Goal: Task Accomplishment & Management: Manage account settings

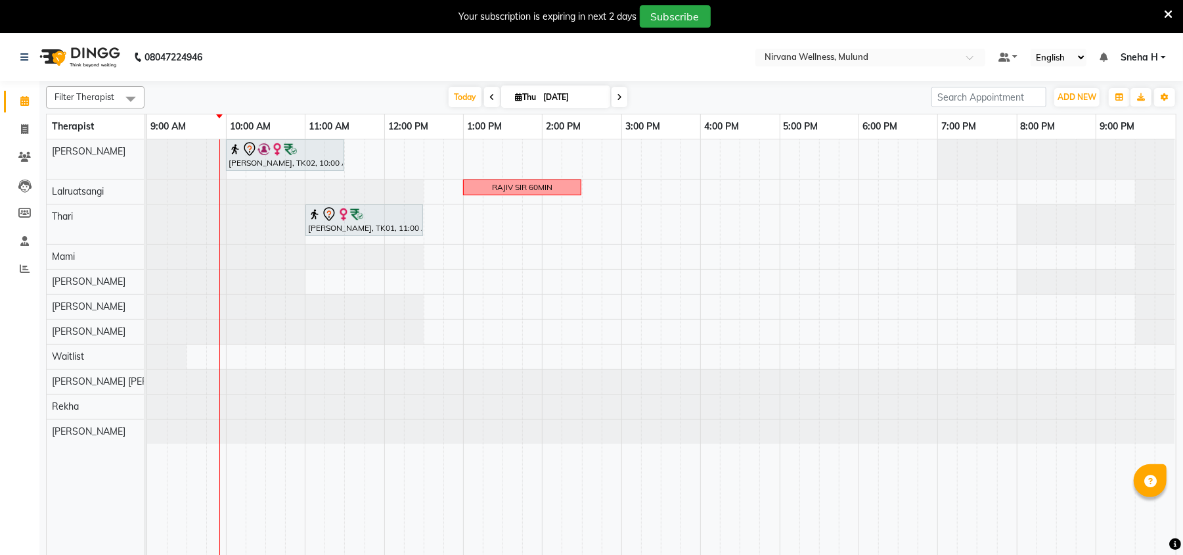
click at [432, 163] on div "Geeta Naidu, TK02, 10:00 AM-11:30 AM, Massage 90 Min RAJIV SIR 60MIN Neha Haria…" at bounding box center [661, 355] width 1029 height 432
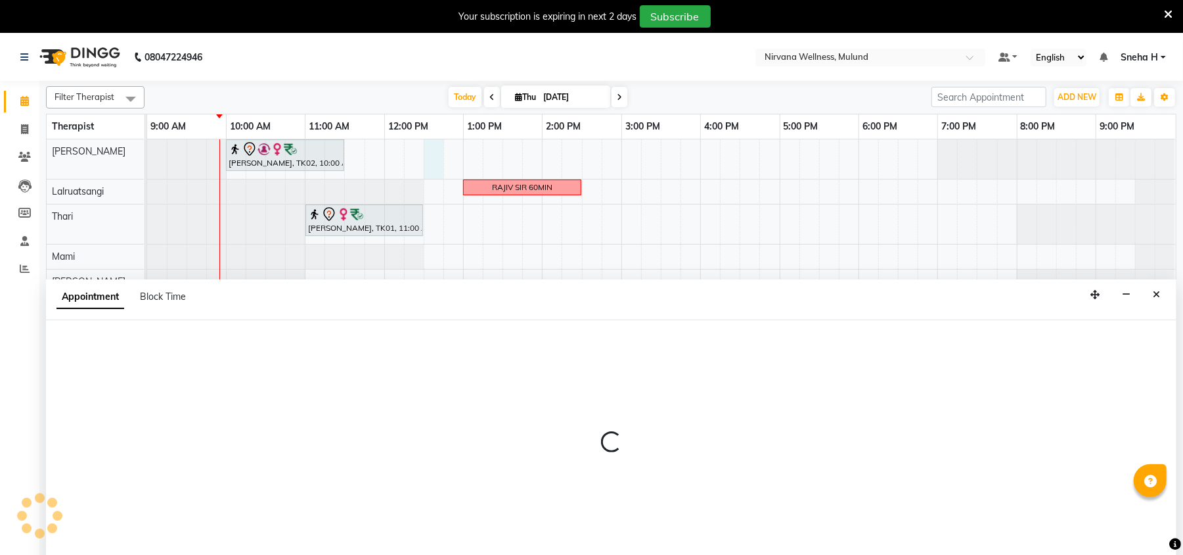
scroll to position [33, 0]
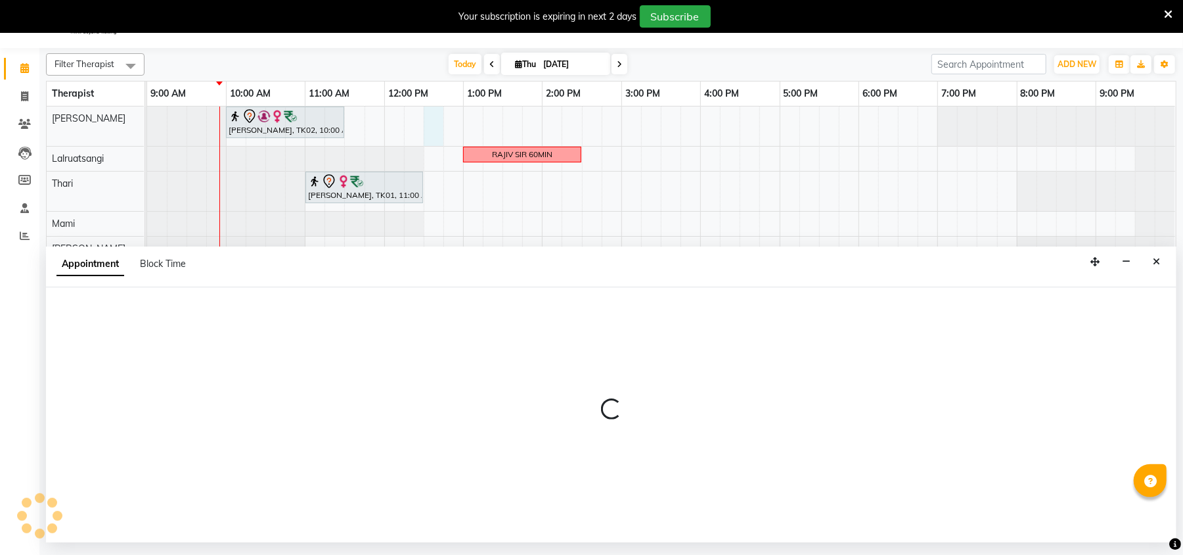
select select "29686"
select select "750"
select select "tentative"
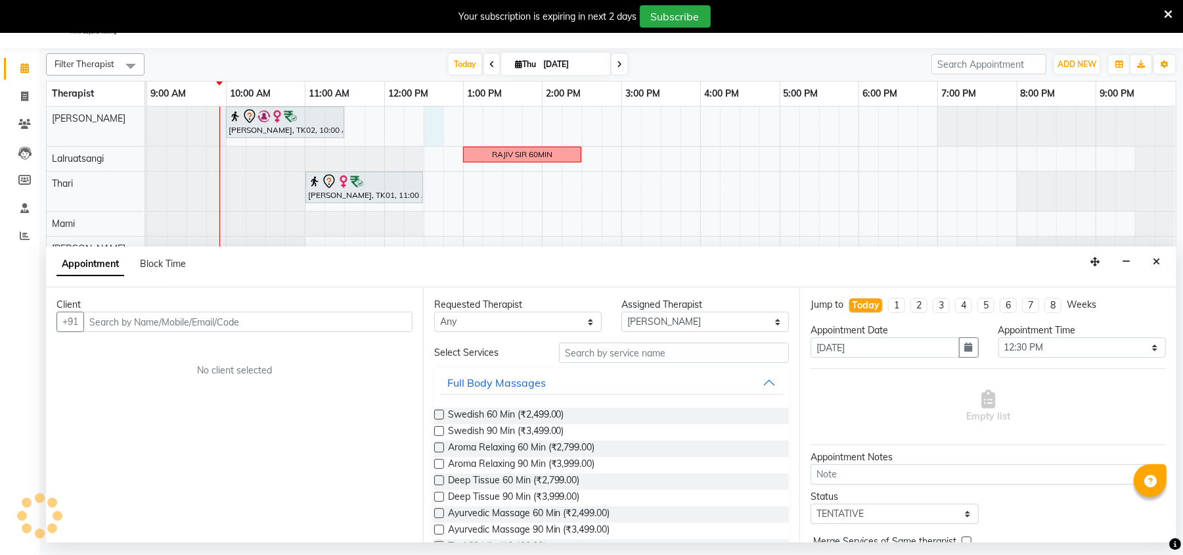
click at [235, 327] on input "text" at bounding box center [247, 321] width 329 height 20
type input "9"
click at [469, 113] on div "Geeta Naidu, TK02, 10:00 AM-11:30 AM, Massage 90 Min RAJIV SIR 60MIN Neha Haria…" at bounding box center [661, 322] width 1029 height 432
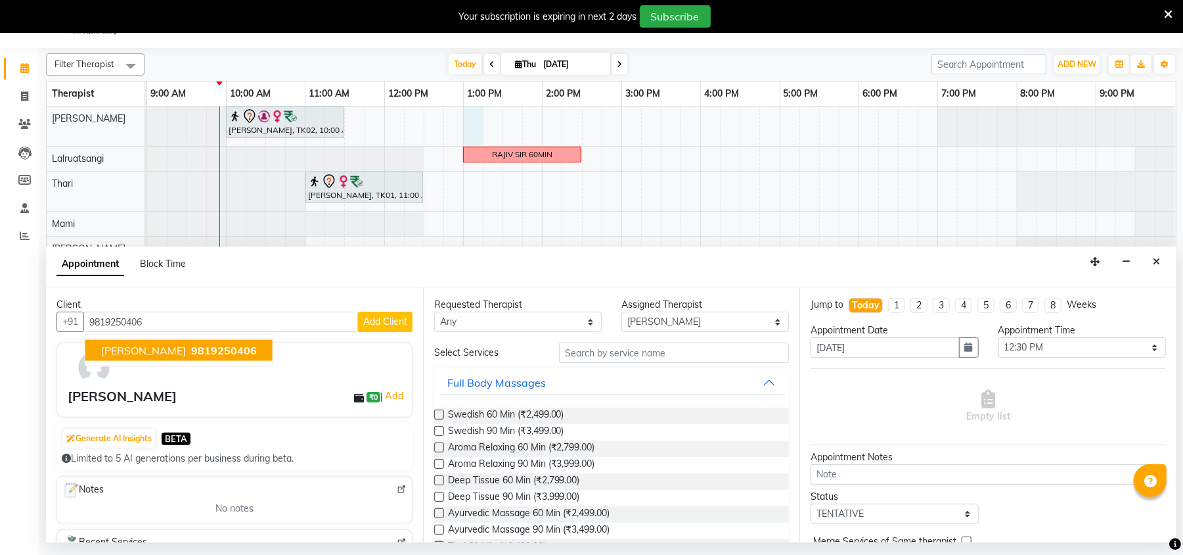
click at [191, 353] on span "9819250406" at bounding box center [224, 350] width 66 height 13
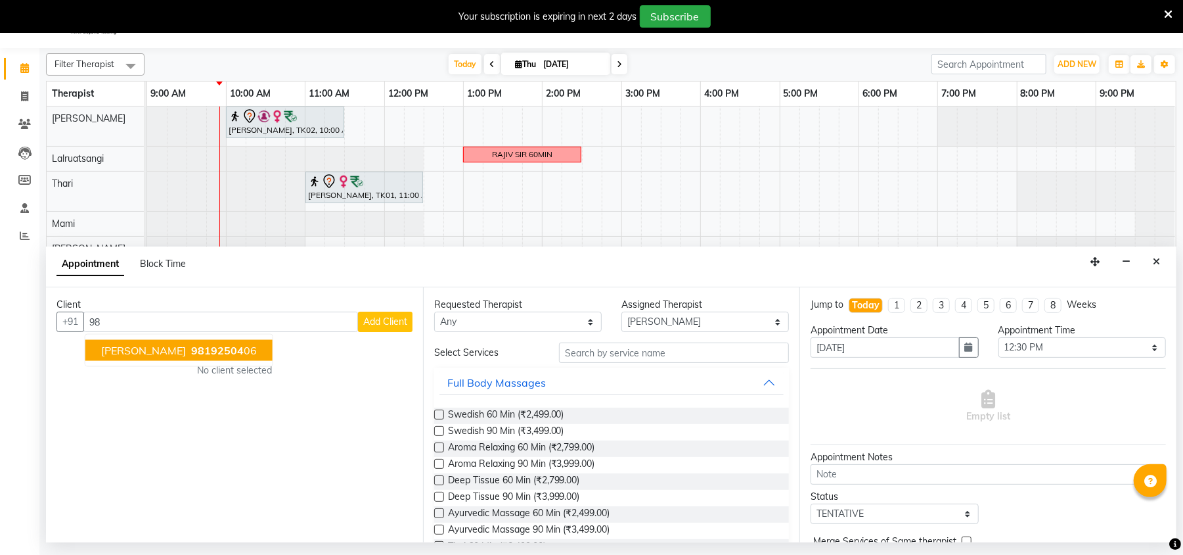
type input "9"
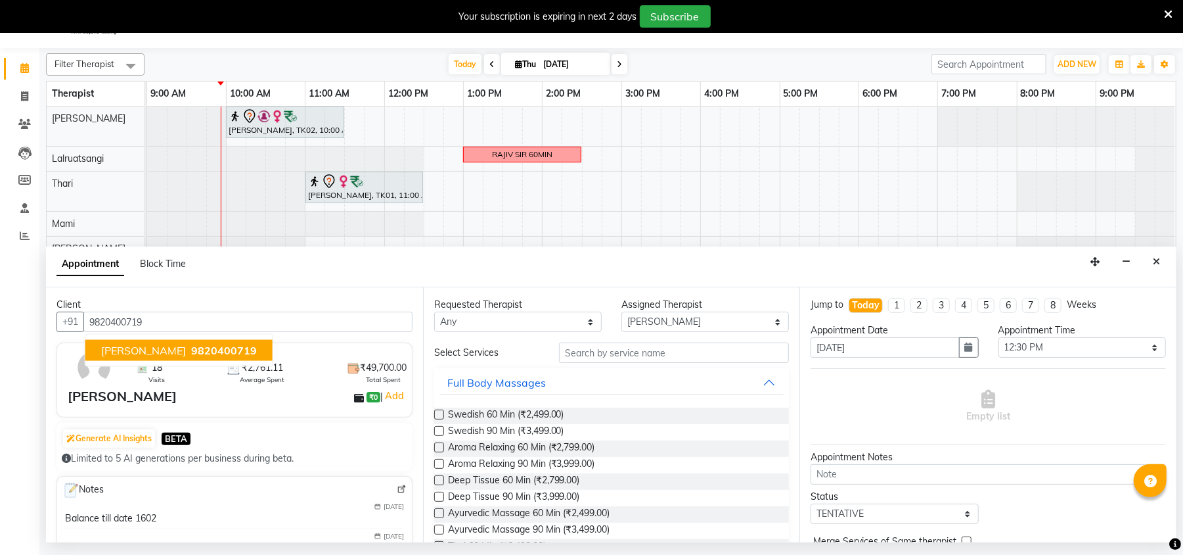
click at [187, 357] on button "Ganesh Pai 9820400719" at bounding box center [178, 350] width 187 height 21
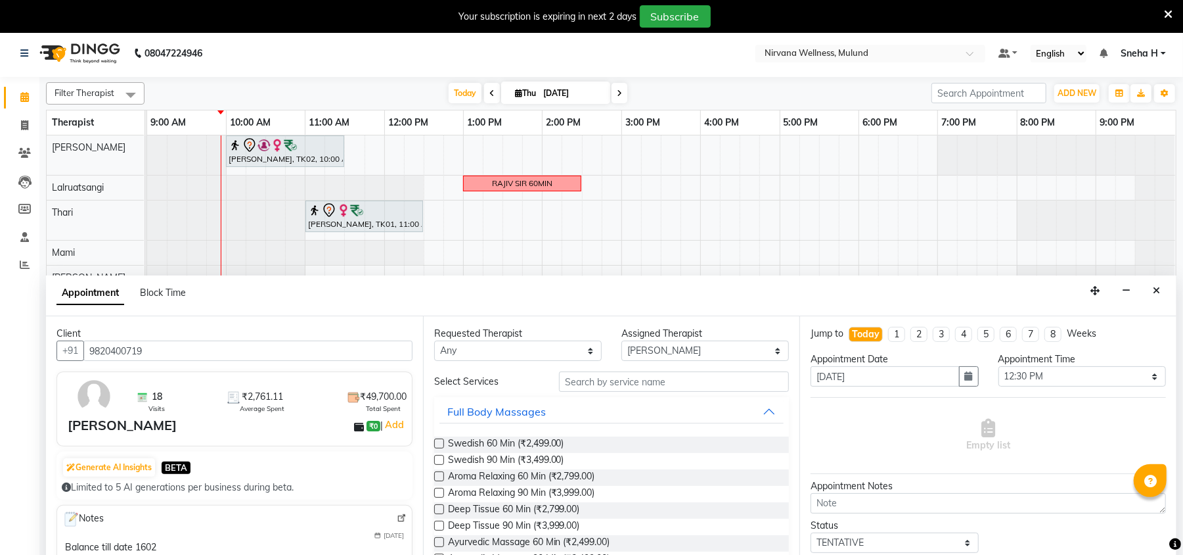
scroll to position [0, 0]
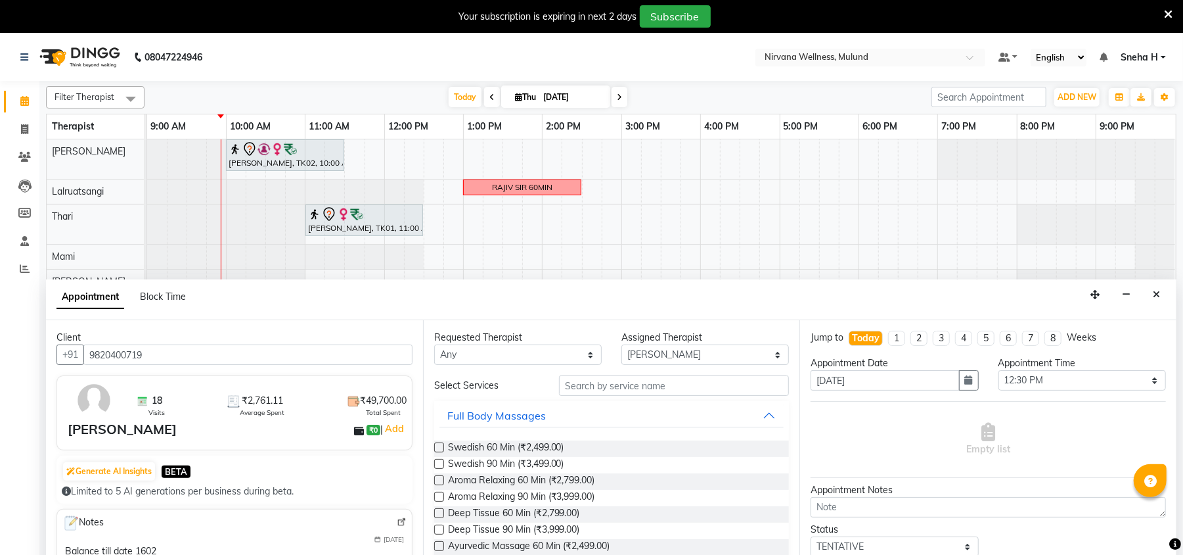
type input "9820400719"
click at [599, 382] on input "text" at bounding box center [674, 385] width 230 height 20
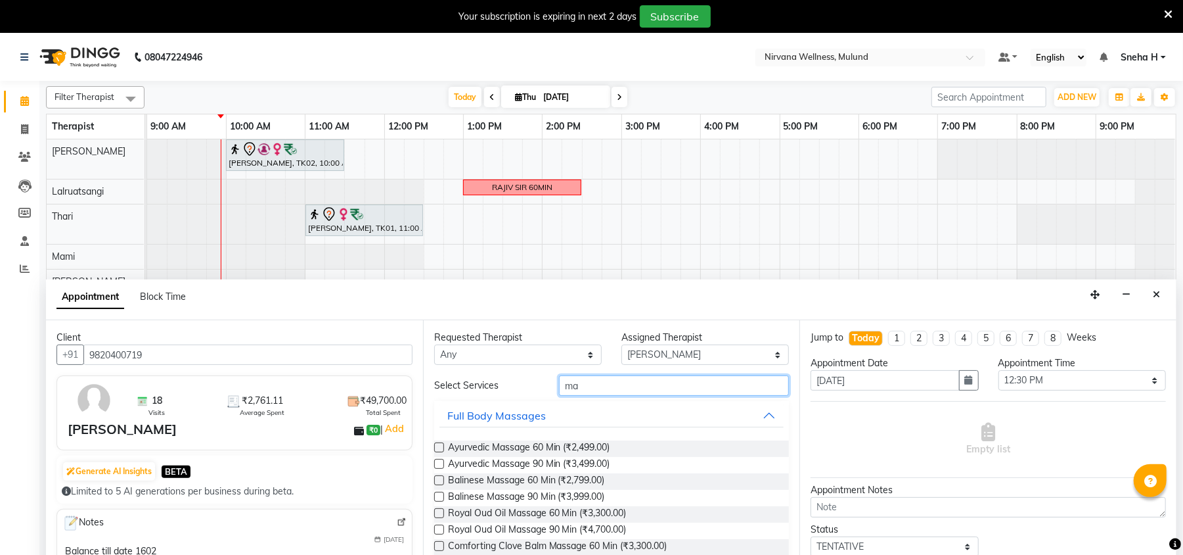
type input "m"
click at [634, 379] on input "text" at bounding box center [674, 385] width 230 height 20
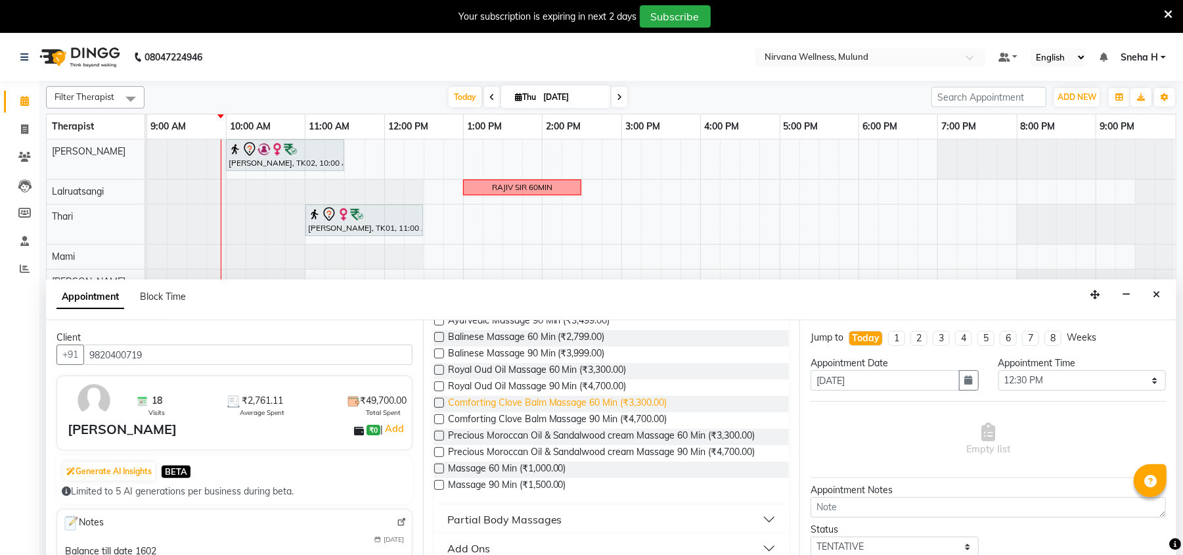
scroll to position [170, 0]
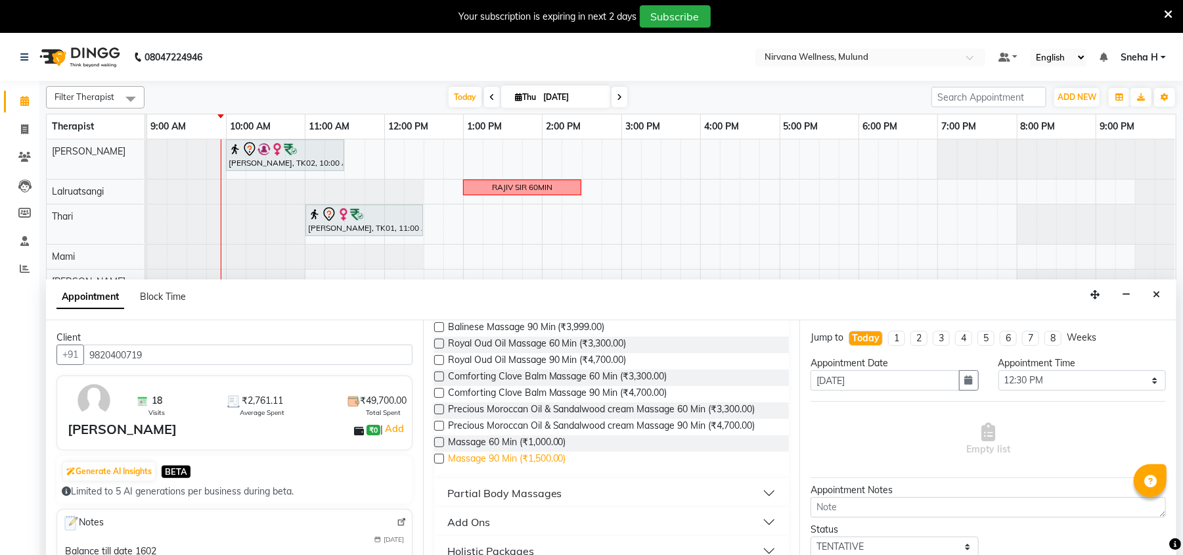
type input "massage"
click at [516, 458] on span "Massage 90 Min (₹1,500.00)" at bounding box center [507, 459] width 118 height 16
click at [440, 457] on label at bounding box center [439, 458] width 10 height 10
click at [440, 457] on input "checkbox" at bounding box center [438, 459] width 9 height 9
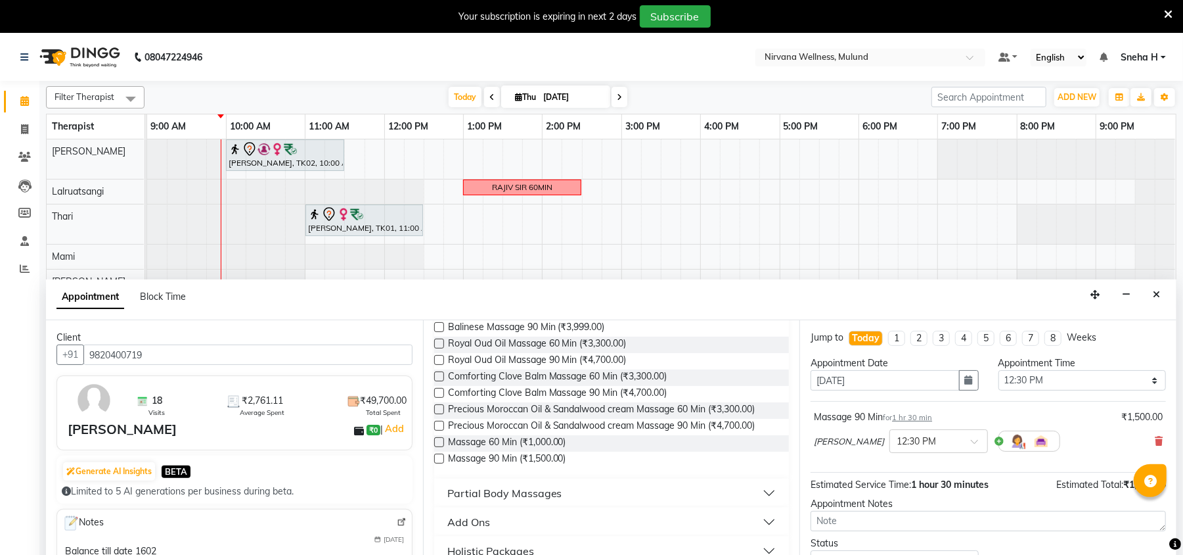
click at [443, 453] on label at bounding box center [439, 458] width 10 height 10
click at [443, 455] on input "checkbox" at bounding box center [438, 459] width 9 height 9
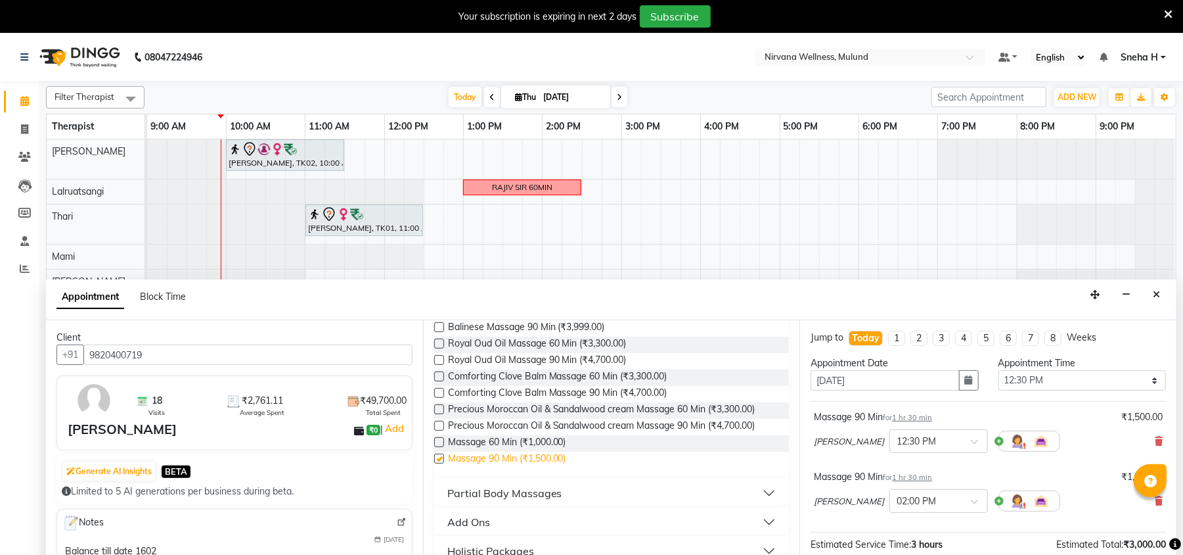
checkbox input "false"
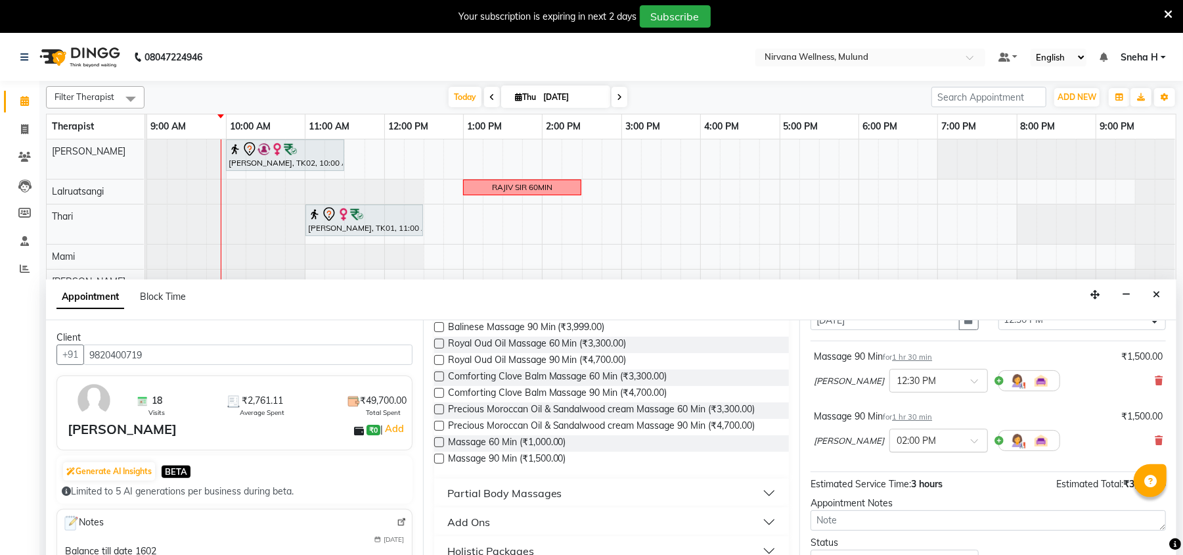
scroll to position [140, 0]
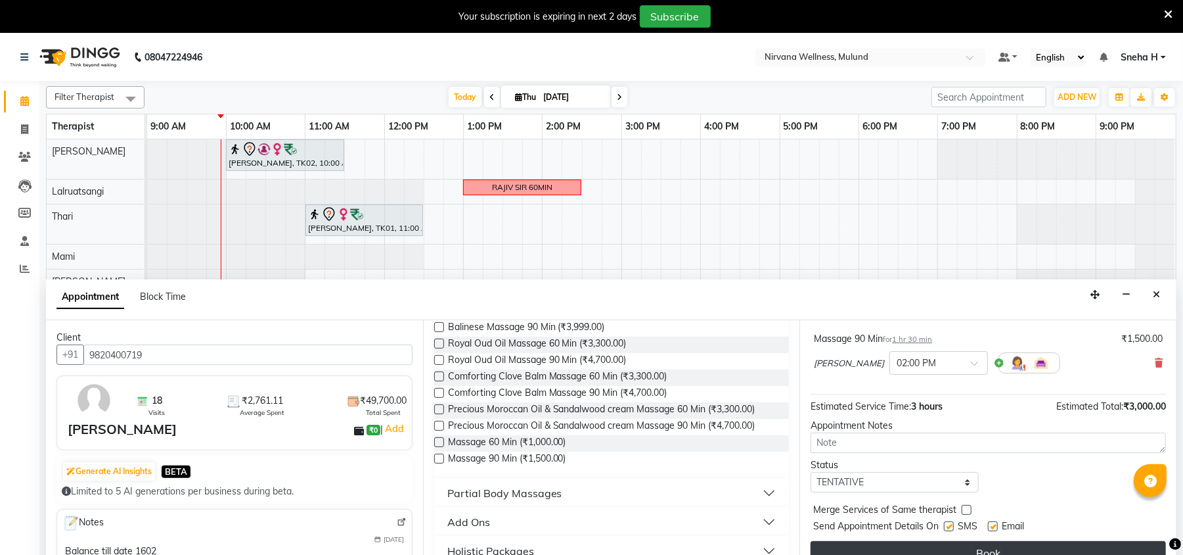
click at [936, 547] on button "Book" at bounding box center [988, 553] width 355 height 24
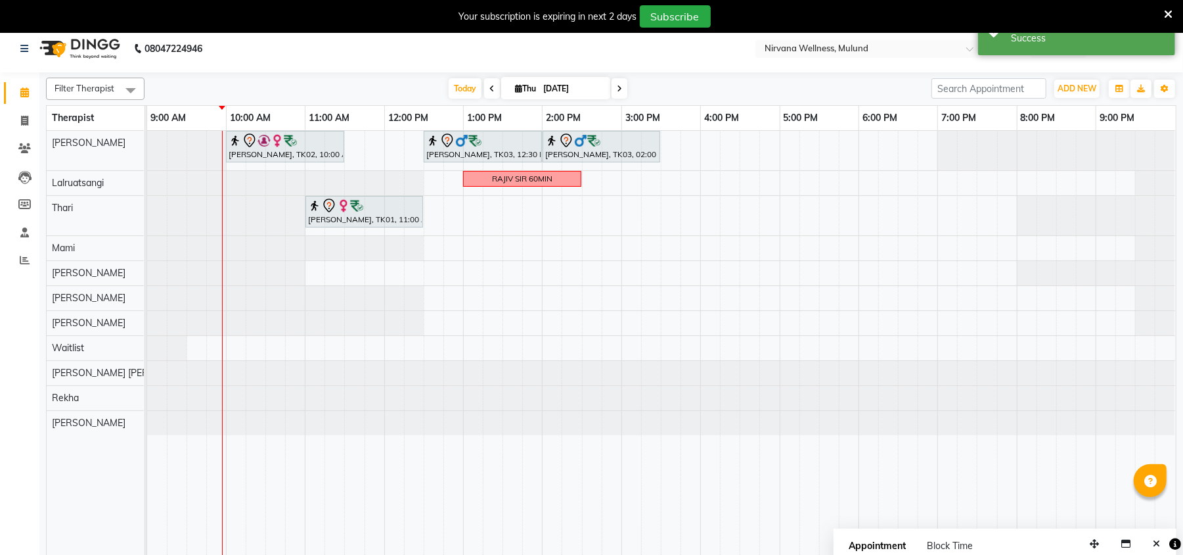
scroll to position [0, 0]
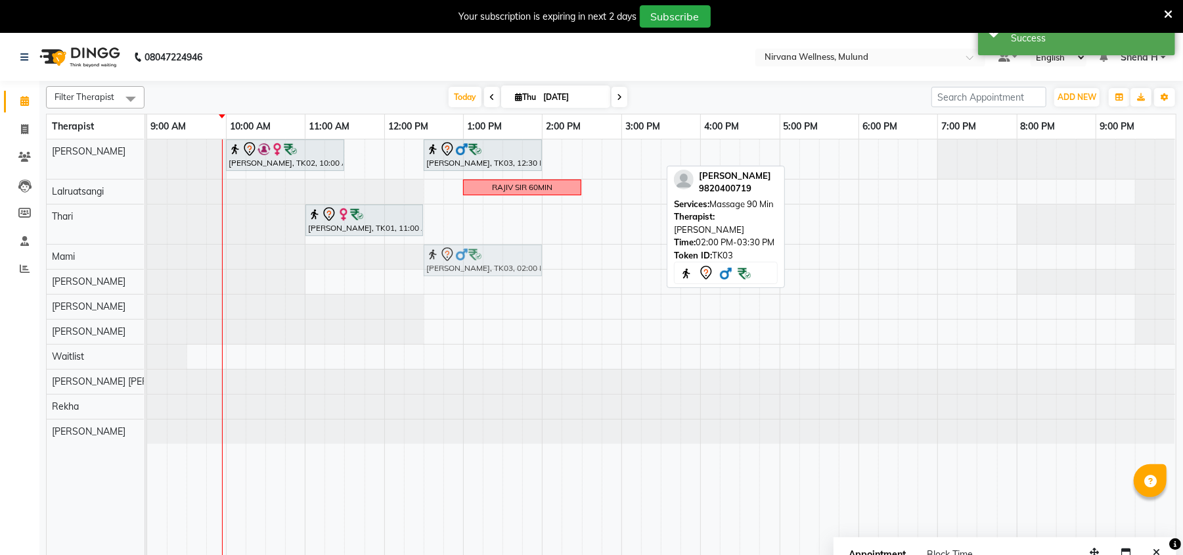
drag, startPoint x: 597, startPoint y: 151, endPoint x: 485, endPoint y: 261, distance: 157.0
click at [485, 261] on tbody "Geeta Naidu, TK02, 10:00 AM-11:30 AM, Massage 90 Min Ganesh Pai, TK03, 12:30 PM…" at bounding box center [661, 291] width 1028 height 304
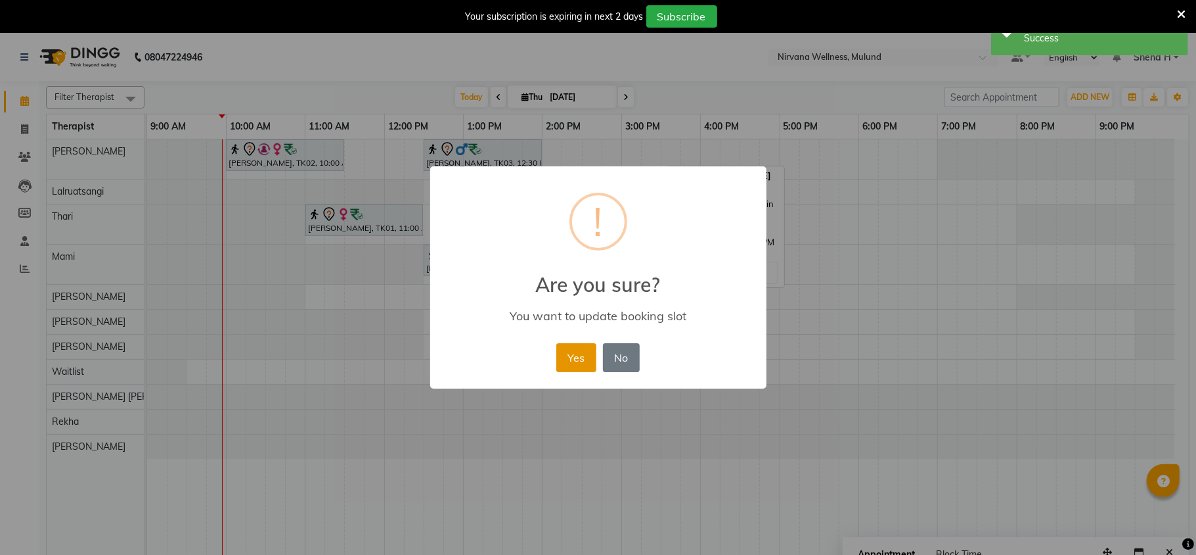
click at [574, 356] on button "Yes" at bounding box center [577, 357] width 40 height 29
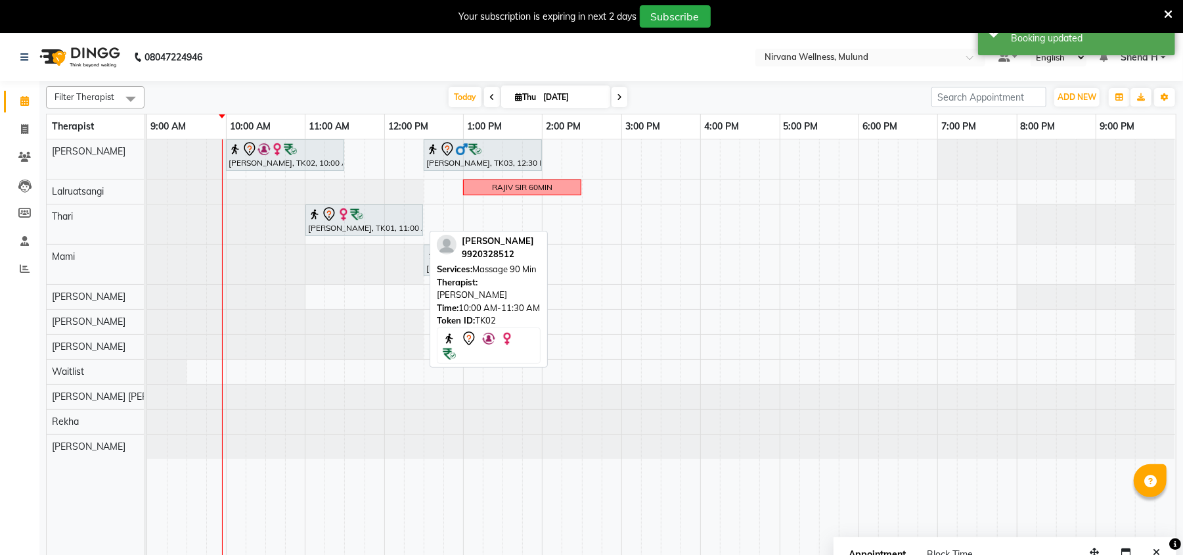
click at [286, 166] on div "[PERSON_NAME], TK02, 10:00 AM-11:30 AM, Massage 90 Min" at bounding box center [285, 155] width 116 height 28
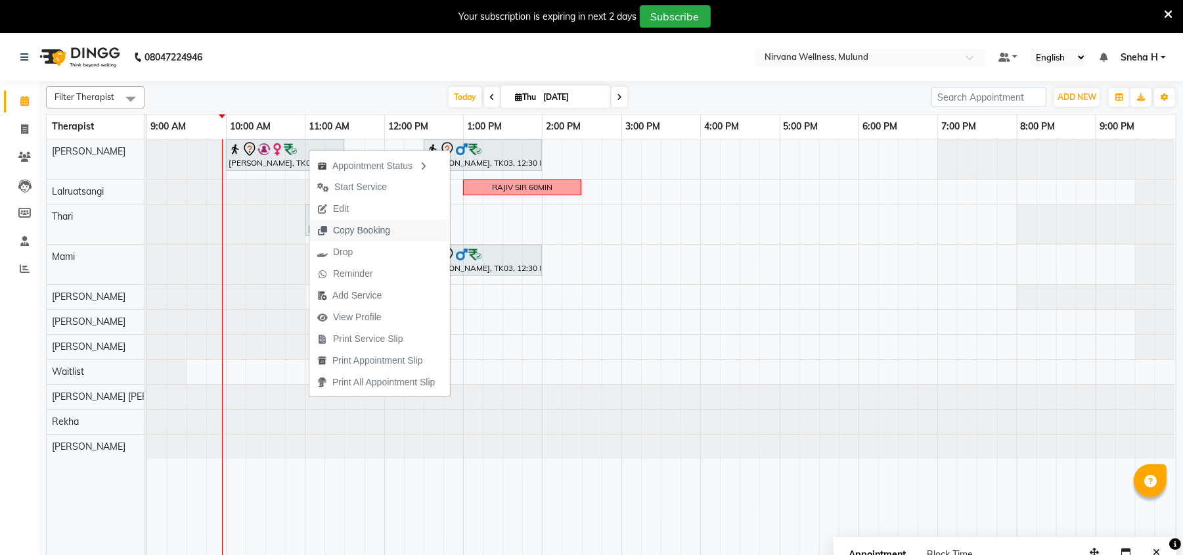
click at [356, 219] on span "Copy Booking" at bounding box center [353, 230] width 89 height 22
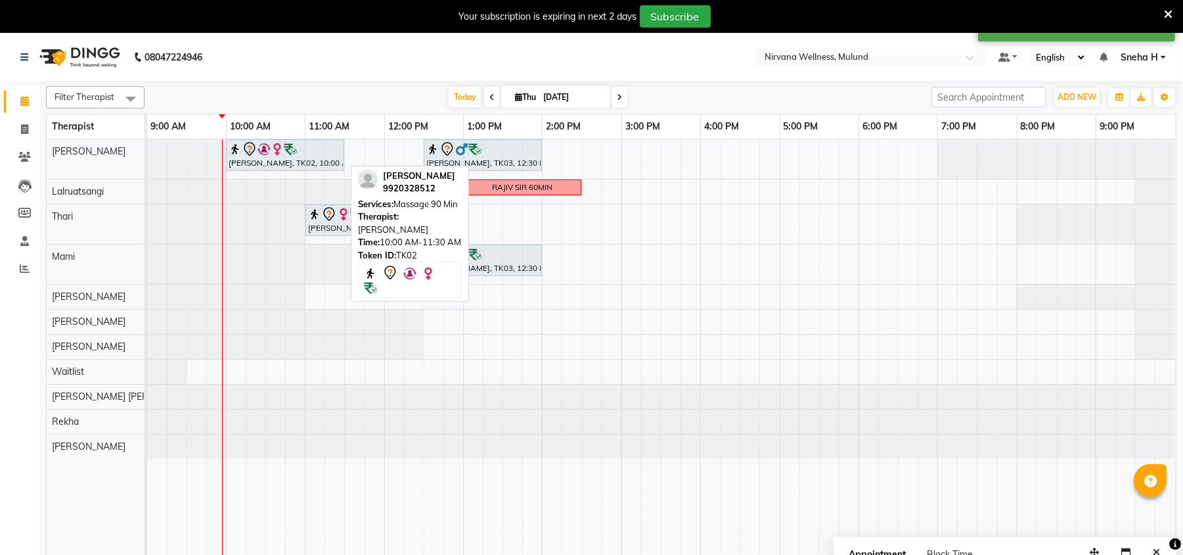
click at [284, 161] on div "[PERSON_NAME], TK02, 10:00 AM-11:30 AM, Massage 90 Min" at bounding box center [285, 155] width 116 height 28
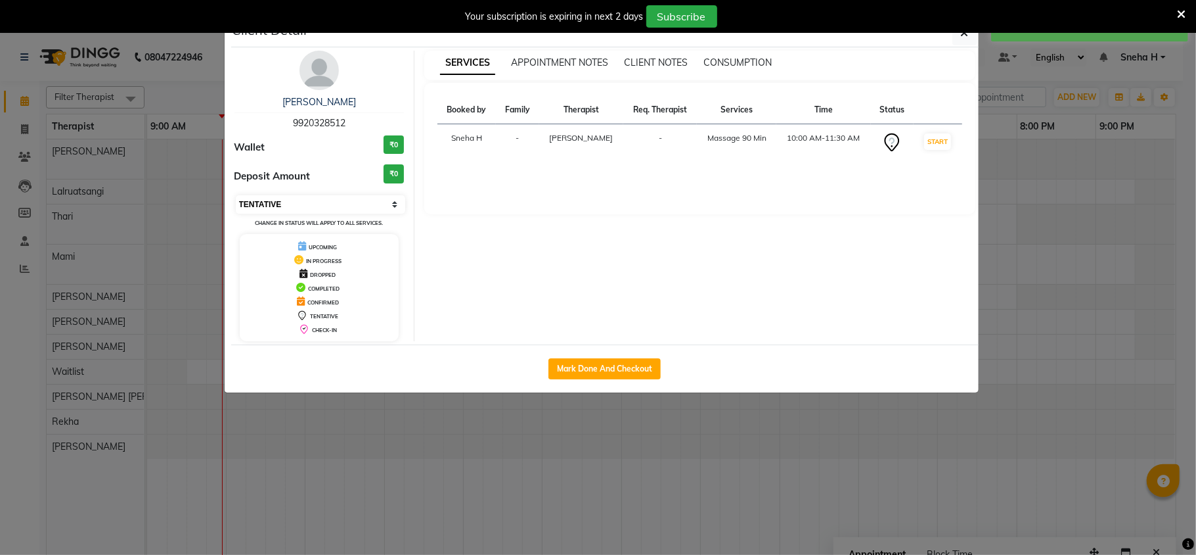
click at [376, 211] on select "Select IN SERVICE CONFIRMED TENTATIVE CHECK IN MARK DONE DROPPED UPCOMING" at bounding box center [321, 204] width 170 height 18
select select "8"
click at [236, 196] on select "Select IN SERVICE CONFIRMED TENTATIVE CHECK IN MARK DONE DROPPED UPCOMING" at bounding box center [321, 204] width 170 height 18
click at [167, 101] on ngb-modal-window "Client Detail Geeta Naidu 9920328512 Wallet ₹0 Deposit Amount ₹0 Select IN SERV…" at bounding box center [598, 277] width 1196 height 555
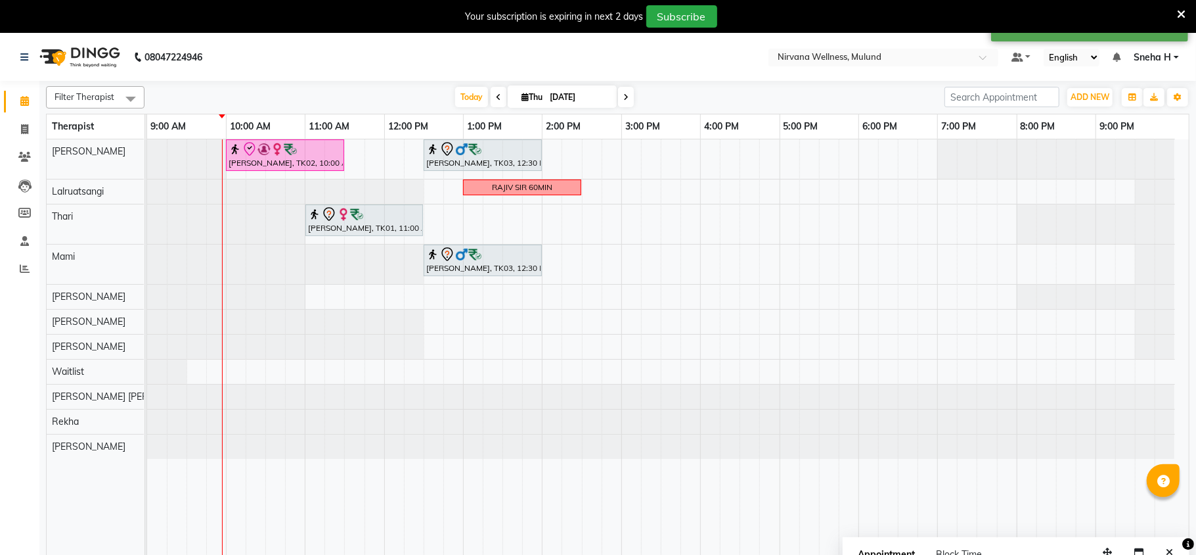
click at [962, 37] on nav "08047224946 Select Location × Nirvana Wellness, Mulund Default Panel My Panel E…" at bounding box center [598, 57] width 1196 height 47
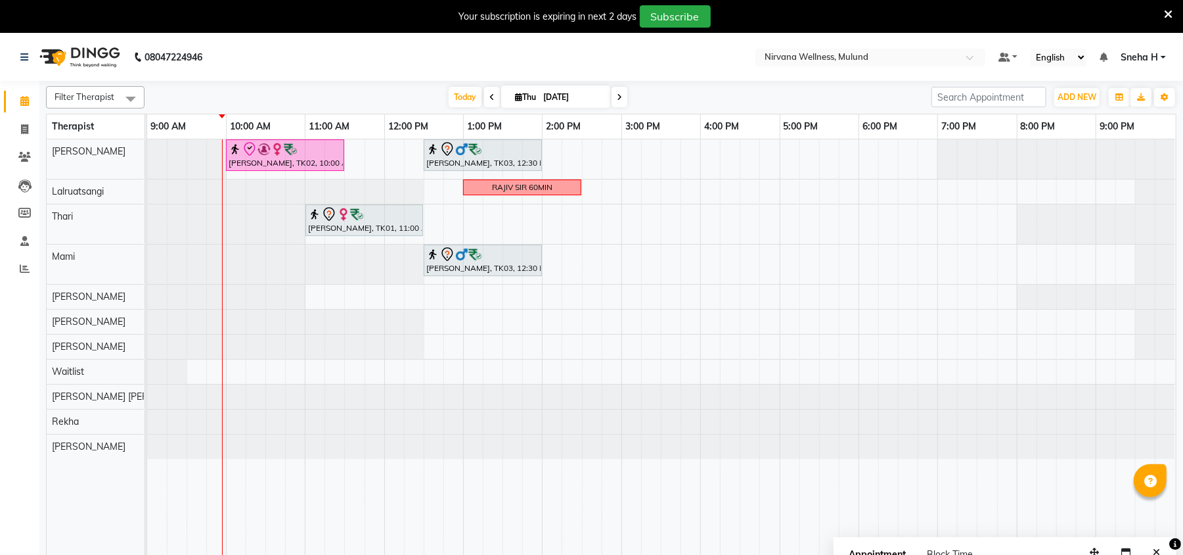
click at [484, 102] on span at bounding box center [492, 97] width 16 height 20
type input "[DATE]"
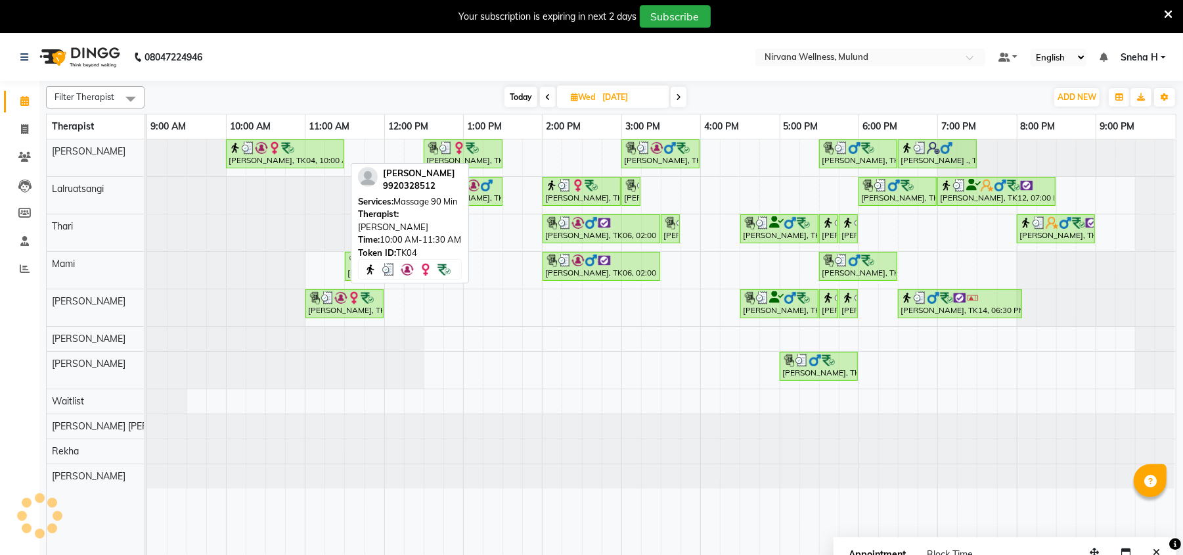
click at [255, 150] on img at bounding box center [261, 147] width 13 height 13
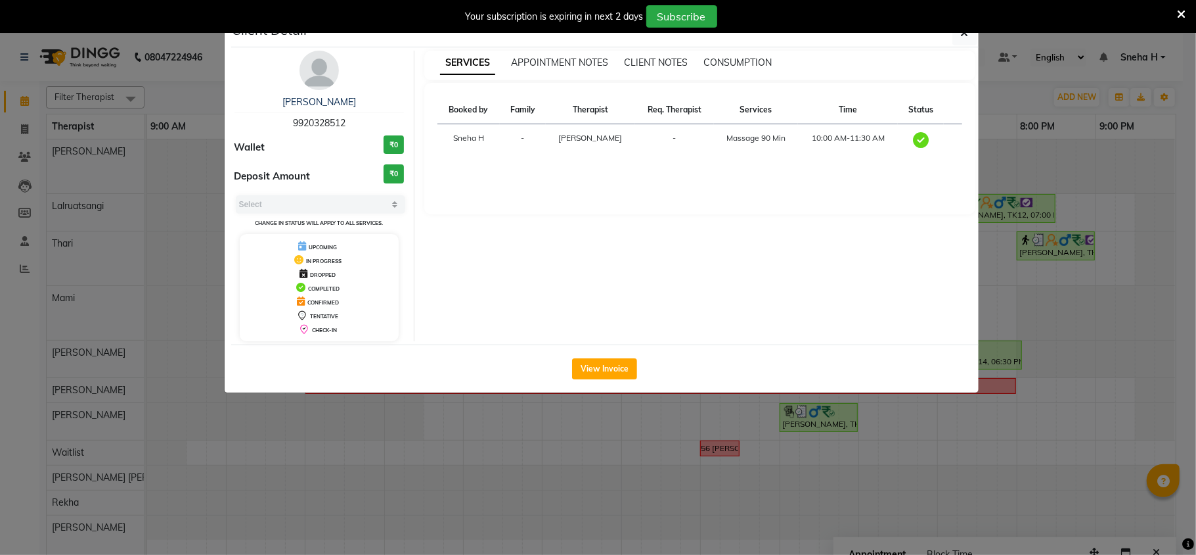
select select "3"
click at [602, 369] on button "View Invoice" at bounding box center [604, 368] width 65 height 21
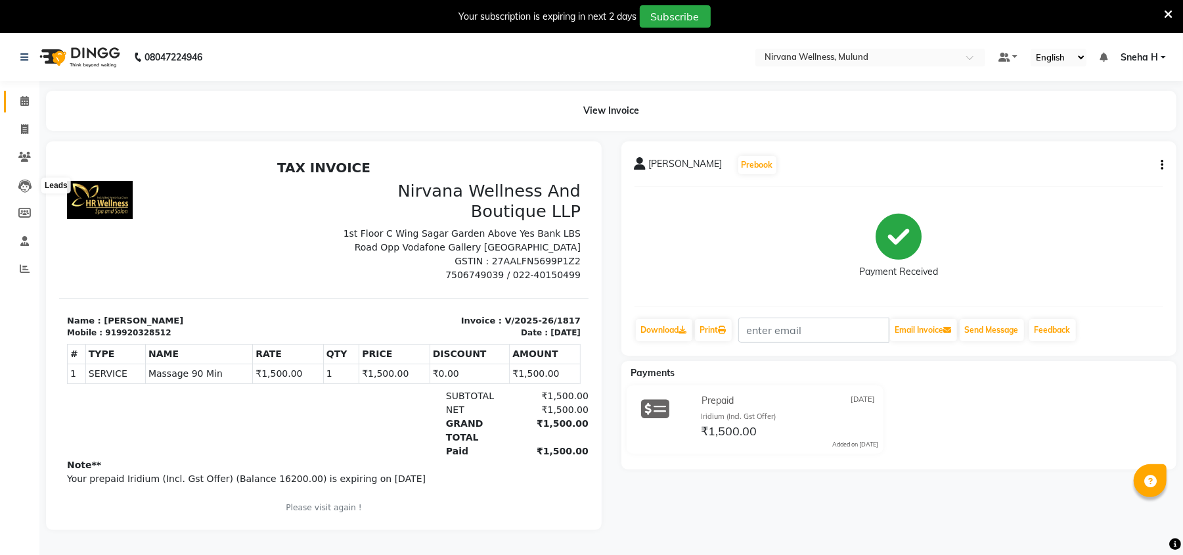
click at [29, 106] on span at bounding box center [24, 101] width 23 height 15
click at [22, 98] on icon at bounding box center [24, 101] width 9 height 10
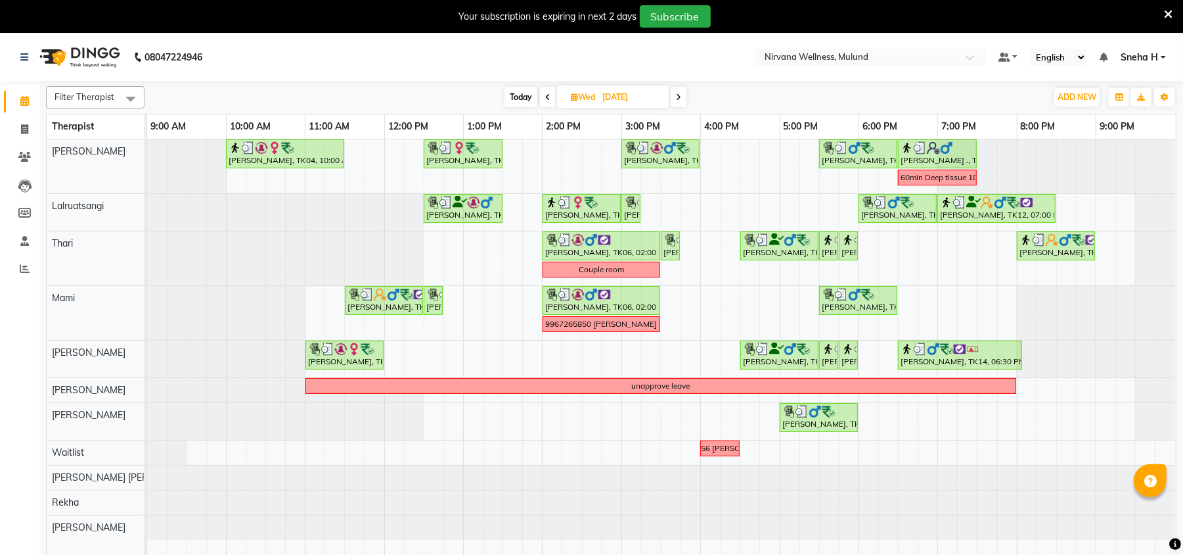
click at [671, 90] on span at bounding box center [679, 97] width 16 height 20
type input "[DATE]"
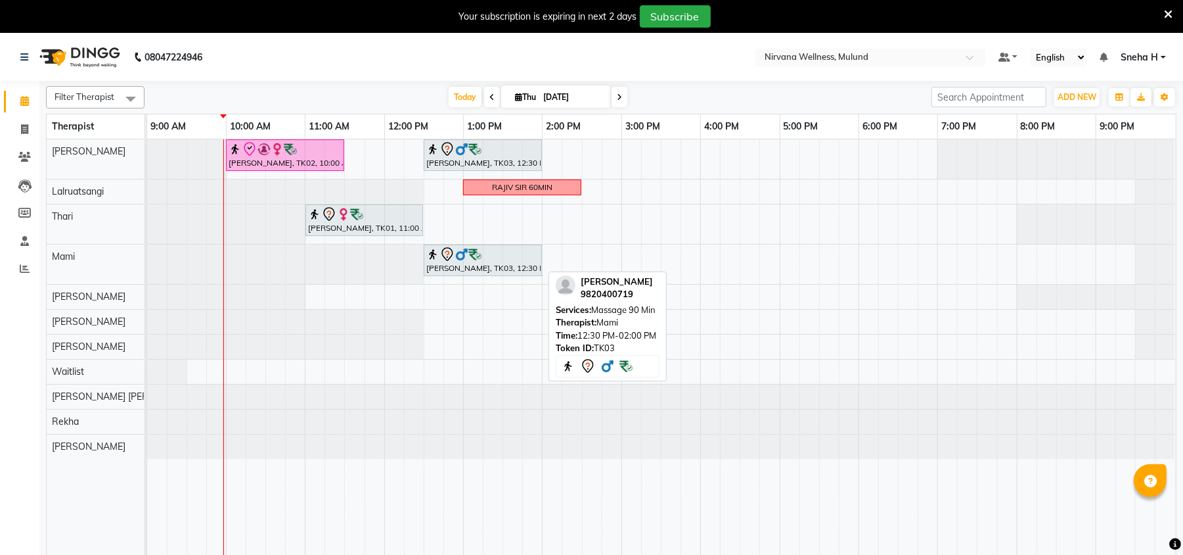
click at [464, 261] on img at bounding box center [461, 254] width 13 height 13
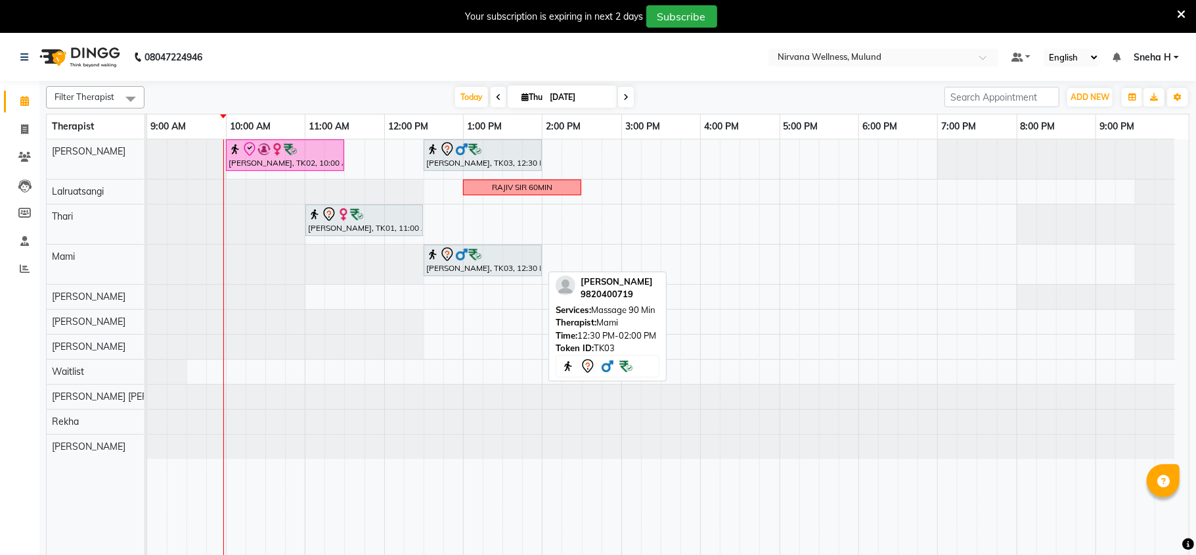
select select "7"
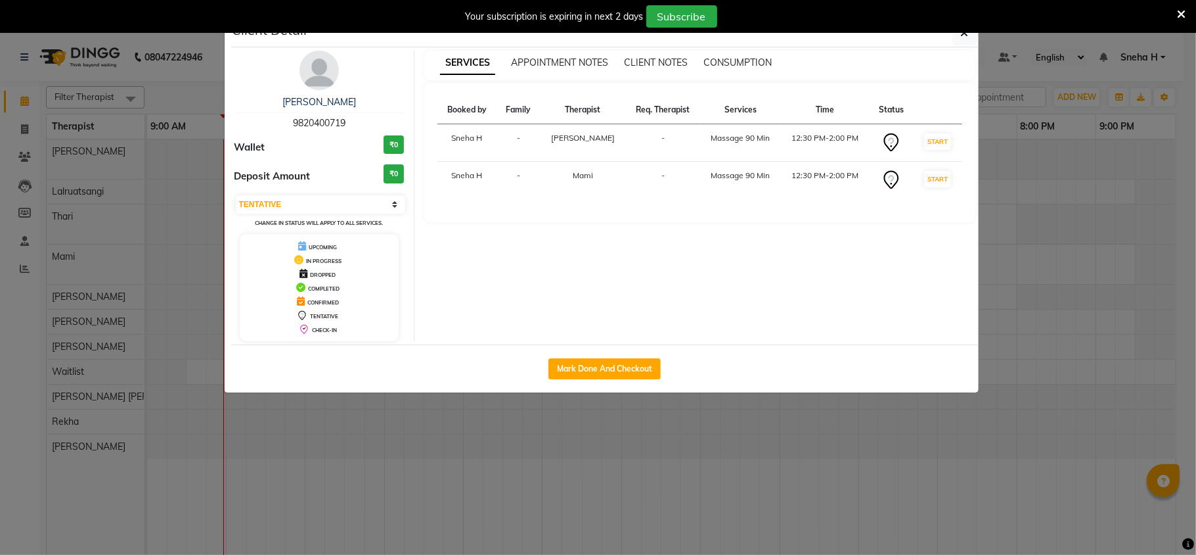
click at [309, 72] on img at bounding box center [319, 70] width 39 height 39
click at [325, 64] on img at bounding box center [319, 70] width 39 height 39
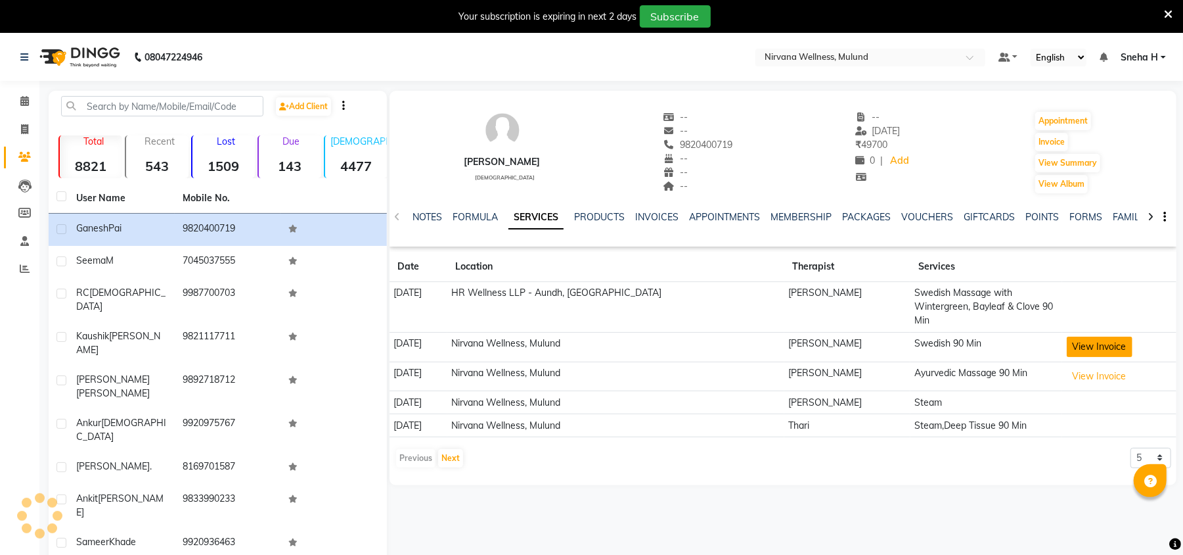
click at [1083, 336] on button "View Invoice" at bounding box center [1100, 346] width 66 height 20
click at [1102, 340] on button "View Invoice" at bounding box center [1100, 346] width 66 height 20
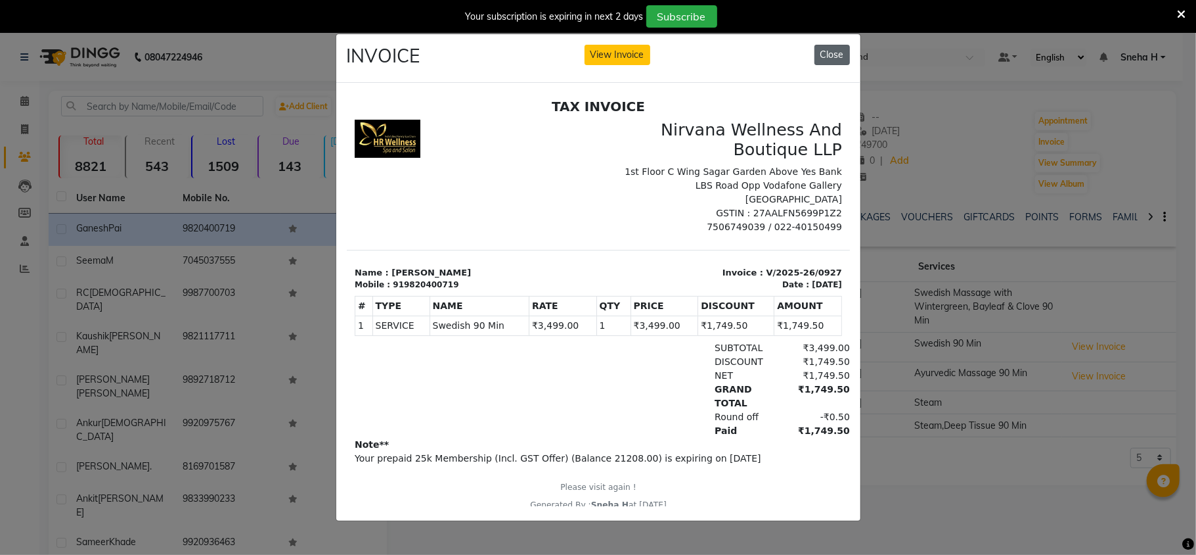
click at [829, 47] on button "Close" at bounding box center [832, 55] width 35 height 20
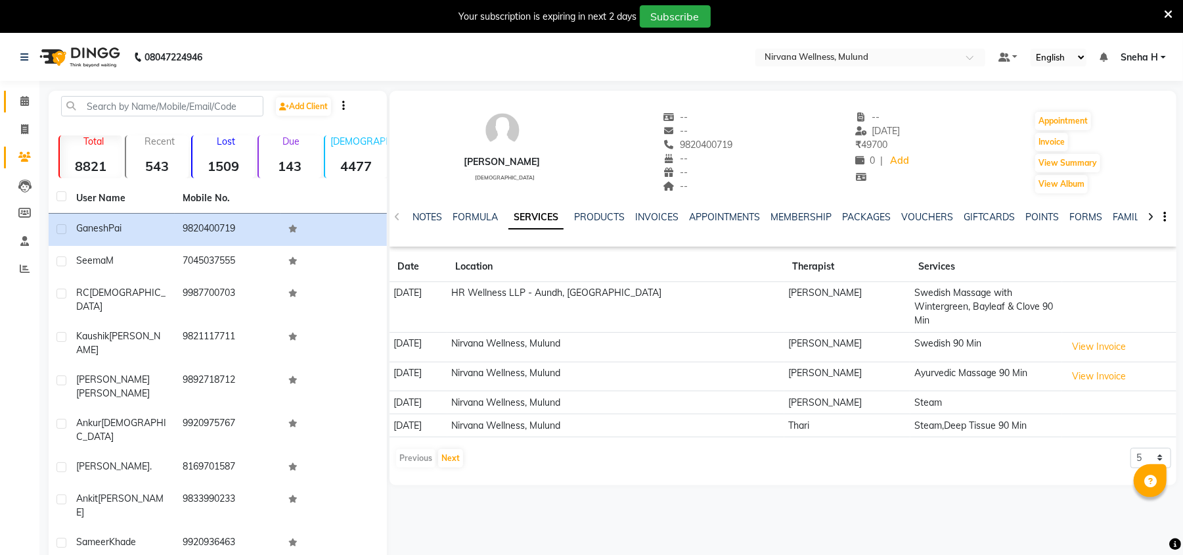
click at [26, 96] on icon at bounding box center [24, 101] width 9 height 10
click at [24, 102] on icon at bounding box center [24, 101] width 9 height 10
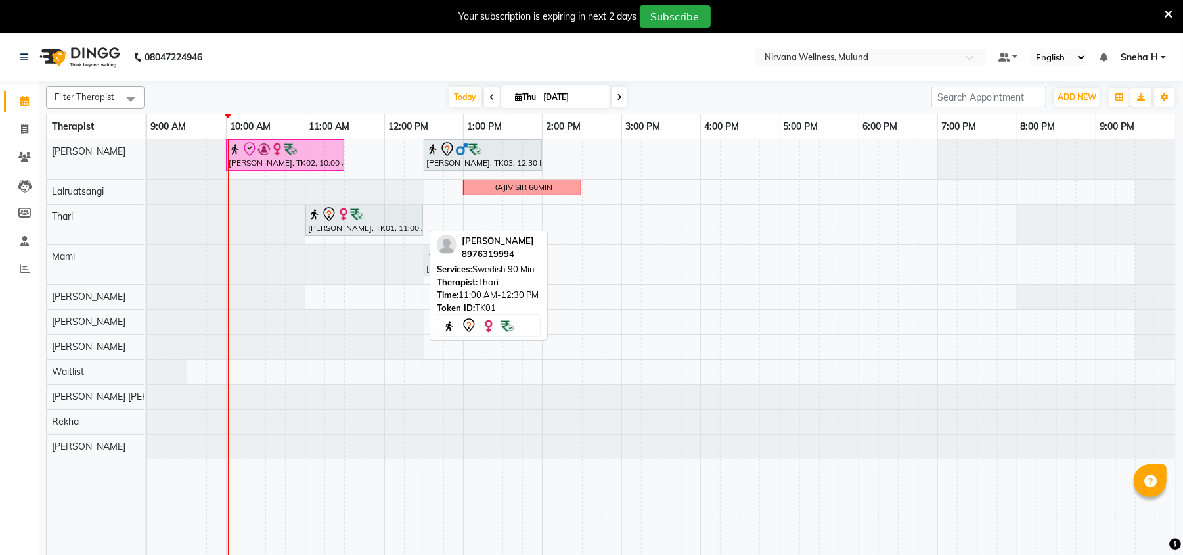
click at [413, 210] on div at bounding box center [364, 214] width 112 height 16
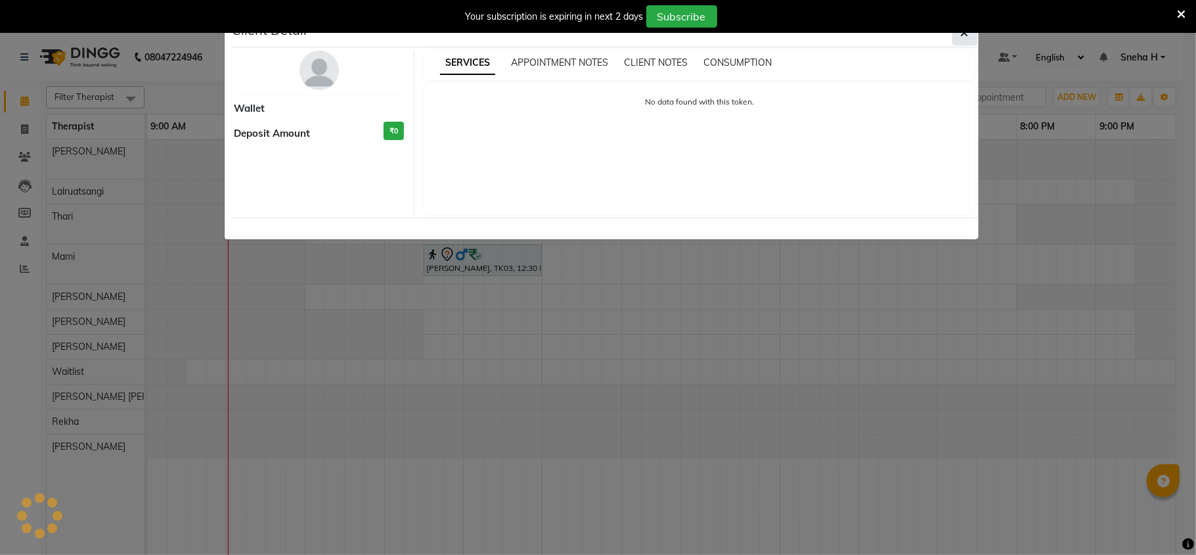
click at [962, 39] on button "button" at bounding box center [965, 32] width 25 height 25
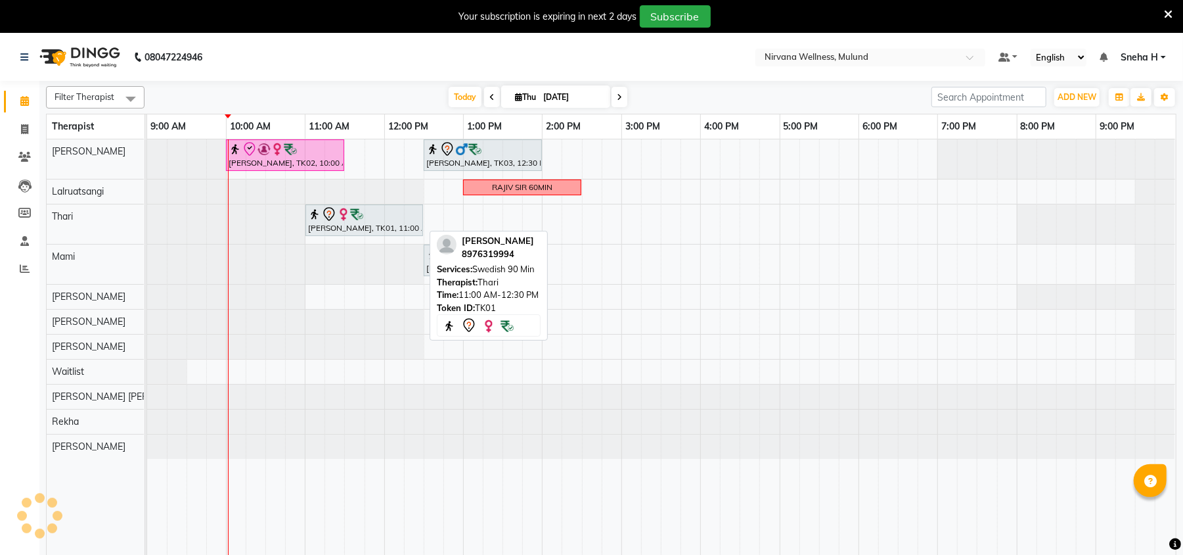
click at [345, 229] on div "[PERSON_NAME], TK01, 11:00 AM-12:30 PM, Swedish 90 Min" at bounding box center [364, 220] width 115 height 28
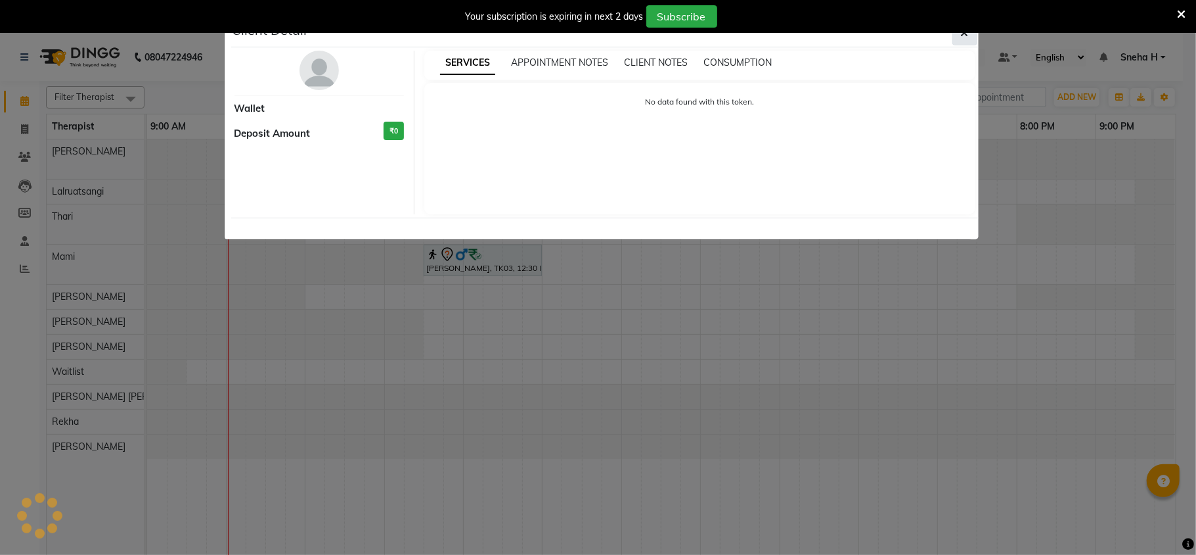
click at [968, 43] on button "button" at bounding box center [965, 32] width 25 height 25
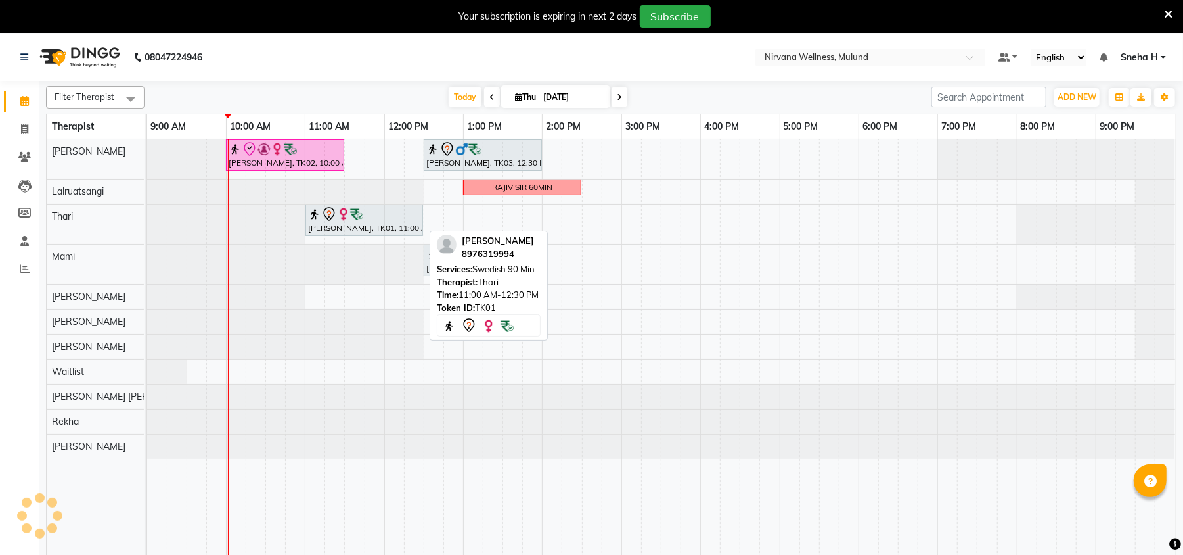
click at [348, 229] on div "[PERSON_NAME], TK01, 11:00 AM-12:30 PM, Swedish 90 Min" at bounding box center [364, 220] width 115 height 28
select select "7"
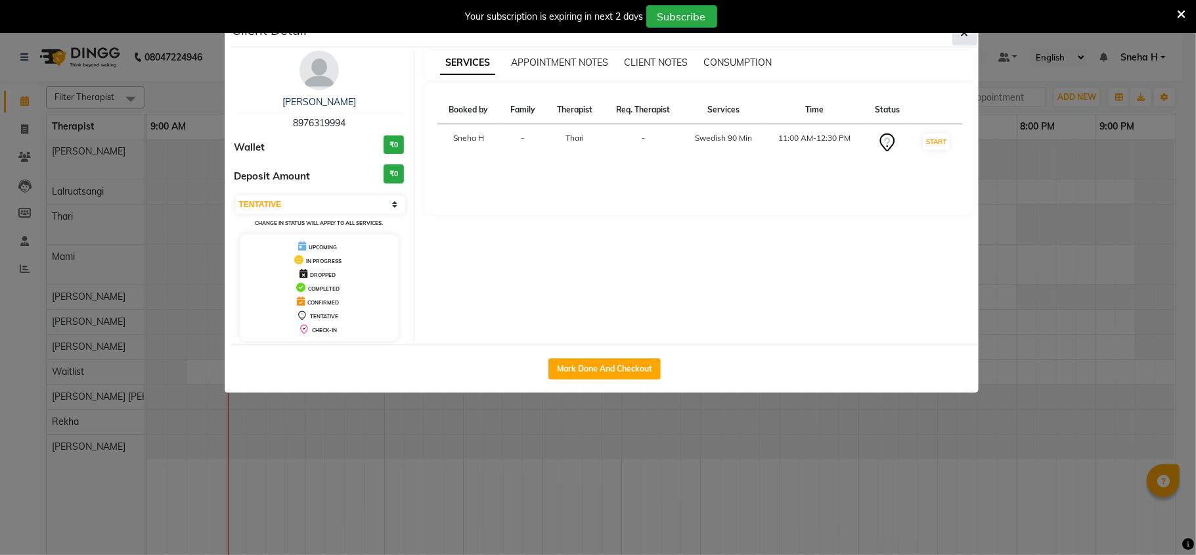
click at [970, 37] on button "button" at bounding box center [965, 32] width 25 height 25
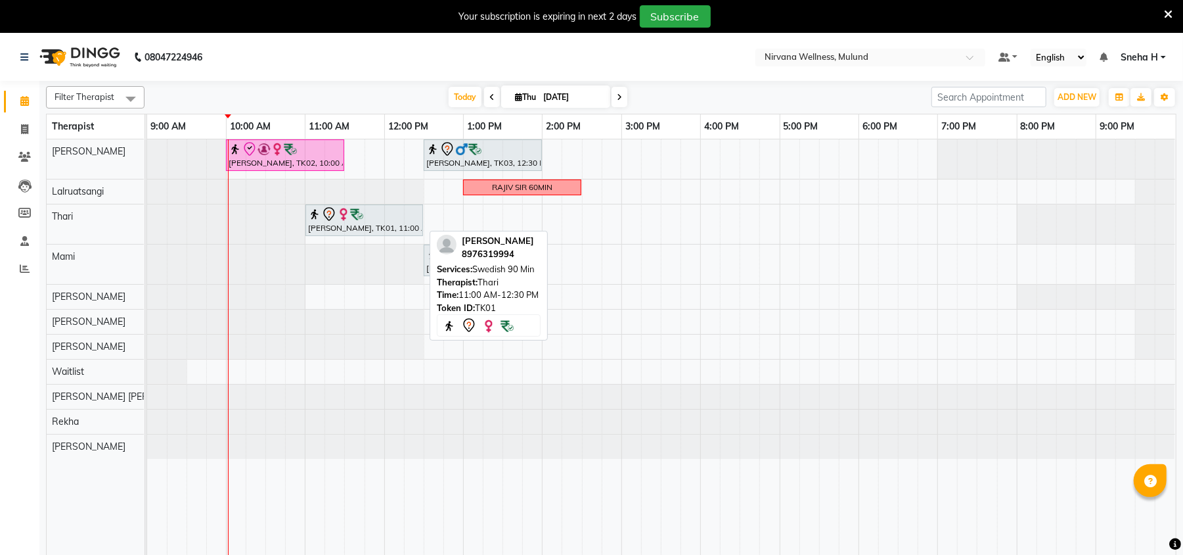
click at [363, 229] on div "[PERSON_NAME], TK01, 11:00 AM-12:30 PM, Swedish 90 Min" at bounding box center [364, 220] width 115 height 28
select select "7"
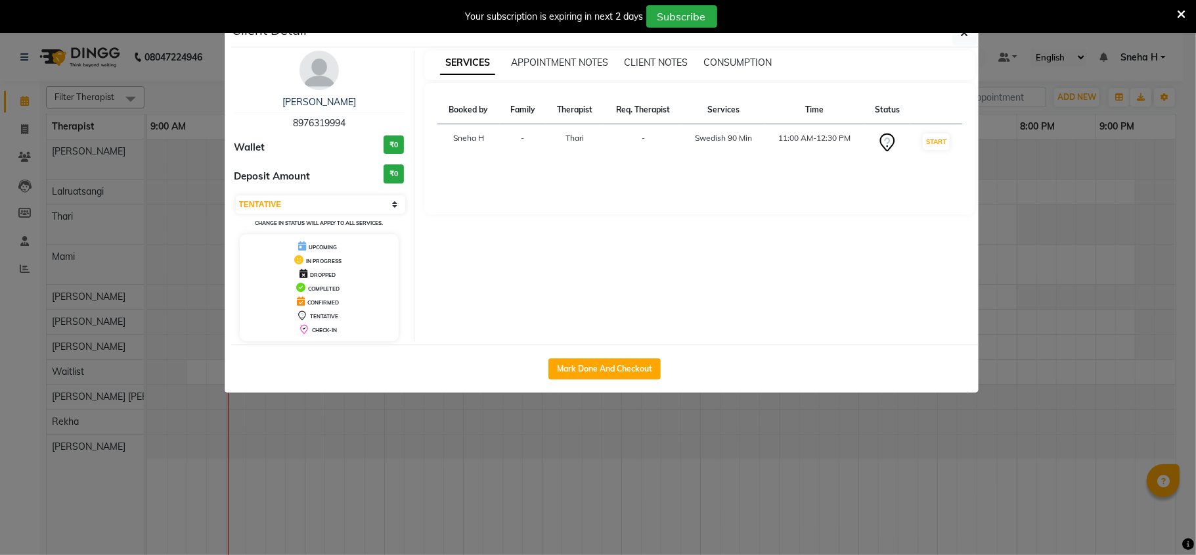
click at [996, 80] on ngb-modal-window "Client Detail Neha Haria 8976319994 Wallet ₹0 Deposit Amount ₹0 Select IN SERVI…" at bounding box center [598, 277] width 1196 height 555
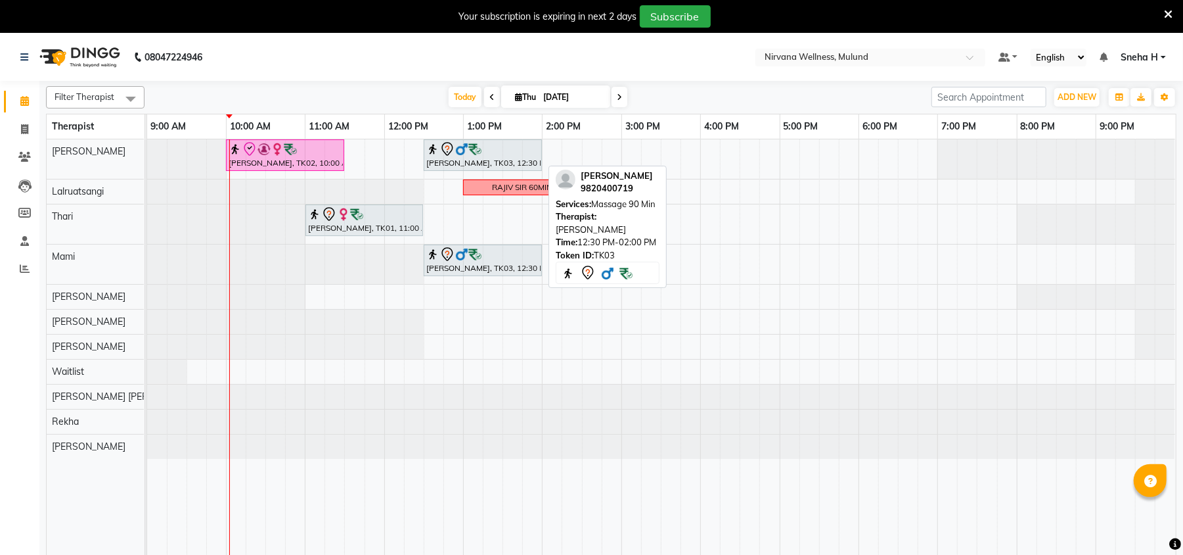
click at [584, 99] on input "[DATE]" at bounding box center [572, 97] width 66 height 20
select select "9"
select select "2025"
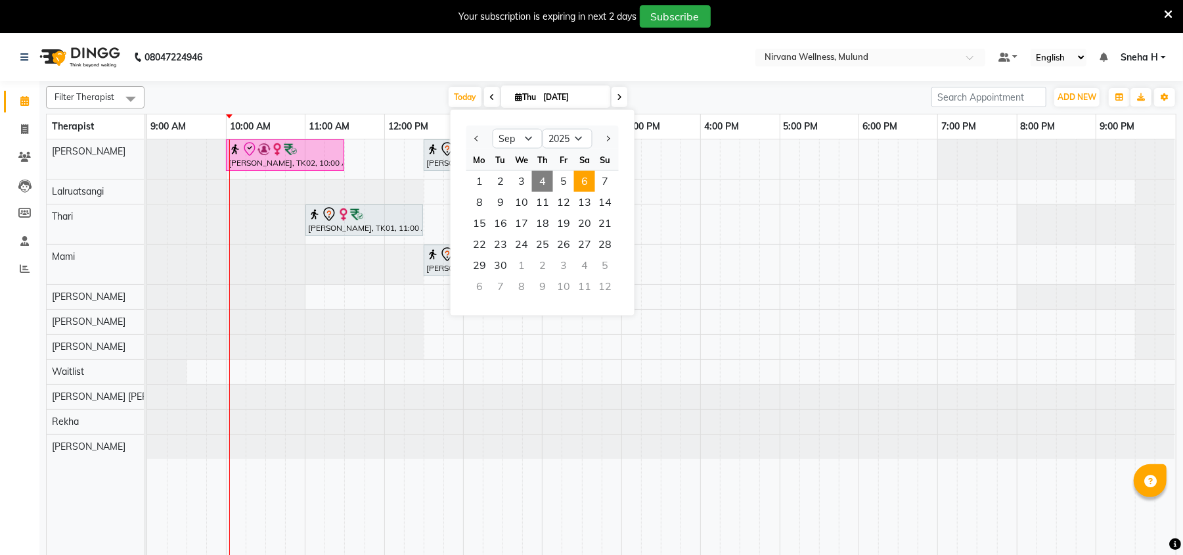
click at [581, 174] on span "6" at bounding box center [584, 181] width 21 height 21
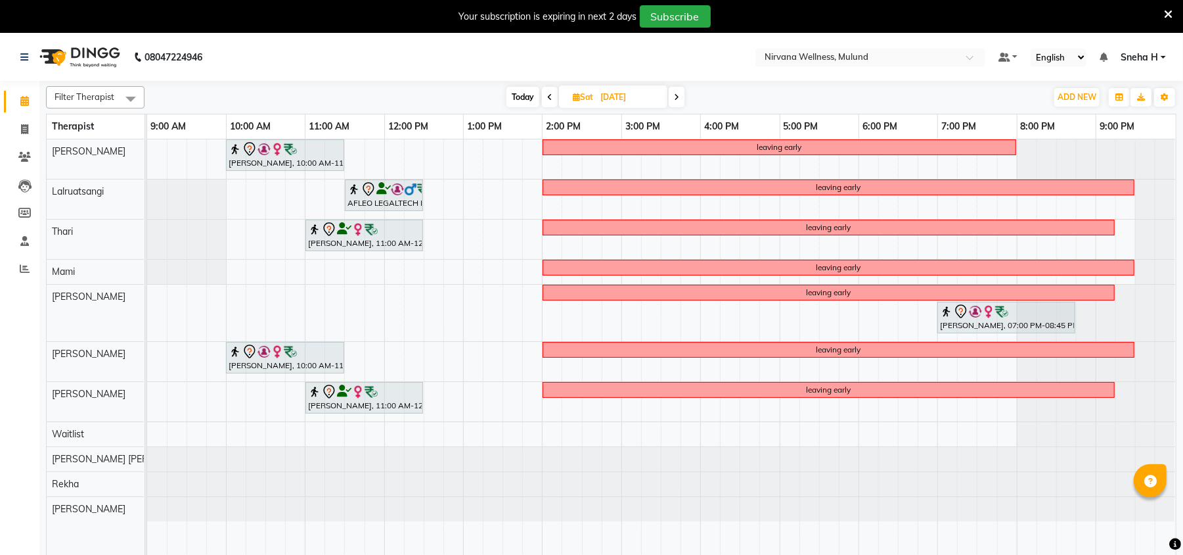
click at [512, 99] on span "Today" at bounding box center [523, 97] width 33 height 20
type input "[DATE]"
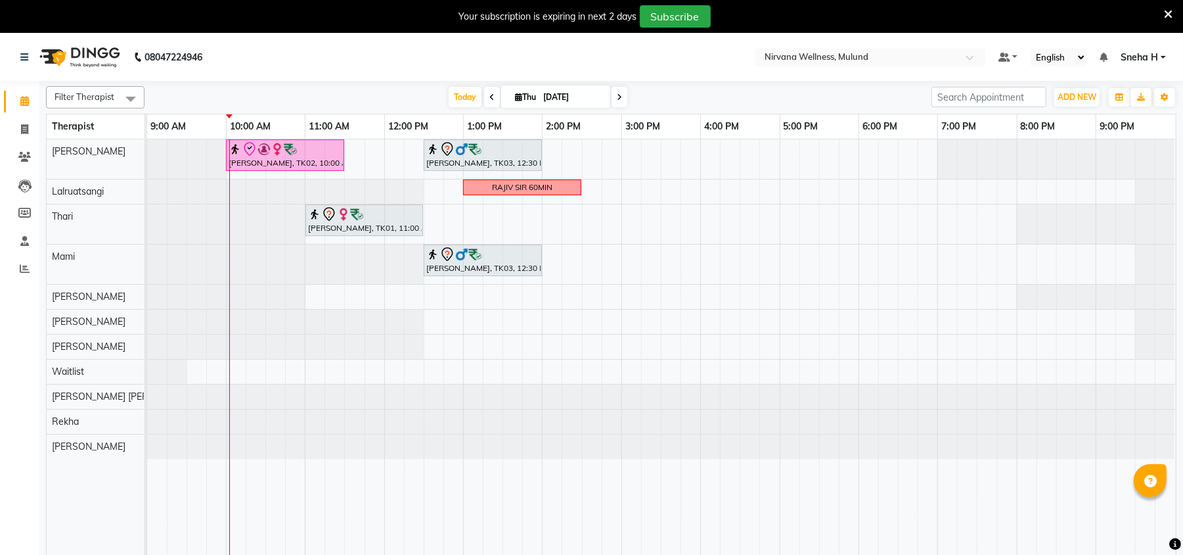
click at [863, 297] on div "Geeta Naidu, TK02, 10:00 AM-11:30 AM, Massage 90 Min Ganesh Pai, TK03, 12:30 PM…" at bounding box center [661, 355] width 1029 height 432
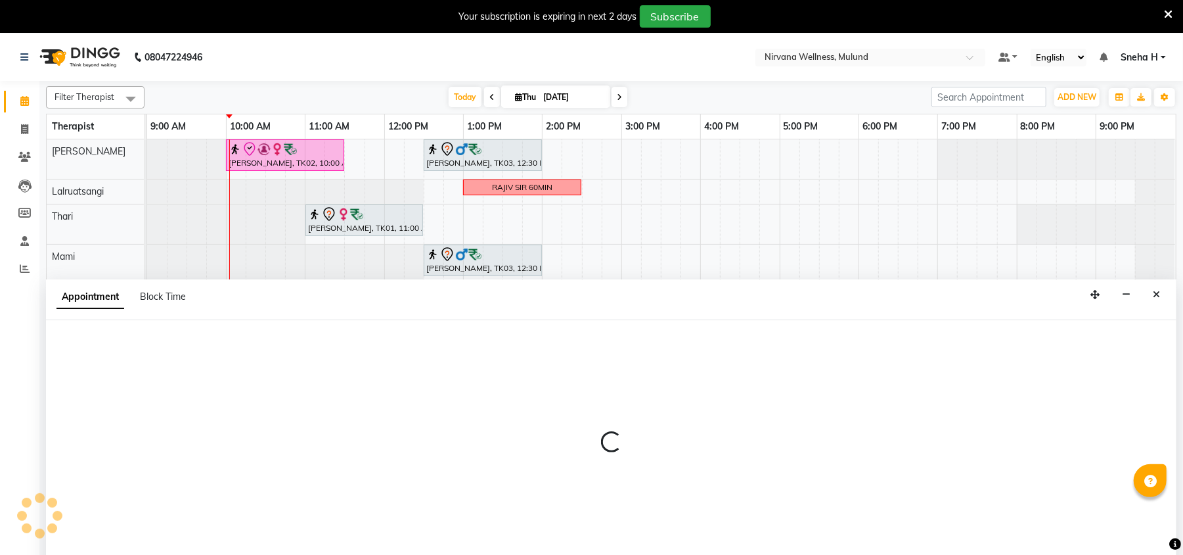
scroll to position [33, 0]
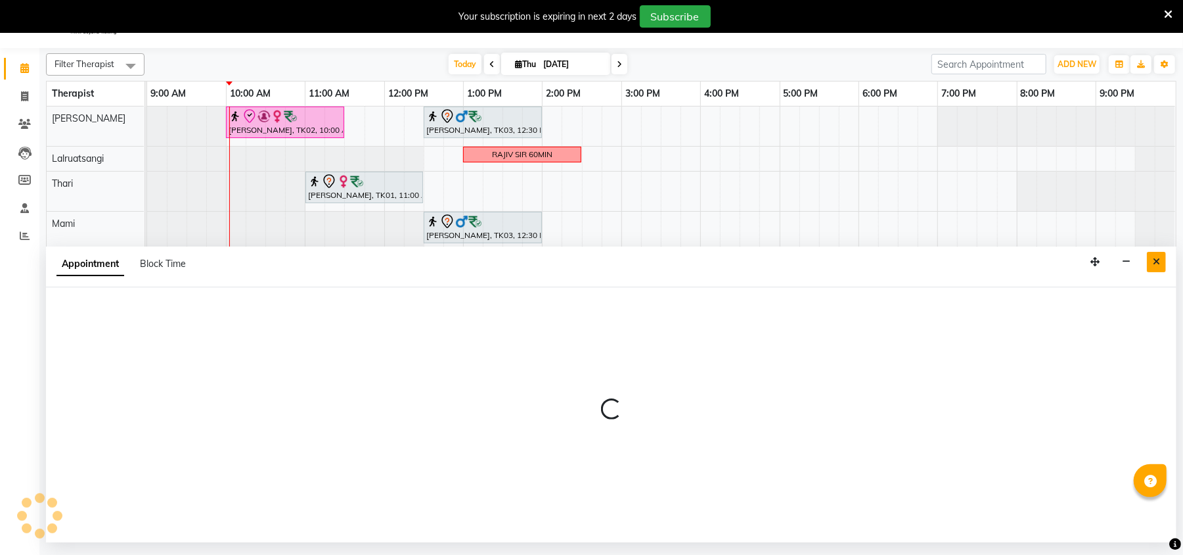
click at [1158, 253] on button "Close" at bounding box center [1156, 262] width 19 height 20
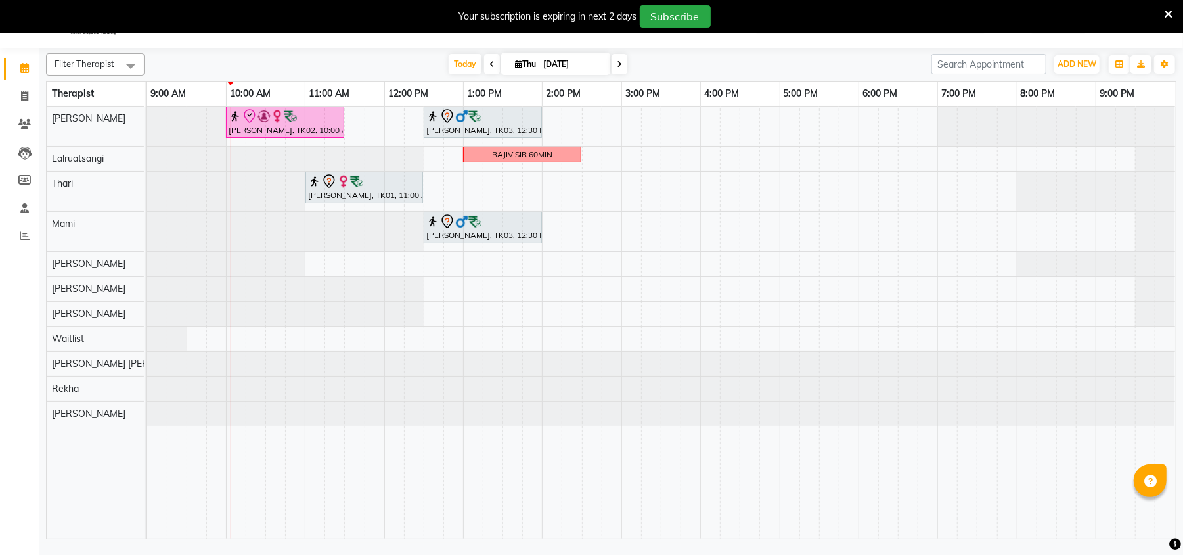
click at [823, 269] on div "Geeta Naidu, TK02, 10:00 AM-11:30 AM, Massage 90 Min Ganesh Pai, TK03, 12:30 PM…" at bounding box center [661, 322] width 1029 height 432
select select "29685"
select select "1050"
select select "tentative"
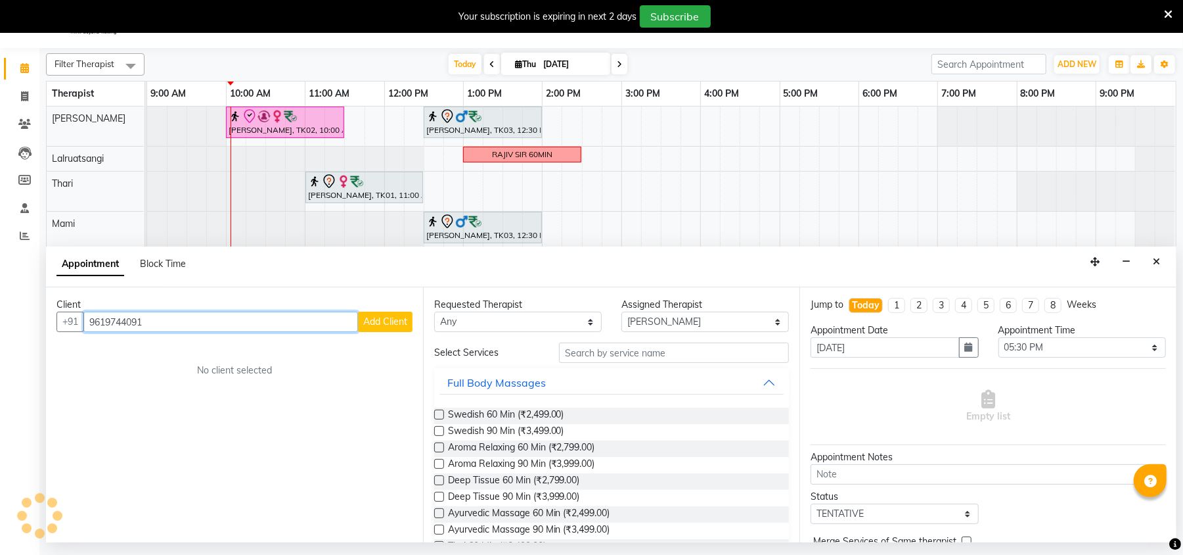
drag, startPoint x: 223, startPoint y: 327, endPoint x: 78, endPoint y: 346, distance: 147.1
click at [78, 346] on div "Client +91 9619744091 Add Client No client selected" at bounding box center [234, 414] width 377 height 255
click at [194, 319] on input "9619744091" at bounding box center [220, 321] width 275 height 20
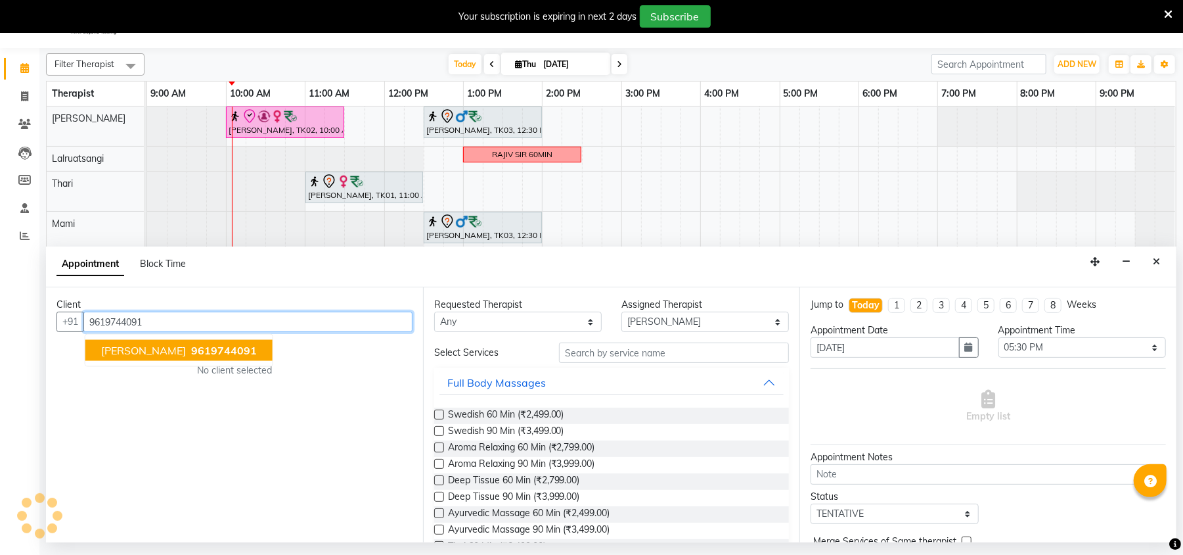
click at [160, 350] on span "[PERSON_NAME]" at bounding box center [143, 350] width 85 height 13
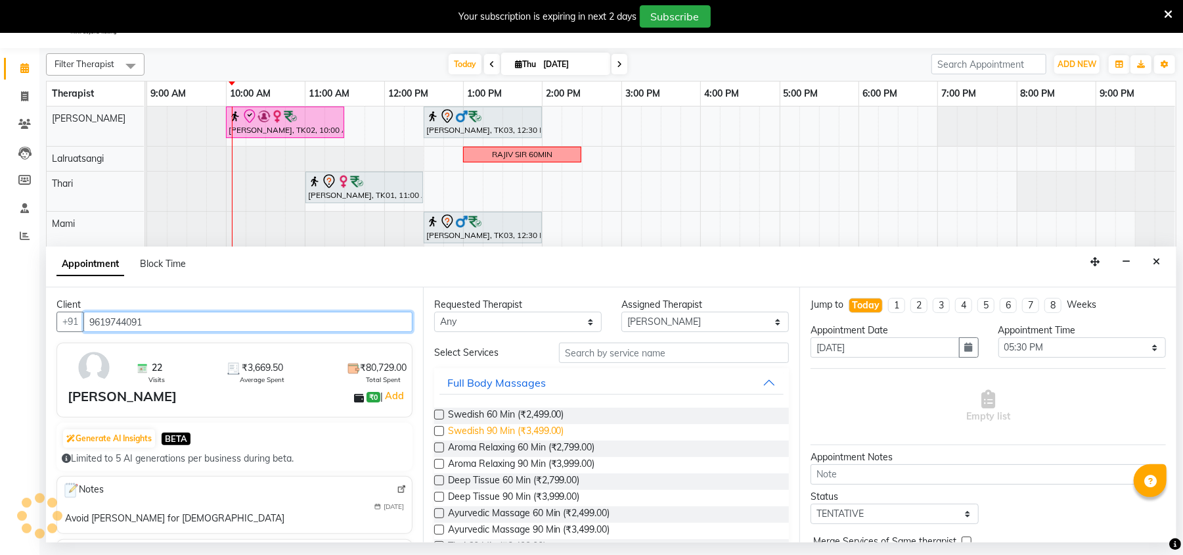
type input "9619744091"
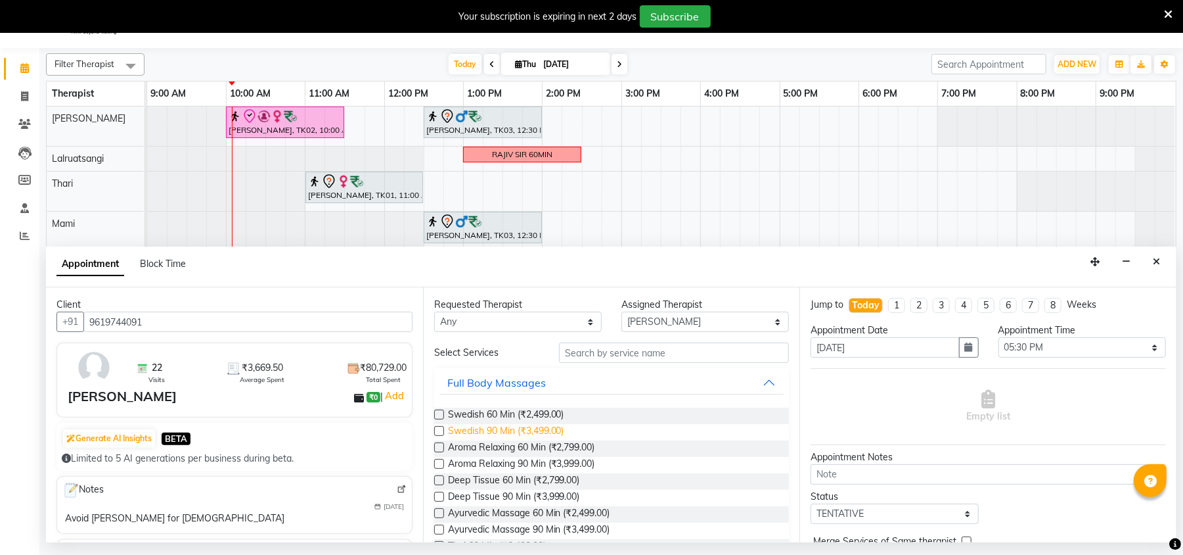
click at [473, 432] on span "Swedish 90 Min (₹3,499.00)" at bounding box center [506, 432] width 116 height 16
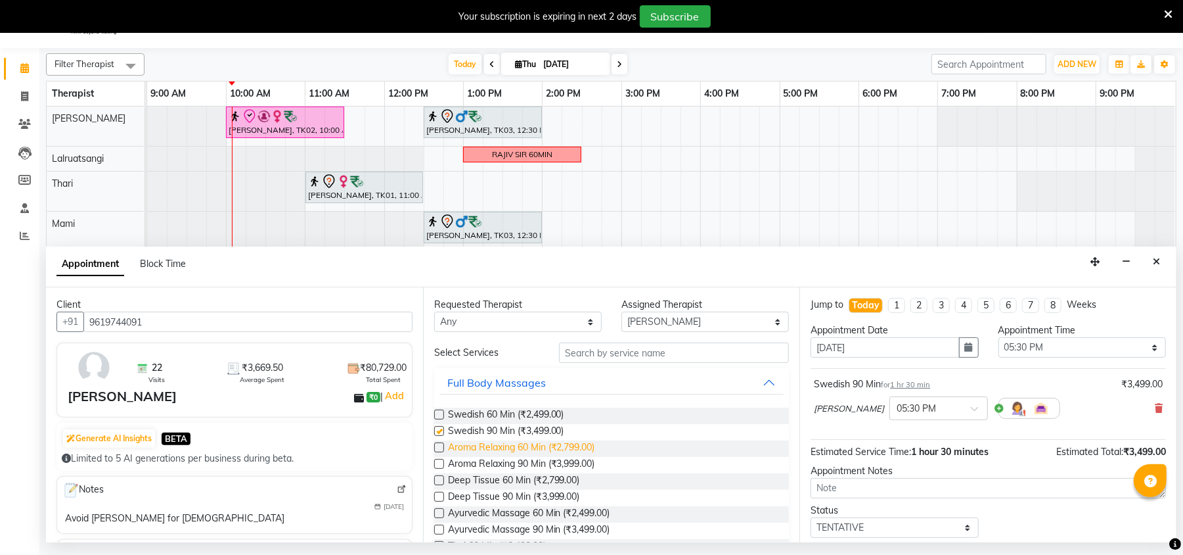
checkbox input "false"
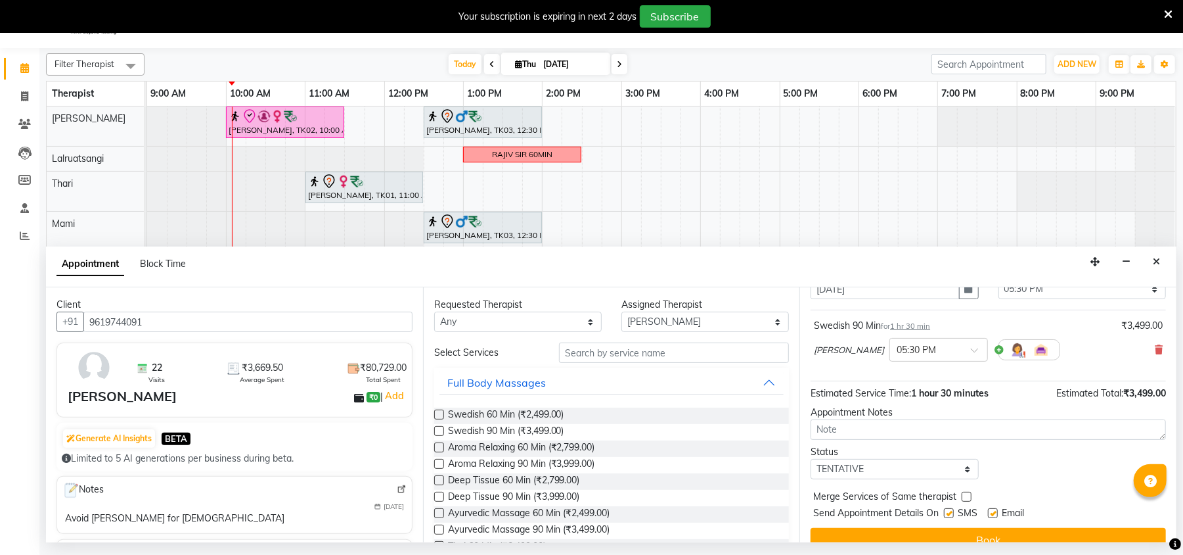
scroll to position [80, 0]
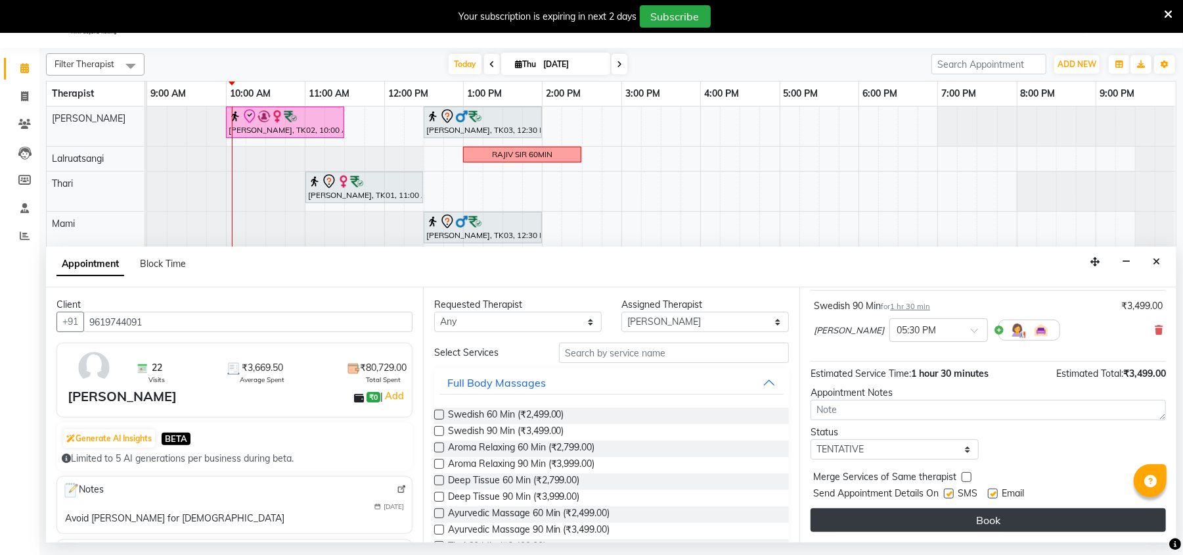
click at [944, 526] on button "Book" at bounding box center [988, 520] width 355 height 24
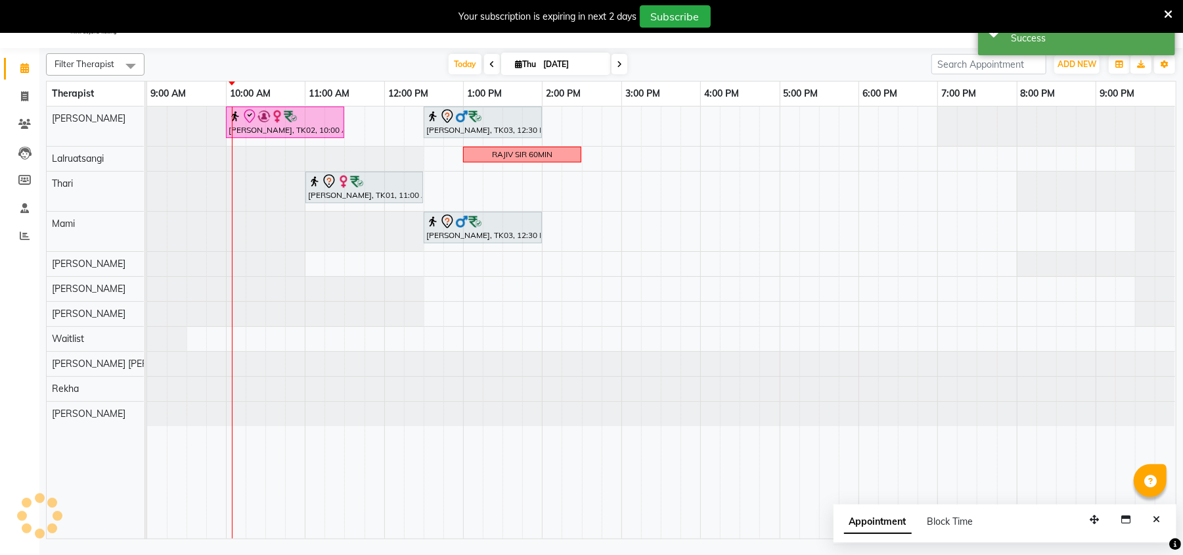
scroll to position [0, 0]
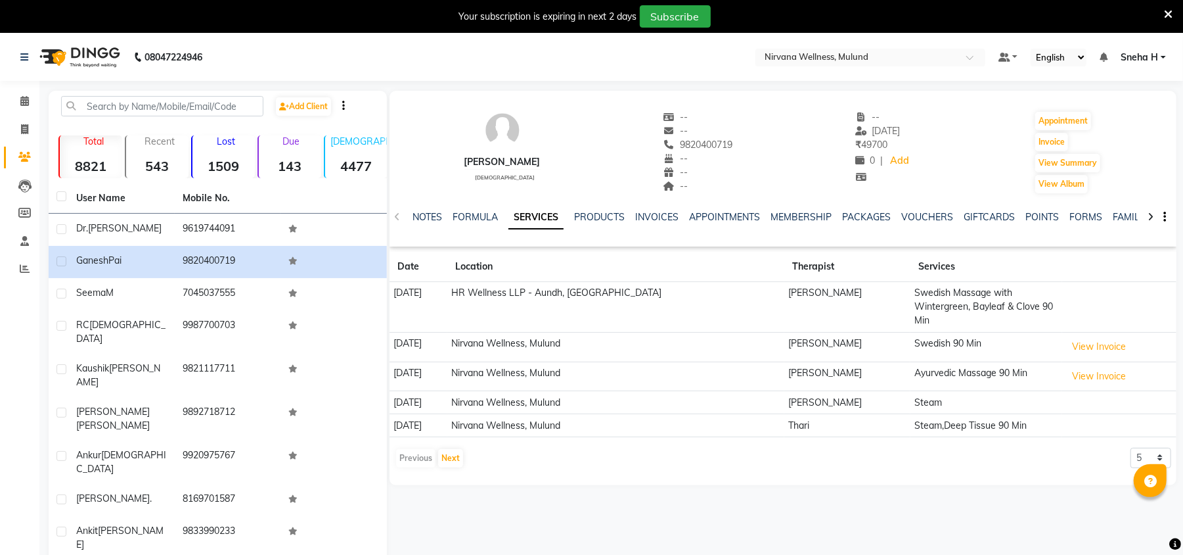
click at [1074, 336] on button "View Invoice" at bounding box center [1100, 346] width 66 height 20
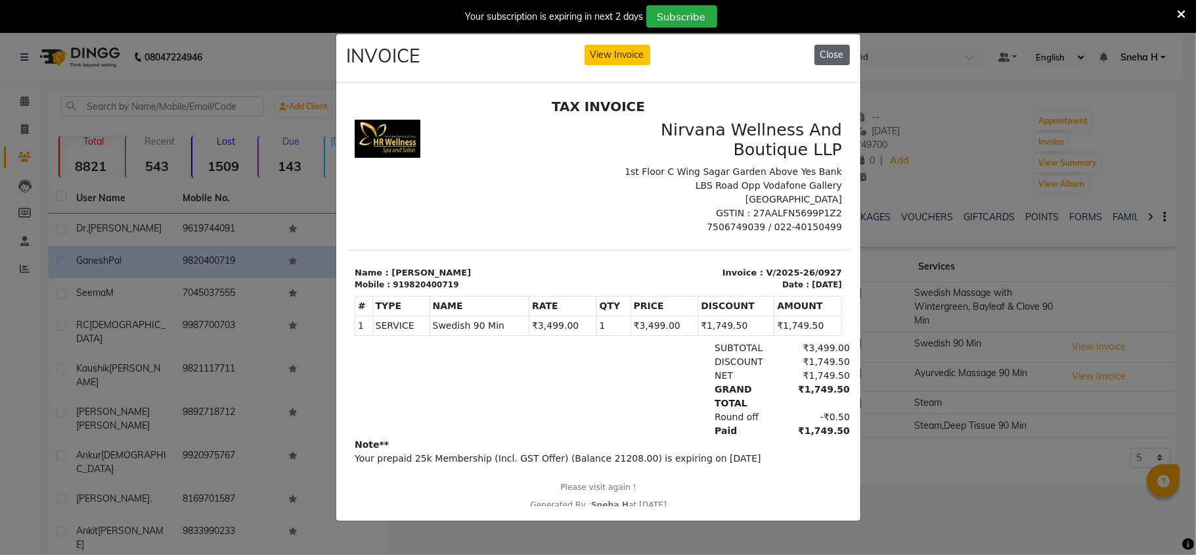
click at [821, 56] on button "Close" at bounding box center [832, 55] width 35 height 20
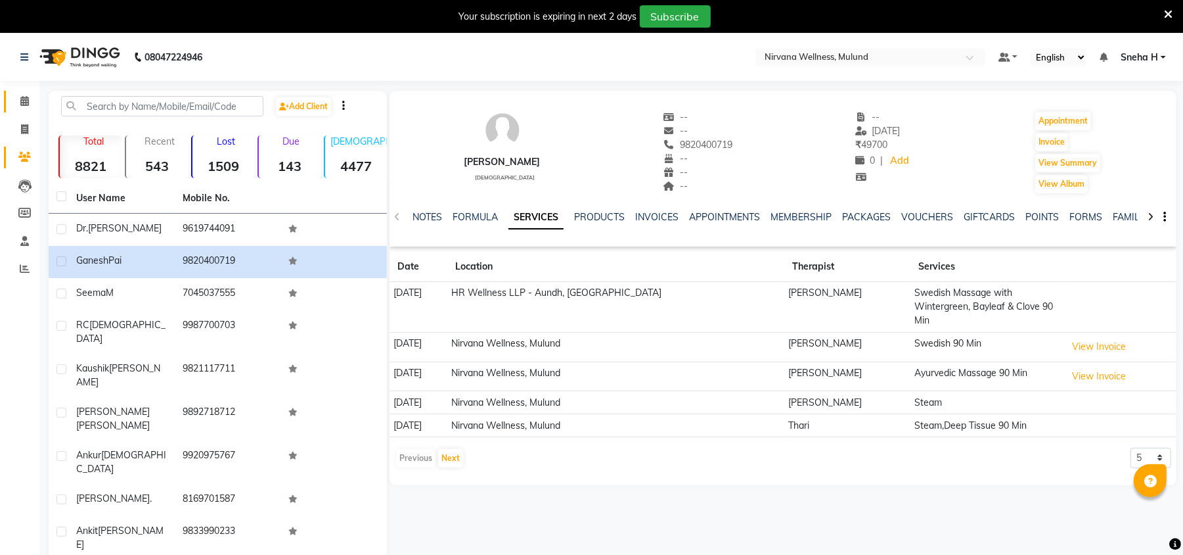
click at [27, 92] on link "Calendar" at bounding box center [20, 102] width 32 height 22
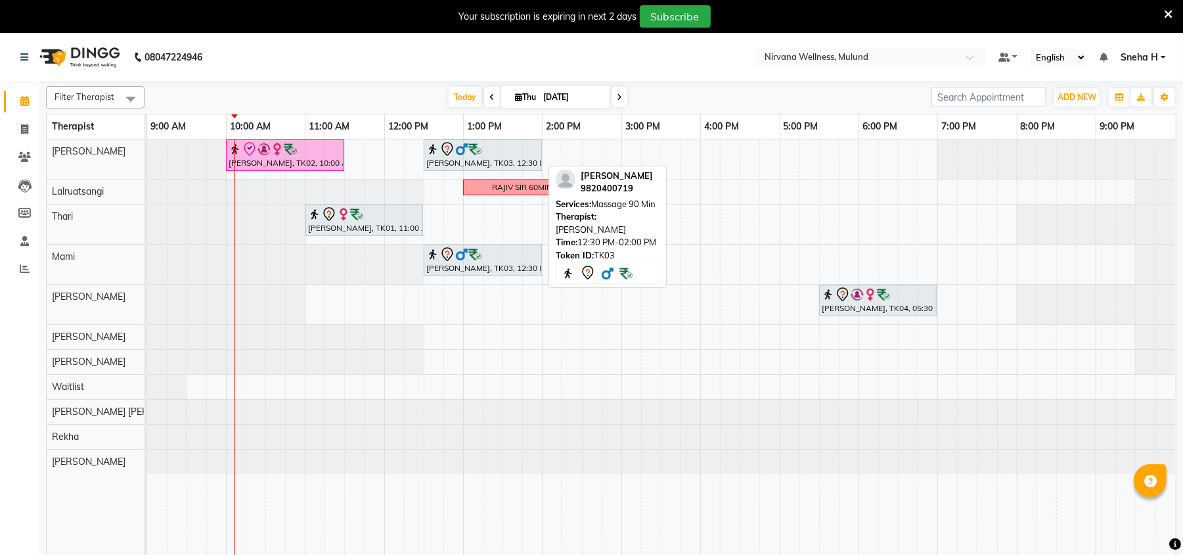
click at [468, 154] on img at bounding box center [474, 149] width 13 height 13
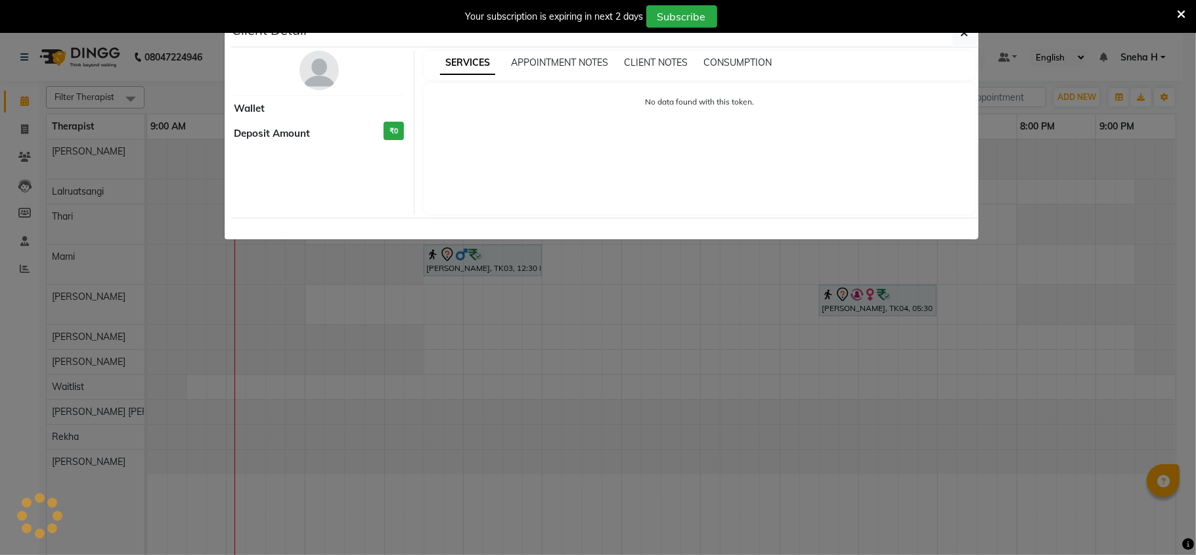
select select "7"
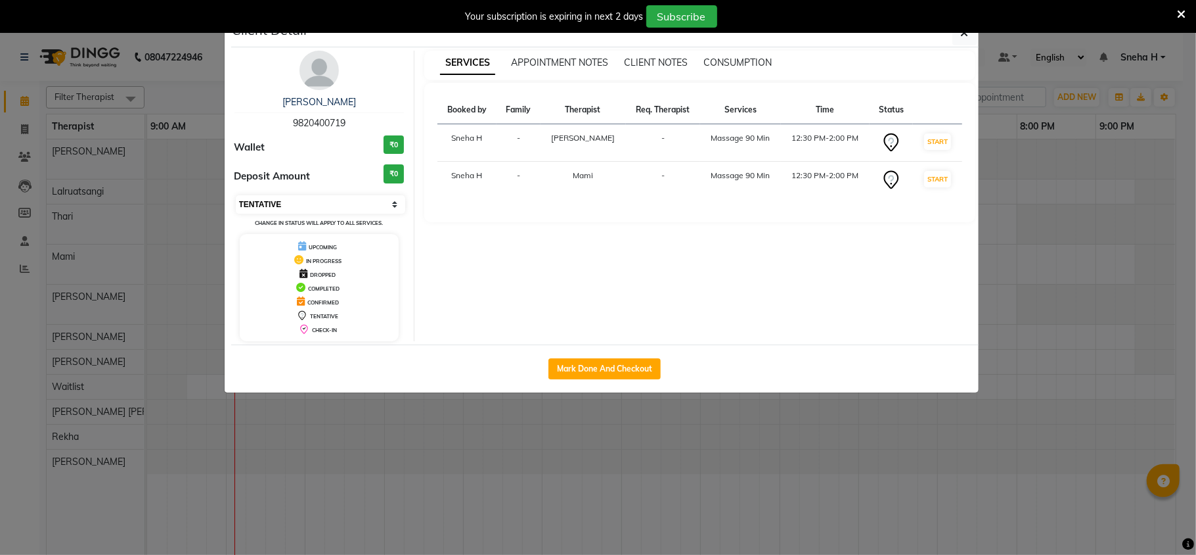
click at [323, 208] on select "Select IN SERVICE CONFIRMED TENTATIVE CHECK IN MARK DONE DROPPED UPCOMING" at bounding box center [321, 204] width 170 height 18
click at [187, 93] on ngb-modal-window "Client Detail Ganesh Pai 9820400719 Wallet ₹0 Deposit Amount ₹0 Select IN SERVI…" at bounding box center [598, 277] width 1196 height 555
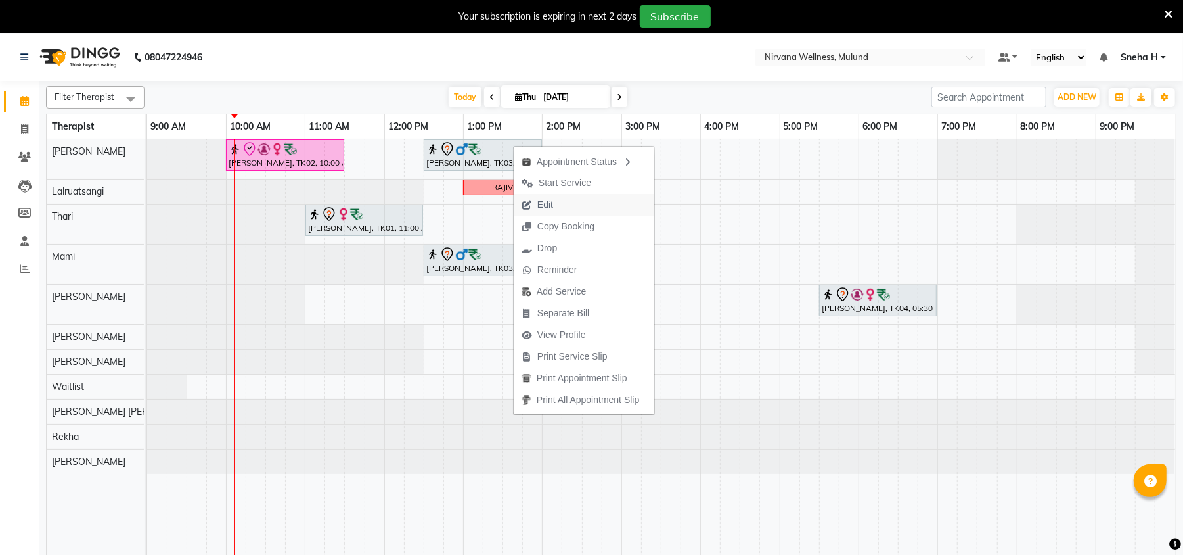
click at [532, 204] on span "Edit" at bounding box center [537, 205] width 47 height 22
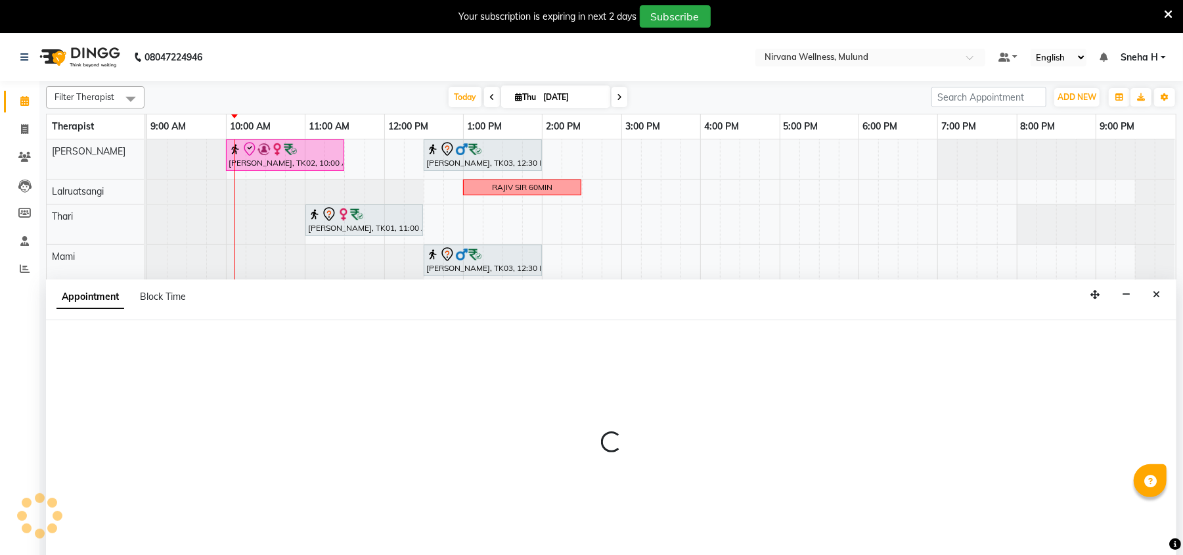
scroll to position [33, 0]
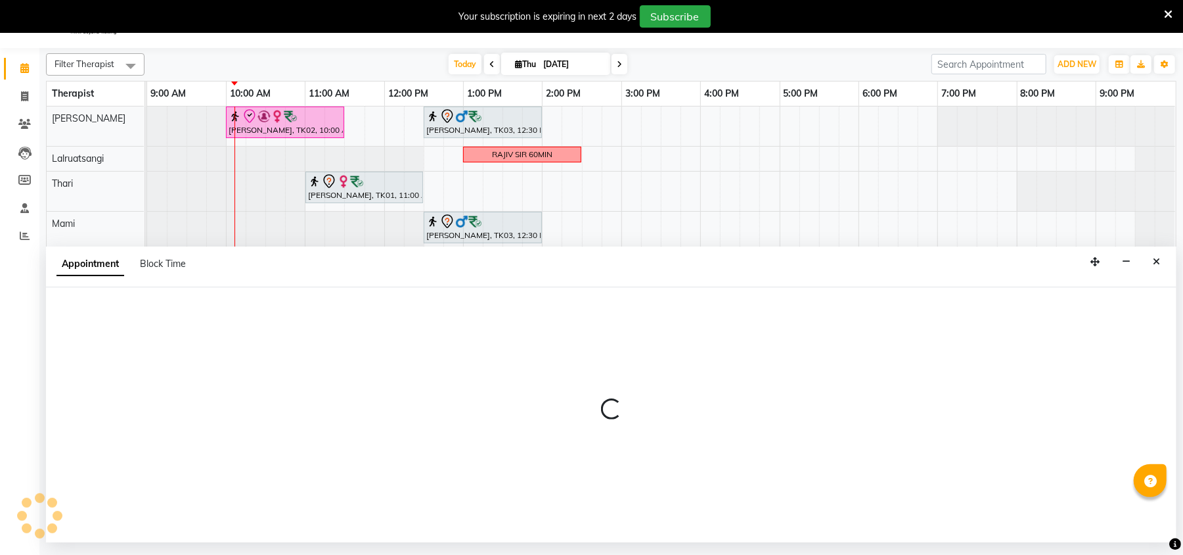
select select "tentative"
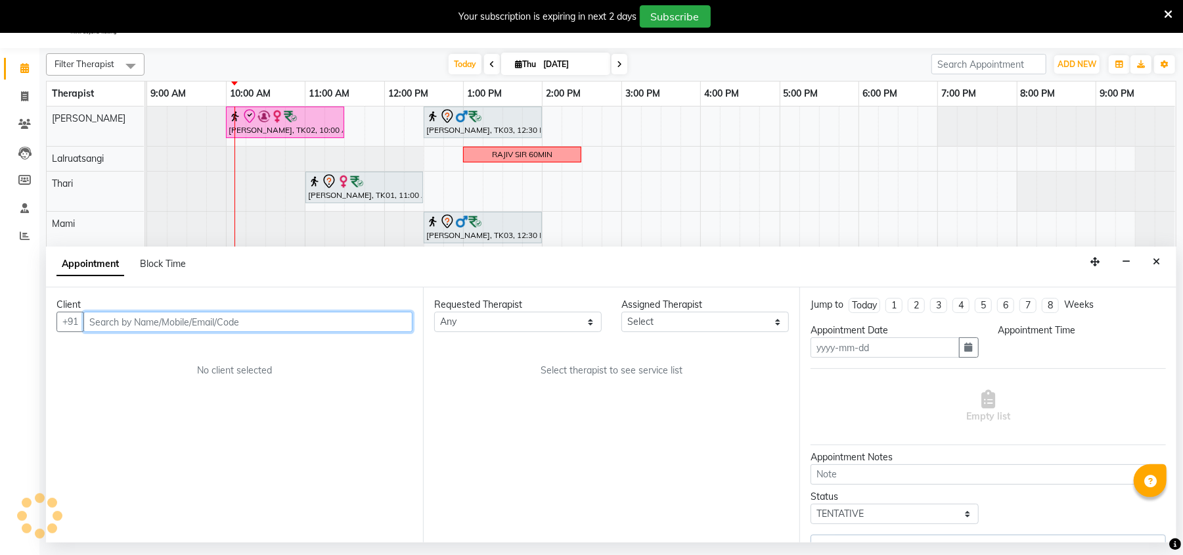
type input "[DATE]"
select select "750"
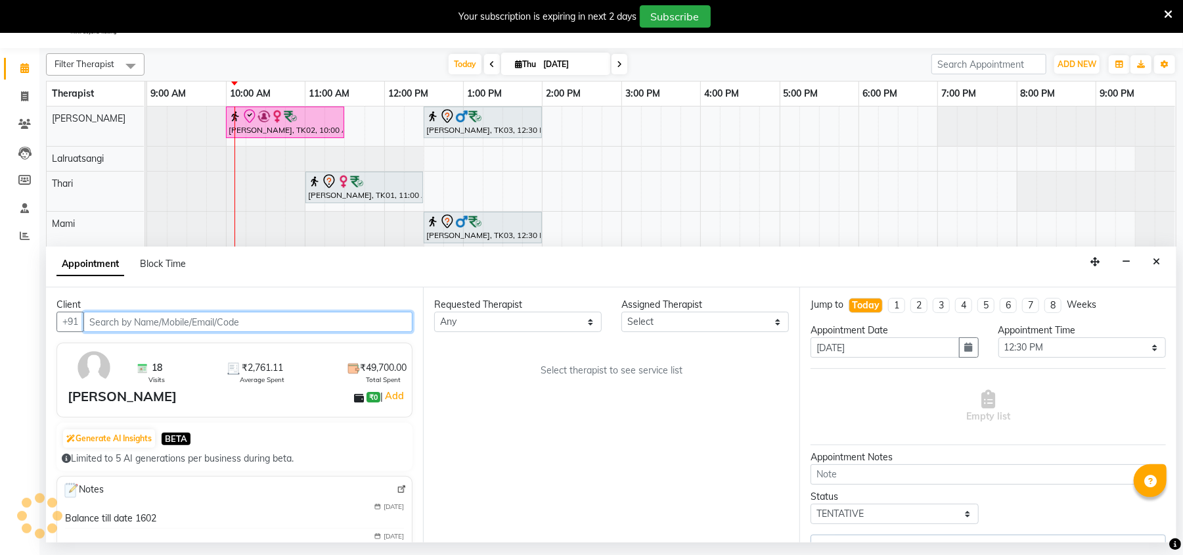
select select "69865"
select select "2150"
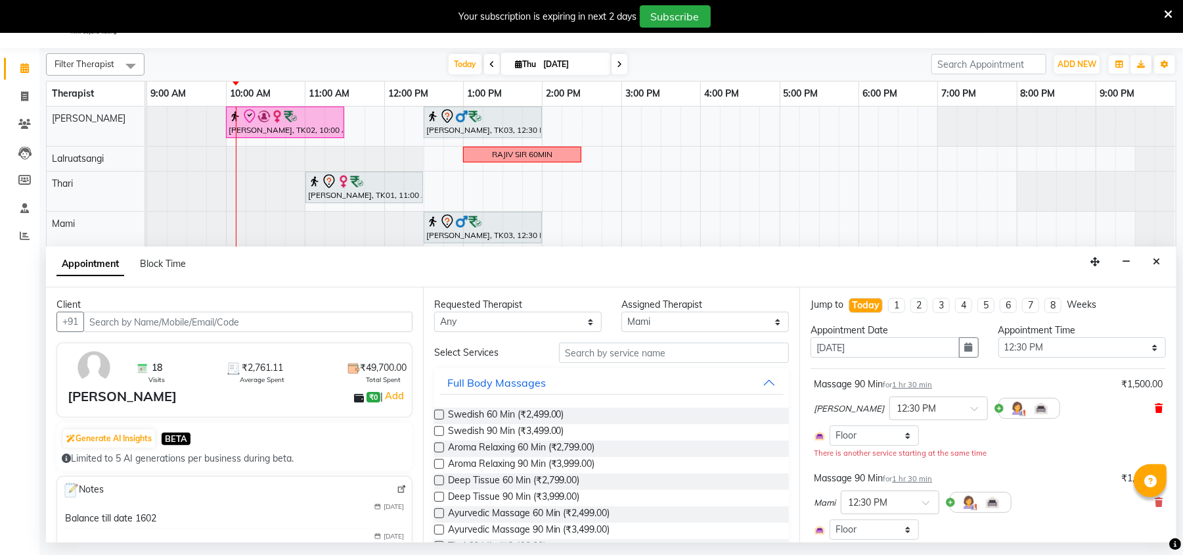
click at [1155, 402] on span at bounding box center [1159, 408] width 8 height 14
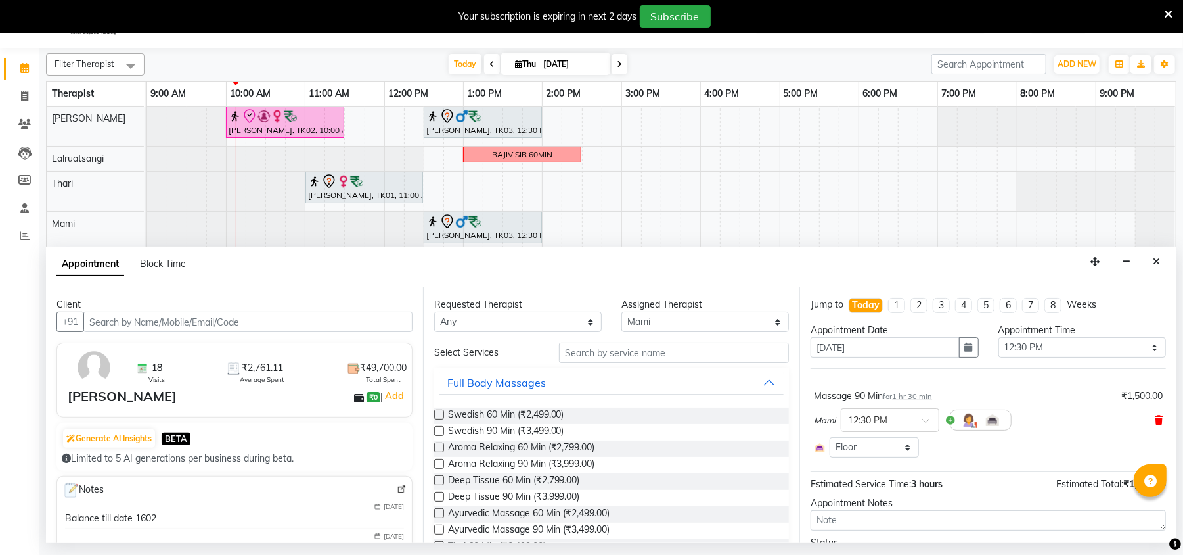
click at [1155, 418] on icon at bounding box center [1159, 419] width 8 height 9
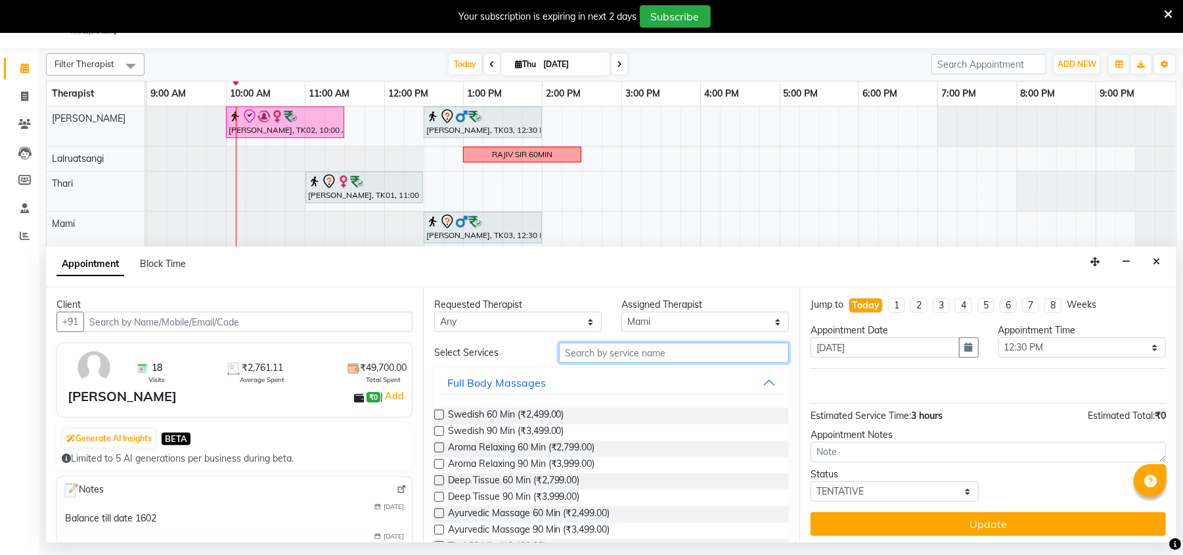
click at [634, 351] on input "text" at bounding box center [674, 352] width 230 height 20
click at [465, 435] on span "Swedish 90 Min (₹3,499.00)" at bounding box center [506, 432] width 116 height 16
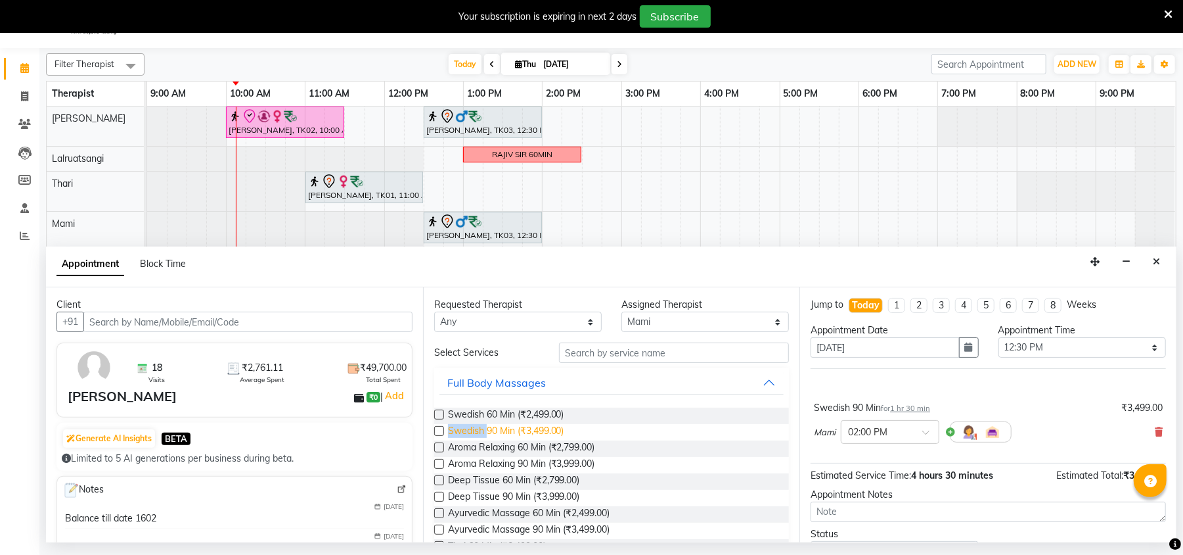
click at [464, 435] on span "Swedish 90 Min (₹3,499.00)" at bounding box center [506, 432] width 116 height 16
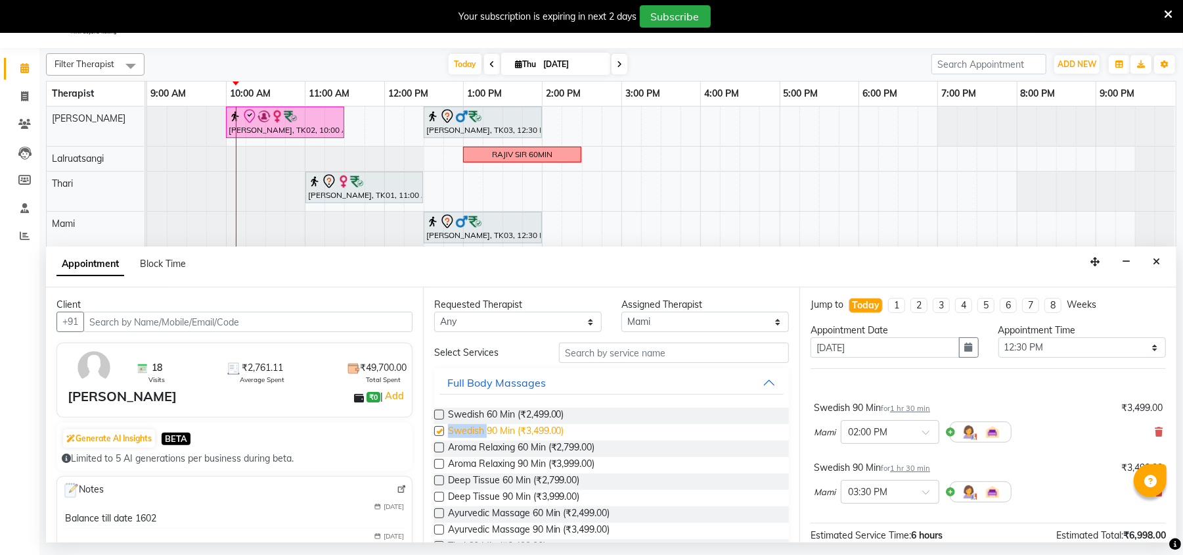
checkbox input "false"
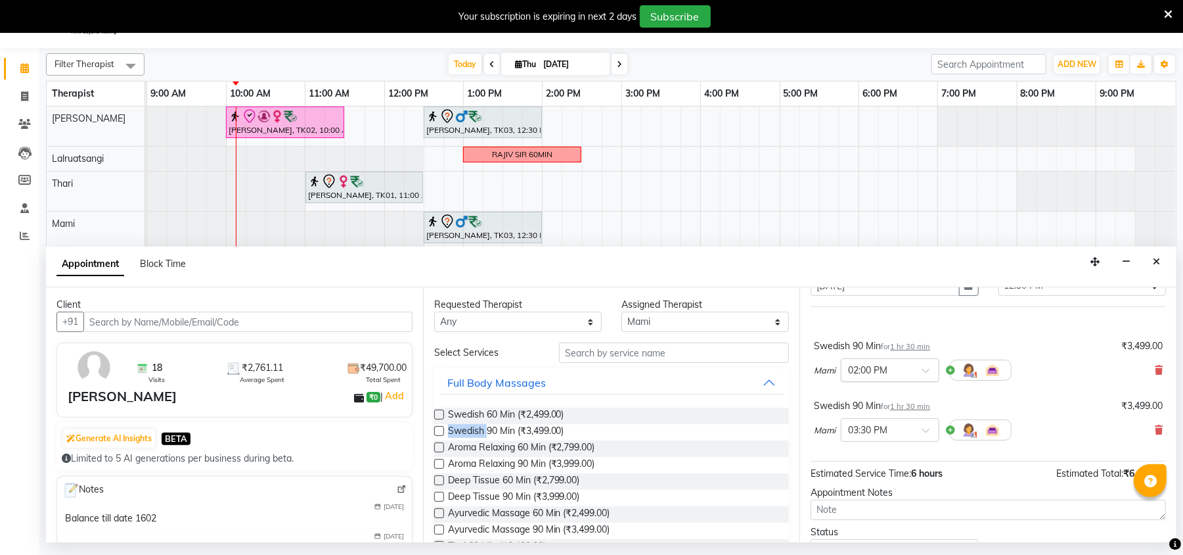
scroll to position [37, 0]
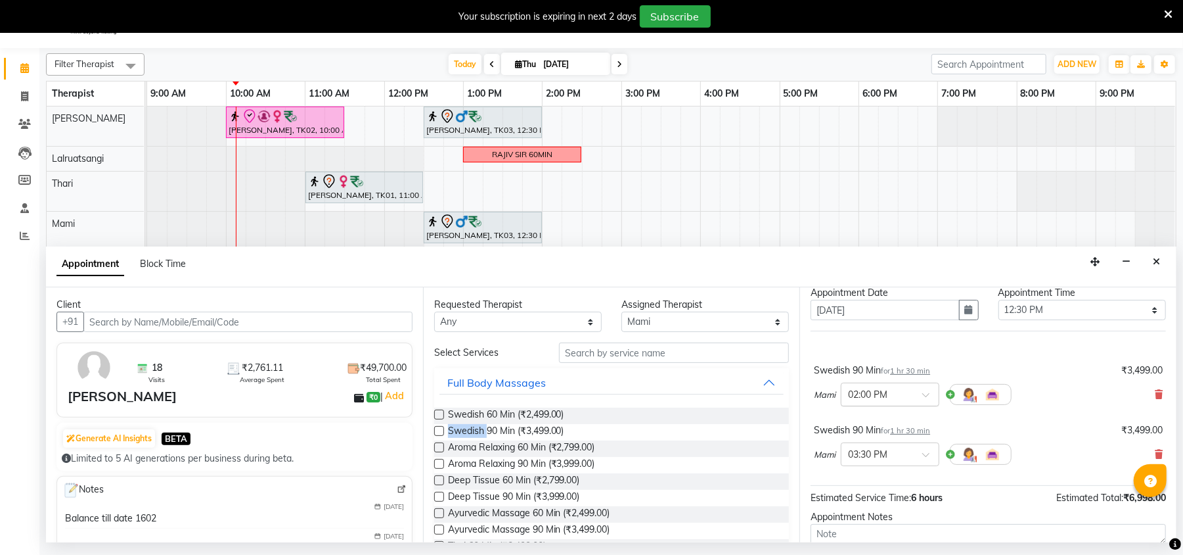
click at [900, 392] on input "text" at bounding box center [877, 393] width 58 height 14
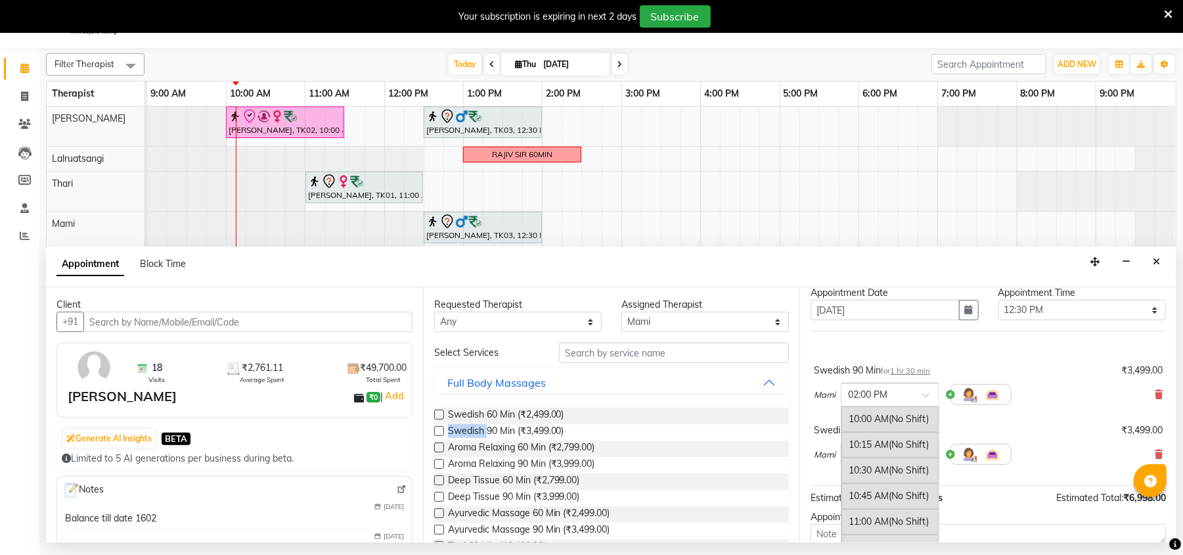
scroll to position [125, 0]
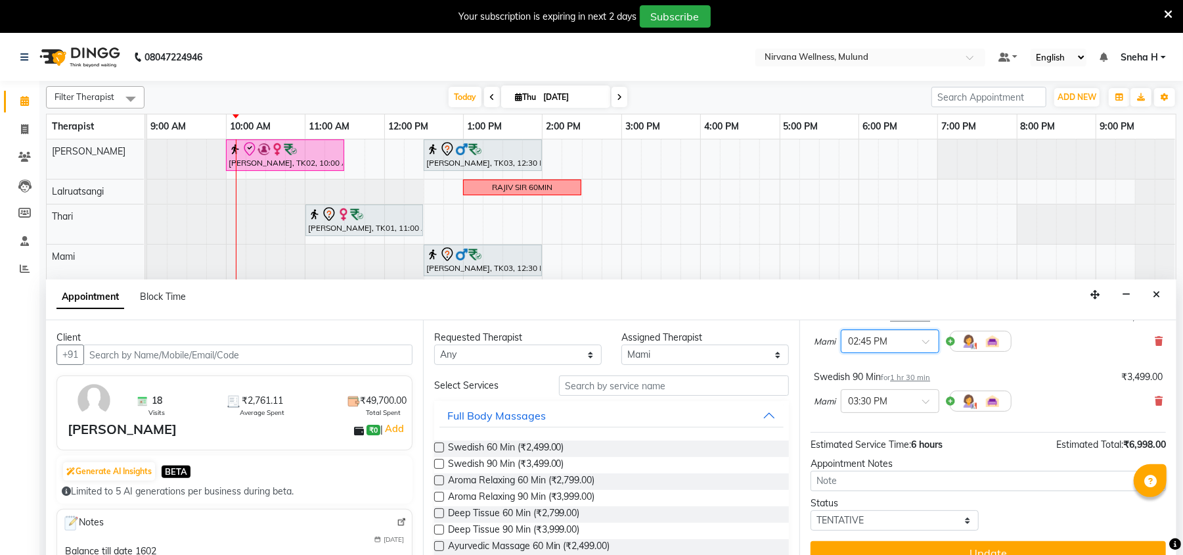
scroll to position [33, 0]
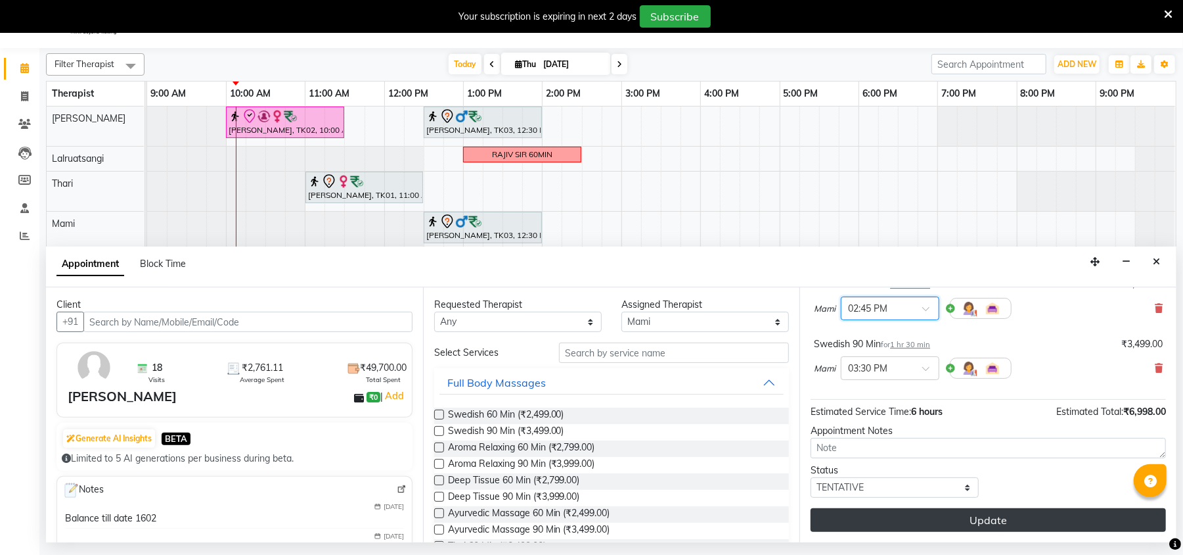
click at [963, 524] on button "Update" at bounding box center [988, 520] width 355 height 24
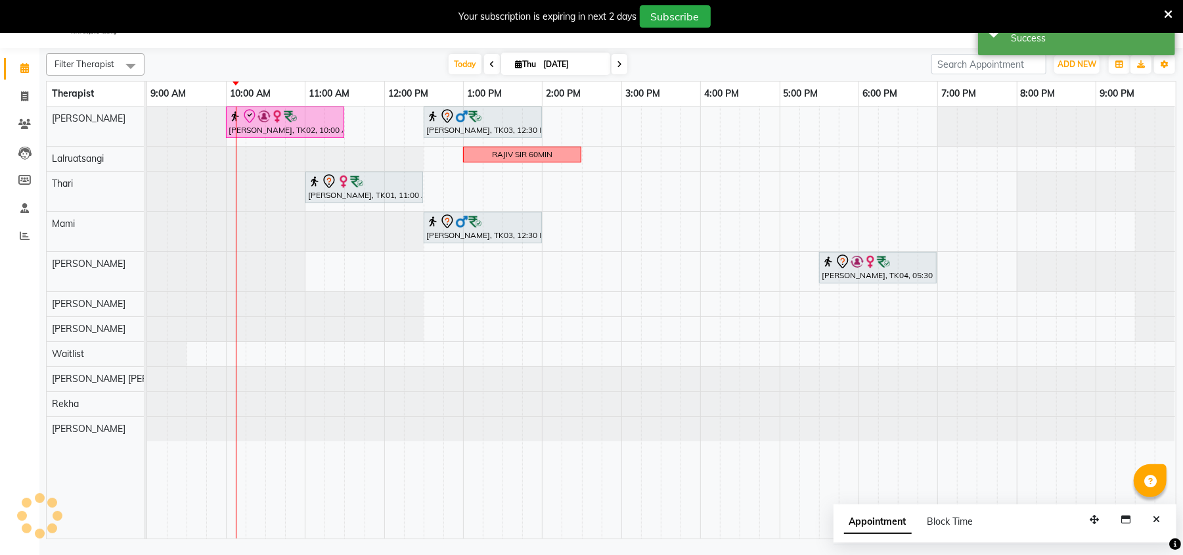
scroll to position [0, 0]
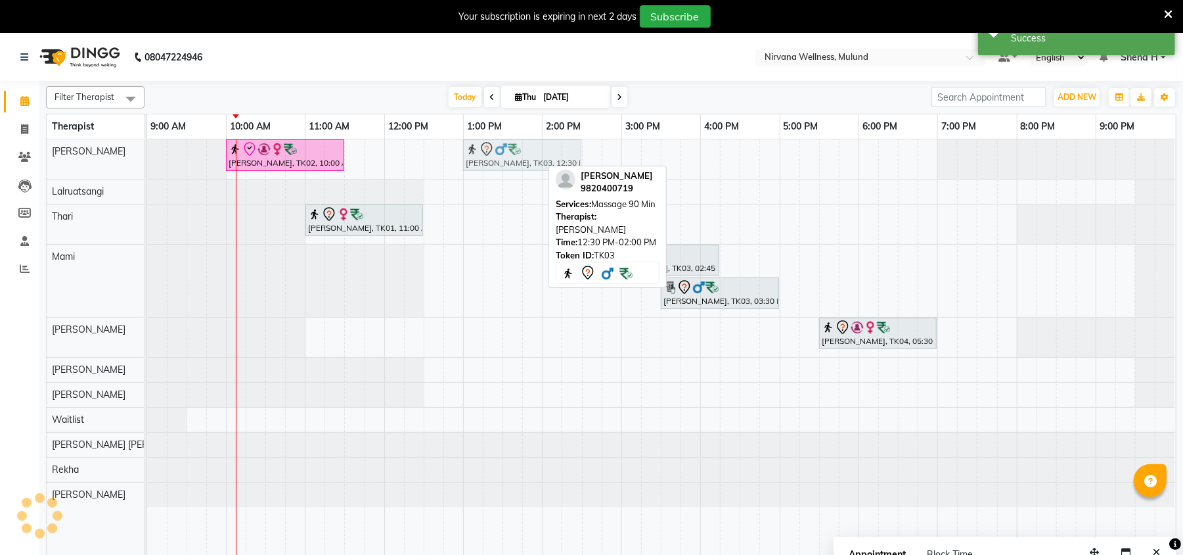
drag, startPoint x: 480, startPoint y: 158, endPoint x: 515, endPoint y: 158, distance: 35.5
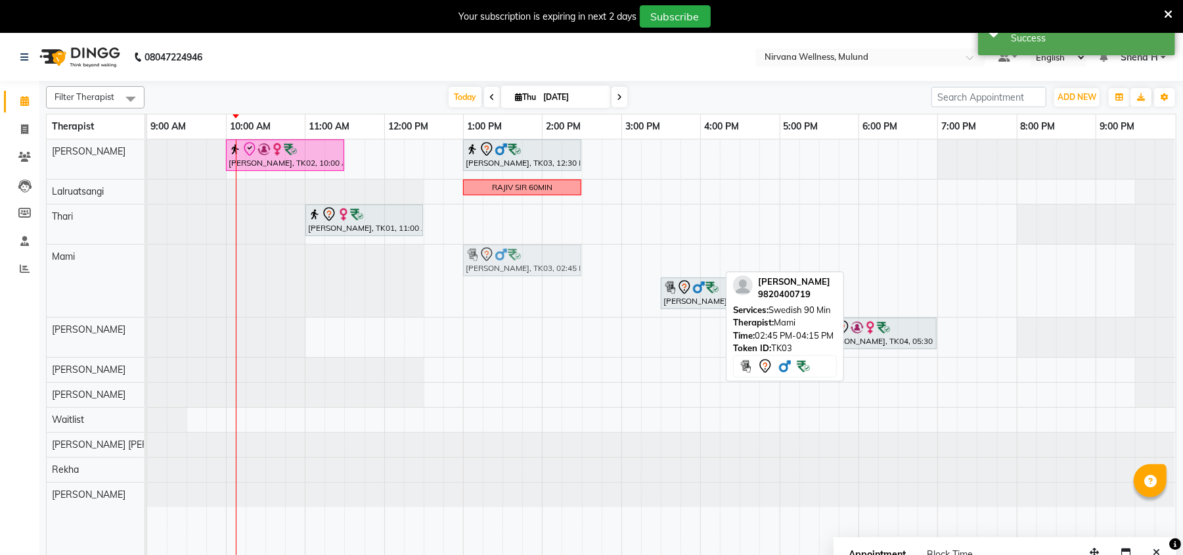
drag, startPoint x: 642, startPoint y: 261, endPoint x: 495, endPoint y: 258, distance: 146.5
click at [147, 258] on div "Ganesh Pai, TK03, 02:45 PM-04:15 PM, Swedish 90 Min Ganesh Pai, TK03, 03:30 PM-…" at bounding box center [147, 280] width 0 height 72
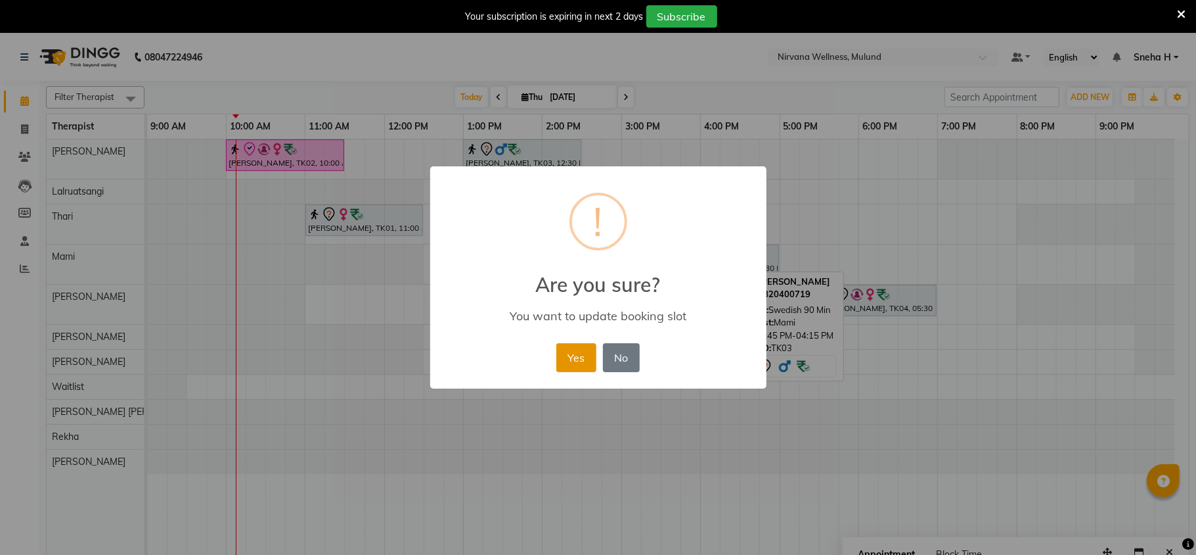
click at [585, 353] on button "Yes" at bounding box center [577, 357] width 40 height 29
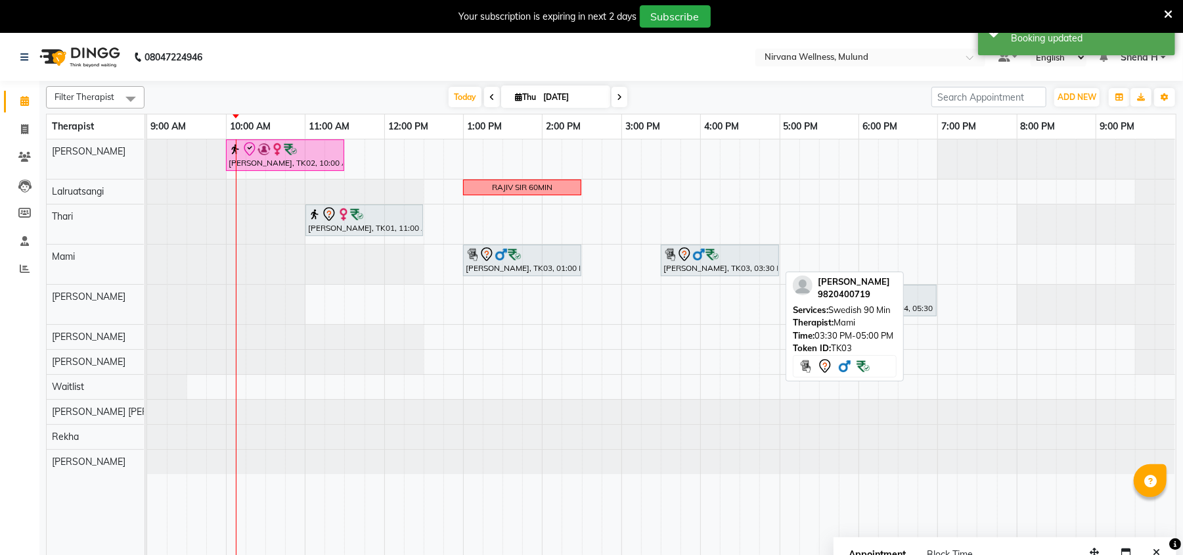
click at [510, 150] on tbody "Geeta Naidu, TK02, 10:00 AM-11:30 AM, Massage 90 Min RAJIV SIR 60MIN Neha Haria…" at bounding box center [661, 306] width 1028 height 334
click at [547, 148] on div "Geeta Naidu, TK02, 10:00 AM-11:30 AM, Massage 90 Min RAJIV SIR 60MIN Neha Haria…" at bounding box center [661, 355] width 1029 height 432
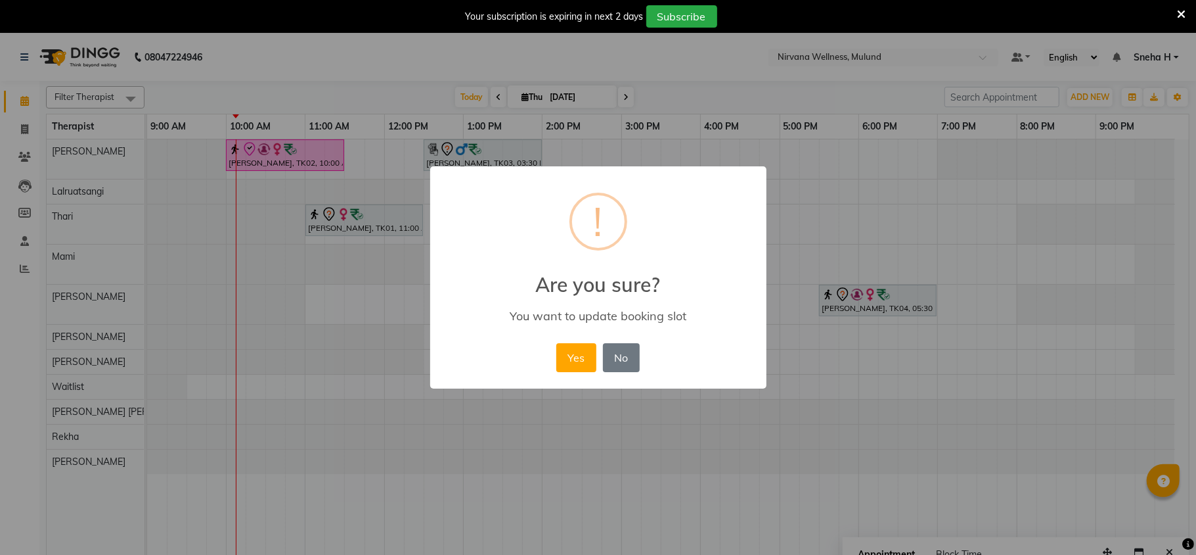
click at [616, 356] on button "No" at bounding box center [621, 357] width 37 height 29
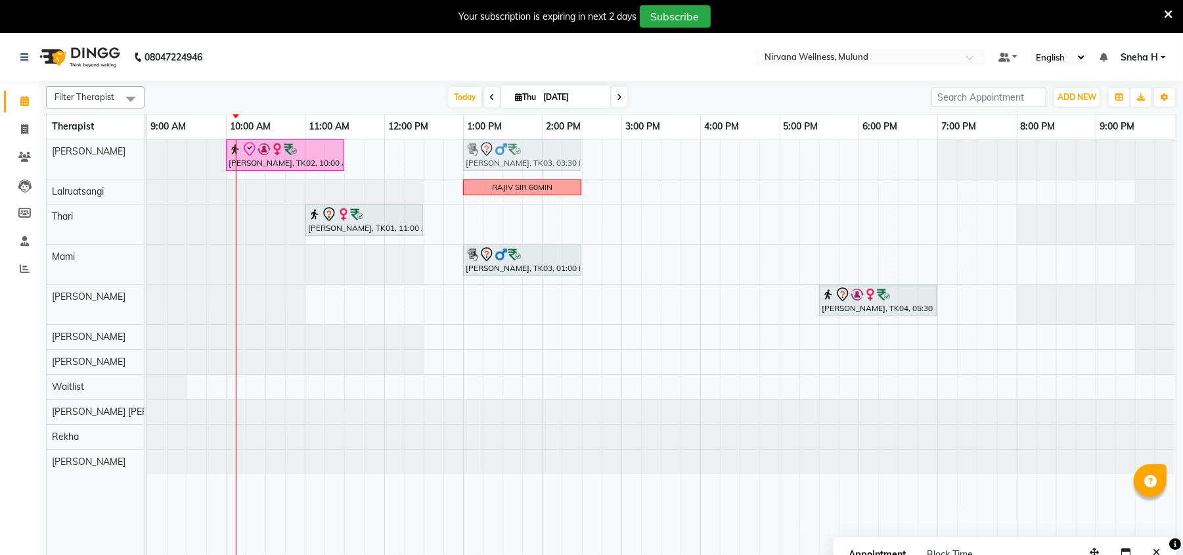
drag, startPoint x: 747, startPoint y: 254, endPoint x: 545, endPoint y: 155, distance: 224.5
click at [545, 155] on tbody "Geeta Naidu, TK02, 10:00 AM-11:30 AM, Massage 90 Min Ganesh Pai, TK03, 03:30 PM…" at bounding box center [661, 306] width 1028 height 334
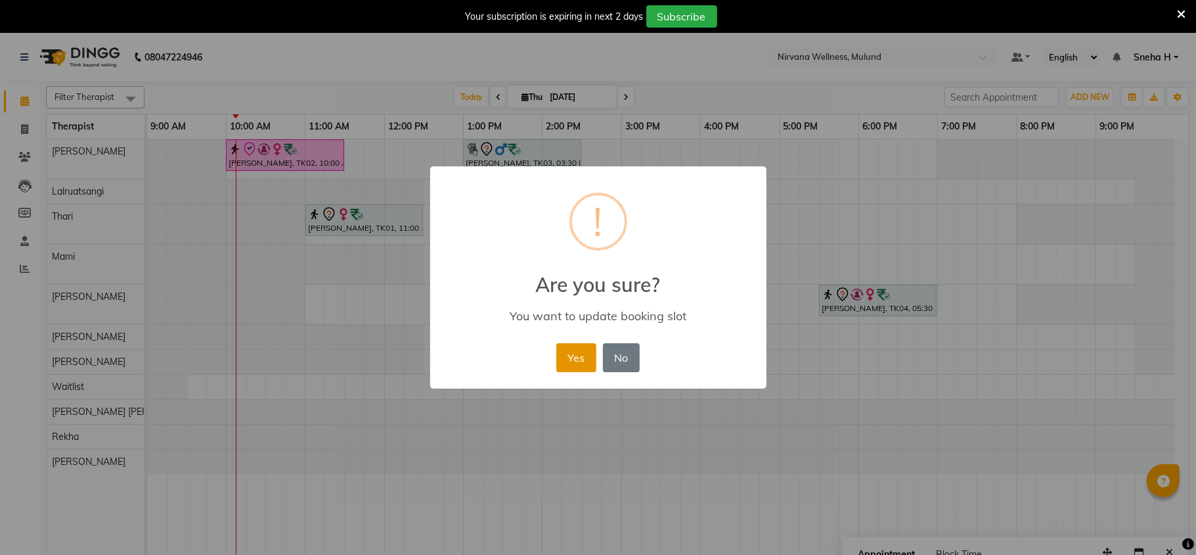
click at [571, 361] on button "Yes" at bounding box center [577, 357] width 40 height 29
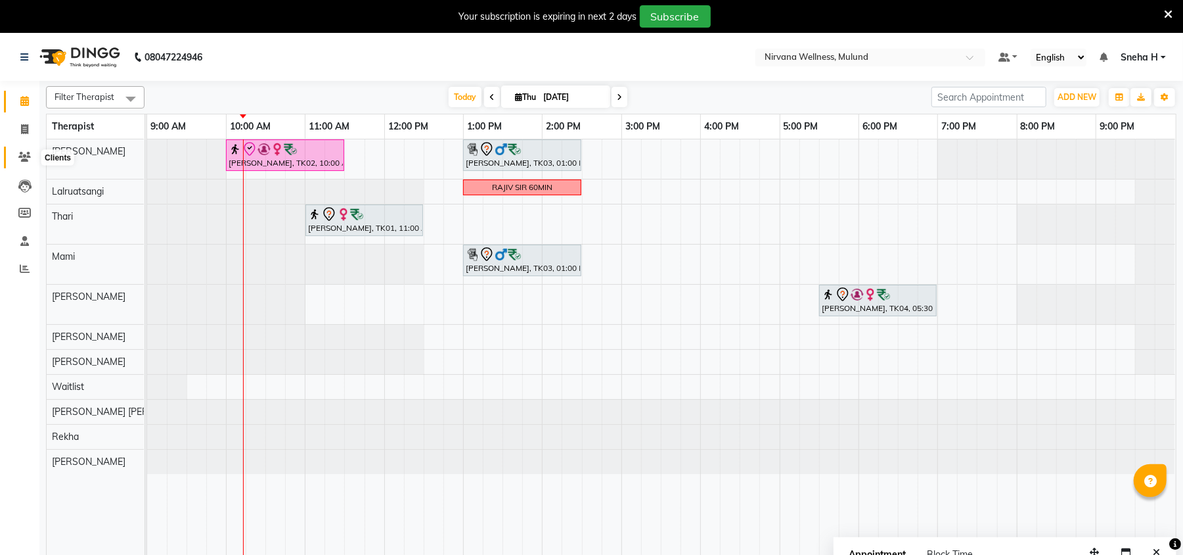
click at [24, 154] on icon at bounding box center [24, 157] width 12 height 10
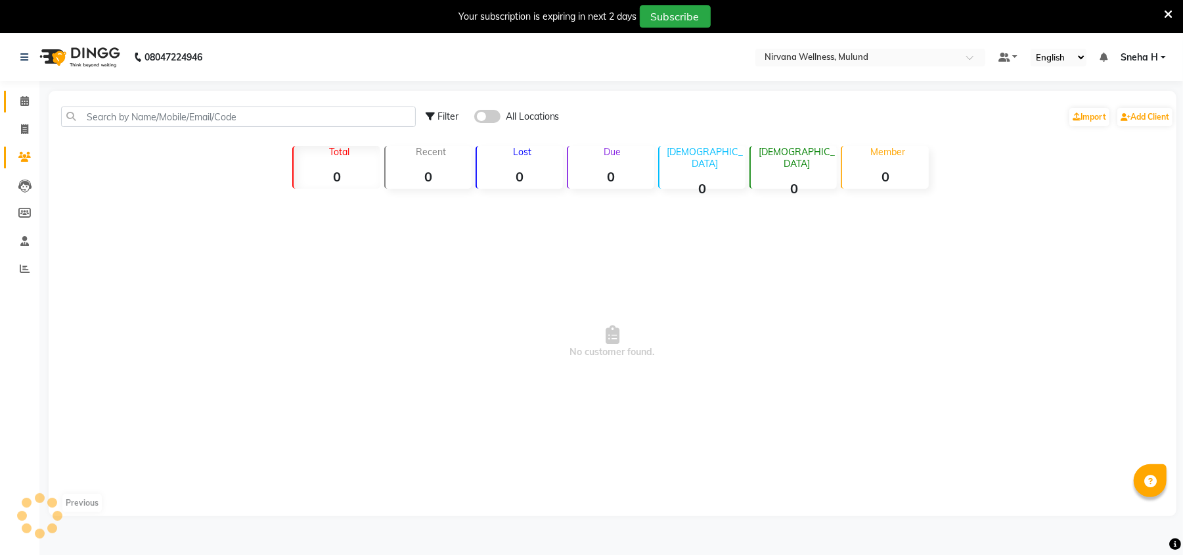
click at [22, 106] on span at bounding box center [24, 101] width 23 height 15
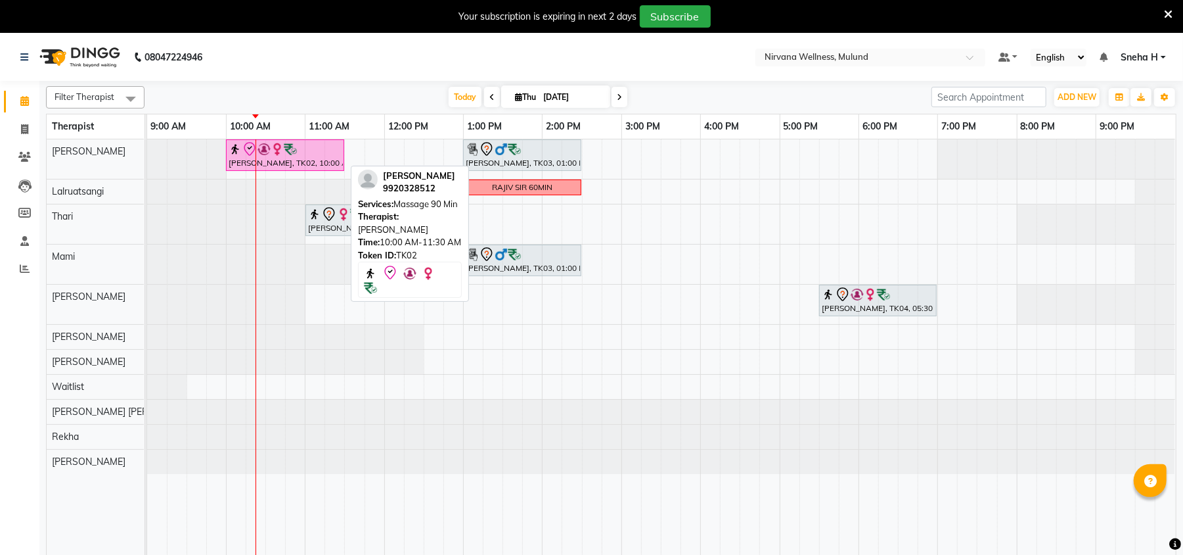
click at [4, 91] on link "Calendar" at bounding box center [20, 102] width 32 height 22
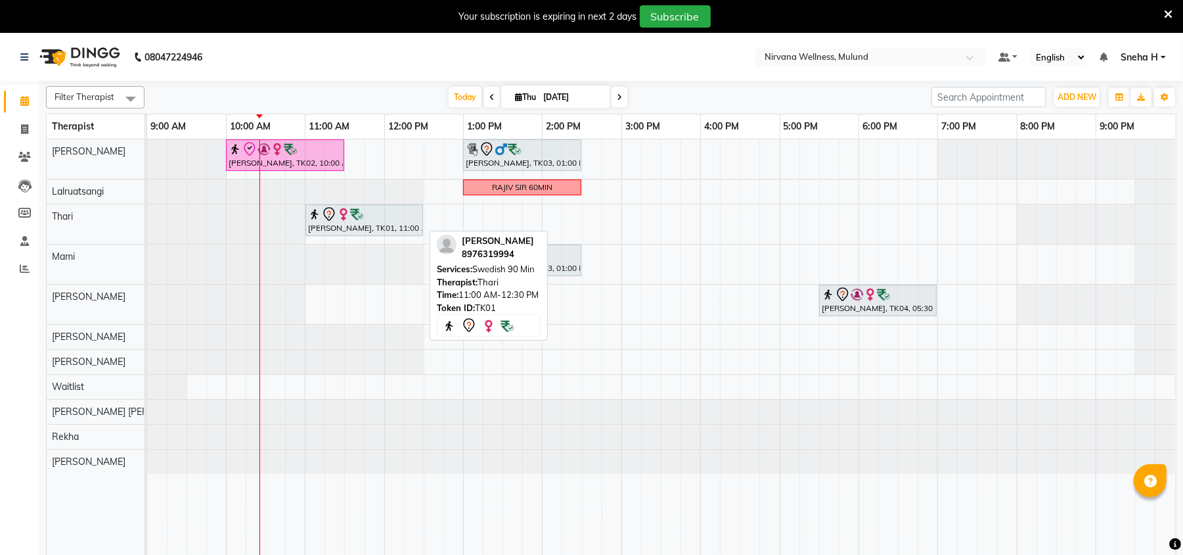
click at [367, 223] on div "[PERSON_NAME], TK01, 11:00 AM-12:30 PM, Swedish 90 Min" at bounding box center [364, 220] width 115 height 28
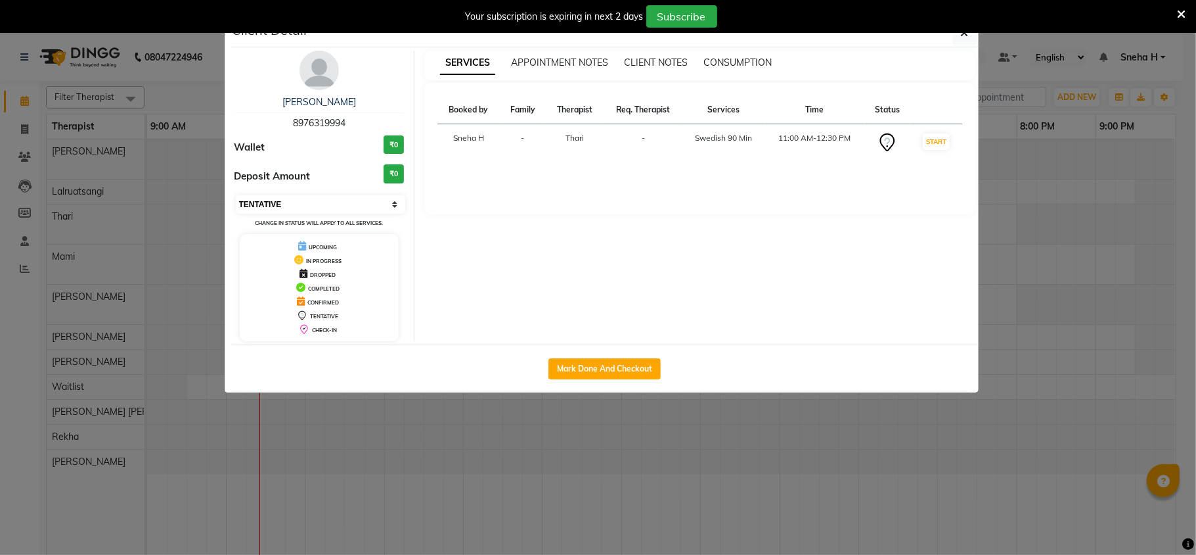
click at [379, 211] on select "Select IN SERVICE CONFIRMED TENTATIVE CHECK IN MARK DONE DROPPED UPCOMING" at bounding box center [321, 204] width 170 height 18
select select "6"
click at [236, 196] on select "Select IN SERVICE CONFIRMED TENTATIVE CHECK IN MARK DONE DROPPED UPCOMING" at bounding box center [321, 204] width 170 height 18
click at [971, 41] on button "button" at bounding box center [965, 32] width 25 height 25
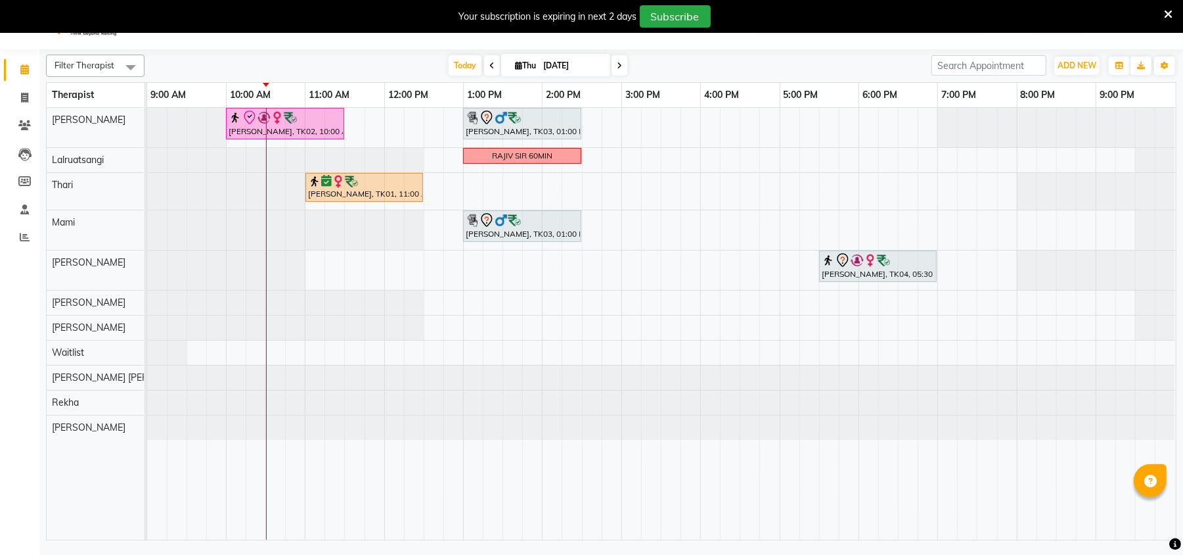
scroll to position [33, 0]
click at [551, 184] on div "Geeta Naidu, TK02, 10:00 AM-11:30 AM, Massage 90 Min Ganesh Pai, TK03, 01:00 PM…" at bounding box center [661, 322] width 1029 height 432
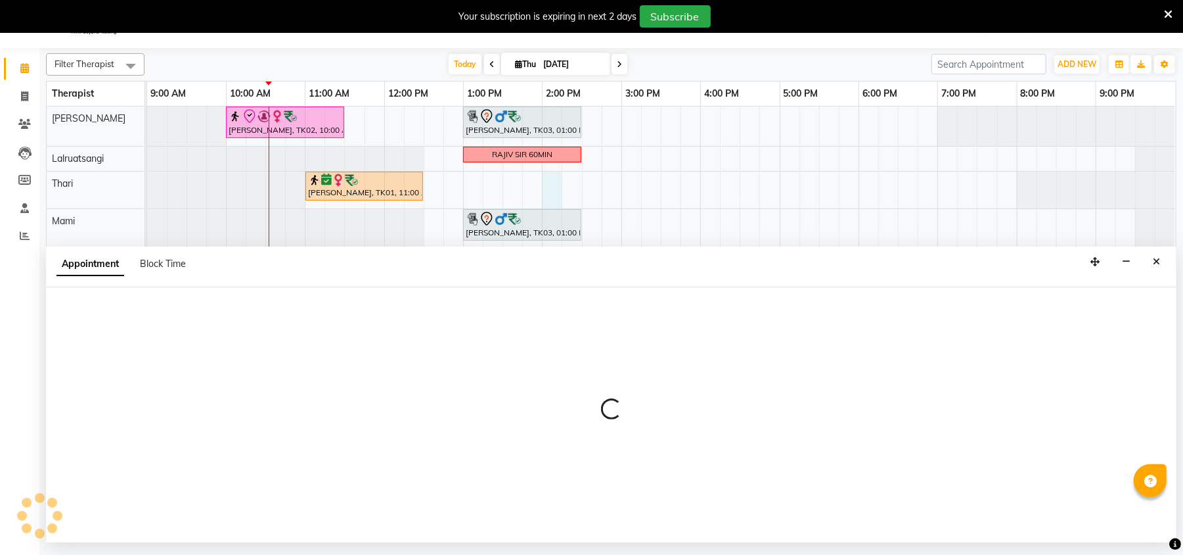
select select "69864"
select select "tentative"
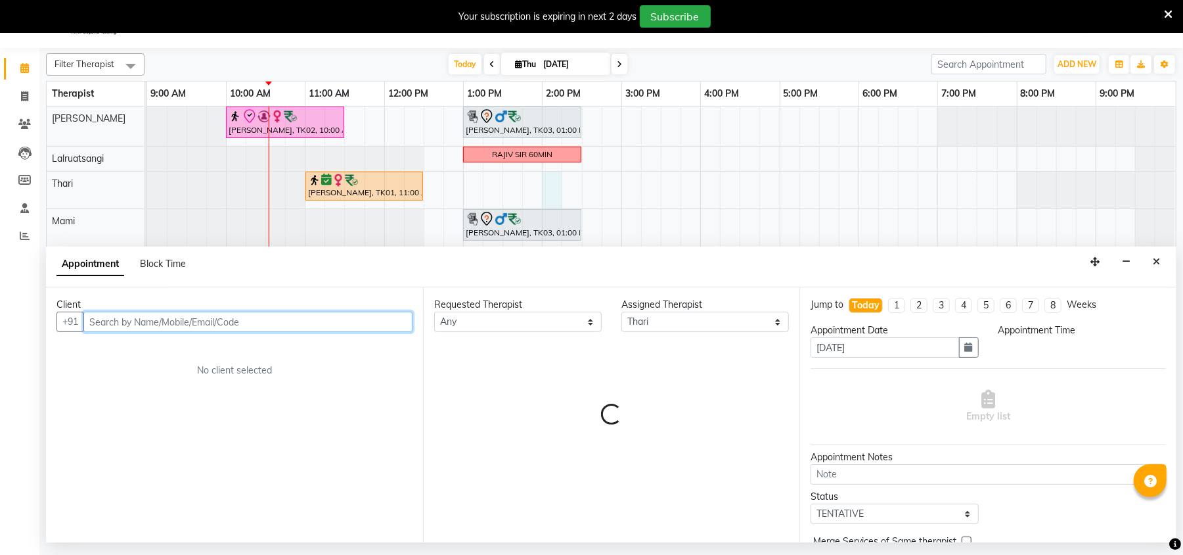
select select "840"
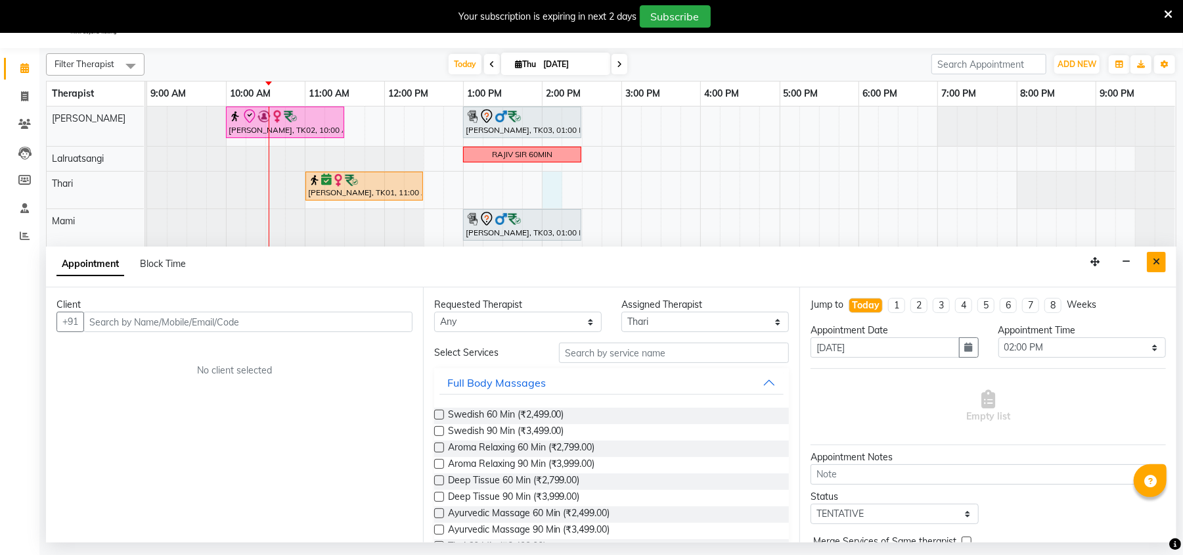
click at [1154, 261] on icon "Close" at bounding box center [1156, 261] width 7 height 9
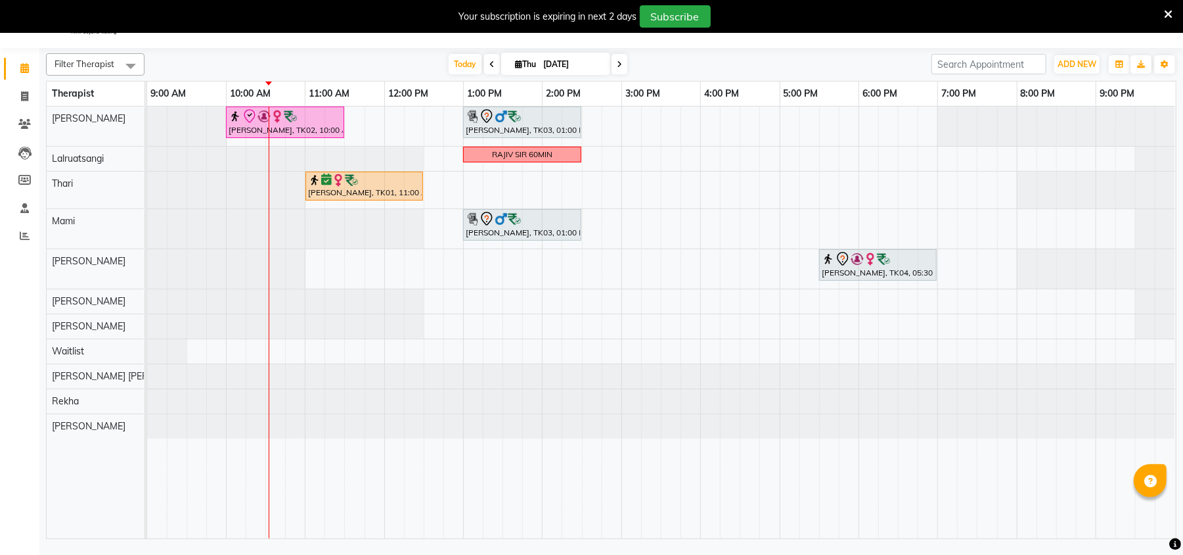
click at [619, 59] on span at bounding box center [620, 64] width 16 height 20
type input "[DATE]"
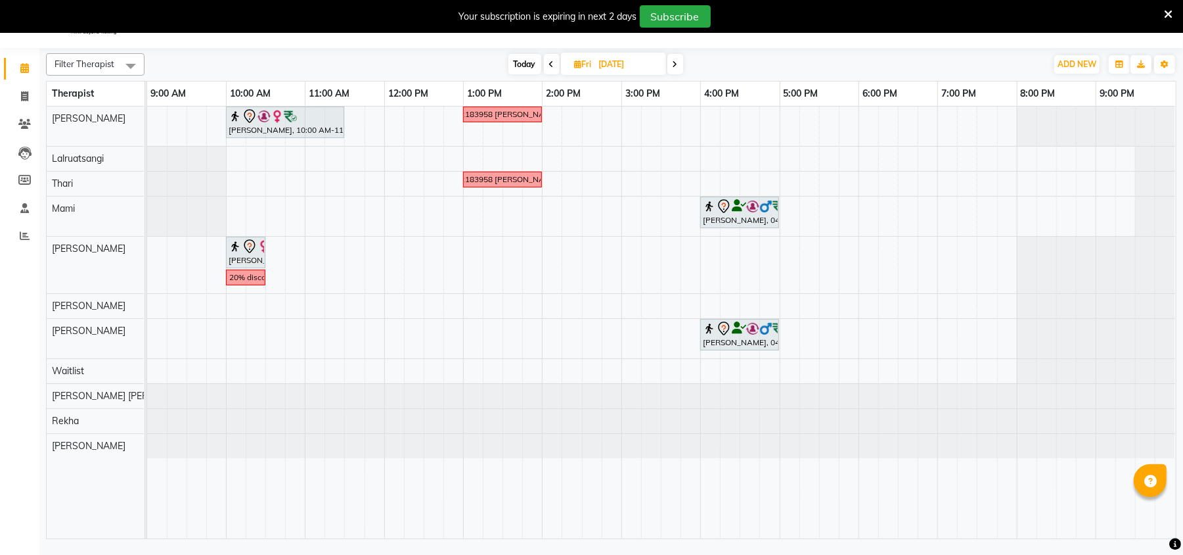
click at [311, 156] on div "Geeta Naidu, 10:00 AM-11:30 AM, Massage 90 Min 9322183958 Deepika RUPAY VOUCHER…" at bounding box center [661, 322] width 1029 height 432
select select "48510"
select select "tentative"
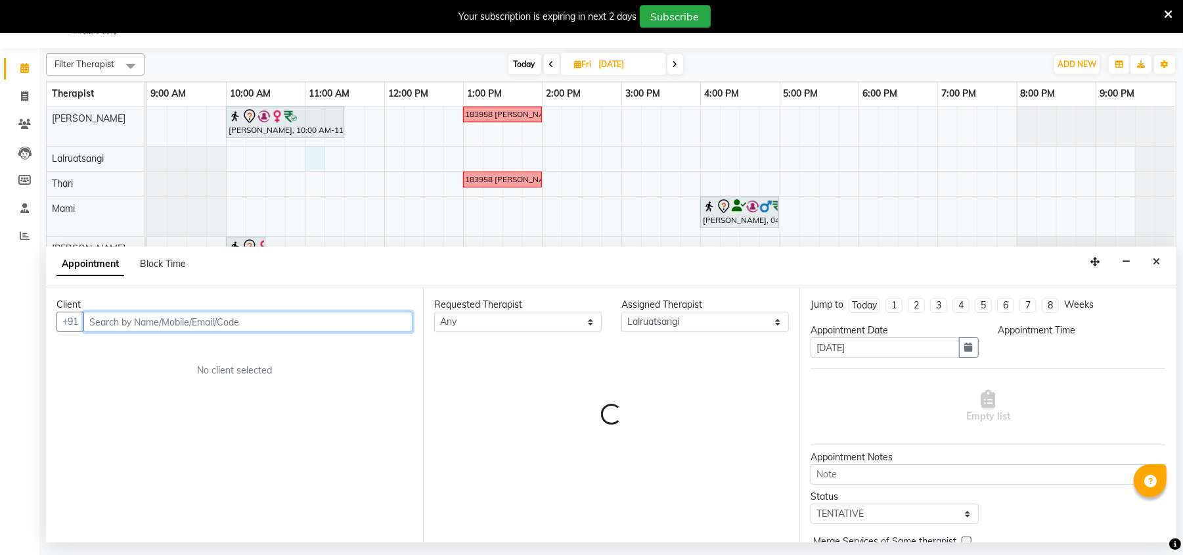
select select "660"
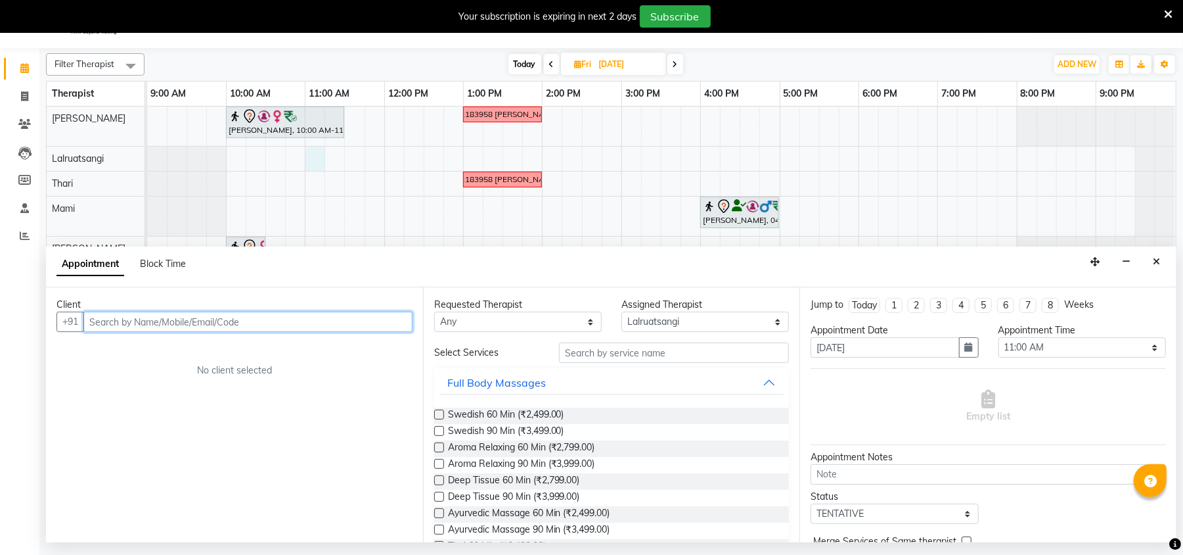
click at [172, 318] on input "text" at bounding box center [247, 321] width 329 height 20
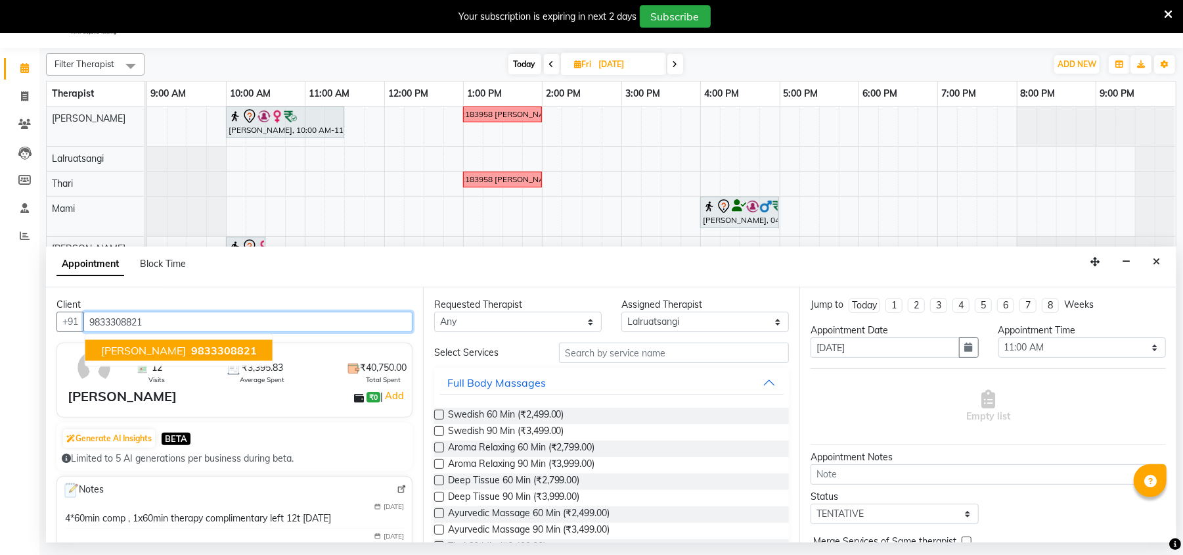
click at [173, 348] on span "[PERSON_NAME]" at bounding box center [143, 350] width 85 height 13
type input "9833308821"
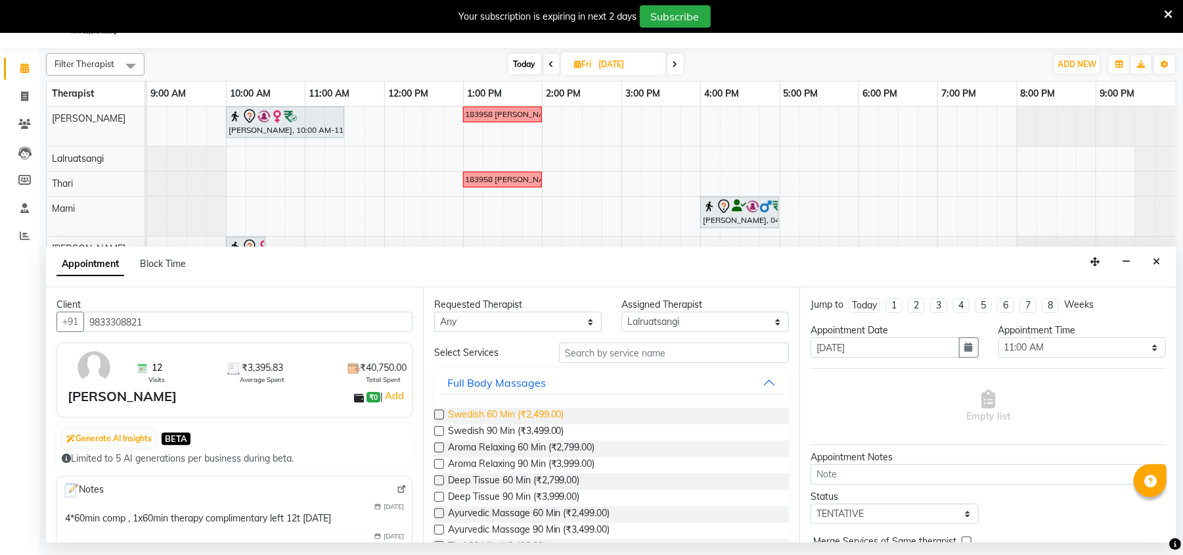
click at [512, 414] on span "Swedish 60 Min (₹2,499.00)" at bounding box center [506, 415] width 116 height 16
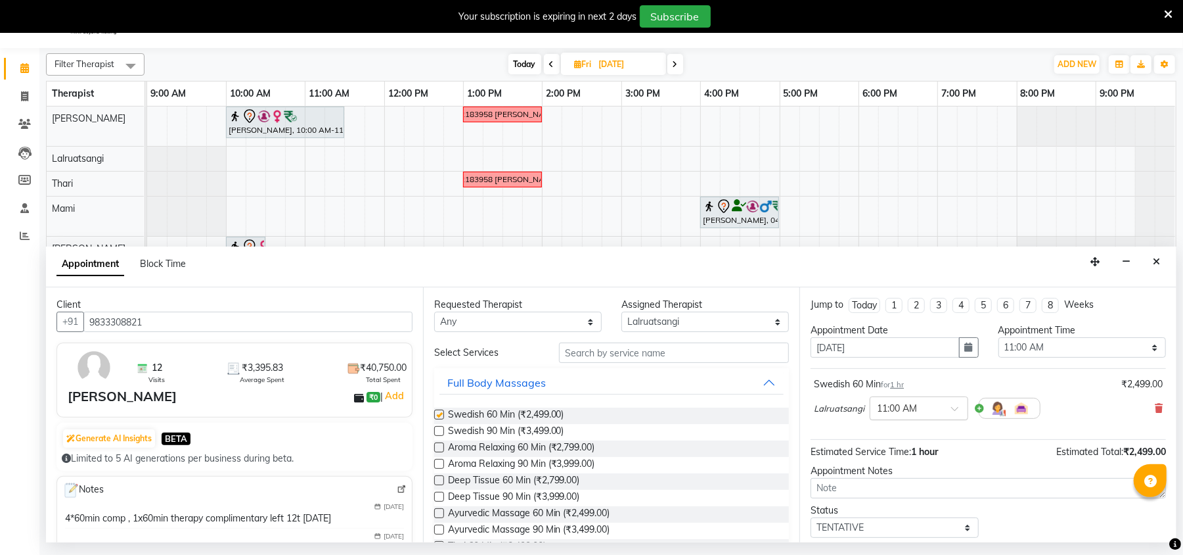
checkbox input "false"
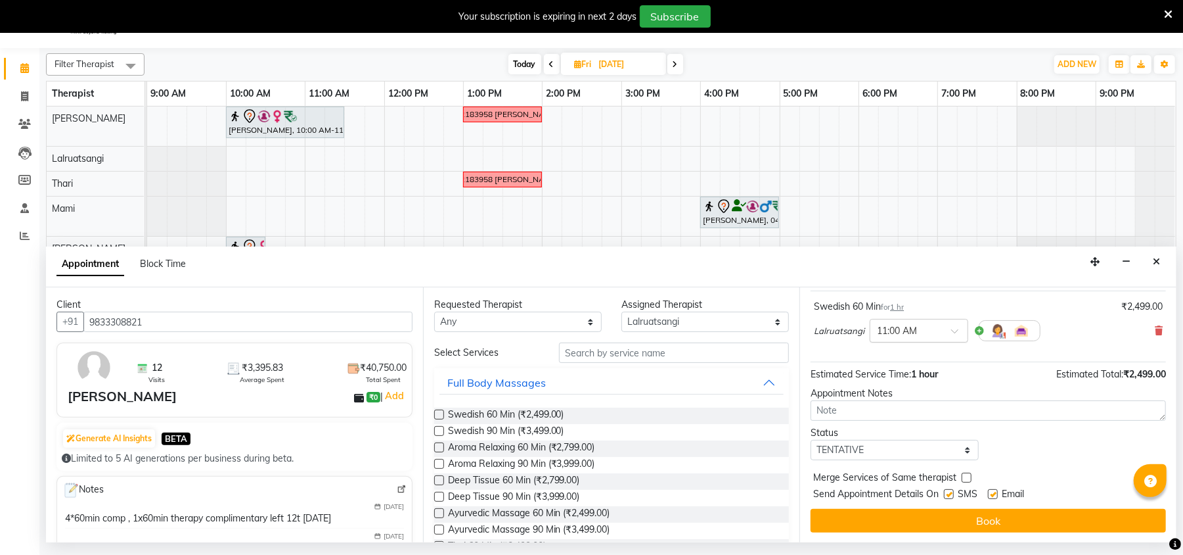
scroll to position [80, 0]
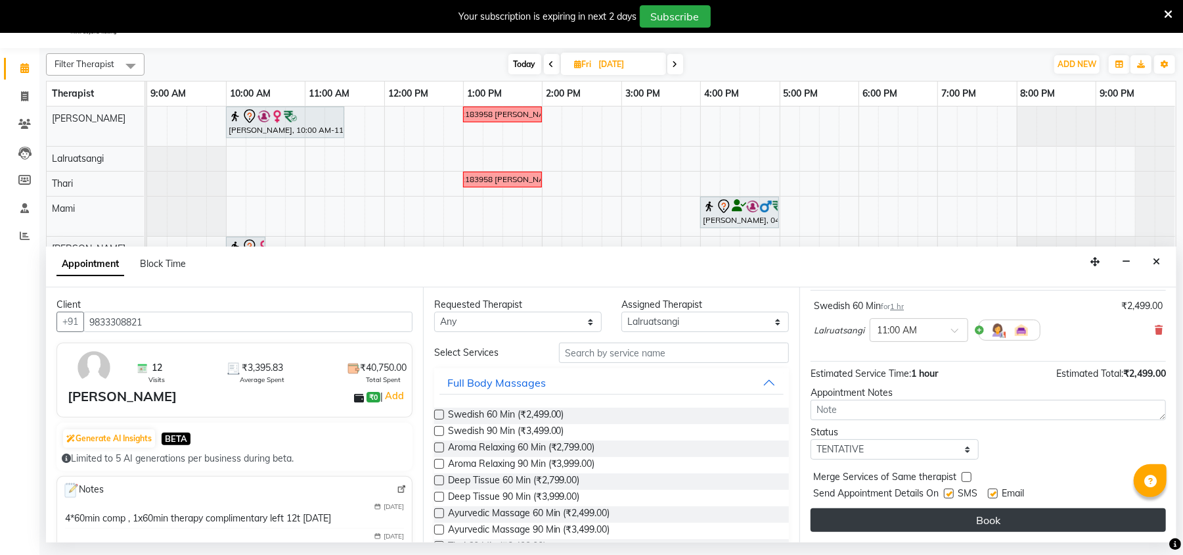
click at [954, 518] on button "Book" at bounding box center [988, 520] width 355 height 24
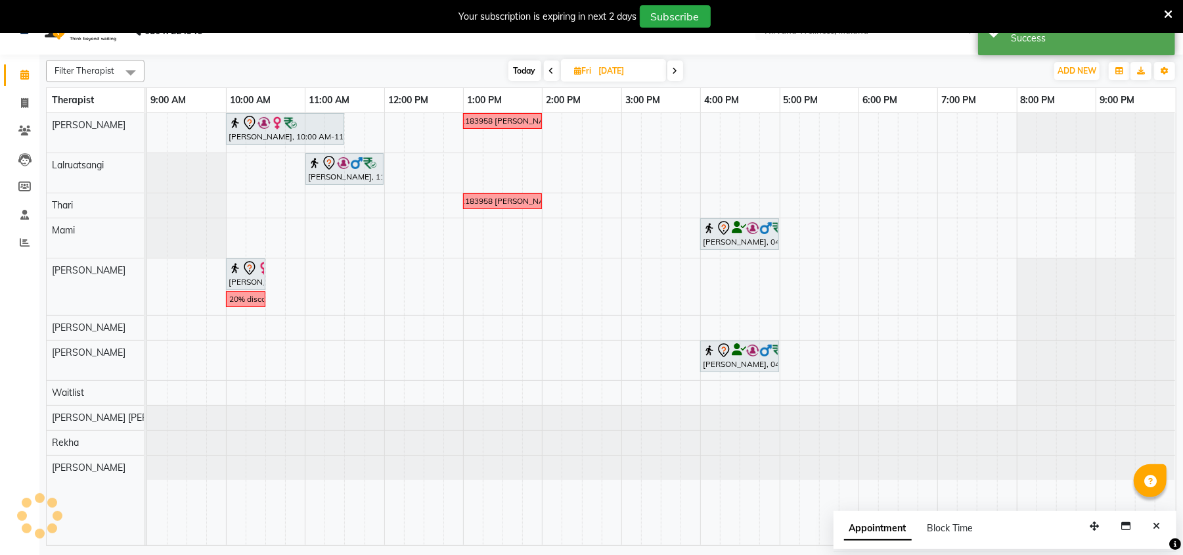
scroll to position [0, 0]
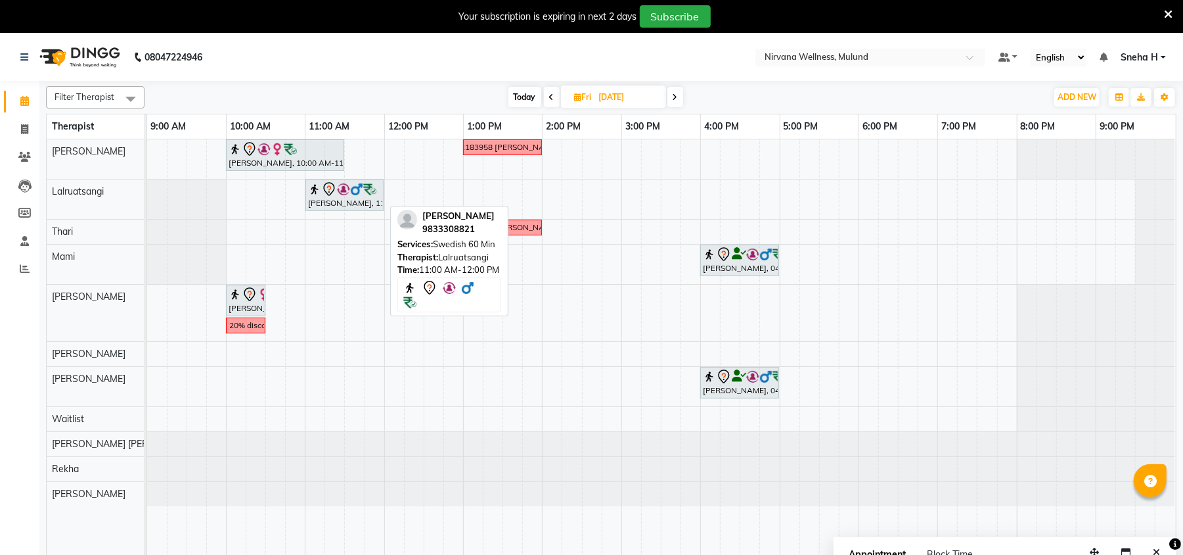
click at [357, 197] on div at bounding box center [344, 189] width 73 height 16
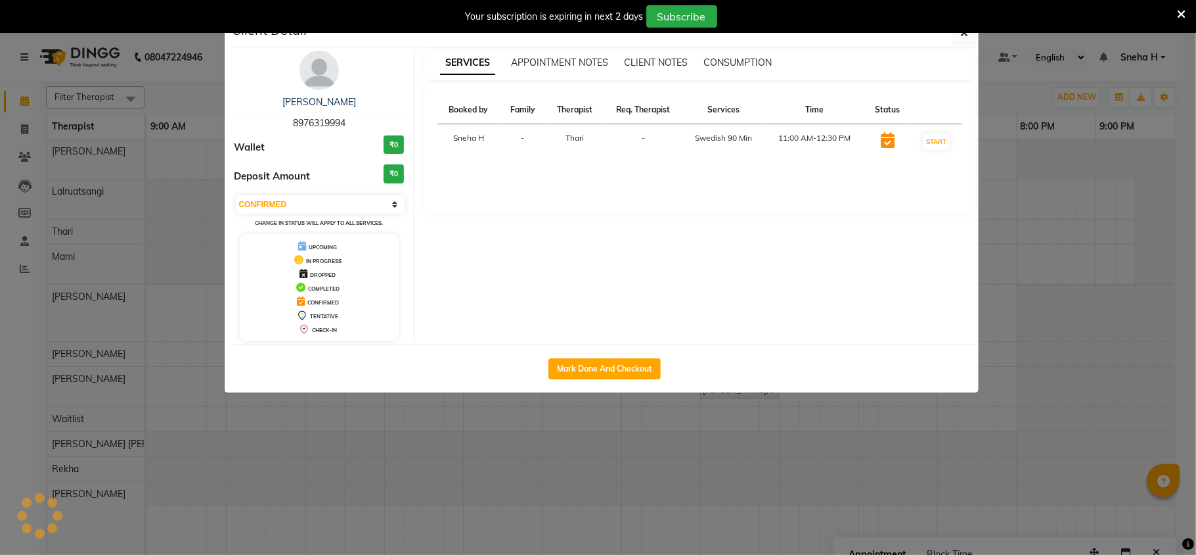
select select "7"
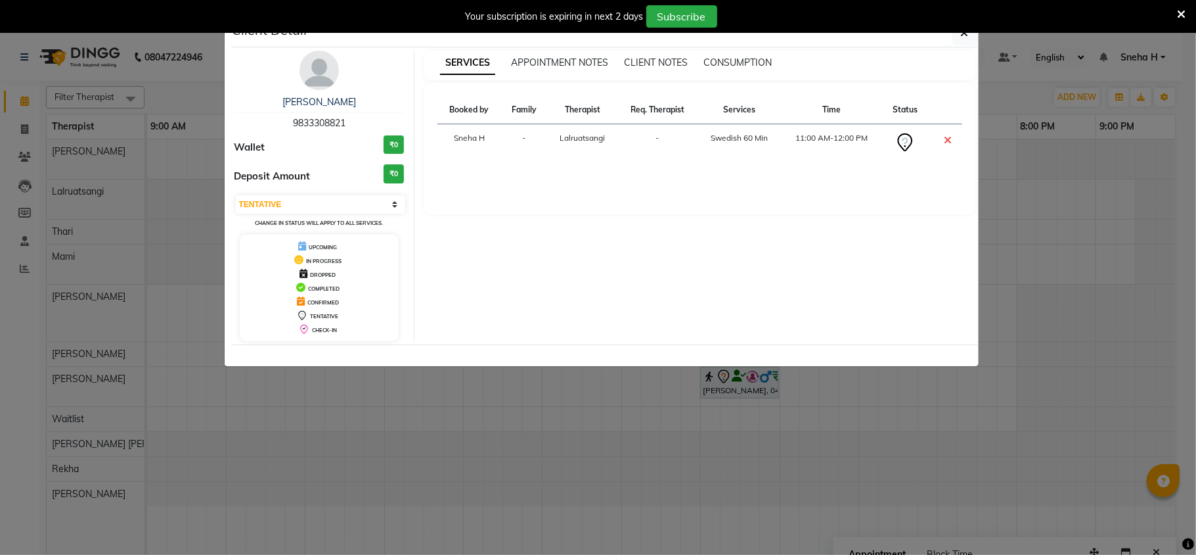
click at [314, 77] on img at bounding box center [319, 70] width 39 height 39
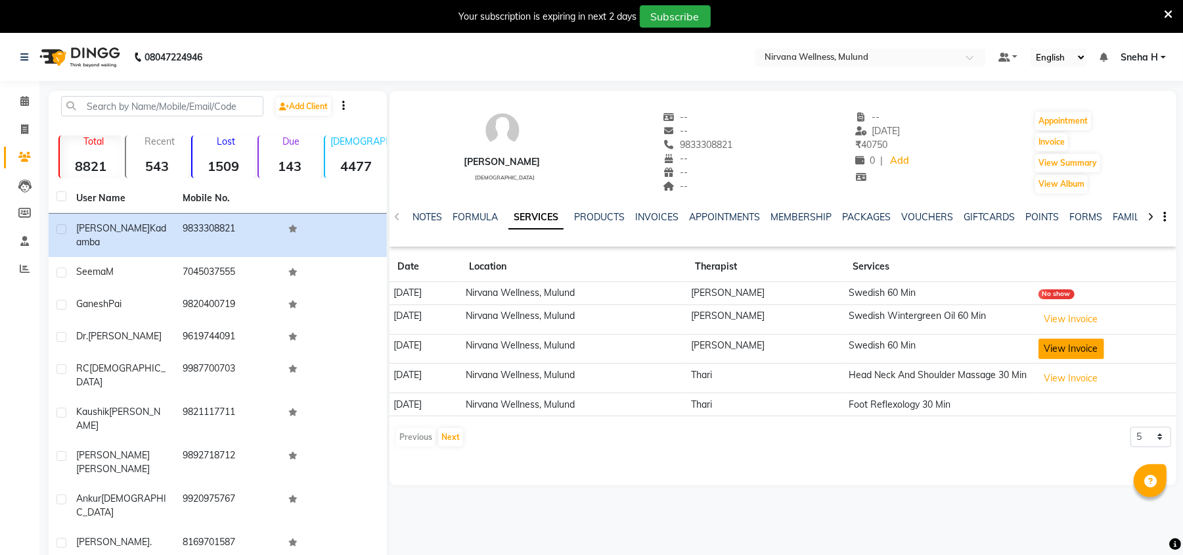
click at [1074, 350] on button "View Invoice" at bounding box center [1072, 348] width 66 height 20
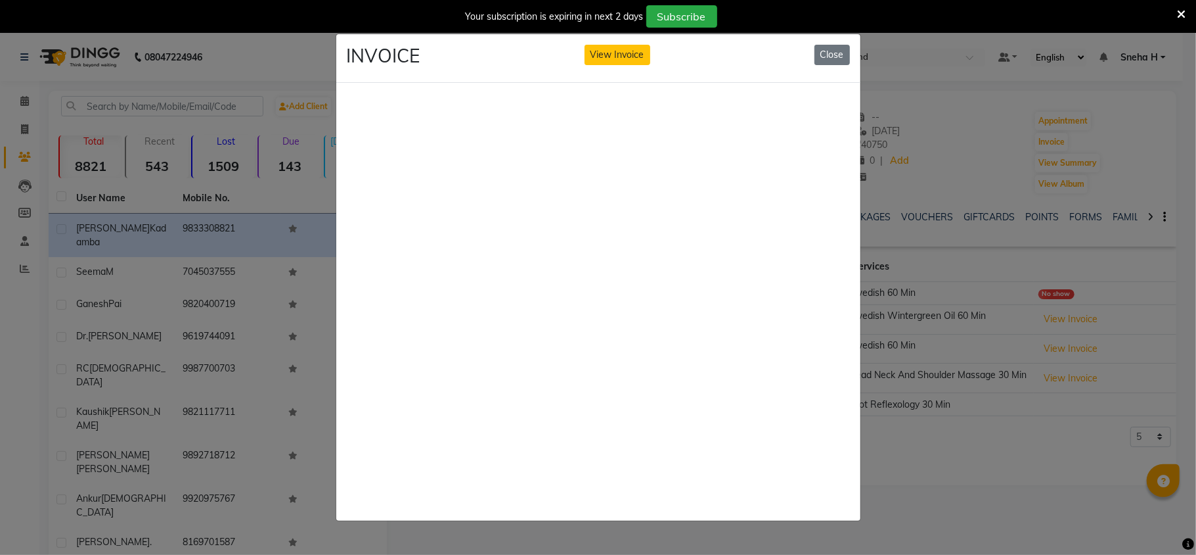
click at [925, 170] on ngb-modal-window "INVOICE View Invoice Close" at bounding box center [598, 277] width 1196 height 555
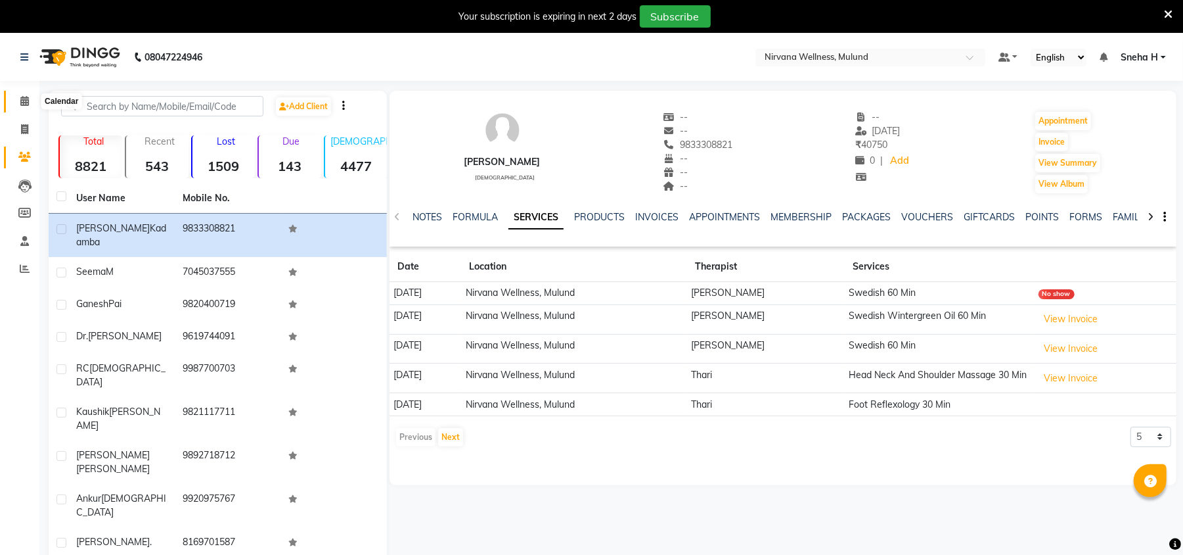
drag, startPoint x: 28, startPoint y: 95, endPoint x: 69, endPoint y: 105, distance: 42.6
click at [28, 96] on icon at bounding box center [24, 101] width 9 height 10
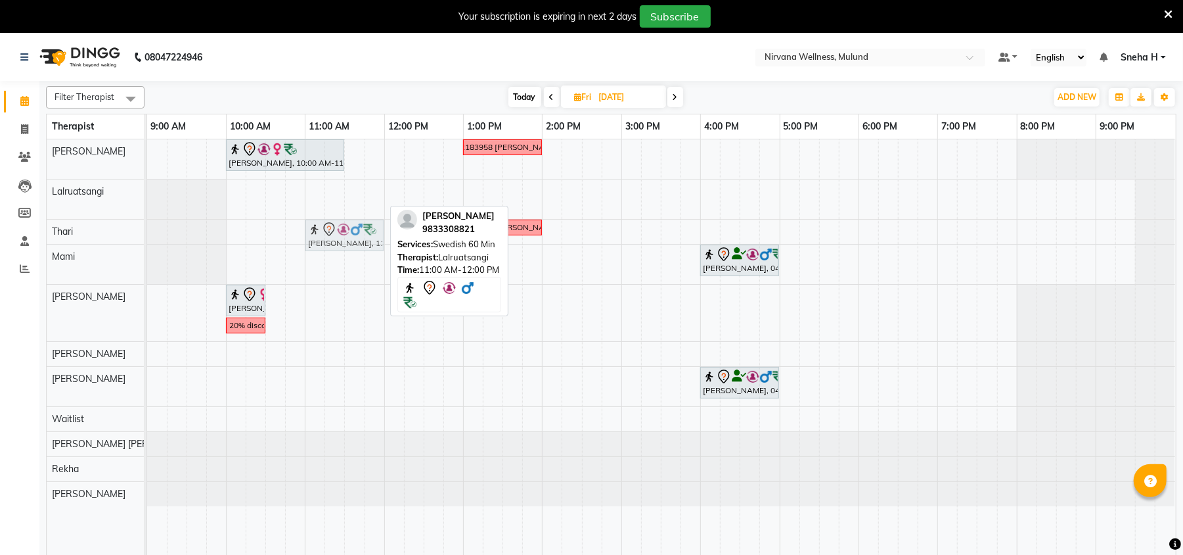
drag, startPoint x: 360, startPoint y: 201, endPoint x: 363, endPoint y: 226, distance: 25.2
click at [364, 232] on tbody "Geeta Naidu, 10:00 AM-11:30 AM, Massage 90 Min 9322183958 Deepika RUPAY VOUCHER…" at bounding box center [661, 322] width 1028 height 367
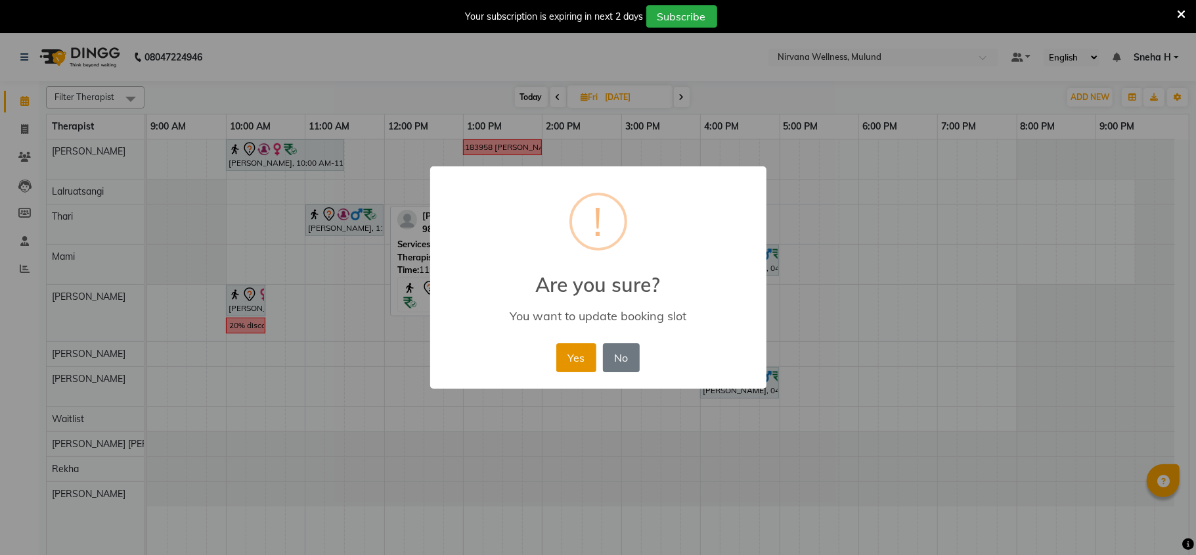
click at [586, 348] on button "Yes" at bounding box center [577, 357] width 40 height 29
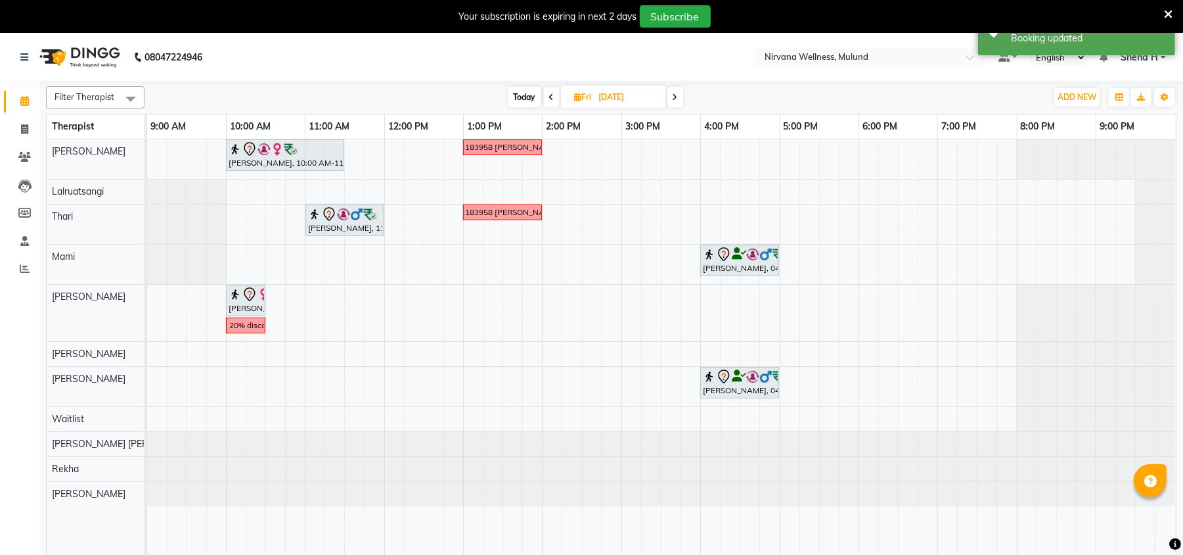
click at [519, 99] on span "Today" at bounding box center [525, 97] width 33 height 20
type input "[DATE]"
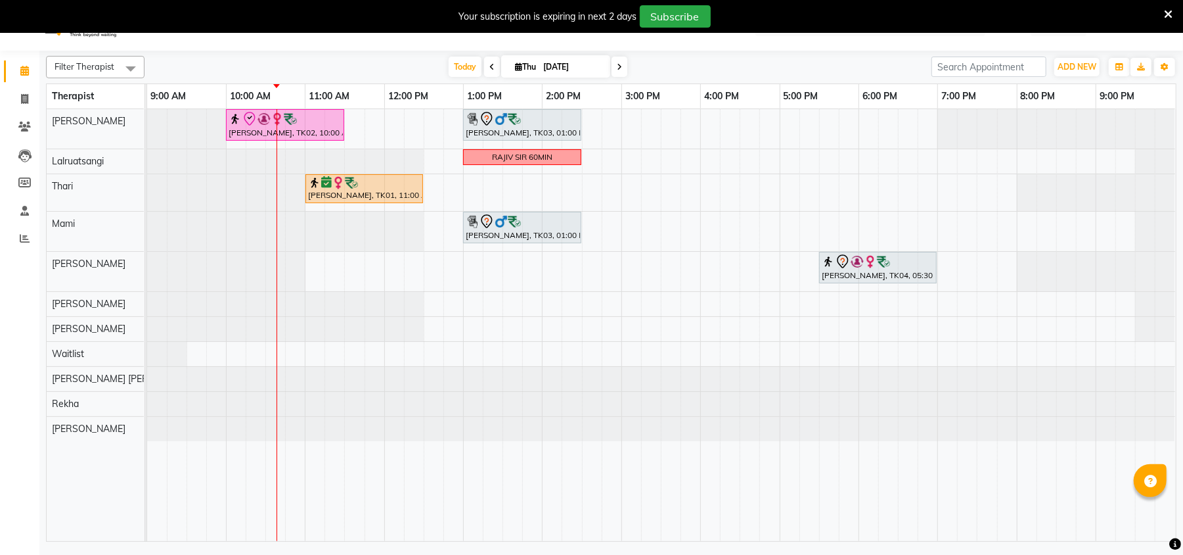
scroll to position [33, 0]
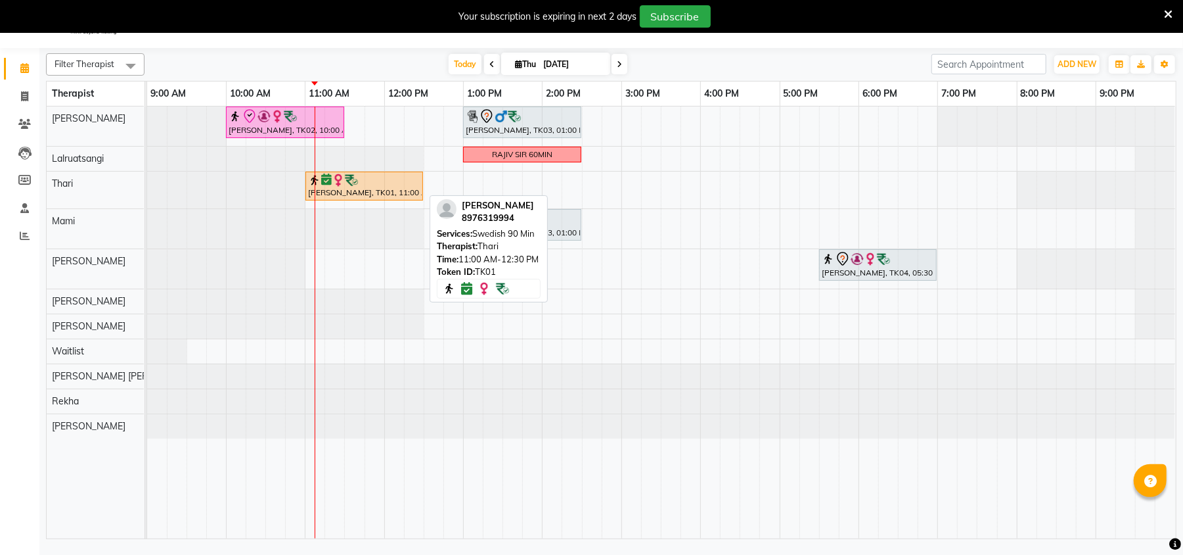
click at [334, 188] on div "[PERSON_NAME], TK01, 11:00 AM-12:30 PM, Swedish 90 Min" at bounding box center [364, 185] width 115 height 25
click at [323, 194] on div "[PERSON_NAME], TK01, 11:00 AM-12:30 PM, Swedish 90 Min" at bounding box center [364, 185] width 115 height 25
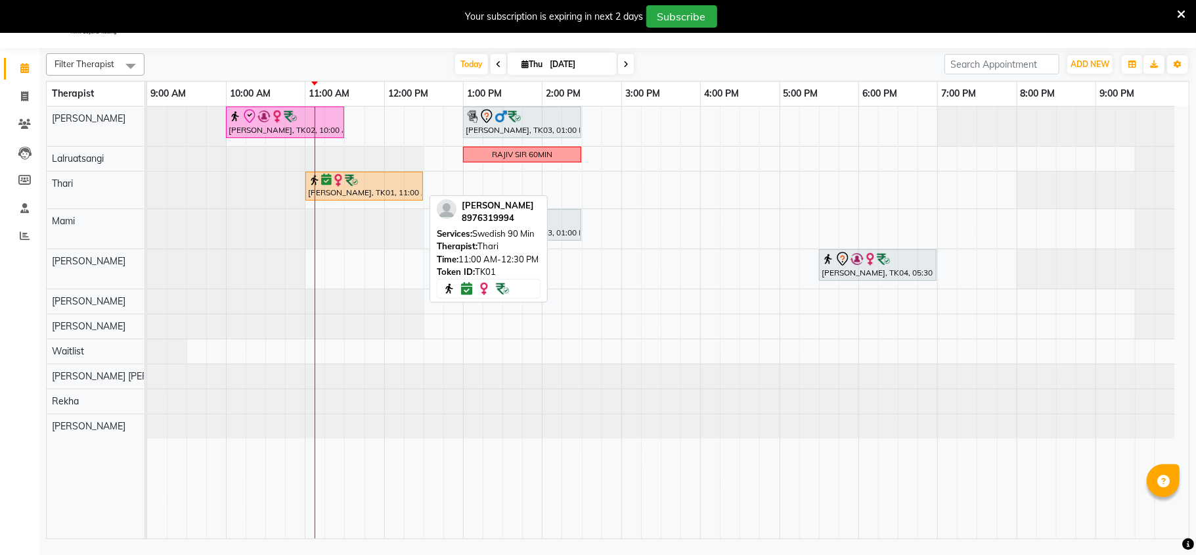
select select "6"
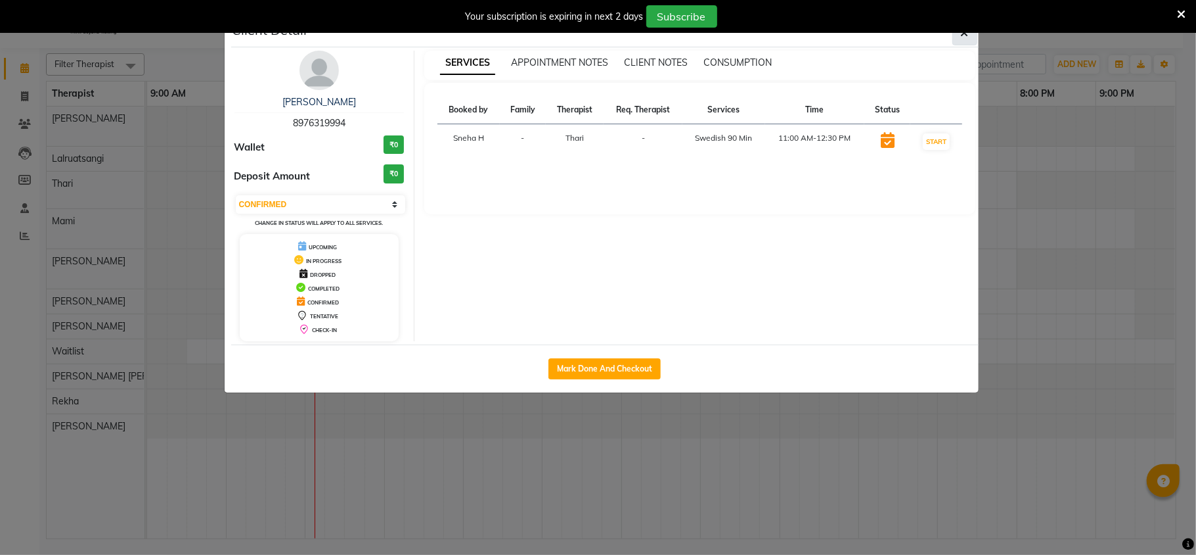
click at [965, 41] on button "button" at bounding box center [965, 32] width 25 height 25
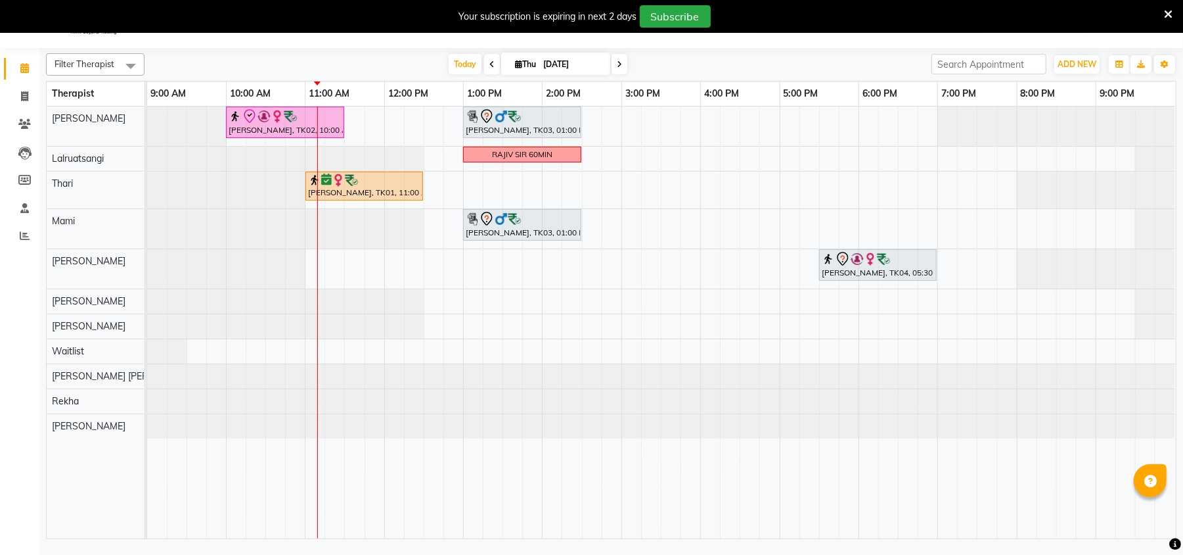
click at [685, 275] on div "Geeta Naidu, TK02, 10:00 AM-11:30 AM, Massage 90 Min Ganesh Pai, TK03, 01:00 PM…" at bounding box center [661, 322] width 1029 height 432
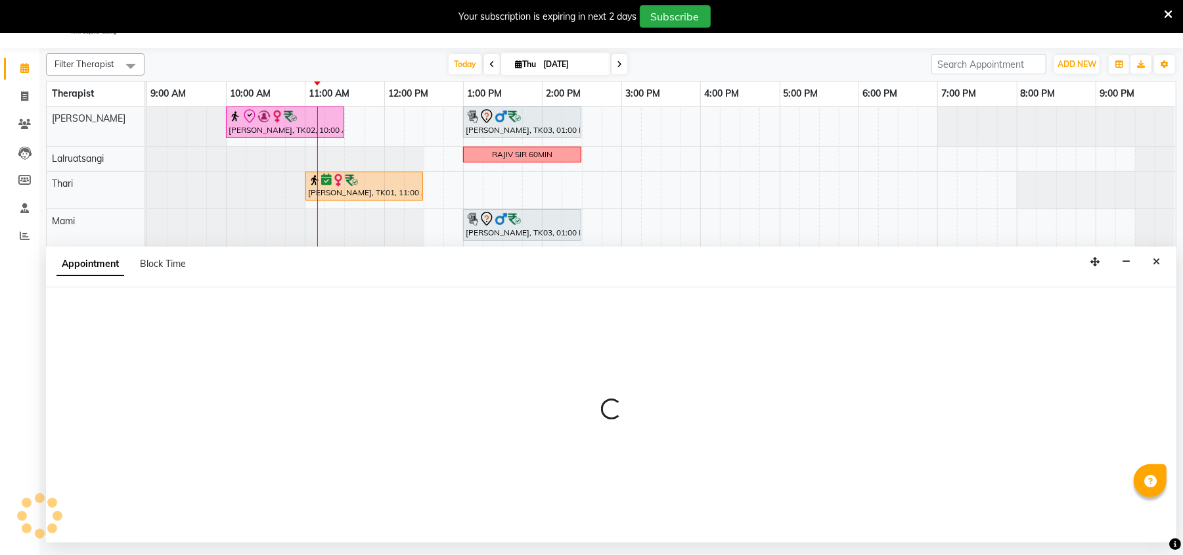
select select "29685"
select select "945"
select select "tentative"
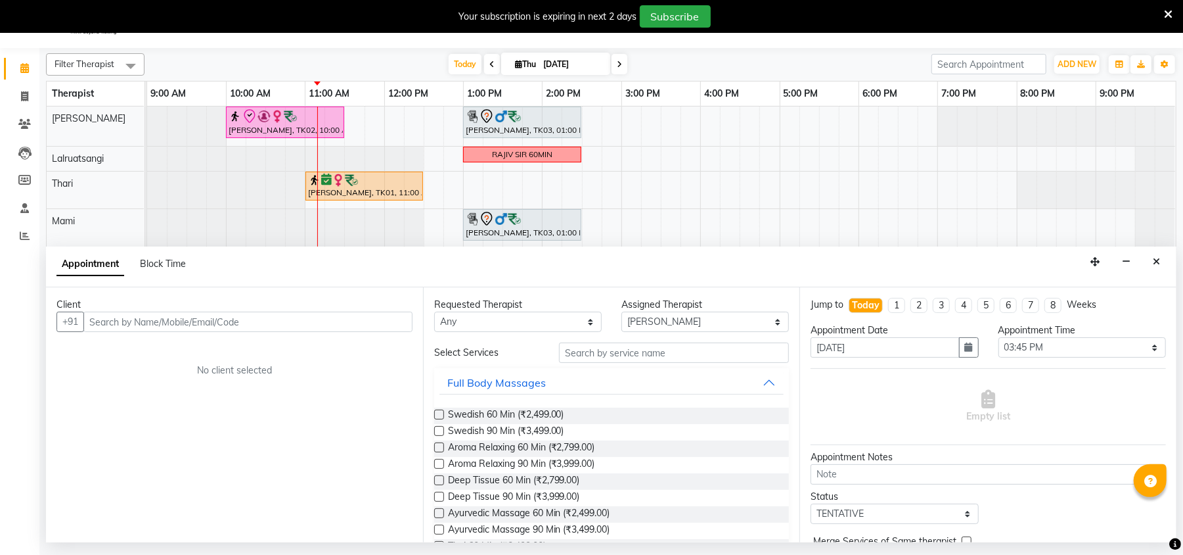
click at [319, 323] on input "text" at bounding box center [247, 321] width 329 height 20
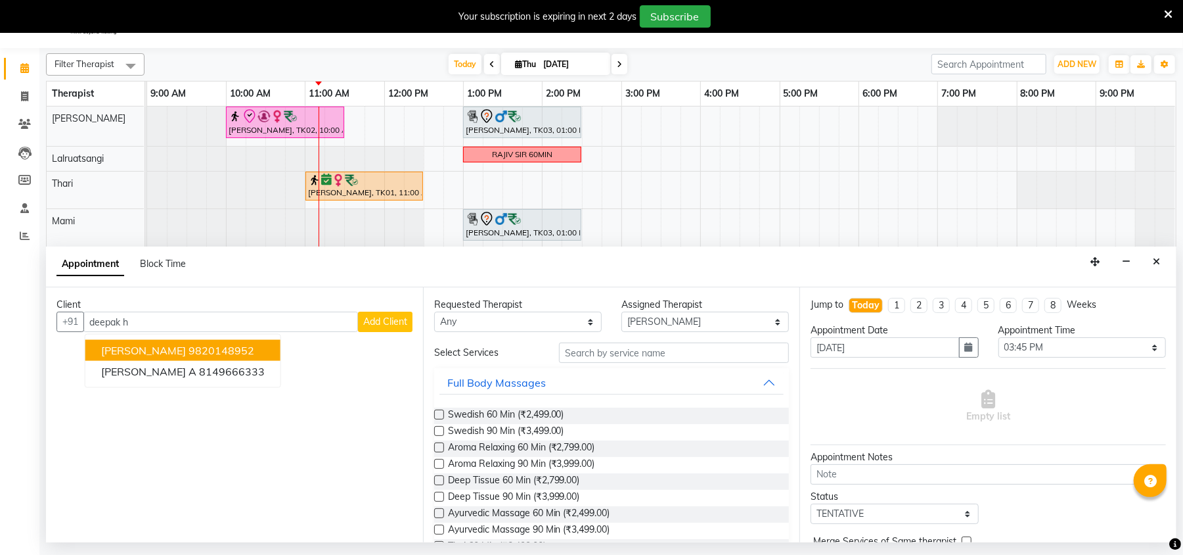
click at [213, 353] on ngb-highlight "9820148952" at bounding box center [222, 350] width 66 height 13
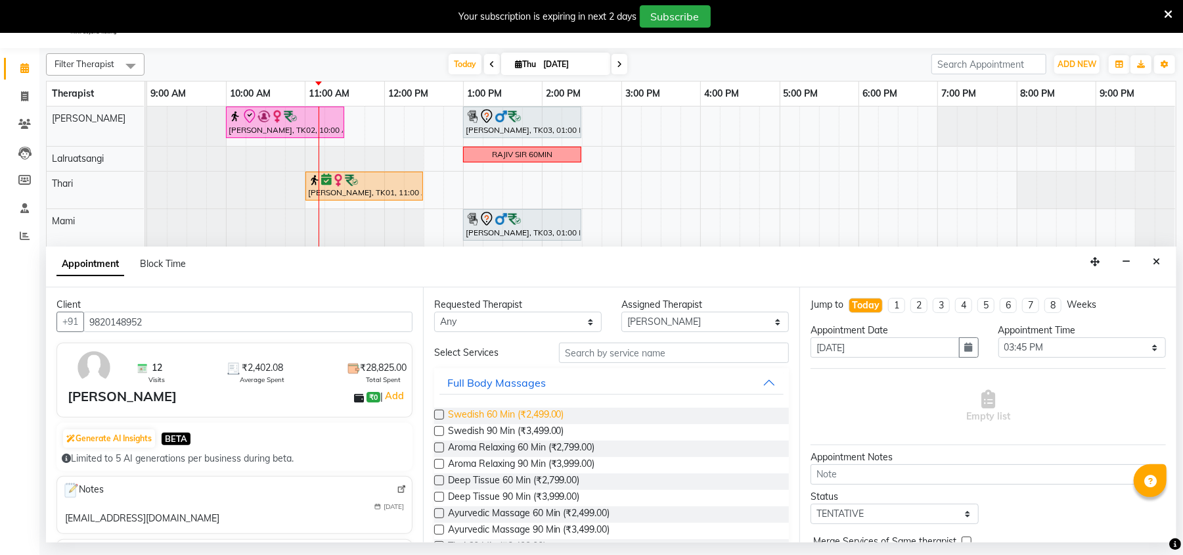
type input "9820148952"
click at [509, 414] on span "Swedish 60 Min (₹2,499.00)" at bounding box center [506, 415] width 116 height 16
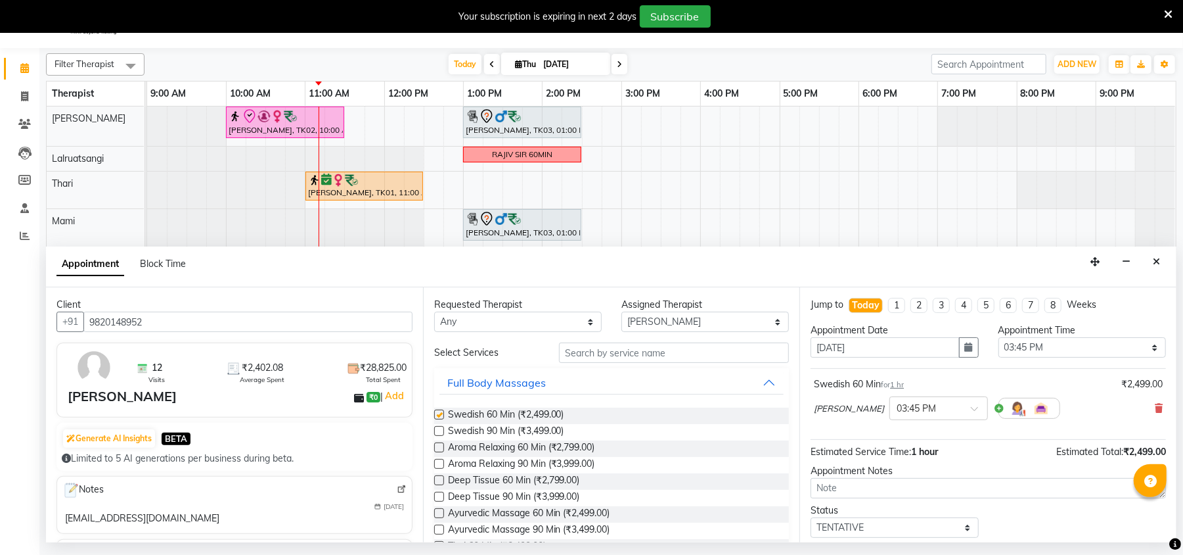
checkbox input "false"
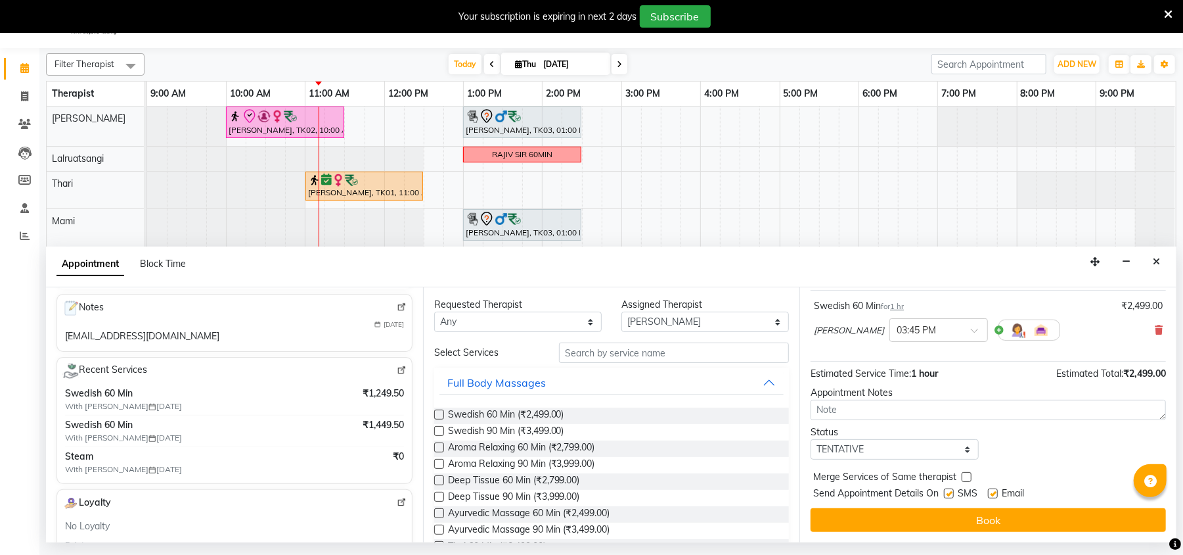
scroll to position [263, 0]
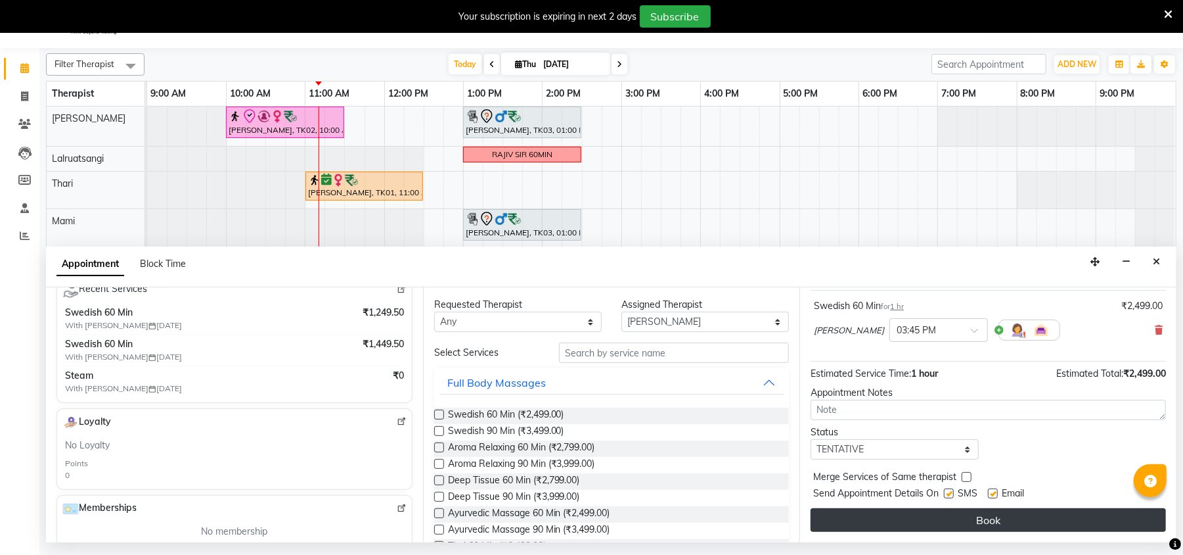
click at [968, 514] on button "Book" at bounding box center [988, 520] width 355 height 24
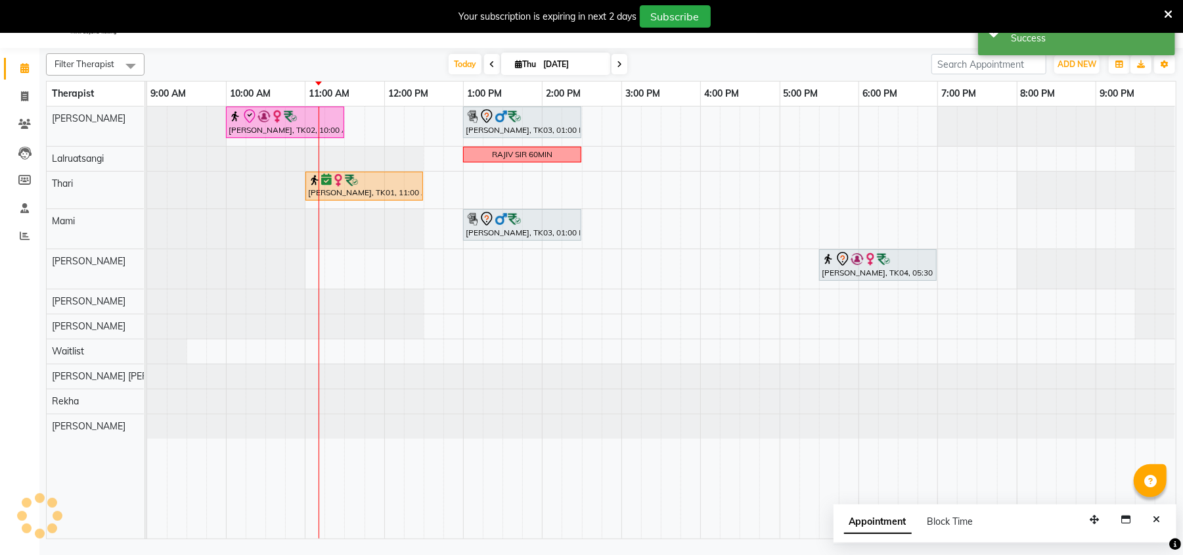
scroll to position [0, 0]
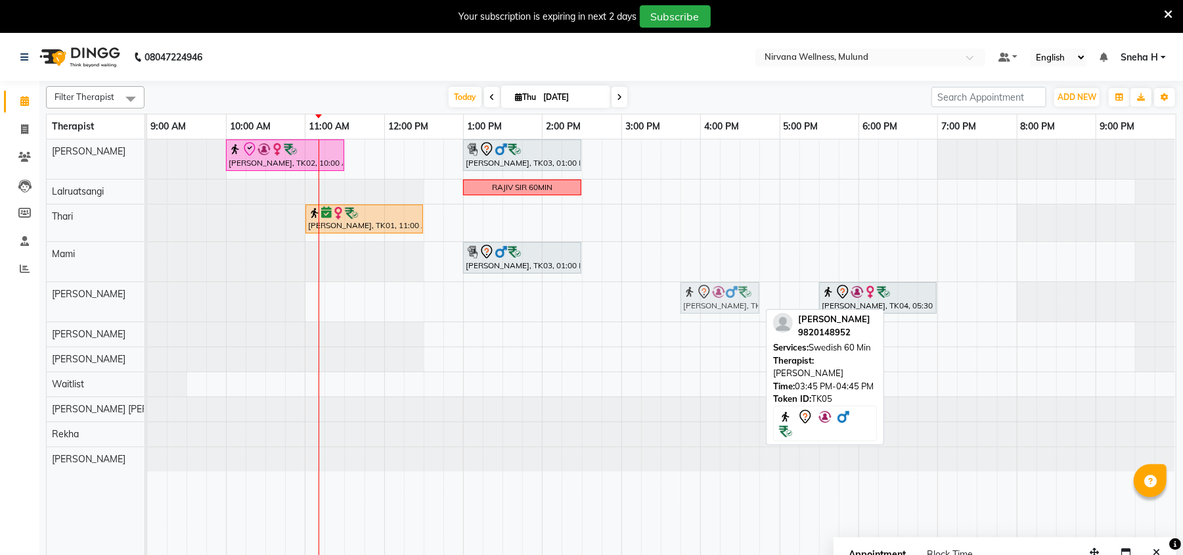
click at [147, 289] on div "Deepak Hariya, TK05, 03:45 PM-04:45 PM, Swedish 60 Min Dr. Zeba Kittur, TK04, 0…" at bounding box center [147, 301] width 0 height 39
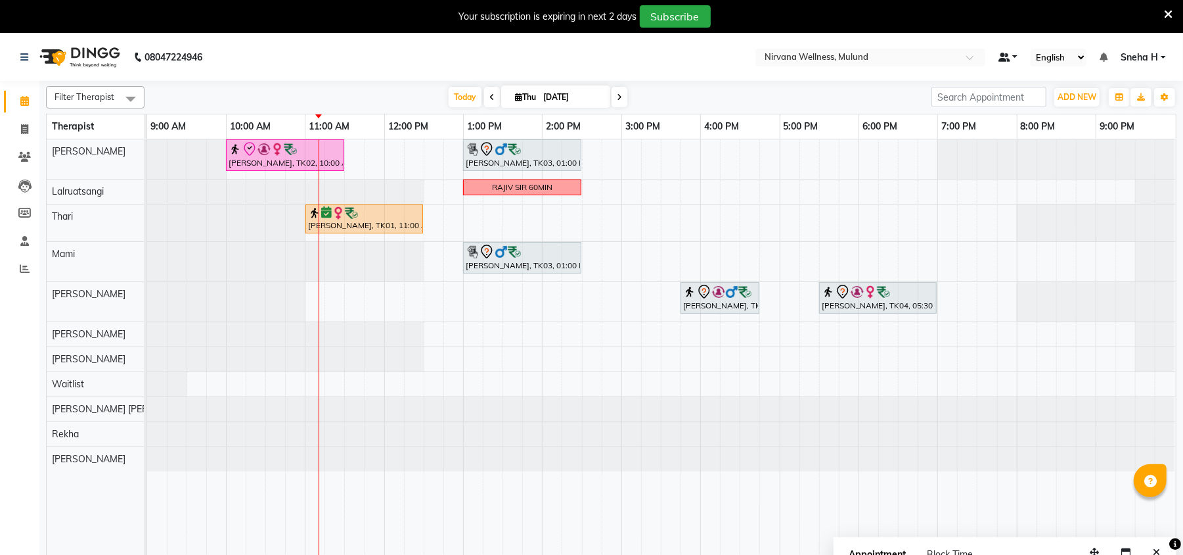
click at [1010, 57] on link at bounding box center [1009, 58] width 20 height 14
click at [781, 101] on div "[DATE] [DATE]" at bounding box center [538, 97] width 774 height 20
click at [942, 58] on input "text" at bounding box center [857, 58] width 191 height 13
click at [779, 102] on div "[DATE] [DATE]" at bounding box center [538, 97] width 774 height 20
click at [871, 60] on input "text" at bounding box center [857, 58] width 191 height 13
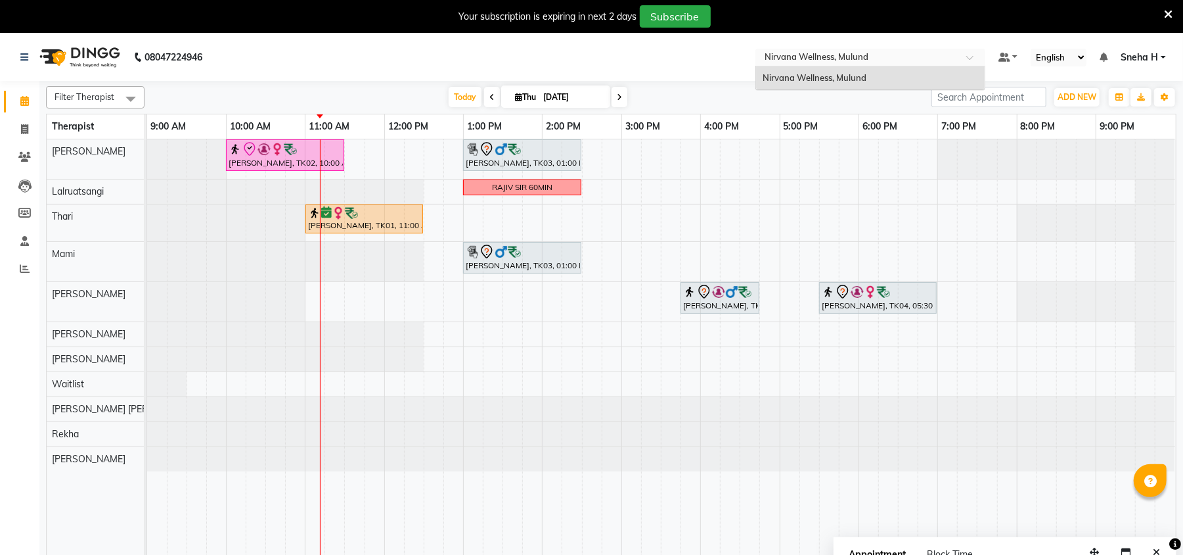
click at [829, 101] on div "[DATE] [DATE]" at bounding box center [538, 97] width 774 height 20
click at [871, 62] on input "text" at bounding box center [857, 58] width 191 height 13
click at [850, 106] on div "[DATE] [DATE]" at bounding box center [538, 97] width 774 height 20
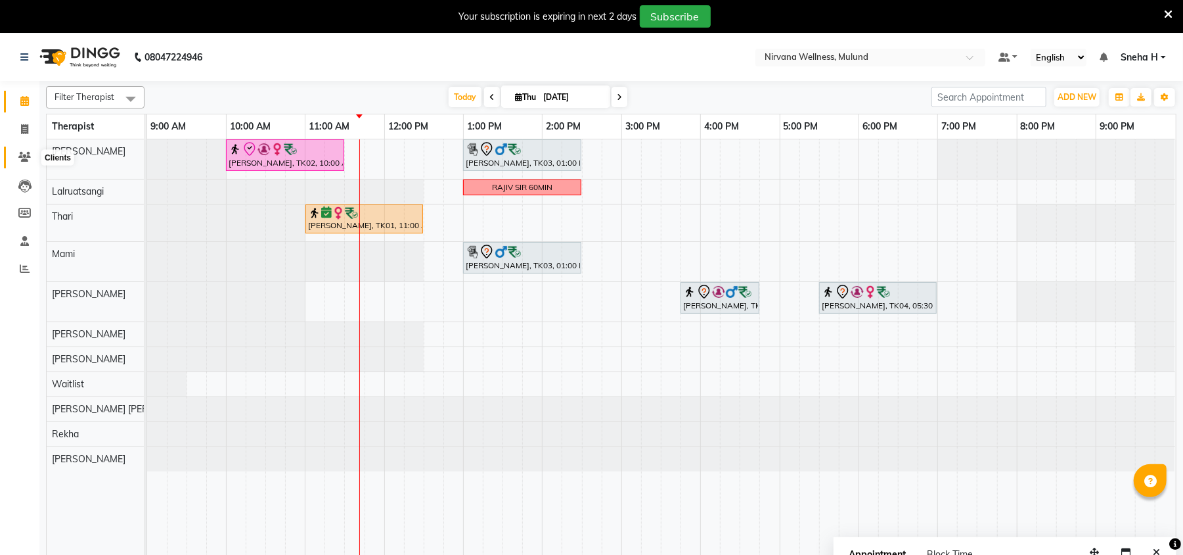
click at [24, 162] on icon at bounding box center [24, 157] width 12 height 10
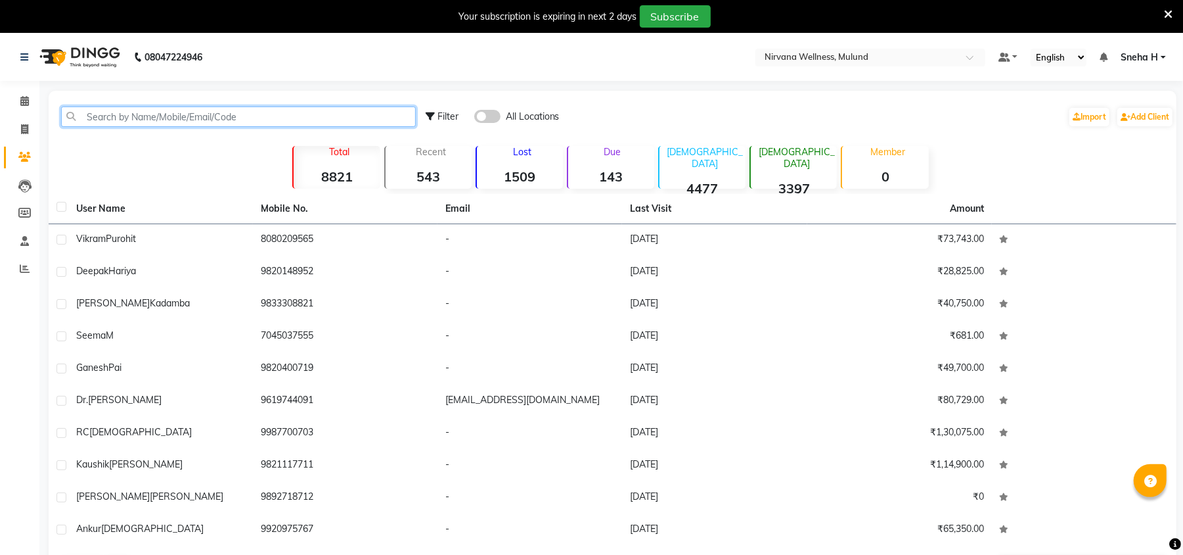
click at [329, 114] on input "text" at bounding box center [238, 116] width 355 height 20
paste input "9096449994"
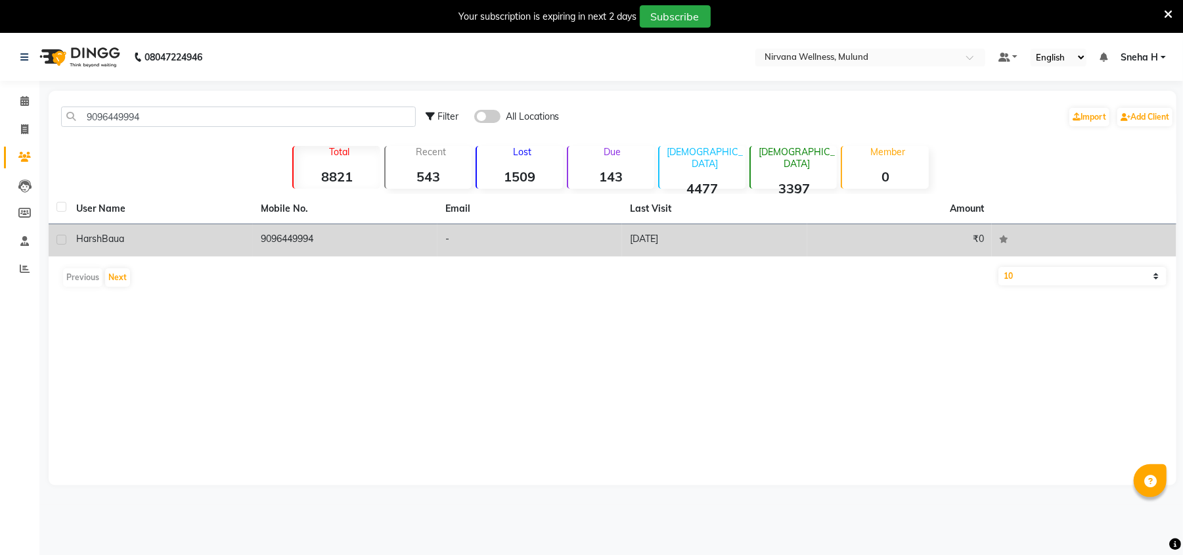
click at [154, 242] on div "Harsh Baua" at bounding box center [160, 239] width 169 height 14
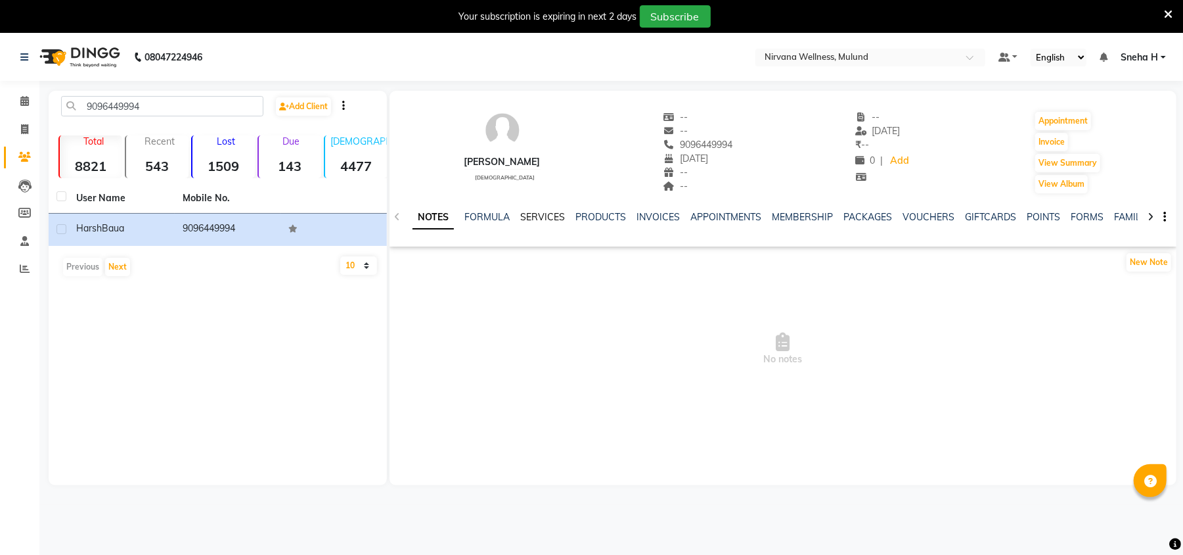
click at [526, 219] on link "SERVICES" at bounding box center [542, 217] width 45 height 12
click at [579, 213] on link "PRODUCTS" at bounding box center [589, 217] width 51 height 12
click at [670, 212] on link "APPOINTMENTS" at bounding box center [705, 217] width 71 height 12
click at [724, 211] on ul "NOTES FORMULA SERVICES PRODUCTS INVOICES APPOINTMENTS MEMBERSHIP PACKAGES VOUCH…" at bounding box center [789, 217] width 836 height 14
drag, startPoint x: 777, startPoint y: 210, endPoint x: 792, endPoint y: 208, distance: 16.0
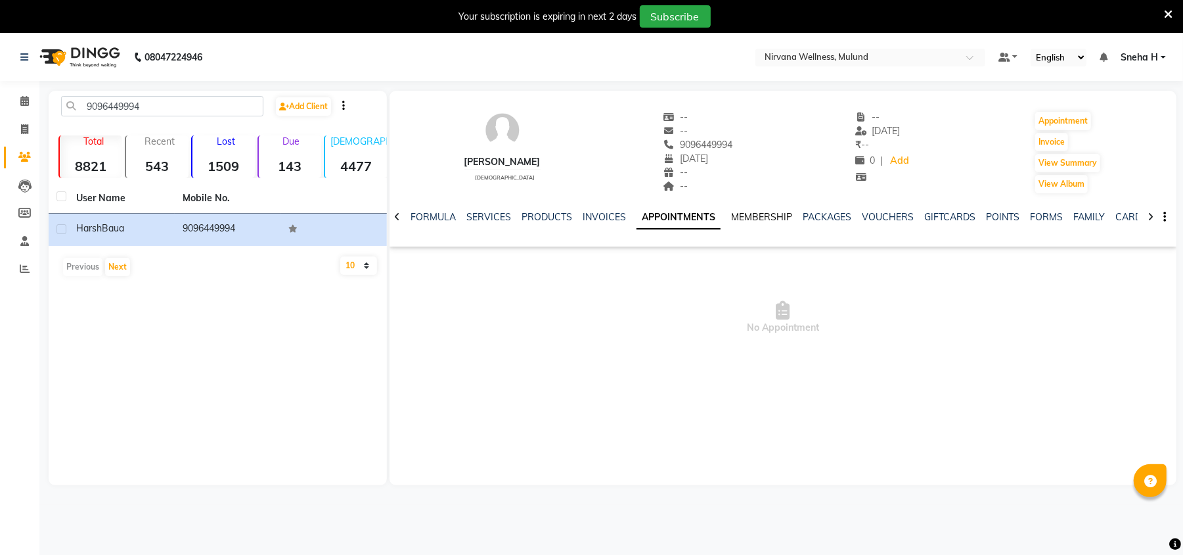
click at [777, 209] on div "NOTES FORMULA SERVICES PRODUCTS INVOICES APPOINTMENTS MEMBERSHIP PACKAGES VOUCH…" at bounding box center [783, 216] width 787 height 45
click at [807, 214] on link "PACKAGES" at bounding box center [827, 217] width 49 height 12
click at [867, 214] on link "VOUCHERS" at bounding box center [864, 217] width 52 height 12
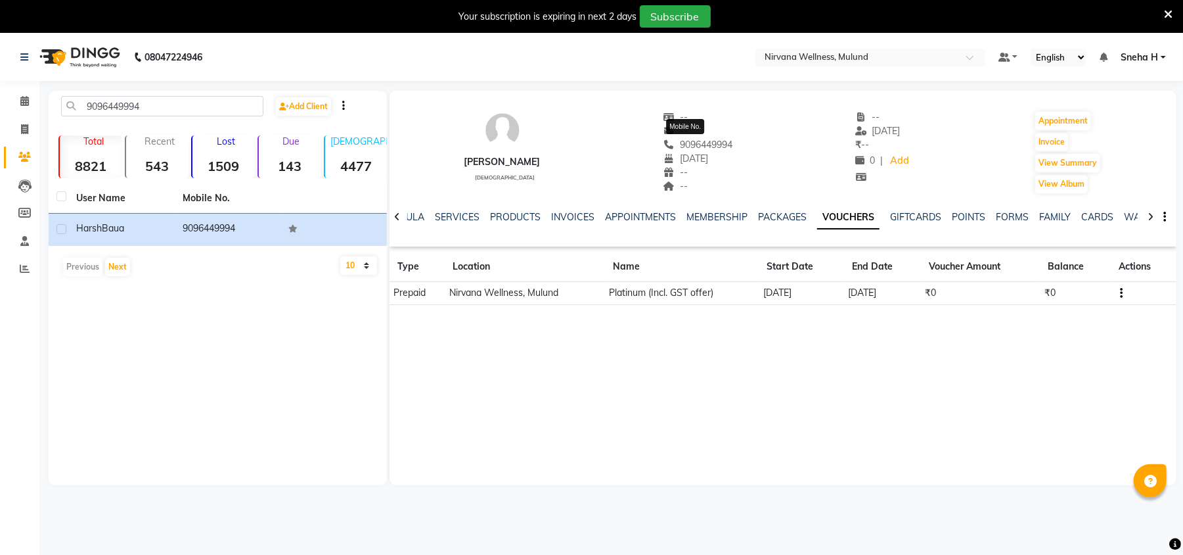
click at [708, 148] on span "9096449994" at bounding box center [699, 145] width 70 height 12
click at [708, 147] on span "9096449994" at bounding box center [699, 145] width 70 height 12
copy span "9096449994"
drag, startPoint x: 154, startPoint y: 108, endPoint x: 0, endPoint y: 119, distance: 154.2
click at [0, 119] on app-home "08047224946 Select Location × Nirvana Wellness, Mulund Default Panel My Panel E…" at bounding box center [591, 269] width 1183 height 471
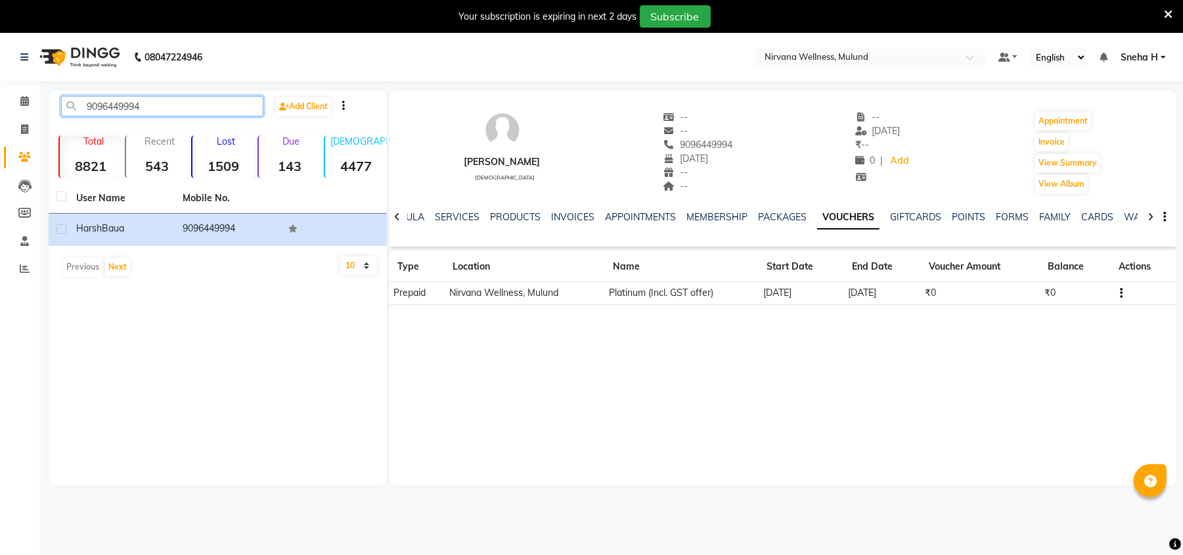
paste input "923180909"
type input "9923180909"
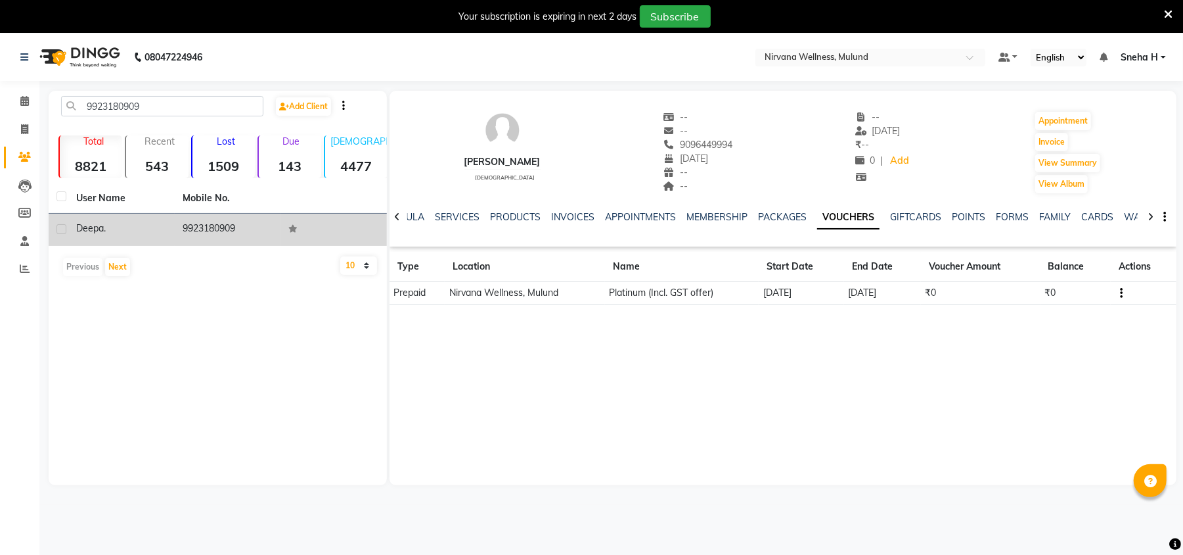
click at [176, 229] on td "9923180909" at bounding box center [228, 230] width 106 height 32
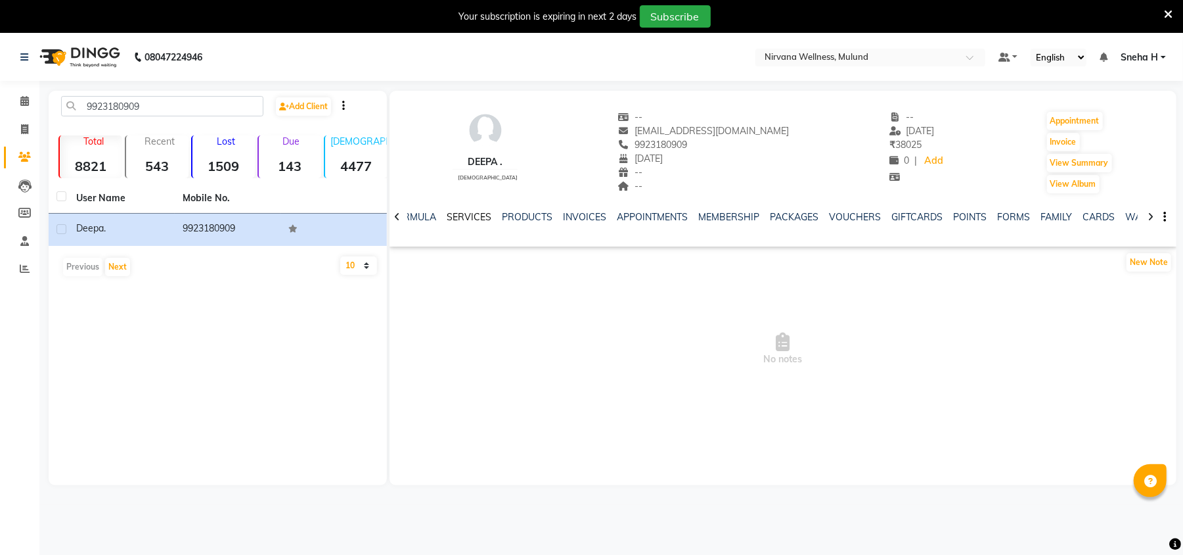
click at [461, 211] on link "SERVICES" at bounding box center [469, 217] width 45 height 12
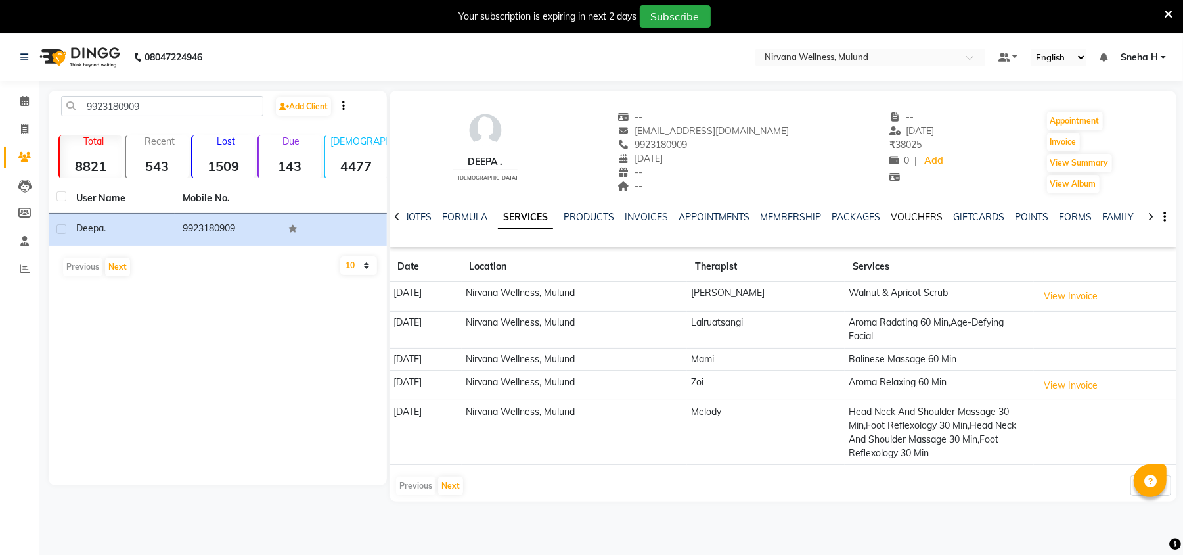
click at [903, 211] on link "VOUCHERS" at bounding box center [917, 217] width 52 height 12
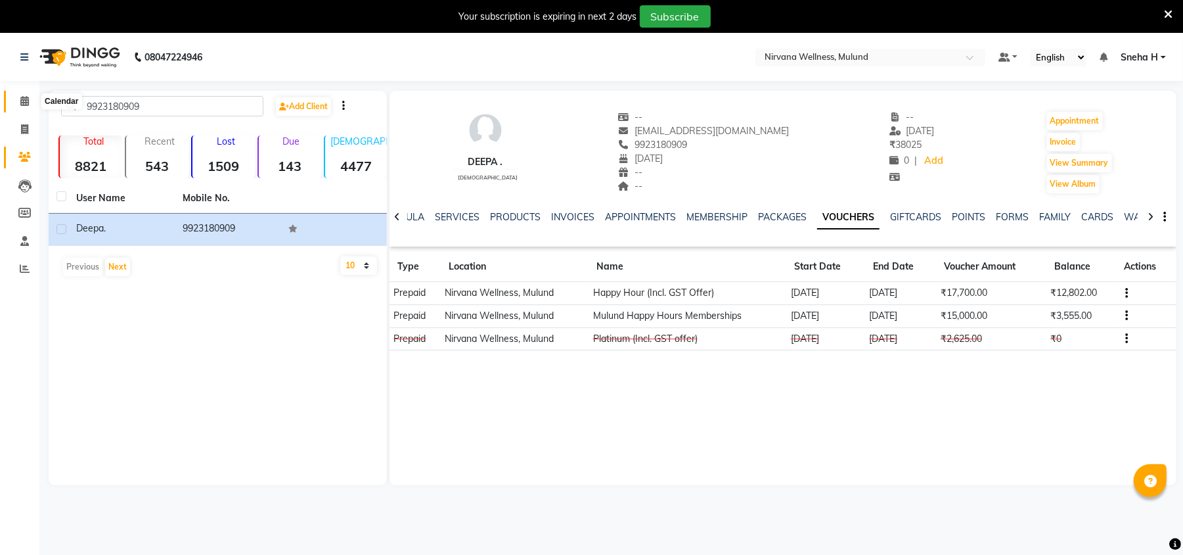
click at [27, 103] on icon at bounding box center [24, 101] width 9 height 10
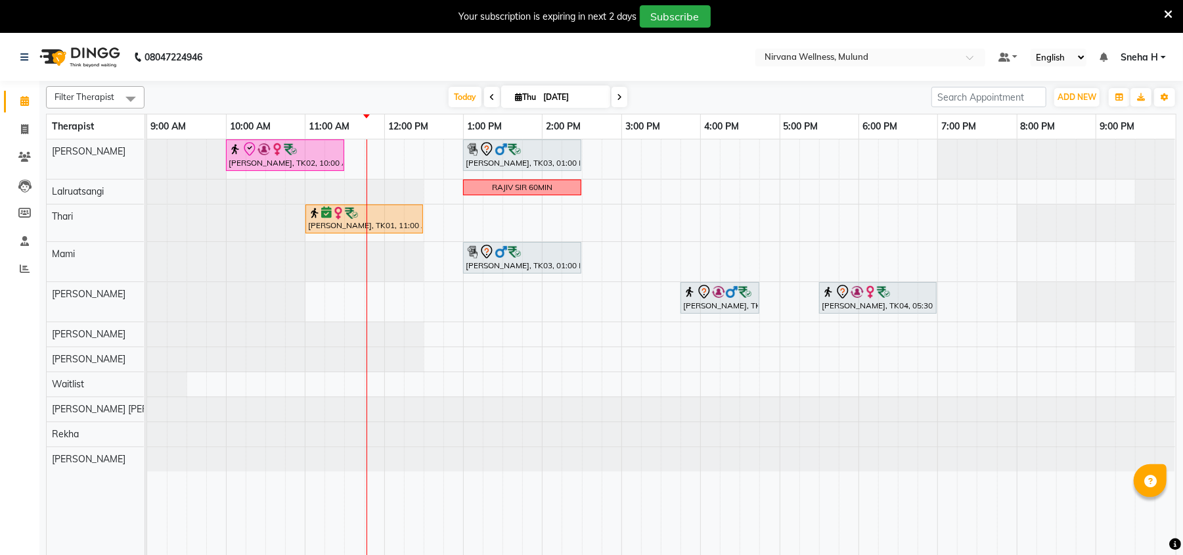
click at [574, 91] on input "[DATE]" at bounding box center [572, 97] width 66 height 20
select select "9"
select select "2025"
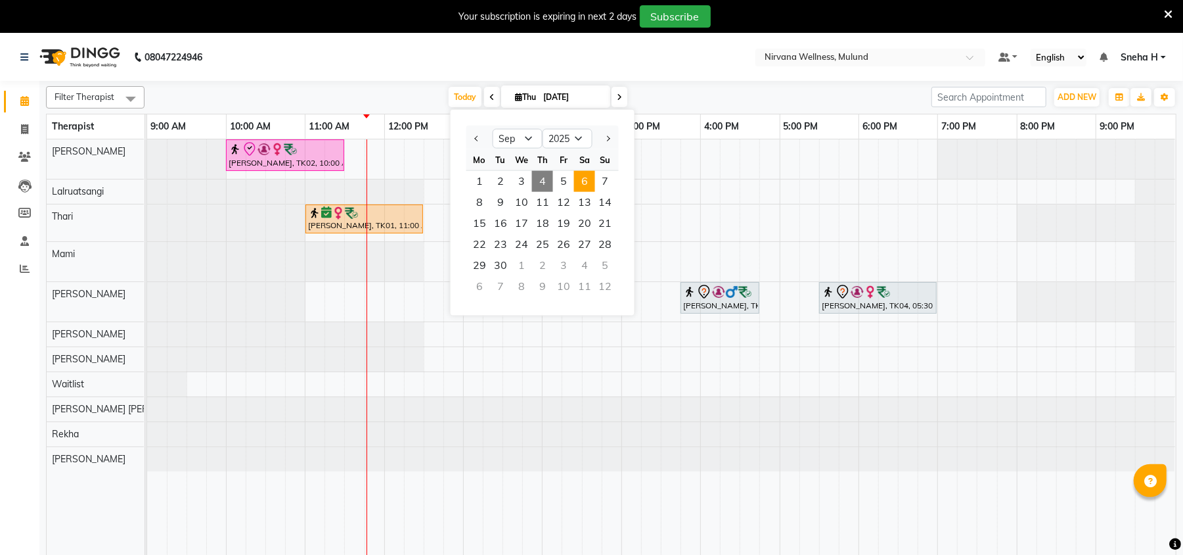
click at [583, 185] on span "6" at bounding box center [584, 181] width 21 height 21
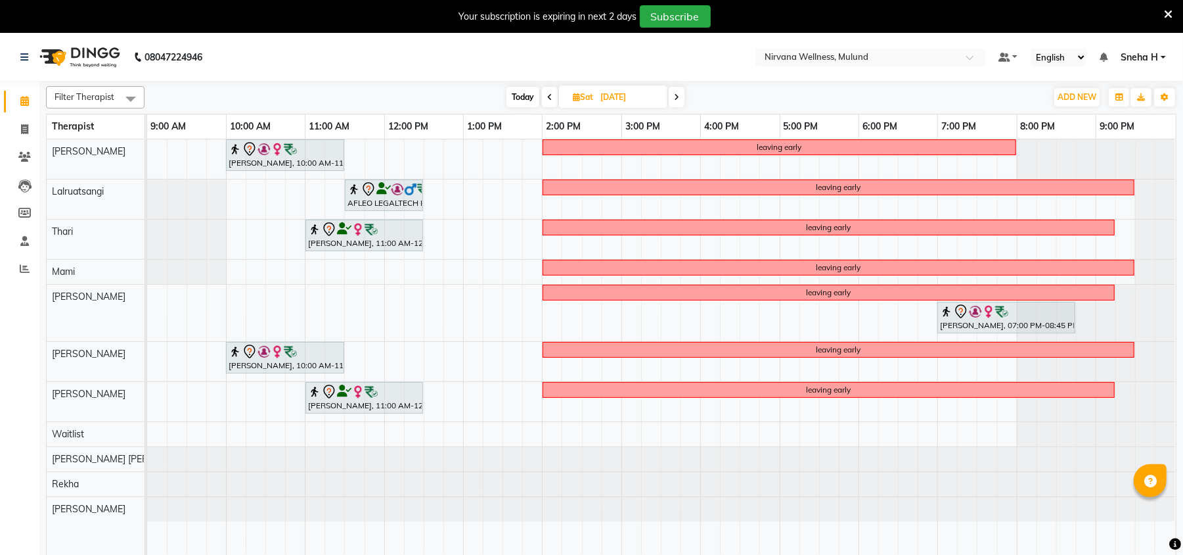
click at [678, 101] on icon at bounding box center [676, 97] width 5 height 8
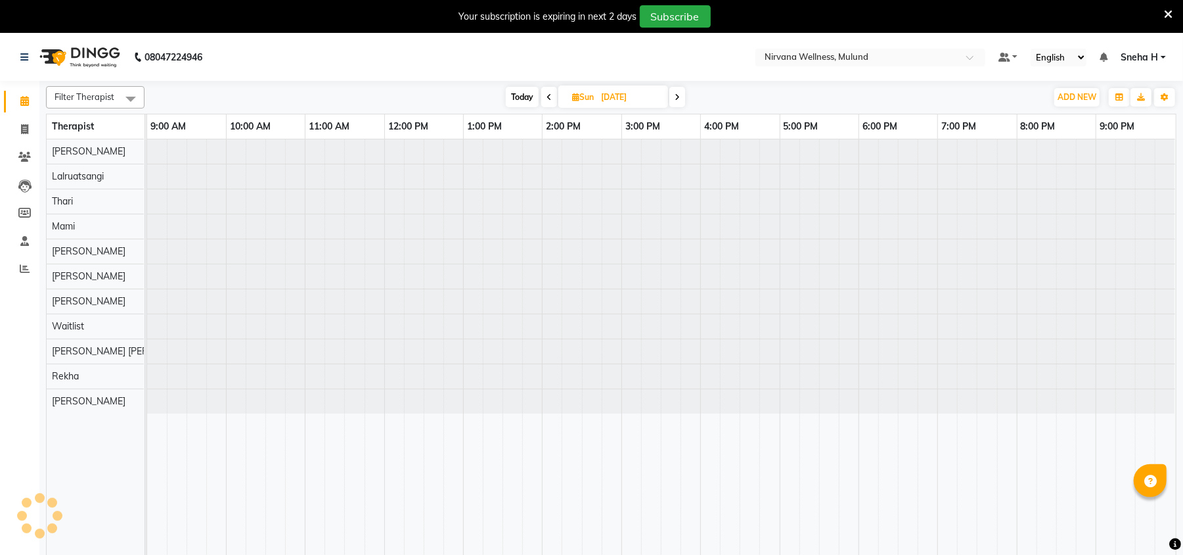
click at [676, 99] on icon at bounding box center [677, 97] width 5 height 8
click at [518, 95] on span "Today" at bounding box center [521, 97] width 33 height 20
type input "[DATE]"
click at [449, 103] on span "Today" at bounding box center [465, 97] width 33 height 20
click at [26, 156] on icon at bounding box center [24, 157] width 12 height 10
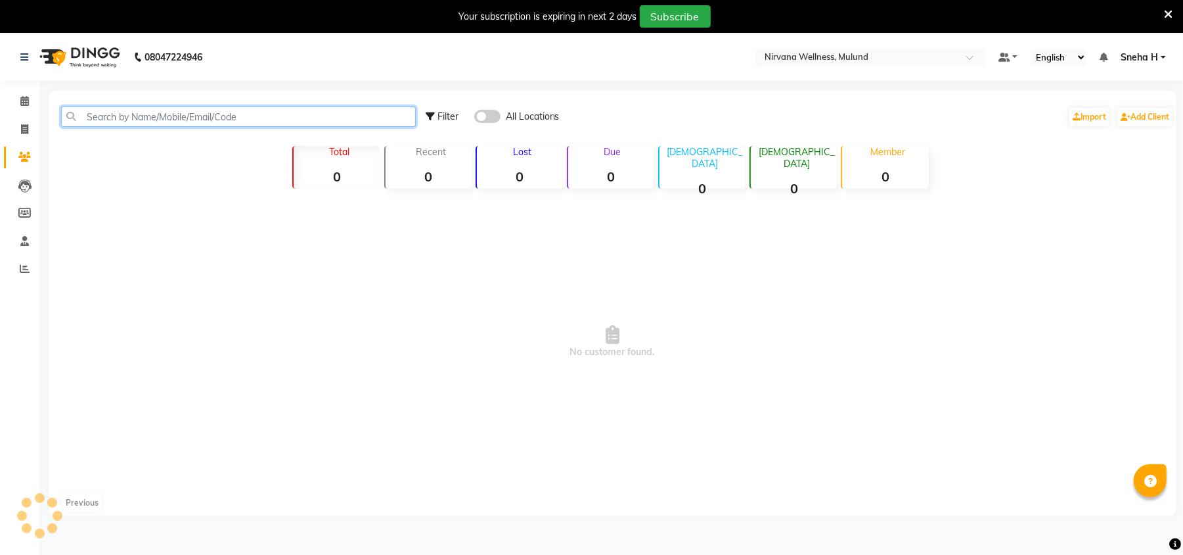
click at [161, 122] on input "text" at bounding box center [238, 116] width 355 height 20
paste input "9920040987"
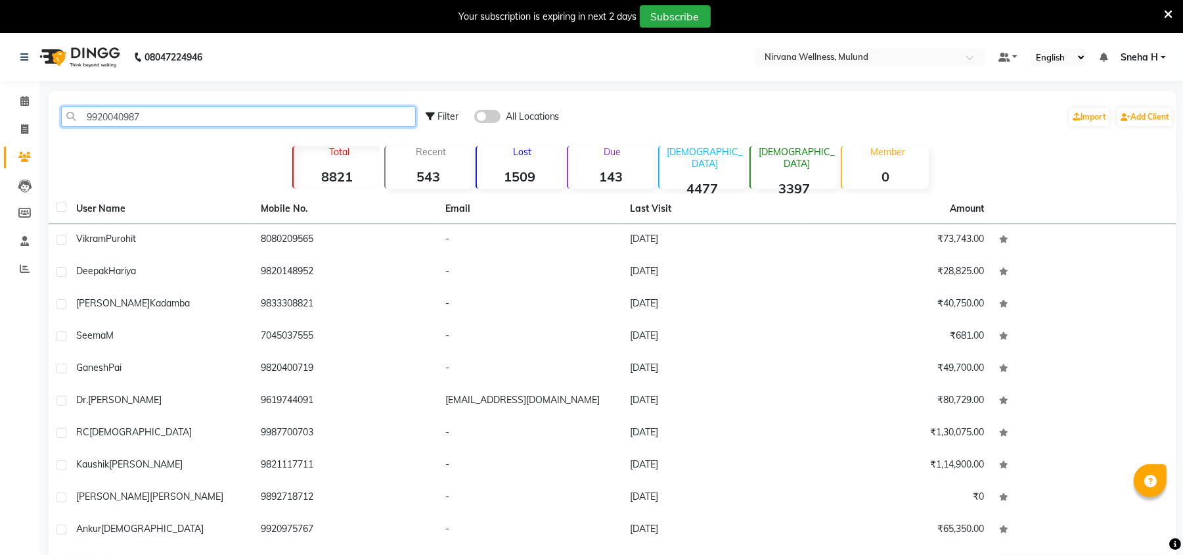
click at [213, 122] on input "9920040987" at bounding box center [238, 116] width 355 height 20
type input "9920040987"
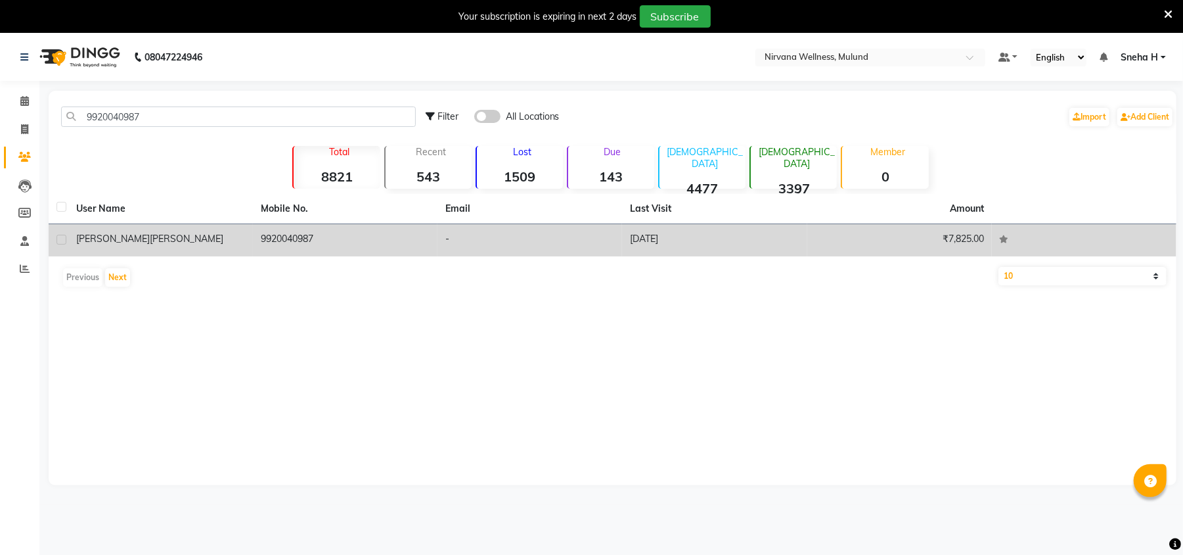
click at [348, 251] on td "9920040987" at bounding box center [345, 240] width 185 height 32
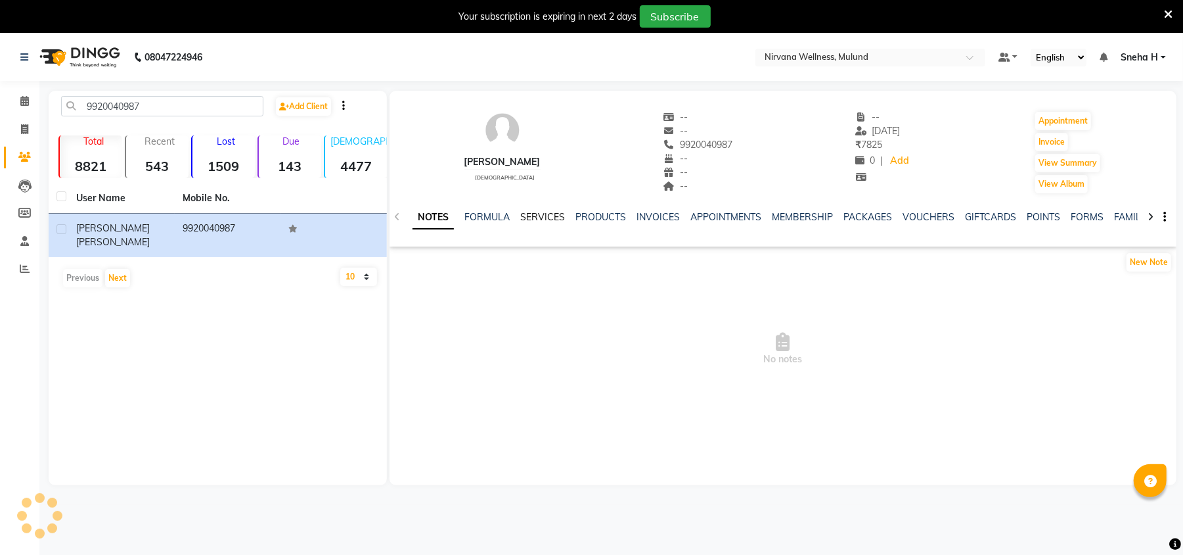
click at [540, 214] on link "SERVICES" at bounding box center [542, 217] width 45 height 12
click at [784, 217] on link "MEMBERSHIP" at bounding box center [790, 217] width 61 height 12
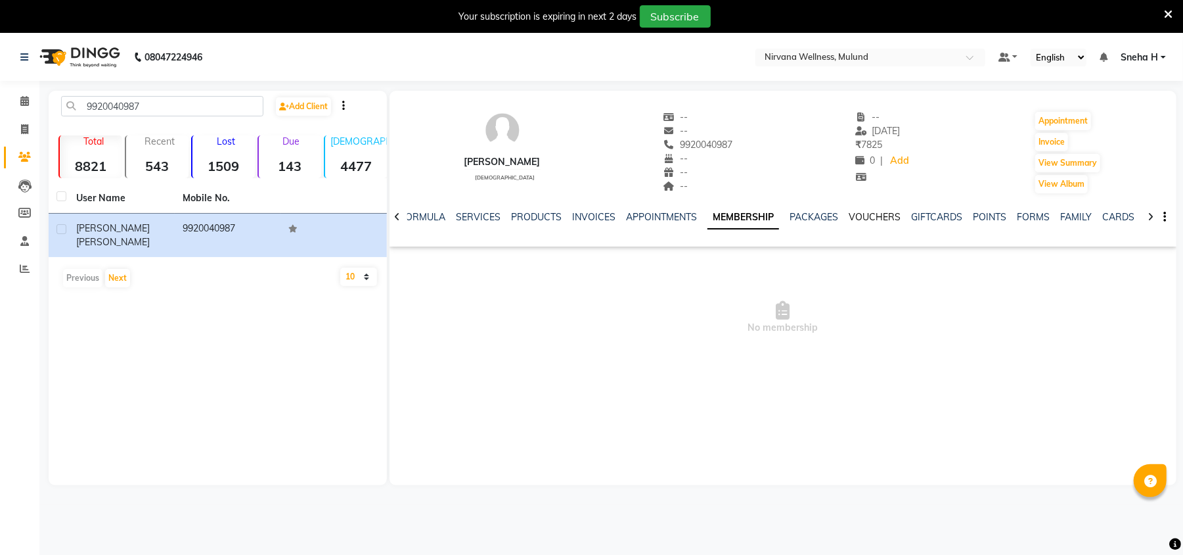
drag, startPoint x: 865, startPoint y: 213, endPoint x: 849, endPoint y: 234, distance: 26.7
click at [865, 212] on link "VOUCHERS" at bounding box center [875, 217] width 52 height 12
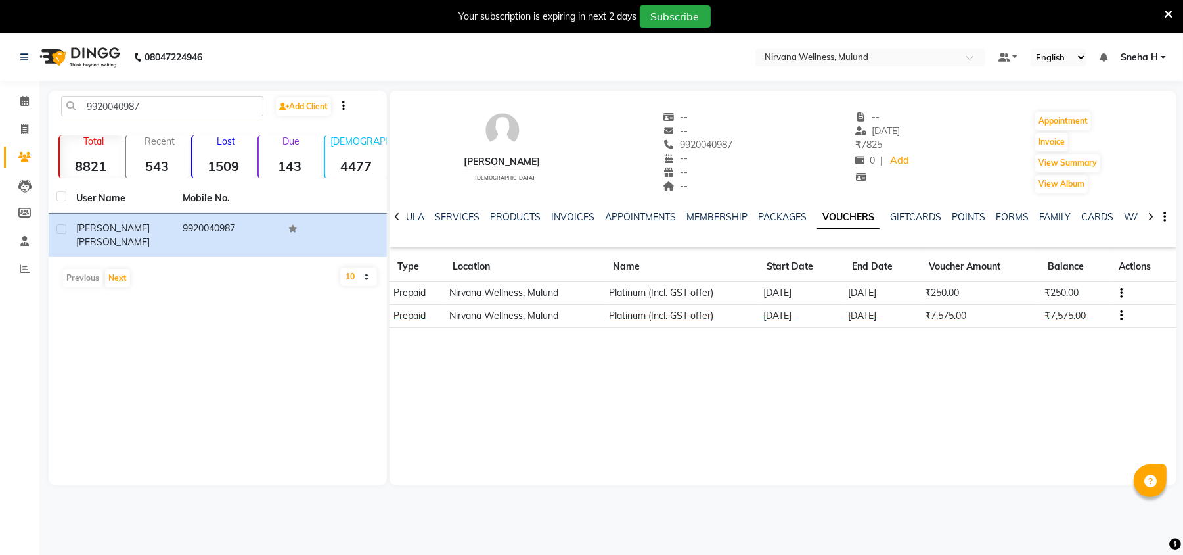
click at [707, 138] on div "9920040987" at bounding box center [699, 145] width 70 height 14
click at [703, 143] on span "9920040987" at bounding box center [699, 145] width 70 height 12
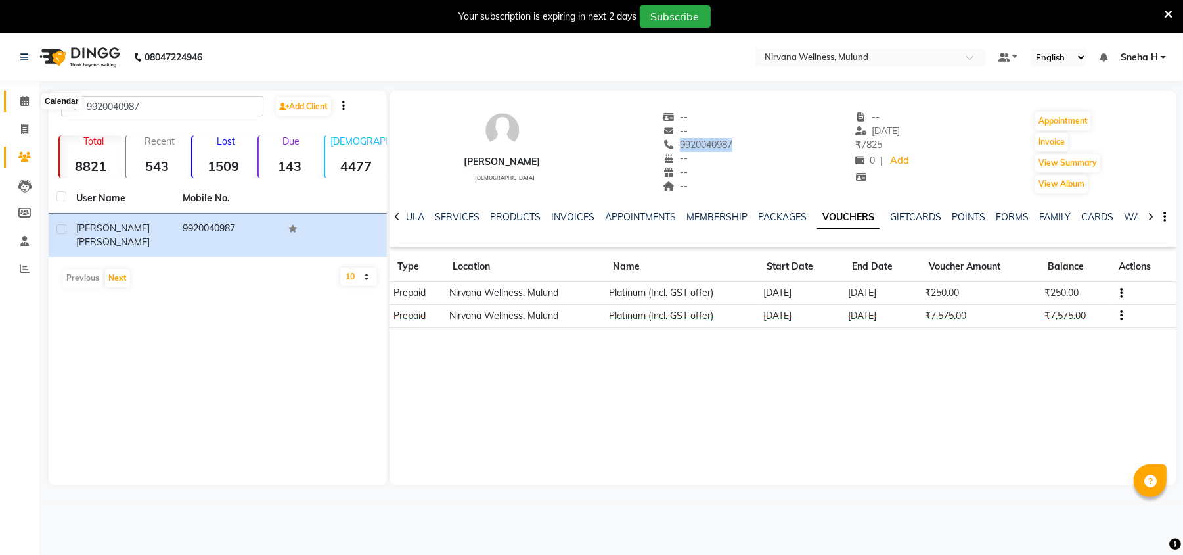
click at [16, 95] on span at bounding box center [24, 101] width 23 height 15
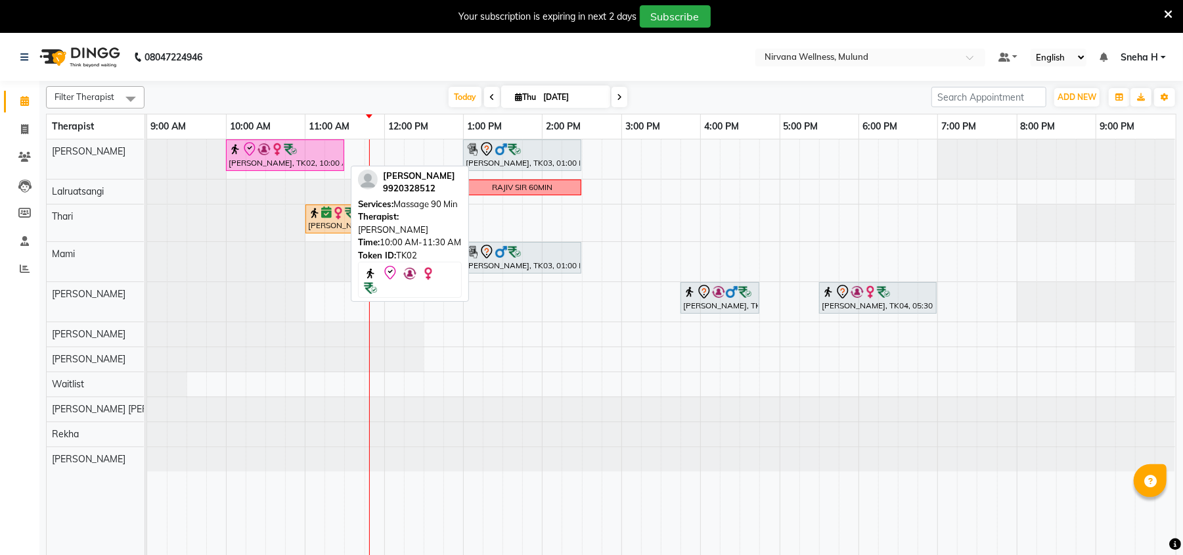
click at [306, 169] on div "[PERSON_NAME], TK02, 10:00 AM-11:30 AM, Massage 90 Min" at bounding box center [285, 155] width 116 height 28
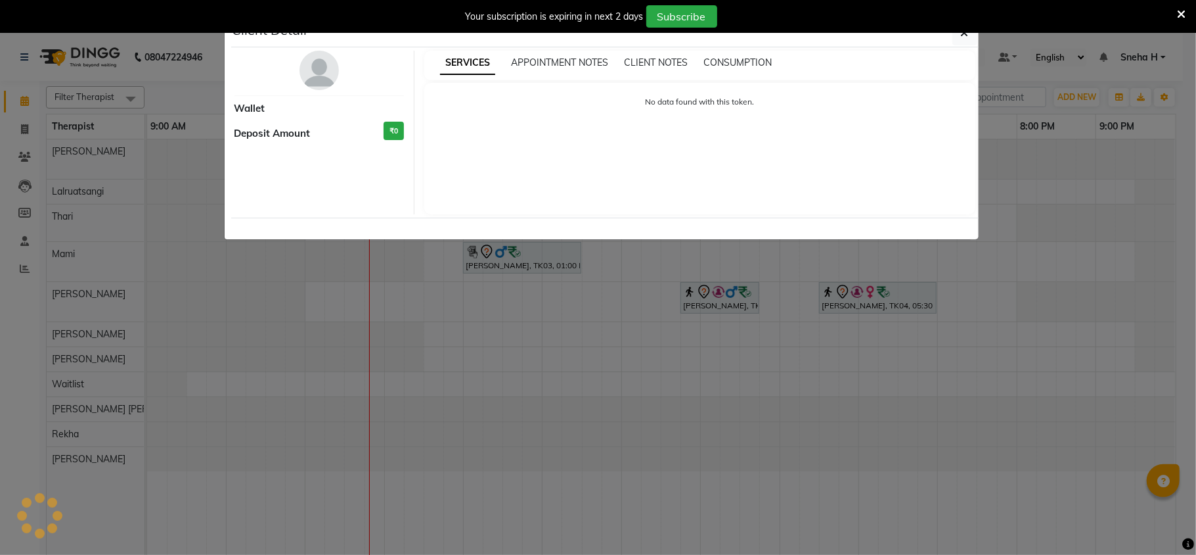
select select "8"
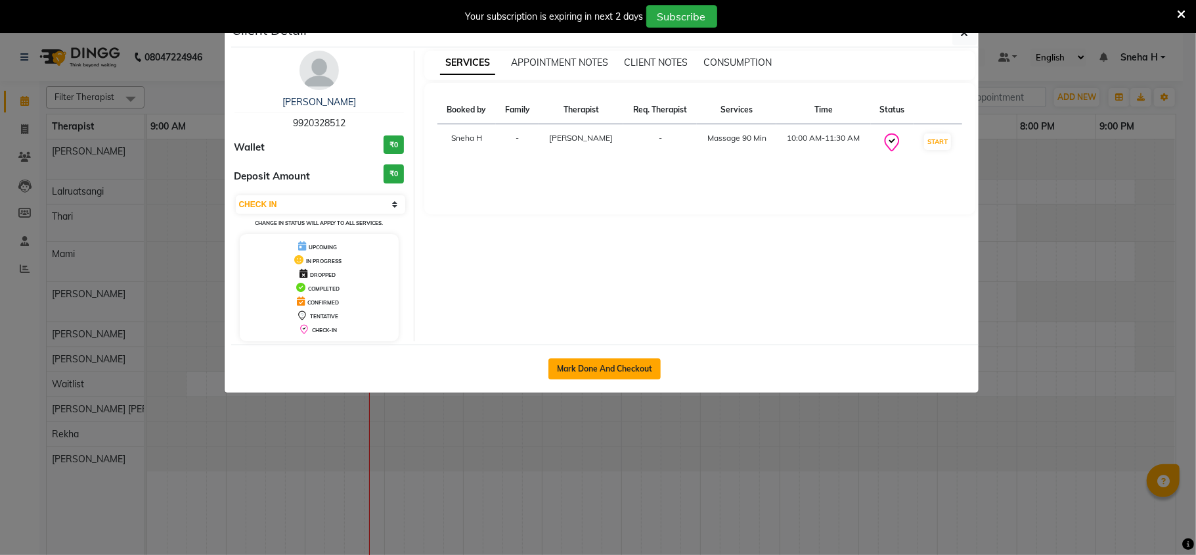
click at [599, 369] on button "Mark Done And Checkout" at bounding box center [605, 368] width 112 height 21
select select "4890"
select select "service"
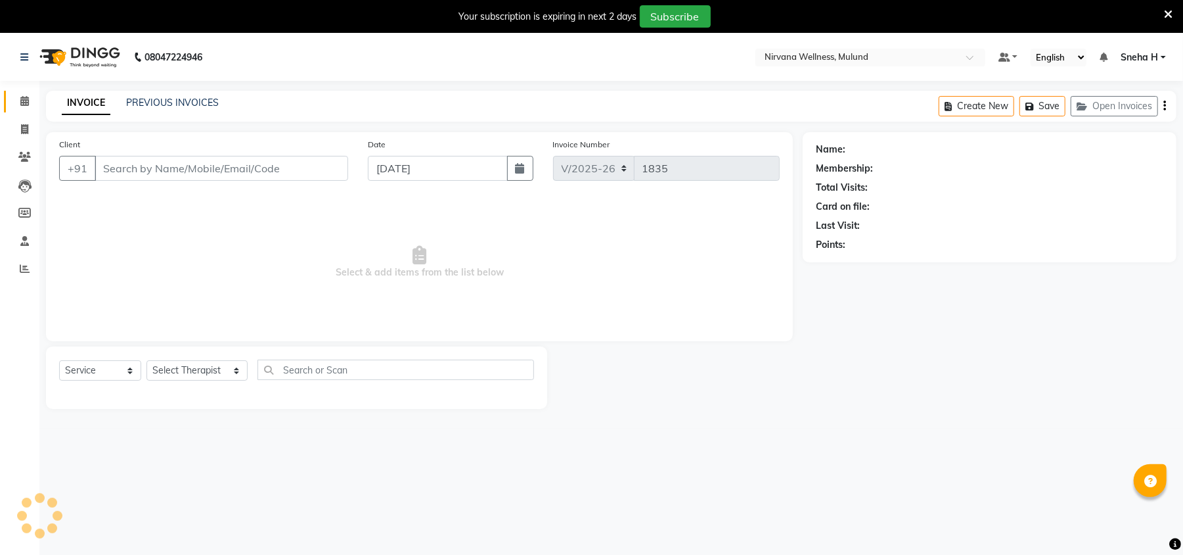
type input "9920328512"
select select "29686"
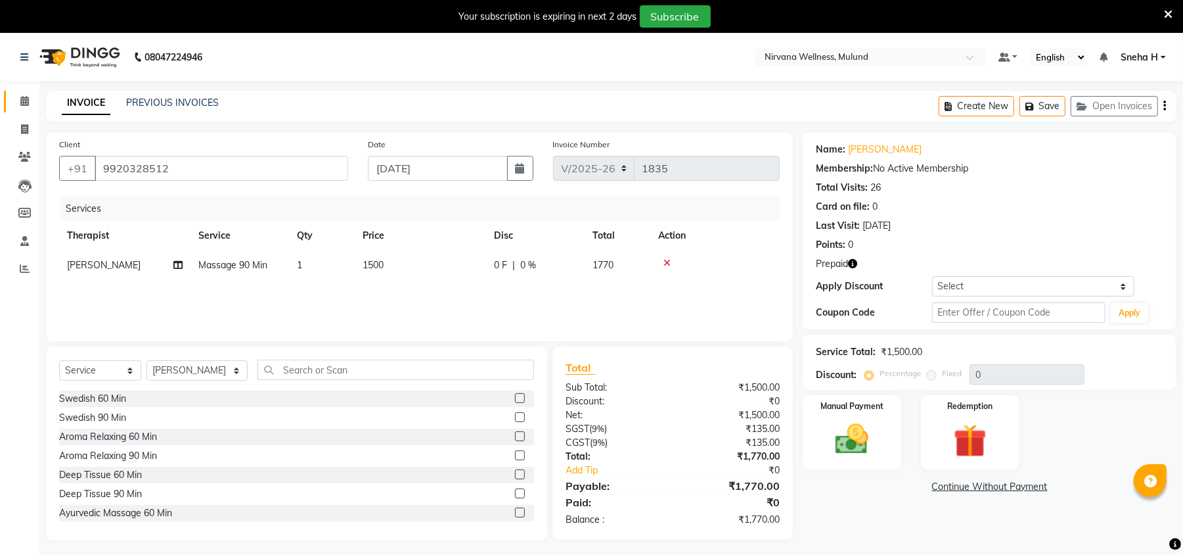
scroll to position [33, 0]
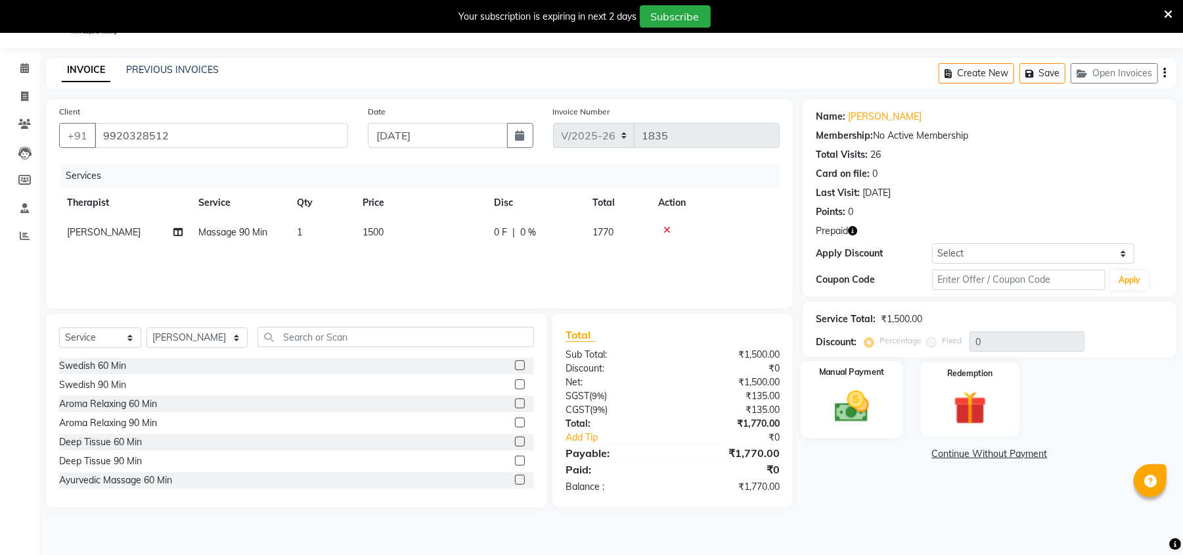
click at [887, 400] on div "Manual Payment" at bounding box center [852, 399] width 102 height 77
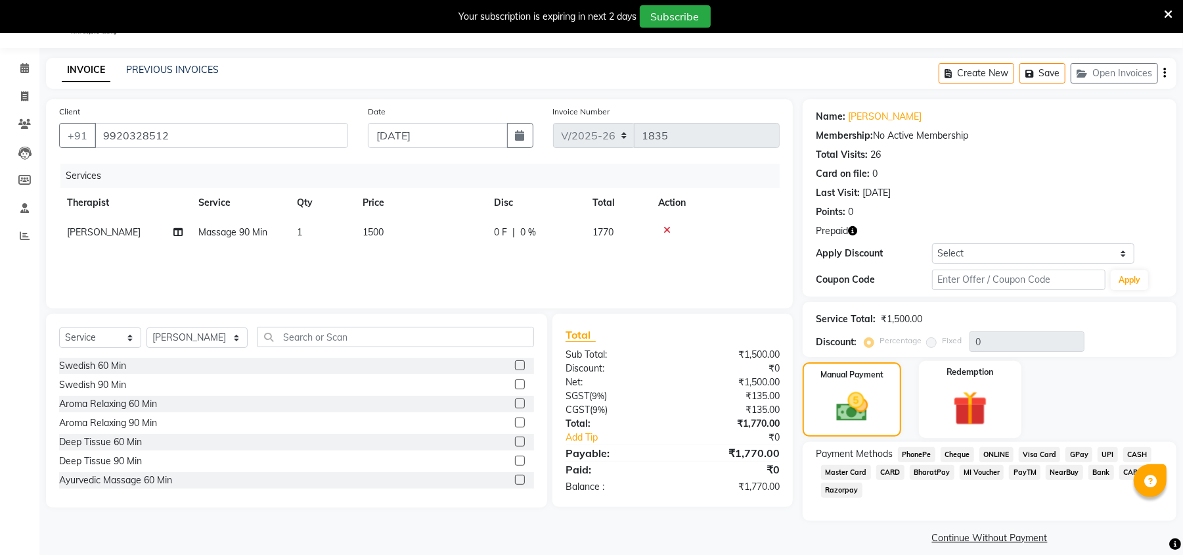
click at [958, 393] on img at bounding box center [970, 407] width 57 height 43
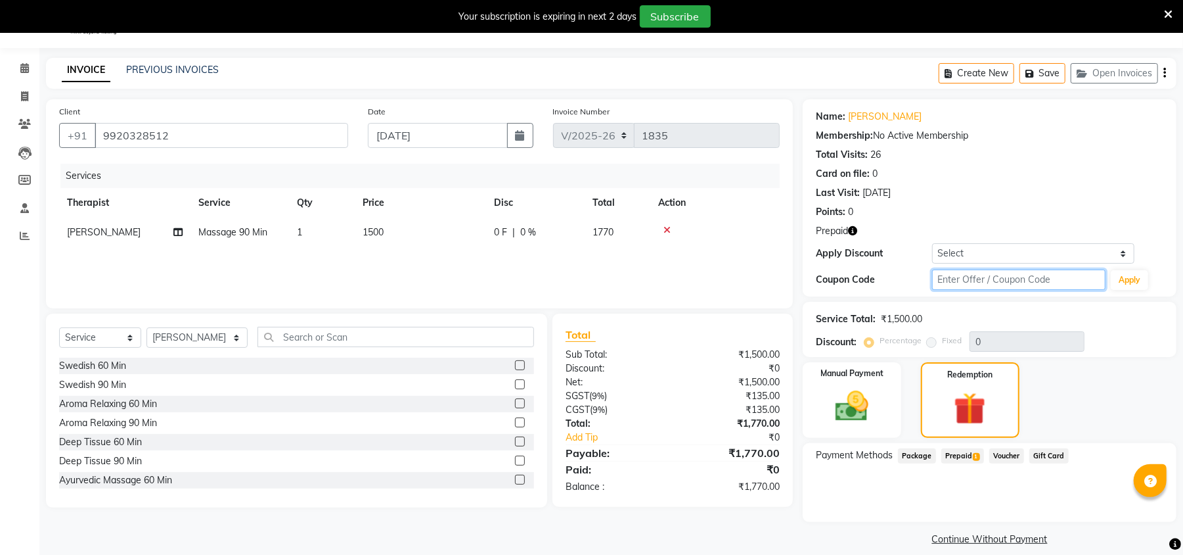
click at [1031, 277] on input "text" at bounding box center [1018, 279] width 173 height 20
type input "d50%"
click at [1125, 282] on button "Apply" at bounding box center [1129, 280] width 37 height 20
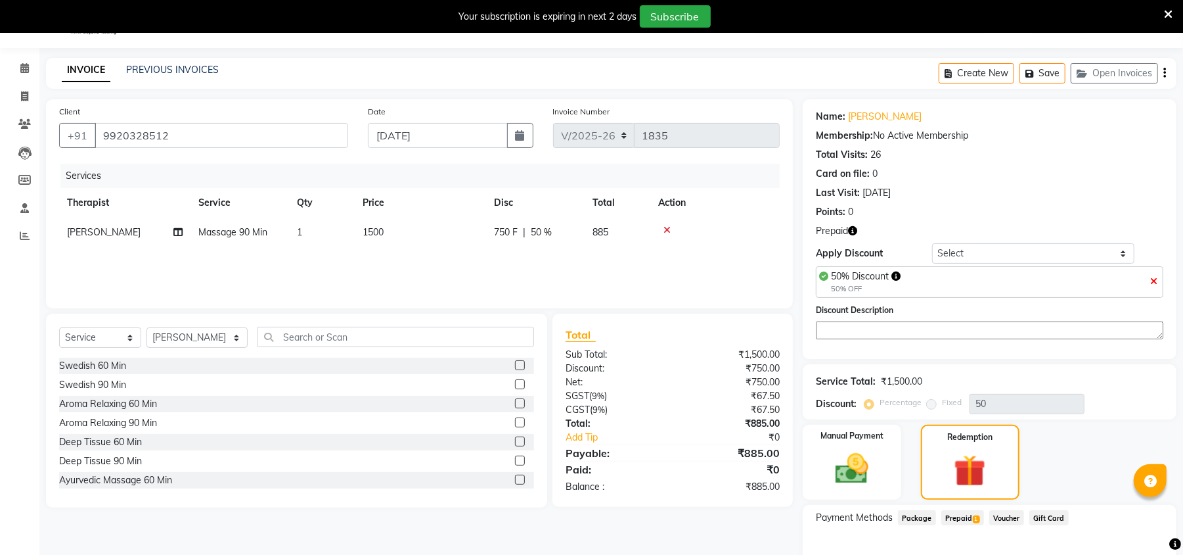
click at [963, 523] on span "Prepaid 1" at bounding box center [963, 517] width 43 height 15
click at [1154, 281] on icon at bounding box center [1153, 281] width 7 height 9
type input "0"
type input "16200"
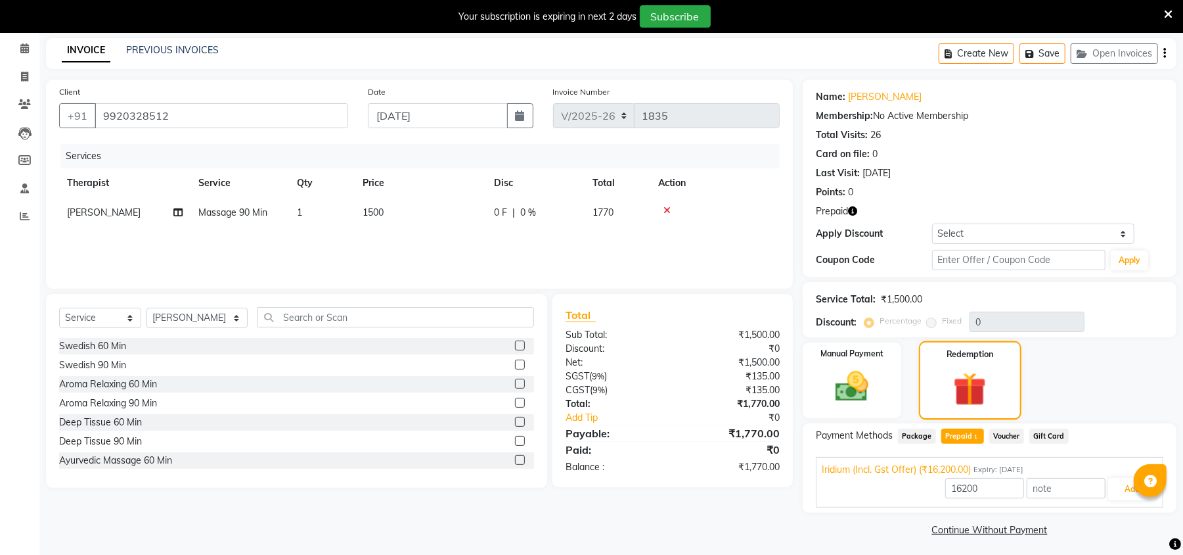
scroll to position [58, 0]
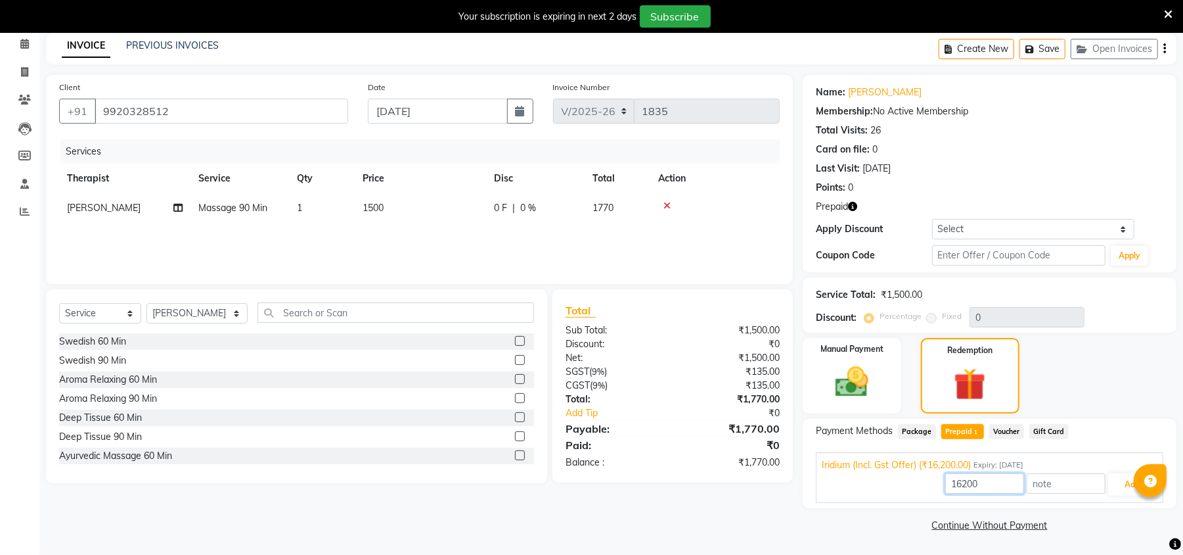
drag, startPoint x: 986, startPoint y: 482, endPoint x: 810, endPoint y: 484, distance: 175.4
click at [810, 484] on div "Payment Methods Package Prepaid 1 Voucher Gift Card Iridium (Incl. Gst Offer) (…" at bounding box center [990, 463] width 374 height 89
type input "1500"
click at [1113, 492] on button "Add" at bounding box center [1132, 484] width 48 height 22
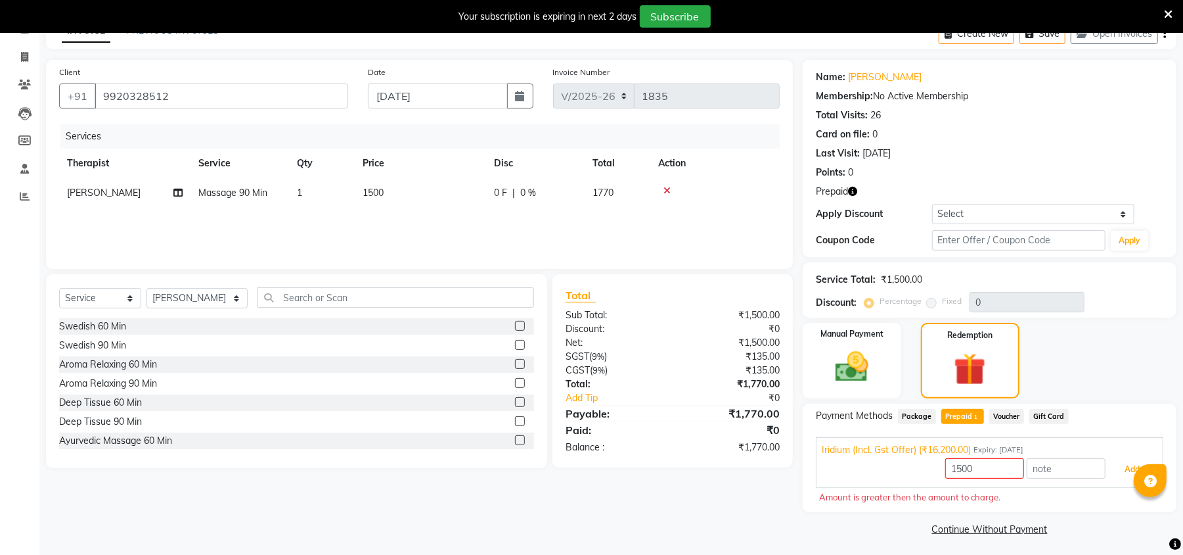
scroll to position [77, 0]
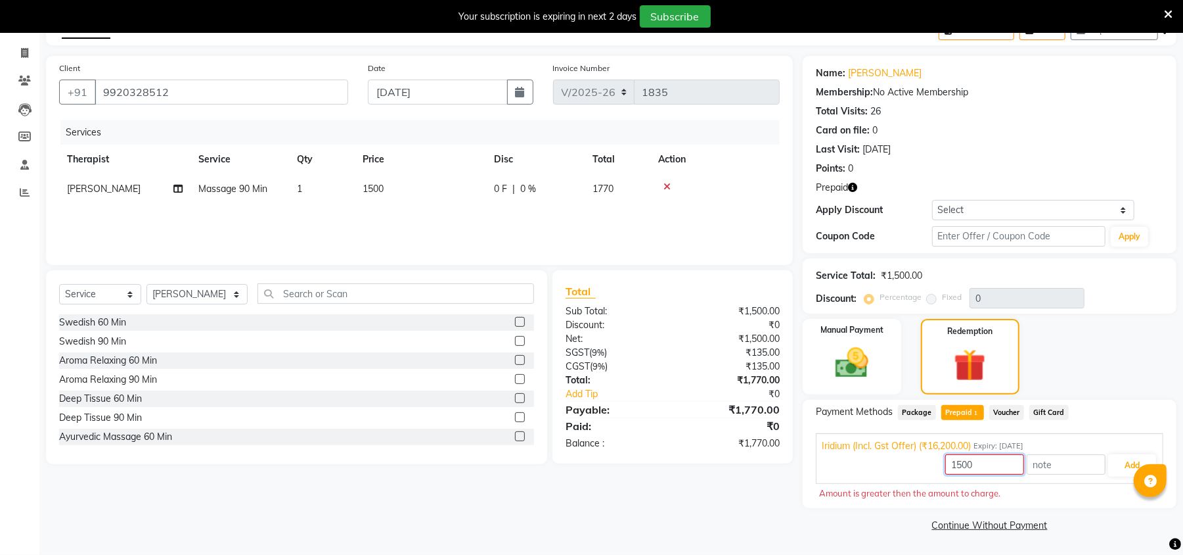
drag, startPoint x: 949, startPoint y: 466, endPoint x: 878, endPoint y: 466, distance: 71.0
click at [878, 466] on div "1500 Add" at bounding box center [990, 465] width 336 height 25
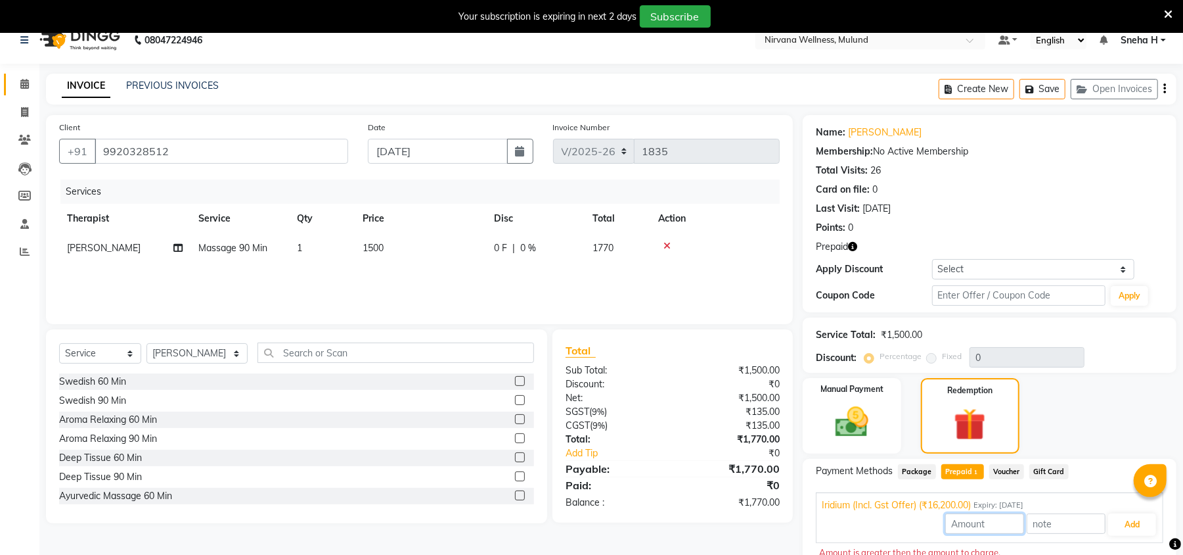
scroll to position [0, 0]
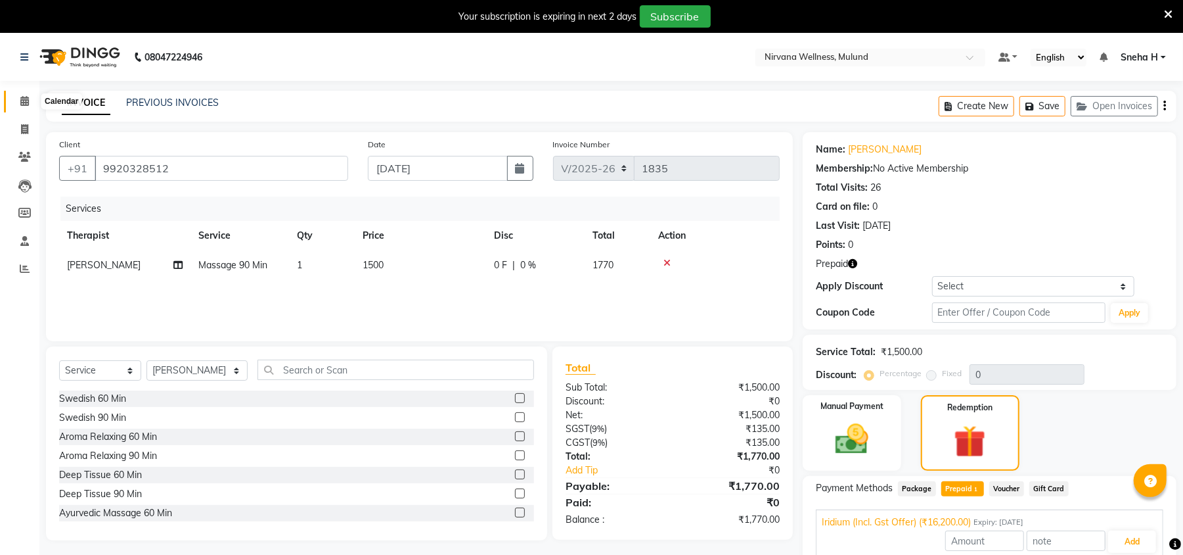
click at [16, 100] on span at bounding box center [24, 101] width 23 height 15
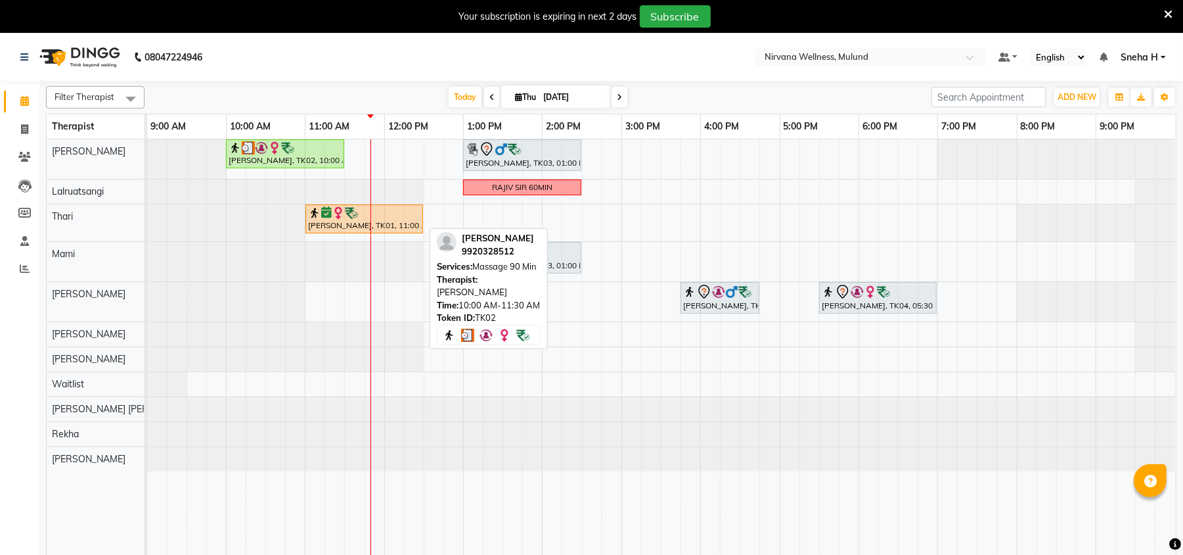
click at [301, 158] on div "[PERSON_NAME], TK02, 10:00 AM-11:30 AM, Massage 90 Min" at bounding box center [285, 153] width 116 height 25
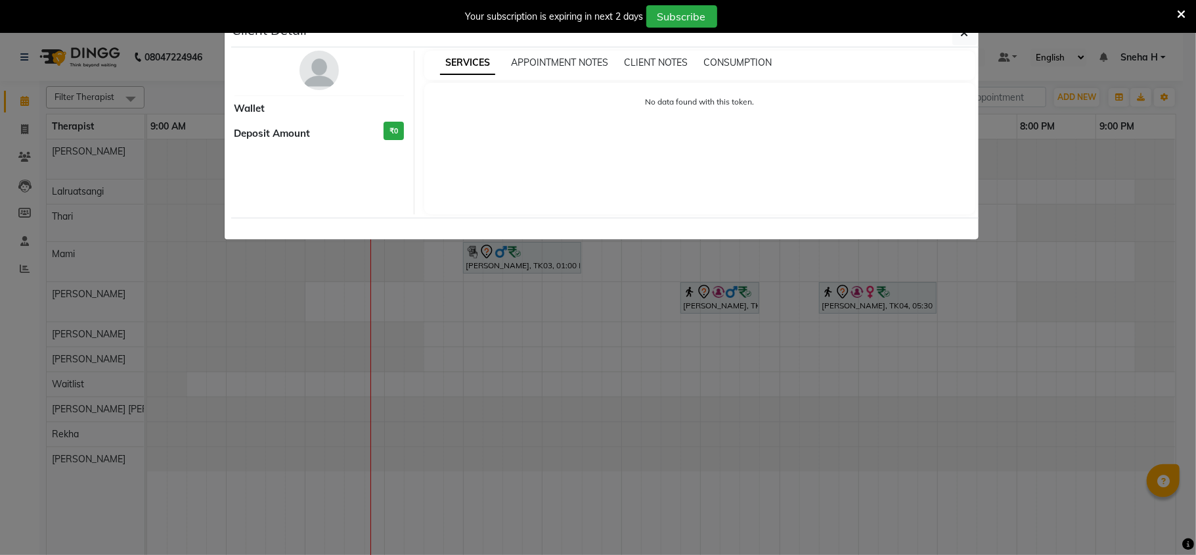
select select "3"
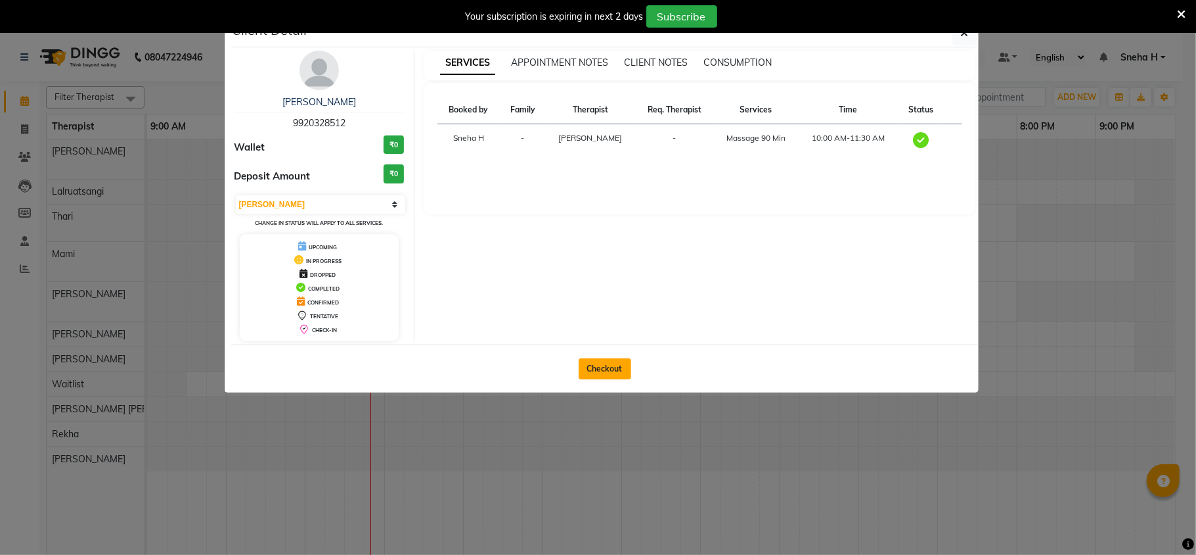
click at [602, 369] on button "Checkout" at bounding box center [605, 368] width 53 height 21
select select "service"
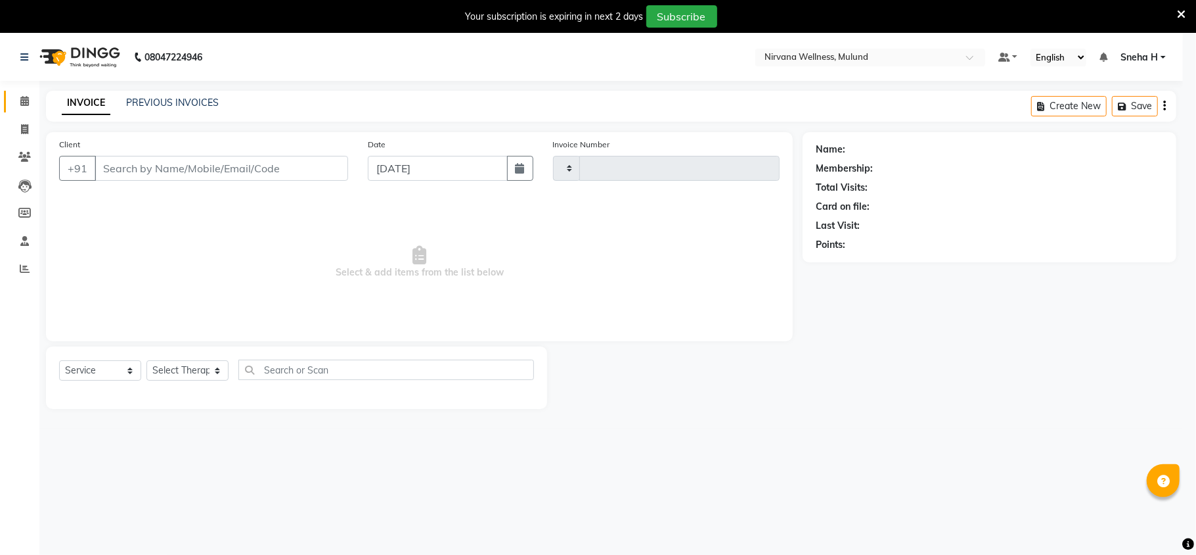
type input "1835"
select select "4890"
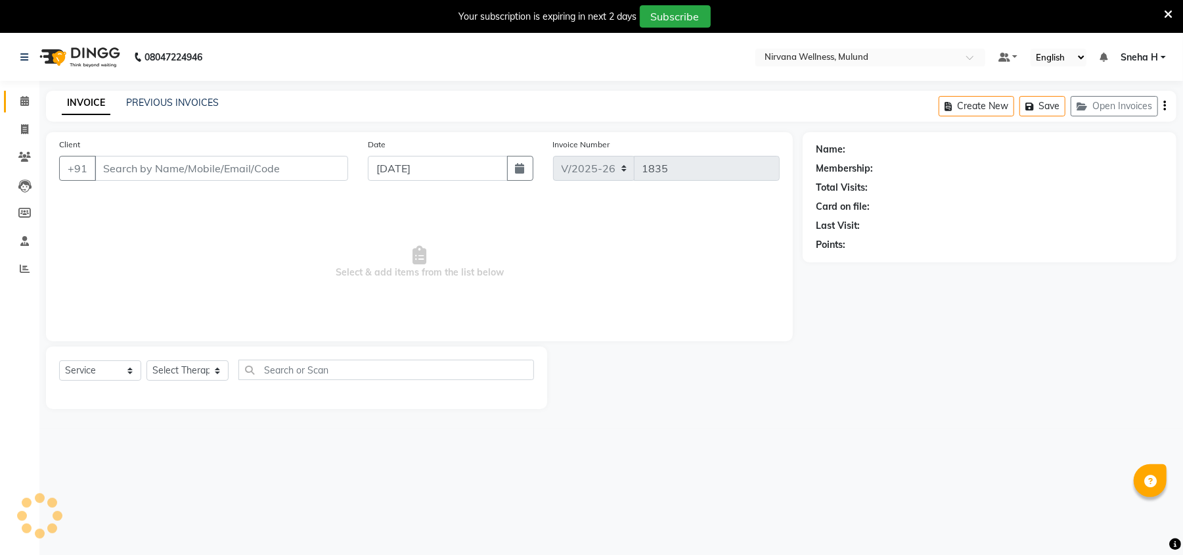
type input "9920328512"
select select "29686"
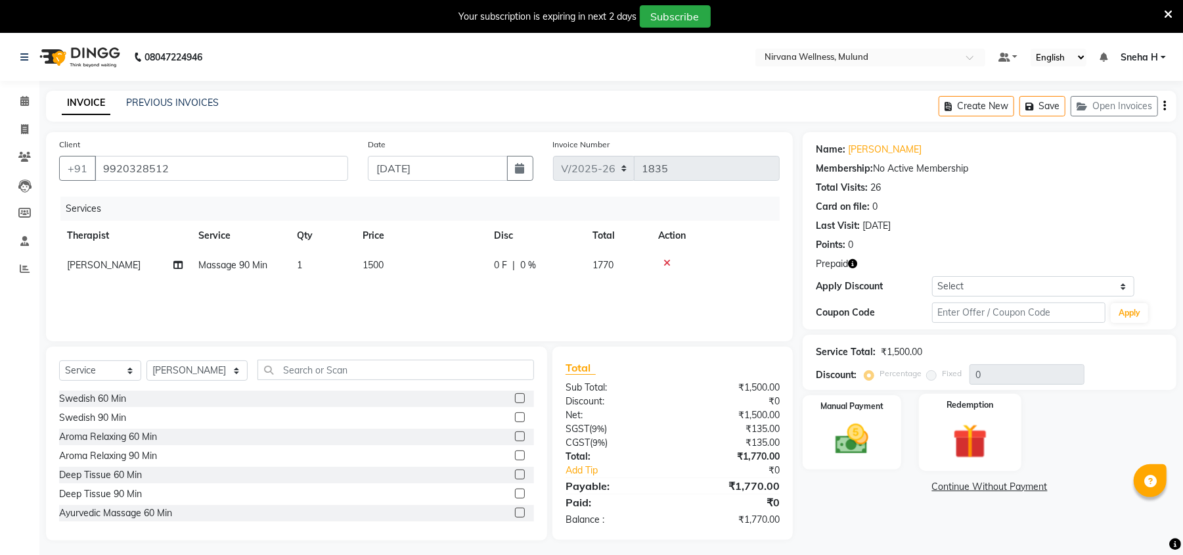
click at [945, 413] on div "Redemption" at bounding box center [970, 432] width 102 height 77
click at [953, 482] on span "Prepaid 1" at bounding box center [963, 488] width 43 height 15
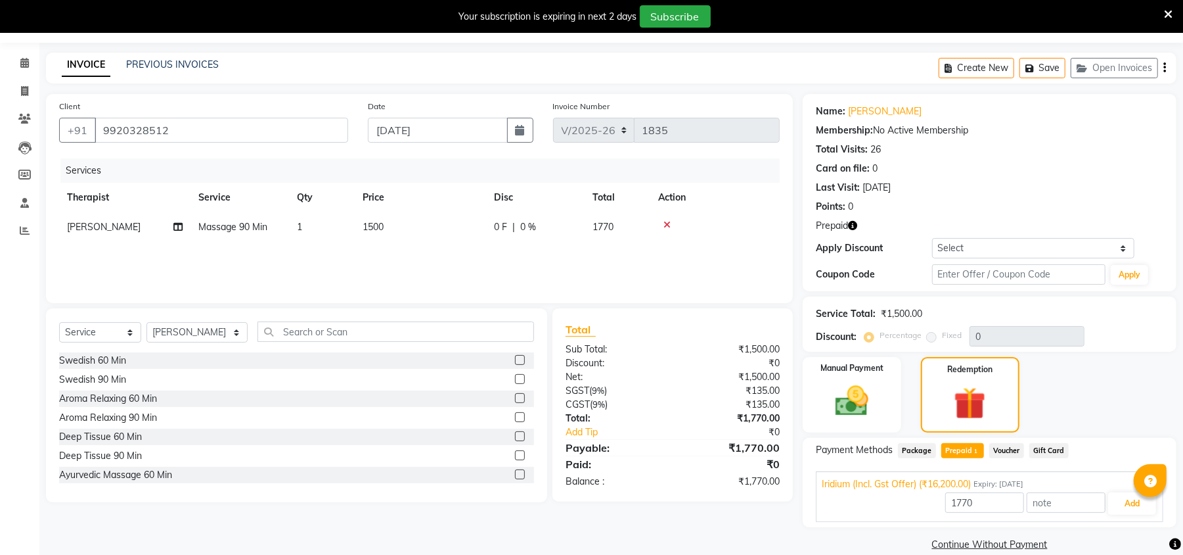
scroll to position [58, 0]
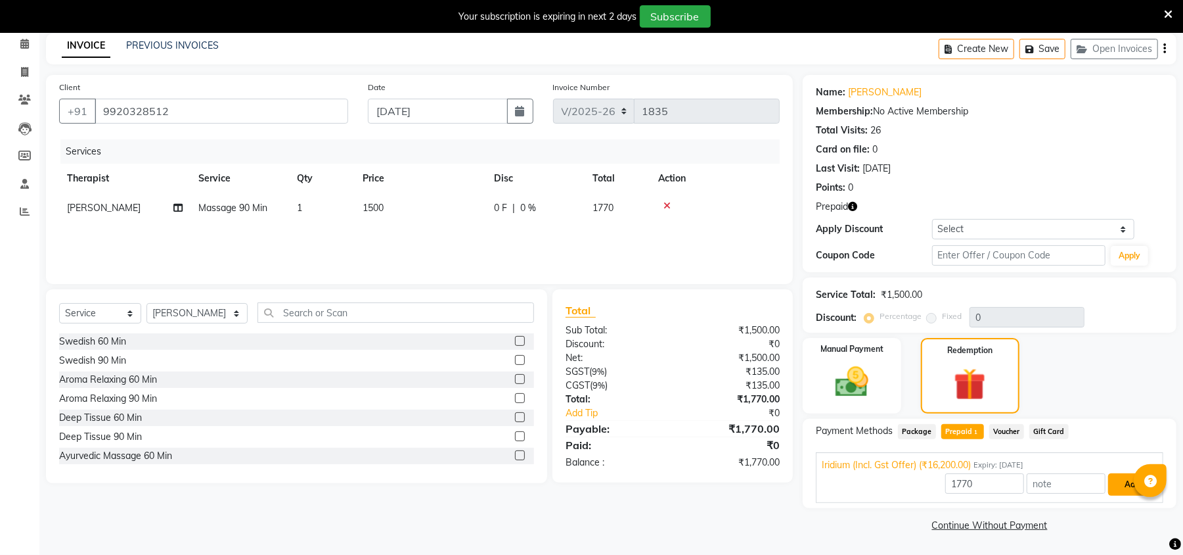
click at [1125, 479] on button "Add" at bounding box center [1132, 484] width 48 height 22
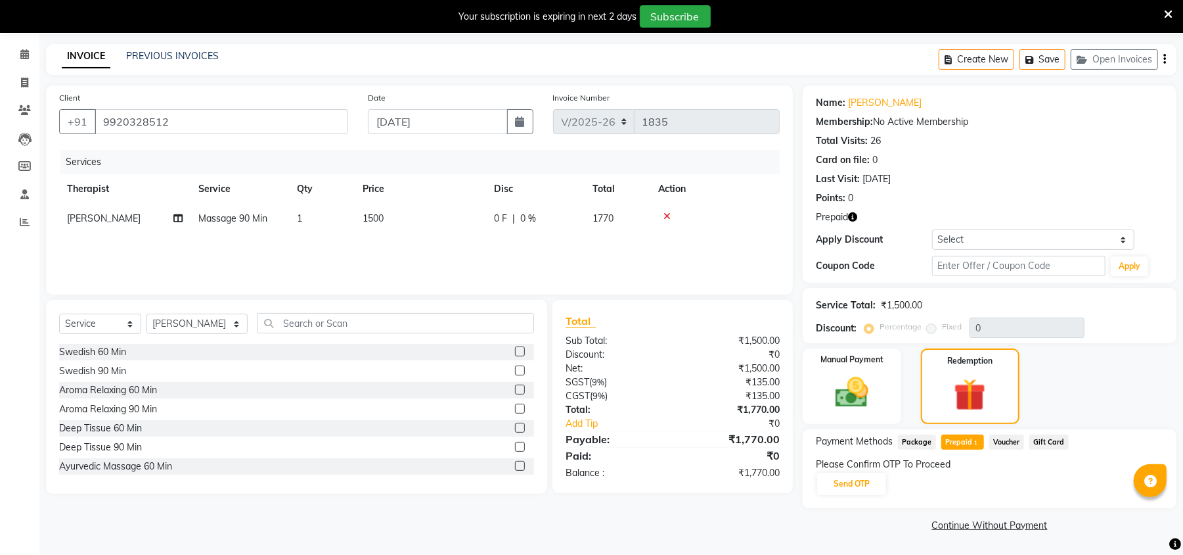
scroll to position [46, 0]
click at [863, 488] on button "Send OTP" at bounding box center [851, 484] width 69 height 22
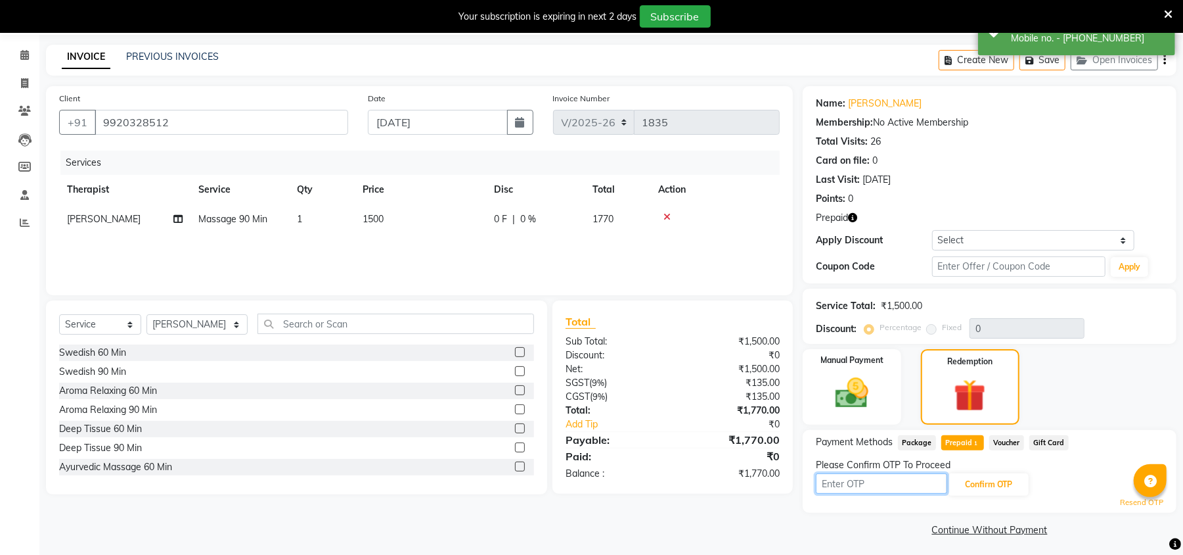
click at [860, 481] on input "text" at bounding box center [881, 483] width 131 height 20
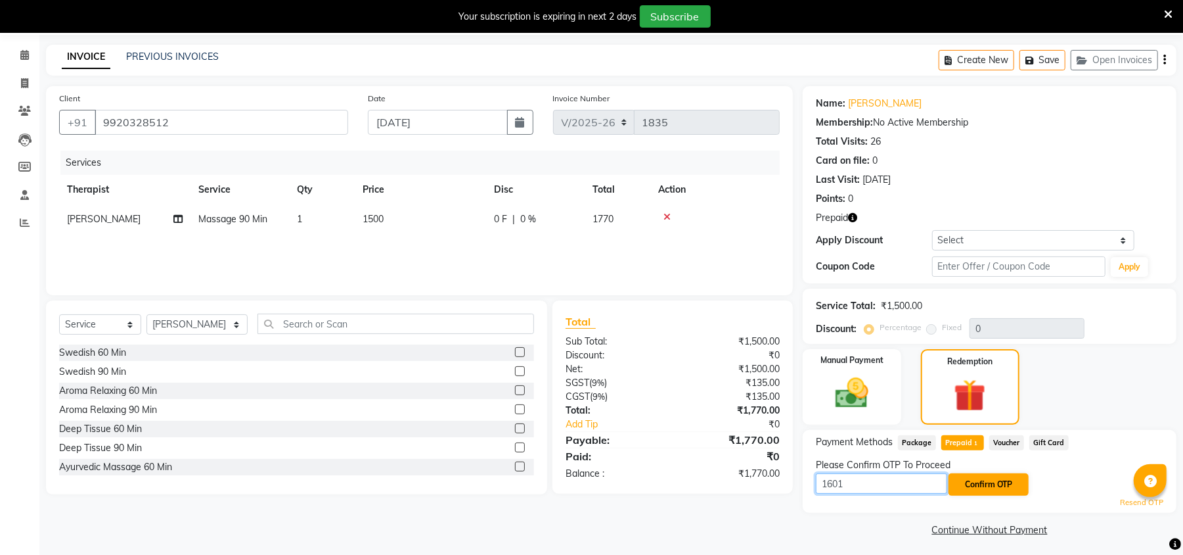
type input "1601"
click at [978, 494] on button "Confirm OTP" at bounding box center [989, 484] width 80 height 22
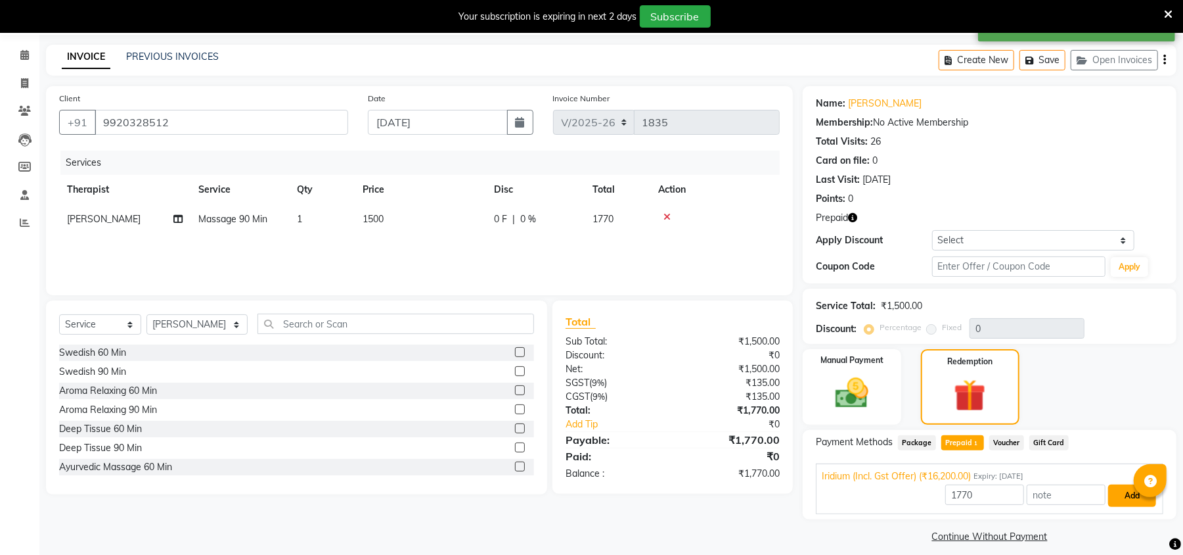
click at [1138, 500] on button "Add" at bounding box center [1132, 495] width 48 height 22
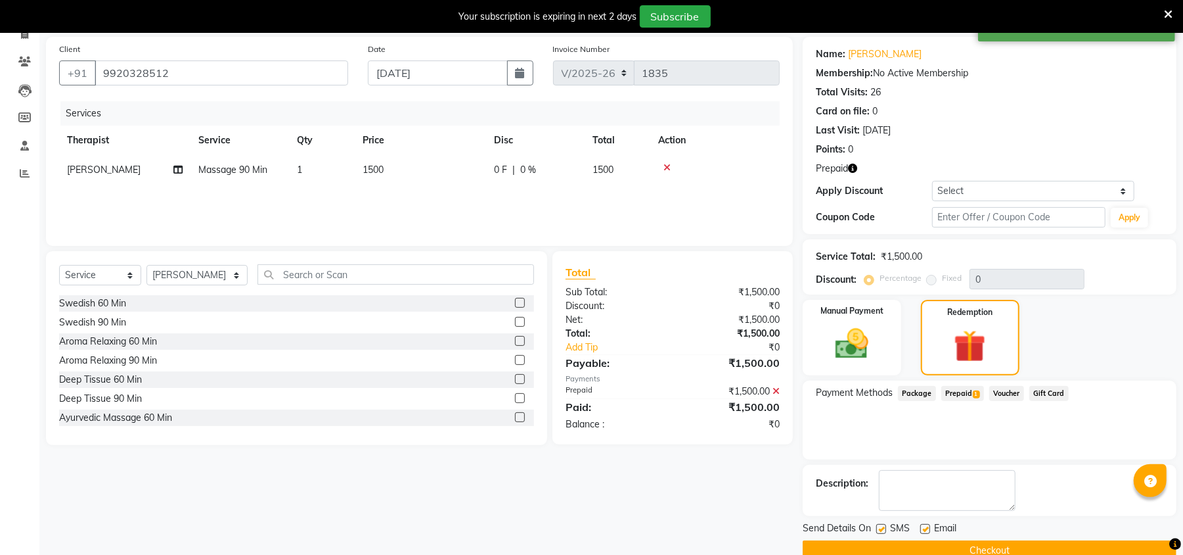
scroll to position [122, 0]
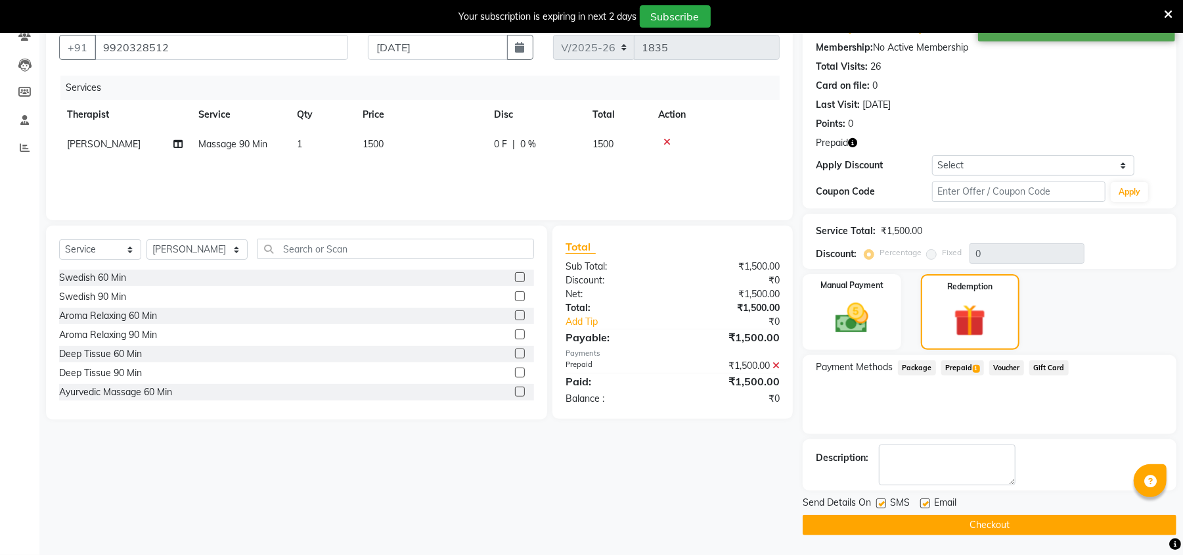
click at [961, 529] on button "Checkout" at bounding box center [990, 524] width 374 height 20
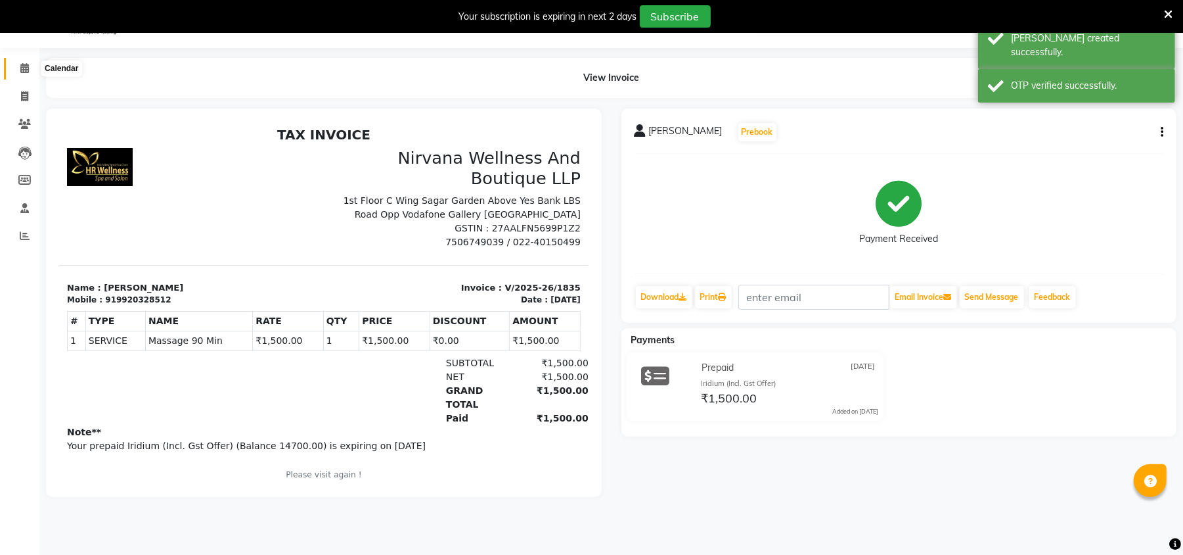
click at [18, 64] on span at bounding box center [24, 68] width 23 height 15
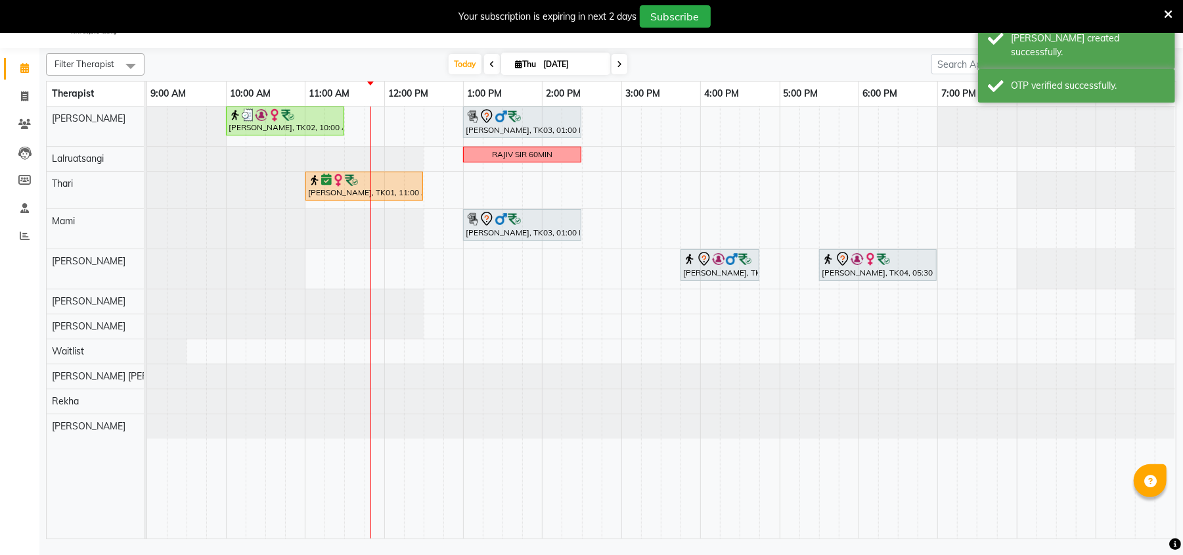
click at [612, 62] on span at bounding box center [620, 64] width 16 height 20
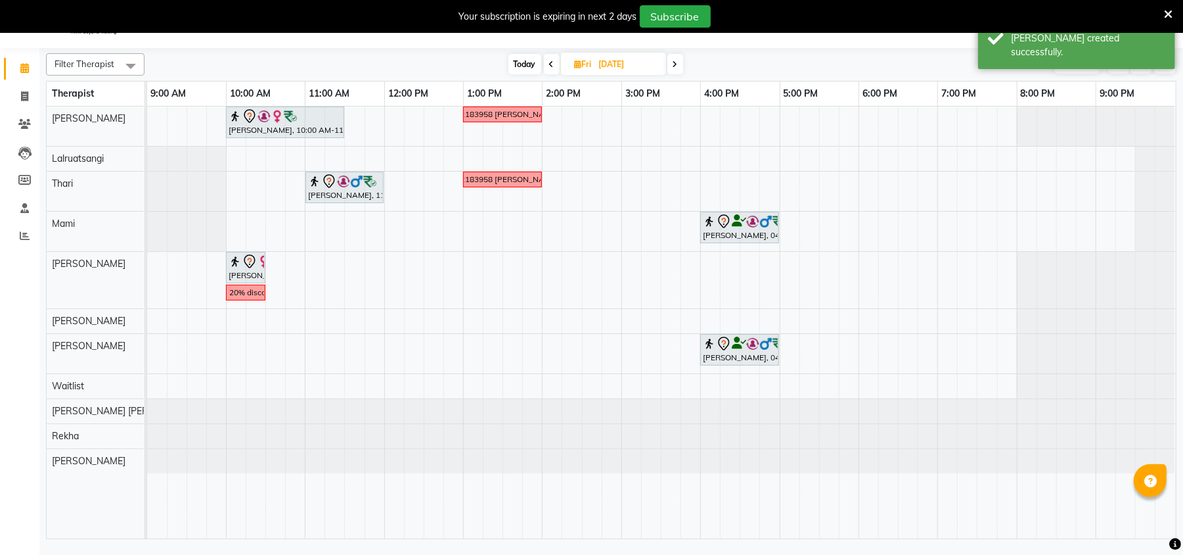
click at [668, 62] on div "Today Fri 05-09-2025" at bounding box center [595, 65] width 177 height 20
click at [679, 58] on span at bounding box center [676, 64] width 16 height 20
type input "[DATE]"
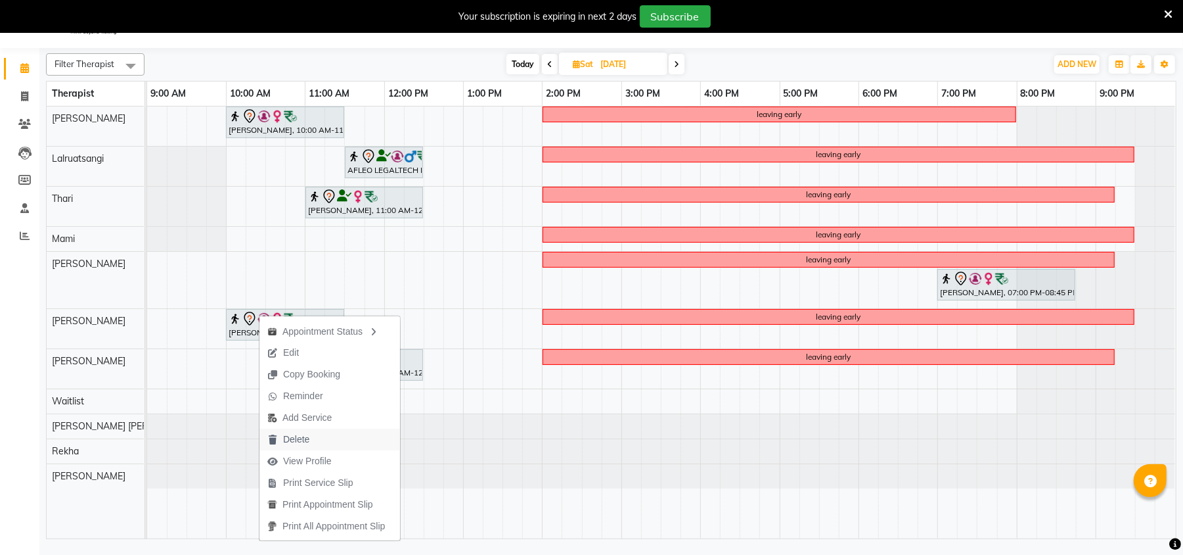
click at [290, 430] on span "Delete" at bounding box center [289, 439] width 58 height 22
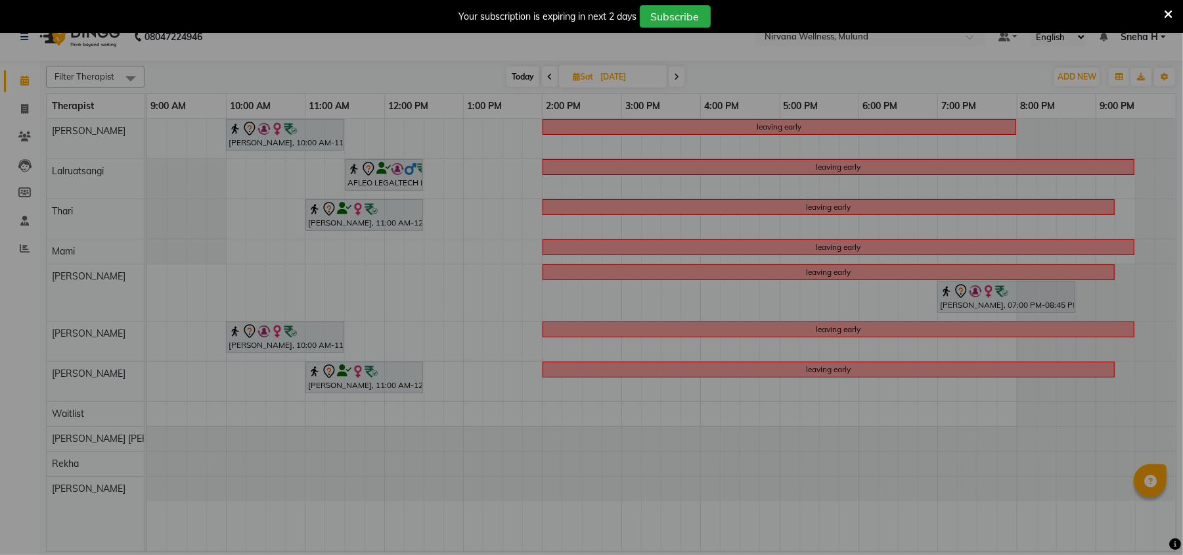
scroll to position [21, 0]
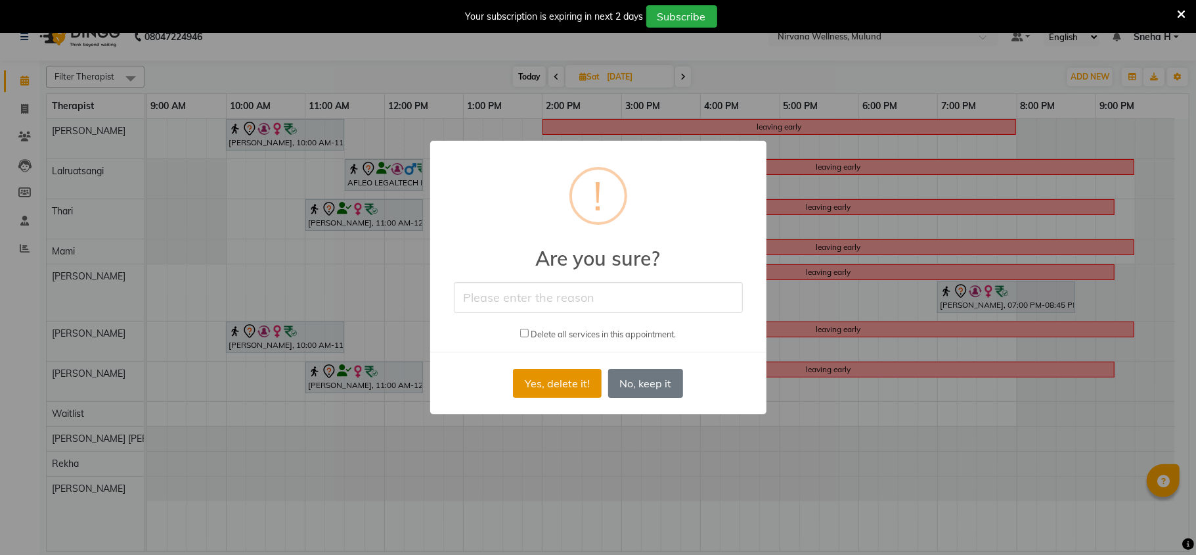
click at [540, 380] on button "Yes, delete it!" at bounding box center [557, 383] width 88 height 29
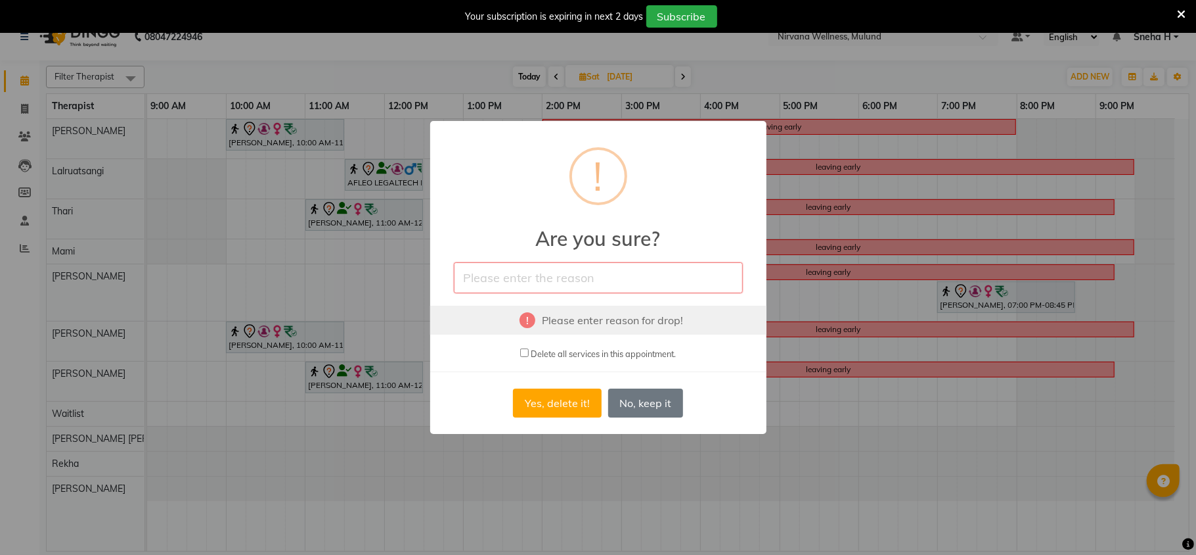
drag, startPoint x: 528, startPoint y: 286, endPoint x: 527, endPoint y: 298, distance: 11.2
click at [528, 285] on input "text" at bounding box center [598, 277] width 289 height 31
type input "cancel"
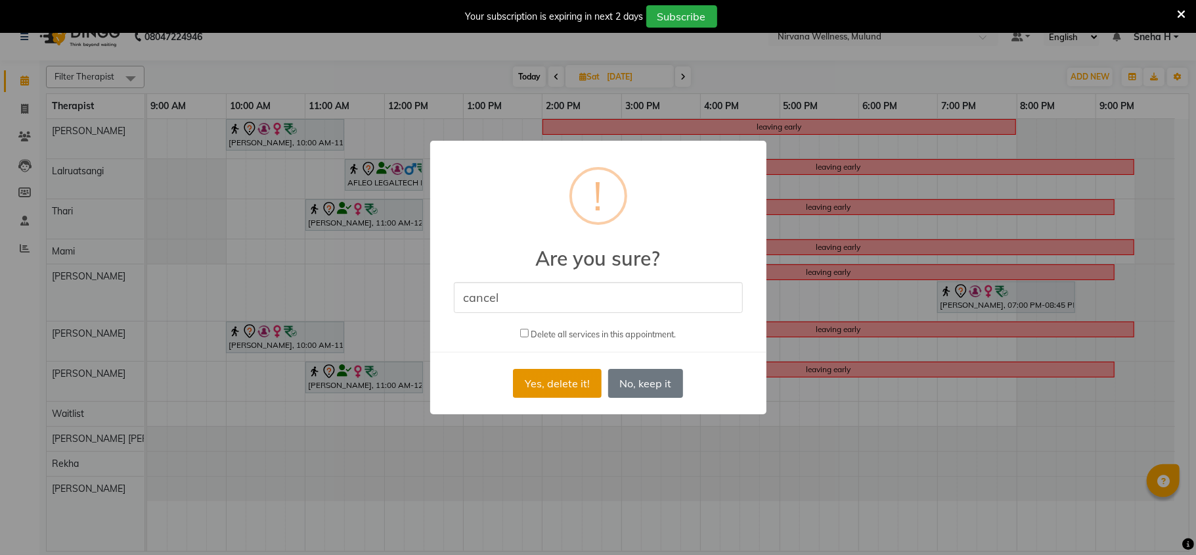
click at [555, 379] on button "Yes, delete it!" at bounding box center [557, 383] width 88 height 29
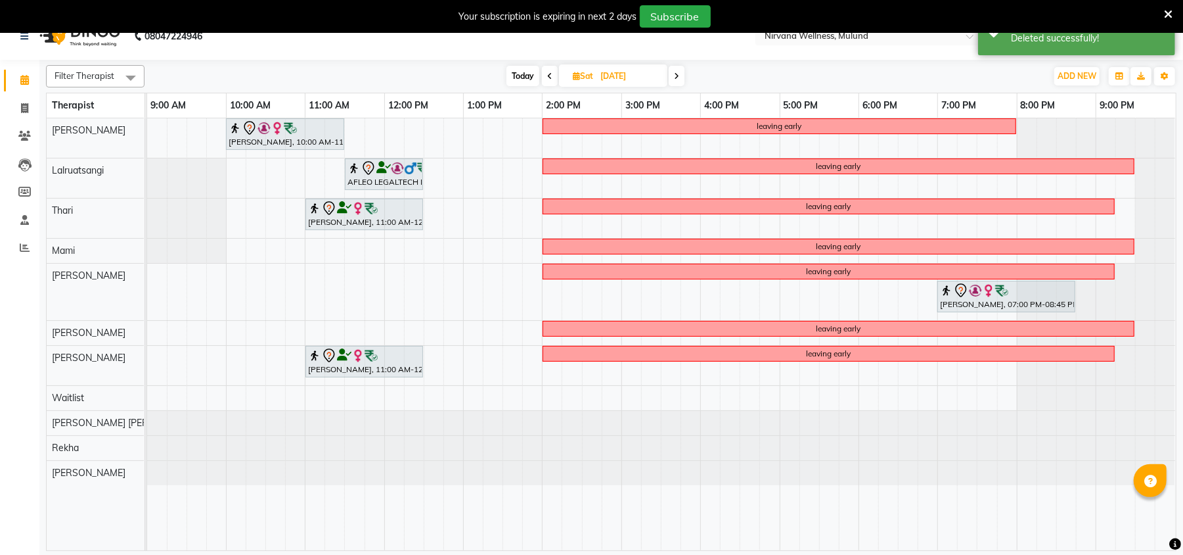
click at [679, 81] on span at bounding box center [677, 76] width 16 height 20
type input "[DATE]"
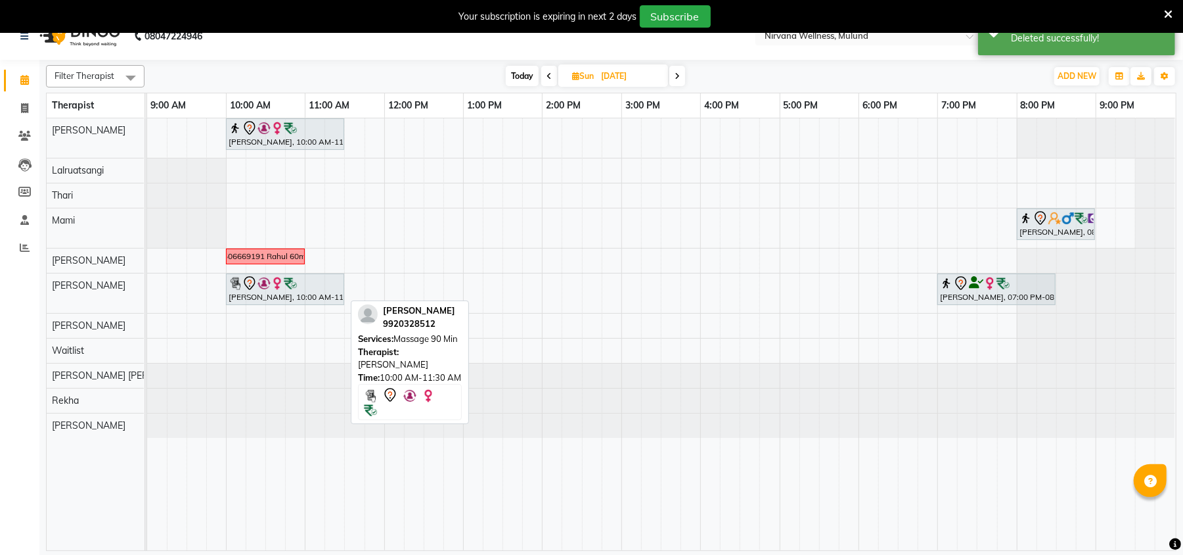
click at [261, 290] on img at bounding box center [264, 283] width 13 height 13
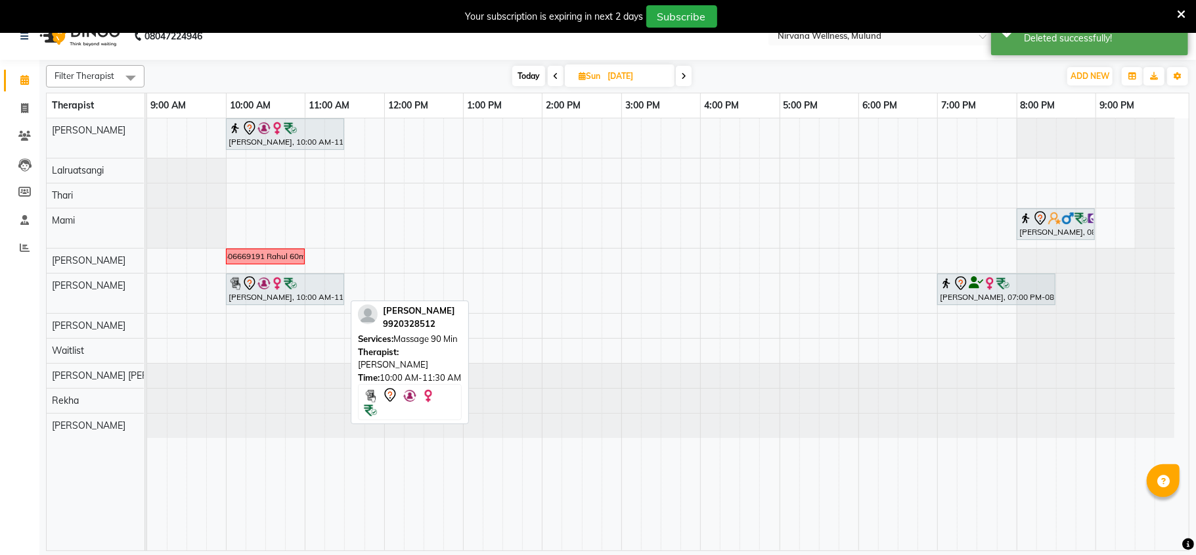
select select "7"
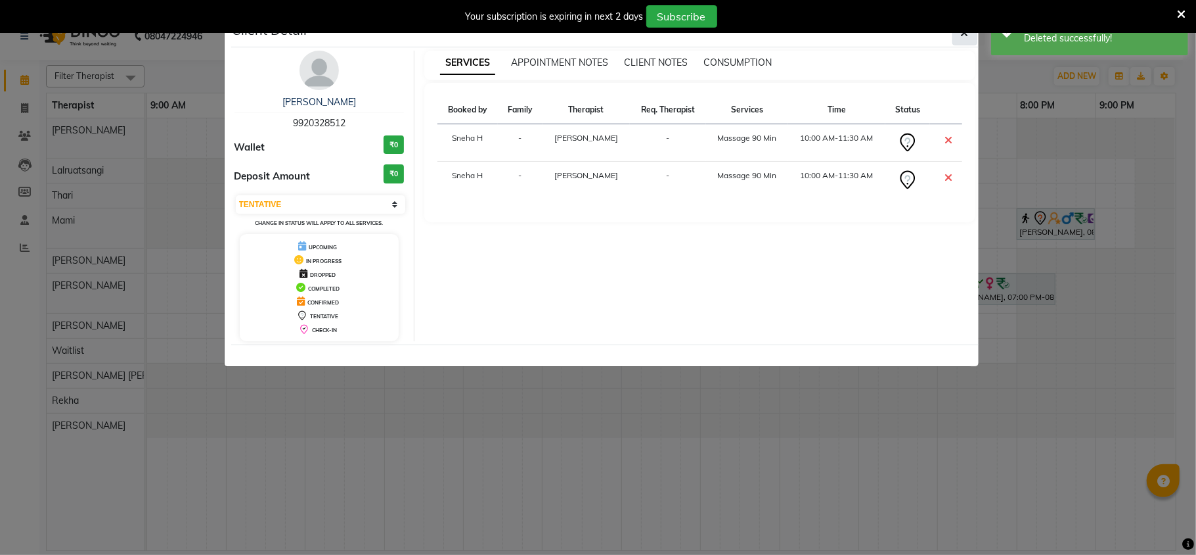
click at [975, 39] on button "button" at bounding box center [965, 32] width 25 height 25
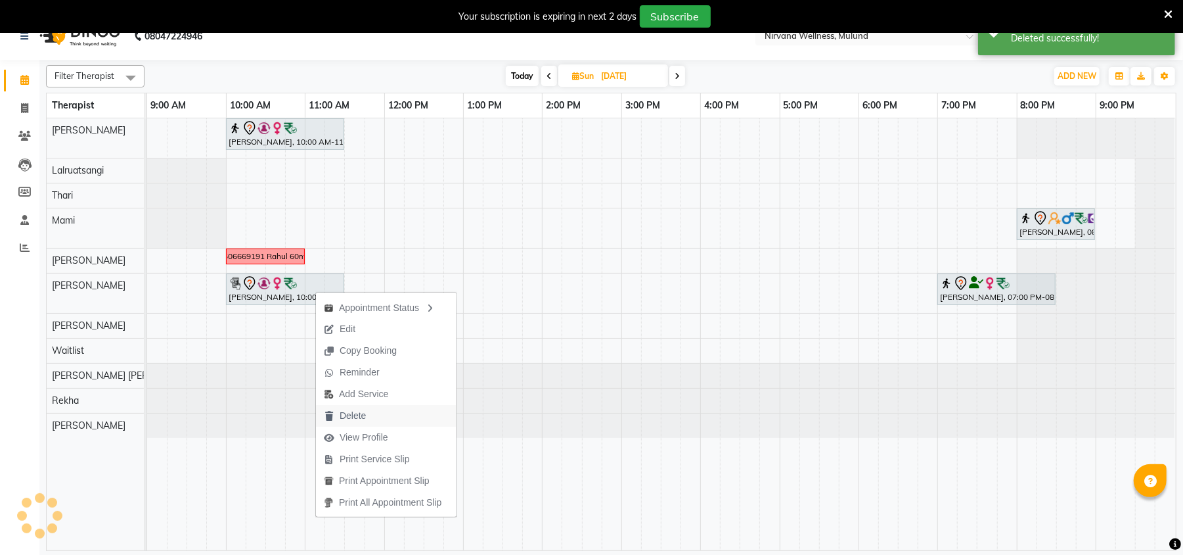
click at [348, 411] on span "Delete" at bounding box center [353, 416] width 26 height 14
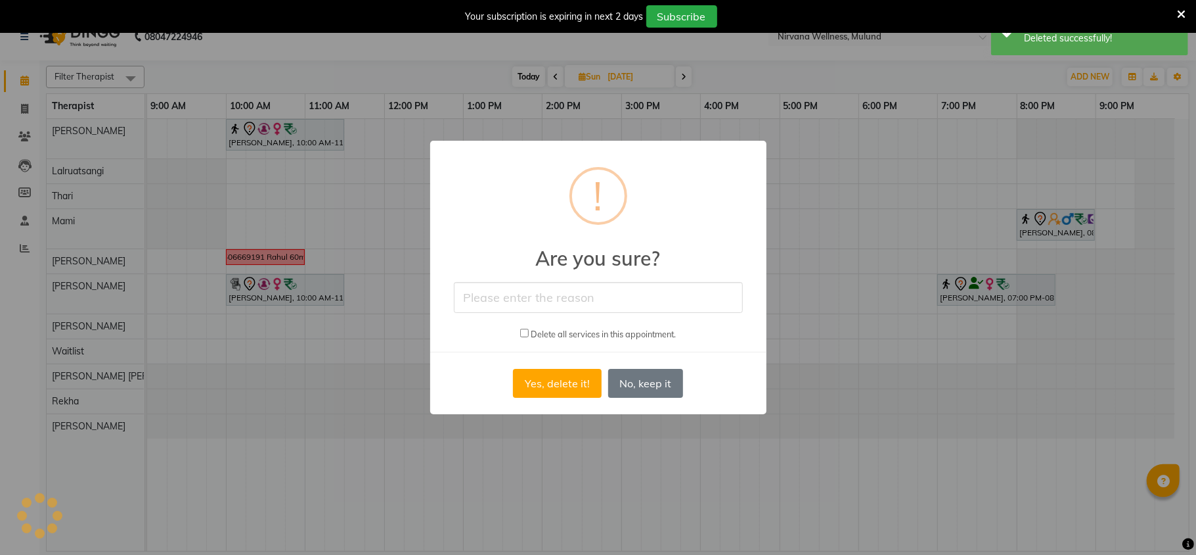
click at [569, 295] on input "text" at bounding box center [598, 297] width 289 height 31
type input "cancel"
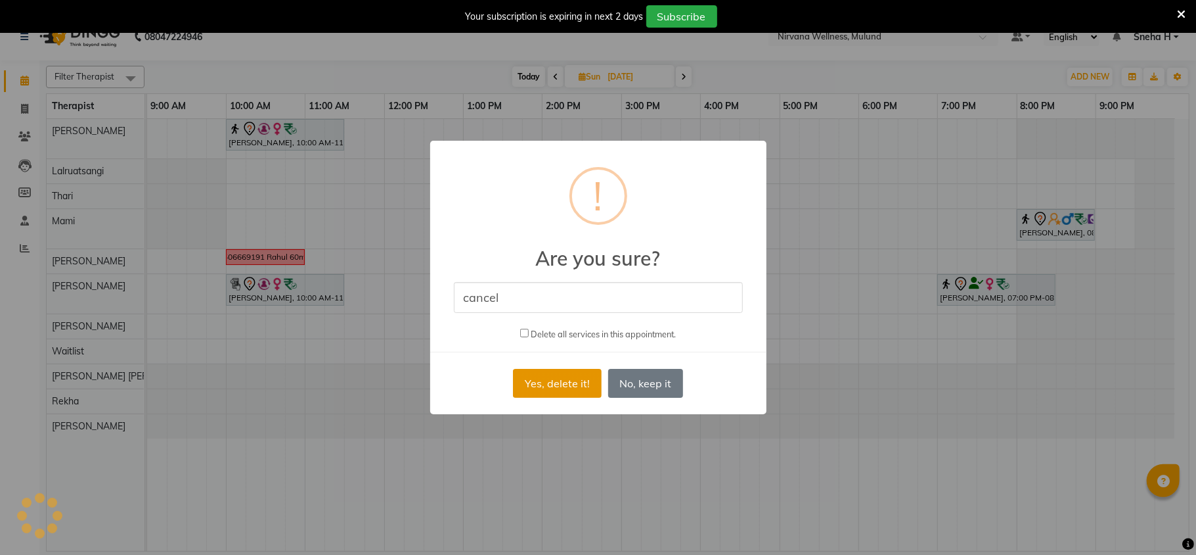
click at [555, 385] on button "Yes, delete it!" at bounding box center [557, 383] width 88 height 29
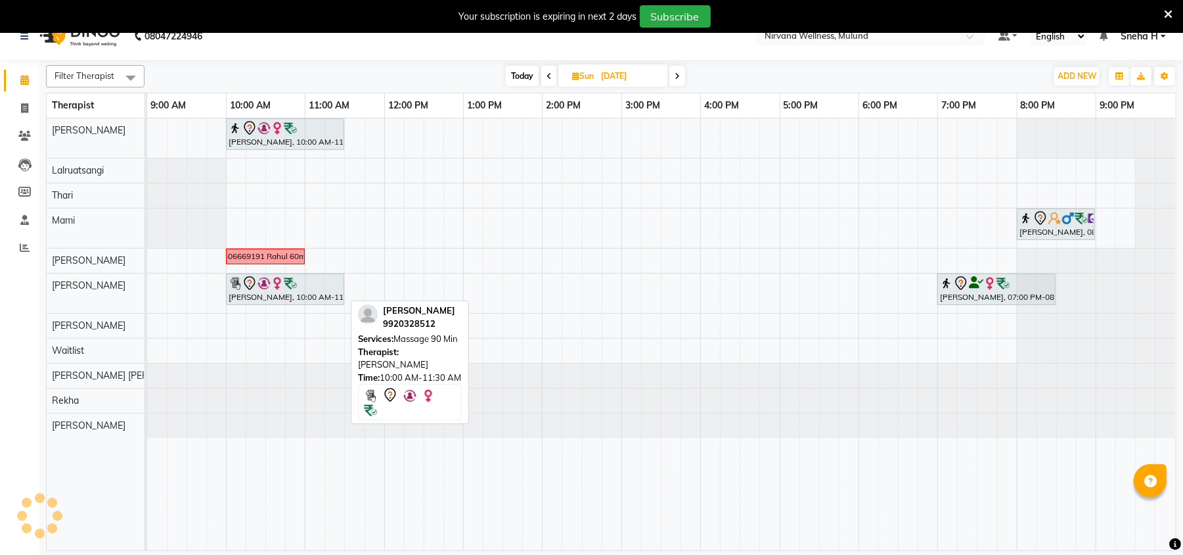
click at [245, 297] on div "[PERSON_NAME], 10:00 AM-11:30 AM, Massage 90 Min" at bounding box center [285, 289] width 116 height 28
select select "7"
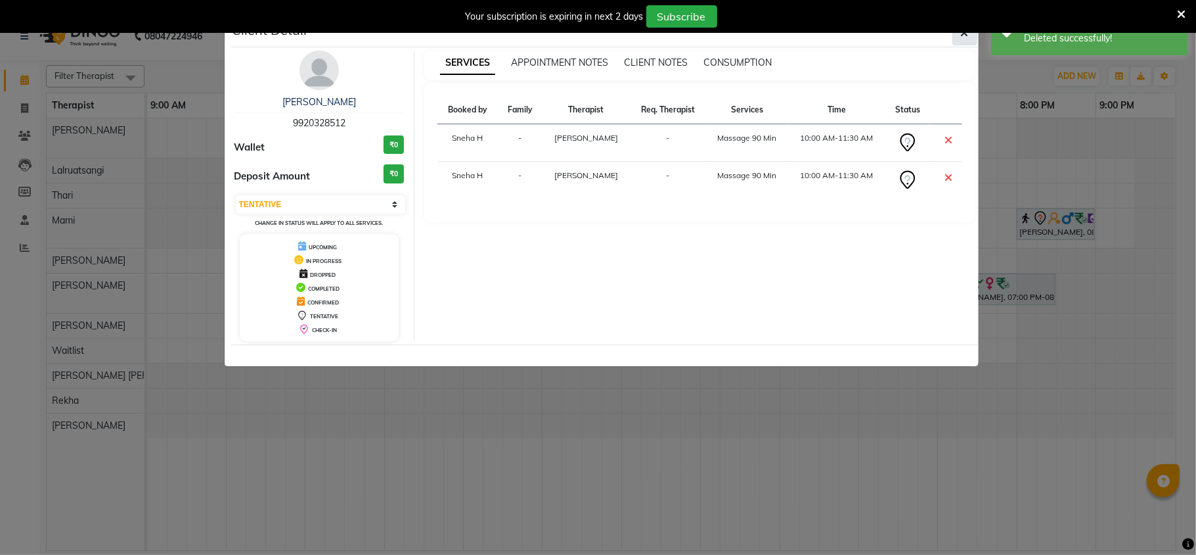
click at [958, 45] on button "button" at bounding box center [965, 32] width 25 height 25
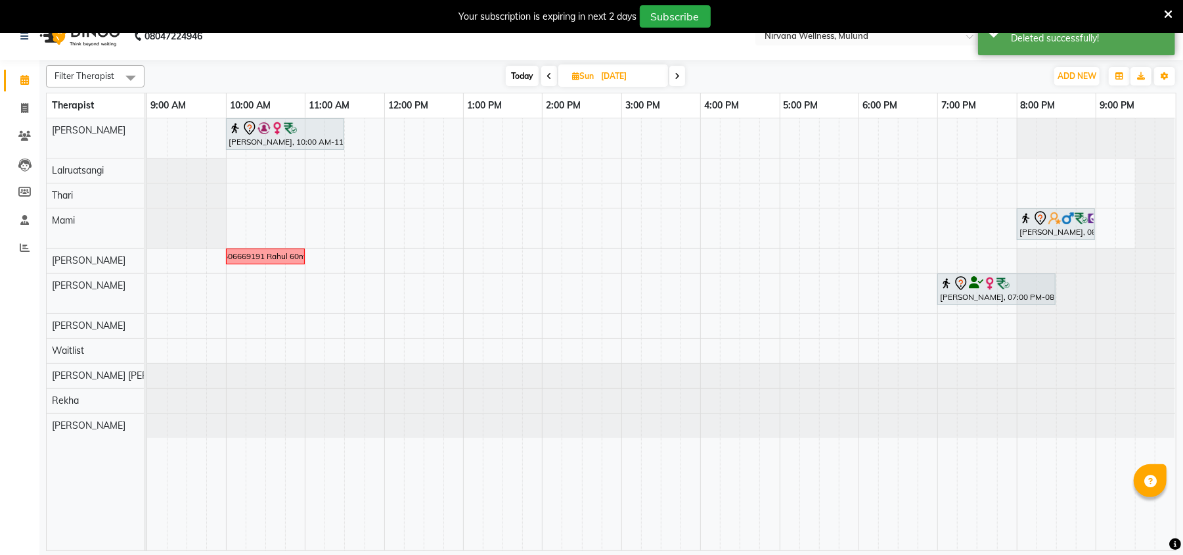
click at [669, 75] on div "Today Sun 07-09-2025" at bounding box center [596, 76] width 182 height 20
click at [677, 77] on icon at bounding box center [677, 76] width 5 height 8
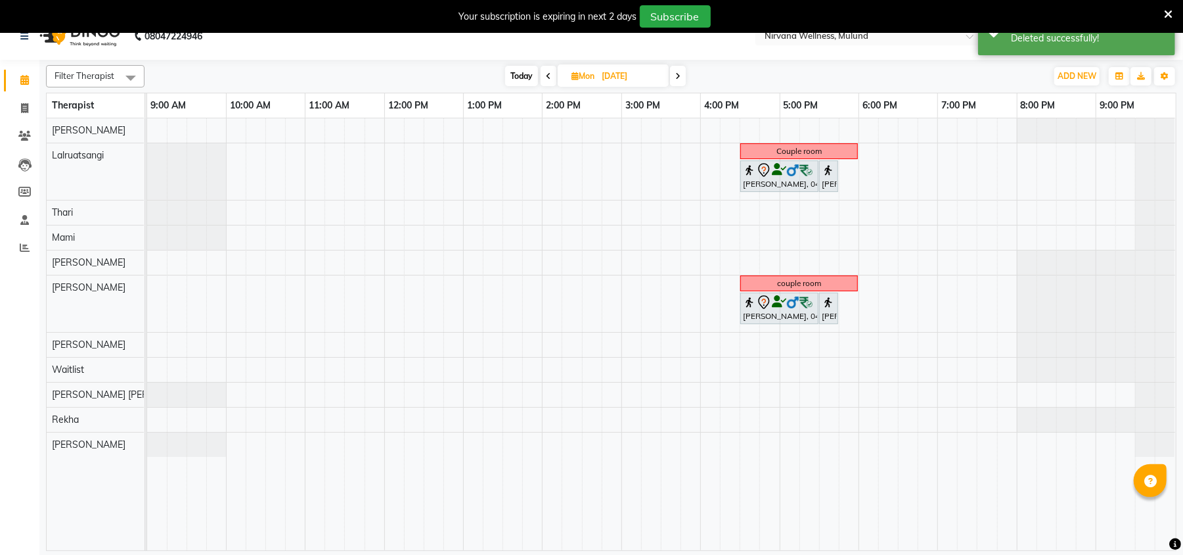
click at [553, 74] on span at bounding box center [549, 76] width 16 height 20
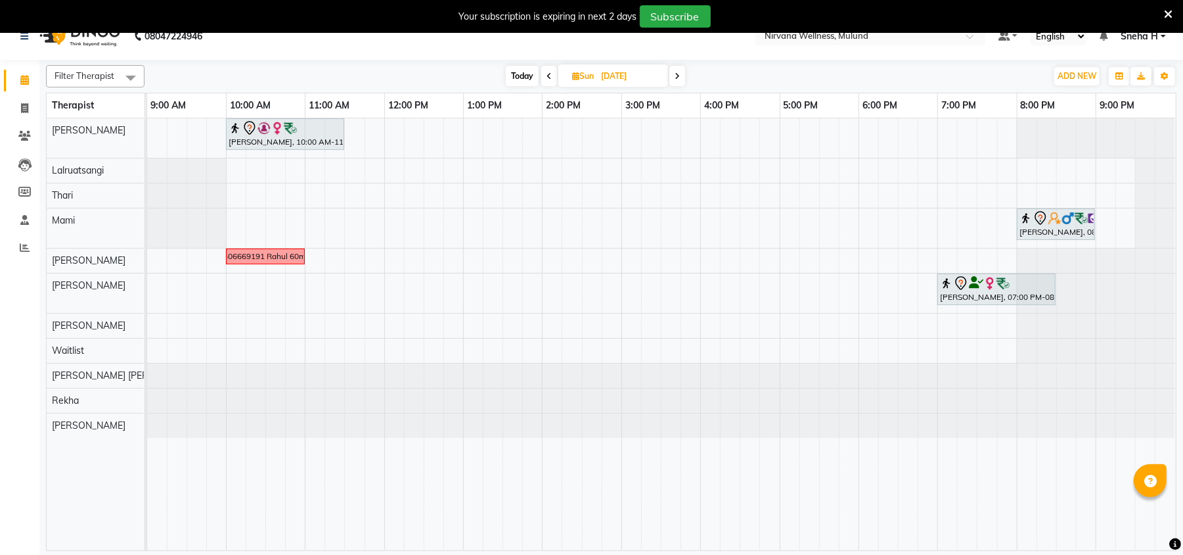
click at [677, 77] on icon at bounding box center [677, 76] width 5 height 8
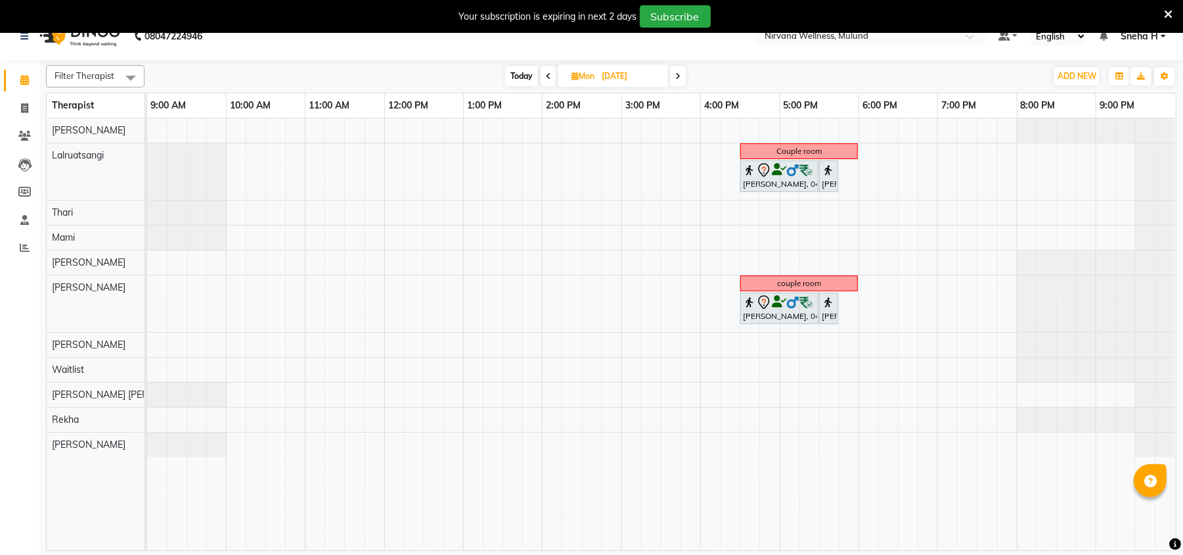
click at [542, 79] on span at bounding box center [549, 76] width 16 height 20
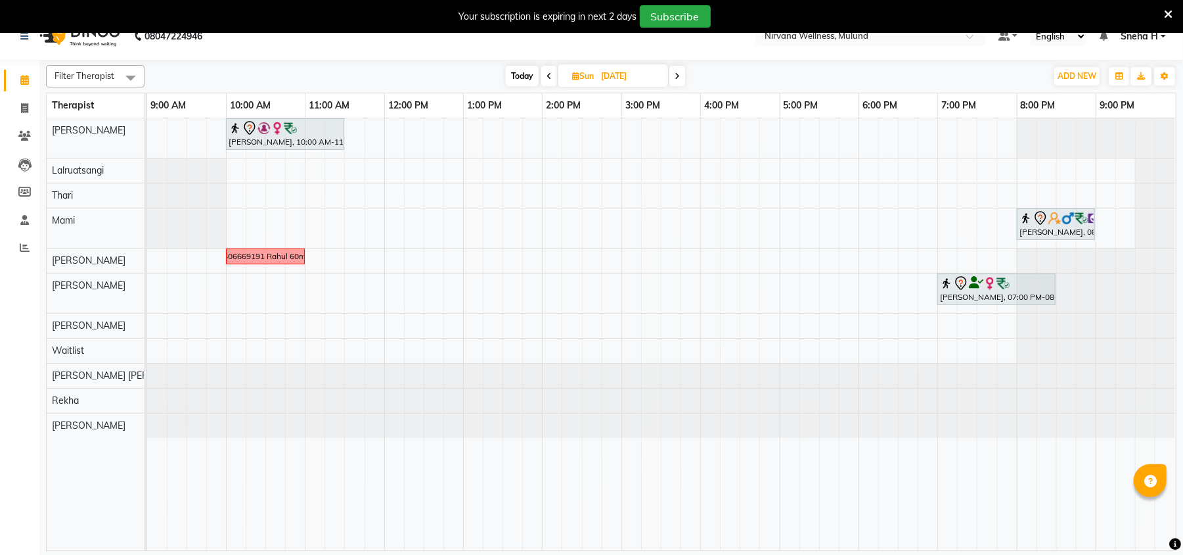
click at [676, 77] on icon at bounding box center [677, 76] width 5 height 8
type input "[DATE]"
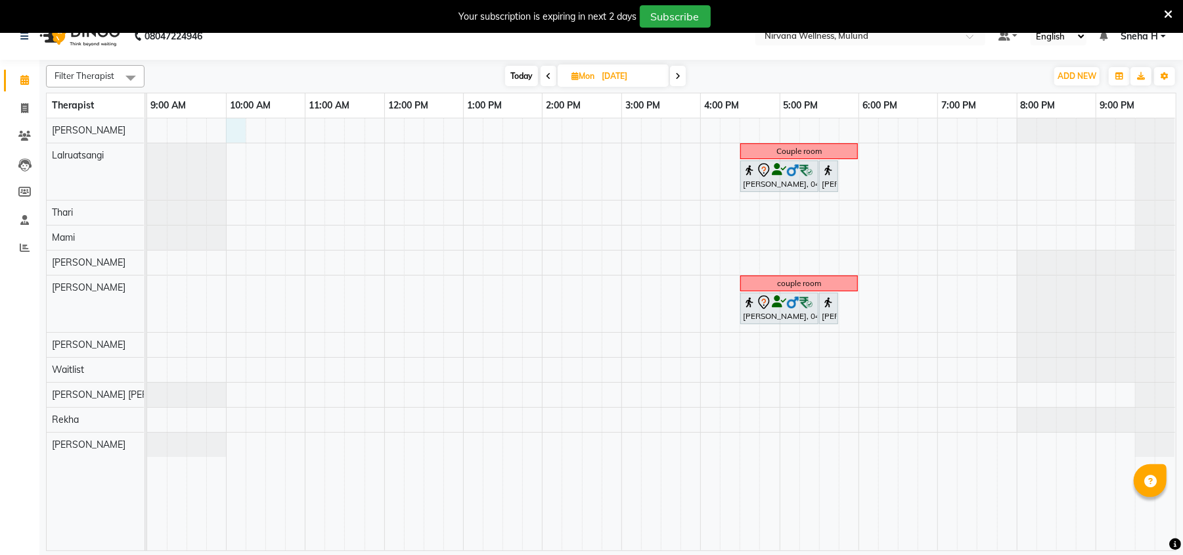
click at [235, 133] on div "Couple room Suhas Bhole, 04:30 PM-05:30 PM, Deep Tissue 60 Min Suhas Bhole, 05:…" at bounding box center [661, 334] width 1029 height 432
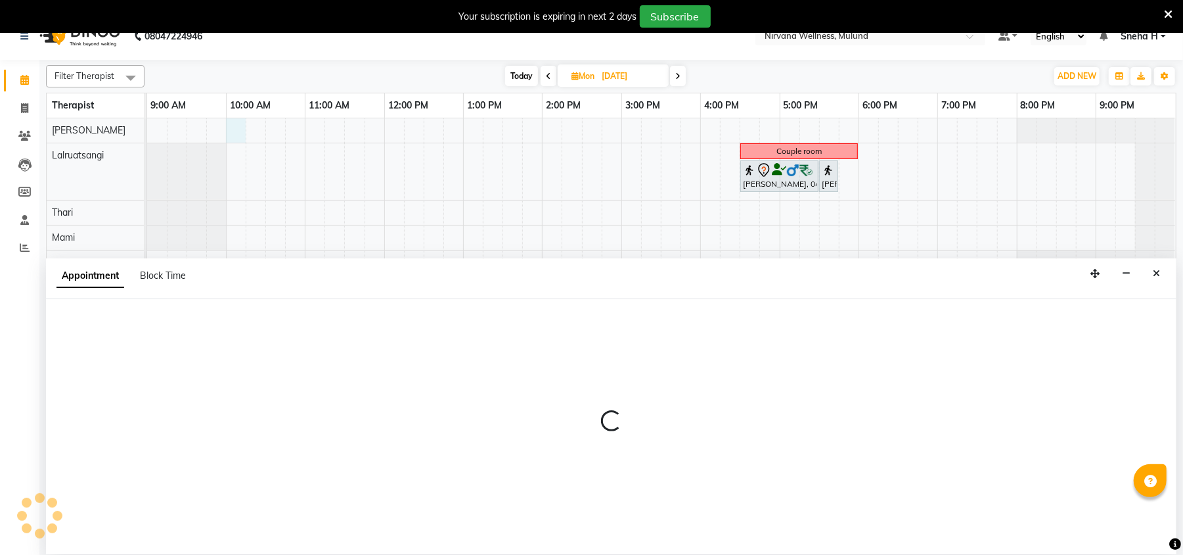
scroll to position [33, 0]
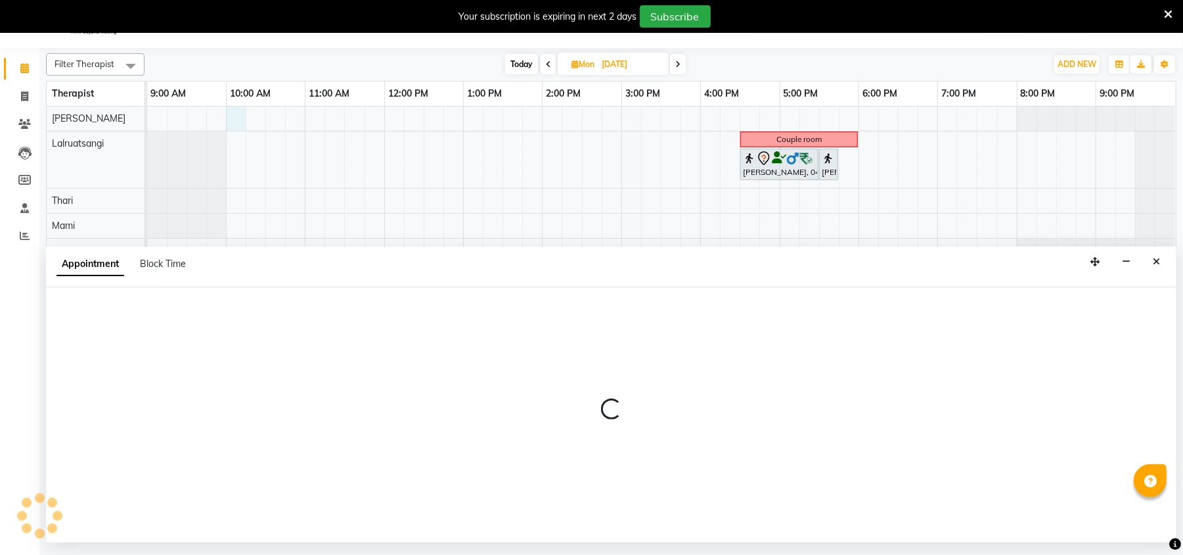
select select "29686"
select select "600"
select select "tentative"
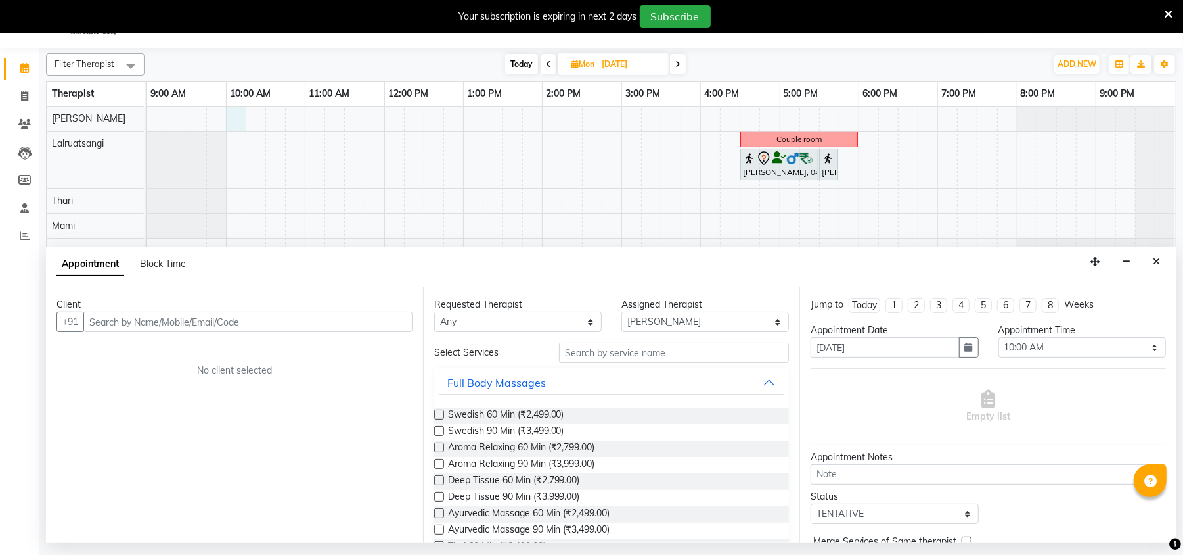
click at [141, 327] on input "text" at bounding box center [247, 321] width 329 height 20
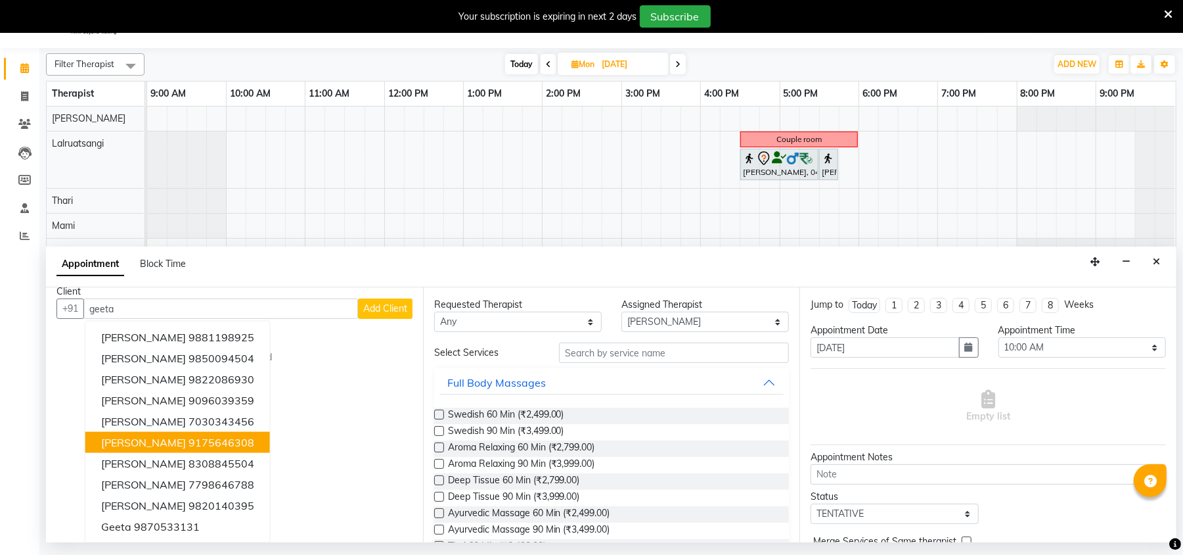
scroll to position [13, 0]
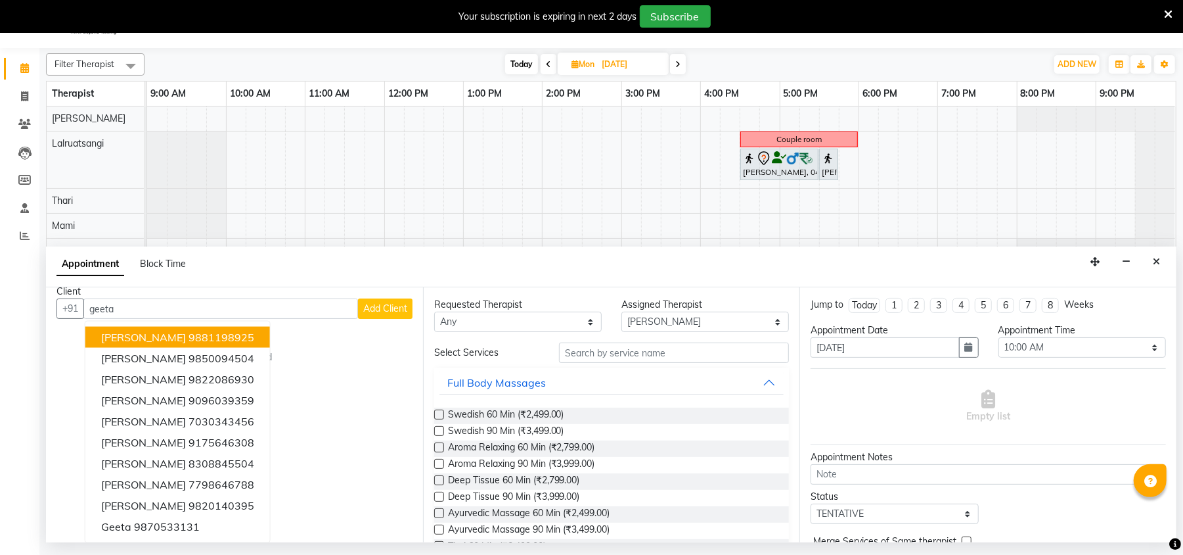
type input "geeta"
click at [238, 58] on div "Today Mon 08-09-2025" at bounding box center [595, 65] width 889 height 20
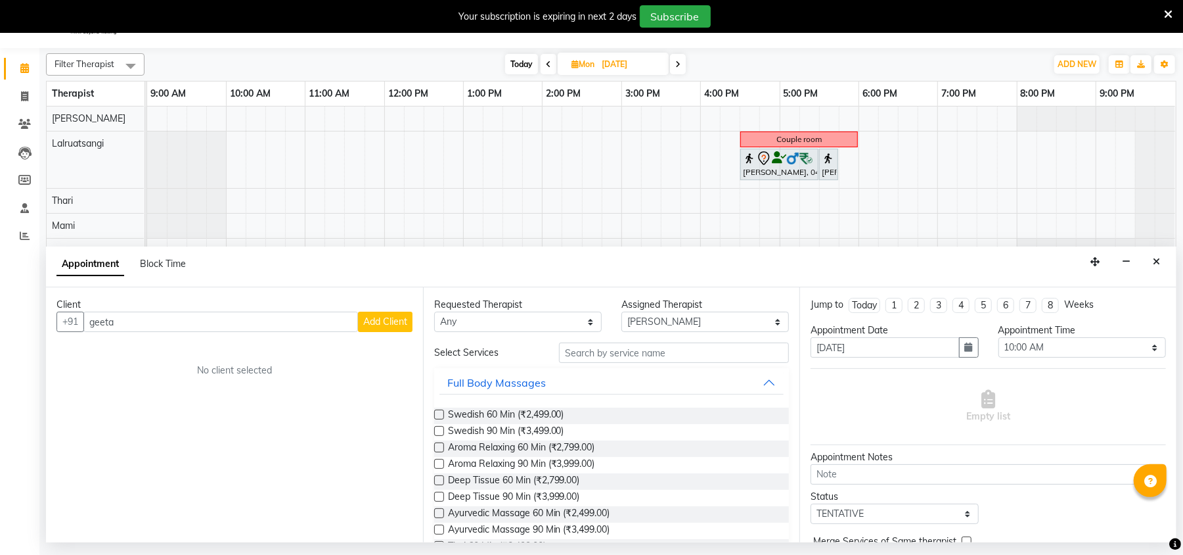
scroll to position [0, 0]
click at [547, 61] on icon at bounding box center [548, 64] width 5 height 8
type input "[DATE]"
select select "600"
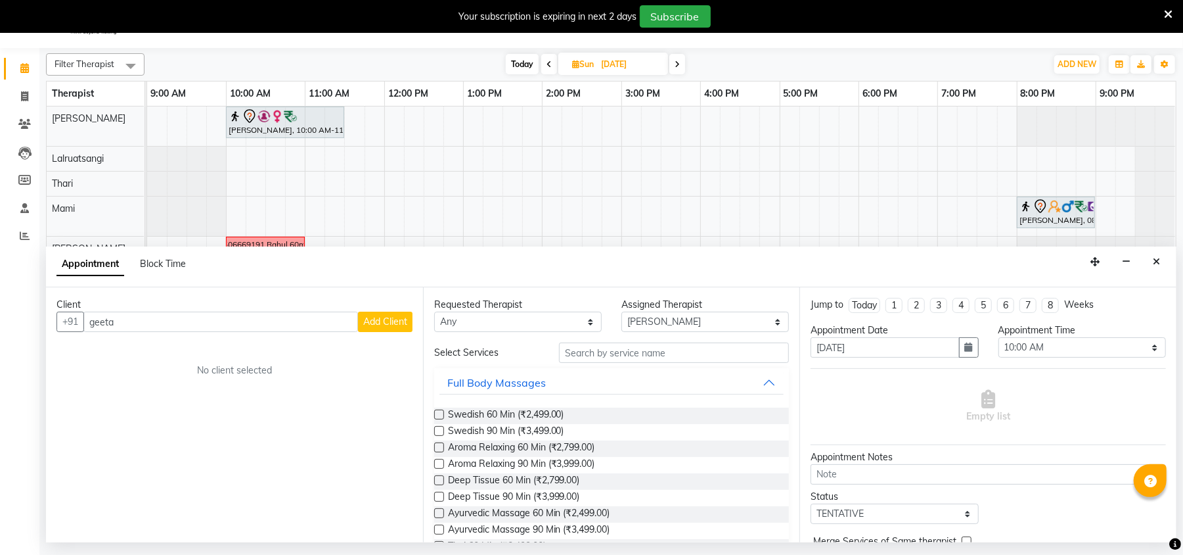
click at [670, 67] on span at bounding box center [678, 64] width 16 height 20
type input "[DATE]"
select select "600"
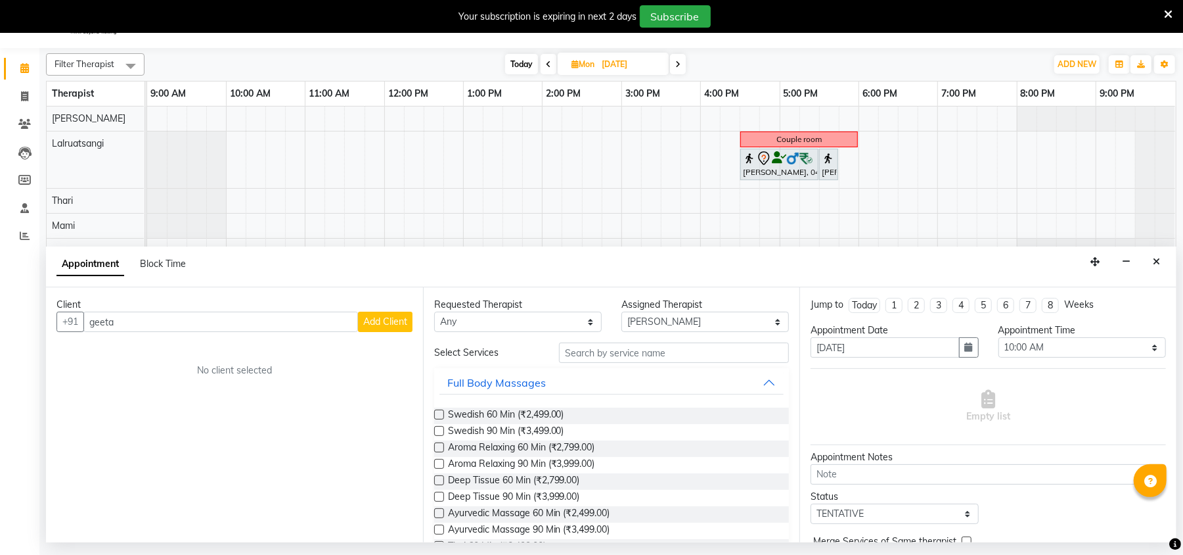
click at [239, 114] on div "Couple room Suhas Bhole, 04:30 PM-05:30 PM, Deep Tissue 60 Min Suhas Bhole, 05:…" at bounding box center [661, 322] width 1029 height 432
click at [163, 330] on input "geeta" at bounding box center [220, 321] width 275 height 20
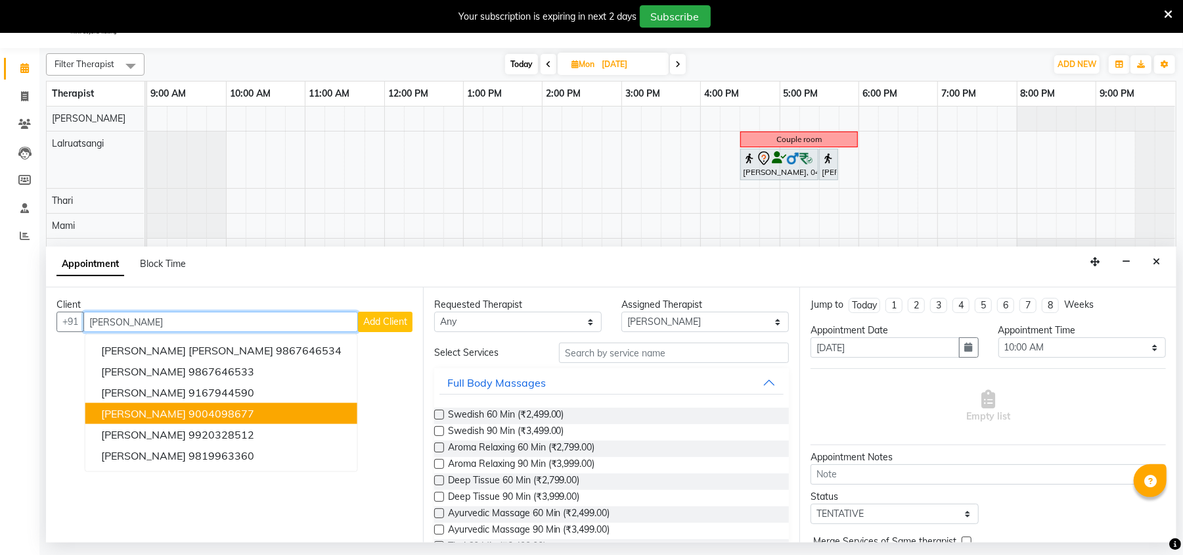
click at [174, 423] on button "Geeta Nair 9004098677" at bounding box center [221, 413] width 272 height 21
type input "9004098677"
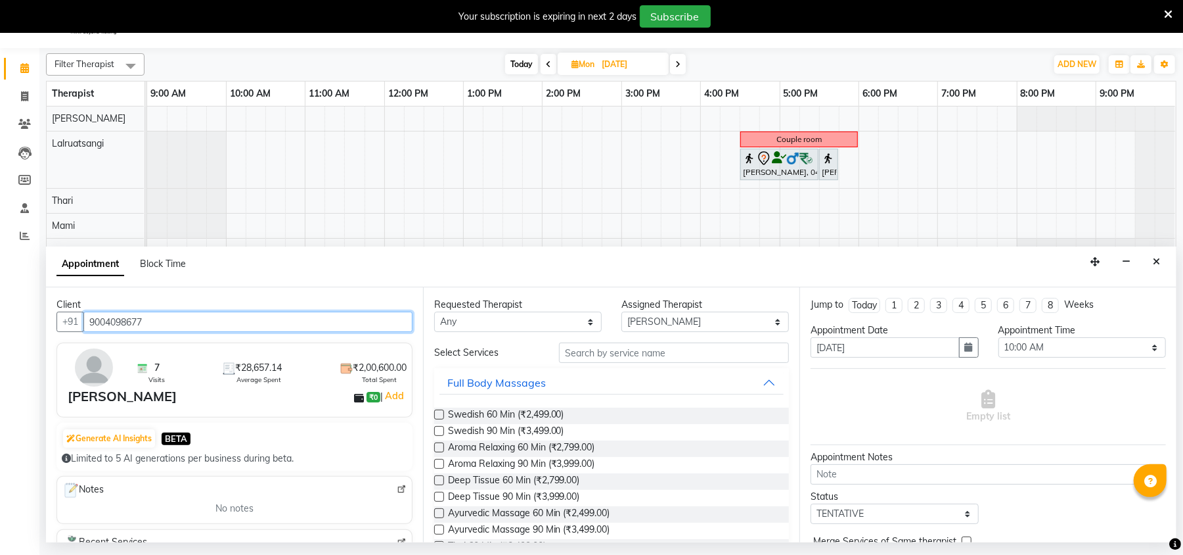
drag, startPoint x: 158, startPoint y: 319, endPoint x: 0, endPoint y: 355, distance: 161.6
click at [0, 355] on app-home "08047224946 Select Location × Nirvana Wellness, Mulund Default Panel My Panel E…" at bounding box center [591, 271] width 1183 height 541
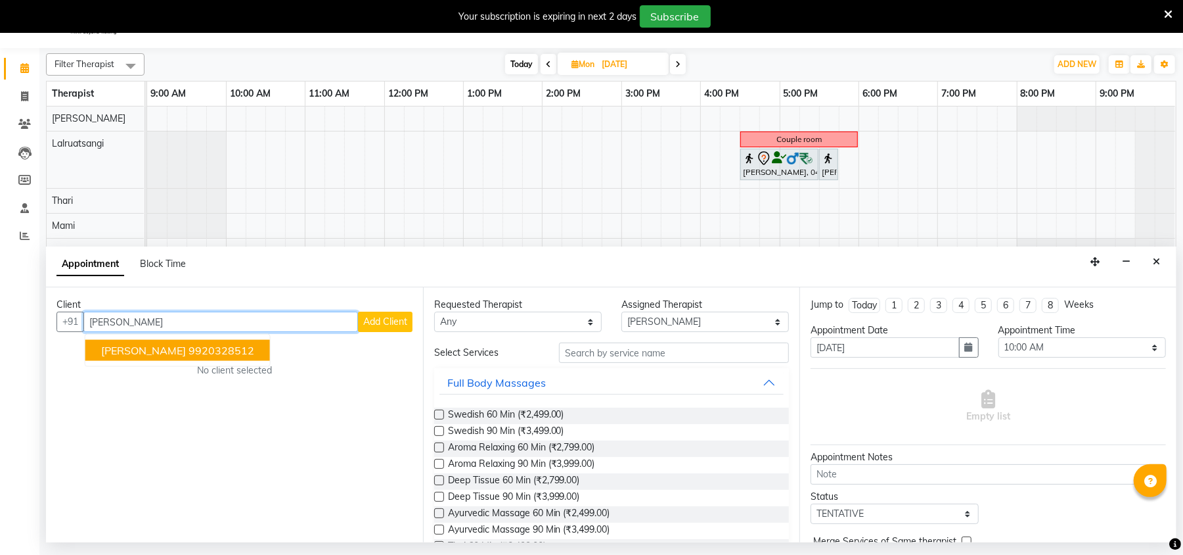
click at [189, 355] on ngb-highlight "9920328512" at bounding box center [222, 350] width 66 height 13
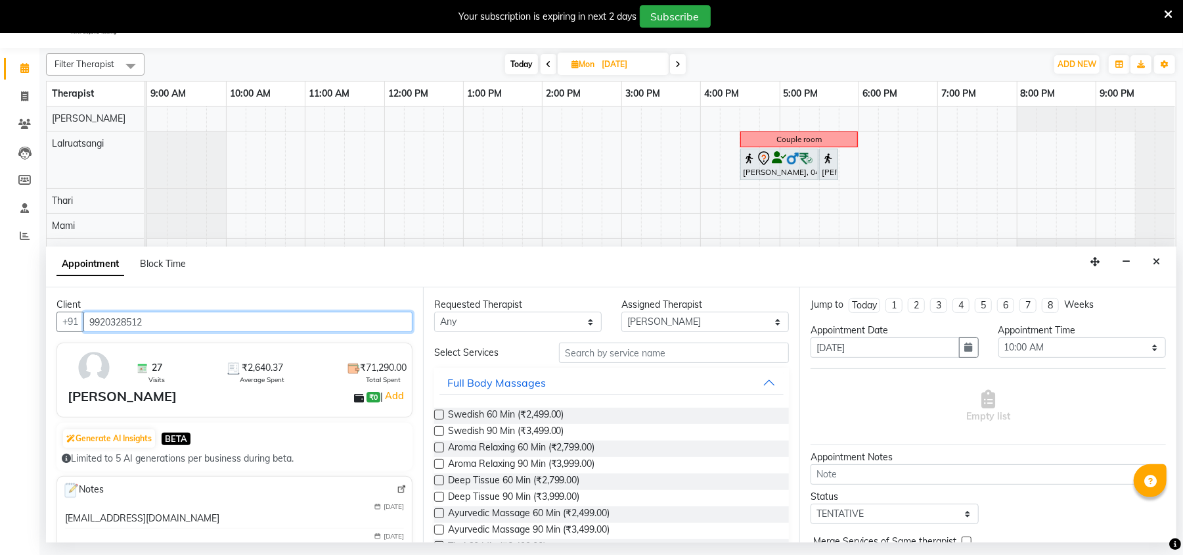
type input "9920328512"
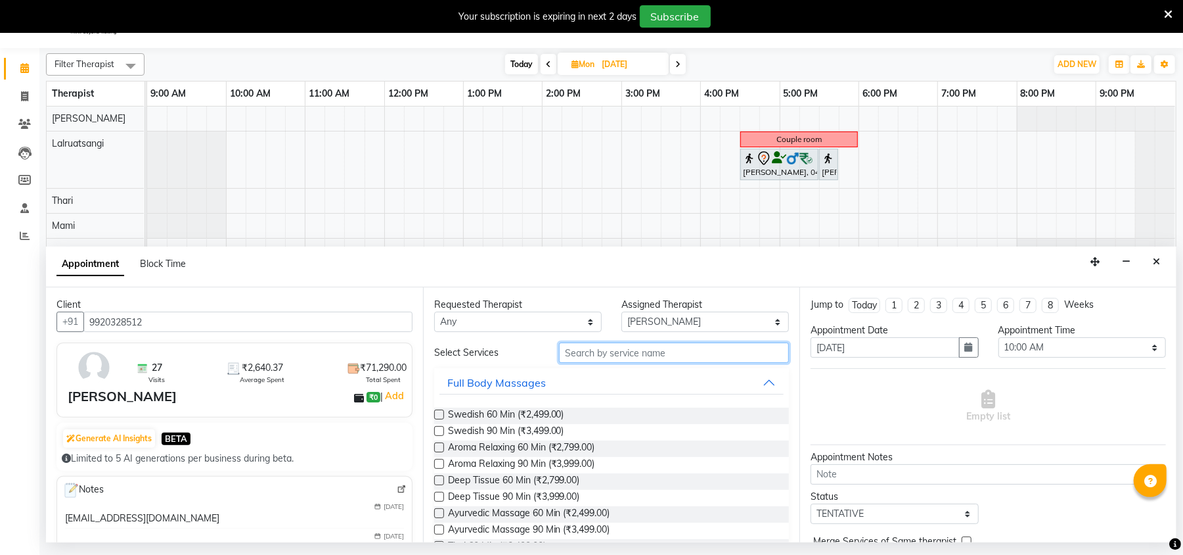
click at [633, 350] on input "text" at bounding box center [674, 352] width 230 height 20
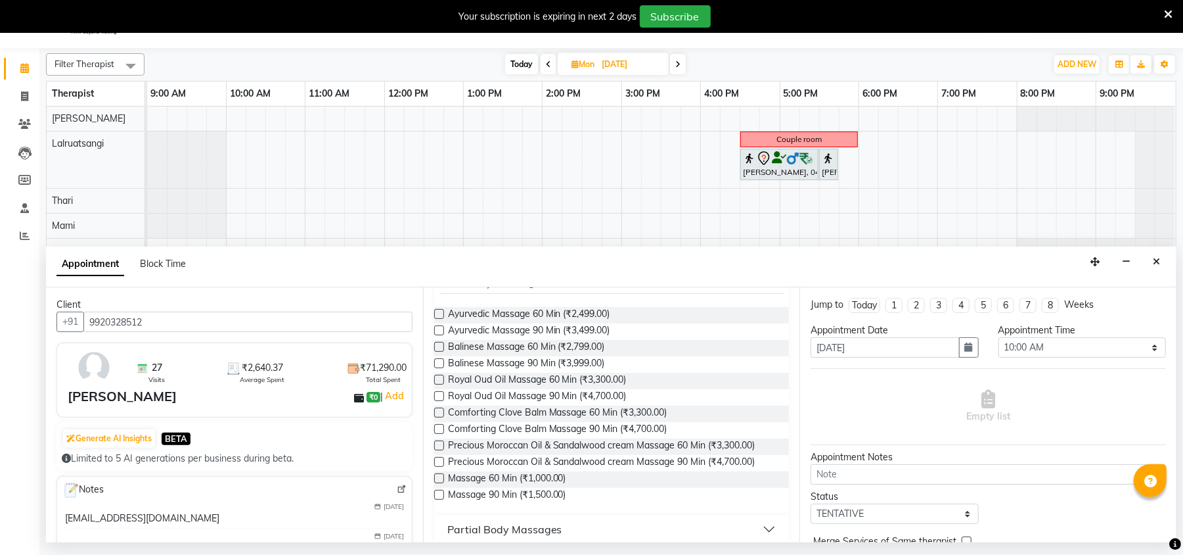
scroll to position [170, 0]
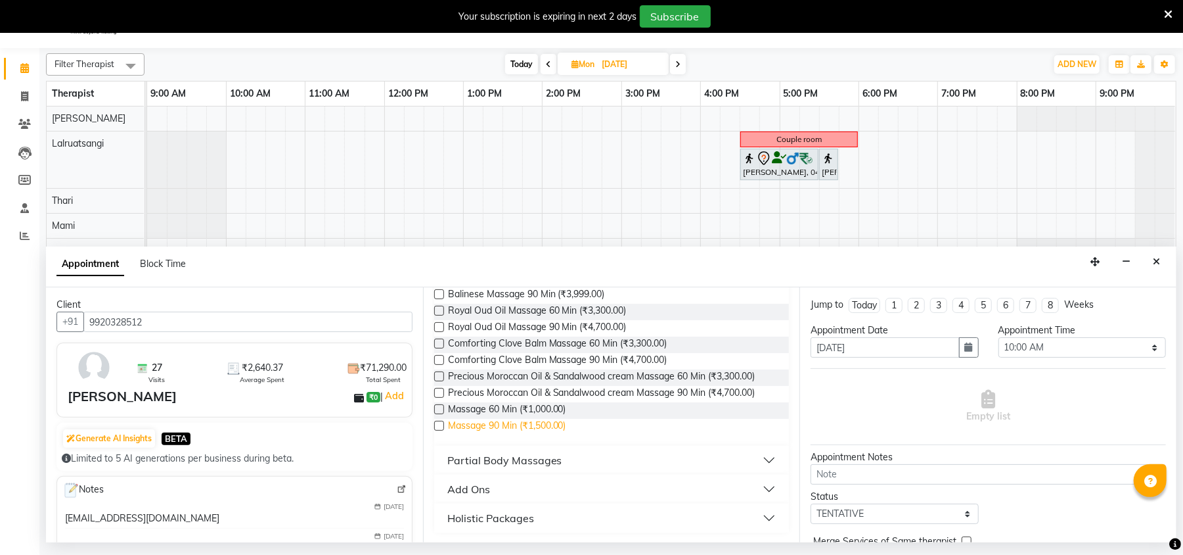
type input "massa"
click at [545, 421] on span "Massage 90 Min (₹1,500.00)" at bounding box center [507, 427] width 118 height 16
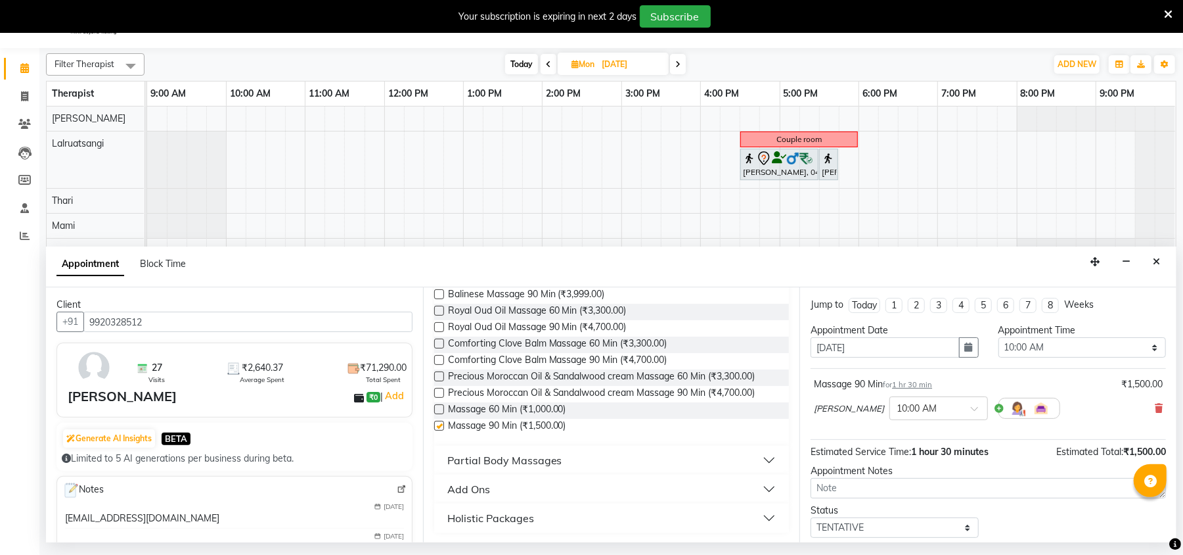
checkbox input "false"
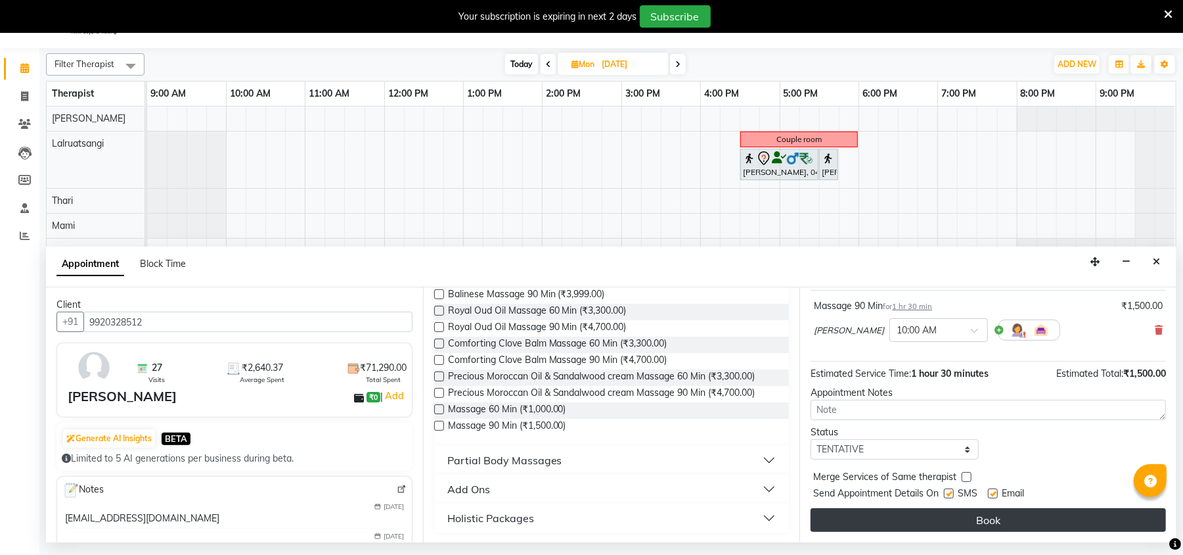
click at [965, 522] on button "Book" at bounding box center [988, 520] width 355 height 24
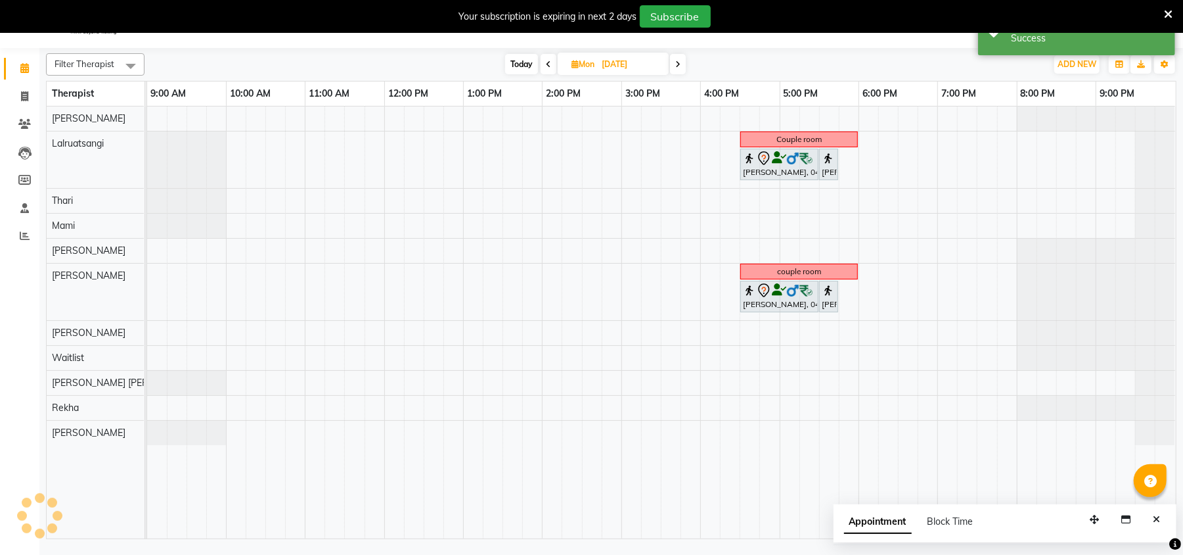
scroll to position [0, 0]
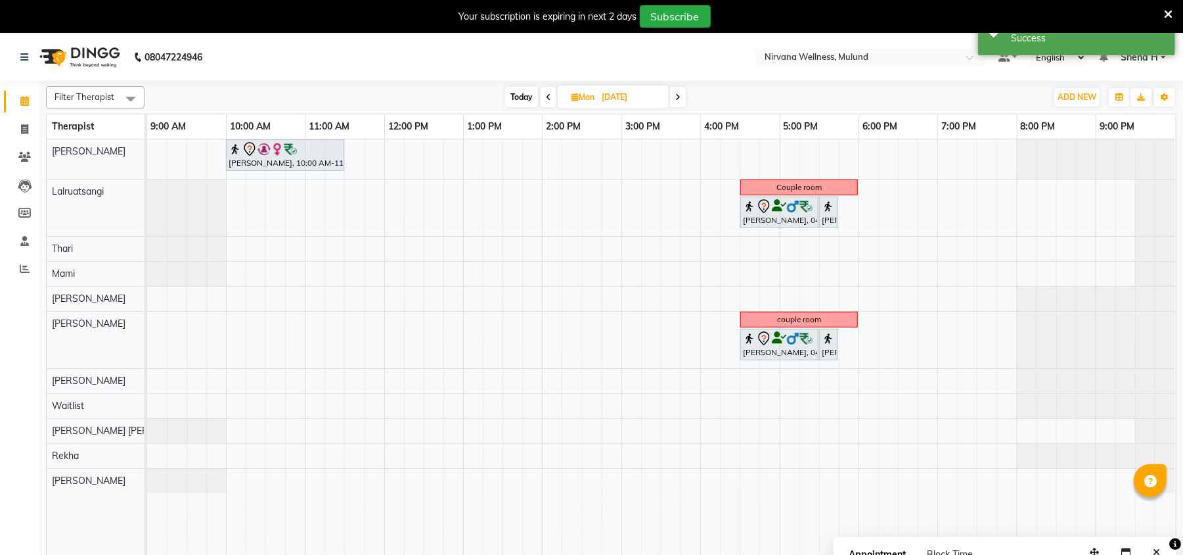
click at [526, 87] on span "Today" at bounding box center [521, 97] width 33 height 20
type input "[DATE]"
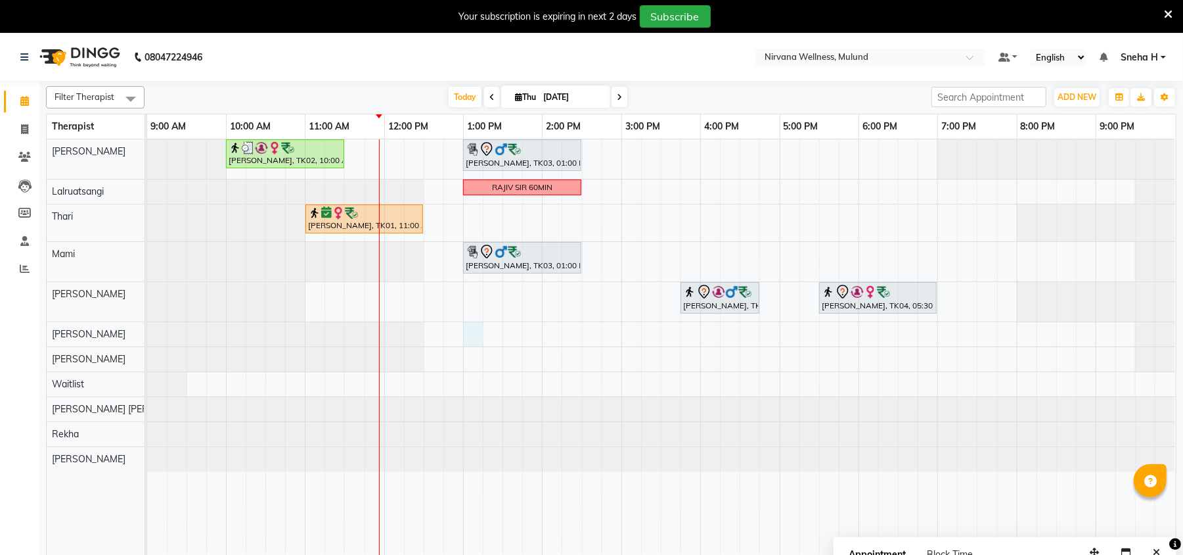
click at [473, 335] on div "Geeta Naidu, TK02, 10:00 AM-11:30 AM, Massage 90 Min Ganesh Pai, TK03, 01:00 PM…" at bounding box center [661, 355] width 1029 height 432
select select "29684"
select select "tentative"
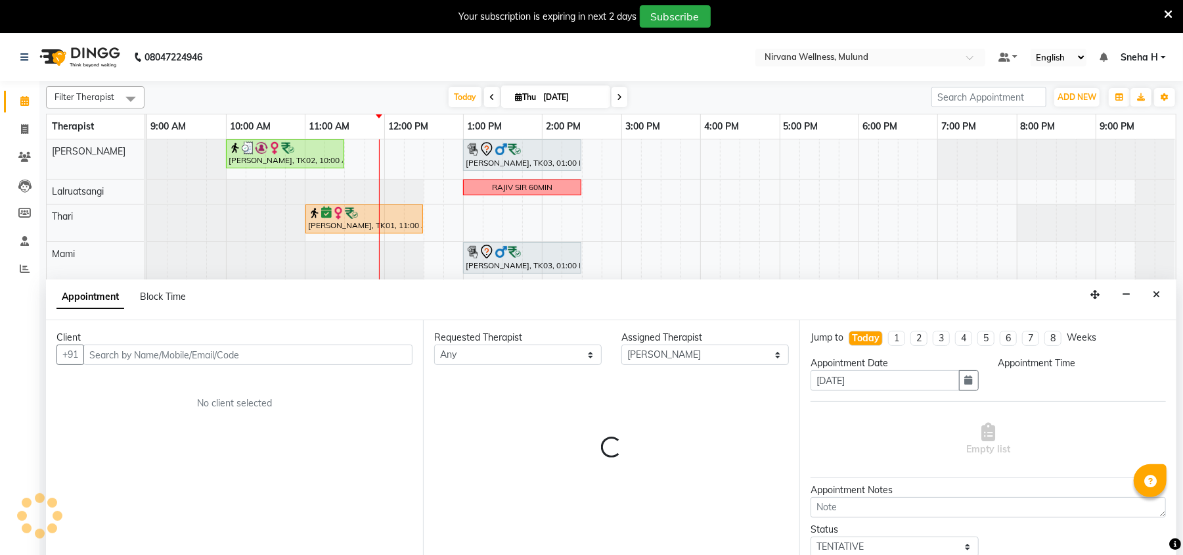
scroll to position [33, 0]
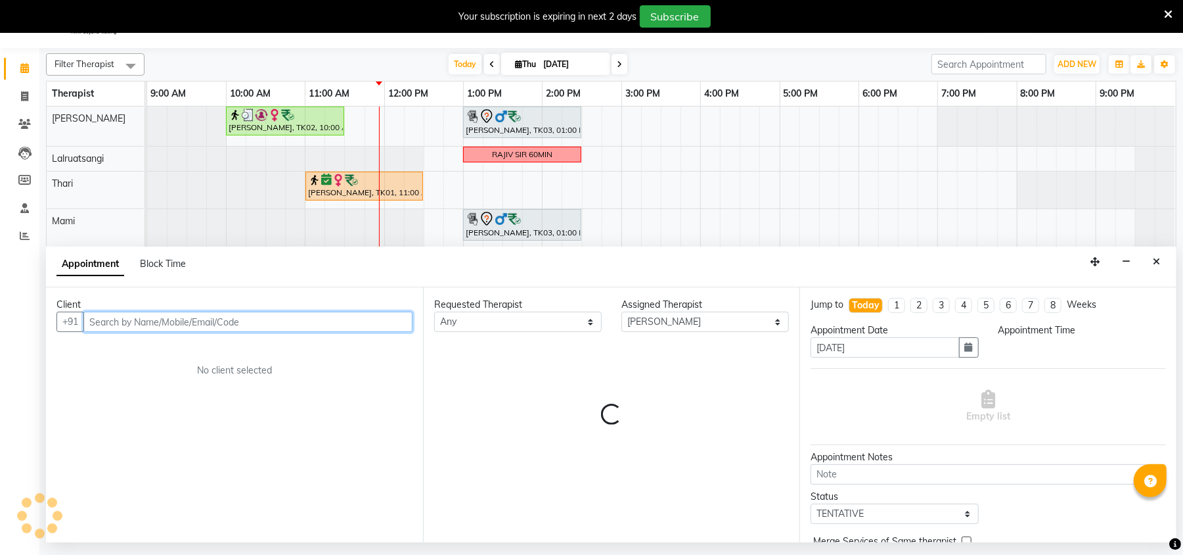
select select "780"
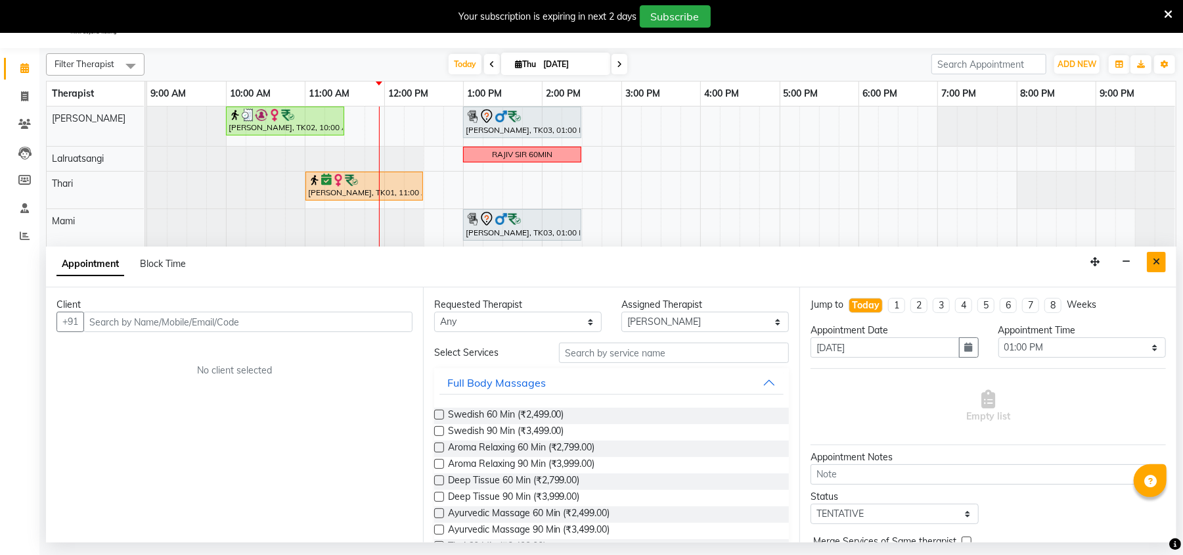
click at [1149, 252] on button "Close" at bounding box center [1156, 262] width 19 height 20
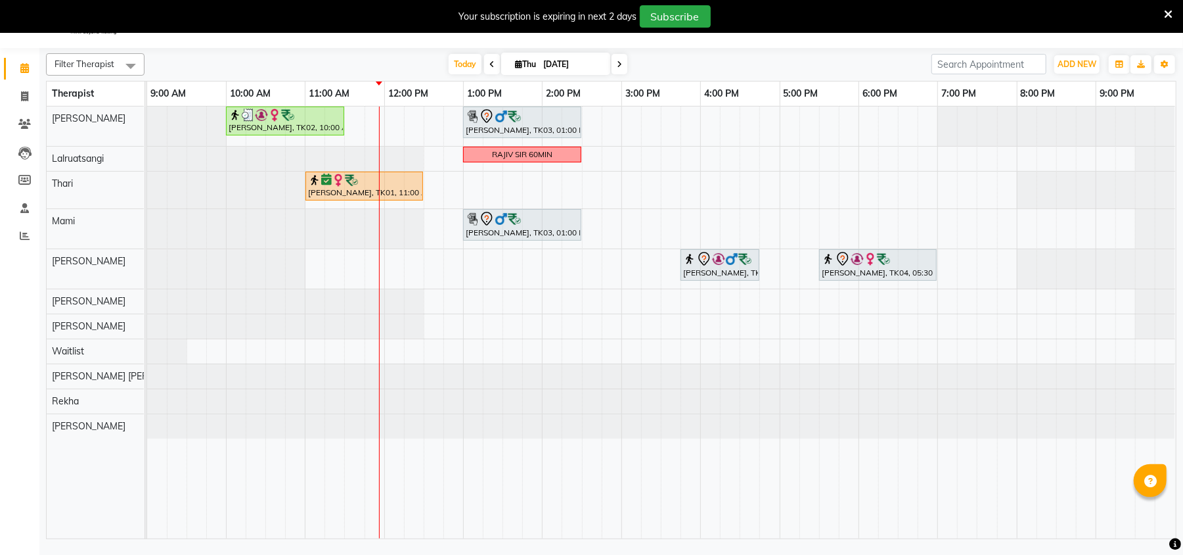
click at [468, 307] on div "Geeta Naidu, TK02, 10:00 AM-11:30 AM, Massage 90 Min Ganesh Pai, TK03, 01:00 PM…" at bounding box center [661, 322] width 1029 height 432
select select "29684"
select select "tentative"
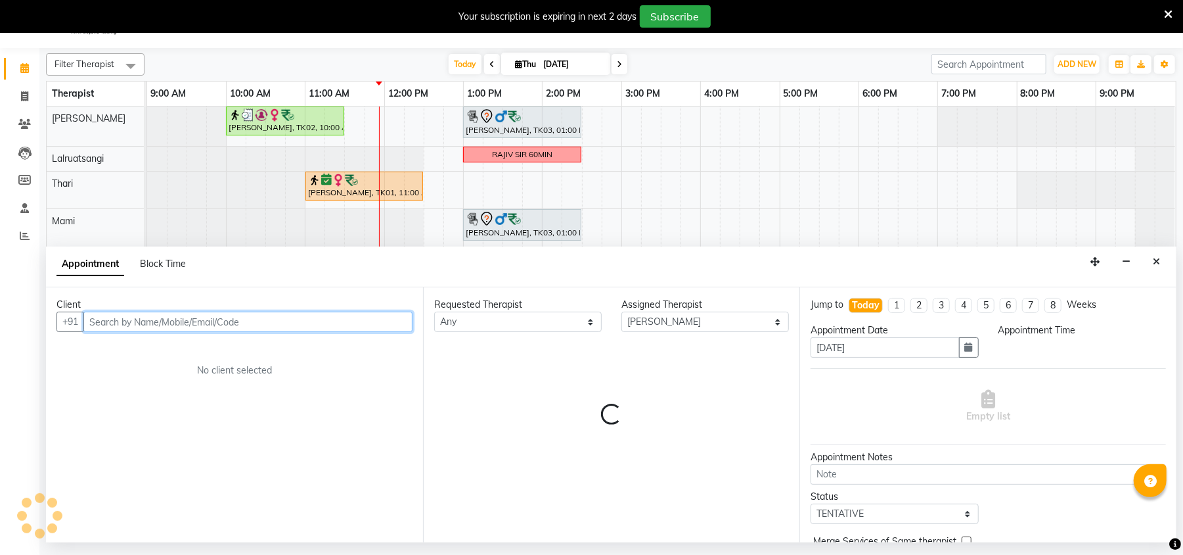
select select "780"
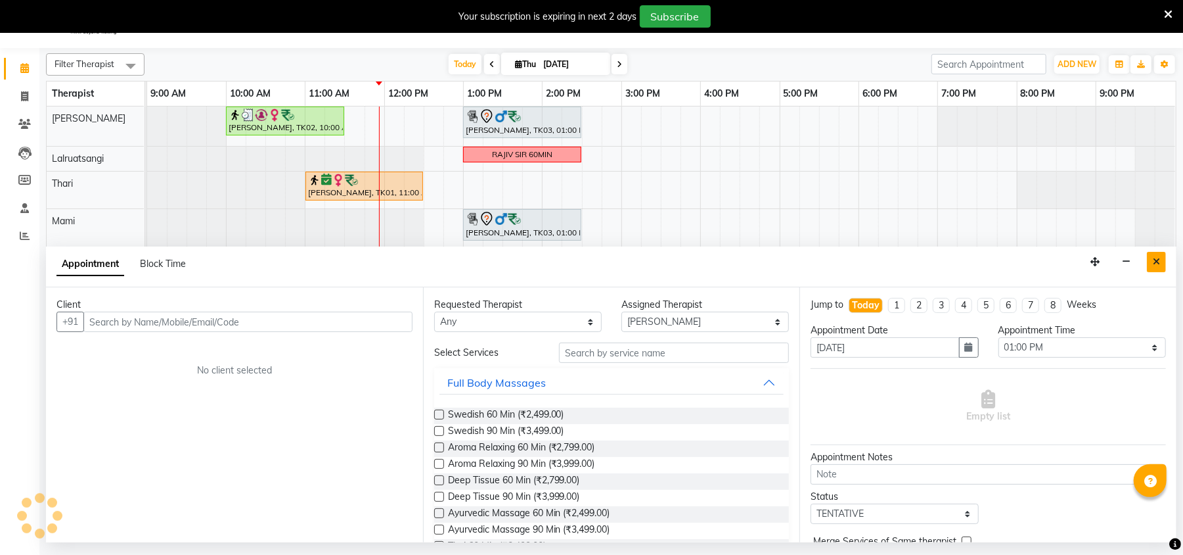
click at [1156, 261] on icon "Close" at bounding box center [1156, 261] width 7 height 9
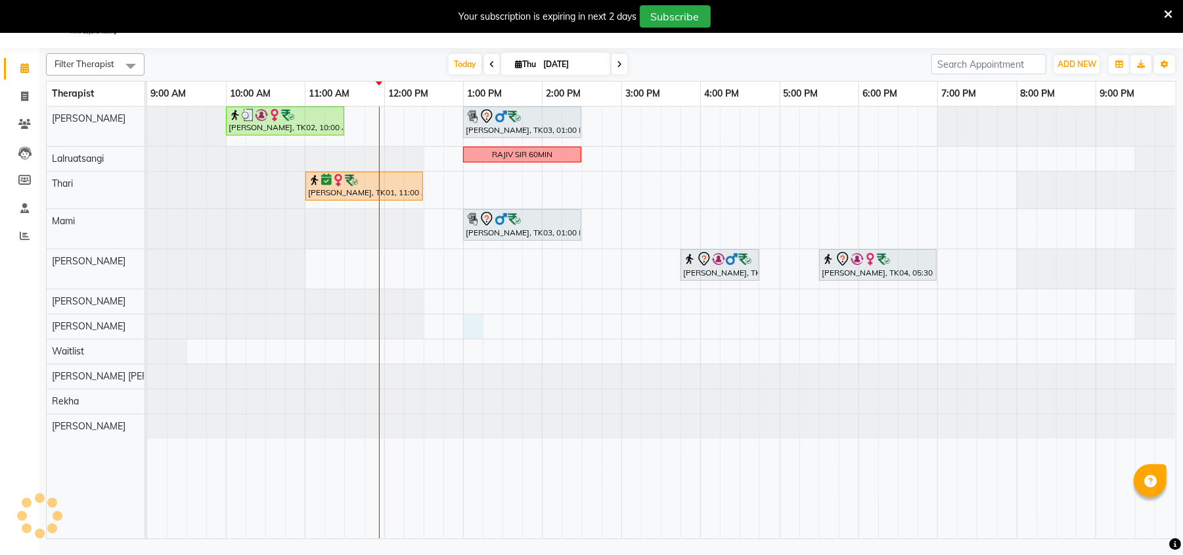
click at [473, 325] on div "Geeta Naidu, TK02, 10:00 AM-11:30 AM, Massage 90 Min Ganesh Pai, TK03, 01:00 PM…" at bounding box center [661, 322] width 1029 height 432
select select "35614"
select select "780"
select select "tentative"
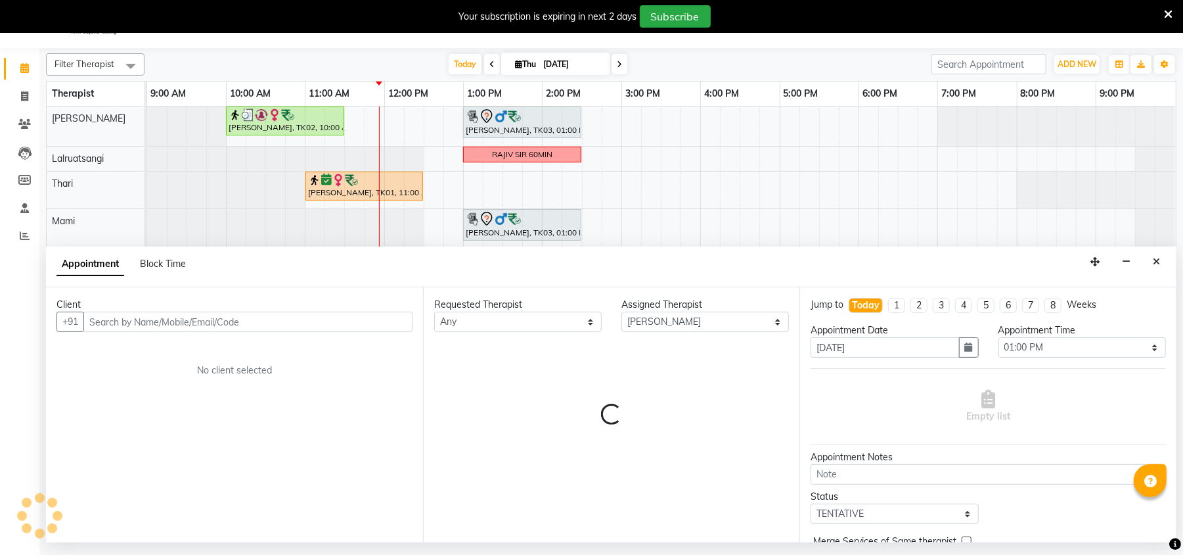
click at [246, 318] on input "text" at bounding box center [247, 321] width 329 height 20
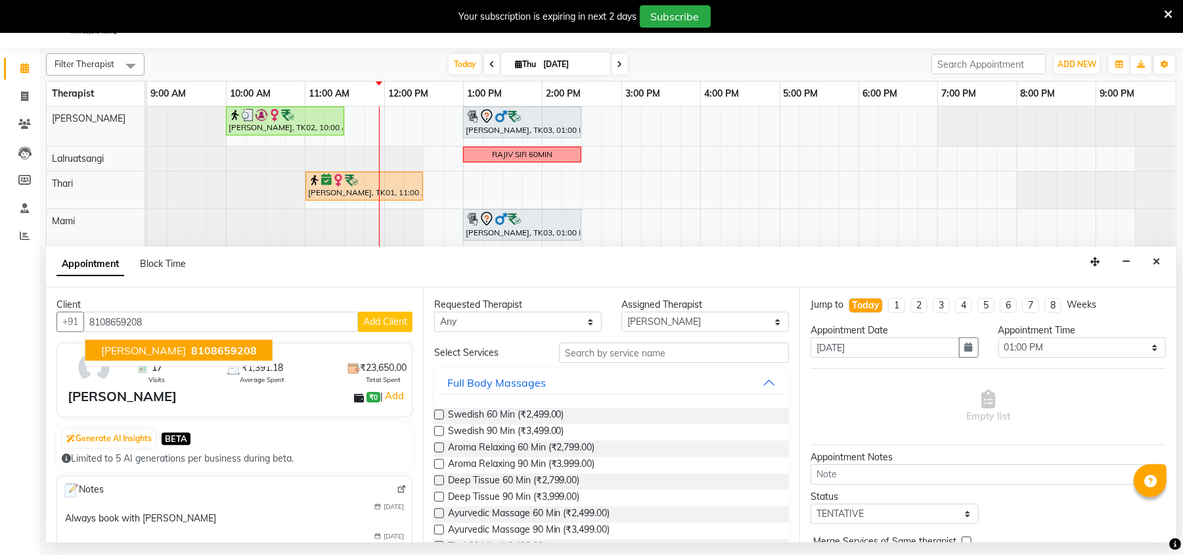
click at [198, 346] on span "8108659208" at bounding box center [224, 350] width 66 height 13
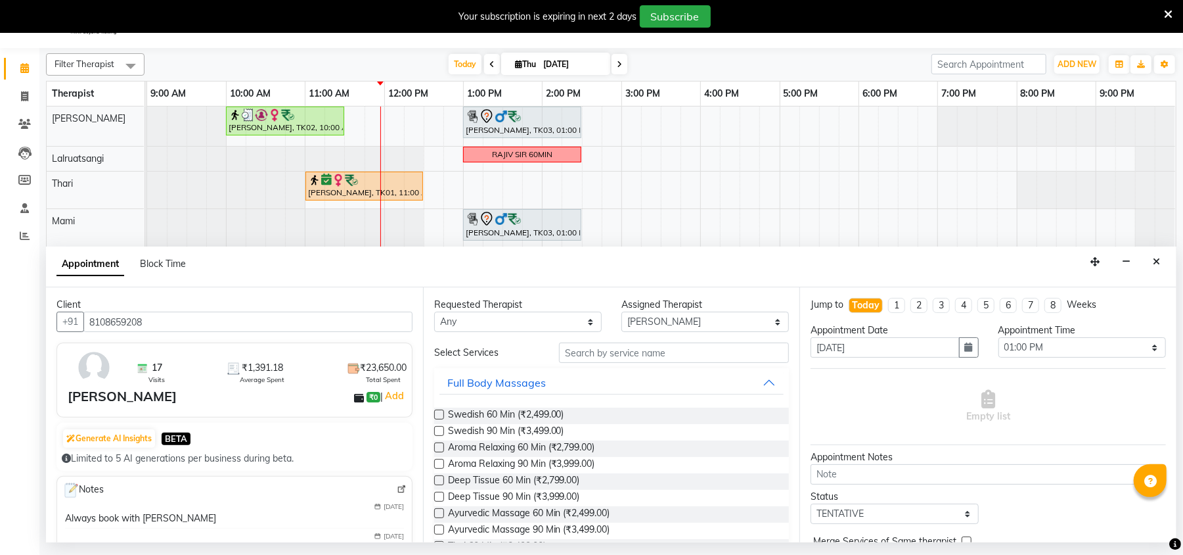
type input "8108659208"
click at [436, 414] on label at bounding box center [439, 414] width 10 height 10
click at [436, 414] on input "checkbox" at bounding box center [438, 415] width 9 height 9
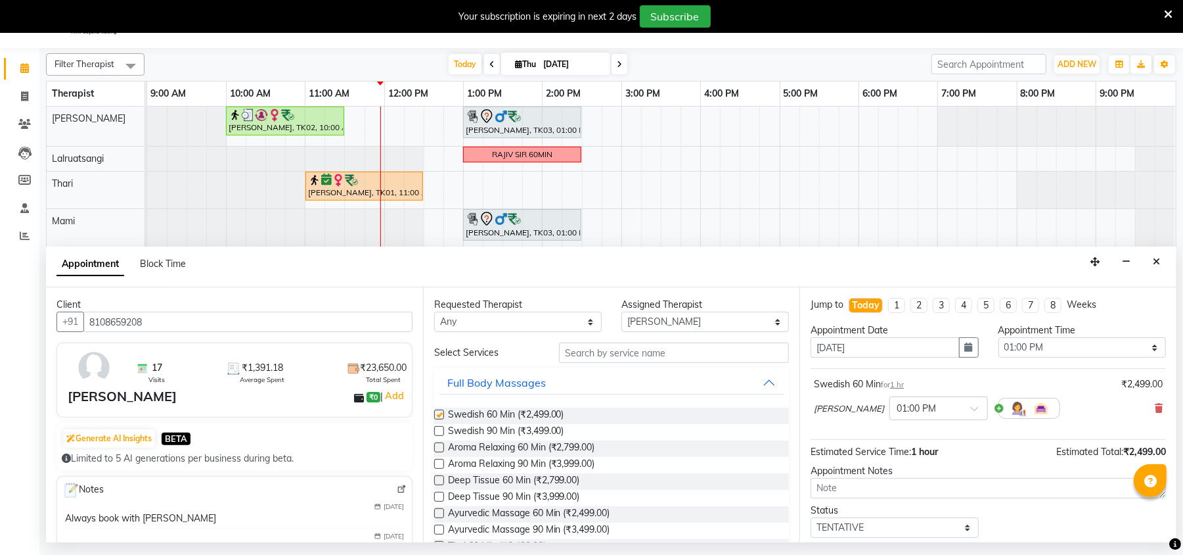
checkbox input "false"
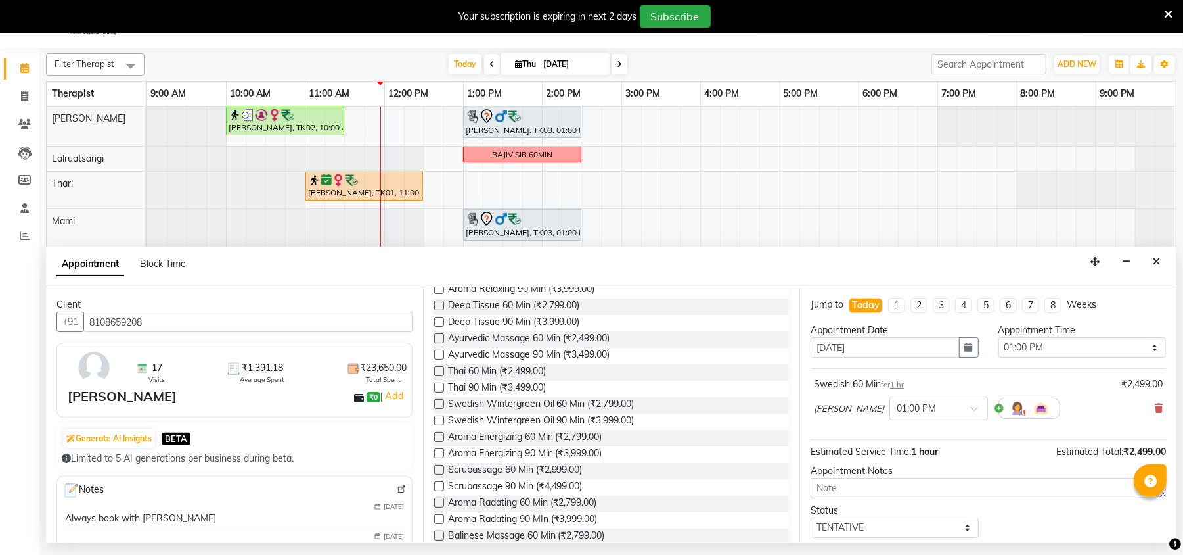
scroll to position [80, 0]
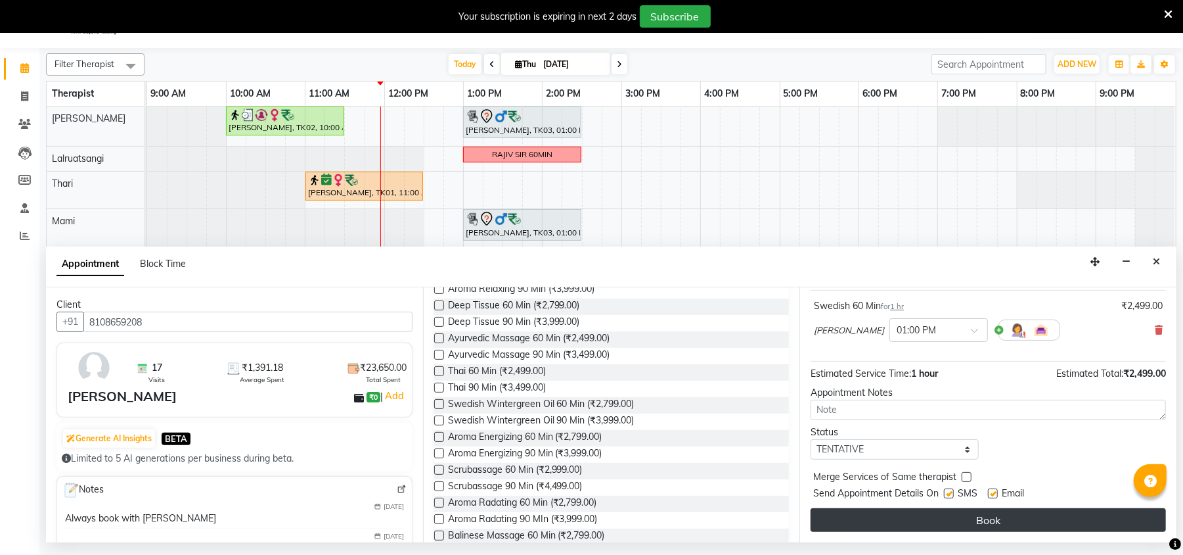
click at [960, 523] on button "Book" at bounding box center [988, 520] width 355 height 24
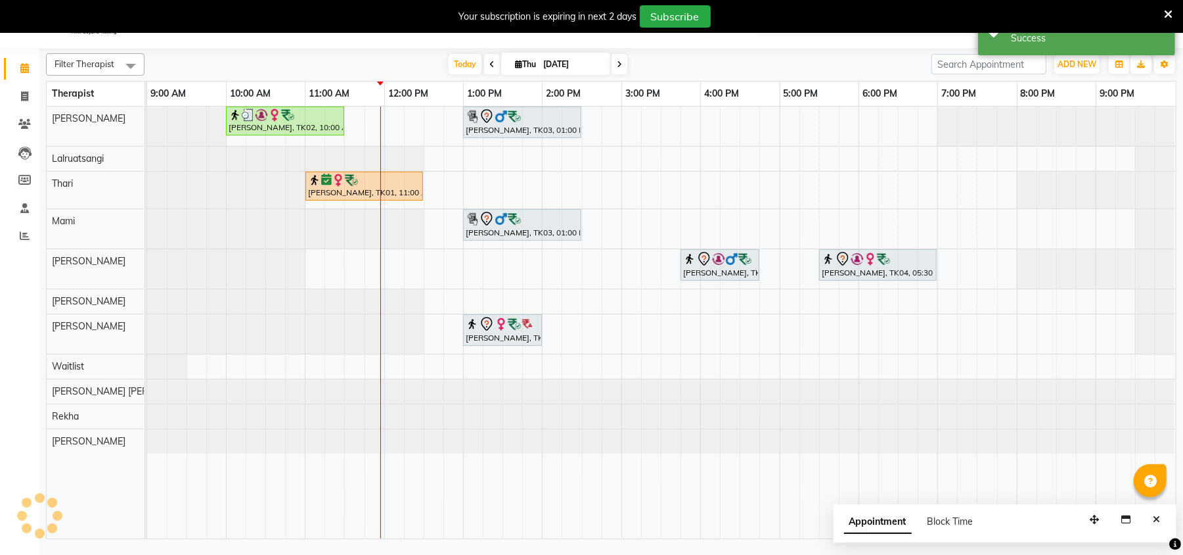
scroll to position [0, 0]
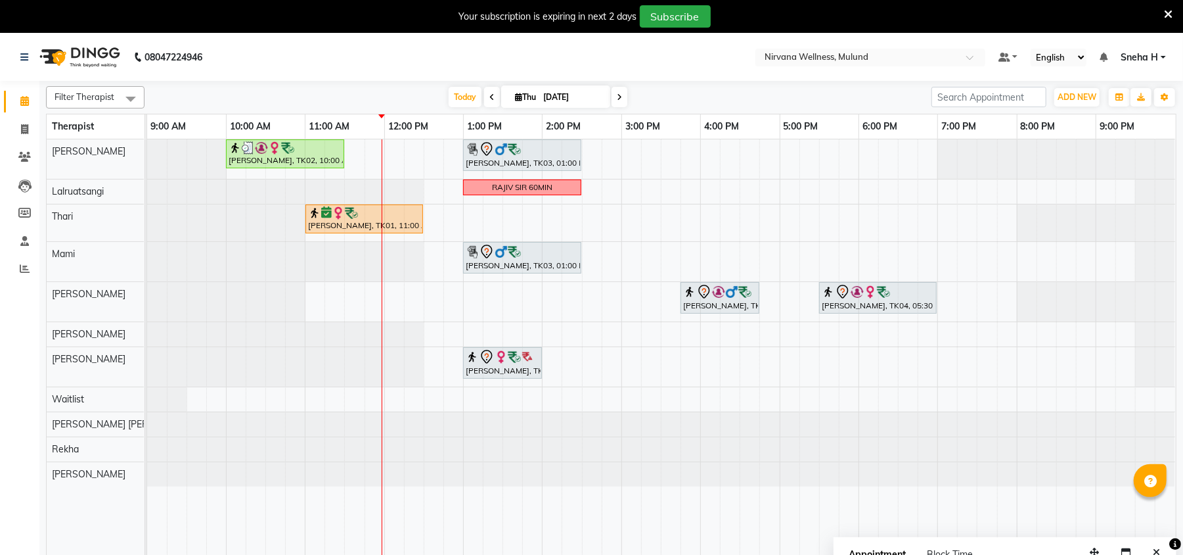
click at [489, 96] on icon at bounding box center [491, 97] width 5 height 8
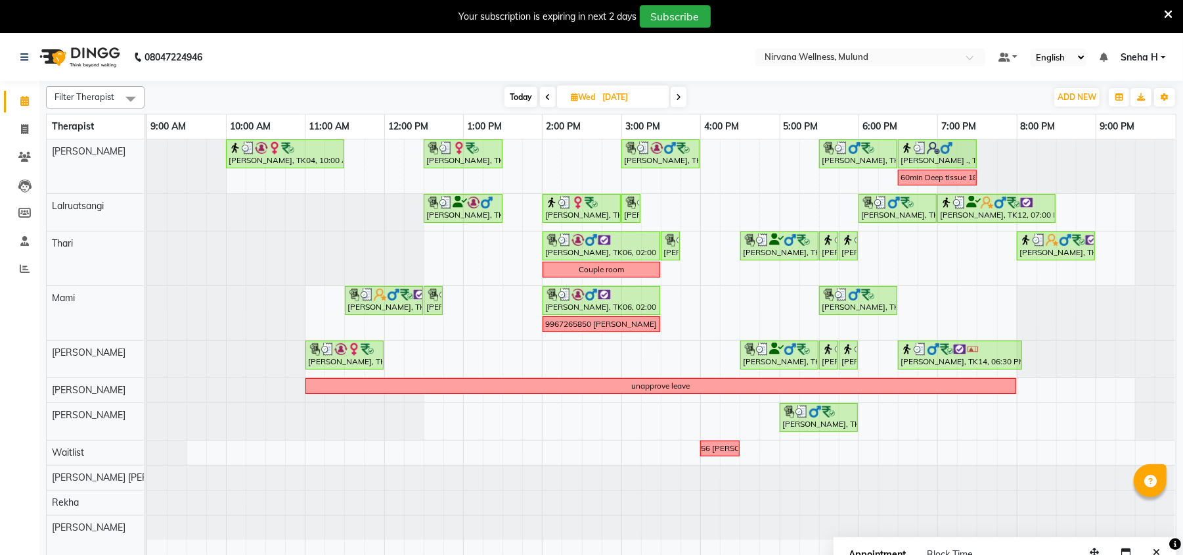
click at [681, 97] on icon at bounding box center [678, 97] width 5 height 8
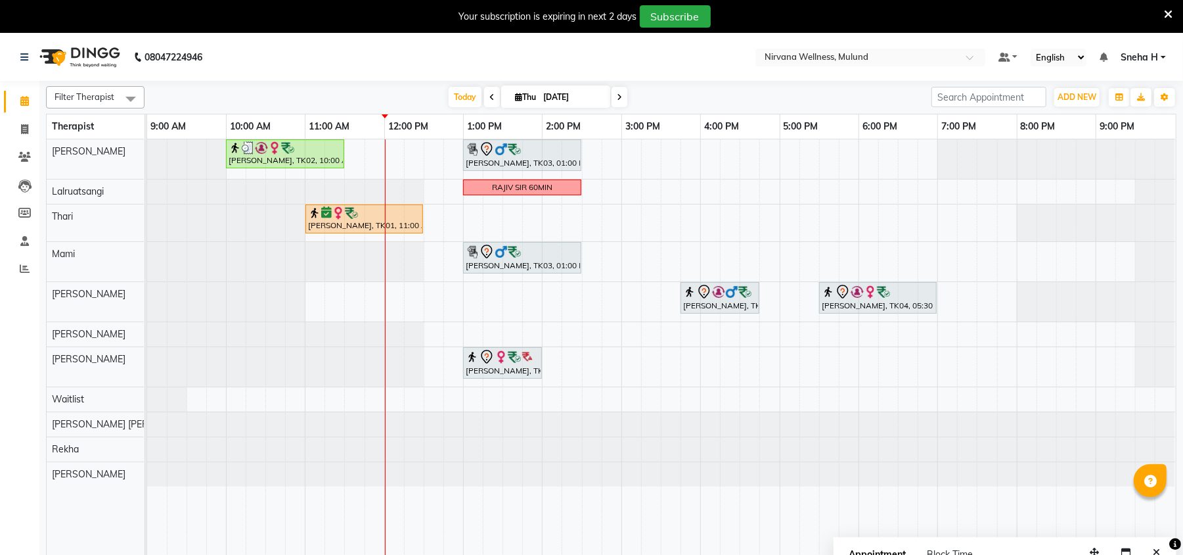
click at [618, 97] on span at bounding box center [620, 97] width 16 height 20
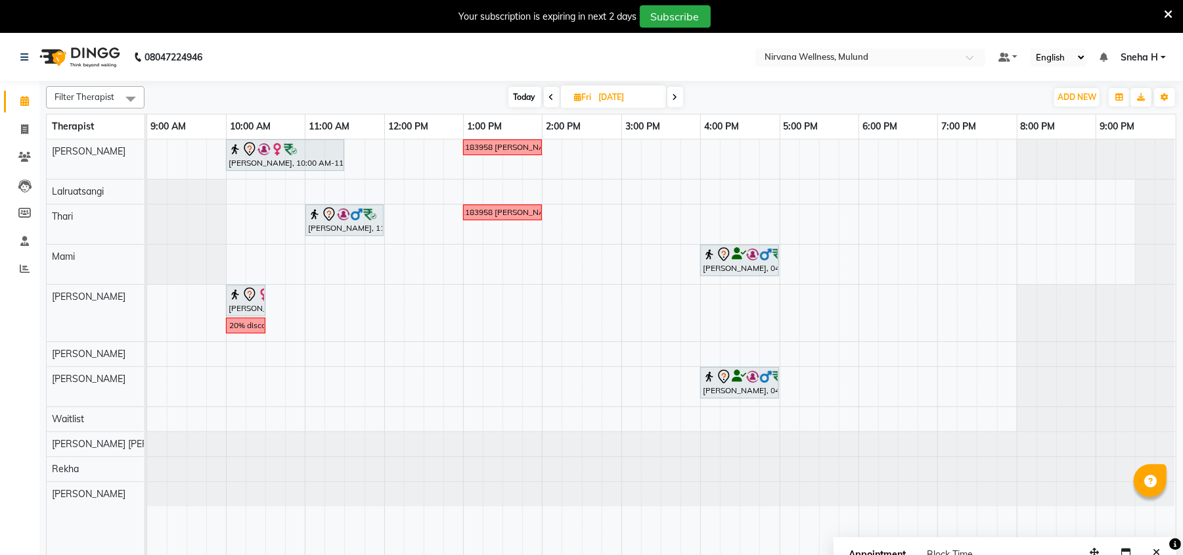
click at [677, 97] on icon at bounding box center [675, 97] width 5 height 8
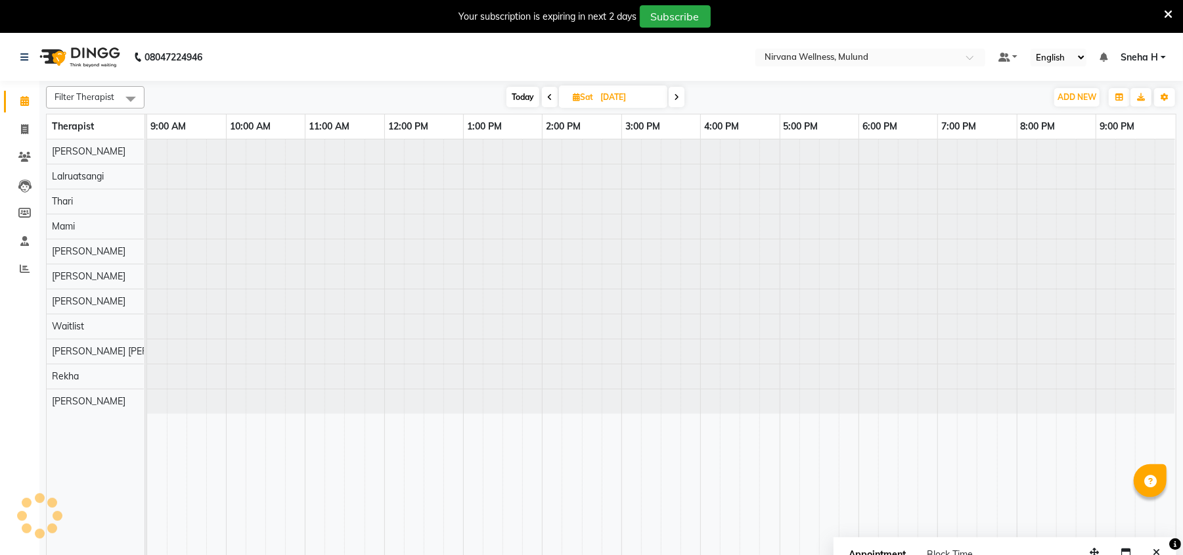
click at [551, 95] on icon at bounding box center [549, 97] width 5 height 8
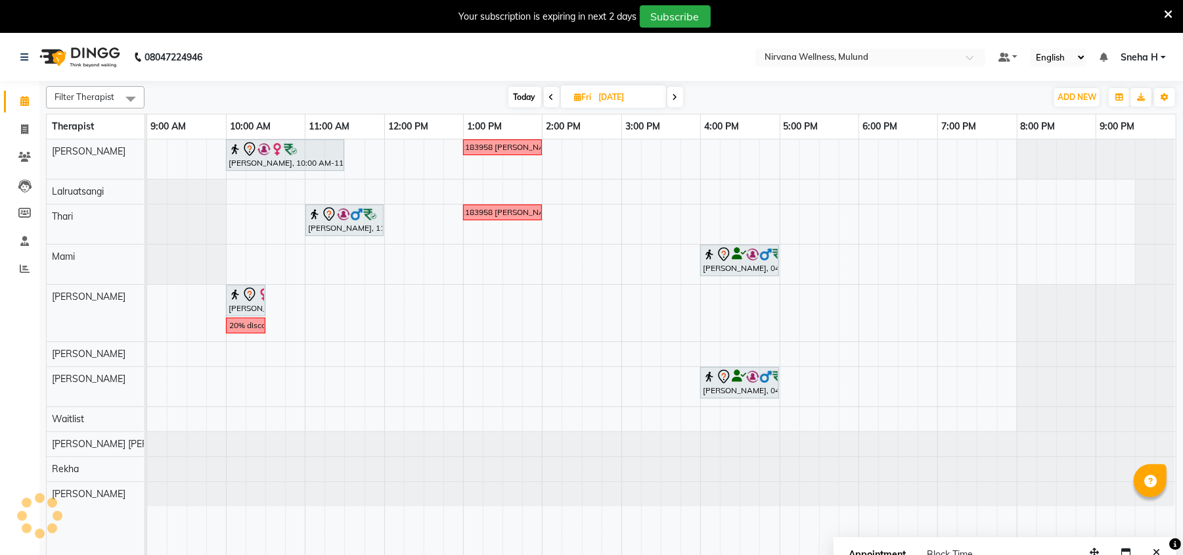
click at [551, 95] on icon at bounding box center [551, 97] width 5 height 8
type input "[DATE]"
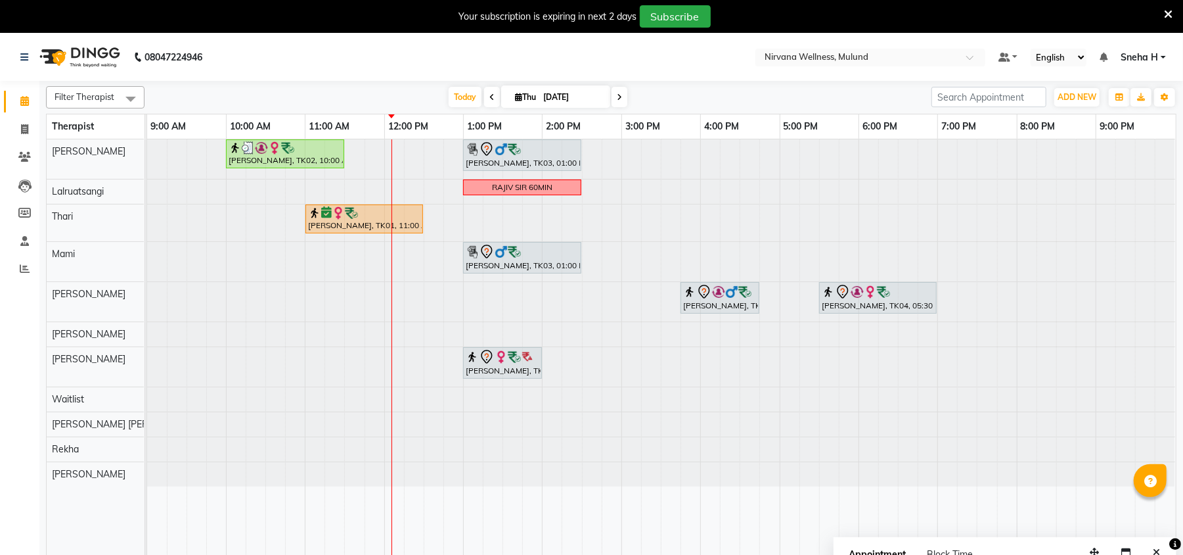
scroll to position [33, 0]
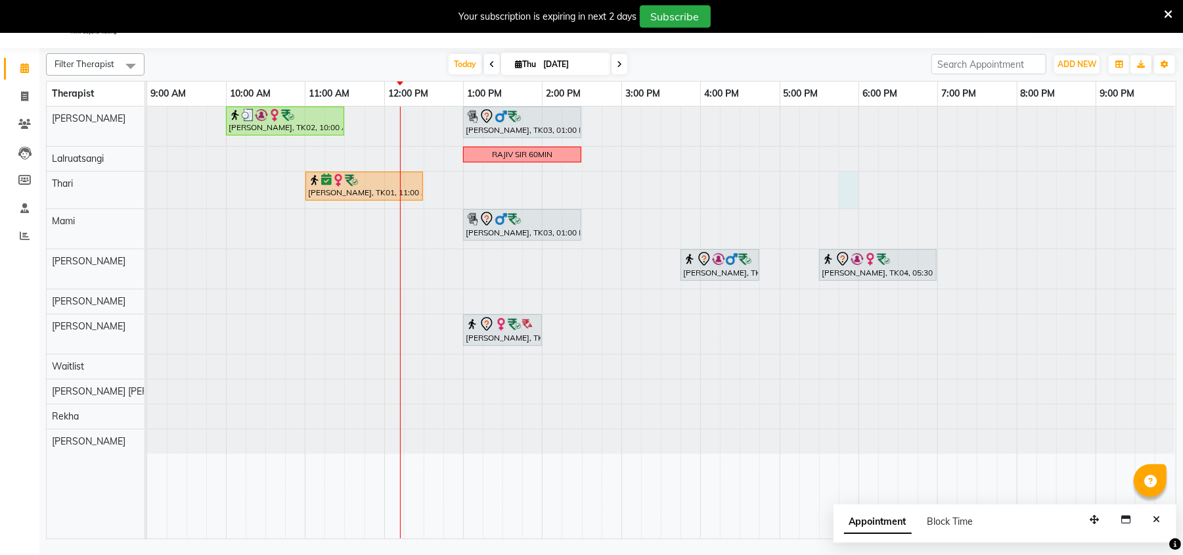
click at [849, 209] on div at bounding box center [661, 228] width 1028 height 39
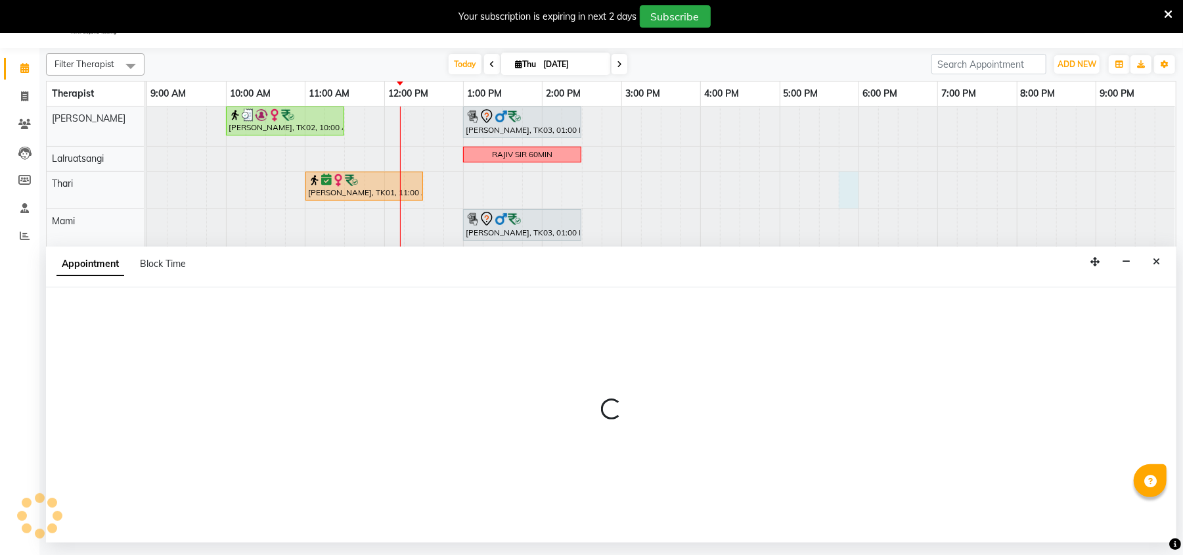
select select "69864"
select select "1065"
select select "tentative"
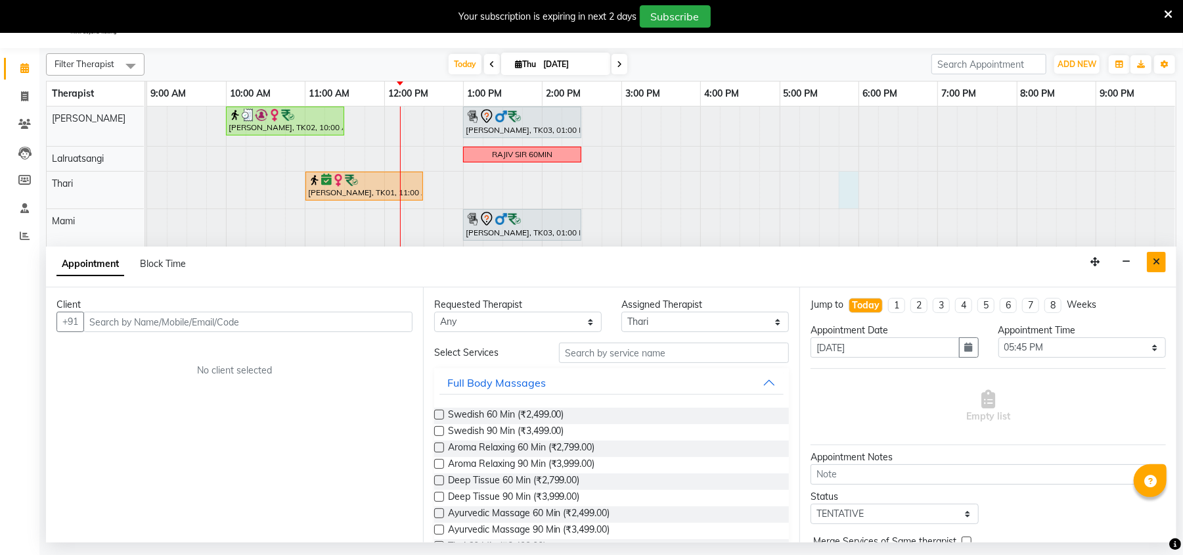
click at [1157, 256] on button "Close" at bounding box center [1156, 262] width 19 height 20
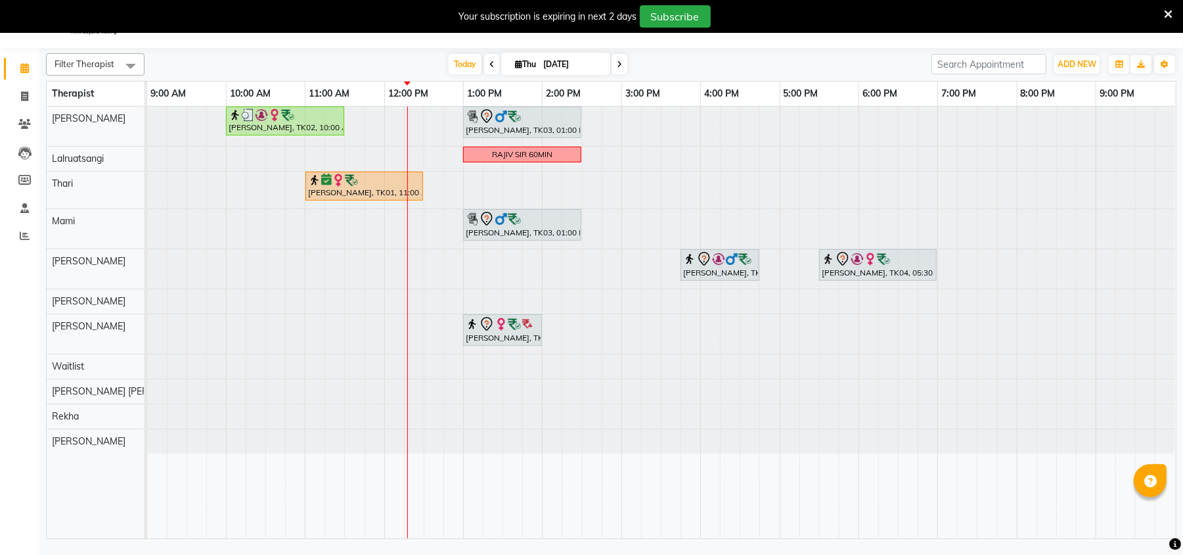
scroll to position [0, 0]
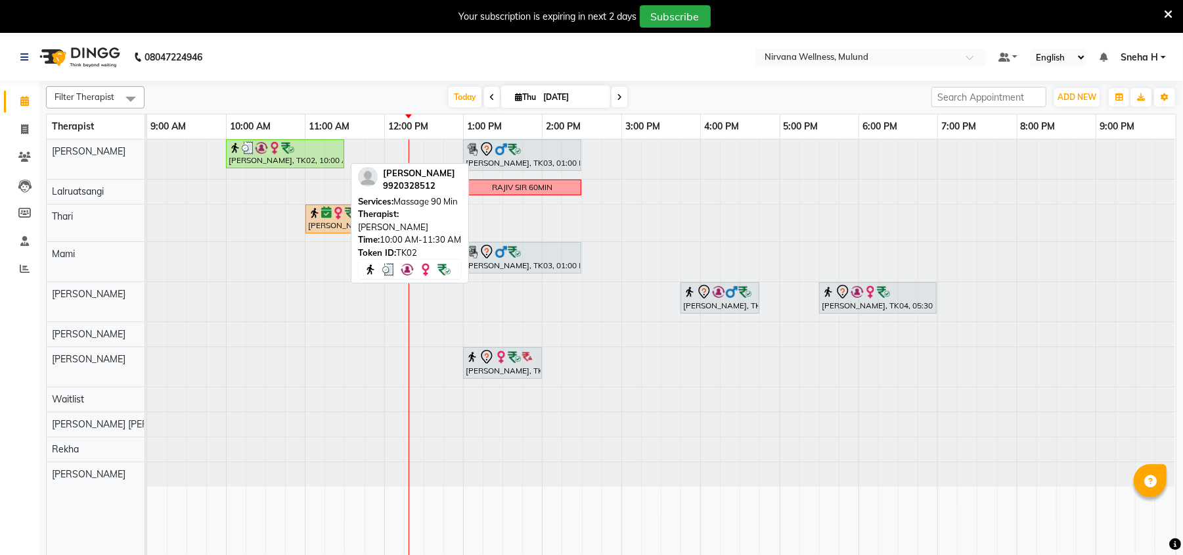
click at [295, 158] on div "[PERSON_NAME], TK02, 10:00 AM-11:30 AM, Massage 90 Min" at bounding box center [285, 153] width 116 height 25
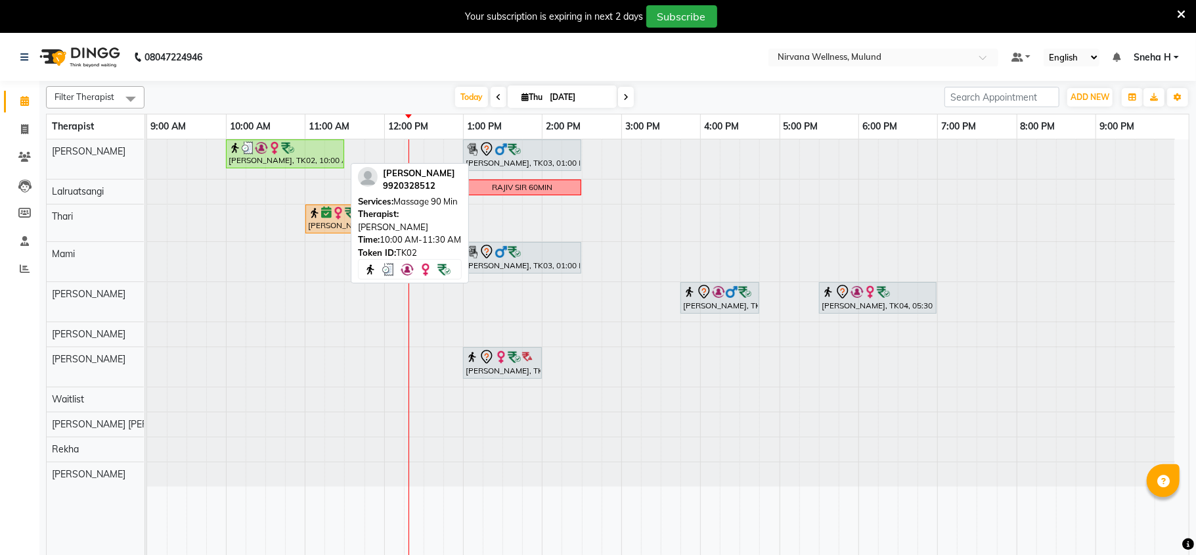
select select "3"
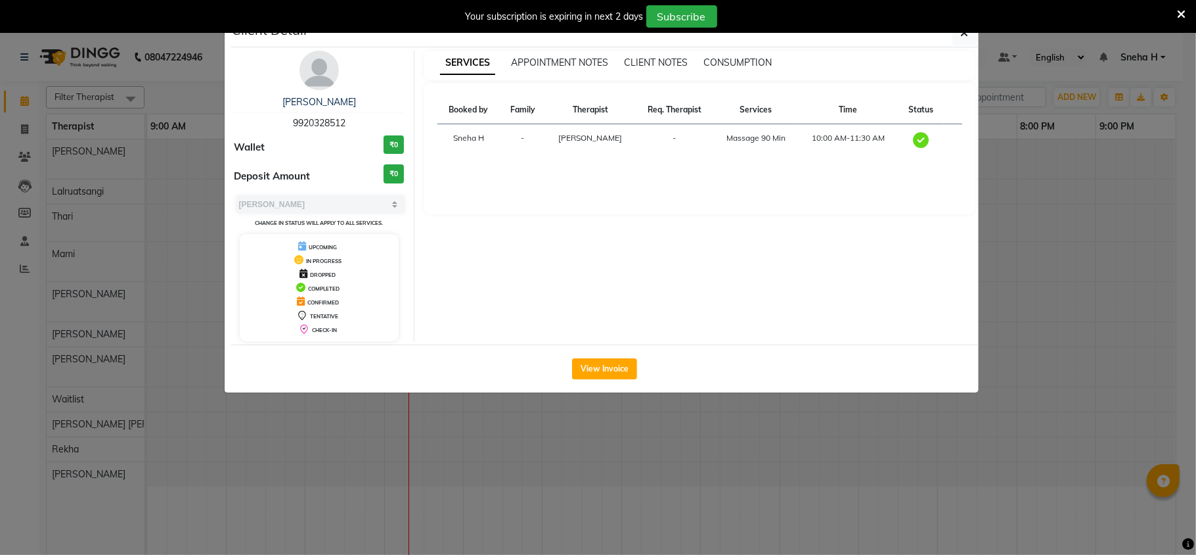
click at [167, 90] on ngb-modal-window "Client Detail Geeta Naidu 9920328512 Wallet ₹0 Deposit Amount ₹0 Select MARK DO…" at bounding box center [598, 277] width 1196 height 555
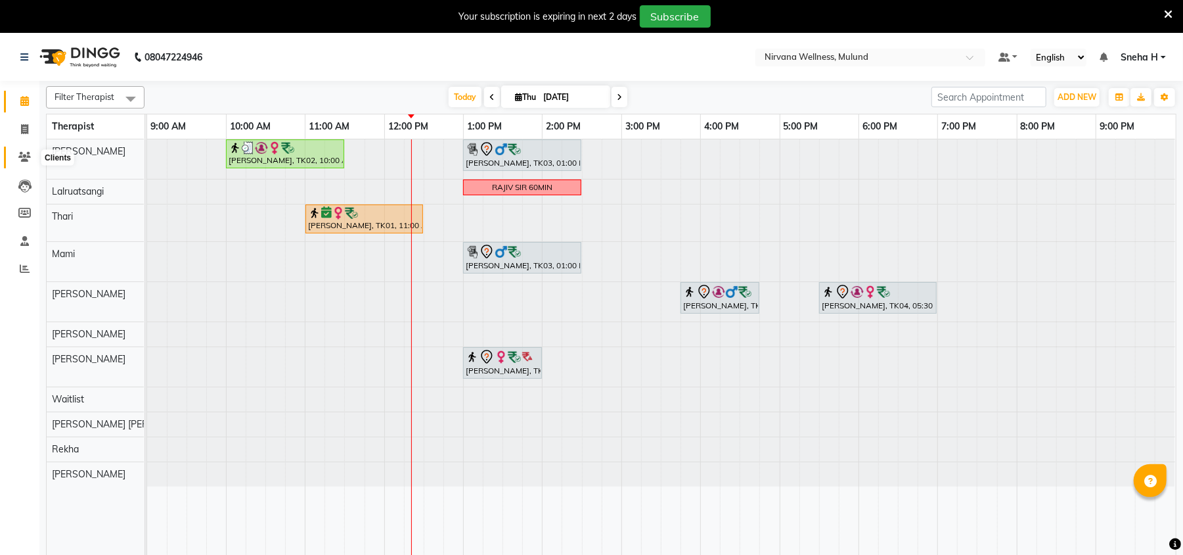
drag, startPoint x: 17, startPoint y: 163, endPoint x: 59, endPoint y: 153, distance: 43.2
click at [17, 163] on span at bounding box center [24, 157] width 23 height 15
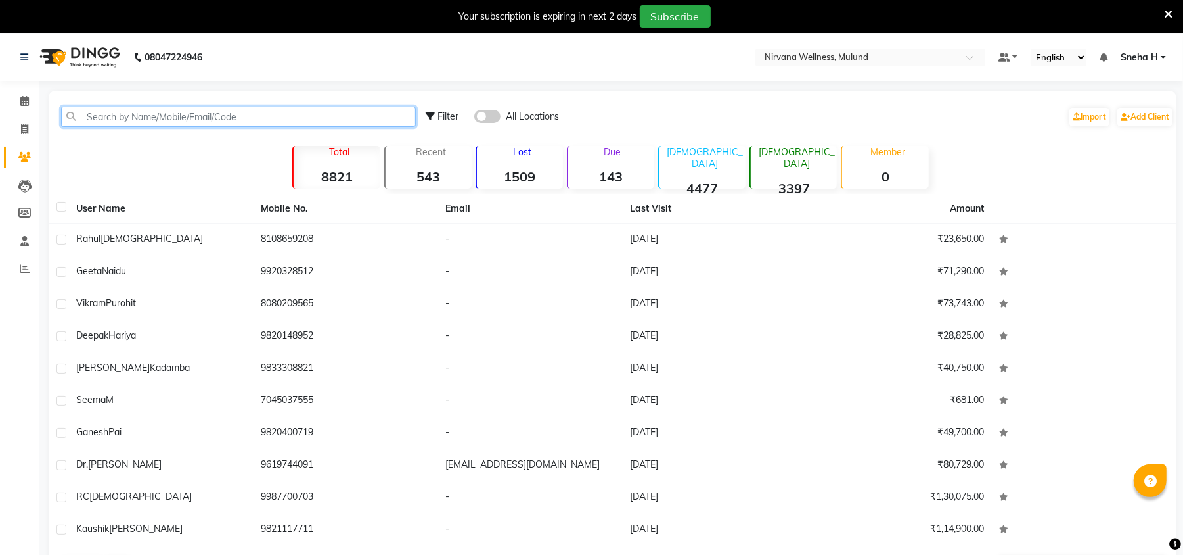
click at [322, 111] on input "text" at bounding box center [238, 116] width 355 height 20
paste input "8879554313"
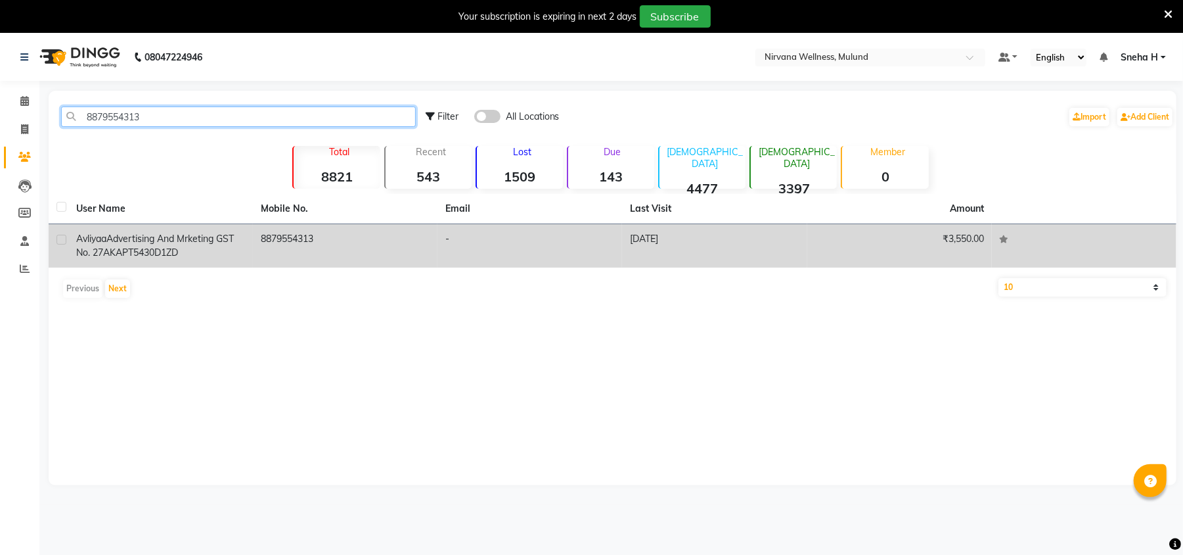
type input "8879554313"
click at [160, 240] on span "Advertising and Mrketing GST no. 27AKAPT5430D1ZD" at bounding box center [155, 246] width 158 height 26
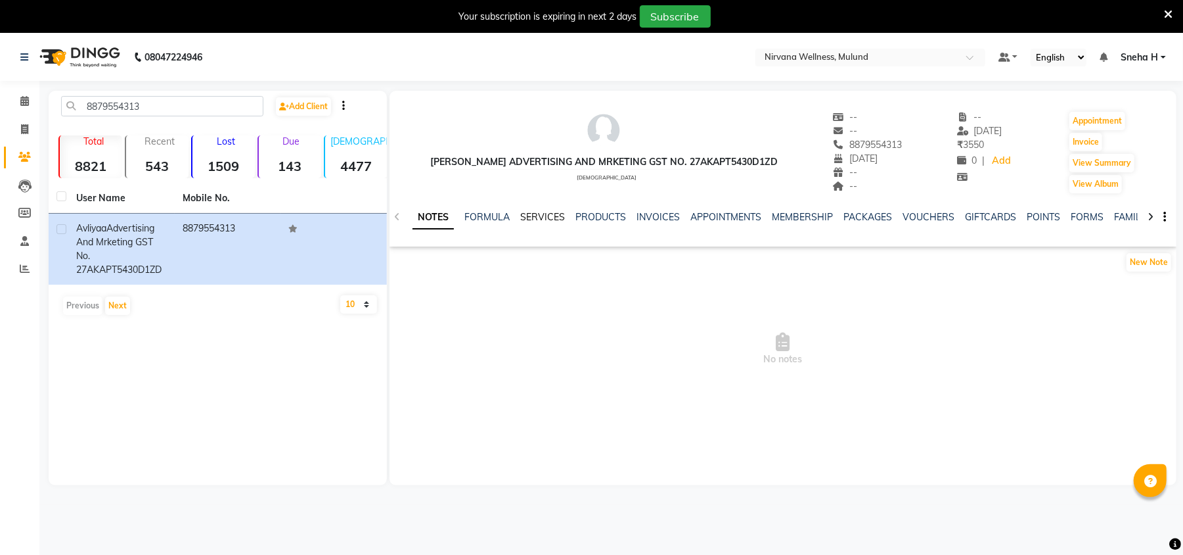
click at [530, 219] on link "SERVICES" at bounding box center [542, 217] width 45 height 12
click at [874, 214] on link "PACKAGES" at bounding box center [856, 217] width 49 height 12
click at [861, 216] on link "VOUCHERS" at bounding box center [864, 217] width 52 height 12
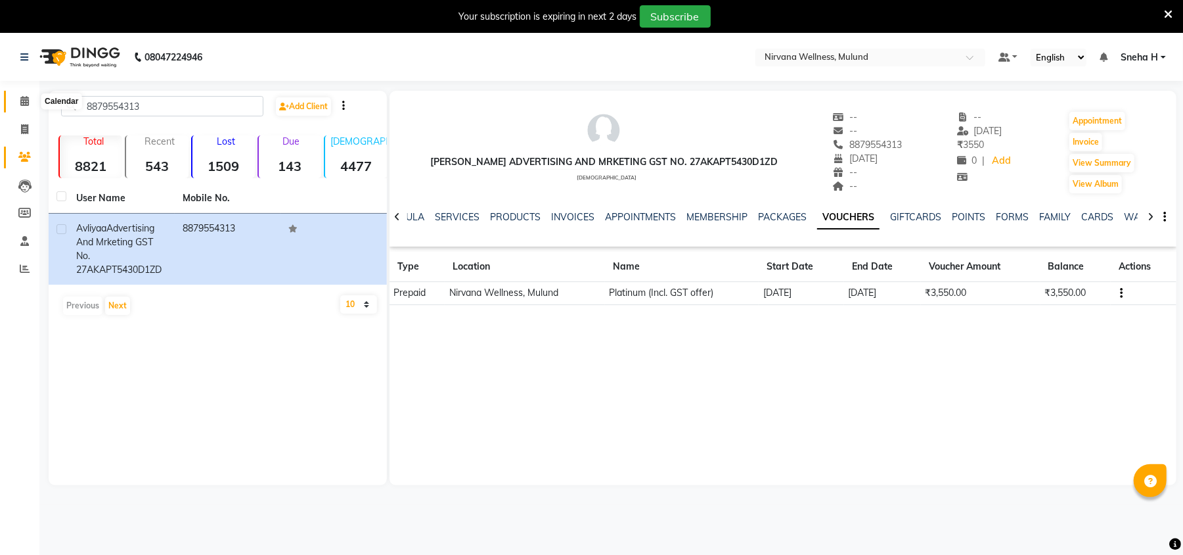
click at [16, 106] on span at bounding box center [24, 101] width 23 height 15
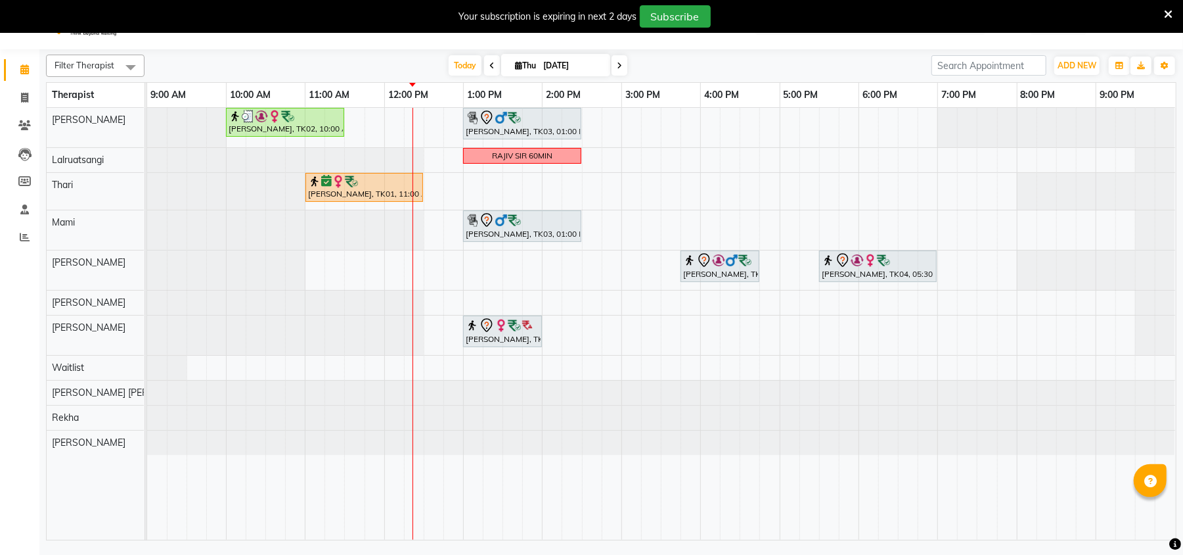
scroll to position [33, 0]
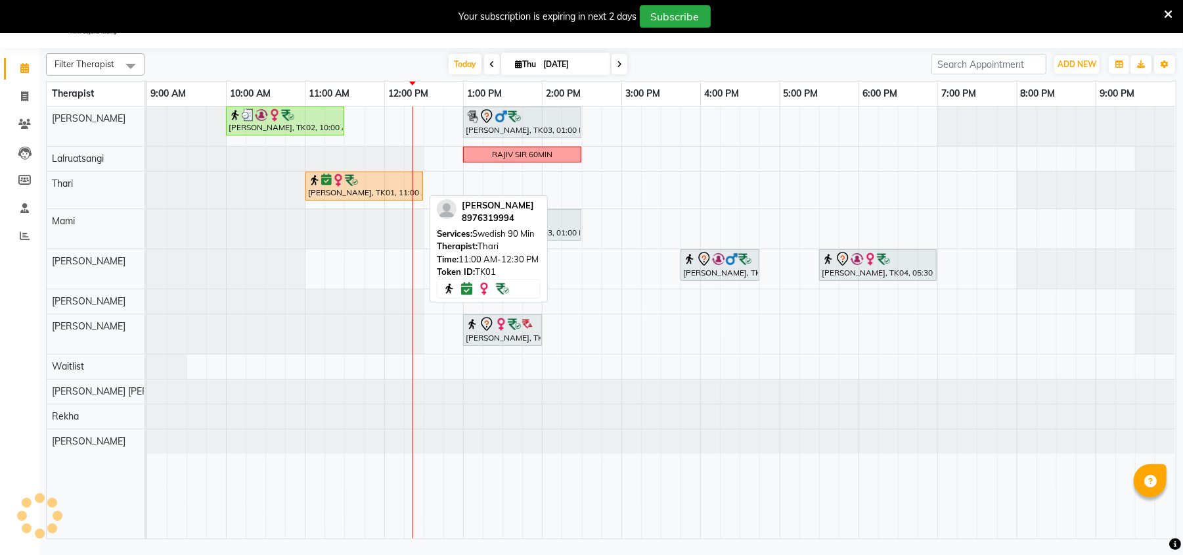
click at [373, 196] on div "[PERSON_NAME], TK01, 11:00 AM-12:30 PM, Swedish 90 Min" at bounding box center [364, 185] width 115 height 25
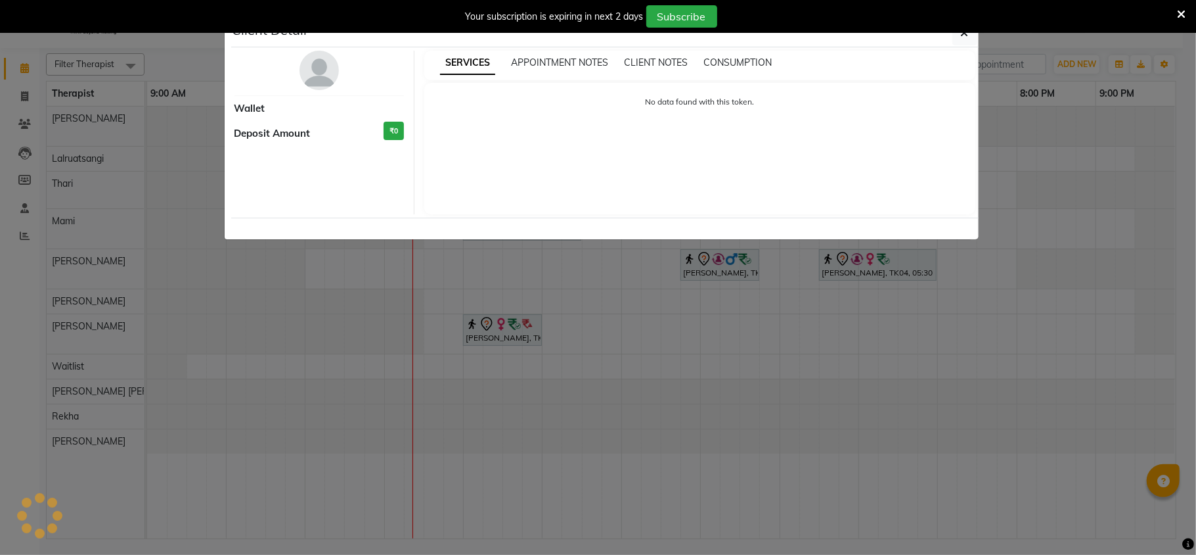
click at [1068, 122] on ngb-modal-window "Client Detail Wallet Deposit Amount ₹0 SERVICES APPOINTMENT NOTES CLIENT NOTES …" at bounding box center [598, 277] width 1196 height 555
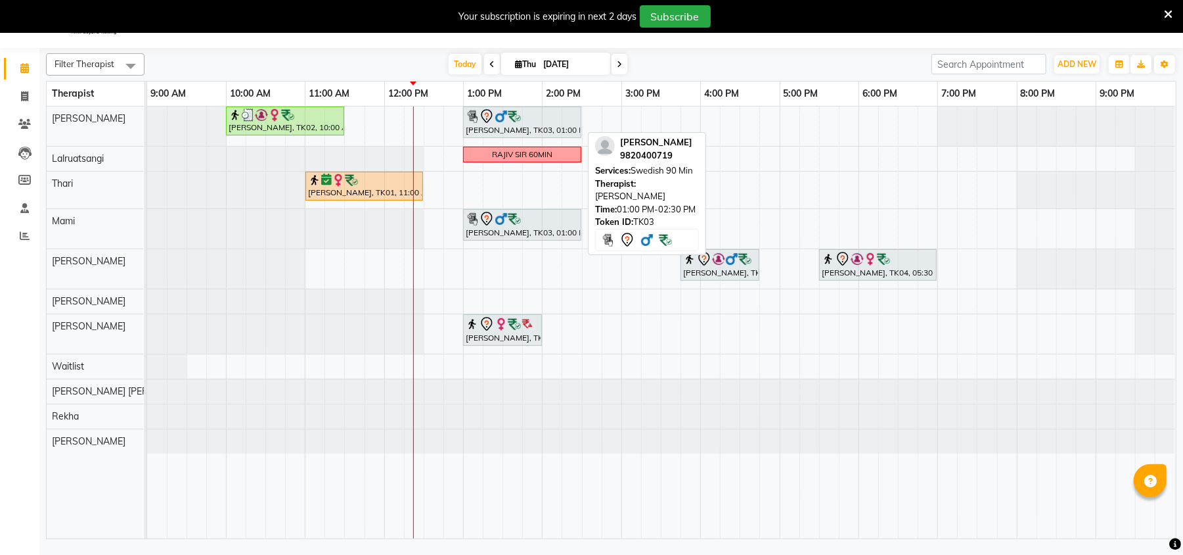
click at [541, 127] on div "Ganesh Pai, TK03, 01:00 PM-02:30 PM, Swedish 90 Min" at bounding box center [523, 122] width 116 height 28
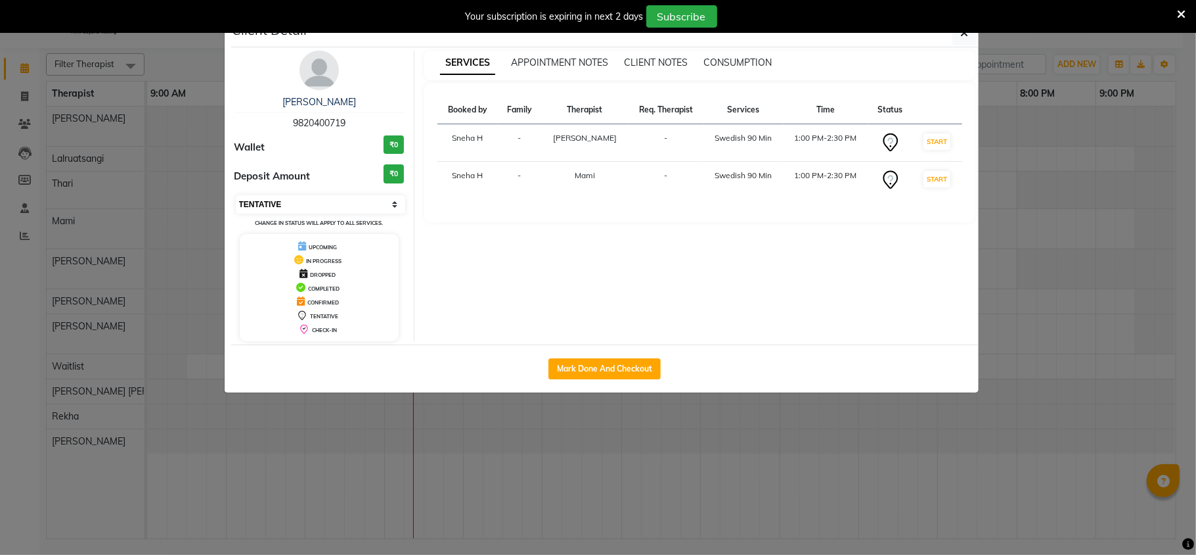
click at [342, 210] on select "Select IN SERVICE CONFIRMED TENTATIVE CHECK IN MARK DONE DROPPED UPCOMING" at bounding box center [321, 204] width 170 height 18
select select "6"
click at [236, 196] on select "Select IN SERVICE CONFIRMED TENTATIVE CHECK IN MARK DONE DROPPED UPCOMING" at bounding box center [321, 204] width 170 height 18
click at [962, 39] on button "button" at bounding box center [965, 32] width 25 height 25
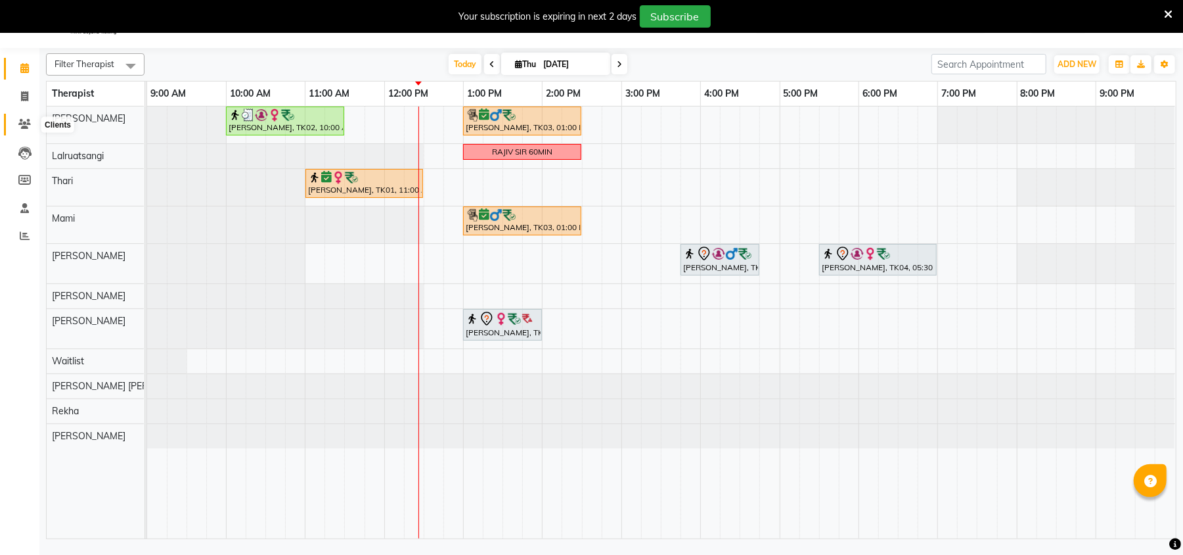
click at [20, 119] on icon at bounding box center [24, 124] width 12 height 10
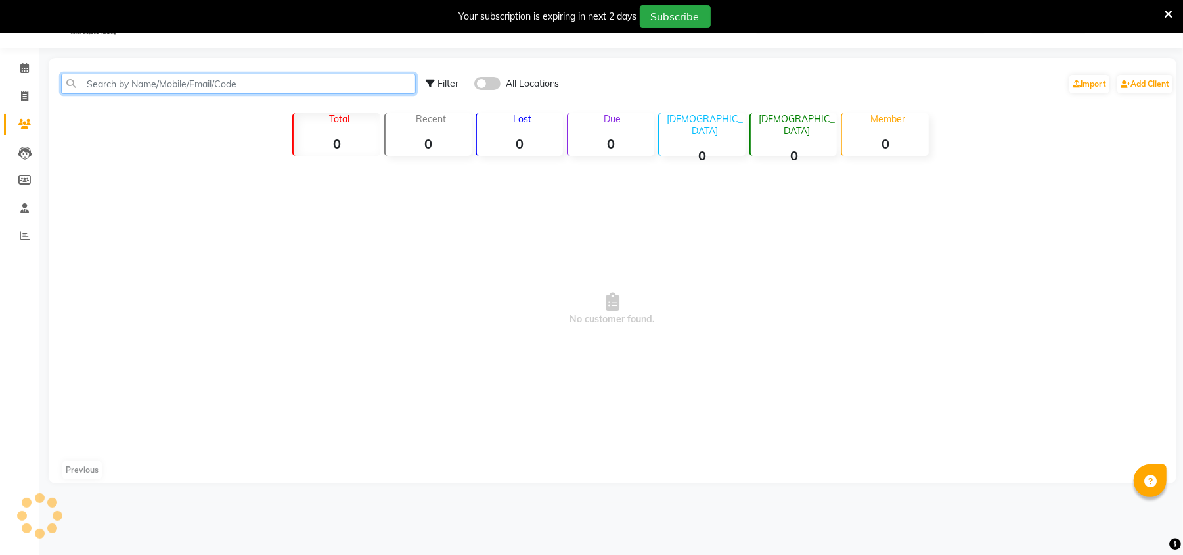
click at [196, 87] on input "text" at bounding box center [238, 84] width 355 height 20
paste input "9820198708"
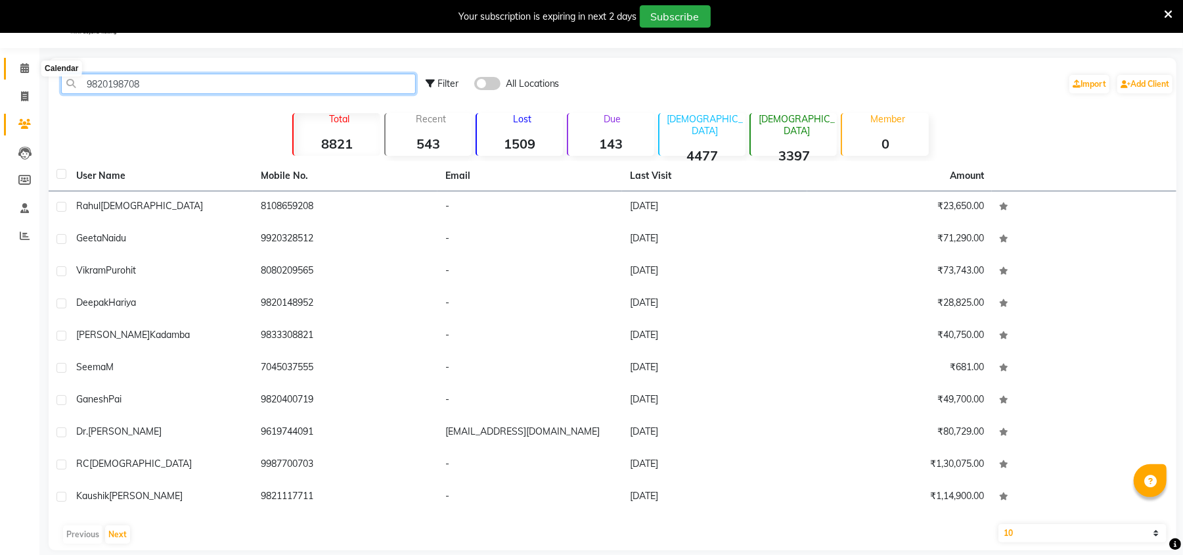
type input "9820198708"
click at [29, 64] on span at bounding box center [24, 68] width 23 height 15
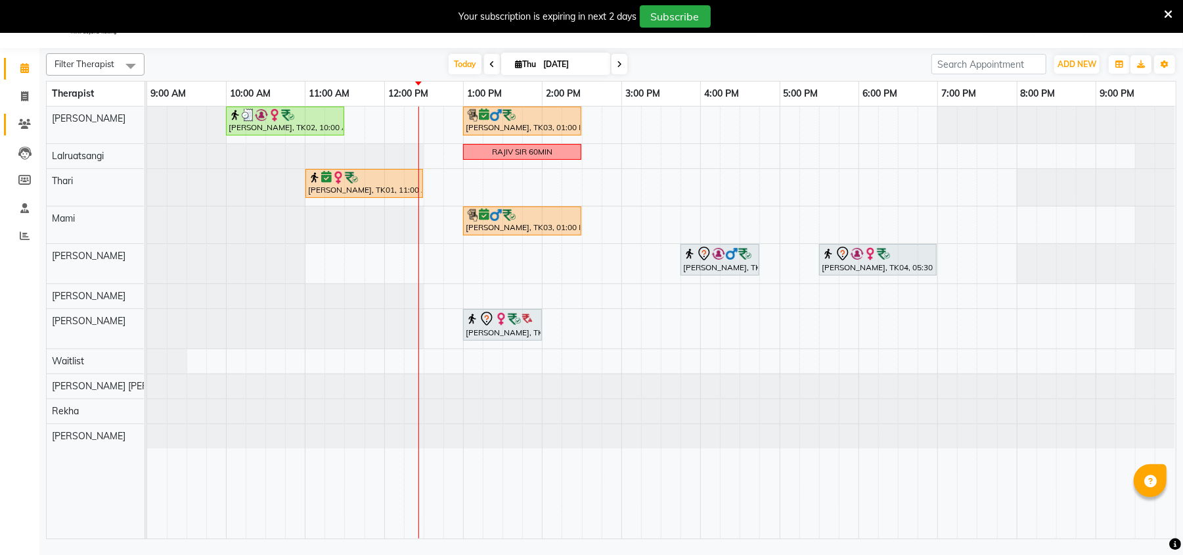
click at [22, 116] on link "Clients" at bounding box center [20, 125] width 32 height 22
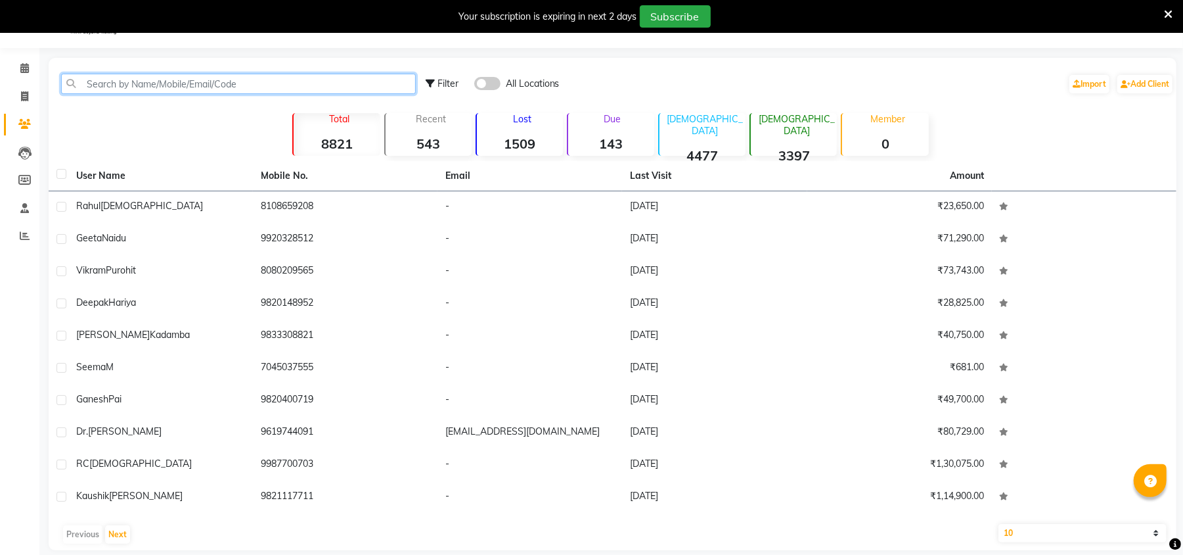
click at [269, 80] on input "text" at bounding box center [238, 84] width 355 height 20
paste input "9820198708"
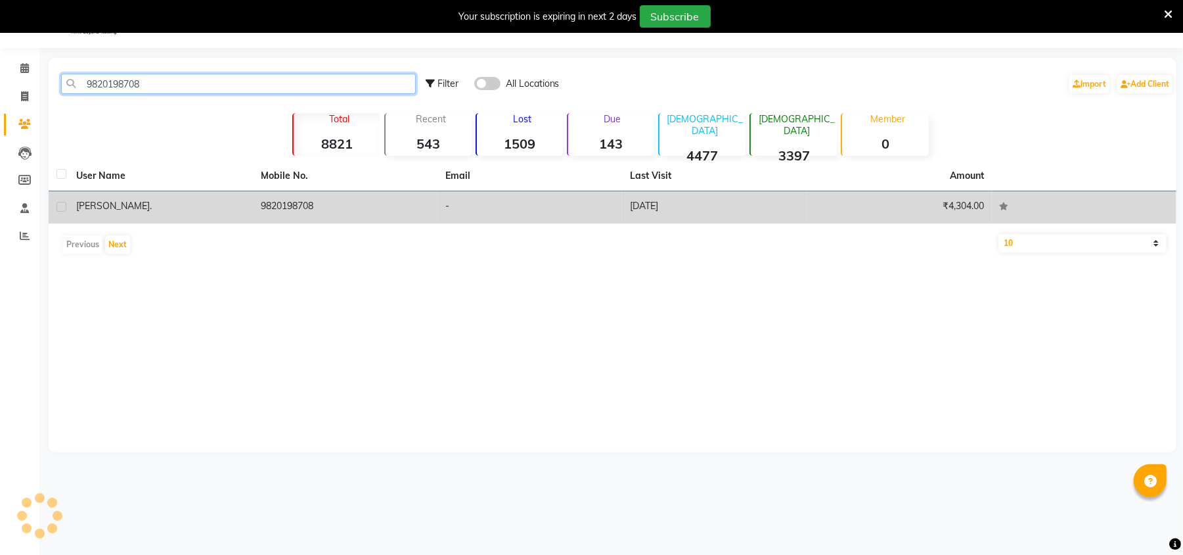
type input "9820198708"
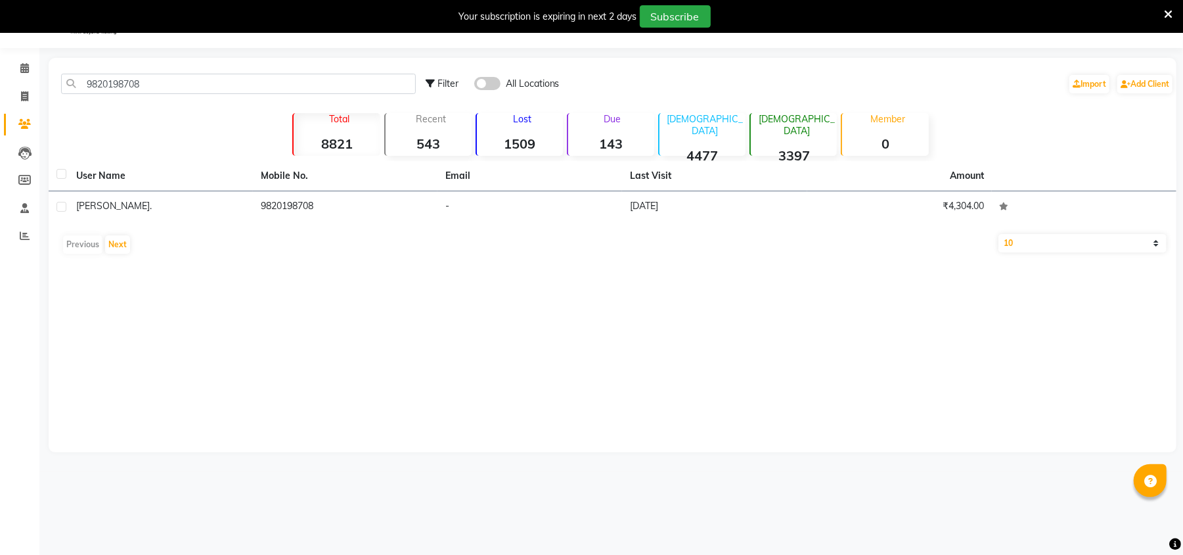
click at [158, 209] on div "Vanessa ." at bounding box center [160, 206] width 169 height 14
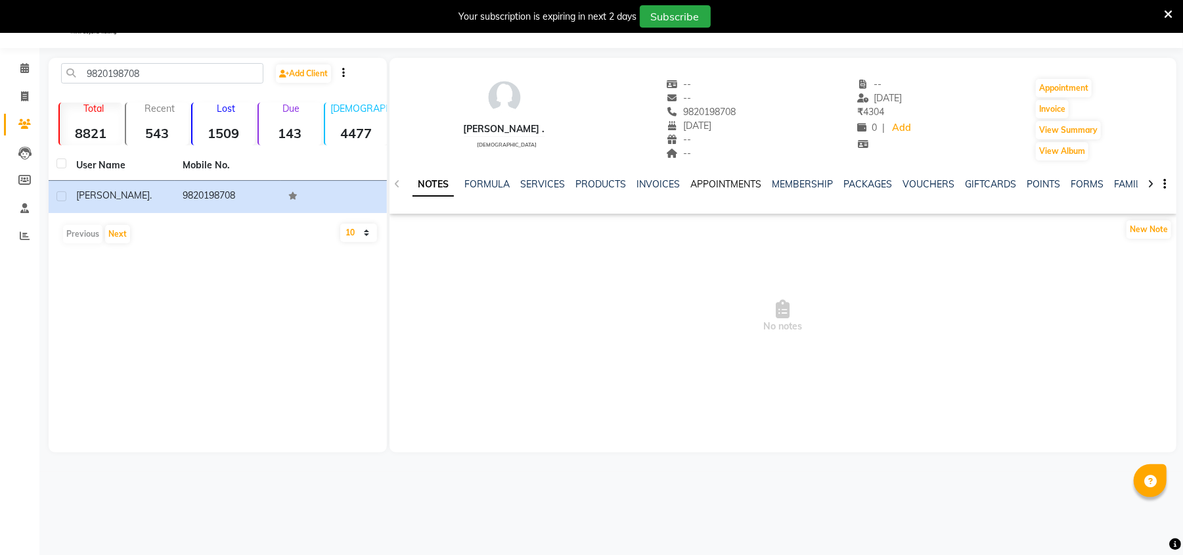
click at [711, 183] on link "APPOINTMENTS" at bounding box center [726, 184] width 71 height 12
click at [752, 173] on div "NOTES FORMULA SERVICES PRODUCTS INVOICES APPOINTMENTS MEMBERSHIP PACKAGES VOUCH…" at bounding box center [783, 184] width 787 height 45
click at [762, 185] on link "MEMBERSHIP" at bounding box center [761, 184] width 61 height 12
click at [812, 175] on div "NOTES FORMULA SERVICES PRODUCTS INVOICES APPOINTMENTS MEMBERSHIP PACKAGES VOUCH…" at bounding box center [783, 184] width 787 height 45
click at [804, 193] on div "NOTES FORMULA SERVICES PRODUCTS INVOICES APPOINTMENTS MEMBERSHIP PACKAGES VOUCH…" at bounding box center [768, 189] width 710 height 24
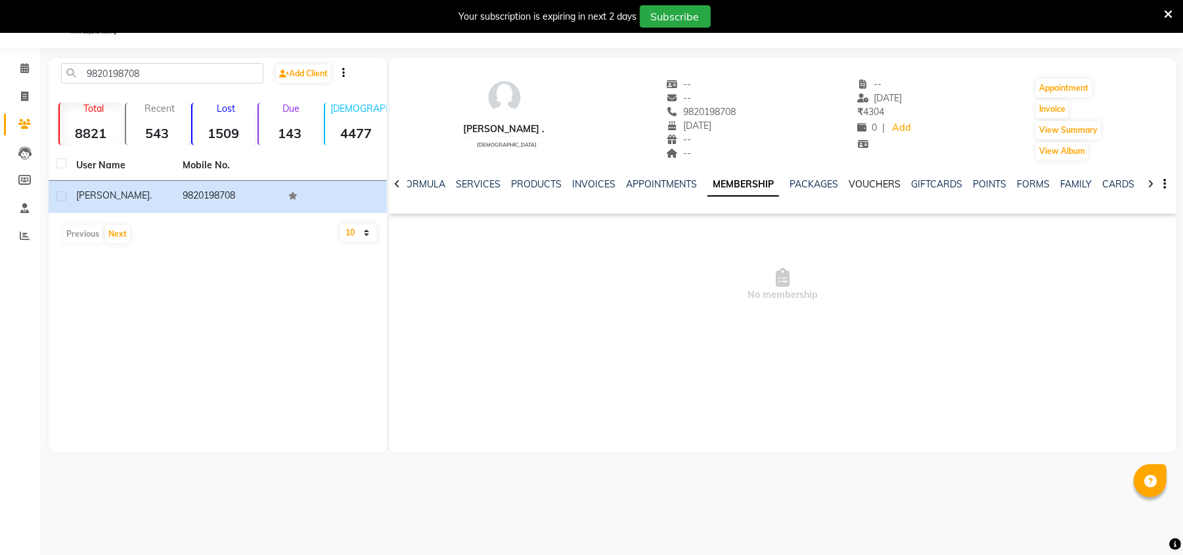
click at [857, 184] on link "VOUCHERS" at bounding box center [875, 184] width 52 height 12
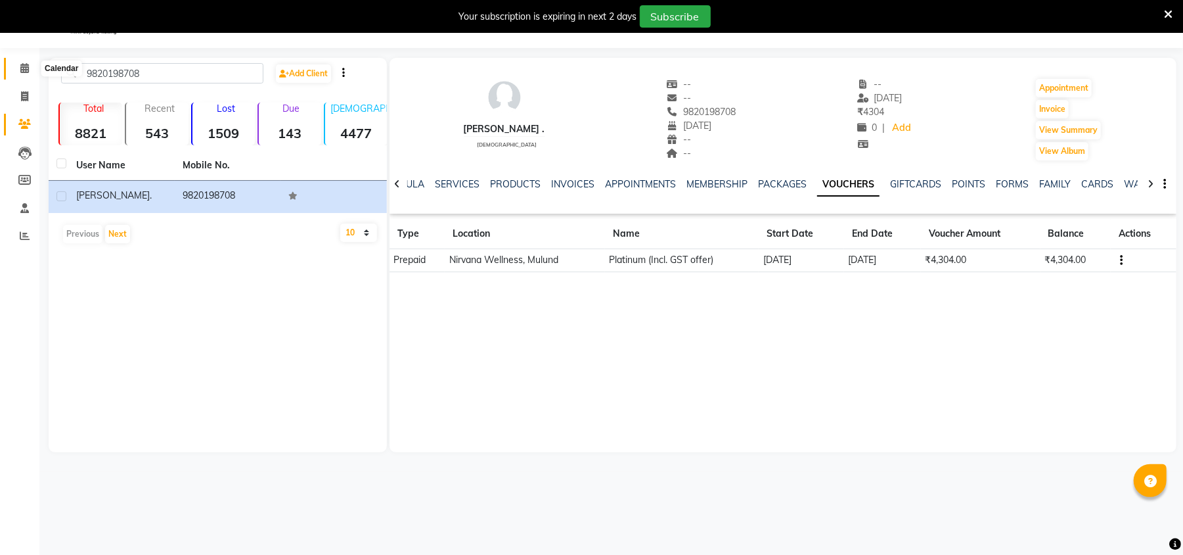
drag, startPoint x: 22, startPoint y: 60, endPoint x: 41, endPoint y: 64, distance: 19.3
click at [22, 61] on span at bounding box center [24, 68] width 23 height 15
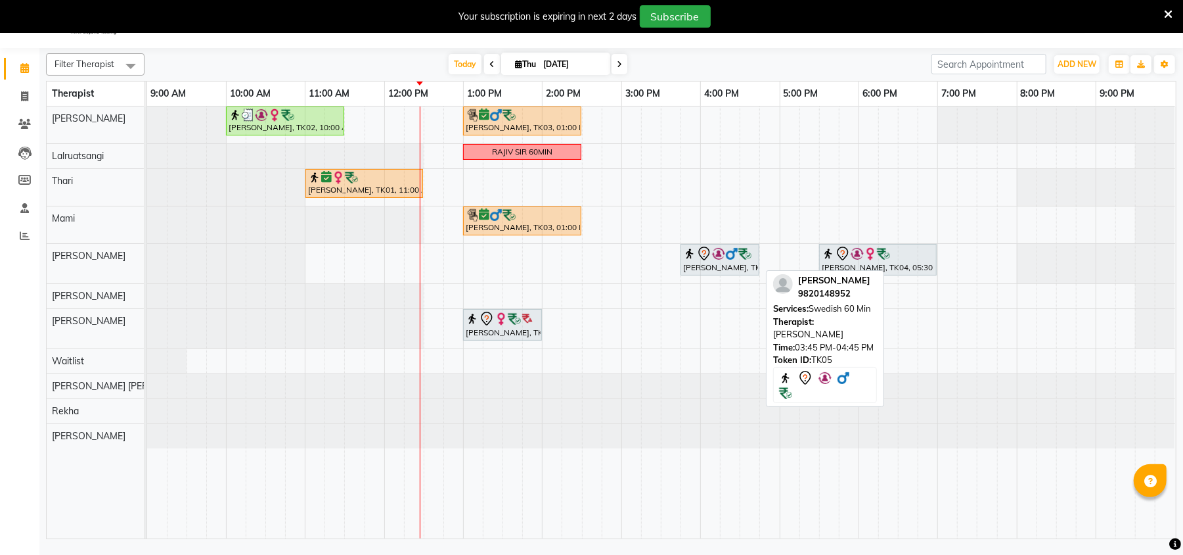
click at [721, 265] on div "Deepak Hariya, TK05, 03:45 PM-04:45 PM, Swedish 60 Min" at bounding box center [720, 260] width 76 height 28
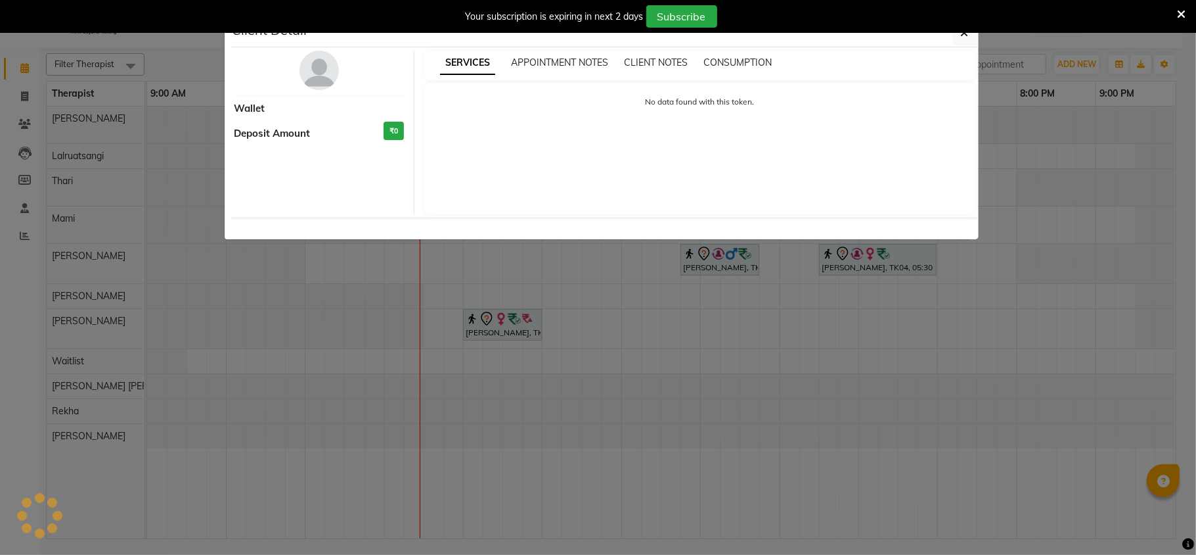
select select "7"
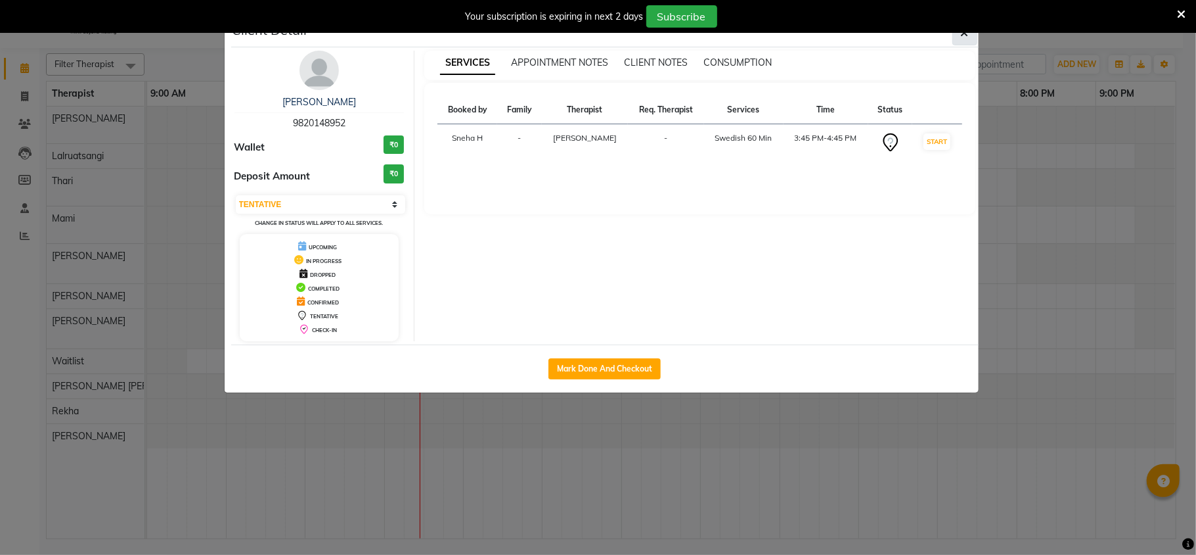
click at [965, 40] on button "button" at bounding box center [965, 32] width 25 height 25
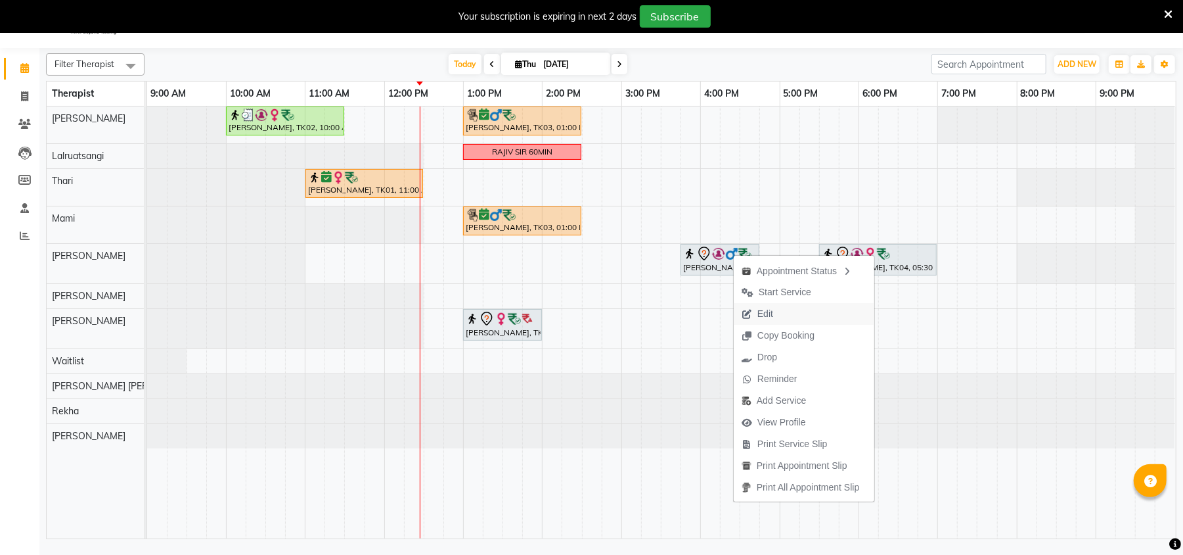
click at [755, 316] on span "Edit" at bounding box center [757, 314] width 47 height 22
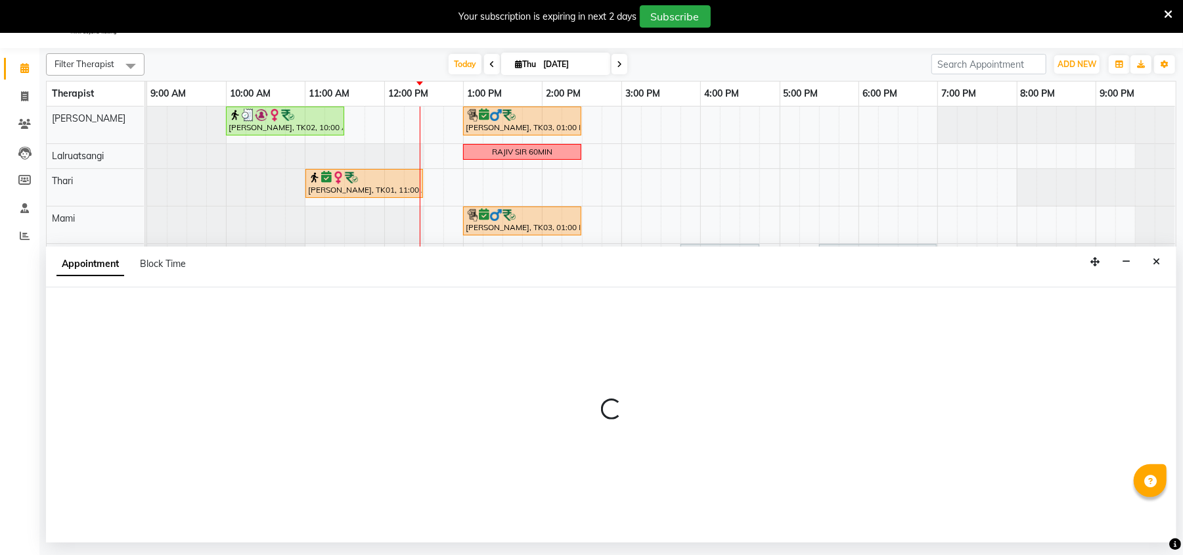
select select "tentative"
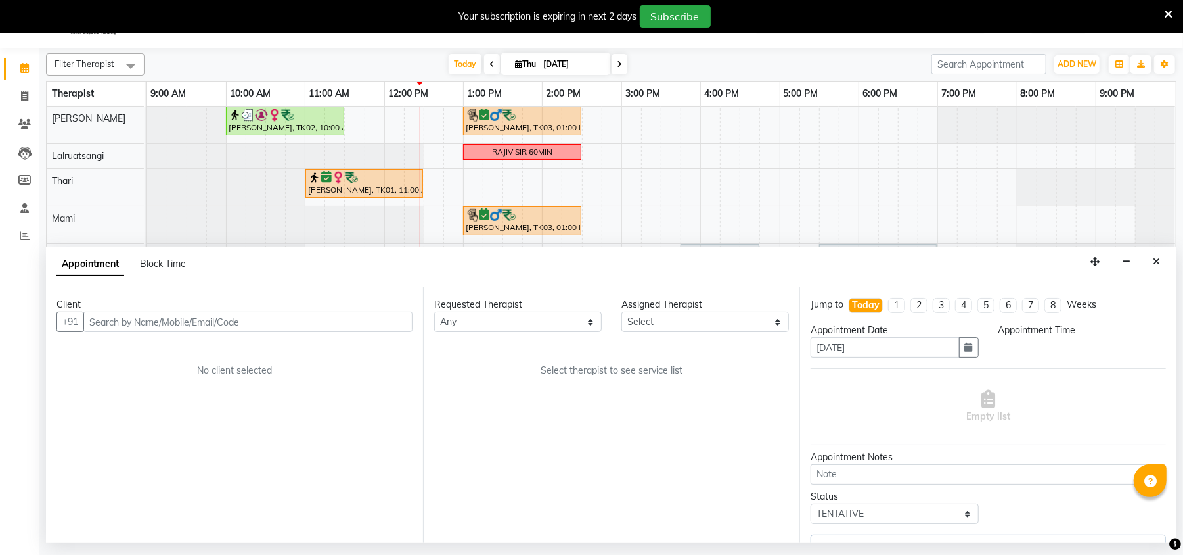
select select "29685"
select select "945"
select select "2150"
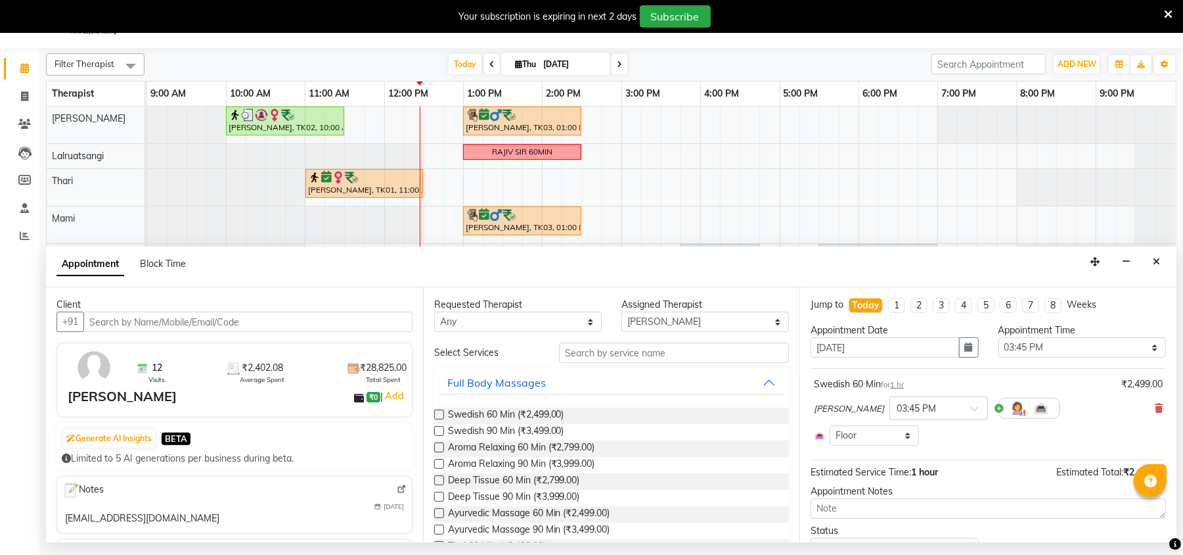
click at [255, 329] on input "text" at bounding box center [247, 321] width 329 height 20
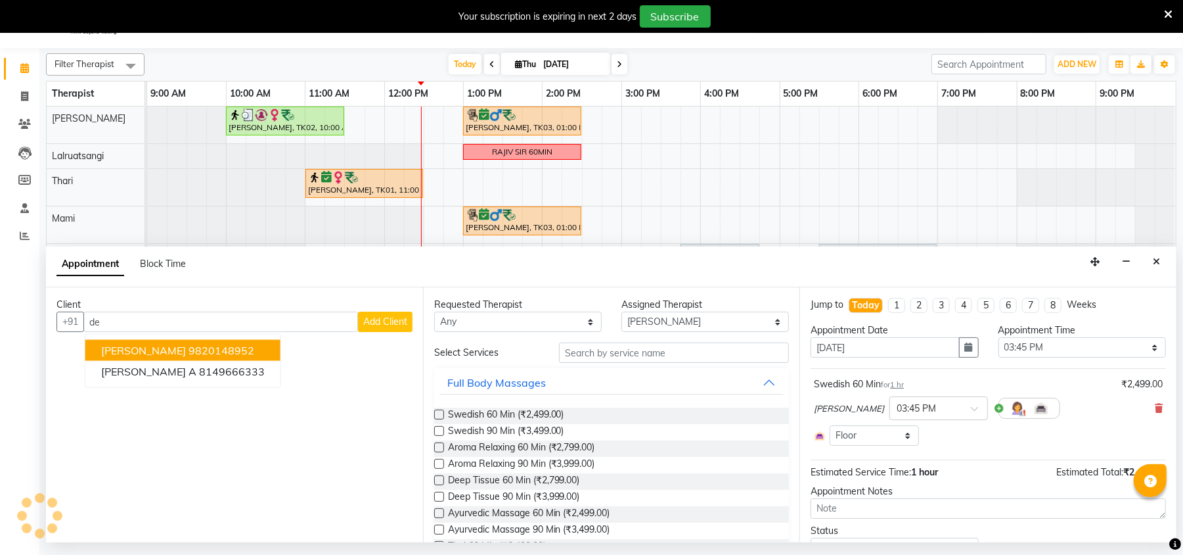
type input "d"
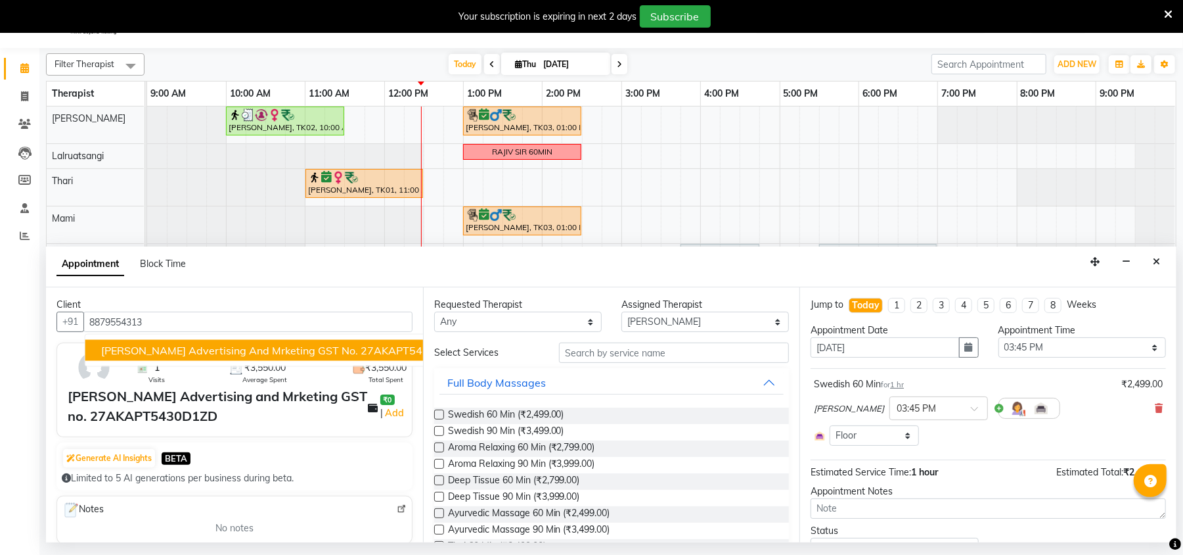
type input "8879554313"
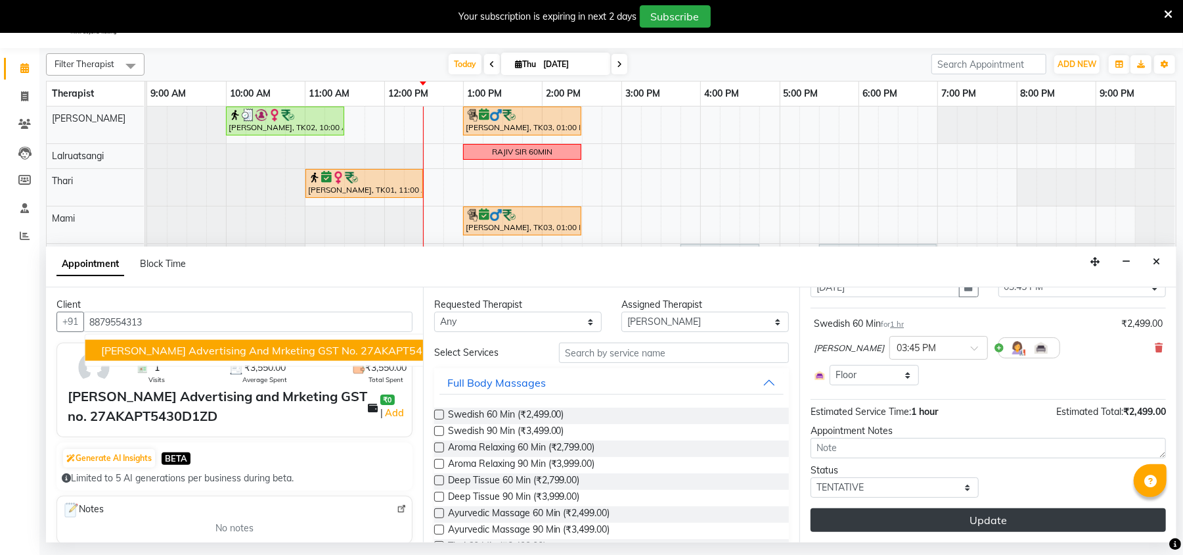
click at [962, 526] on button "Update" at bounding box center [988, 520] width 355 height 24
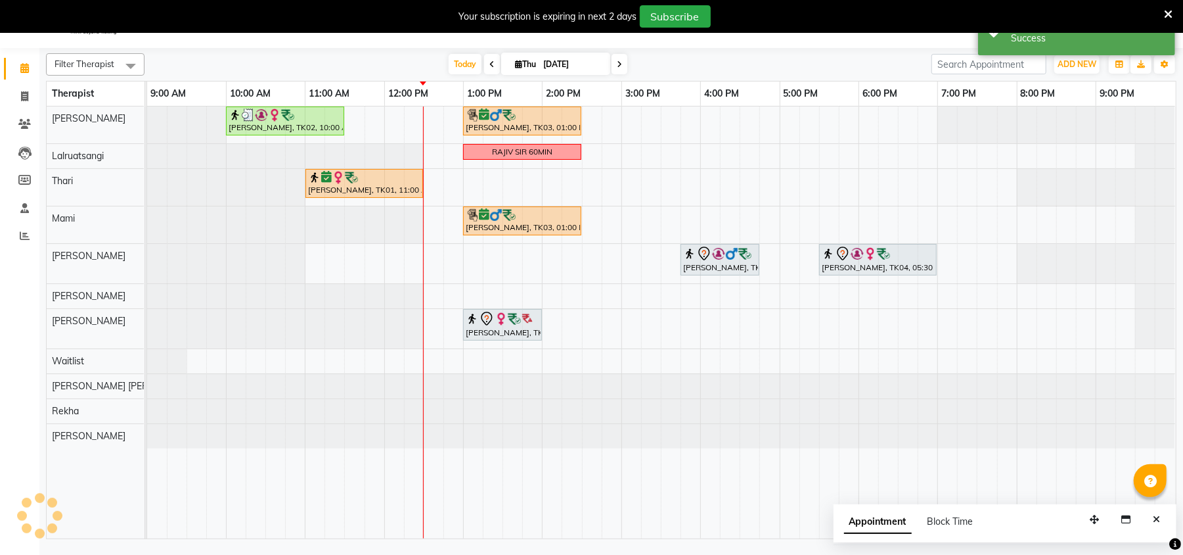
scroll to position [0, 0]
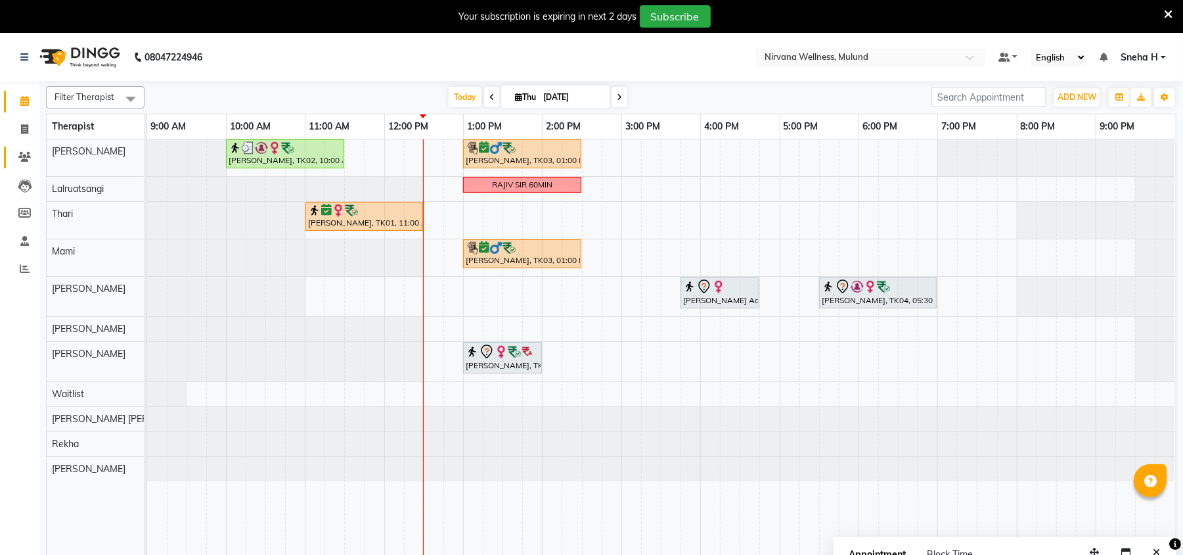
click at [29, 147] on link "Clients" at bounding box center [20, 158] width 32 height 22
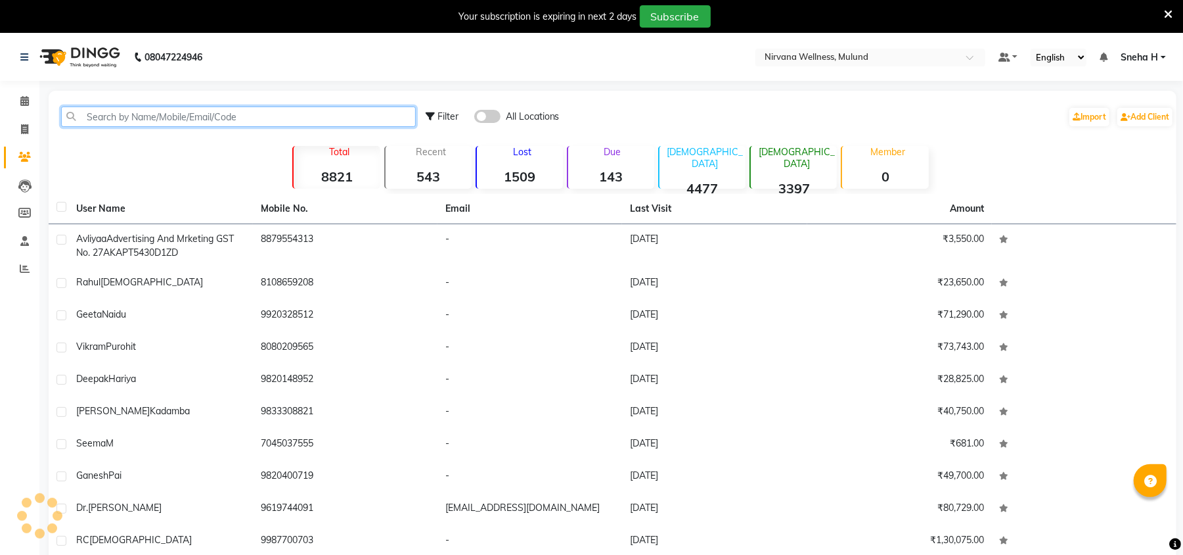
click at [344, 108] on input "text" at bounding box center [238, 116] width 355 height 20
paste input "9820198708"
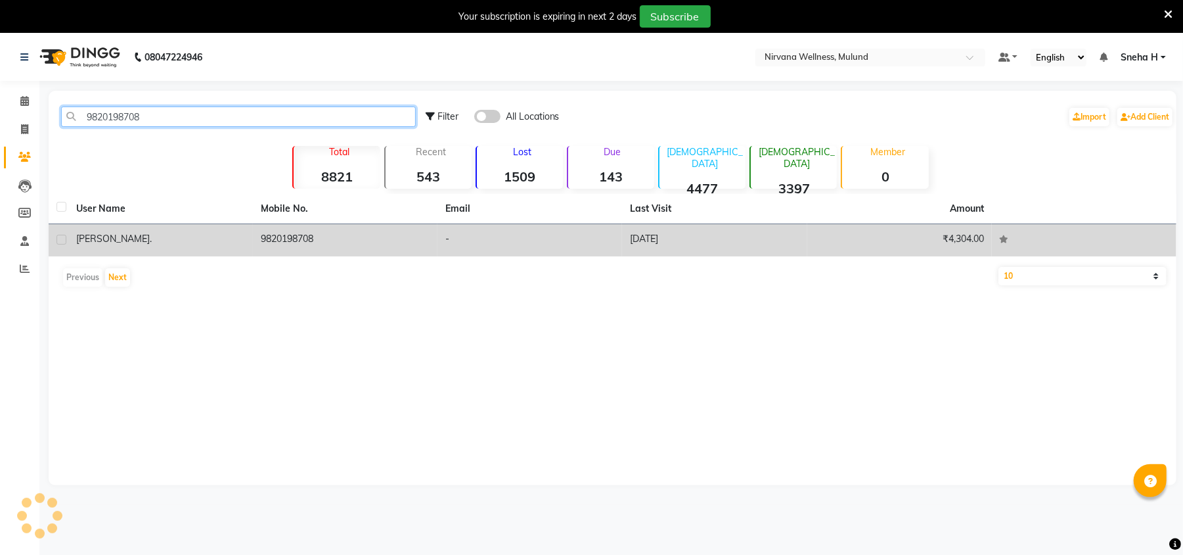
type input "9820198708"
click at [324, 242] on td "9820198708" at bounding box center [345, 240] width 185 height 32
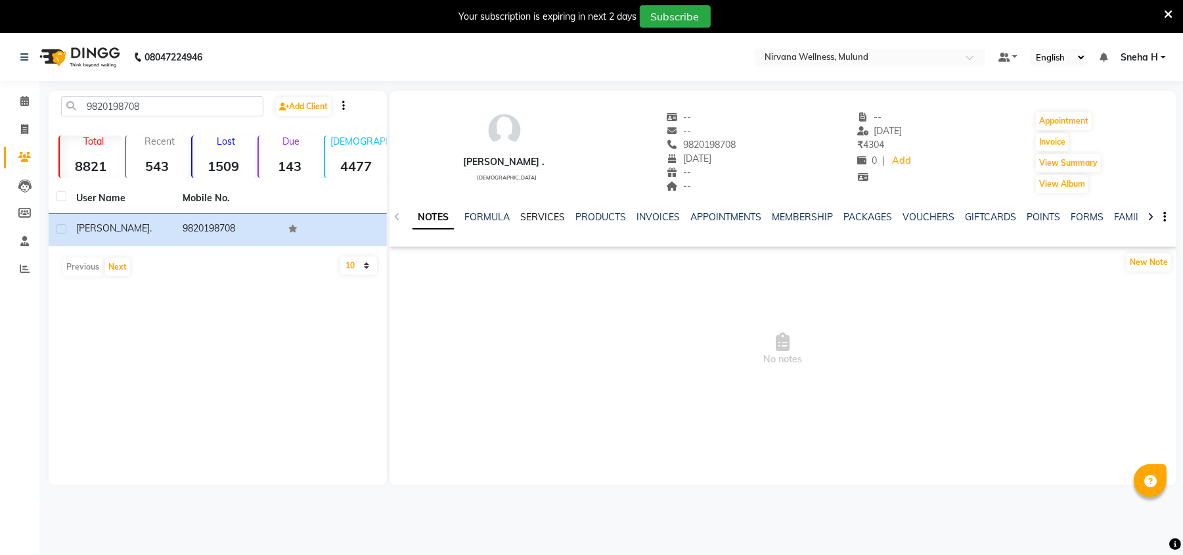
click at [552, 219] on link "SERVICES" at bounding box center [542, 217] width 45 height 12
click at [879, 213] on ul "NOTES FORMULA SERVICES PRODUCTS INVOICES APPOINTMENTS MEMBERSHIP PACKAGES VOUCH…" at bounding box center [818, 217] width 833 height 14
click at [913, 214] on link "VOUCHERS" at bounding box center [917, 217] width 52 height 12
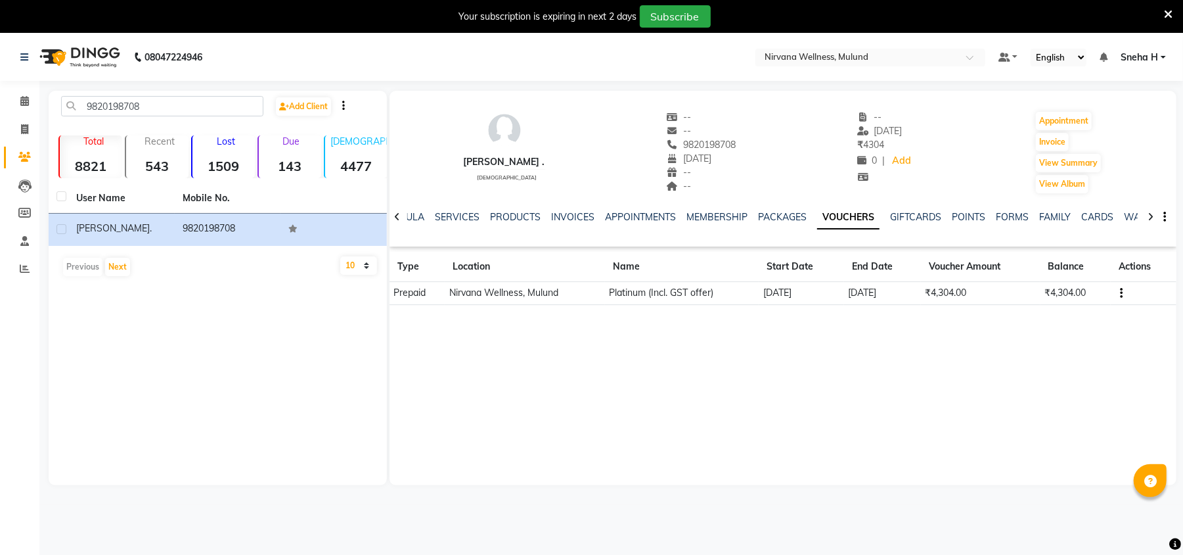
click at [951, 295] on td "₹4,304.00" at bounding box center [980, 293] width 119 height 23
click at [960, 330] on div "Vanessa . female -- -- 9820198708 01-07-2015 -- -- -- 20-07-2031 ₹ 4304 0 | Add…" at bounding box center [783, 288] width 787 height 394
click at [962, 290] on td "₹4,304.00" at bounding box center [980, 293] width 119 height 23
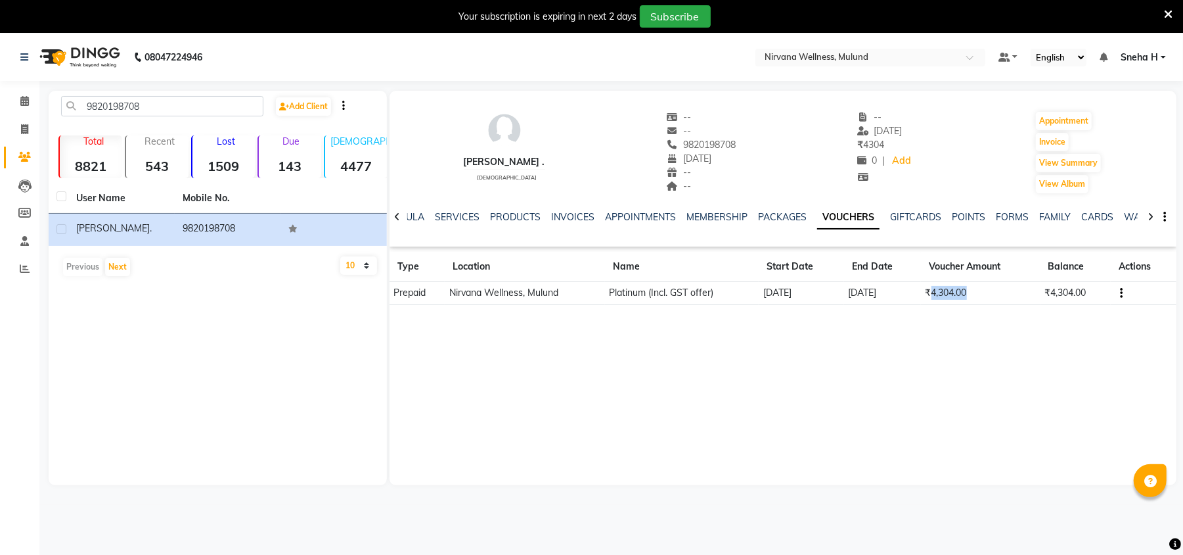
click at [962, 290] on td "₹4,304.00" at bounding box center [980, 293] width 119 height 23
click at [953, 375] on div "Vanessa . female -- -- 9820198708 01-07-2015 -- -- -- 20-07-2031 ₹ 4304 0 | Add…" at bounding box center [783, 288] width 787 height 394
click at [950, 290] on td "₹4,304.00" at bounding box center [980, 293] width 119 height 23
click at [958, 359] on div "Vanessa . female -- -- 9820198708 01-07-2015 -- -- -- 20-07-2031 ₹ 4304 0 | Add…" at bounding box center [783, 288] width 787 height 394
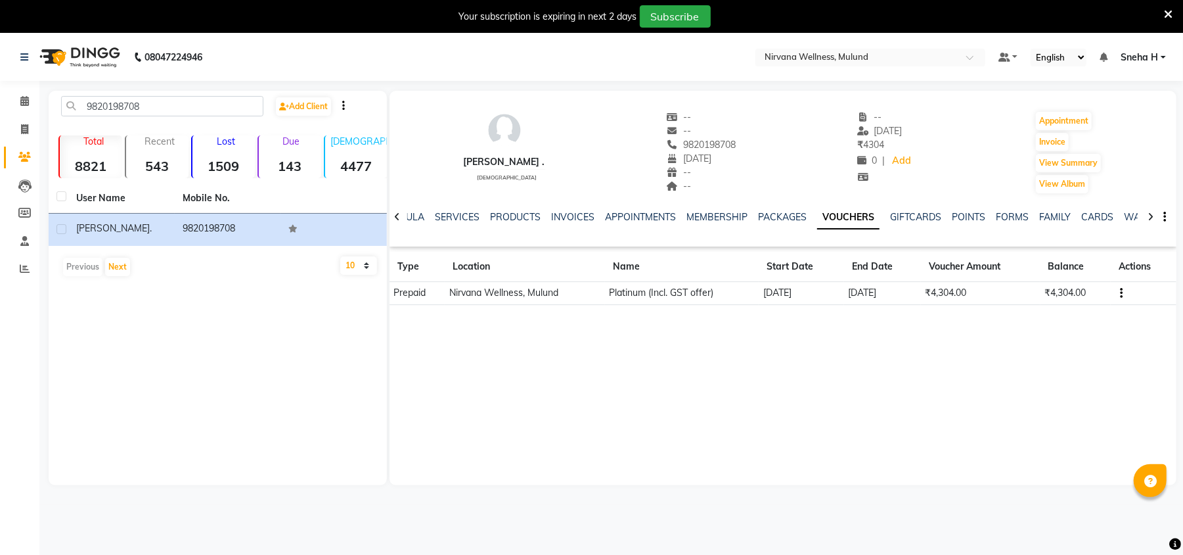
click at [949, 294] on td "₹4,304.00" at bounding box center [980, 293] width 119 height 23
click at [949, 293] on td "₹4,304.00" at bounding box center [980, 293] width 119 height 23
click at [970, 376] on div "Vanessa . female -- -- 9820198708 01-07-2015 -- -- -- 20-07-2031 ₹ 4304 0 | Add…" at bounding box center [783, 288] width 787 height 394
click at [947, 292] on td "₹4,304.00" at bounding box center [980, 293] width 119 height 23
click at [947, 290] on td "₹4,304.00" at bounding box center [980, 293] width 119 height 23
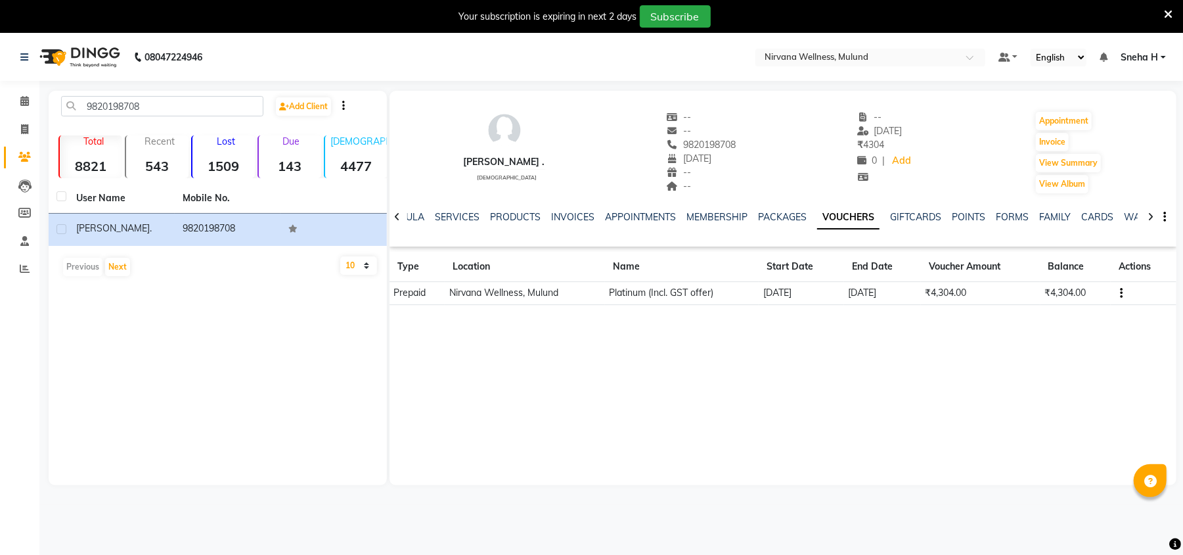
click at [978, 355] on div "Vanessa . female -- -- 9820198708 01-07-2015 -- -- -- 20-07-2031 ₹ 4304 0 | Add…" at bounding box center [783, 288] width 787 height 394
click at [951, 292] on td "₹4,304.00" at bounding box center [980, 293] width 119 height 23
click at [997, 364] on div "Vanessa . female -- -- 9820198708 01-07-2015 -- -- -- 20-07-2031 ₹ 4304 0 | Add…" at bounding box center [783, 288] width 787 height 394
click at [11, 98] on link "Calendar" at bounding box center [20, 102] width 32 height 22
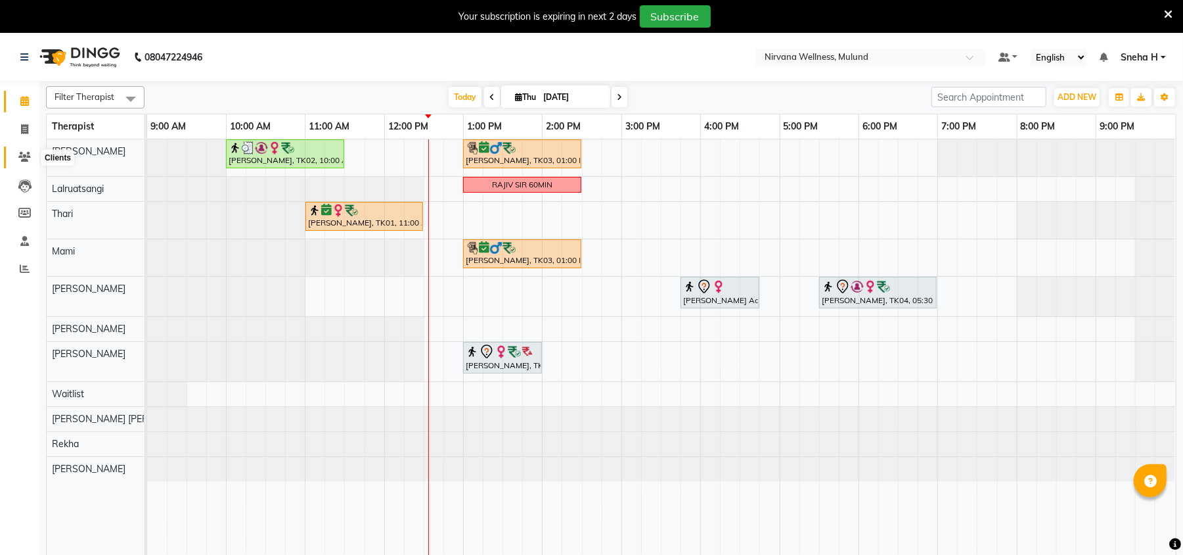
click at [24, 154] on icon at bounding box center [24, 157] width 12 height 10
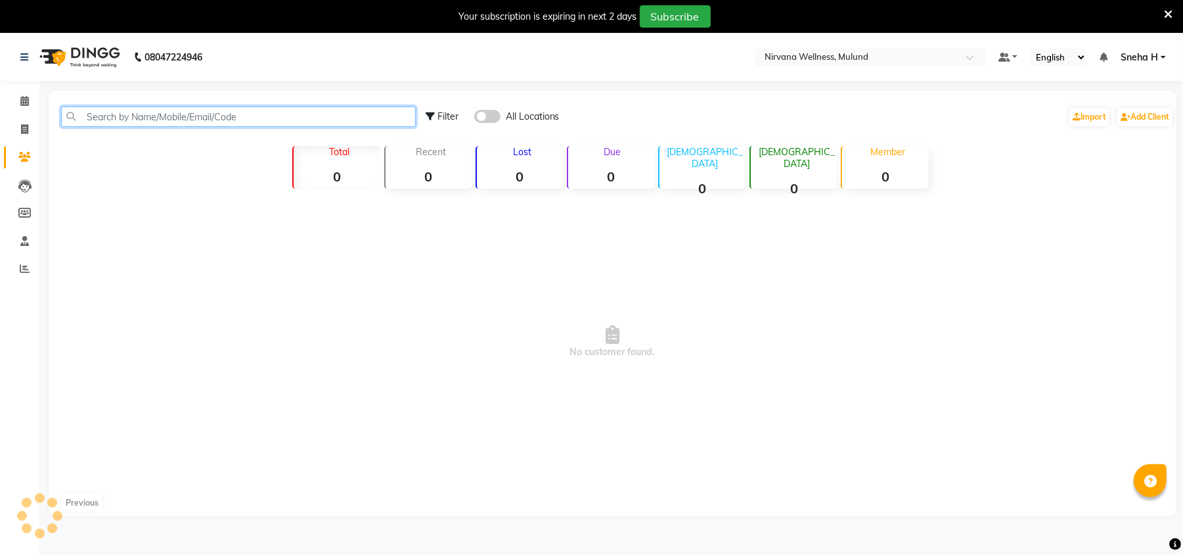
click at [239, 116] on input "text" at bounding box center [238, 116] width 355 height 20
paste input "9892451355"
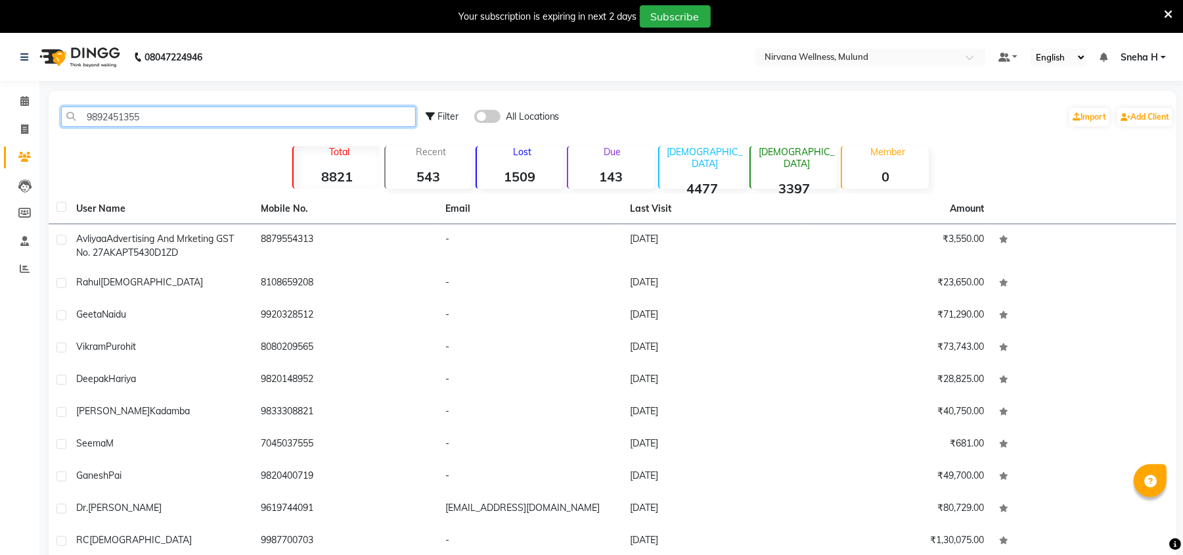
click at [223, 119] on input "9892451355" at bounding box center [238, 116] width 355 height 20
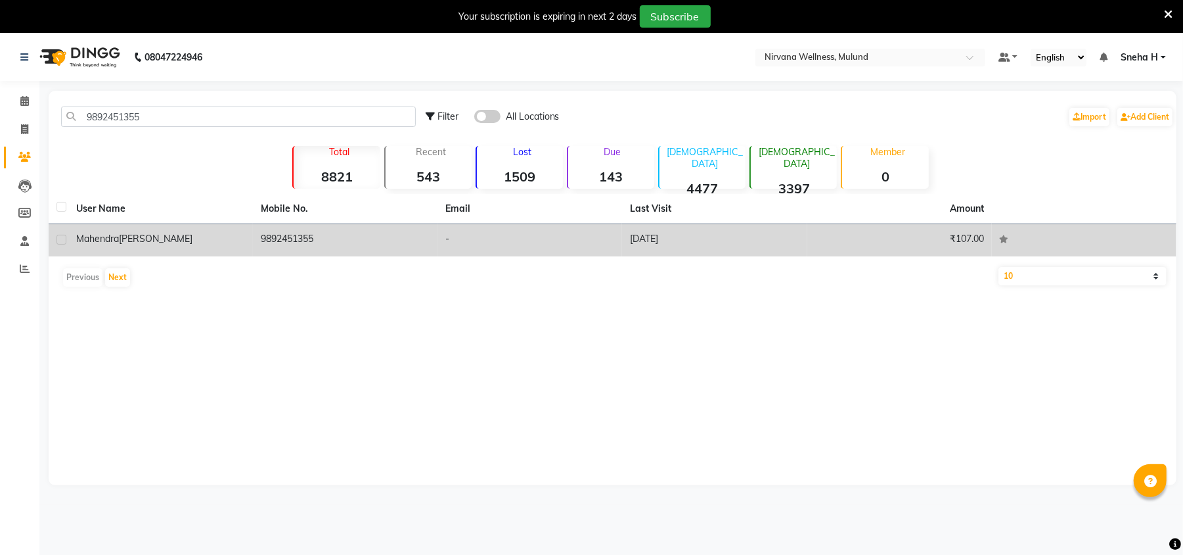
click at [160, 235] on div "Mahendra Sharma" at bounding box center [160, 239] width 169 height 14
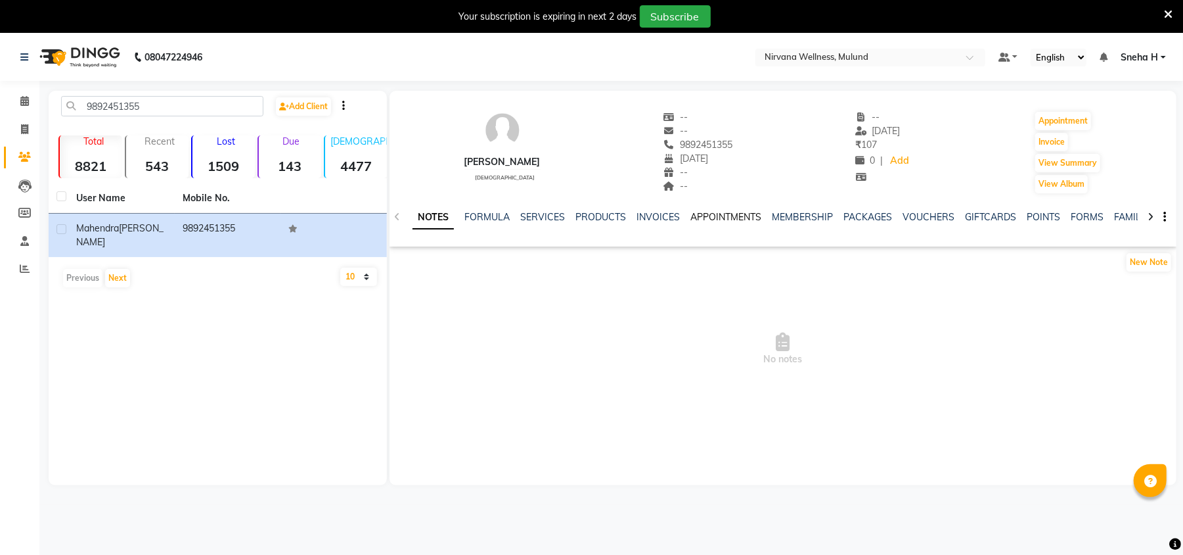
click at [731, 217] on link "APPOINTMENTS" at bounding box center [726, 217] width 71 height 12
click at [778, 221] on link "MEMBERSHIP" at bounding box center [761, 217] width 61 height 12
click at [802, 226] on div "NOTES FORMULA SERVICES PRODUCTS INVOICES APPOINTMENTS MEMBERSHIP PACKAGES VOUCH…" at bounding box center [768, 222] width 710 height 24
click at [823, 219] on link "PACKAGES" at bounding box center [814, 217] width 49 height 12
click at [870, 216] on link "VOUCHERS" at bounding box center [864, 217] width 52 height 12
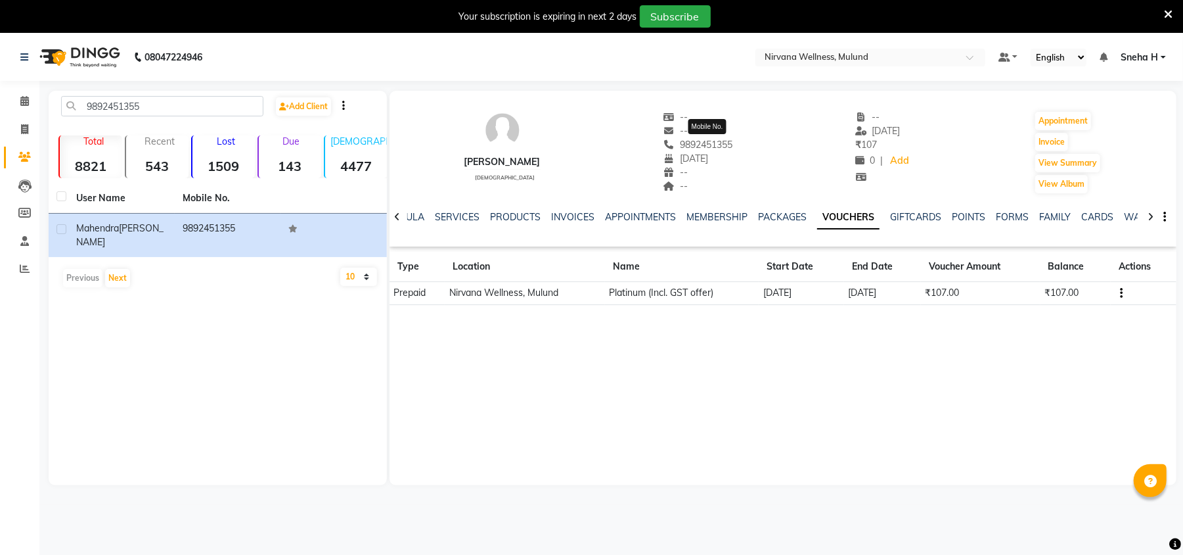
click at [700, 148] on span "9892451355" at bounding box center [699, 145] width 70 height 12
click at [704, 142] on span "9892451355" at bounding box center [699, 145] width 70 height 12
click at [834, 146] on div "Mahendra Sharma male -- -- 9892451355 01-04-1988 -- -- -- 20-02-2006 ₹ 107 0 | …" at bounding box center [783, 145] width 787 height 97
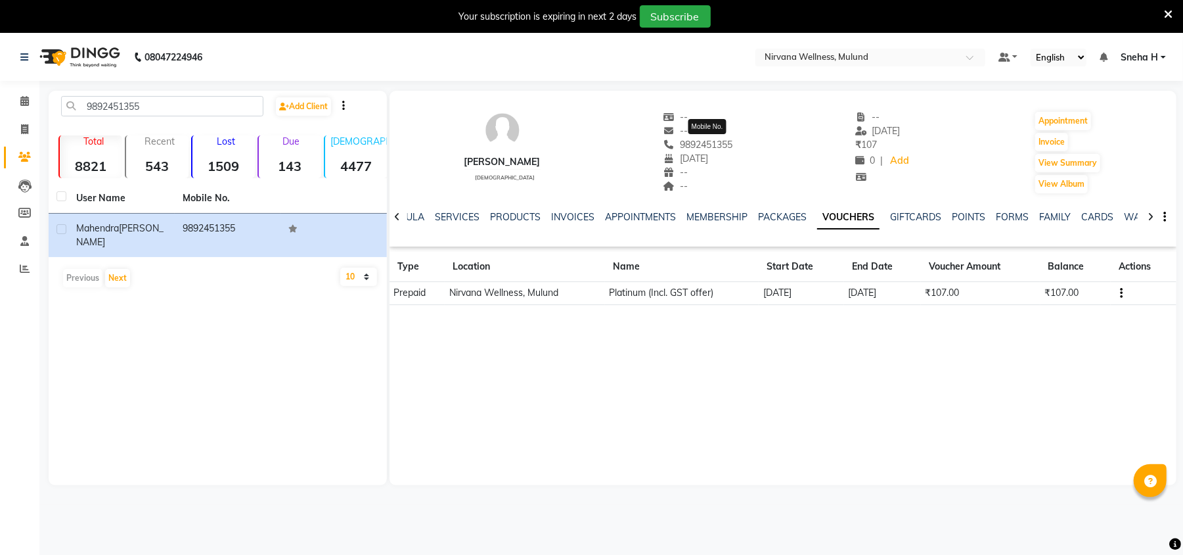
click at [694, 143] on span "9892451355" at bounding box center [699, 145] width 70 height 12
click at [773, 137] on div "Mahendra Sharma male -- -- 9892451355 01-04-1988 -- -- -- 20-02-2006 ₹ 107 0 | …" at bounding box center [783, 145] width 787 height 97
drag, startPoint x: 168, startPoint y: 108, endPoint x: 0, endPoint y: 182, distance: 183.9
click at [0, 182] on app-home "08047224946 Select Location × Nirvana Wellness, Mulund Default Panel My Panel E…" at bounding box center [591, 269] width 1183 height 471
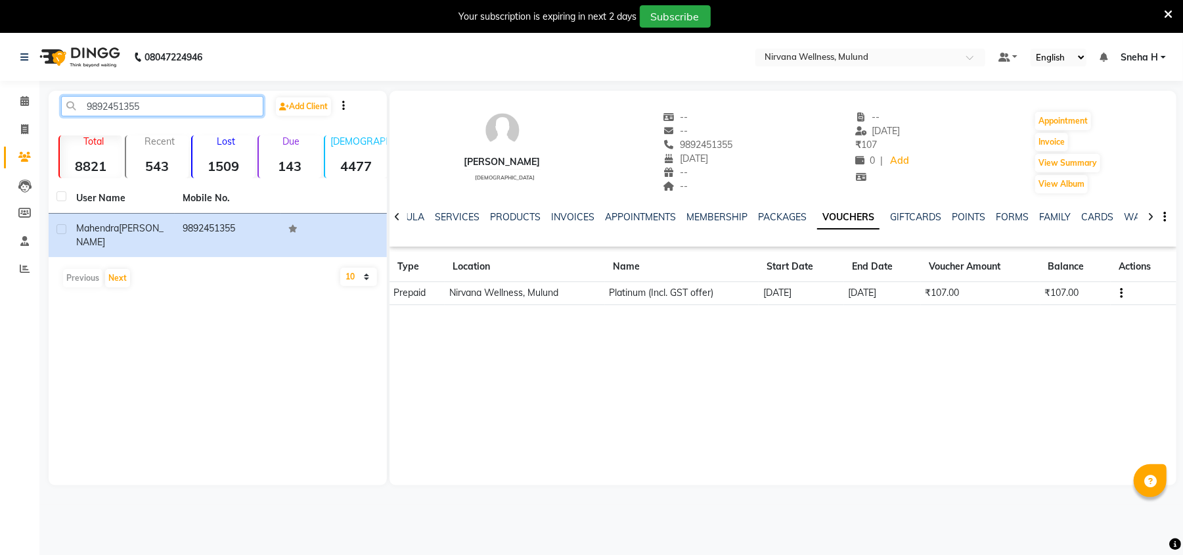
paste input "930464848"
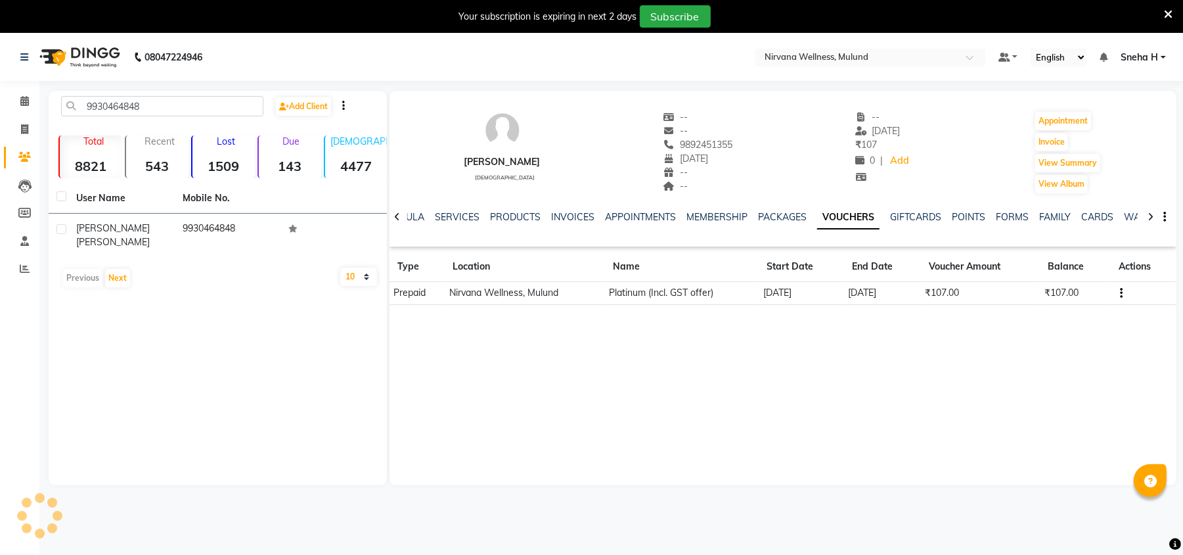
click at [168, 221] on td "Vinayak mainkar" at bounding box center [121, 235] width 106 height 43
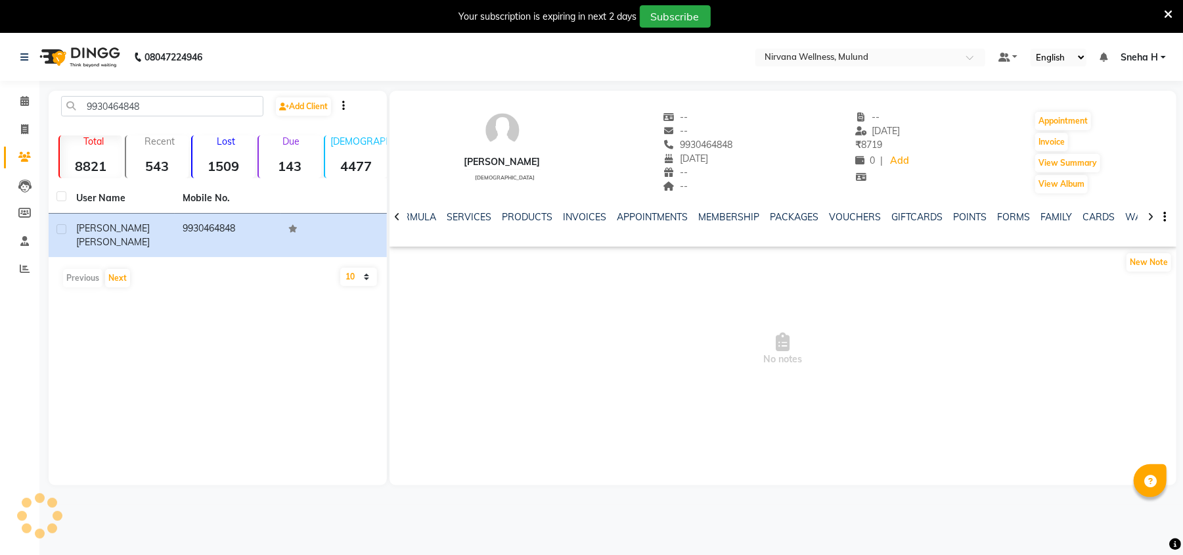
click at [862, 223] on div "VOUCHERS" at bounding box center [855, 217] width 52 height 14
click at [861, 221] on link "VOUCHERS" at bounding box center [855, 217] width 52 height 12
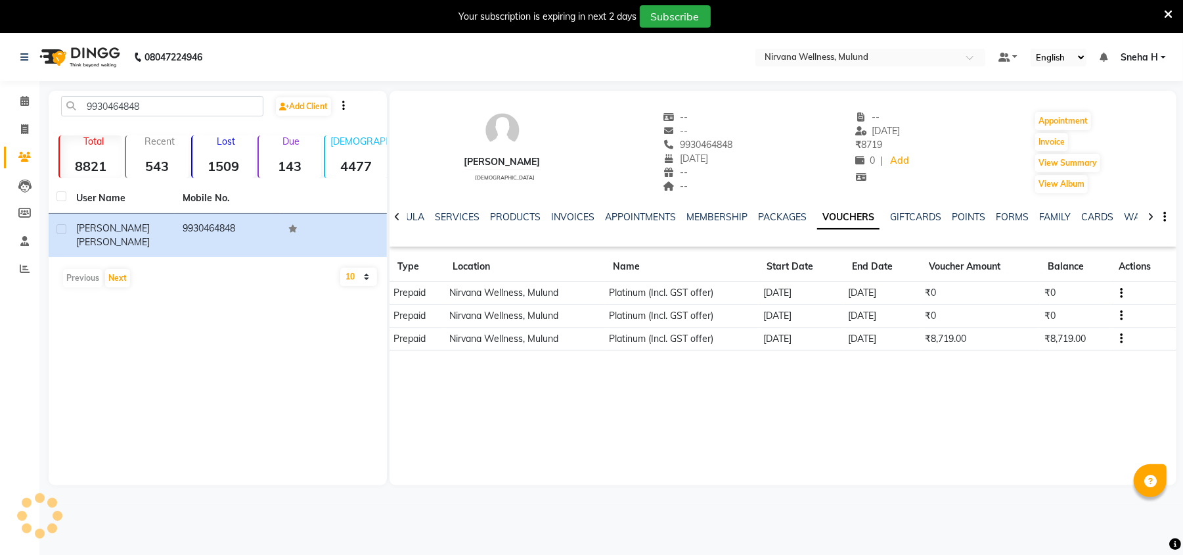
click at [442, 222] on div "SERVICES" at bounding box center [457, 217] width 45 height 14
click at [442, 208] on div "NOTES FORMULA SERVICES PRODUCTS INVOICES APPOINTMENTS MEMBERSHIP PACKAGES VOUCH…" at bounding box center [783, 216] width 787 height 45
click at [447, 211] on link "SERVICES" at bounding box center [457, 217] width 45 height 12
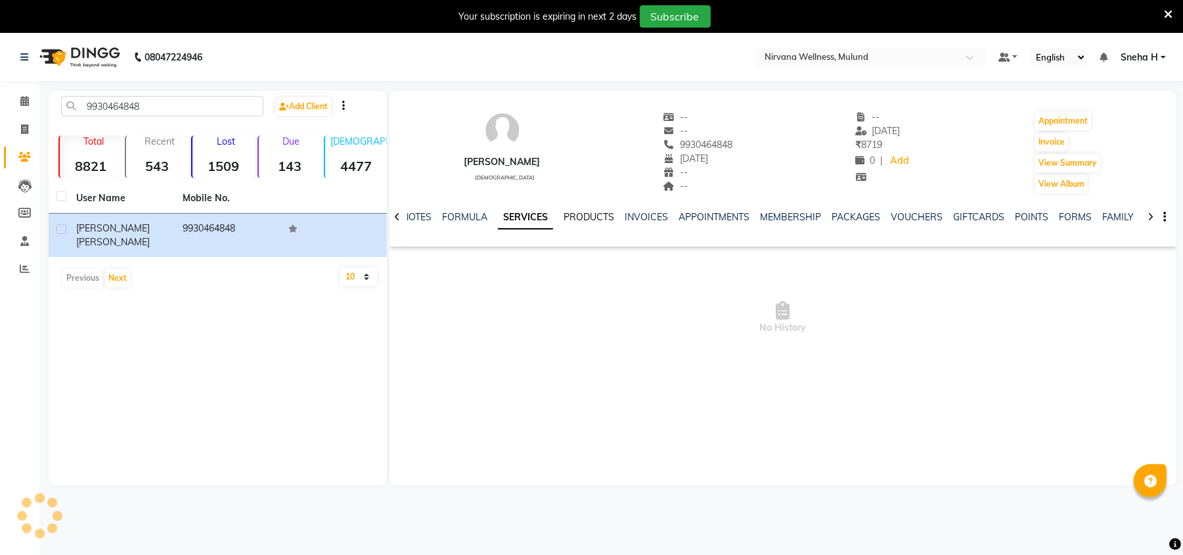
click at [572, 216] on link "PRODUCTS" at bounding box center [589, 217] width 51 height 12
click at [642, 219] on link "INVOICES" at bounding box center [637, 217] width 43 height 12
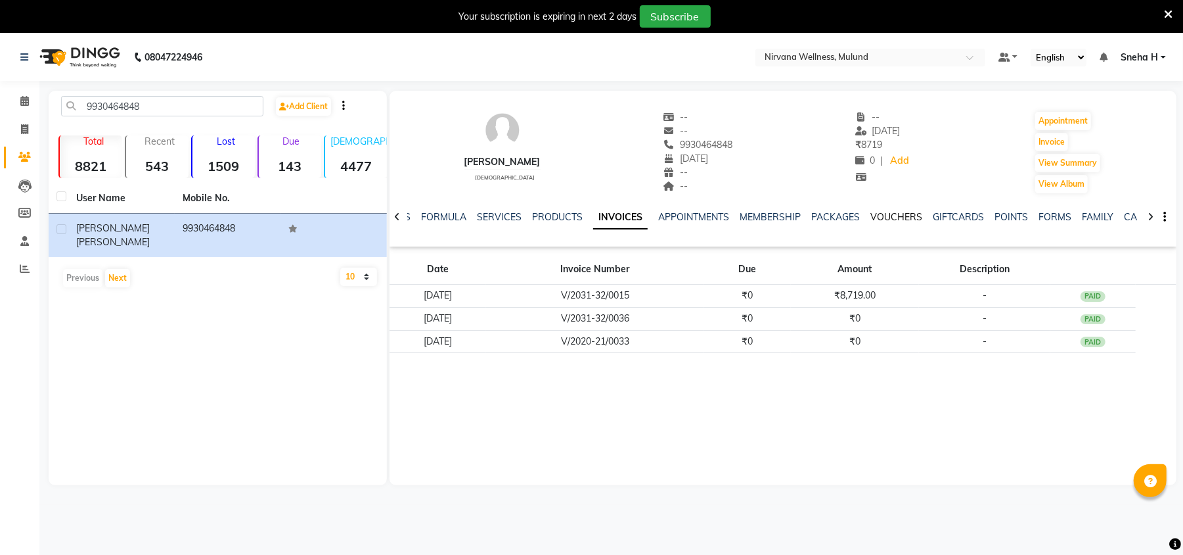
click at [881, 211] on link "VOUCHERS" at bounding box center [897, 217] width 52 height 12
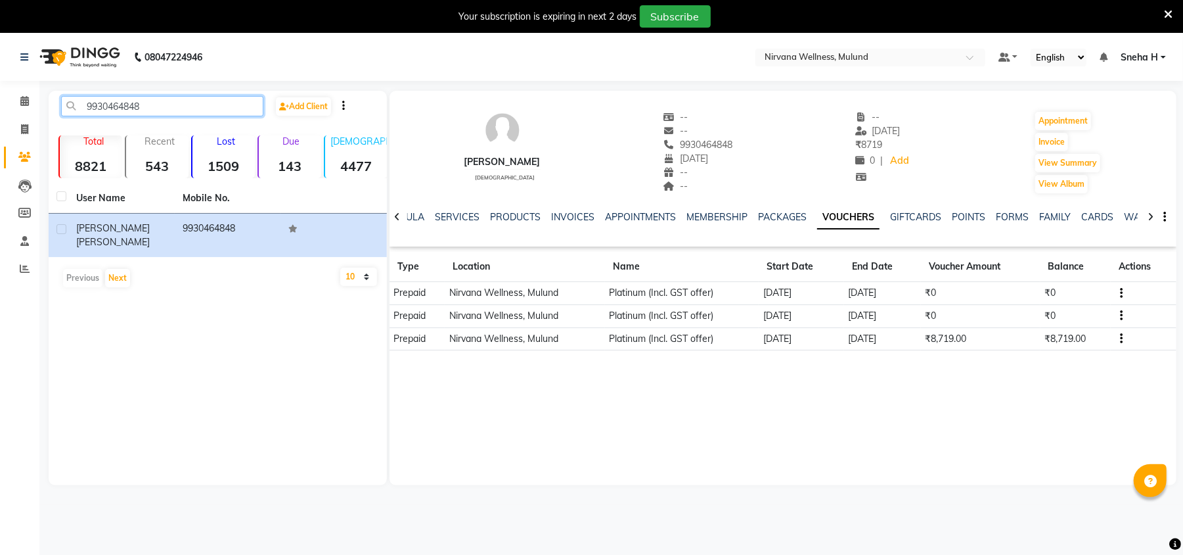
drag, startPoint x: 164, startPoint y: 108, endPoint x: 0, endPoint y: 151, distance: 169.9
click at [0, 151] on app-home "08047224946 Select Location × Nirvana Wellness, Mulund Default Panel My Panel E…" at bounding box center [591, 269] width 1183 height 471
paste input "667030"
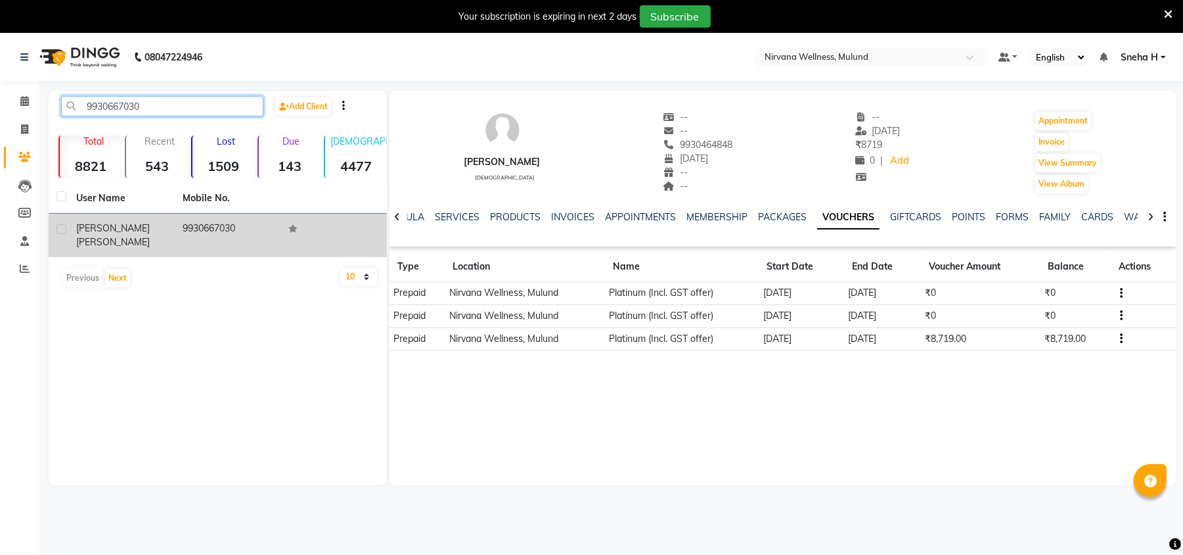
type input "9930667030"
click at [185, 218] on td "9930667030" at bounding box center [228, 235] width 106 height 43
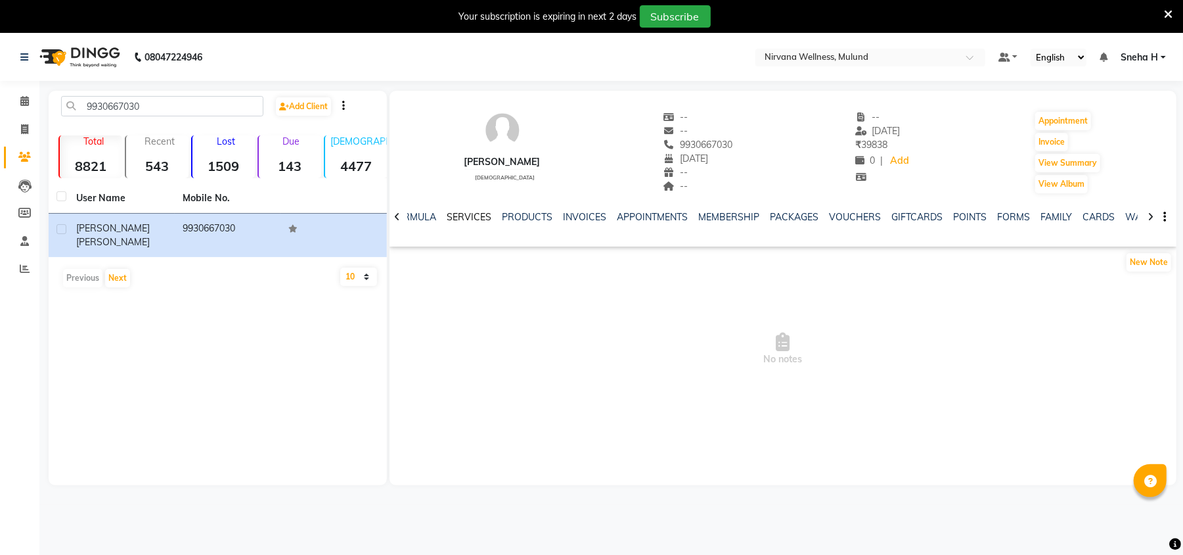
click at [465, 218] on link "SERVICES" at bounding box center [469, 217] width 45 height 12
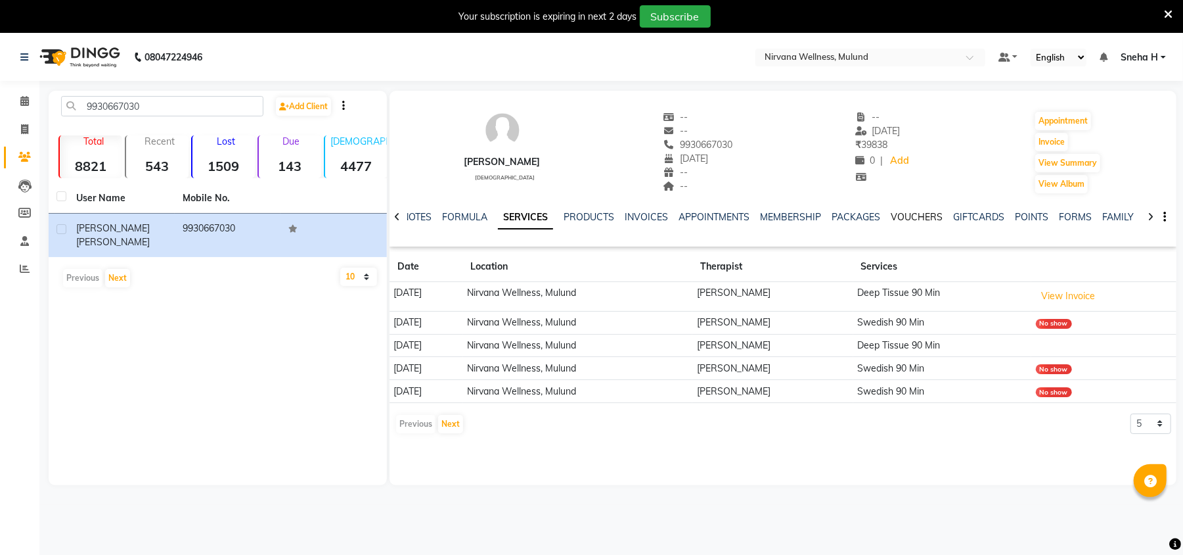
click at [913, 218] on link "VOUCHERS" at bounding box center [917, 217] width 52 height 12
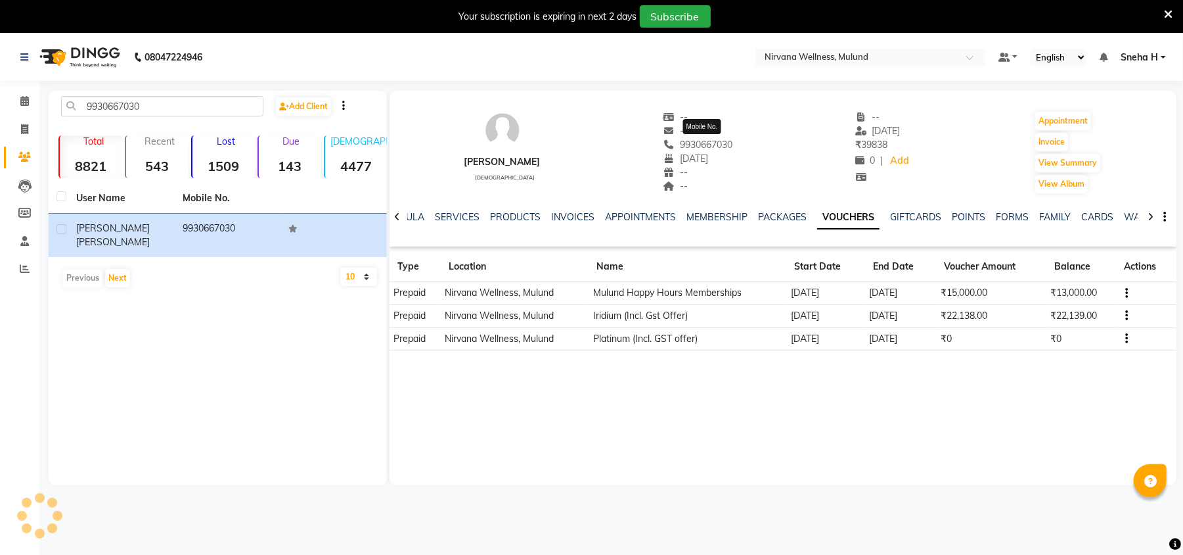
click at [733, 146] on span "9930667030" at bounding box center [699, 145] width 70 height 12
click at [825, 160] on div "Vimal Vijaykumar male -- -- 9930667030 01-02-2016 -- -- -- 10-04-2024 ₹ 39838 0…" at bounding box center [783, 145] width 787 height 97
click at [725, 146] on span "9930667030" at bounding box center [699, 145] width 70 height 12
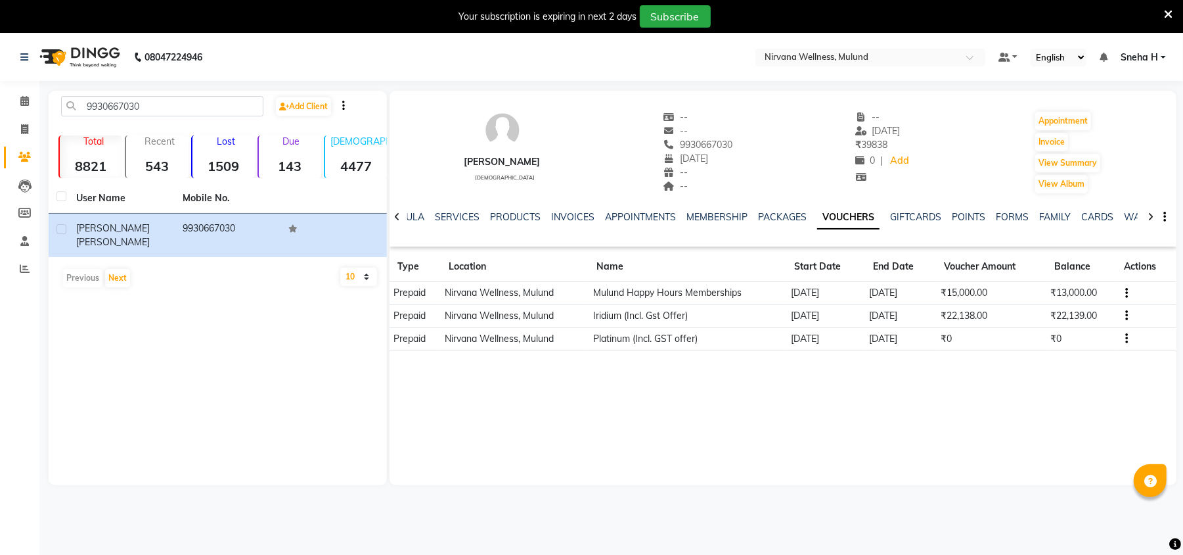
click at [763, 135] on div "Vimal Vijaykumar male -- -- 9930667030 01-02-2016 -- -- -- 10-04-2024 ₹ 39838 0…" at bounding box center [783, 145] width 787 height 97
click at [716, 142] on span "9930667030" at bounding box center [699, 145] width 70 height 12
click at [781, 140] on div "Vimal Vijaykumar male -- -- 9930667030 01-02-2016 -- -- -- 10-04-2024 ₹ 39838 0…" at bounding box center [783, 145] width 787 height 97
click at [707, 143] on span "9930667030" at bounding box center [699, 145] width 70 height 12
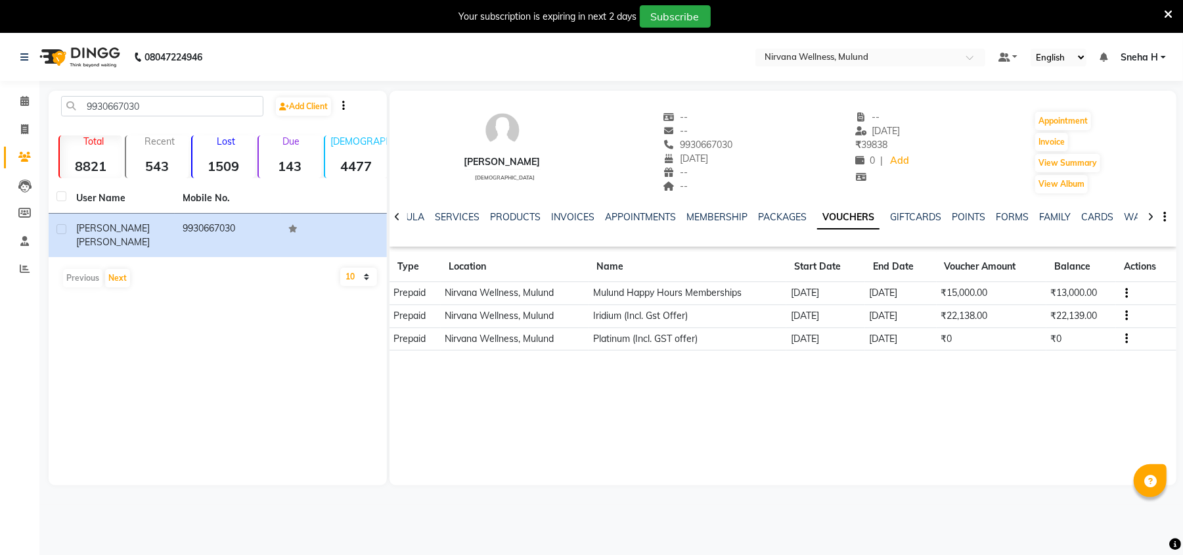
click at [707, 143] on span "9930667030" at bounding box center [699, 145] width 70 height 12
click at [786, 138] on div "Vimal Vijaykumar male -- -- 9930667030 01-02-2016 -- -- -- 10-04-2024 ₹ 39838 0…" at bounding box center [783, 145] width 787 height 97
drag, startPoint x: 29, startPoint y: 98, endPoint x: 72, endPoint y: 103, distance: 43.0
click at [29, 97] on span at bounding box center [24, 101] width 23 height 15
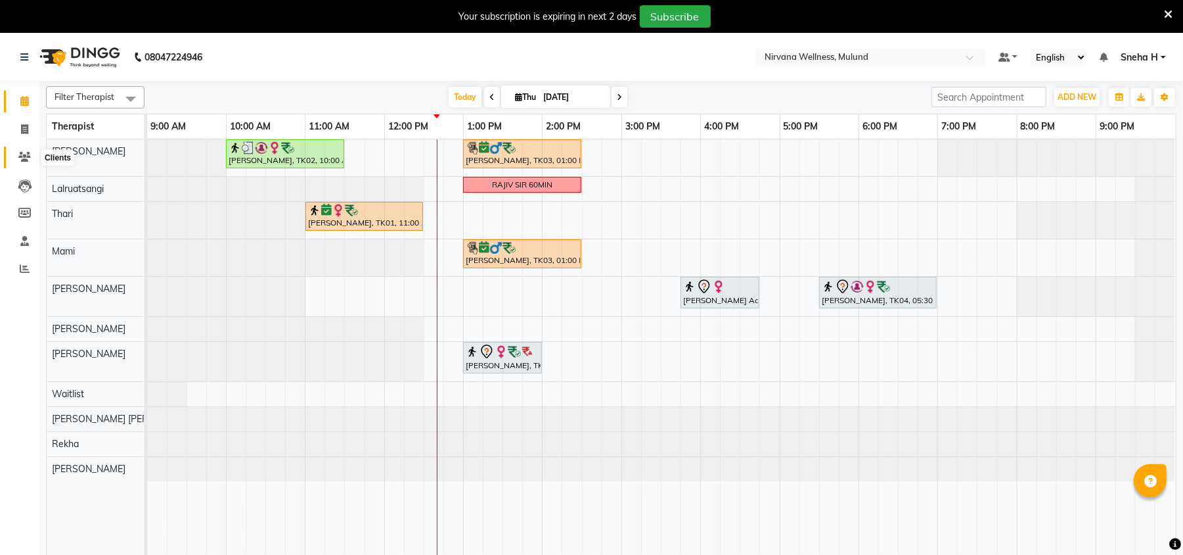
click at [21, 152] on icon at bounding box center [24, 157] width 12 height 10
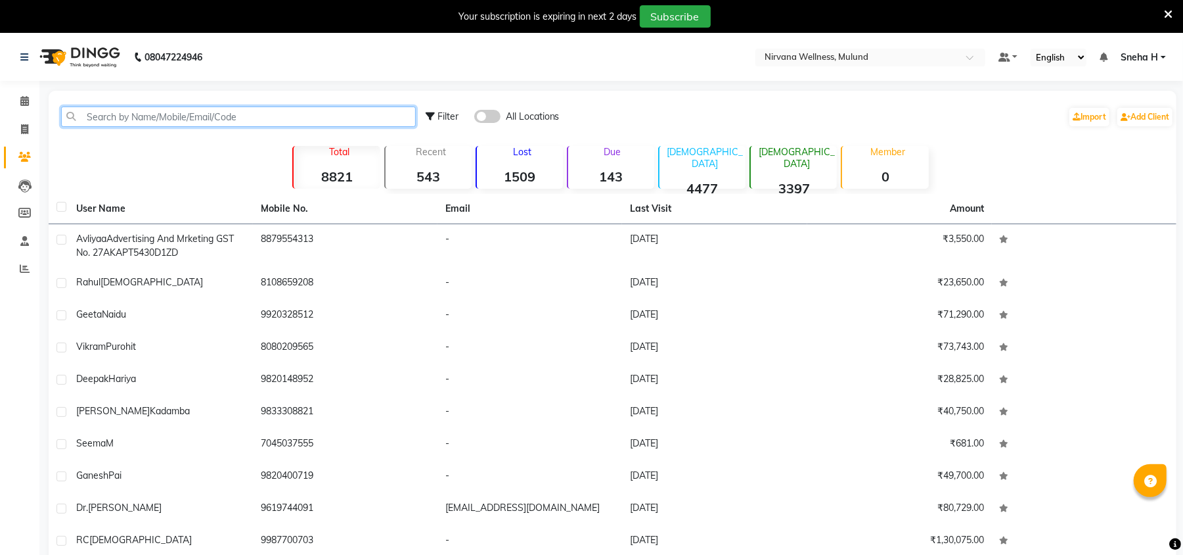
click at [306, 118] on input "text" at bounding box center [238, 116] width 355 height 20
paste input "9769733003"
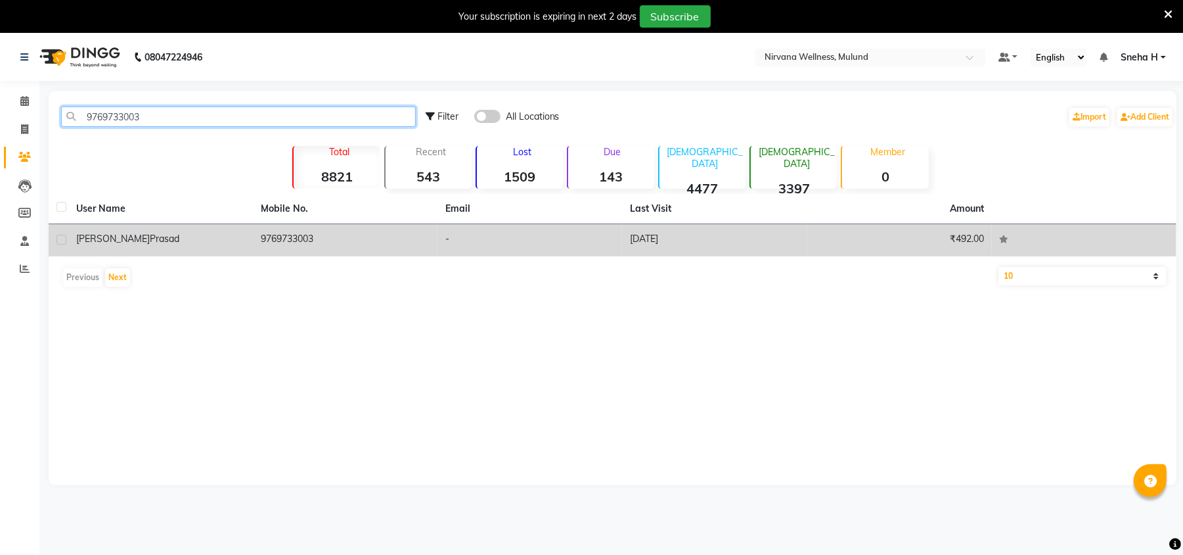
type input "9769733003"
click at [208, 239] on div "kavitha prasad" at bounding box center [160, 239] width 169 height 14
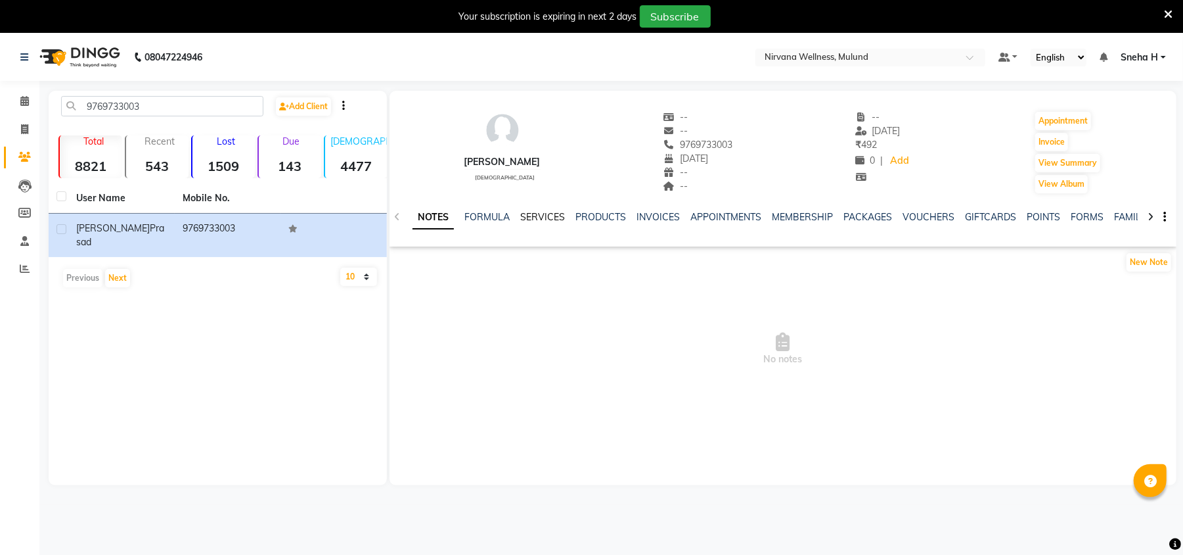
click at [532, 214] on link "SERVICES" at bounding box center [542, 217] width 45 height 12
click at [798, 211] on link "MEMBERSHIP" at bounding box center [790, 217] width 61 height 12
click at [870, 208] on div "NOTES FORMULA SERVICES PRODUCTS INVOICES APPOINTMENTS MEMBERSHIP PACKAGES VOUCH…" at bounding box center [783, 216] width 787 height 45
click at [867, 216] on link "VOUCHERS" at bounding box center [875, 217] width 52 height 12
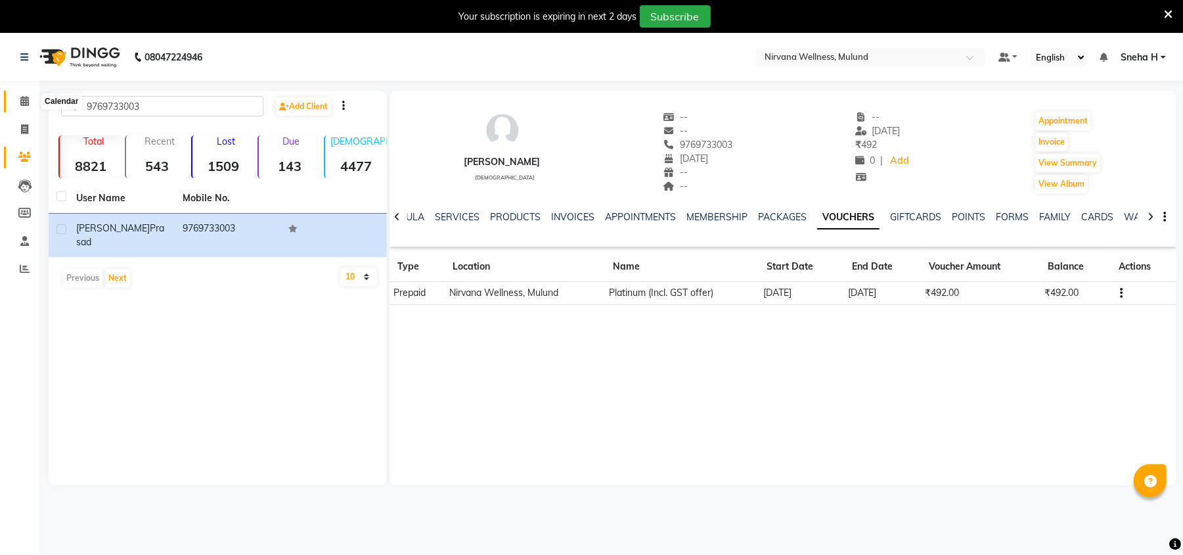
click at [22, 96] on icon at bounding box center [24, 101] width 9 height 10
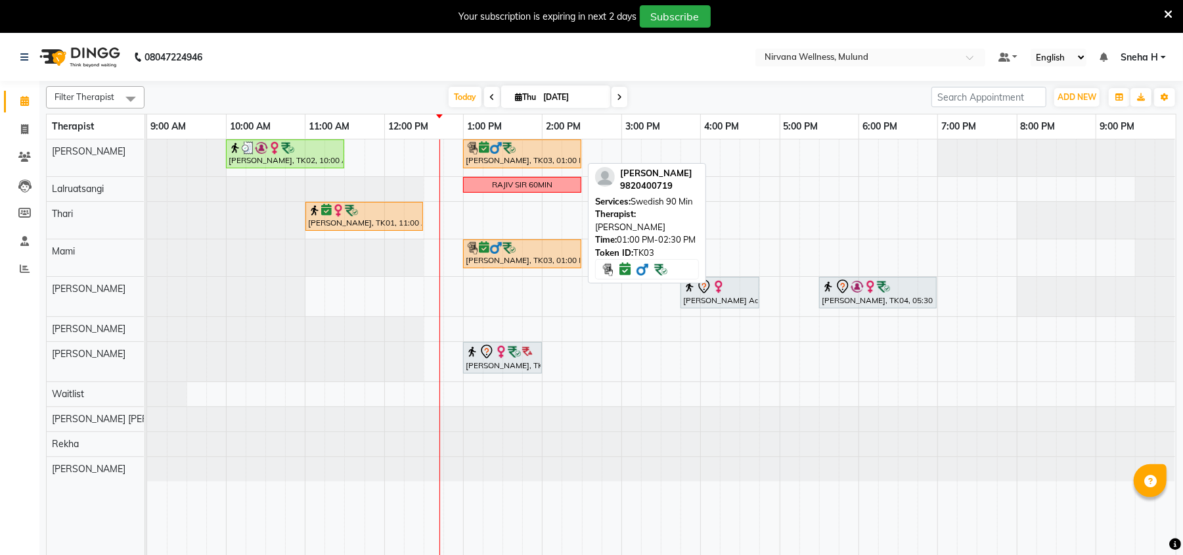
click at [526, 167] on link "Ganesh Pai, TK03, 01:00 PM-02:30 PM, Swedish 90 Min" at bounding box center [522, 153] width 118 height 29
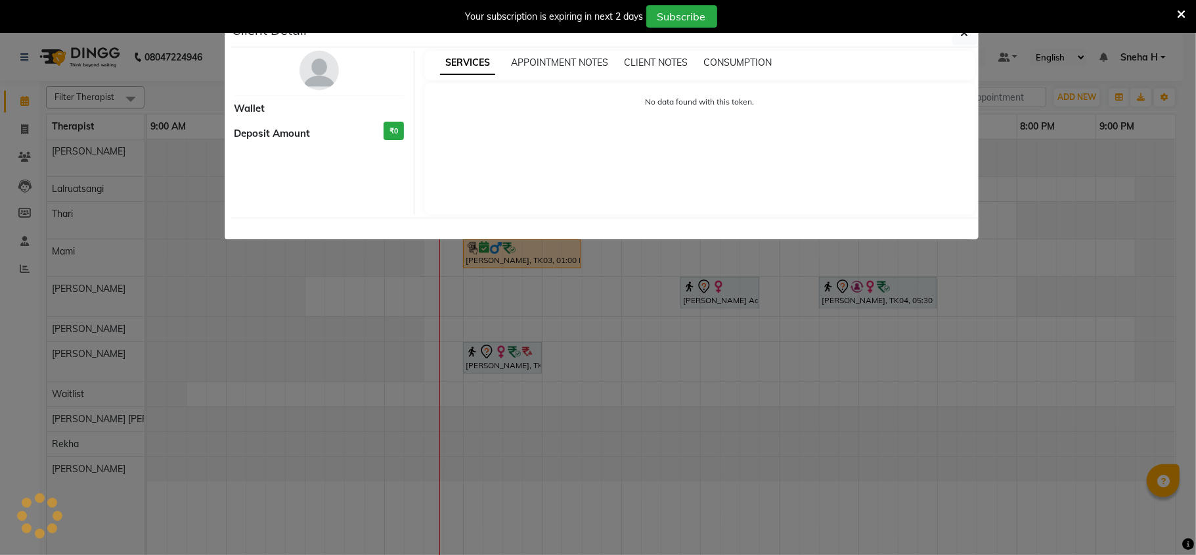
click at [322, 75] on img at bounding box center [319, 70] width 39 height 39
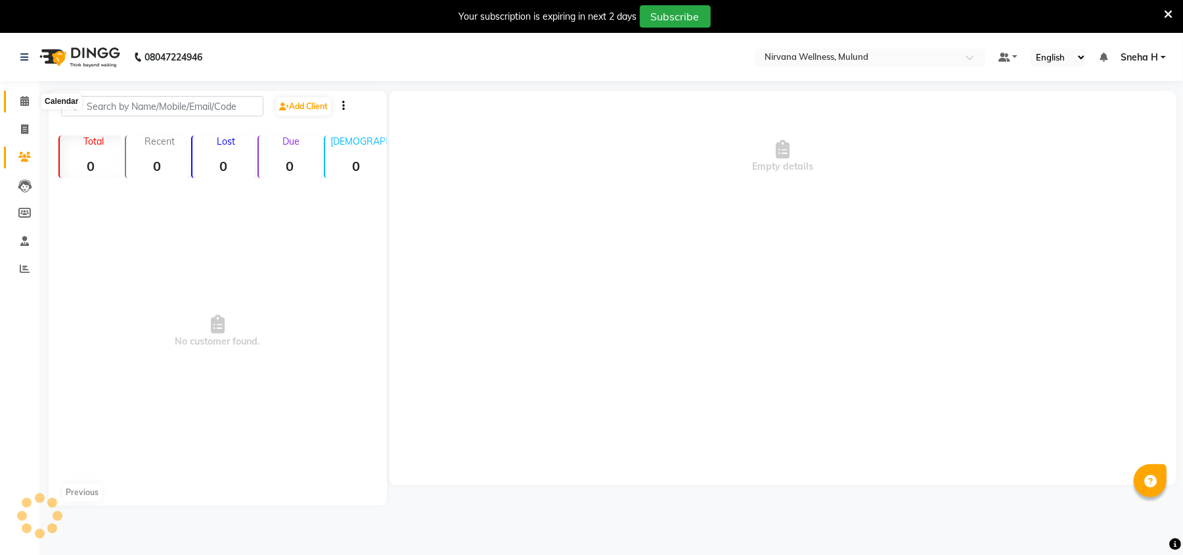
click at [16, 102] on span at bounding box center [24, 101] width 23 height 15
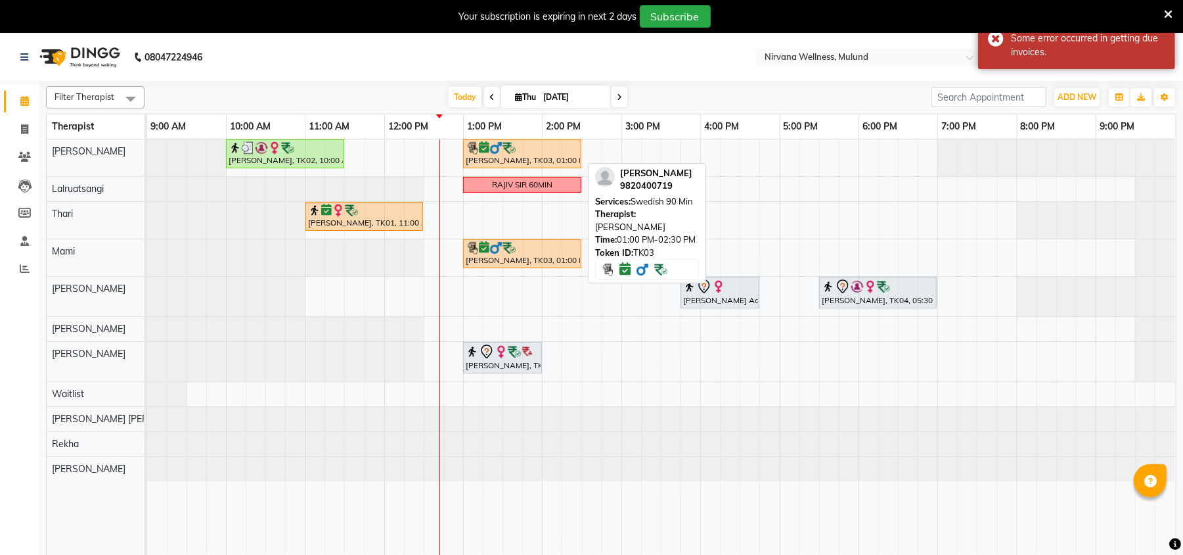
click at [474, 162] on div "Ganesh Pai, TK03, 01:00 PM-02:30 PM, Swedish 90 Min" at bounding box center [523, 153] width 116 height 25
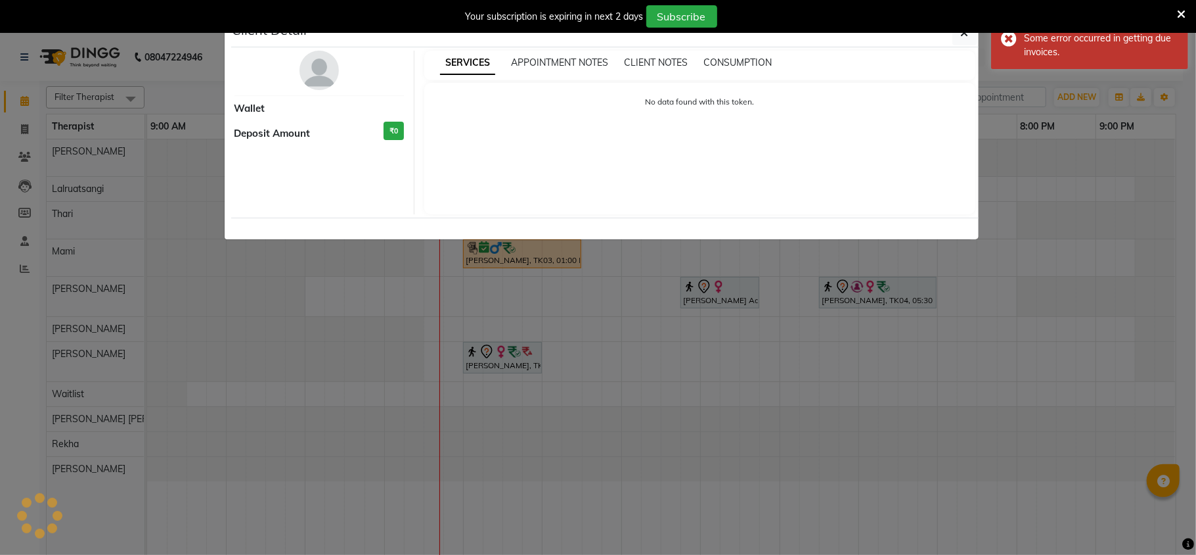
select select "6"
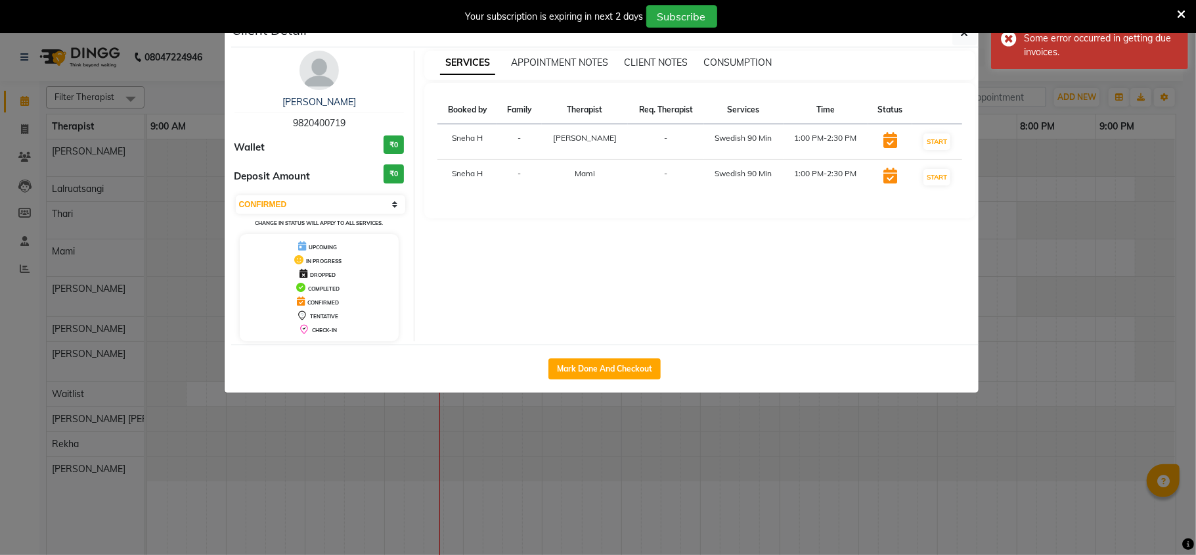
click at [319, 92] on div "Ganesh Pai 9820400719 Wallet ₹0 Deposit Amount ₹0 Select IN SERVICE CONFIRMED T…" at bounding box center [320, 196] width 191 height 290
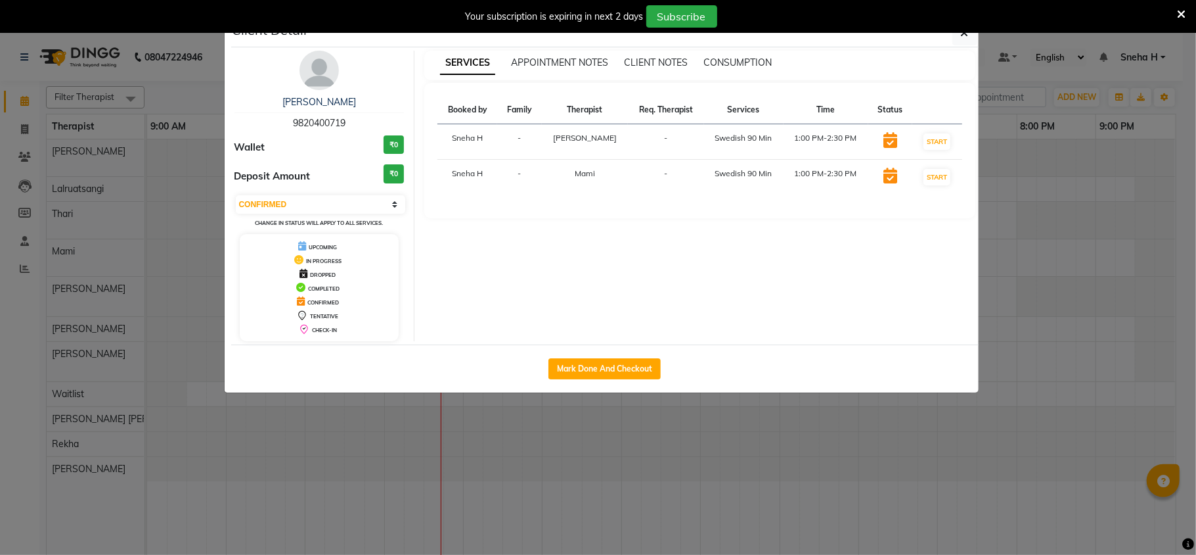
click at [334, 72] on img at bounding box center [319, 70] width 39 height 39
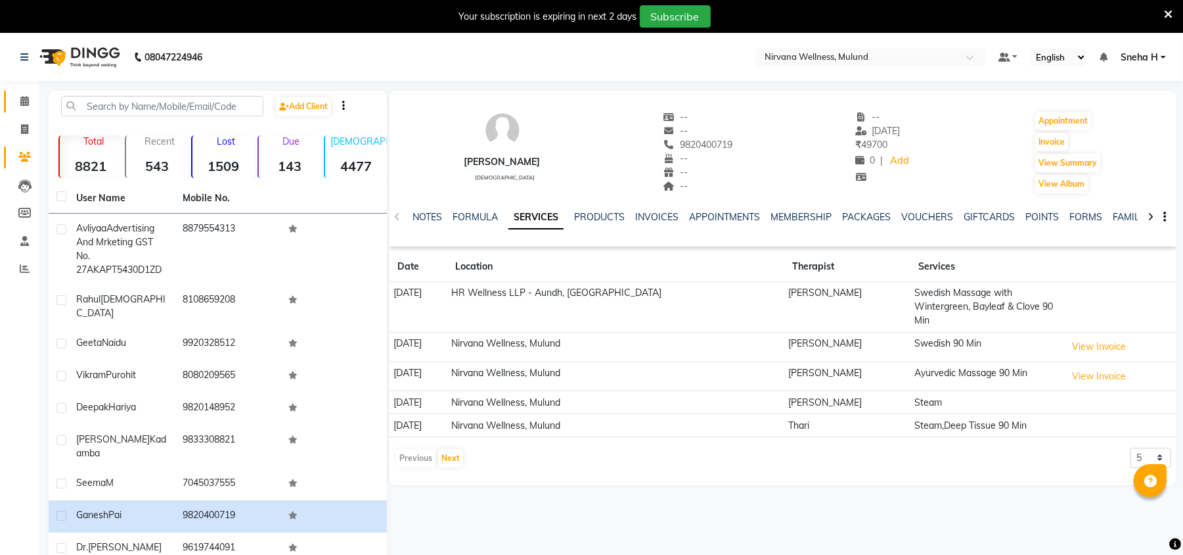
click at [9, 97] on link "Calendar" at bounding box center [20, 102] width 32 height 22
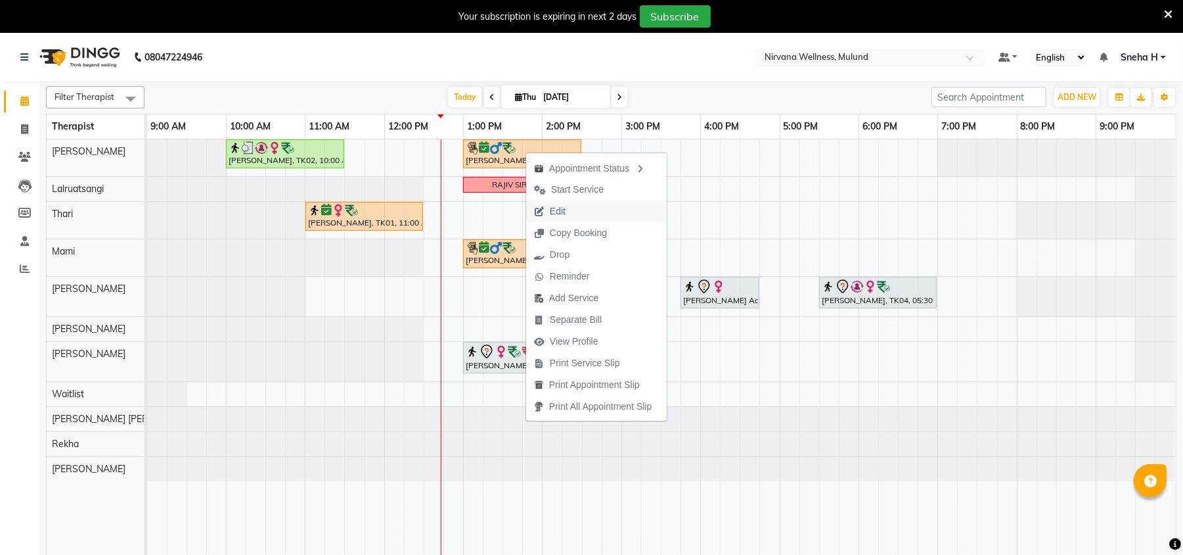
click at [578, 216] on button "Edit" at bounding box center [596, 211] width 141 height 22
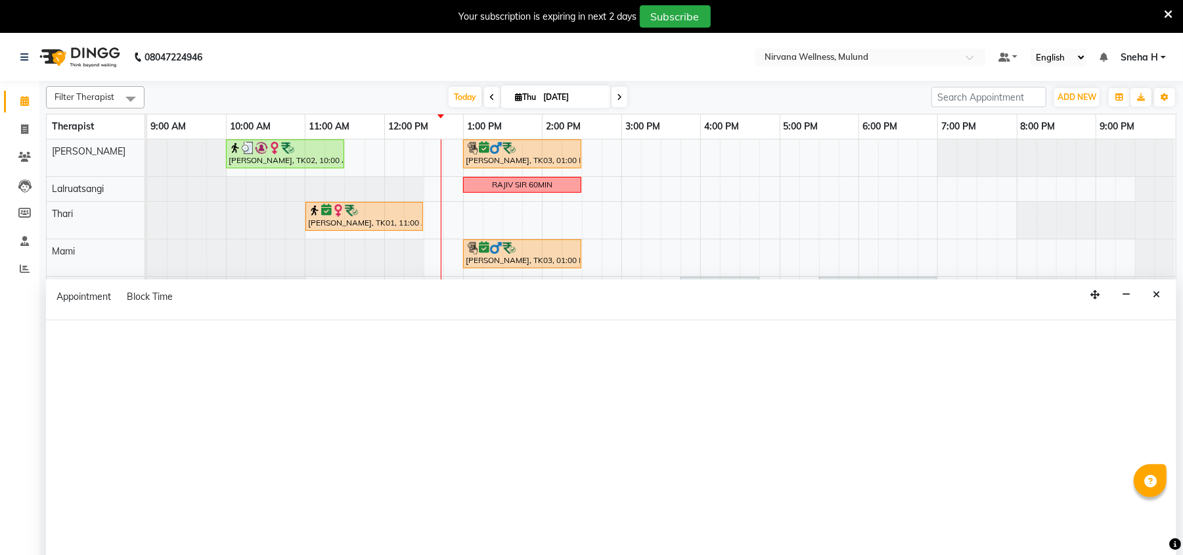
select select "tentative"
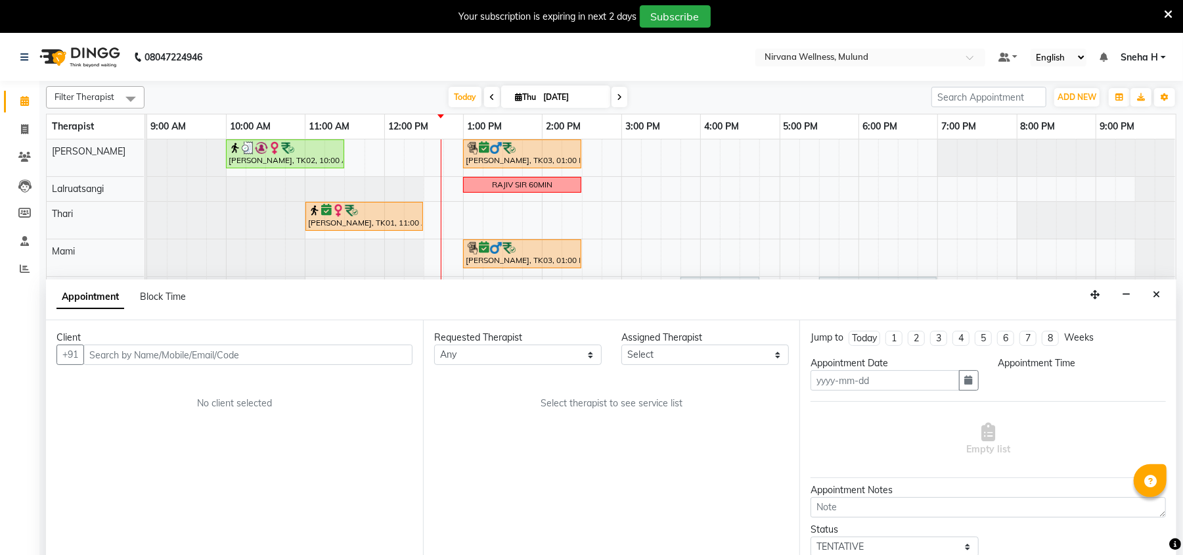
scroll to position [33, 0]
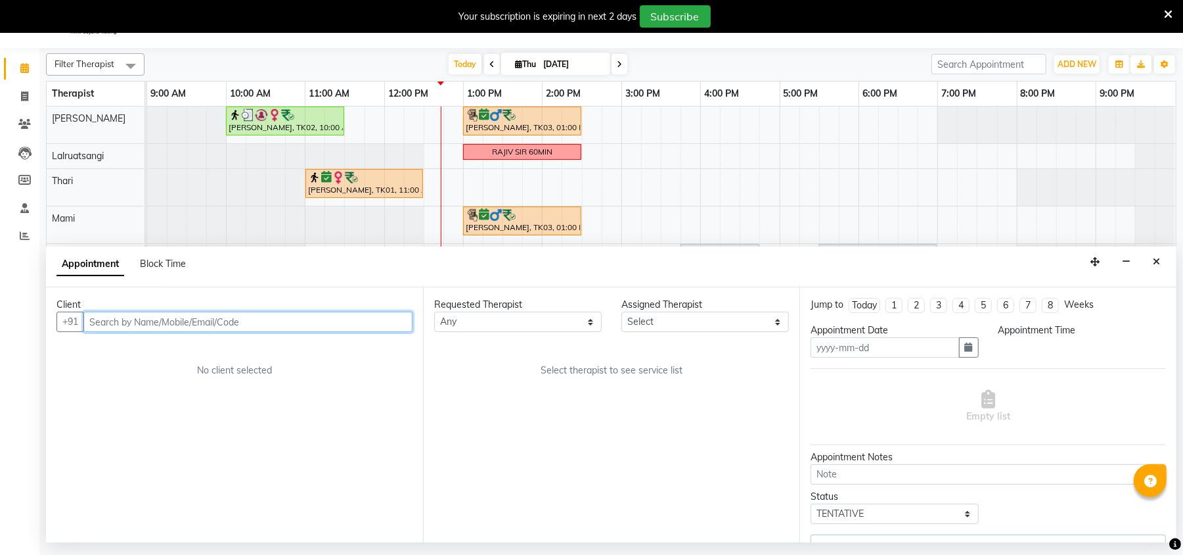
type input "[DATE]"
select select "29686"
select select "confirm booking"
select select "780"
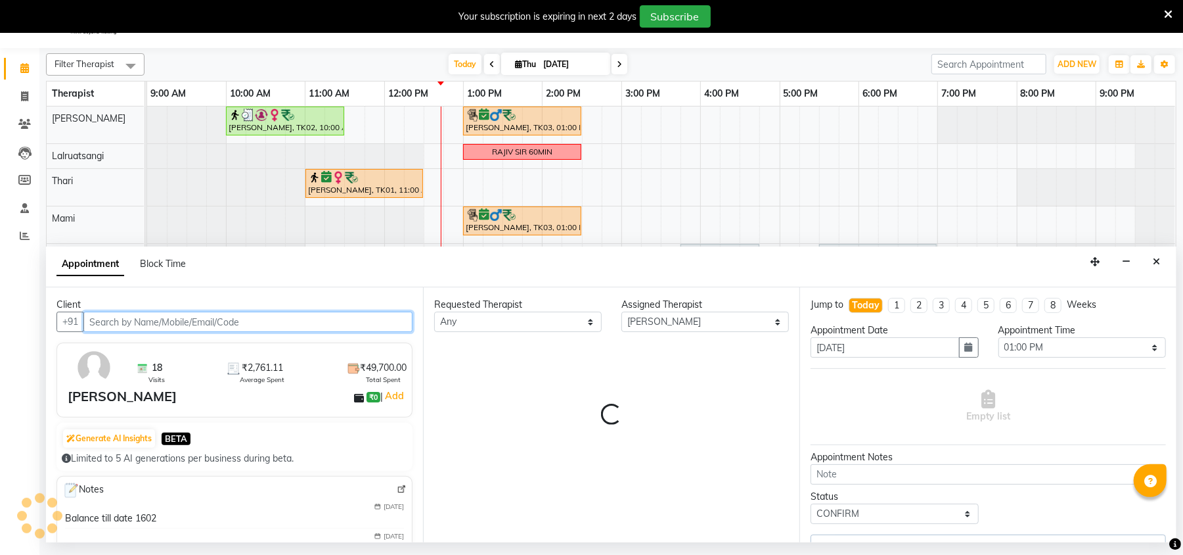
select select "2150"
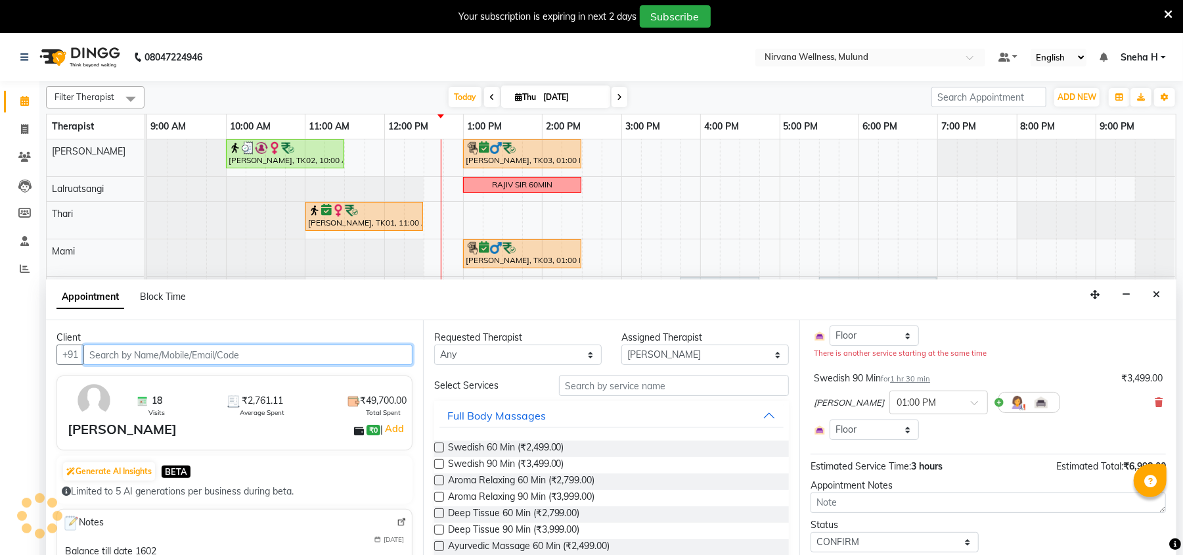
scroll to position [156, 0]
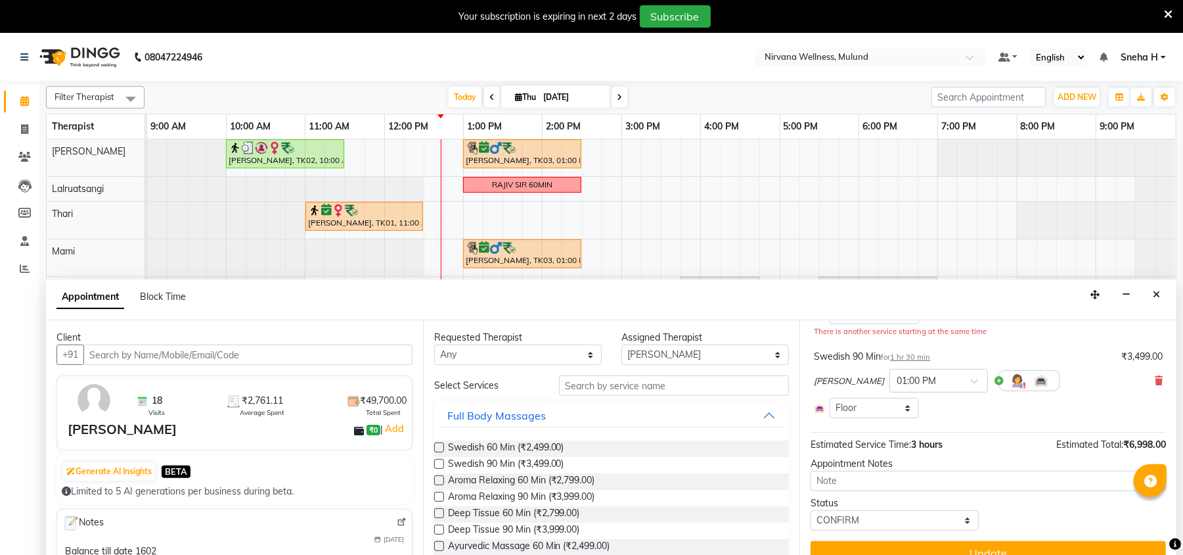
click at [1155, 382] on icon at bounding box center [1159, 380] width 8 height 9
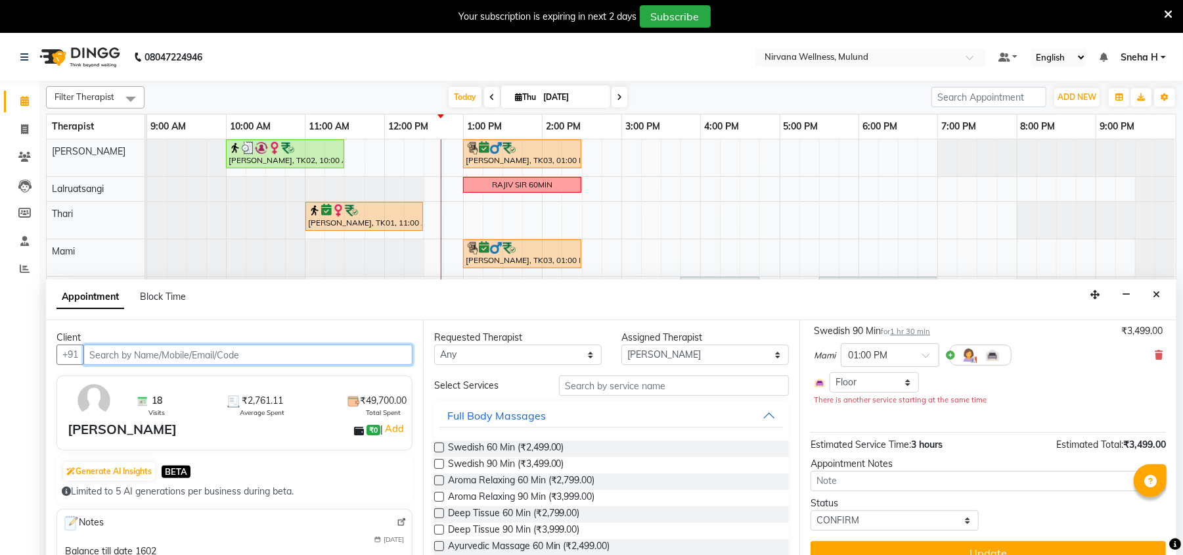
click at [129, 359] on input "text" at bounding box center [247, 354] width 329 height 20
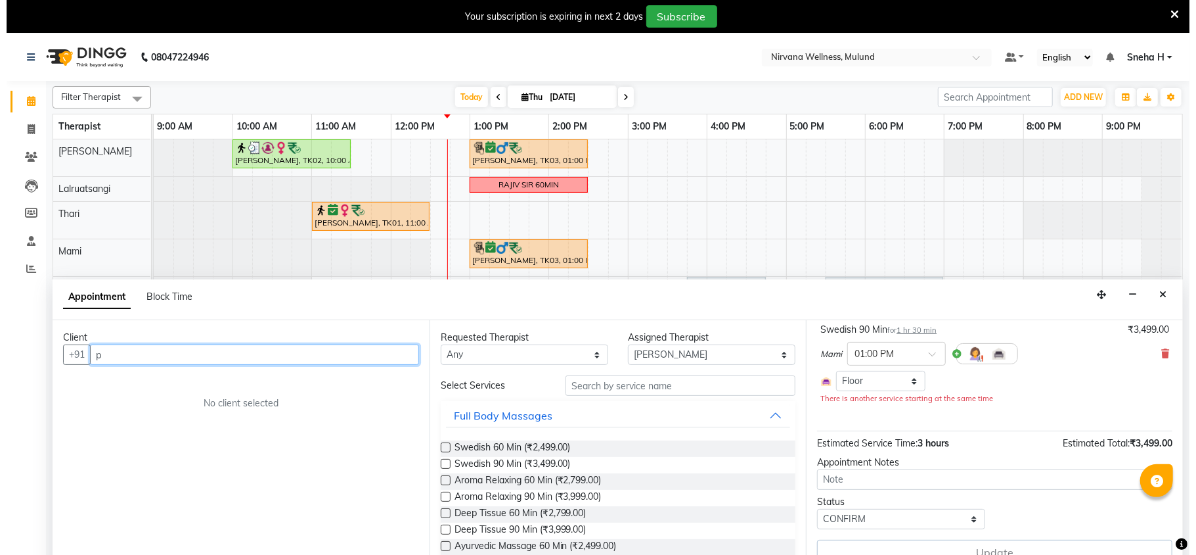
scroll to position [89, 0]
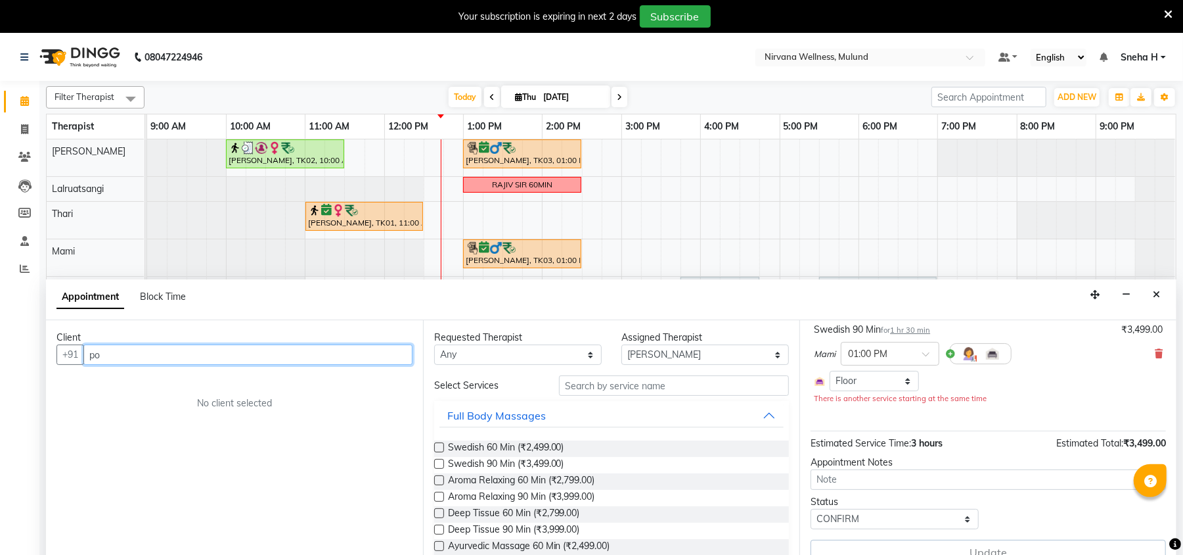
type input "p"
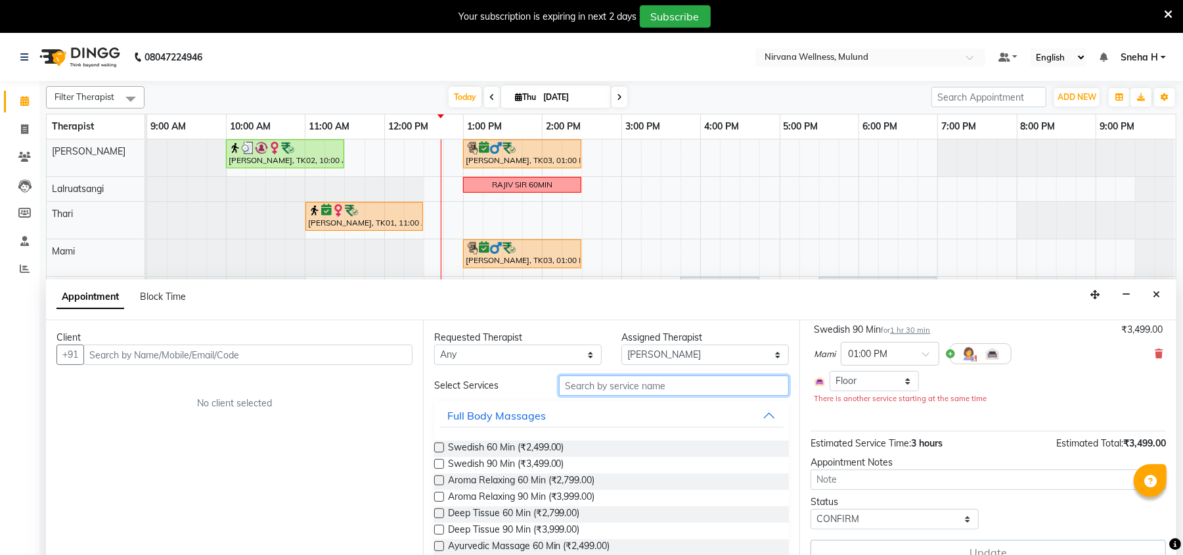
click at [671, 386] on input "text" at bounding box center [674, 385] width 230 height 20
click at [1118, 294] on button "button" at bounding box center [1126, 294] width 20 height 20
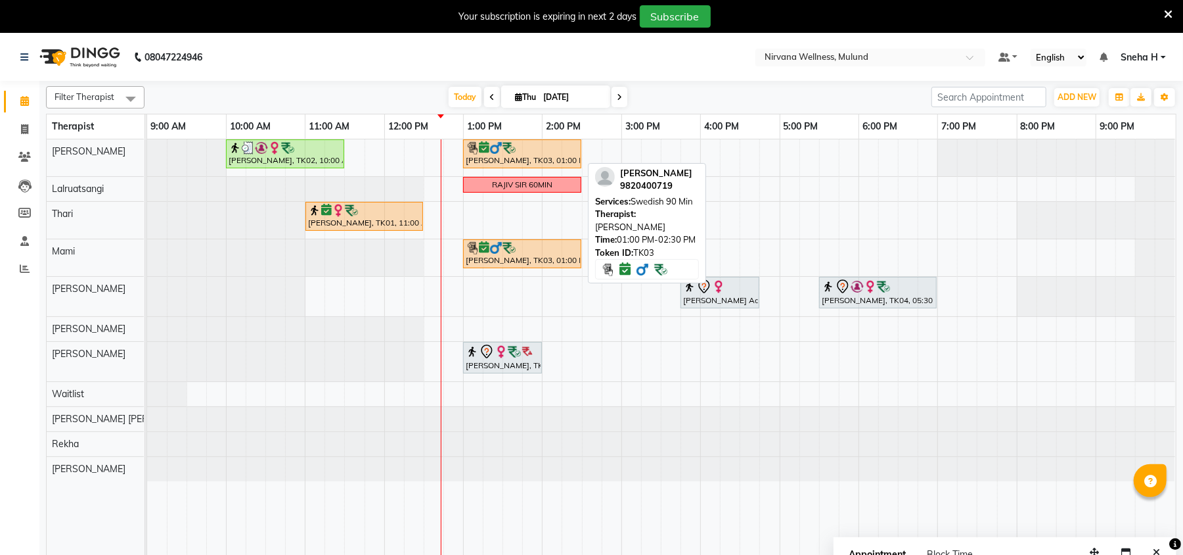
click at [489, 158] on div "Ganesh Pai, TK03, 01:00 PM-02:30 PM, Swedish 90 Min" at bounding box center [523, 153] width 116 height 25
select select "6"
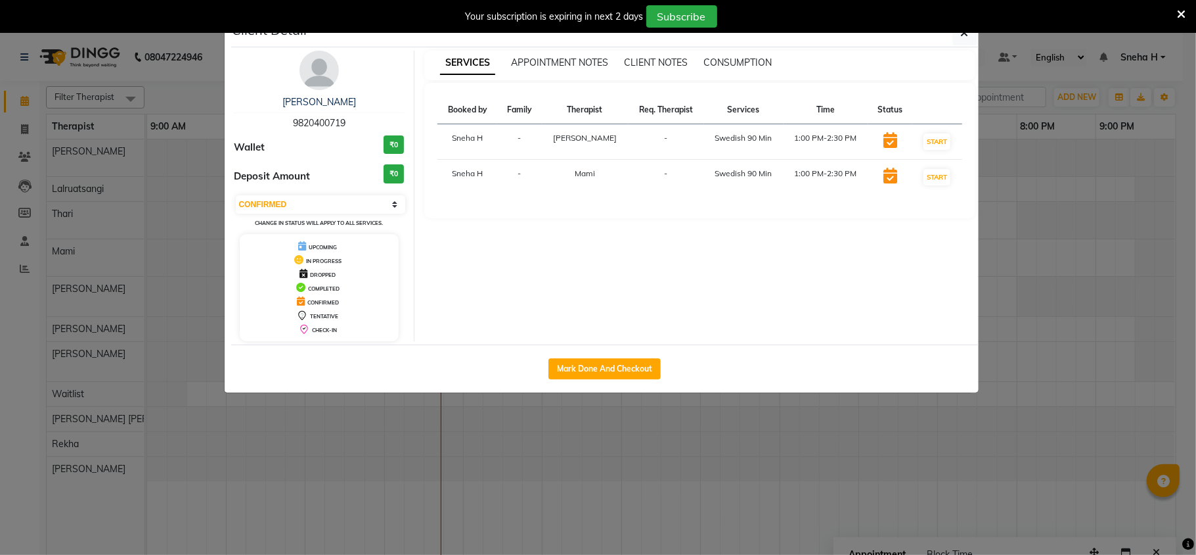
click at [327, 93] on div "Ganesh Pai 9820400719 Wallet ₹0 Deposit Amount ₹0 Select IN SERVICE CONFIRMED T…" at bounding box center [320, 196] width 191 height 290
drag, startPoint x: 321, startPoint y: 101, endPoint x: 403, endPoint y: 108, distance: 82.4
click at [321, 101] on link "[PERSON_NAME]" at bounding box center [320, 102] width 74 height 12
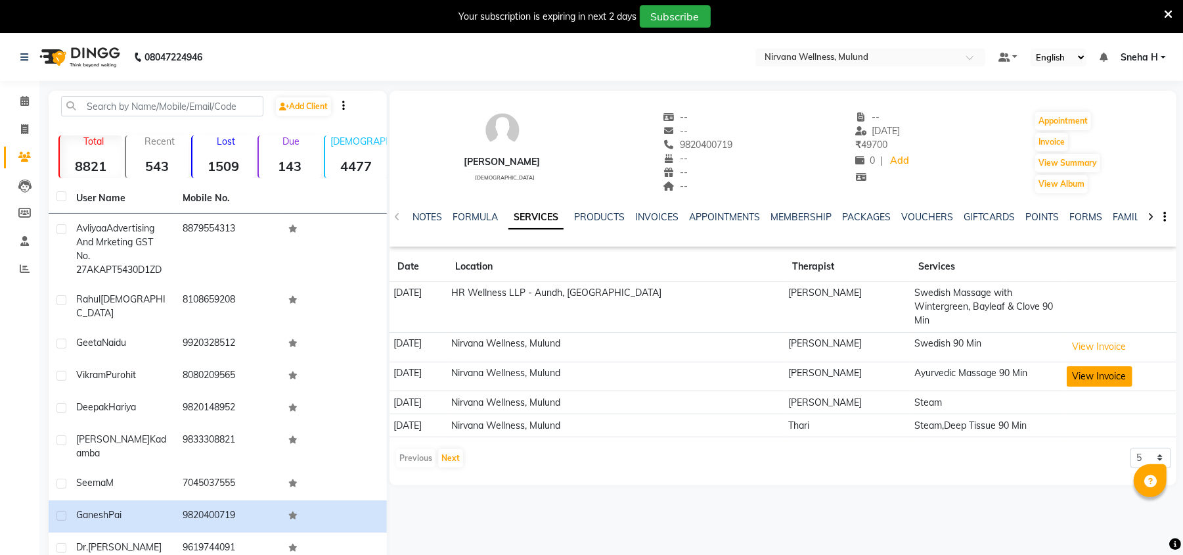
click at [1067, 366] on button "View Invoice" at bounding box center [1100, 376] width 66 height 20
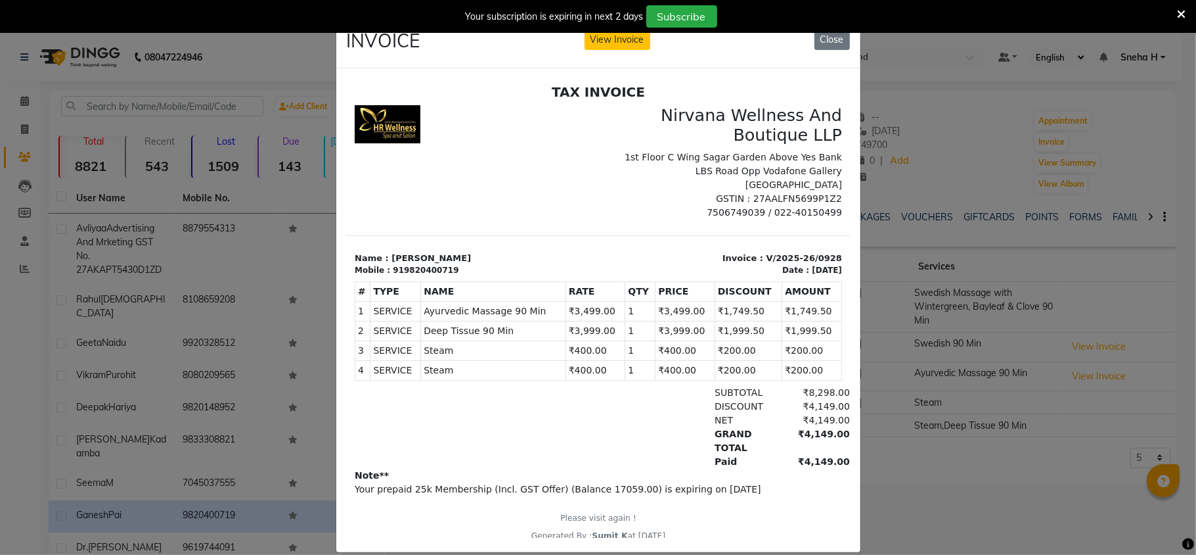
click at [485, 307] on span "Ayurvedic Massage 90 Min" at bounding box center [492, 311] width 139 height 14
copy tr "Ayurvedic Massage 90 Min"
drag, startPoint x: 947, startPoint y: 139, endPoint x: 837, endPoint y: 164, distance: 112.5
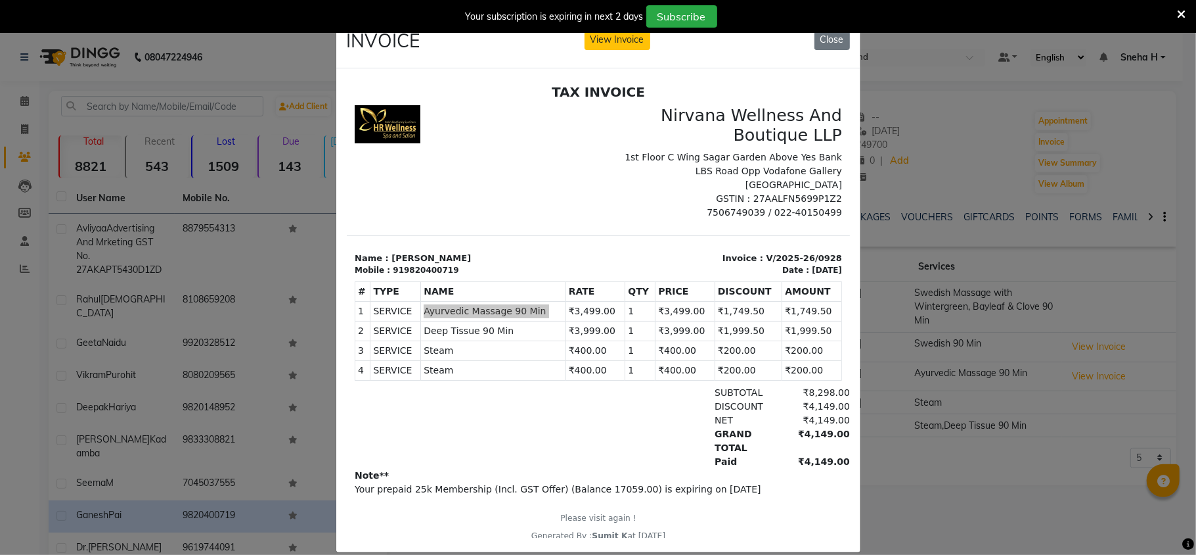
click at [947, 138] on ngb-modal-window "INVOICE View Invoice Close" at bounding box center [598, 277] width 1196 height 555
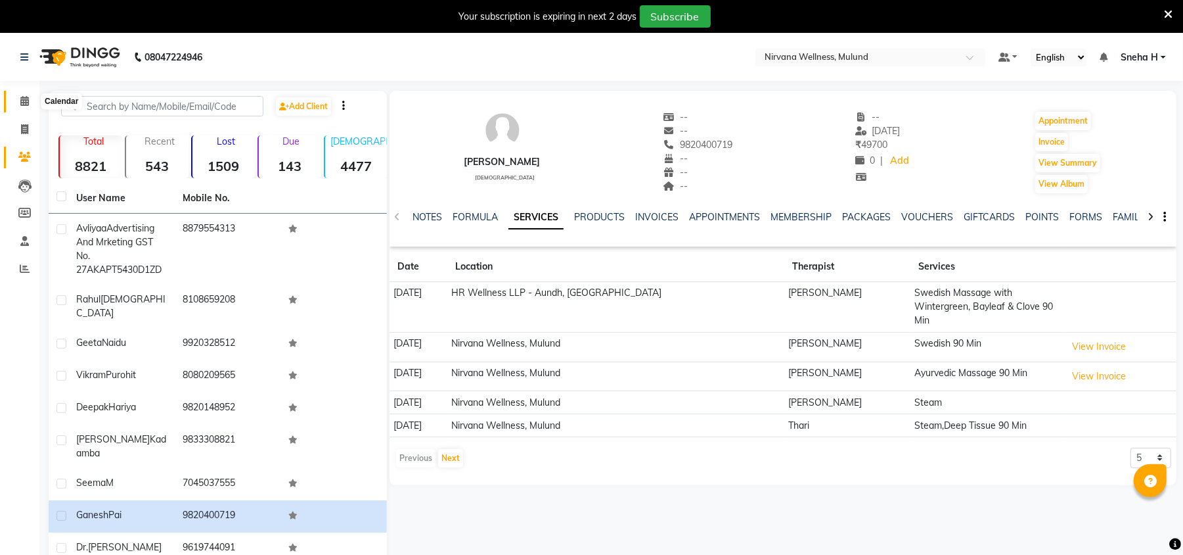
drag, startPoint x: 25, startPoint y: 108, endPoint x: 32, endPoint y: 108, distance: 7.3
click at [25, 108] on span at bounding box center [24, 101] width 23 height 15
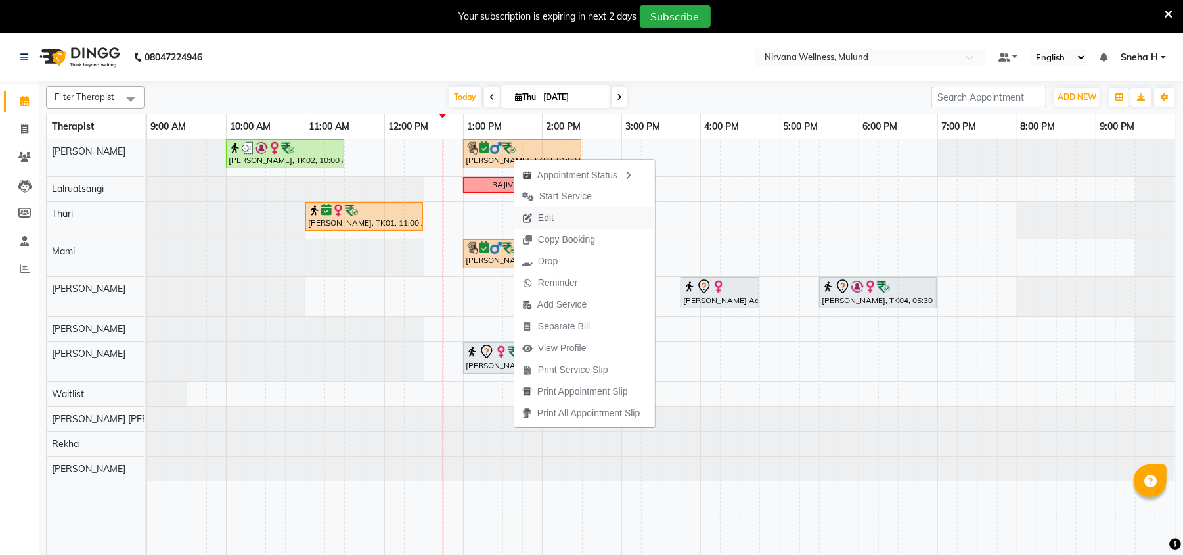
click at [553, 218] on span "Edit" at bounding box center [546, 218] width 16 height 14
select select "confirm booking"
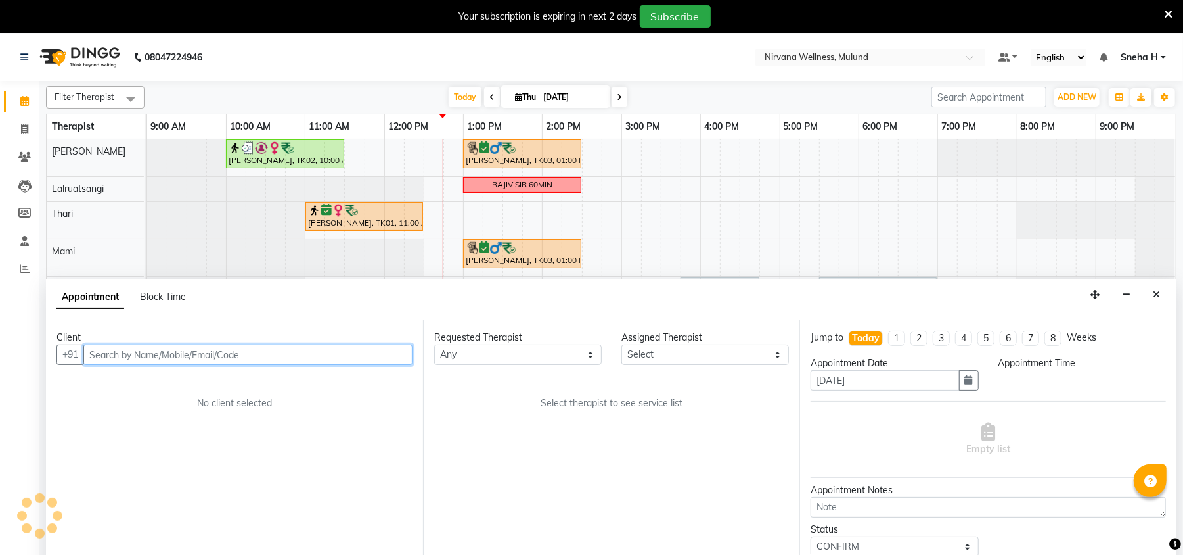
select select "29686"
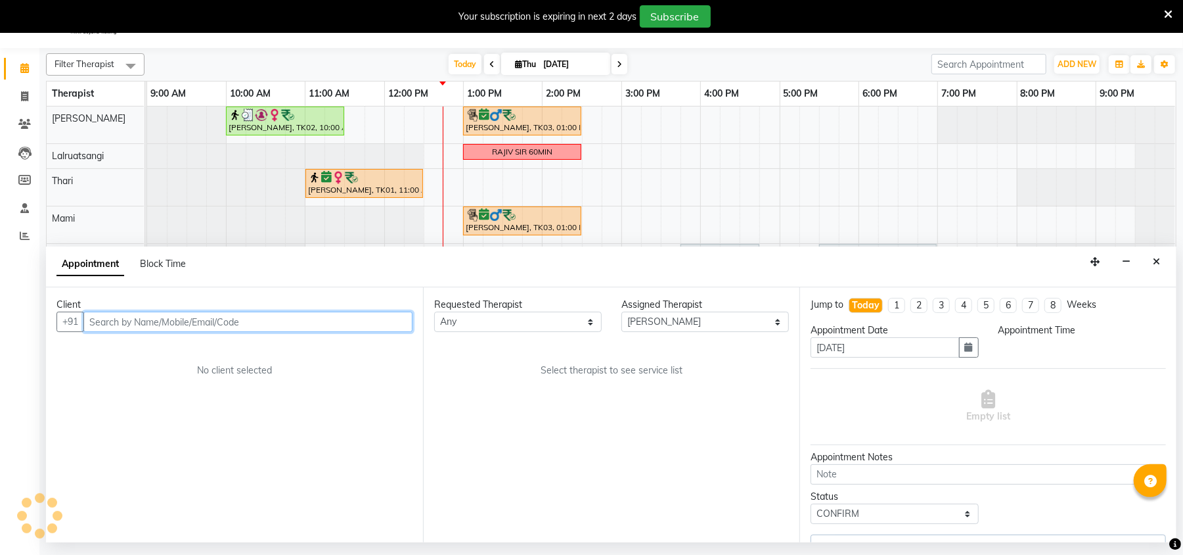
select select "780"
select select "2150"
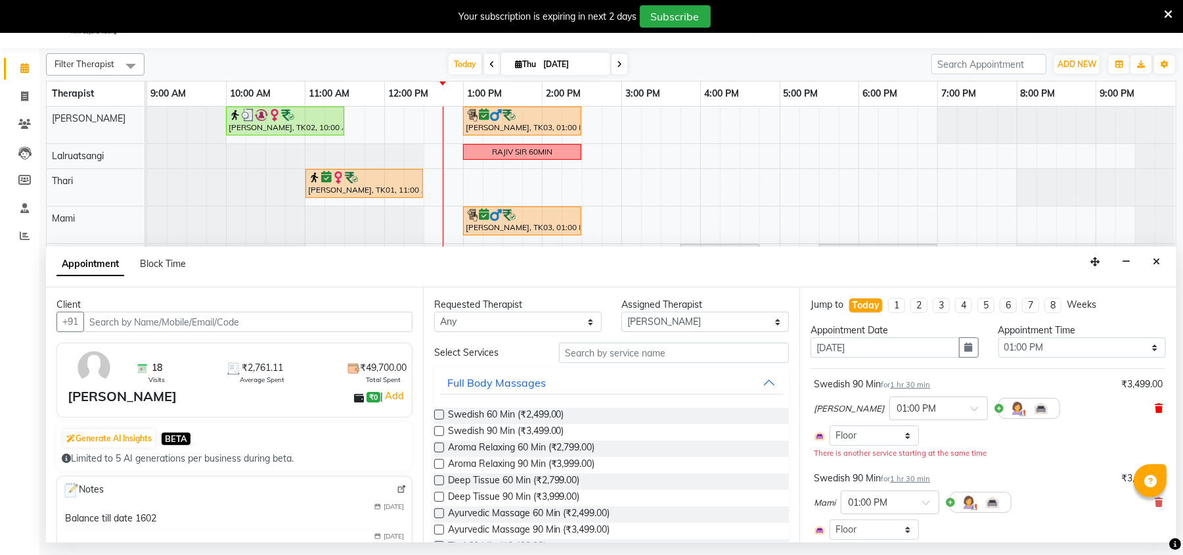
click at [1155, 408] on icon at bounding box center [1159, 407] width 8 height 9
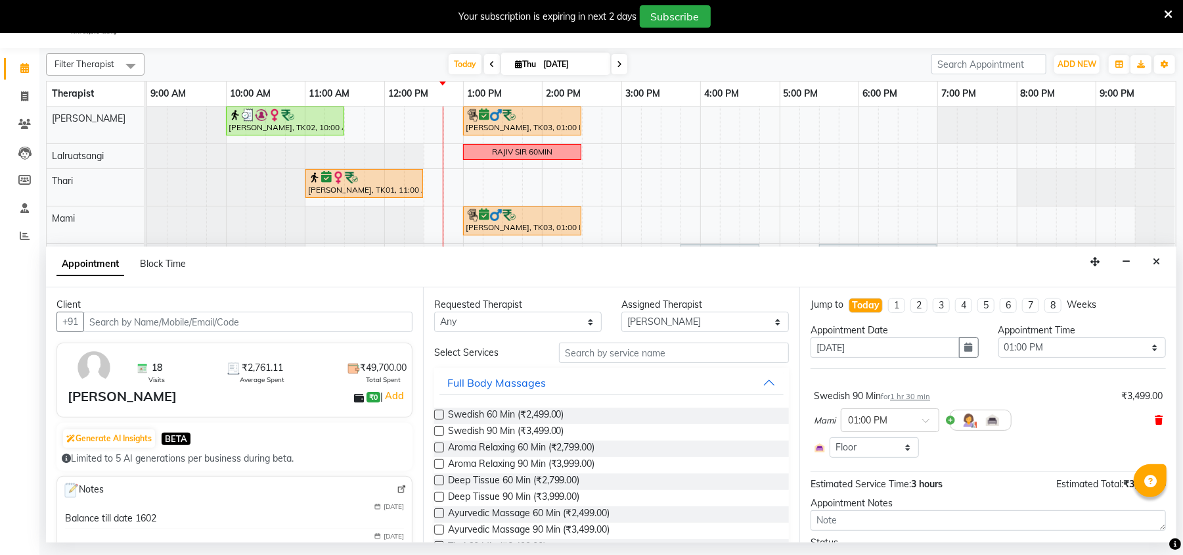
click at [1155, 417] on icon at bounding box center [1159, 419] width 8 height 9
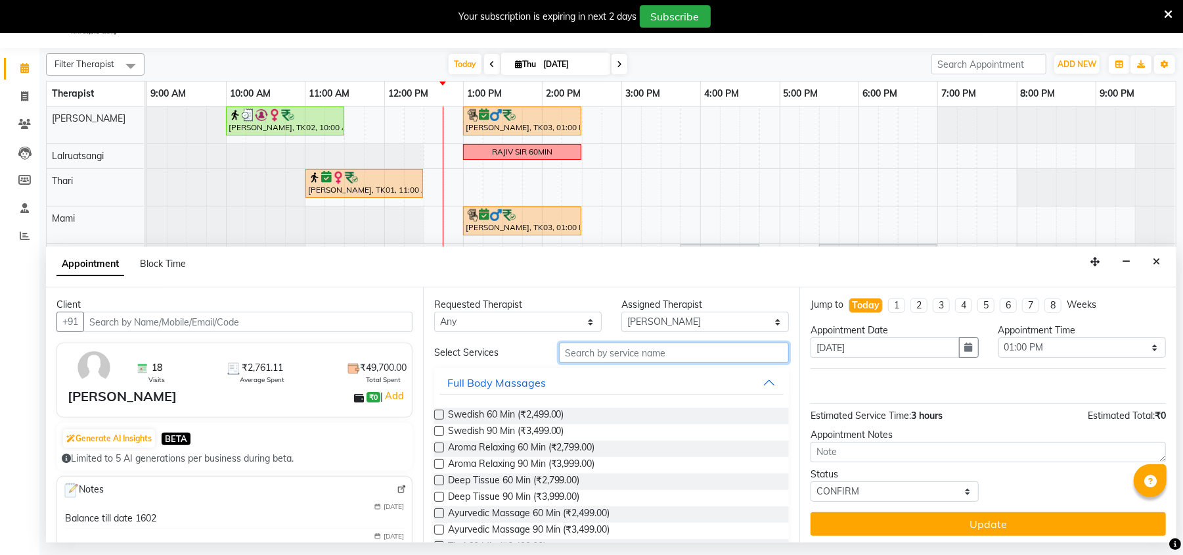
click at [593, 356] on input "text" at bounding box center [674, 352] width 230 height 20
paste input "Ayurvedic Massage 90 Min"
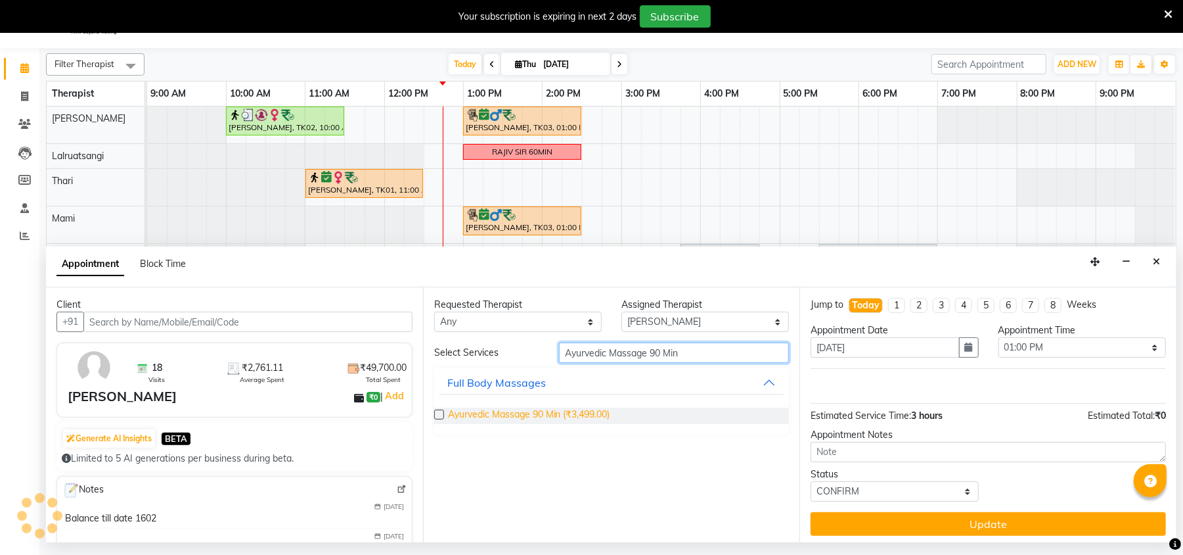
type input "Ayurvedic Massage 90 Min"
click at [557, 411] on span "Ayurvedic Massage 90 Min (₹3,499.00)" at bounding box center [529, 415] width 162 height 16
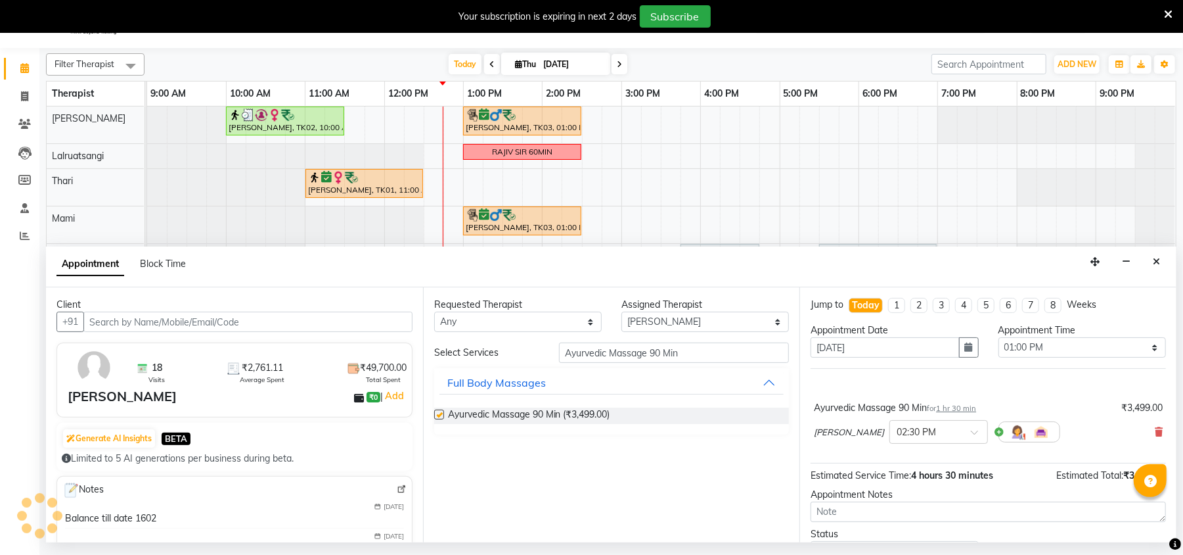
checkbox input "false"
drag, startPoint x: 689, startPoint y: 350, endPoint x: 465, endPoint y: 382, distance: 226.3
click at [465, 382] on div "Select Services Ayurvedic Massage 90 Min Full Body Massages Ayurvedic Massage 9…" at bounding box center [611, 388] width 355 height 92
type input "steam"
click at [432, 416] on div "Requested Therapist Any Hemant Misale Kim Lalruatsangi Mami Miranda LT Tlau Rek…" at bounding box center [611, 414] width 377 height 255
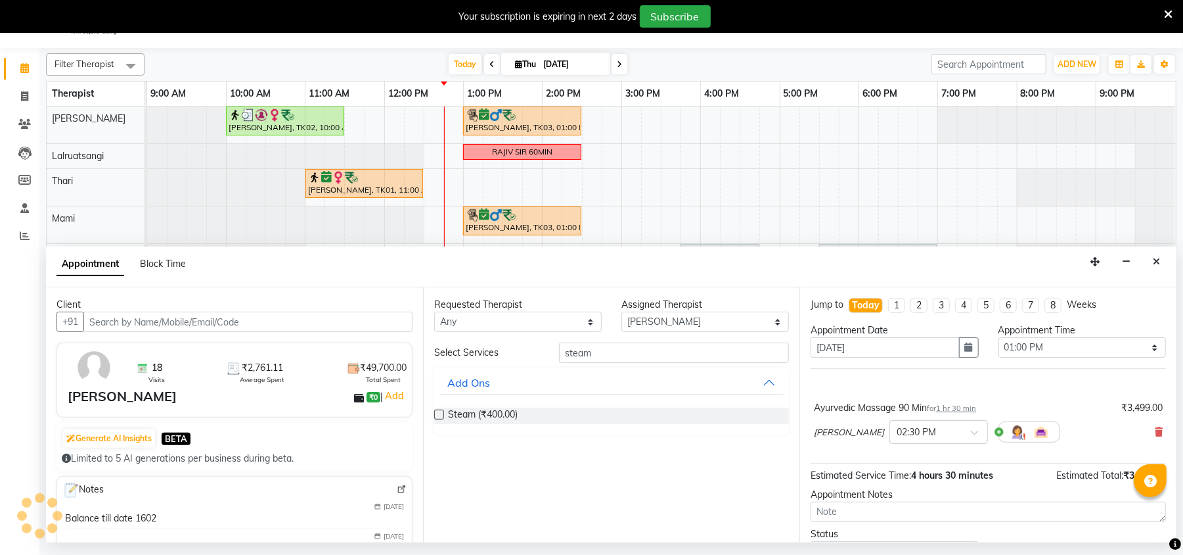
click at [436, 416] on label at bounding box center [439, 414] width 10 height 10
click at [436, 416] on input "checkbox" at bounding box center [438, 415] width 9 height 9
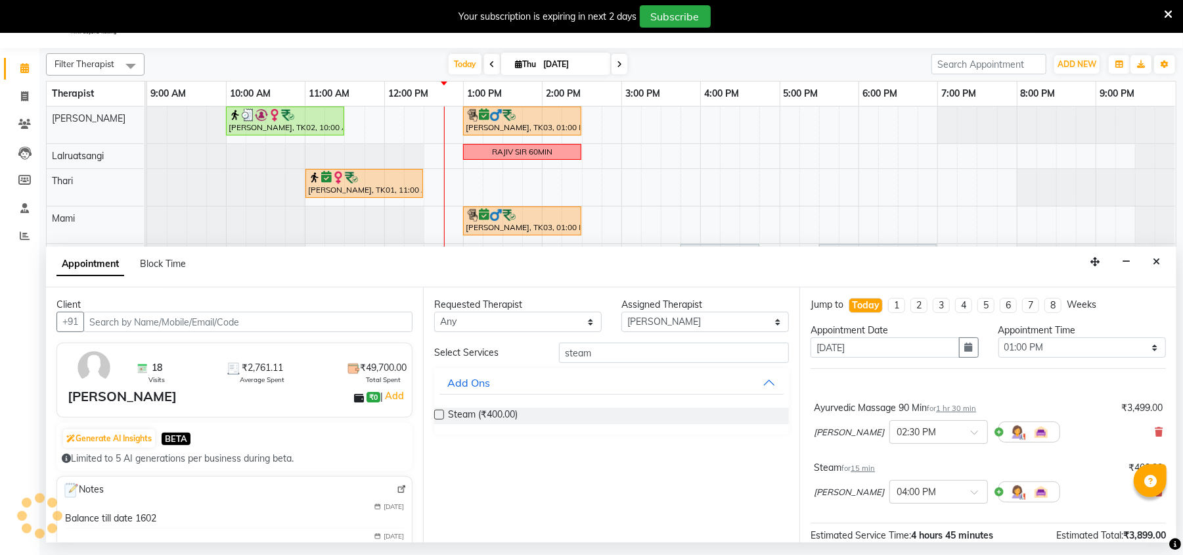
click at [440, 417] on label at bounding box center [439, 414] width 10 height 10
click at [440, 417] on input "checkbox" at bounding box center [438, 415] width 9 height 9
checkbox input "false"
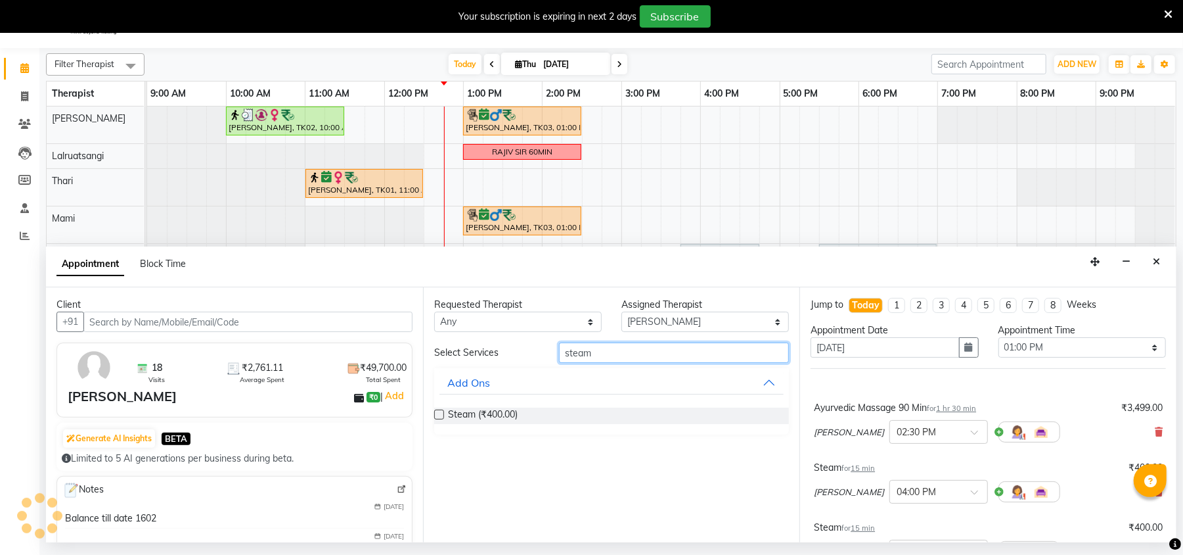
drag, startPoint x: 610, startPoint y: 355, endPoint x: 511, endPoint y: 373, distance: 100.8
click at [511, 373] on div "Select Services steam Add Ons Steam (₹400.00)" at bounding box center [611, 388] width 355 height 92
type input "ath"
click at [528, 409] on span "Athlete Recovery (₹3,999.00)" at bounding box center [509, 415] width 122 height 16
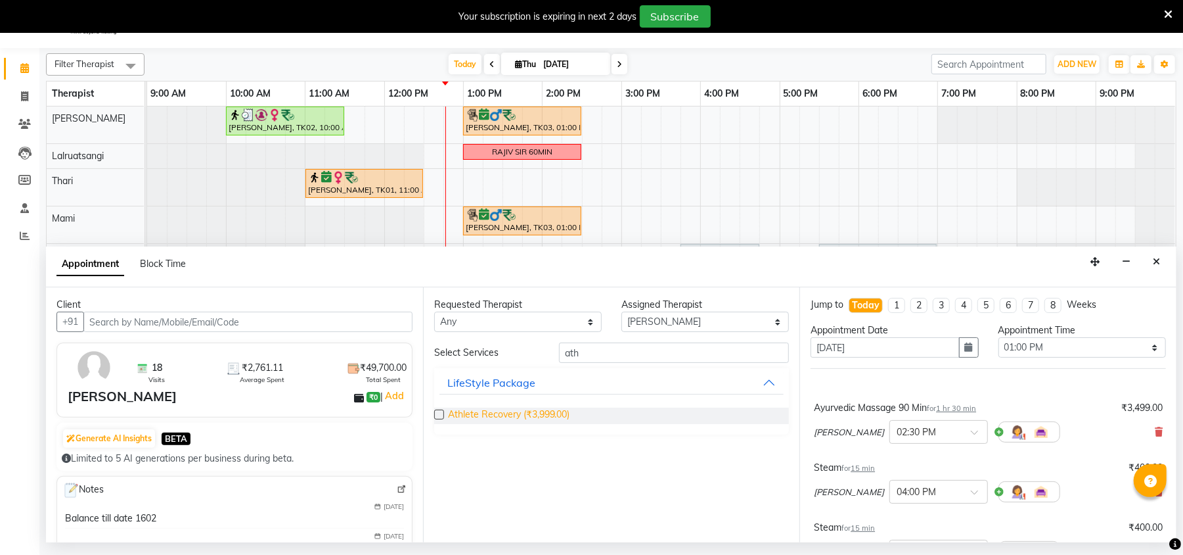
click at [480, 417] on span "Athlete Recovery (₹3,999.00)" at bounding box center [509, 415] width 122 height 16
checkbox input "false"
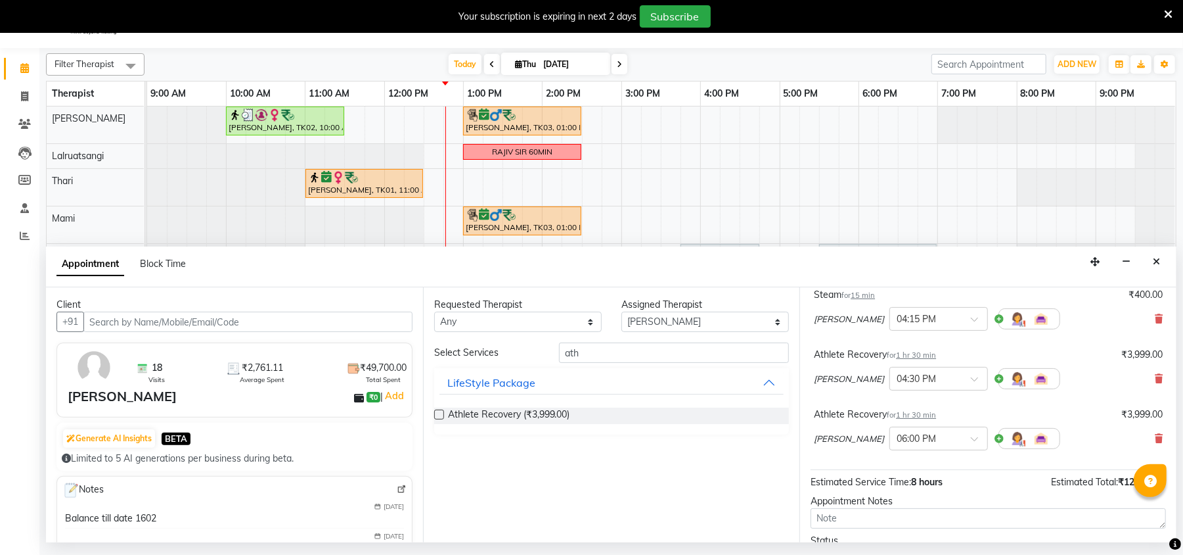
scroll to position [263, 0]
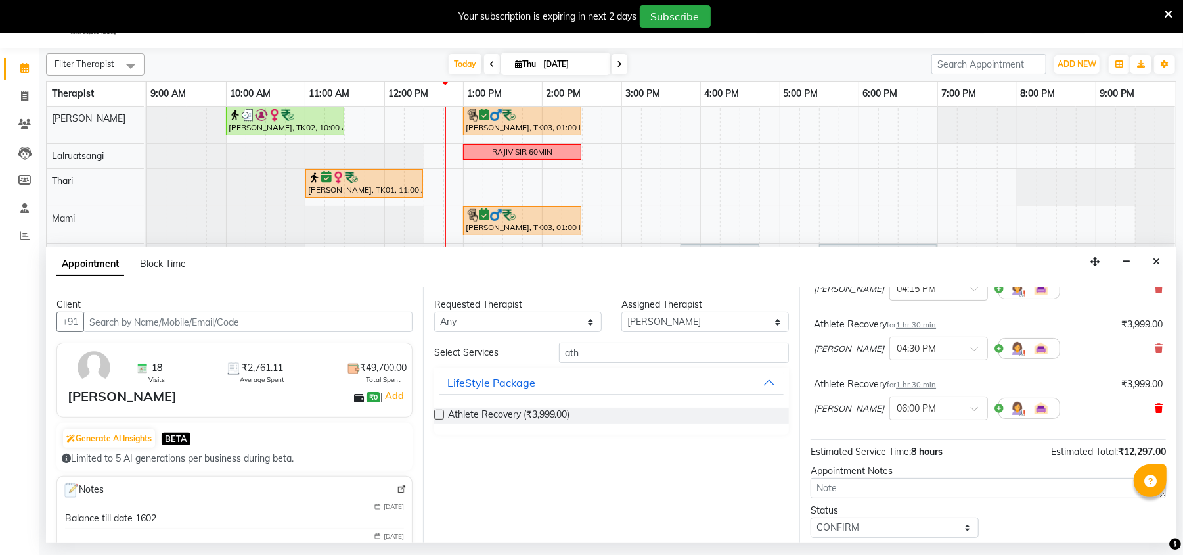
click at [1155, 405] on icon at bounding box center [1159, 407] width 8 height 9
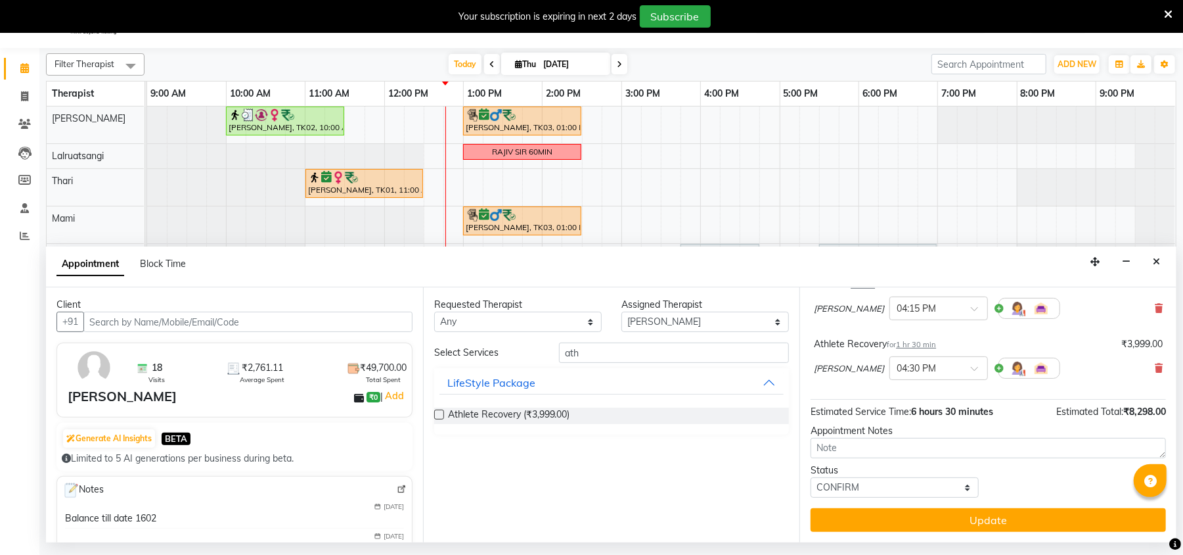
scroll to position [245, 0]
click at [905, 363] on input "text" at bounding box center [926, 367] width 58 height 14
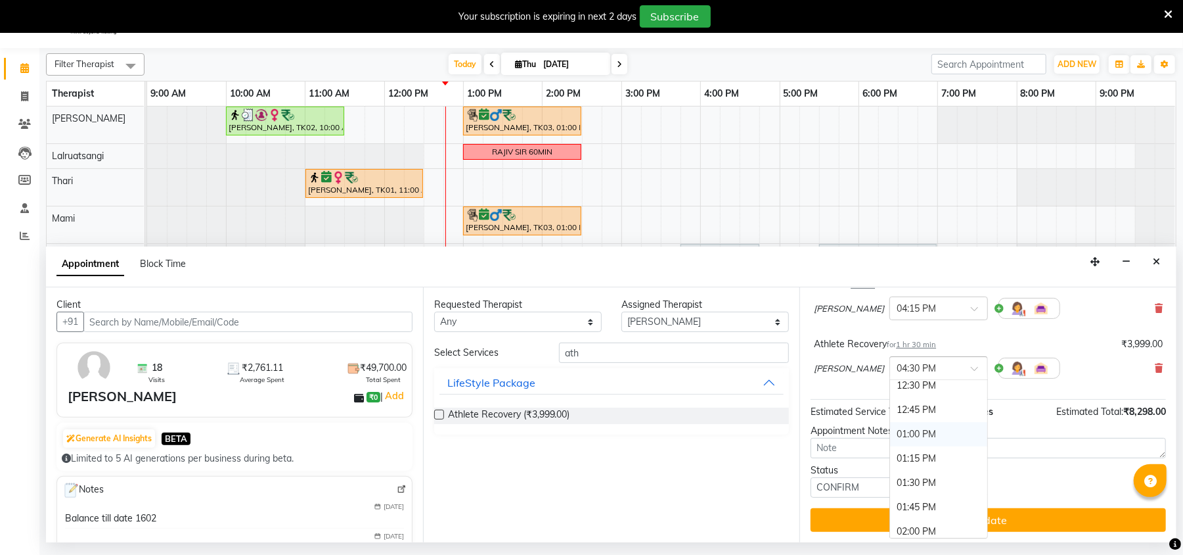
click at [890, 434] on div "01:00 PM" at bounding box center [938, 434] width 97 height 24
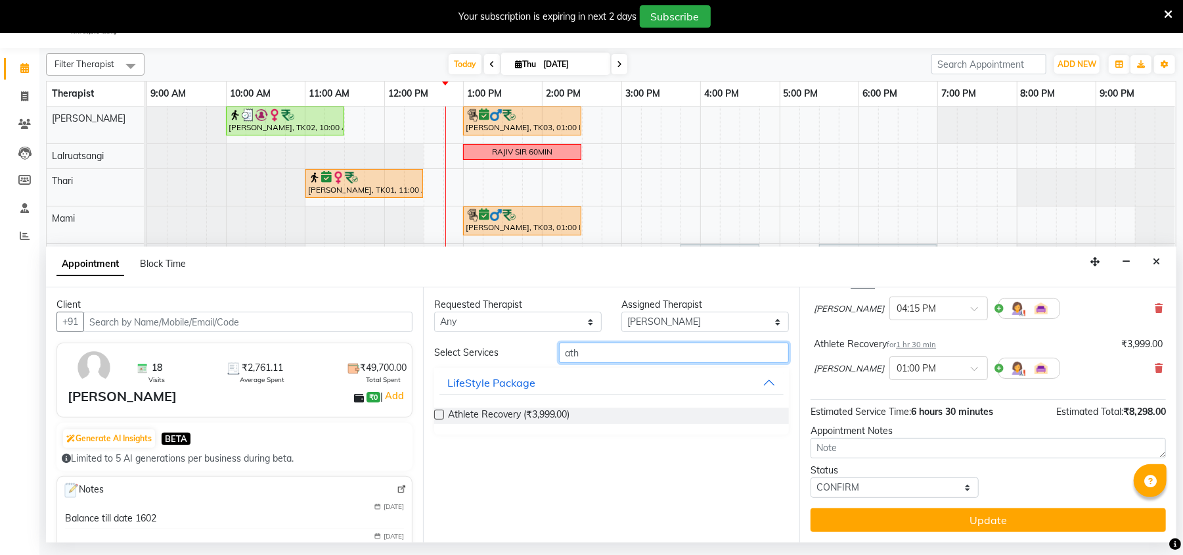
click at [605, 346] on input "ath" at bounding box center [674, 352] width 230 height 20
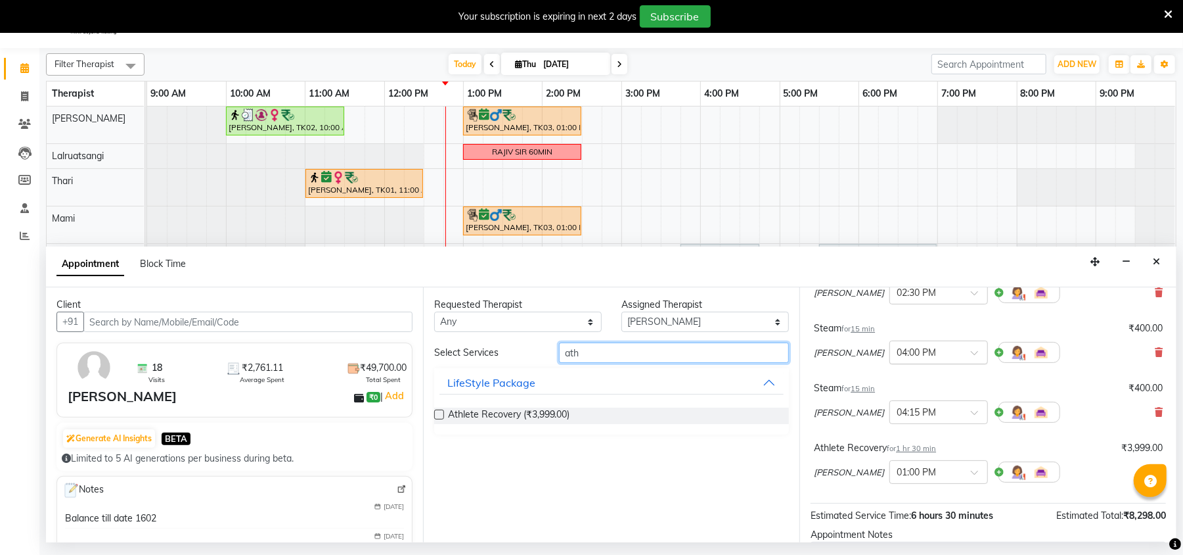
scroll to position [245, 0]
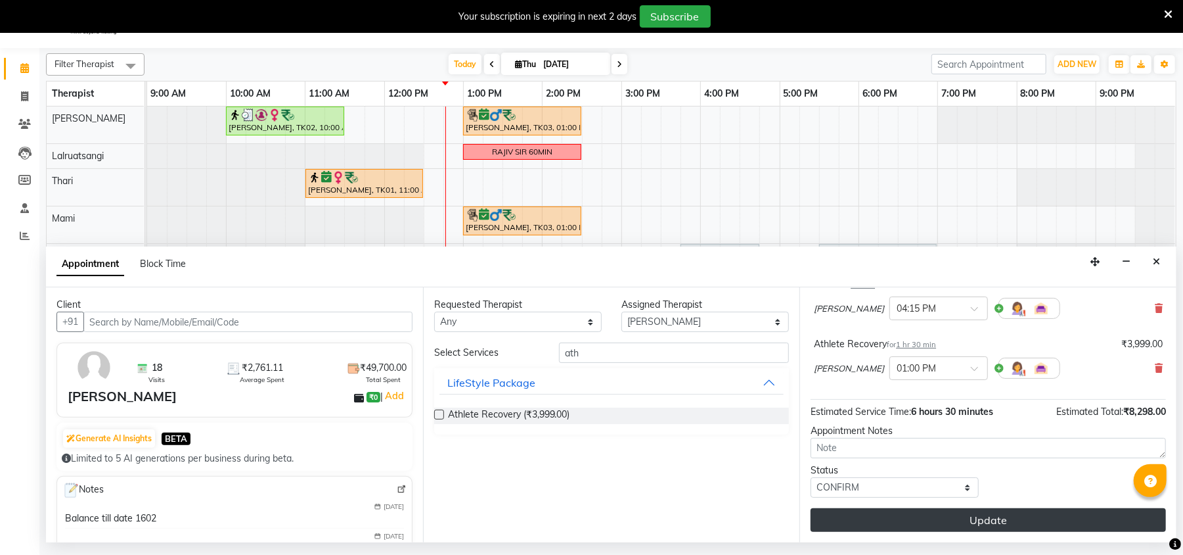
click at [907, 520] on button "Update" at bounding box center [988, 520] width 355 height 24
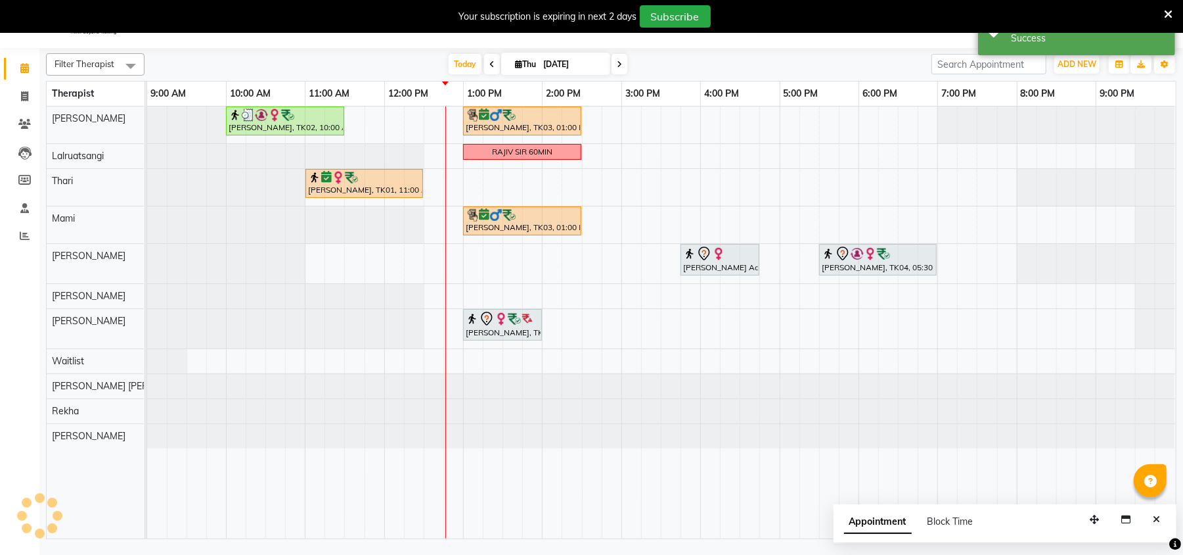
scroll to position [0, 0]
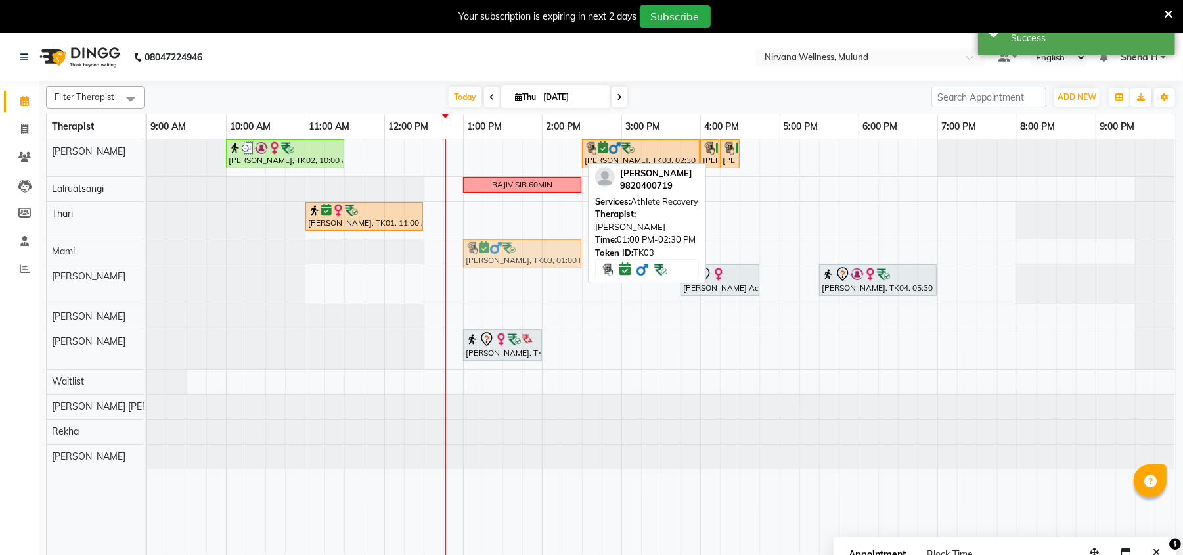
drag, startPoint x: 489, startPoint y: 146, endPoint x: 482, endPoint y: 247, distance: 101.4
click at [482, 247] on tbody "Geeta Naidu, TK02, 10:00 AM-11:30 AM, Massage 90 Min Ganesh Pai, TK03, 01:00 PM…" at bounding box center [661, 303] width 1028 height 329
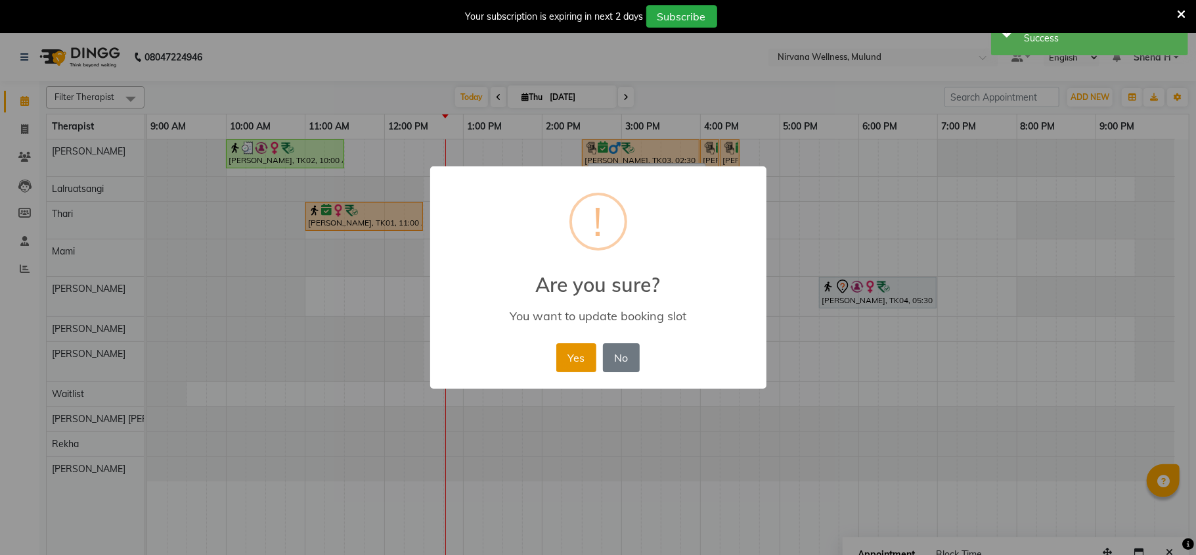
click at [585, 355] on button "Yes" at bounding box center [577, 357] width 40 height 29
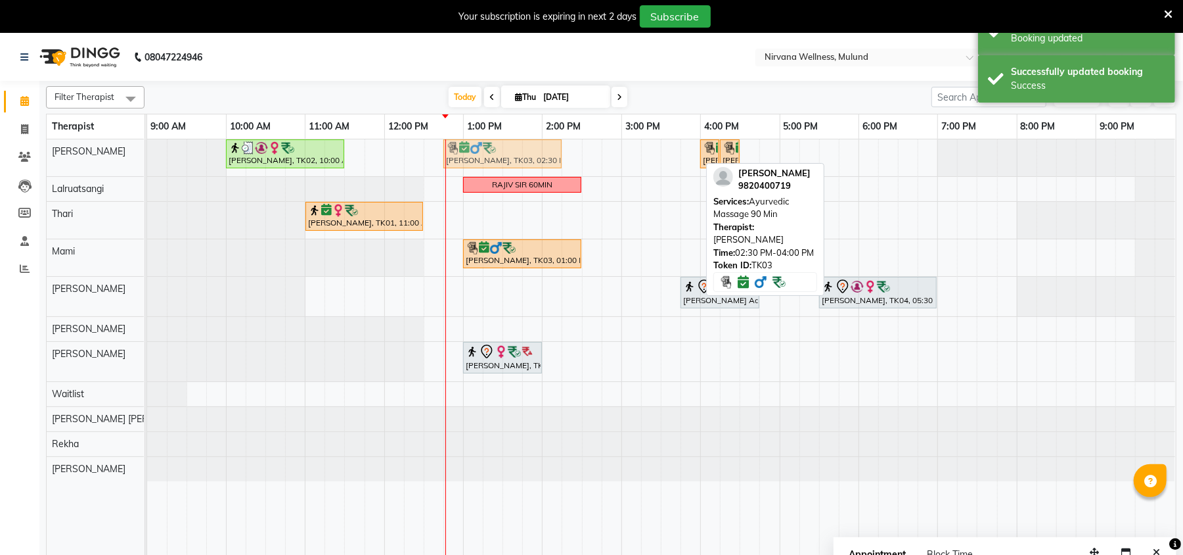
drag, startPoint x: 629, startPoint y: 152, endPoint x: 497, endPoint y: 148, distance: 132.1
click at [147, 148] on div "Geeta Naidu, TK02, 10:00 AM-11:30 AM, Massage 90 Min Ganesh Pai, TK03, 02:30 PM…" at bounding box center [147, 157] width 0 height 37
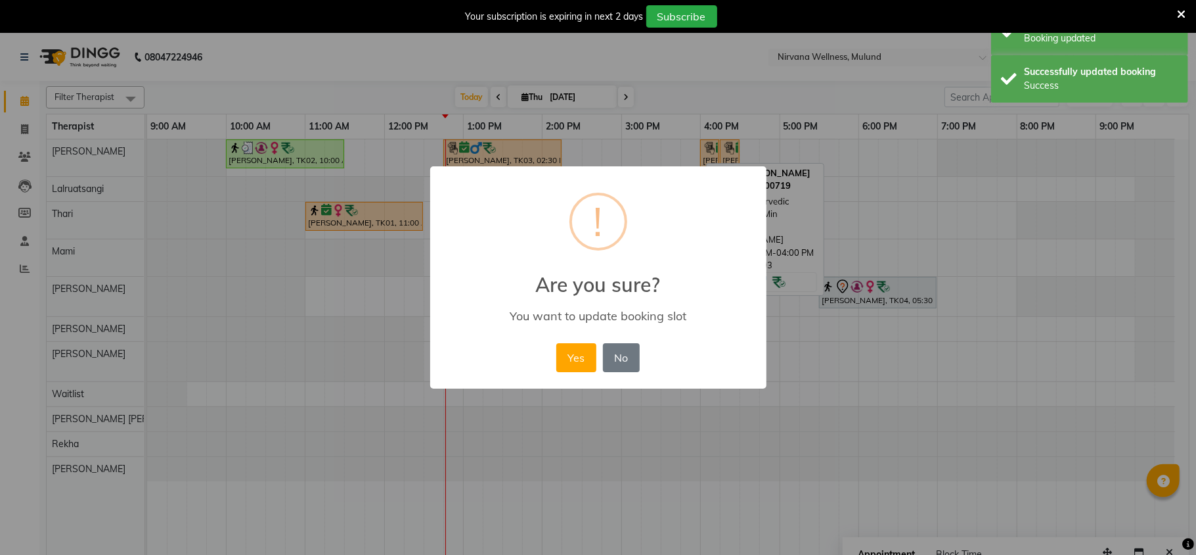
click at [509, 150] on div "× ! Are you sure? You want to update booking slot Yes No No" at bounding box center [598, 277] width 1196 height 555
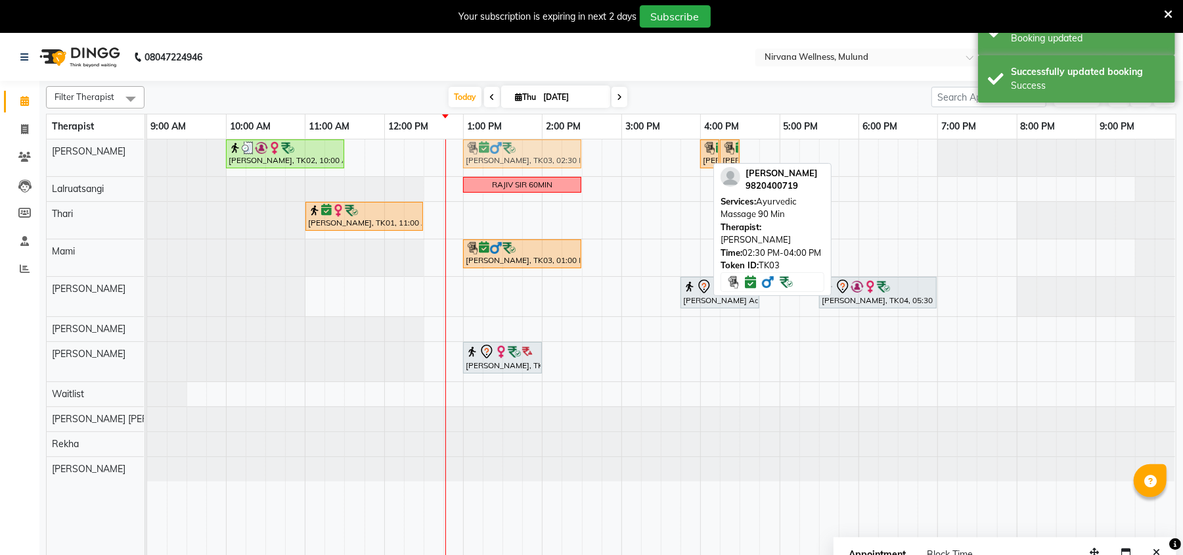
drag, startPoint x: 652, startPoint y: 158, endPoint x: 532, endPoint y: 154, distance: 121.0
click at [147, 154] on div "Geeta Naidu, TK02, 10:00 AM-11:30 AM, Massage 90 Min Ganesh Pai, TK03, 02:30 PM…" at bounding box center [147, 157] width 0 height 37
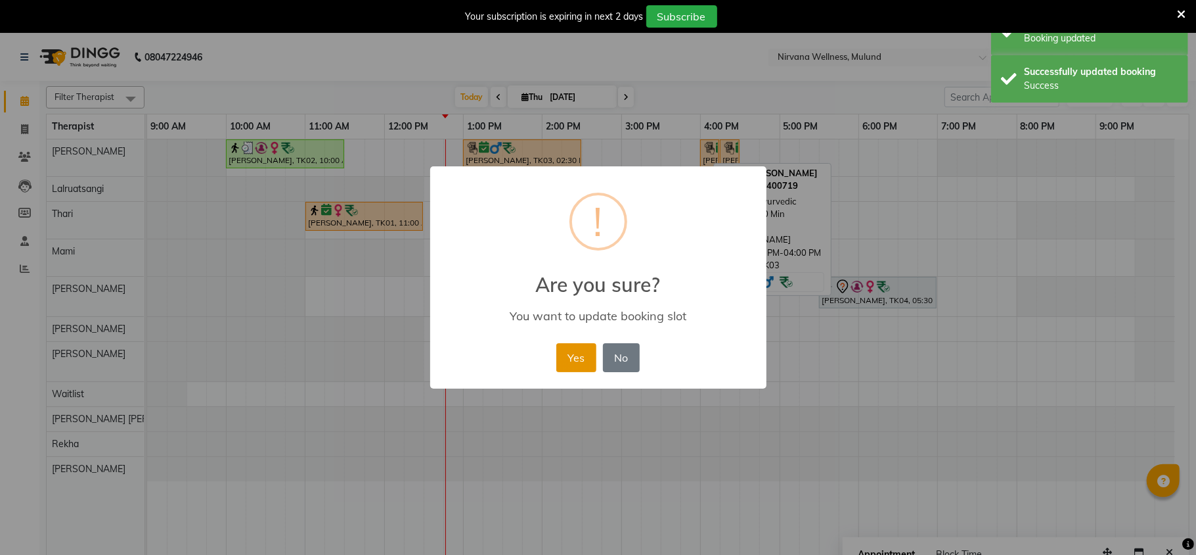
click at [558, 355] on button "Yes" at bounding box center [577, 357] width 40 height 29
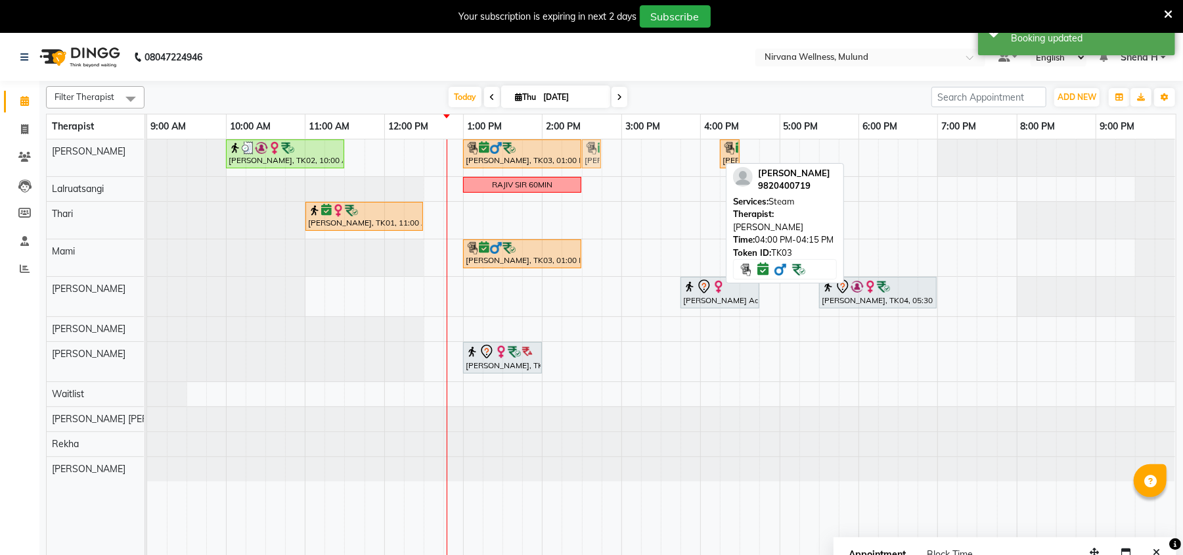
drag, startPoint x: 705, startPoint y: 156, endPoint x: 592, endPoint y: 155, distance: 113.0
click at [147, 155] on div "Geeta Naidu, TK02, 10:00 AM-11:30 AM, Massage 90 Min Ganesh Pai, TK03, 01:00 PM…" at bounding box center [147, 157] width 0 height 37
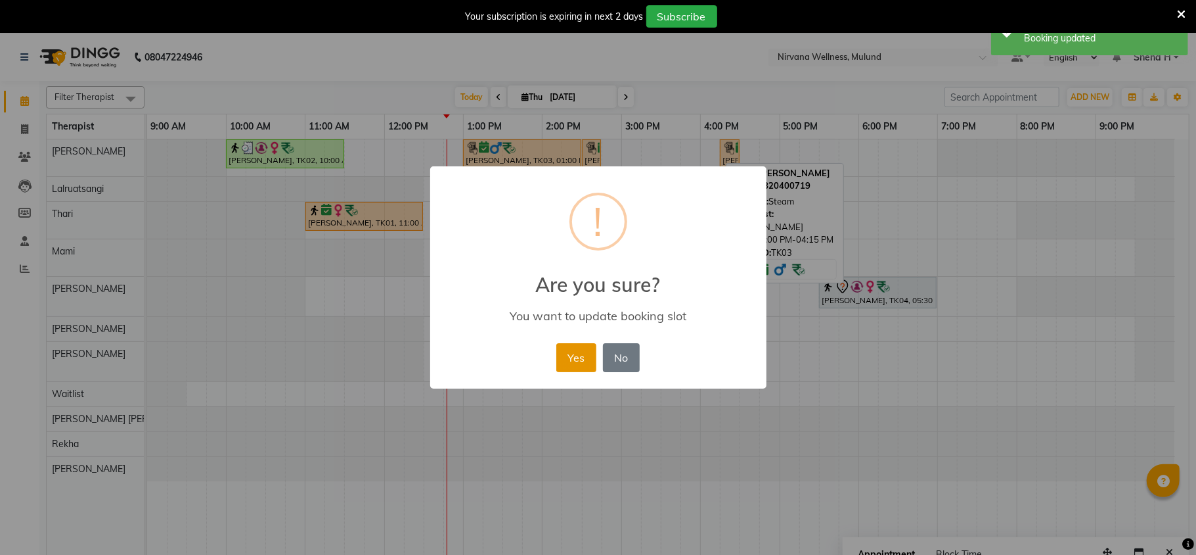
click at [562, 350] on button "Yes" at bounding box center [577, 357] width 40 height 29
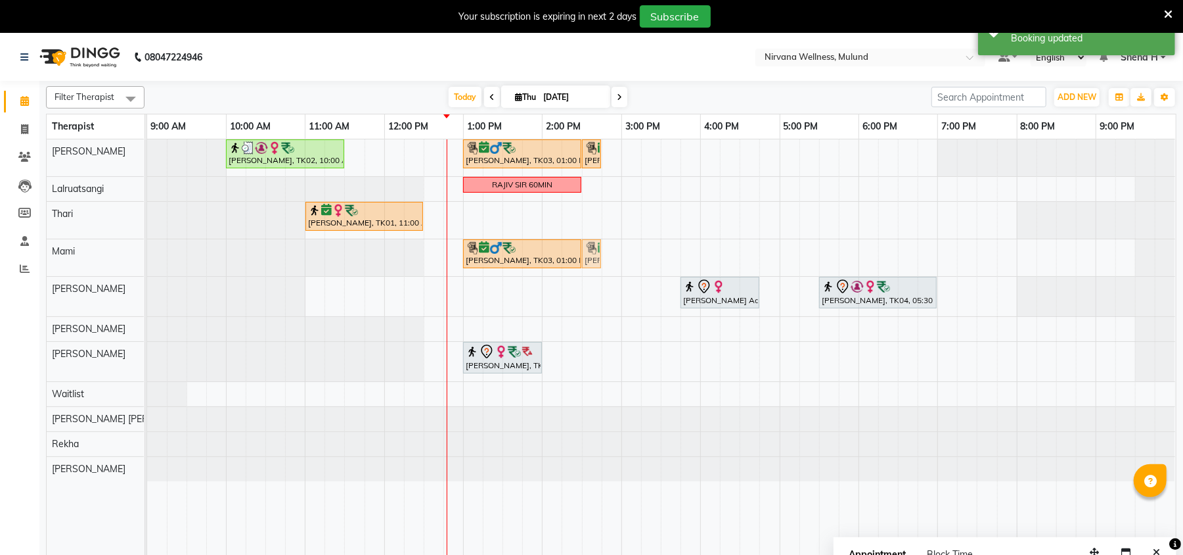
drag, startPoint x: 728, startPoint y: 148, endPoint x: 587, endPoint y: 264, distance: 182.0
click at [587, 264] on tbody "Geeta Naidu, TK02, 10:00 AM-11:30 AM, Massage 90 Min Ganesh Pai, TK03, 01:00 PM…" at bounding box center [661, 310] width 1028 height 342
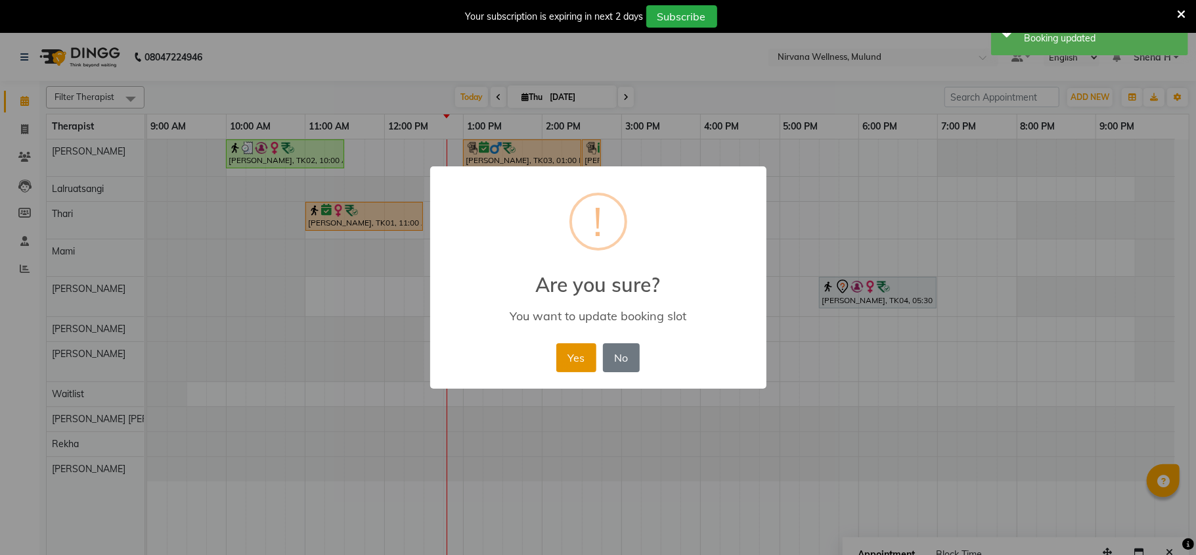
click at [574, 350] on button "Yes" at bounding box center [577, 357] width 40 height 29
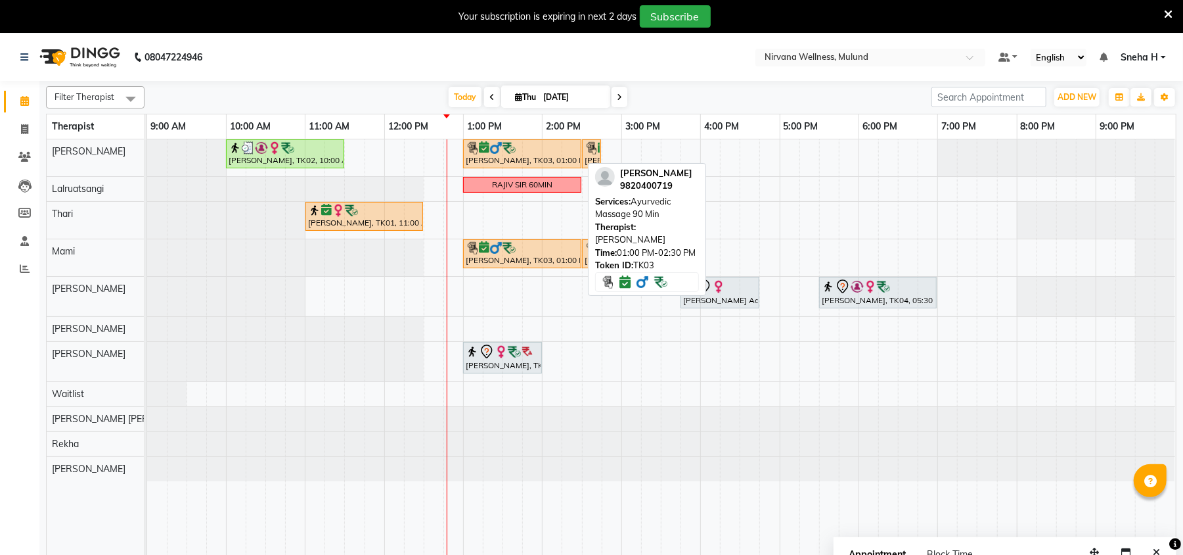
click at [511, 158] on div "[PERSON_NAME], TK03, 01:00 PM-02:30 PM, Ayurvedic Massage 90 Min" at bounding box center [523, 153] width 116 height 25
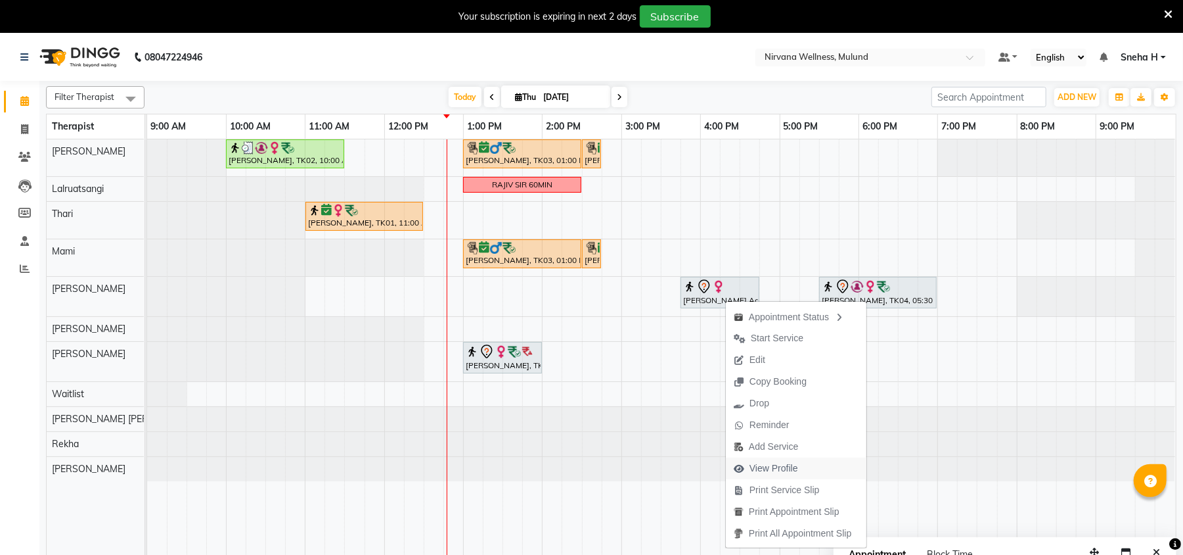
click at [753, 474] on span "View Profile" at bounding box center [774, 468] width 49 height 14
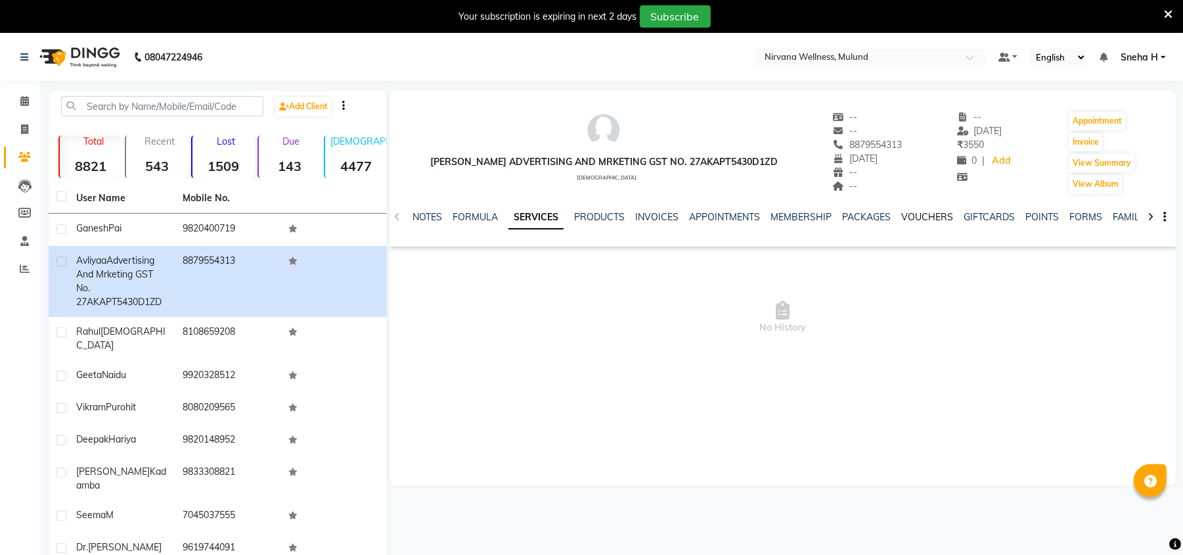
click at [919, 221] on link "VOUCHERS" at bounding box center [927, 217] width 52 height 12
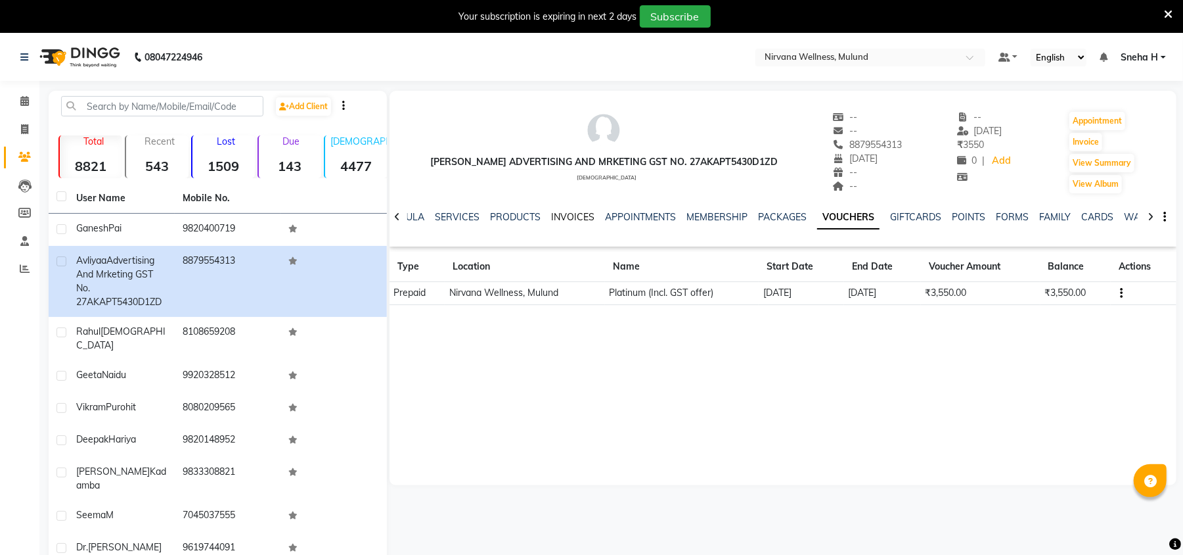
click at [553, 213] on link "INVOICES" at bounding box center [572, 217] width 43 height 12
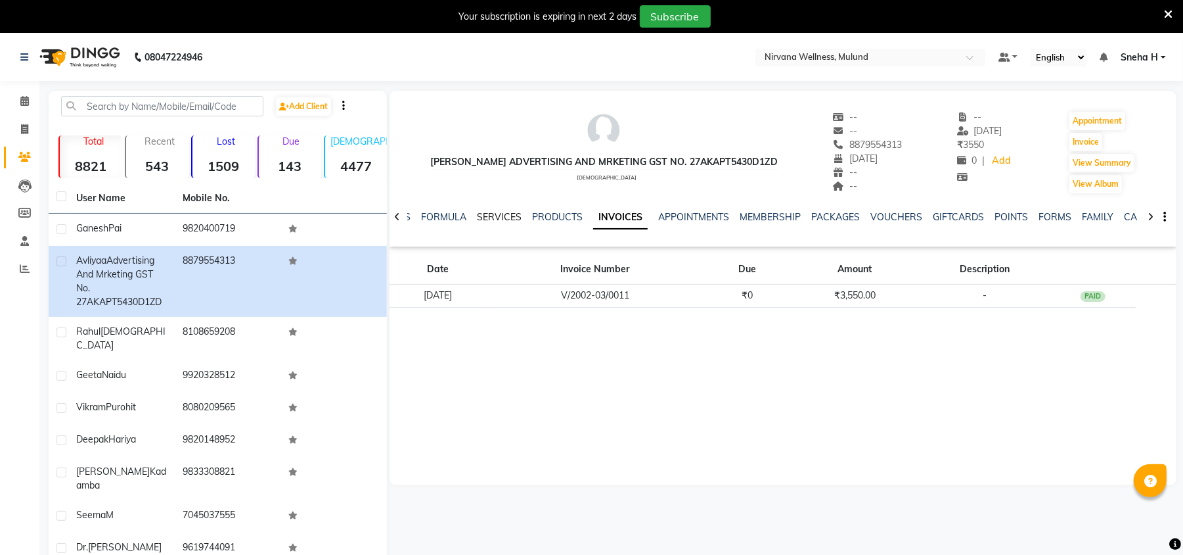
click at [497, 211] on link "SERVICES" at bounding box center [499, 217] width 45 height 12
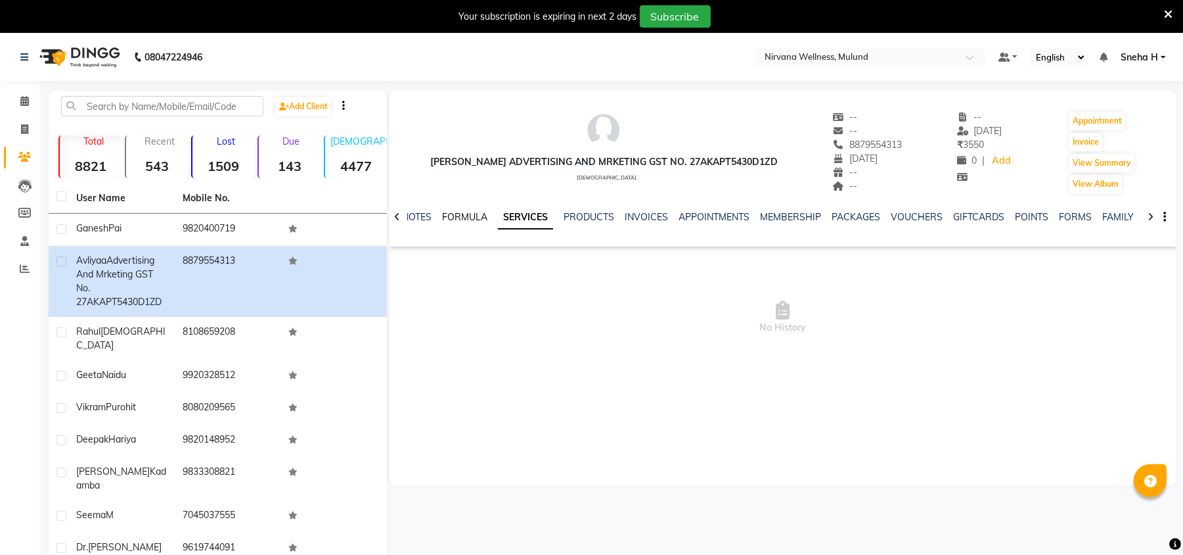
click at [468, 214] on link "FORMULA" at bounding box center [464, 217] width 45 height 12
click at [422, 212] on link "NOTES" at bounding box center [428, 217] width 30 height 12
click at [22, 101] on icon at bounding box center [24, 101] width 9 height 10
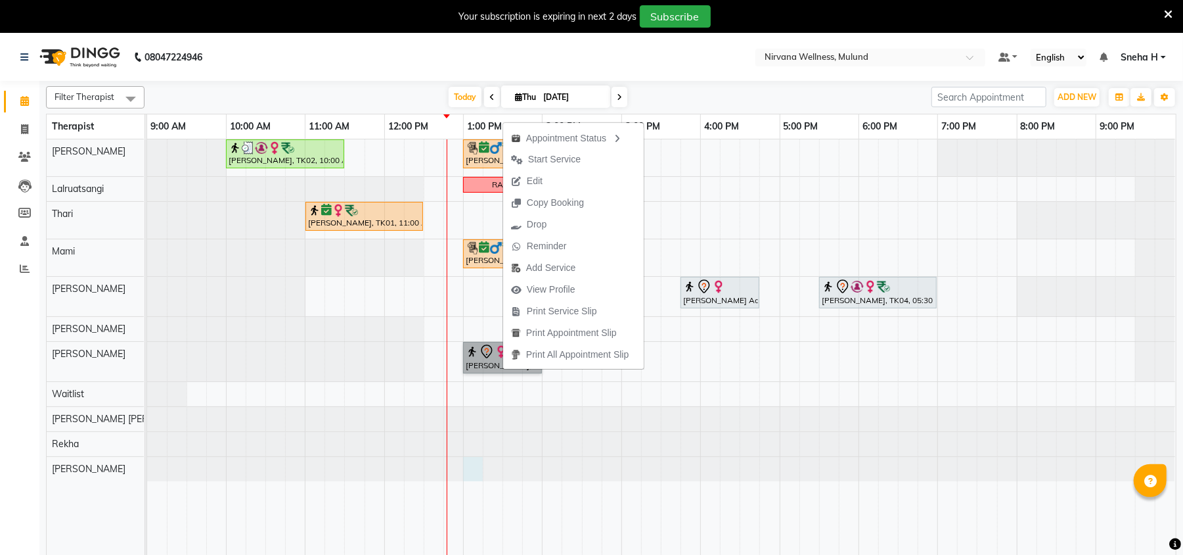
click at [147, 463] on div at bounding box center [147, 469] width 0 height 24
select select "79435"
select select "780"
select select "tentative"
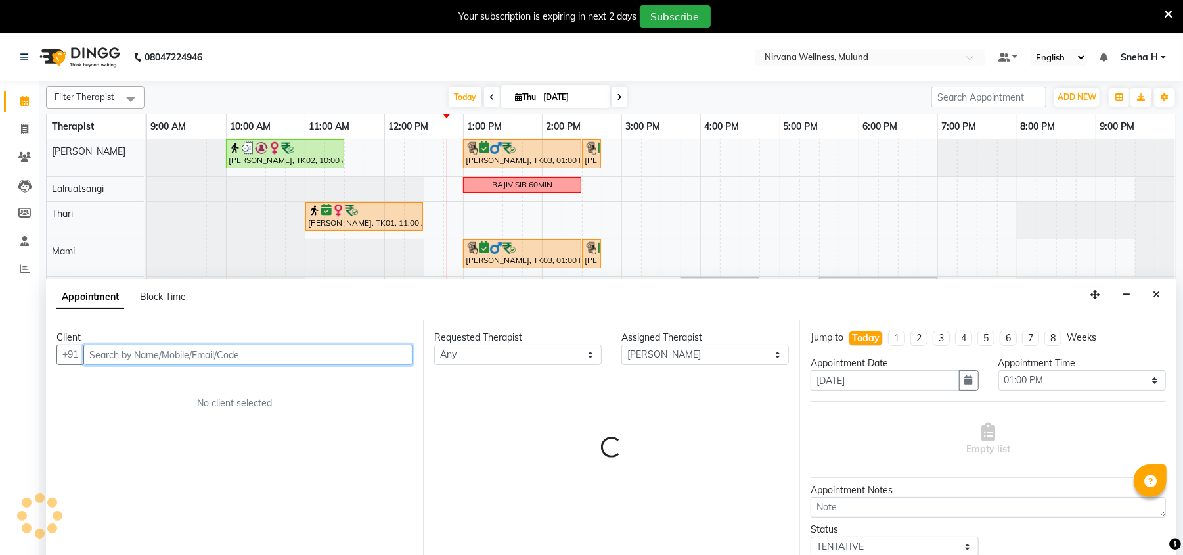
scroll to position [33, 0]
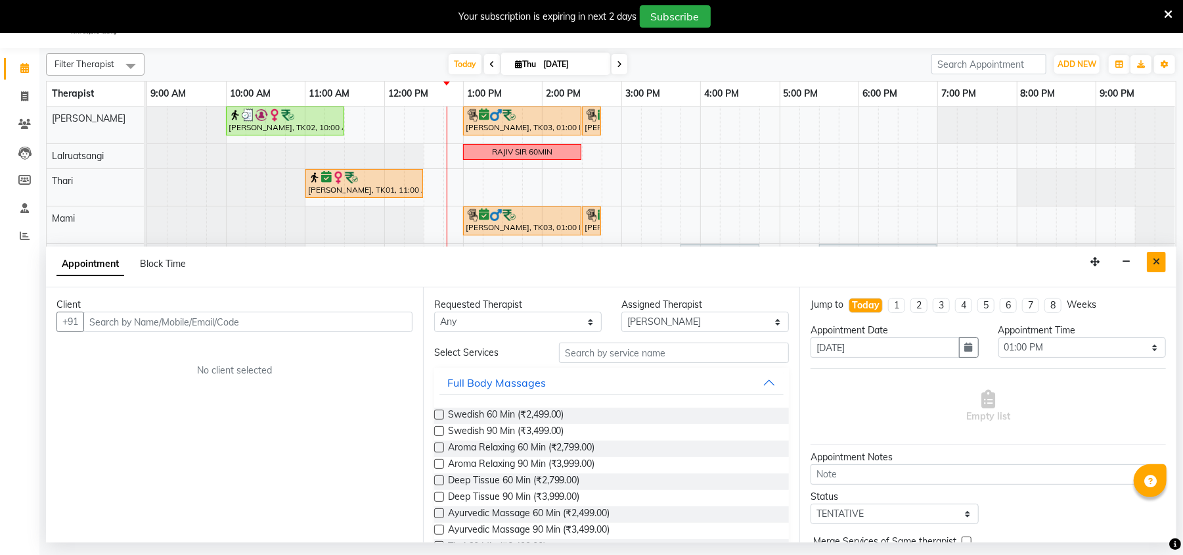
click at [1160, 267] on button "Close" at bounding box center [1156, 262] width 19 height 20
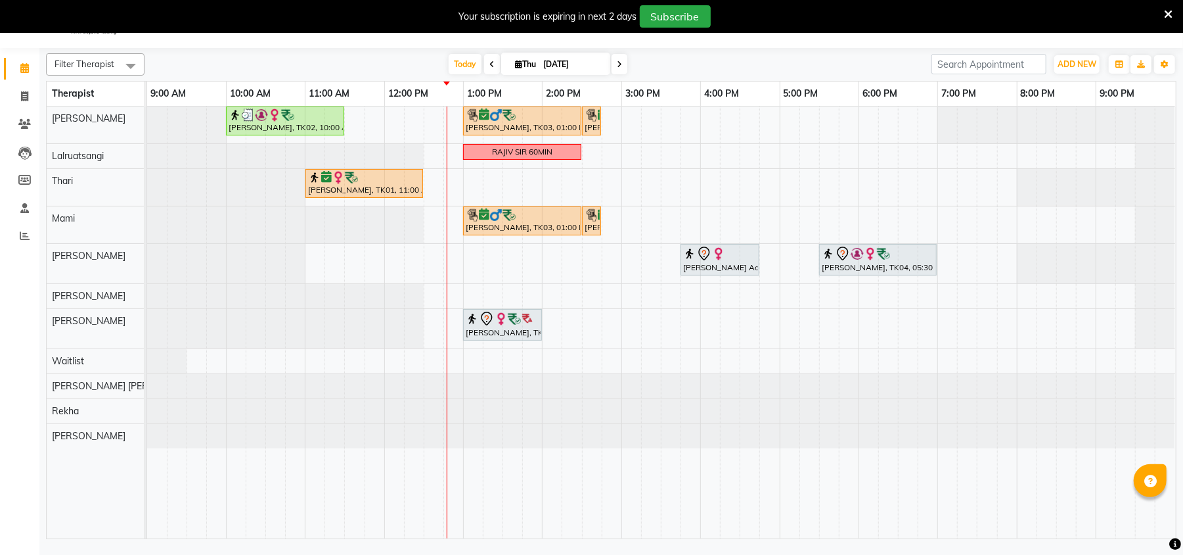
click at [1173, 9] on div "Your subscription is expiring in next 2 days Subscribe" at bounding box center [591, 16] width 1183 height 33
click at [1165, 12] on icon at bounding box center [1168, 15] width 9 height 12
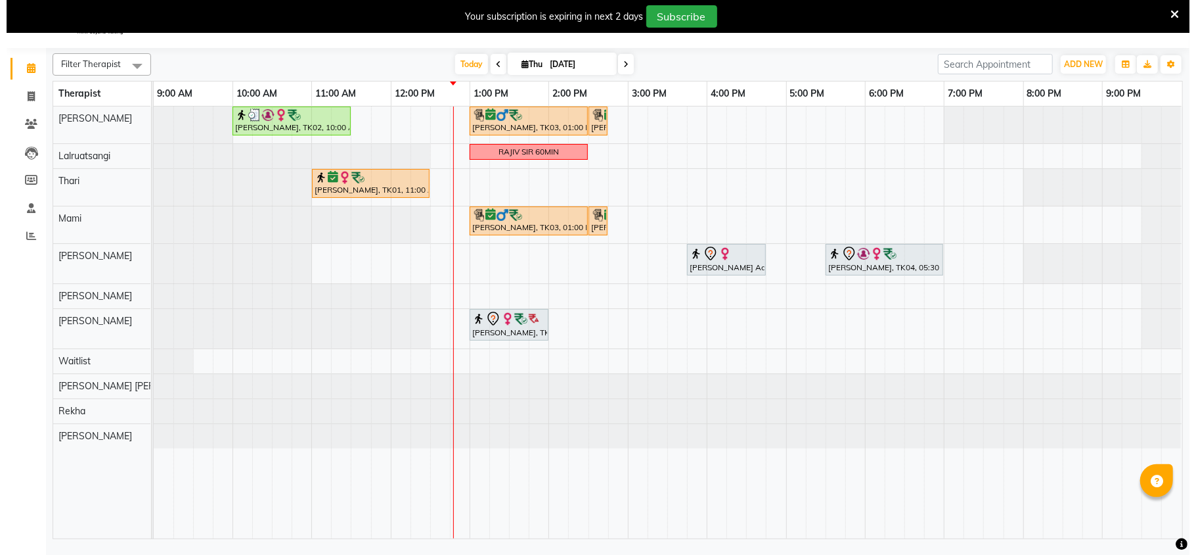
scroll to position [0, 0]
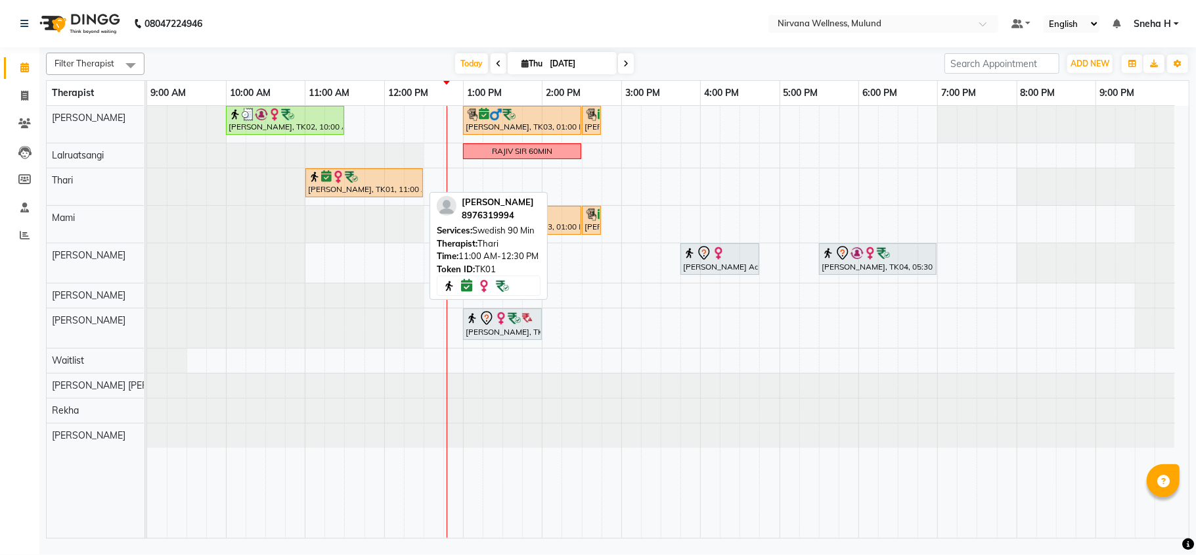
click at [358, 187] on div "[PERSON_NAME], TK01, 11:00 AM-12:30 PM, Swedish 90 Min" at bounding box center [364, 182] width 115 height 25
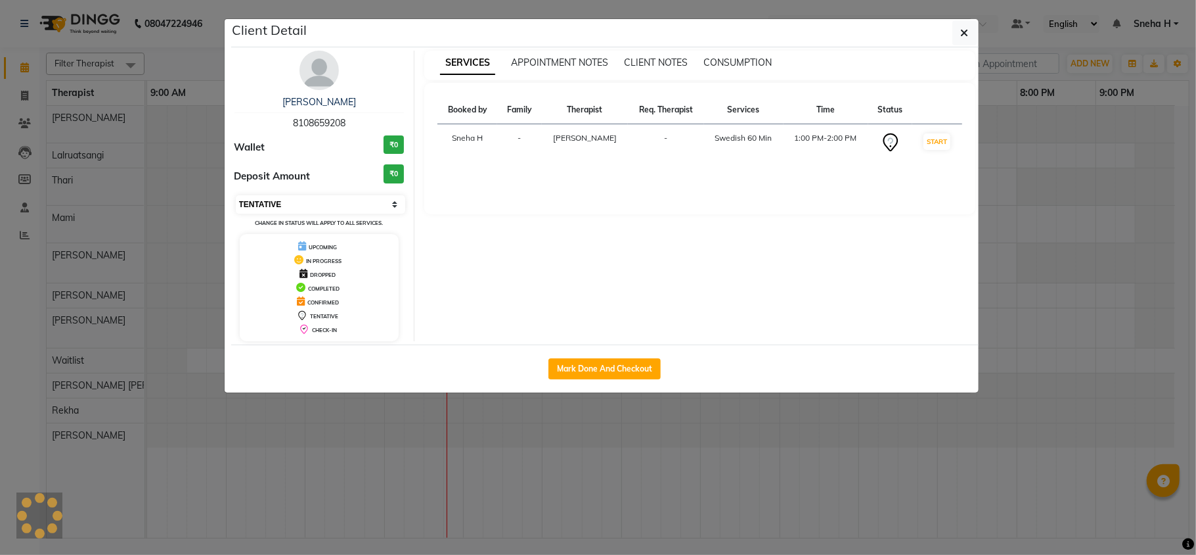
click at [347, 208] on select "Select IN SERVICE CONFIRMED TENTATIVE CHECK IN MARK DONE DROPPED UPCOMING" at bounding box center [321, 204] width 170 height 18
click at [236, 196] on select "Select IN SERVICE CONFIRMED TENTATIVE CHECK IN MARK DONE DROPPED UPCOMING" at bounding box center [321, 204] width 170 height 18
click at [192, 60] on ngb-modal-window "Client Detail Rahul Jain 8108659208 Wallet ₹0 Deposit Amount ₹0 Select IN SERVI…" at bounding box center [598, 277] width 1196 height 555
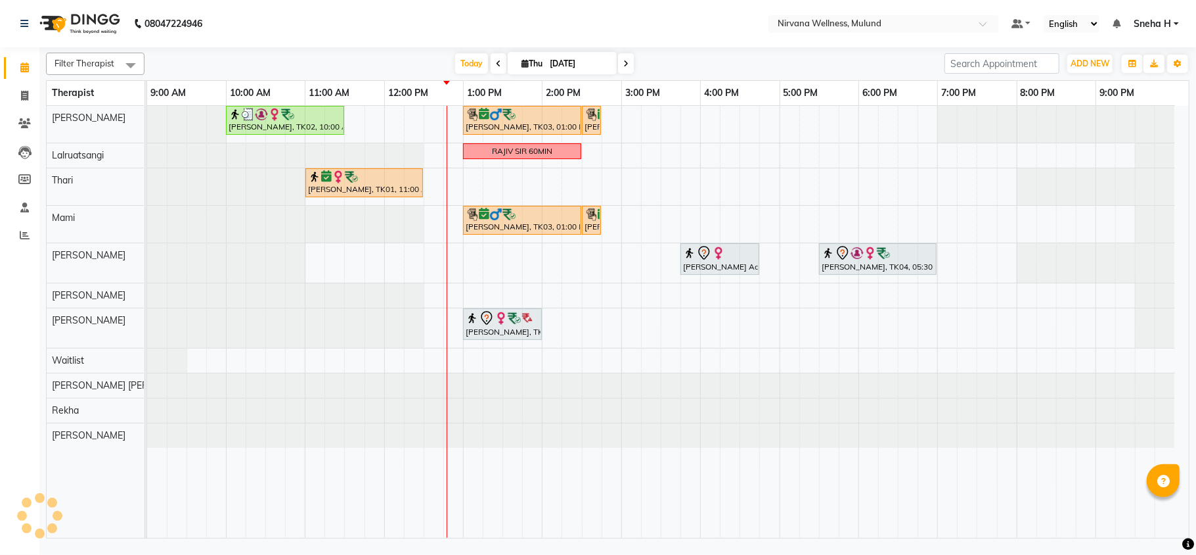
select select "8"
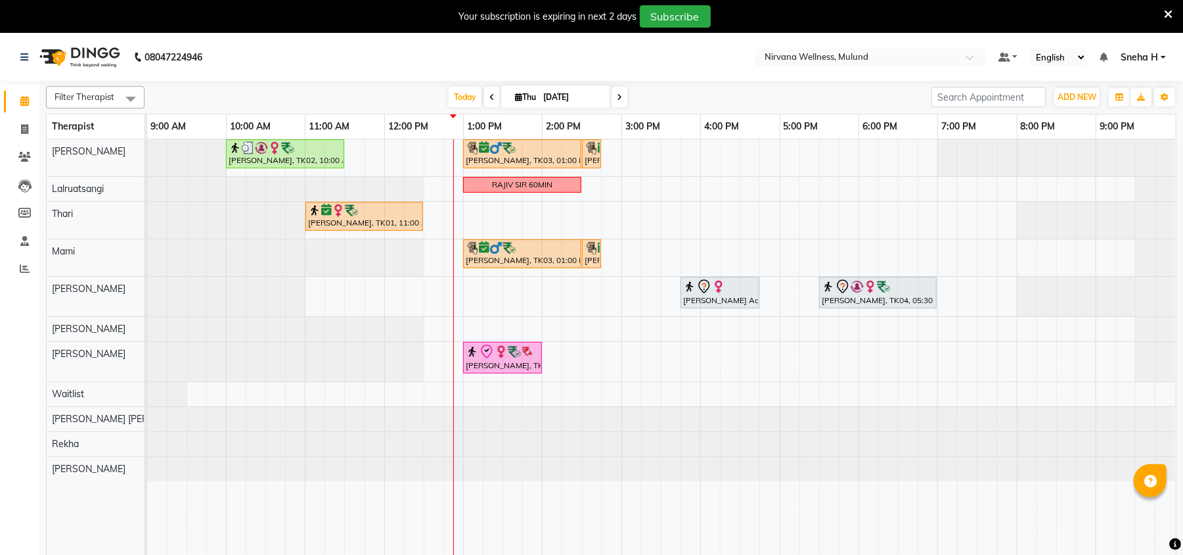
click at [1167, 11] on icon at bounding box center [1168, 15] width 9 height 12
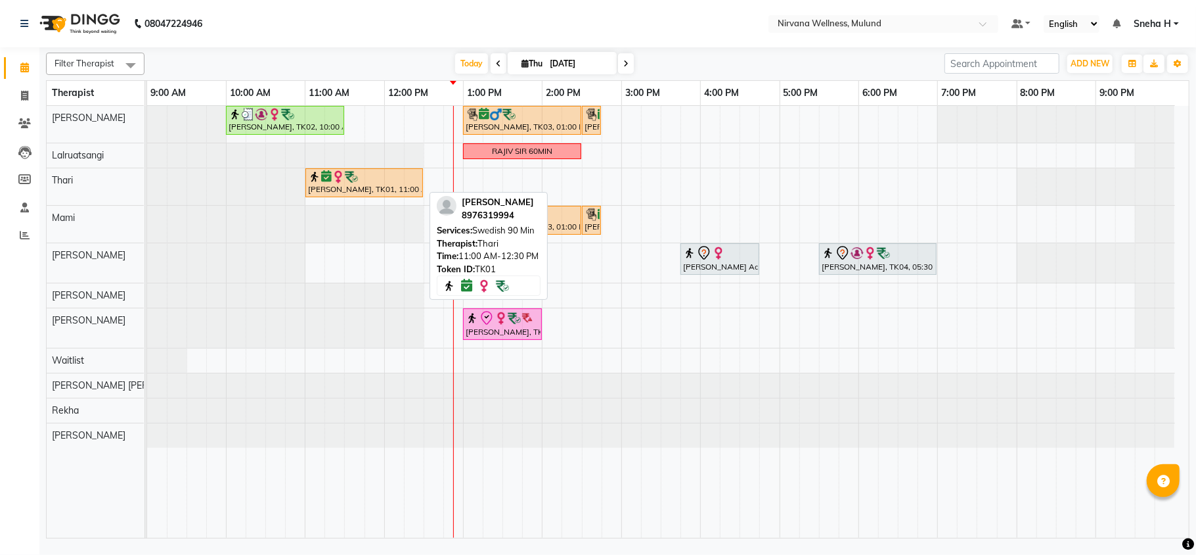
click at [355, 185] on div "[PERSON_NAME], TK01, 11:00 AM-12:30 PM, Swedish 90 Min" at bounding box center [364, 182] width 115 height 25
select select "6"
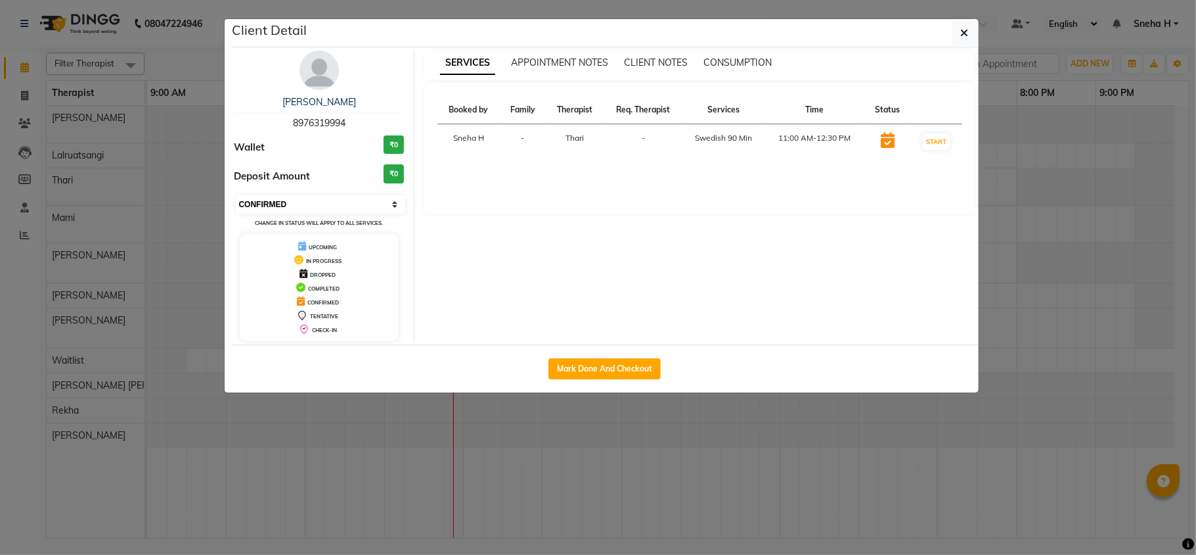
drag, startPoint x: 355, startPoint y: 206, endPoint x: 353, endPoint y: 213, distance: 7.5
click at [355, 206] on select "Select IN SERVICE CONFIRMED TENTATIVE CHECK IN MARK DONE DROPPED UPCOMING" at bounding box center [321, 204] width 170 height 18
click at [179, 53] on ngb-modal-window "Client Detail Neha Haria 8976319994 Wallet ₹0 Deposit Amount ₹0 Select IN SERVI…" at bounding box center [598, 277] width 1196 height 555
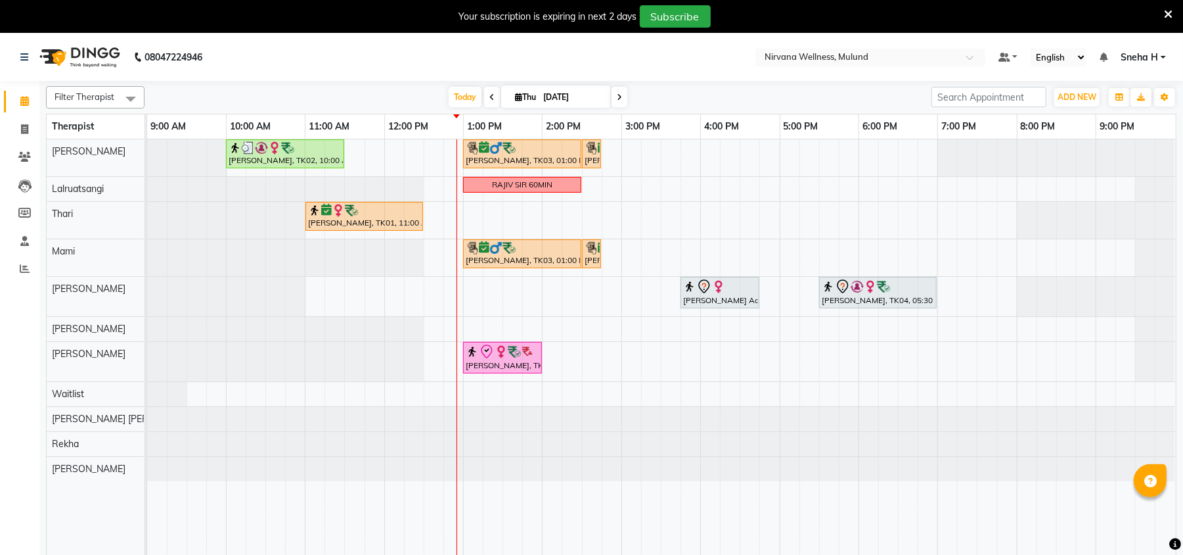
click at [1166, 9] on icon at bounding box center [1168, 15] width 9 height 12
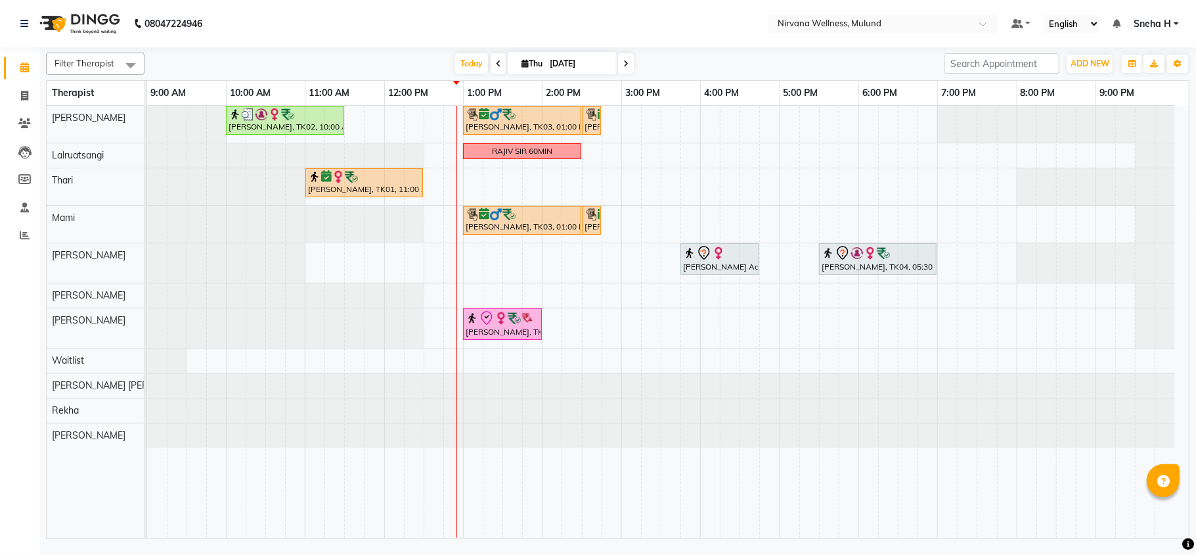
click at [283, 55] on div "Today Thu 04-09-2025" at bounding box center [544, 64] width 787 height 20
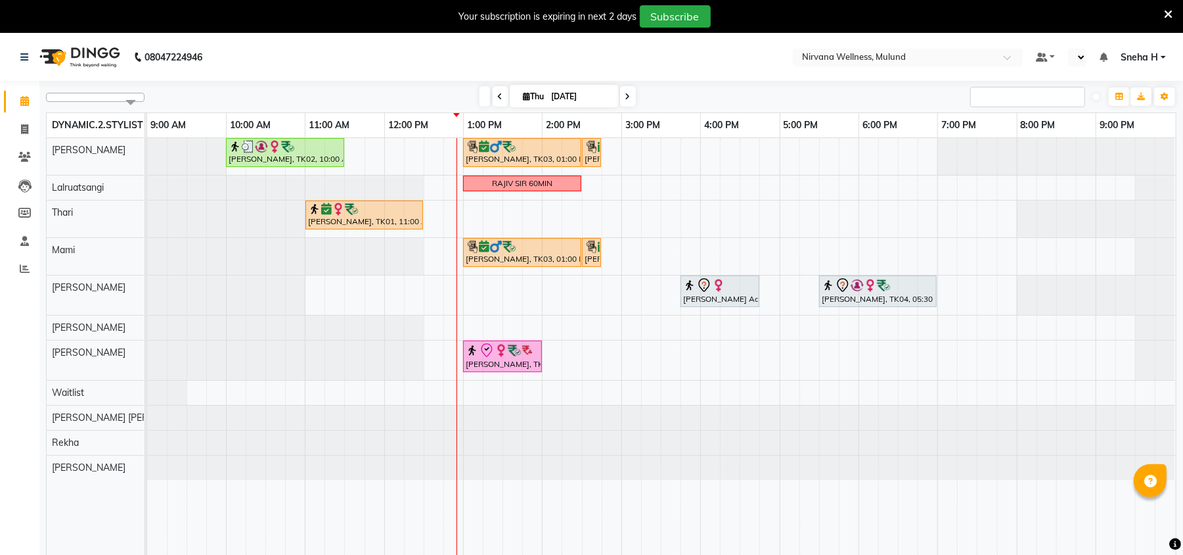
click at [1170, 12] on icon at bounding box center [1168, 15] width 9 height 12
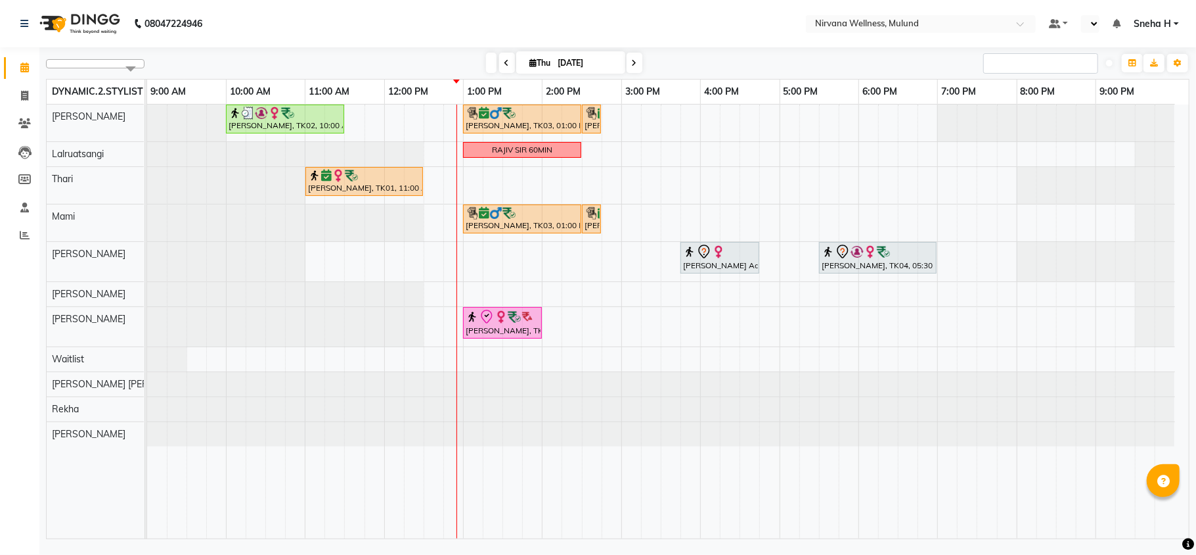
click at [449, 49] on div "Select All [PERSON_NAME] Thari Mami [PERSON_NAME] [PERSON_NAME] [PERSON_NAME] […" at bounding box center [618, 292] width 1144 height 491
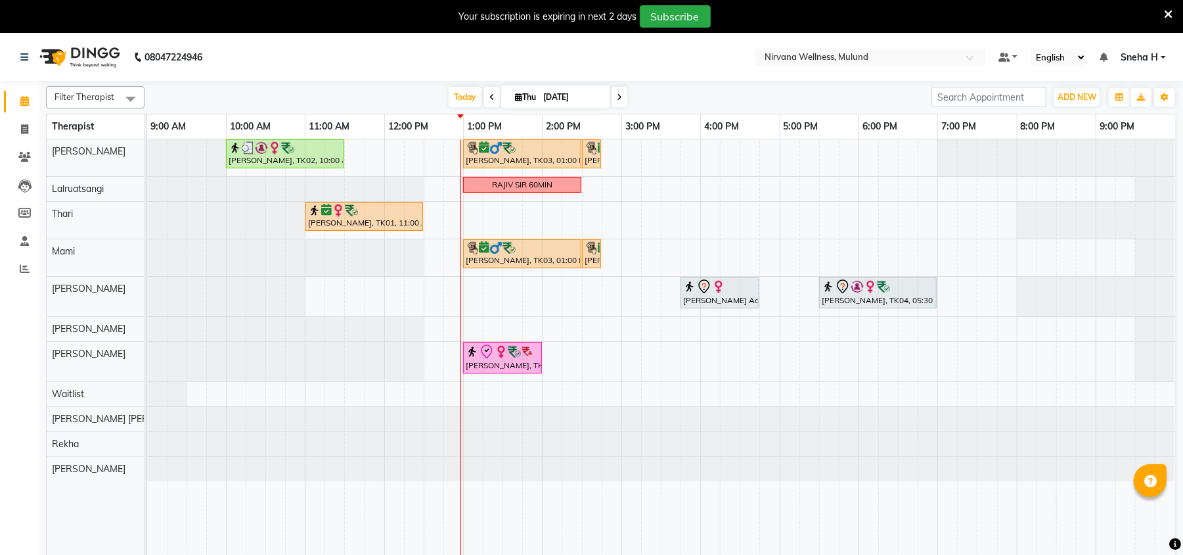
click at [1168, 19] on icon at bounding box center [1168, 15] width 9 height 12
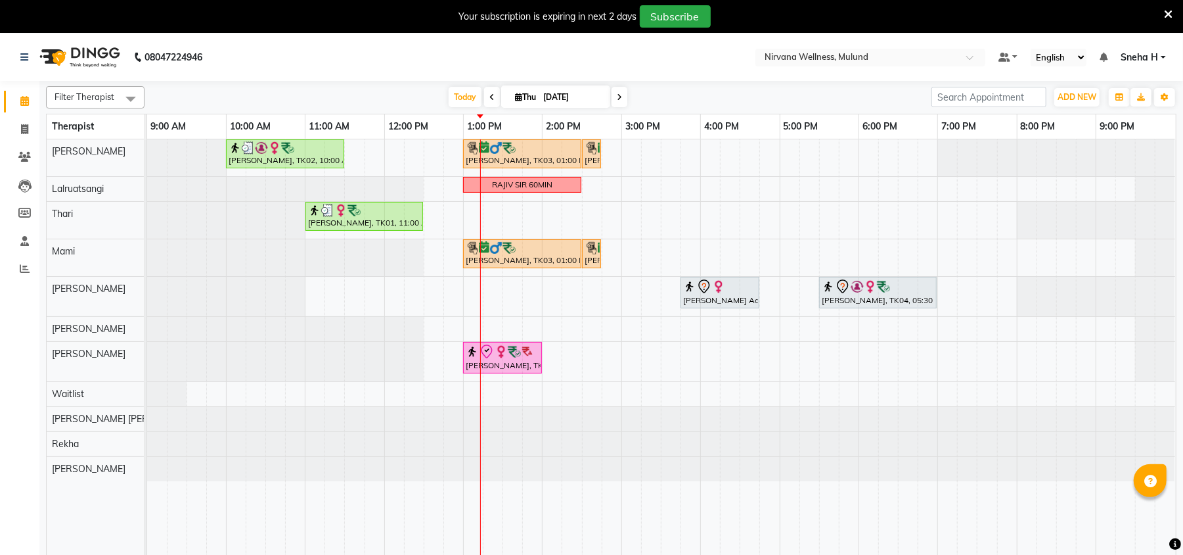
click at [1170, 14] on icon at bounding box center [1168, 15] width 9 height 12
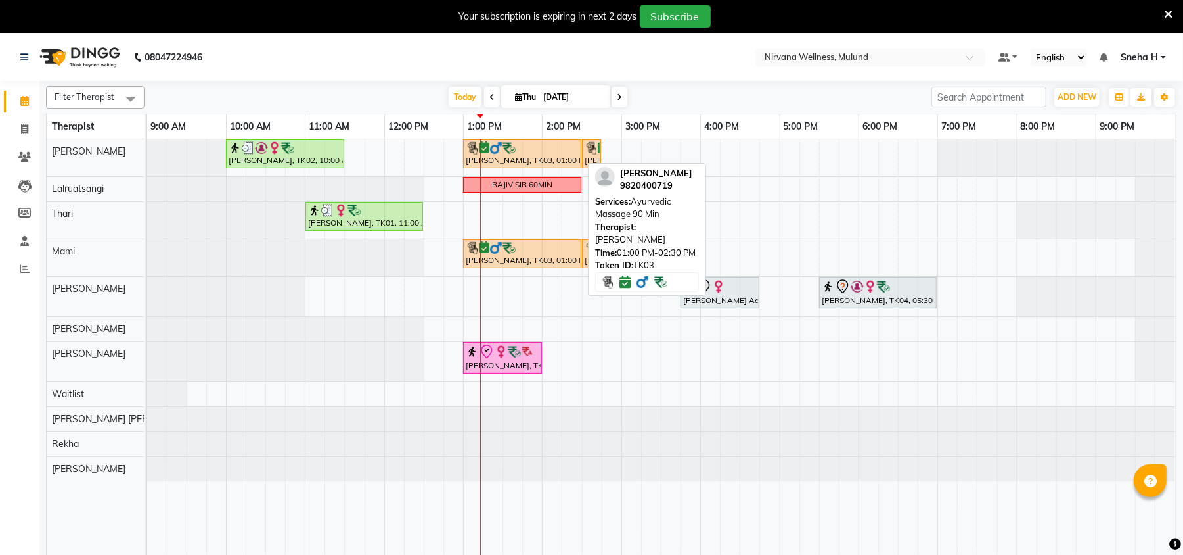
click at [497, 154] on img at bounding box center [495, 147] width 13 height 13
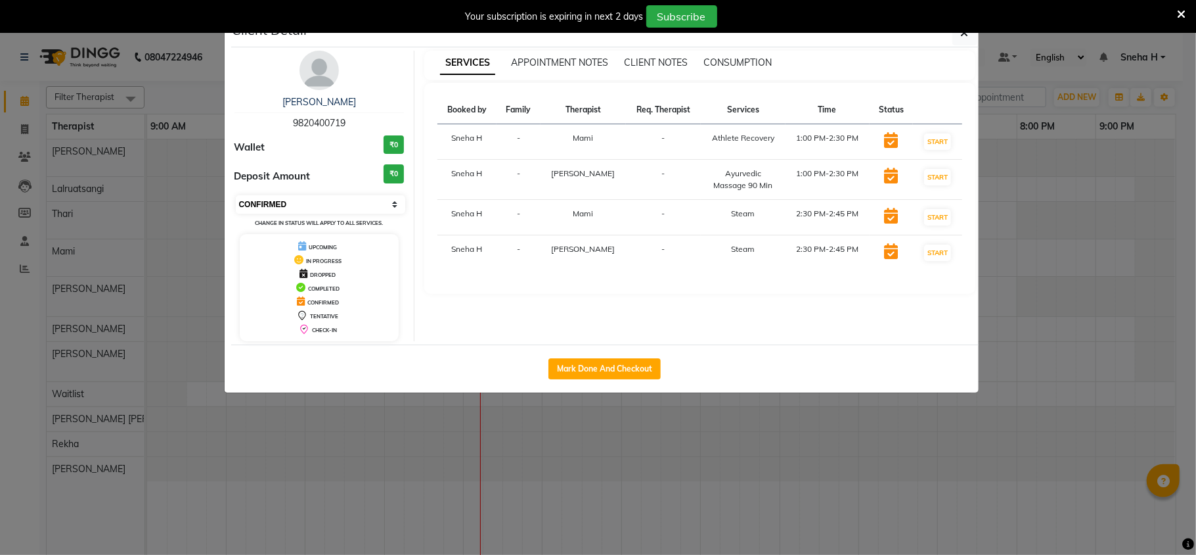
click at [263, 206] on select "Select IN SERVICE CONFIRMED TENTATIVE CHECK IN MARK DONE DROPPED UPCOMING" at bounding box center [321, 204] width 170 height 18
select select "8"
click at [236, 196] on select "Select IN SERVICE CONFIRMED TENTATIVE CHECK IN MARK DONE DROPPED UPCOMING" at bounding box center [321, 204] width 170 height 18
click at [189, 61] on ngb-modal-window "Client Detail [PERSON_NAME] 9820400719 Wallet ₹0 Deposit Amount ₹0 Select IN SE…" at bounding box center [598, 277] width 1196 height 555
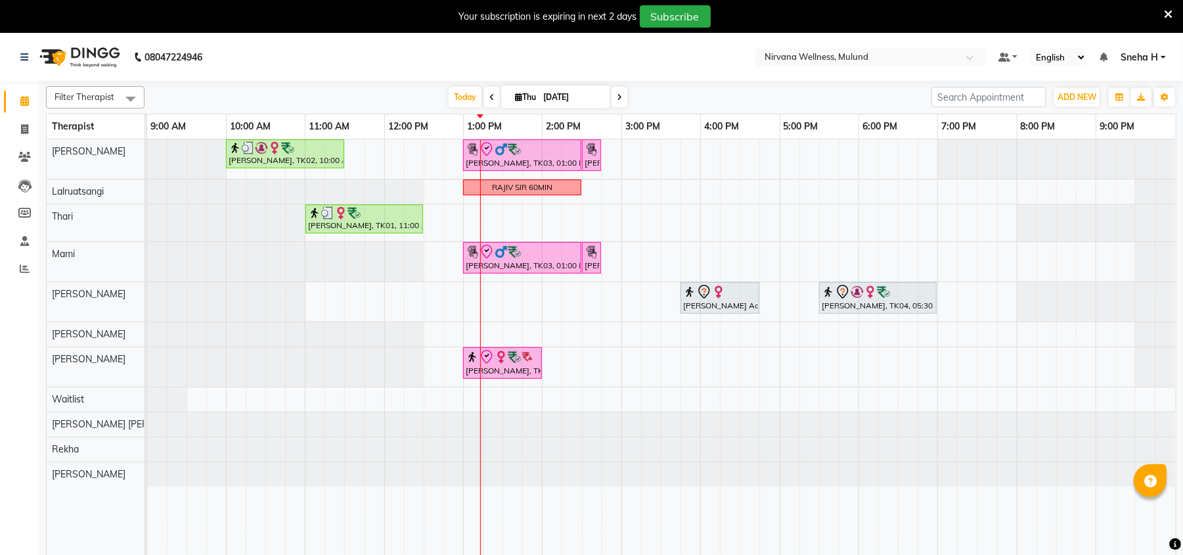
click at [472, 198] on div "[PERSON_NAME], TK02, 10:00 AM-11:30 AM, Massage 90 Min [PERSON_NAME], TK03, 01:…" at bounding box center [661, 355] width 1029 height 432
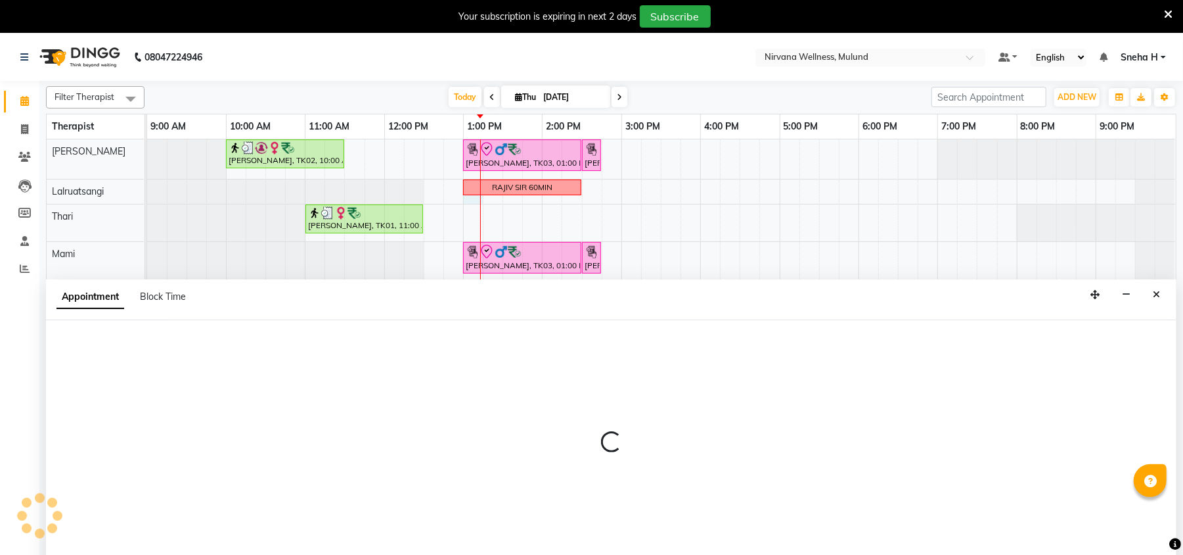
select select "48510"
select select "780"
select select "tentative"
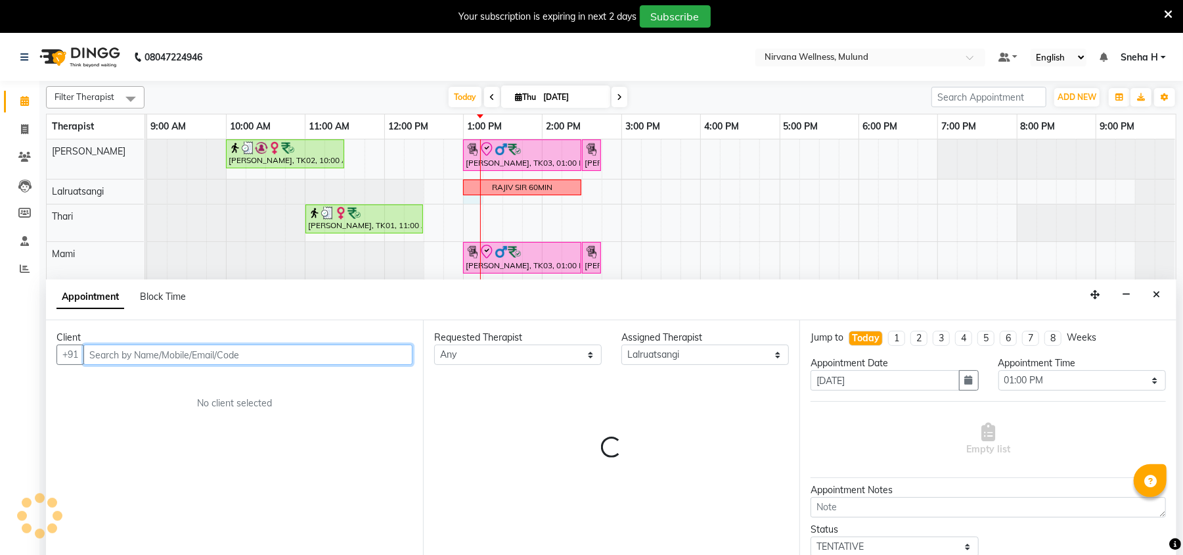
scroll to position [33, 0]
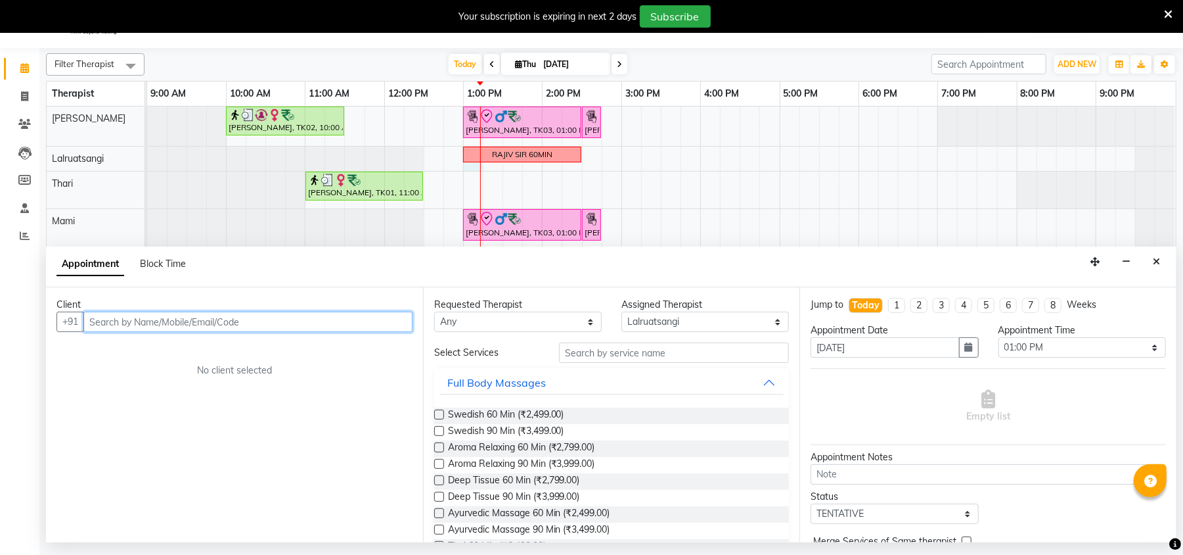
click at [160, 327] on input "text" at bounding box center [247, 321] width 329 height 20
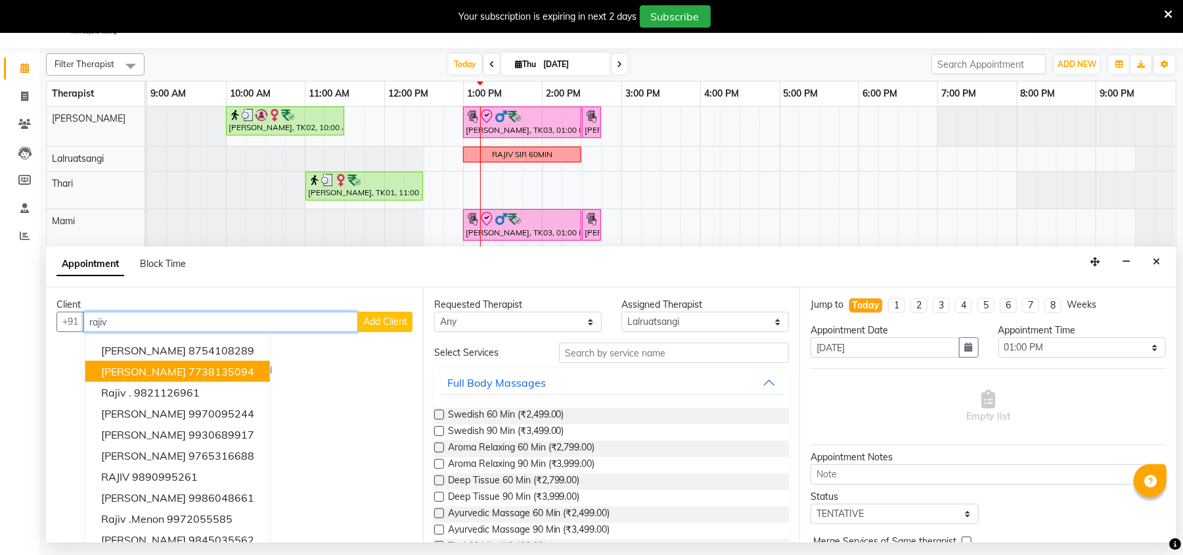
click at [229, 374] on ngb-highlight "7738135094" at bounding box center [222, 371] width 66 height 13
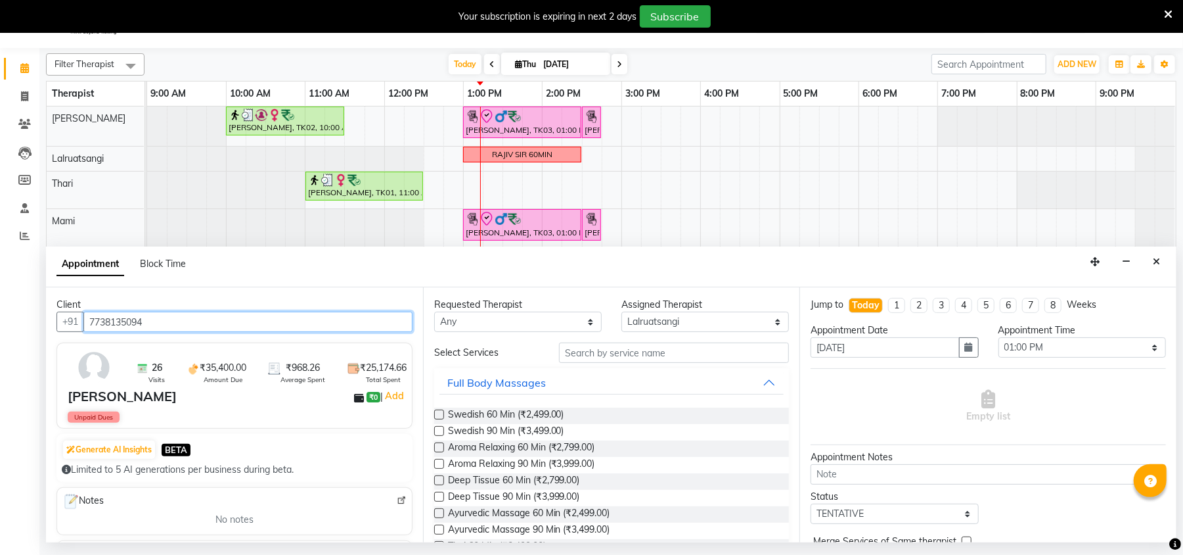
type input "7738135094"
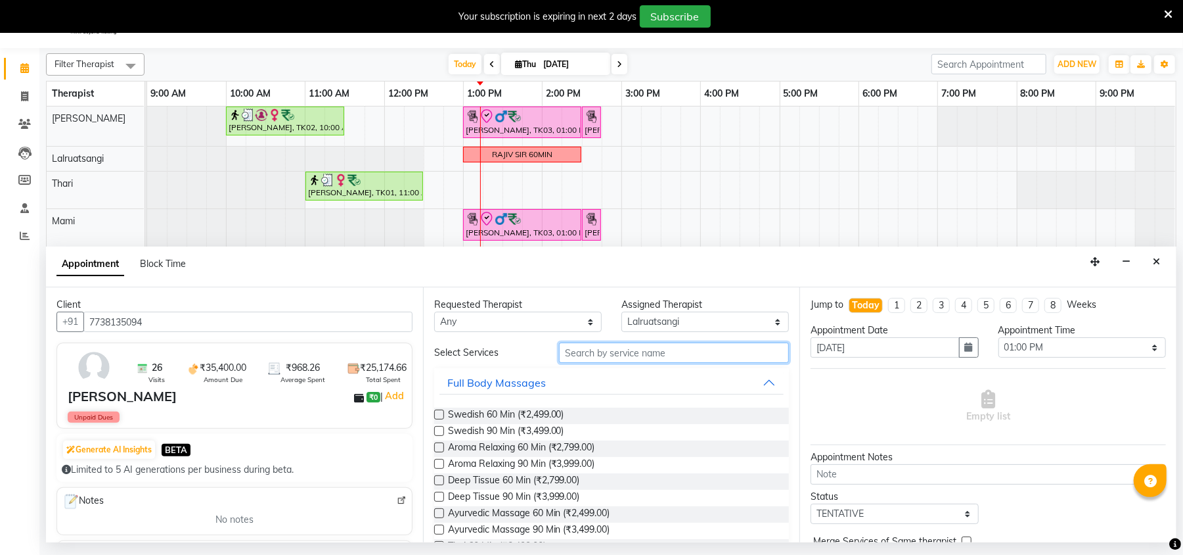
click at [660, 350] on input "text" at bounding box center [674, 352] width 230 height 20
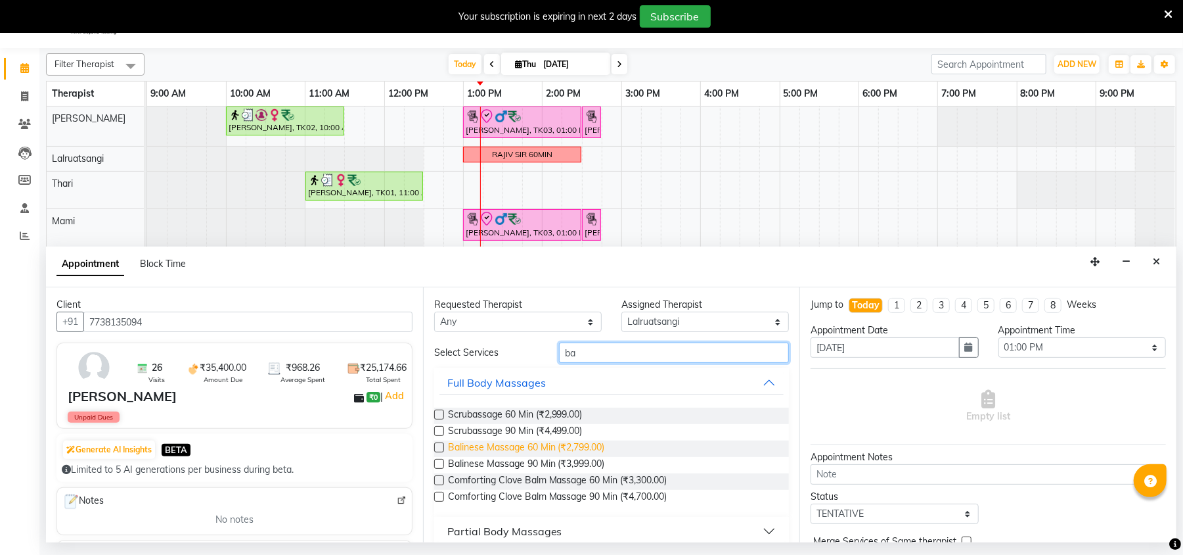
type input "ba"
click at [544, 444] on span "Balinese Massage 60 Min (₹2,799.00)" at bounding box center [526, 448] width 157 height 16
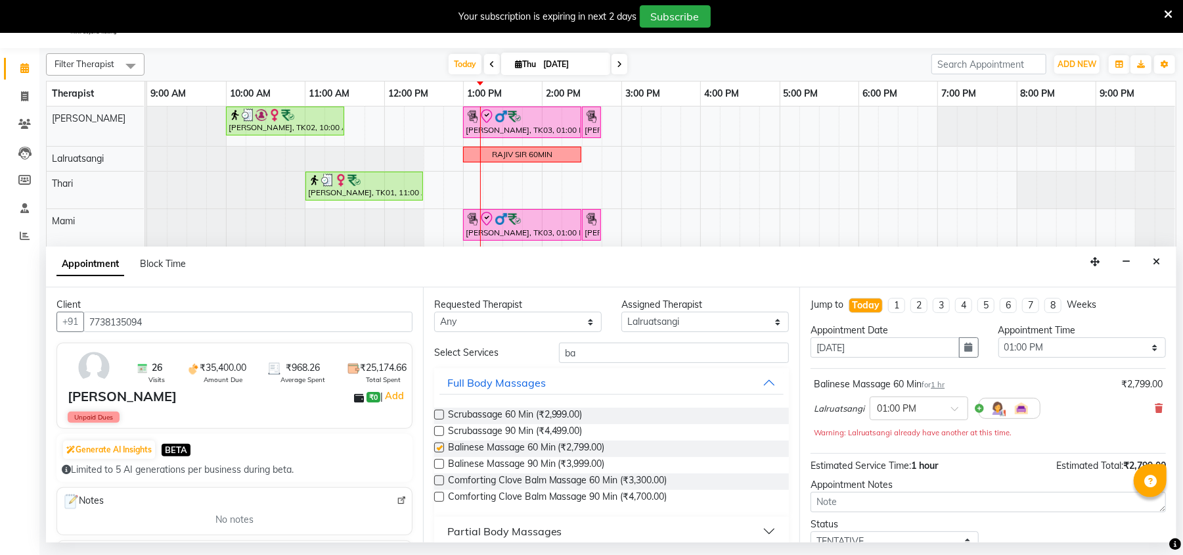
checkbox input "false"
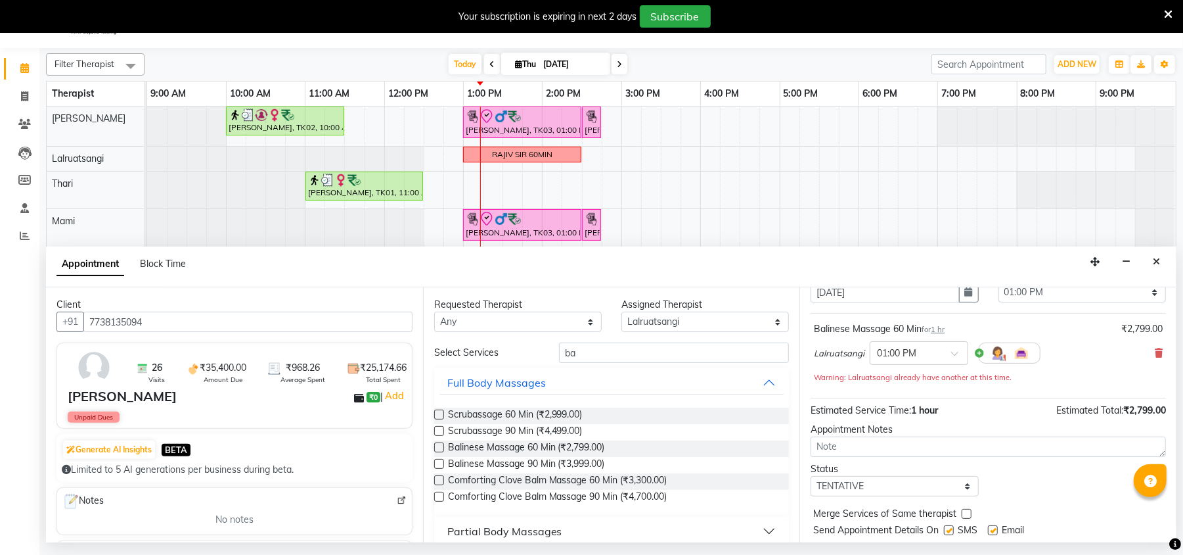
scroll to position [93, 0]
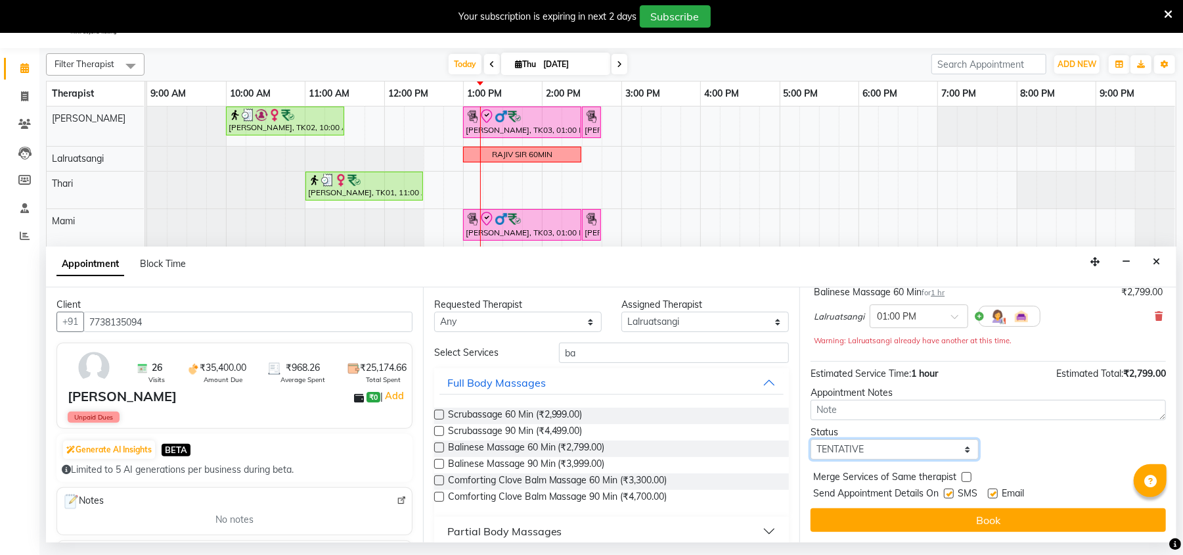
click at [879, 448] on select "Select TENTATIVE CONFIRM CHECK-IN UPCOMING" at bounding box center [895, 449] width 168 height 20
select select "check-in"
click at [811, 439] on select "Select TENTATIVE CONFIRM CHECK-IN UPCOMING" at bounding box center [895, 449] width 168 height 20
click at [870, 516] on button "Book" at bounding box center [988, 520] width 355 height 24
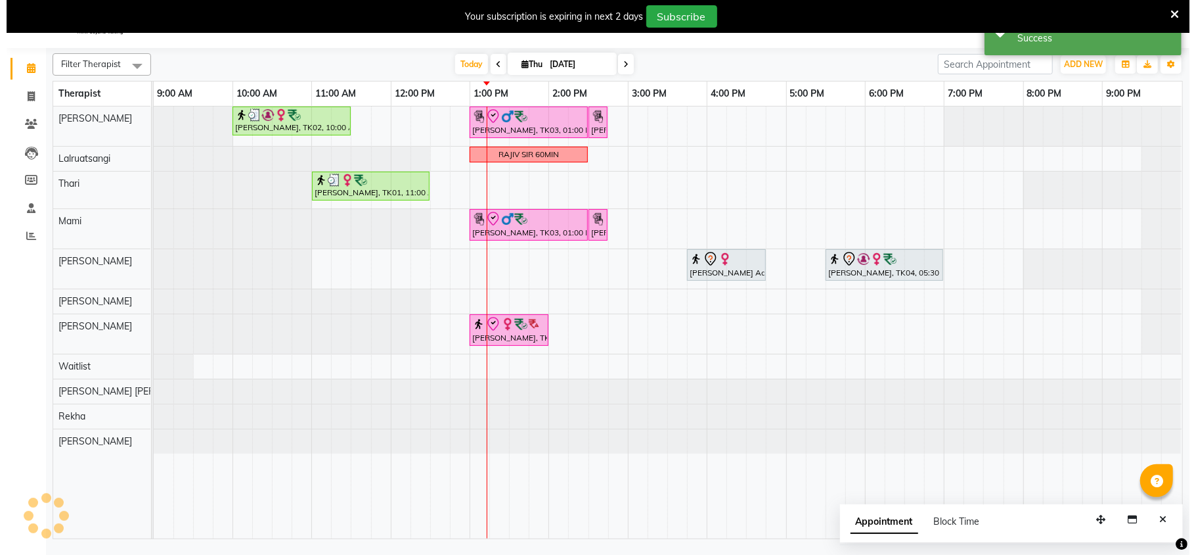
scroll to position [0, 0]
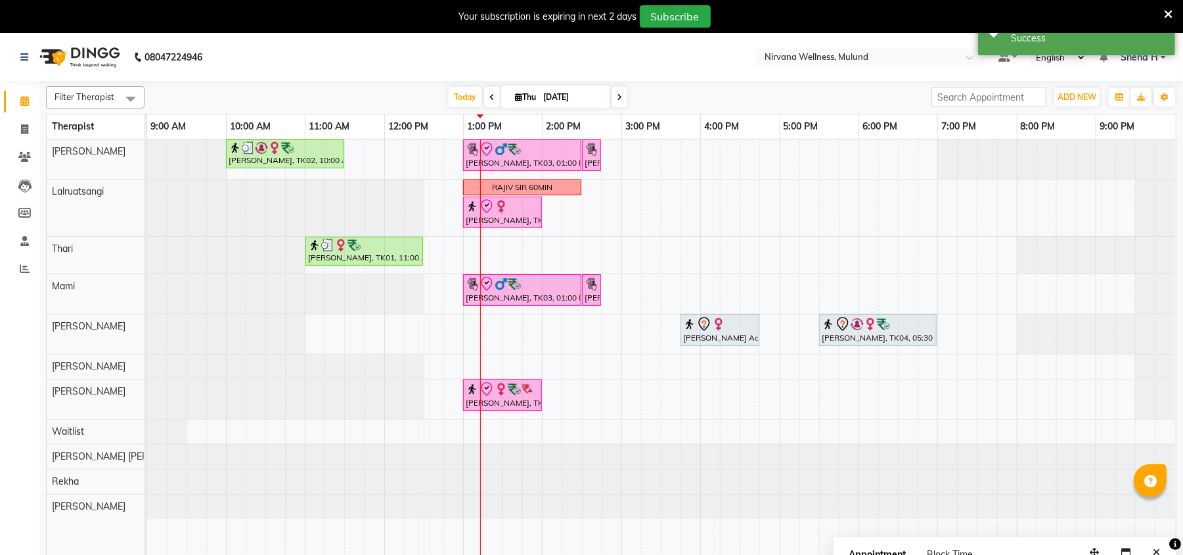
click at [1168, 14] on icon at bounding box center [1168, 15] width 9 height 12
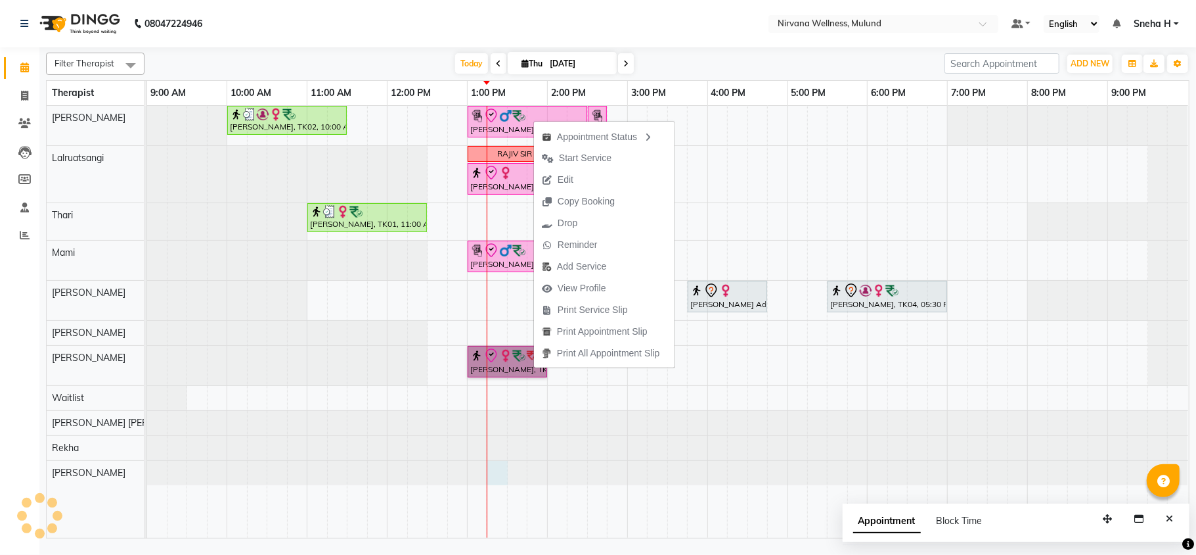
click at [147, 481] on div at bounding box center [147, 473] width 0 height 24
select select "79435"
select select "795"
select select "tentative"
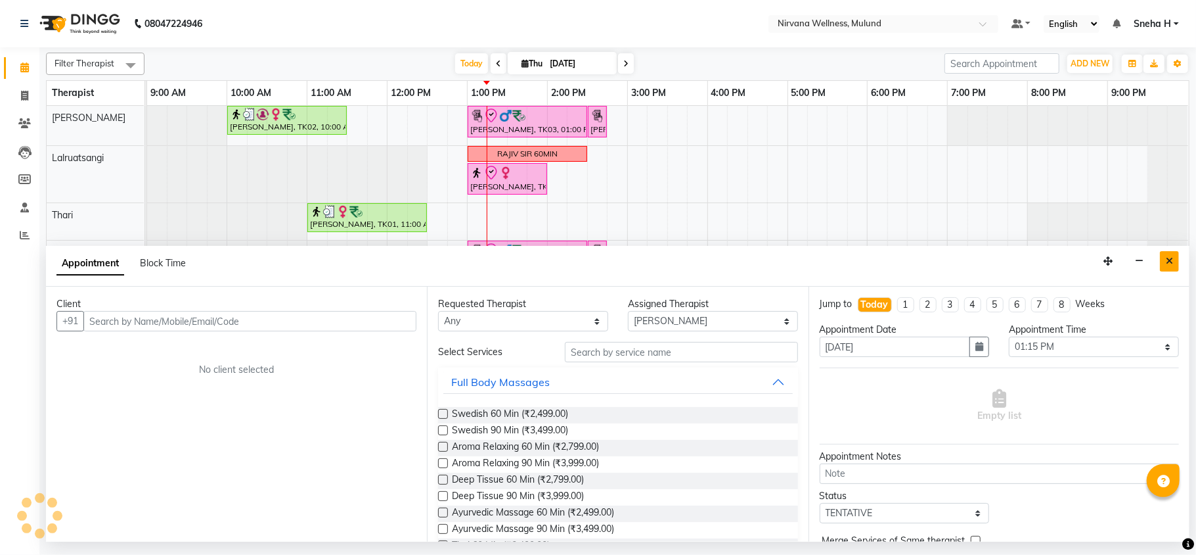
click at [1173, 263] on icon "Close" at bounding box center [1169, 260] width 7 height 9
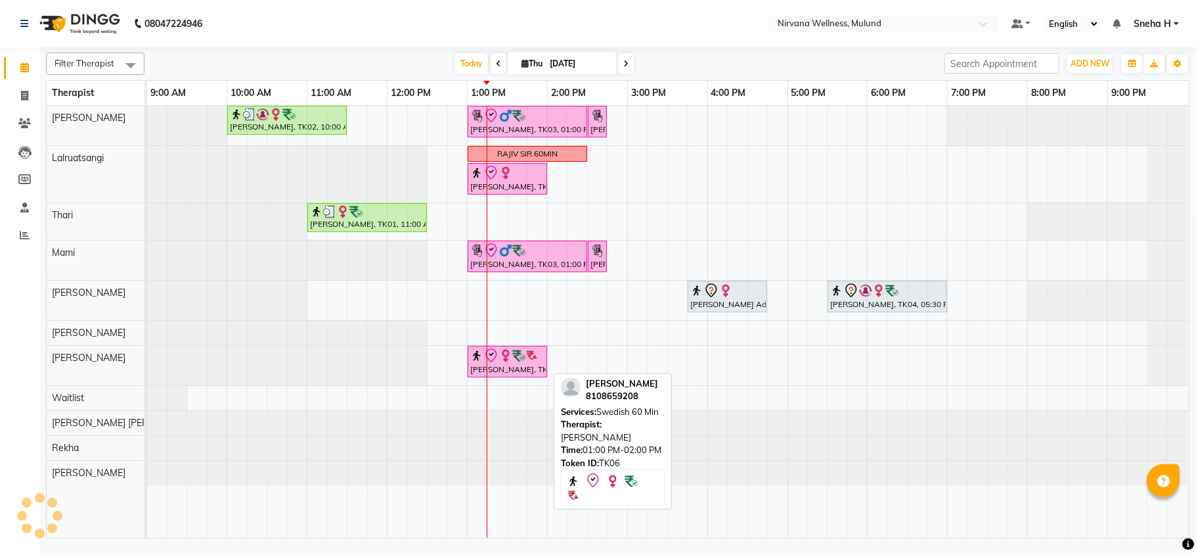
click at [534, 362] on img at bounding box center [532, 355] width 13 height 13
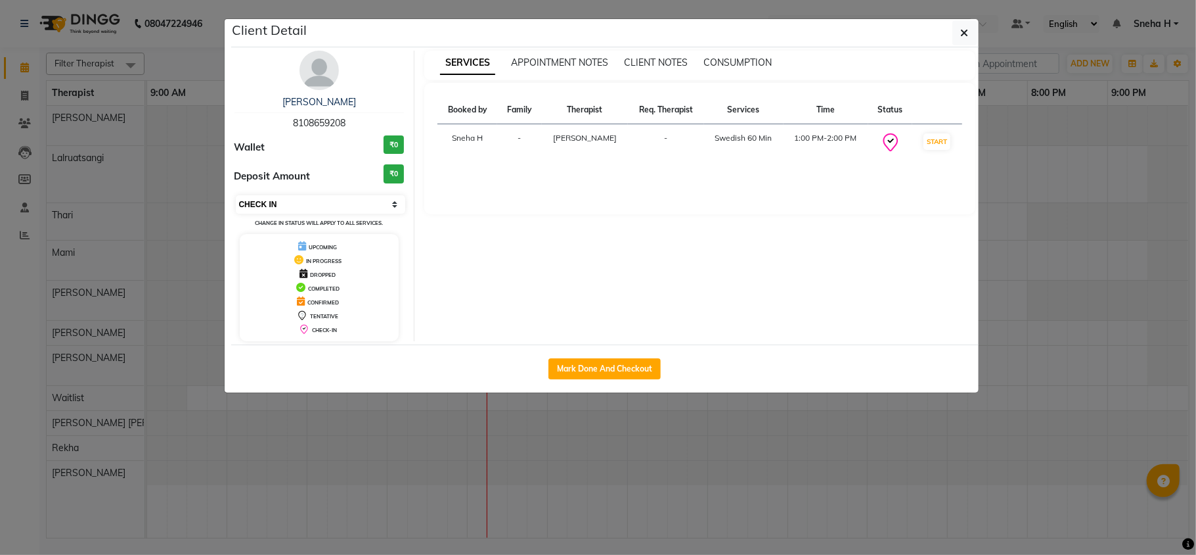
click at [351, 195] on select "Select IN SERVICE CONFIRMED TENTATIVE CHECK IN MARK DONE DROPPED UPCOMING" at bounding box center [321, 204] width 170 height 18
select select "6"
click at [236, 196] on select "Select IN SERVICE CONFIRMED TENTATIVE CHECK IN MARK DONE DROPPED UPCOMING" at bounding box center [321, 204] width 170 height 18
click at [206, 56] on ngb-modal-window "Client Detail Rahul Jain 8108659208 Wallet ₹0 Deposit Amount ₹0 Select IN SERVI…" at bounding box center [598, 277] width 1196 height 555
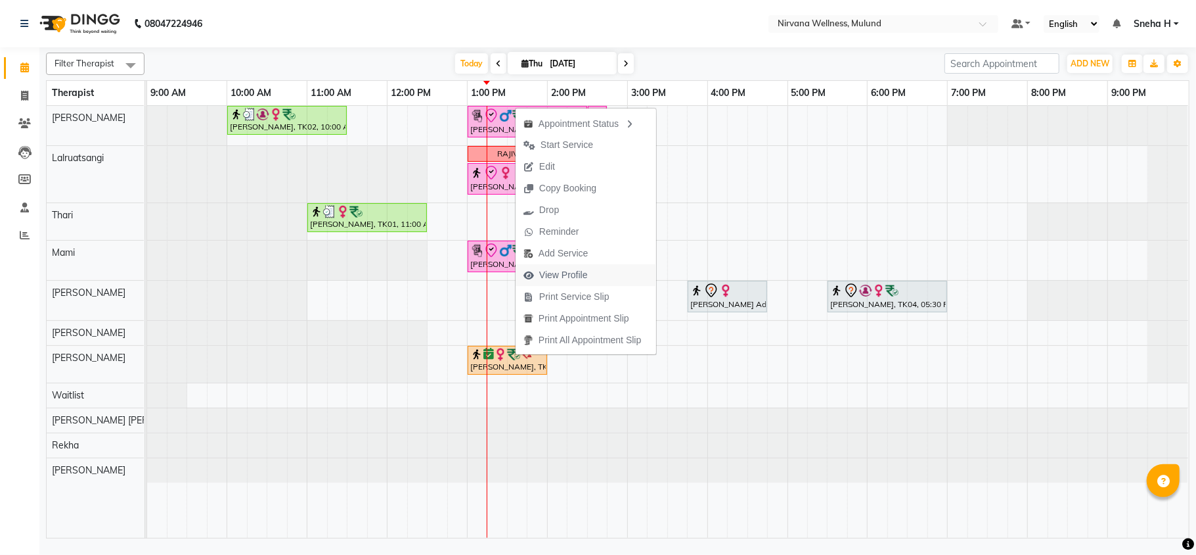
click at [568, 271] on span "View Profile" at bounding box center [563, 275] width 49 height 14
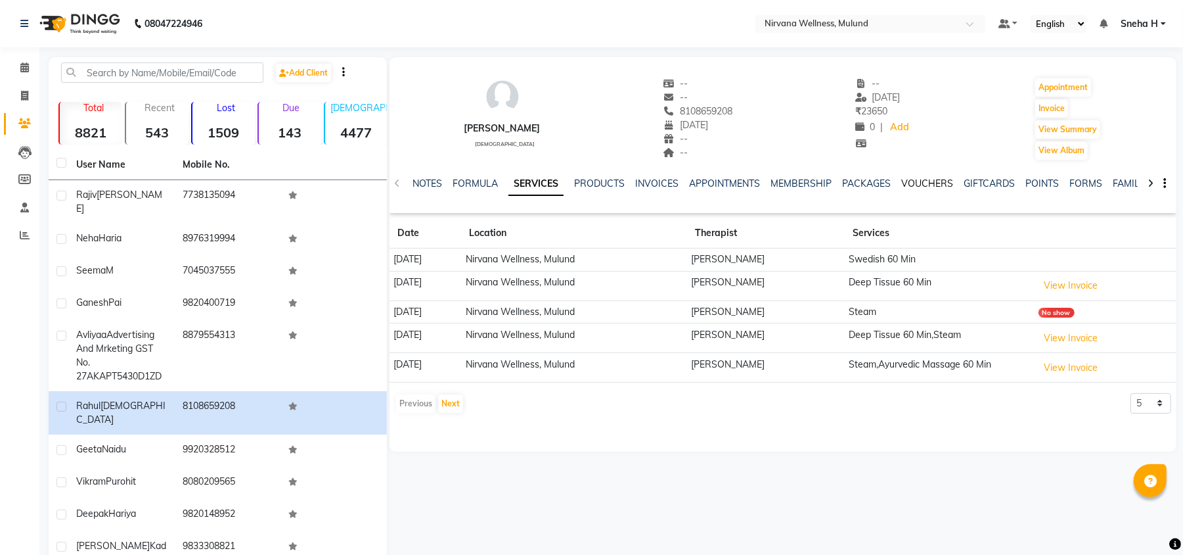
click at [926, 179] on link "VOUCHERS" at bounding box center [927, 183] width 52 height 12
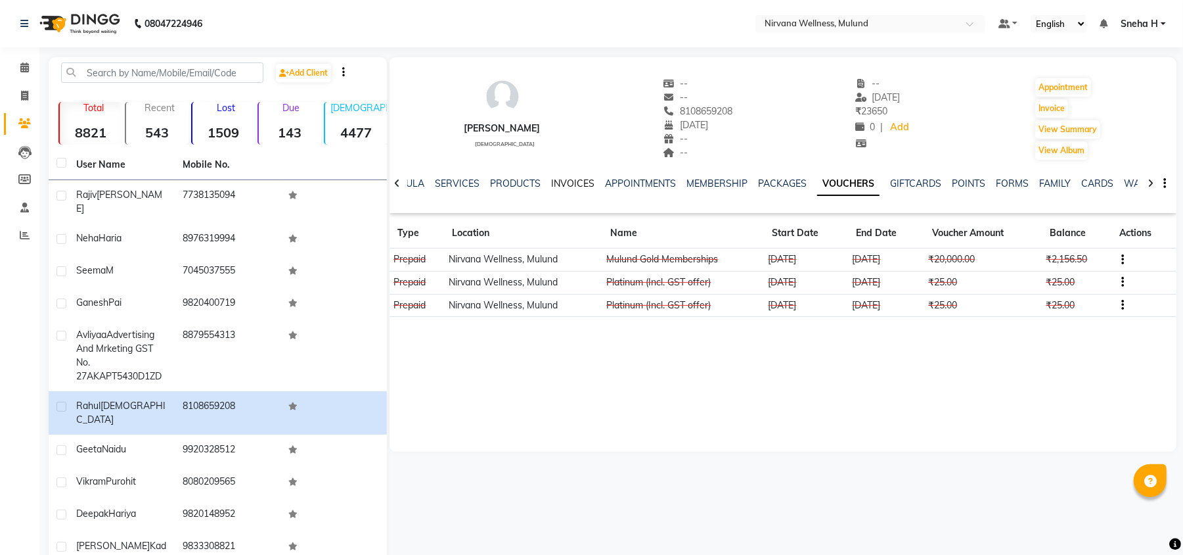
click at [566, 185] on link "INVOICES" at bounding box center [572, 183] width 43 height 12
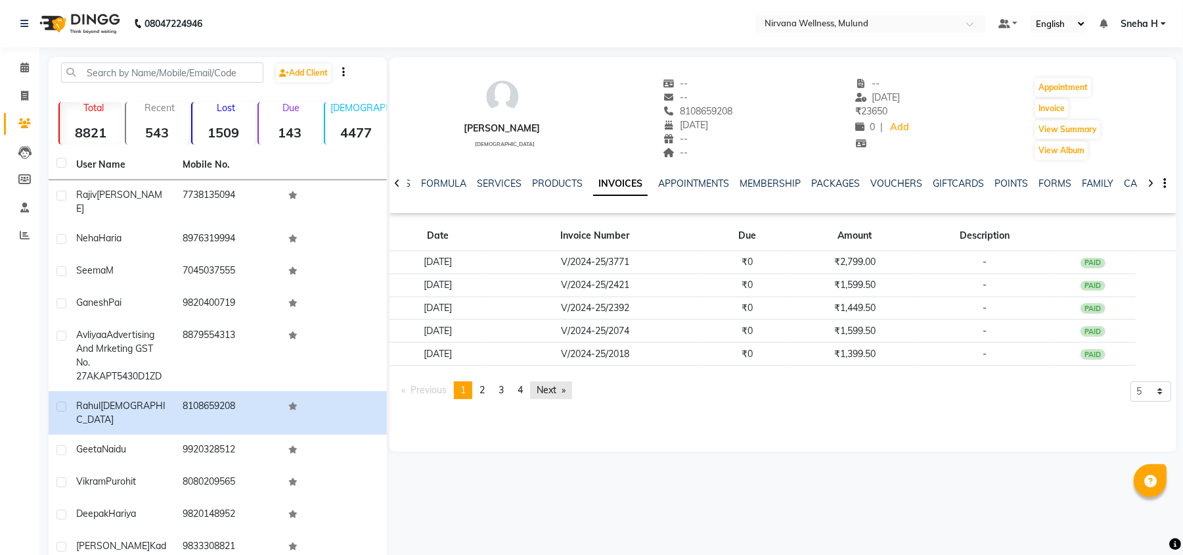
click at [556, 386] on link "Next page" at bounding box center [551, 390] width 42 height 18
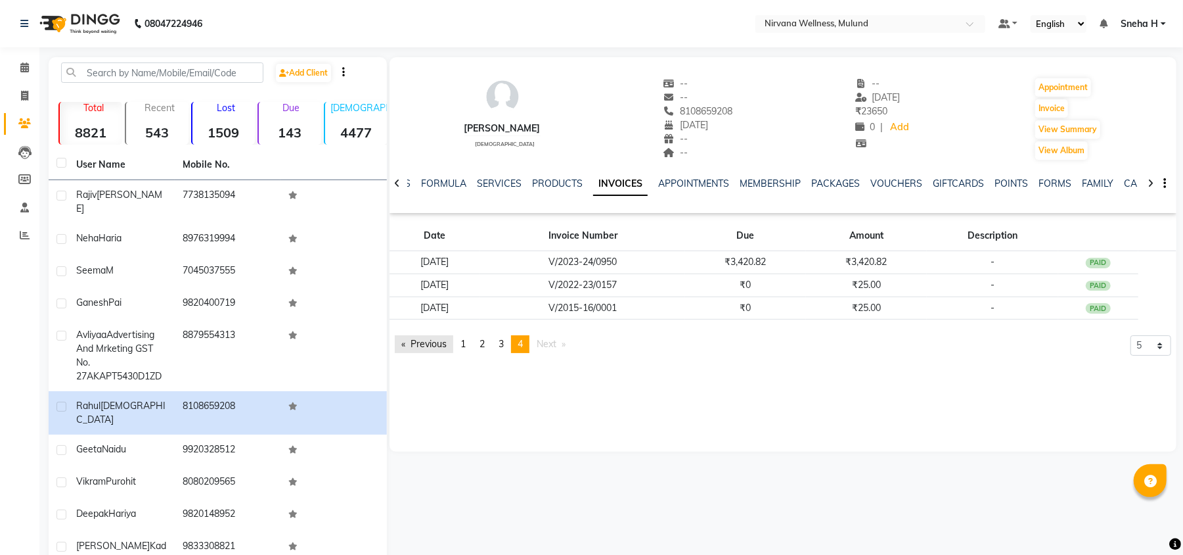
click at [440, 340] on link "Previous page" at bounding box center [424, 344] width 58 height 18
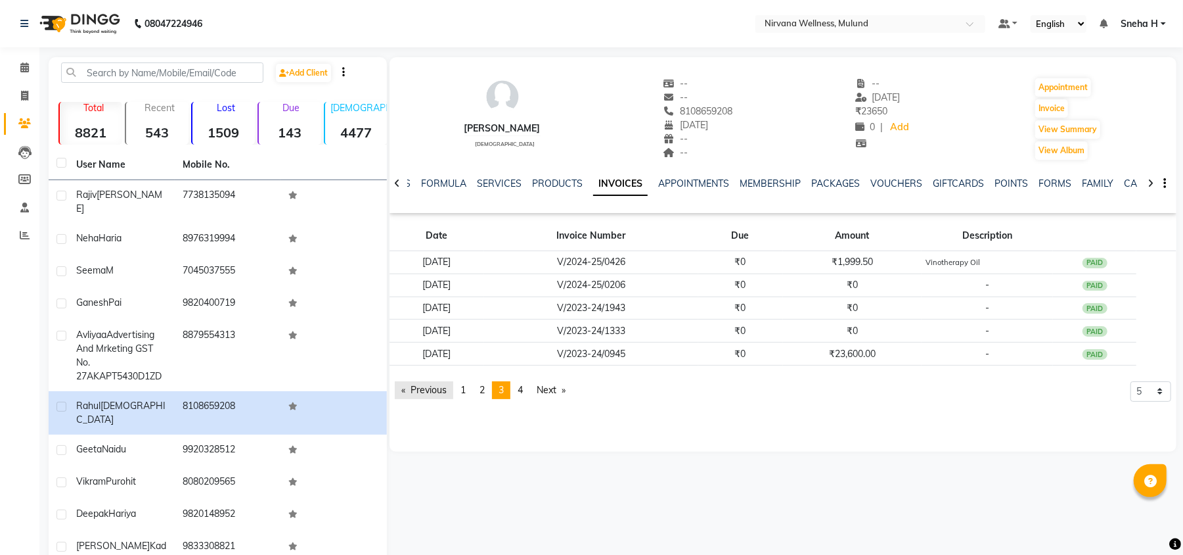
click at [418, 389] on link "Previous page" at bounding box center [424, 390] width 58 height 18
click at [418, 389] on span "Previous page" at bounding box center [429, 390] width 36 height 12
click at [874, 177] on link "VOUCHERS" at bounding box center [897, 183] width 52 height 12
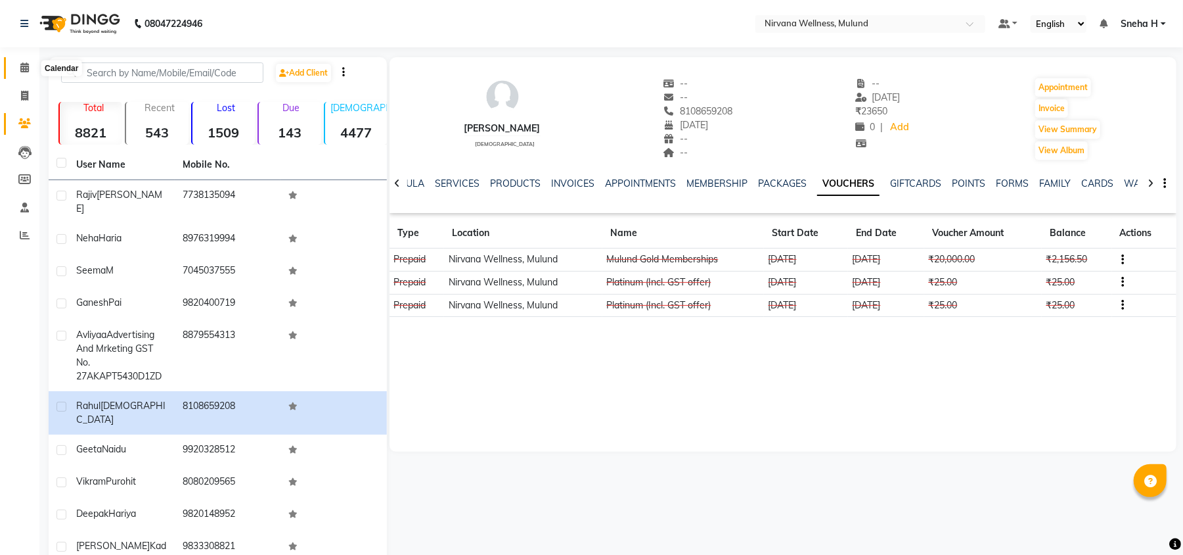
click at [30, 64] on span at bounding box center [24, 67] width 23 height 15
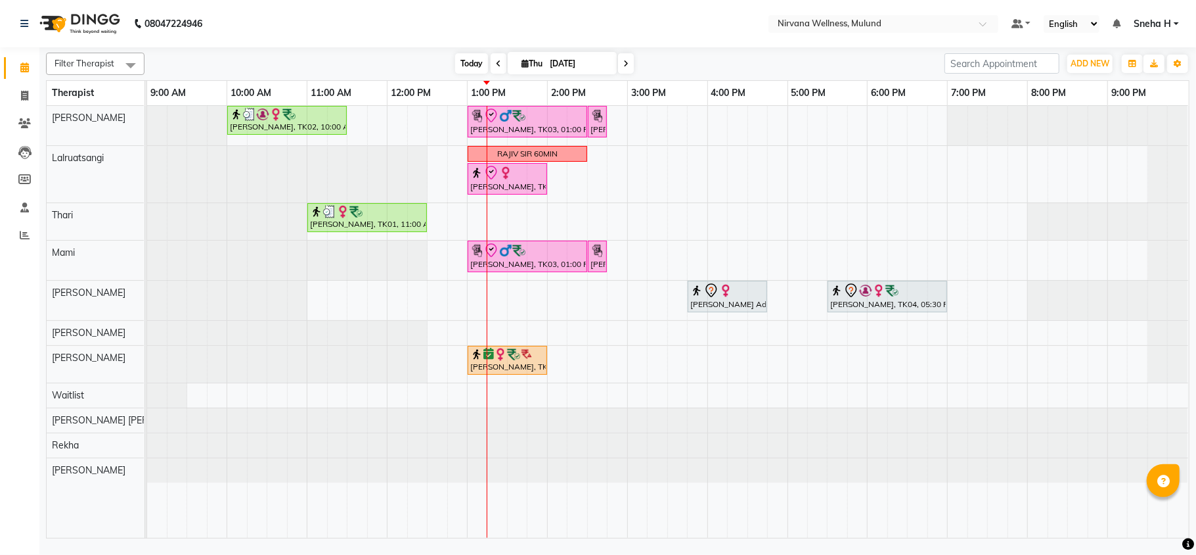
click at [466, 57] on span "Today" at bounding box center [471, 63] width 33 height 20
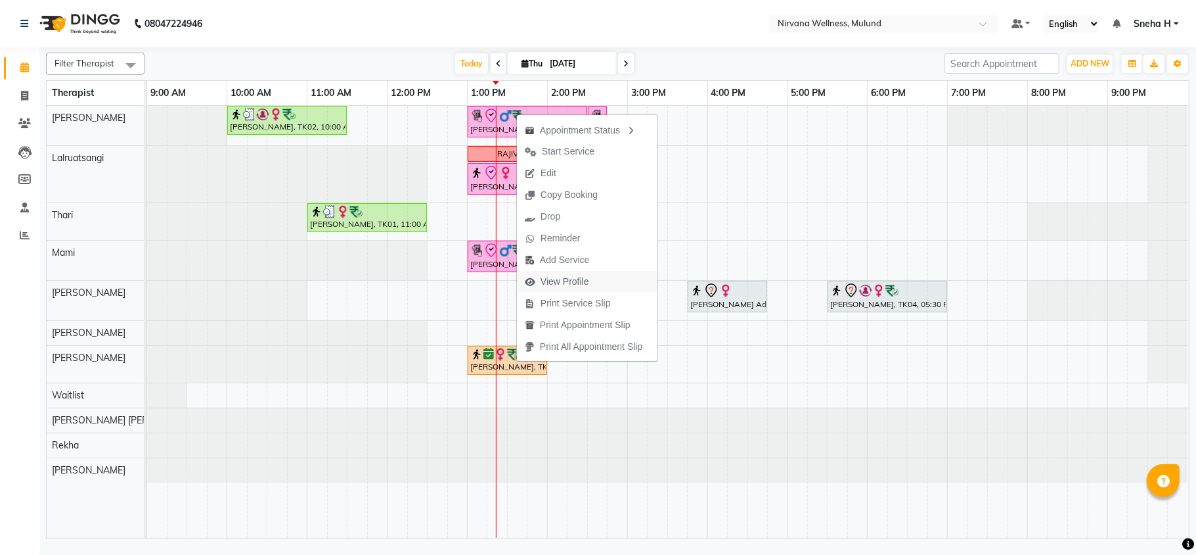
click at [558, 284] on span "View Profile" at bounding box center [565, 282] width 49 height 14
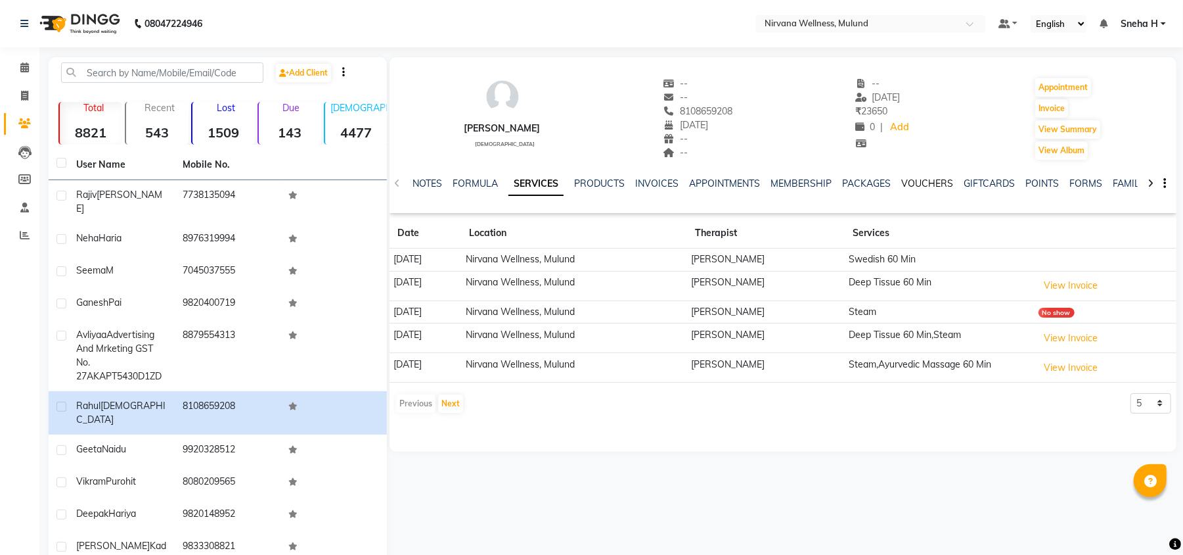
click at [918, 183] on link "VOUCHERS" at bounding box center [927, 183] width 52 height 12
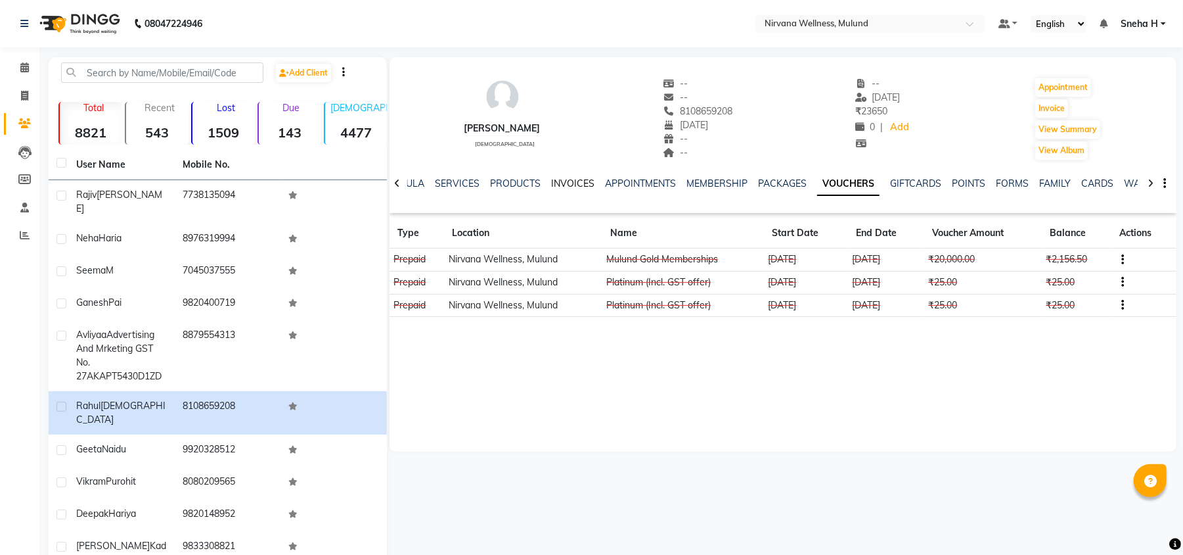
click at [555, 179] on link "INVOICES" at bounding box center [572, 183] width 43 height 12
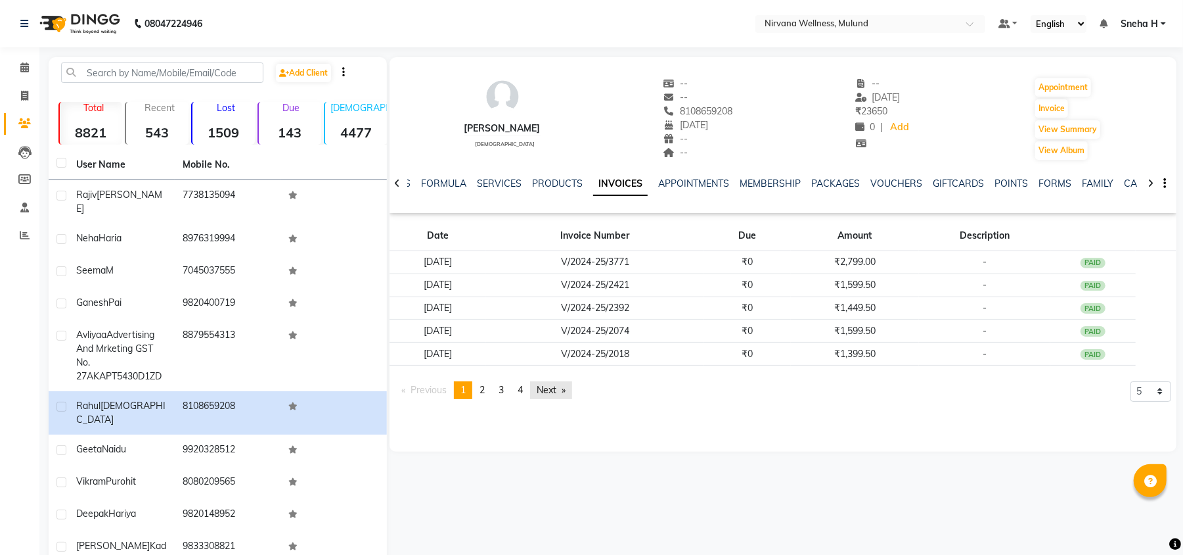
click at [548, 390] on link "Next page" at bounding box center [551, 390] width 42 height 18
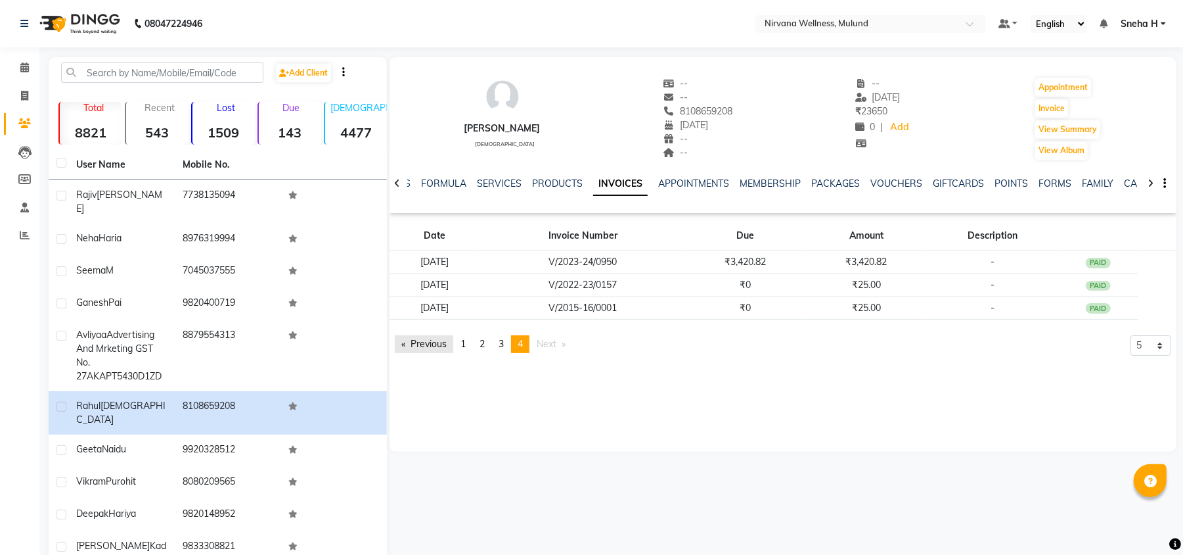
click at [432, 350] on link "Previous page" at bounding box center [424, 344] width 58 height 18
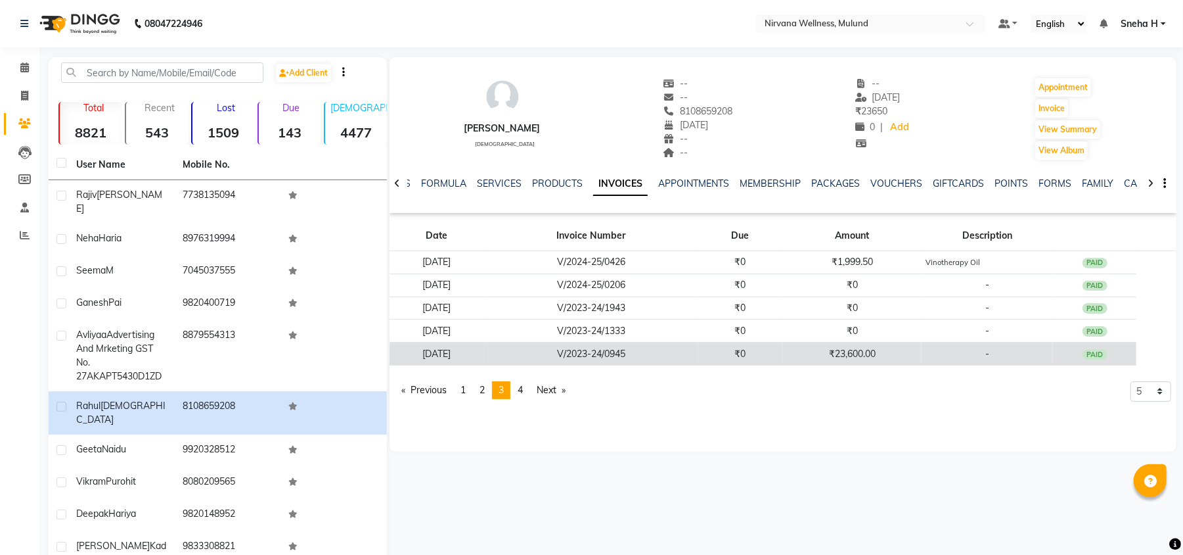
click at [749, 356] on td "₹0" at bounding box center [740, 353] width 85 height 23
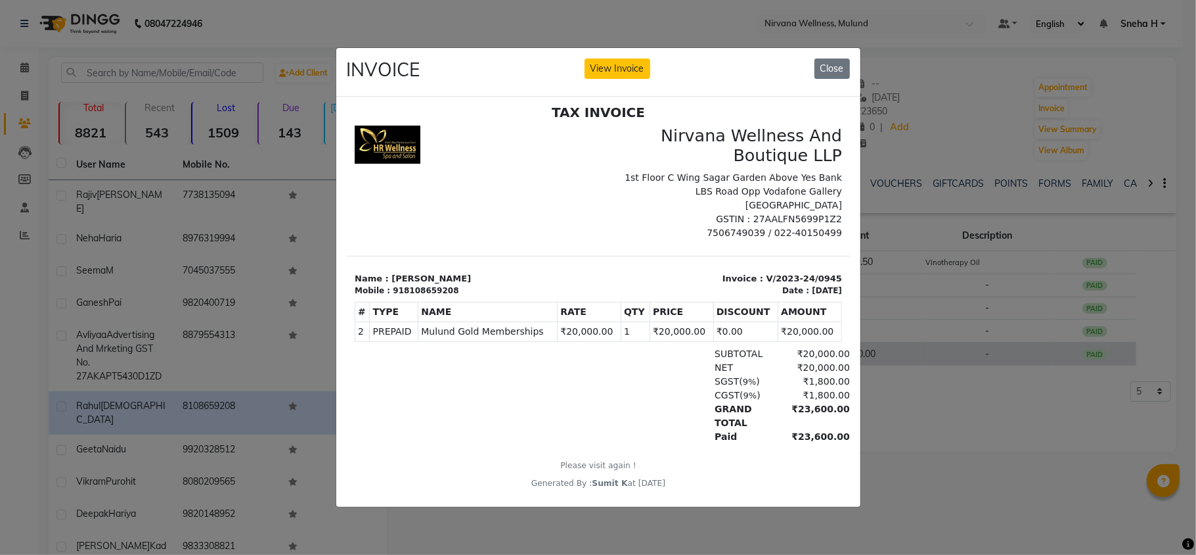
scroll to position [11, 0]
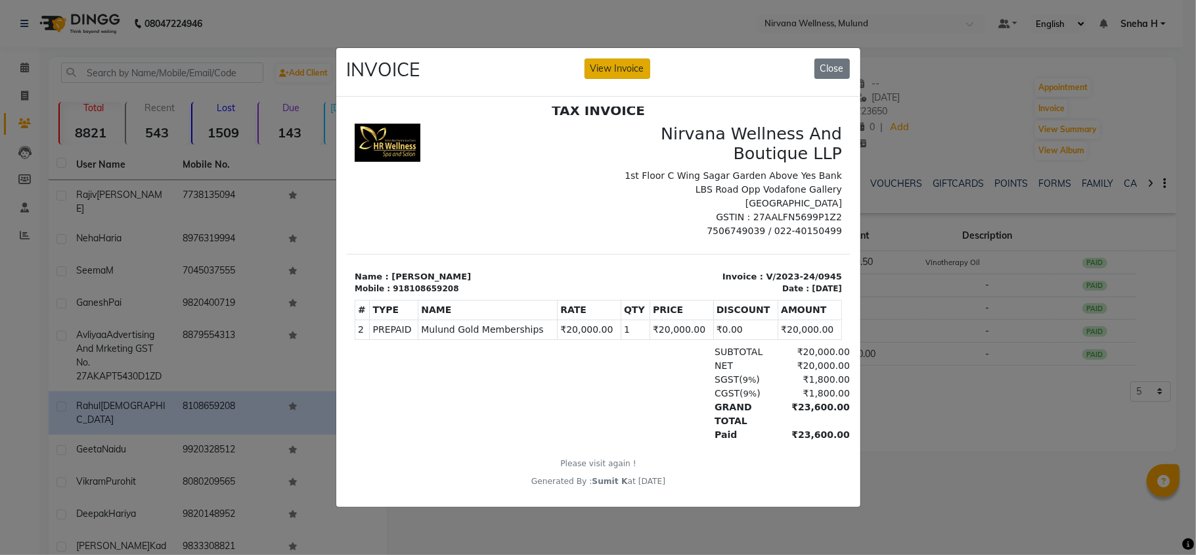
click at [597, 64] on button "View Invoice" at bounding box center [618, 68] width 66 height 20
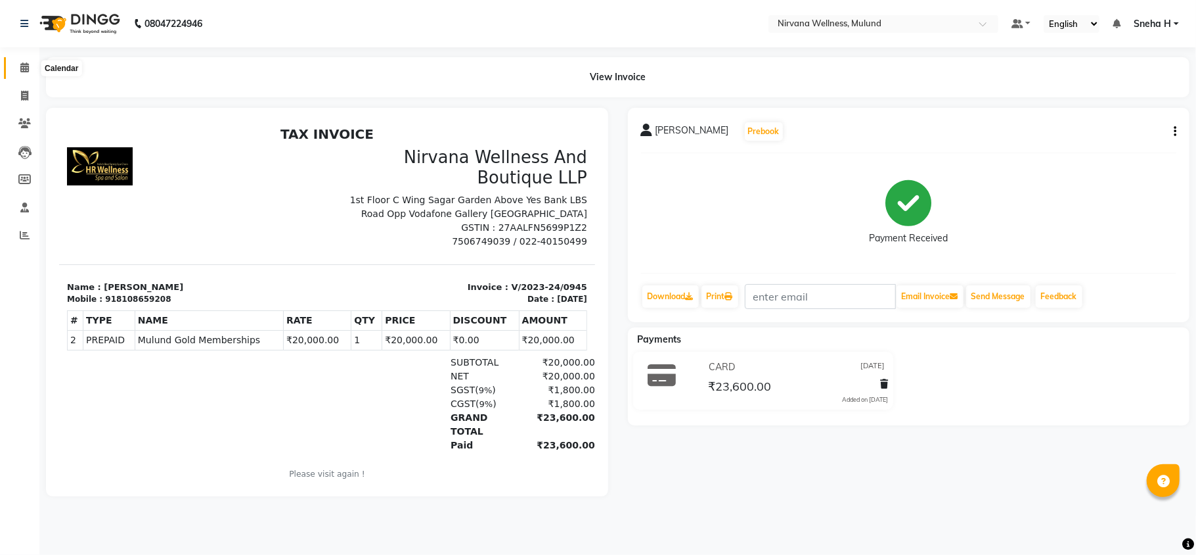
click at [24, 66] on icon at bounding box center [24, 67] width 9 height 10
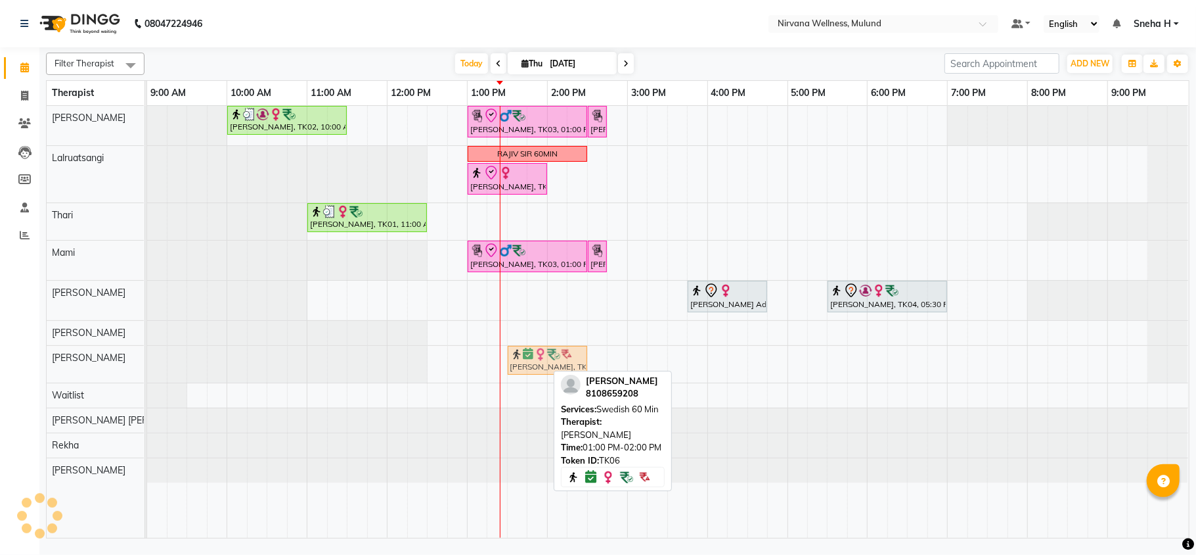
drag, startPoint x: 521, startPoint y: 360, endPoint x: 565, endPoint y: 365, distance: 44.3
click at [147, 365] on div "Rahul Jain, TK06, 01:00 PM-02:00 PM, Swedish 60 Min Rahul Jain, TK06, 01:00 PM-…" at bounding box center [147, 364] width 0 height 37
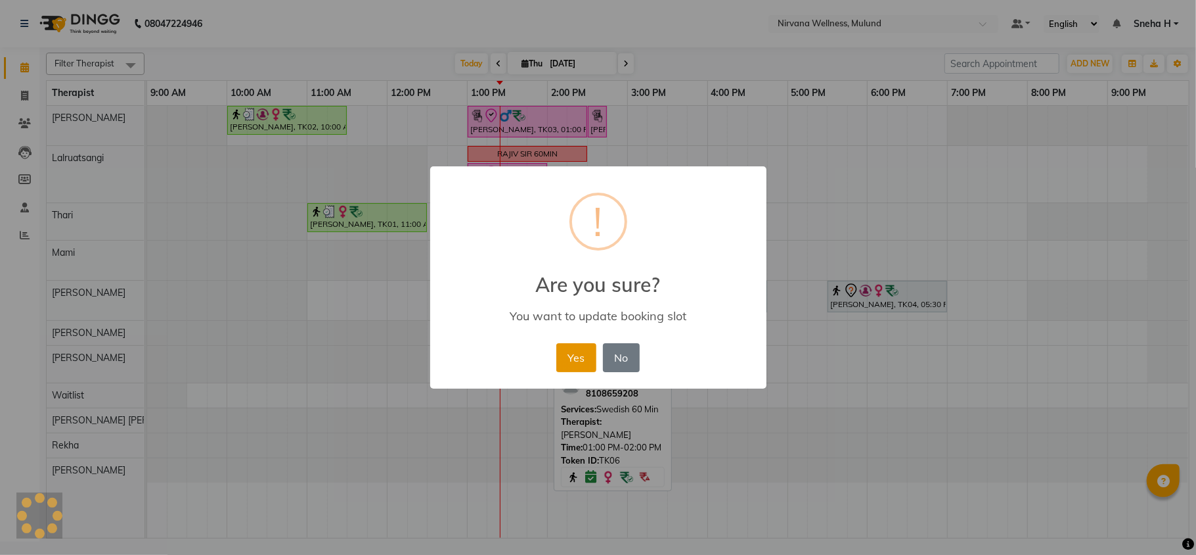
click at [574, 350] on button "Yes" at bounding box center [577, 357] width 40 height 29
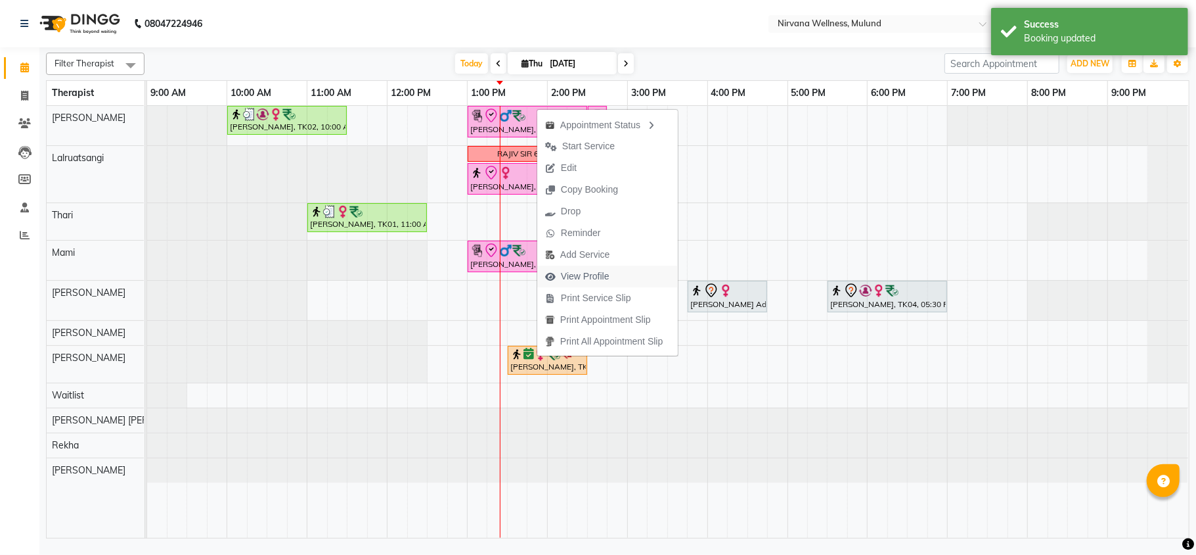
click at [577, 277] on span "View Profile" at bounding box center [585, 276] width 49 height 14
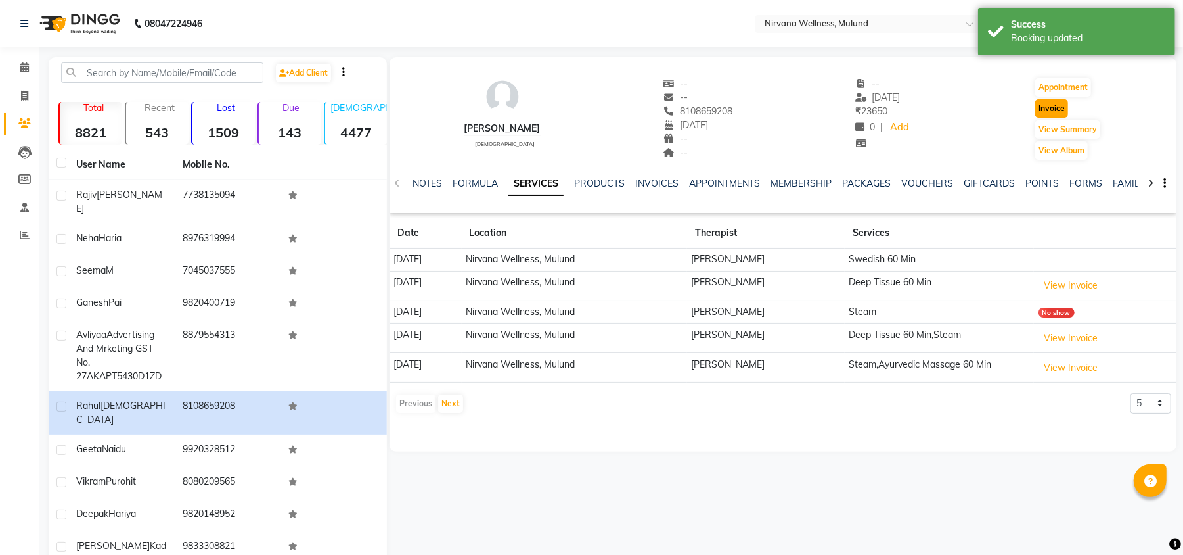
click at [1050, 108] on button "Invoice" at bounding box center [1051, 108] width 33 height 18
select select "service"
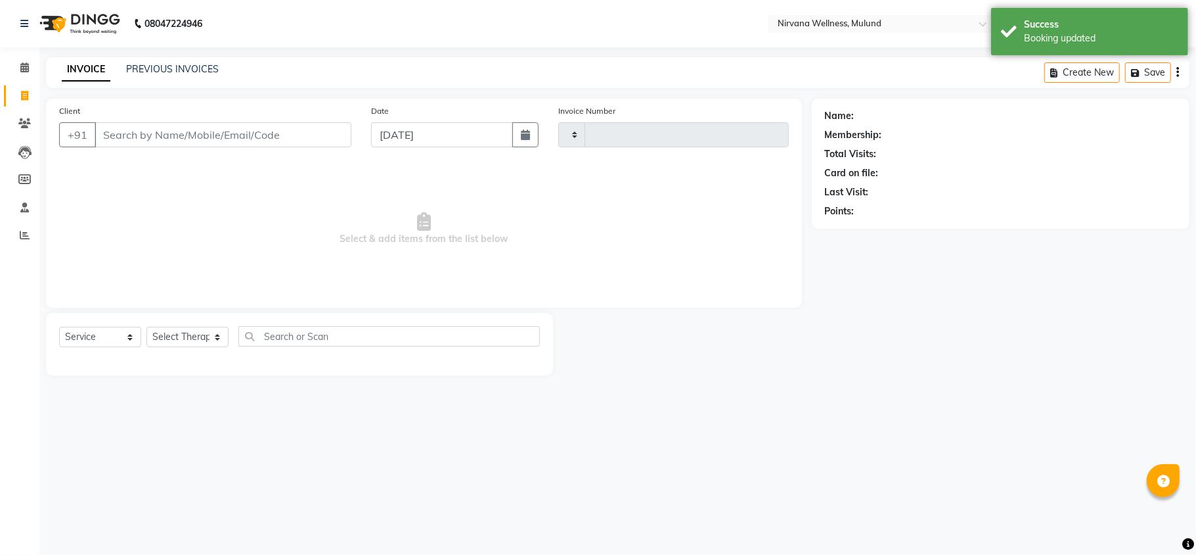
type input "1837"
select select "4890"
type input "8108659208"
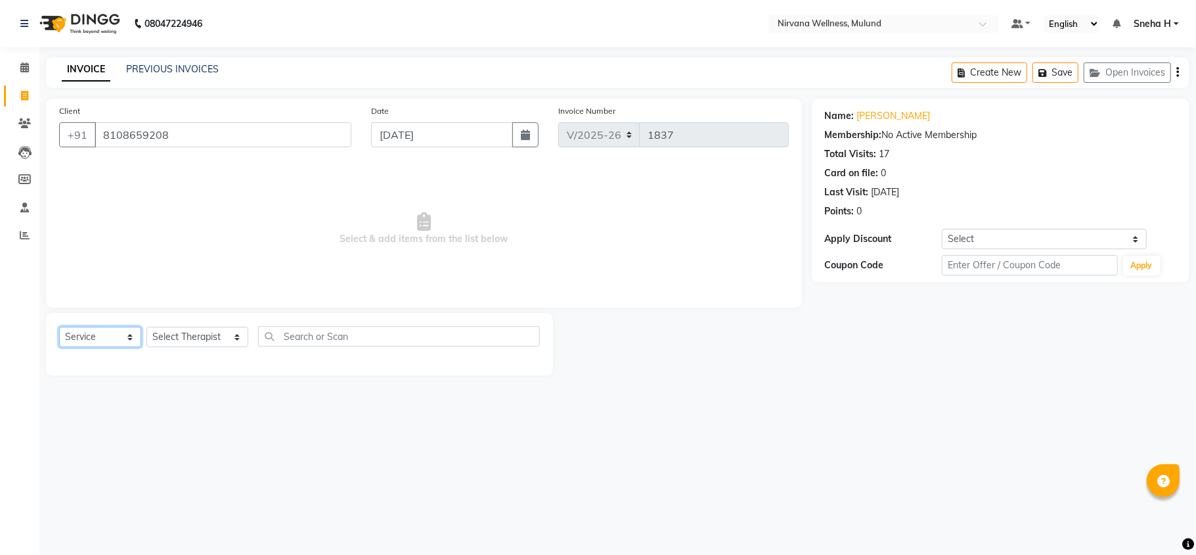
drag, startPoint x: 105, startPoint y: 338, endPoint x: 100, endPoint y: 346, distance: 9.5
click at [105, 338] on select "Select Service Product Membership Package Voucher Prepaid Gift Card" at bounding box center [100, 337] width 82 height 20
select select "P"
click at [59, 327] on select "Select Service Product Membership Package Voucher Prepaid Gift Card" at bounding box center [100, 337] width 82 height 20
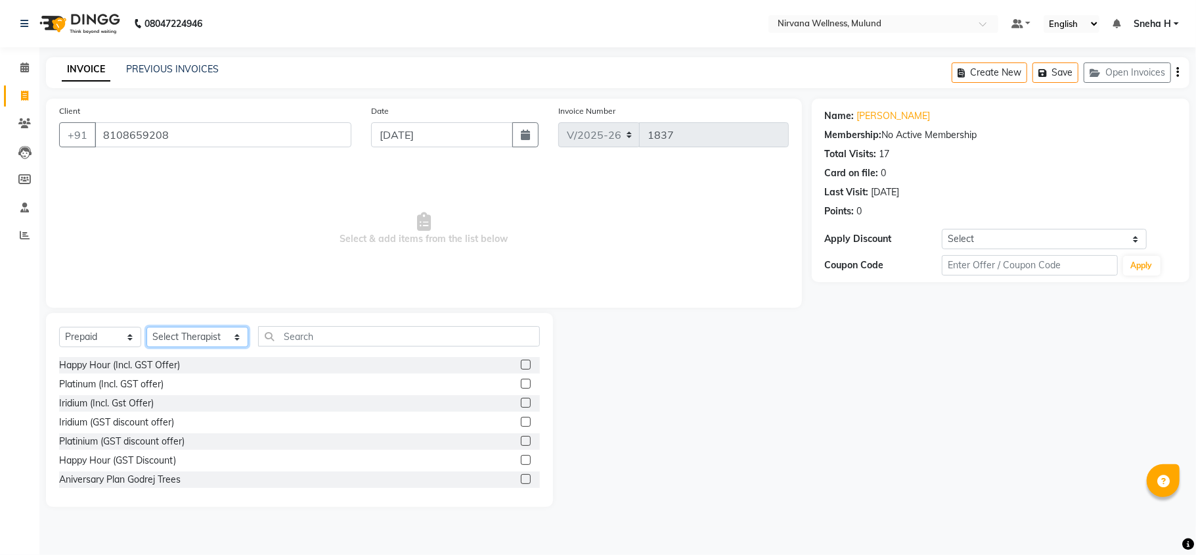
click at [193, 329] on select "Select Therapist [PERSON_NAME] [PERSON_NAME] [PERSON_NAME] Tlau [PERSON_NAME] K…" at bounding box center [198, 337] width 102 height 20
select select "29682"
click at [147, 327] on select "Select Therapist [PERSON_NAME] [PERSON_NAME] [PERSON_NAME] Tlau [PERSON_NAME] K…" at bounding box center [198, 337] width 102 height 20
click at [521, 363] on label at bounding box center [526, 364] width 10 height 10
click at [521, 363] on input "checkbox" at bounding box center [525, 365] width 9 height 9
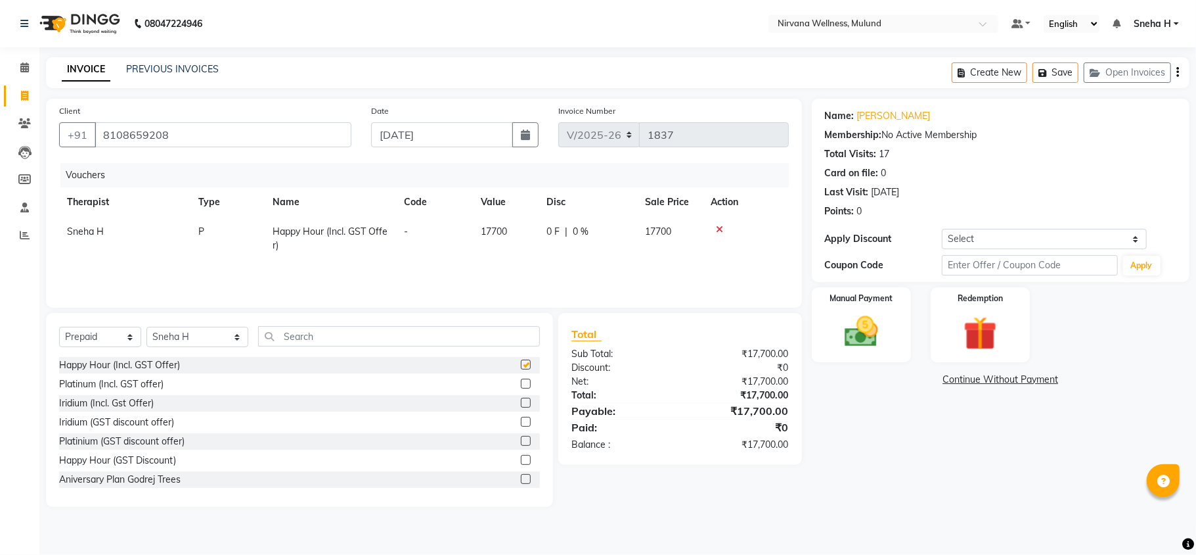
checkbox input "false"
click at [857, 321] on img at bounding box center [861, 331] width 57 height 41
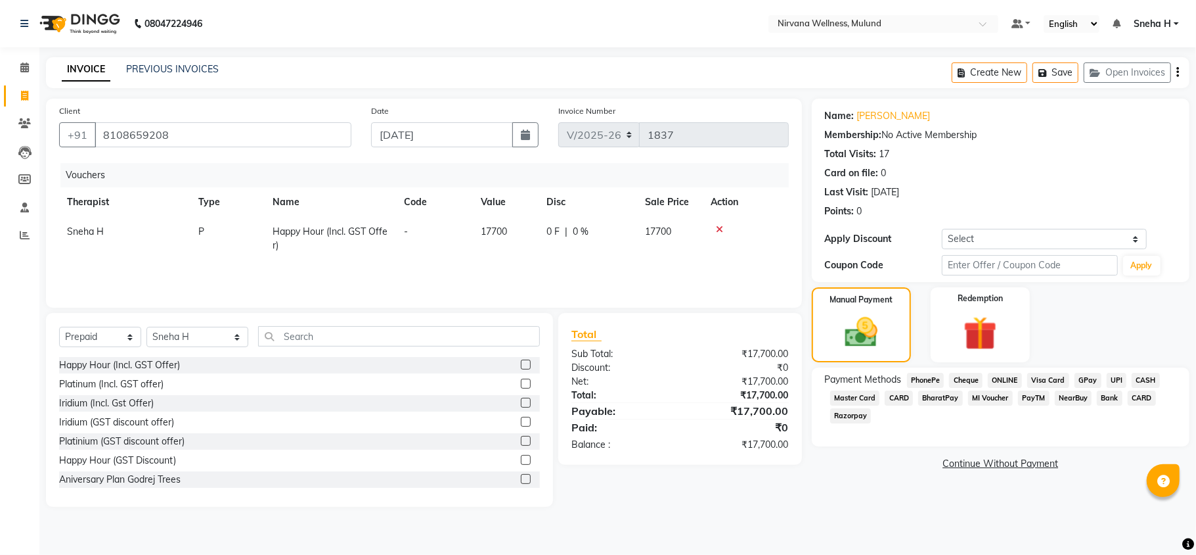
click at [1146, 392] on span "CARD" at bounding box center [1142, 397] width 28 height 15
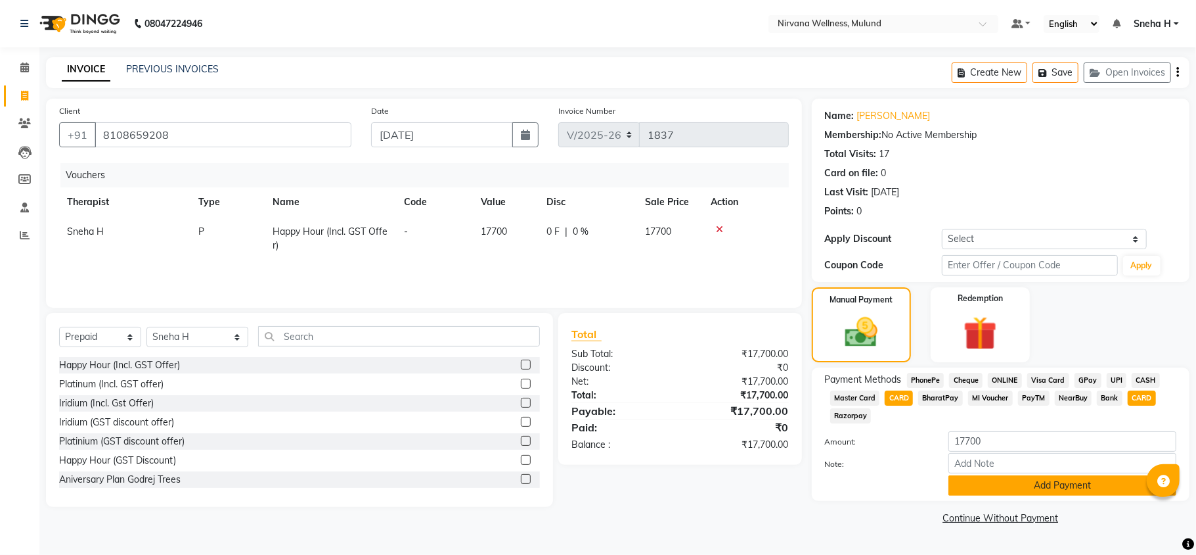
click at [979, 482] on button "Add Payment" at bounding box center [1063, 485] width 228 height 20
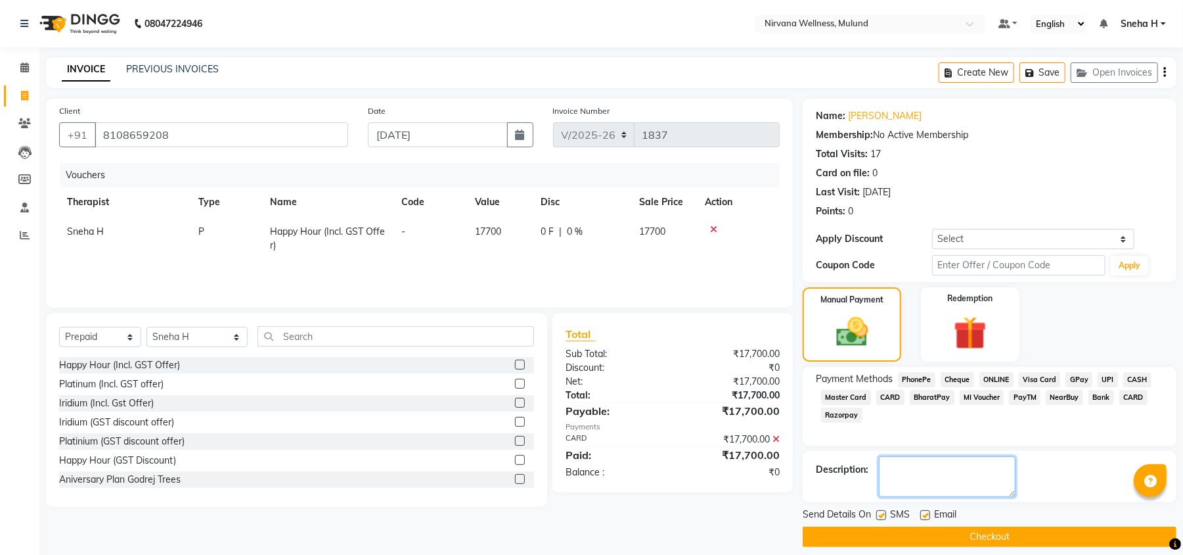
click at [955, 478] on textarea at bounding box center [947, 476] width 137 height 41
type textarea "Mon - Fri 50%"
click at [945, 537] on button "Checkout" at bounding box center [990, 536] width 374 height 20
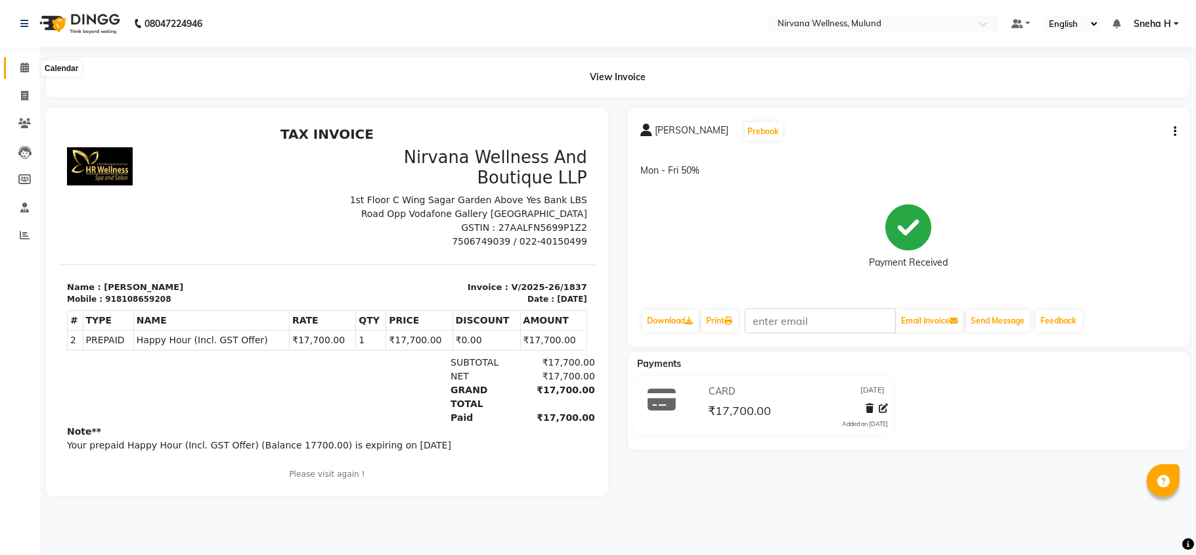
click at [17, 69] on span at bounding box center [24, 67] width 23 height 15
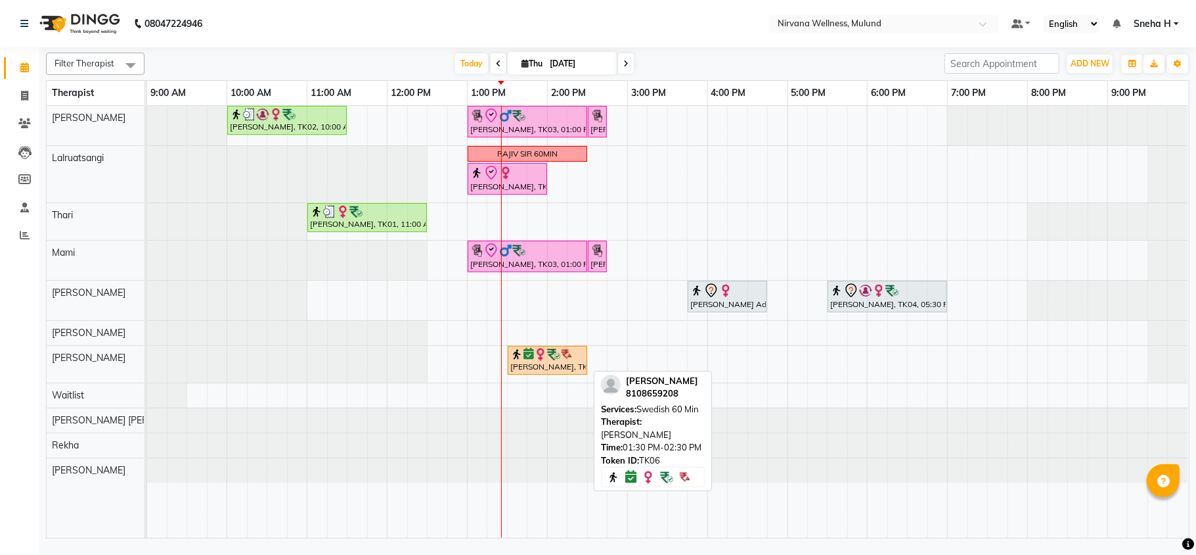
click at [545, 363] on div "Rahul Jain, TK06, 01:30 PM-02:30 PM, Swedish 60 Min" at bounding box center [547, 360] width 77 height 25
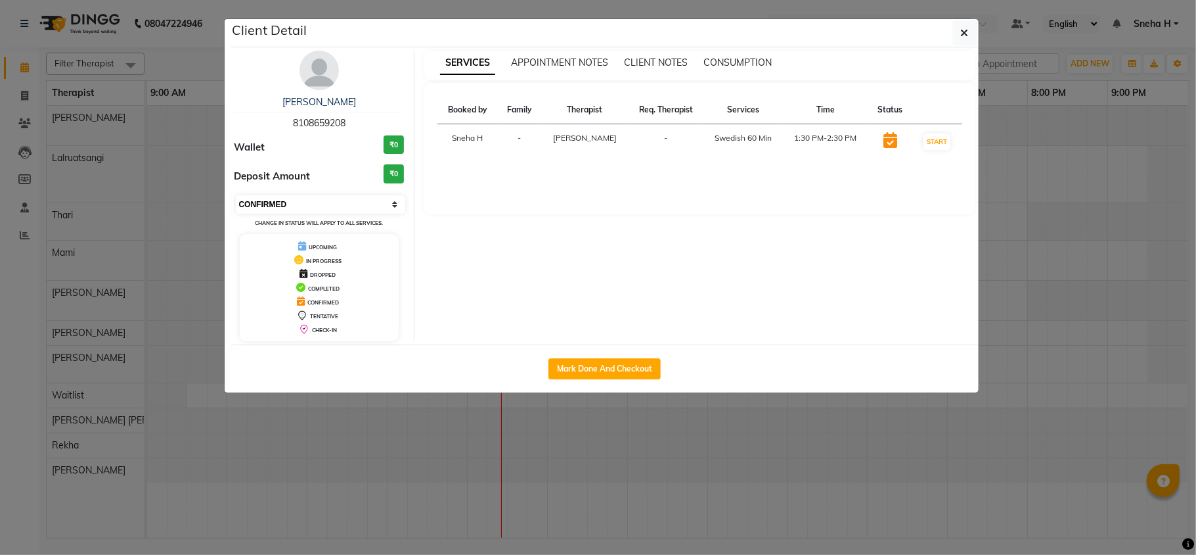
click at [306, 201] on select "Select IN SERVICE CONFIRMED TENTATIVE CHECK IN MARK DONE DROPPED UPCOMING" at bounding box center [321, 204] width 170 height 18
select select "8"
click at [236, 196] on select "Select IN SERVICE CONFIRMED TENTATIVE CHECK IN MARK DONE DROPPED UPCOMING" at bounding box center [321, 204] width 170 height 18
click at [171, 57] on ngb-modal-window "Client Detail Rahul Jain 8108659208 Wallet ₹0 Deposit Amount ₹0 Select IN SERVI…" at bounding box center [598, 277] width 1196 height 555
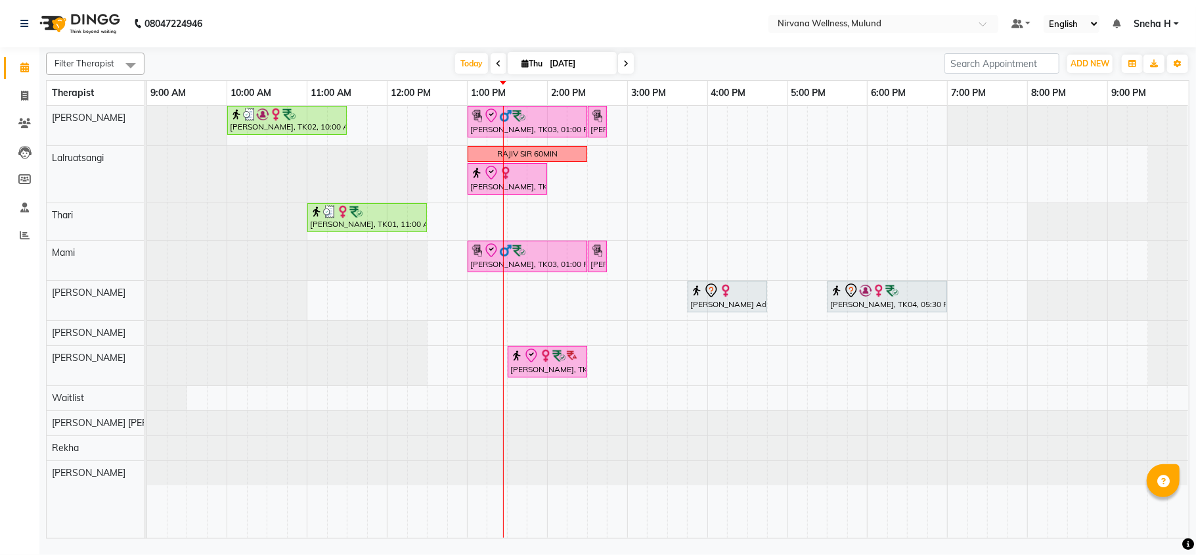
click at [587, 68] on input "[DATE]" at bounding box center [579, 64] width 66 height 20
select select "9"
select select "2025"
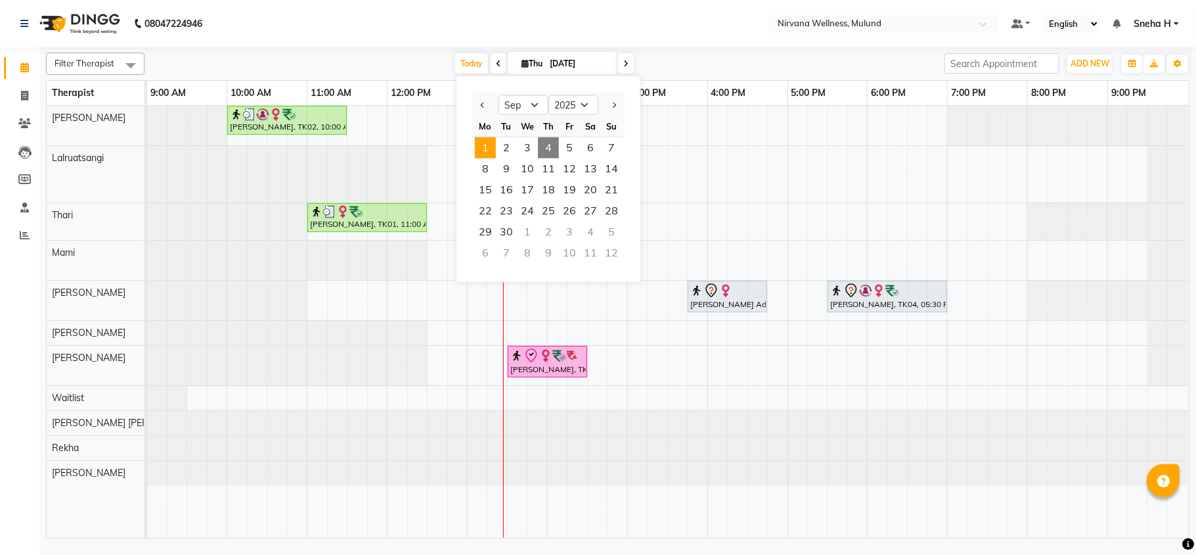
click at [485, 148] on span "1" at bounding box center [485, 147] width 21 height 21
type input "01-09-2025"
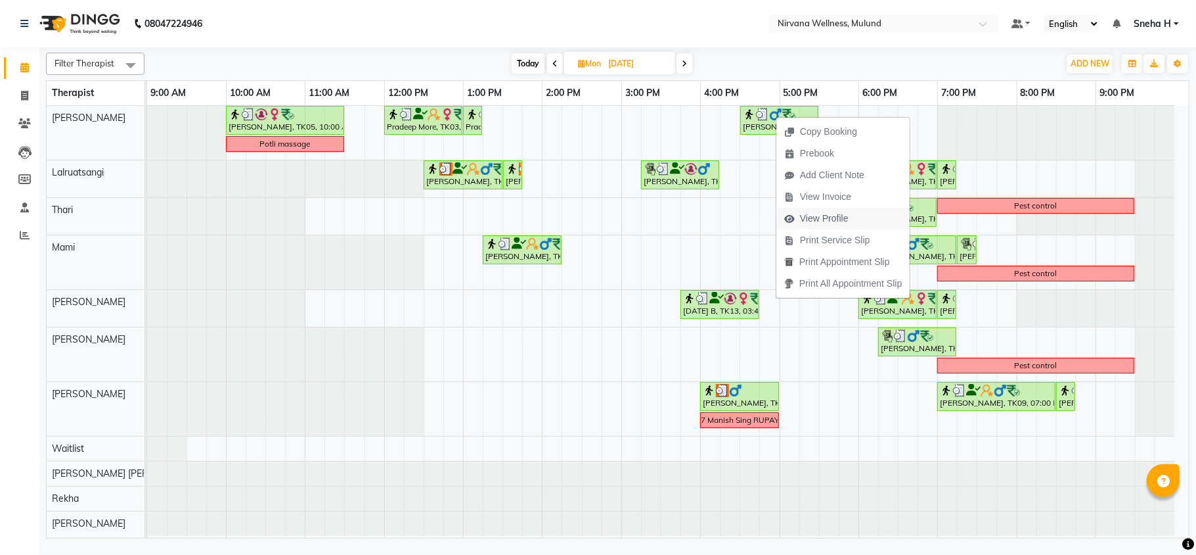
click at [828, 221] on span "View Profile" at bounding box center [824, 219] width 49 height 14
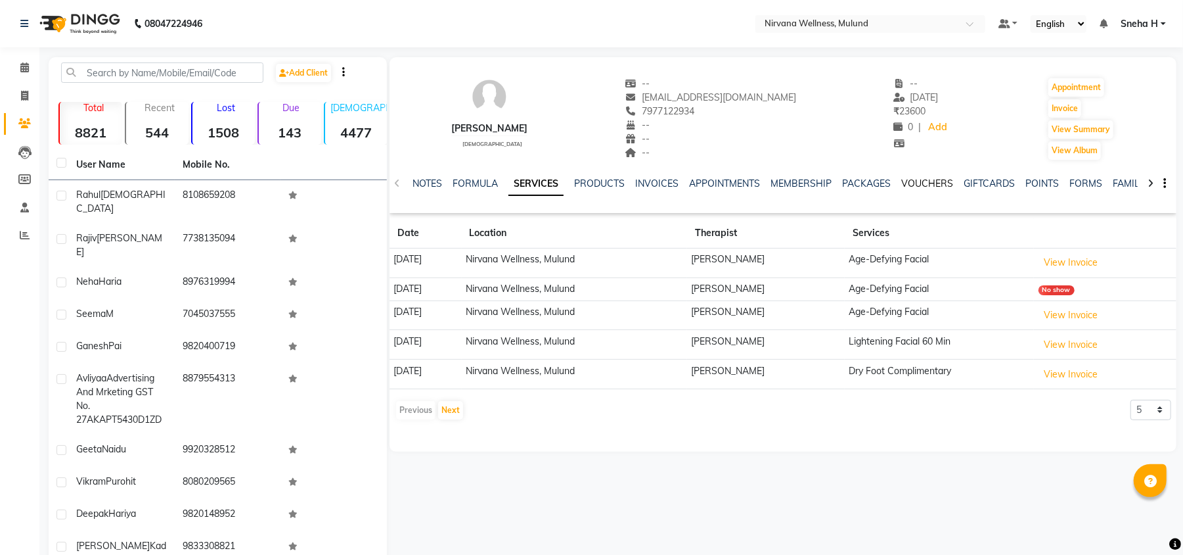
click at [922, 177] on link "VOUCHERS" at bounding box center [927, 183] width 52 height 12
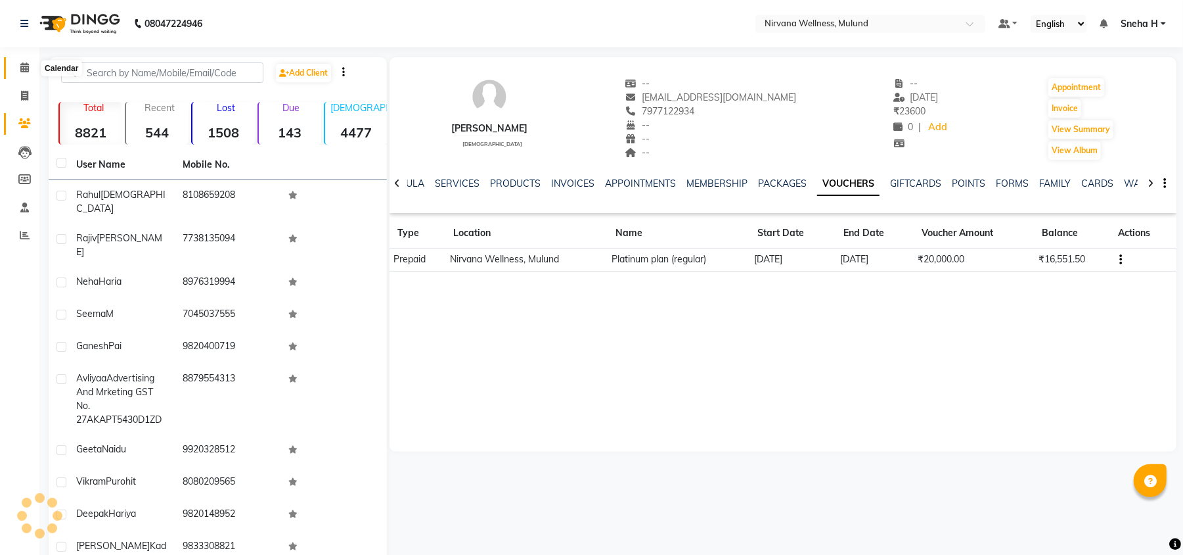
click at [18, 64] on span at bounding box center [24, 67] width 23 height 15
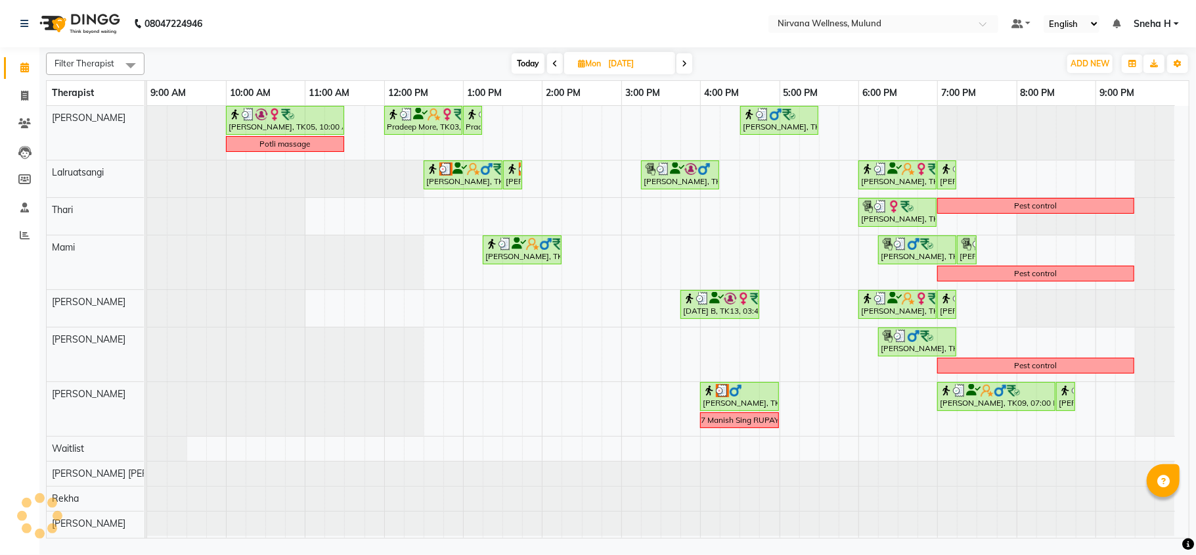
click at [530, 62] on span "Today" at bounding box center [528, 63] width 33 height 20
type input "[DATE]"
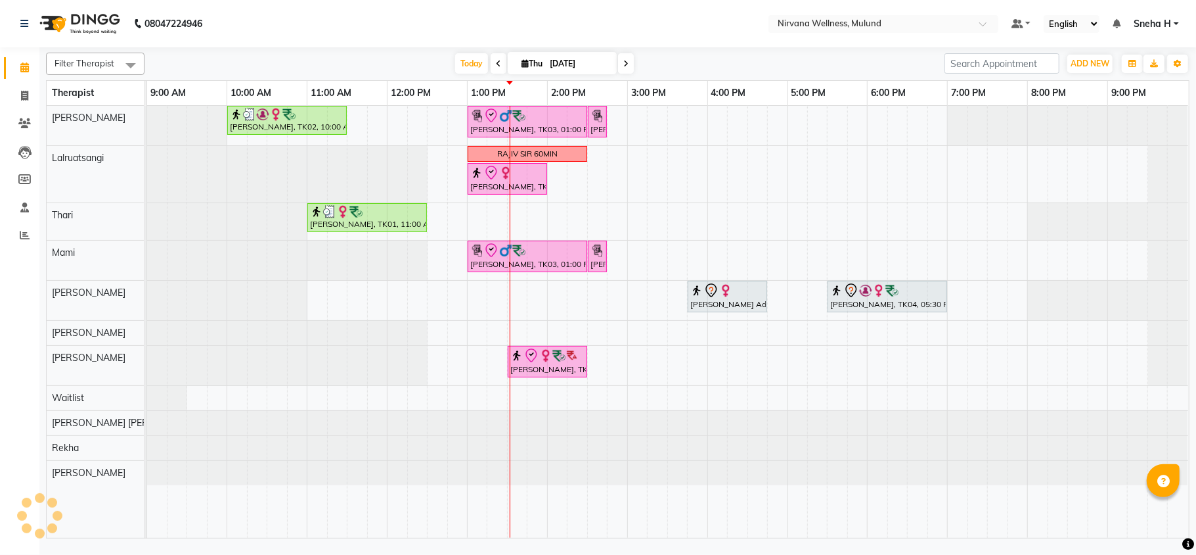
click at [556, 66] on input "[DATE]" at bounding box center [579, 64] width 66 height 20
select select "9"
select select "2025"
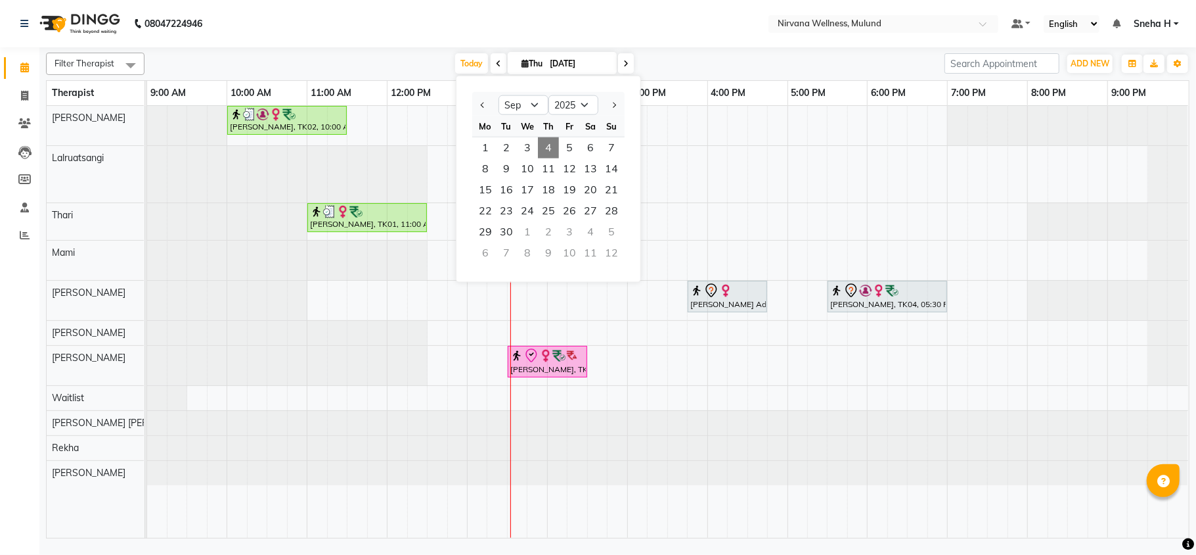
click at [639, 30] on nav "08047224946 Select Location × Nirvana Wellness, Mulund Default Panel My Panel E…" at bounding box center [598, 23] width 1196 height 47
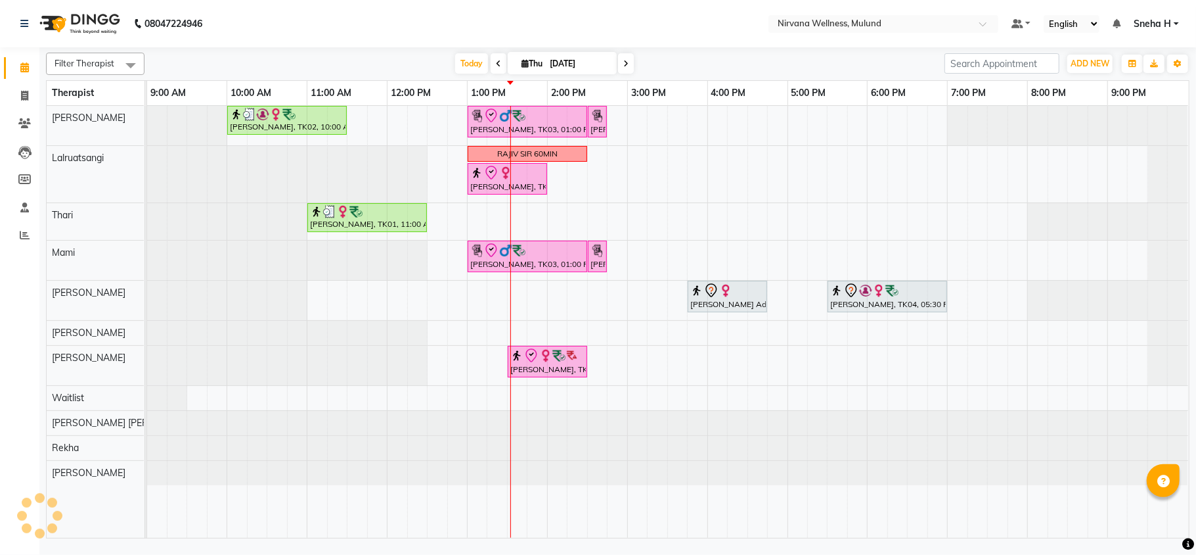
click at [527, 62] on span "Thu" at bounding box center [532, 63] width 28 height 10
select select "9"
select select "2025"
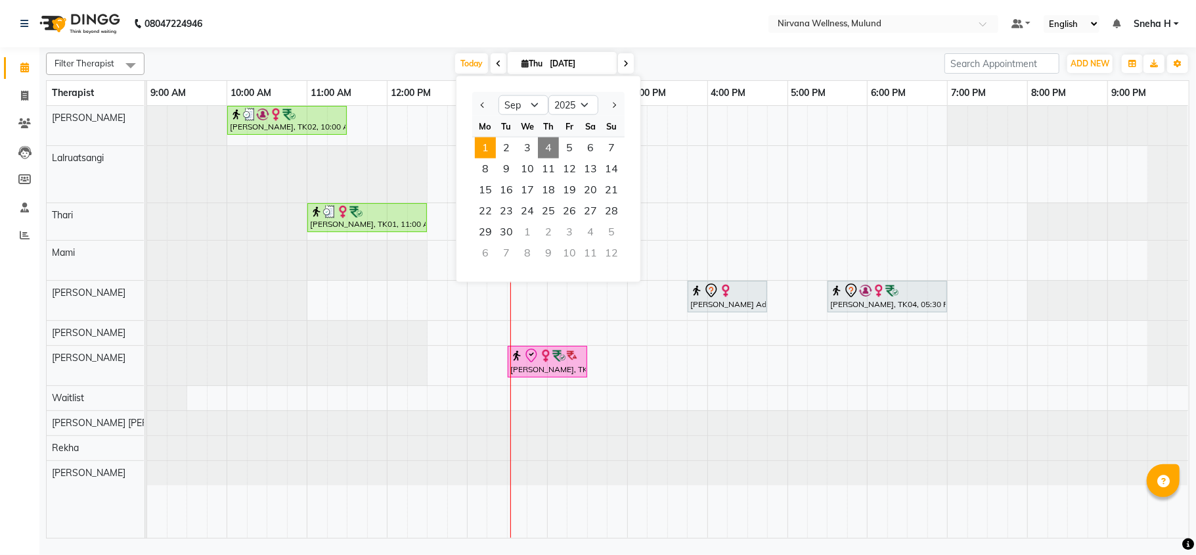
click at [489, 142] on span "1" at bounding box center [485, 147] width 21 height 21
type input "01-09-2025"
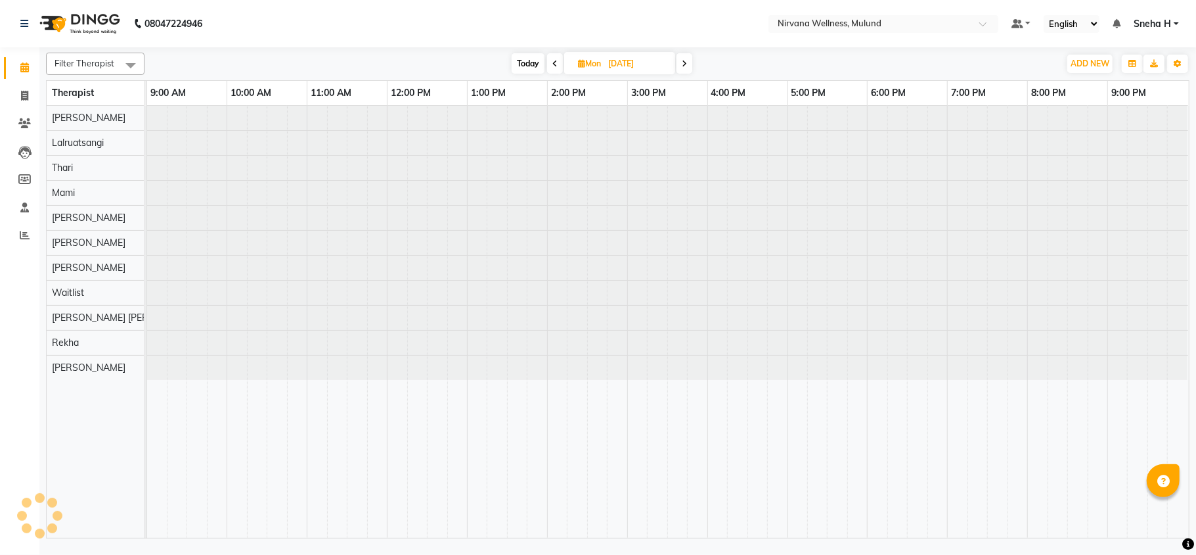
click at [597, 58] on span "Mon" at bounding box center [590, 63] width 30 height 10
select select "9"
select select "2025"
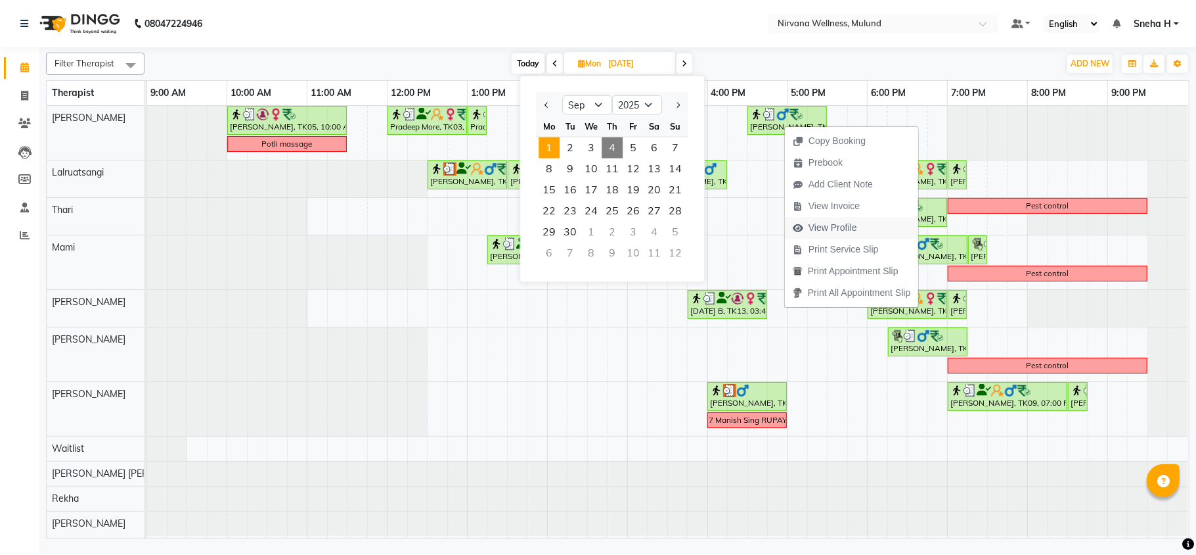
click at [841, 227] on span "View Profile" at bounding box center [833, 228] width 49 height 14
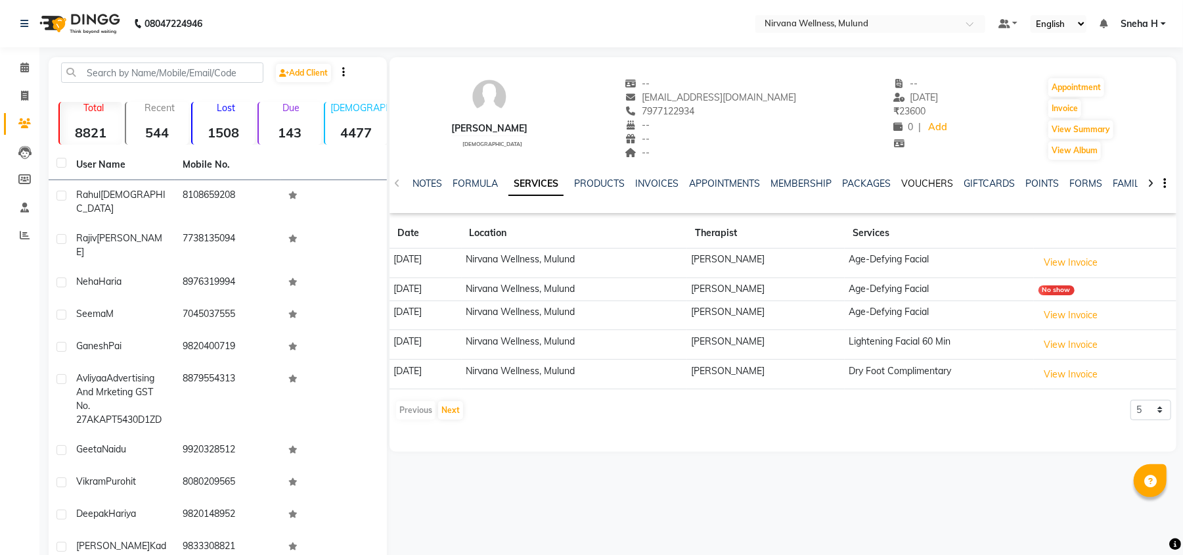
click at [923, 180] on link "VOUCHERS" at bounding box center [927, 183] width 52 height 12
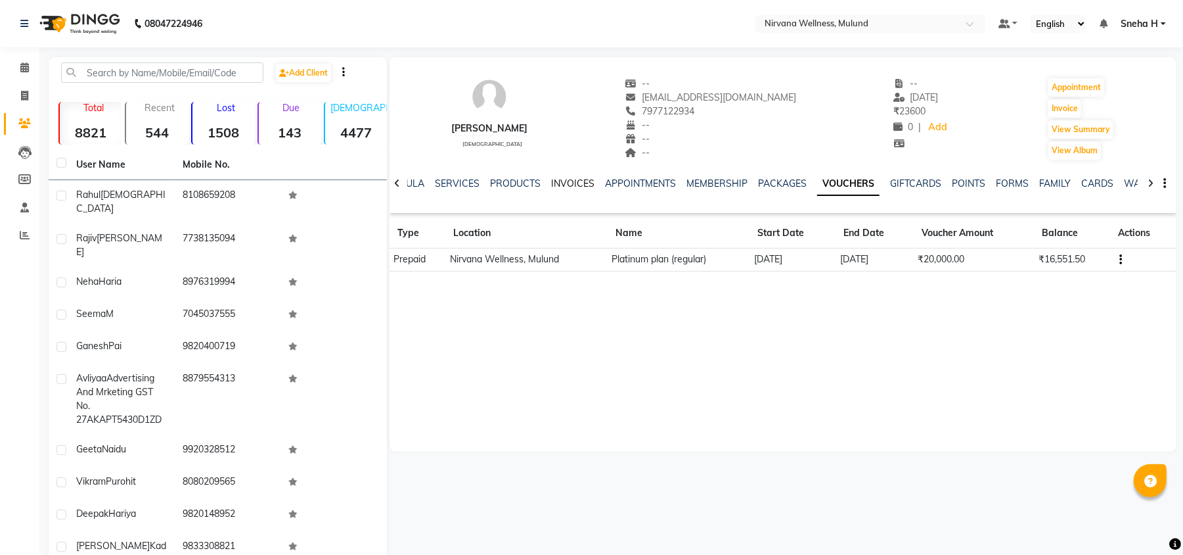
click at [558, 182] on link "INVOICES" at bounding box center [572, 183] width 43 height 12
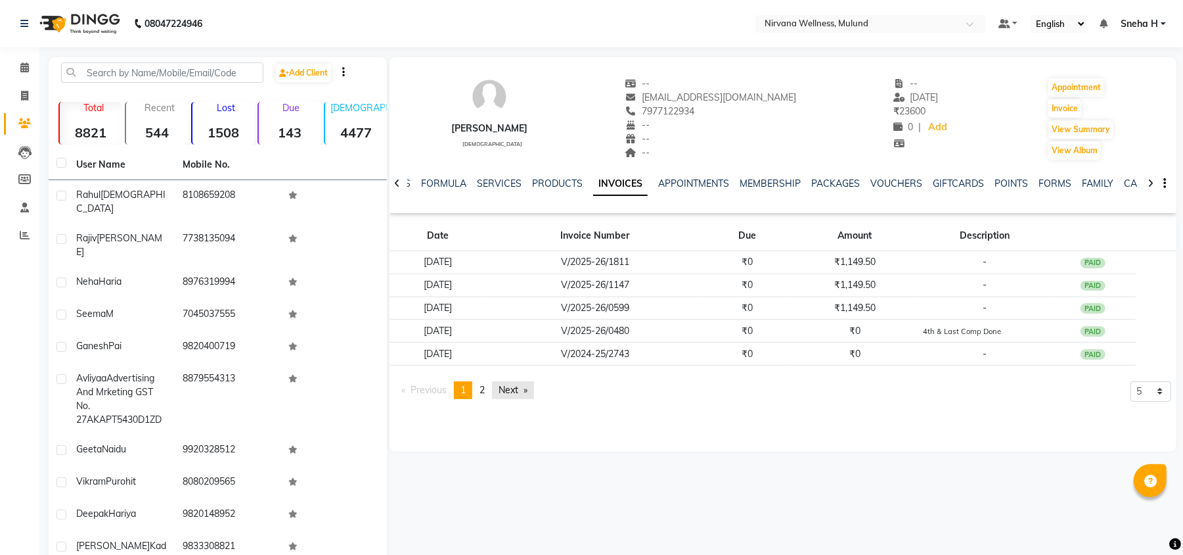
click at [513, 392] on link "Next page" at bounding box center [513, 390] width 42 height 18
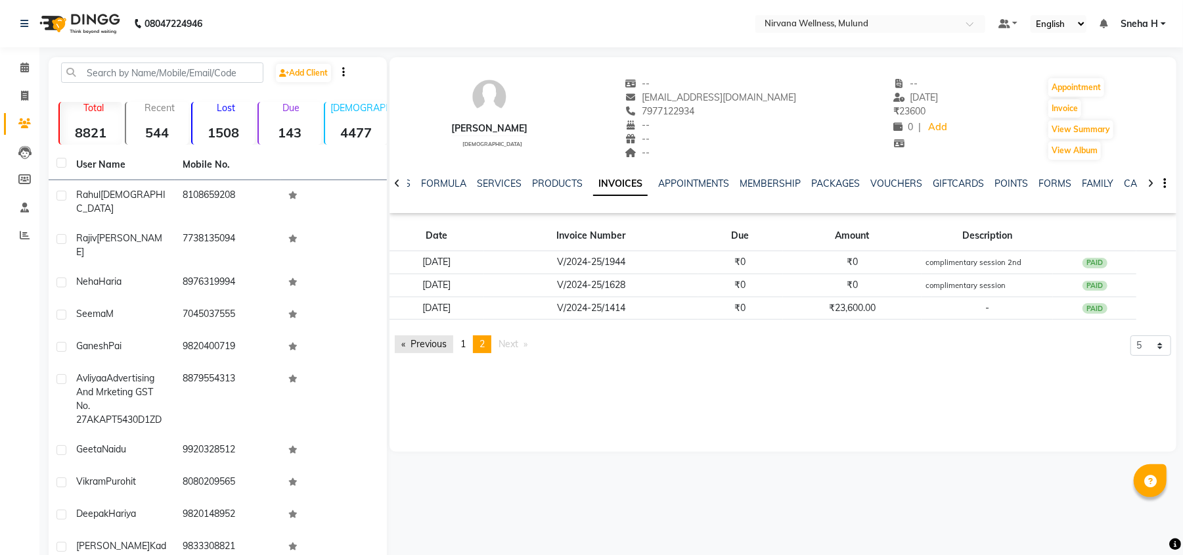
click at [421, 342] on link "Previous page" at bounding box center [424, 344] width 58 height 18
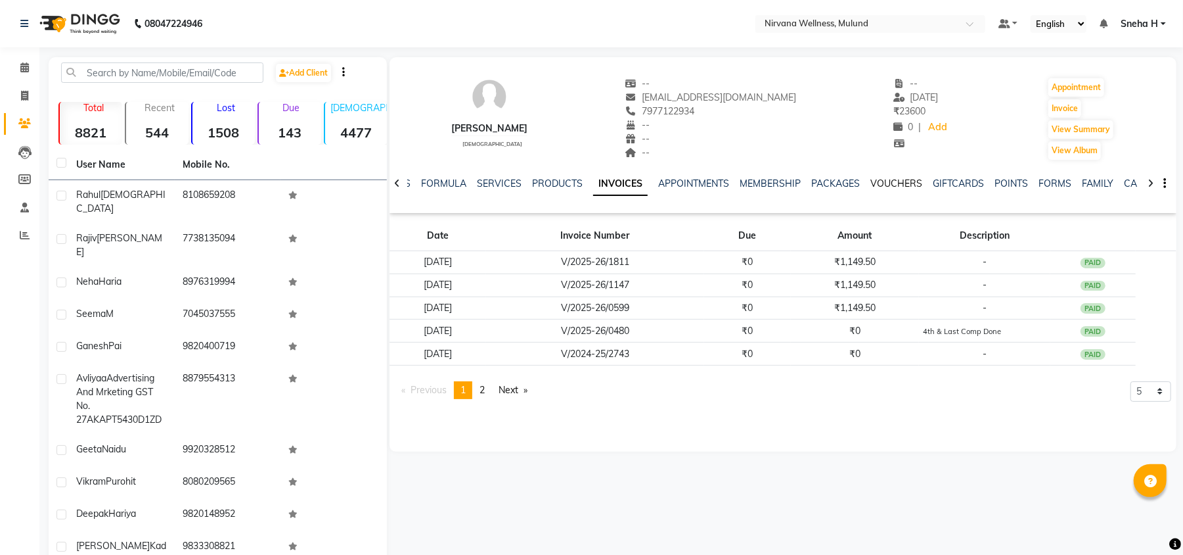
click at [891, 179] on link "VOUCHERS" at bounding box center [897, 183] width 52 height 12
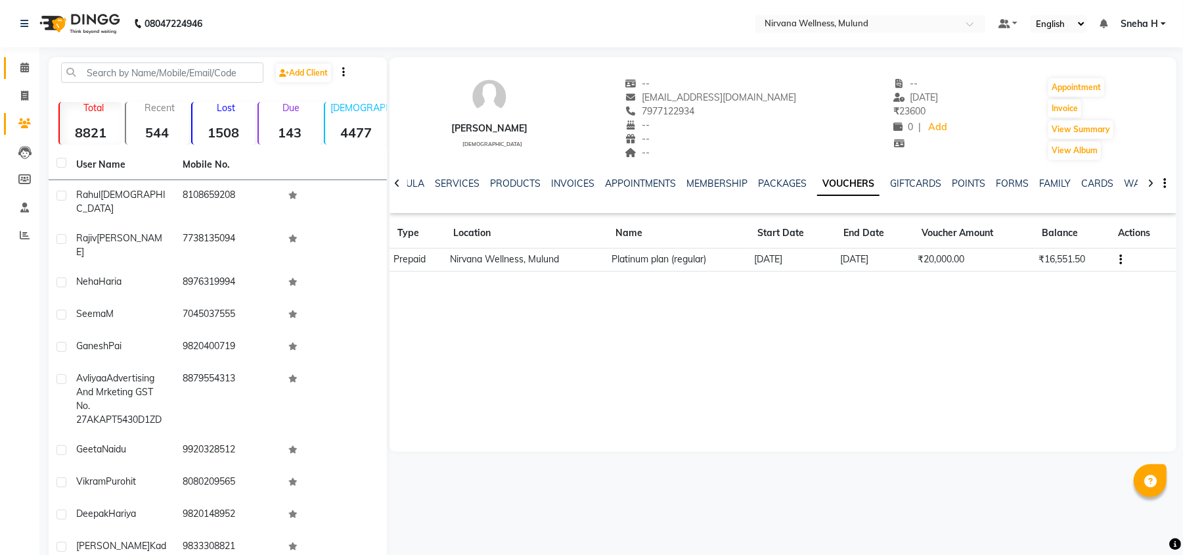
click at [29, 58] on link "Calendar" at bounding box center [20, 68] width 32 height 22
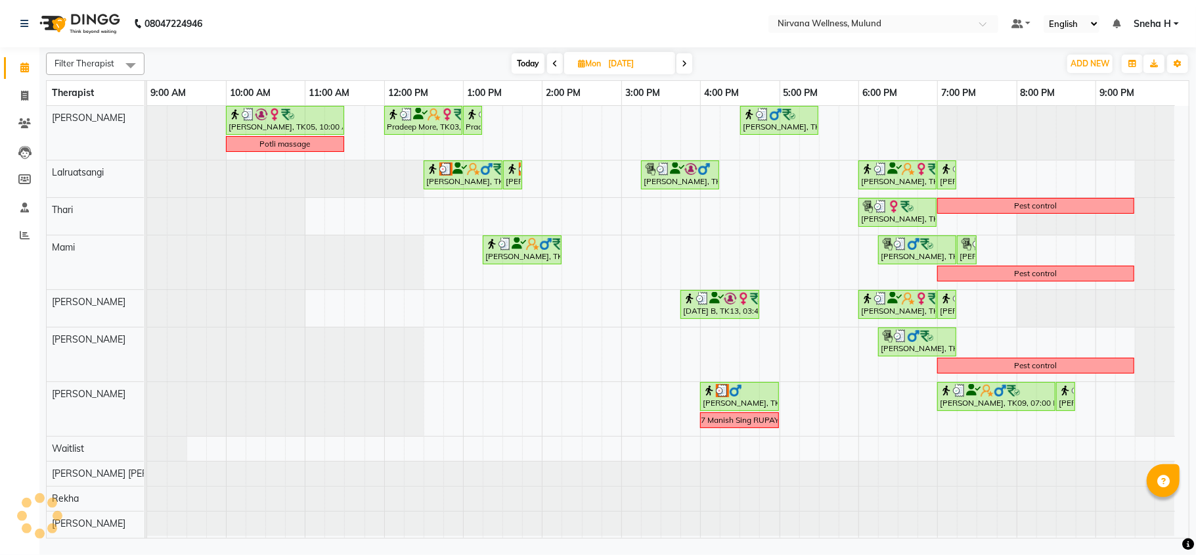
click at [530, 67] on span "Today" at bounding box center [528, 63] width 33 height 20
type input "[DATE]"
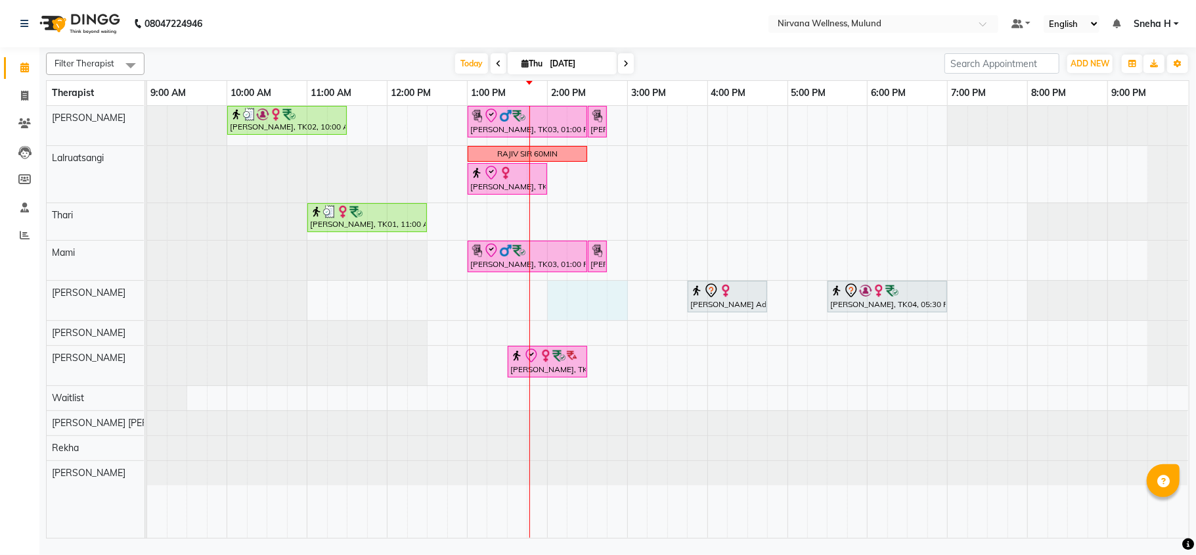
drag, startPoint x: 557, startPoint y: 290, endPoint x: 608, endPoint y: 290, distance: 51.2
click at [619, 290] on div "Geeta Naidu, TK02, 10:00 AM-11:30 AM, Massage 90 Min Ganesh Pai, TK03, 01:00 PM…" at bounding box center [668, 322] width 1042 height 432
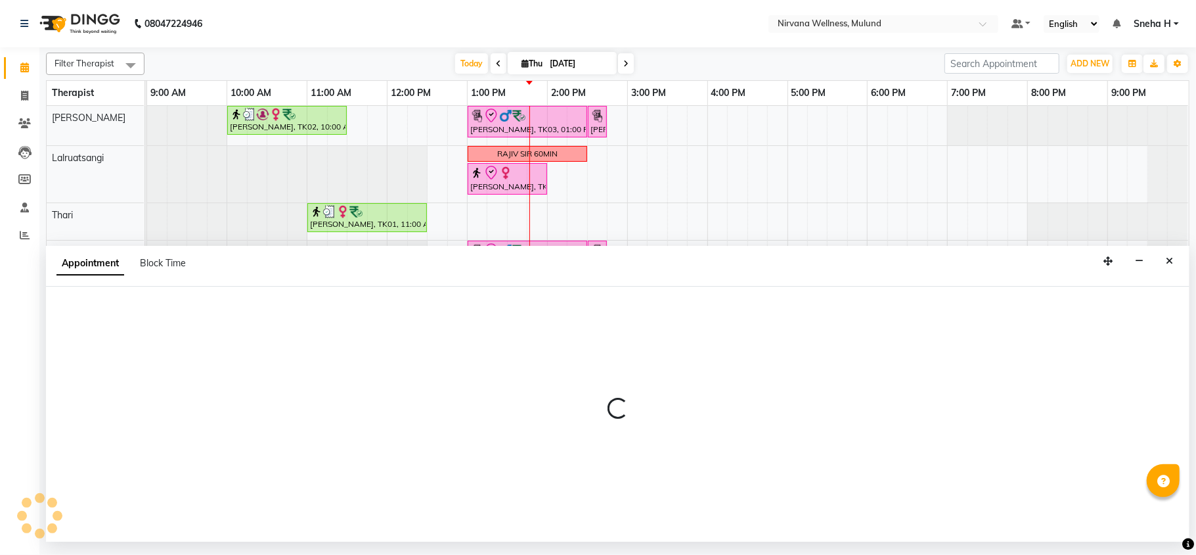
select select "29685"
select select "tentative"
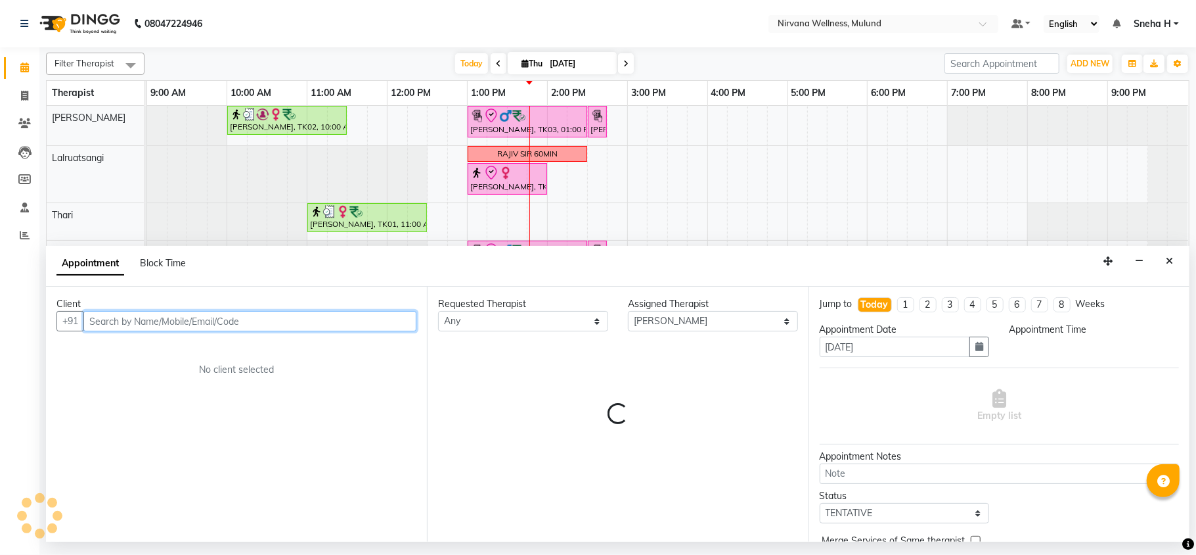
select select "840"
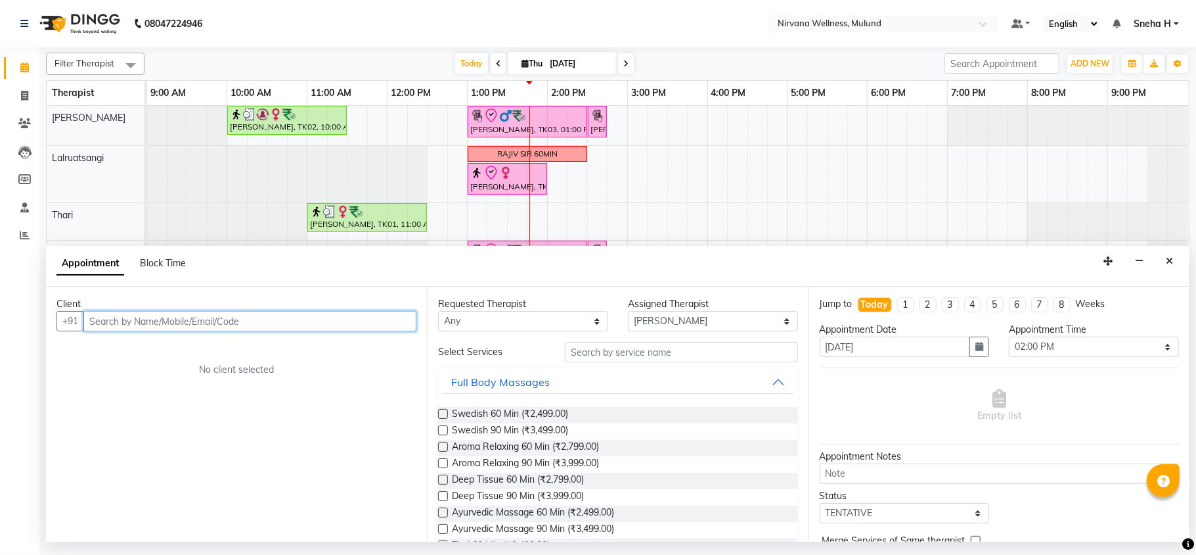
click at [135, 326] on input "text" at bounding box center [249, 321] width 333 height 20
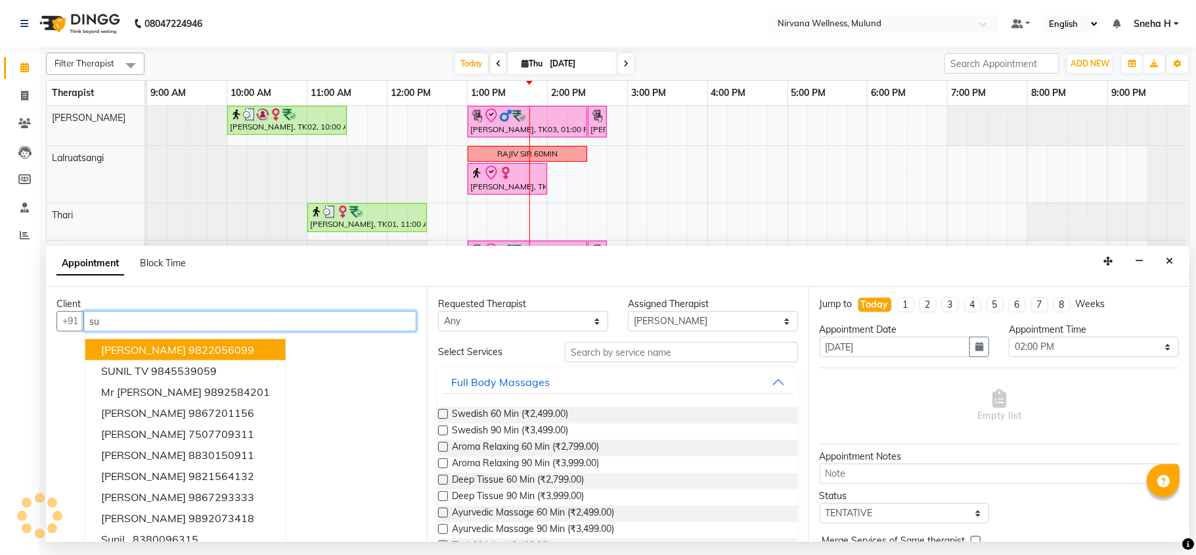
type input "s"
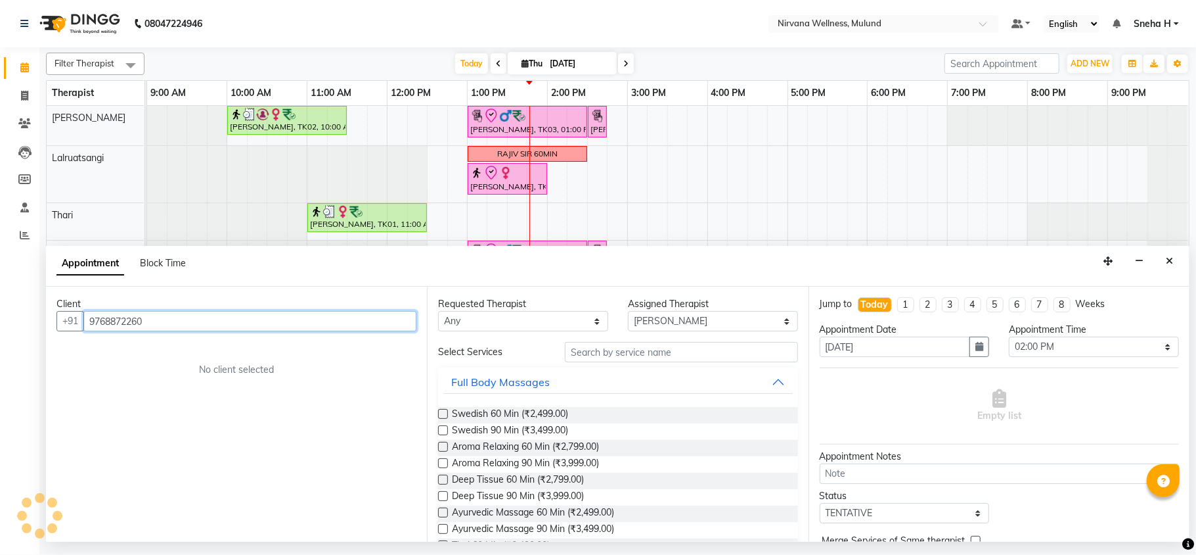
type input "9768872260"
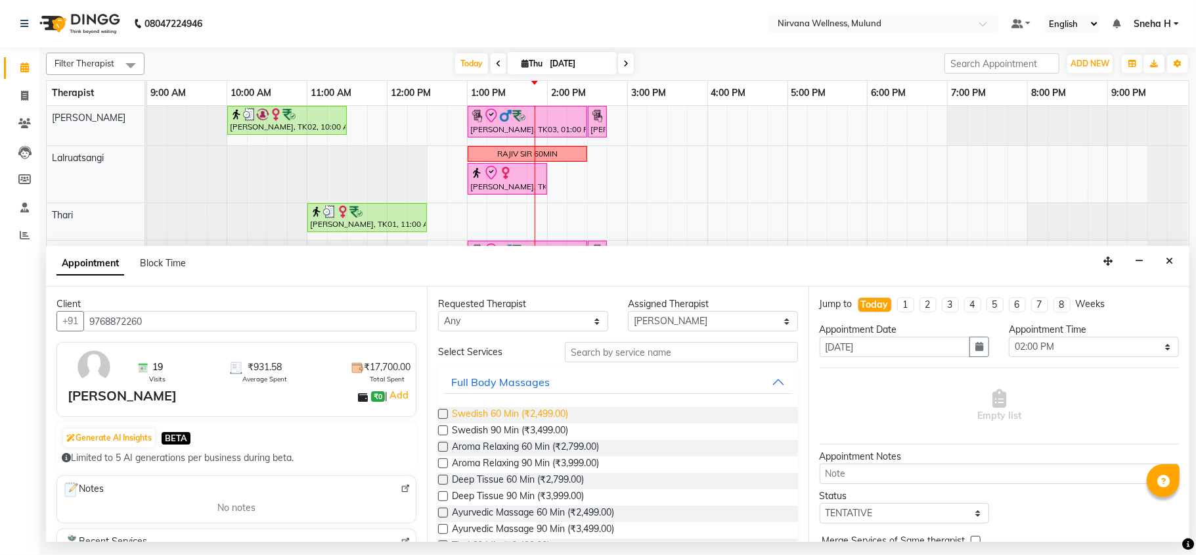
click at [531, 410] on span "Swedish 60 Min (₹2,499.00)" at bounding box center [510, 415] width 116 height 16
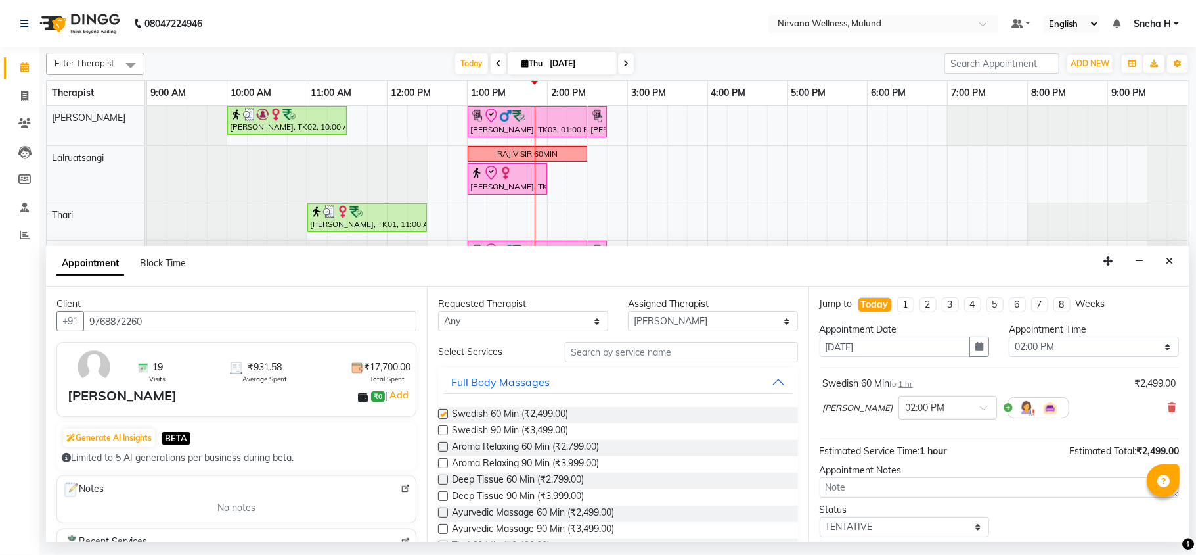
checkbox input "false"
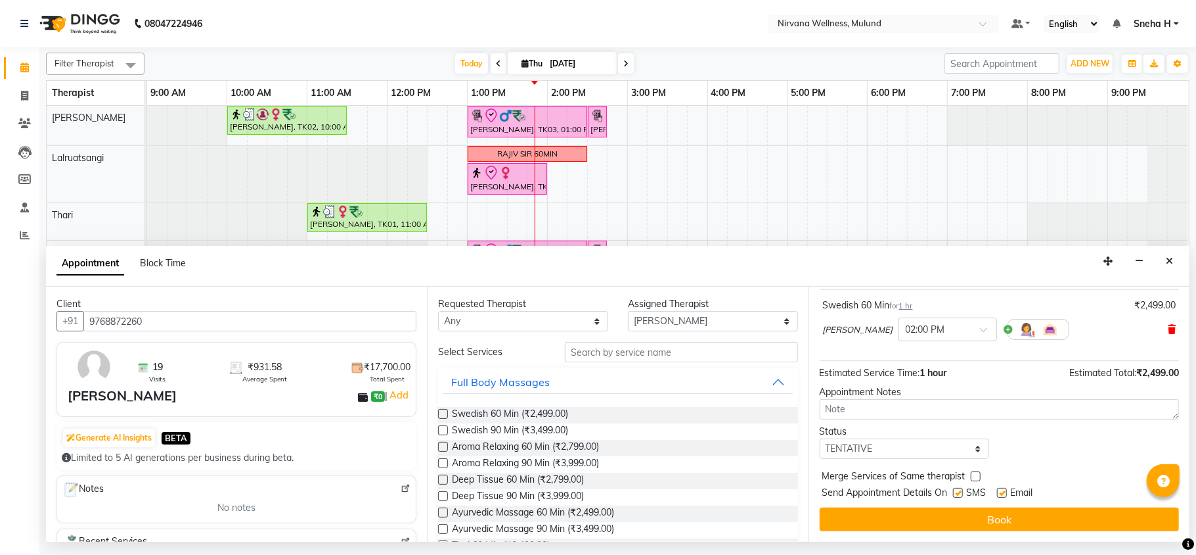
click at [1168, 327] on icon at bounding box center [1172, 329] width 8 height 9
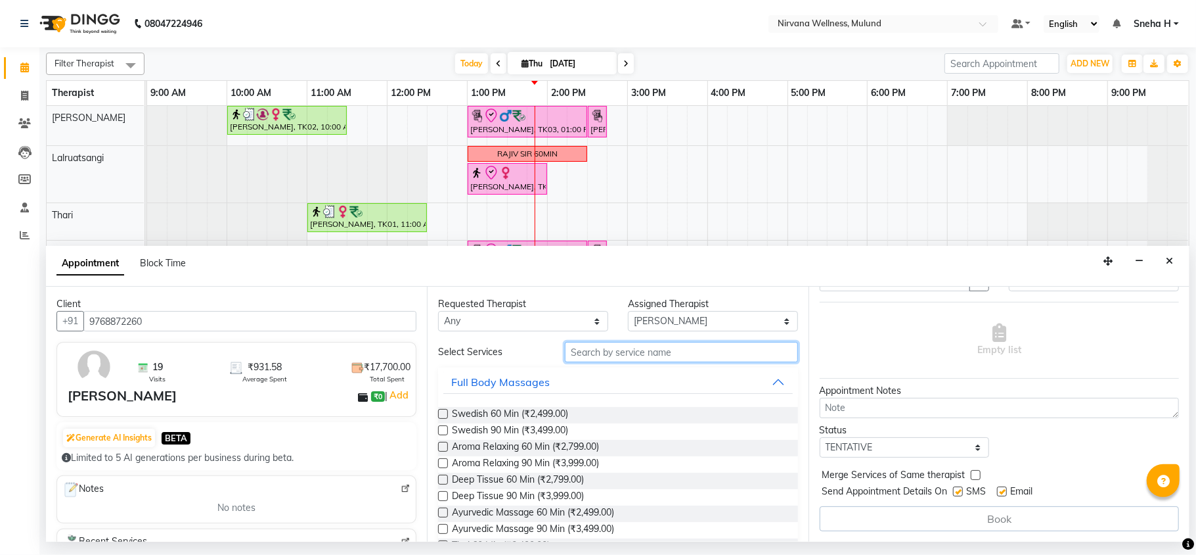
click at [671, 350] on input "text" at bounding box center [681, 352] width 233 height 20
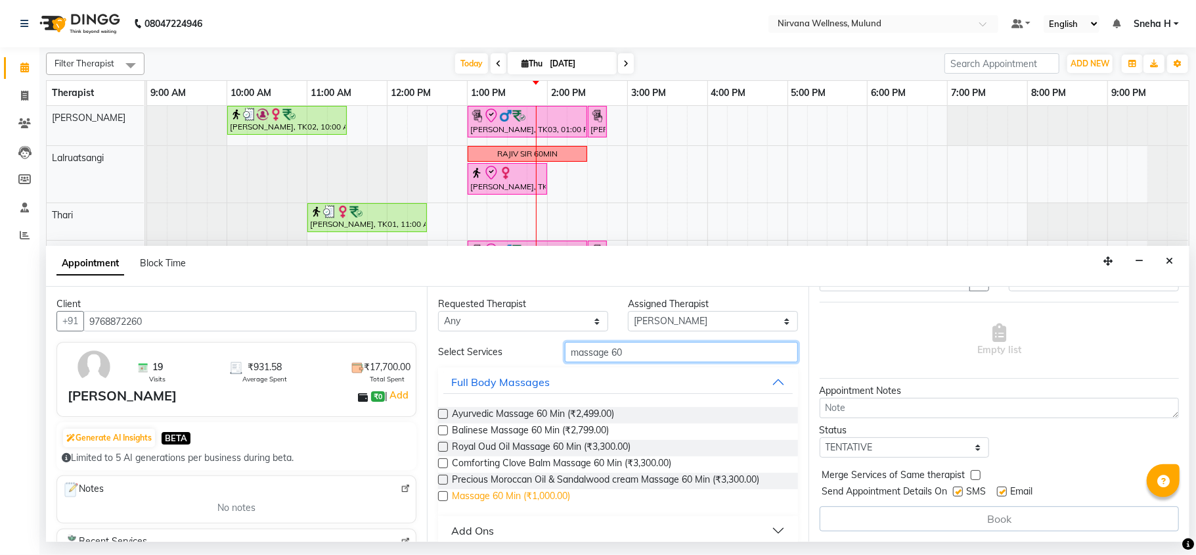
type input "massage 60"
click at [547, 498] on span "Massage 60 Min (₹1,000.00)" at bounding box center [511, 497] width 118 height 16
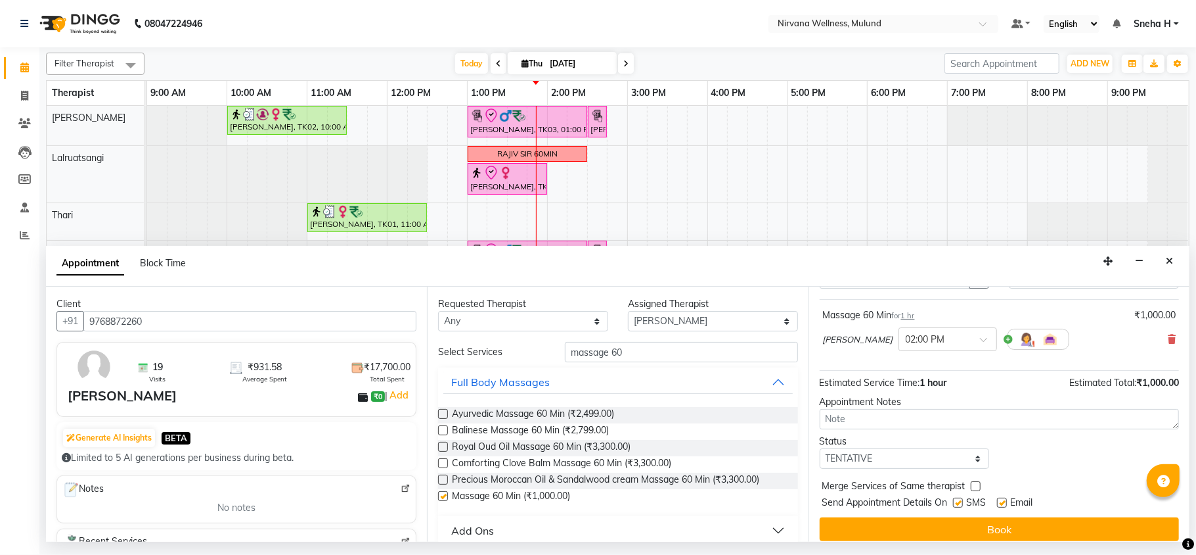
scroll to position [80, 0]
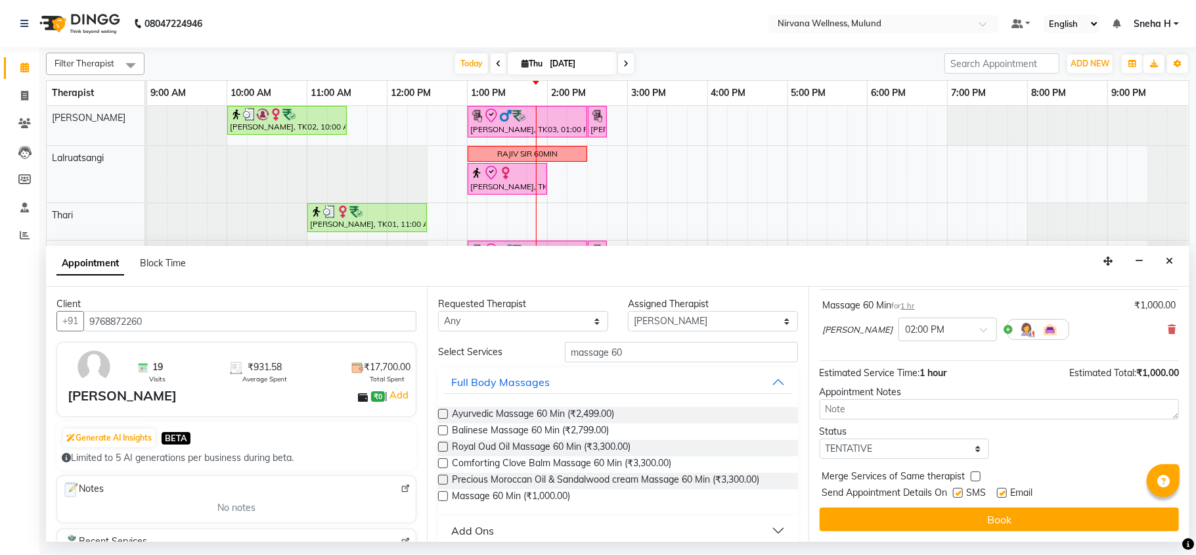
checkbox input "false"
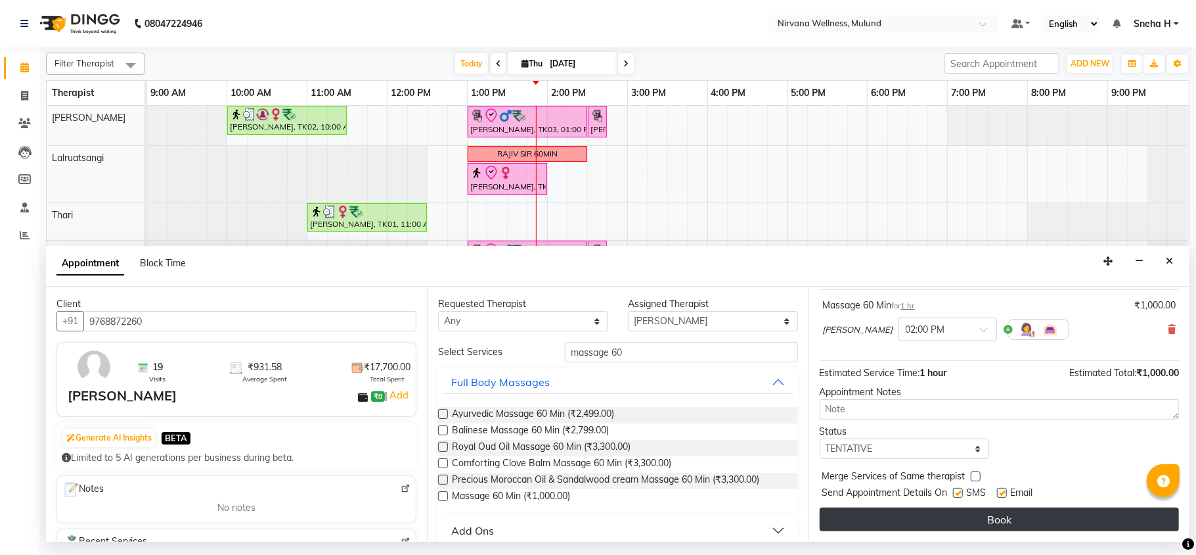
click at [901, 518] on button "Book" at bounding box center [999, 519] width 359 height 24
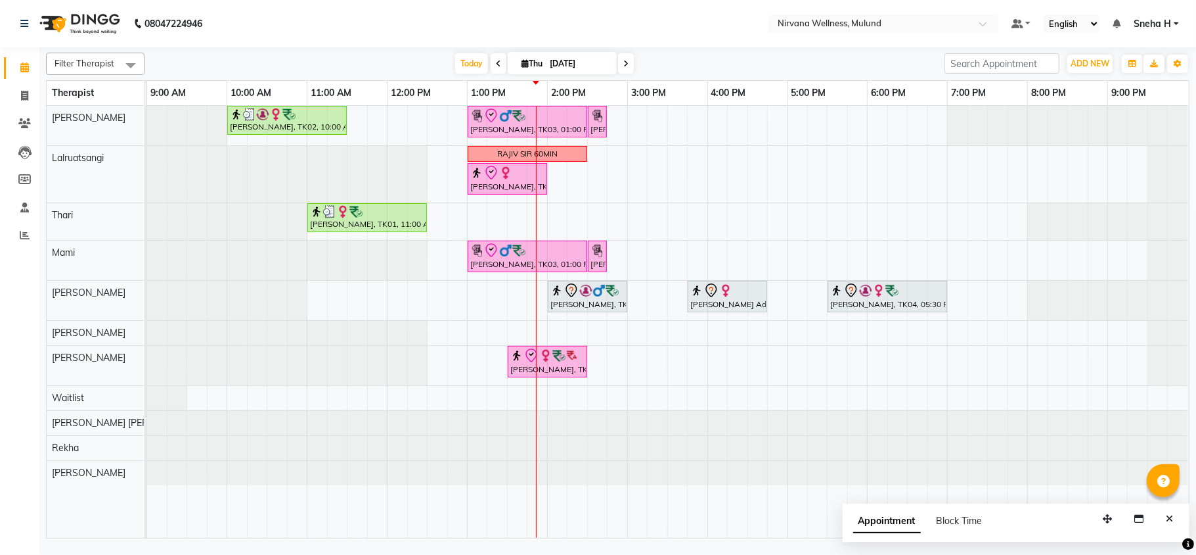
click at [624, 64] on icon at bounding box center [626, 64] width 5 height 8
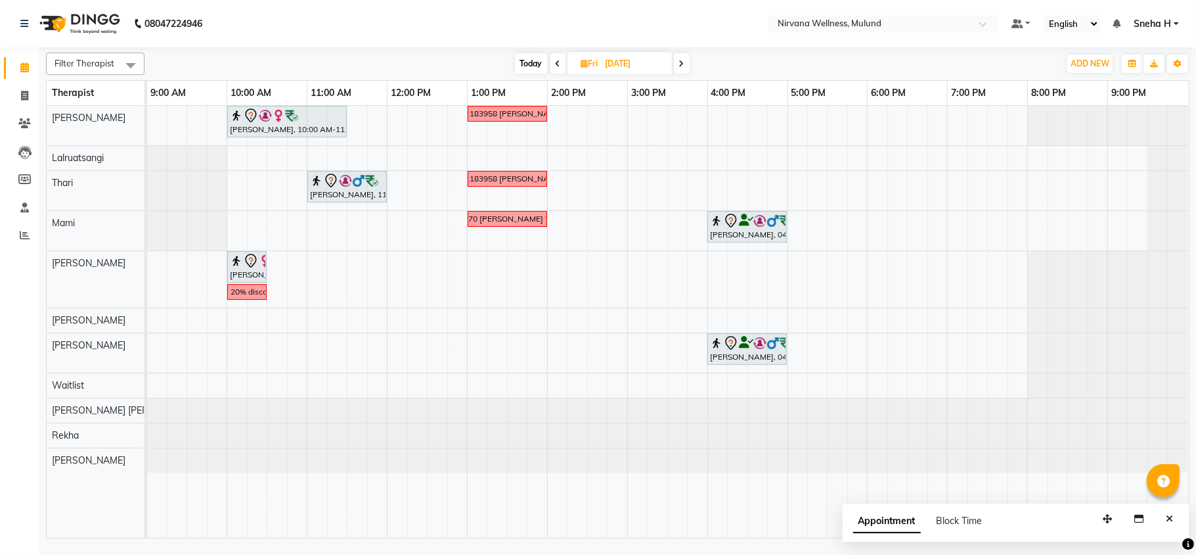
click at [526, 59] on span "Today" at bounding box center [531, 63] width 33 height 20
type input "[DATE]"
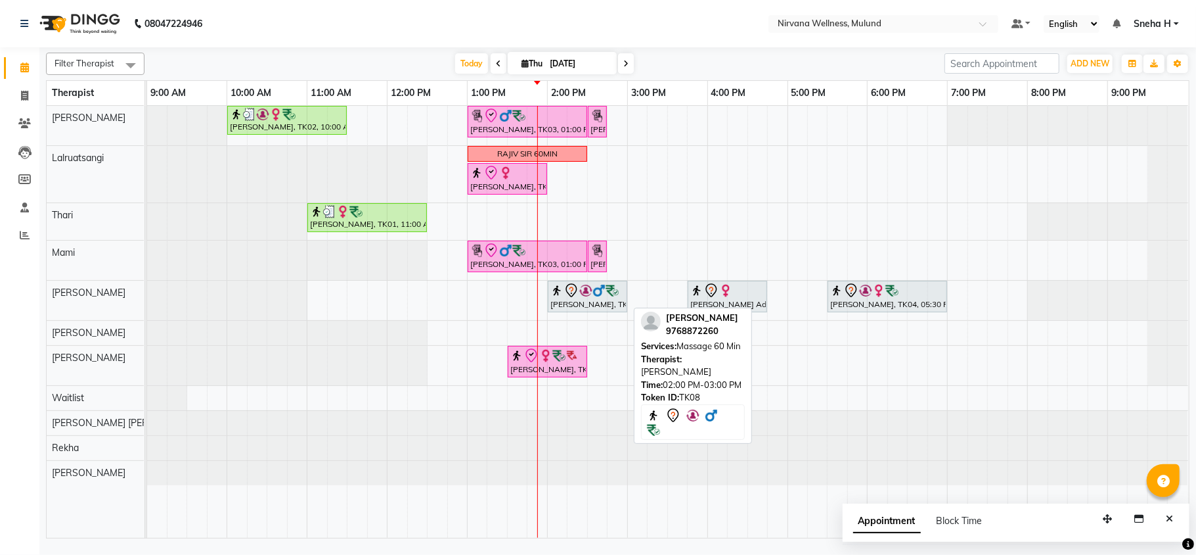
click at [597, 293] on img at bounding box center [599, 290] width 13 height 13
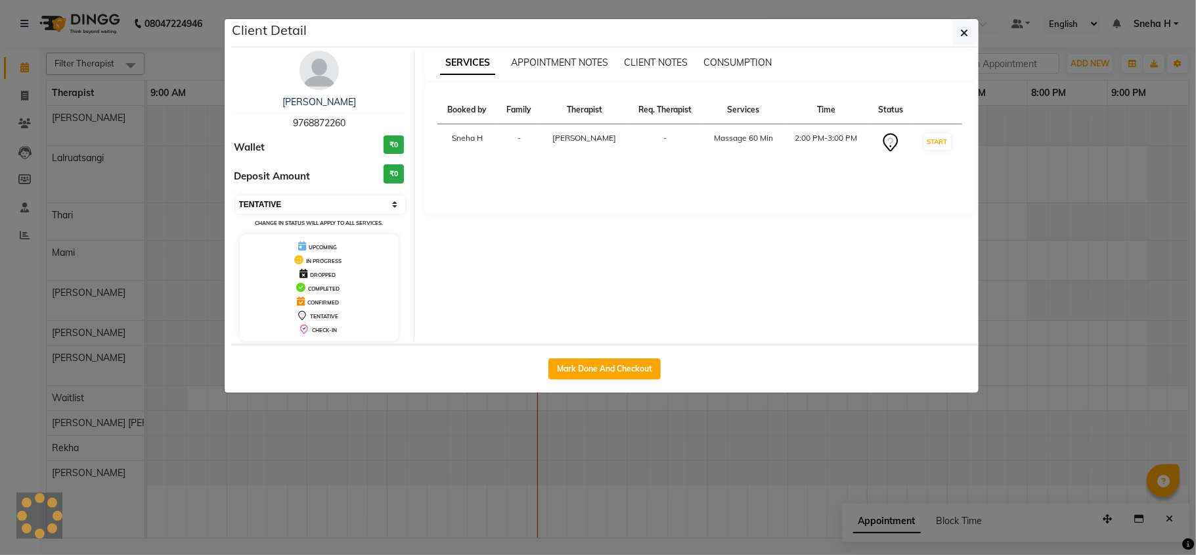
click at [359, 201] on select "Select IN SERVICE CONFIRMED TENTATIVE CHECK IN MARK DONE DROPPED UPCOMING" at bounding box center [321, 204] width 170 height 18
select select "6"
click at [236, 196] on select "Select IN SERVICE CONFIRMED TENTATIVE CHECK IN MARK DONE DROPPED UPCOMING" at bounding box center [321, 204] width 170 height 18
click at [194, 45] on ngb-modal-window "Client Detail Sunil Kumar 9768872260 Wallet ₹0 Deposit Amount ₹0 Select IN SERV…" at bounding box center [598, 277] width 1196 height 555
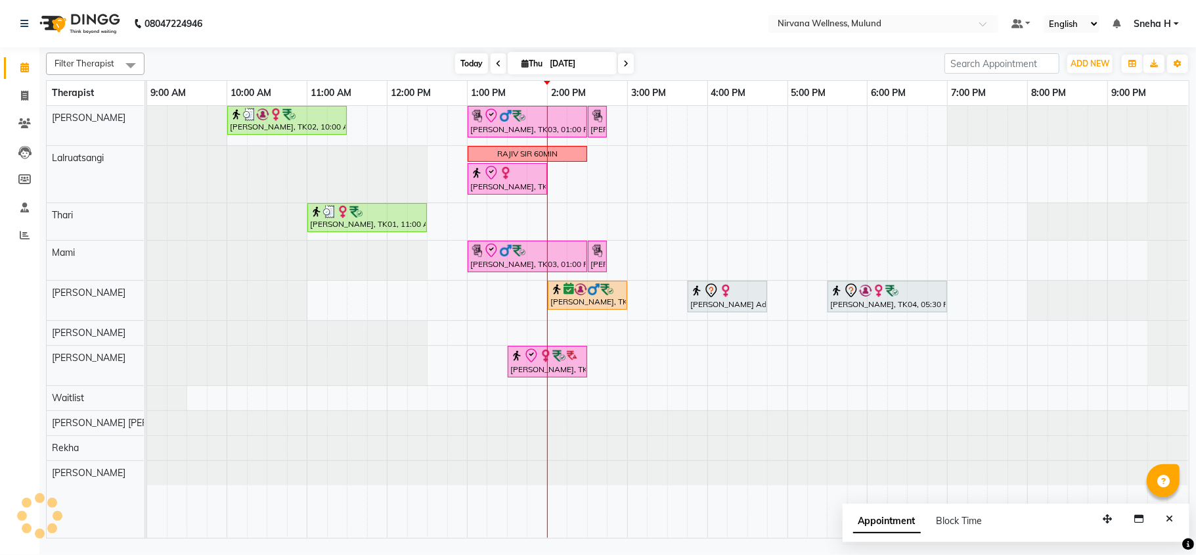
click at [460, 56] on span "Today" at bounding box center [471, 63] width 33 height 20
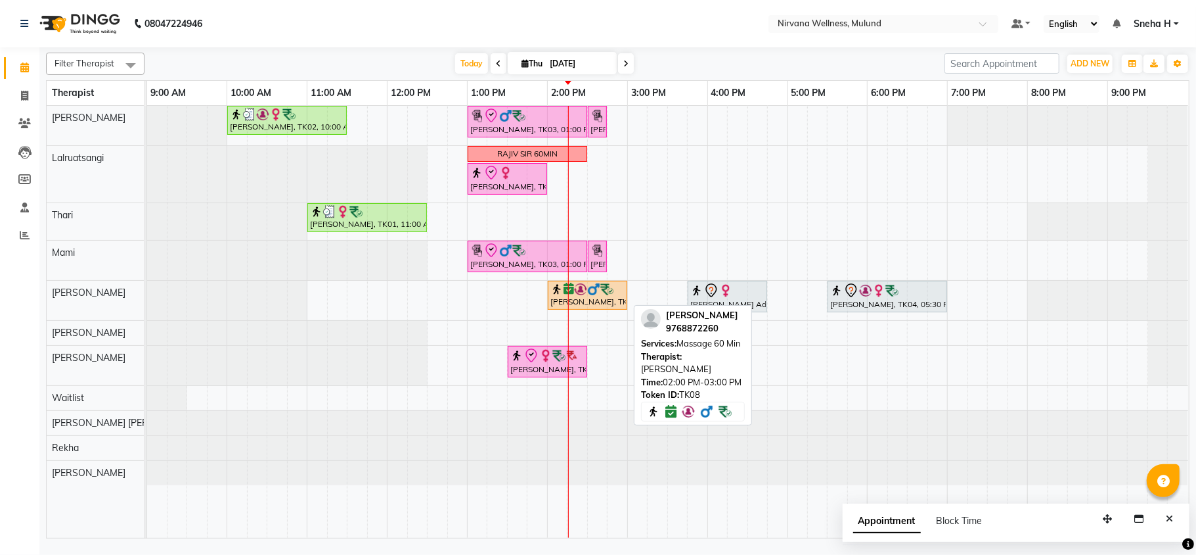
click at [583, 300] on div "[PERSON_NAME], TK08, 02:00 PM-03:00 PM, Massage 60 Min" at bounding box center [587, 295] width 77 height 25
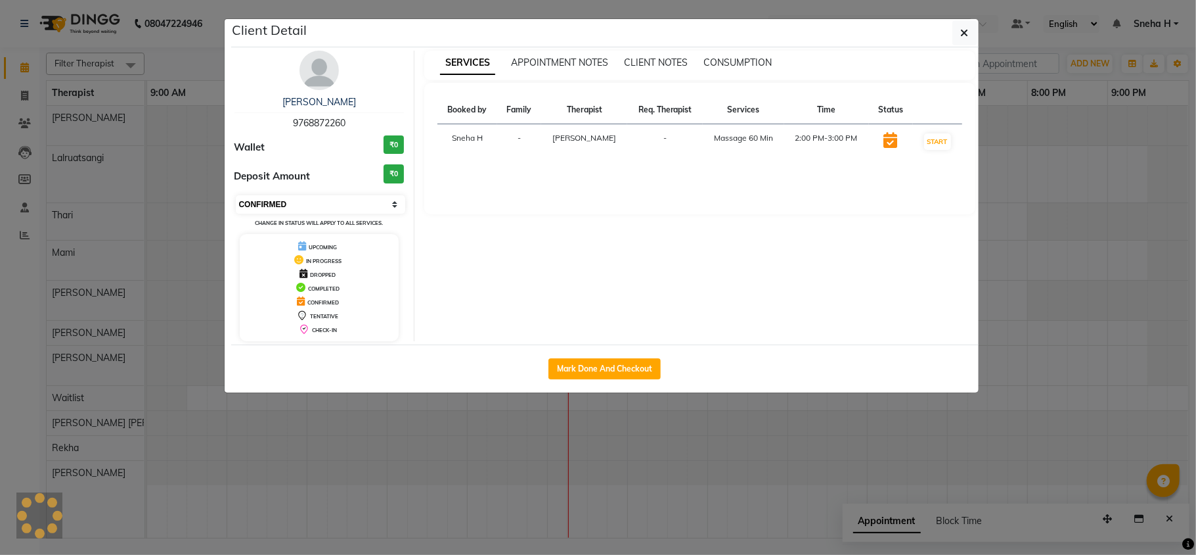
click at [334, 196] on select "Select IN SERVICE CONFIRMED TENTATIVE CHECK IN MARK DONE DROPPED UPCOMING" at bounding box center [321, 204] width 170 height 18
select select "8"
click at [236, 196] on select "Select IN SERVICE CONFIRMED TENTATIVE CHECK IN MARK DONE DROPPED UPCOMING" at bounding box center [321, 204] width 170 height 18
click at [193, 66] on ngb-modal-window "Client Detail Sunil Kumar 9768872260 Wallet ₹0 Deposit Amount ₹0 Select IN SERV…" at bounding box center [598, 277] width 1196 height 555
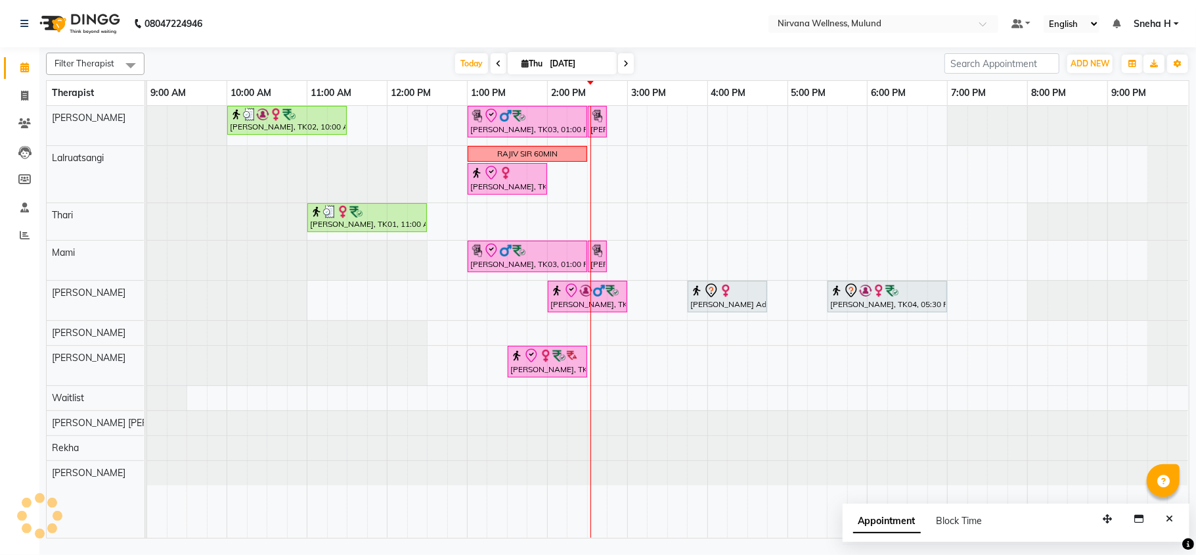
click at [695, 318] on div "Geeta Naidu, TK02, 10:00 AM-11:30 AM, Massage 90 Min Ganesh Pai, TK03, 01:00 PM…" at bounding box center [668, 322] width 1042 height 432
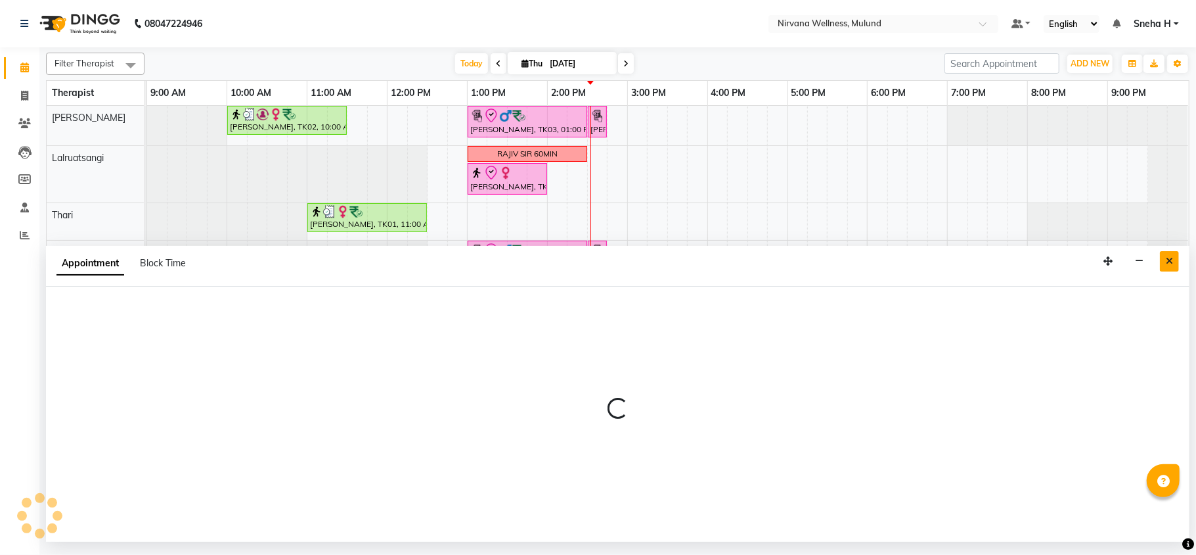
drag, startPoint x: 1170, startPoint y: 263, endPoint x: 1159, endPoint y: 275, distance: 16.3
click at [1170, 261] on icon "Close" at bounding box center [1169, 260] width 7 height 9
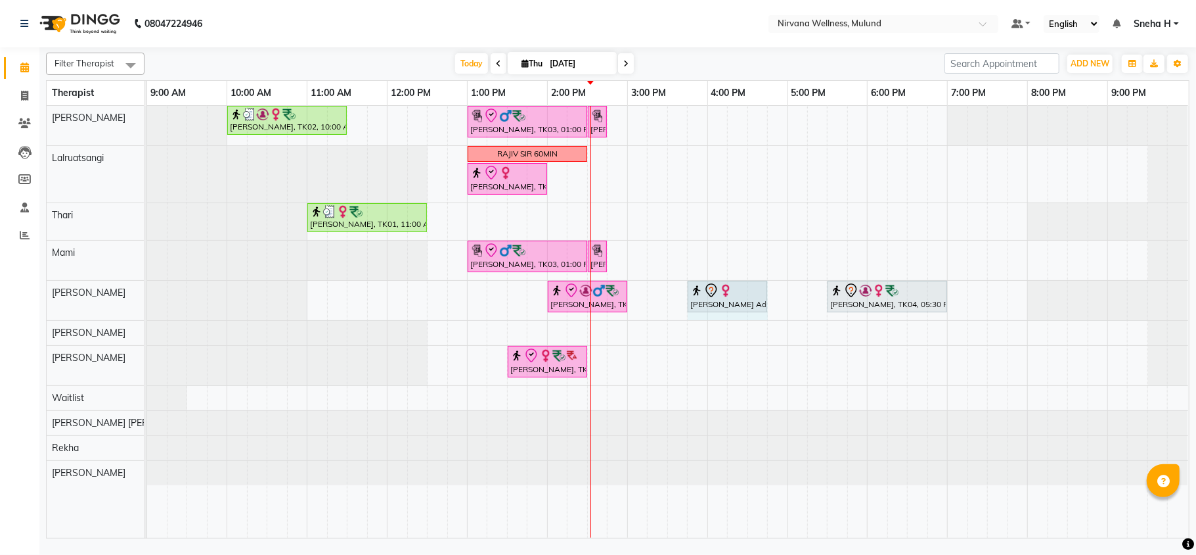
drag, startPoint x: 693, startPoint y: 317, endPoint x: 752, endPoint y: 323, distance: 60.1
click at [752, 323] on tr at bounding box center [667, 322] width 1041 height 432
select select "29685"
select select "tentative"
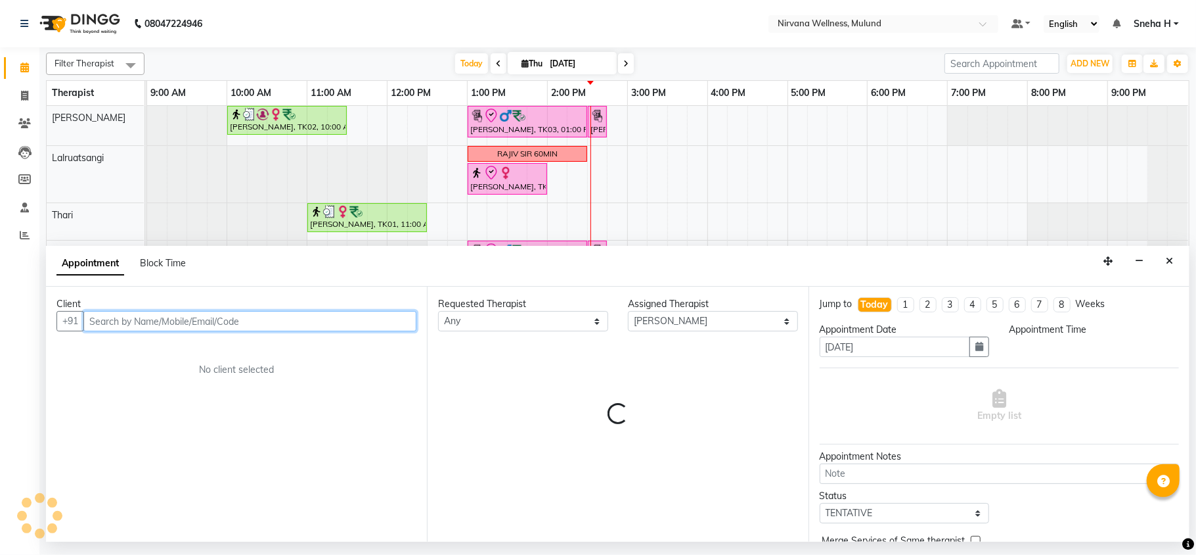
select select "945"
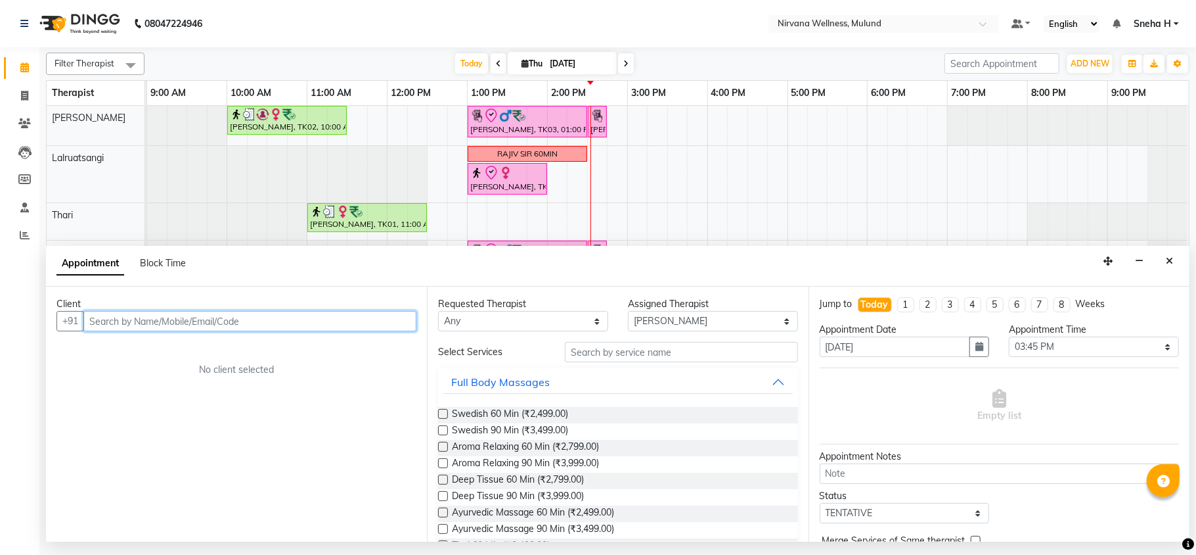
click at [167, 319] on input "text" at bounding box center [249, 321] width 333 height 20
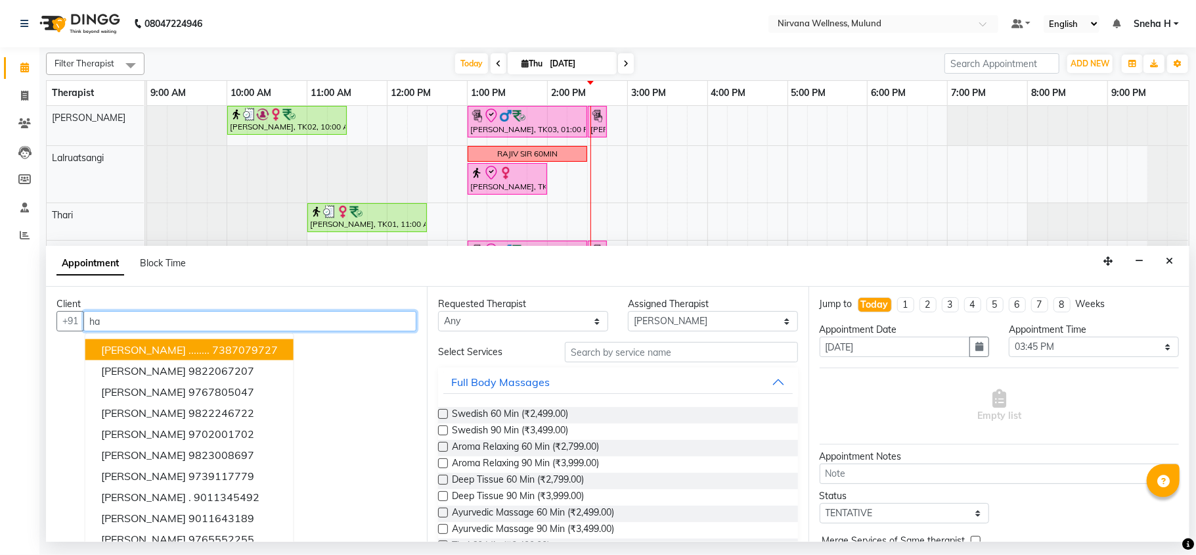
type input "h"
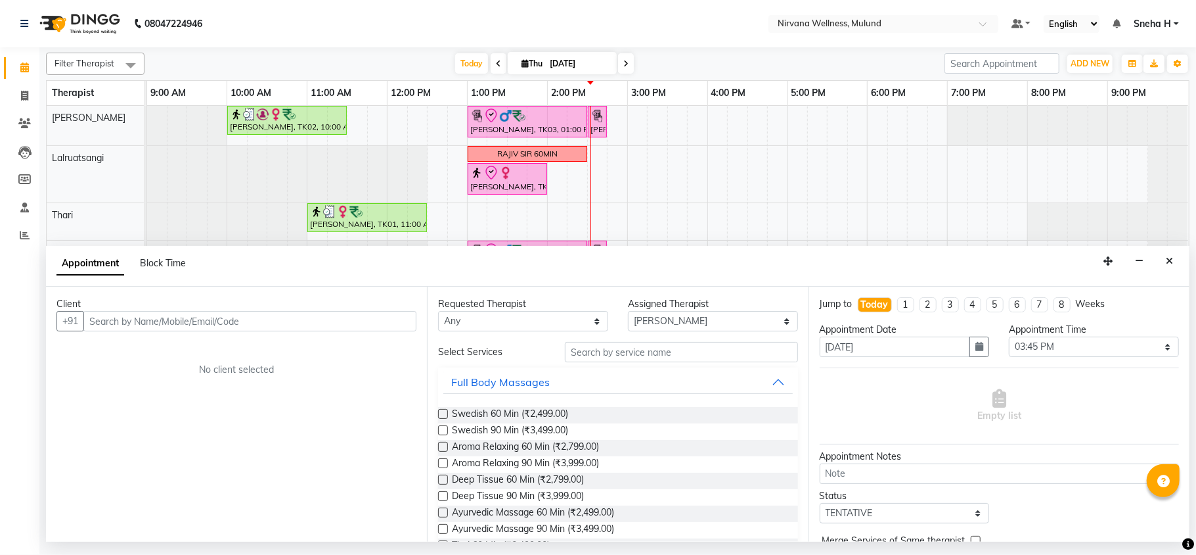
drag, startPoint x: 1172, startPoint y: 264, endPoint x: 1163, endPoint y: 260, distance: 10.0
click at [1171, 264] on icon "Close" at bounding box center [1169, 260] width 7 height 9
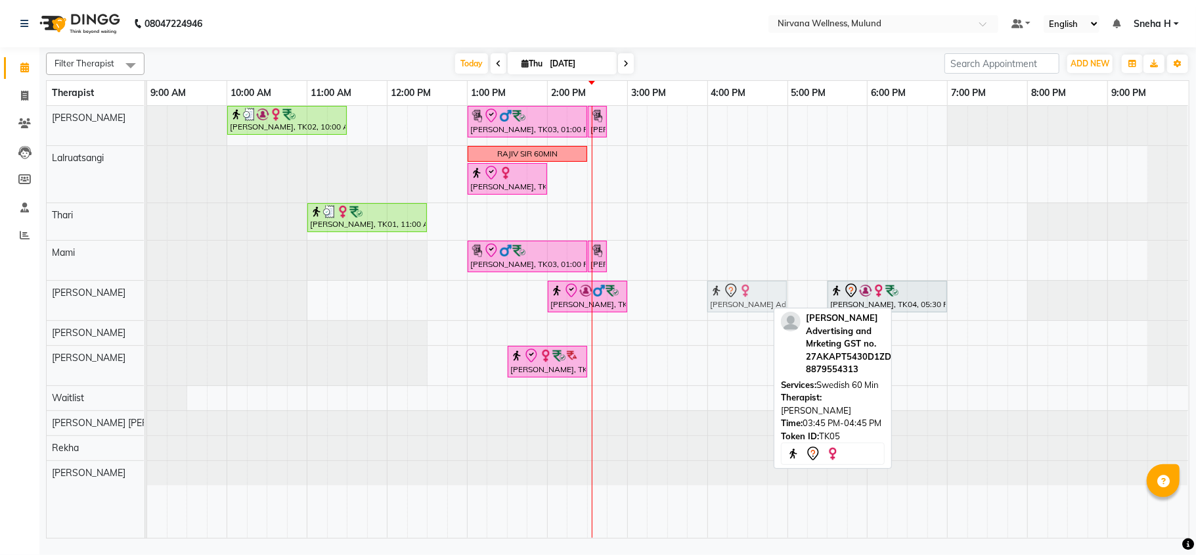
drag, startPoint x: 731, startPoint y: 301, endPoint x: 758, endPoint y: 301, distance: 26.9
click at [147, 301] on div "Sunil Kumar, TK08, 02:00 PM-03:00 PM, Massage 60 Min Avliyaa Advertising and Mr…" at bounding box center [147, 300] width 0 height 39
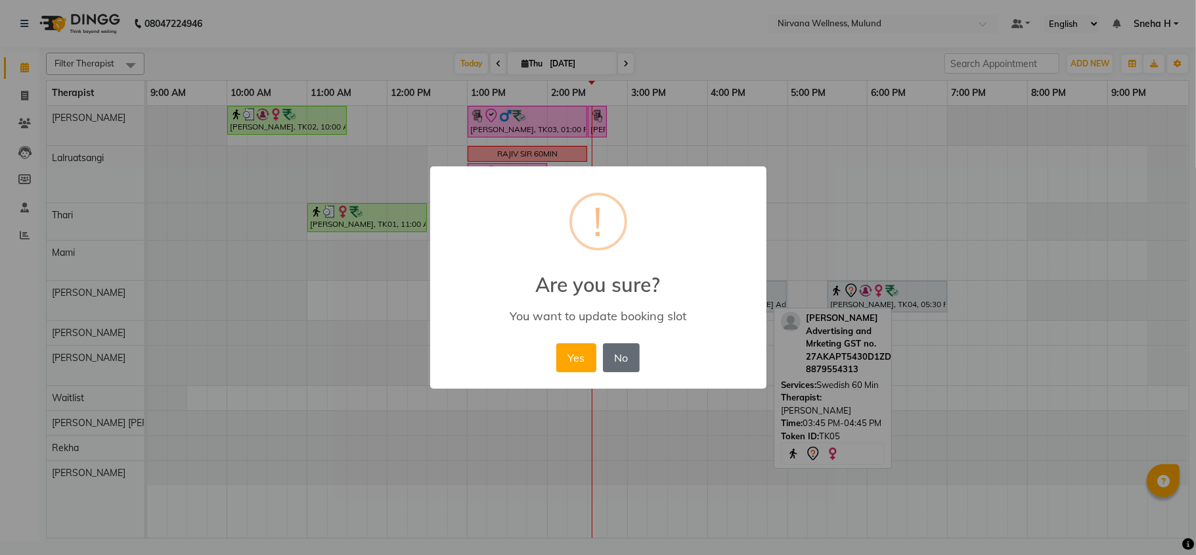
click at [622, 355] on button "No" at bounding box center [621, 357] width 37 height 29
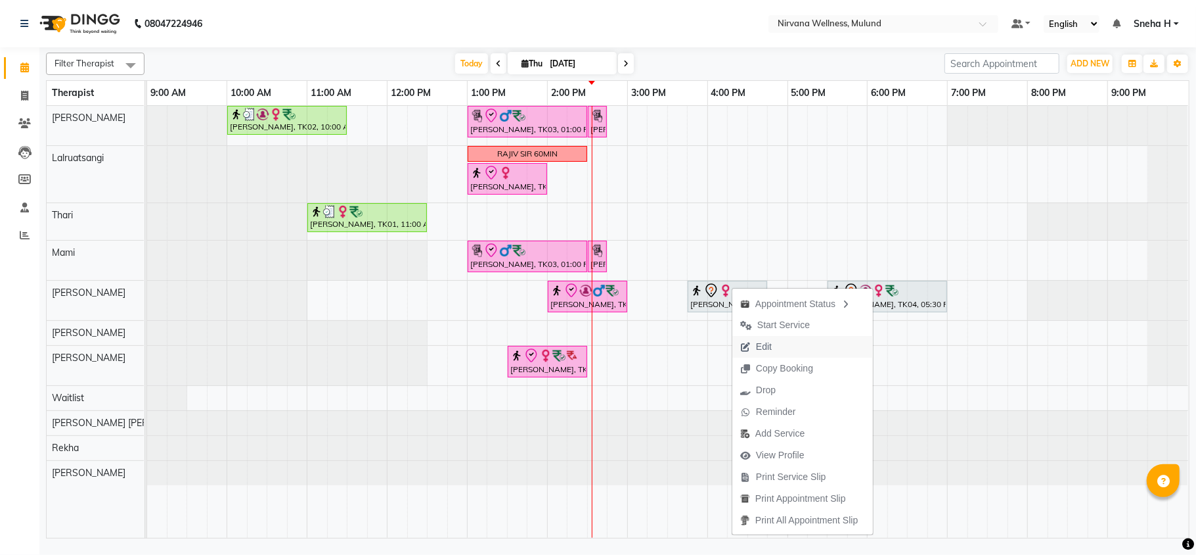
click at [773, 343] on span "Edit" at bounding box center [756, 347] width 47 height 22
select select "tentative"
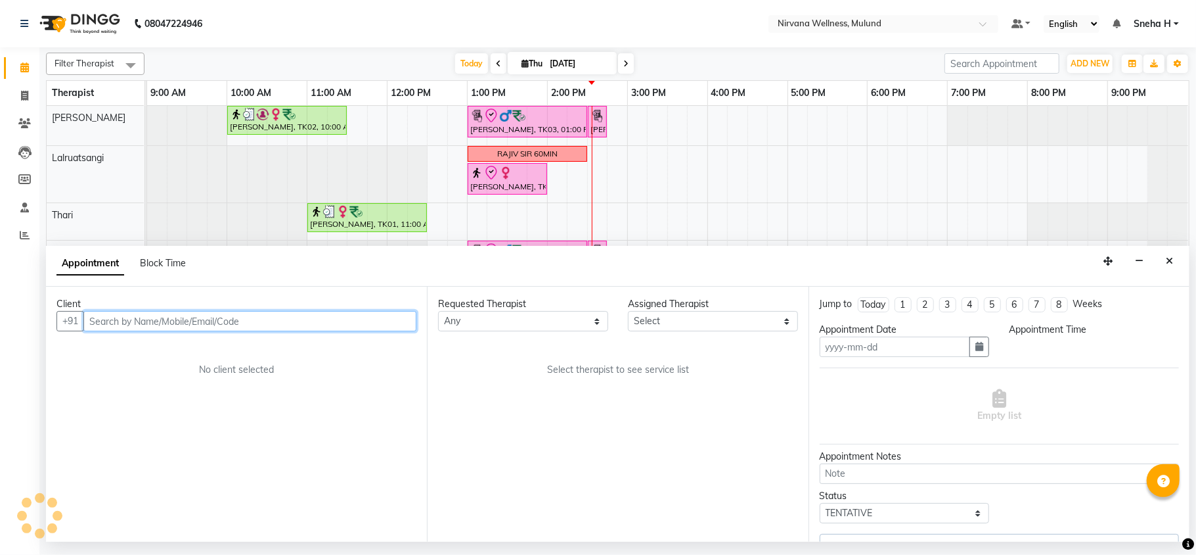
type input "[DATE]"
select select "945"
select select "29685"
select select "2150"
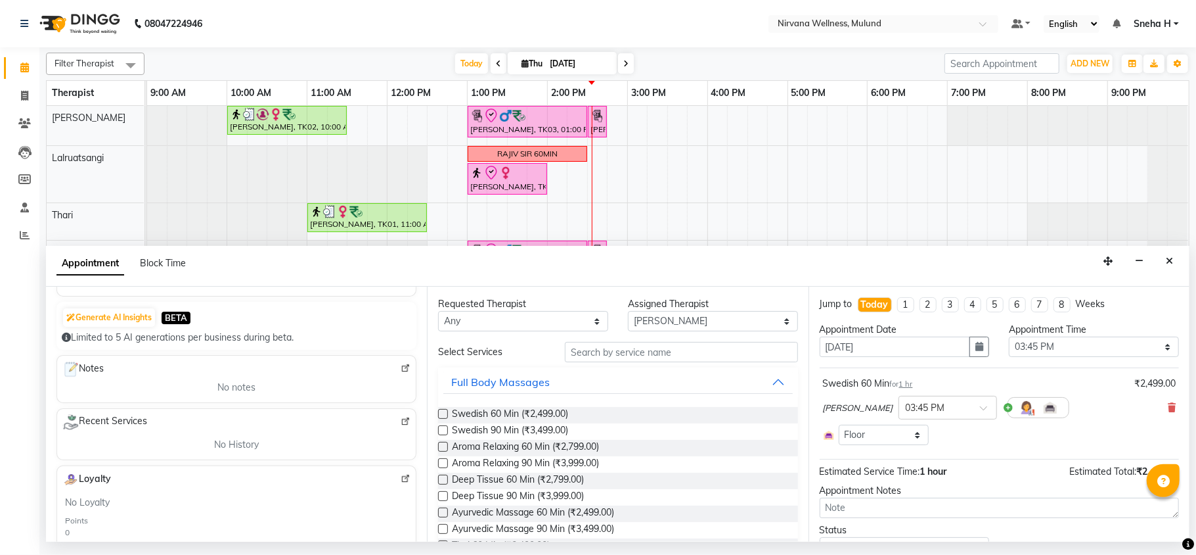
scroll to position [0, 0]
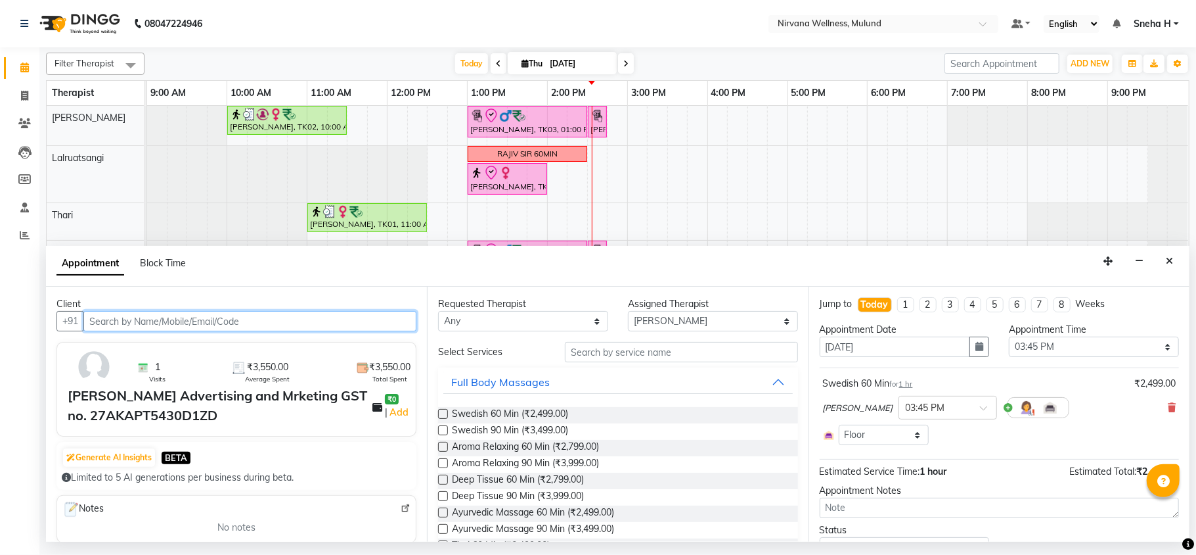
click at [263, 319] on input "text" at bounding box center [249, 321] width 333 height 20
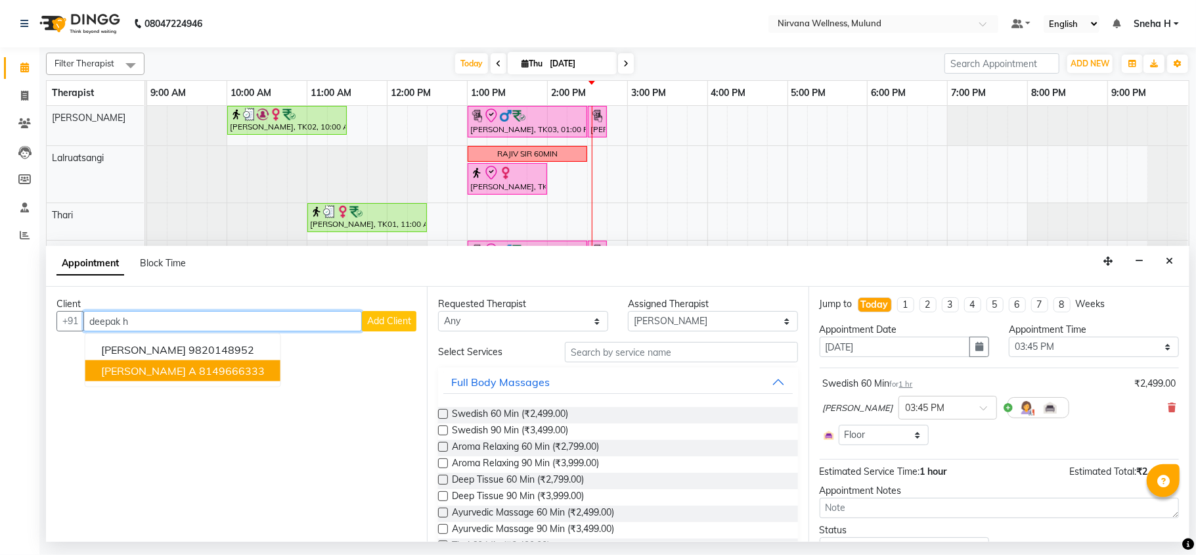
click at [213, 371] on ngb-highlight "8149666333" at bounding box center [232, 370] width 66 height 13
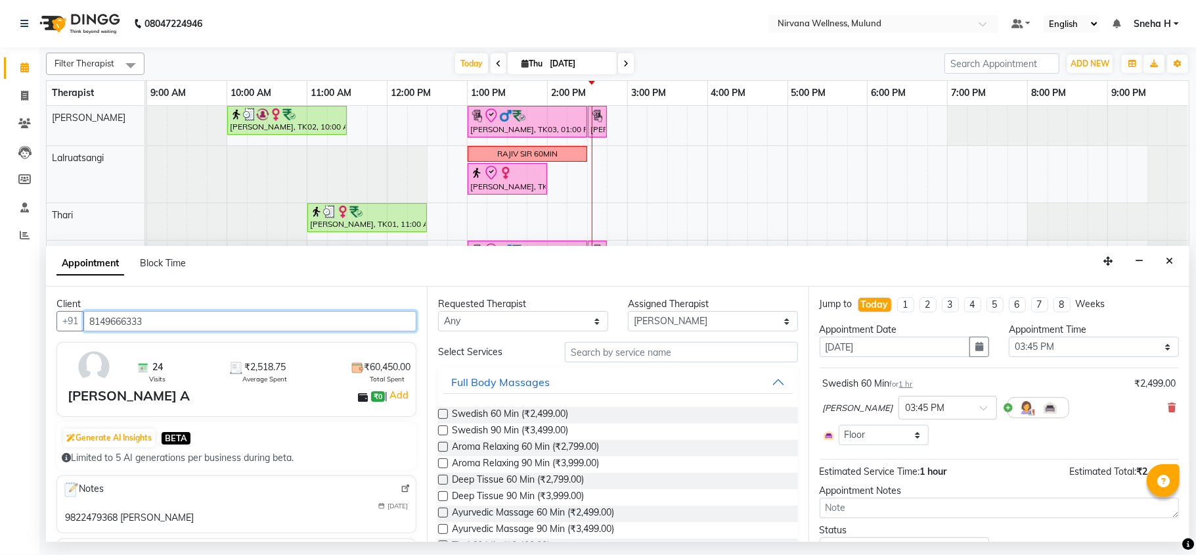
type input "8149666333"
click at [445, 414] on label at bounding box center [443, 414] width 10 height 10
click at [445, 414] on input "checkbox" at bounding box center [442, 415] width 9 height 9
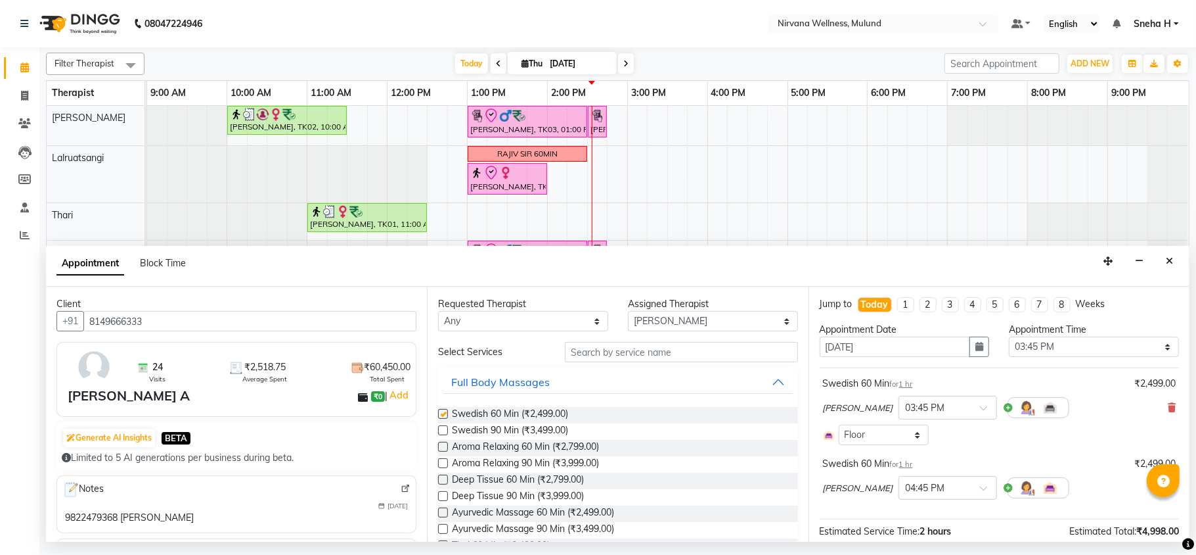
checkbox input "false"
click at [1168, 407] on icon at bounding box center [1172, 407] width 8 height 9
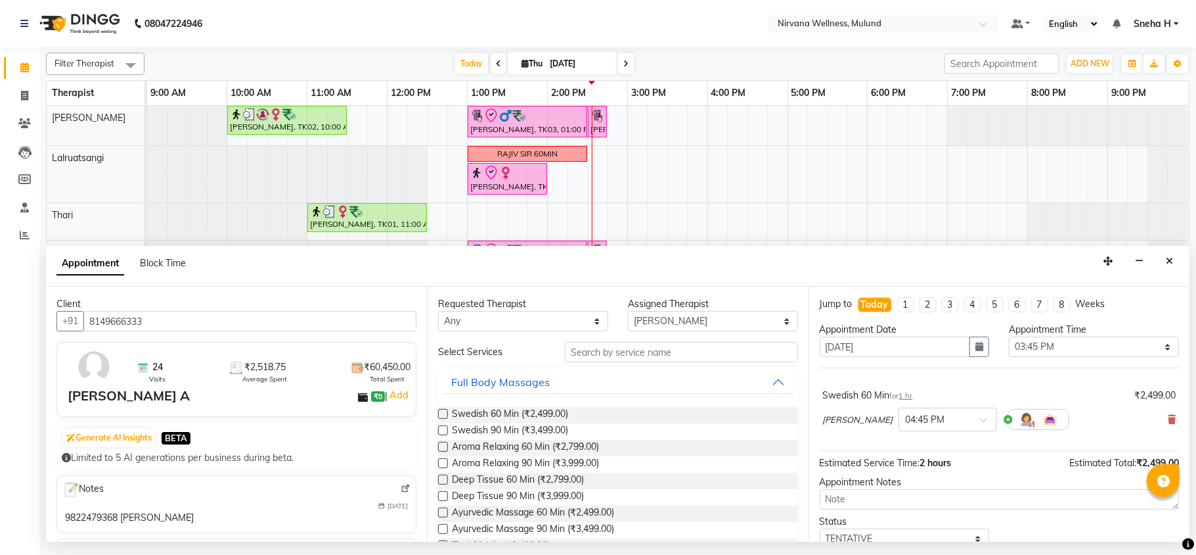
scroll to position [53, 0]
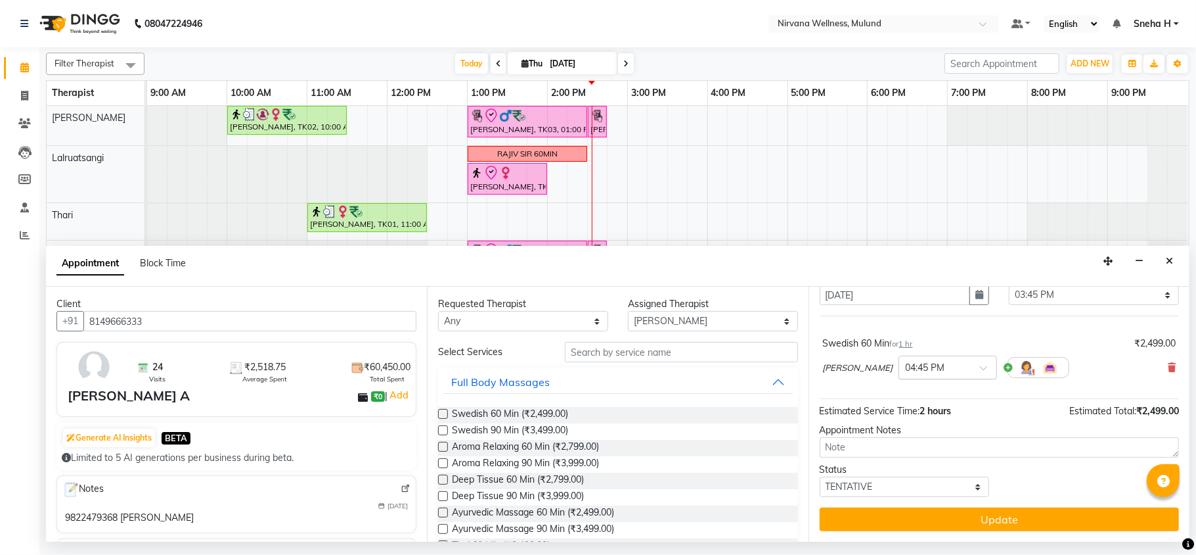
click at [959, 359] on div "× 04:45 PM" at bounding box center [948, 367] width 99 height 24
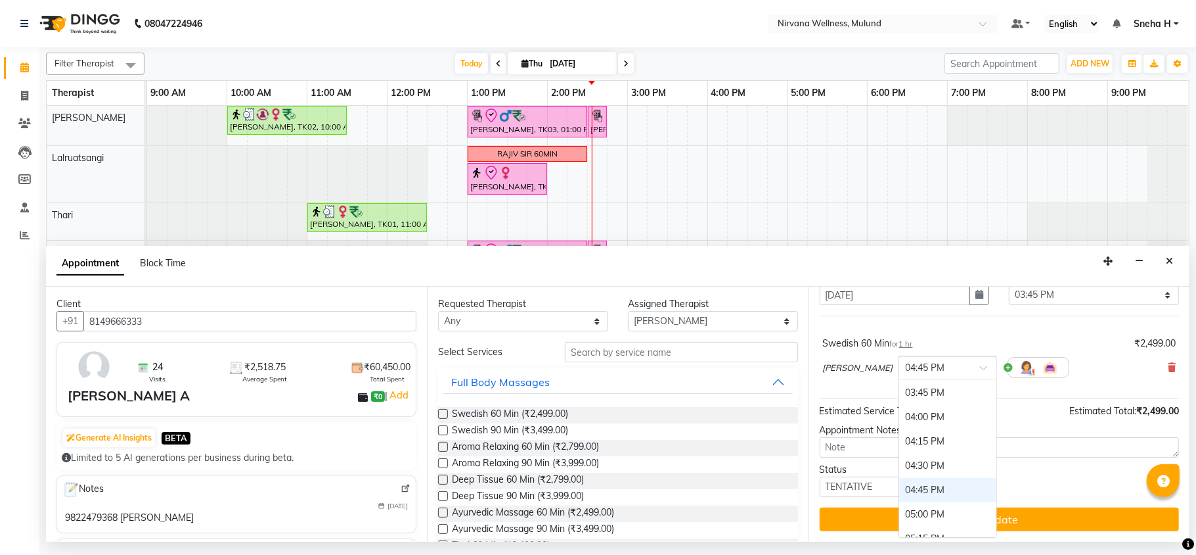
scroll to position [565, 0]
click at [946, 432] on div "04:00 PM" at bounding box center [947, 420] width 97 height 24
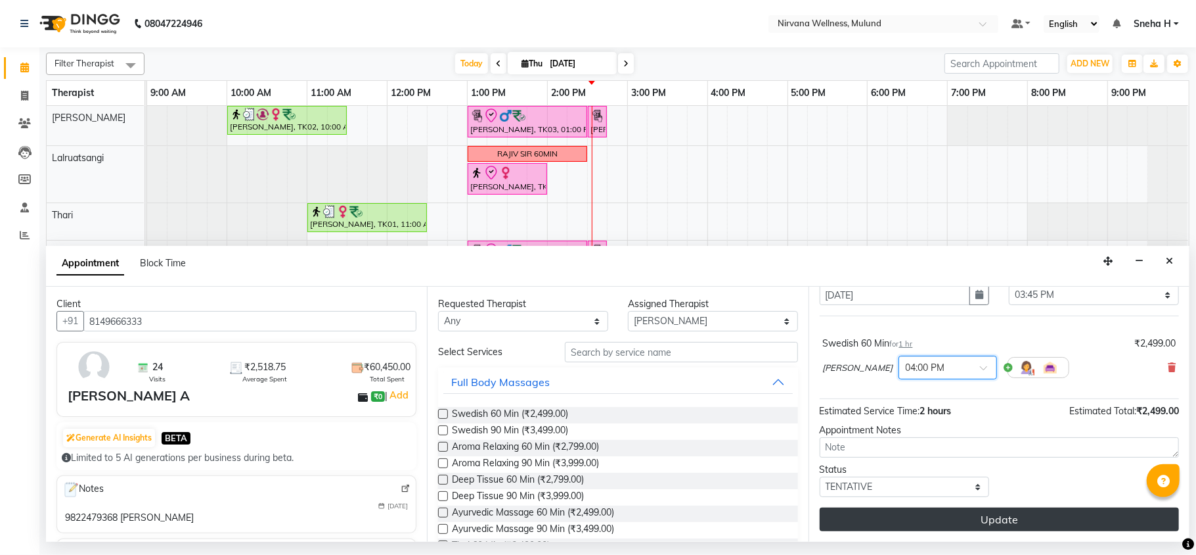
drag, startPoint x: 905, startPoint y: 506, endPoint x: 898, endPoint y: 513, distance: 10.7
click at [903, 511] on div "Jump to Today 1 2 3 4 5 6 7 8 Weeks Appointment Date 04-09-2025 Appointment Tim…" at bounding box center [999, 413] width 381 height 255
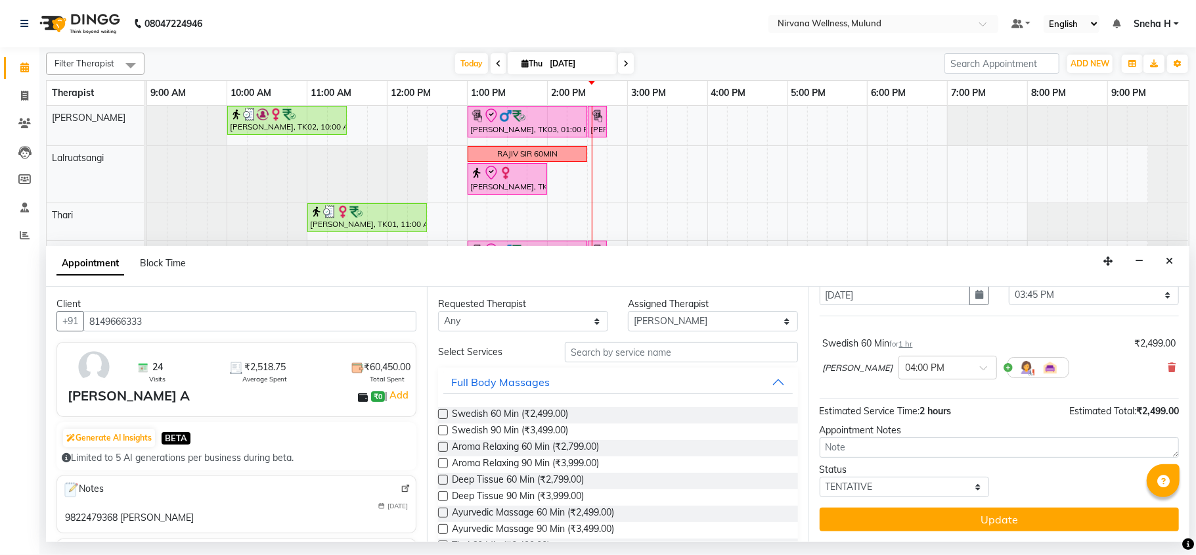
click at [884, 524] on button "Update" at bounding box center [999, 519] width 359 height 24
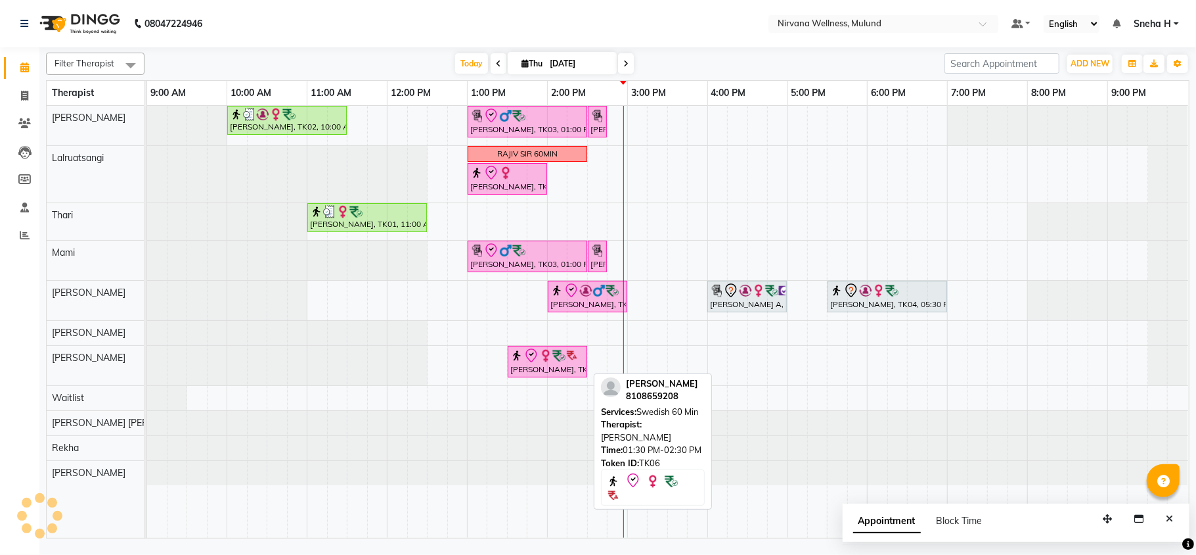
click at [539, 361] on img at bounding box center [545, 355] width 13 height 13
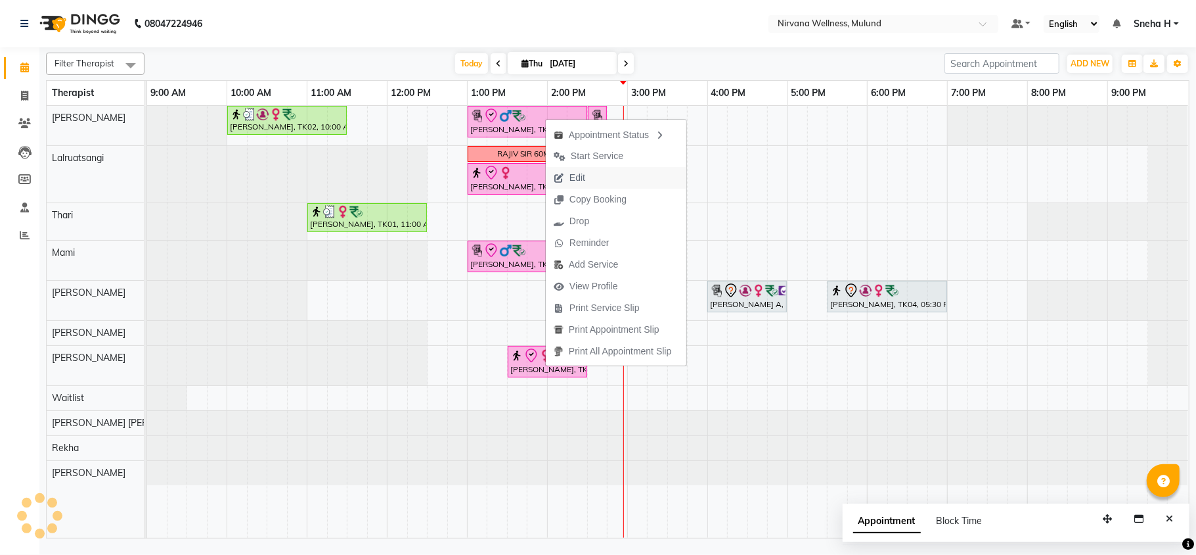
click at [584, 179] on span "Edit" at bounding box center [578, 178] width 16 height 14
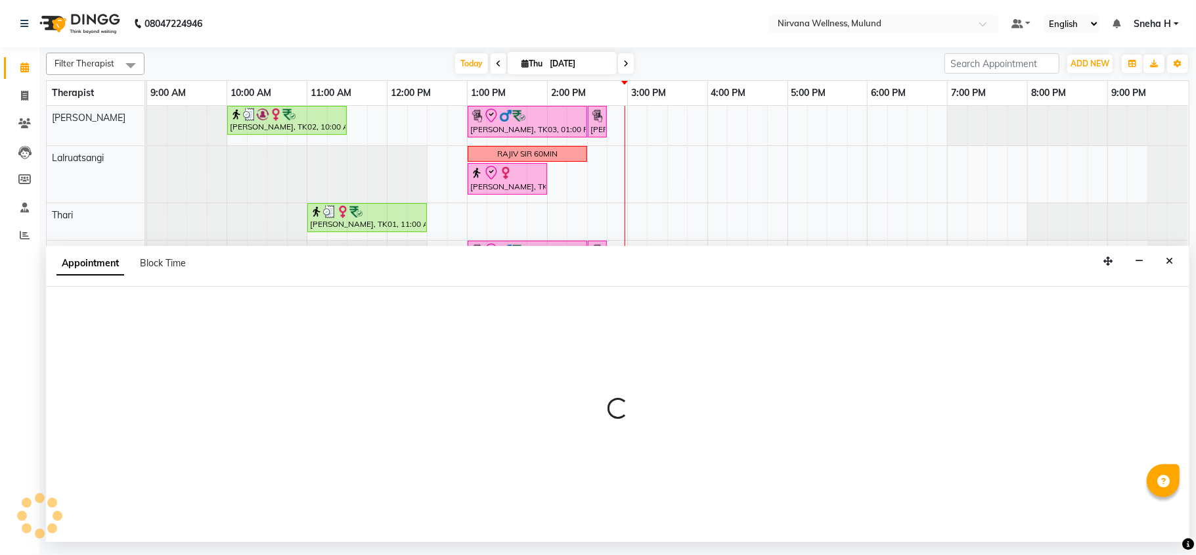
select select "tentative"
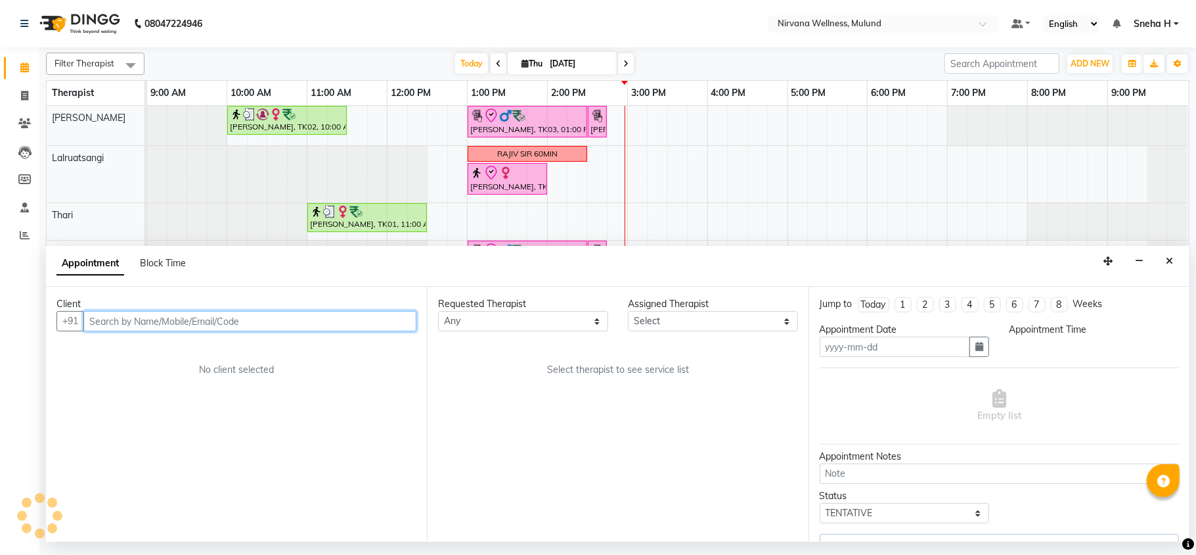
type input "[DATE]"
select select "35614"
select select "check-in"
select select "810"
select select "2150"
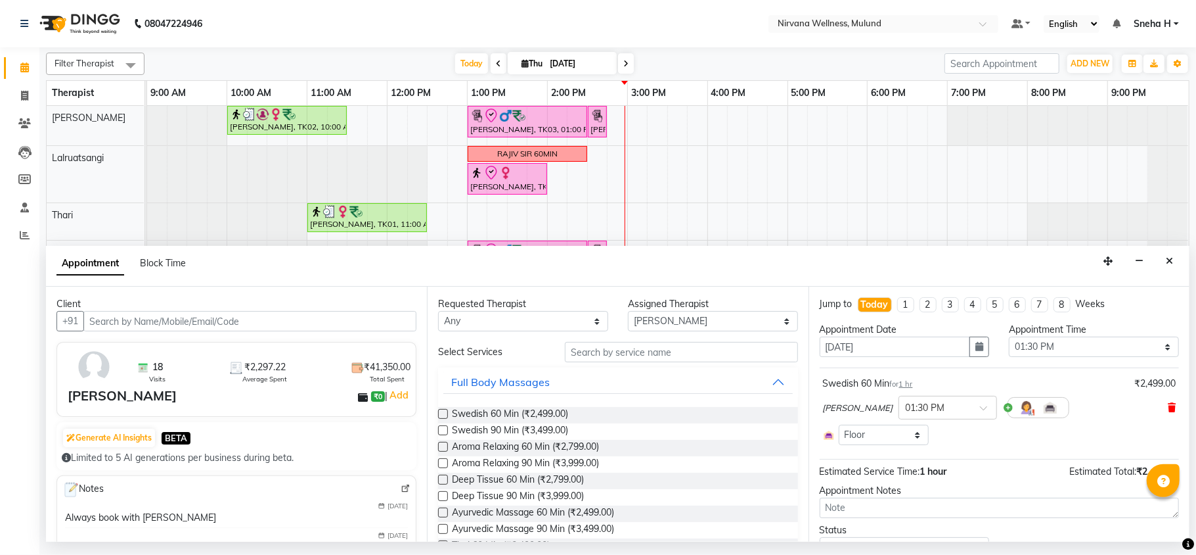
click at [1168, 405] on icon at bounding box center [1172, 407] width 8 height 9
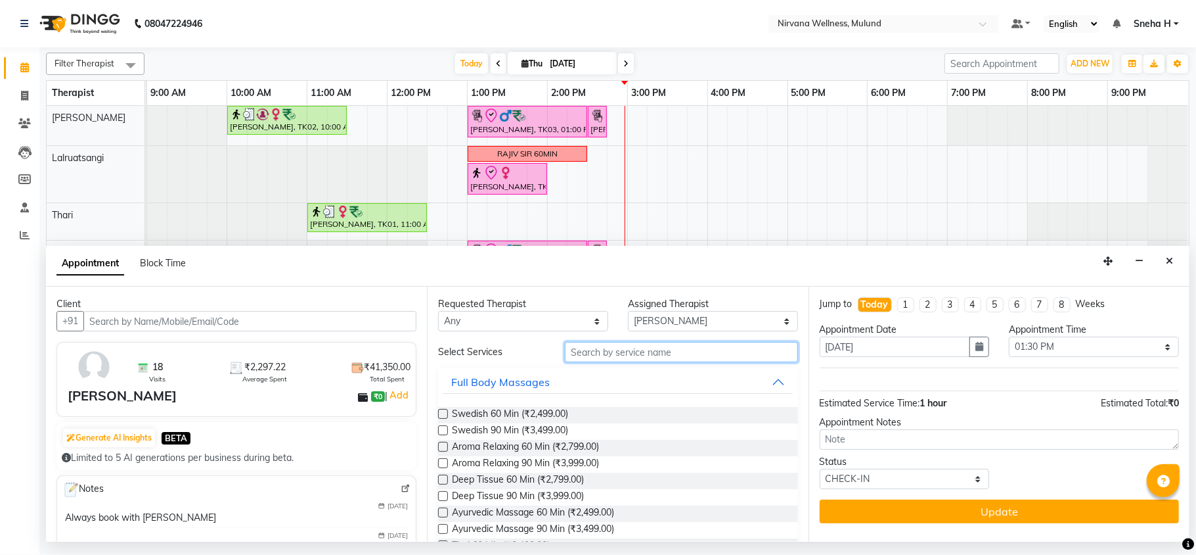
click at [702, 356] on input "text" at bounding box center [681, 352] width 233 height 20
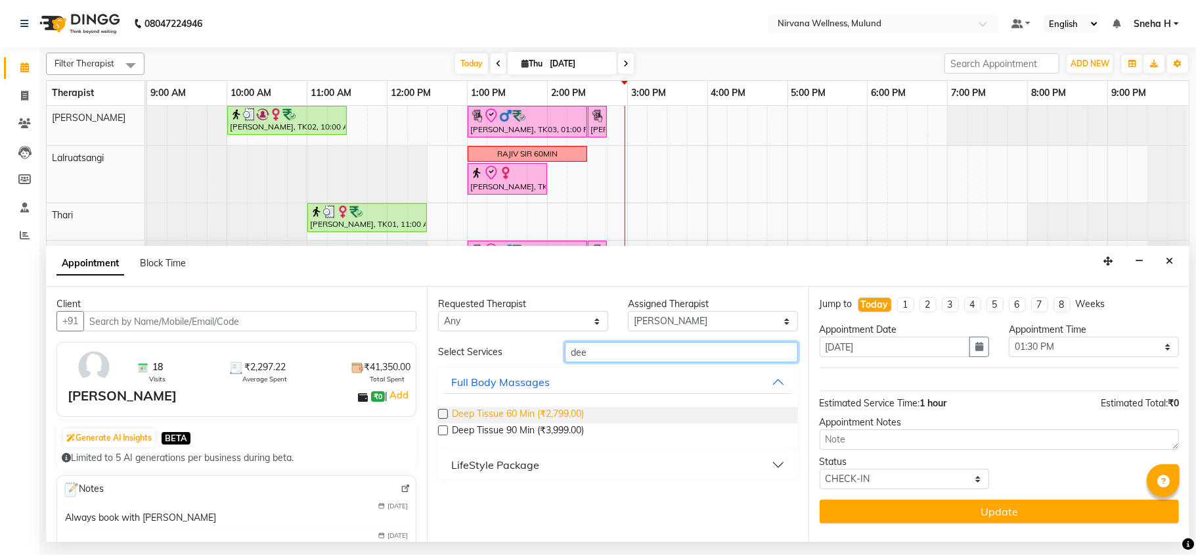
type input "dee"
click at [530, 409] on span "Deep Tissue 60 Min (₹2,799.00)" at bounding box center [518, 415] width 132 height 16
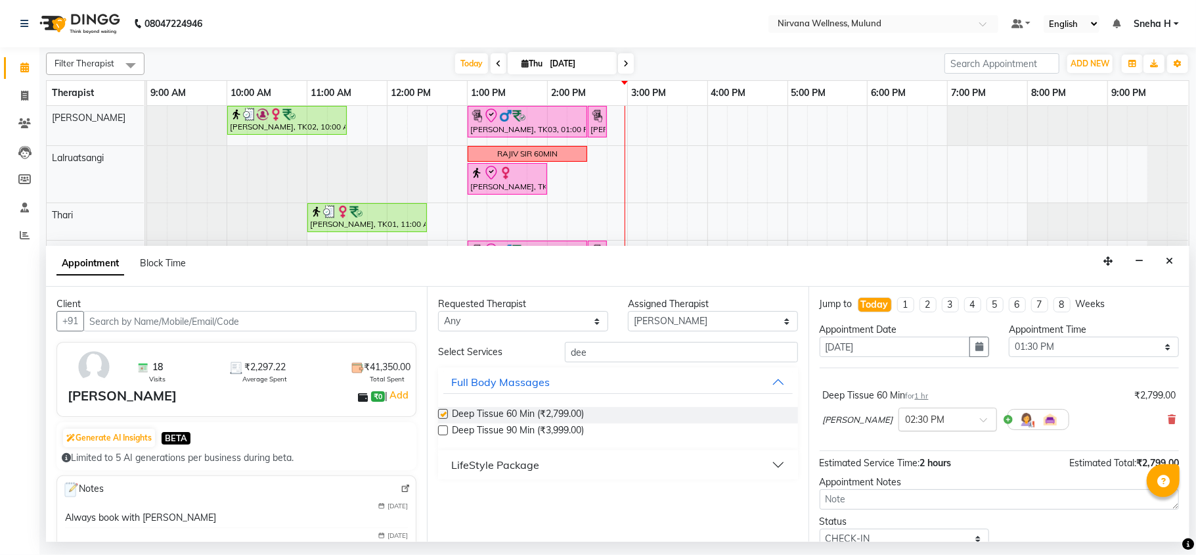
checkbox input "false"
click at [909, 414] on div at bounding box center [947, 418] width 97 height 14
click at [899, 488] on div "01:30 PM" at bounding box center [947, 481] width 97 height 24
drag, startPoint x: 649, startPoint y: 355, endPoint x: 531, endPoint y: 353, distance: 118.3
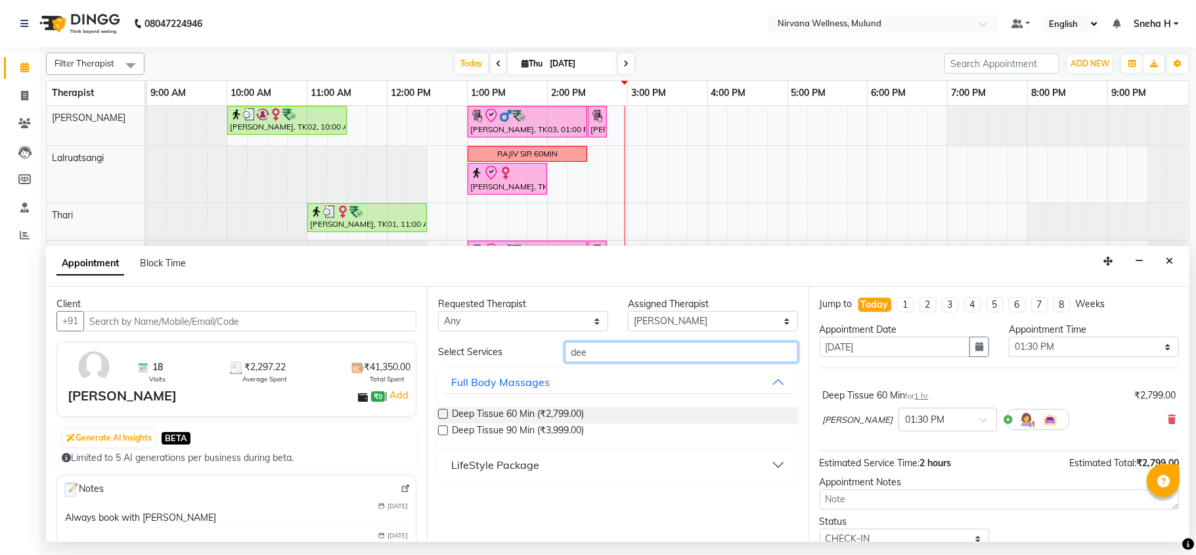
click at [531, 353] on div "Select Services dee" at bounding box center [617, 352] width 379 height 20
type input "ste"
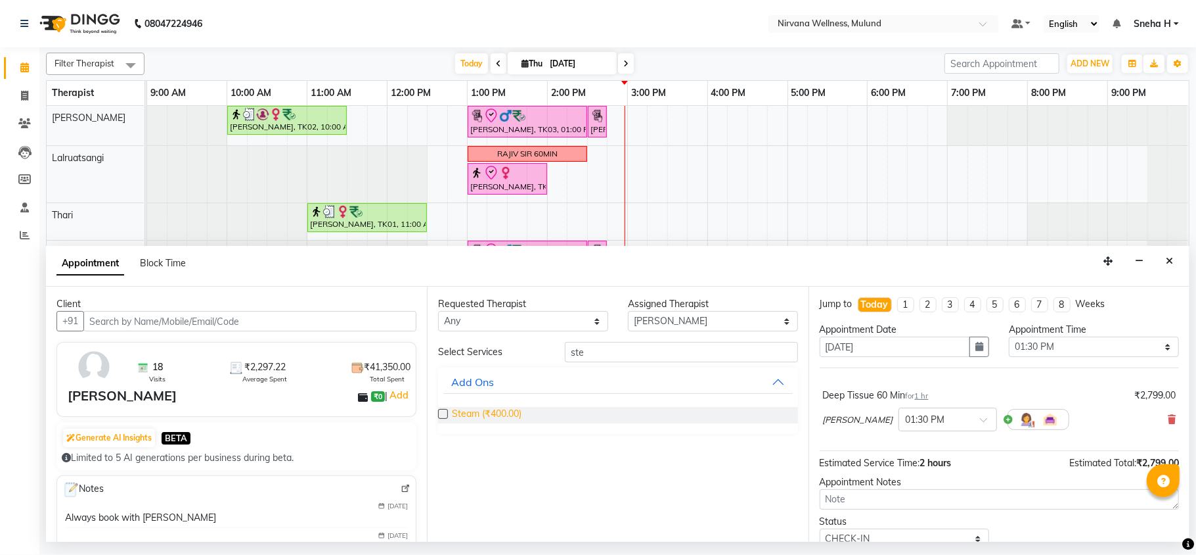
click at [521, 413] on span "Steam (₹400.00)" at bounding box center [487, 415] width 70 height 16
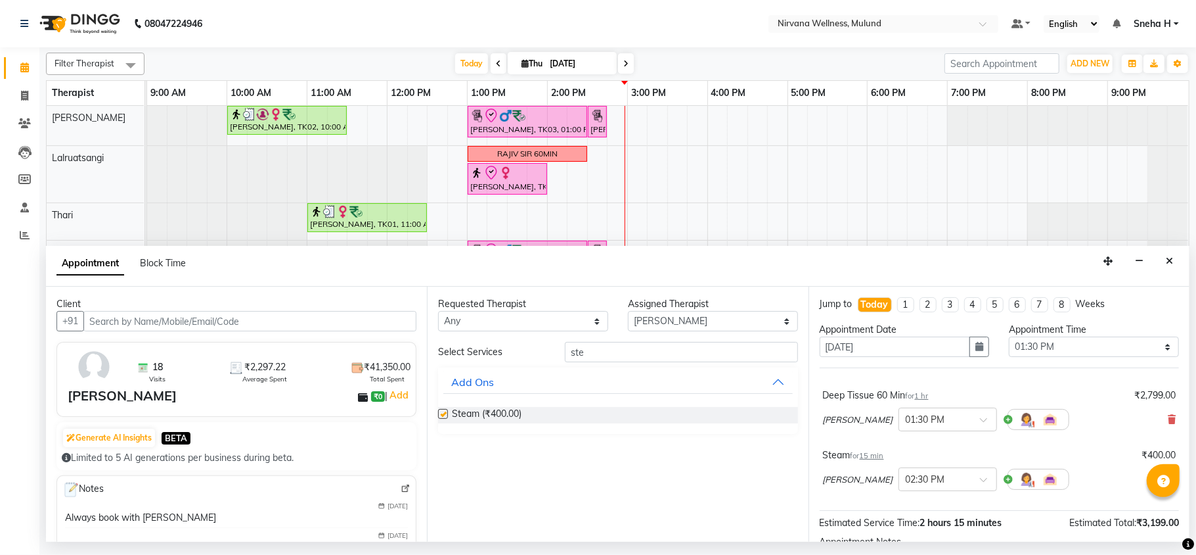
checkbox input "false"
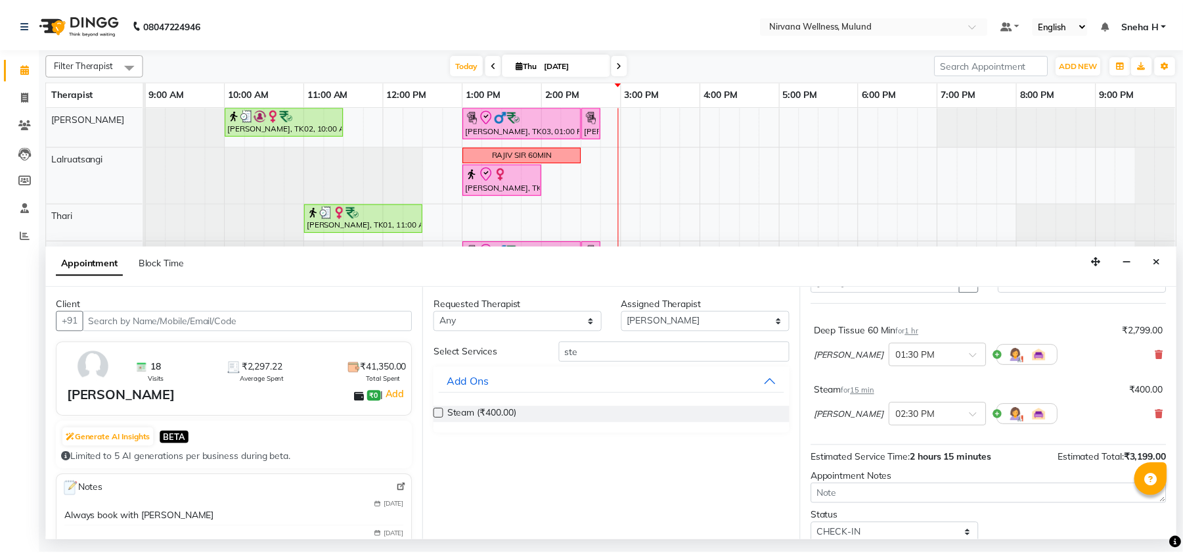
scroll to position [114, 0]
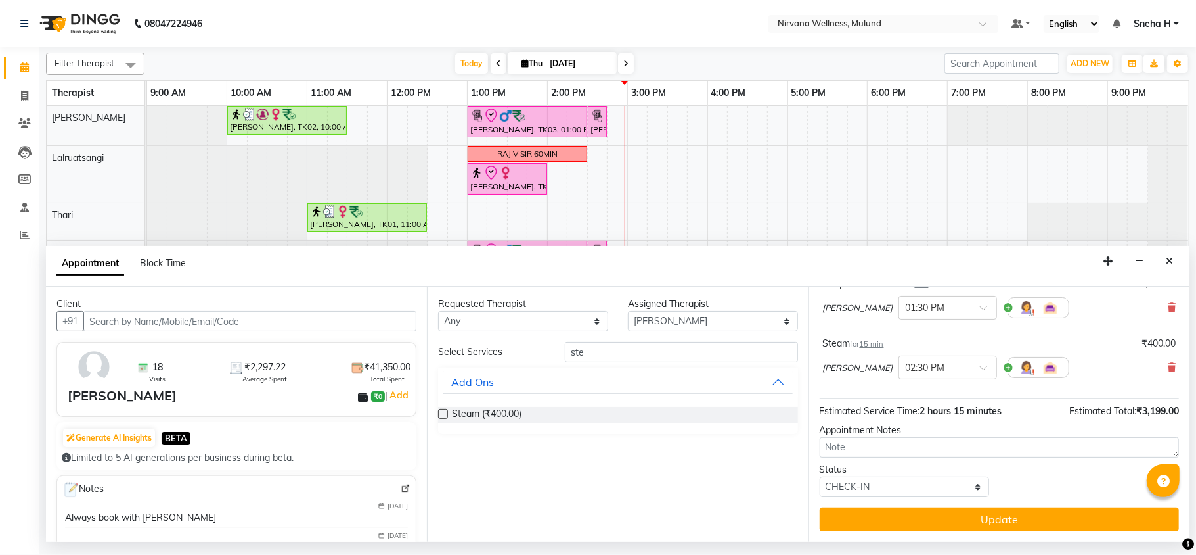
click at [869, 523] on button "Update" at bounding box center [999, 519] width 359 height 24
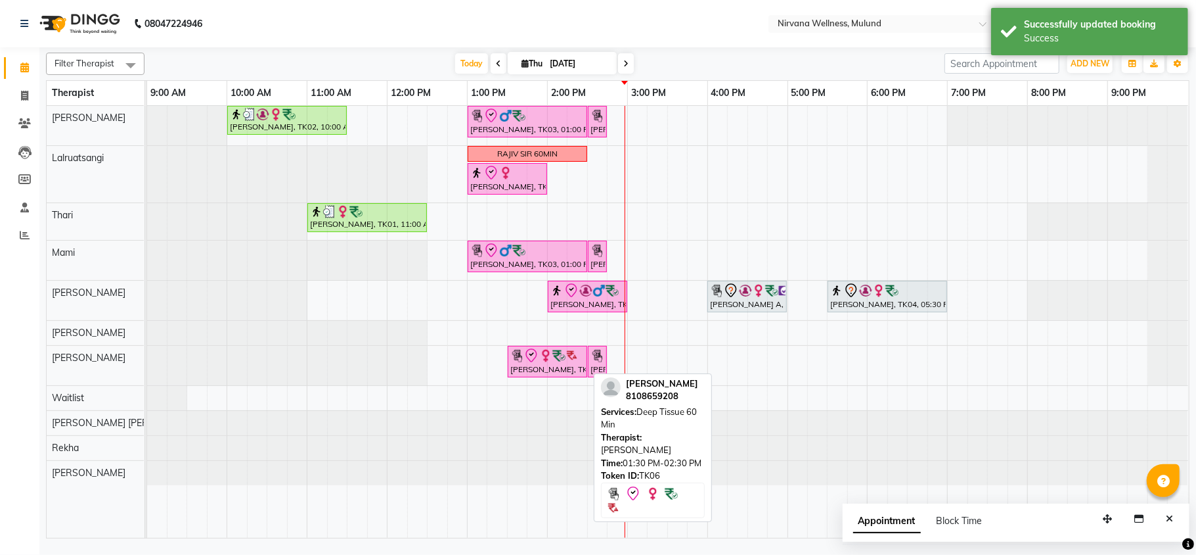
click at [536, 365] on div "[PERSON_NAME], TK06, 01:30 PM-02:30 PM, Deep Tissue 60 Min" at bounding box center [547, 362] width 77 height 28
select select "8"
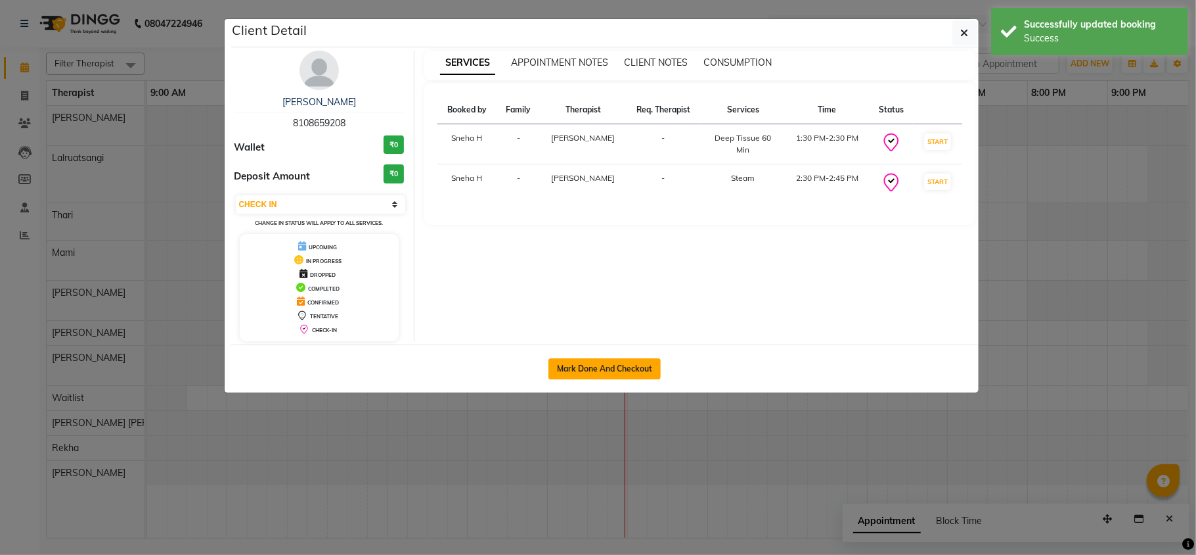
click at [603, 363] on button "Mark Done And Checkout" at bounding box center [605, 368] width 112 height 21
select select "service"
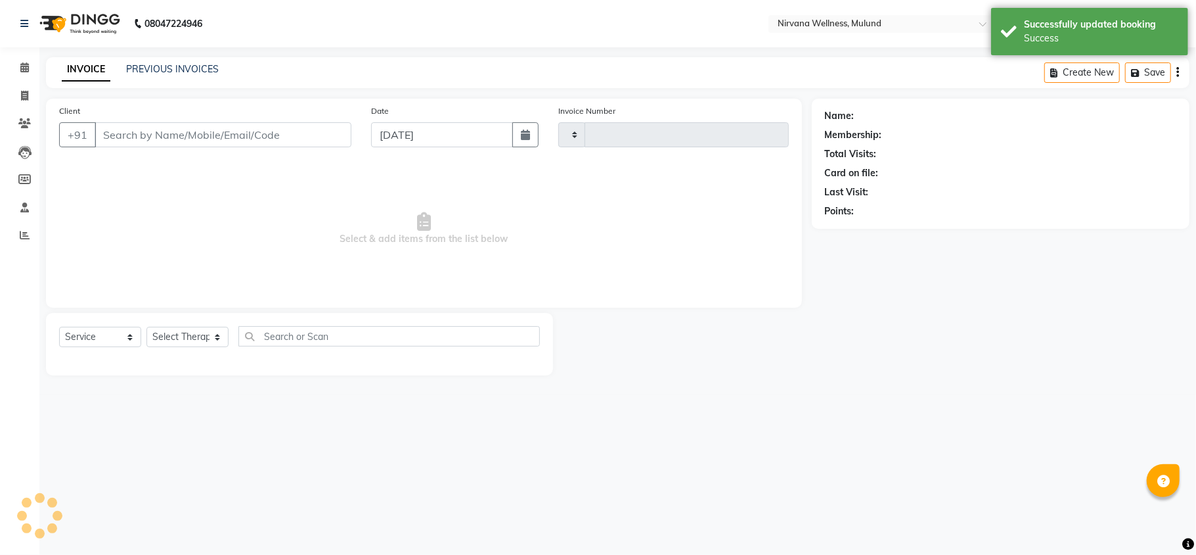
type input "1838"
select select "4890"
type input "8108659208"
select select "35614"
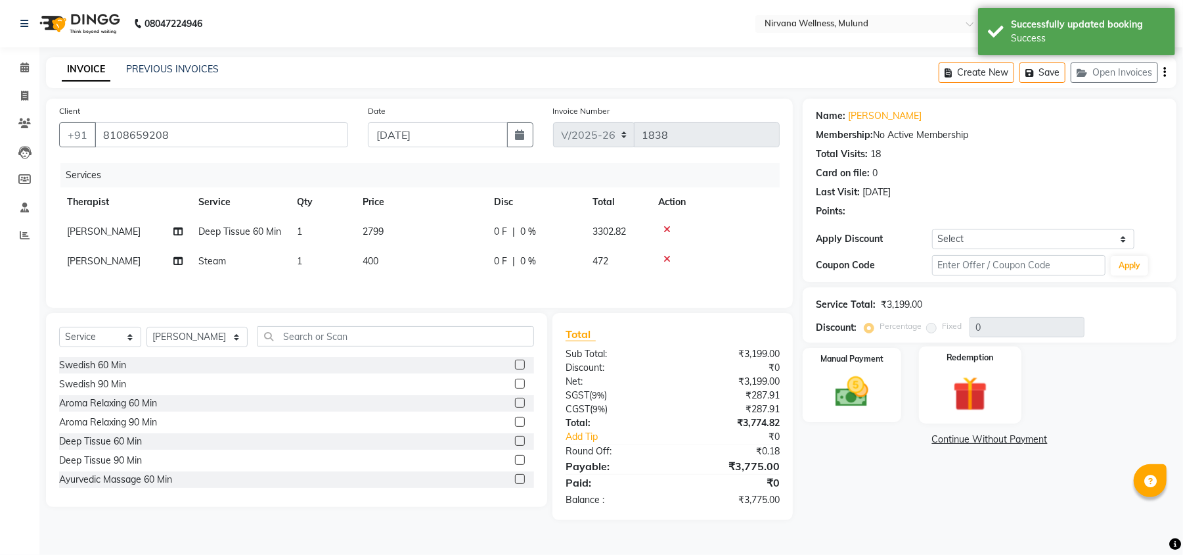
click at [980, 400] on img at bounding box center [970, 393] width 57 height 43
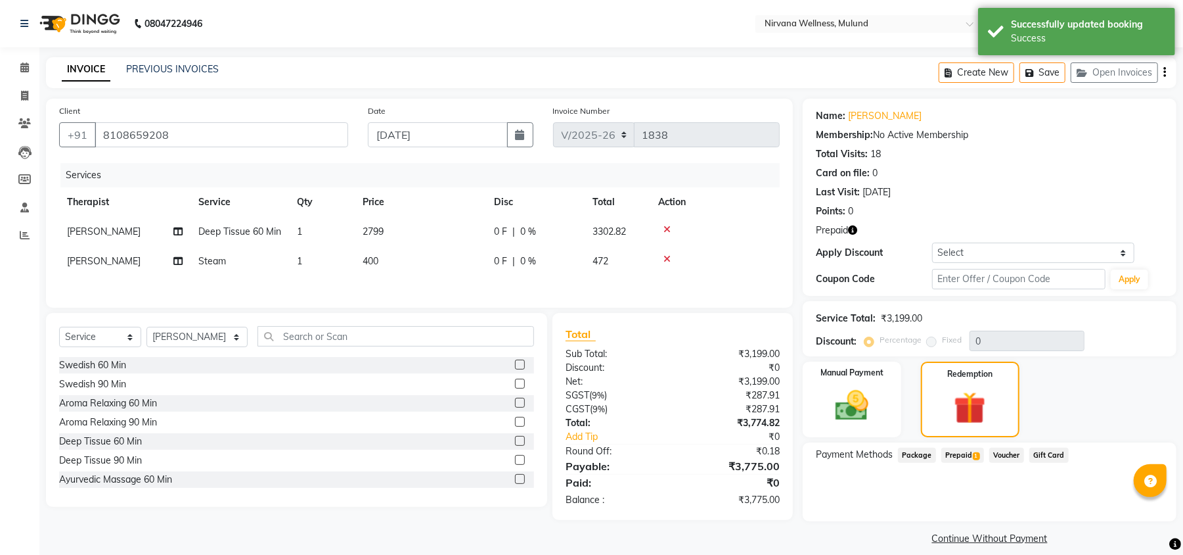
click at [961, 456] on span "Prepaid 1" at bounding box center [963, 454] width 43 height 15
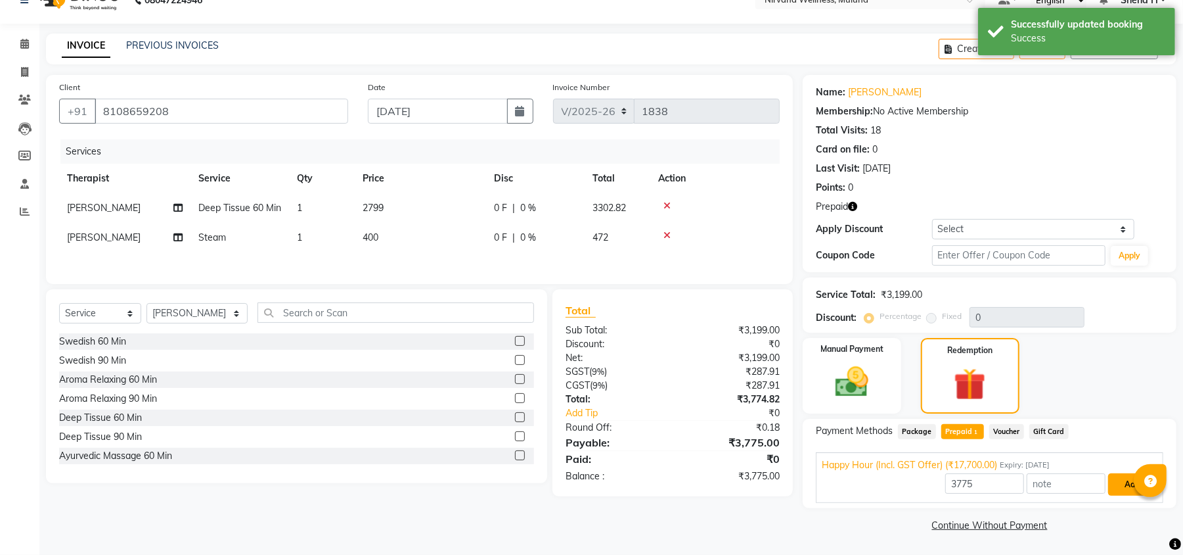
click at [1120, 477] on button "Add" at bounding box center [1132, 484] width 48 height 22
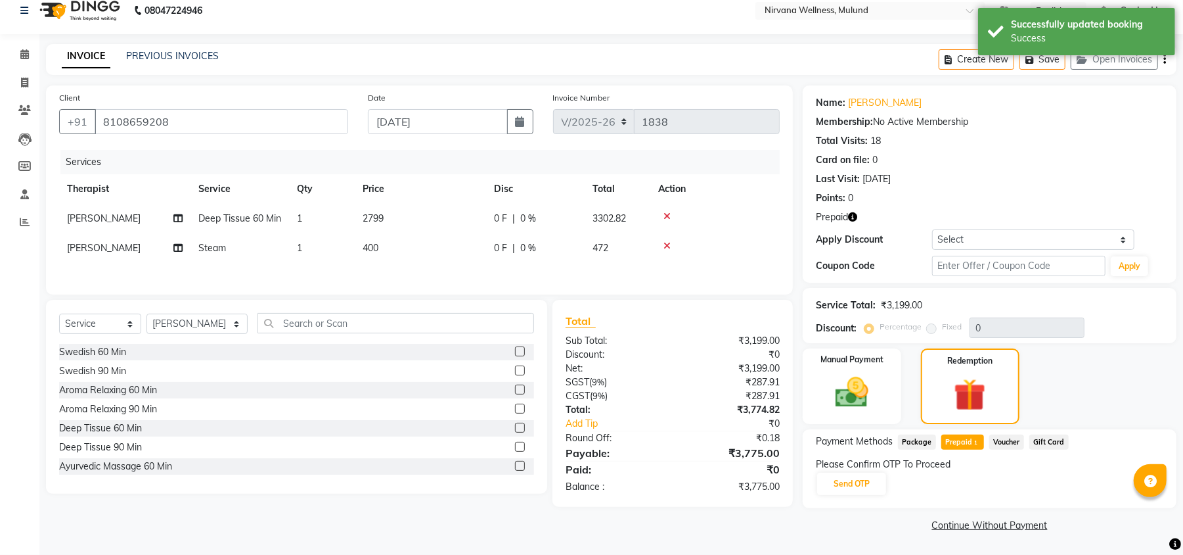
scroll to position [13, 0]
click at [860, 477] on button "Send OTP" at bounding box center [851, 483] width 69 height 22
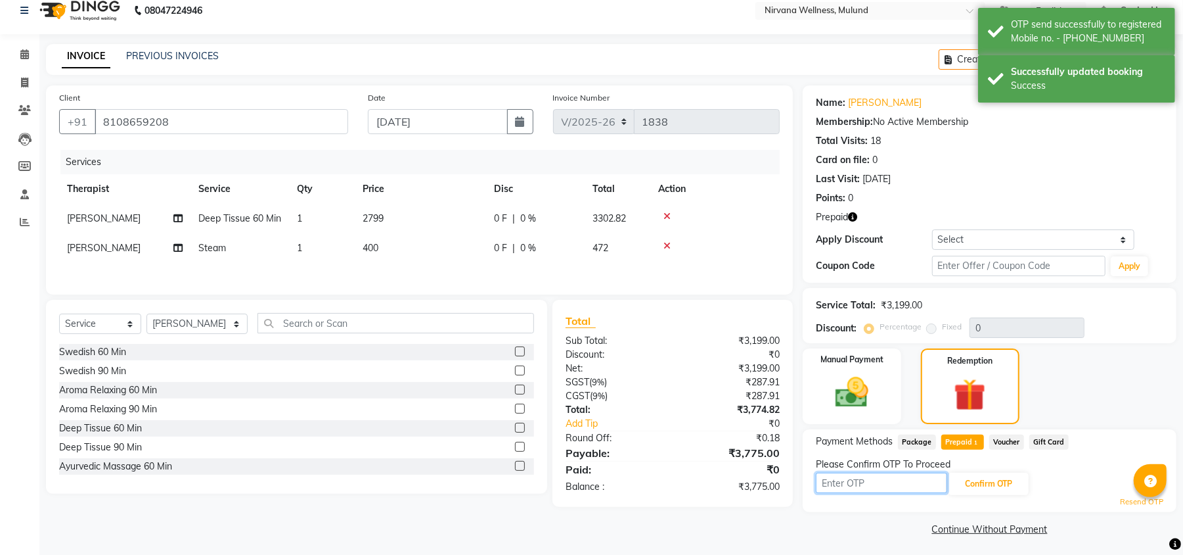
click at [850, 480] on input "text" at bounding box center [881, 482] width 131 height 20
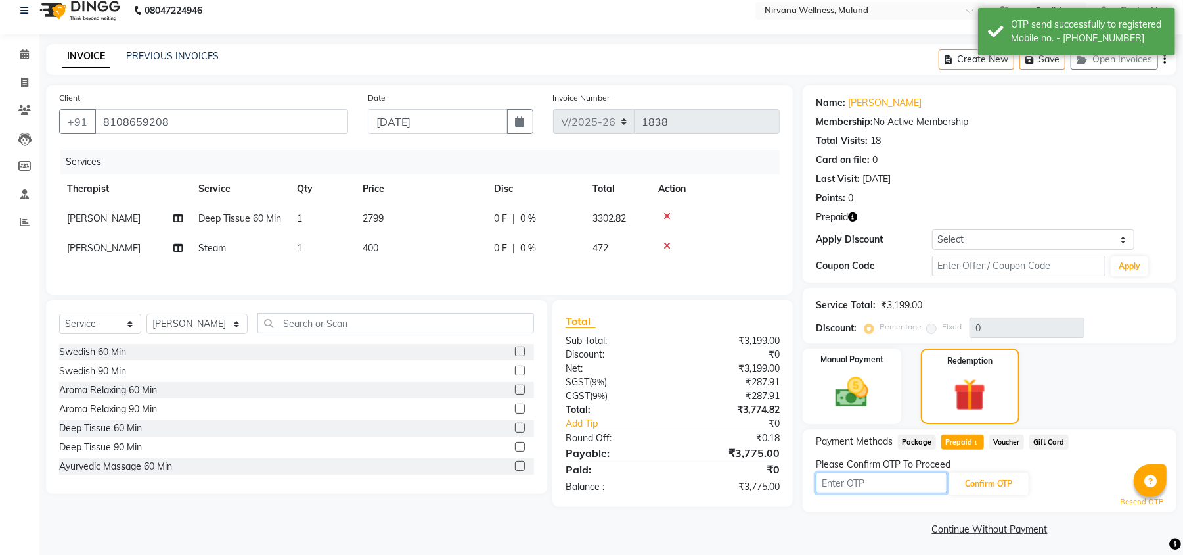
click at [855, 486] on input "text" at bounding box center [881, 482] width 131 height 20
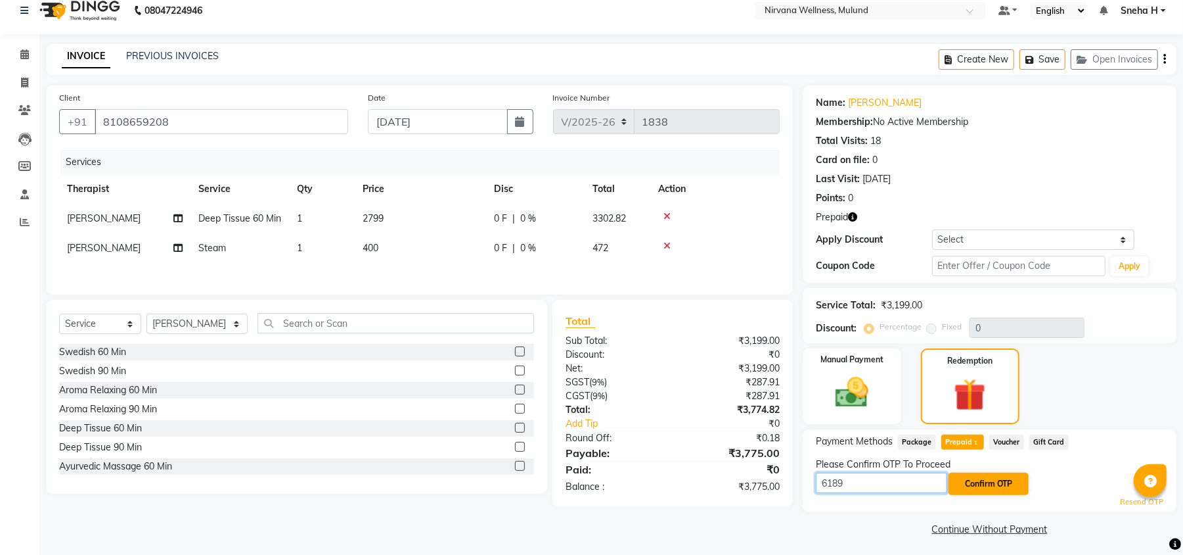
type input "6189"
click at [978, 487] on button "Confirm OTP" at bounding box center [989, 483] width 80 height 22
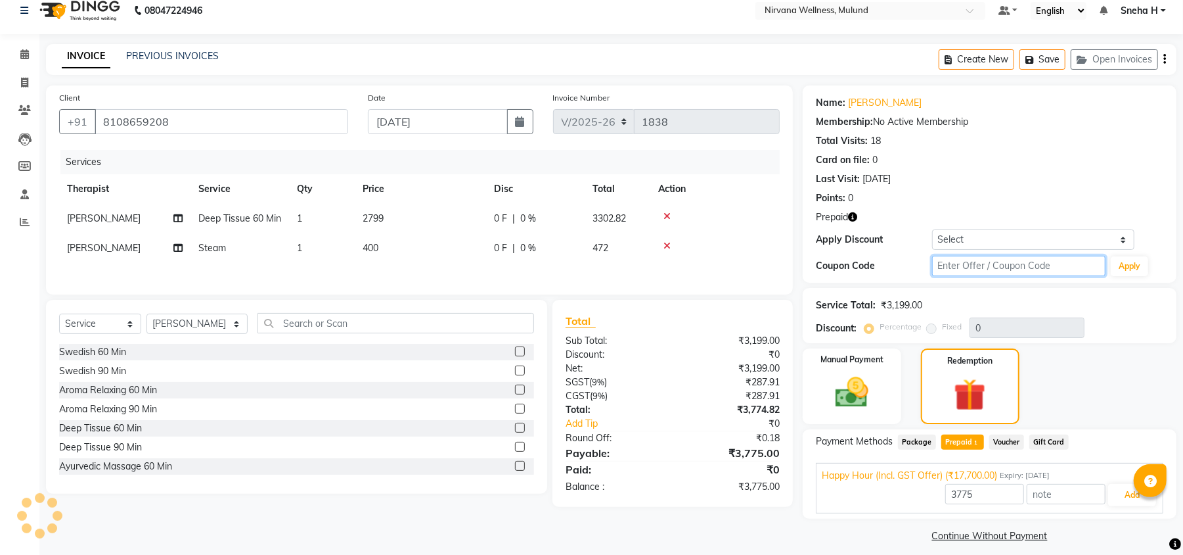
click at [983, 273] on input "text" at bounding box center [1018, 266] width 173 height 20
type input "D50%"
click at [1136, 268] on button "Apply" at bounding box center [1129, 266] width 37 height 20
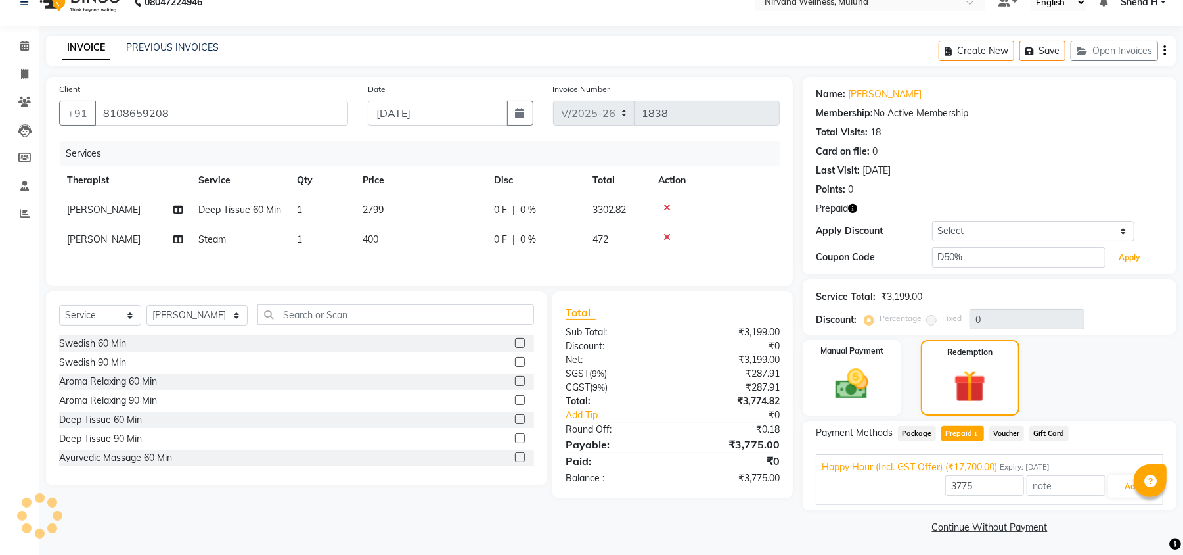
scroll to position [24, 0]
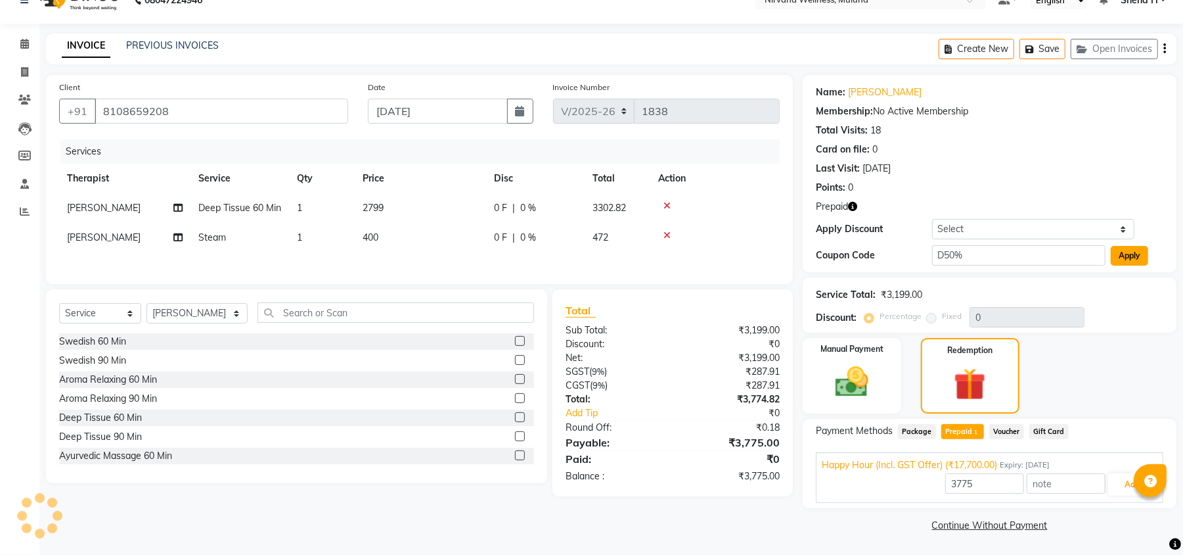
click at [1125, 254] on button "Apply" at bounding box center [1129, 256] width 37 height 20
type input "50"
type input "17700"
type input "50"
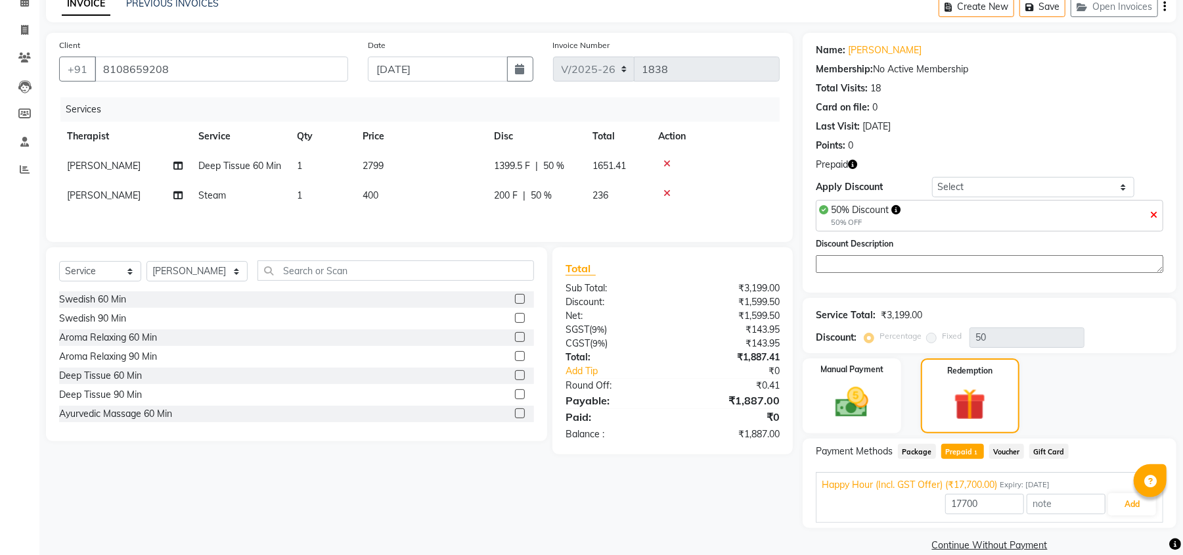
scroll to position [87, 0]
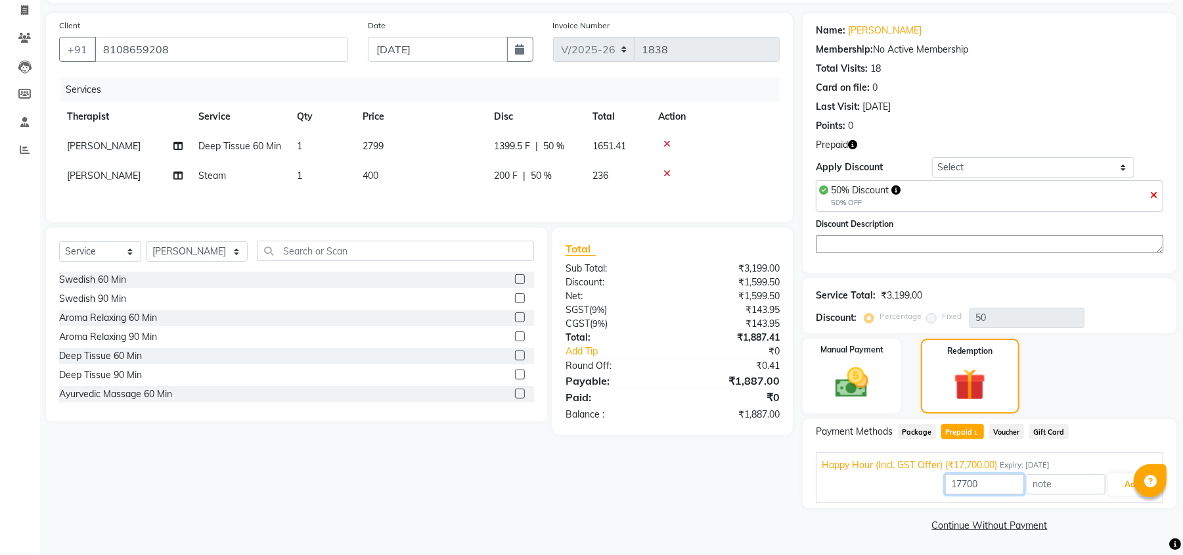
drag, startPoint x: 996, startPoint y: 480, endPoint x: 907, endPoint y: 480, distance: 89.4
click at [907, 480] on div "17700 Add" at bounding box center [990, 484] width 336 height 25
type input "1887"
click at [1121, 485] on button "Add" at bounding box center [1132, 484] width 48 height 22
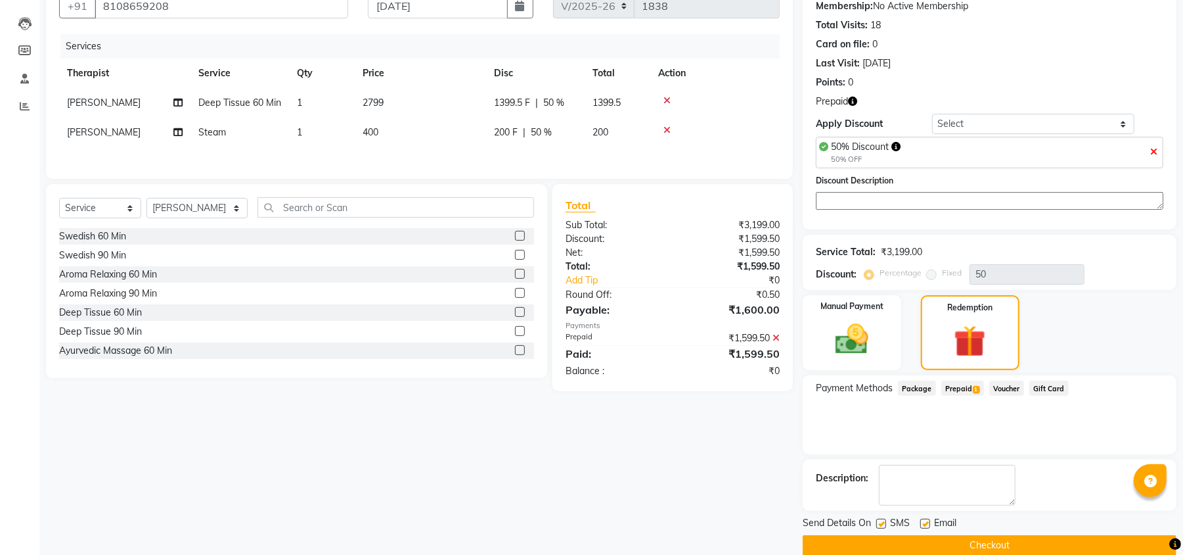
scroll to position [150, 0]
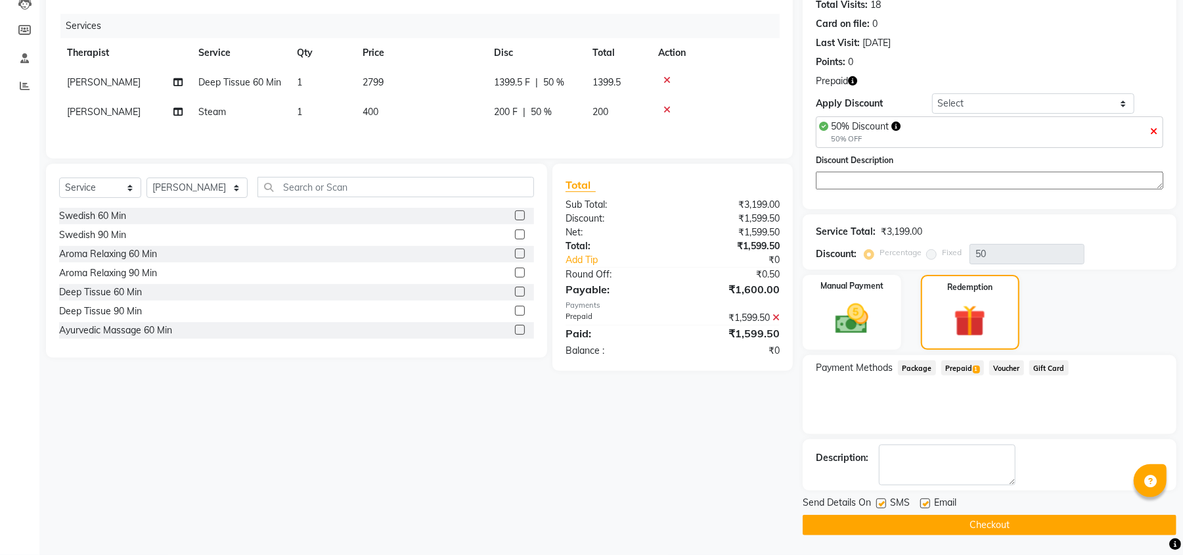
click at [915, 534] on button "Checkout" at bounding box center [990, 524] width 374 height 20
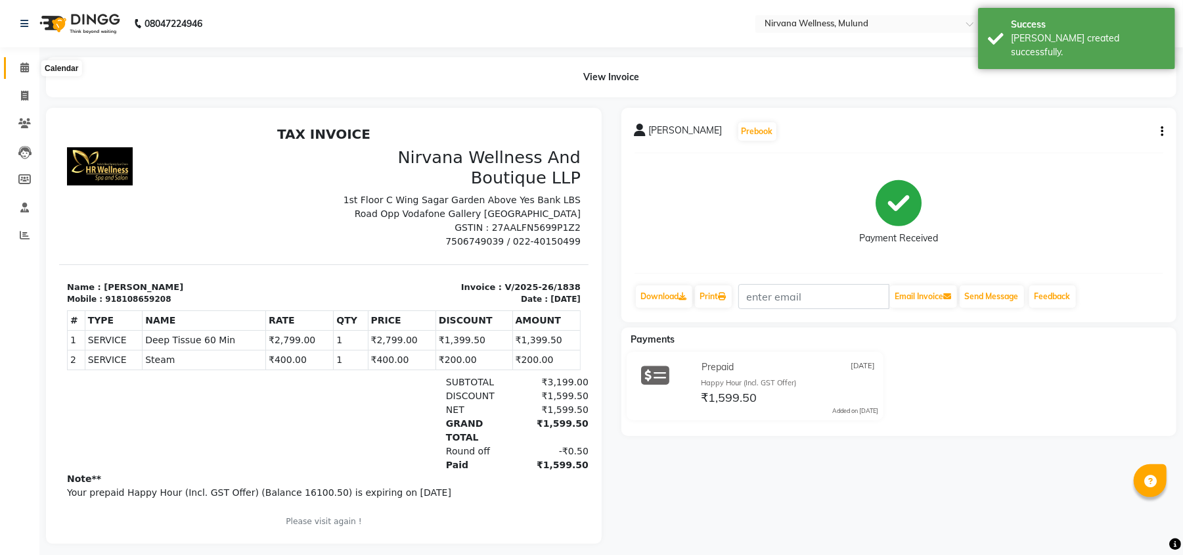
click at [27, 66] on icon at bounding box center [24, 67] width 9 height 10
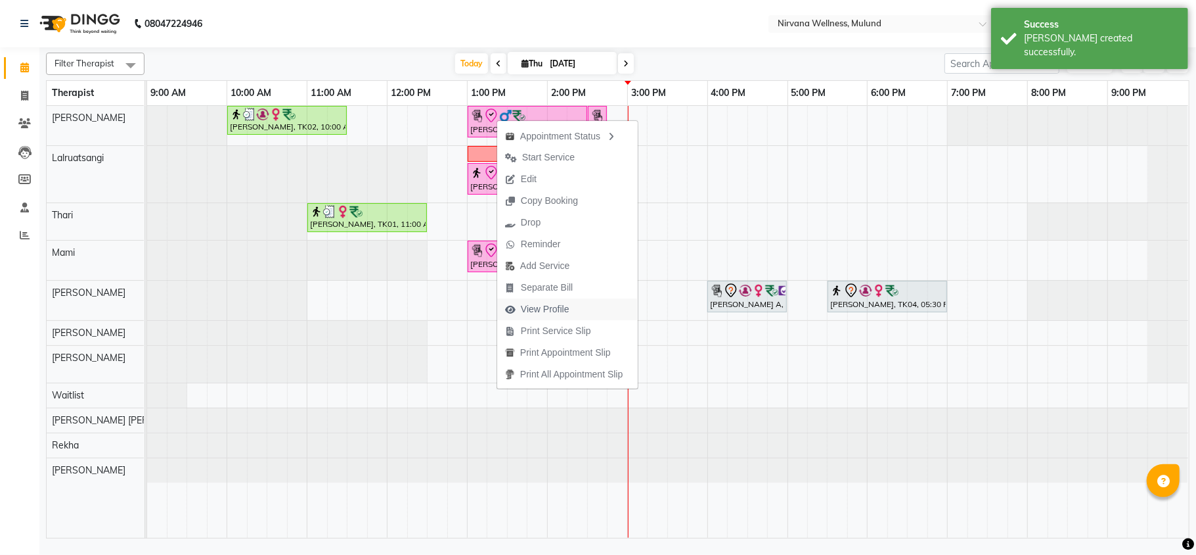
click at [549, 306] on span "View Profile" at bounding box center [545, 309] width 49 height 14
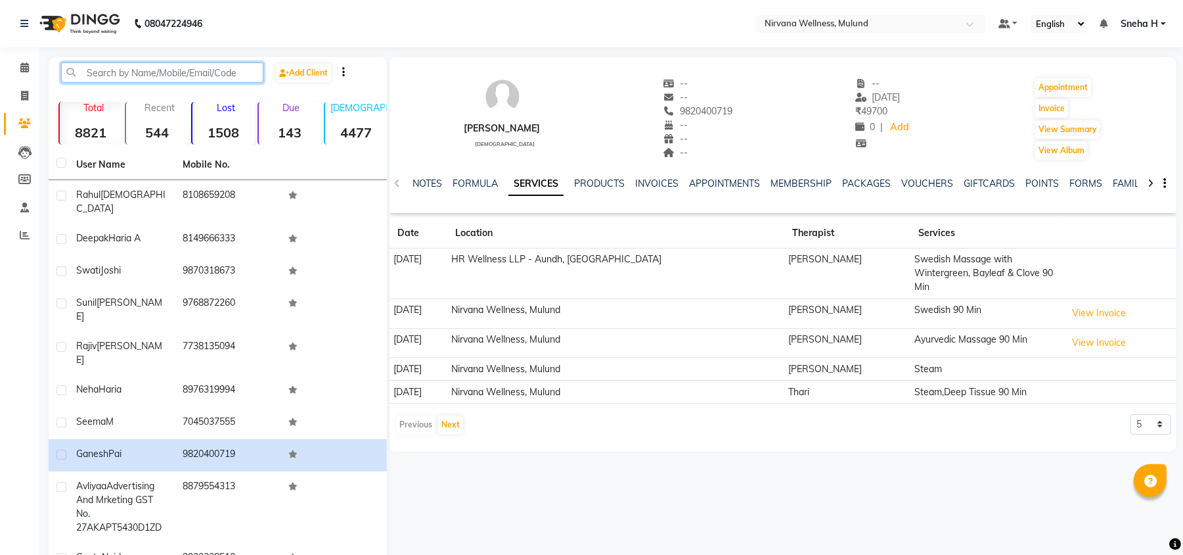
click at [200, 69] on input "text" at bounding box center [162, 72] width 202 height 20
paste input "9967433917"
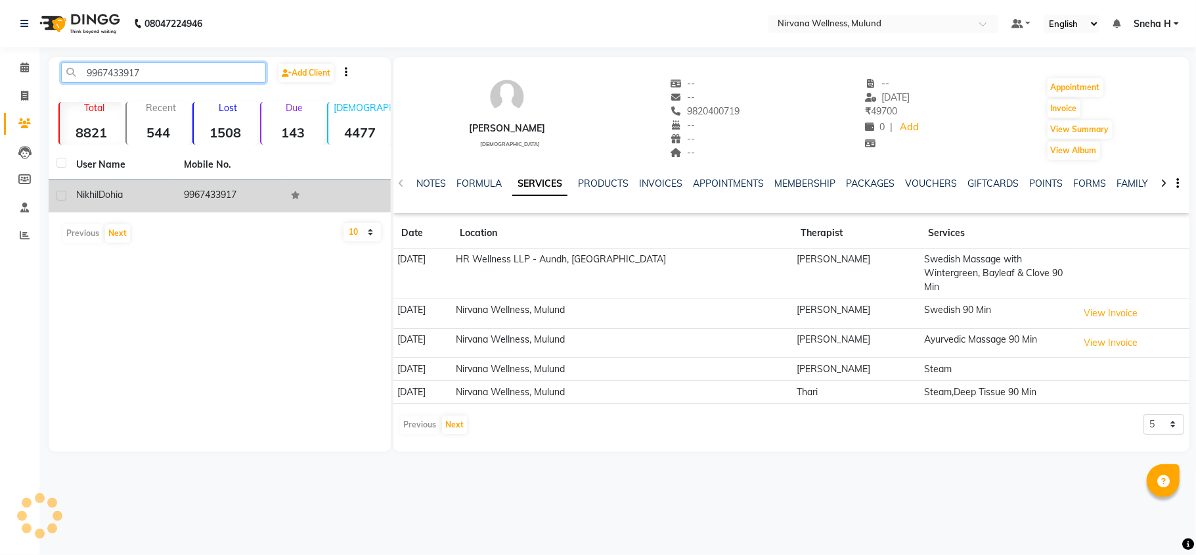
type input "9967433917"
click at [120, 197] on span "Dohia" at bounding box center [111, 195] width 24 height 12
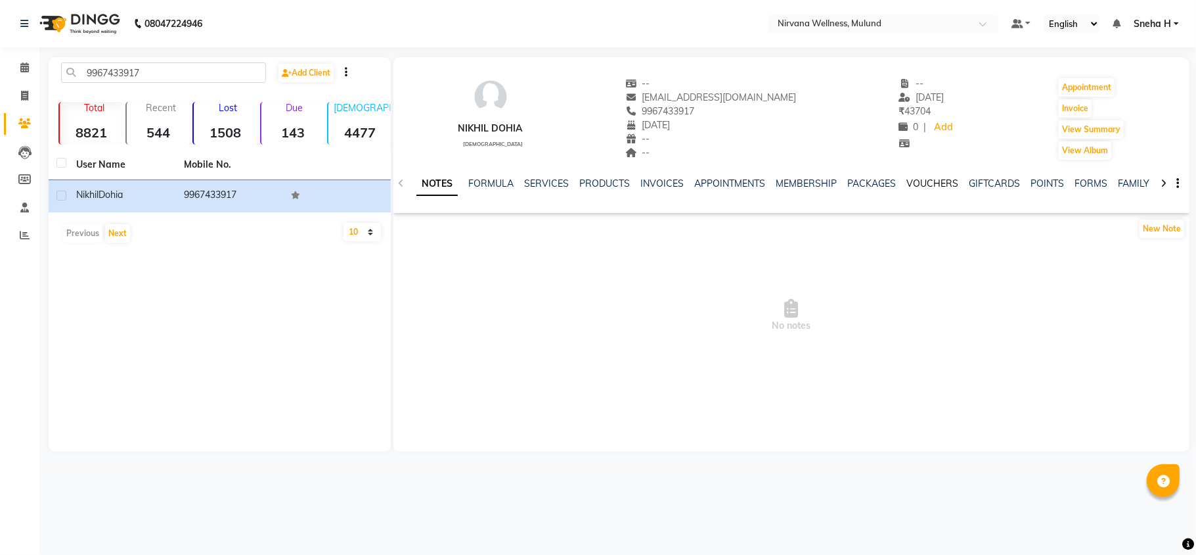
click at [921, 187] on link "VOUCHERS" at bounding box center [933, 183] width 52 height 12
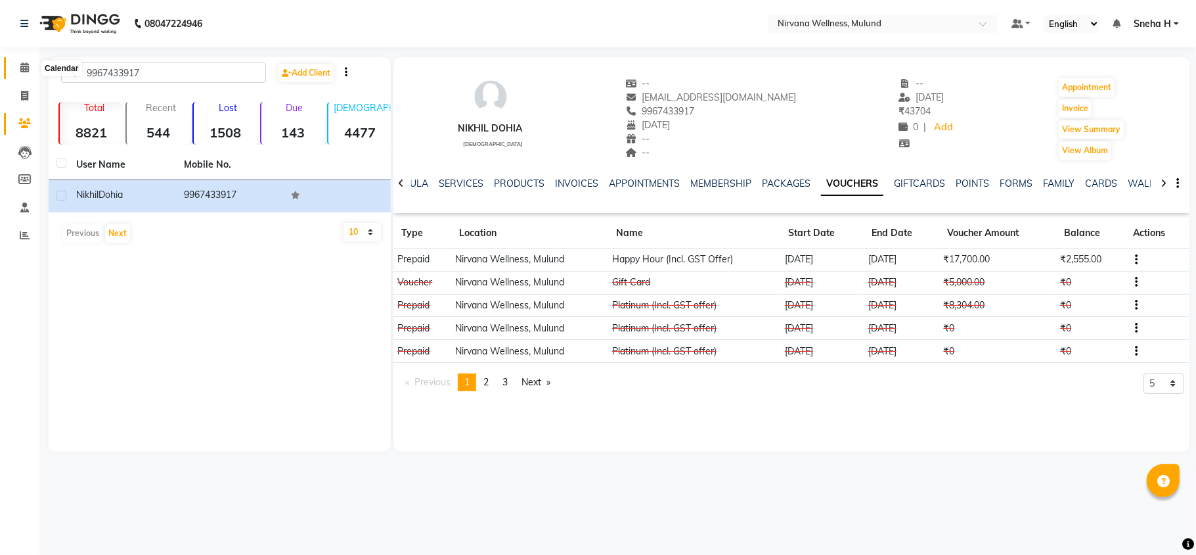
click at [13, 74] on span at bounding box center [24, 67] width 23 height 15
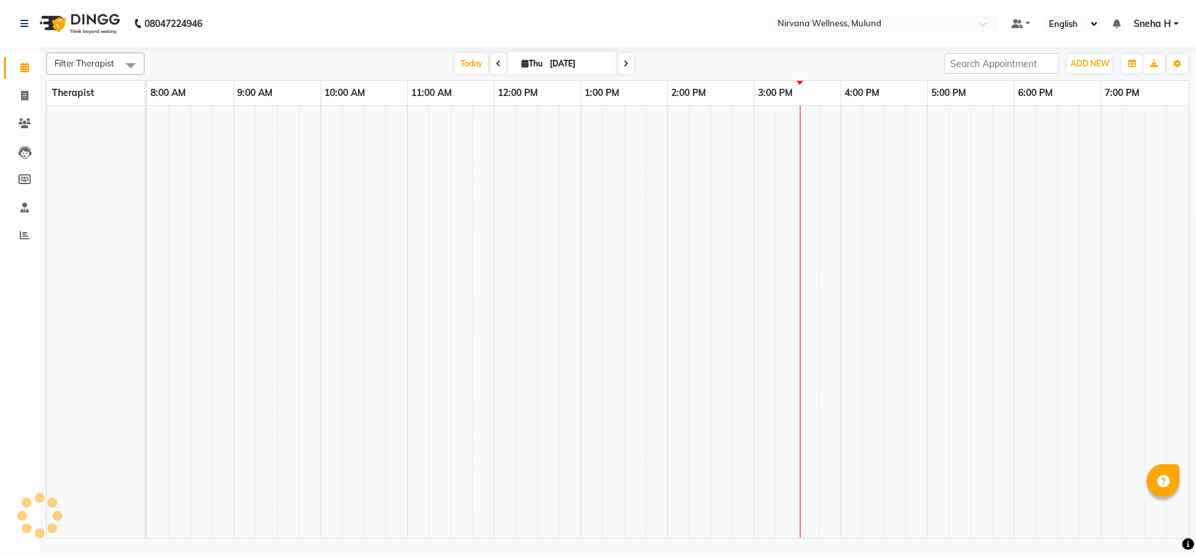
click at [624, 60] on icon at bounding box center [626, 64] width 5 height 8
type input "[DATE]"
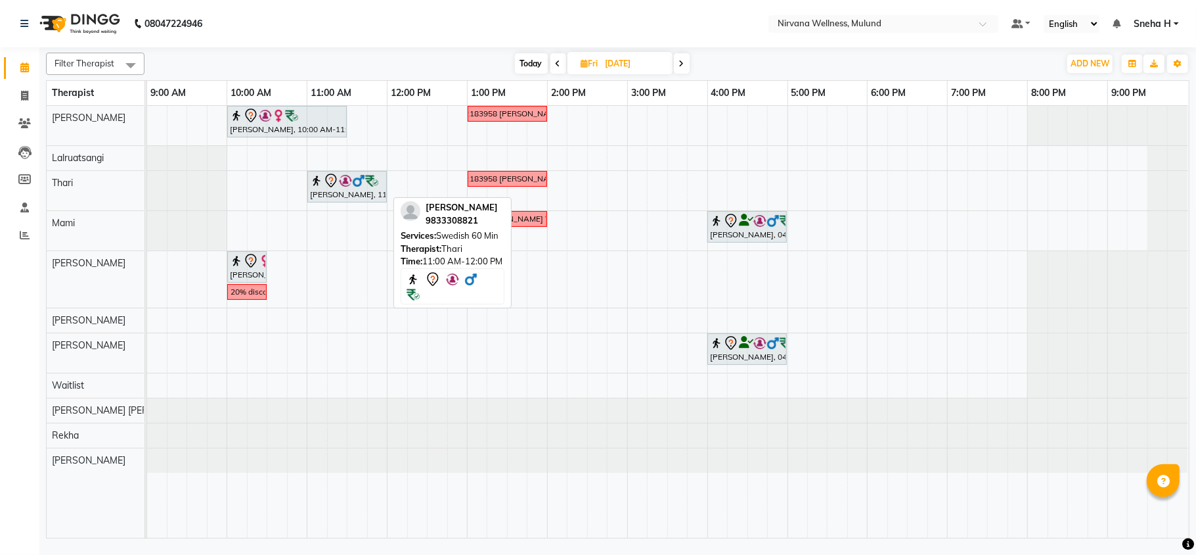
click at [334, 189] on div "Sayali Kadamba, 11:00 AM-12:00 PM, Swedish 60 Min" at bounding box center [347, 187] width 77 height 28
select select "7"
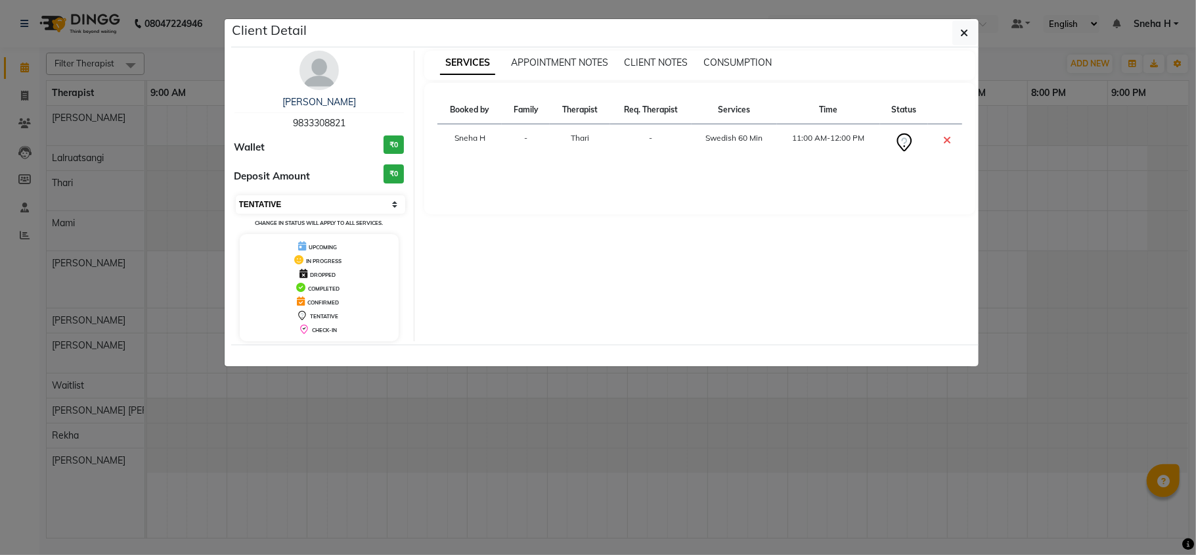
click at [329, 206] on select "Select CONFIRMED TENTATIVE" at bounding box center [321, 204] width 170 height 18
click at [198, 51] on ngb-modal-window "Client Detail Sayali Kadamba 9833308821 Wallet ₹0 Deposit Amount ₹0 Select CONF…" at bounding box center [598, 277] width 1196 height 555
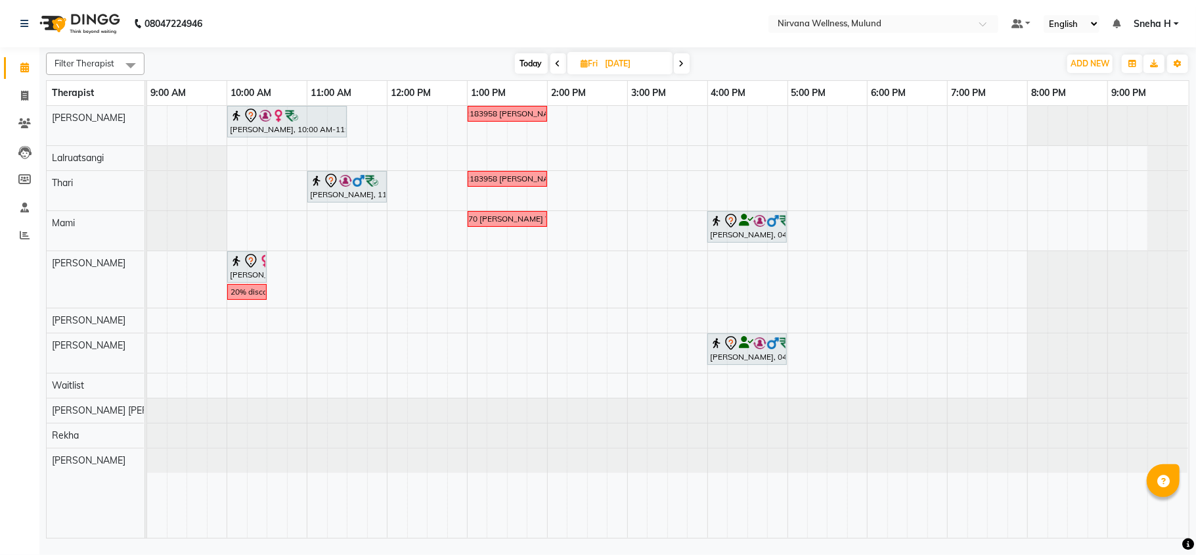
click at [556, 60] on icon at bounding box center [558, 64] width 5 height 8
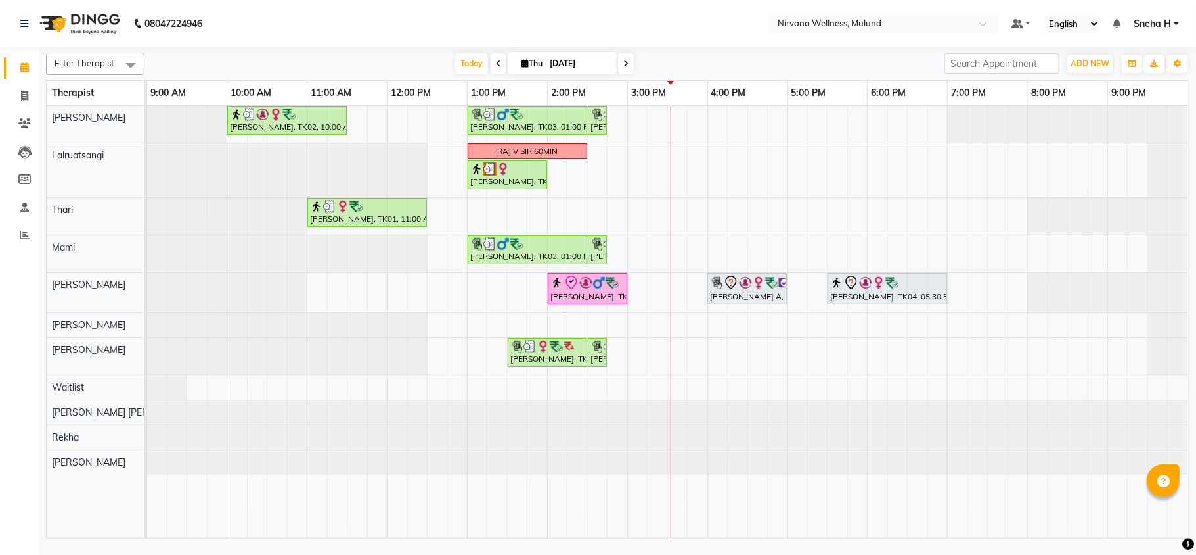
click at [624, 60] on icon at bounding box center [626, 64] width 5 height 8
type input "[DATE]"
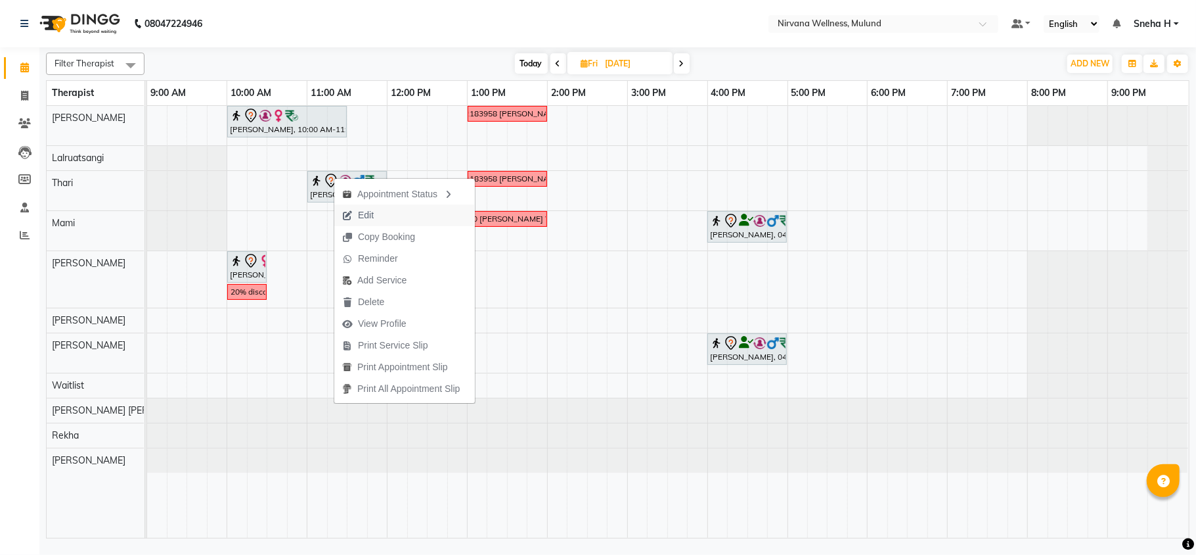
click at [382, 221] on button "Edit" at bounding box center [404, 215] width 141 height 22
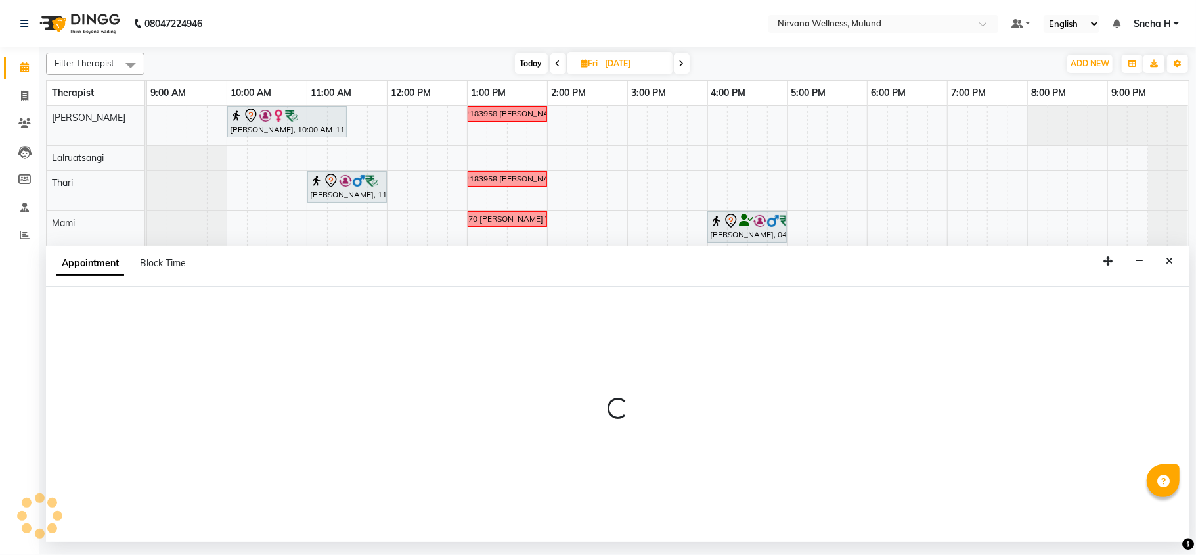
select select "660"
select select "tentative"
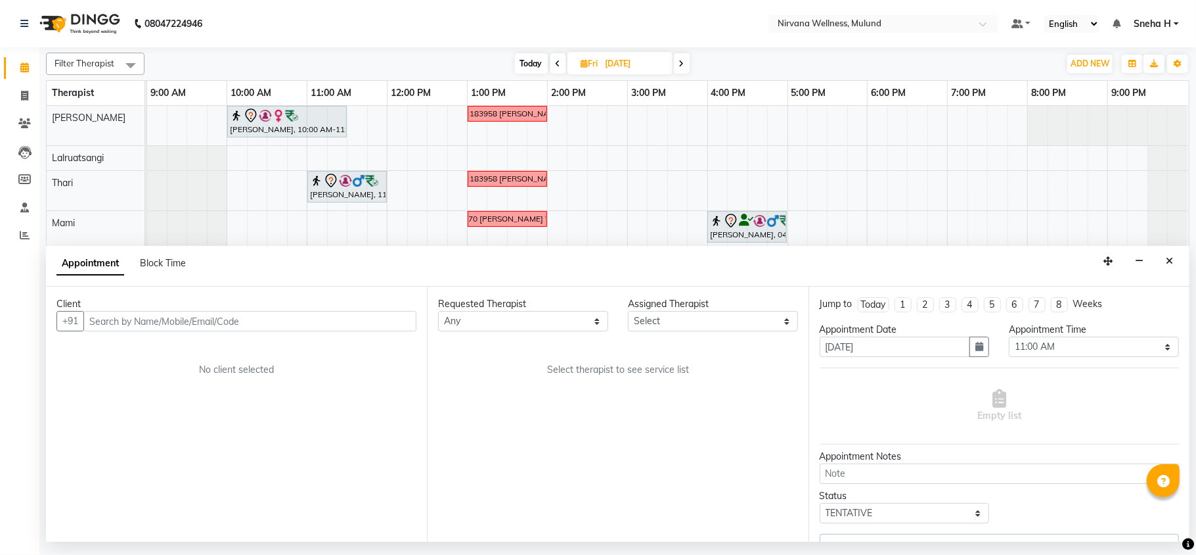
select select "69864"
select select "2150"
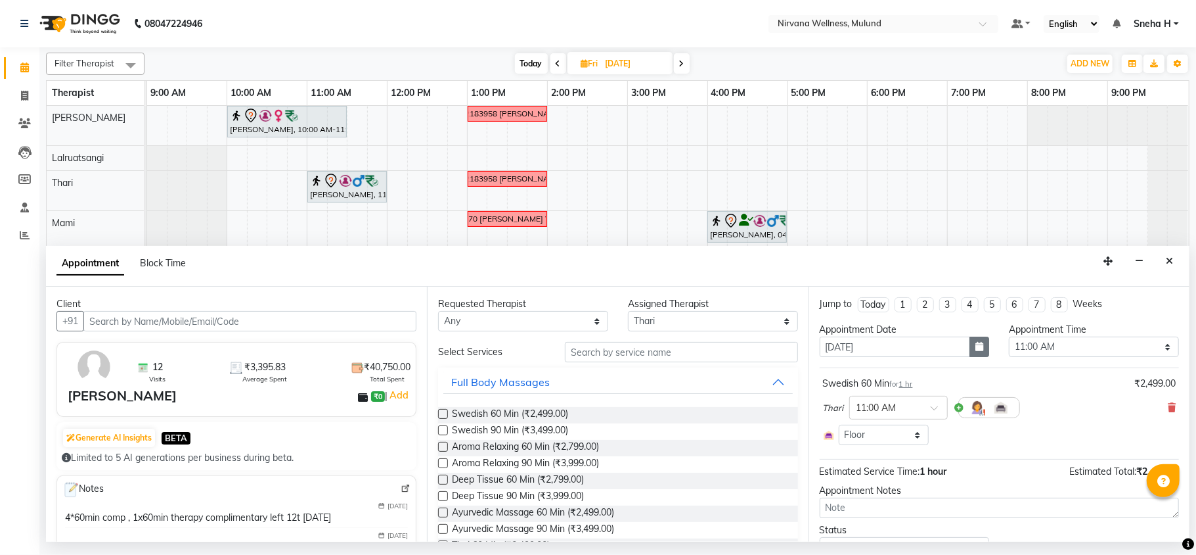
click at [978, 353] on button "button" at bounding box center [980, 346] width 20 height 20
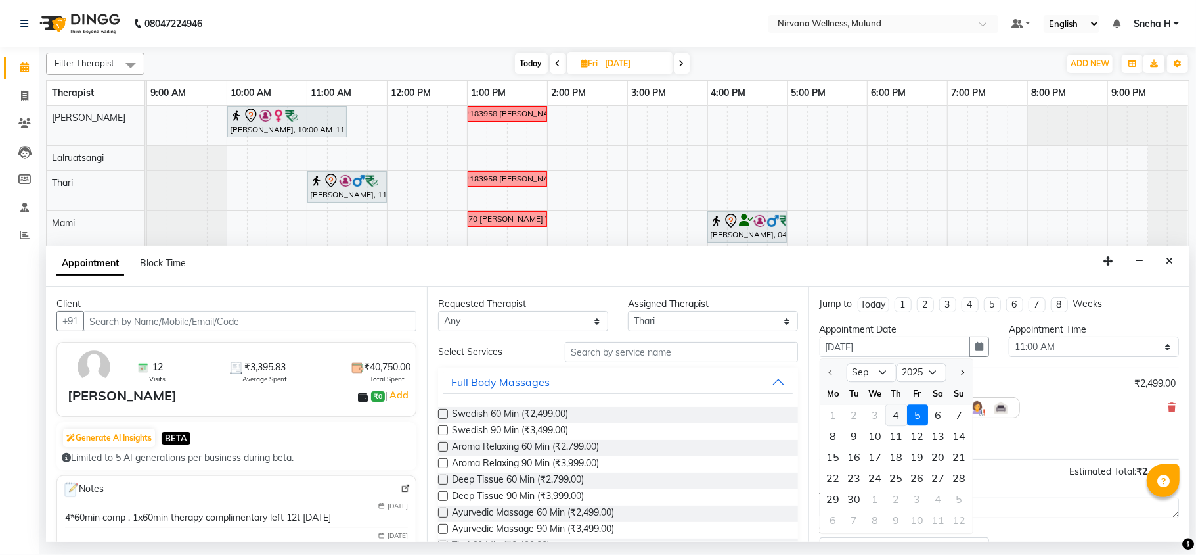
click at [892, 417] on div "4" at bounding box center [896, 415] width 21 height 21
type input "[DATE]"
select select "660"
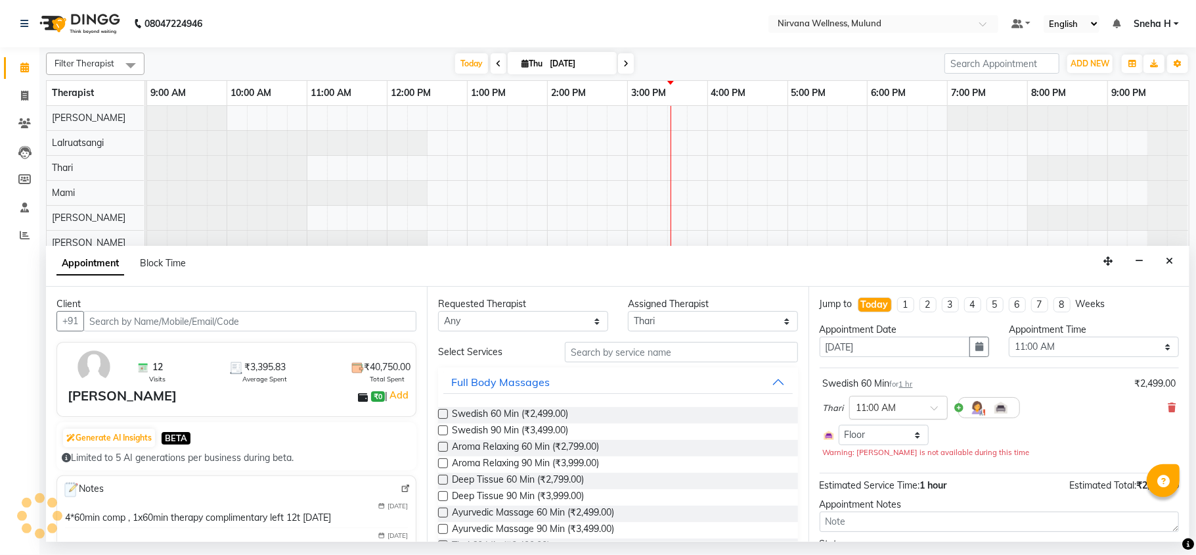
click at [898, 409] on input "text" at bounding box center [886, 406] width 58 height 14
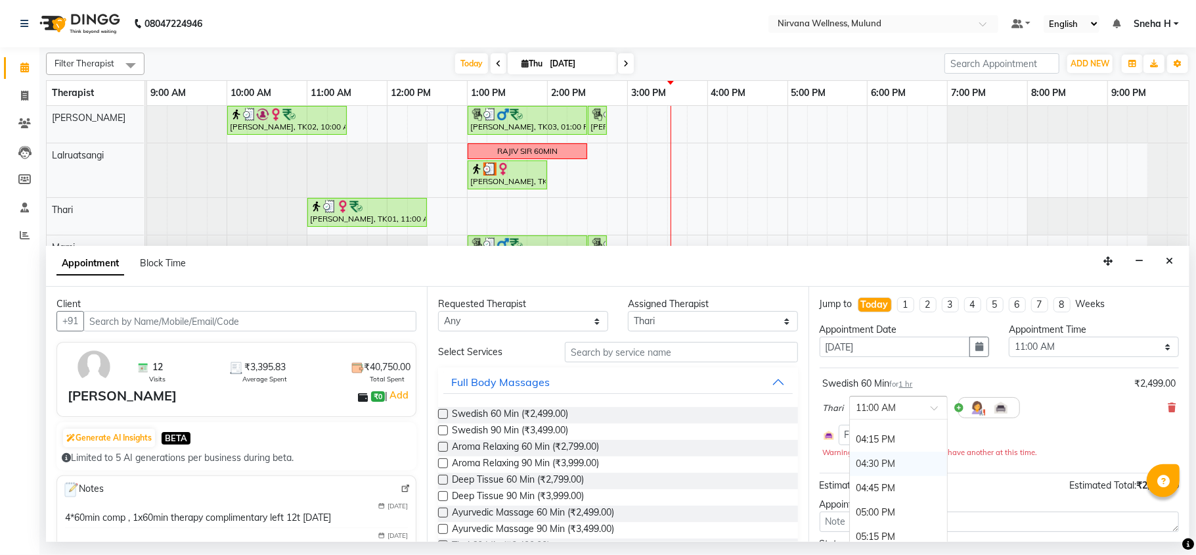
scroll to position [700, 0]
click at [882, 434] on div "05:00 PM" at bounding box center [898, 425] width 97 height 24
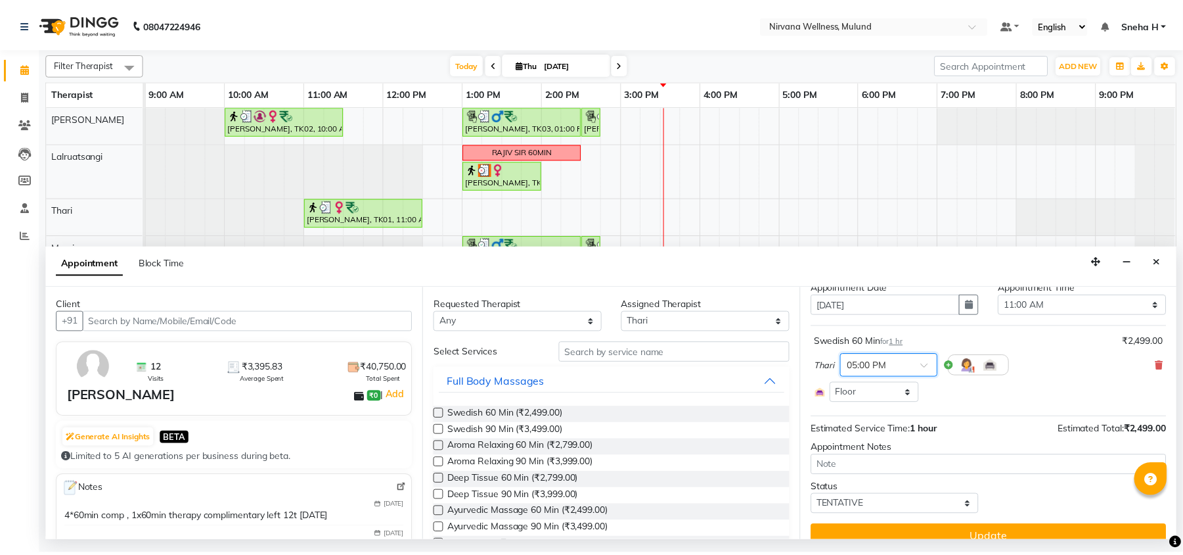
scroll to position [62, 0]
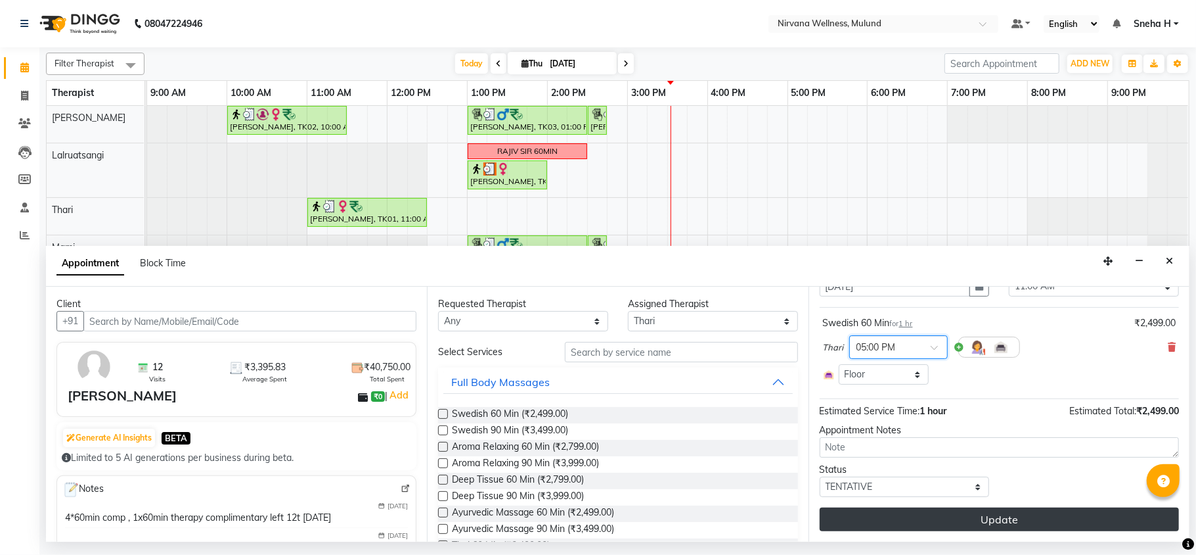
click at [895, 509] on button "Update" at bounding box center [999, 519] width 359 height 24
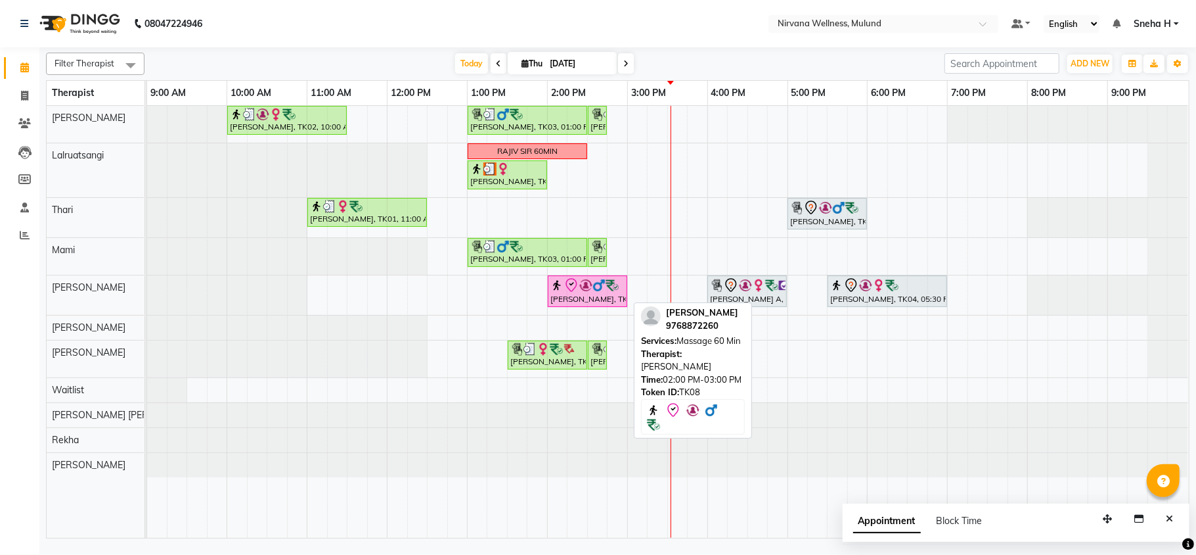
click at [572, 298] on div "[PERSON_NAME], TK08, 02:00 PM-03:00 PM, Massage 60 Min" at bounding box center [587, 291] width 77 height 28
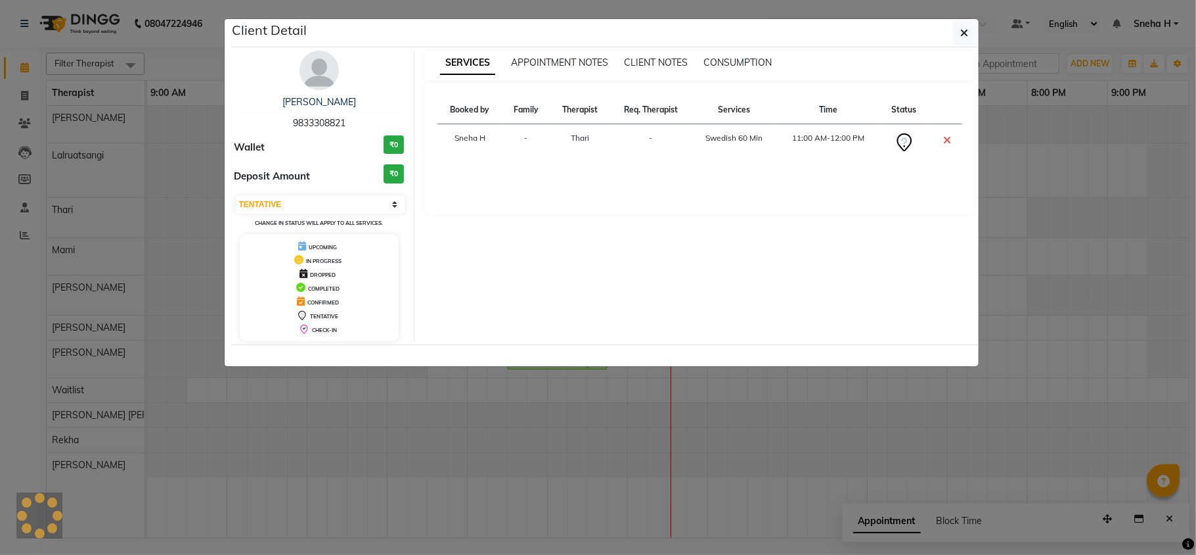
select select "8"
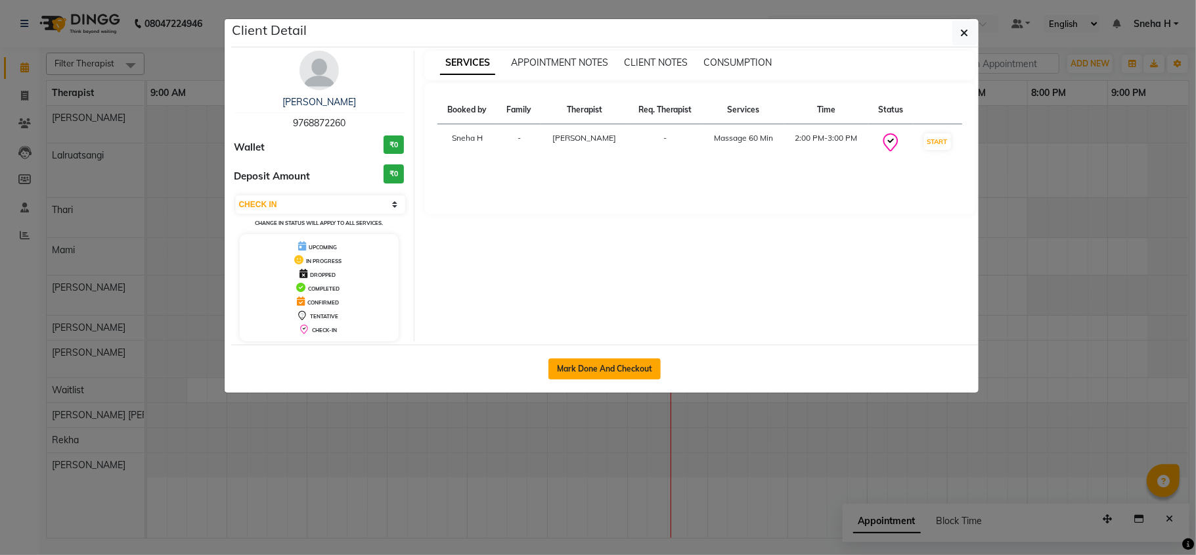
click at [590, 374] on button "Mark Done And Checkout" at bounding box center [605, 368] width 112 height 21
select select "service"
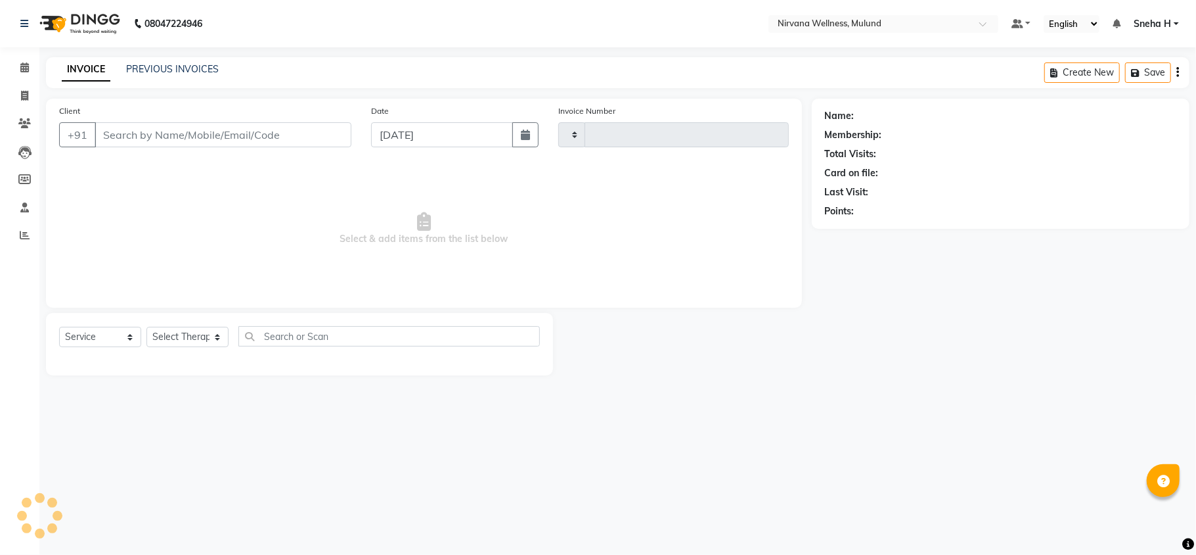
type input "1840"
select select "4890"
type input "9768872260"
select select "29685"
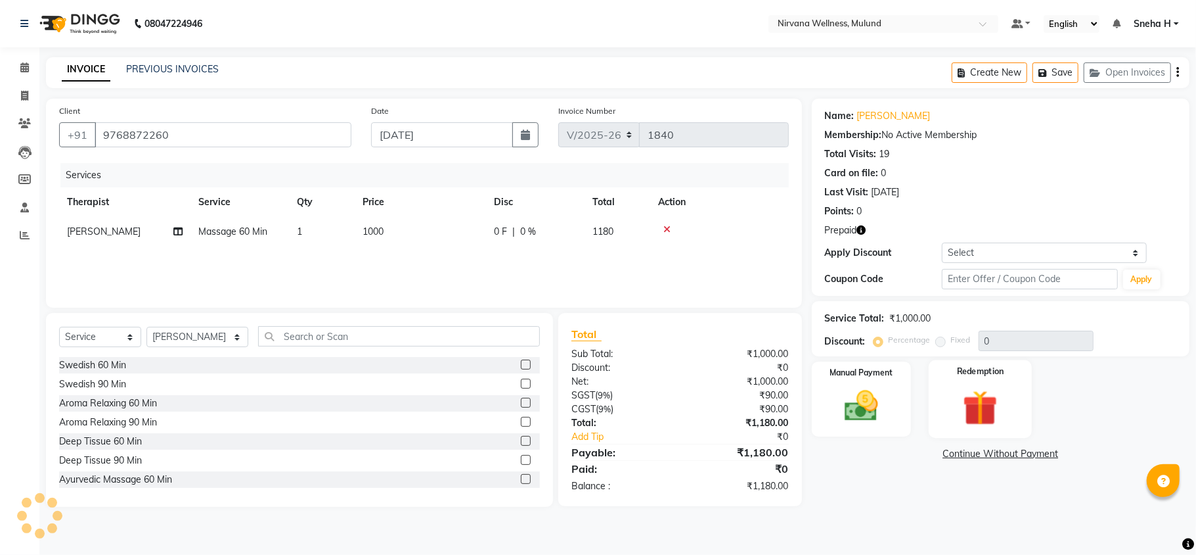
drag, startPoint x: 980, startPoint y: 360, endPoint x: 981, endPoint y: 387, distance: 26.9
click at [979, 360] on div "Redemption" at bounding box center [980, 399] width 103 height 78
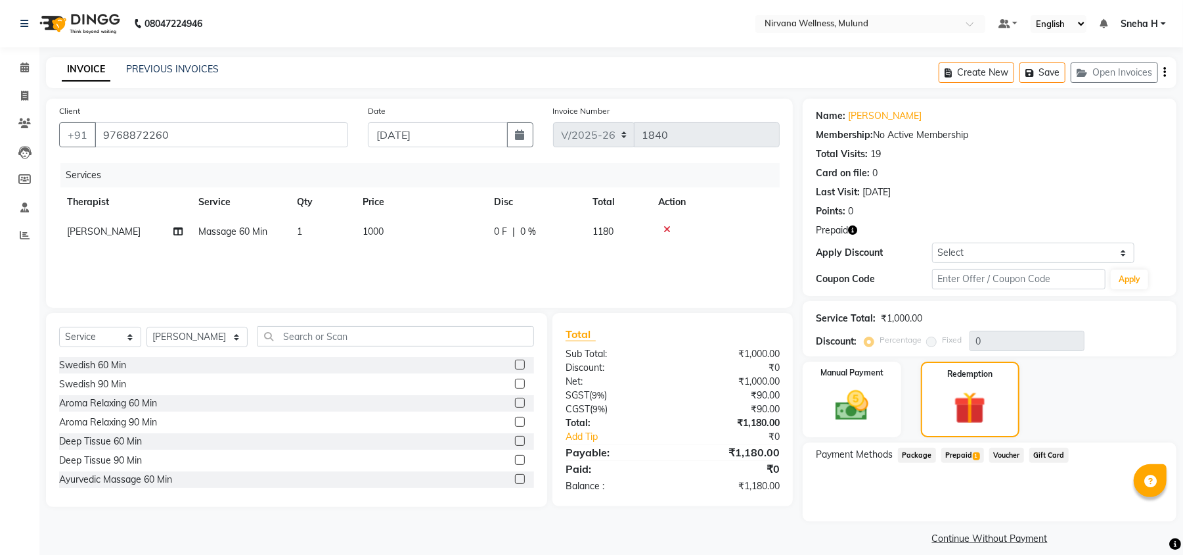
click at [970, 455] on span "Prepaid 1" at bounding box center [963, 454] width 43 height 15
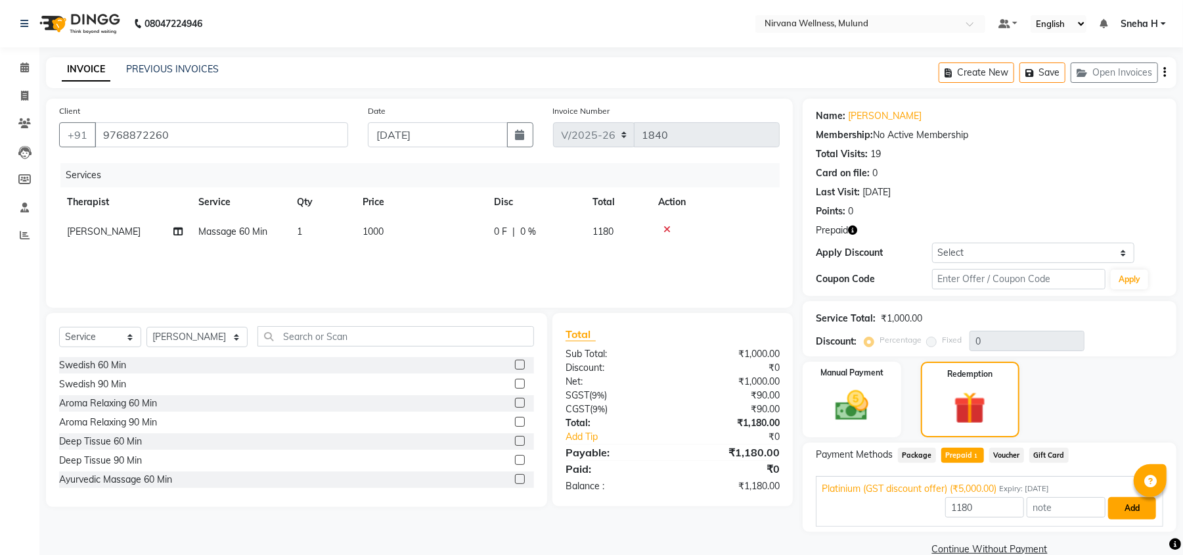
click at [1127, 511] on button "Add" at bounding box center [1132, 508] width 48 height 22
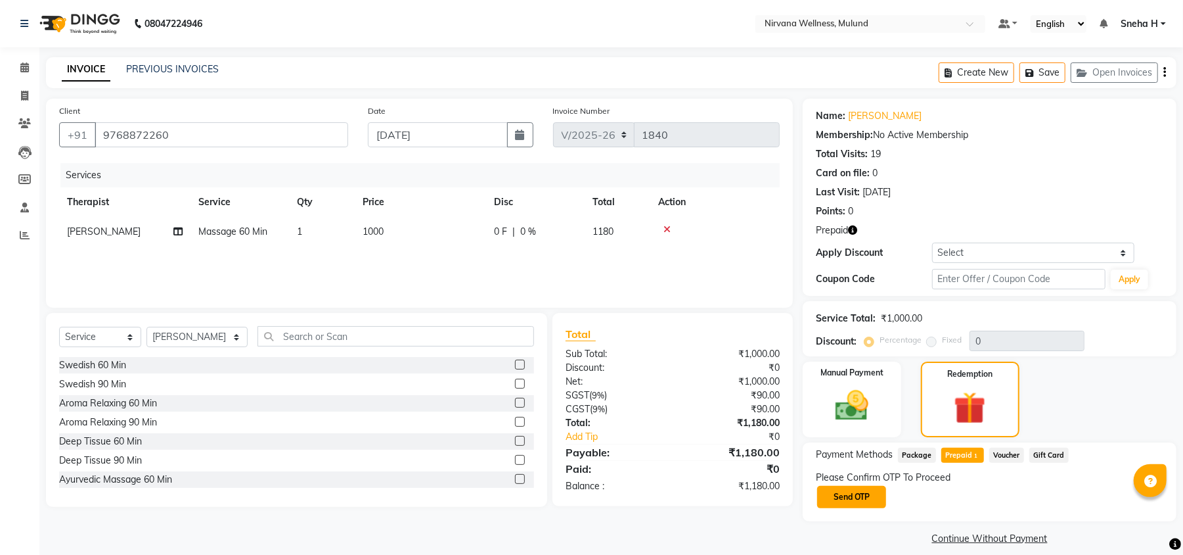
click at [873, 499] on button "Send OTP" at bounding box center [851, 497] width 69 height 22
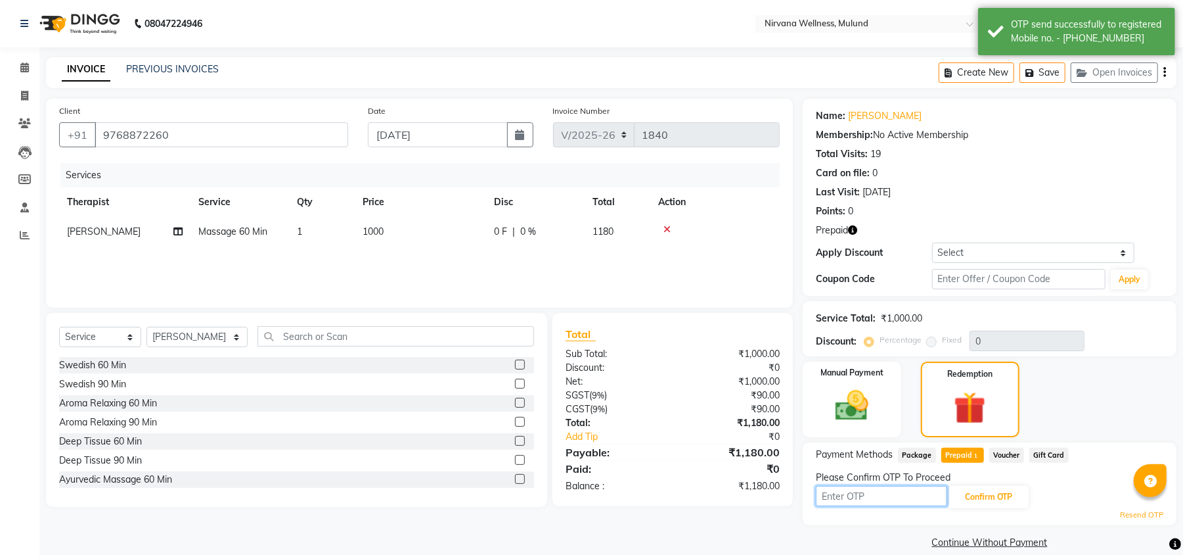
click at [842, 493] on input "text" at bounding box center [881, 496] width 131 height 20
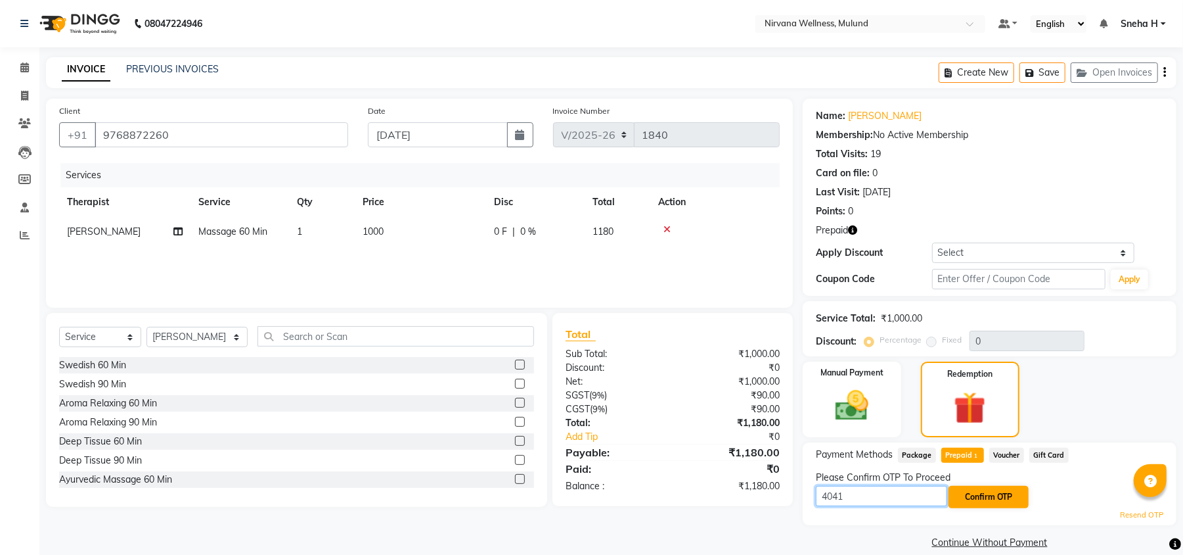
type input "4041"
click at [1018, 502] on button "Confirm OTP" at bounding box center [989, 497] width 80 height 22
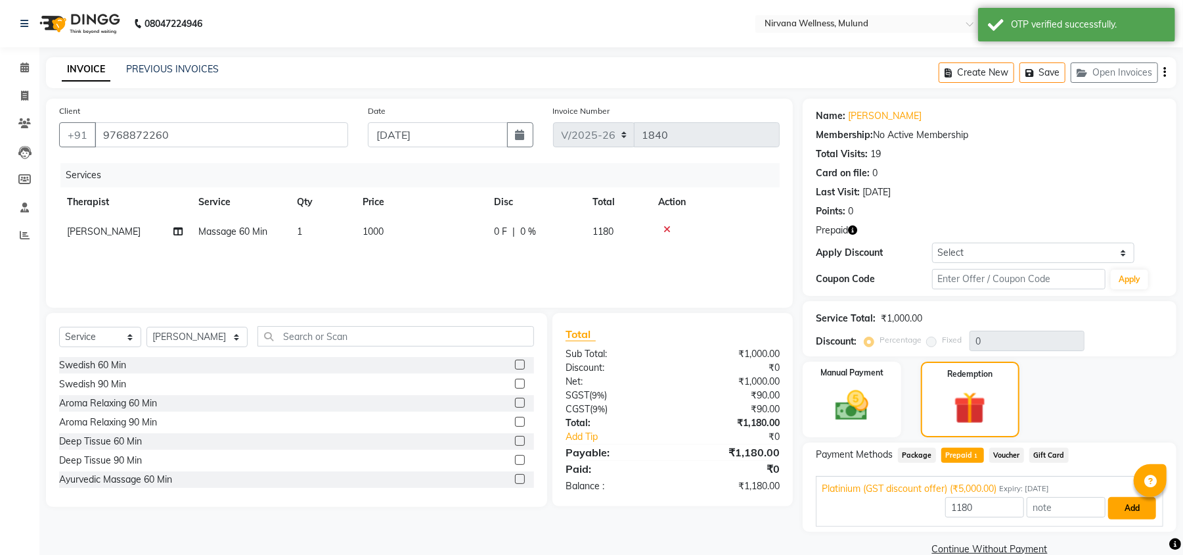
click at [1133, 507] on button "Add" at bounding box center [1132, 508] width 48 height 22
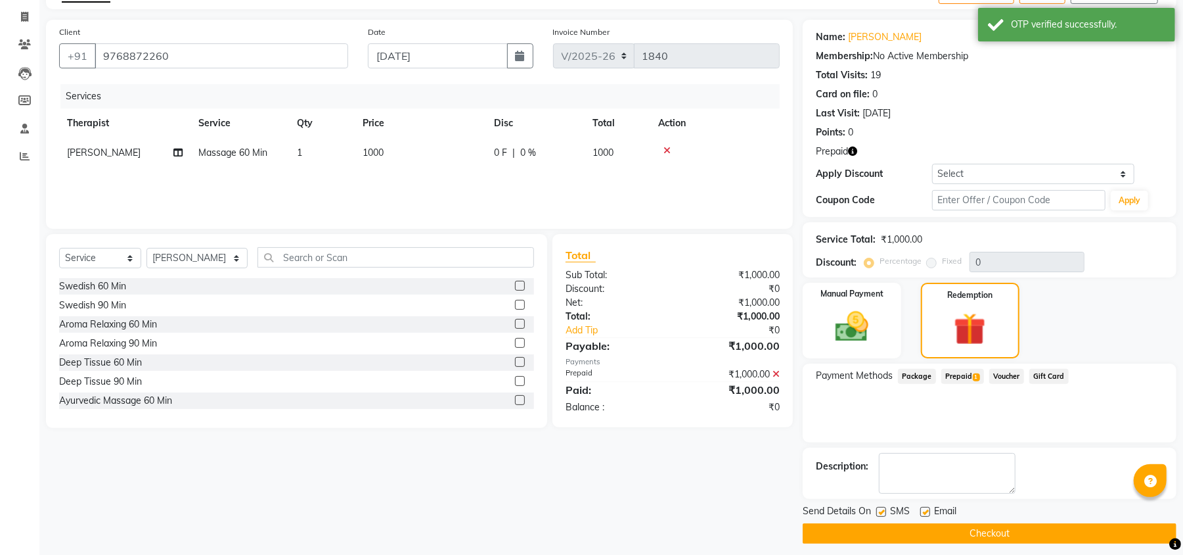
scroll to position [88, 0]
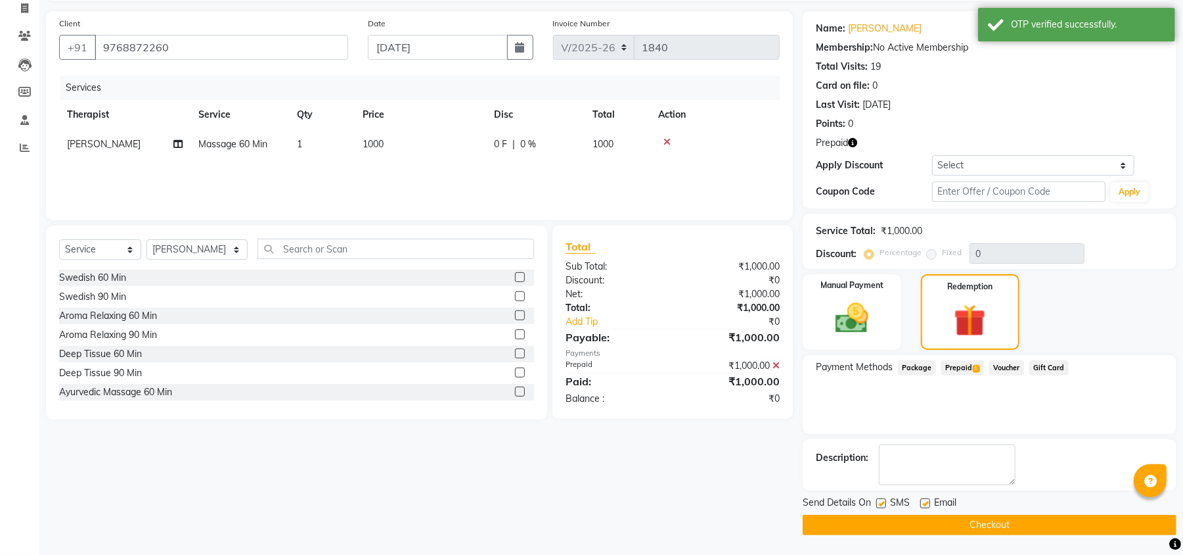
click at [892, 524] on button "Checkout" at bounding box center [990, 524] width 374 height 20
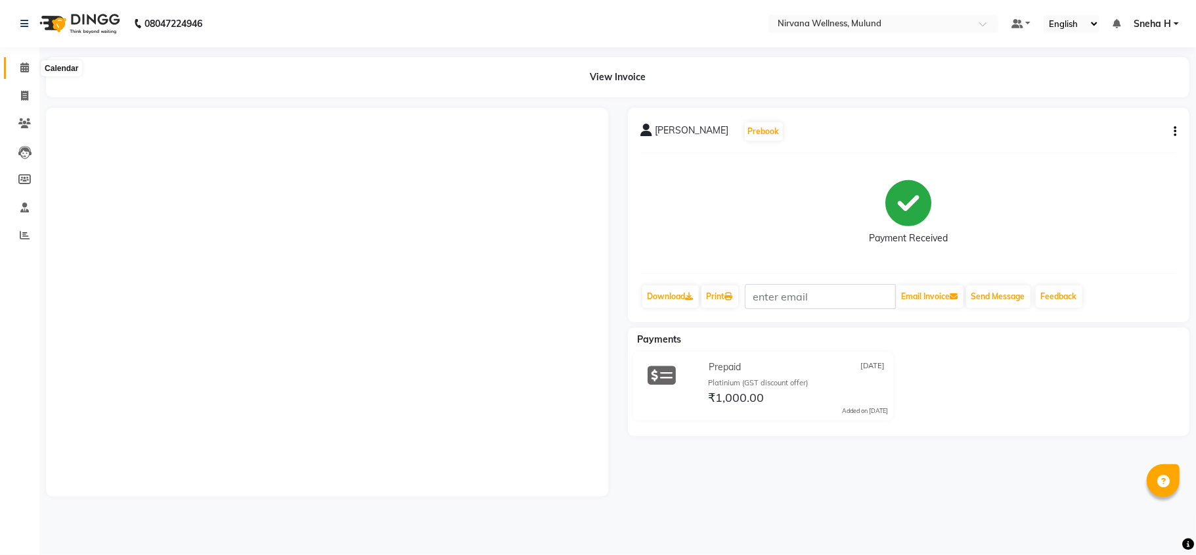
click at [24, 69] on icon at bounding box center [24, 67] width 9 height 10
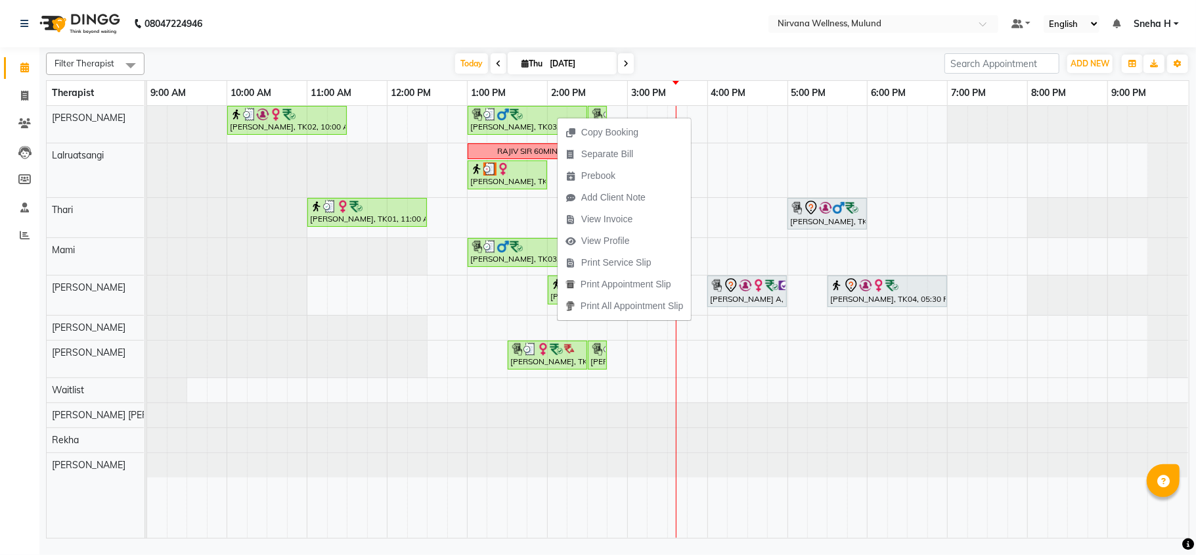
click at [752, 51] on div "Filter Therapist Select All Suzan Soares Lalruatsangi Thari Mami Rohan Kumar Na…" at bounding box center [618, 292] width 1144 height 491
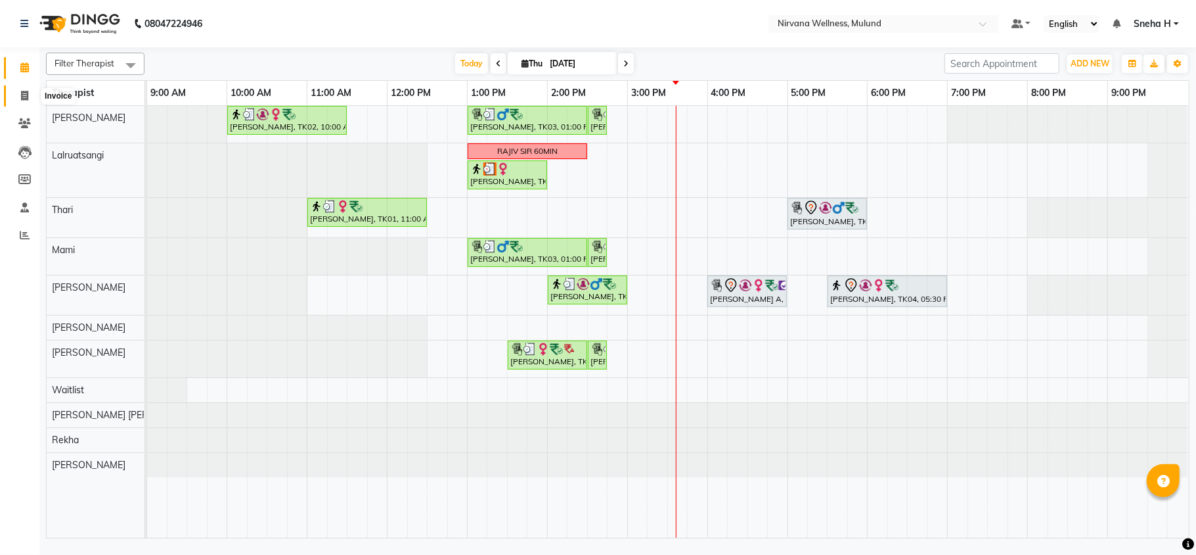
click at [24, 95] on icon at bounding box center [24, 96] width 7 height 10
select select "service"
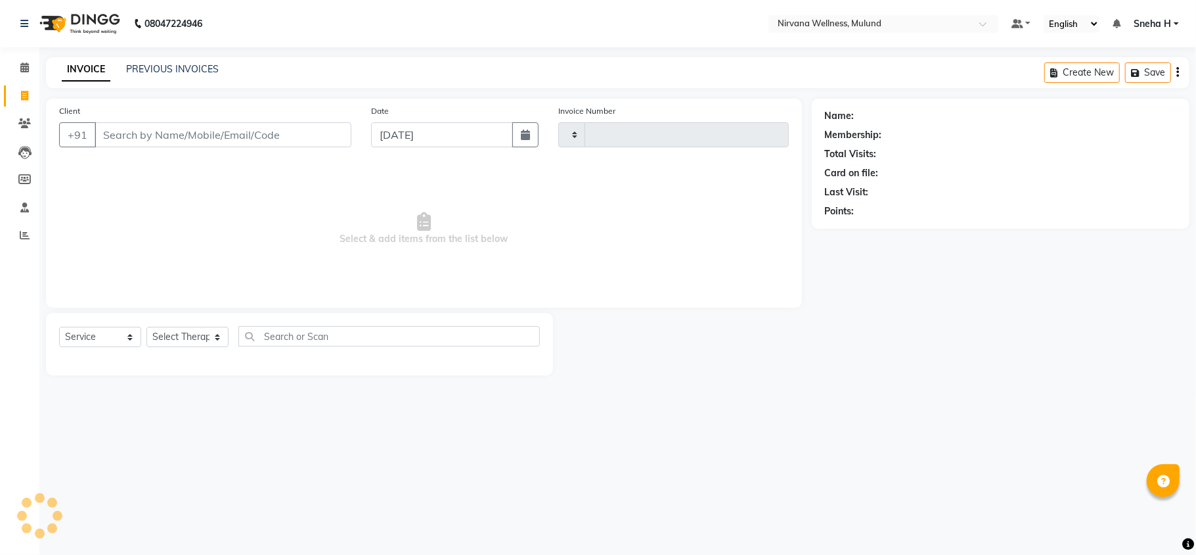
type input "1841"
select select "4890"
click at [195, 70] on link "PREVIOUS INVOICES" at bounding box center [172, 69] width 93 height 12
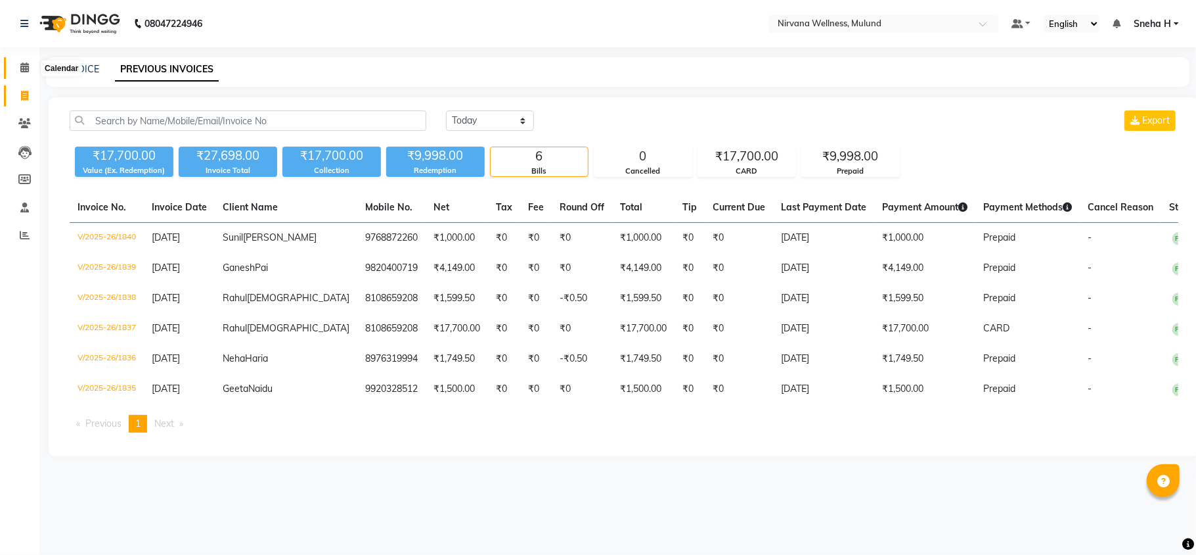
click at [25, 66] on icon at bounding box center [24, 67] width 9 height 10
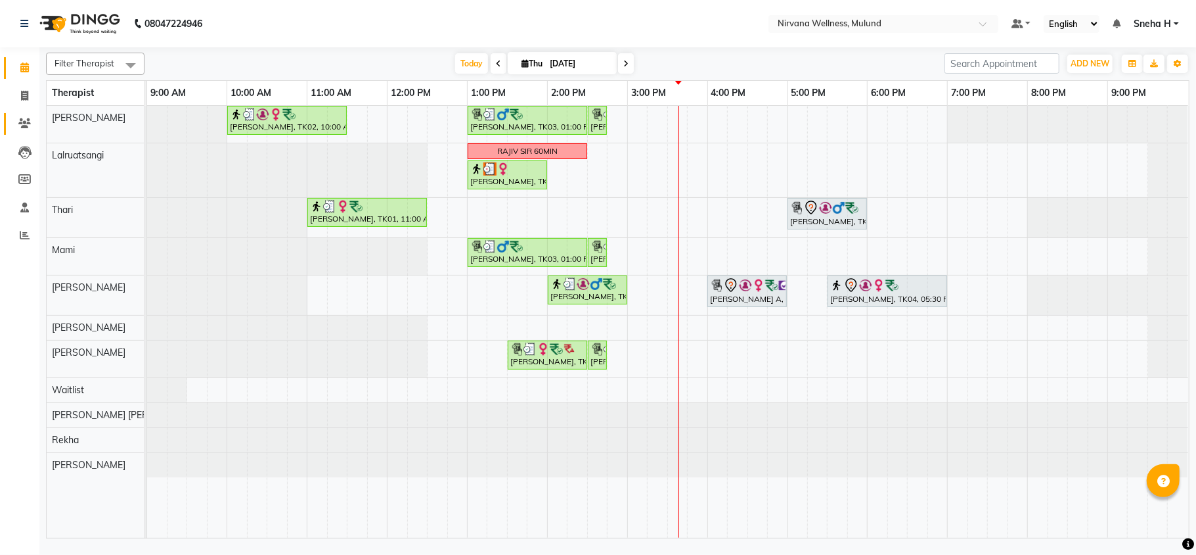
click at [25, 125] on icon at bounding box center [24, 123] width 12 height 10
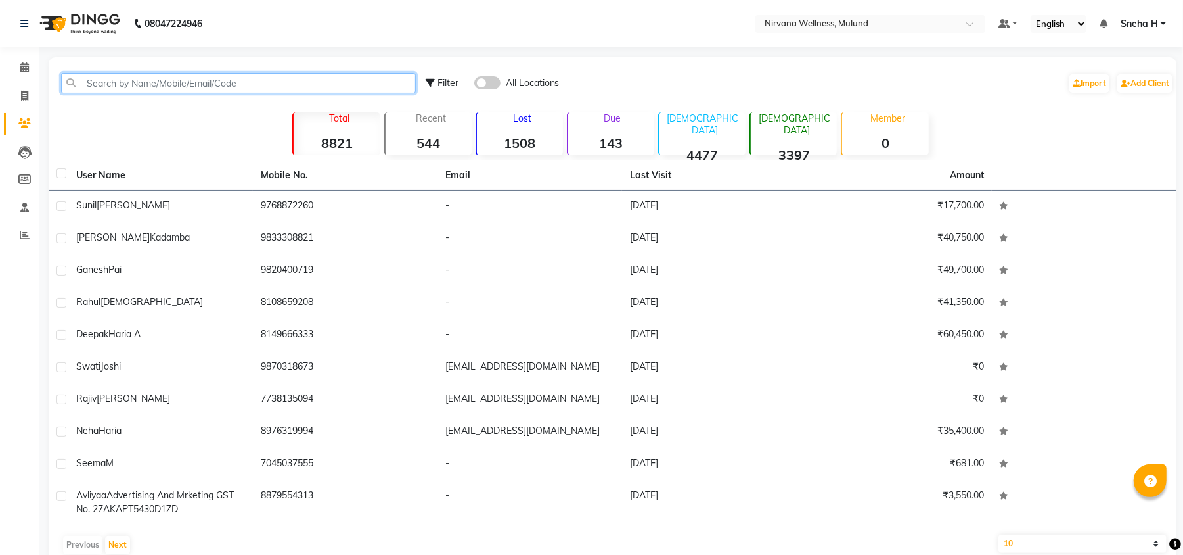
click at [143, 78] on input "text" at bounding box center [238, 83] width 355 height 20
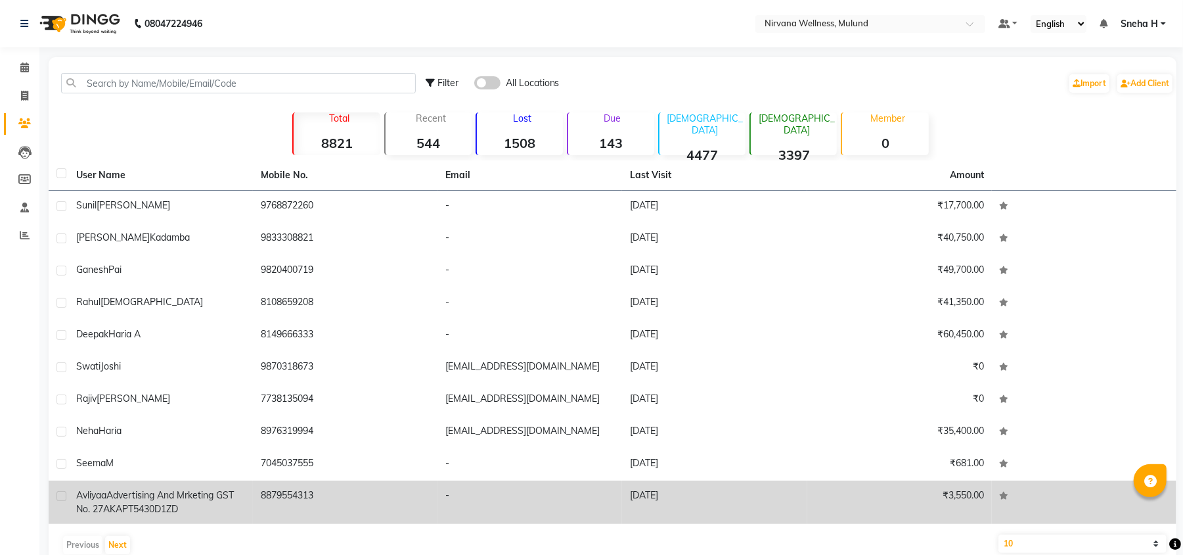
click at [166, 505] on span "Advertising and Mrketing GST no. 27AKAPT5430D1ZD" at bounding box center [155, 502] width 158 height 26
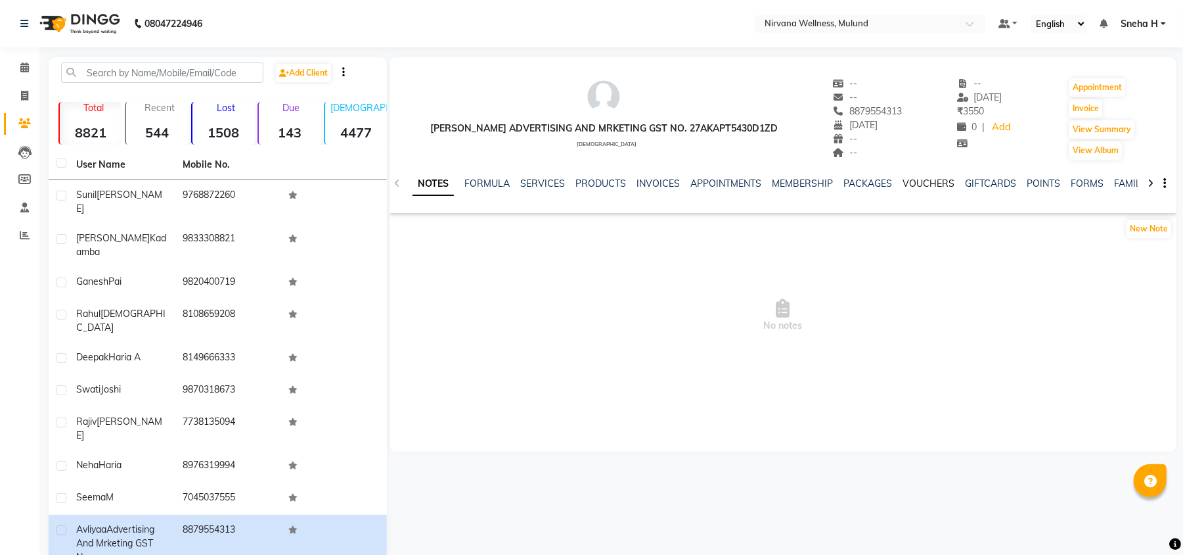
click at [908, 177] on link "VOUCHERS" at bounding box center [929, 183] width 52 height 12
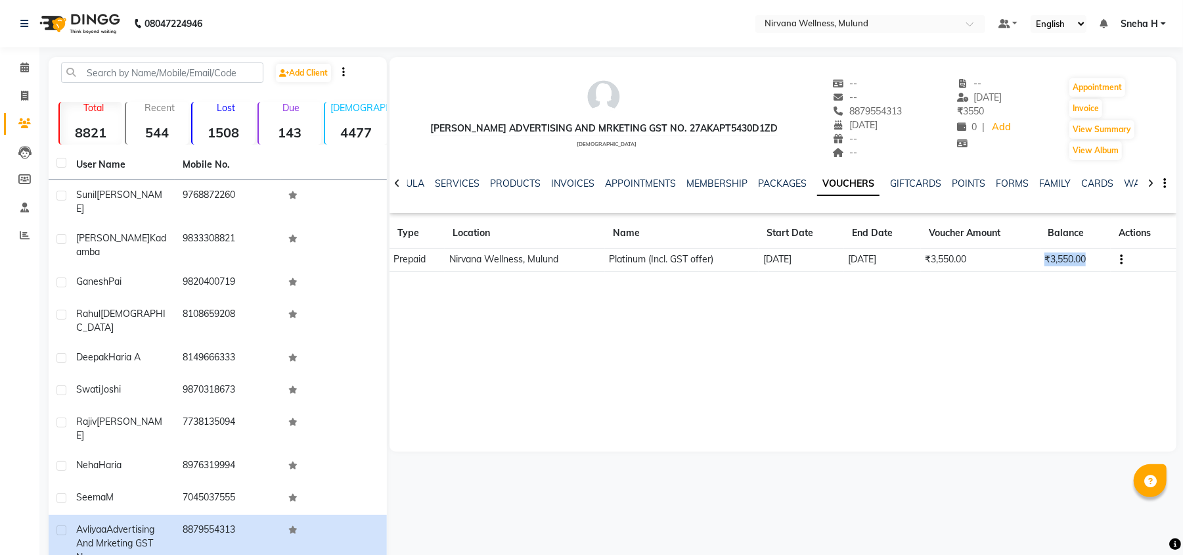
drag, startPoint x: 1096, startPoint y: 260, endPoint x: 1041, endPoint y: 260, distance: 54.5
click at [1041, 260] on td "₹3,550.00" at bounding box center [1076, 259] width 71 height 23
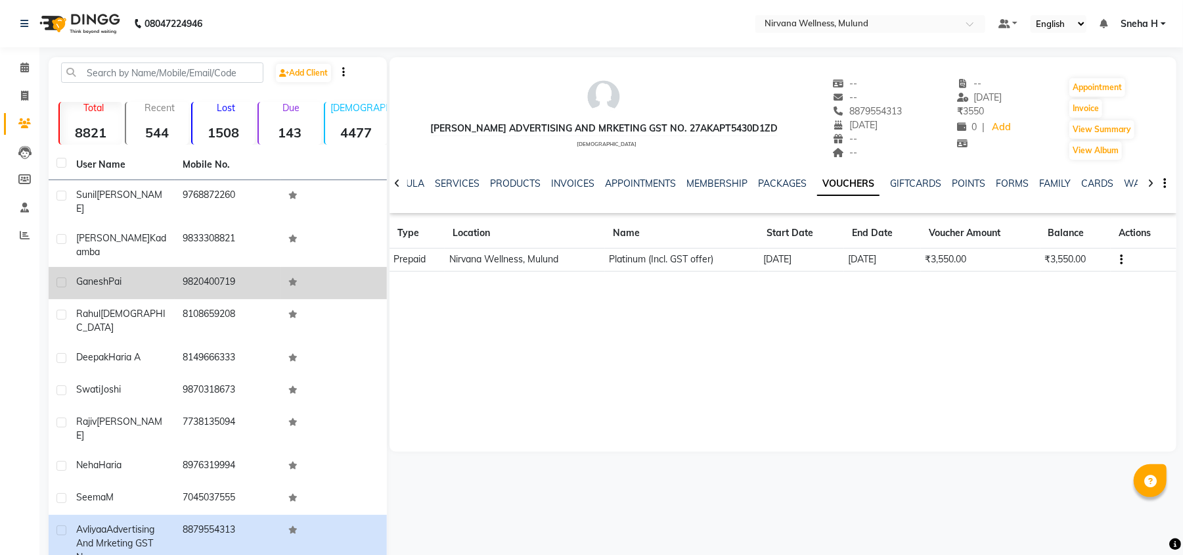
click at [148, 275] on div "Ganesh Pai" at bounding box center [121, 282] width 91 height 14
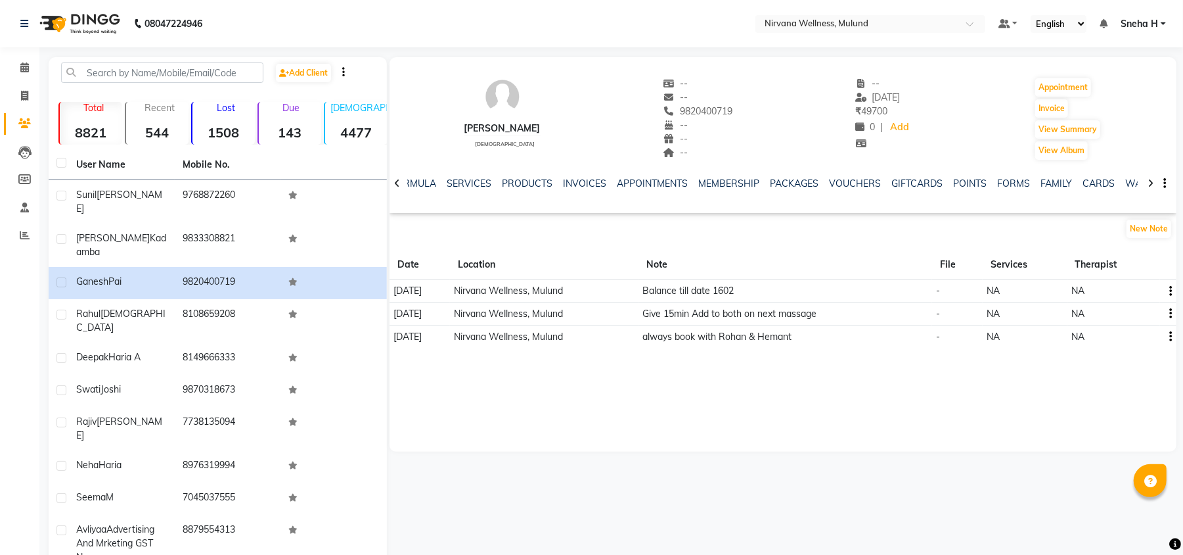
click at [844, 189] on div "VOUCHERS" at bounding box center [855, 184] width 52 height 14
click at [848, 185] on link "VOUCHERS" at bounding box center [855, 183] width 52 height 12
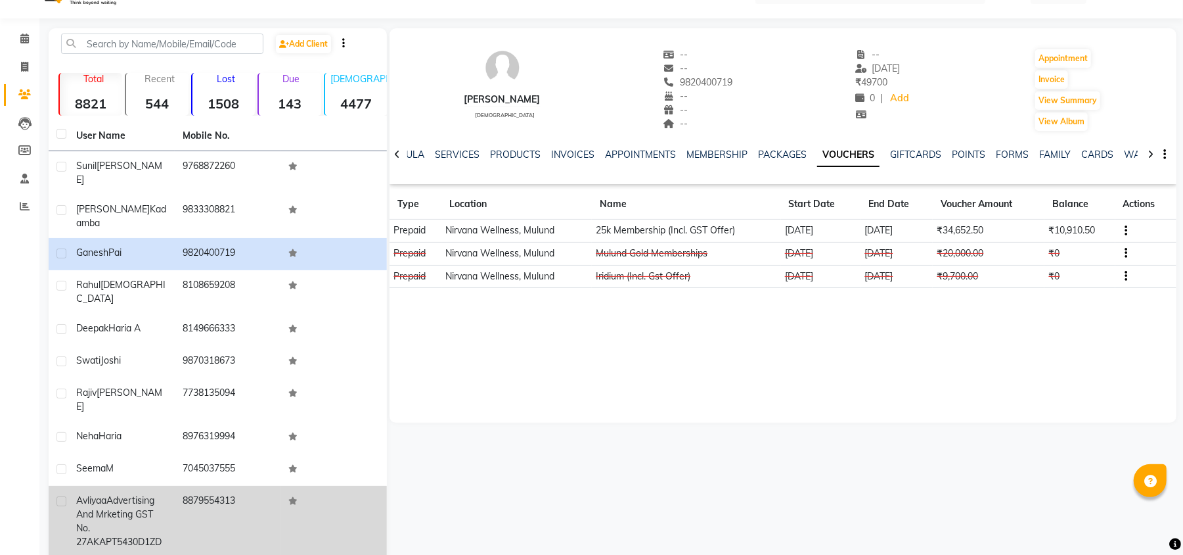
scroll to position [43, 0]
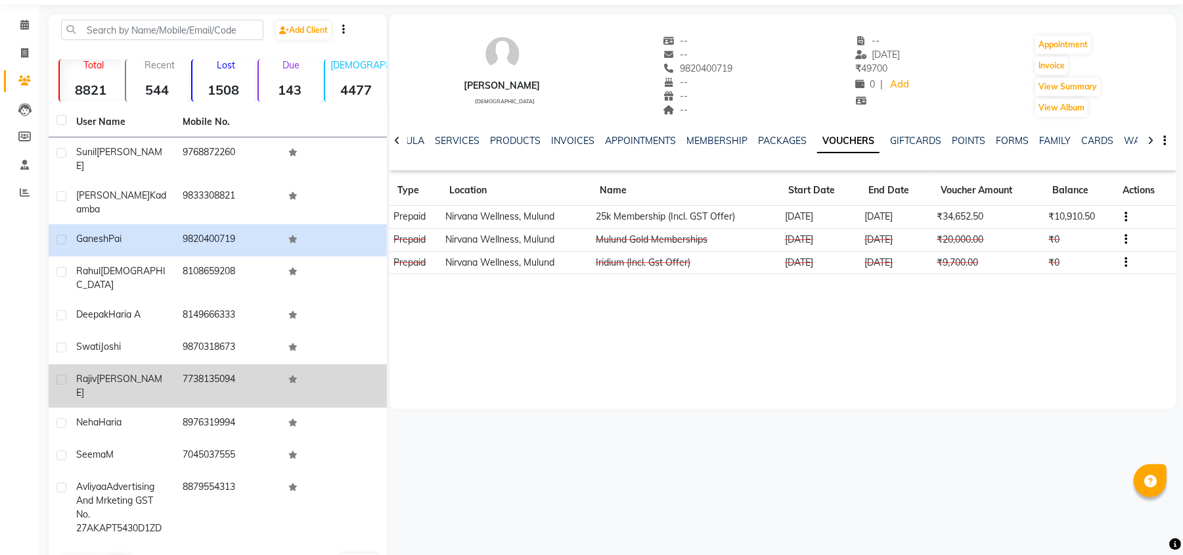
click at [154, 372] on div "Rajiv Banerjee" at bounding box center [121, 386] width 91 height 28
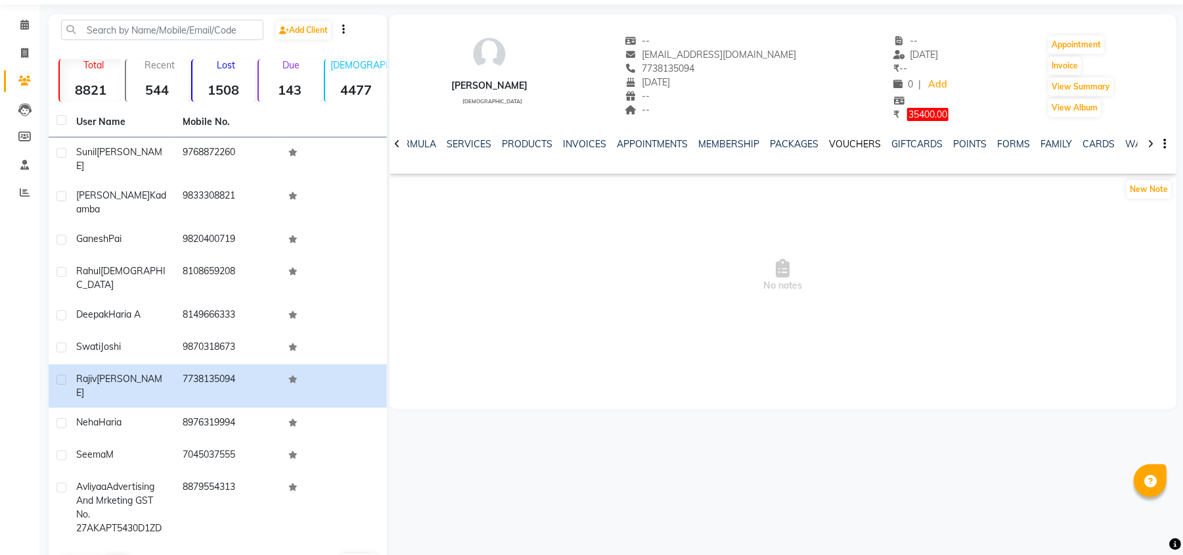
click at [857, 143] on link "VOUCHERS" at bounding box center [855, 144] width 52 height 12
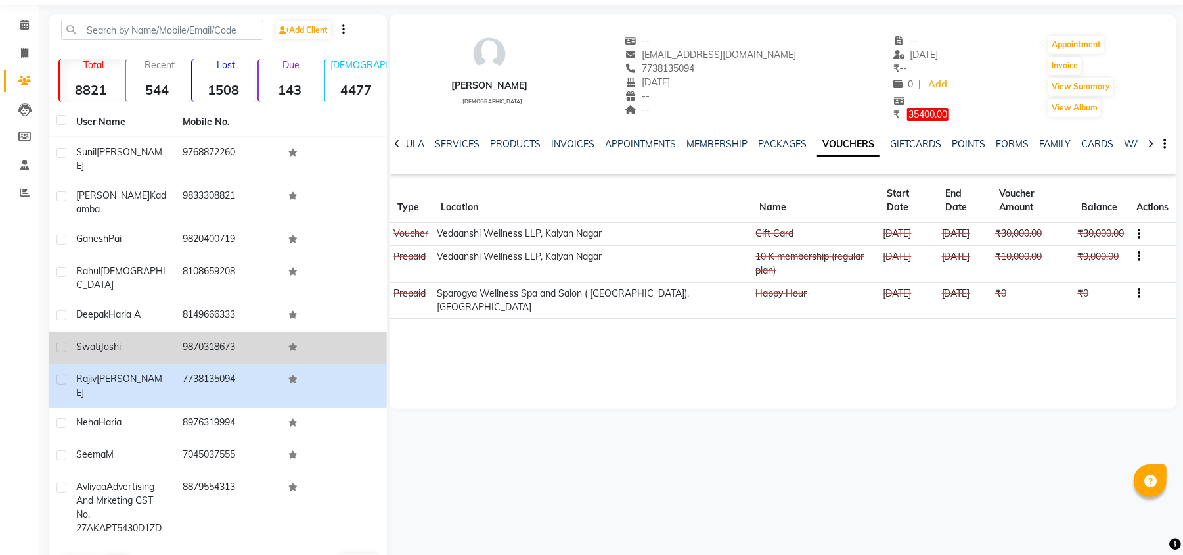
click at [153, 340] on div "Swati Joshi" at bounding box center [121, 347] width 91 height 14
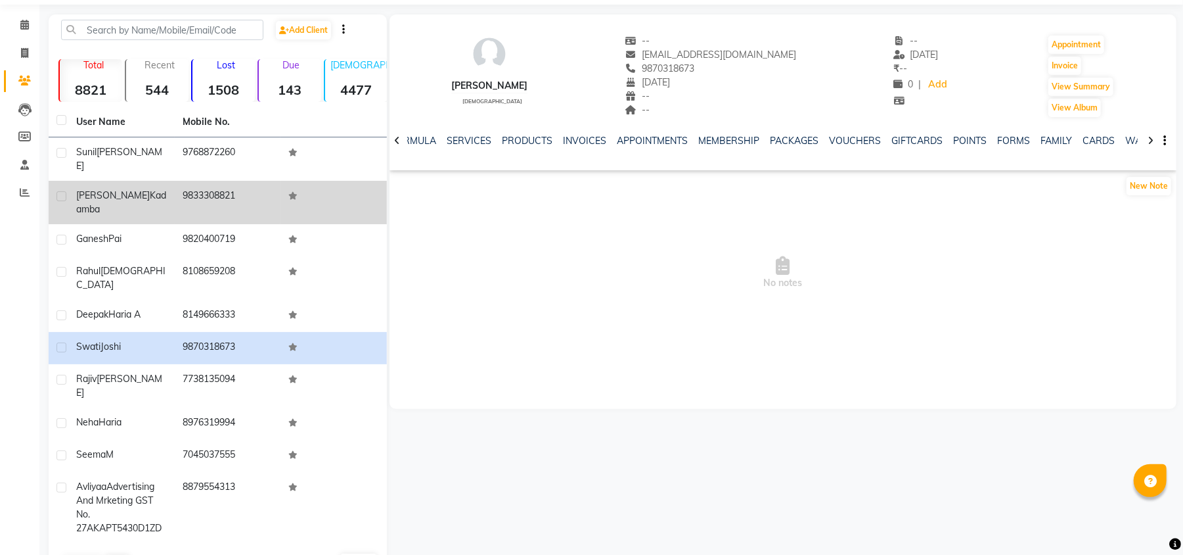
click at [171, 181] on td "Sayali Kadamba" at bounding box center [121, 202] width 106 height 43
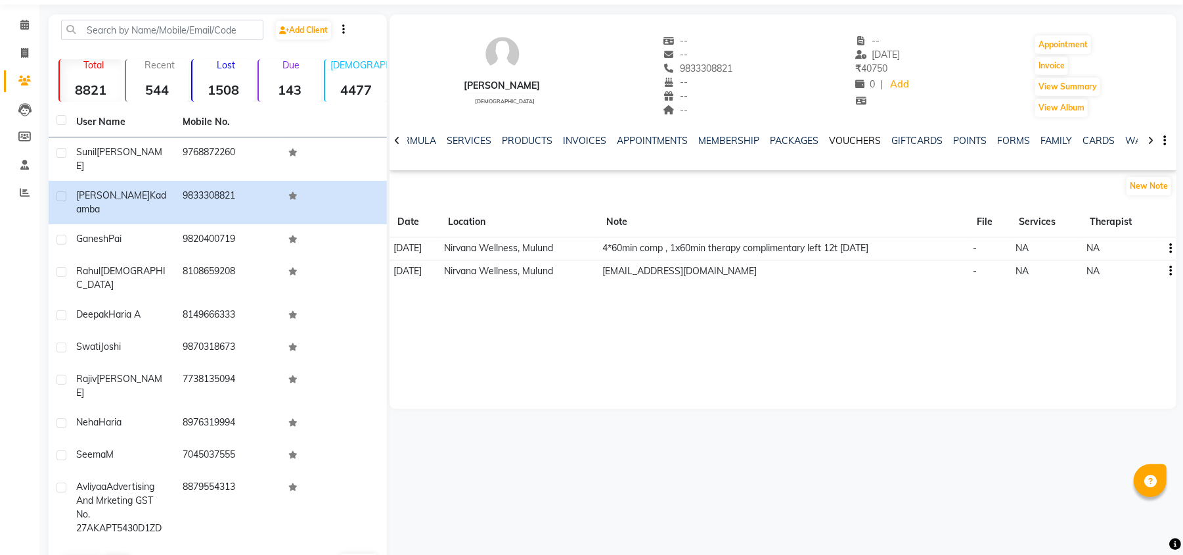
click at [858, 135] on link "VOUCHERS" at bounding box center [855, 141] width 52 height 12
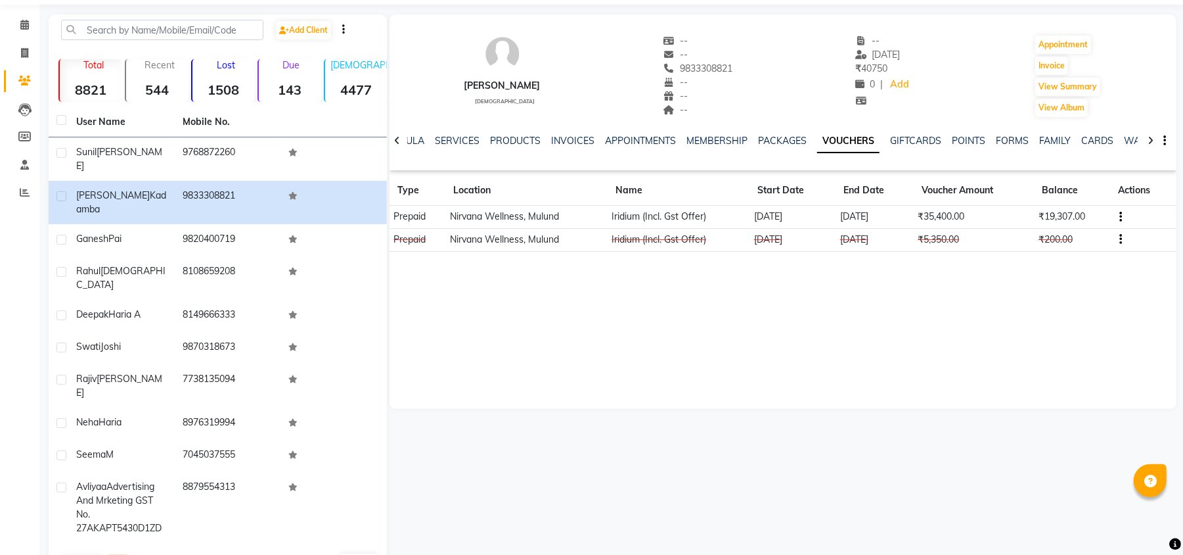
drag, startPoint x: 121, startPoint y: 516, endPoint x: 113, endPoint y: 529, distance: 14.8
click at [121, 554] on button "Next" at bounding box center [117, 564] width 25 height 18
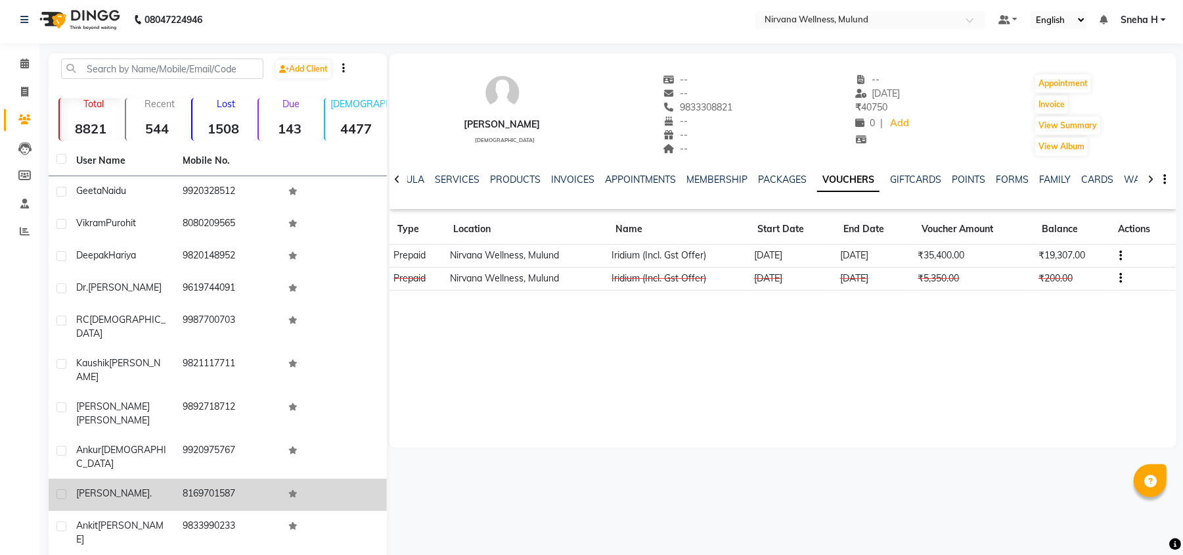
click at [156, 486] on div "Chirag ." at bounding box center [121, 493] width 91 height 14
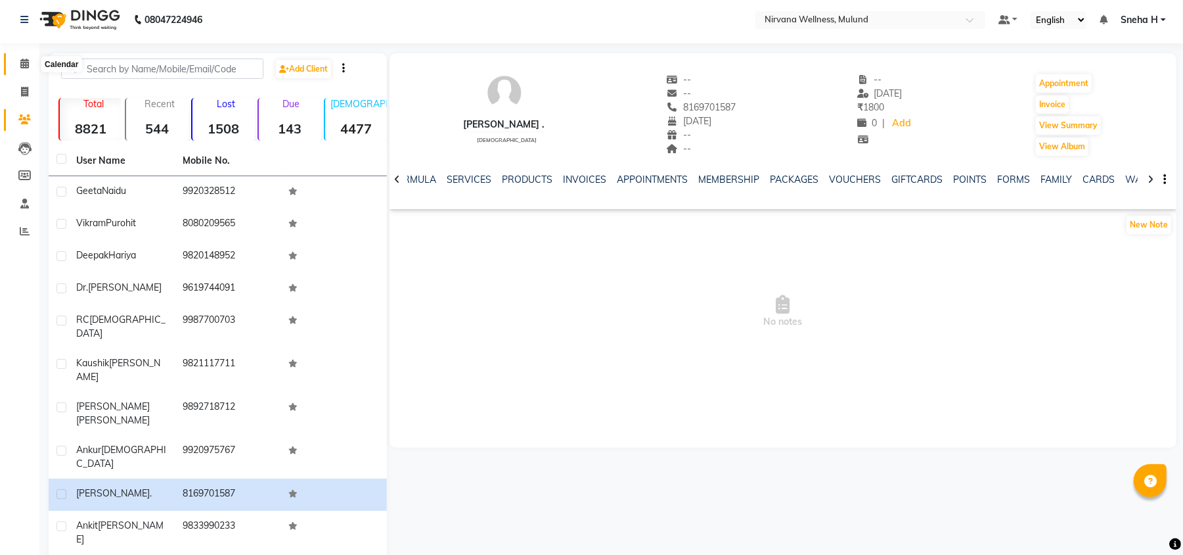
click at [24, 57] on span at bounding box center [24, 64] width 23 height 15
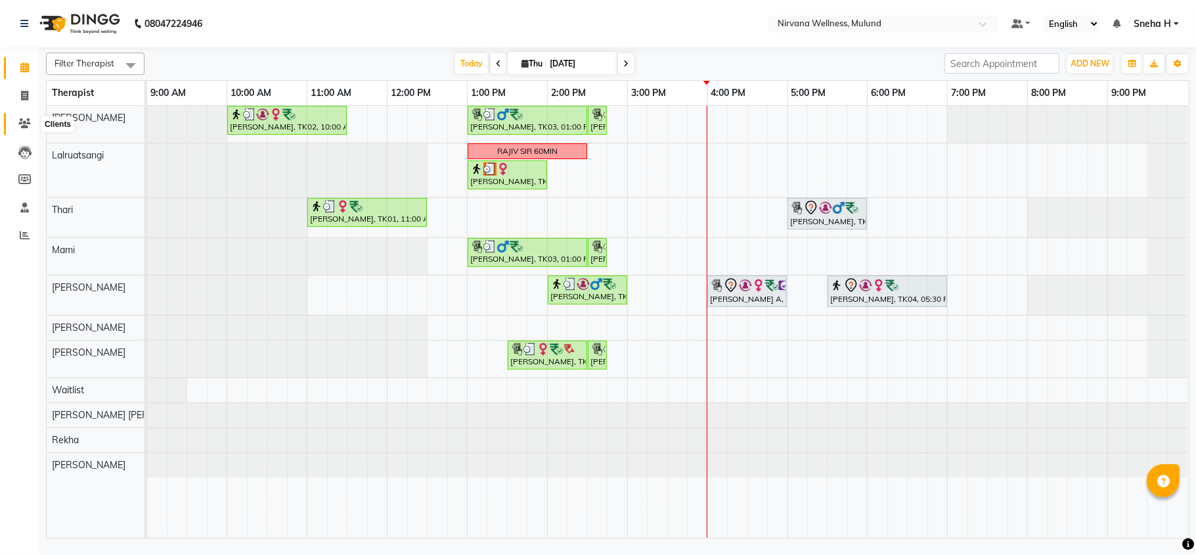
drag, startPoint x: 18, startPoint y: 124, endPoint x: 27, endPoint y: 114, distance: 13.0
click at [18, 124] on icon at bounding box center [24, 123] width 12 height 10
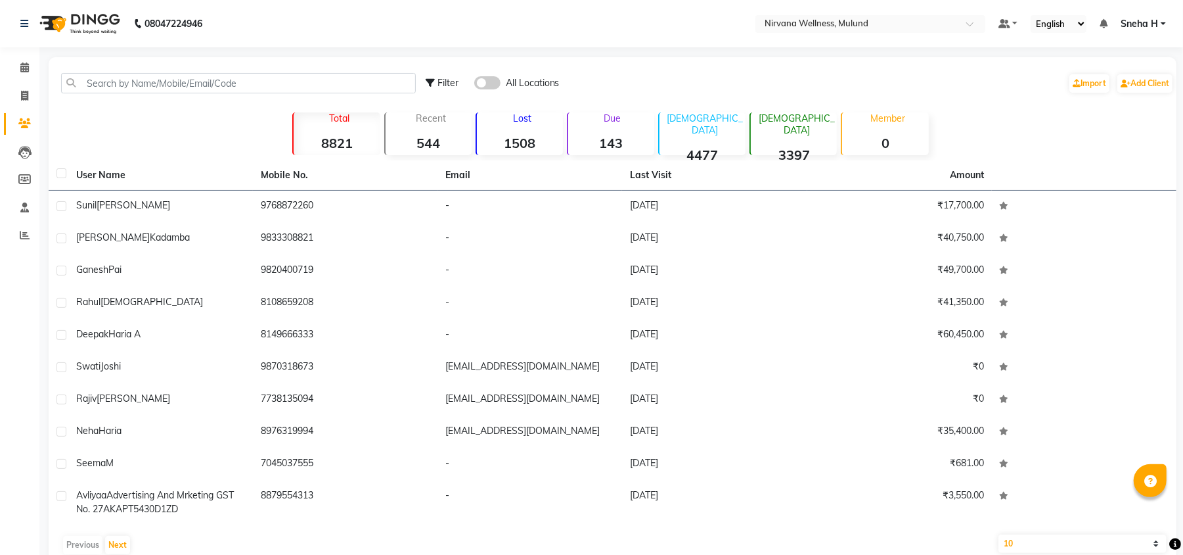
click at [26, 116] on span at bounding box center [24, 123] width 23 height 15
click at [194, 78] on input "text" at bounding box center [238, 83] width 355 height 20
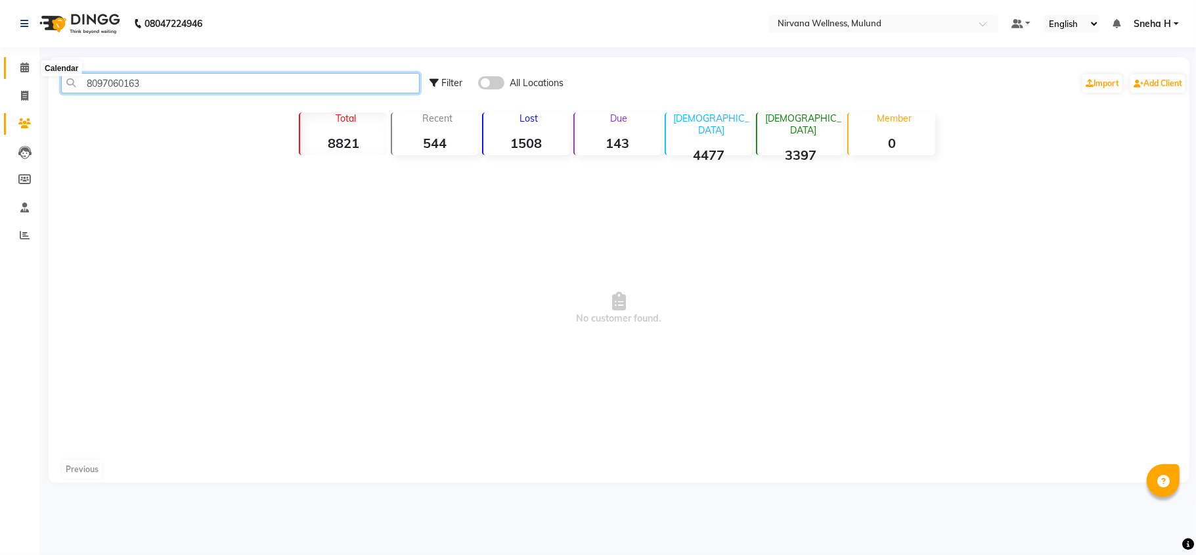
type input "8097060163"
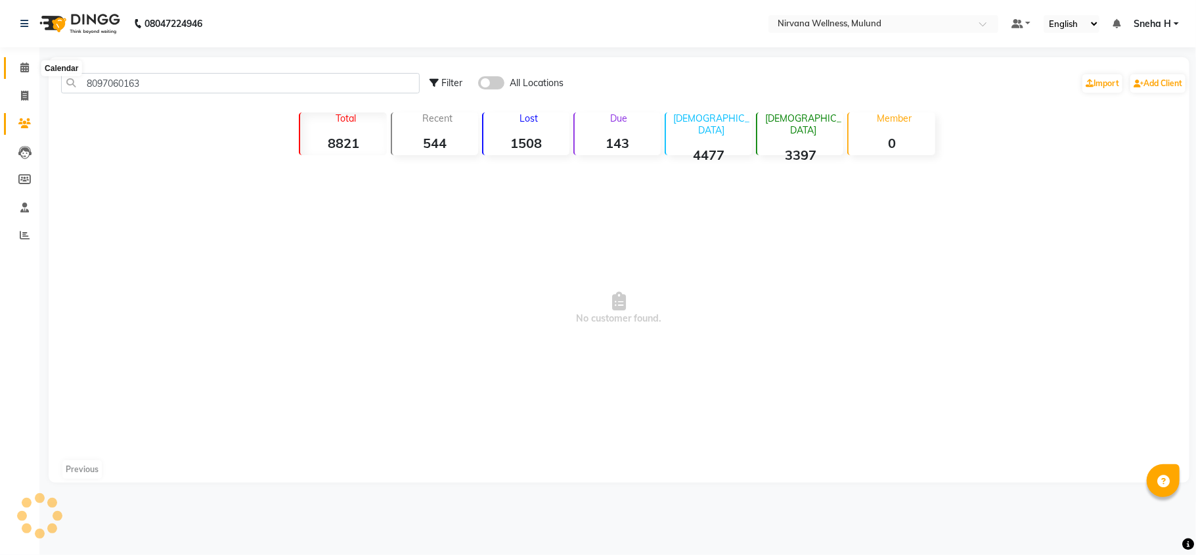
click at [22, 69] on icon at bounding box center [24, 67] width 9 height 10
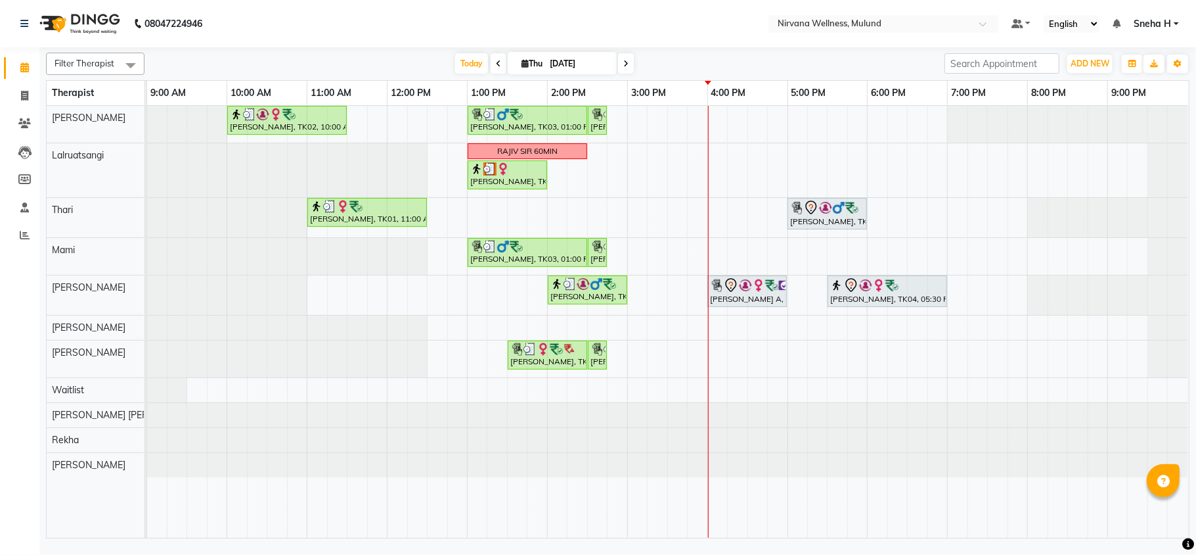
click at [623, 58] on span at bounding box center [626, 63] width 16 height 20
type input "[DATE]"
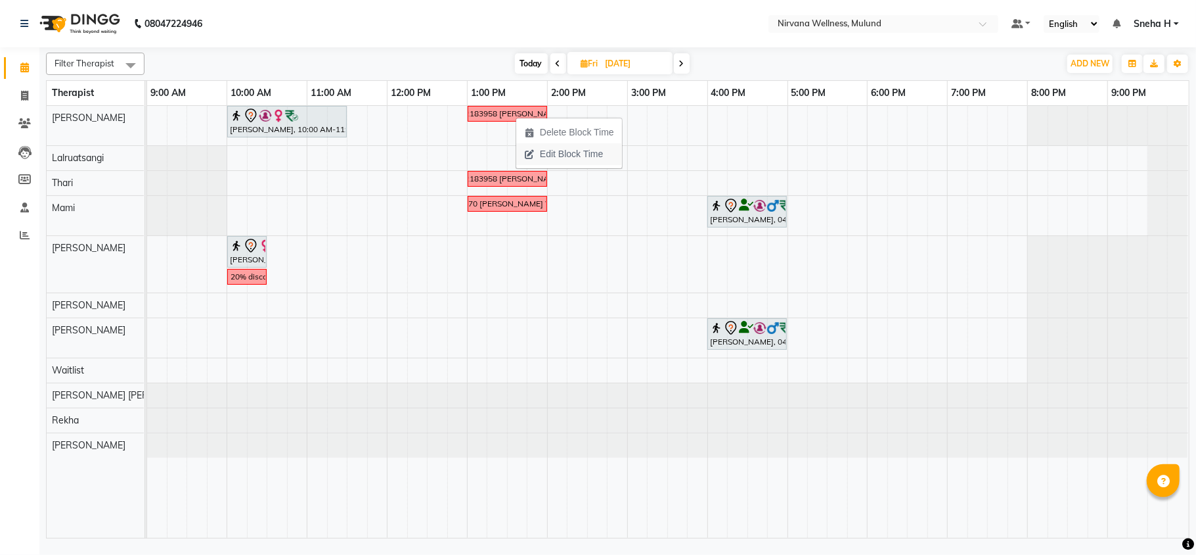
click at [553, 148] on span "Edit Block Time" at bounding box center [571, 154] width 63 height 14
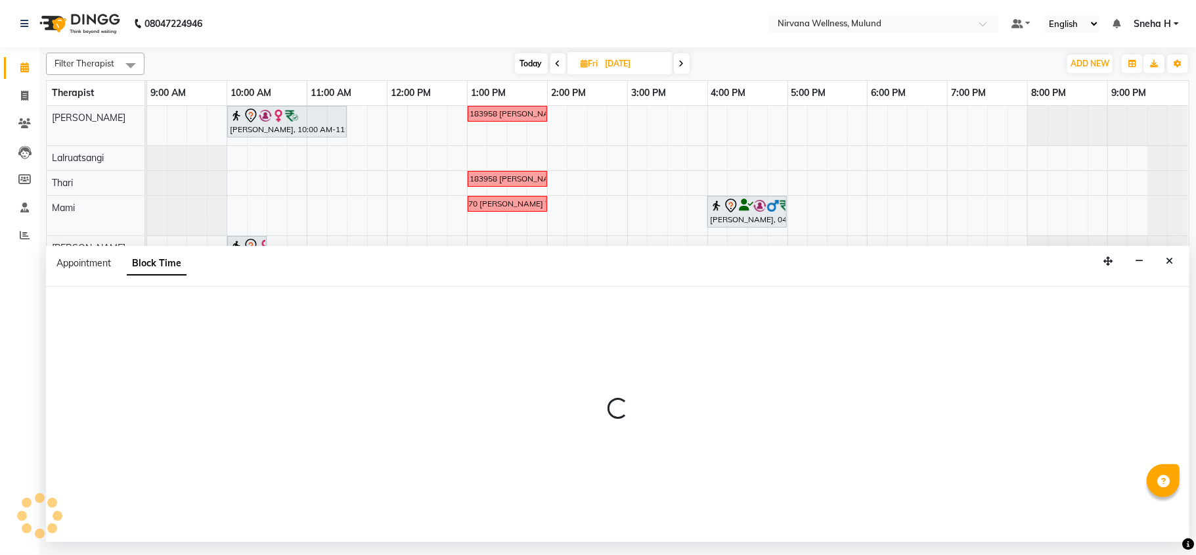
select select "29686"
select select "780"
select select "840"
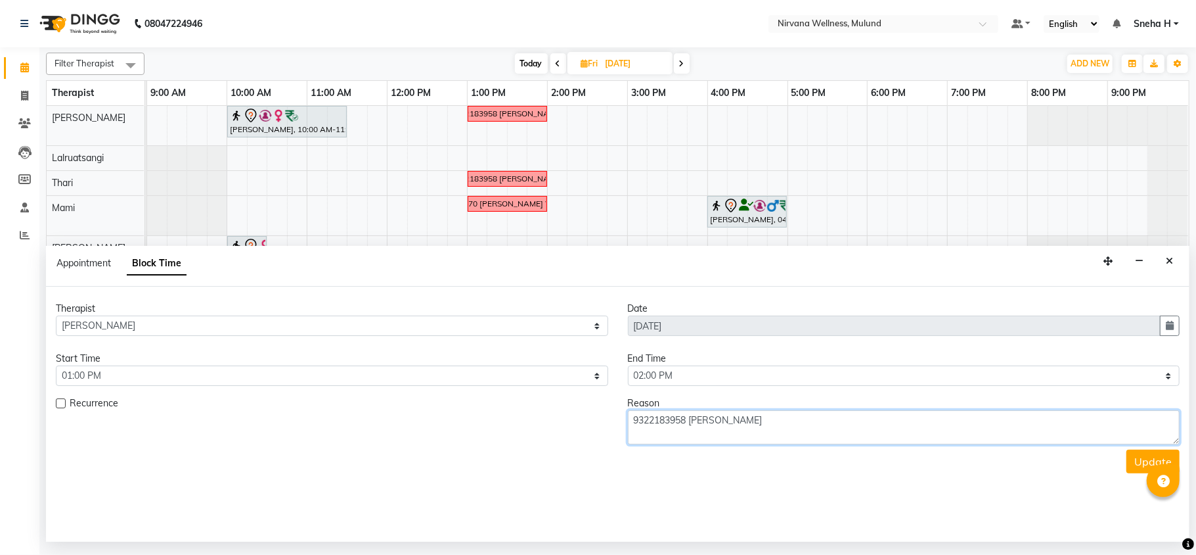
drag, startPoint x: 811, startPoint y: 424, endPoint x: 633, endPoint y: 421, distance: 177.4
click at [633, 421] on textarea "9322183958 [PERSON_NAME]" at bounding box center [904, 427] width 553 height 34
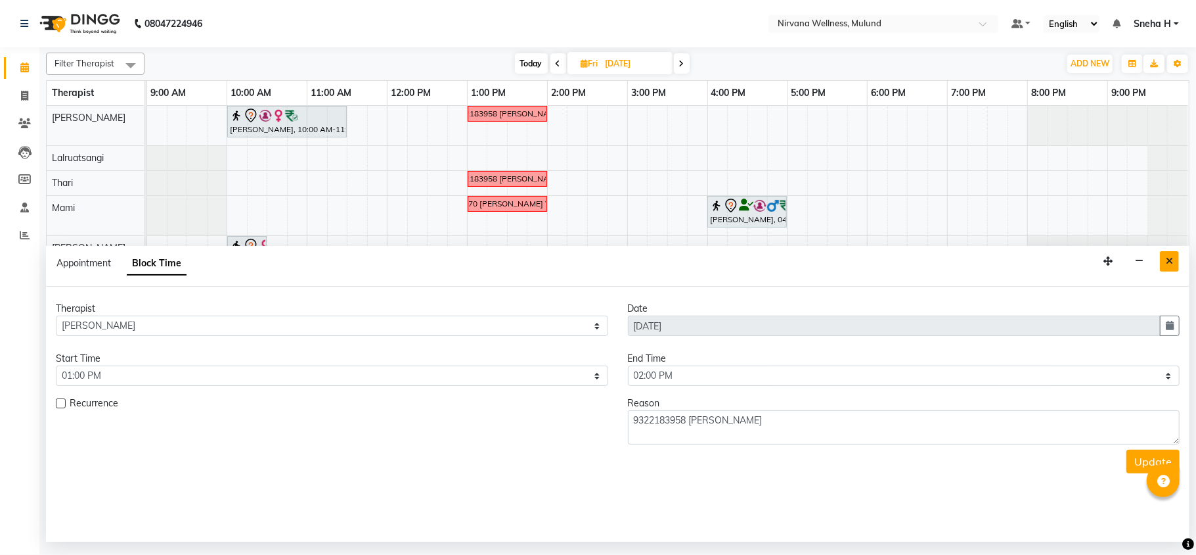
click at [1171, 261] on icon "Close" at bounding box center [1169, 260] width 7 height 9
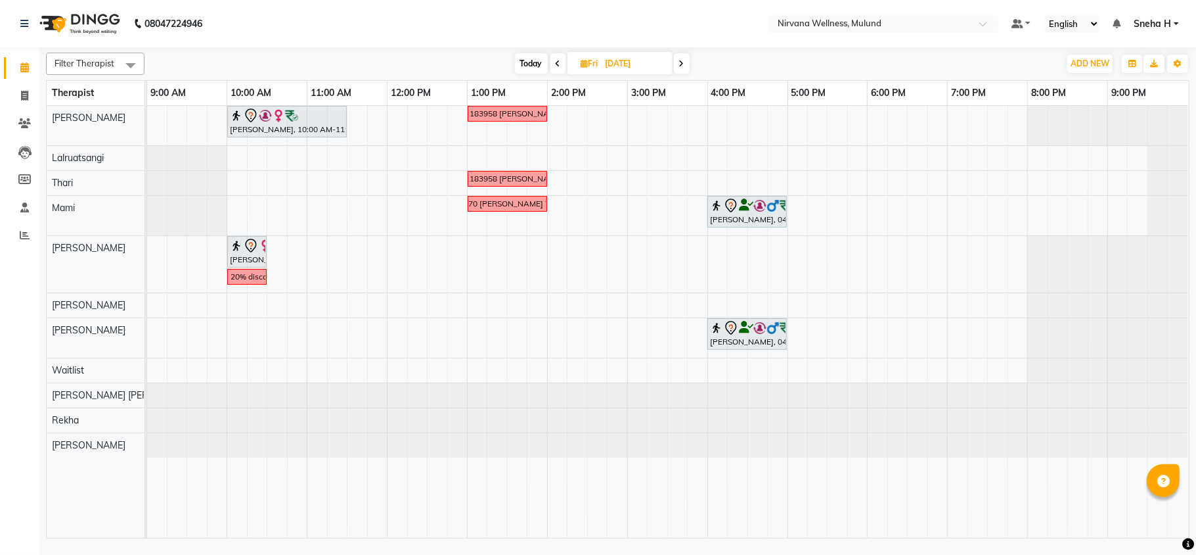
click at [1166, 263] on div at bounding box center [1108, 264] width 160 height 57
click at [610, 64] on input "[DATE]" at bounding box center [635, 64] width 66 height 20
select select "9"
select select "2025"
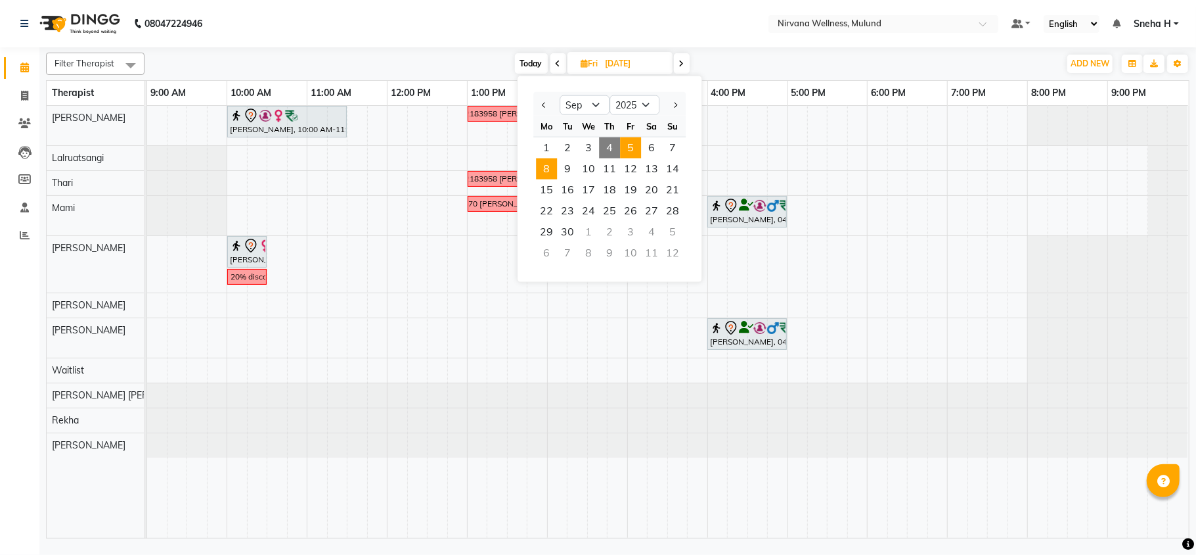
click at [553, 166] on span "8" at bounding box center [546, 168] width 21 height 21
type input "[DATE]"
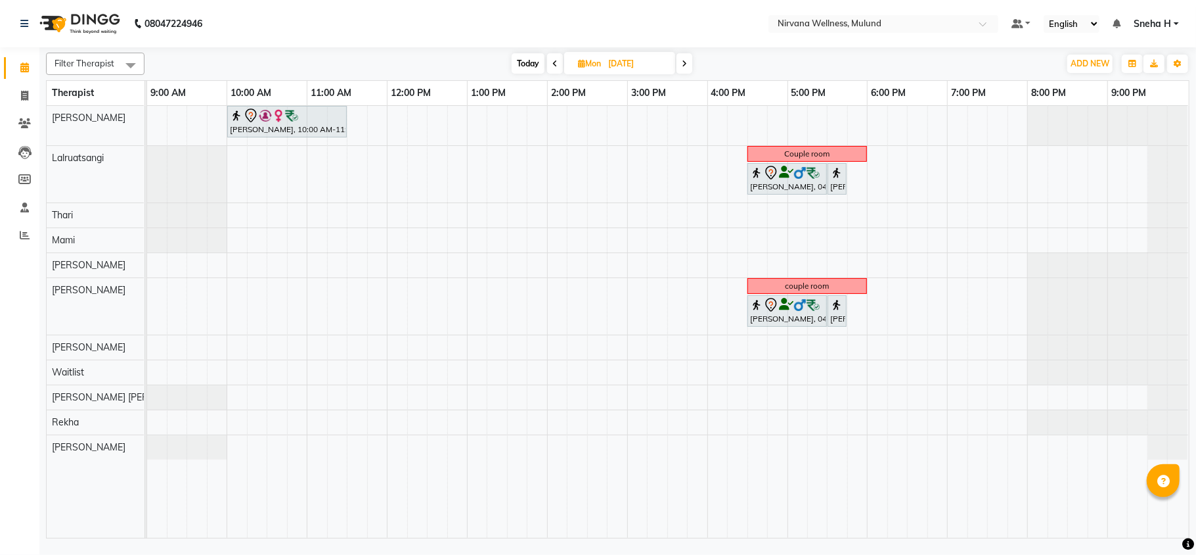
click at [618, 124] on div "Geeta Naidu, 10:00 AM-11:30 AM, Massage 90 Min Couple room Suhas Bhole, 04:30 P…" at bounding box center [668, 322] width 1042 height 432
select select "29686"
select select "tentative"
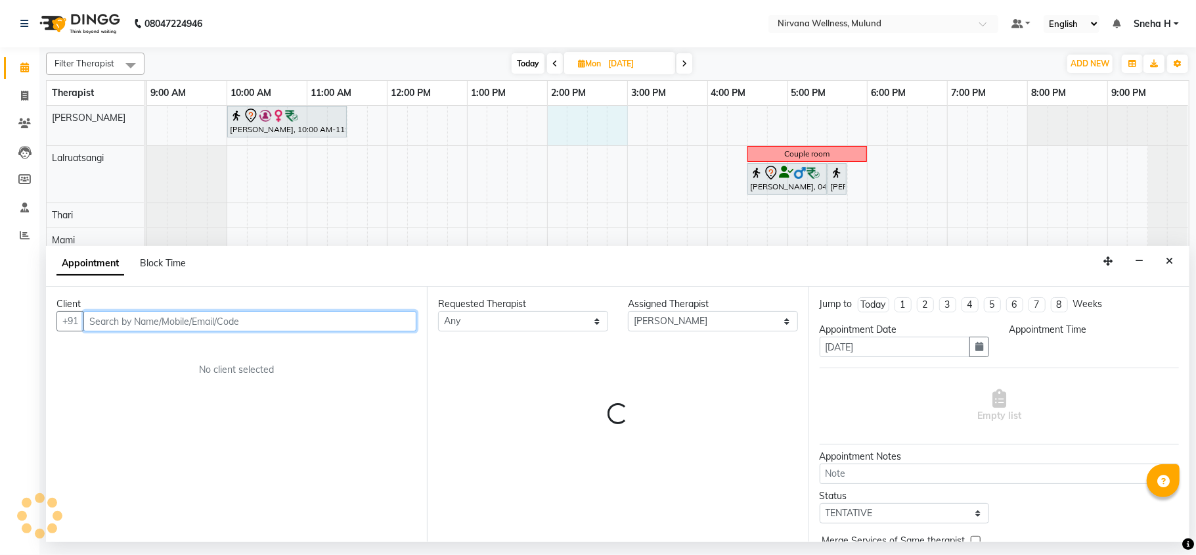
select select "840"
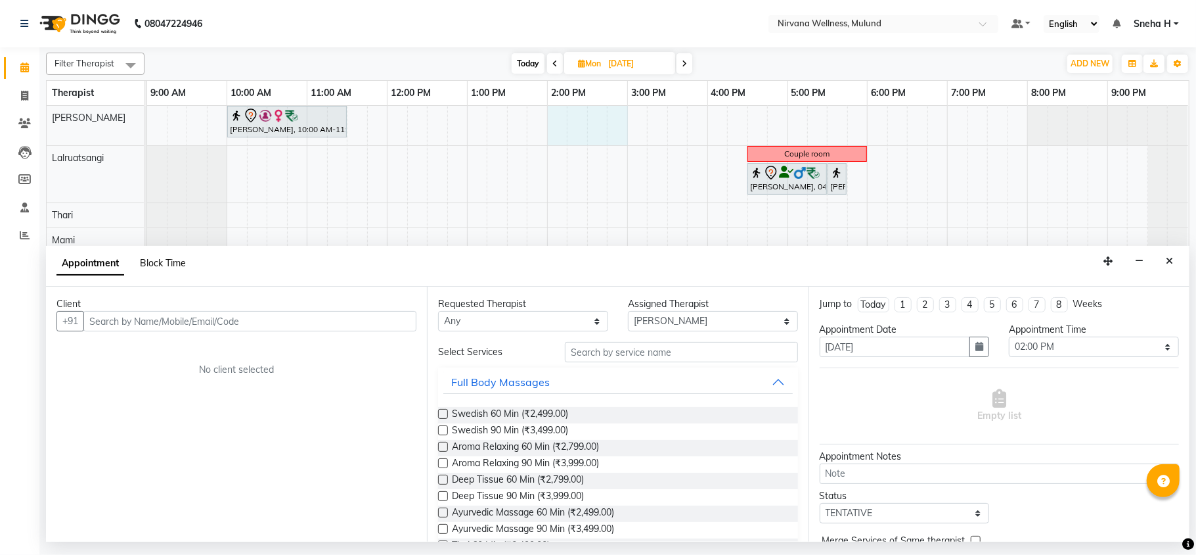
click at [163, 263] on span "Block Time" at bounding box center [163, 263] width 46 height 12
select select "29686"
select select "840"
select select "900"
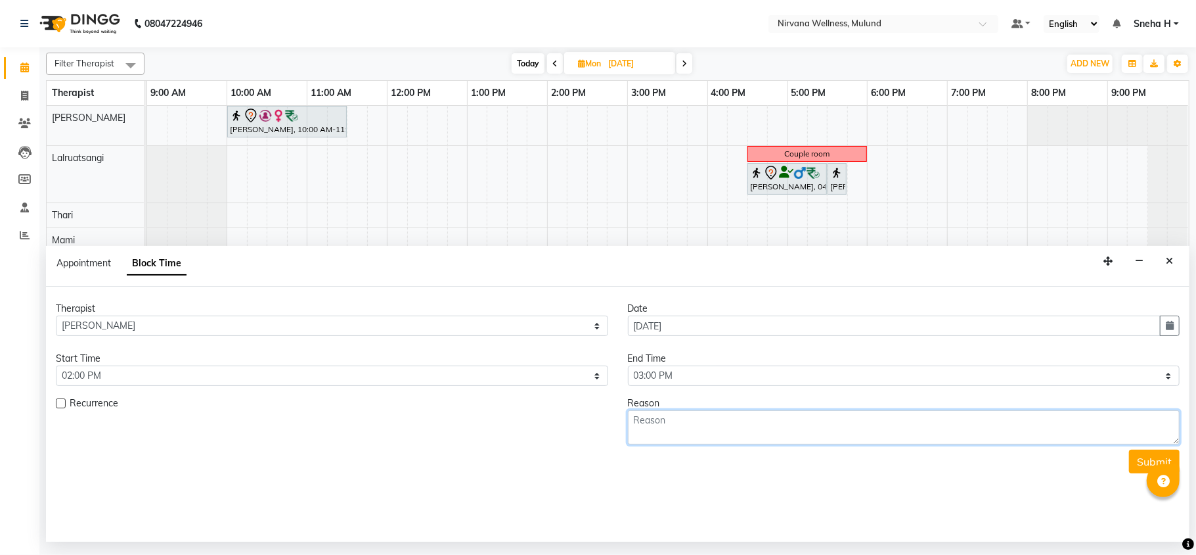
click at [711, 423] on textarea at bounding box center [904, 427] width 553 height 34
paste textarea "9322183958 [PERSON_NAME]"
type textarea "9322183958 [PERSON_NAME]"
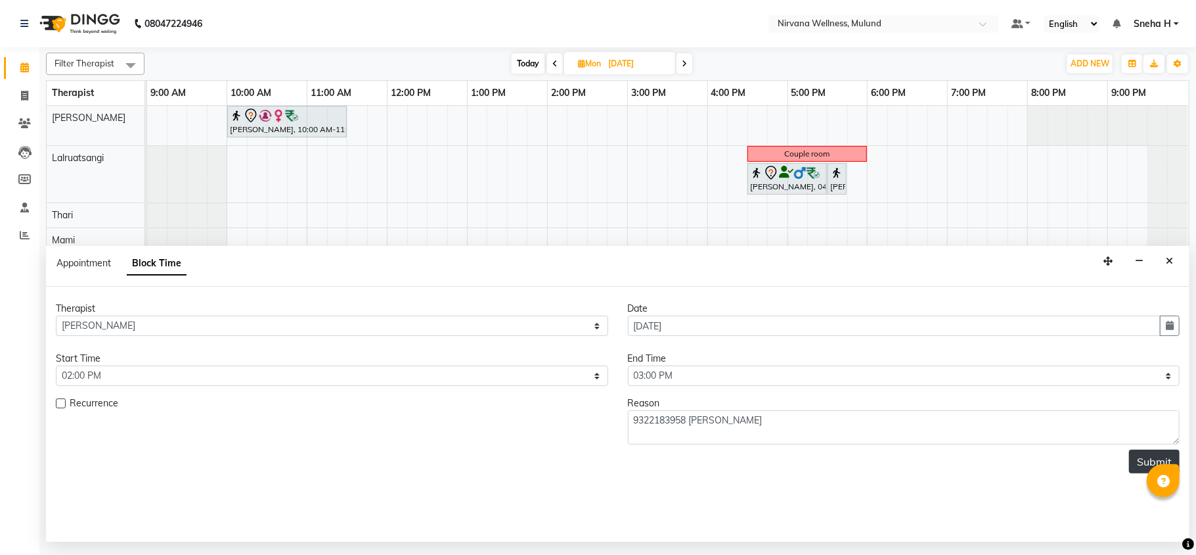
click at [1137, 455] on button "Submit" at bounding box center [1154, 461] width 51 height 24
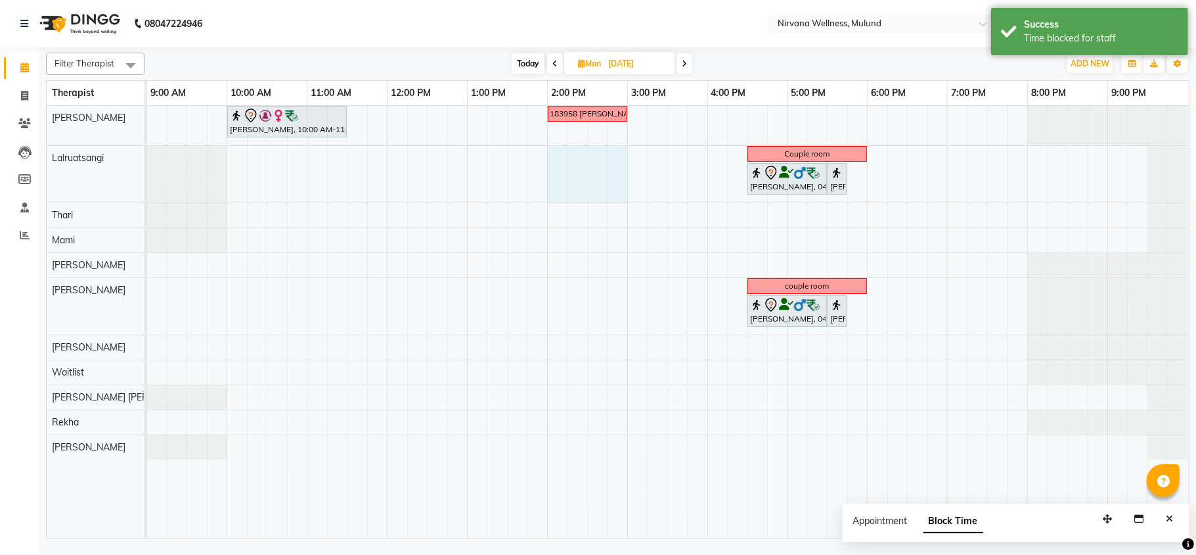
drag, startPoint x: 552, startPoint y: 153, endPoint x: 610, endPoint y: 156, distance: 58.5
click at [610, 156] on div "Geeta Naidu, 10:00 AM-11:30 AM, Massage 90 Min 9322183958 Deepika RUPAY VOUCHER…" at bounding box center [668, 322] width 1042 height 432
select select "48510"
select select "tentative"
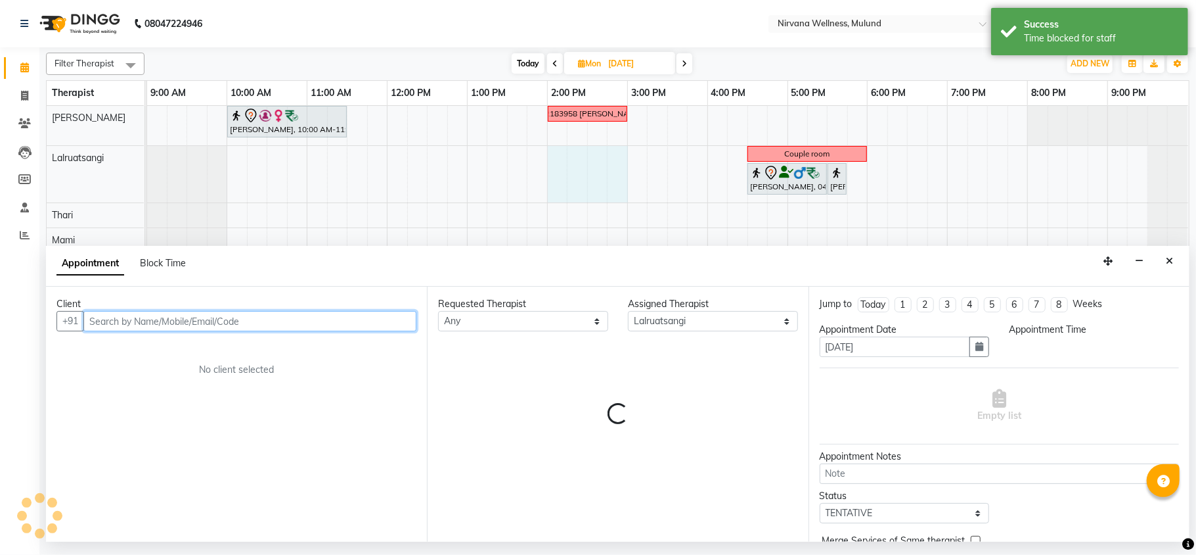
select select "840"
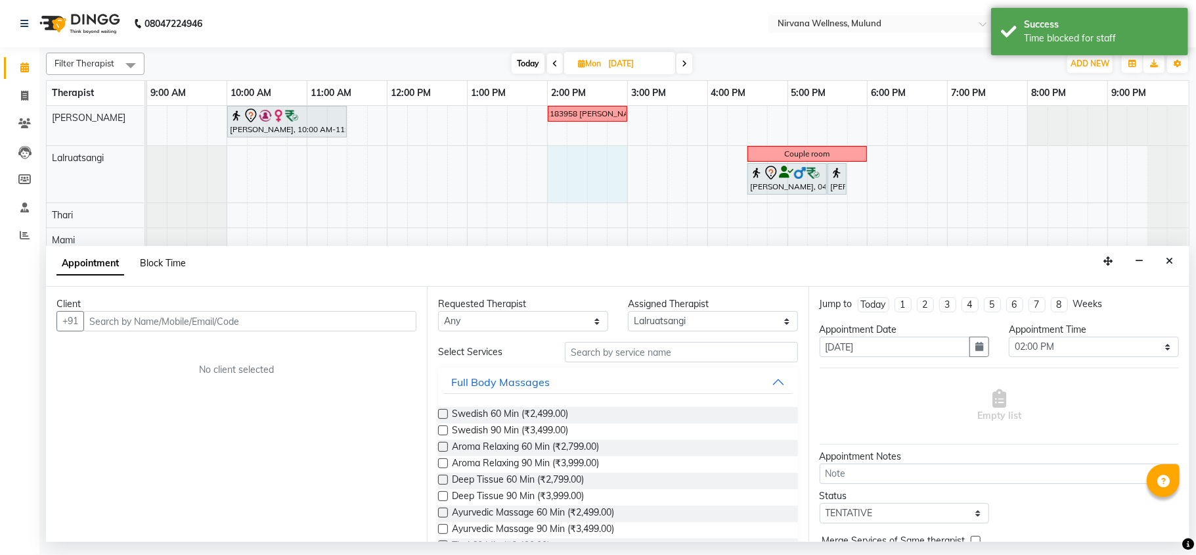
click at [171, 268] on span "Block Time" at bounding box center [163, 263] width 46 height 12
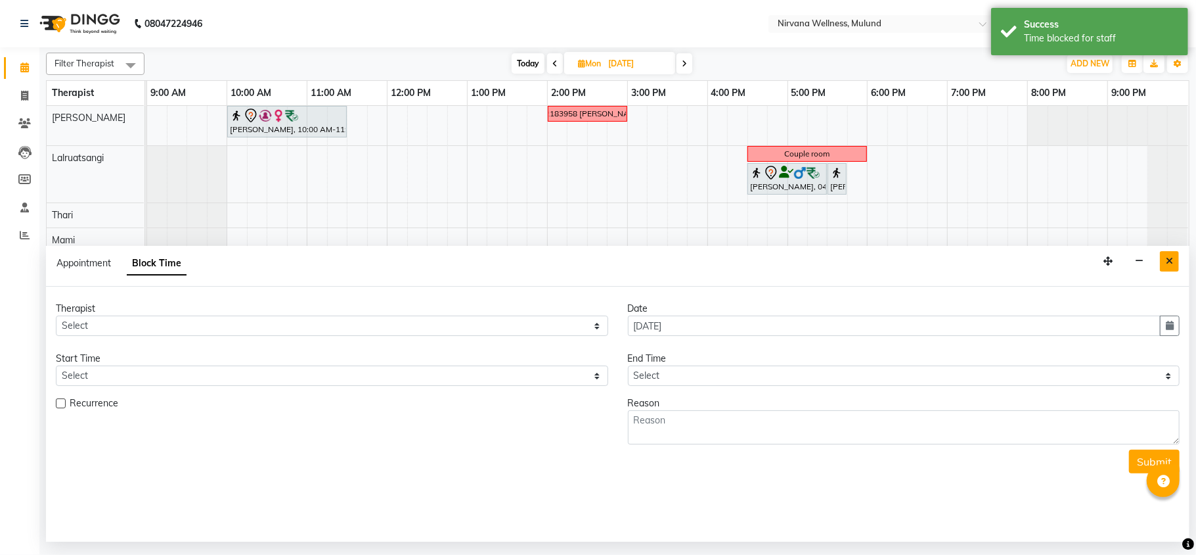
click at [1165, 261] on button "Close" at bounding box center [1169, 261] width 19 height 20
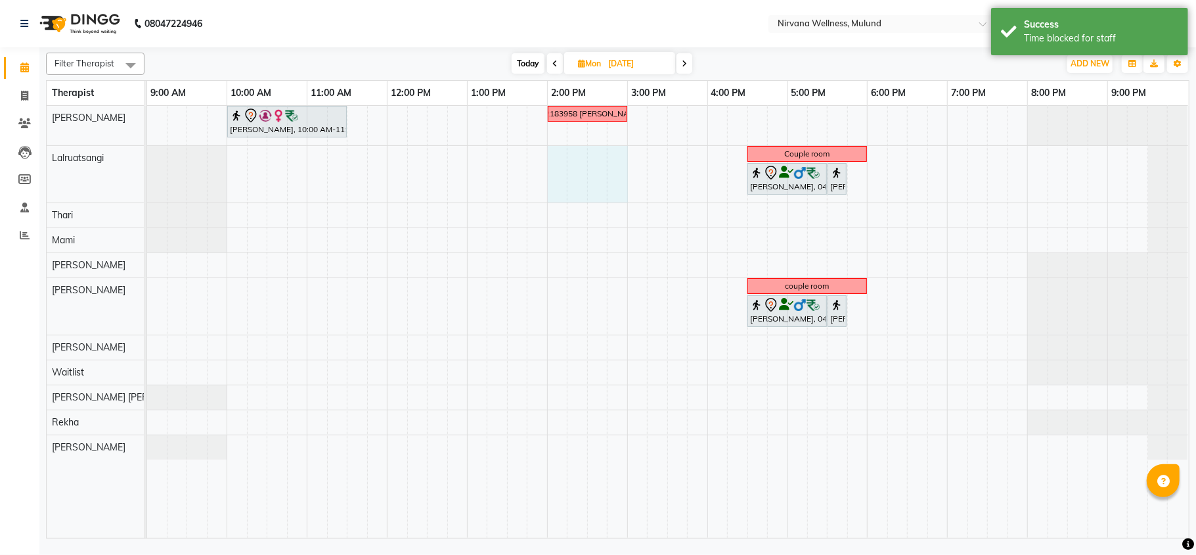
drag, startPoint x: 558, startPoint y: 156, endPoint x: 620, endPoint y: 161, distance: 62.6
click at [620, 161] on div "Geeta Naidu, 10:00 AM-11:30 AM, Massage 90 Min 9322183958 Deepika RUPAY VOUCHER…" at bounding box center [668, 322] width 1042 height 432
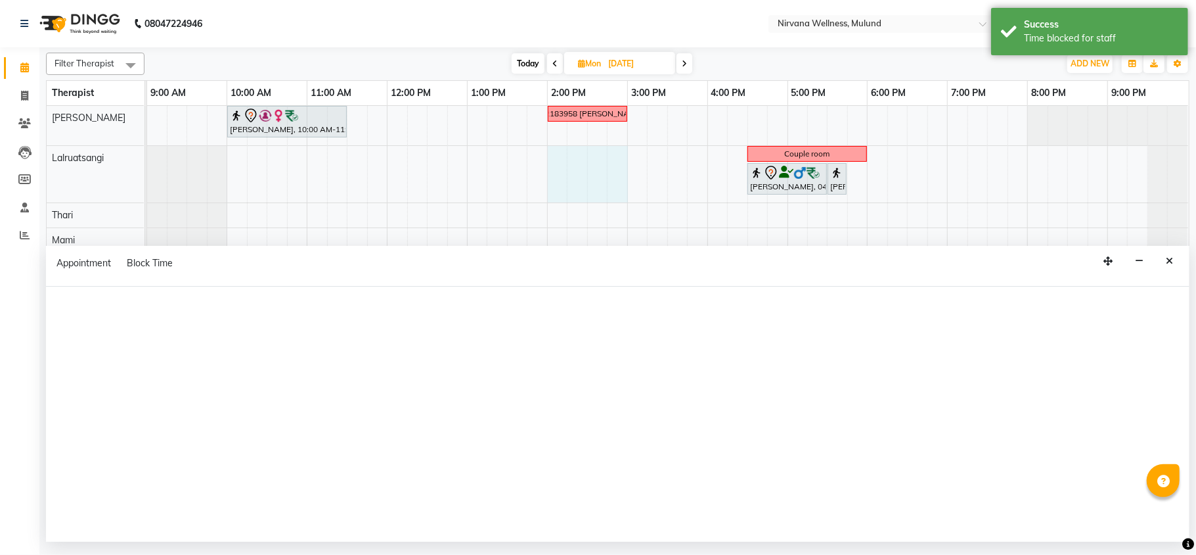
select select "48510"
select select "840"
select select "tentative"
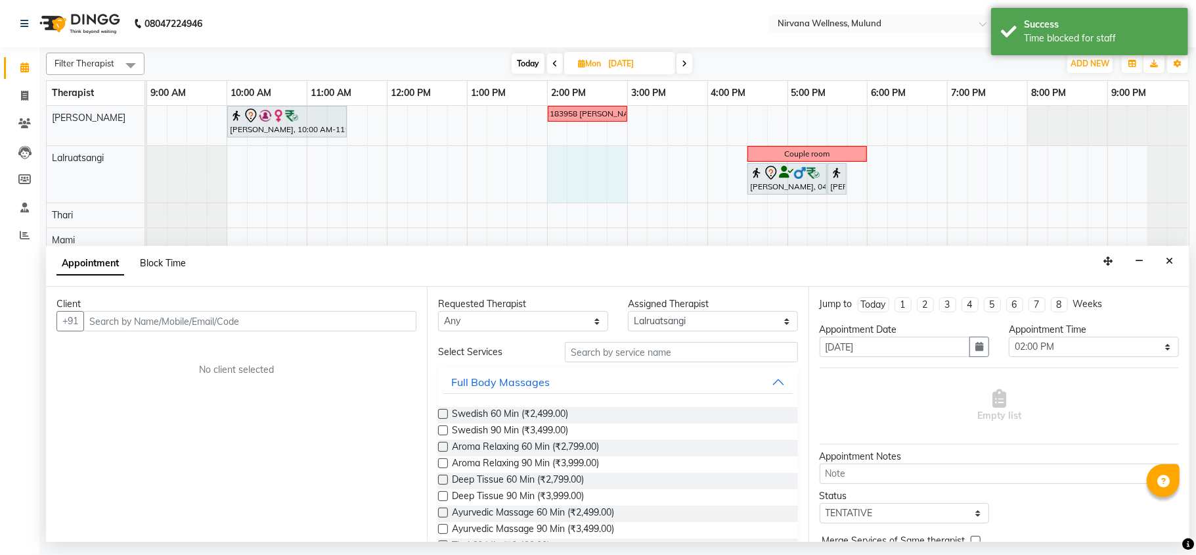
click at [164, 257] on span "Block Time" at bounding box center [163, 263] width 46 height 12
click at [170, 269] on span "Block Time" at bounding box center [163, 263] width 46 height 12
select select "48510"
select select "840"
select select "900"
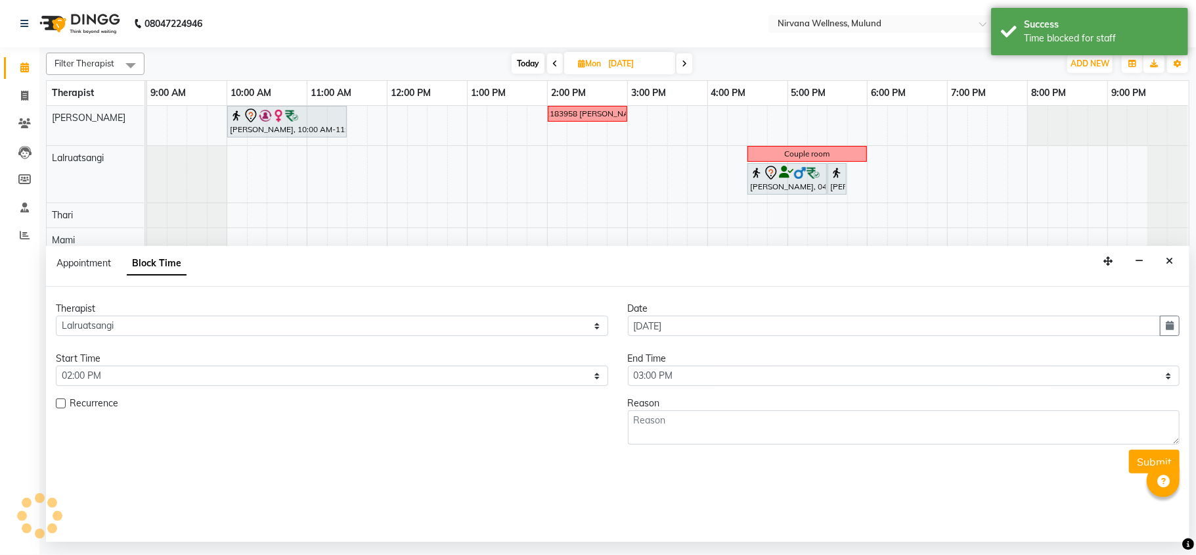
click at [173, 263] on span "Block Time" at bounding box center [157, 264] width 60 height 24
drag, startPoint x: 173, startPoint y: 263, endPoint x: 244, endPoint y: 311, distance: 85.6
click at [173, 263] on span "Block Time" at bounding box center [157, 264] width 60 height 24
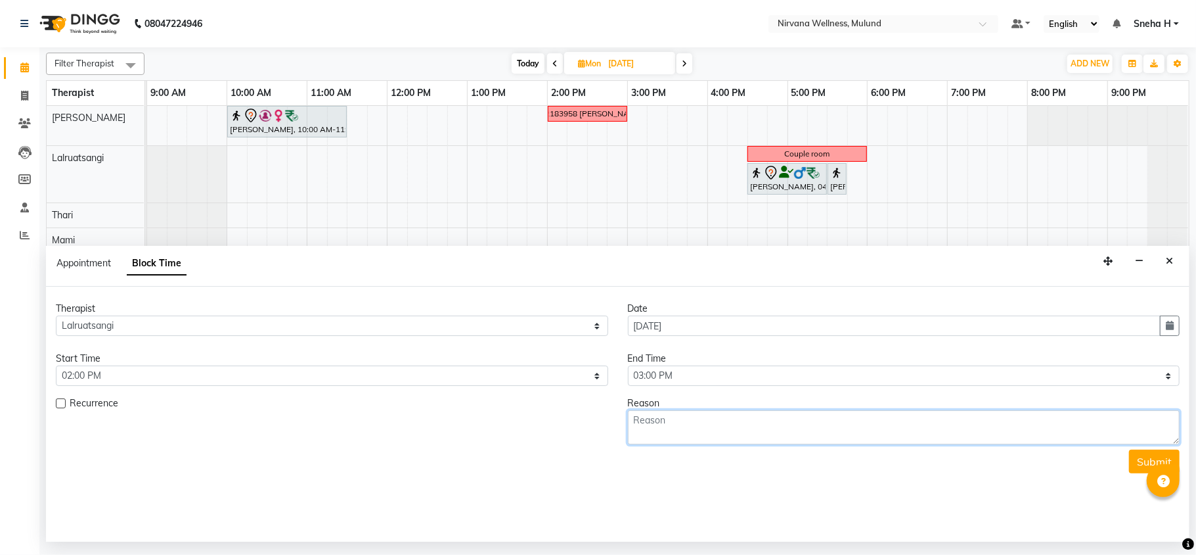
click at [673, 429] on textarea at bounding box center [904, 427] width 553 height 34
paste textarea "9322183958 [PERSON_NAME]"
type textarea "9322183958 [PERSON_NAME]"
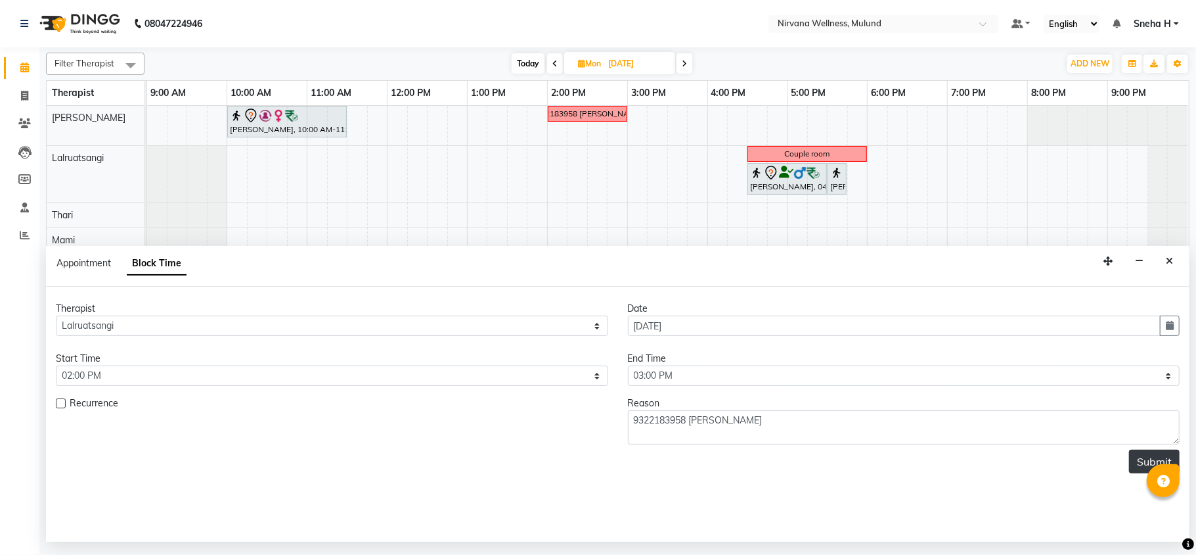
click at [1141, 453] on button "Submit" at bounding box center [1154, 461] width 51 height 24
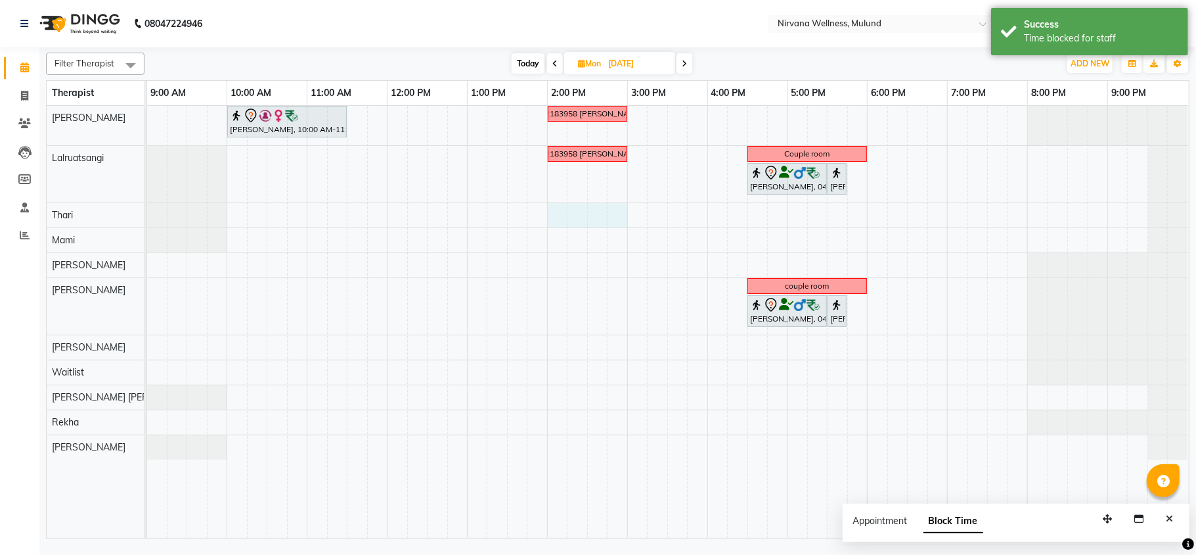
drag, startPoint x: 558, startPoint y: 216, endPoint x: 608, endPoint y: 217, distance: 49.9
click at [620, 217] on div "Geeta Naidu, 10:00 AM-11:30 AM, Massage 90 Min 9322183958 Deepika RUPAY VOUCHER…" at bounding box center [668, 322] width 1042 height 432
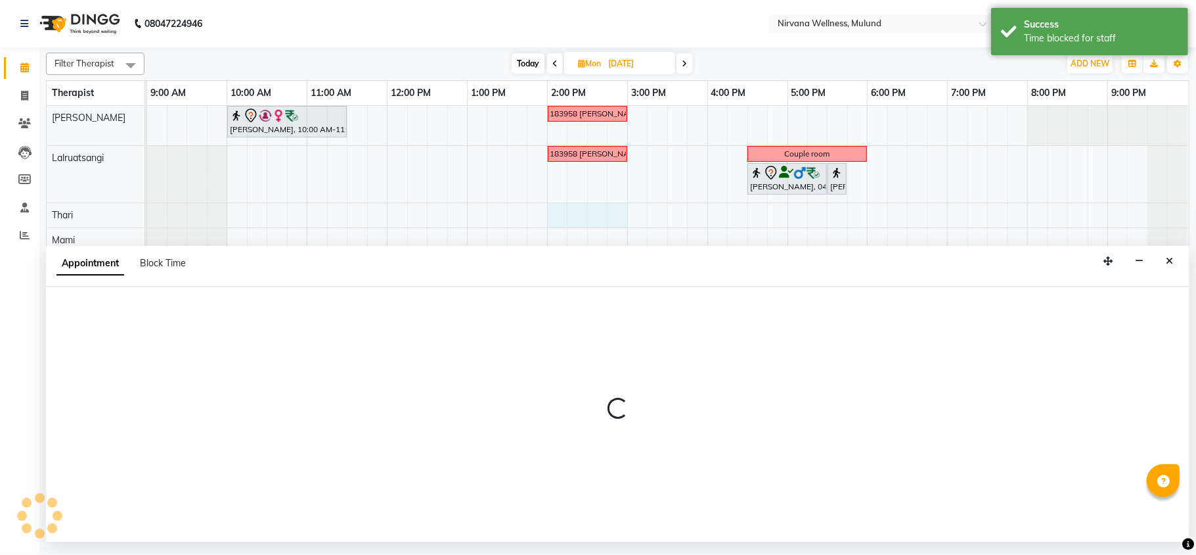
select select "69864"
select select "840"
select select "tentative"
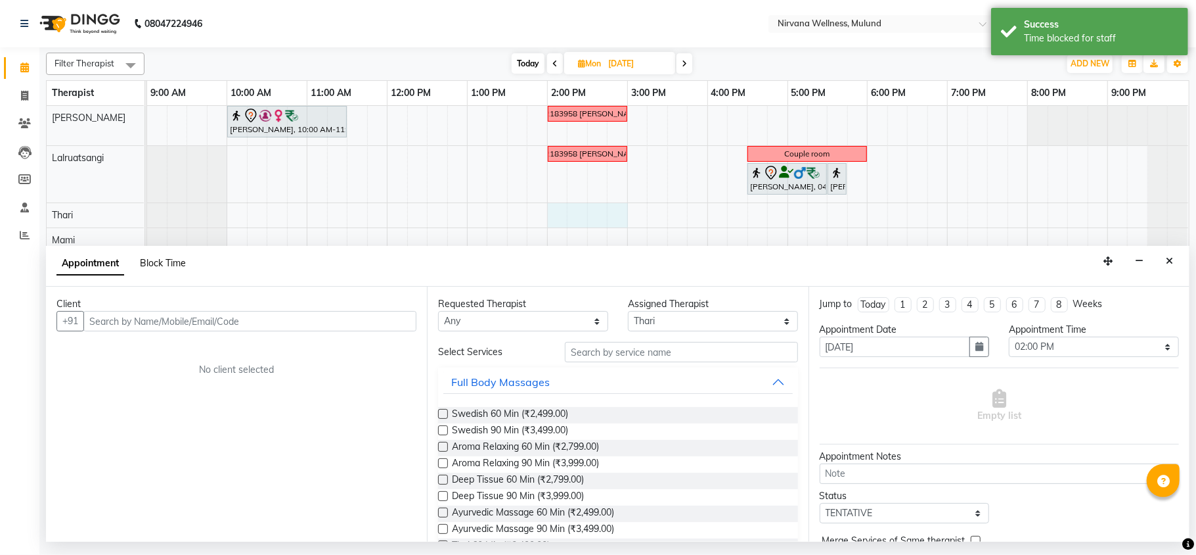
click at [150, 259] on span "Block Time" at bounding box center [163, 263] width 46 height 12
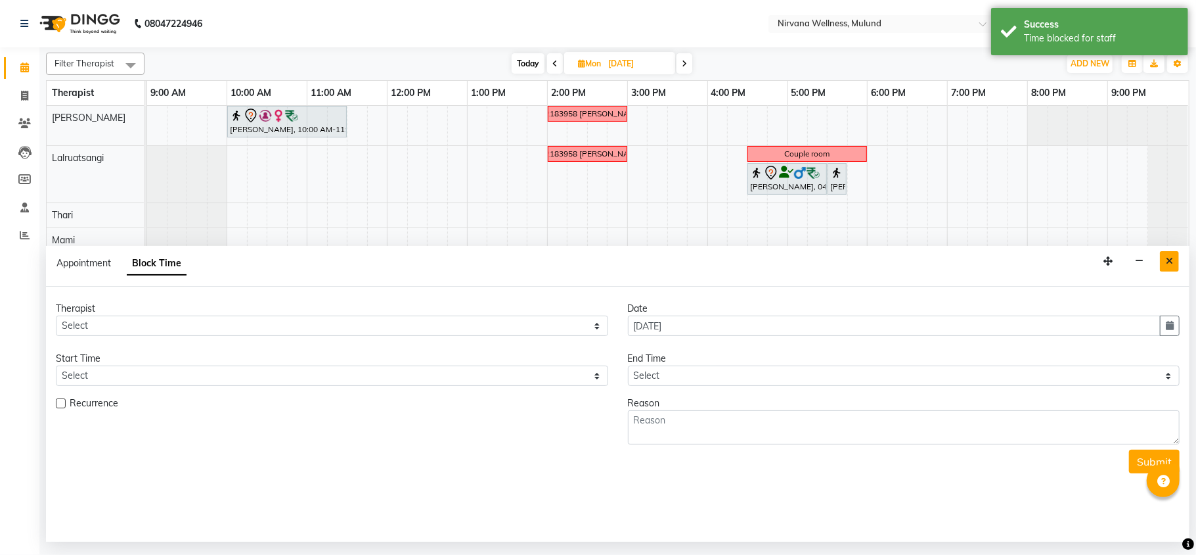
click at [1170, 264] on icon "Close" at bounding box center [1169, 260] width 7 height 9
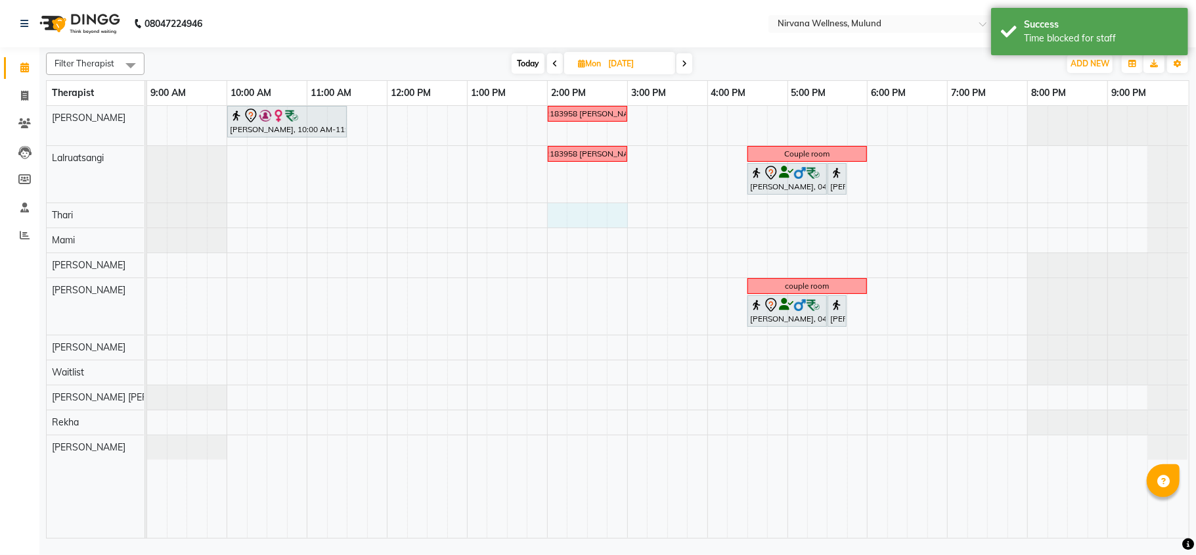
drag, startPoint x: 555, startPoint y: 216, endPoint x: 608, endPoint y: 217, distance: 53.9
click at [615, 218] on div "Geeta Naidu, 10:00 AM-11:30 AM, Massage 90 Min 9322183958 Deepika RUPAY VOUCHER…" at bounding box center [668, 322] width 1042 height 432
select select "69864"
select select "840"
select select "tentative"
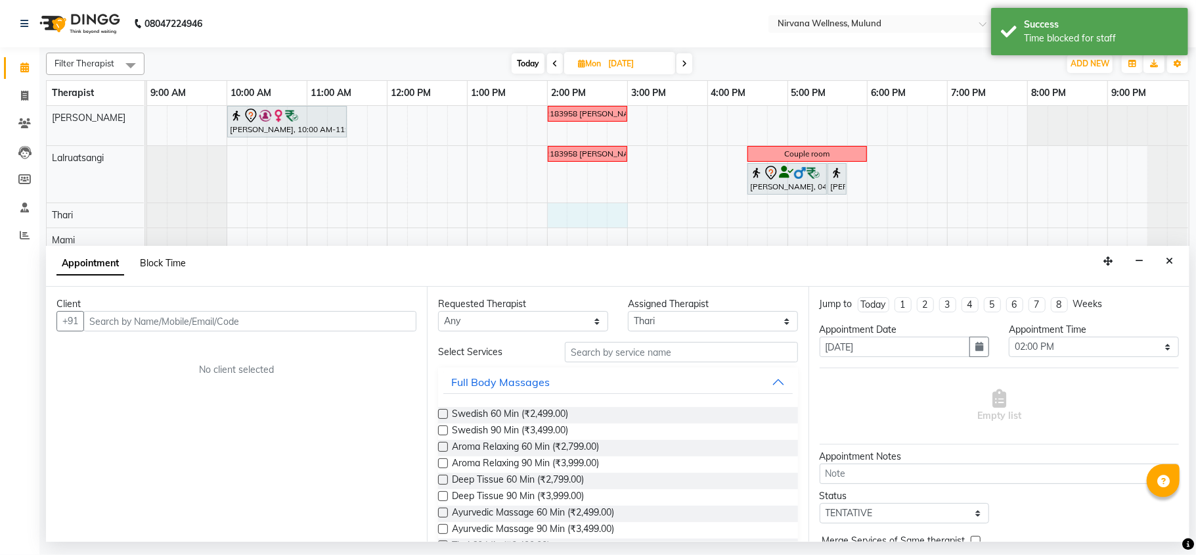
click at [152, 260] on span "Block Time" at bounding box center [163, 263] width 46 height 12
select select "69864"
select select "840"
select select "900"
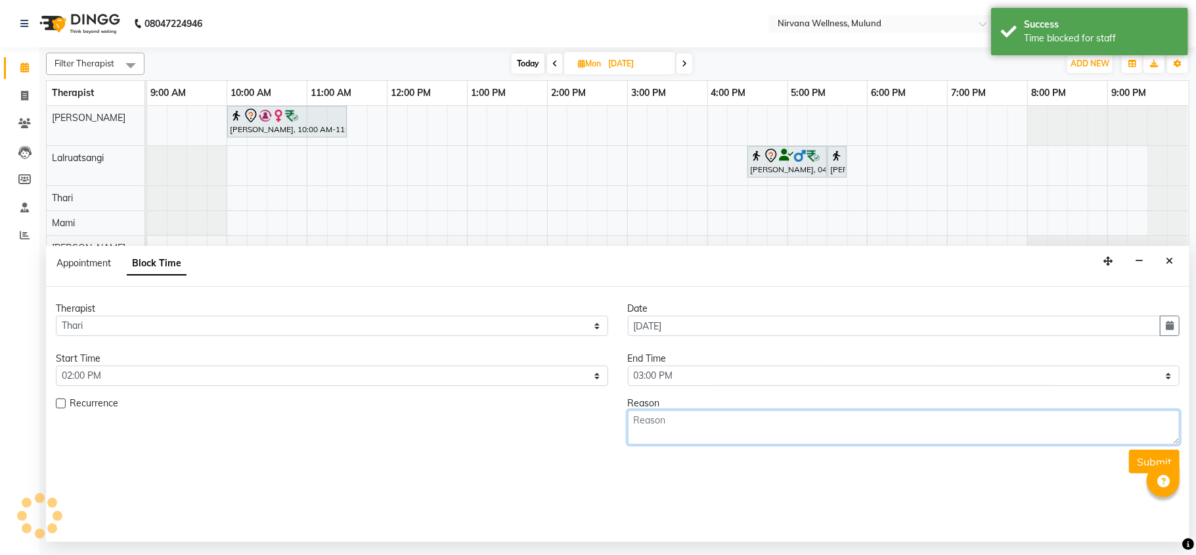
click at [671, 416] on textarea at bounding box center [904, 427] width 553 height 34
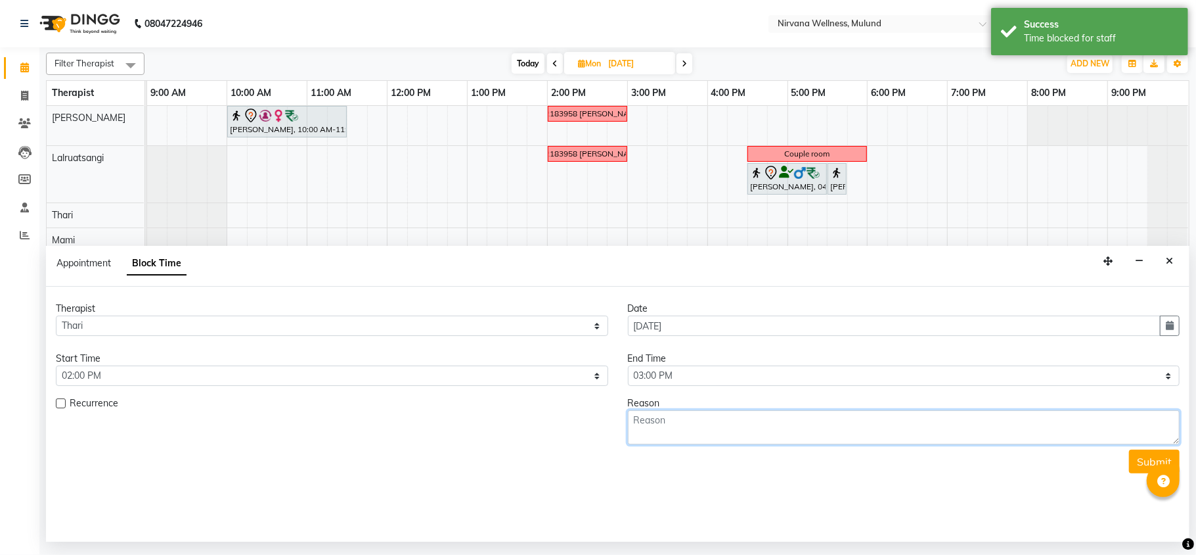
paste textarea "9322183958 [PERSON_NAME]"
type textarea "9322183958 [PERSON_NAME]"
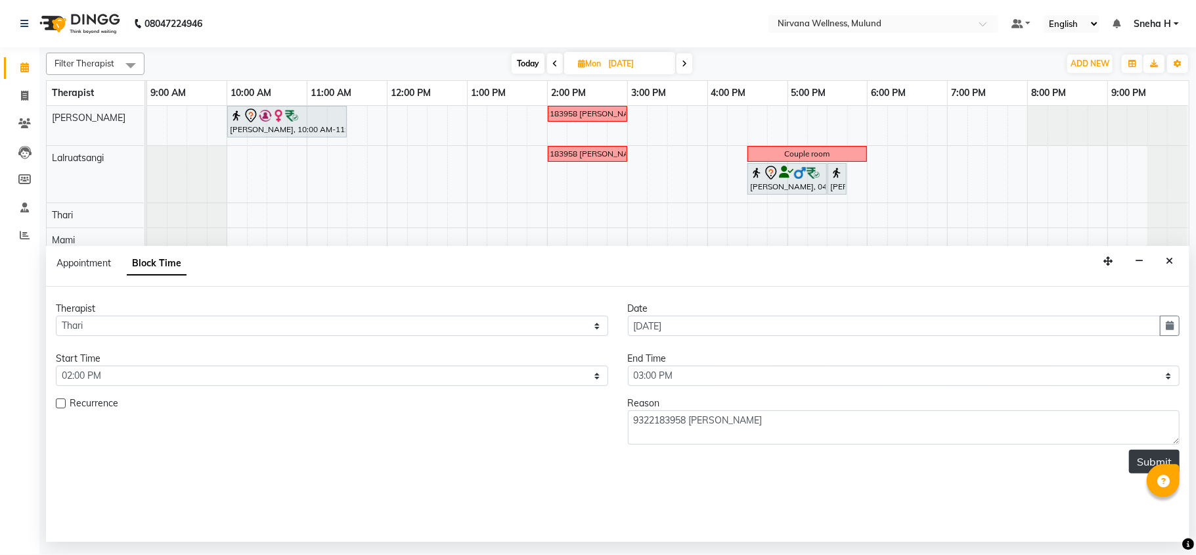
click at [1150, 458] on button "Submit" at bounding box center [1154, 461] width 51 height 24
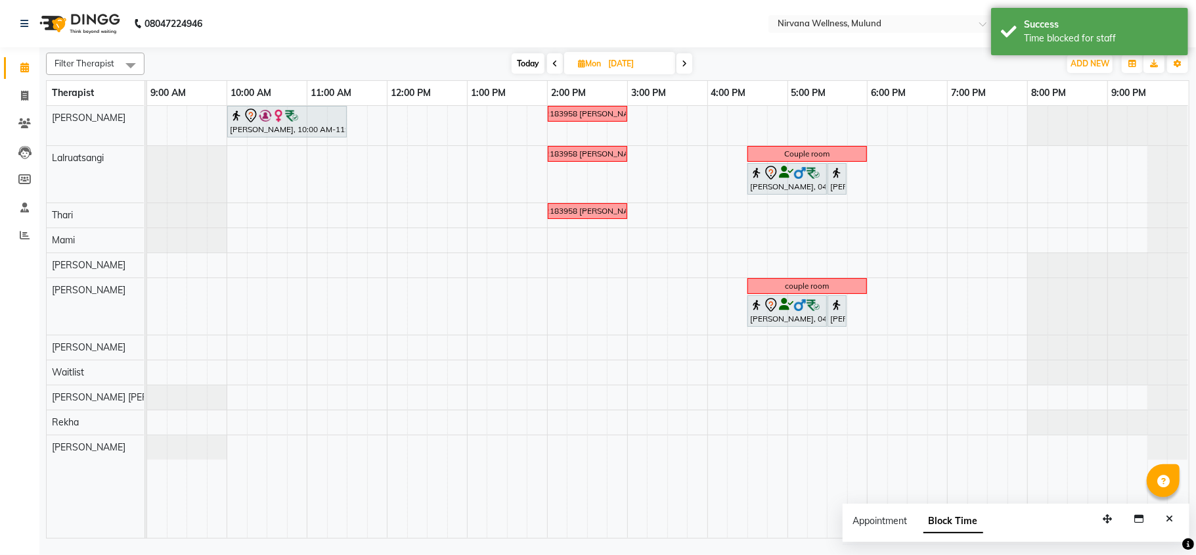
click at [521, 60] on span "Today" at bounding box center [528, 63] width 33 height 20
type input "[DATE]"
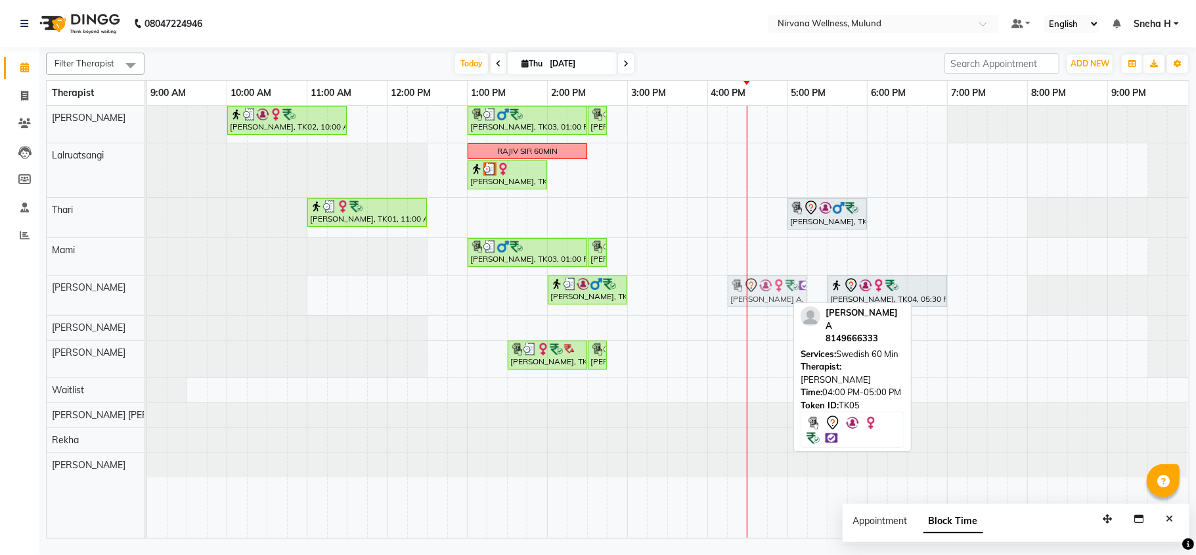
drag, startPoint x: 763, startPoint y: 282, endPoint x: 786, endPoint y: 282, distance: 23.7
click at [147, 282] on div "Sunil Kumar, TK08, 02:00 PM-03:00 PM, Massage 60 Min Deepak Haria A, TK05, 04:0…" at bounding box center [147, 294] width 0 height 39
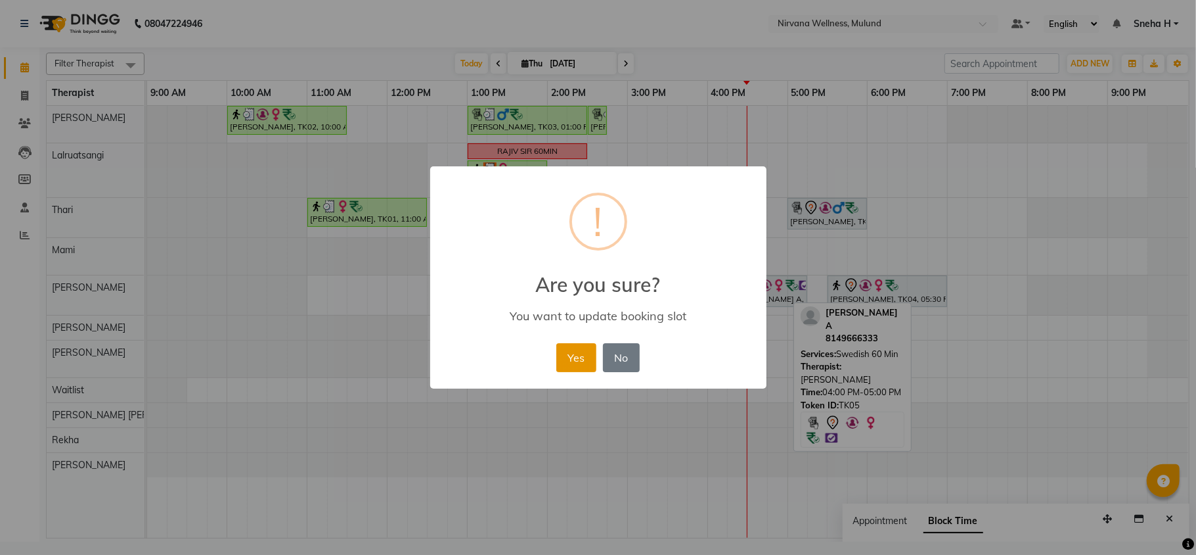
click at [579, 355] on button "Yes" at bounding box center [577, 357] width 40 height 29
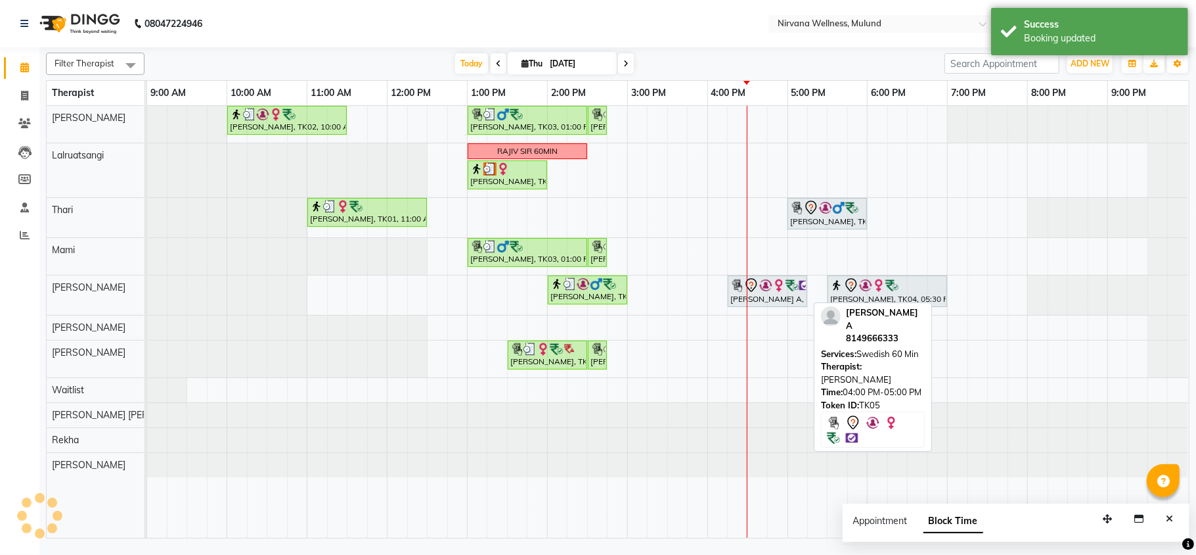
click at [768, 297] on div "Deepak Haria A, TK05, 04:00 PM-05:00 PM, Swedish 60 Min" at bounding box center [767, 291] width 77 height 28
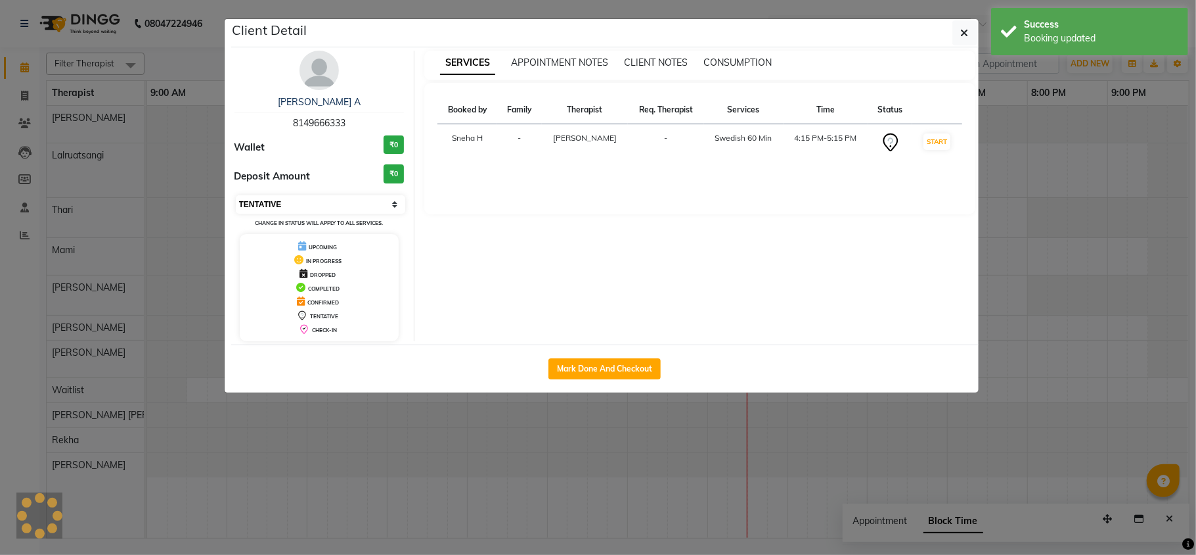
click at [327, 206] on select "Select IN SERVICE CONFIRMED TENTATIVE CHECK IN MARK DONE DROPPED UPCOMING" at bounding box center [321, 204] width 170 height 18
select select "8"
click at [236, 196] on select "Select IN SERVICE CONFIRMED TENTATIVE CHECK IN MARK DONE DROPPED UPCOMING" at bounding box center [321, 204] width 170 height 18
click at [177, 53] on ngb-modal-window "Client Detail Deepak Haria A 8149666333 Wallet ₹0 Deposit Amount ₹0 Select IN S…" at bounding box center [598, 277] width 1196 height 555
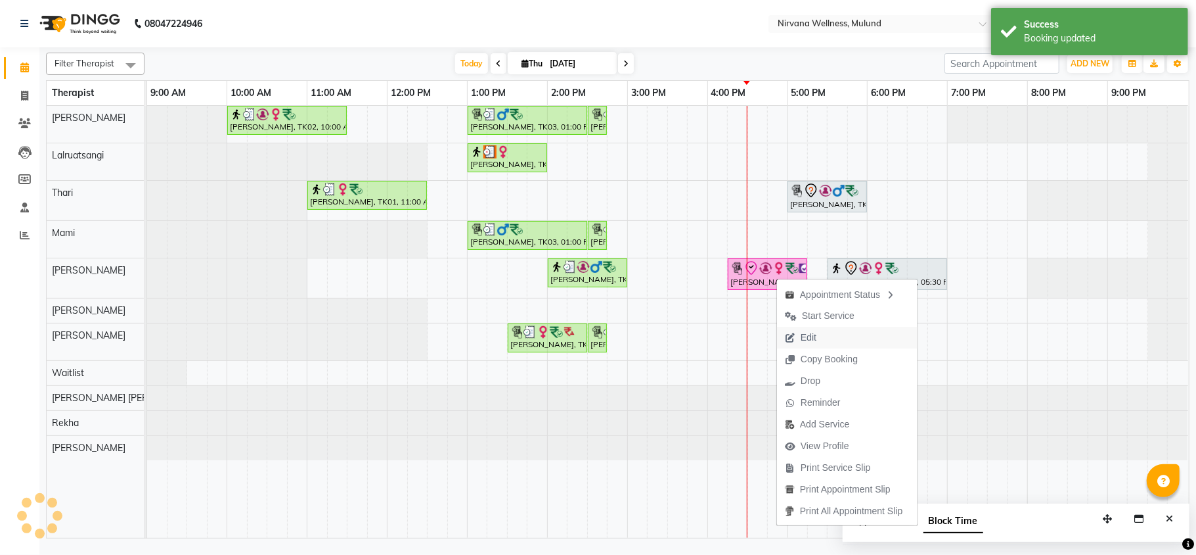
click at [803, 337] on span "Edit" at bounding box center [809, 337] width 16 height 14
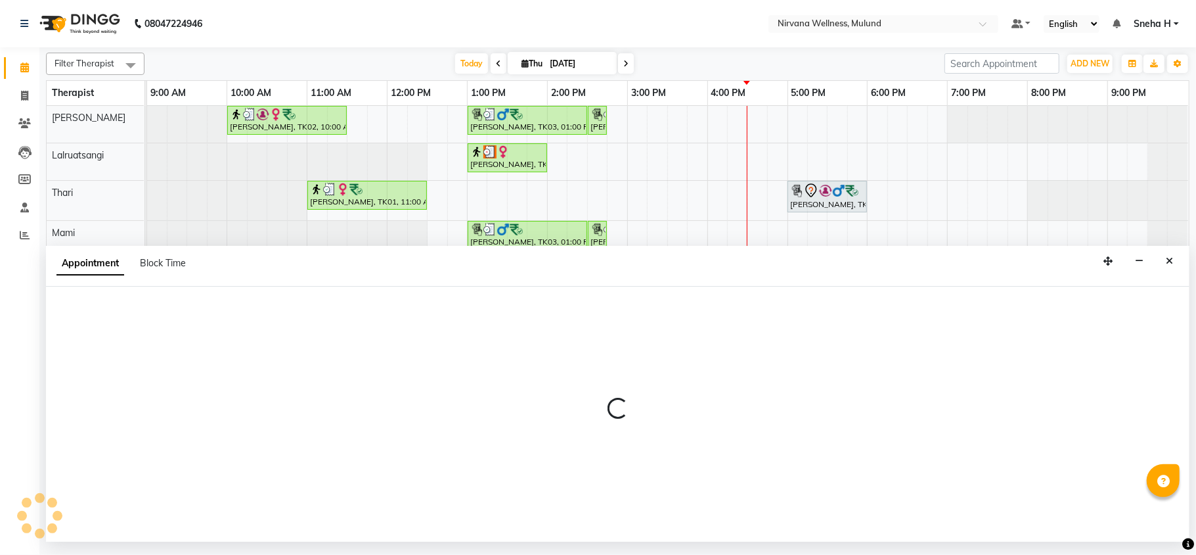
select select "tentative"
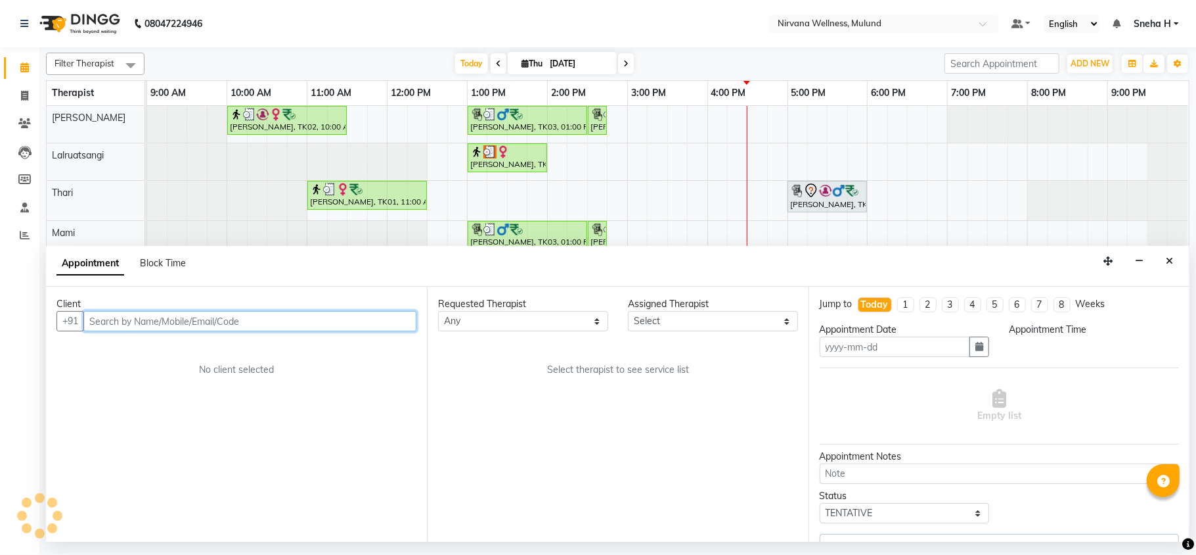
type input "[DATE]"
select select "check-in"
select select "975"
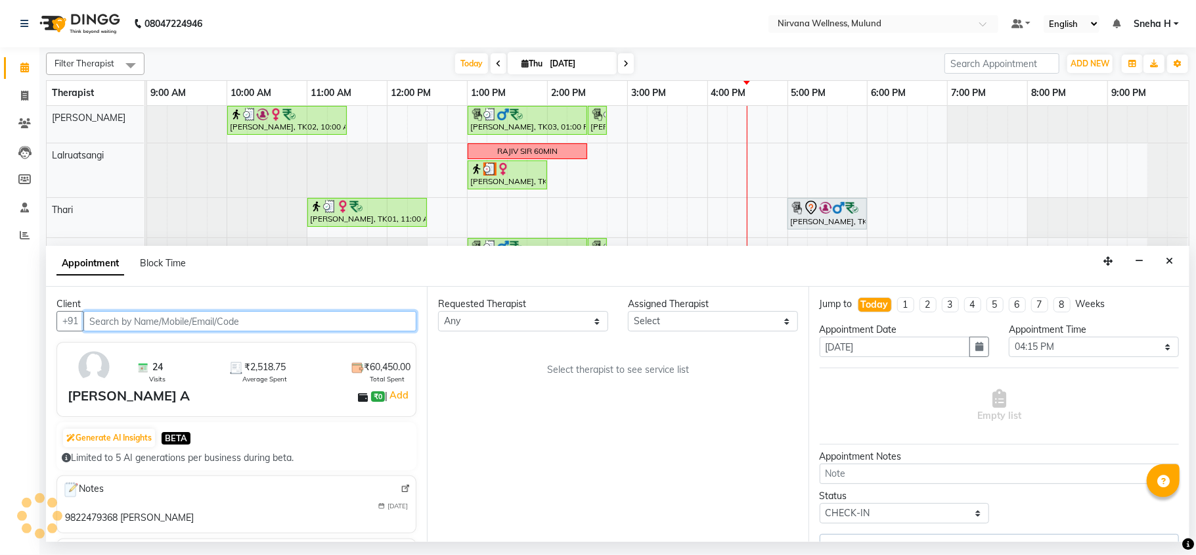
select select "29685"
select select "2150"
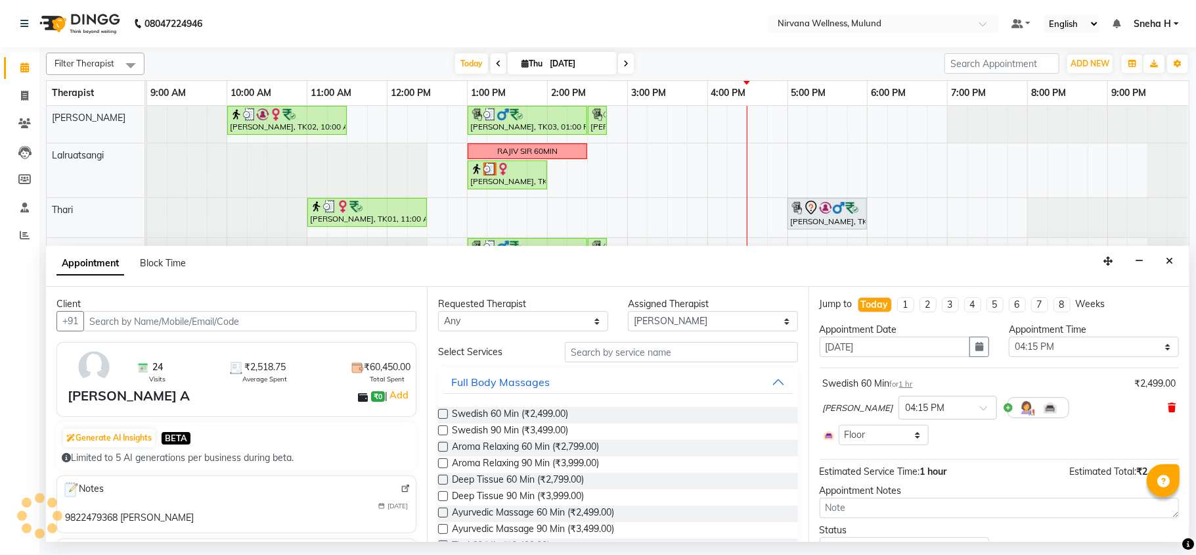
click at [1168, 412] on icon at bounding box center [1172, 407] width 8 height 9
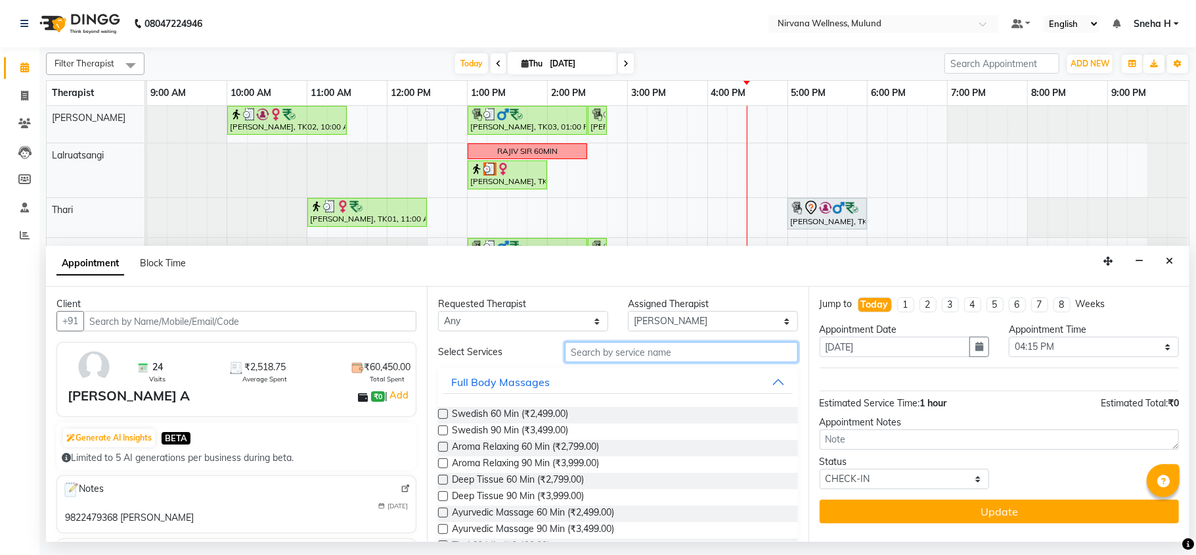
click at [765, 353] on input "text" at bounding box center [681, 352] width 233 height 20
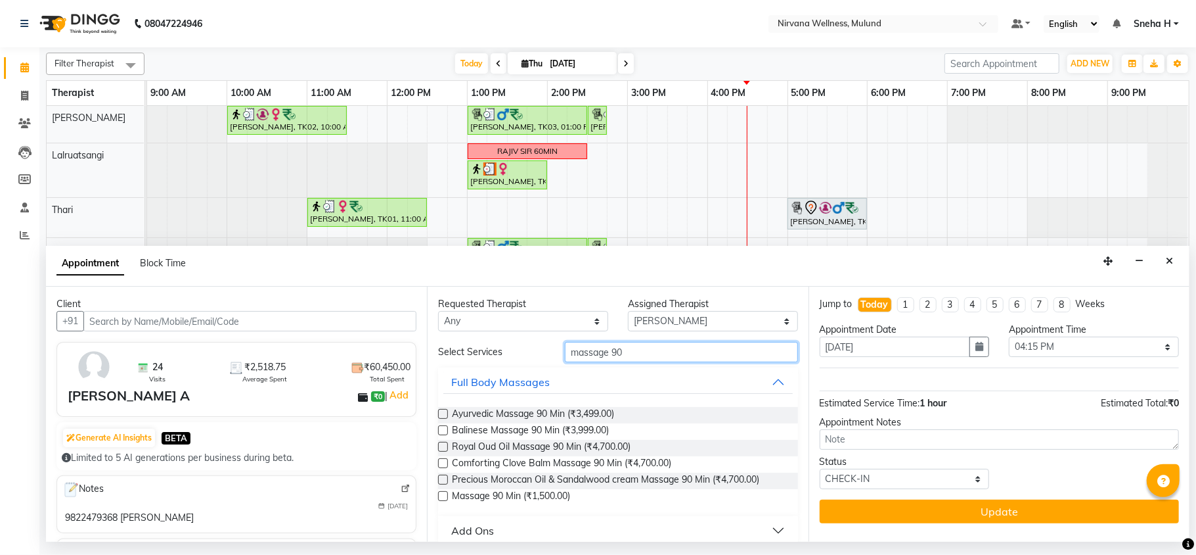
drag, startPoint x: 639, startPoint y: 346, endPoint x: 551, endPoint y: 350, distance: 88.8
click at [555, 350] on div "massage 90" at bounding box center [681, 352] width 253 height 20
type input "massage 60"
click at [542, 503] on span "Massage 60 Min (₹1,000.00)" at bounding box center [511, 497] width 118 height 16
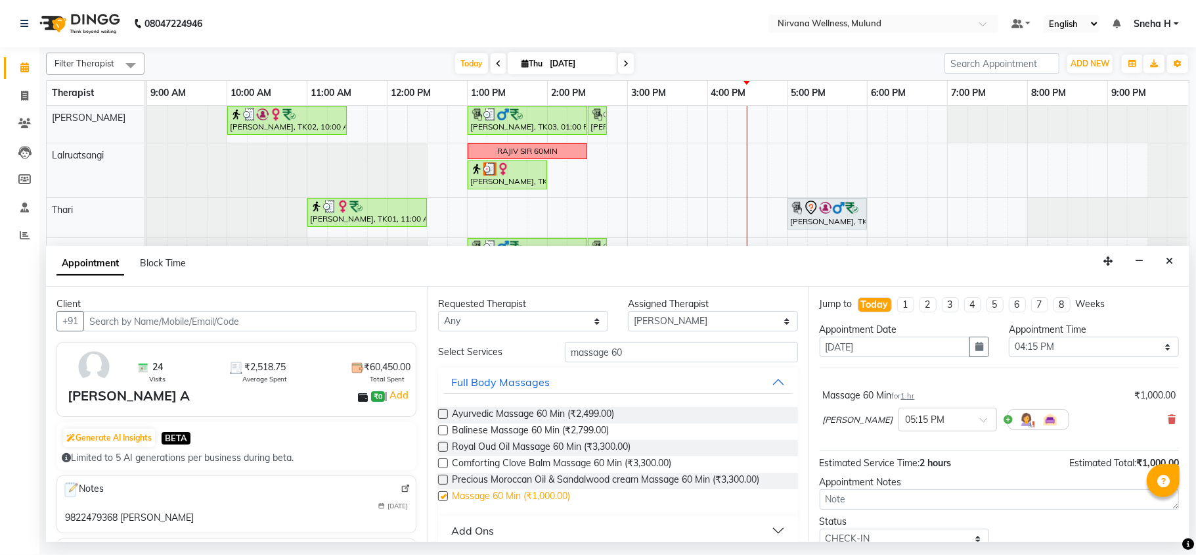
checkbox input "false"
click at [1168, 416] on icon at bounding box center [1172, 419] width 8 height 9
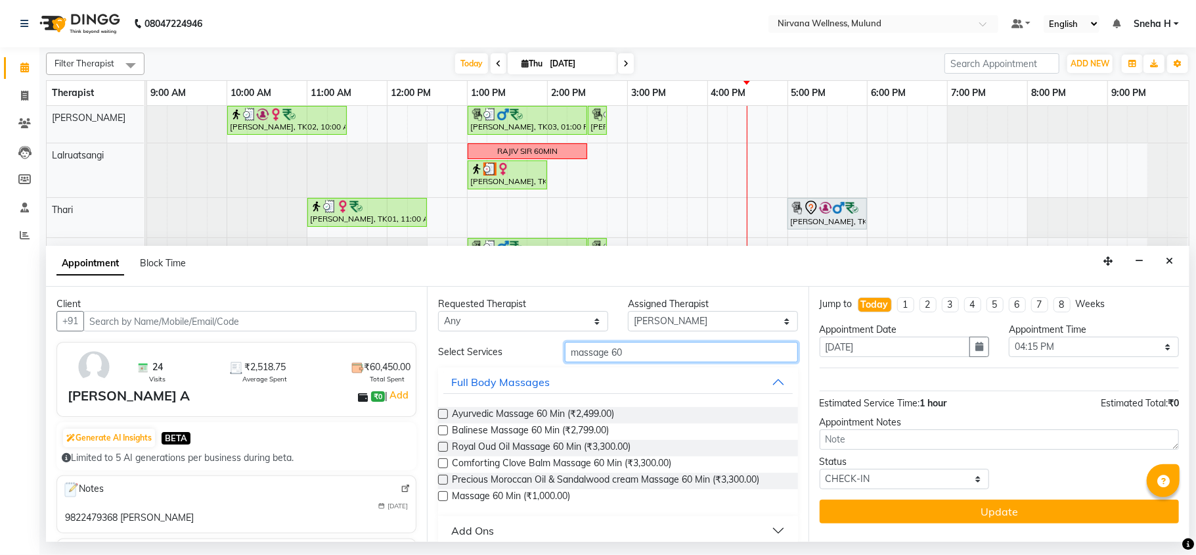
drag, startPoint x: 658, startPoint y: 350, endPoint x: 505, endPoint y: 343, distance: 153.9
click at [505, 343] on div "Select Services massage 60" at bounding box center [617, 352] width 379 height 20
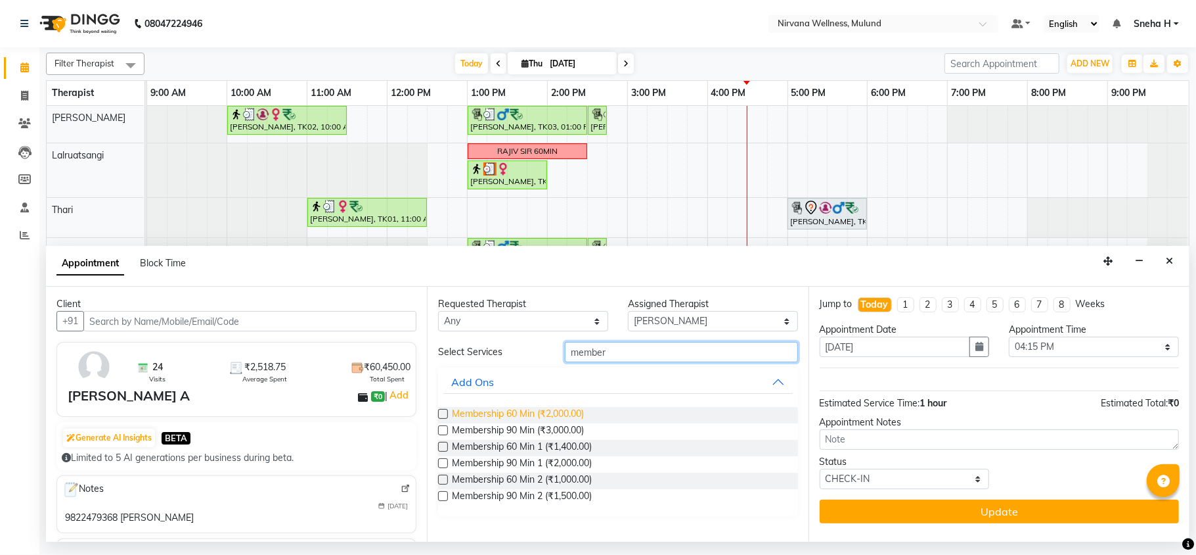
type input "member"
click at [529, 414] on span "Membership 60 Min (₹2,000.00)" at bounding box center [518, 415] width 132 height 16
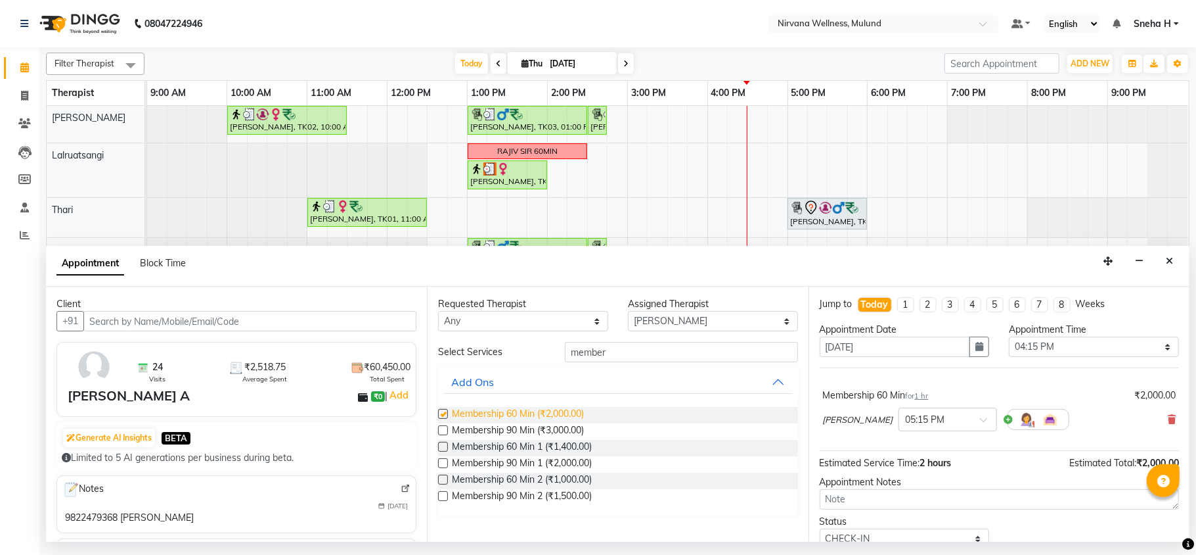
checkbox input "false"
click at [964, 424] on input "text" at bounding box center [935, 418] width 58 height 14
click at [947, 485] on div "04:15 PM" at bounding box center [947, 482] width 97 height 24
click at [647, 353] on input "member" at bounding box center [681, 352] width 233 height 20
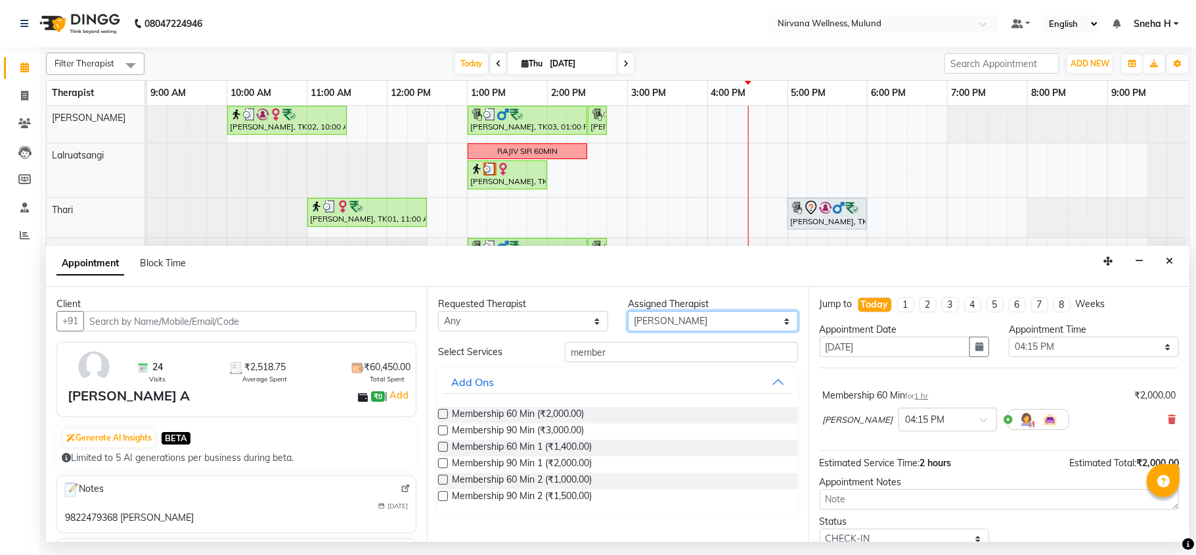
click at [664, 321] on select "Select Hemant Misale Kim Lalruatsangi Mami Miranda LT Tlau Rekha Rohan Kumar Na…" at bounding box center [713, 321] width 170 height 20
select select "48510"
click at [628, 311] on select "Select Hemant Misale Kim Lalruatsangi Mami Miranda LT Tlau Rekha Rohan Kumar Na…" at bounding box center [713, 321] width 170 height 20
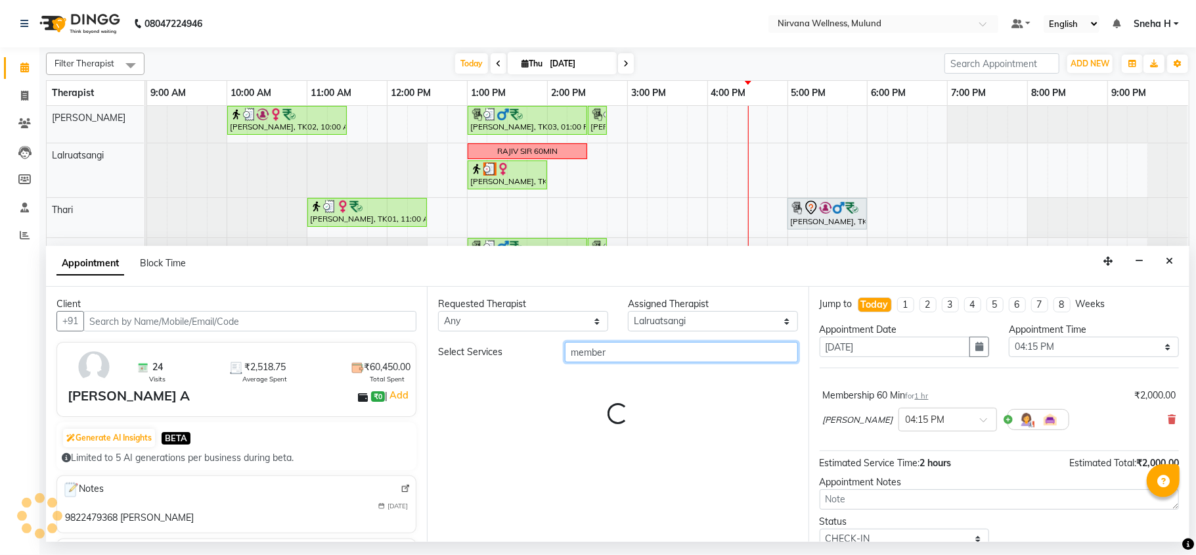
drag, startPoint x: 656, startPoint y: 345, endPoint x: 542, endPoint y: 350, distance: 113.8
click at [542, 350] on div "Select Services member" at bounding box center [617, 352] width 379 height 20
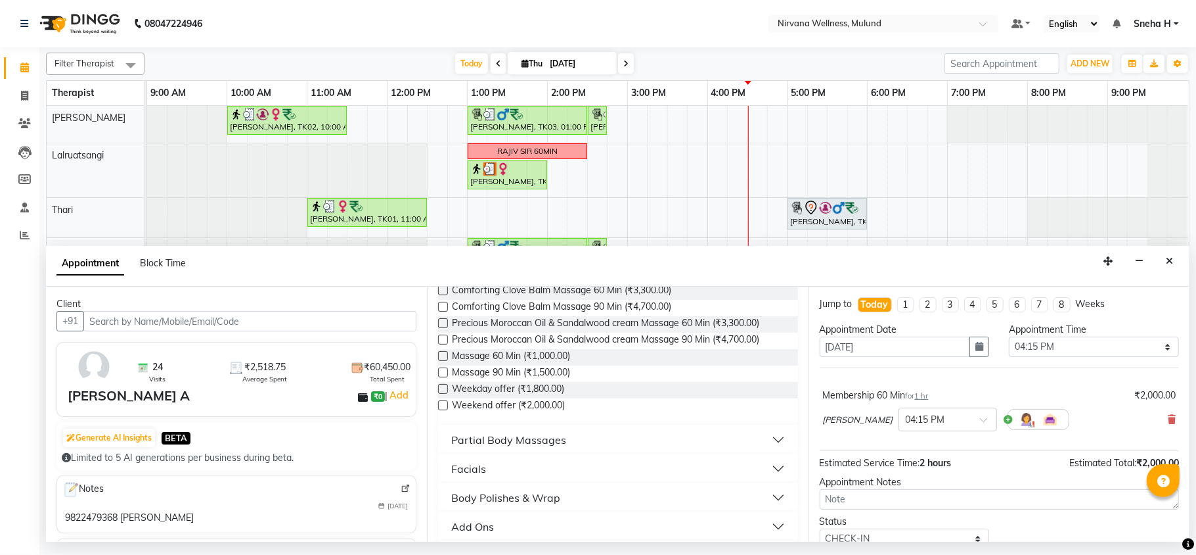
scroll to position [526, 0]
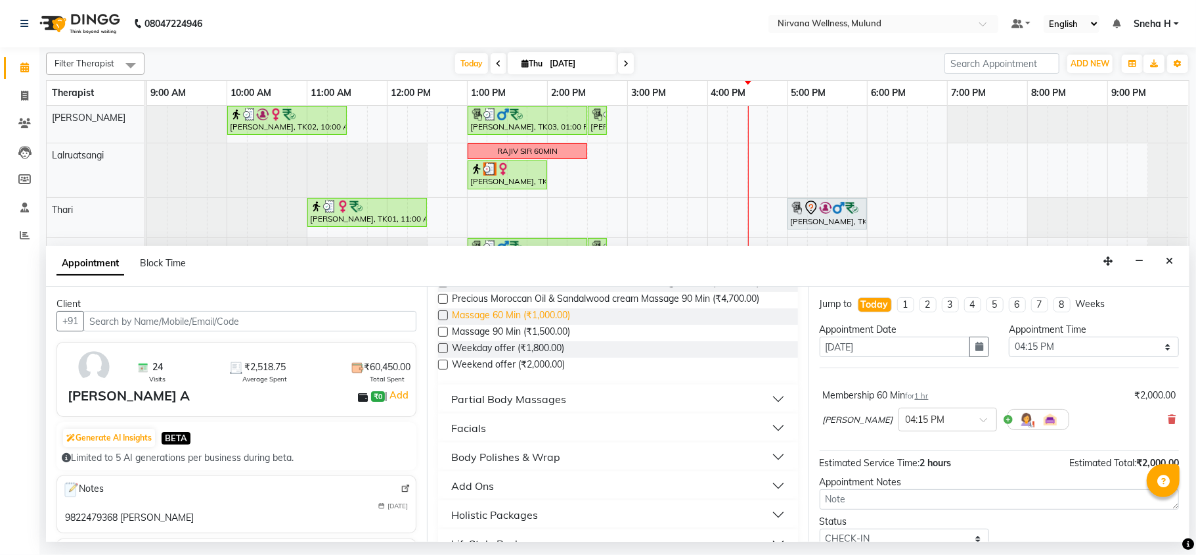
type input "massage 6"
click at [545, 319] on span "Massage 60 Min (₹1,000.00)" at bounding box center [511, 316] width 118 height 16
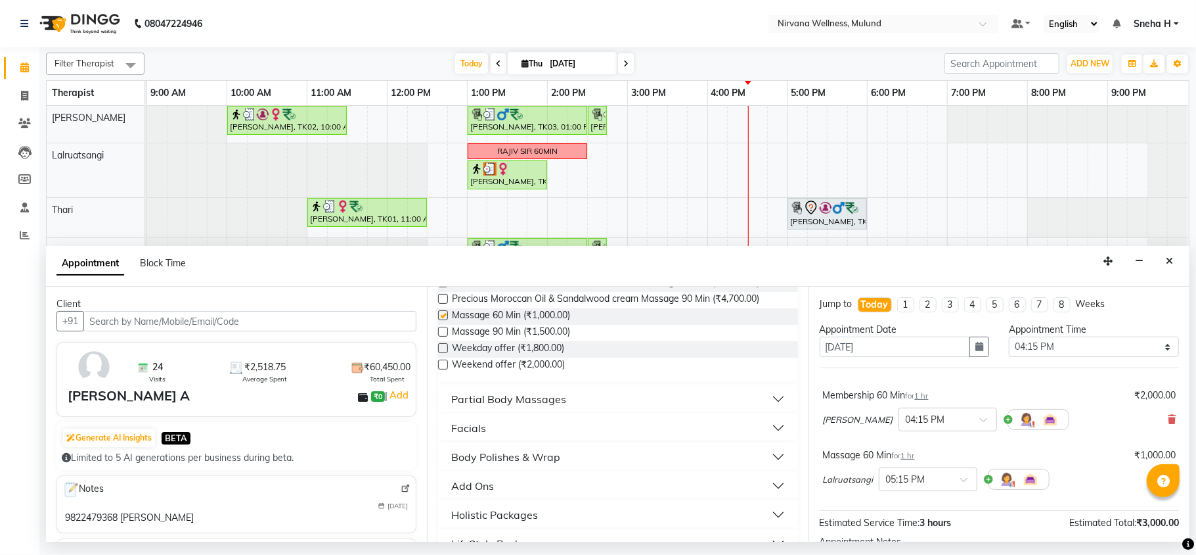
checkbox input "false"
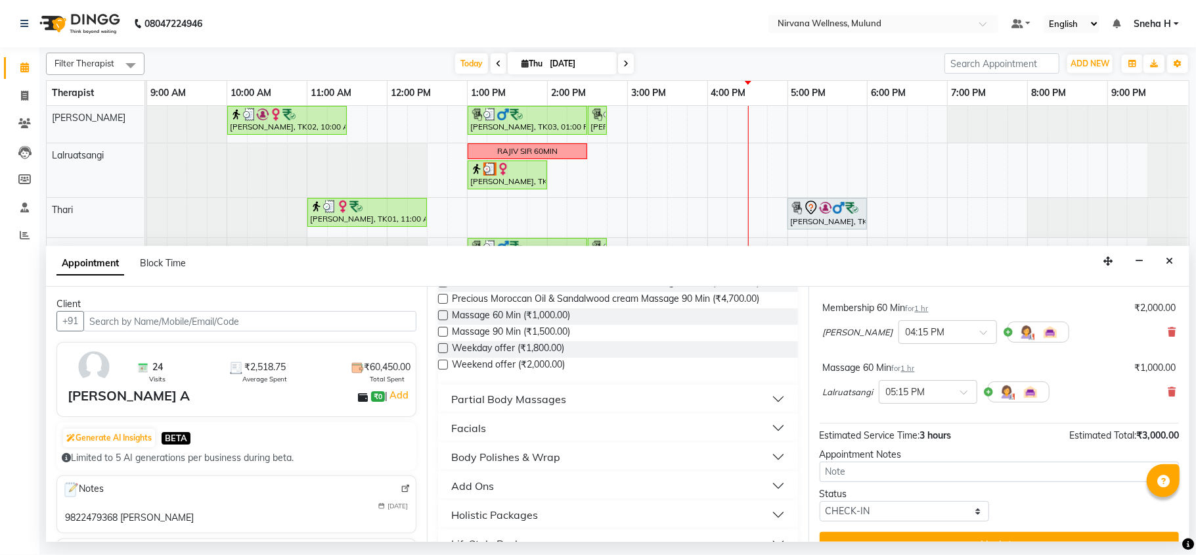
scroll to position [114, 0]
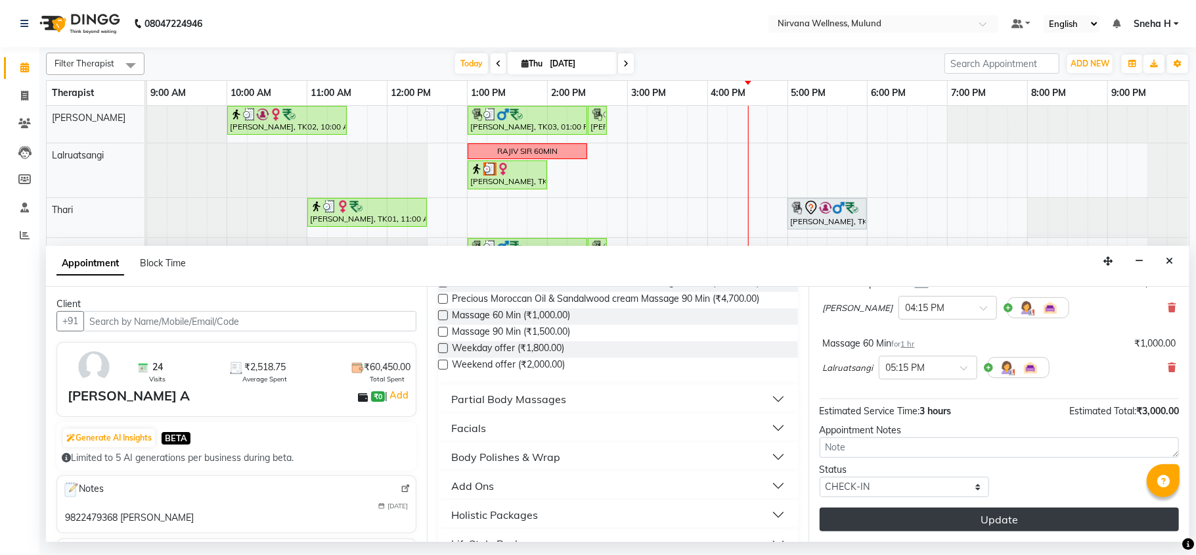
click at [919, 516] on button "Update" at bounding box center [999, 519] width 359 height 24
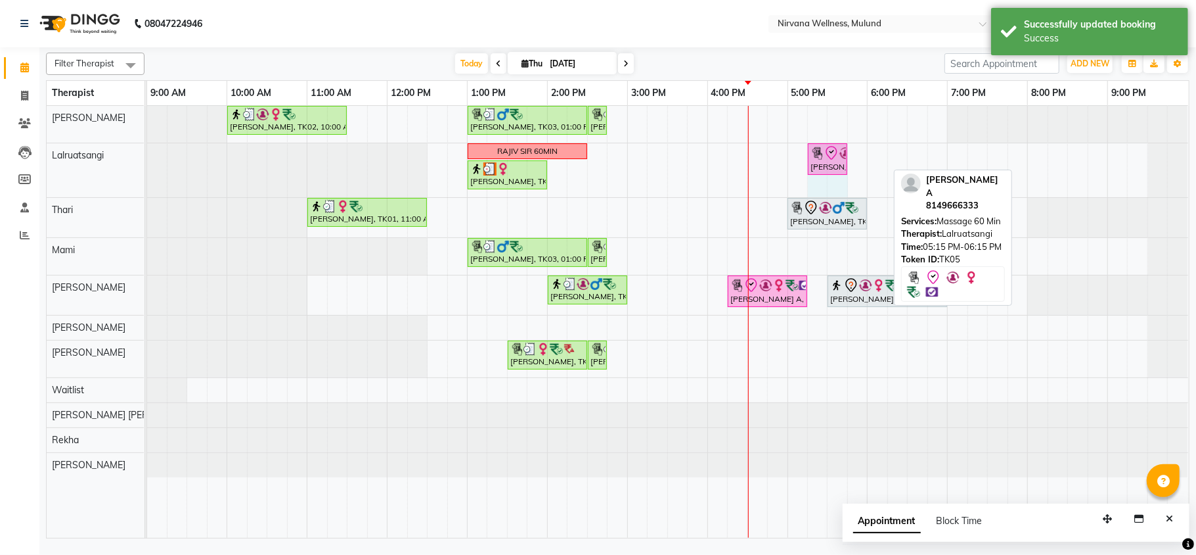
drag, startPoint x: 884, startPoint y: 156, endPoint x: 844, endPoint y: 156, distance: 40.7
click at [147, 156] on div "RAJIV SIR 60MIN Deepak Haria A, TK05, 05:15 PM-06:15 PM, Massage 60 Min Rajiv B…" at bounding box center [147, 170] width 0 height 54
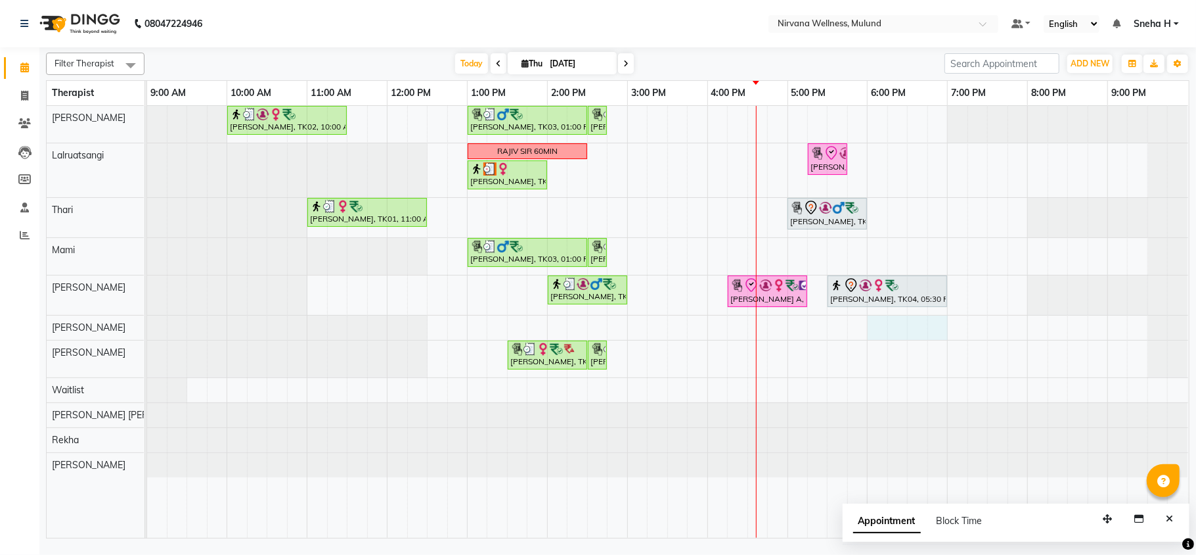
drag, startPoint x: 873, startPoint y: 327, endPoint x: 931, endPoint y: 331, distance: 58.6
click at [940, 332] on div "Geeta Naidu, TK02, 10:00 AM-11:30 AM, Massage 90 Min Ganesh Pai, TK03, 01:00 PM…" at bounding box center [668, 322] width 1042 height 432
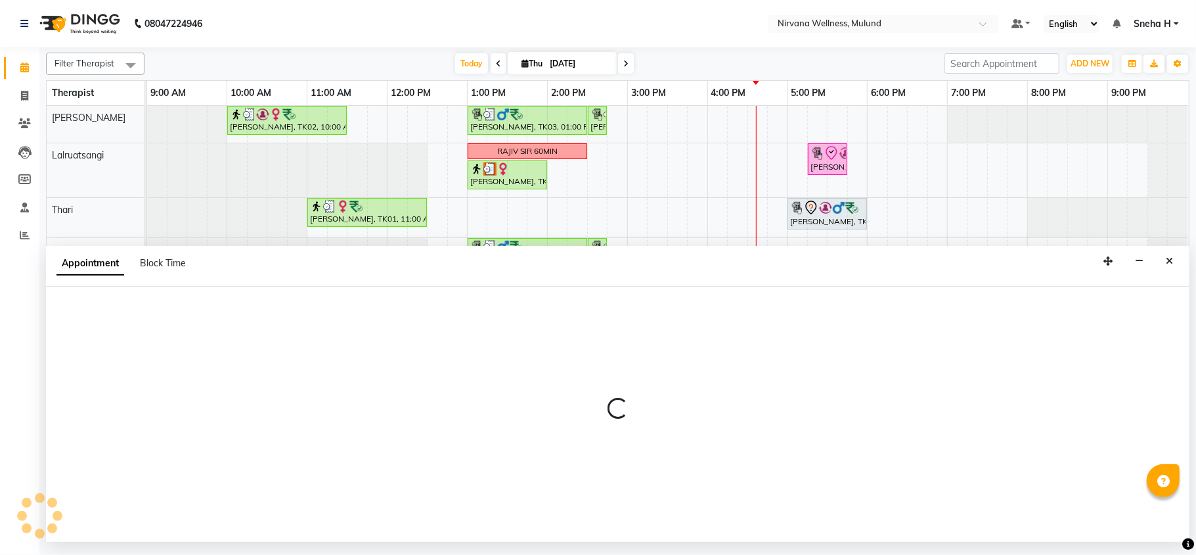
select select "29684"
select select "tentative"
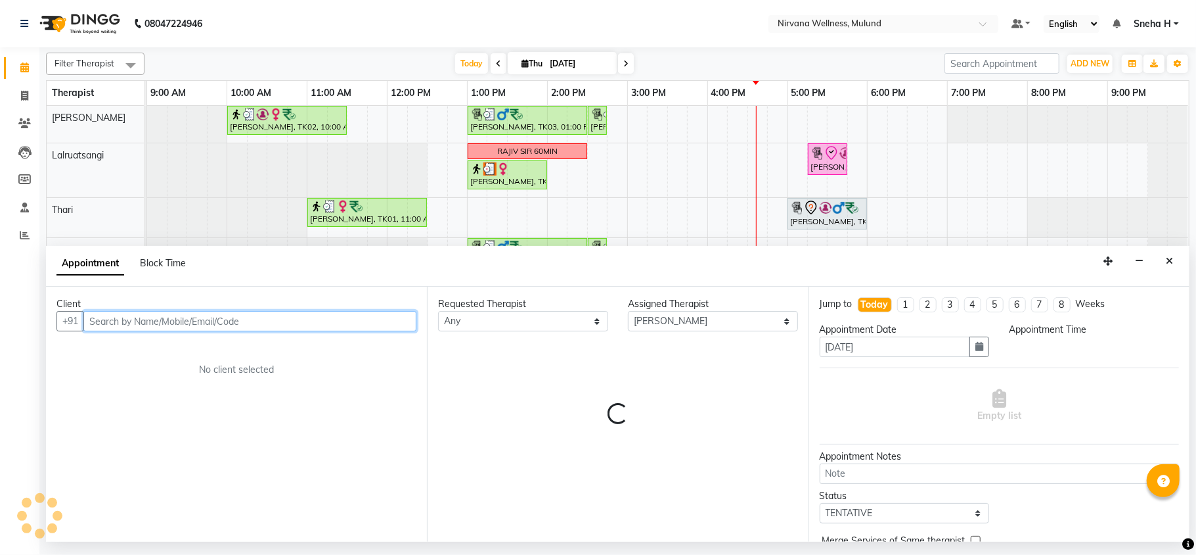
select select "1080"
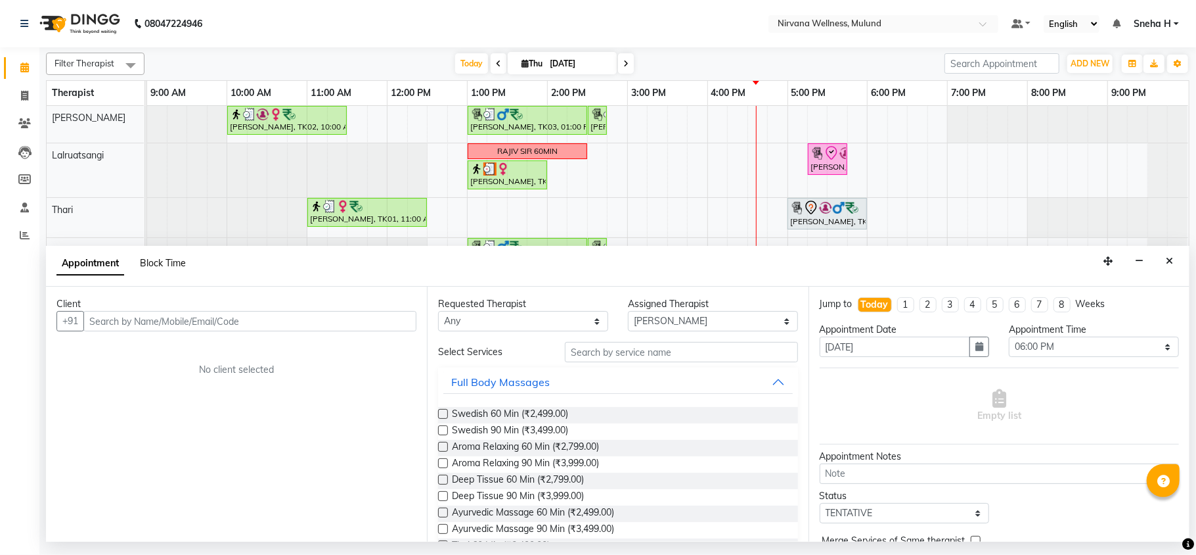
click at [151, 266] on span "Block Time" at bounding box center [163, 263] width 46 height 12
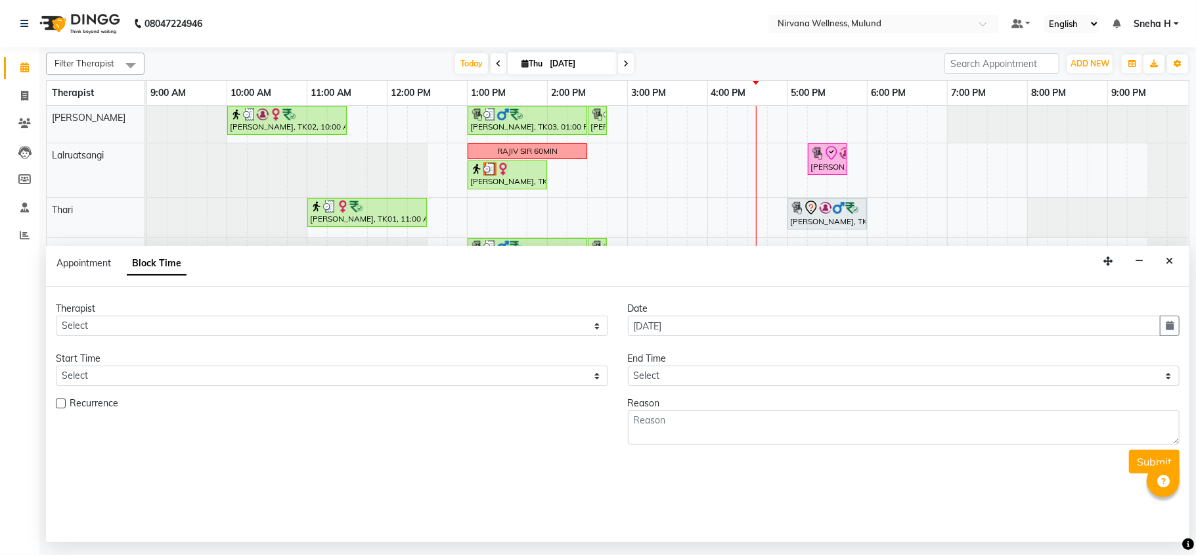
drag, startPoint x: 1167, startPoint y: 256, endPoint x: 1125, endPoint y: 281, distance: 48.3
click at [1168, 256] on icon "Close" at bounding box center [1169, 260] width 7 height 9
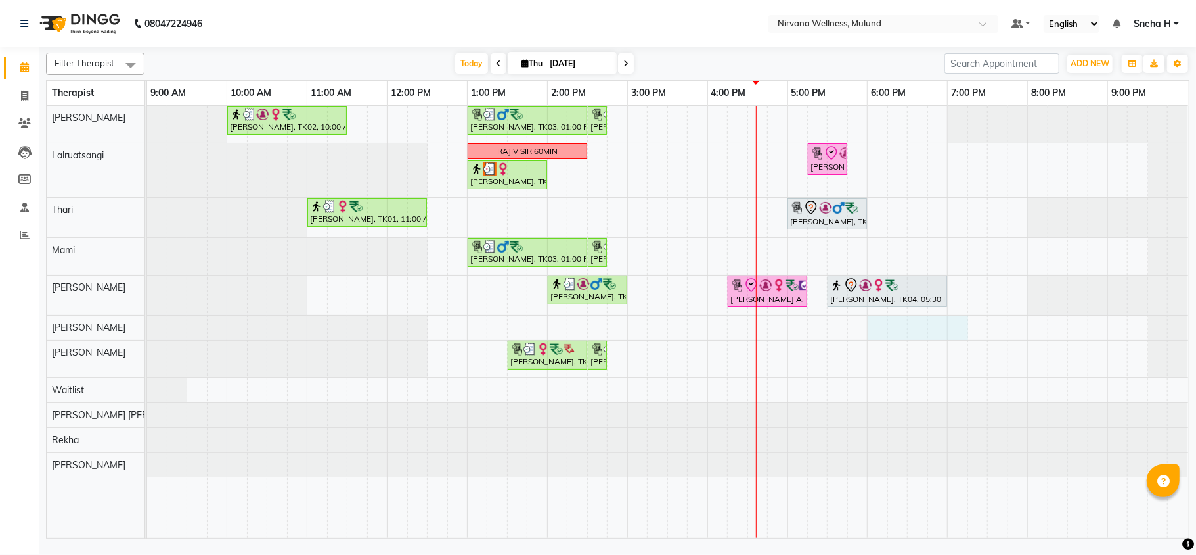
drag, startPoint x: 873, startPoint y: 340, endPoint x: 954, endPoint y: 345, distance: 81.0
click at [954, 345] on tr at bounding box center [667, 322] width 1041 height 432
select select "29684"
select select "1080"
select select "tentative"
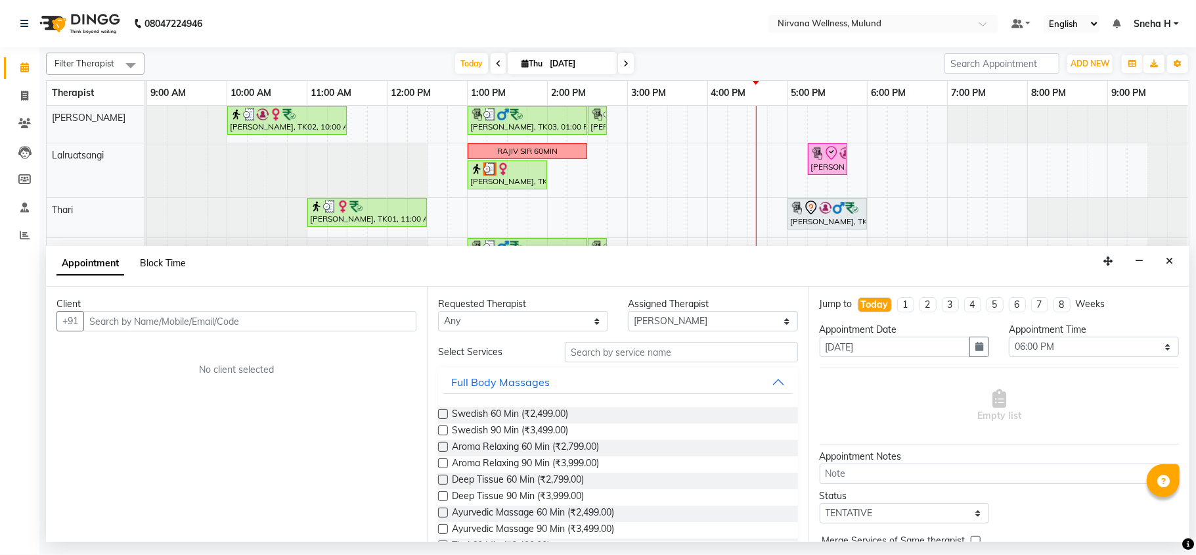
click at [152, 269] on span "Block Time" at bounding box center [163, 263] width 46 height 12
select select "29684"
select select "1080"
select select "1155"
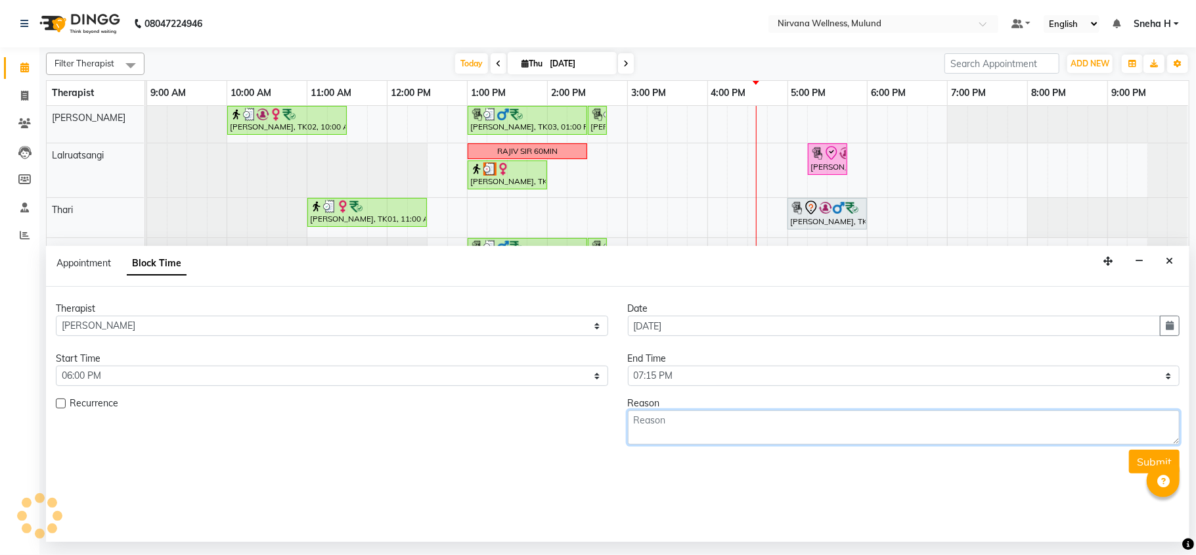
click at [705, 428] on textarea at bounding box center [904, 427] width 553 height 34
type textarea "9"
type textarea "9821027413 [PERSON_NAME]"
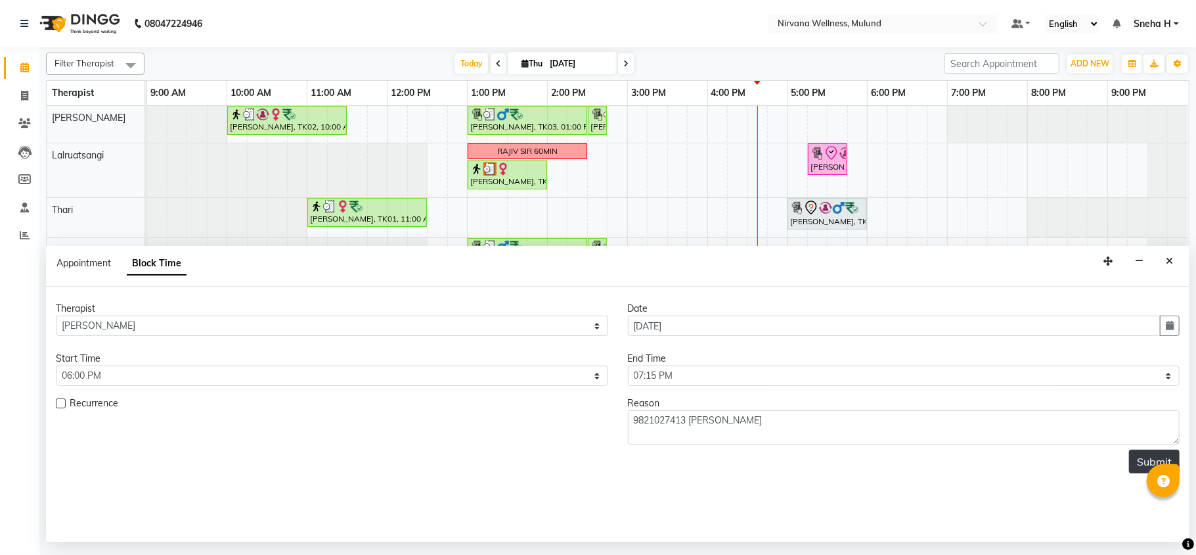
click at [1137, 463] on button "Submit" at bounding box center [1154, 461] width 51 height 24
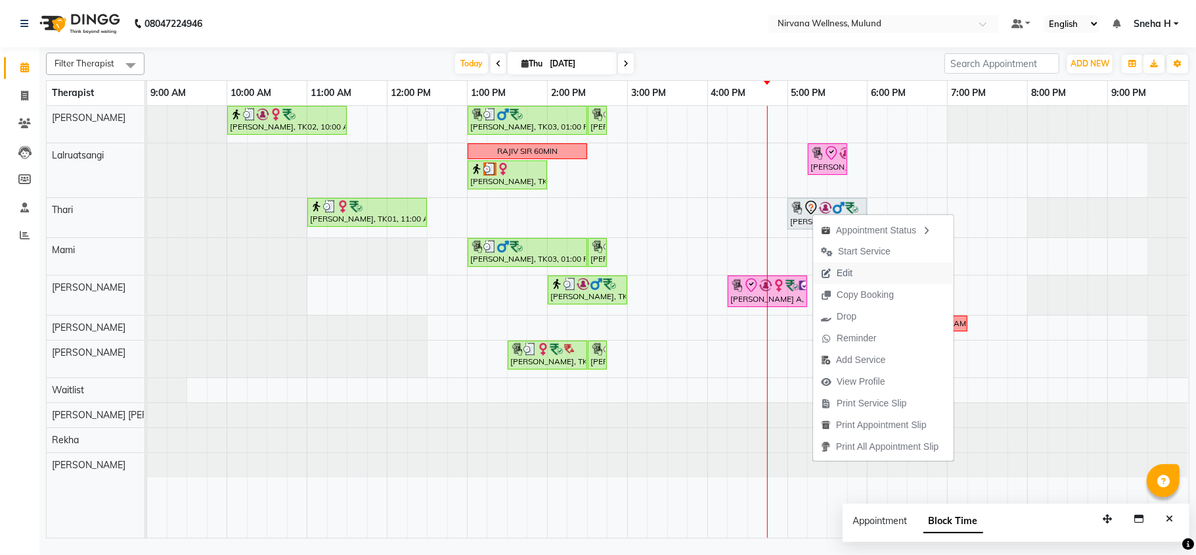
click at [845, 269] on span "Edit" at bounding box center [845, 273] width 16 height 14
select select "tentative"
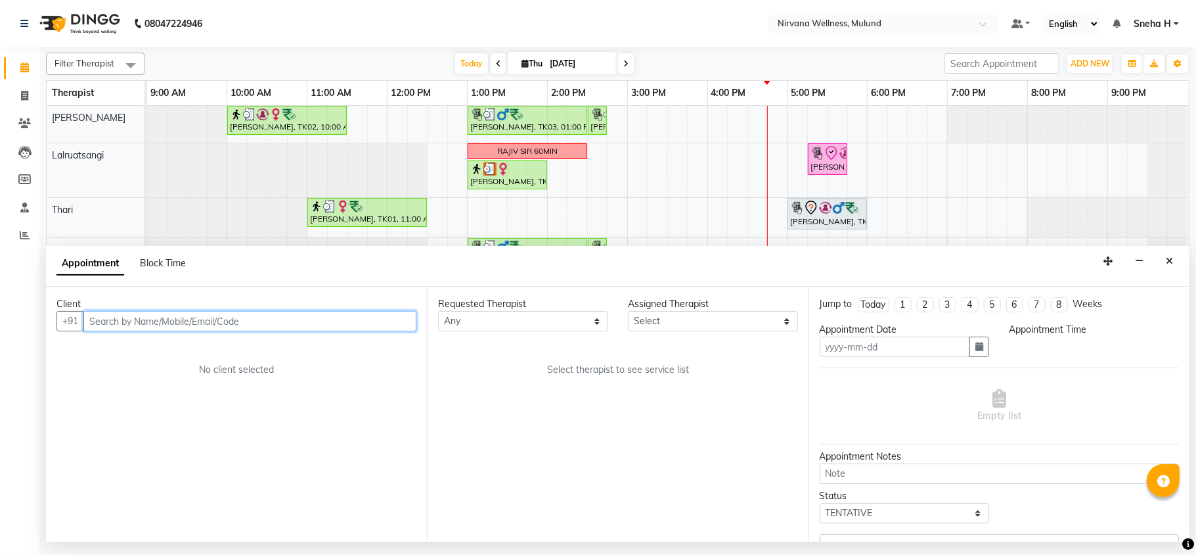
type input "[DATE]"
select select "1020"
select select "69864"
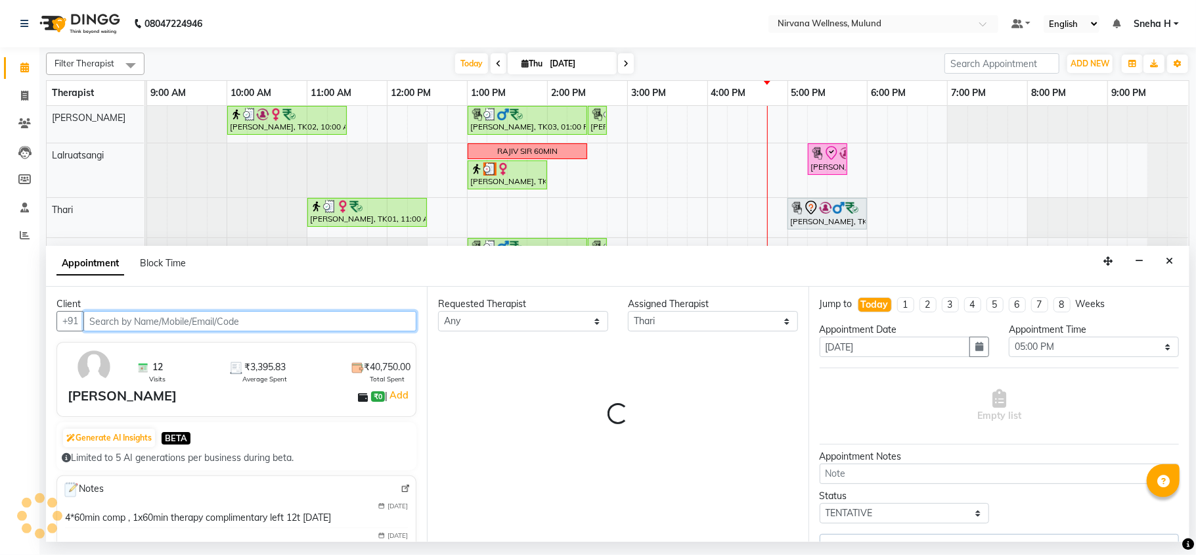
select select "2150"
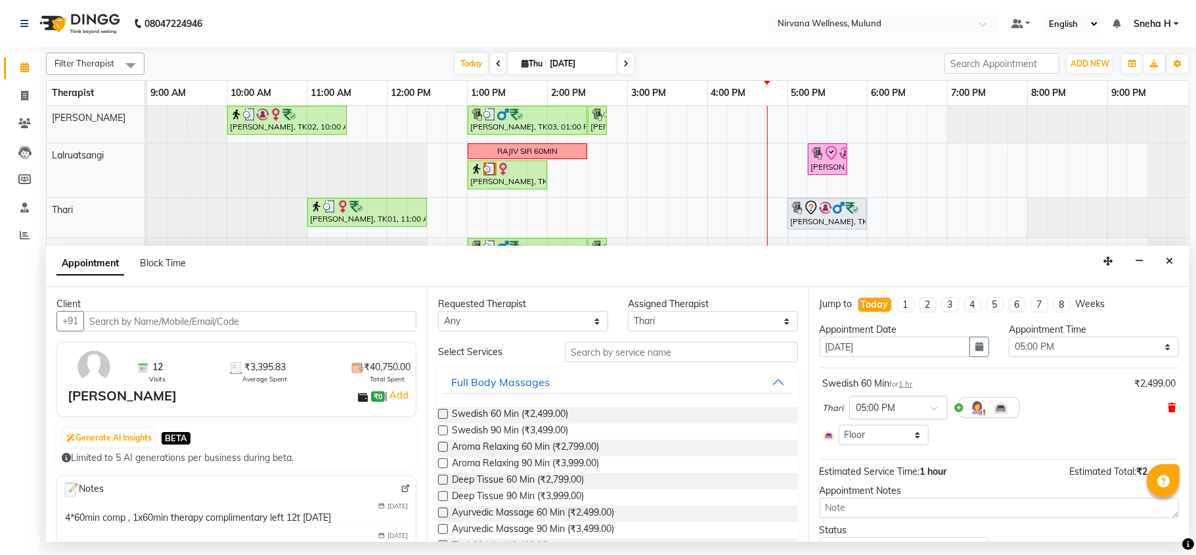
click at [1168, 408] on icon at bounding box center [1172, 407] width 8 height 9
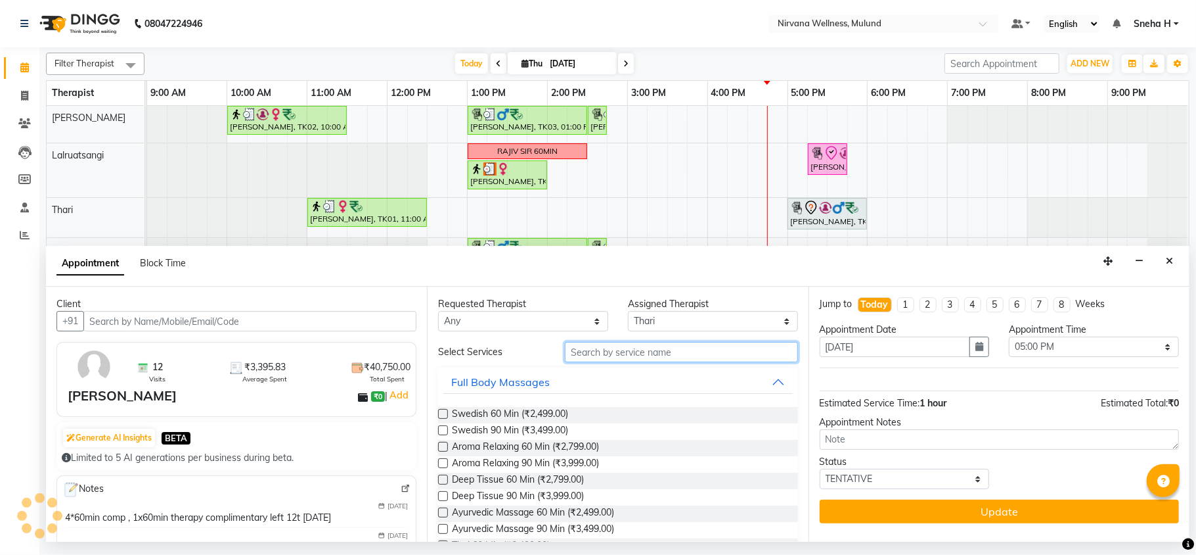
click at [664, 353] on input "text" at bounding box center [681, 352] width 233 height 20
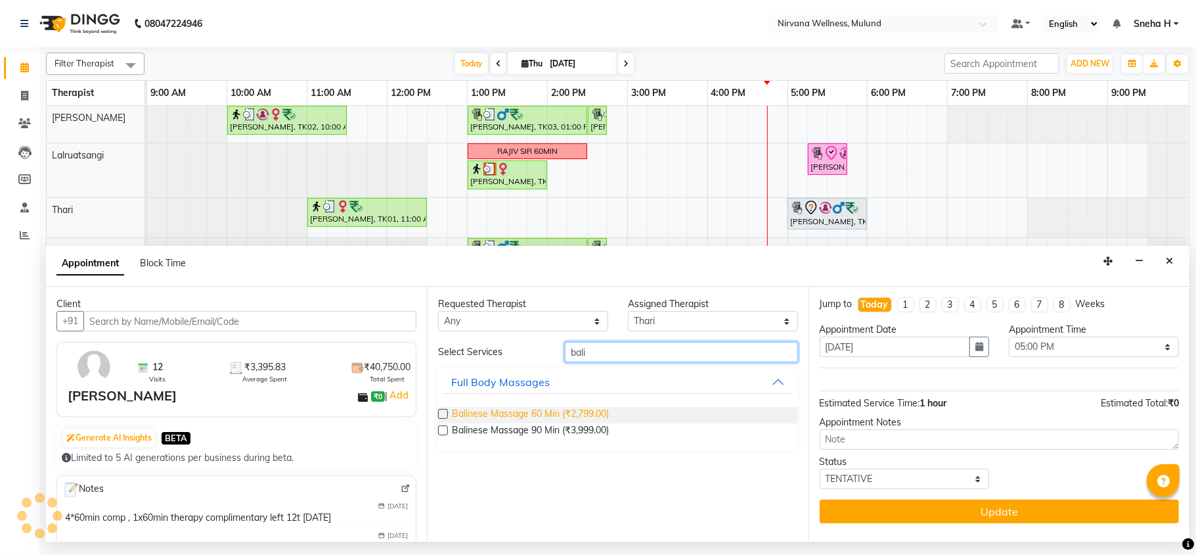
type input "bali"
click at [543, 410] on span "Balinese Massage 60 Min (₹2,799.00)" at bounding box center [530, 415] width 157 height 16
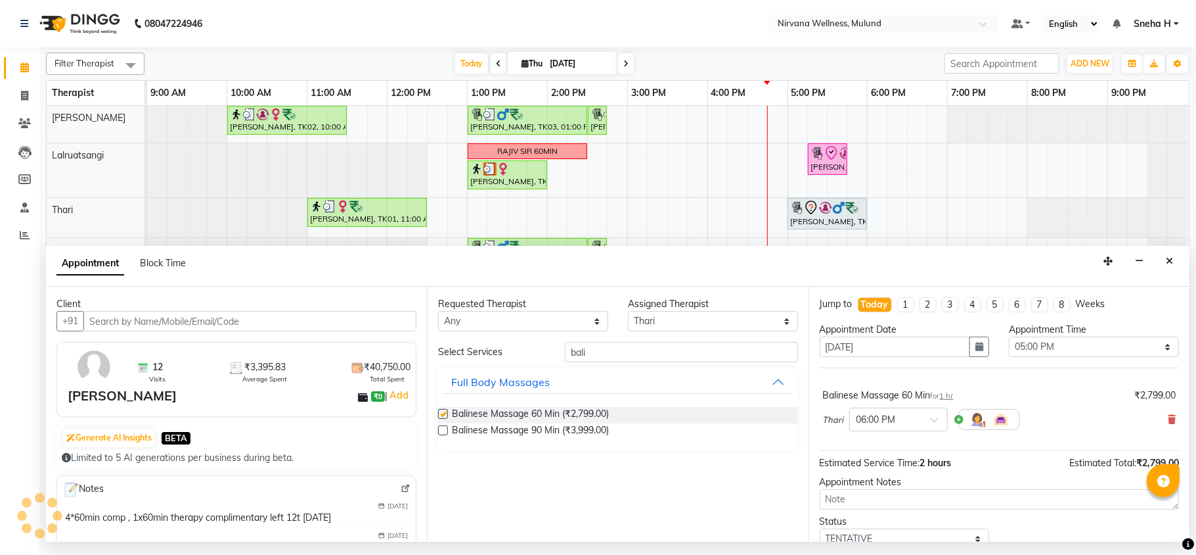
checkbox input "false"
click at [919, 425] on div at bounding box center [898, 418] width 97 height 14
click at [878, 485] on div "05:00 PM" at bounding box center [898, 482] width 97 height 24
drag, startPoint x: 632, startPoint y: 355, endPoint x: 562, endPoint y: 356, distance: 69.6
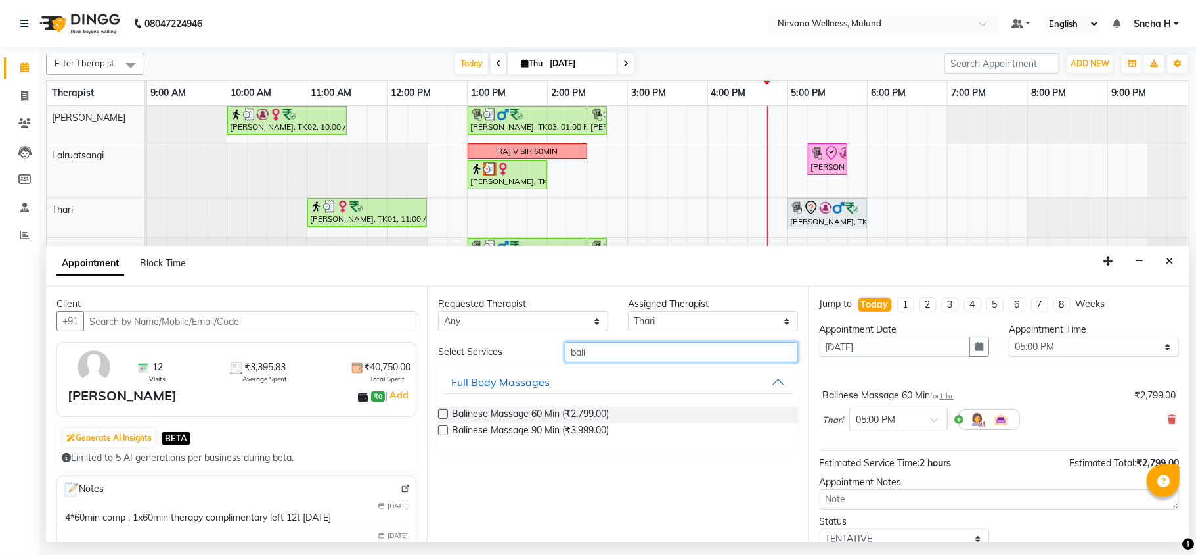
click at [565, 356] on input "bali" at bounding box center [681, 352] width 233 height 20
type input "head"
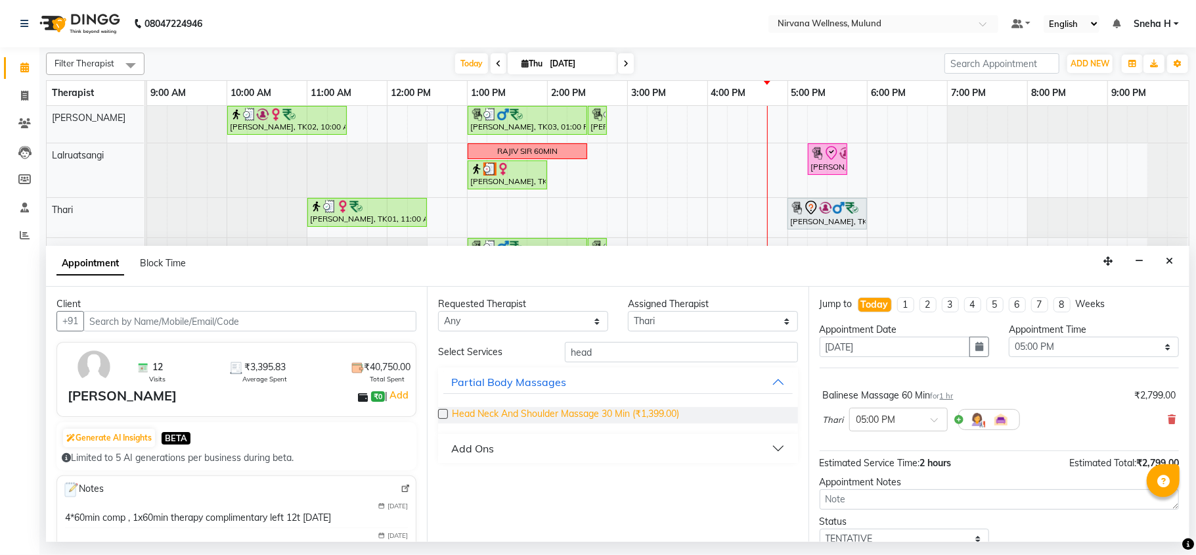
click at [539, 416] on span "Head Neck And Shoulder Massage 30 Min (₹1,399.00)" at bounding box center [565, 415] width 227 height 16
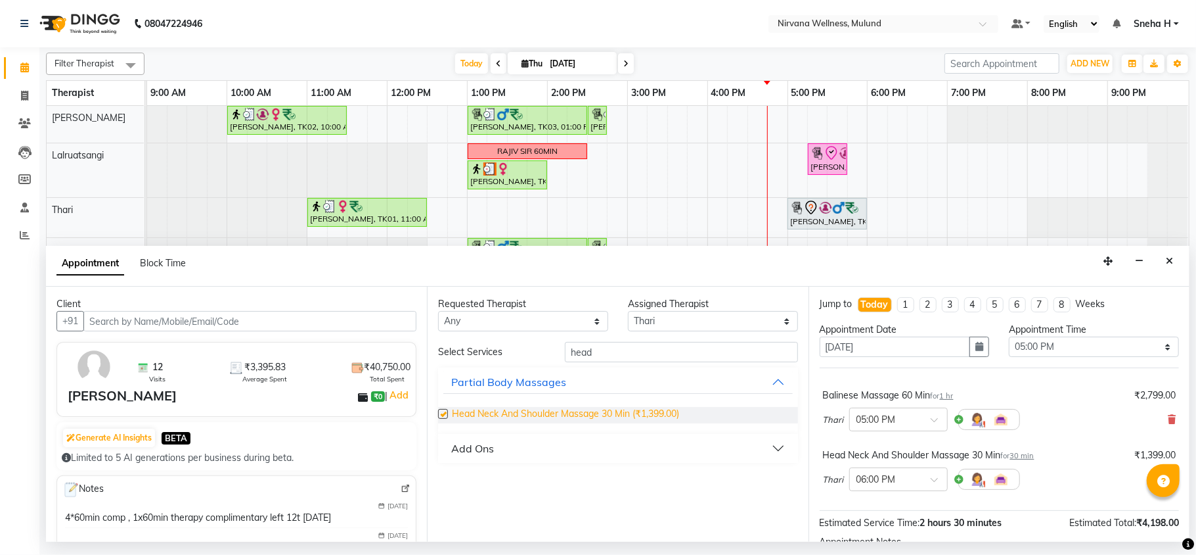
checkbox input "false"
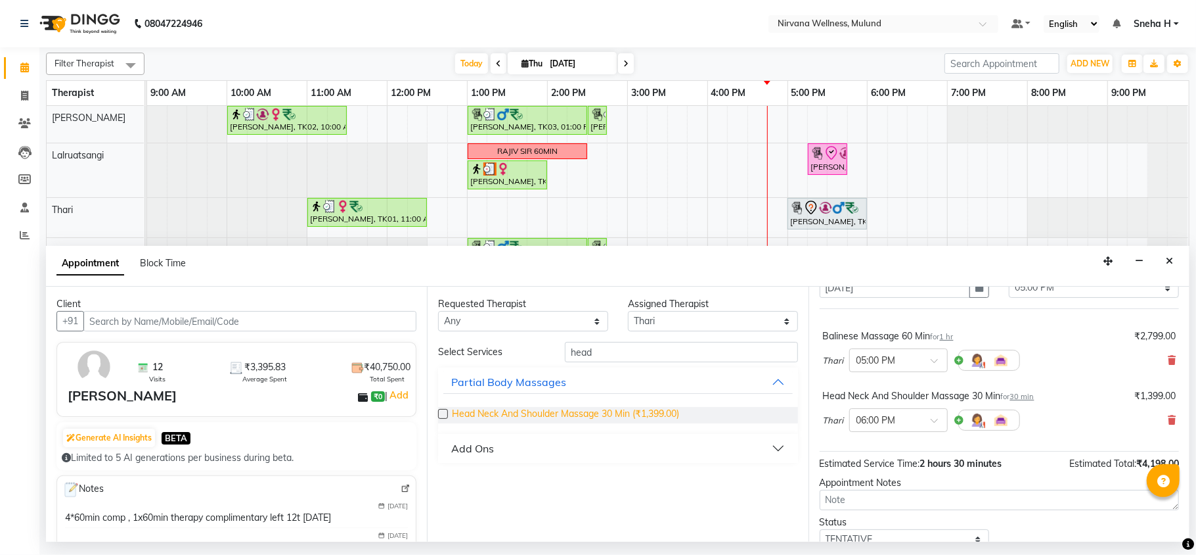
scroll to position [114, 0]
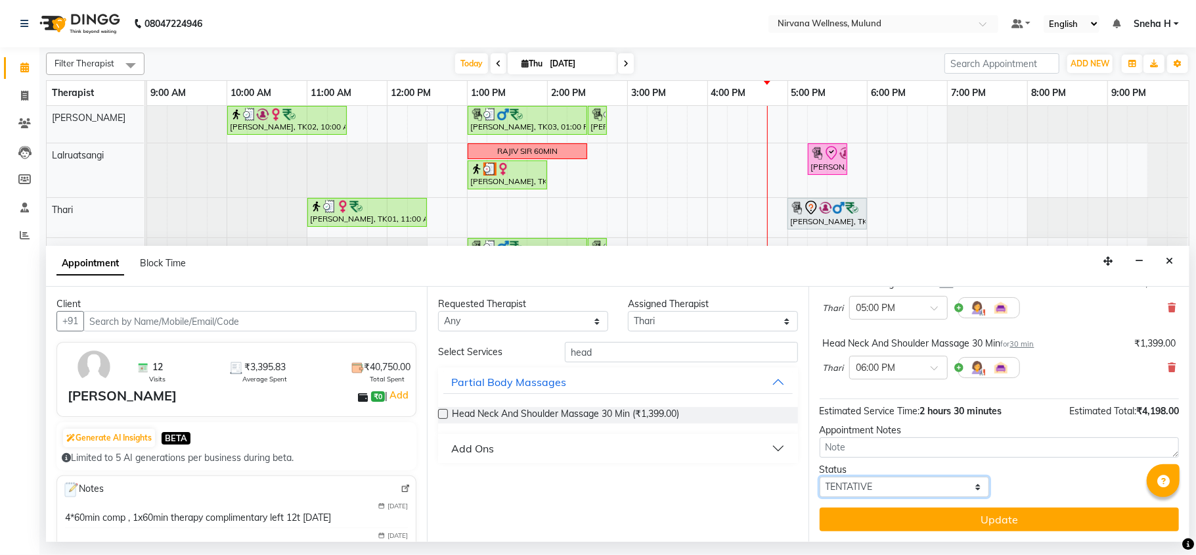
click at [887, 482] on select "Select TENTATIVE CONFIRM CHECK-IN UPCOMING" at bounding box center [905, 486] width 170 height 20
select select "confirm booking"
click at [820, 476] on select "Select TENTATIVE CONFIRM CHECK-IN UPCOMING" at bounding box center [905, 486] width 170 height 20
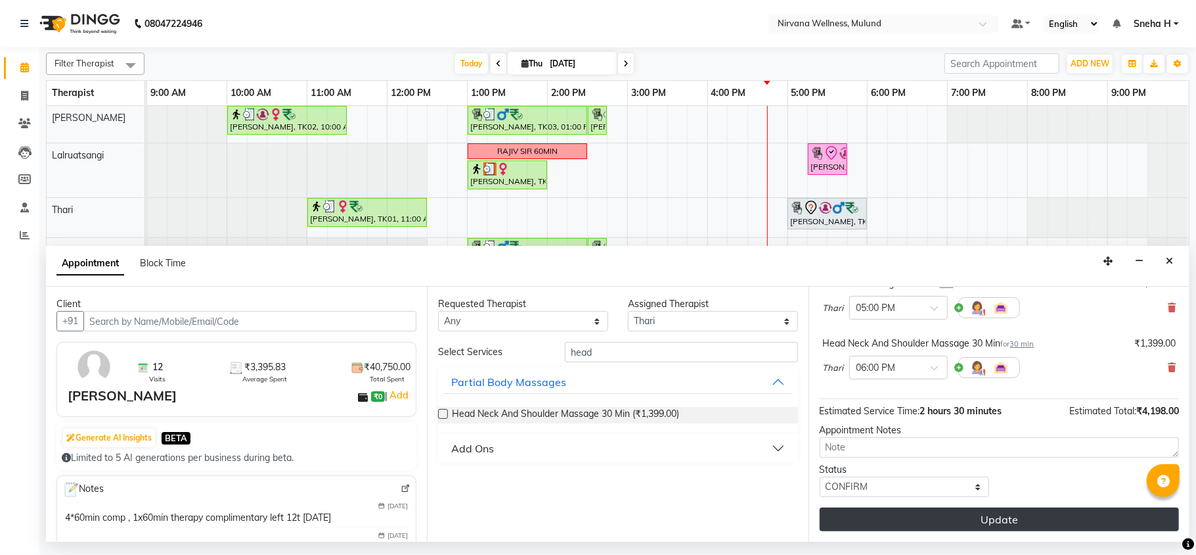
click at [863, 518] on button "Update" at bounding box center [999, 519] width 359 height 24
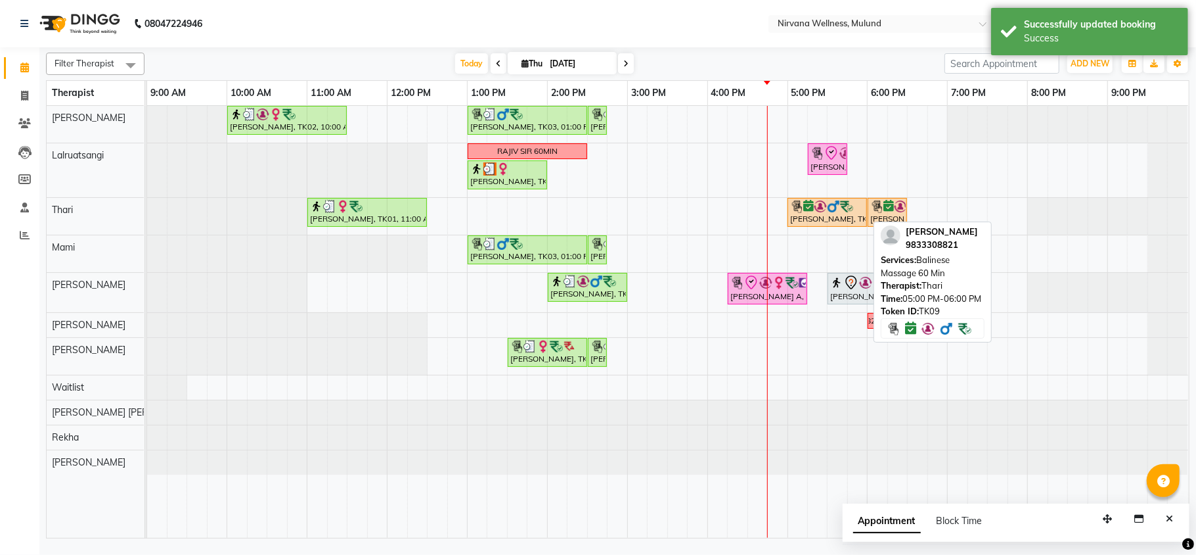
click at [819, 206] on img at bounding box center [820, 206] width 13 height 13
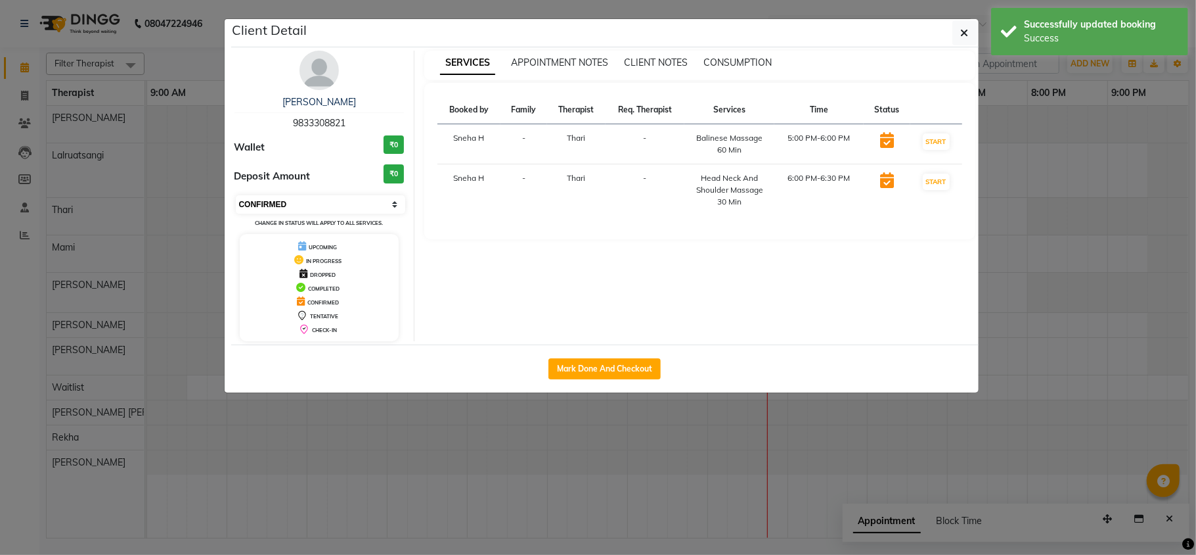
click at [351, 203] on select "Select IN SERVICE CONFIRMED TENTATIVE CHECK IN MARK DONE DROPPED UPCOMING" at bounding box center [321, 204] width 170 height 18
select select "8"
click at [236, 196] on select "Select IN SERVICE CONFIRMED TENTATIVE CHECK IN MARK DONE DROPPED UPCOMING" at bounding box center [321, 204] width 170 height 18
click at [183, 54] on ngb-modal-window "Client Detail Sayali Kadamba 9833308821 Wallet ₹0 Deposit Amount ₹0 Select IN S…" at bounding box center [598, 277] width 1196 height 555
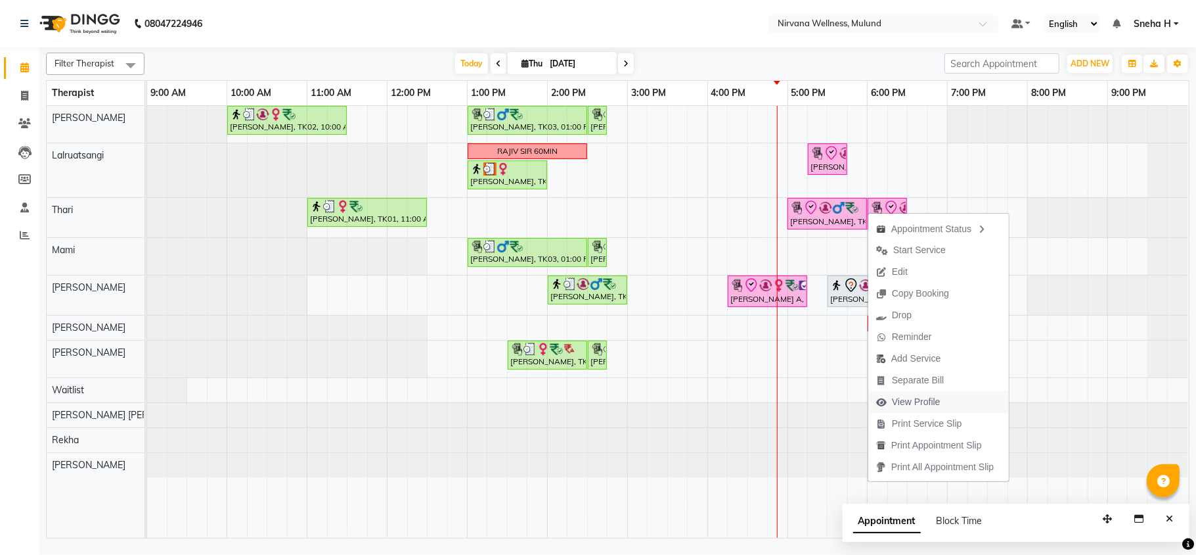
click at [920, 399] on span "View Profile" at bounding box center [916, 402] width 49 height 14
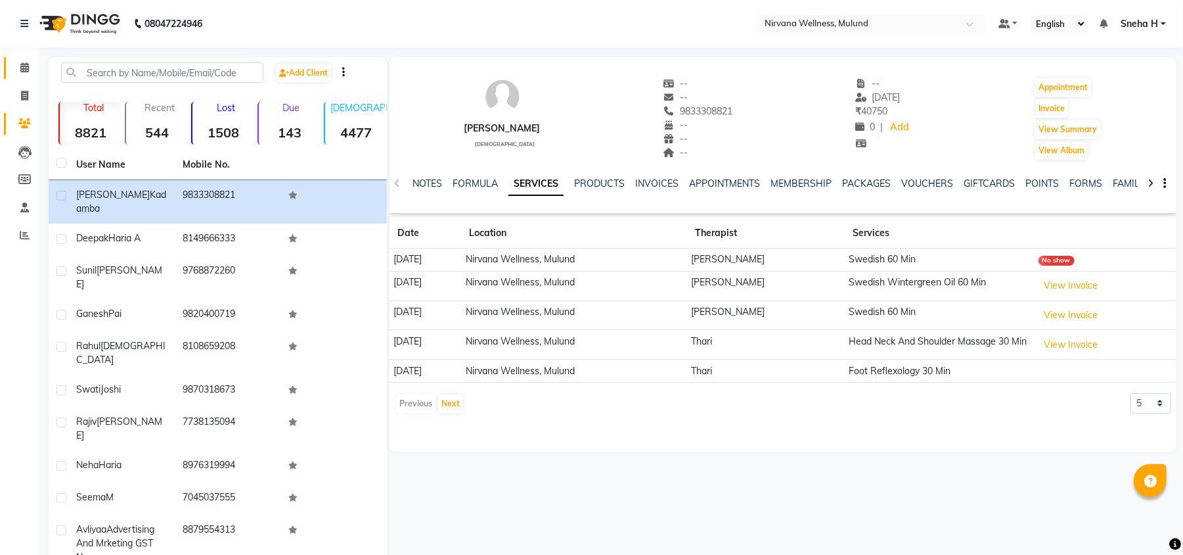
click at [14, 77] on link "Calendar" at bounding box center [20, 68] width 32 height 22
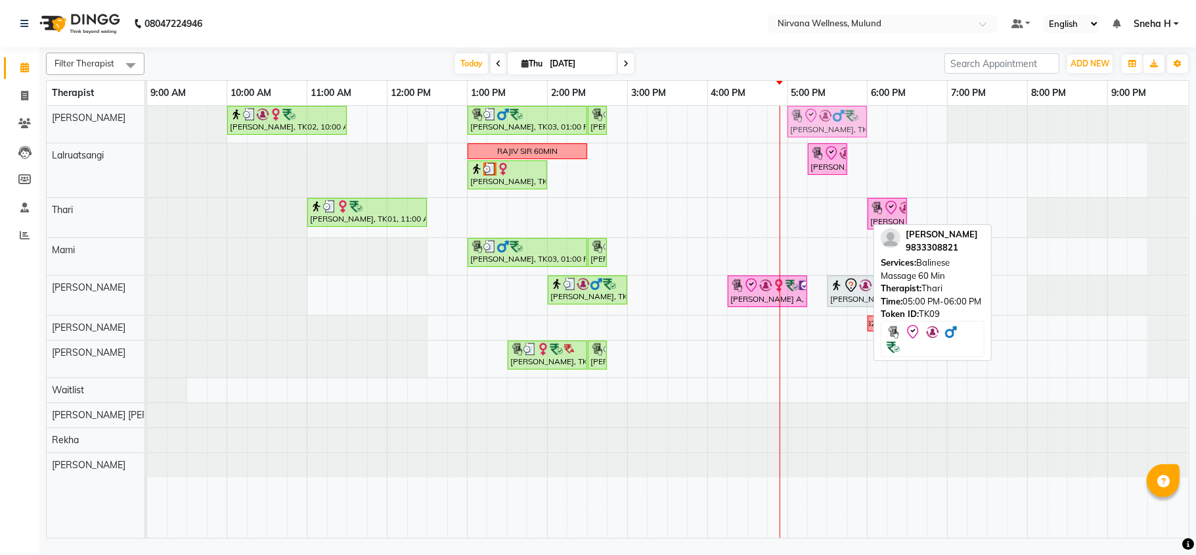
drag, startPoint x: 845, startPoint y: 217, endPoint x: 849, endPoint y: 139, distance: 77.6
click at [852, 117] on tbody "Geeta Naidu, TK02, 10:00 AM-11:30 AM, Massage 90 Min Ganesh Pai, TK03, 01:00 PM…" at bounding box center [667, 291] width 1041 height 371
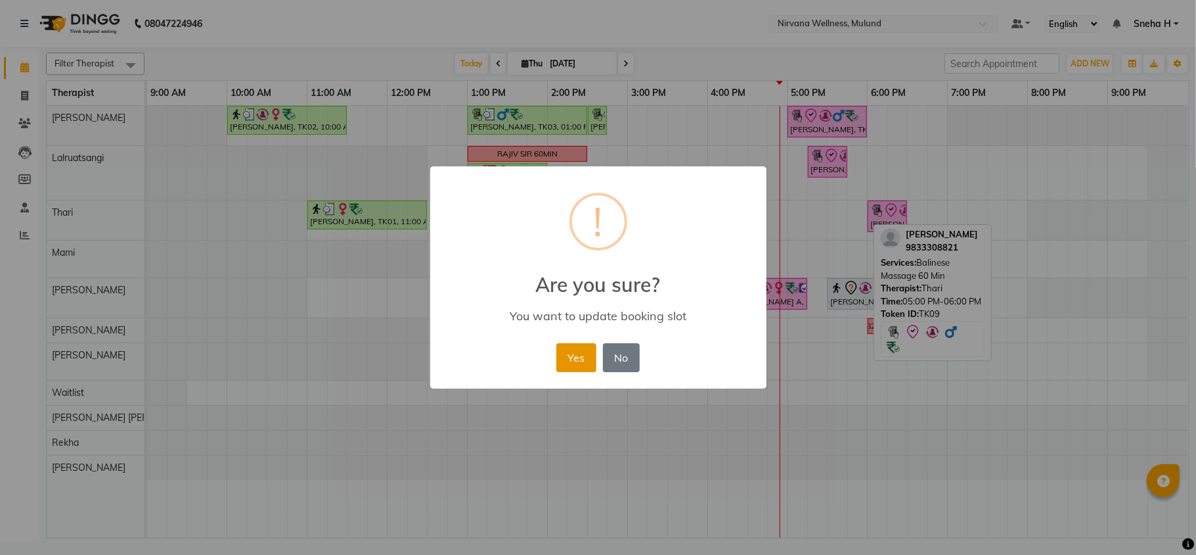
click at [570, 358] on button "Yes" at bounding box center [577, 357] width 40 height 29
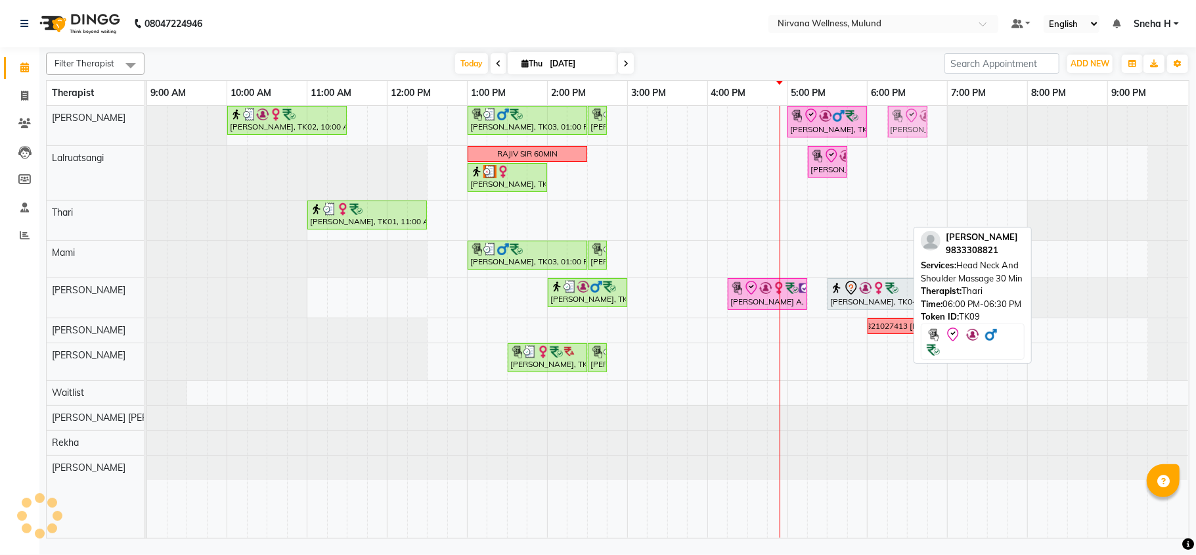
drag, startPoint x: 892, startPoint y: 218, endPoint x: 905, endPoint y: 132, distance: 87.2
click at [905, 134] on tbody "Geeta Naidu, TK02, 10:00 AM-11:30 AM, Massage 90 Min Ganesh Pai, TK03, 01:00 PM…" at bounding box center [667, 293] width 1041 height 374
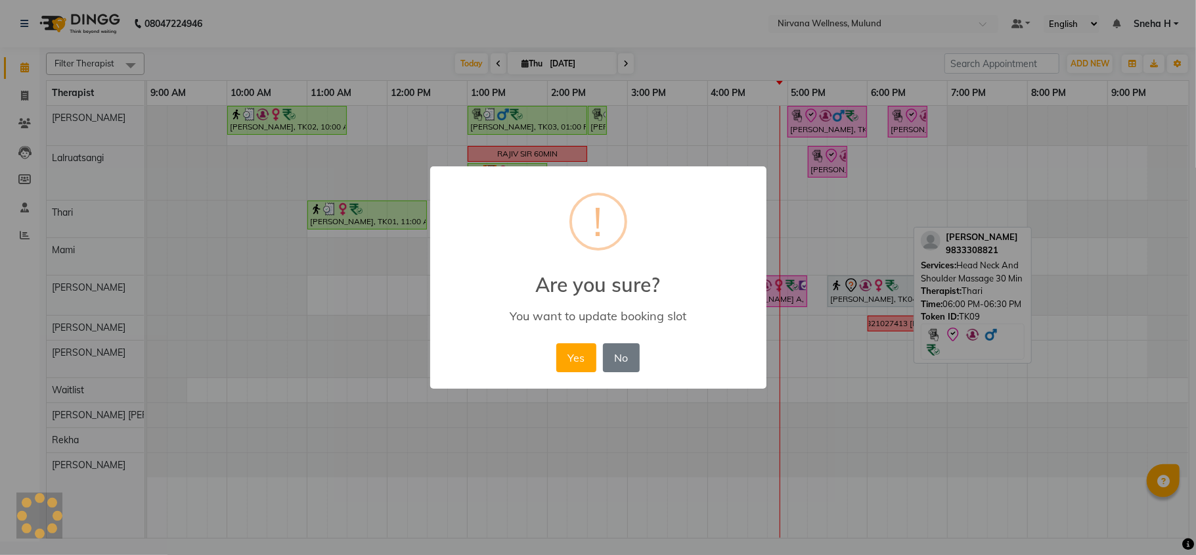
click at [882, 122] on div "× ! Are you sure? You want to update booking slot Yes No No" at bounding box center [598, 277] width 1196 height 555
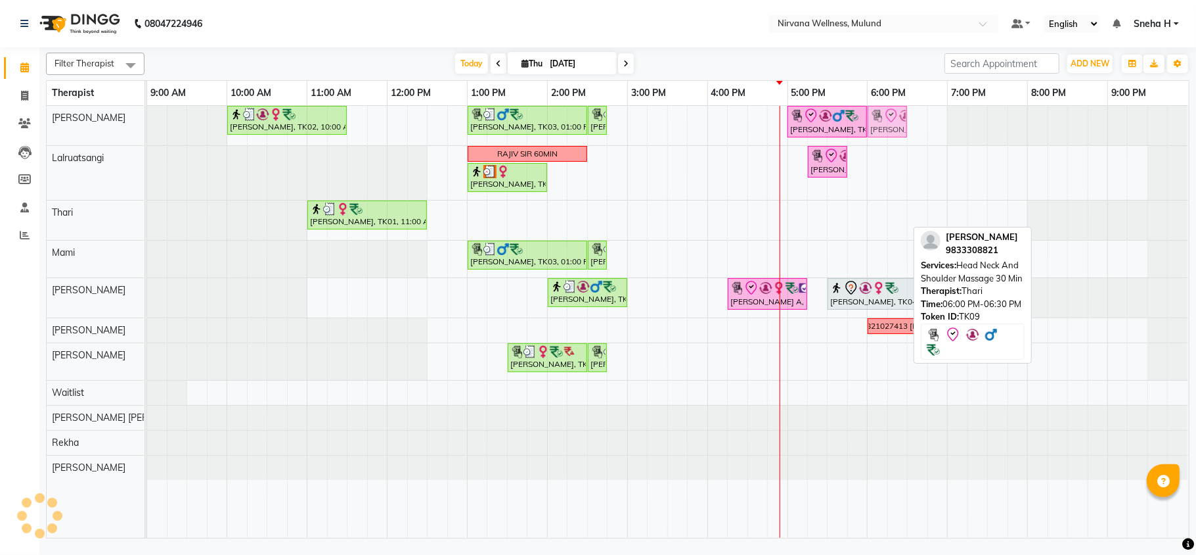
drag, startPoint x: 889, startPoint y: 221, endPoint x: 884, endPoint y: 125, distance: 96.0
click at [884, 125] on tbody "Geeta Naidu, TK02, 10:00 AM-11:30 AM, Massage 90 Min Ganesh Pai, TK03, 01:00 PM…" at bounding box center [667, 293] width 1041 height 374
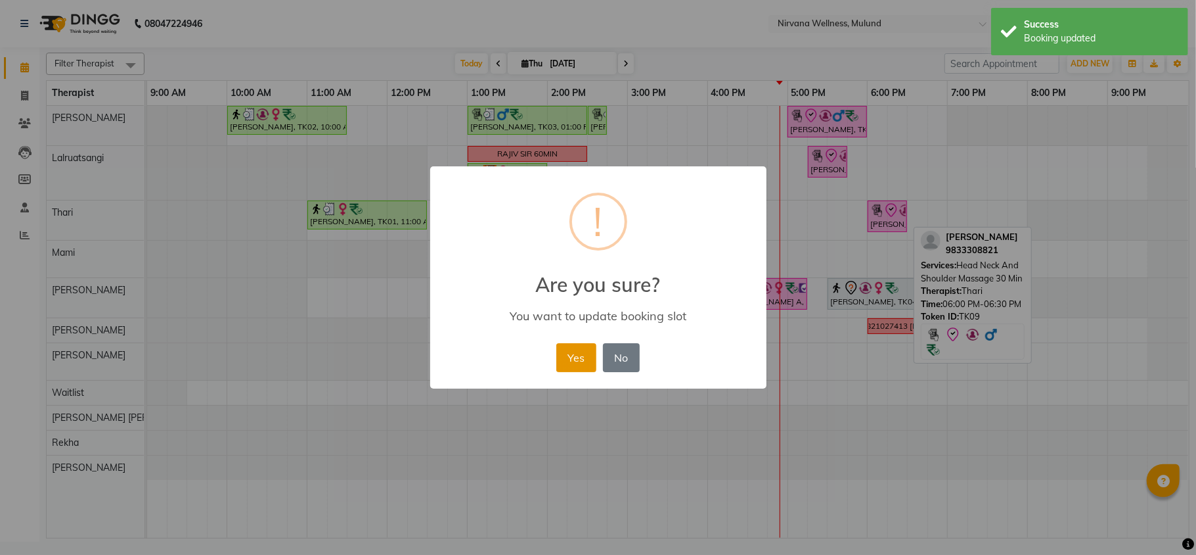
click at [572, 363] on button "Yes" at bounding box center [577, 357] width 40 height 29
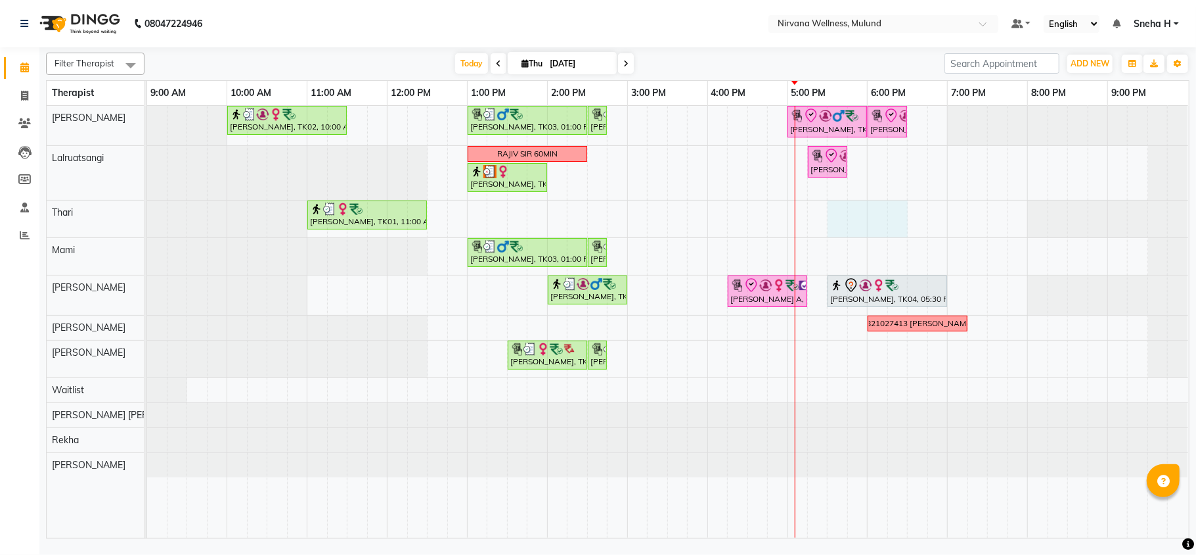
drag, startPoint x: 832, startPoint y: 210, endPoint x: 892, endPoint y: 221, distance: 61.5
click at [892, 221] on div "Geeta Naidu, TK02, 10:00 AM-11:30 AM, Massage 90 Min Ganesh Pai, TK03, 01:00 PM…" at bounding box center [668, 322] width 1042 height 432
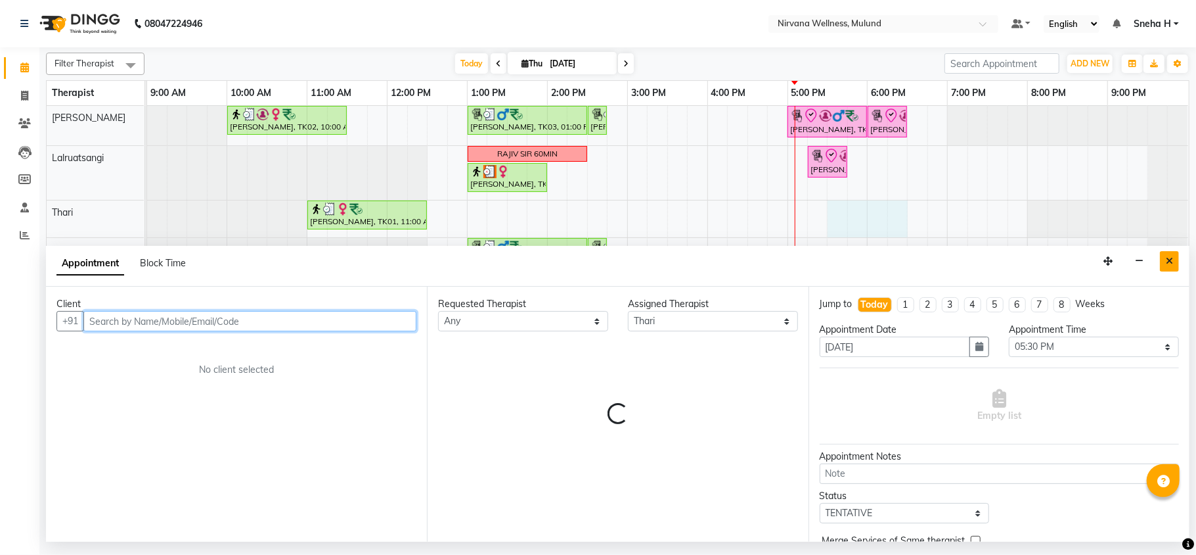
click at [280, 316] on input "text" at bounding box center [249, 321] width 333 height 20
click at [1168, 265] on icon "Close" at bounding box center [1169, 260] width 7 height 9
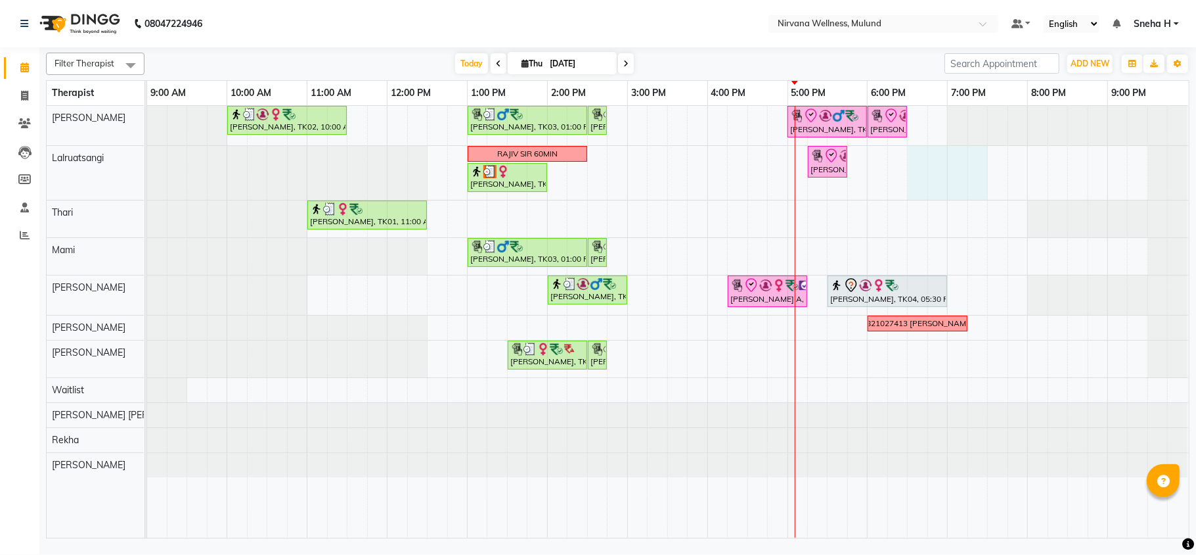
drag, startPoint x: 912, startPoint y: 151, endPoint x: 976, endPoint y: 158, distance: 64.8
click at [976, 158] on div "Geeta Naidu, TK02, 10:00 AM-11:30 AM, Massage 90 Min Ganesh Pai, TK03, 01:00 PM…" at bounding box center [668, 322] width 1042 height 432
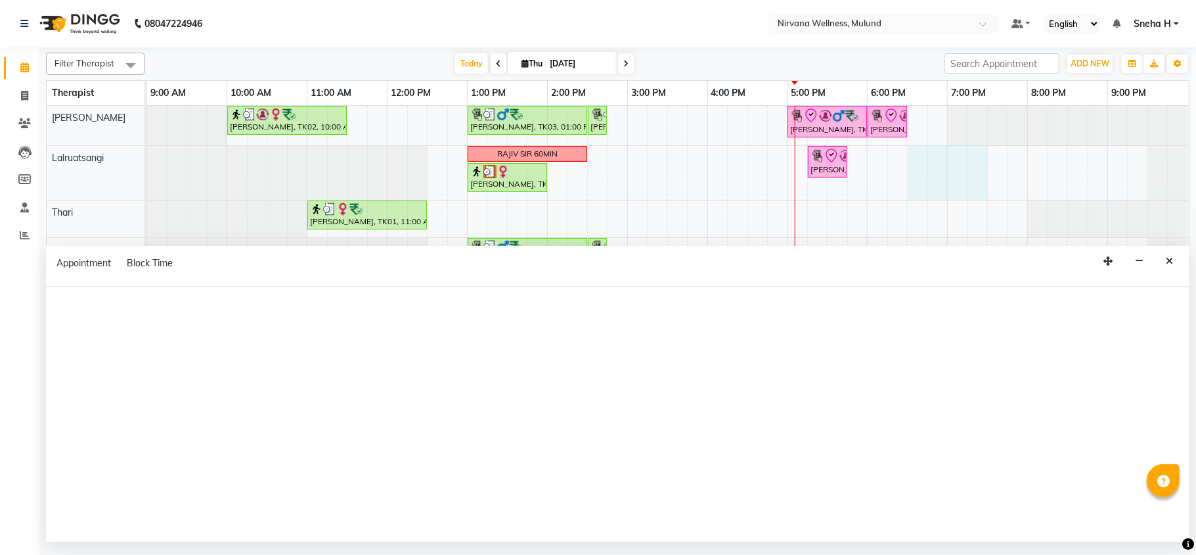
select select "48510"
select select "1110"
select select "tentative"
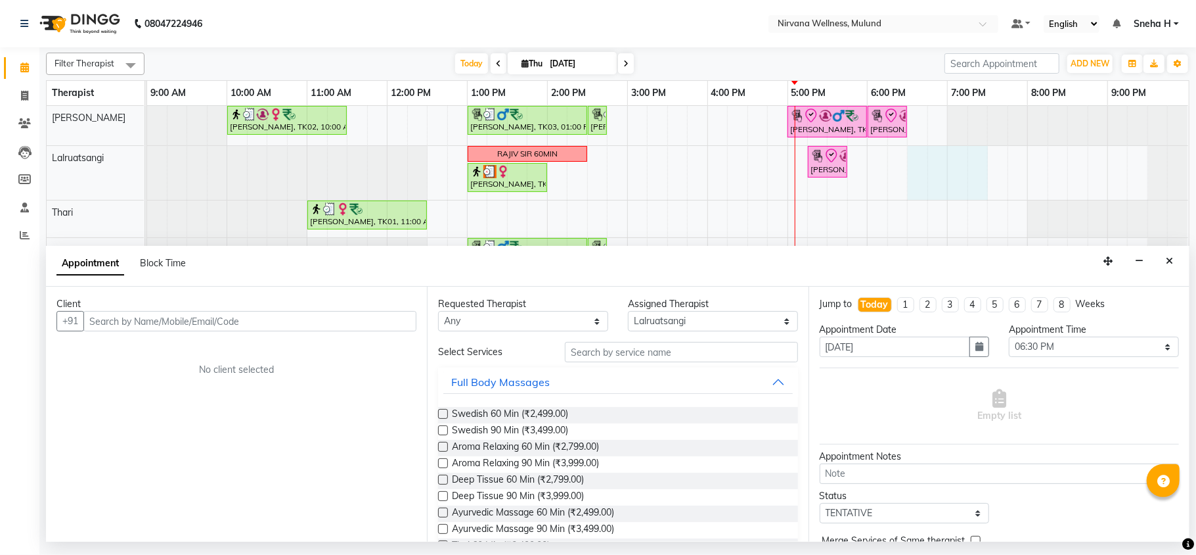
click at [329, 318] on input "text" at bounding box center [249, 321] width 333 height 20
type input "a"
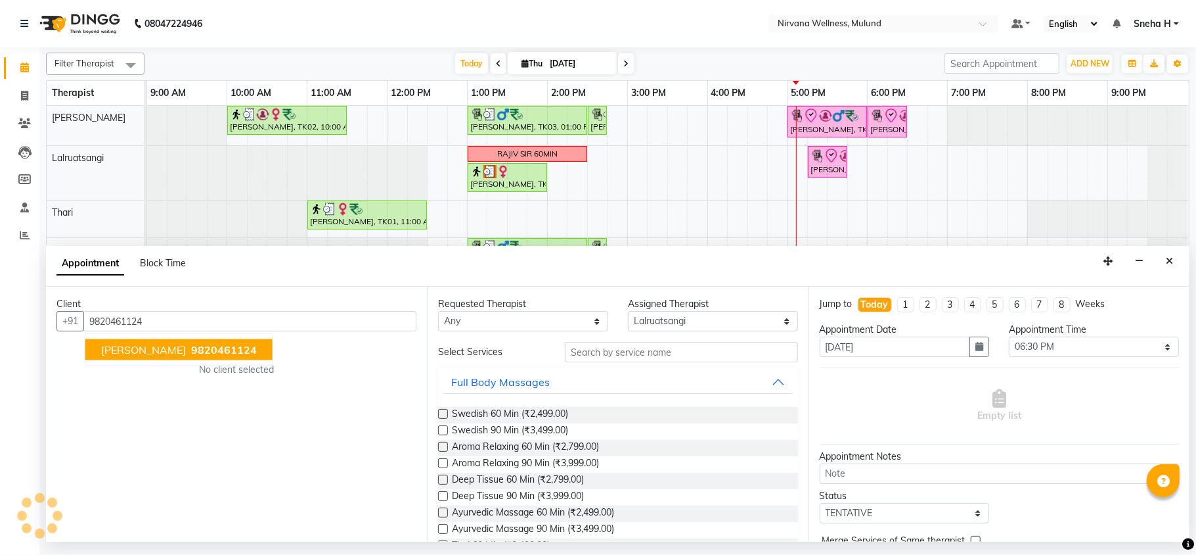
drag, startPoint x: 133, startPoint y: 346, endPoint x: 365, endPoint y: 355, distance: 232.8
click at [134, 345] on span "[PERSON_NAME]" at bounding box center [143, 349] width 85 height 13
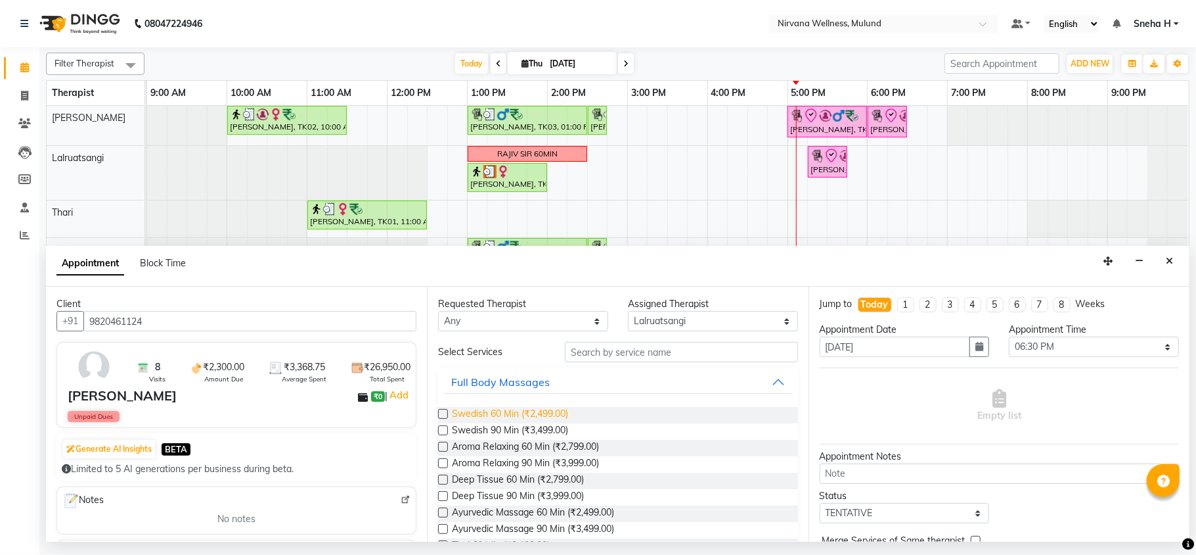
type input "9820461124"
click at [505, 416] on span "Swedish 60 Min (₹2,499.00)" at bounding box center [510, 415] width 116 height 16
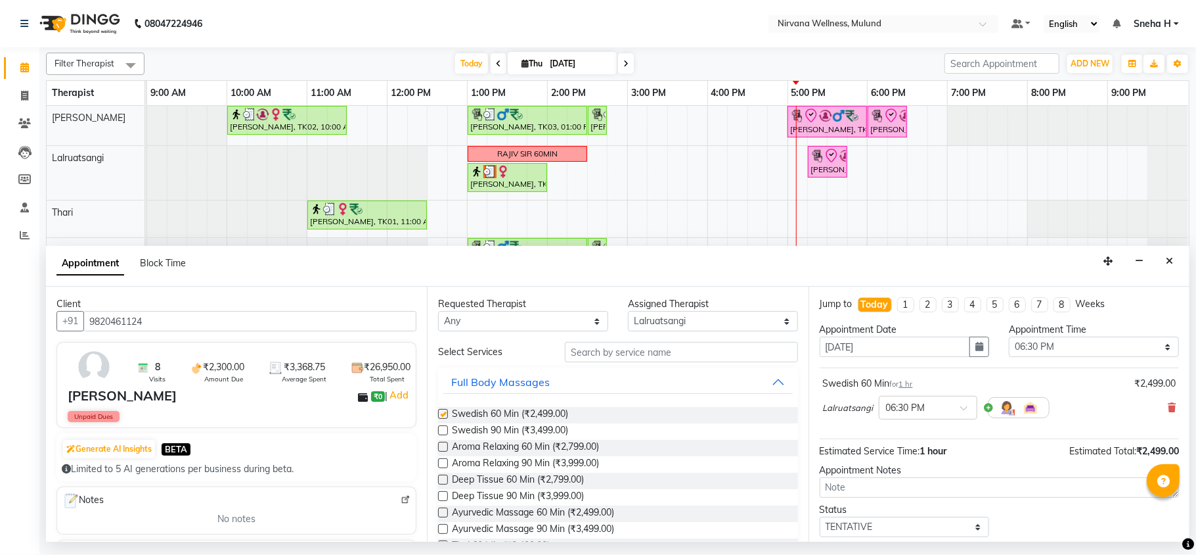
checkbox input "false"
click at [636, 353] on input "text" at bounding box center [681, 352] width 233 height 20
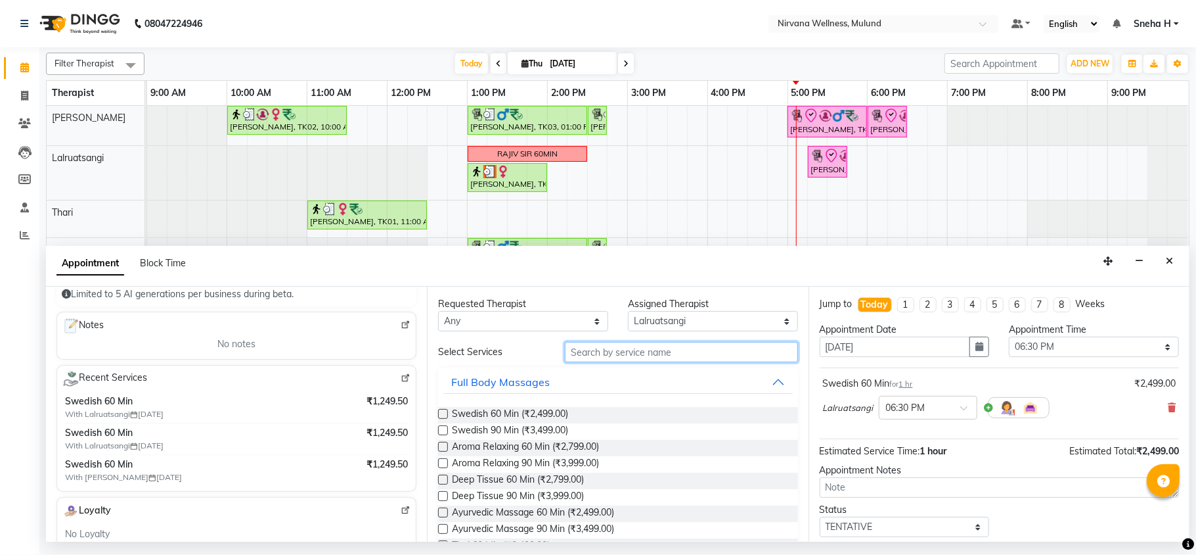
click at [721, 352] on input "text" at bounding box center [681, 352] width 233 height 20
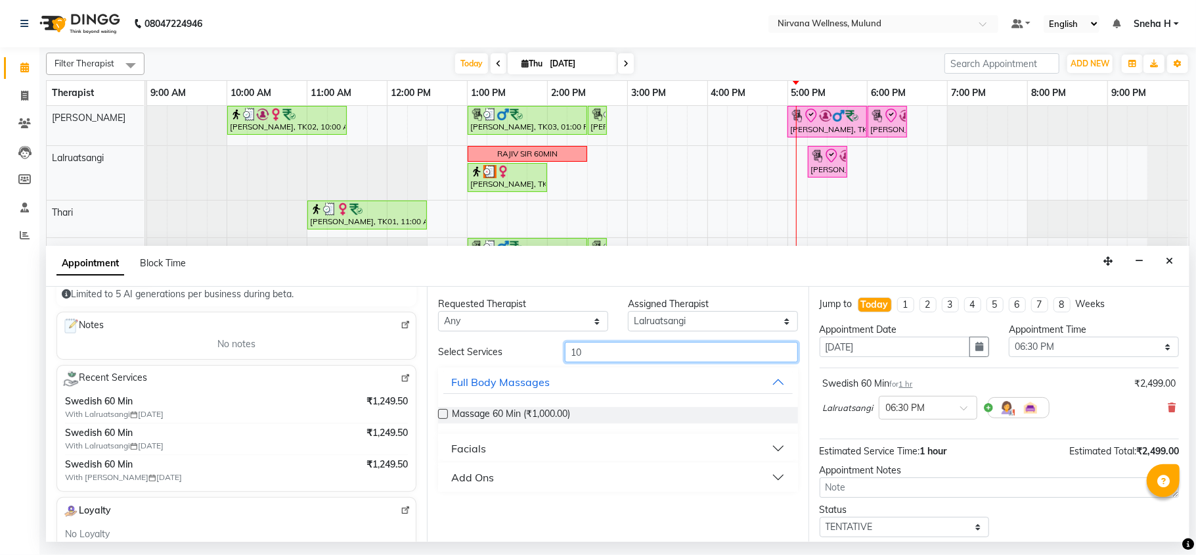
type input "10"
click at [481, 482] on div "Add Ons" at bounding box center [472, 477] width 43 height 16
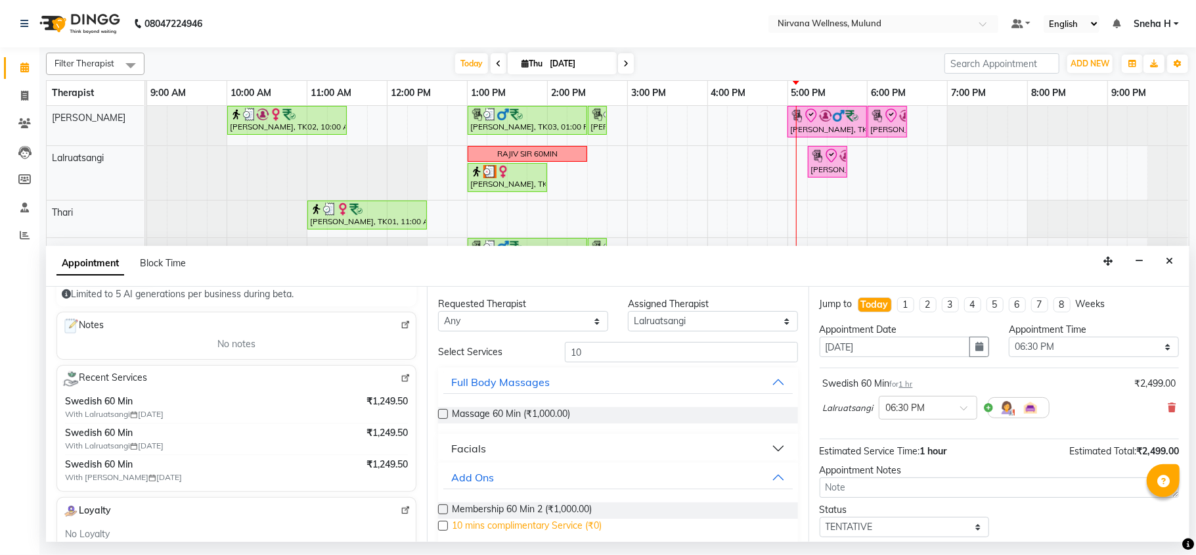
click at [482, 528] on span "10 mins complimentary Service (₹0)" at bounding box center [527, 526] width 150 height 16
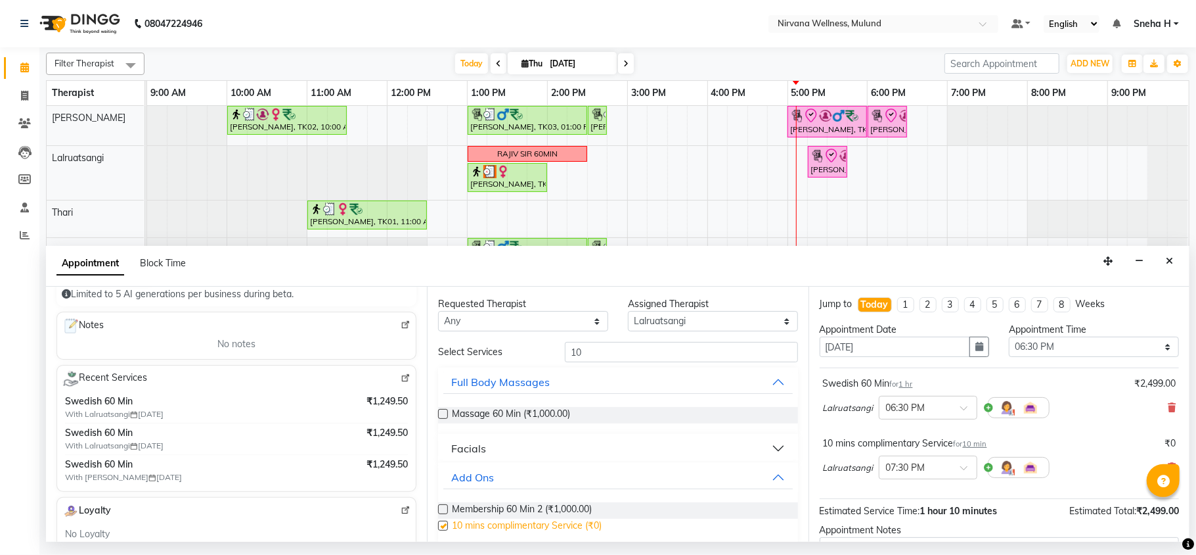
checkbox input "false"
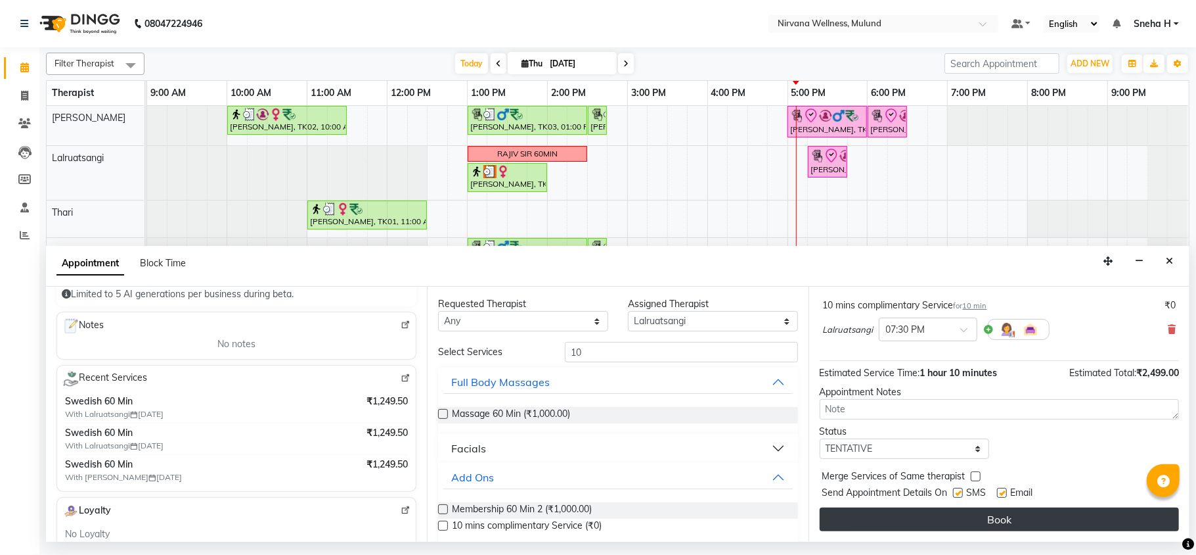
click at [926, 521] on button "Book" at bounding box center [999, 519] width 359 height 24
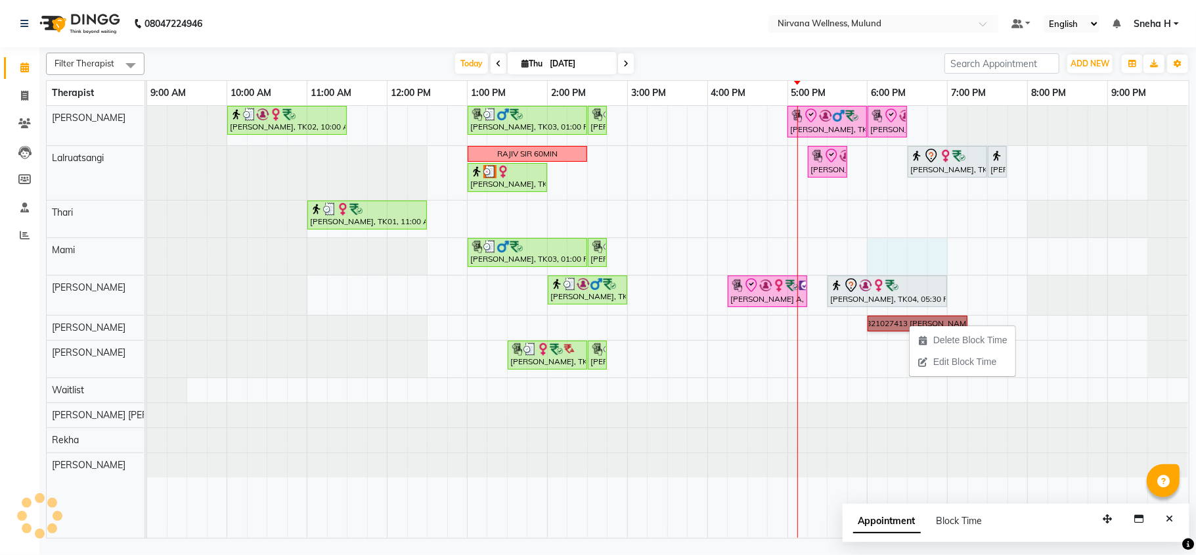
drag, startPoint x: 875, startPoint y: 252, endPoint x: 929, endPoint y: 254, distance: 53.9
click at [929, 254] on div "Geeta Naidu, TK02, 10:00 AM-11:30 AM, Massage 90 Min Ganesh Pai, TK03, 01:00 PM…" at bounding box center [668, 322] width 1042 height 432
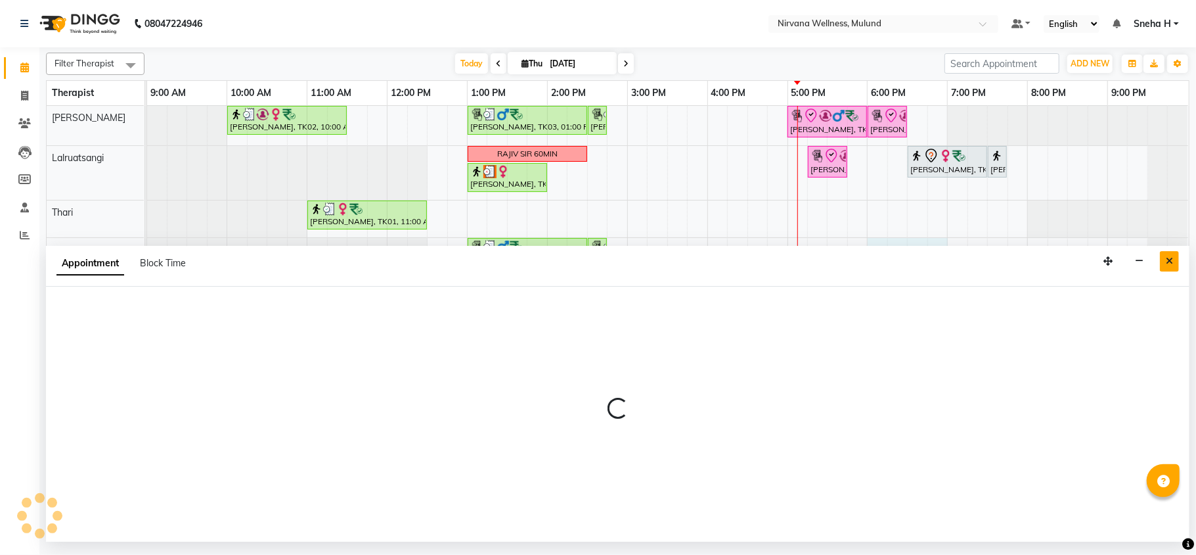
click at [1168, 255] on button "Close" at bounding box center [1169, 261] width 19 height 20
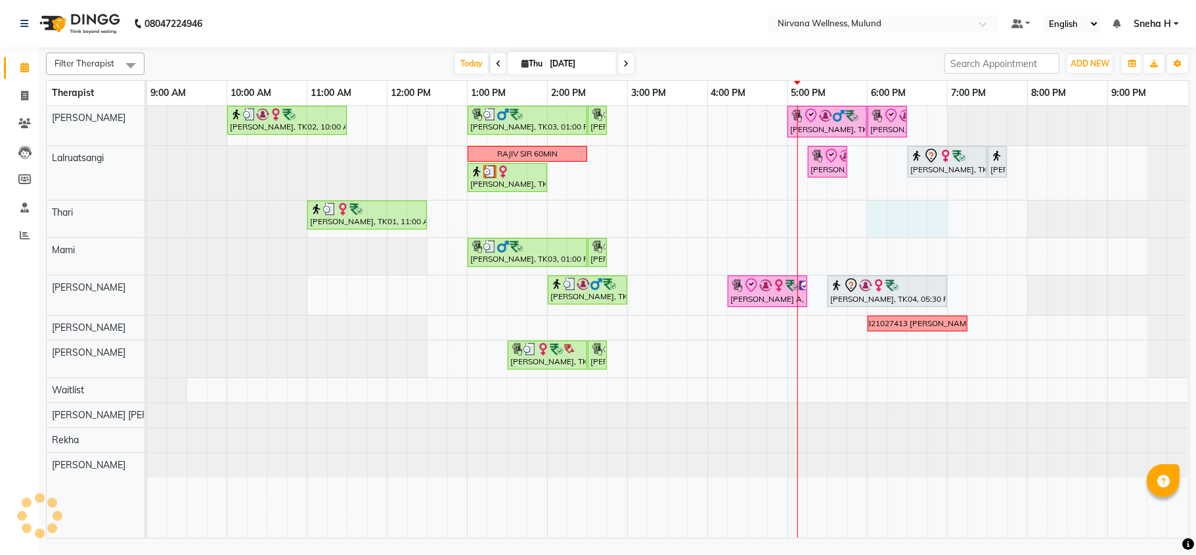
drag, startPoint x: 879, startPoint y: 206, endPoint x: 929, endPoint y: 208, distance: 50.0
click at [936, 209] on div "Geeta Naidu, TK02, 10:00 AM-11:30 AM, Massage 90 Min Ganesh Pai, TK03, 01:00 PM…" at bounding box center [668, 322] width 1042 height 432
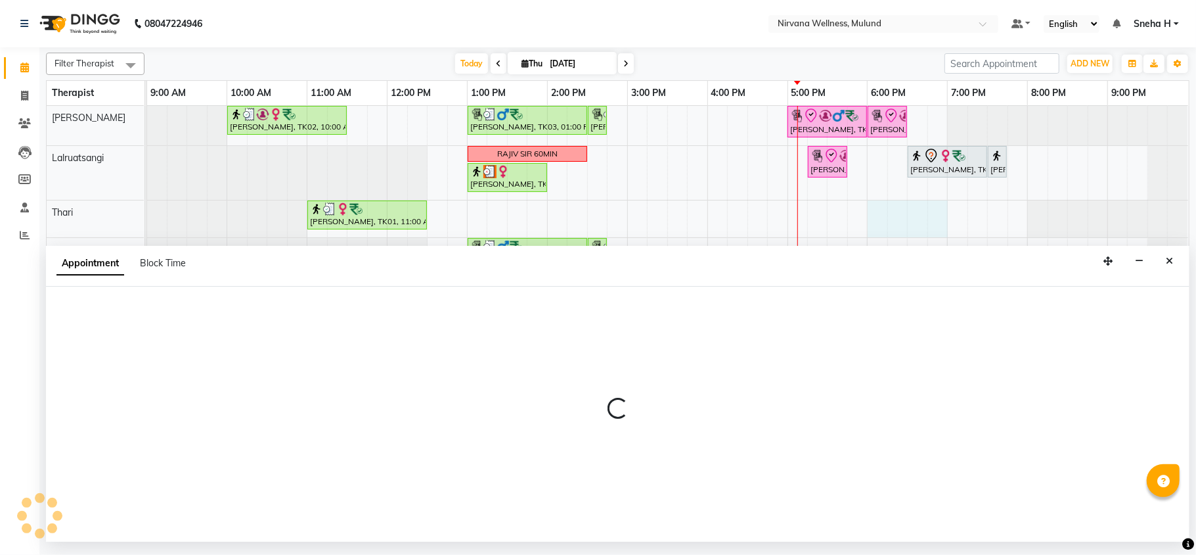
select select "69864"
select select "1080"
select select "tentative"
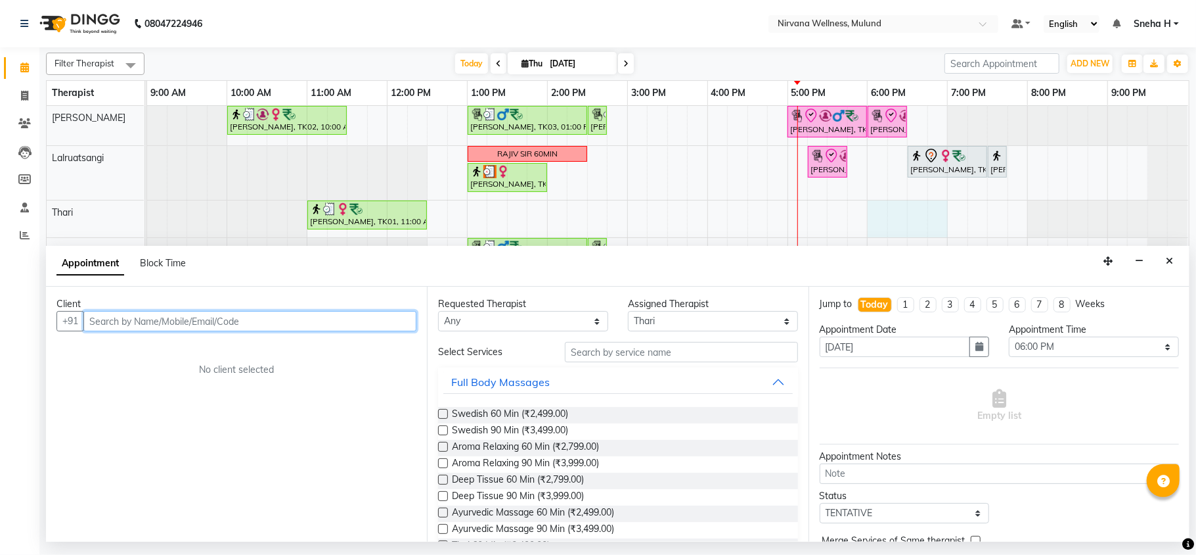
click at [256, 321] on input "text" at bounding box center [249, 321] width 333 height 20
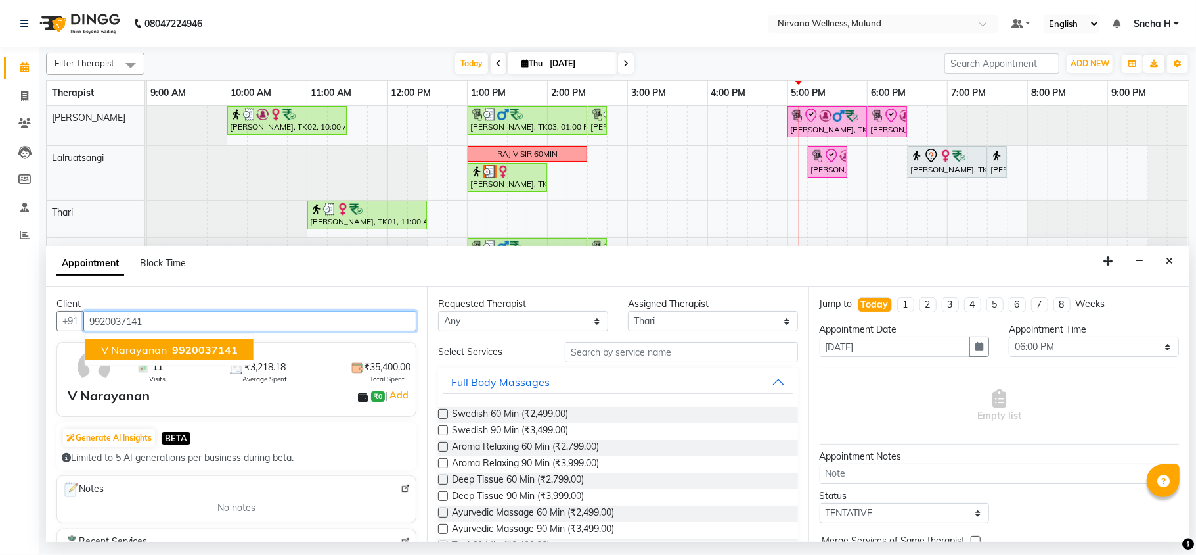
click at [184, 350] on span "9920037141" at bounding box center [205, 349] width 66 height 13
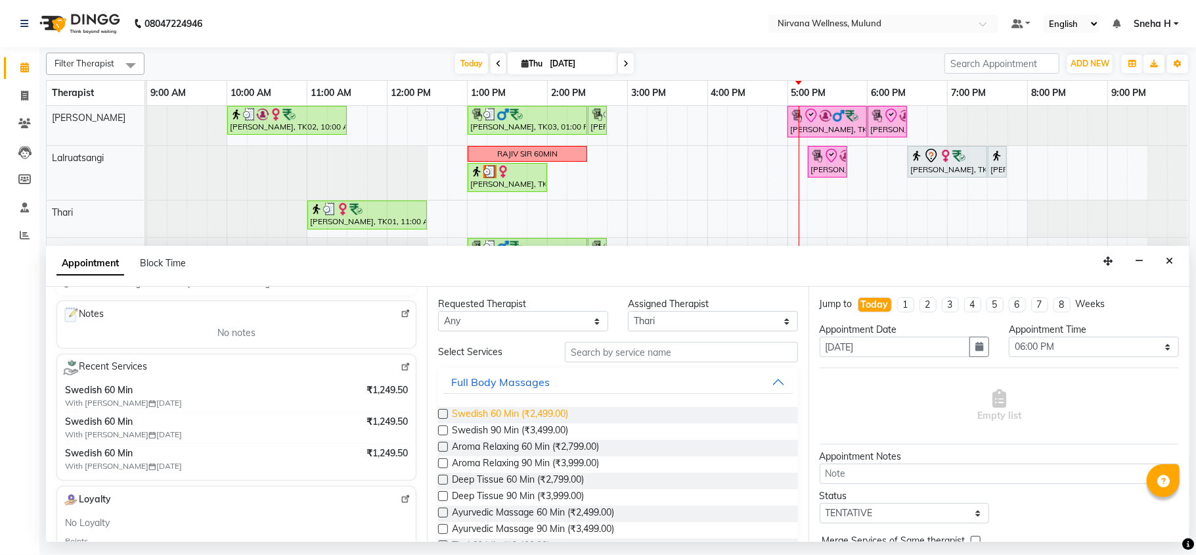
type input "9920037141"
click at [523, 410] on span "Swedish 60 Min (₹2,499.00)" at bounding box center [510, 415] width 116 height 16
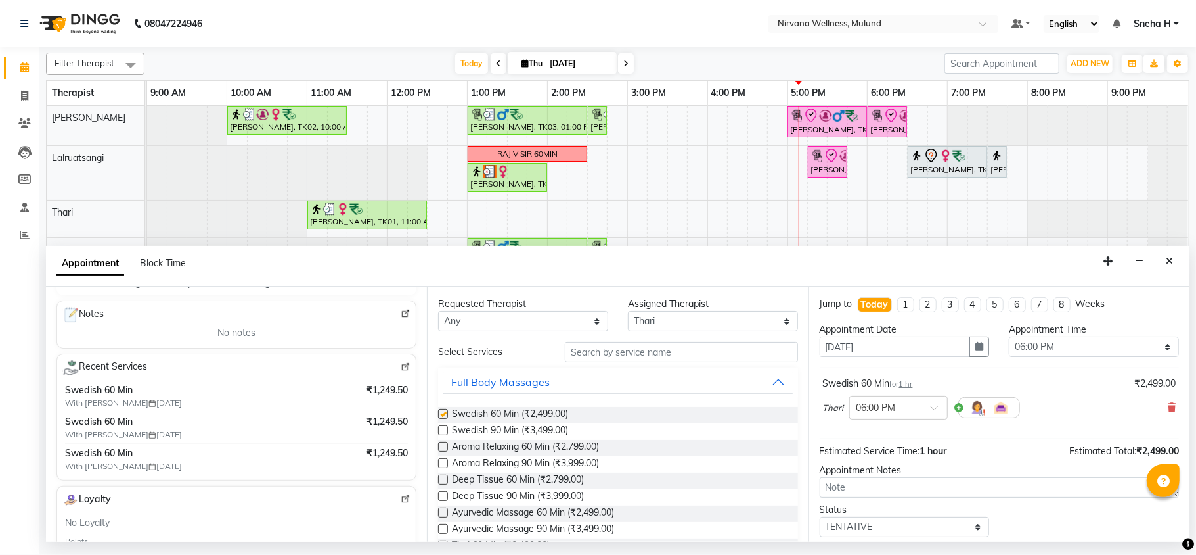
checkbox input "false"
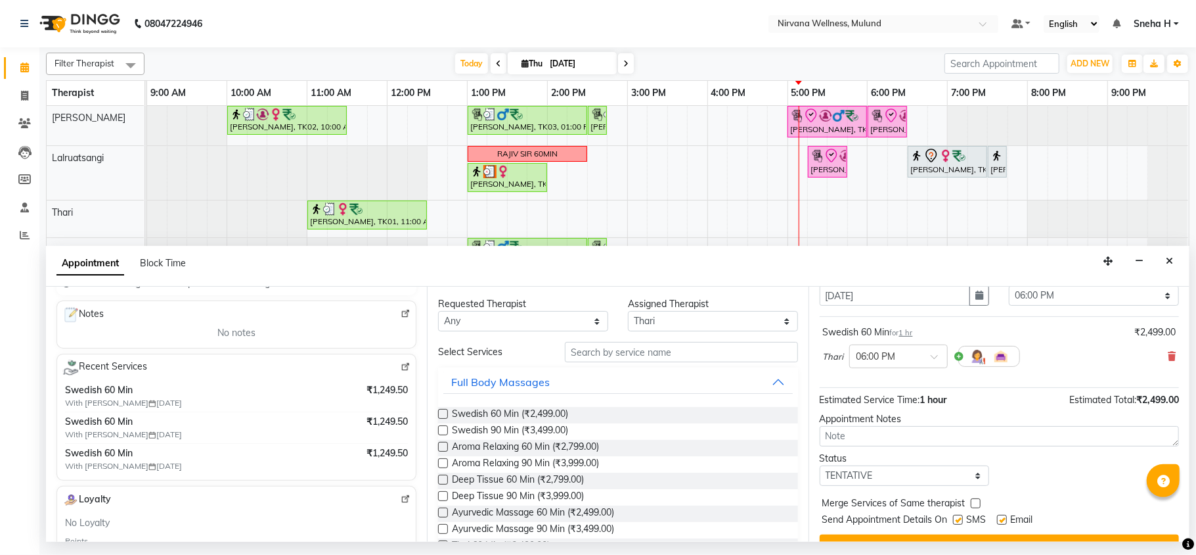
scroll to position [80, 0]
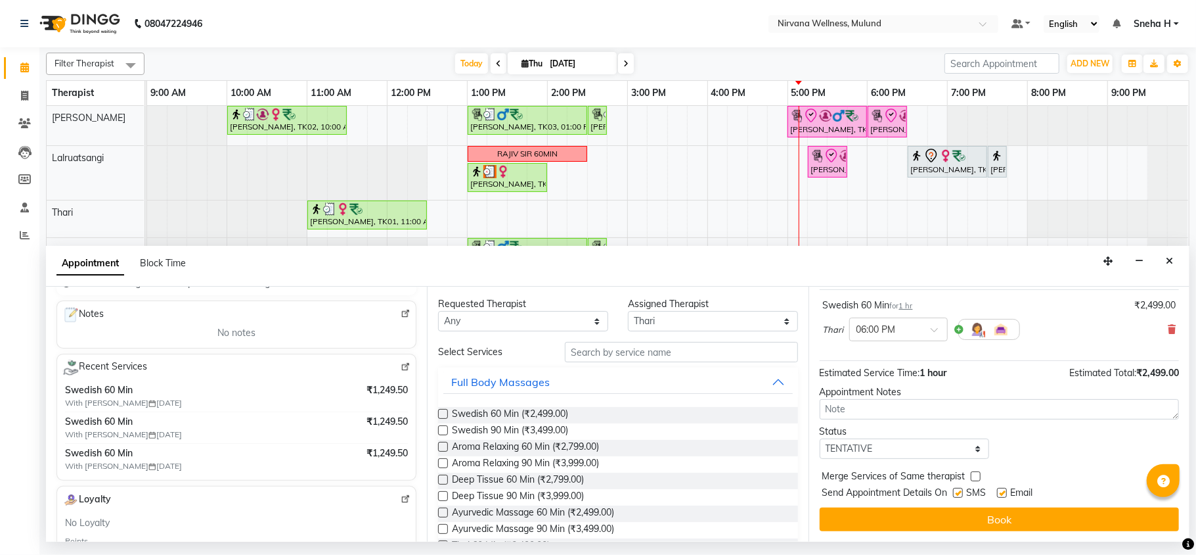
click at [401, 372] on img at bounding box center [406, 367] width 10 height 10
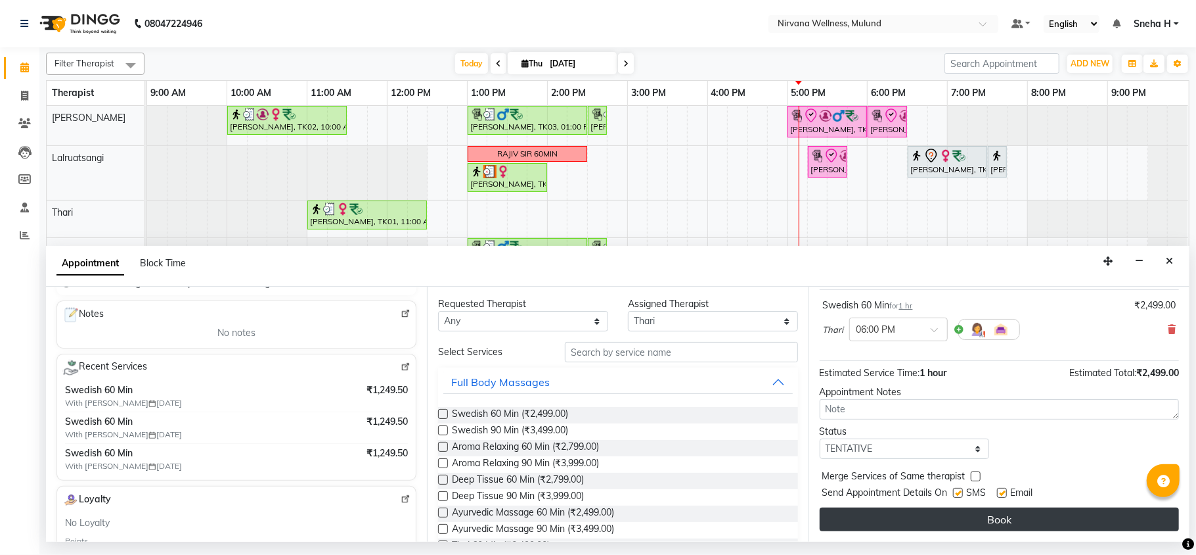
click at [941, 510] on button "Book" at bounding box center [999, 519] width 359 height 24
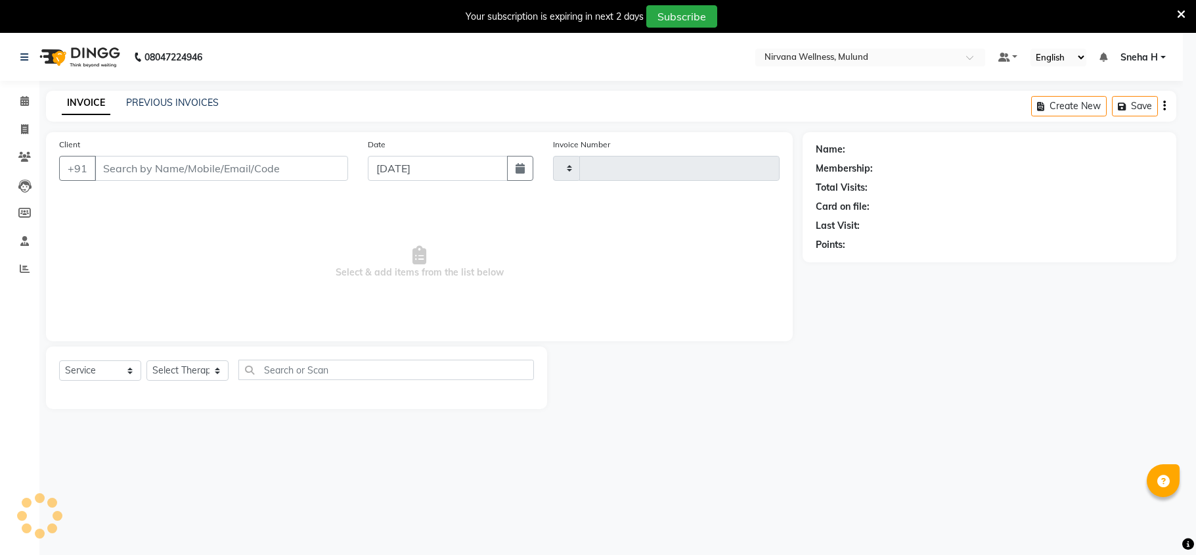
select select "service"
type input "1839"
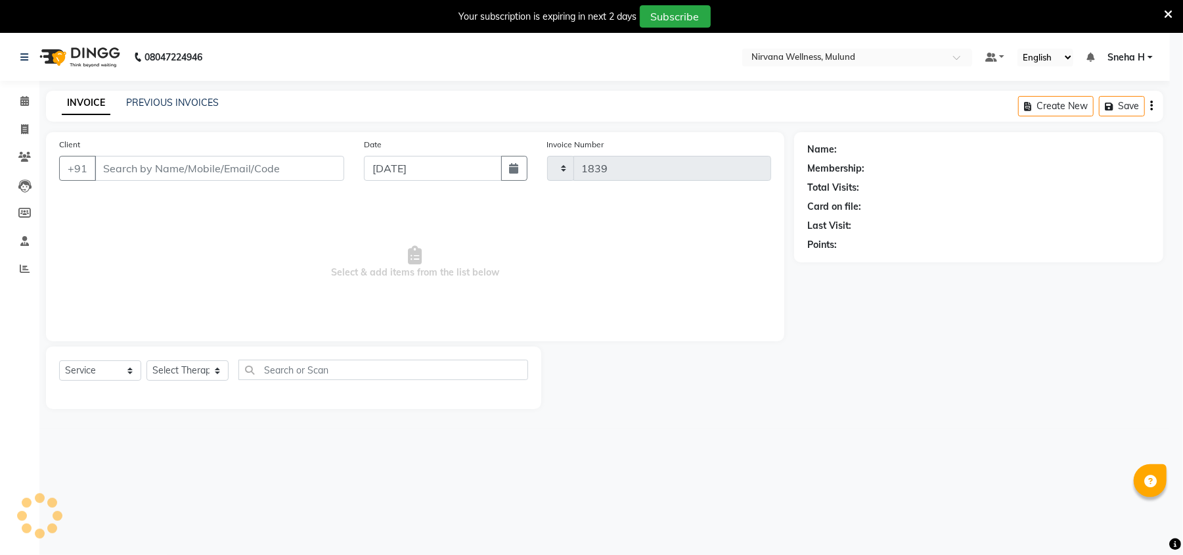
select select "4890"
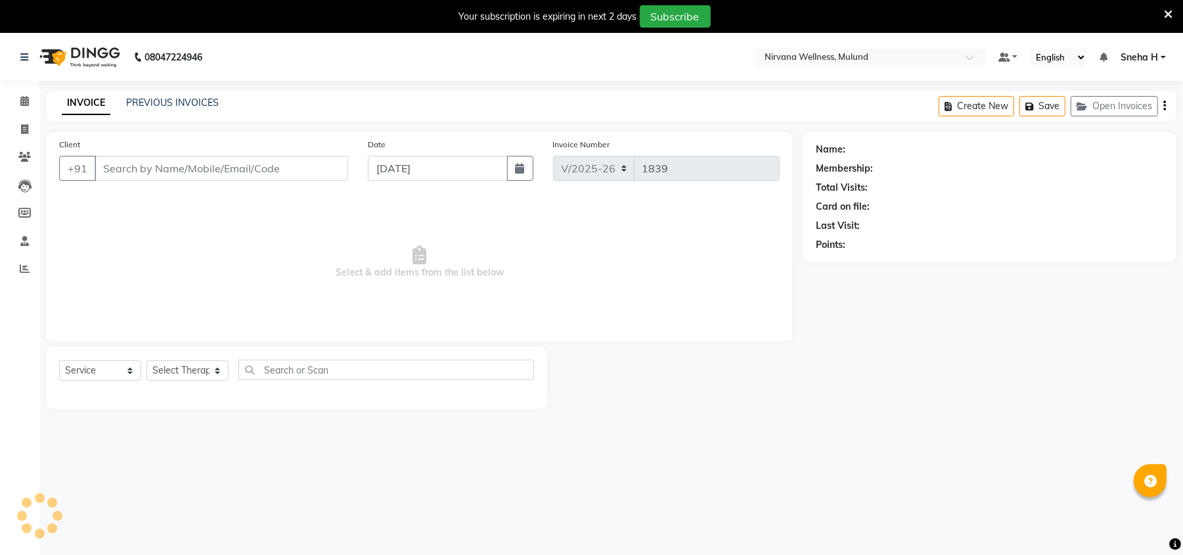
type input "9820400719"
select select "69865"
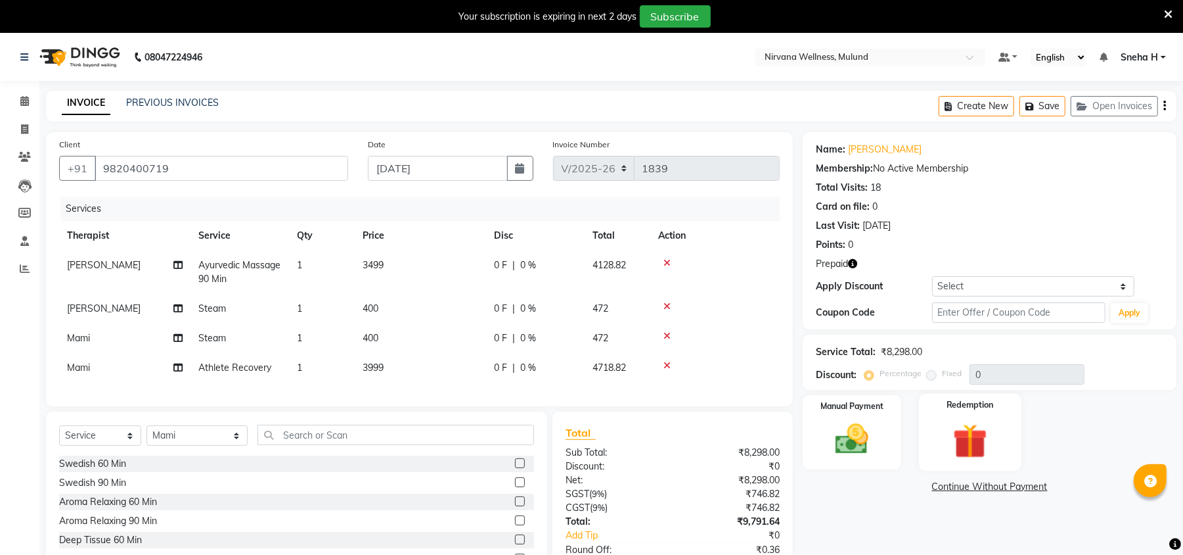
click at [958, 451] on img at bounding box center [970, 440] width 57 height 43
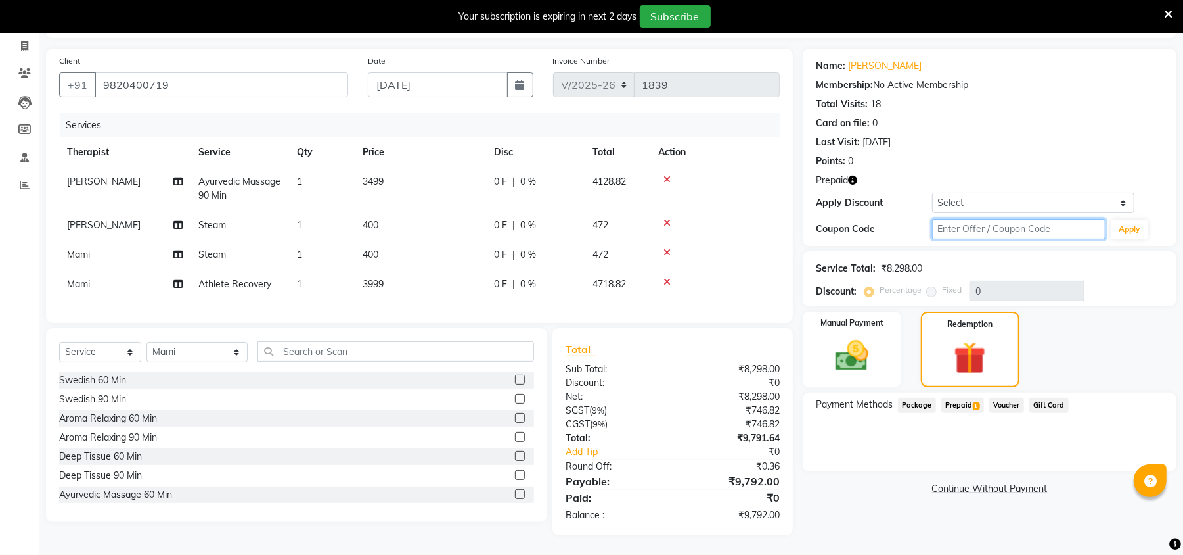
click at [953, 219] on input "text" at bounding box center [1018, 229] width 173 height 20
type input "D50%"
click at [1131, 219] on button "Apply" at bounding box center [1129, 229] width 37 height 20
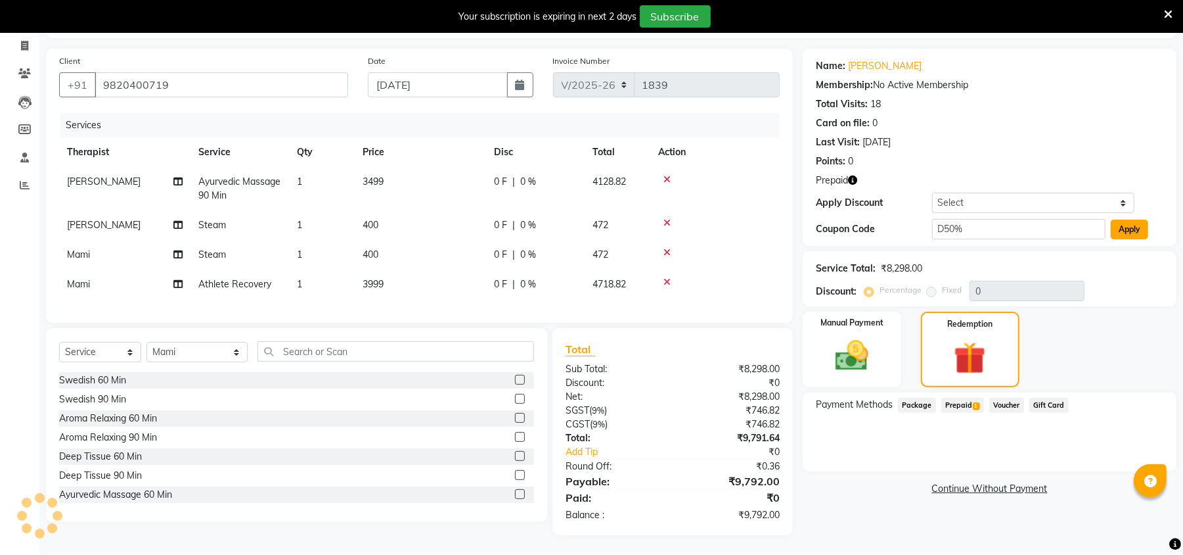
click at [1124, 219] on button "Apply" at bounding box center [1129, 229] width 37 height 20
type input "50"
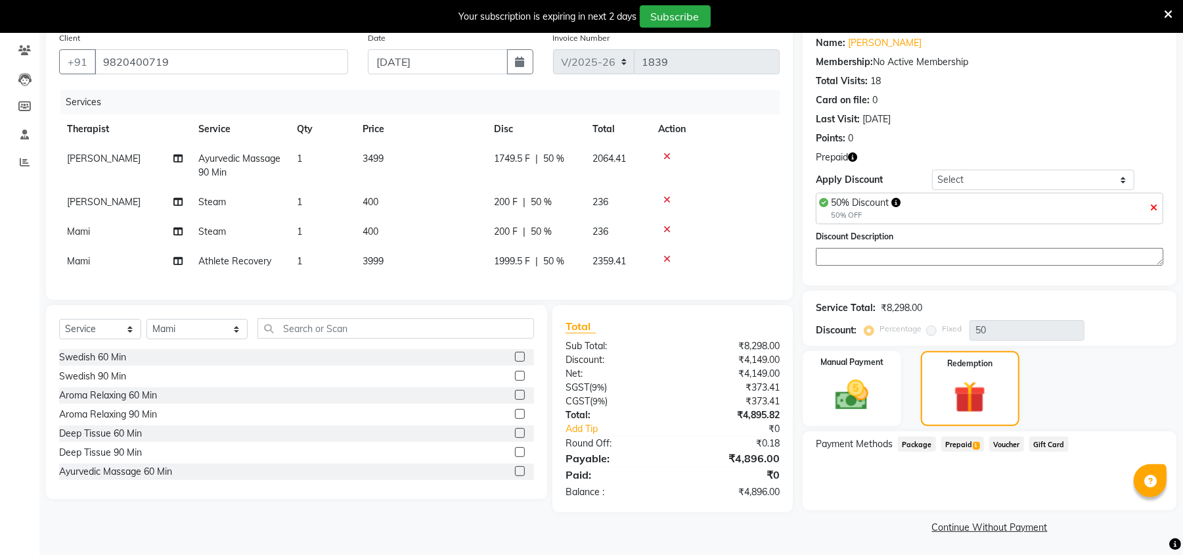
scroll to position [109, 0]
click at [955, 442] on span "Prepaid 1" at bounding box center [963, 441] width 43 height 15
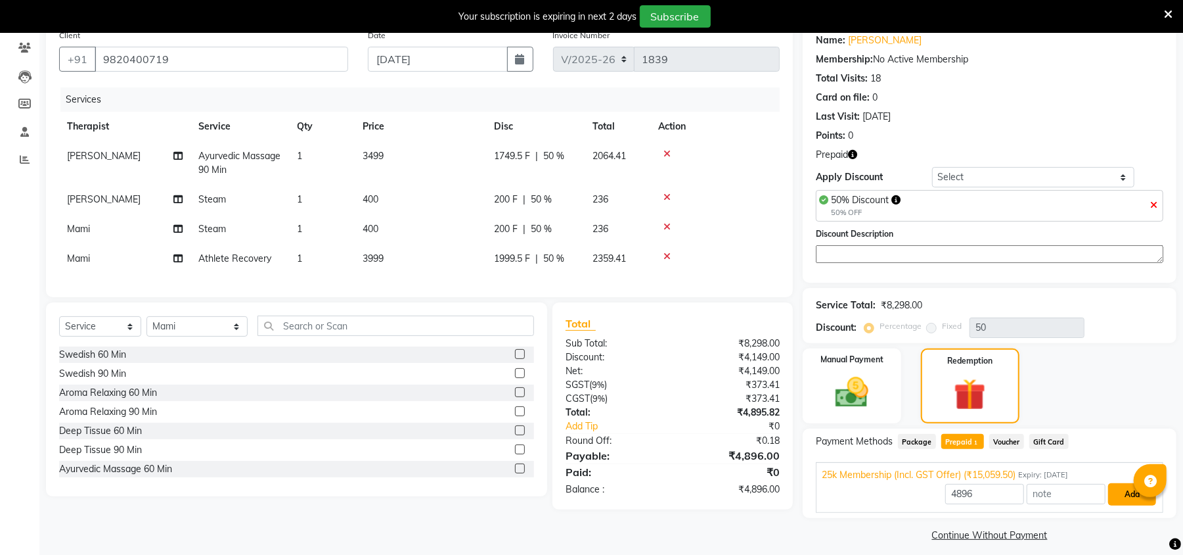
click at [1116, 500] on button "Add" at bounding box center [1132, 494] width 48 height 22
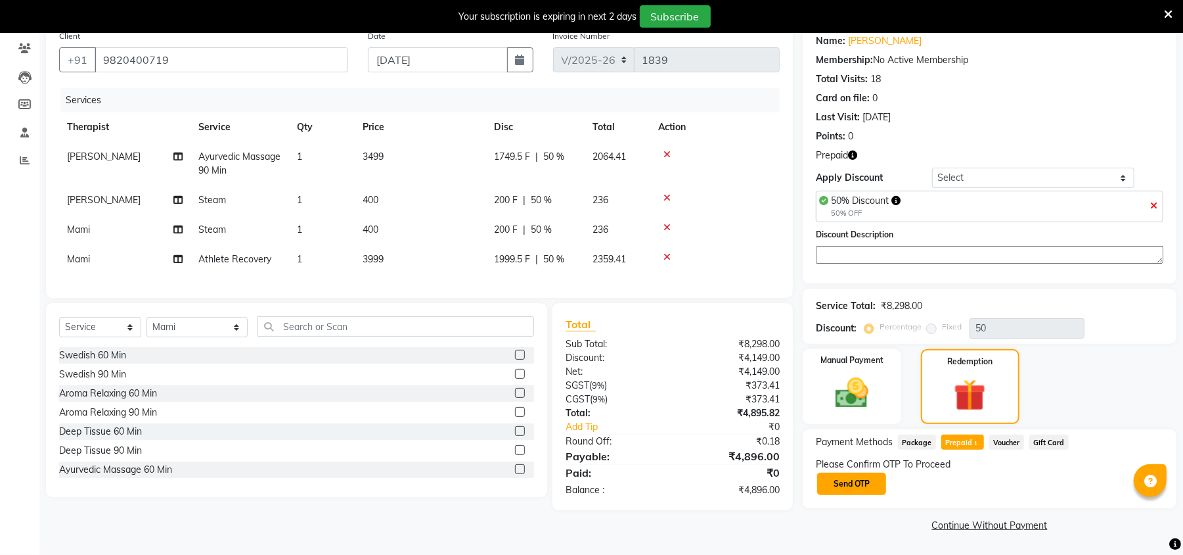
click at [852, 480] on button "Send OTP" at bounding box center [851, 483] width 69 height 22
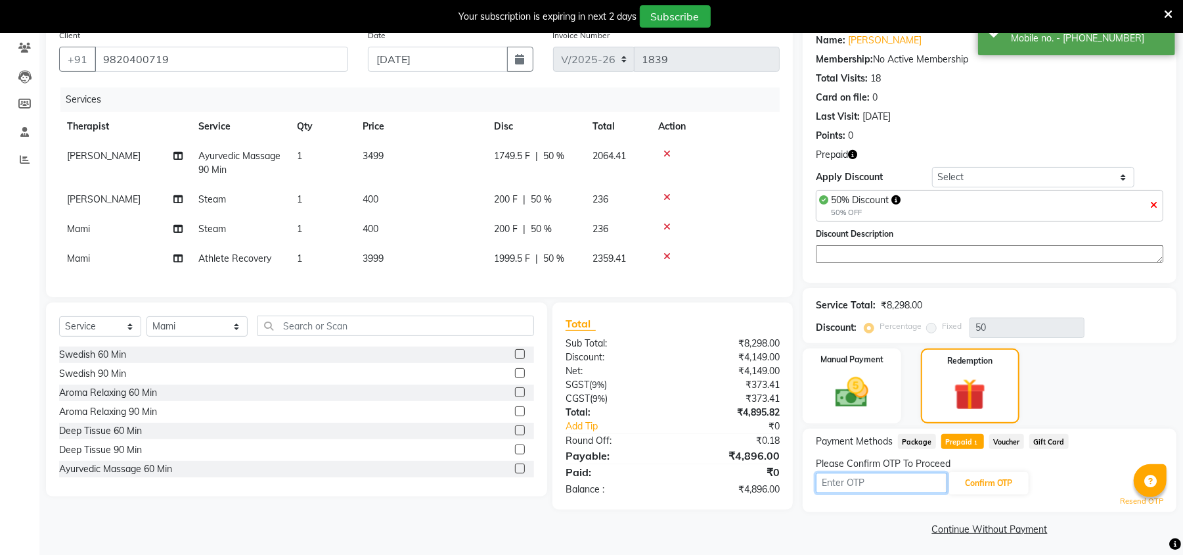
click at [888, 478] on input "text" at bounding box center [881, 482] width 131 height 20
click at [1170, 9] on icon at bounding box center [1168, 15] width 9 height 12
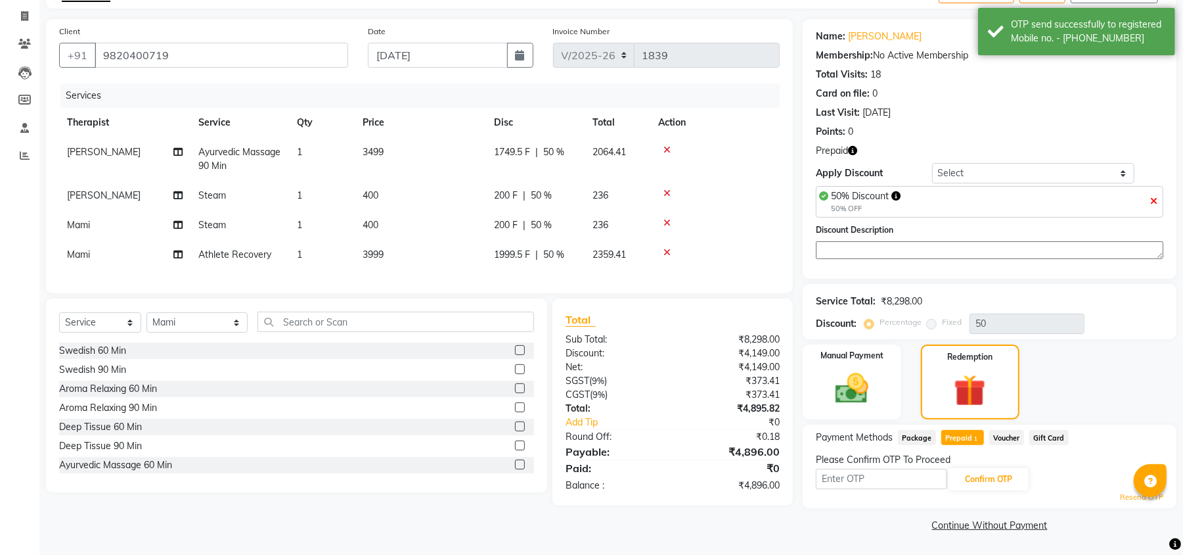
scroll to position [80, 0]
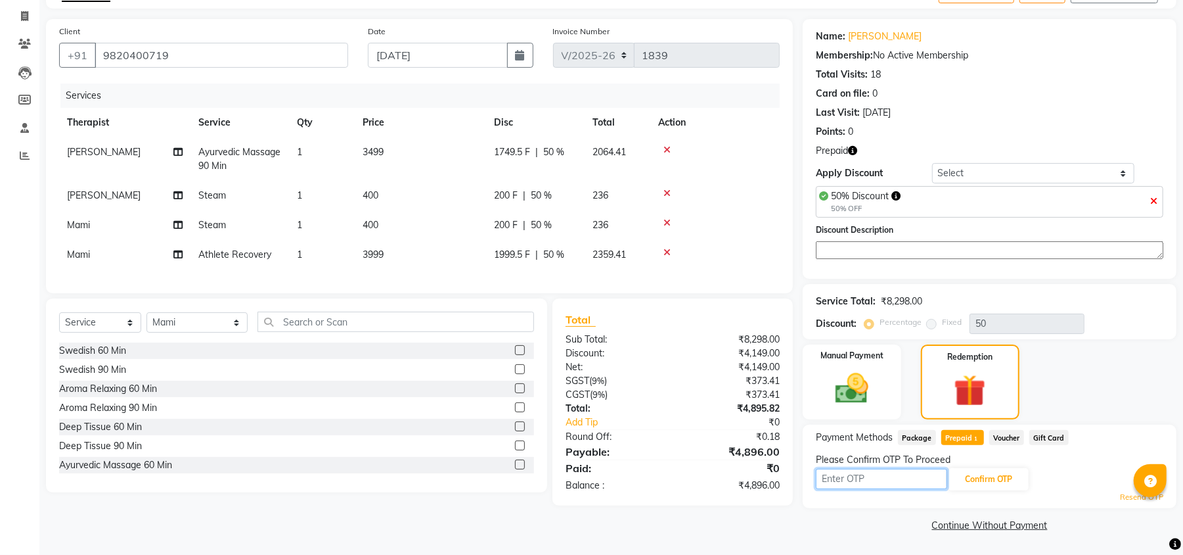
click at [879, 481] on input "text" at bounding box center [881, 478] width 131 height 20
click at [870, 480] on input "text" at bounding box center [881, 478] width 131 height 20
click at [905, 476] on input "text" at bounding box center [881, 478] width 131 height 20
click at [905, 477] on input "text" at bounding box center [881, 478] width 131 height 20
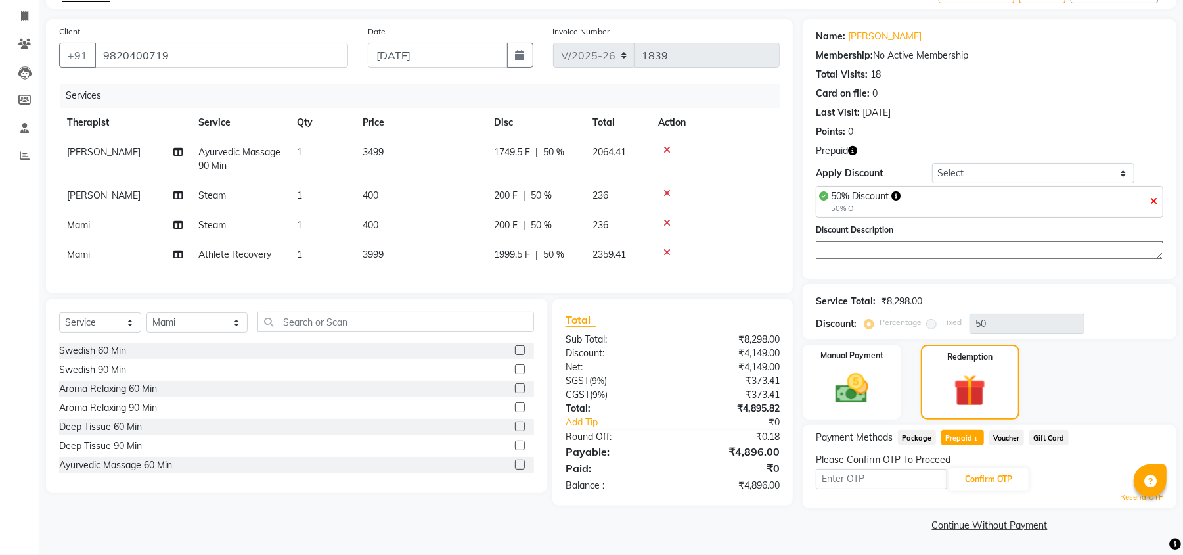
click at [1060, 87] on div "Card on file: 0" at bounding box center [990, 94] width 348 height 14
click at [1124, 499] on link "Resend OTP" at bounding box center [1141, 496] width 43 height 11
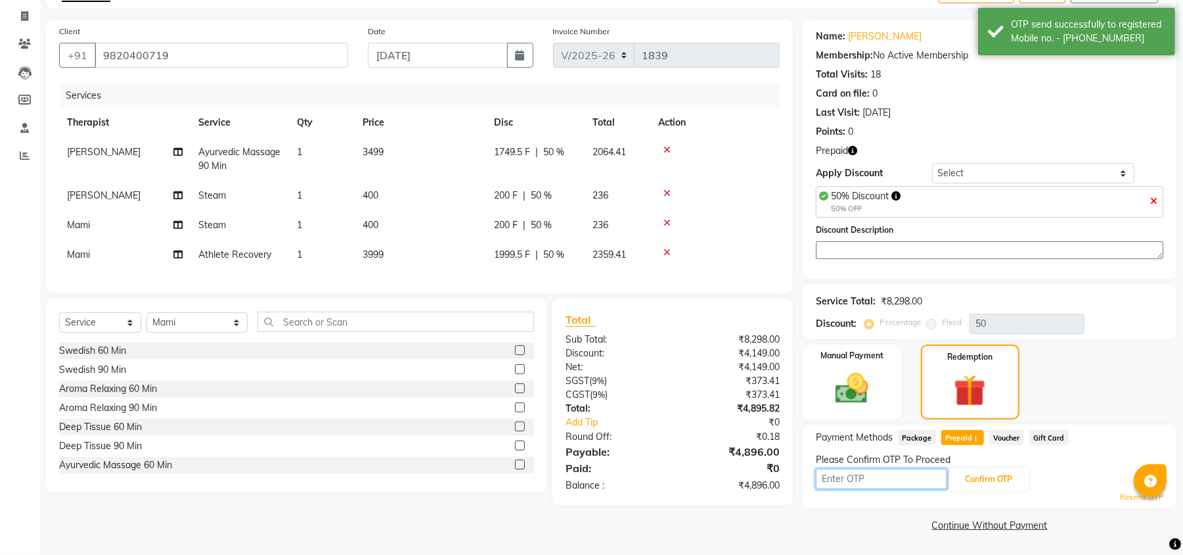
drag, startPoint x: 834, startPoint y: 480, endPoint x: 804, endPoint y: 432, distance: 55.8
click at [834, 480] on input "text" at bounding box center [881, 478] width 131 height 20
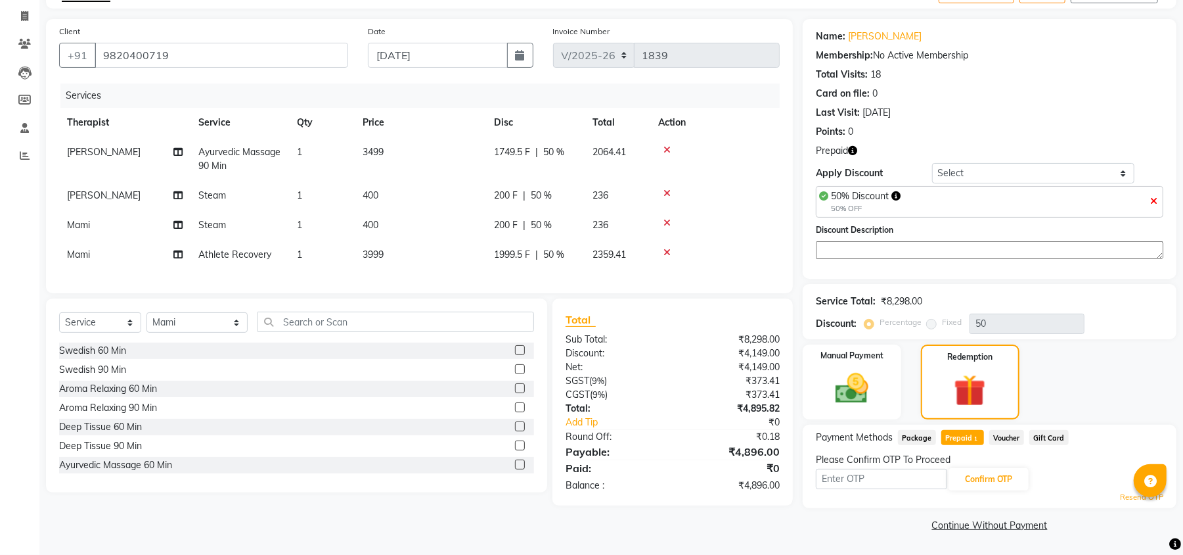
click at [1128, 498] on link "Resend OTP" at bounding box center [1141, 496] width 43 height 11
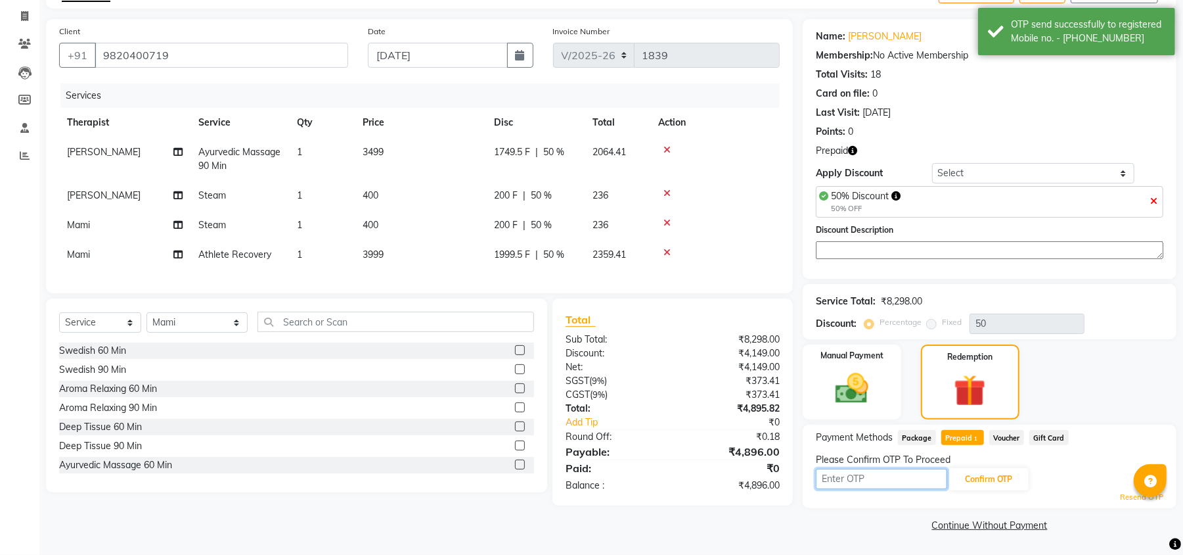
click at [854, 484] on input "text" at bounding box center [881, 478] width 131 height 20
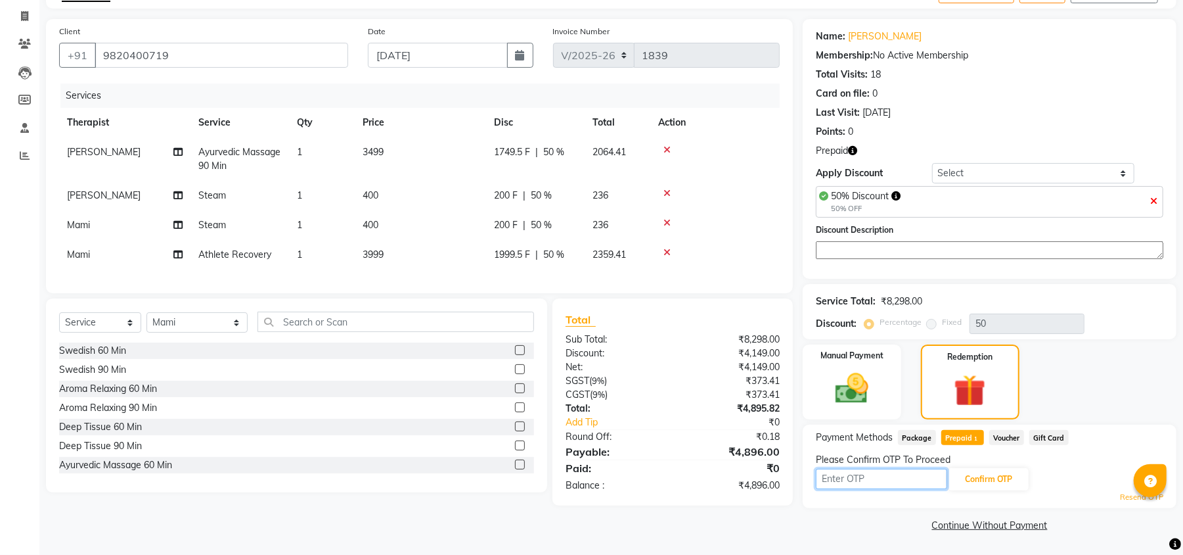
click at [854, 484] on input "text" at bounding box center [881, 478] width 131 height 20
click at [1125, 497] on link "Resend OTP" at bounding box center [1141, 496] width 43 height 11
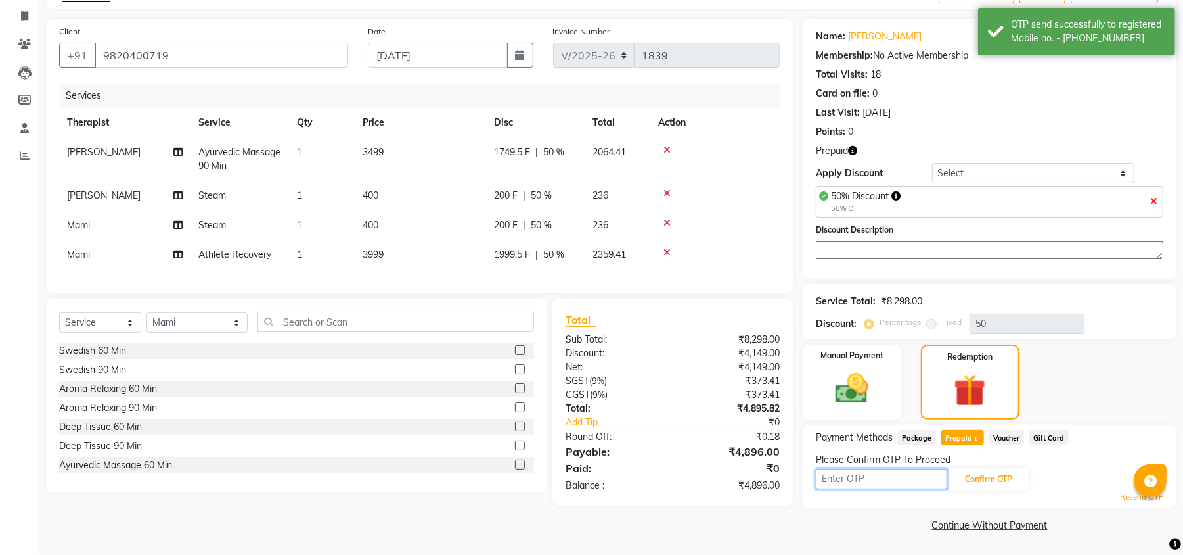
click at [894, 474] on input "text" at bounding box center [881, 478] width 131 height 20
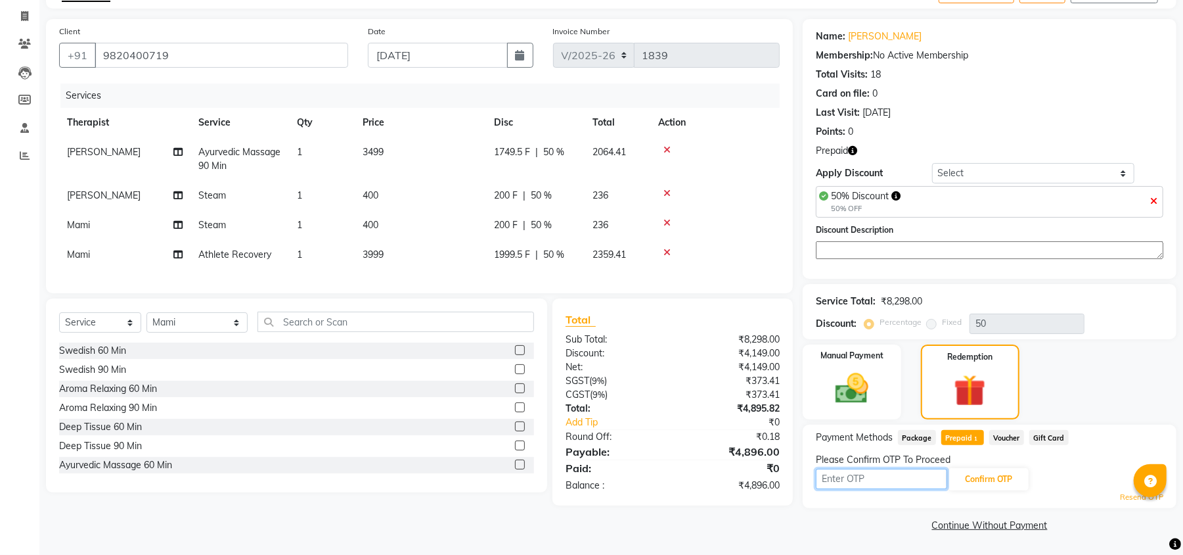
click at [855, 474] on input "text" at bounding box center [881, 478] width 131 height 20
type input "5662"
click at [987, 472] on button "Confirm OTP" at bounding box center [989, 479] width 80 height 22
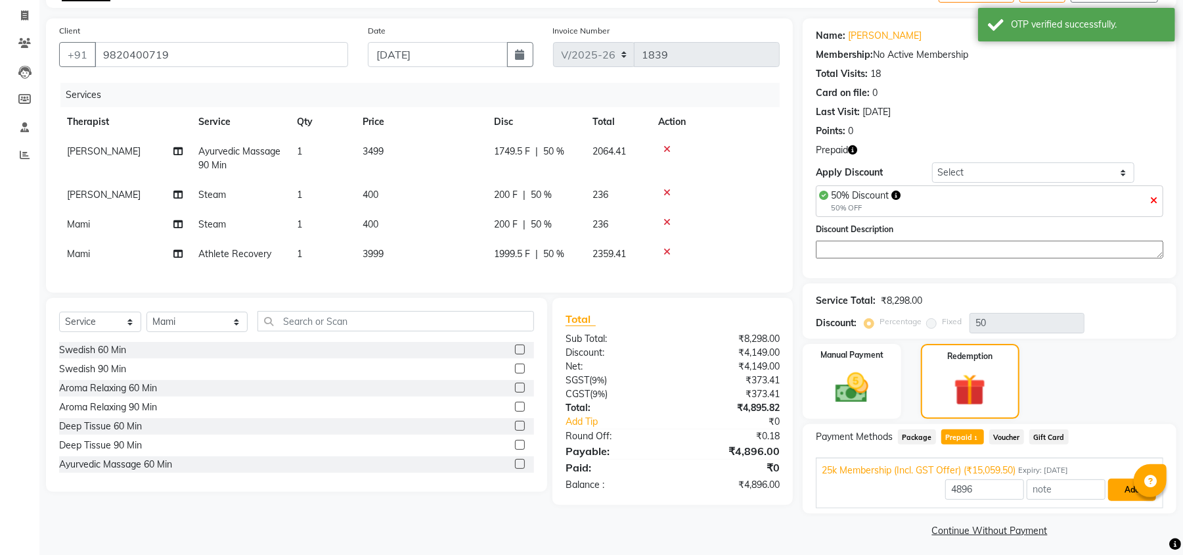
click at [1117, 491] on button "Add" at bounding box center [1132, 489] width 48 height 22
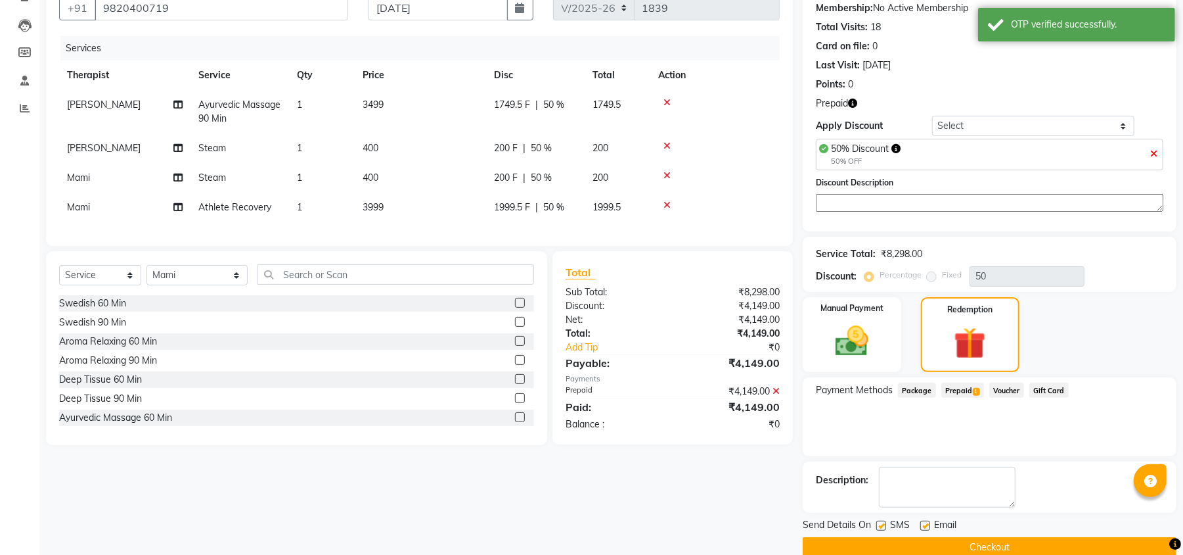
scroll to position [150, 0]
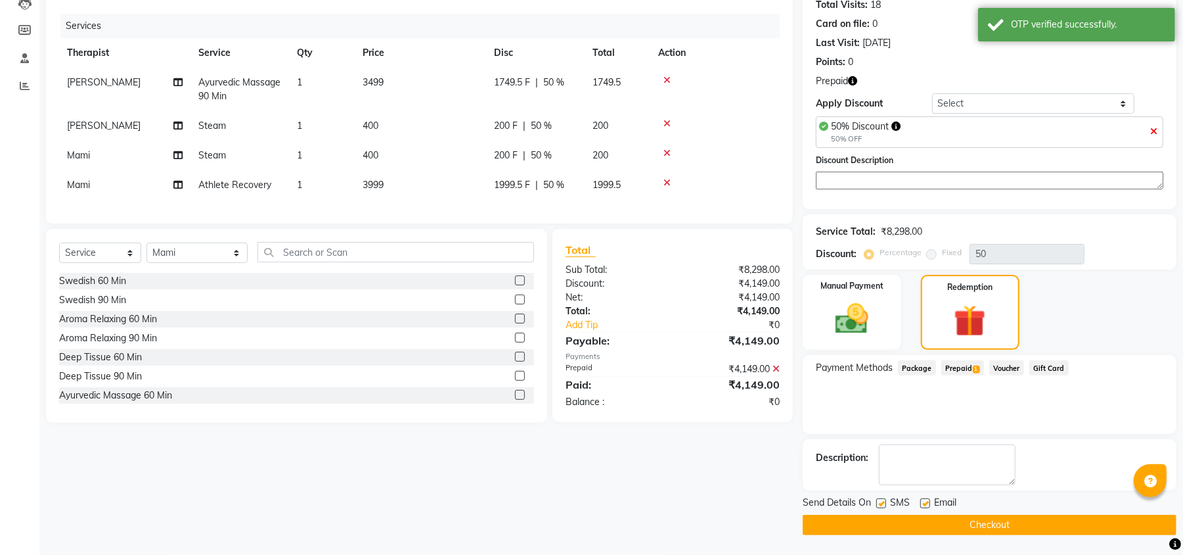
click at [844, 520] on button "Checkout" at bounding box center [990, 524] width 374 height 20
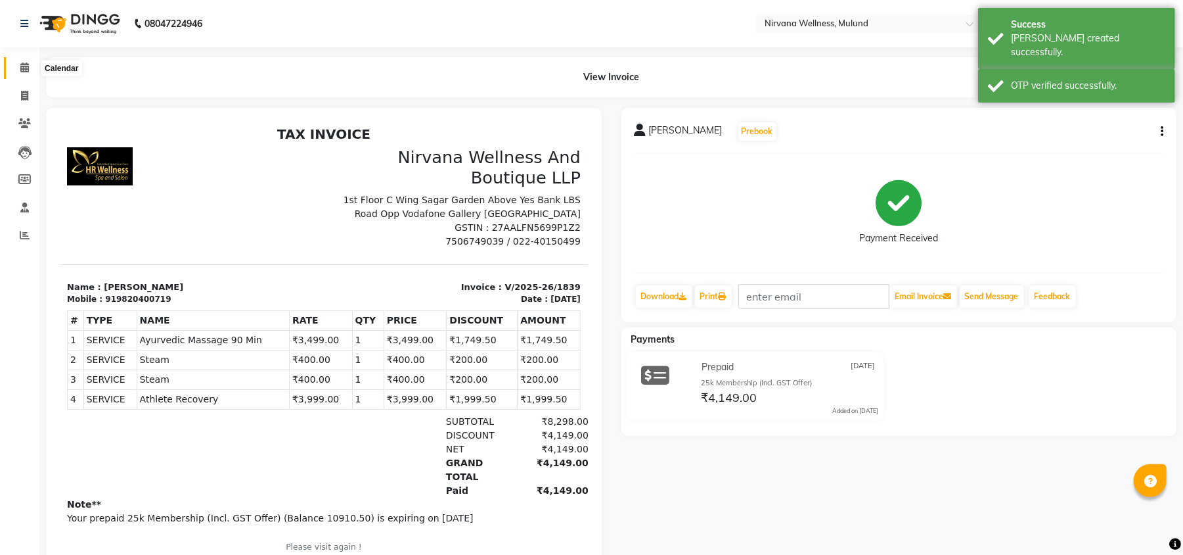
click at [22, 67] on icon at bounding box center [24, 67] width 9 height 10
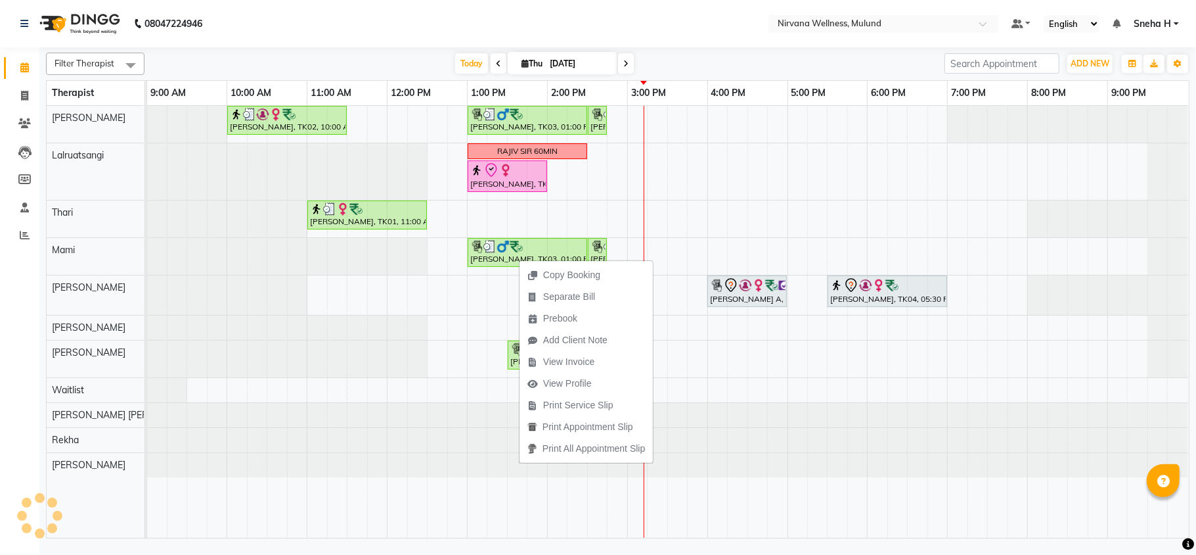
click at [432, 24] on nav "08047224946 Select Location × Nirvana Wellness, Mulund Default Panel My Panel E…" at bounding box center [598, 23] width 1196 height 47
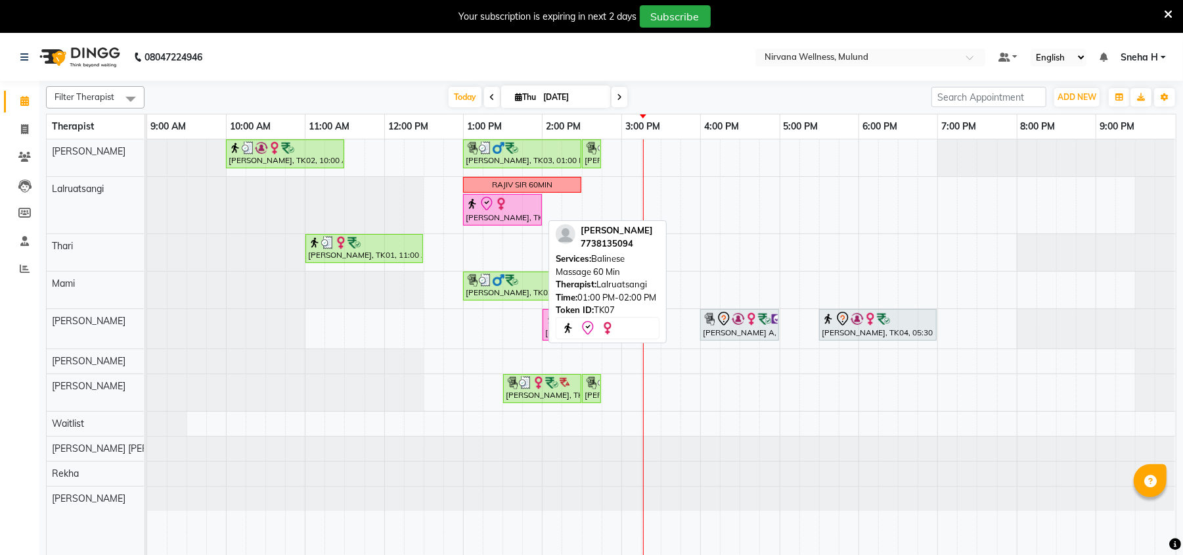
click at [476, 206] on img at bounding box center [472, 203] width 13 height 13
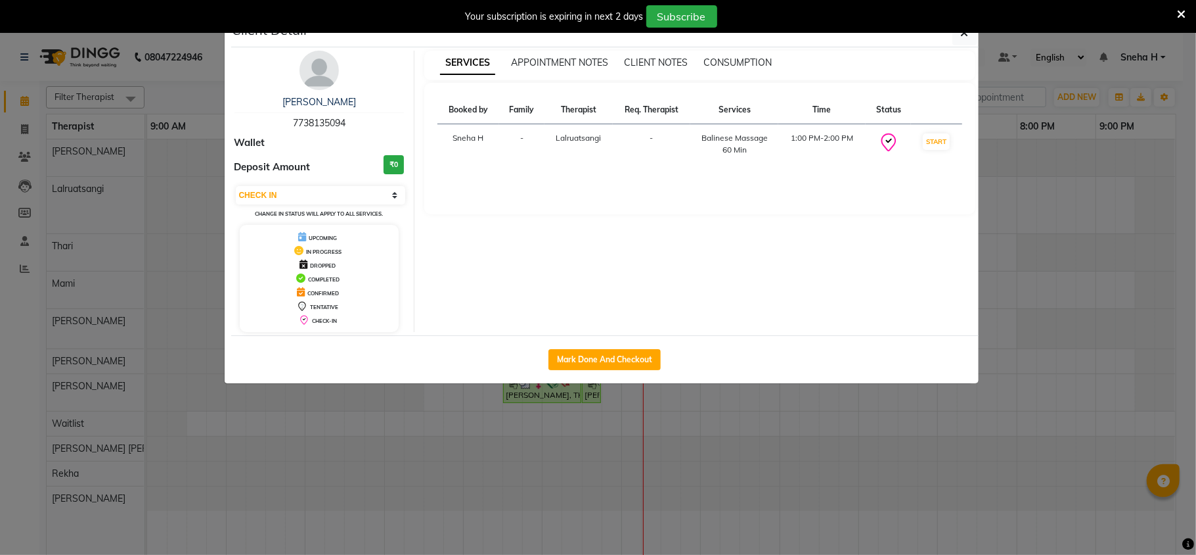
click at [1183, 12] on icon at bounding box center [1181, 15] width 9 height 12
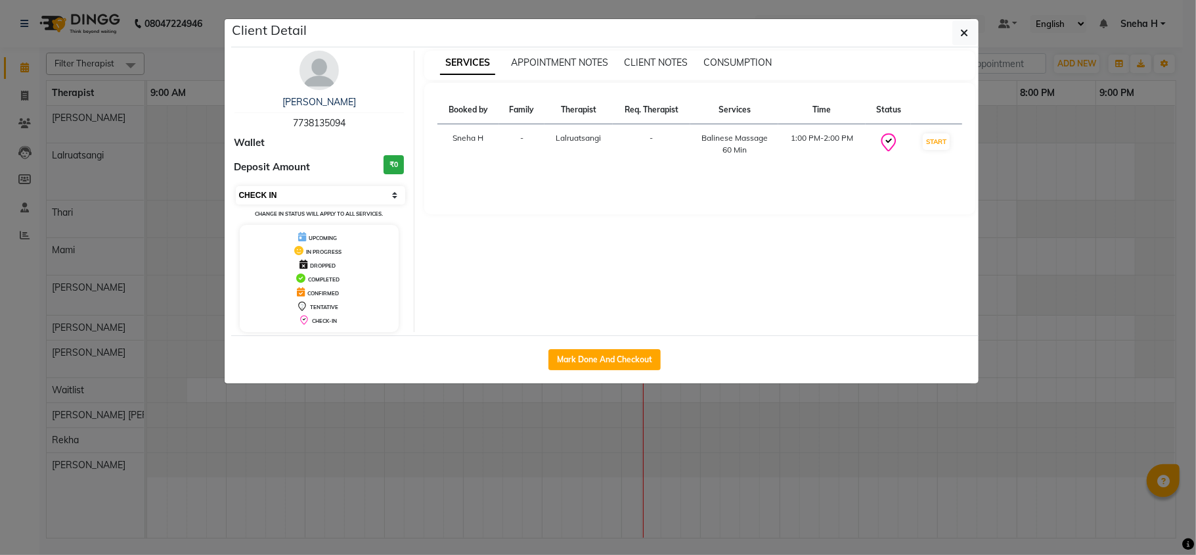
click at [366, 196] on select "Select IN SERVICE CONFIRMED TENTATIVE CHECK IN MARK DONE DROPPED UPCOMING" at bounding box center [321, 195] width 170 height 18
select select "3"
click at [236, 187] on select "Select IN SERVICE CONFIRMED TENTATIVE CHECK IN MARK DONE DROPPED UPCOMING" at bounding box center [321, 195] width 170 height 18
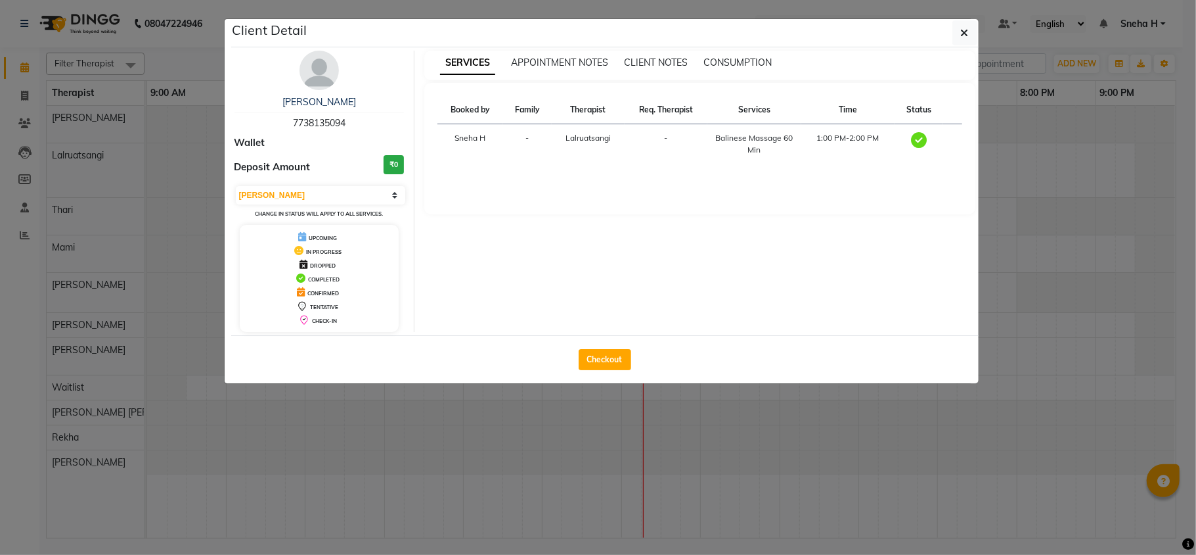
click at [194, 39] on ngb-modal-window "Client Detail [PERSON_NAME] 7738135094 Wallet Deposit Amount ₹0 Select MARK DON…" at bounding box center [598, 277] width 1196 height 555
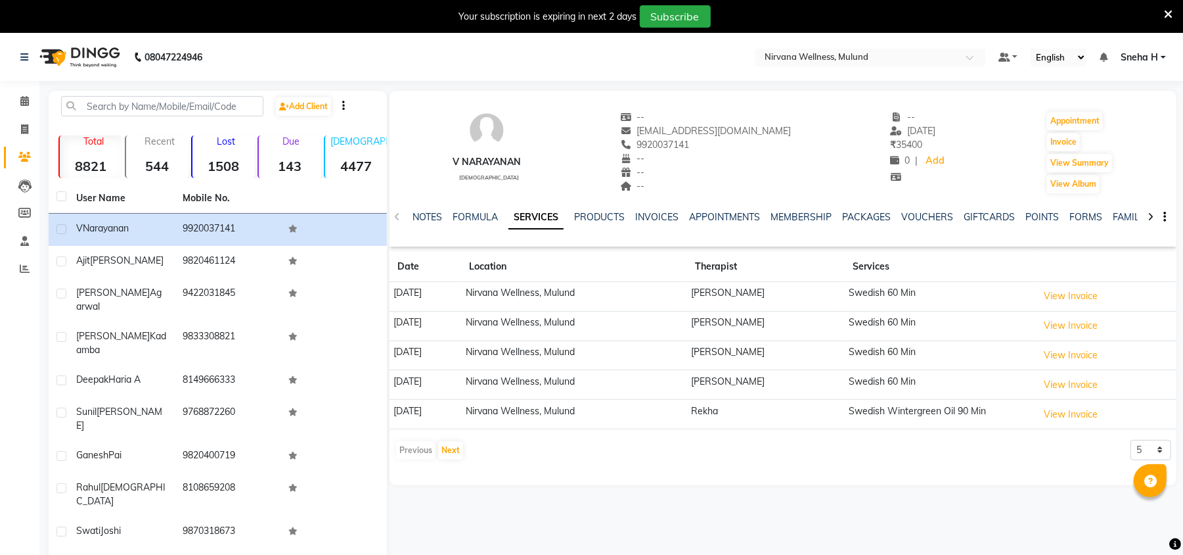
click at [1168, 16] on icon at bounding box center [1168, 15] width 9 height 12
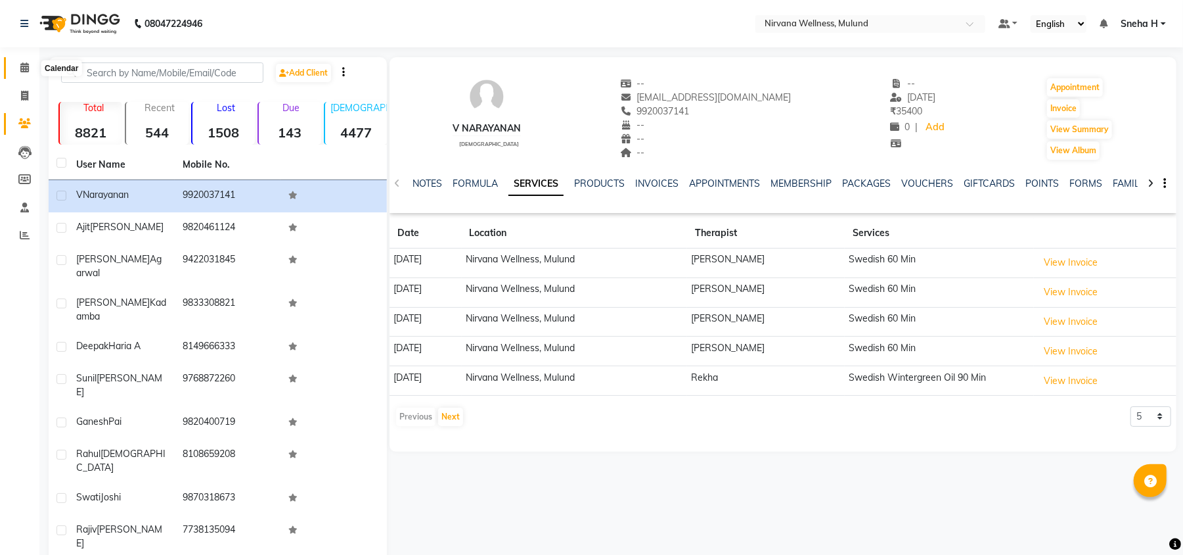
click at [18, 69] on span at bounding box center [24, 67] width 23 height 15
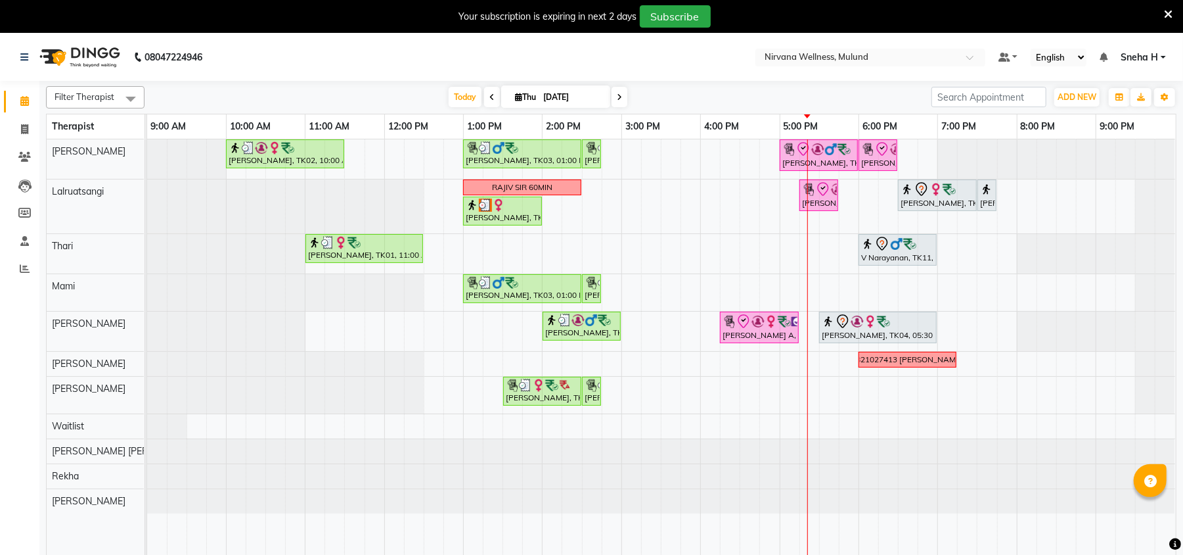
click at [1168, 13] on icon at bounding box center [1168, 15] width 9 height 12
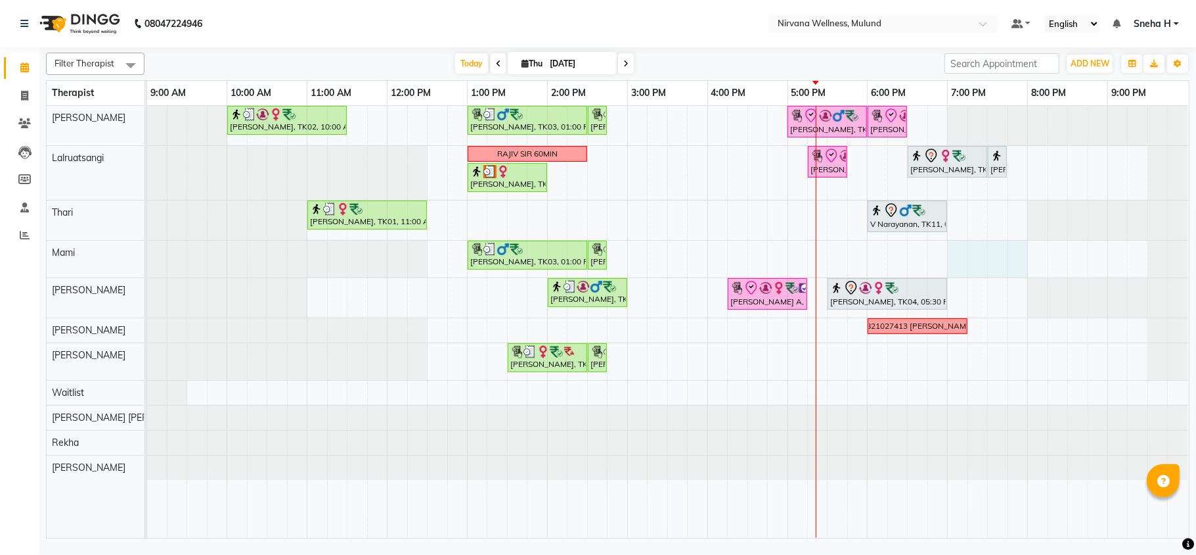
drag, startPoint x: 941, startPoint y: 253, endPoint x: 1010, endPoint y: 254, distance: 69.0
click at [1018, 254] on div "[PERSON_NAME], TK02, 10:00 AM-11:30 AM, Massage 90 Min Ganesh Pai, TK03, 01:00 …" at bounding box center [668, 322] width 1042 height 432
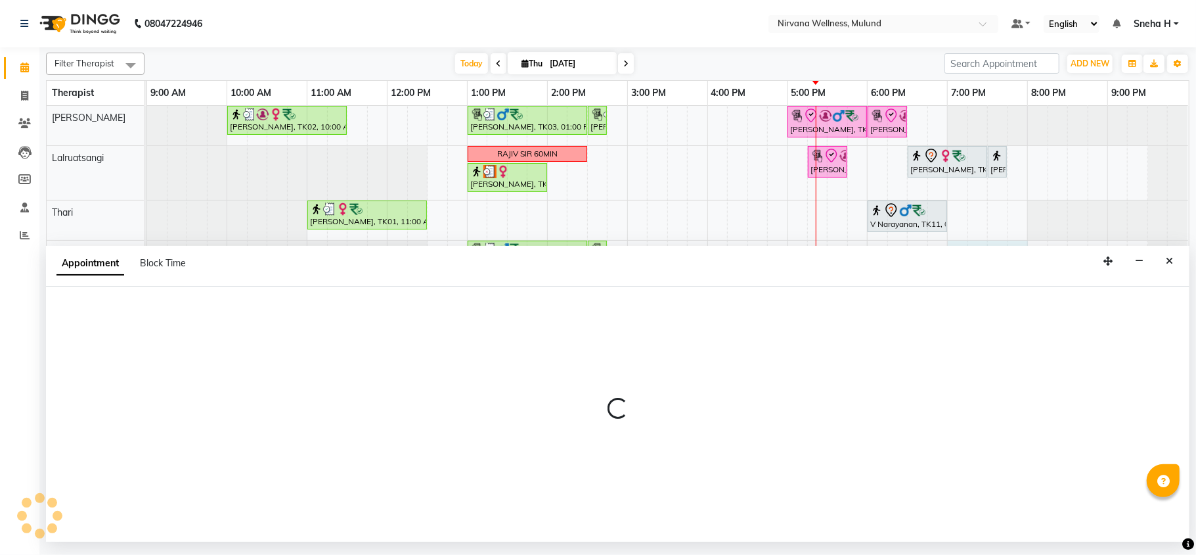
select select "69865"
select select "tentative"
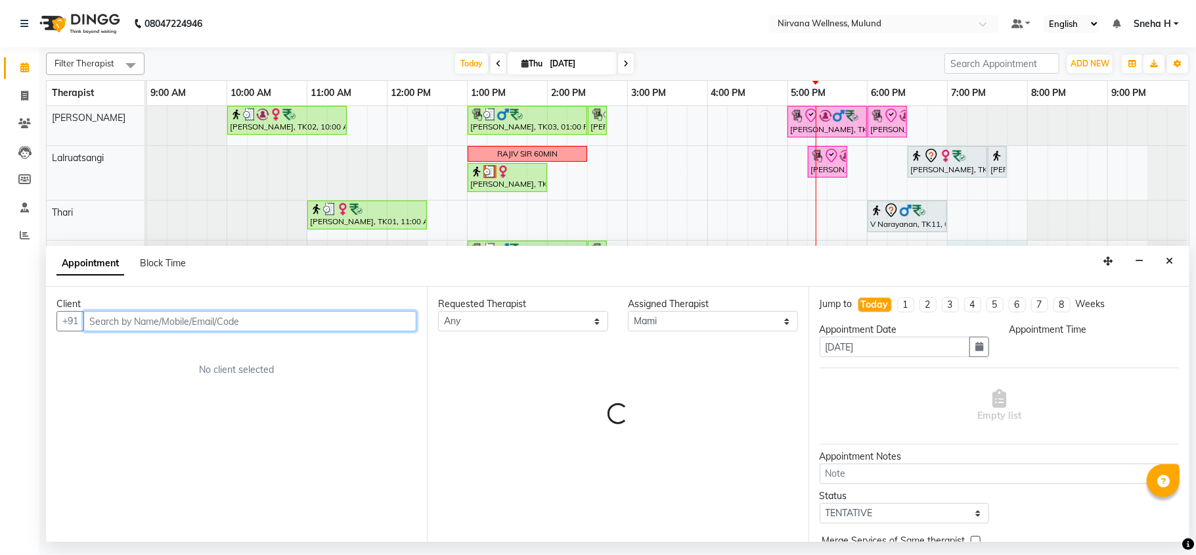
select select "1140"
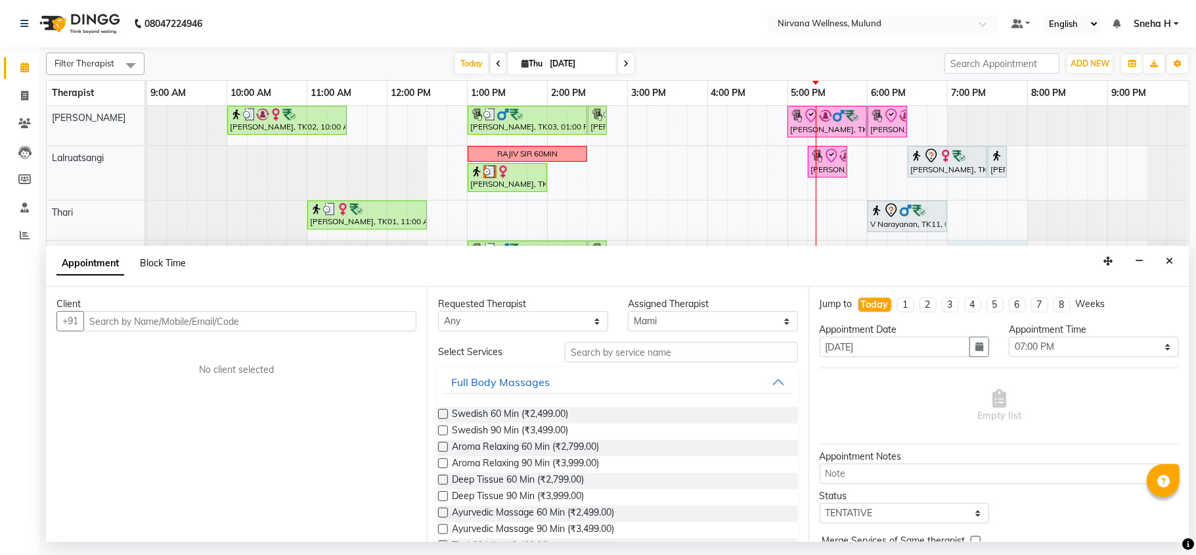
click at [168, 260] on span "Block Time" at bounding box center [163, 263] width 46 height 12
select select "69865"
select select "1140"
select select "1200"
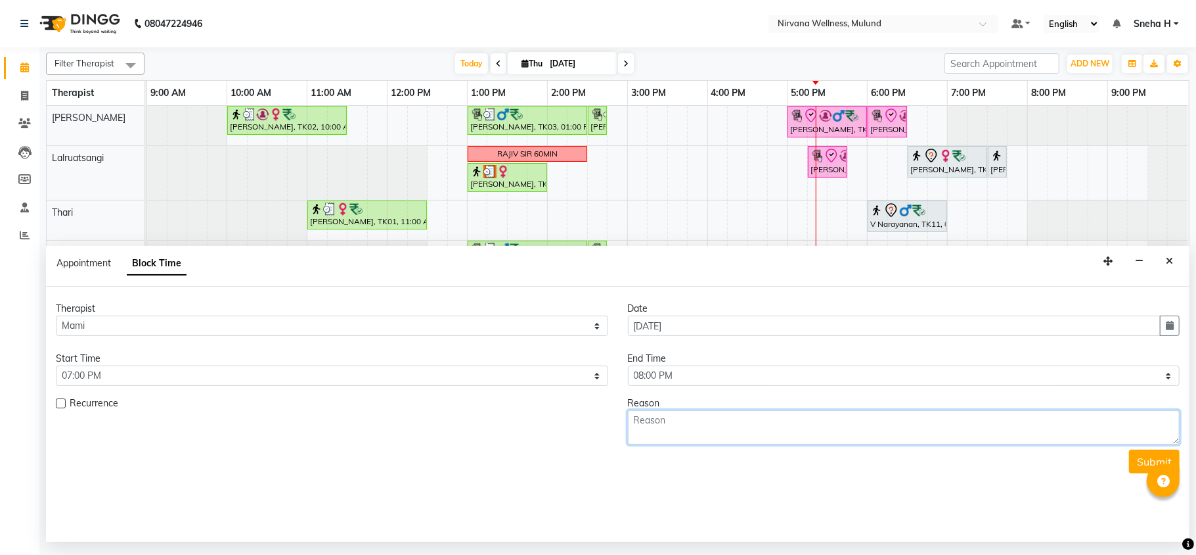
click at [829, 428] on textarea at bounding box center [904, 427] width 553 height 34
type textarea "Amit 8850912965"
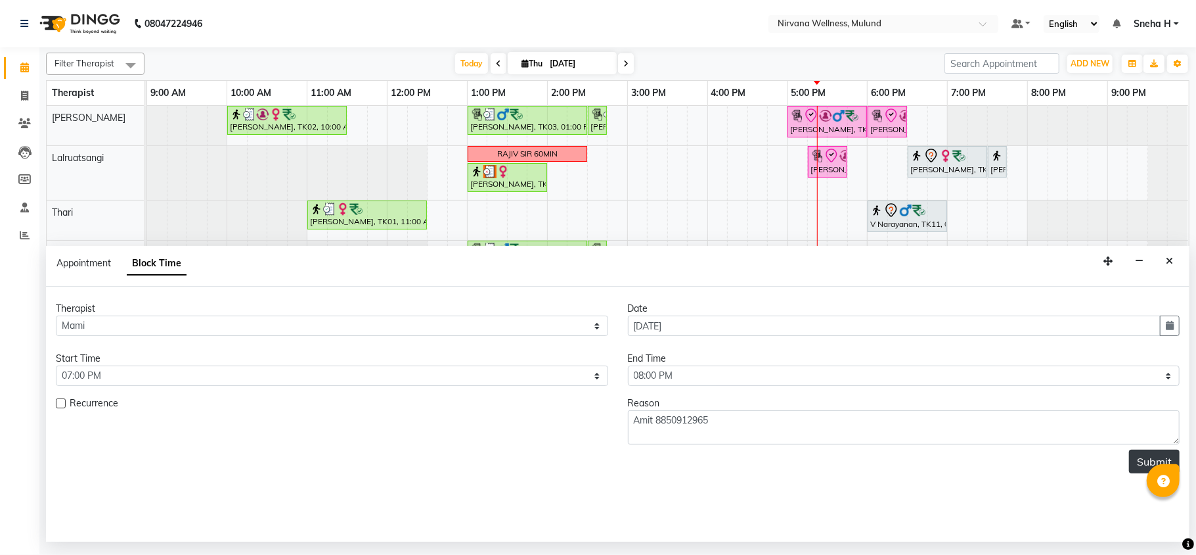
click at [1147, 457] on button "Submit" at bounding box center [1154, 461] width 51 height 24
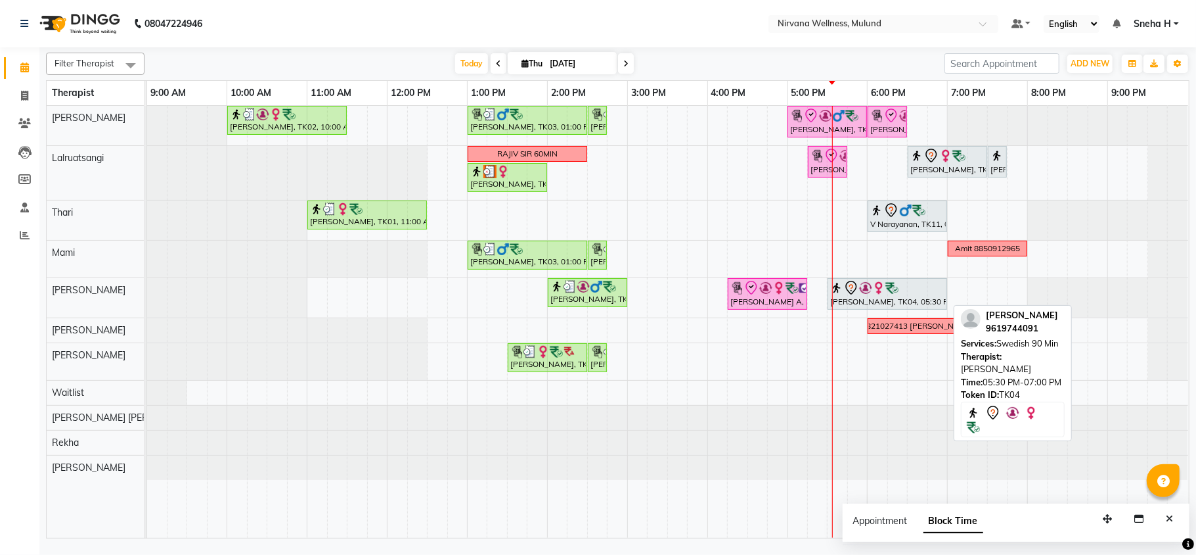
click at [897, 292] on img at bounding box center [892, 287] width 13 height 13
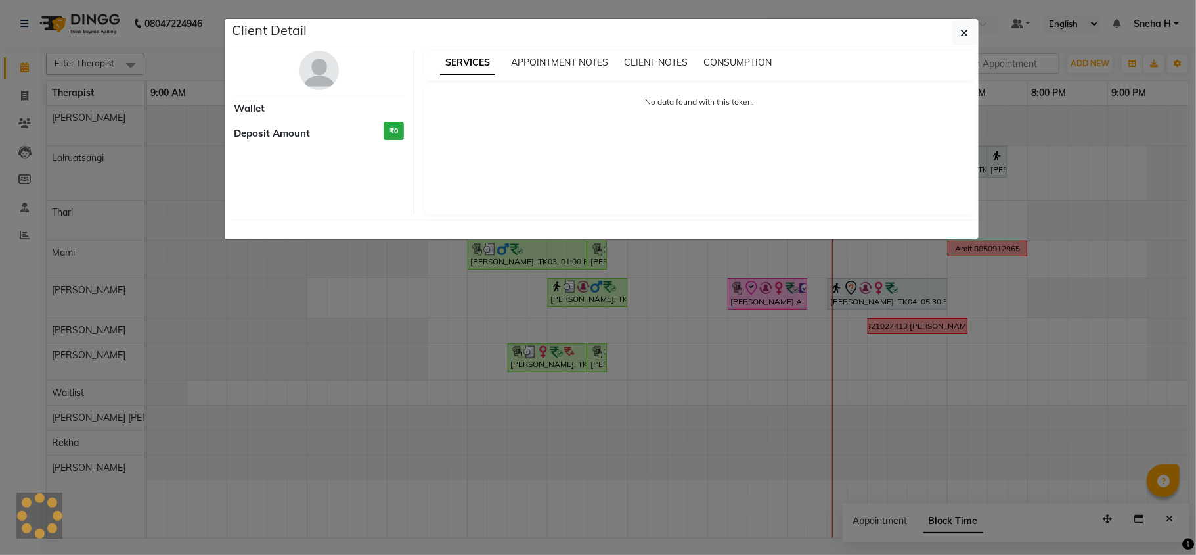
select select "7"
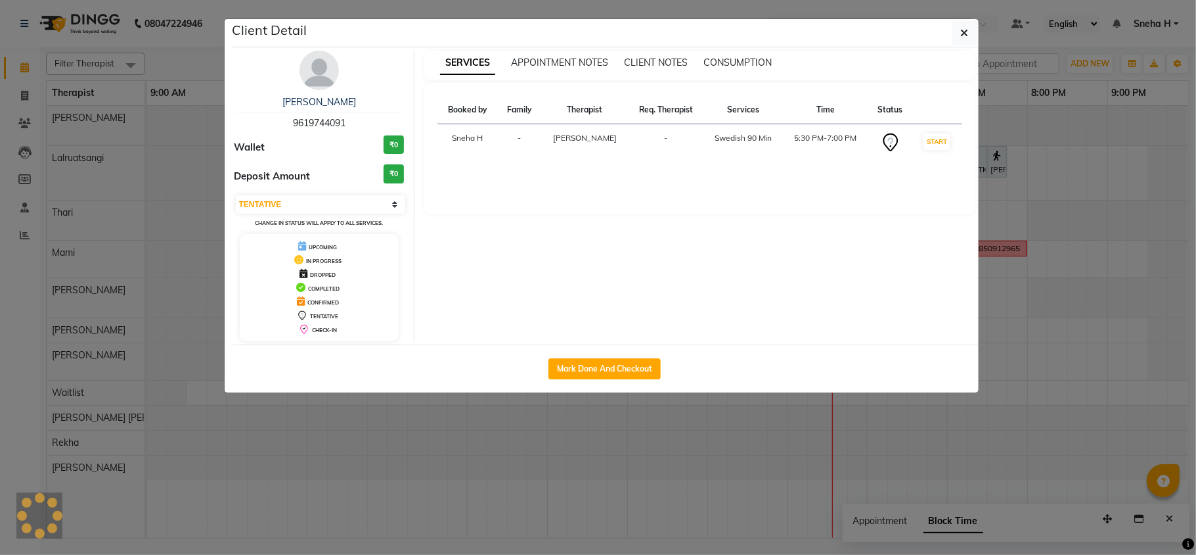
click at [606, 469] on ngb-modal-window "Client Detail [PERSON_NAME] 9619744091 Wallet ₹0 Deposit Amount ₹0 Select IN SE…" at bounding box center [598, 277] width 1196 height 555
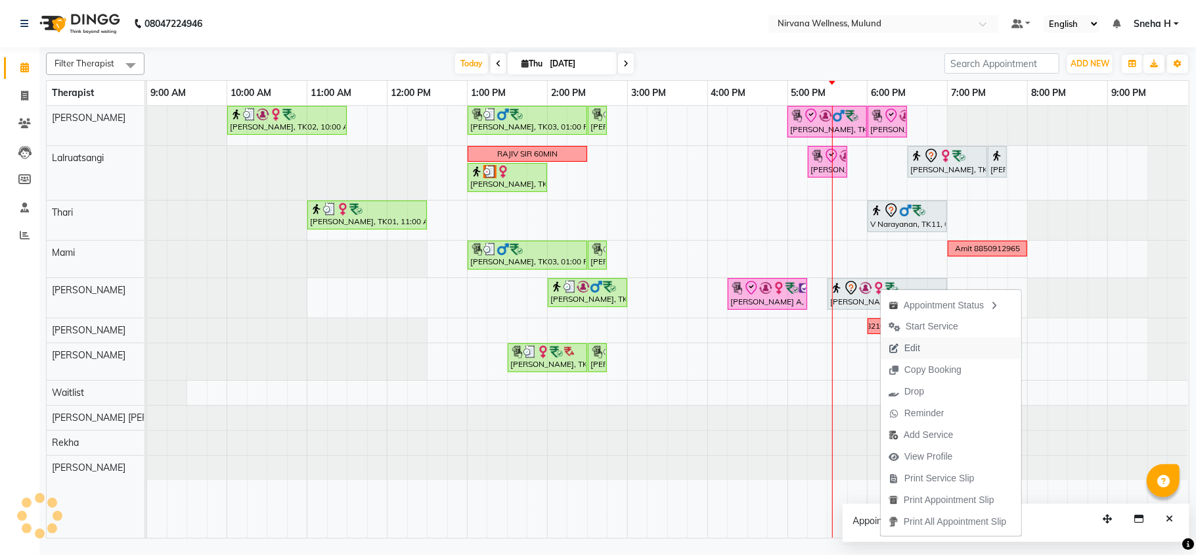
click at [907, 350] on span "Edit" at bounding box center [913, 348] width 16 height 14
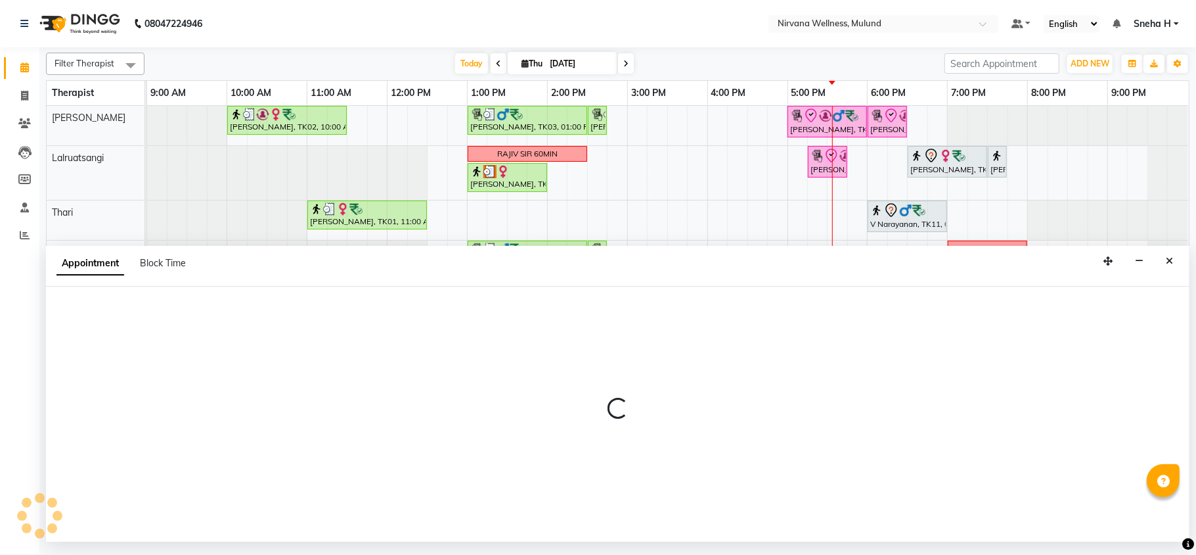
select select "tentative"
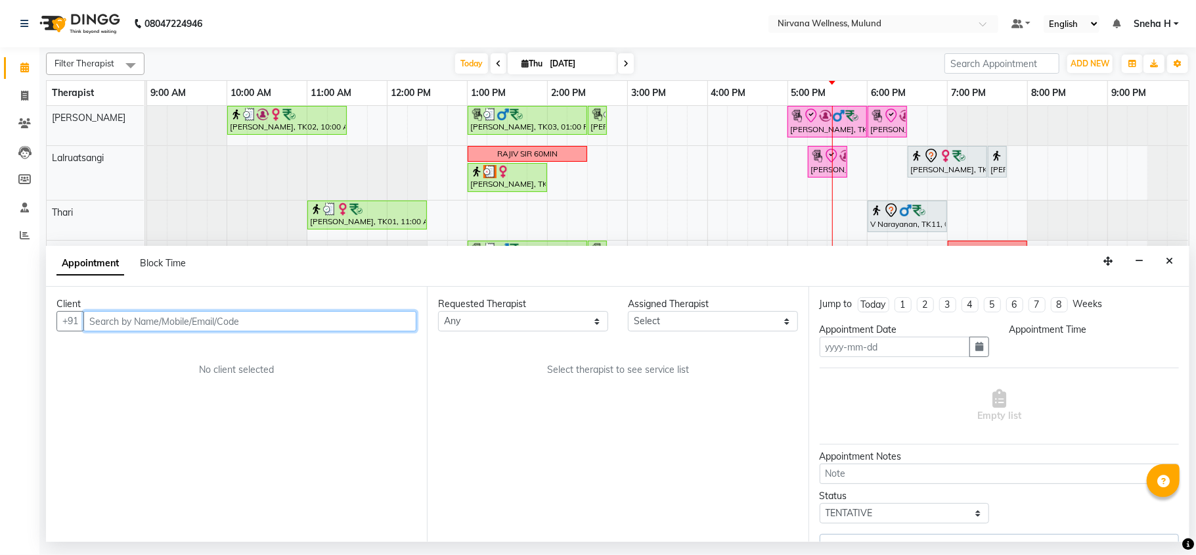
type input "[DATE]"
select select "1050"
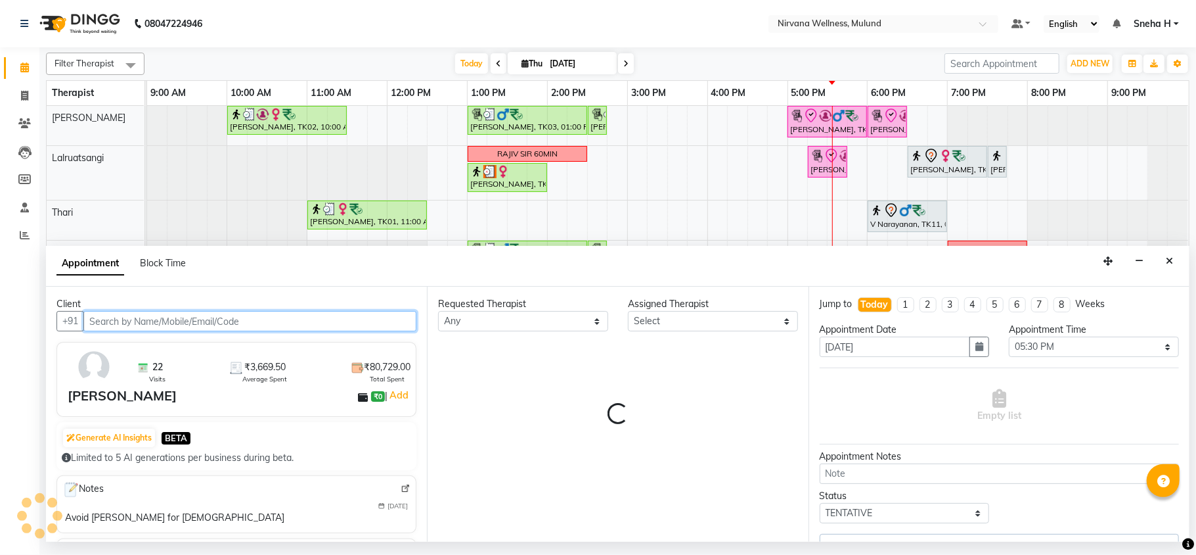
select select "29685"
select select "2150"
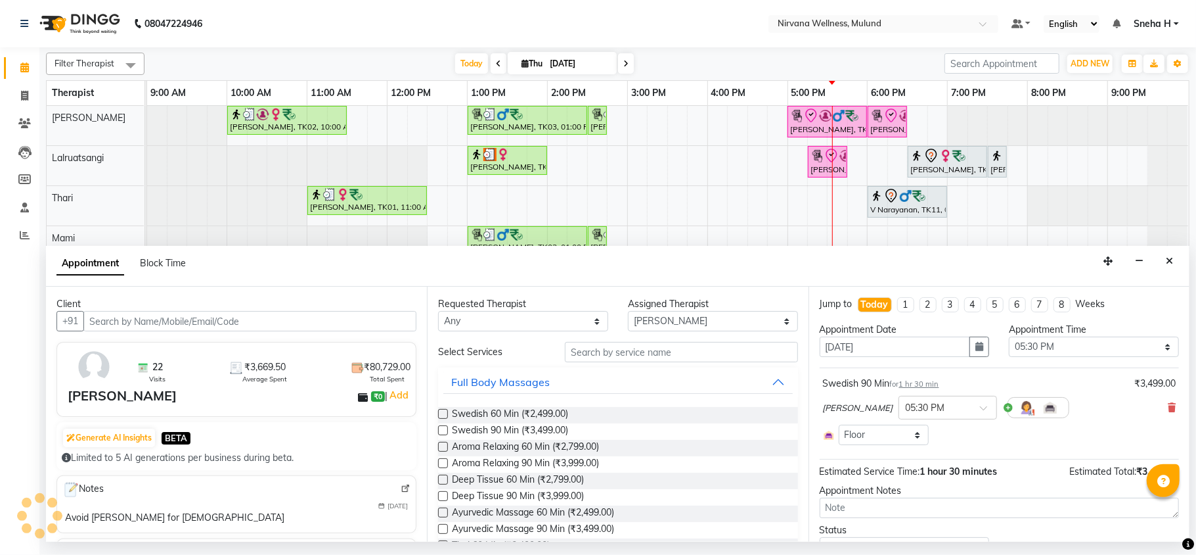
click at [1168, 408] on icon at bounding box center [1172, 407] width 8 height 9
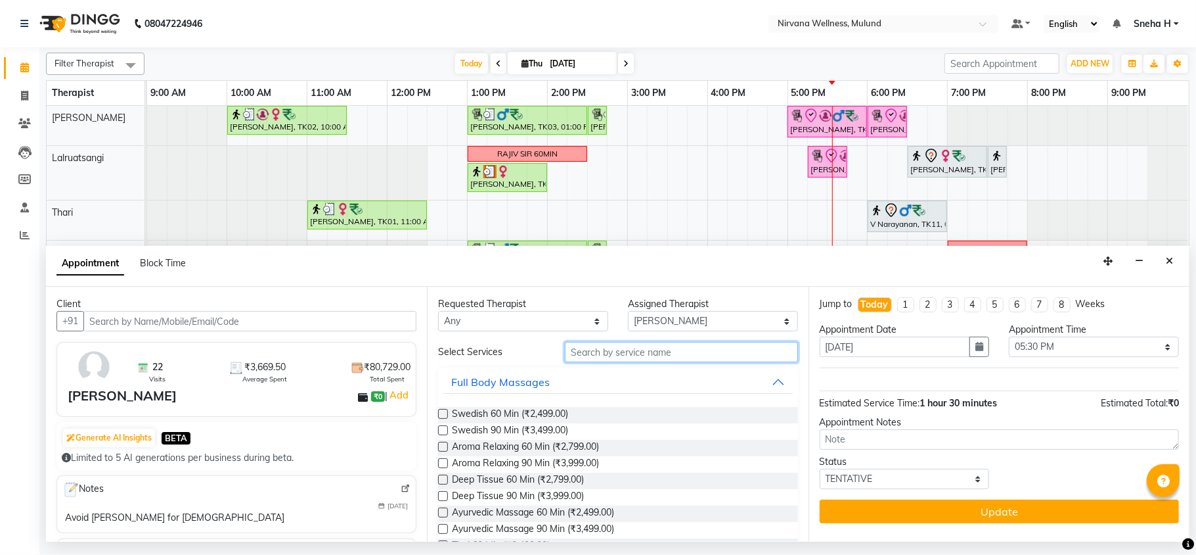
click at [577, 362] on input "text" at bounding box center [681, 352] width 233 height 20
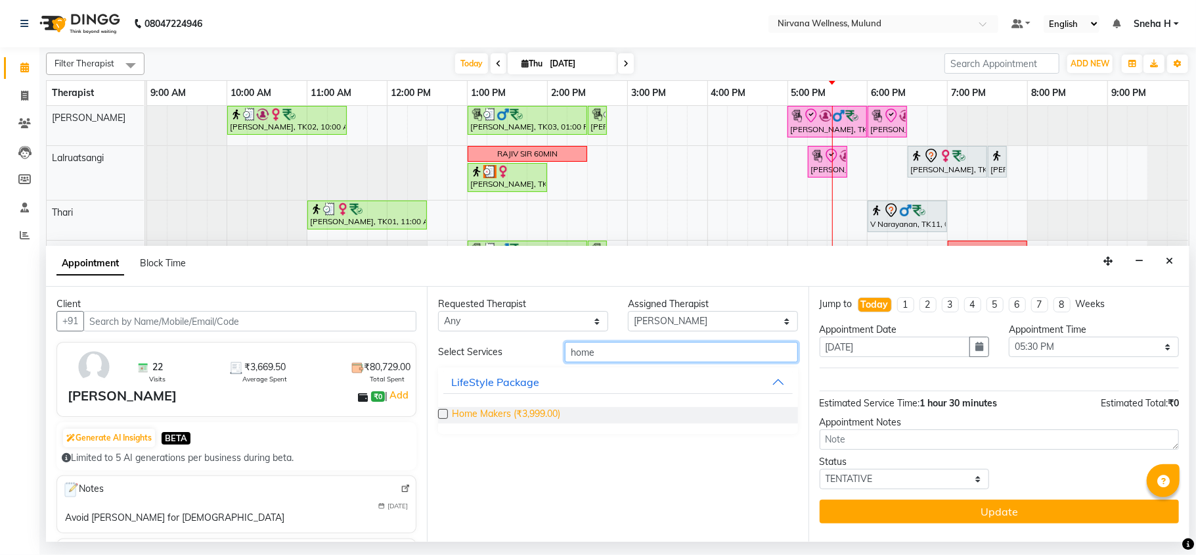
type input "home"
click at [506, 419] on span "Home Makers (₹3,999.00)" at bounding box center [506, 415] width 108 height 16
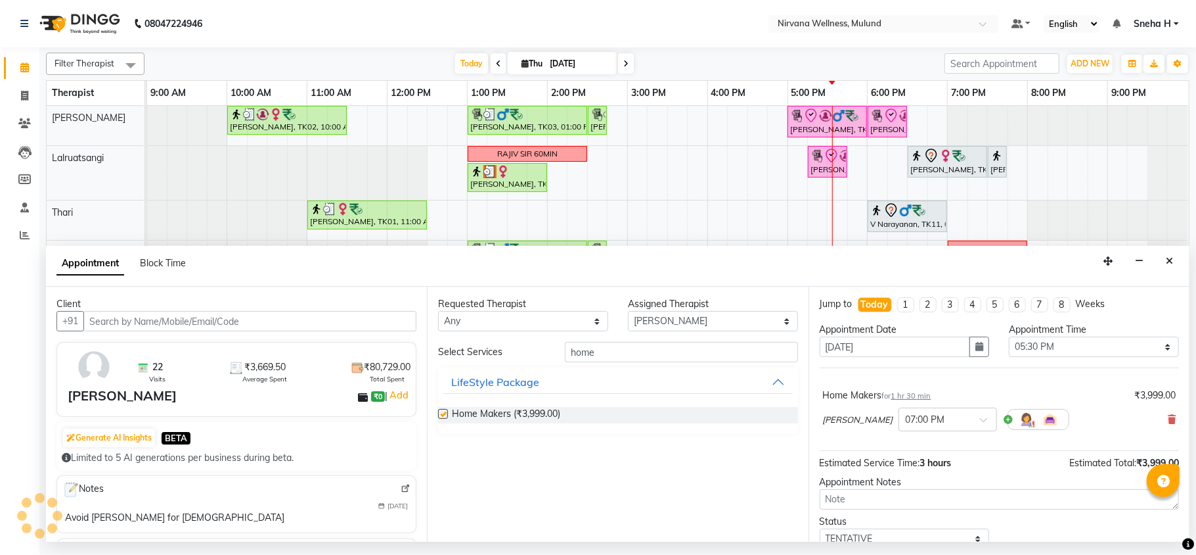
checkbox input "false"
click at [997, 428] on span at bounding box center [988, 424] width 16 height 14
click at [941, 445] on div "05:30 PM" at bounding box center [947, 433] width 97 height 24
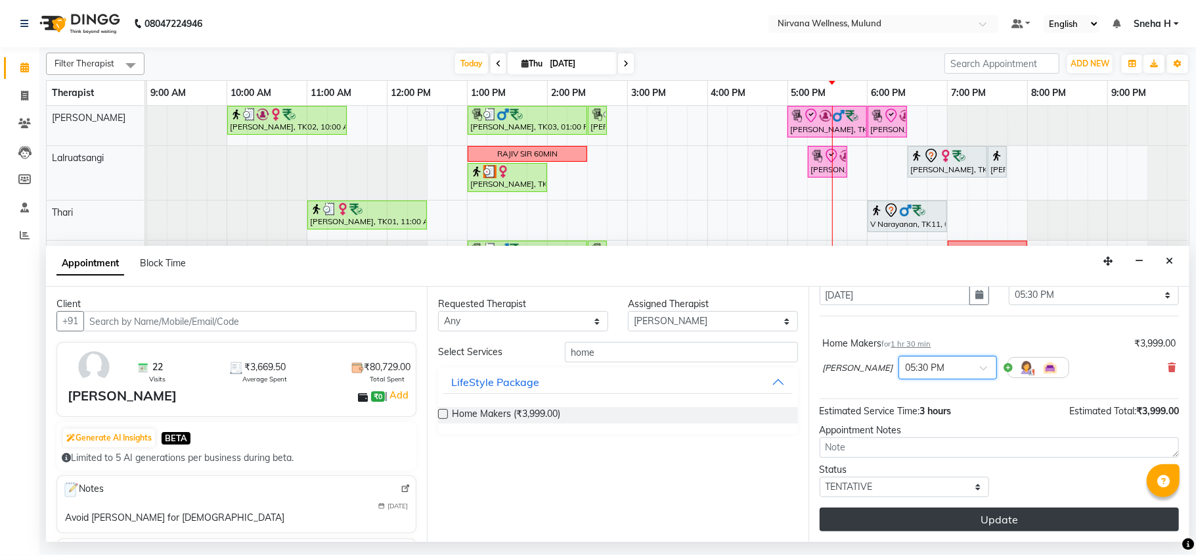
click at [912, 519] on button "Update" at bounding box center [999, 519] width 359 height 24
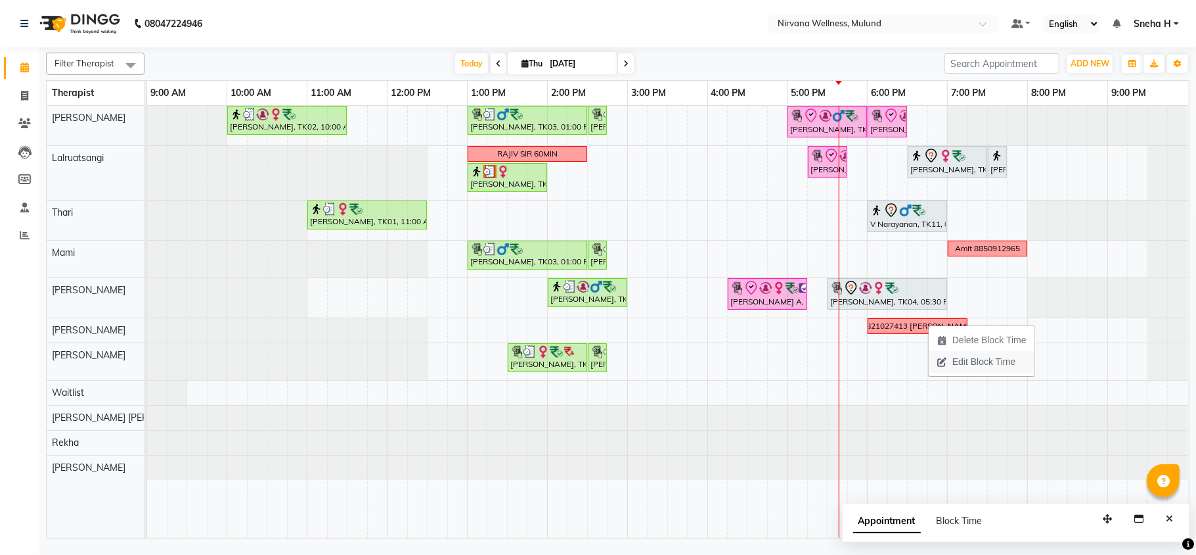
click at [971, 356] on span "Edit Block Time" at bounding box center [984, 362] width 63 height 14
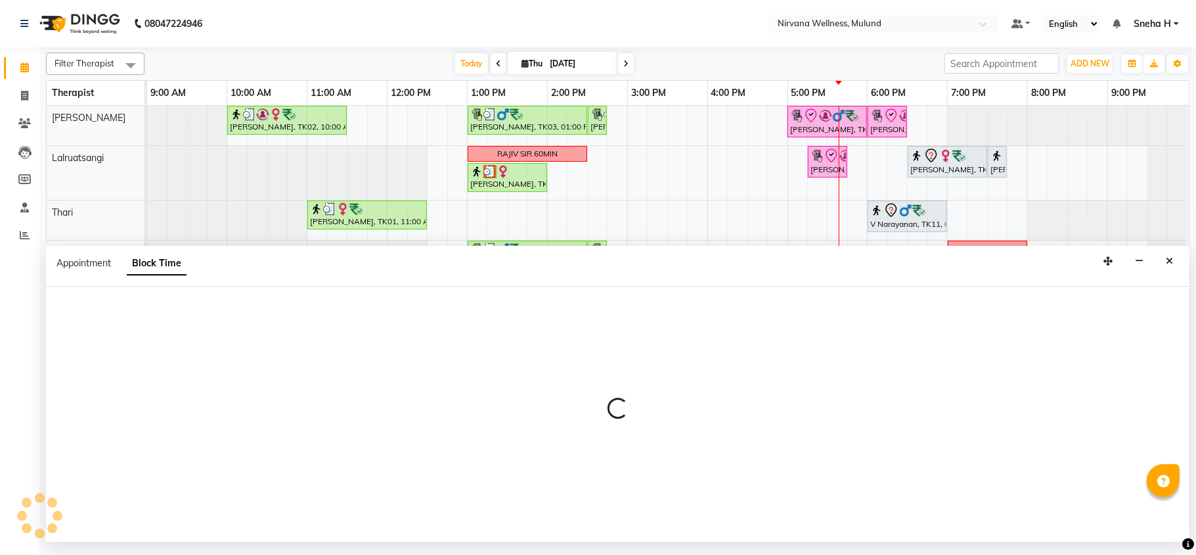
select select "29684"
select select "1080"
select select "1155"
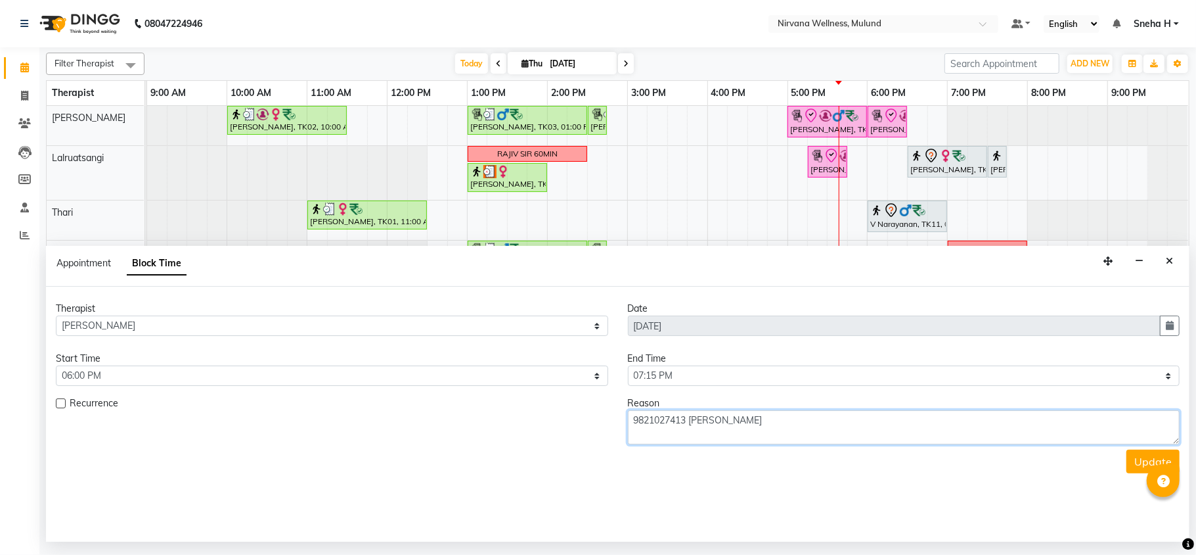
click at [679, 418] on textarea "9821027413 [PERSON_NAME]" at bounding box center [904, 427] width 553 height 34
drag, startPoint x: 689, startPoint y: 418, endPoint x: 633, endPoint y: 418, distance: 55.8
click at [633, 418] on textarea "9821027413 [PERSON_NAME]" at bounding box center [904, 427] width 553 height 34
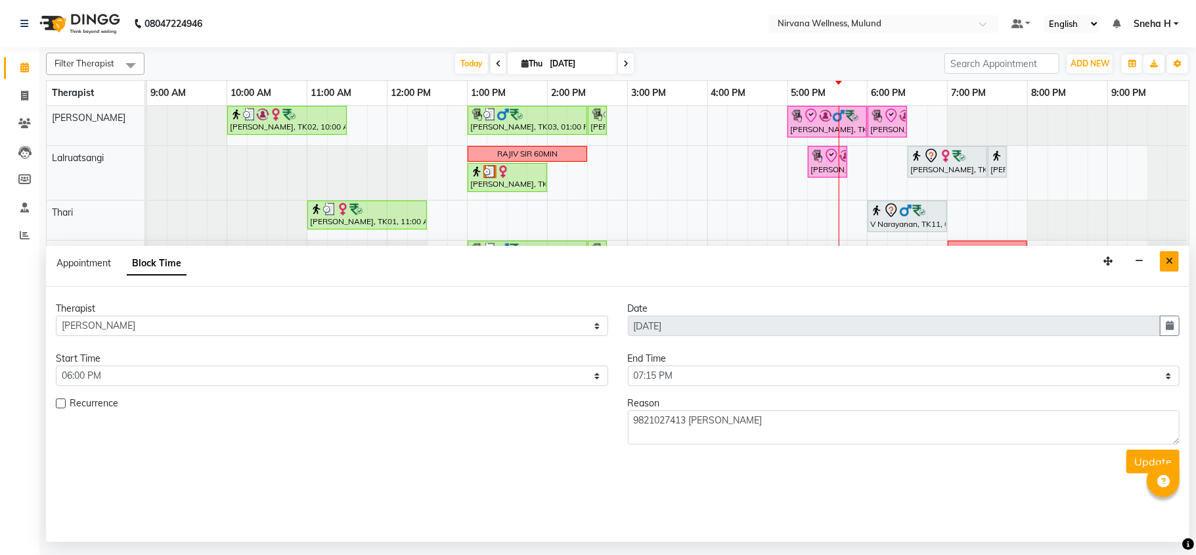
click at [1170, 261] on icon "Close" at bounding box center [1169, 260] width 7 height 9
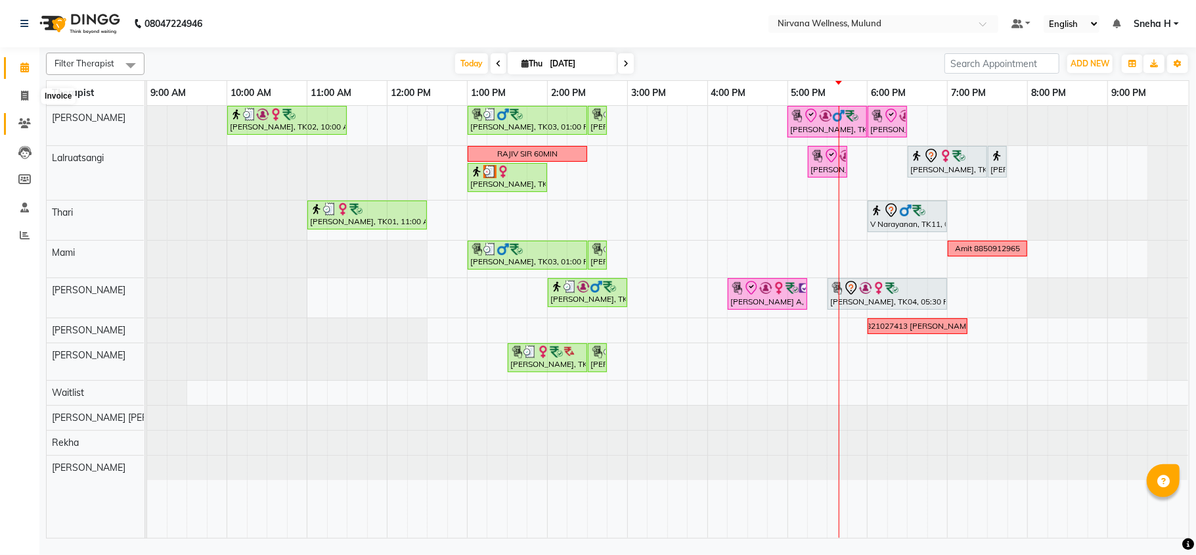
click at [28, 131] on link "Clients" at bounding box center [20, 124] width 32 height 22
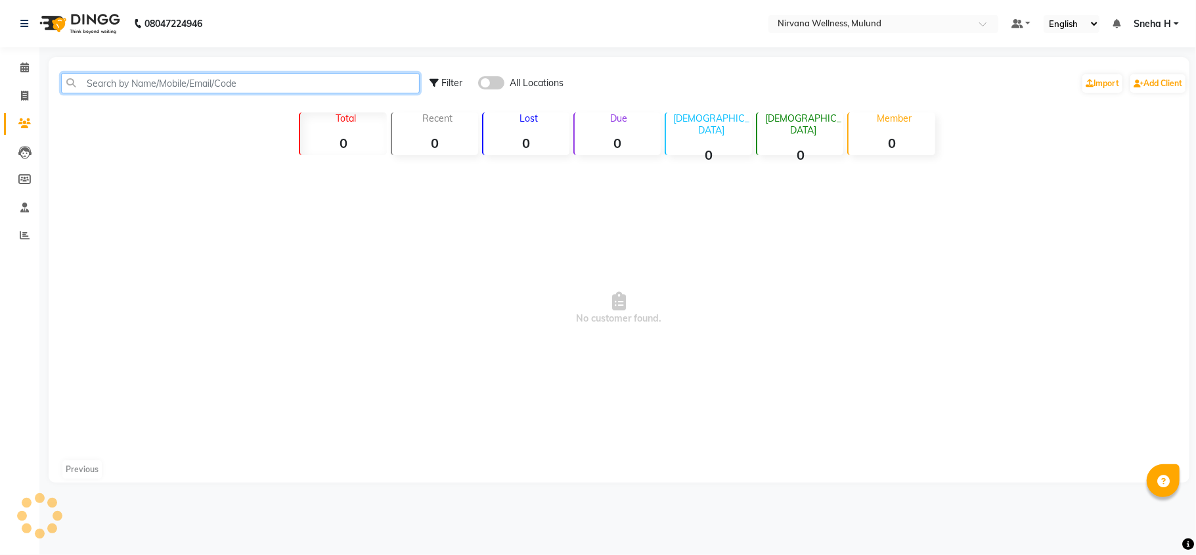
click at [147, 81] on input "text" at bounding box center [240, 83] width 359 height 20
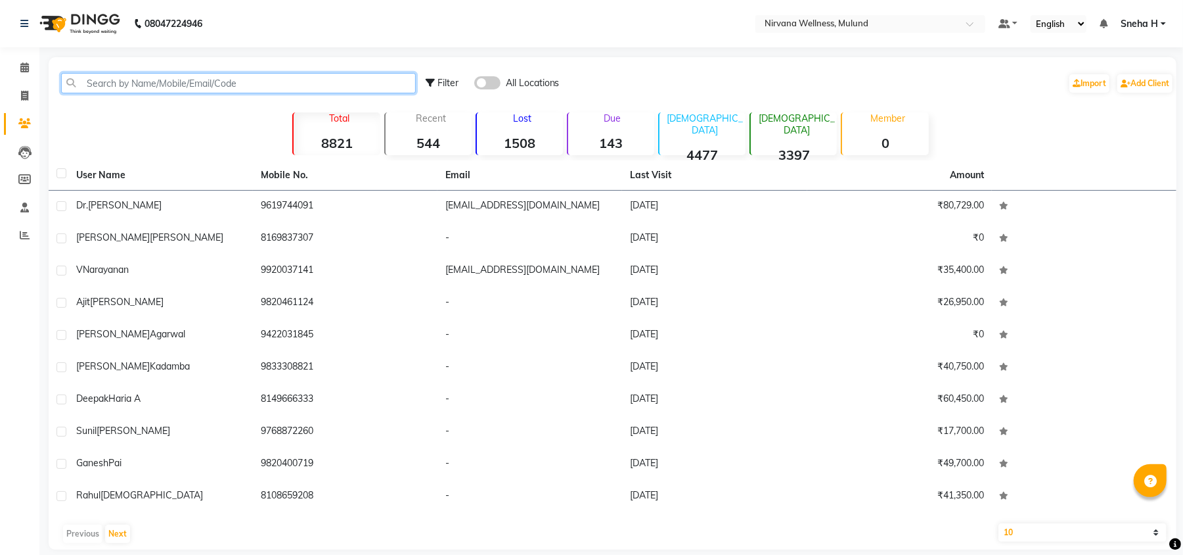
paste input "9821027413"
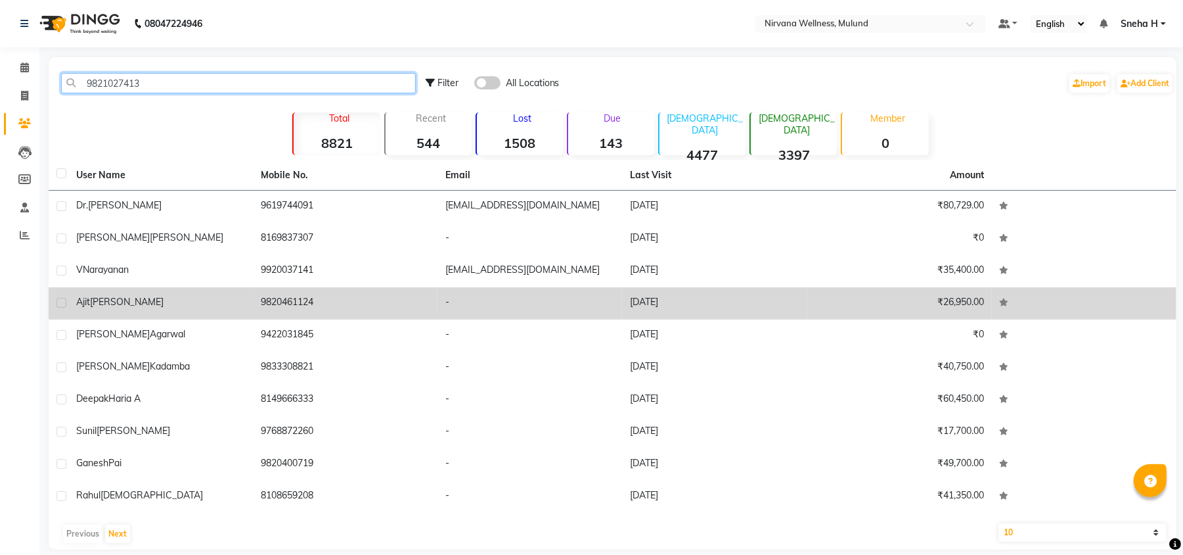
type input "9821027413"
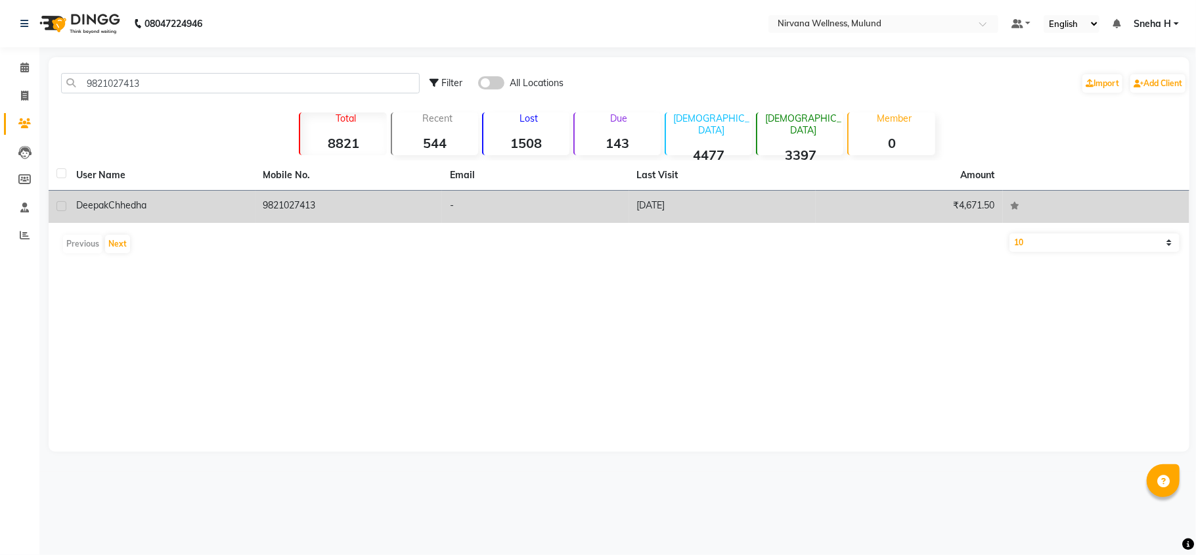
click at [192, 219] on td "[PERSON_NAME]" at bounding box center [161, 207] width 187 height 32
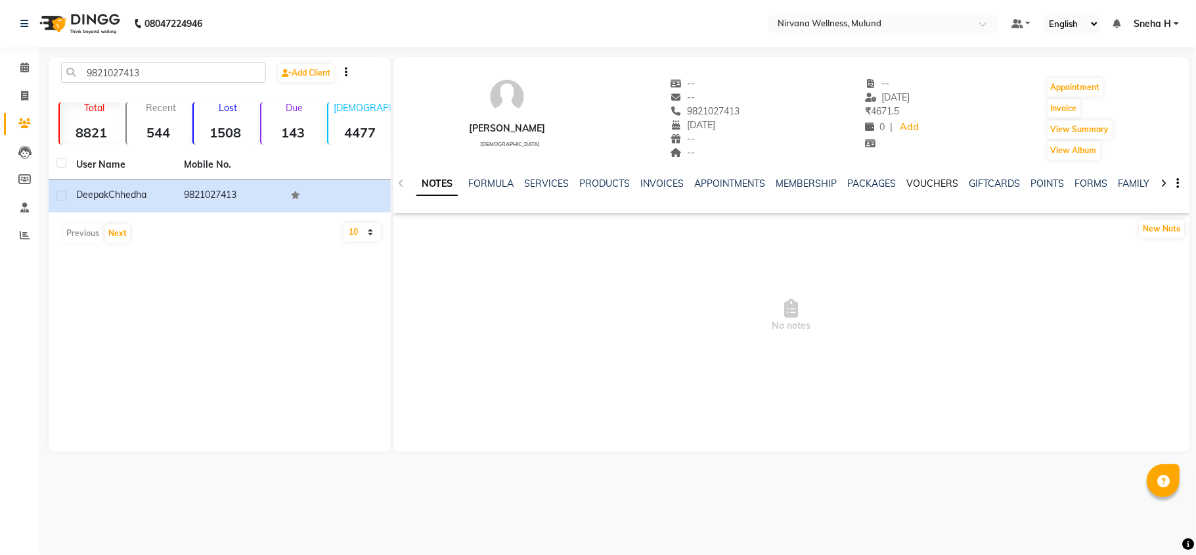
click at [926, 187] on link "VOUCHERS" at bounding box center [933, 183] width 52 height 12
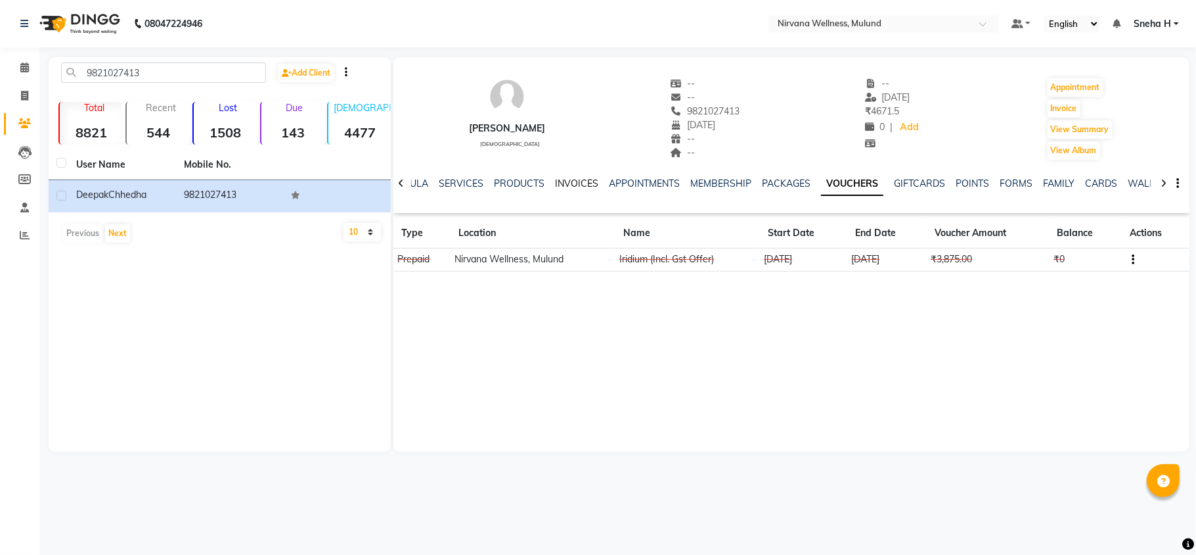
click at [560, 181] on link "INVOICES" at bounding box center [576, 183] width 43 height 12
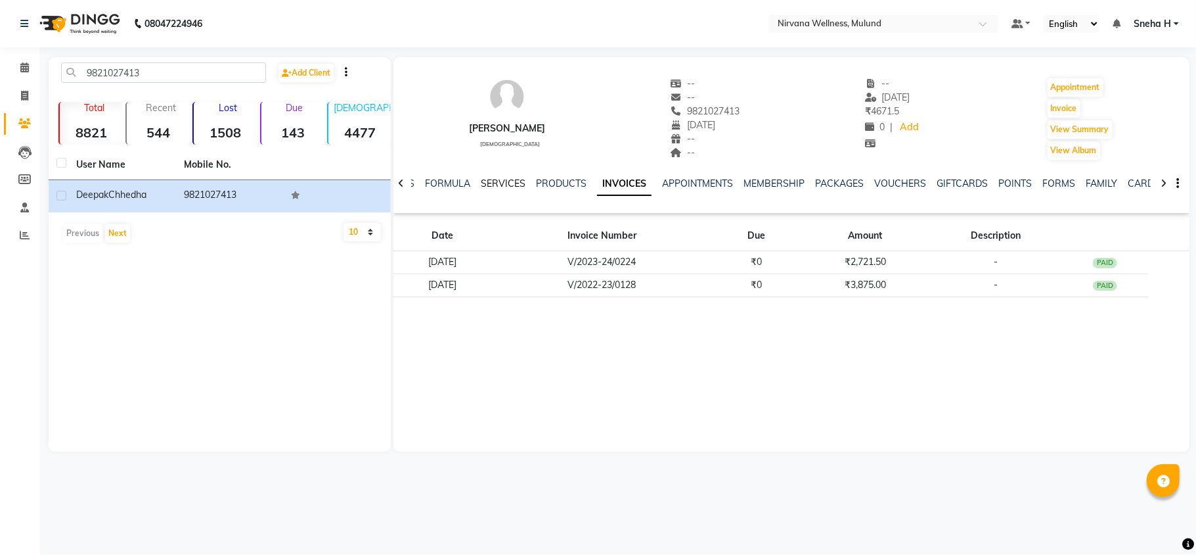
click at [519, 184] on link "SERVICES" at bounding box center [503, 183] width 45 height 12
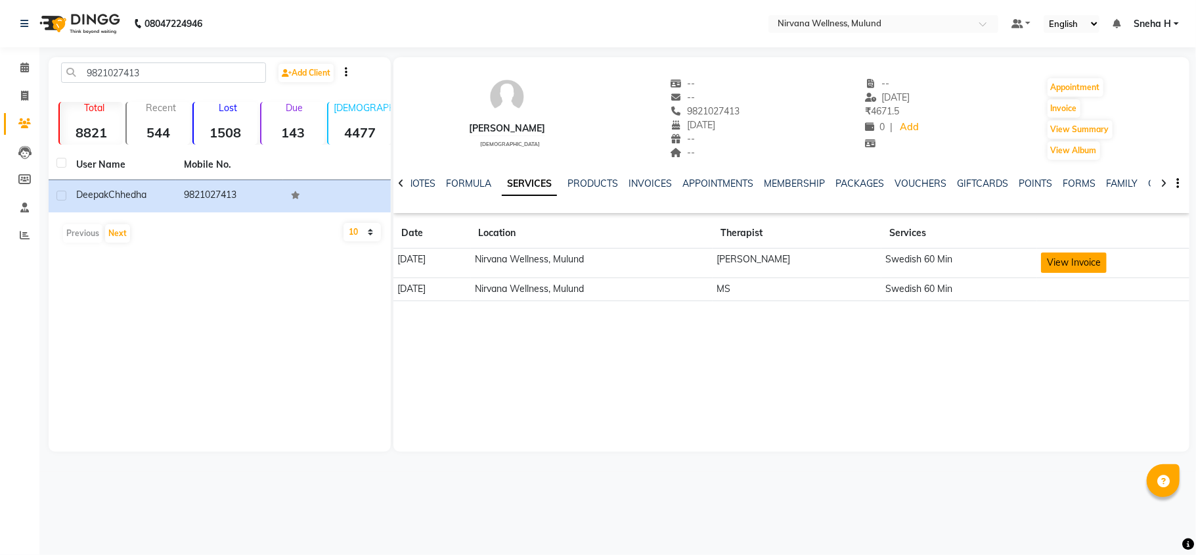
click at [1083, 267] on button "View Invoice" at bounding box center [1074, 262] width 66 height 20
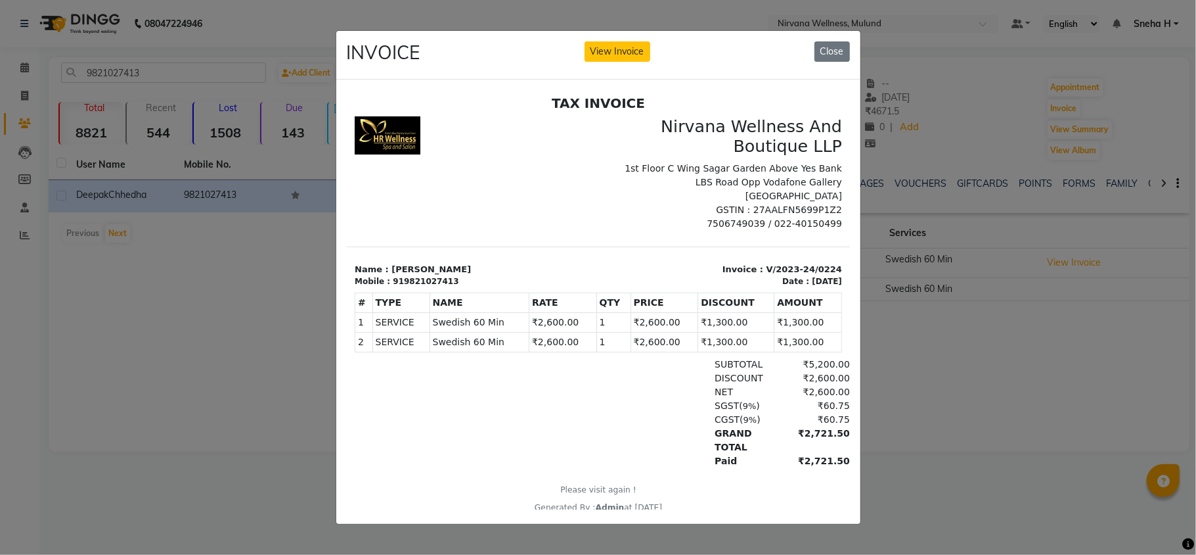
click at [920, 300] on ngb-modal-window "INVOICE View Invoice Close" at bounding box center [598, 277] width 1196 height 555
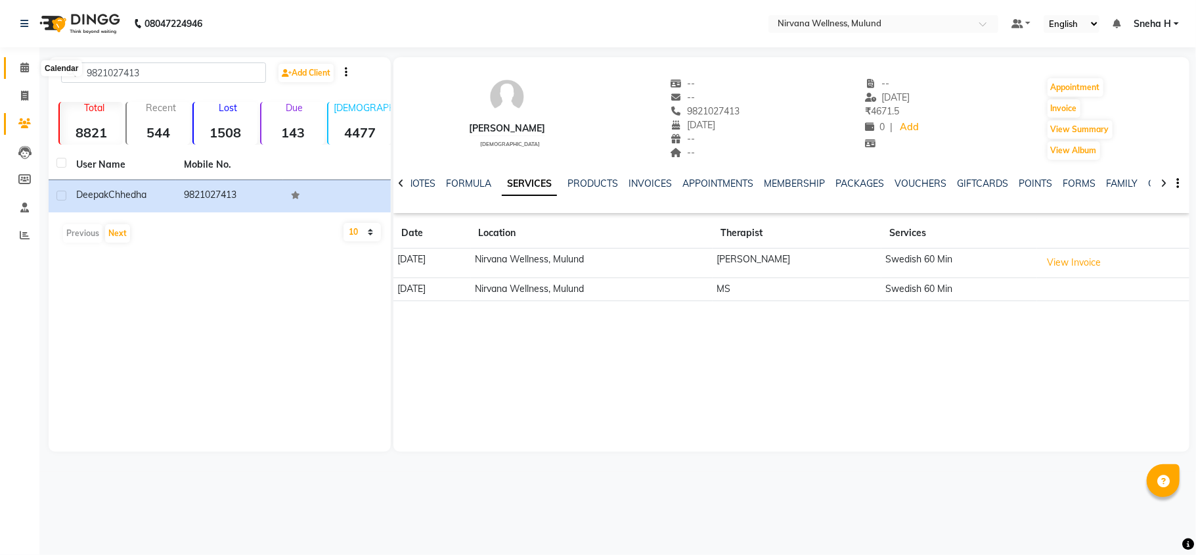
click at [18, 66] on span at bounding box center [24, 67] width 23 height 15
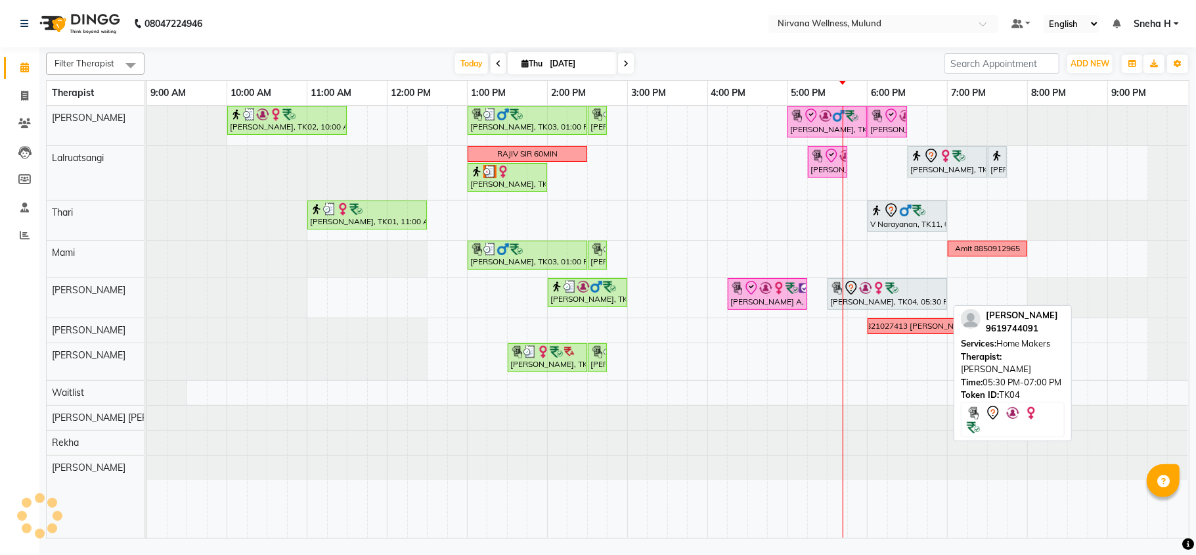
click at [881, 294] on img at bounding box center [879, 287] width 13 height 13
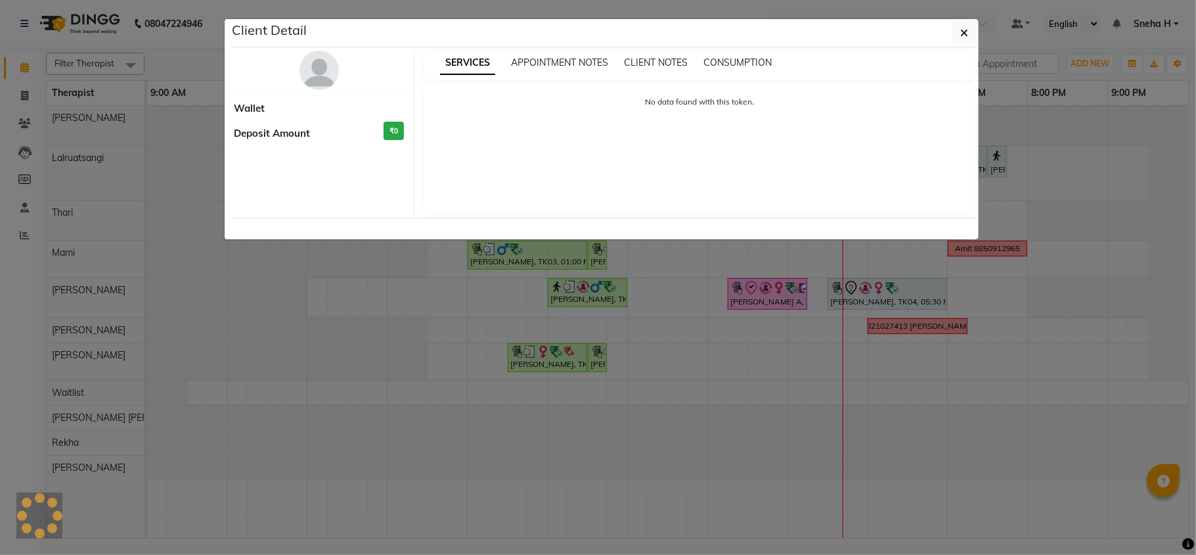
select select "7"
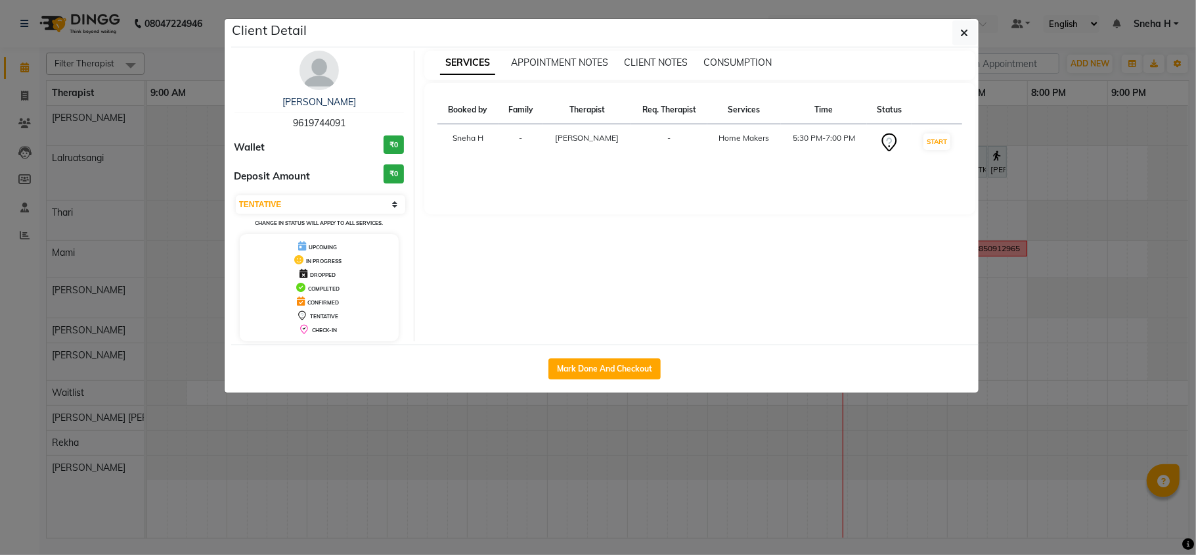
click at [174, 51] on ngb-modal-window "Client Detail [PERSON_NAME] 9619744091 Wallet ₹0 Deposit Amount ₹0 Select IN SE…" at bounding box center [598, 277] width 1196 height 555
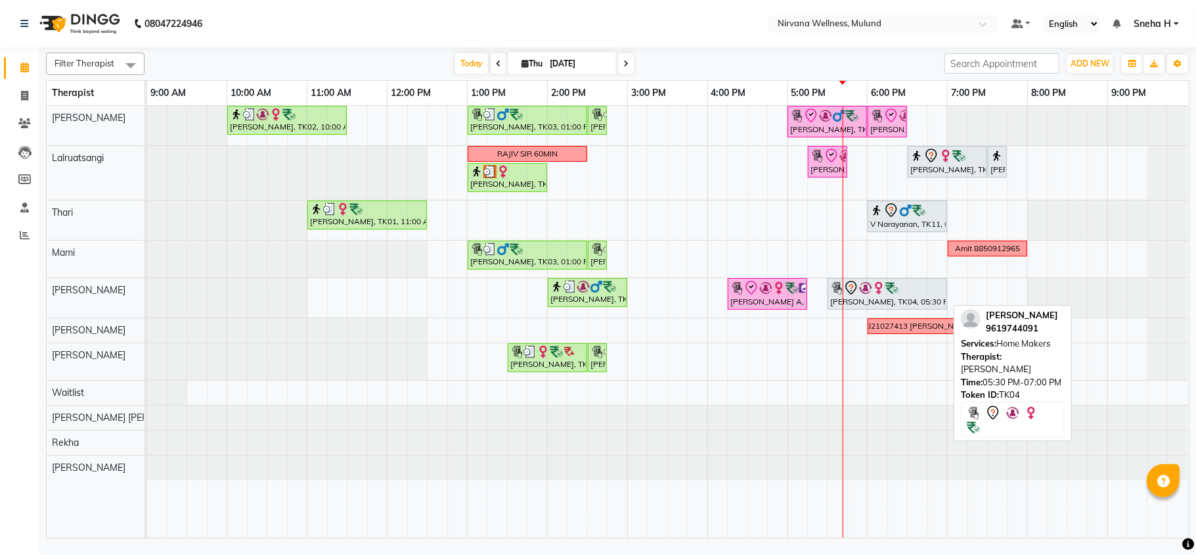
click at [874, 294] on img at bounding box center [879, 287] width 13 height 13
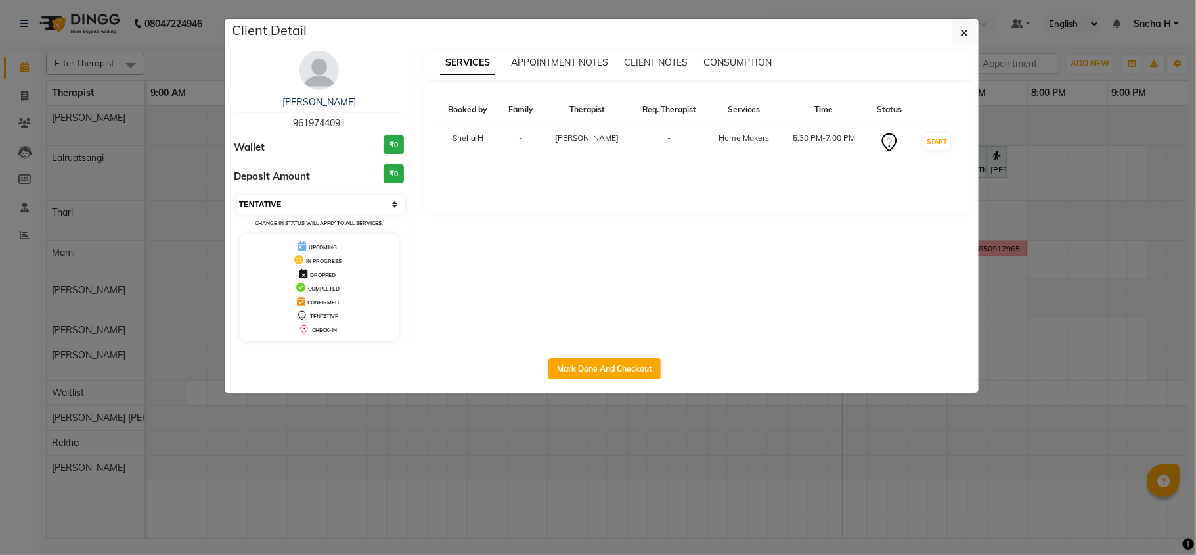
click at [292, 205] on select "Select IN SERVICE CONFIRMED TENTATIVE CHECK IN MARK DONE DROPPED UPCOMING" at bounding box center [321, 204] width 170 height 18
select select "6"
click at [236, 196] on select "Select IN SERVICE CONFIRMED TENTATIVE CHECK IN MARK DONE DROPPED UPCOMING" at bounding box center [321, 204] width 170 height 18
click at [194, 50] on ngb-modal-window "Client Detail [PERSON_NAME] 9619744091 Wallet ₹0 Deposit Amount ₹0 Select IN SE…" at bounding box center [598, 277] width 1196 height 555
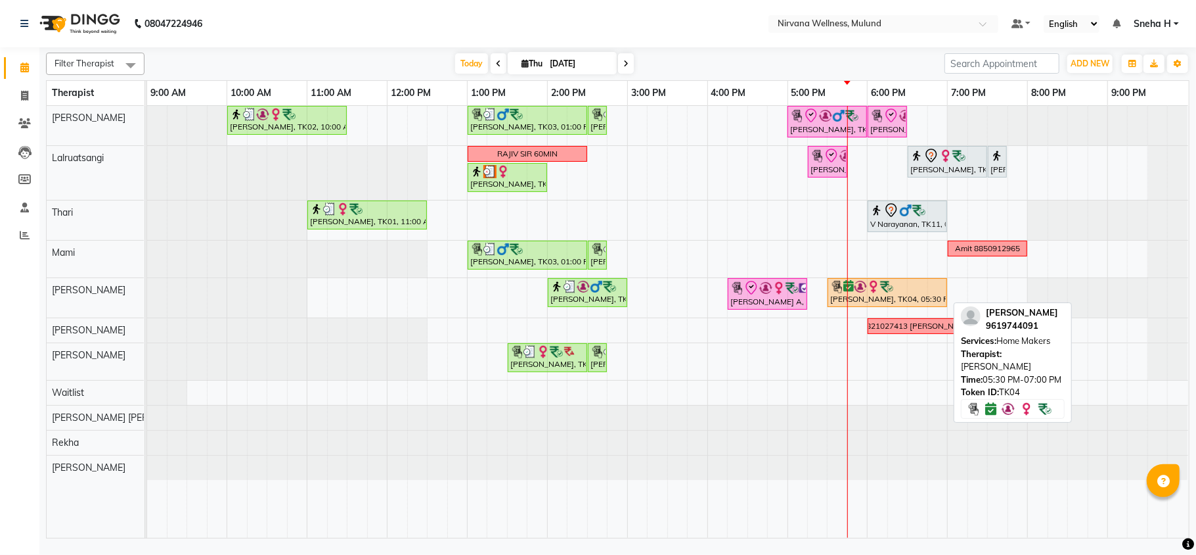
click at [880, 284] on img at bounding box center [886, 286] width 13 height 13
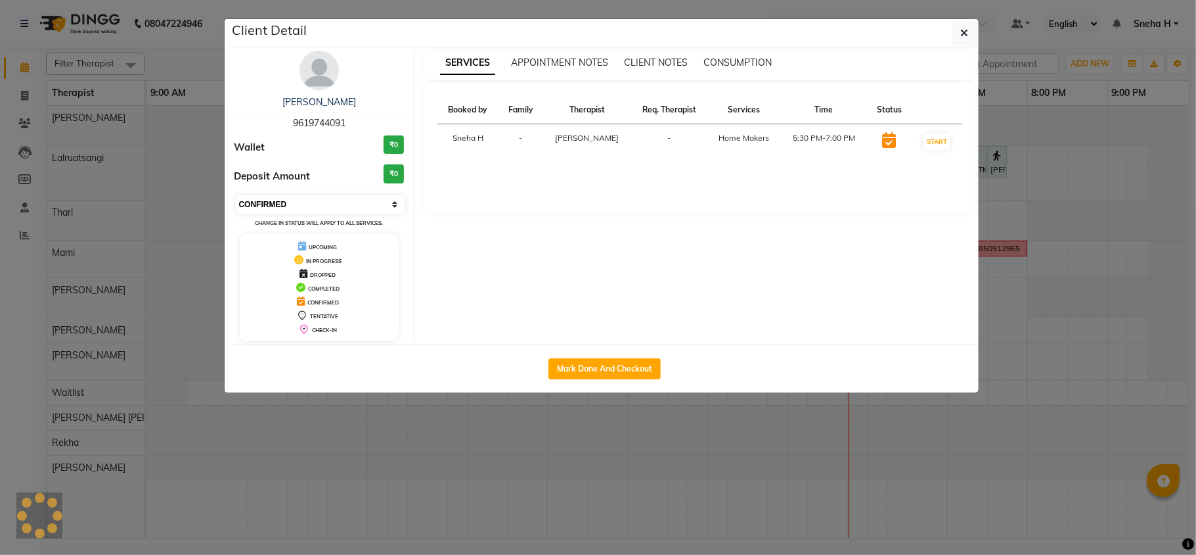
click at [306, 204] on select "Select IN SERVICE CONFIRMED TENTATIVE CHECK IN MARK DONE DROPPED UPCOMING" at bounding box center [321, 204] width 170 height 18
select select "8"
click at [236, 196] on select "Select IN SERVICE CONFIRMED TENTATIVE CHECK IN MARK DONE DROPPED UPCOMING" at bounding box center [321, 204] width 170 height 18
click at [194, 38] on ngb-modal-window "Client Detail [PERSON_NAME] 9619744091 Wallet ₹0 Deposit Amount ₹0 Select IN SE…" at bounding box center [598, 277] width 1196 height 555
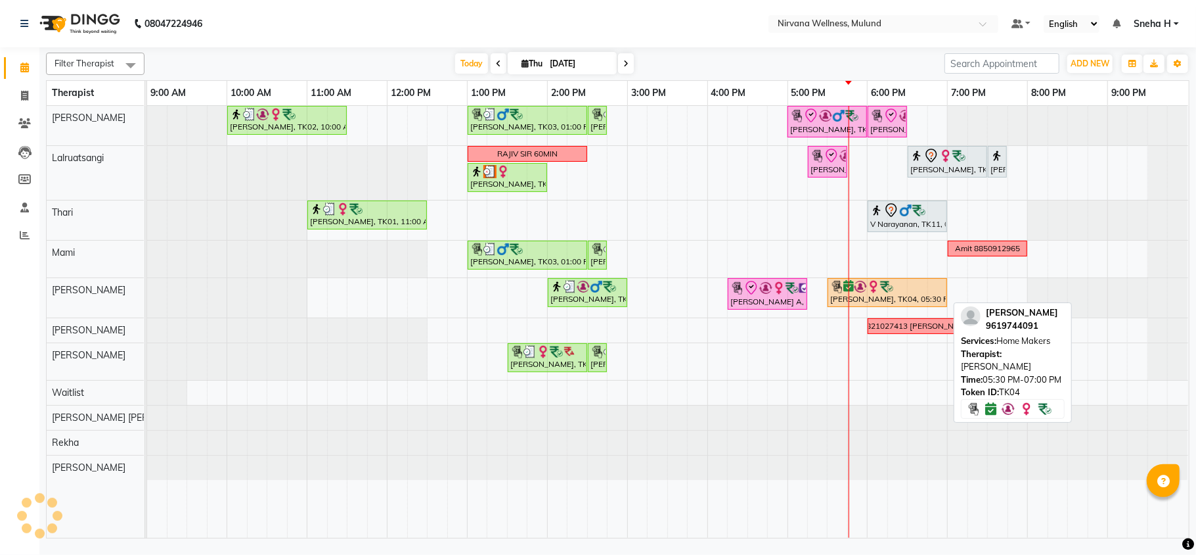
click at [873, 288] on img at bounding box center [873, 286] width 13 height 13
select select "8"
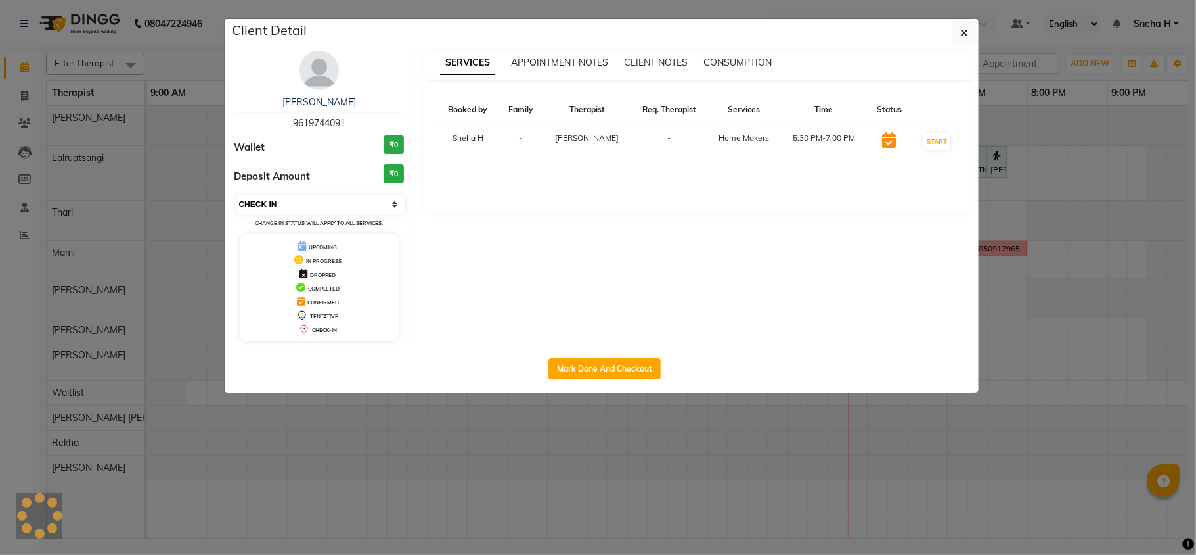
click at [313, 200] on select "Select IN SERVICE CONFIRMED TENTATIVE CHECK IN MARK DONE DROPPED UPCOMING" at bounding box center [321, 204] width 170 height 18
click at [198, 51] on ngb-modal-window "Client Detail [PERSON_NAME] 9619744091 Wallet ₹0 Deposit Amount ₹0 Select IN SE…" at bounding box center [598, 277] width 1196 height 555
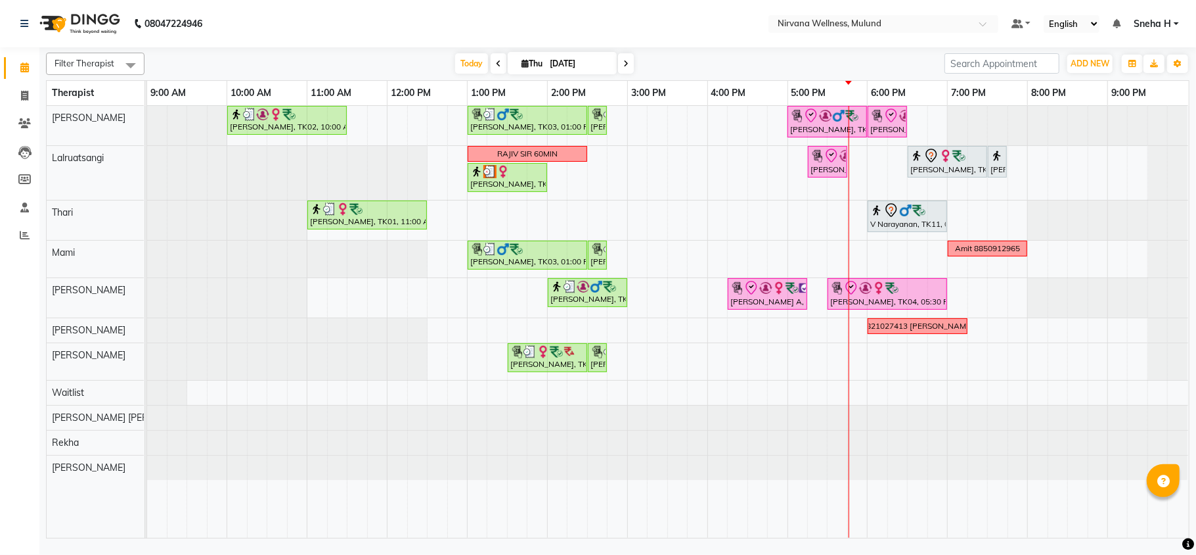
click at [4, 57] on link "Calendar" at bounding box center [20, 68] width 32 height 22
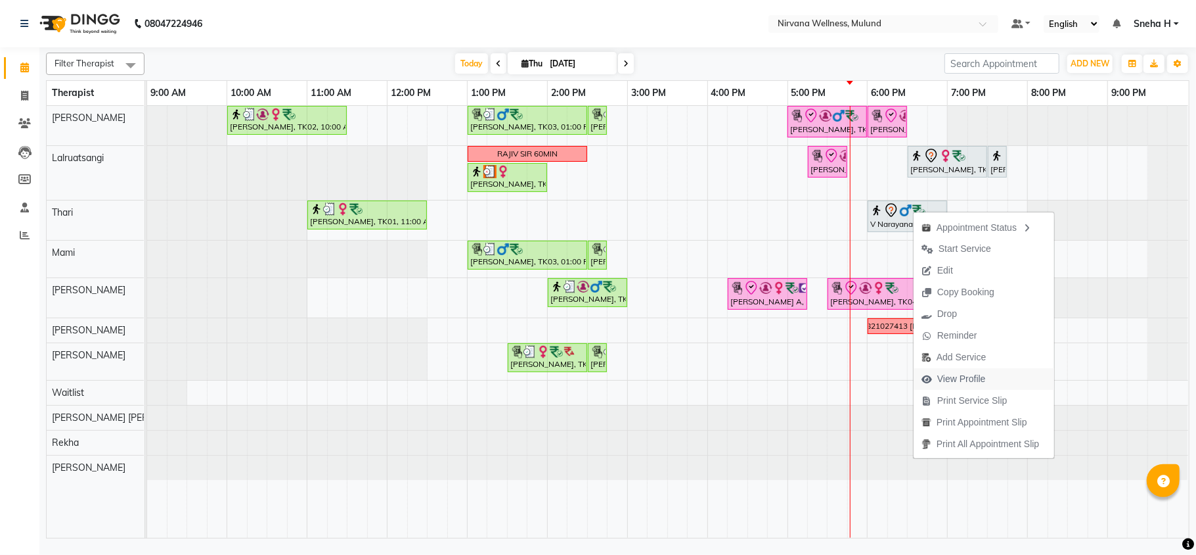
click at [960, 380] on span "View Profile" at bounding box center [962, 379] width 49 height 14
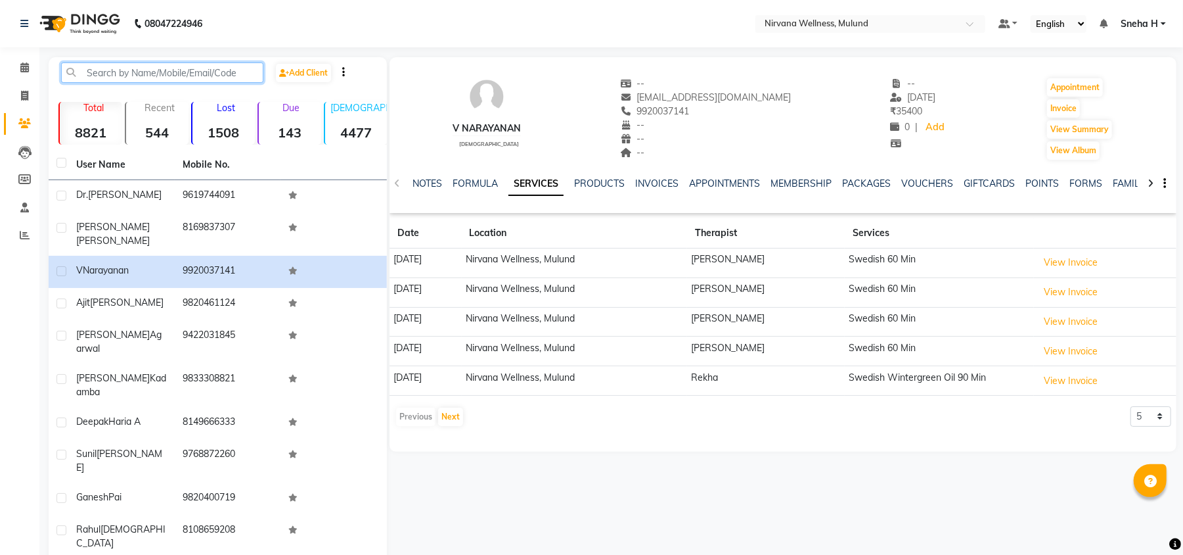
click at [125, 66] on input "text" at bounding box center [162, 72] width 202 height 20
click at [22, 64] on icon at bounding box center [24, 67] width 9 height 10
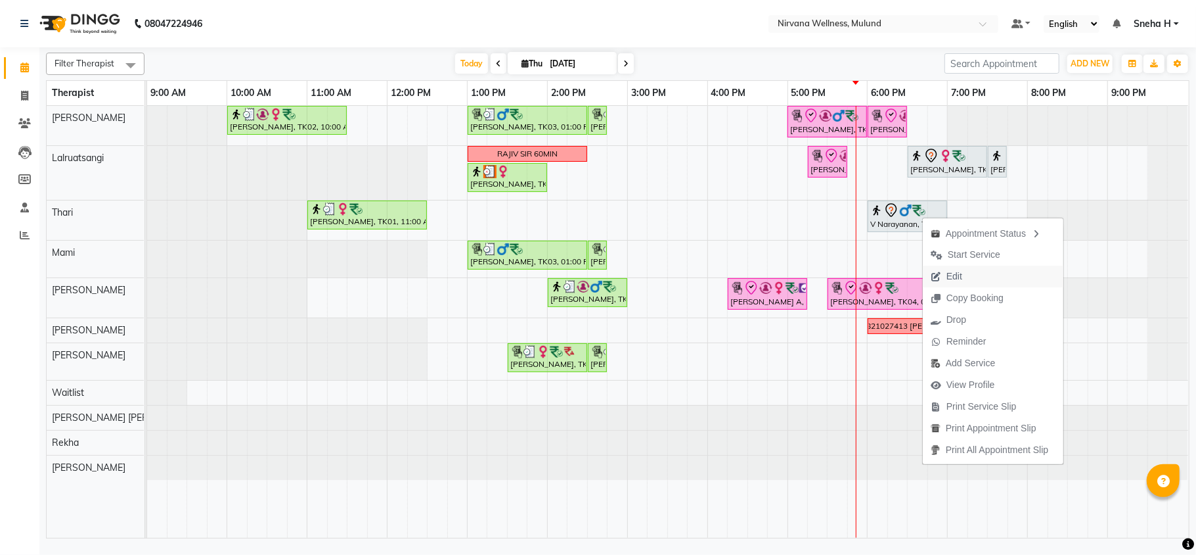
click at [957, 279] on span "Edit" at bounding box center [955, 276] width 16 height 14
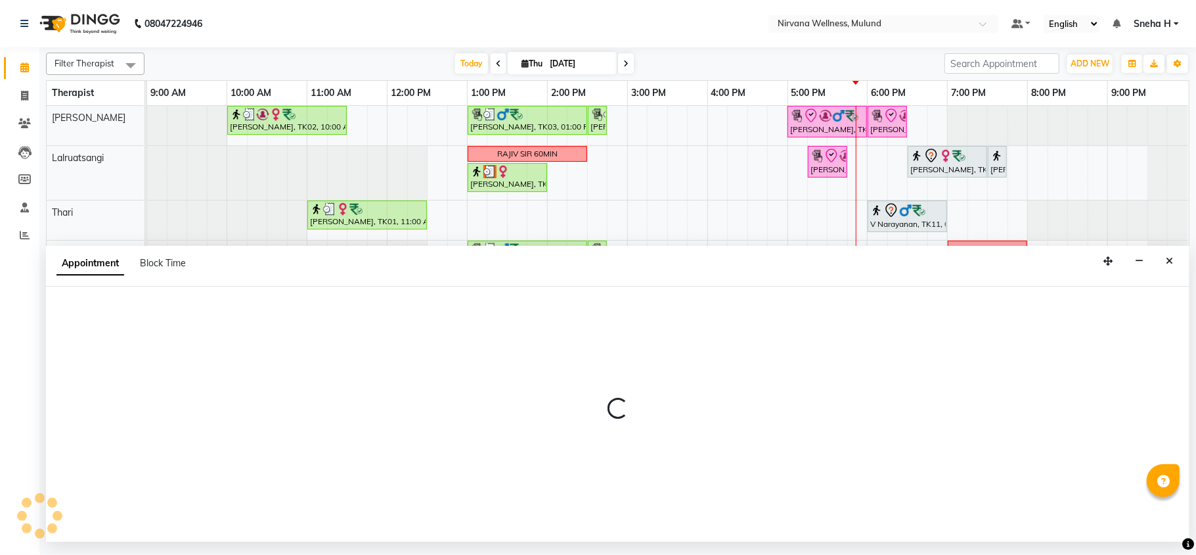
select select "tentative"
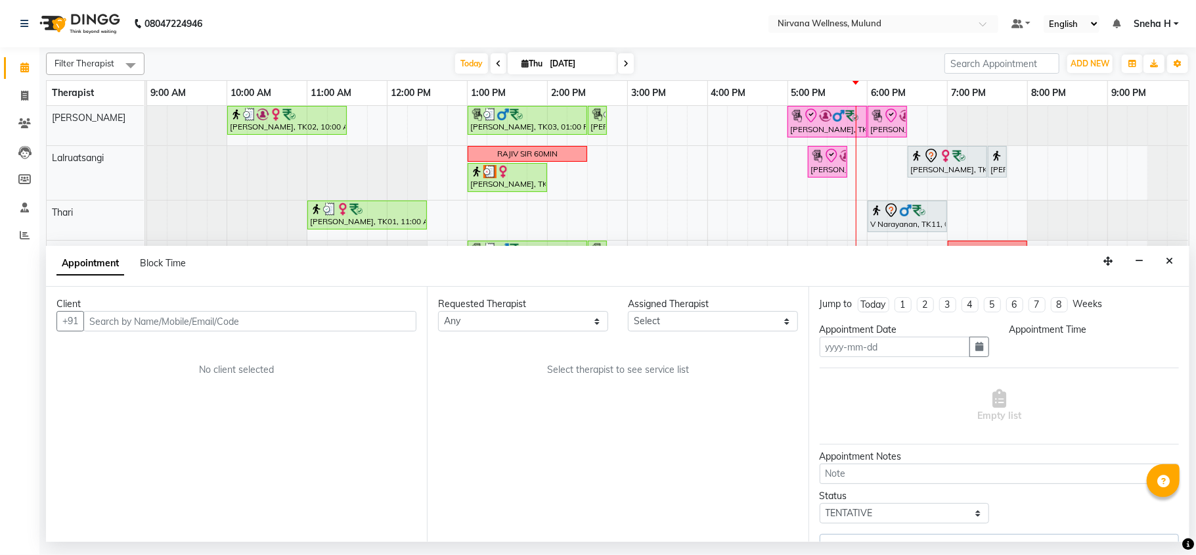
type input "[DATE]"
select select "1080"
select select "69864"
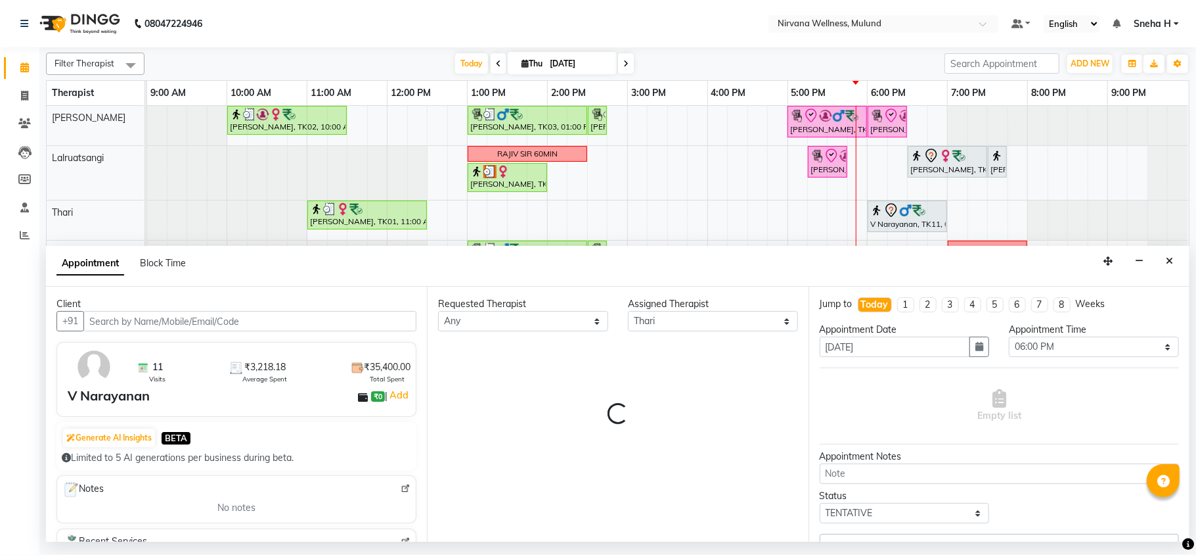
select select "2150"
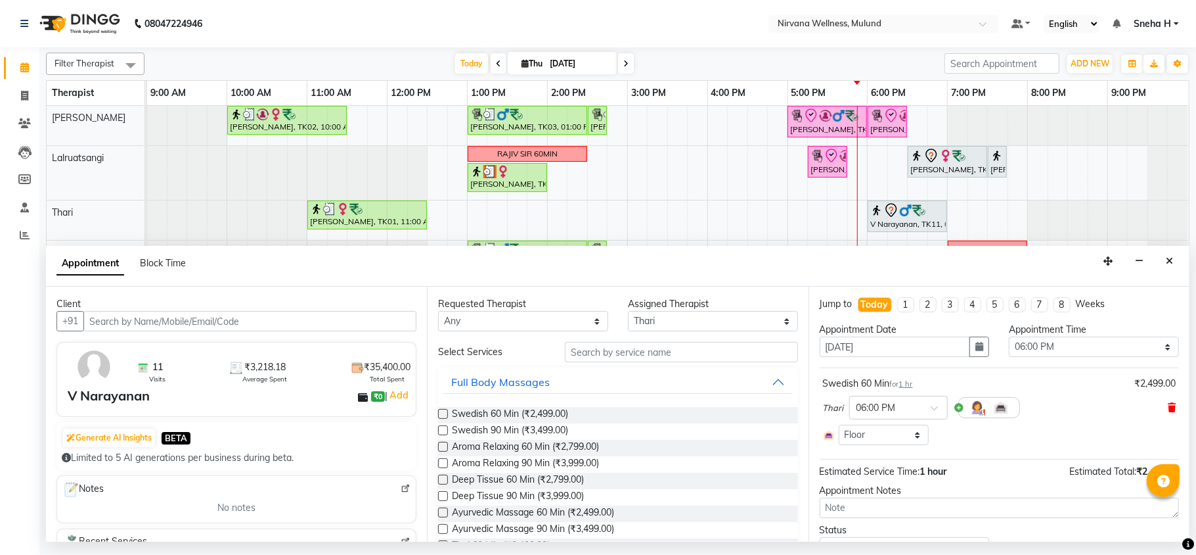
click at [1168, 408] on icon at bounding box center [1172, 407] width 8 height 9
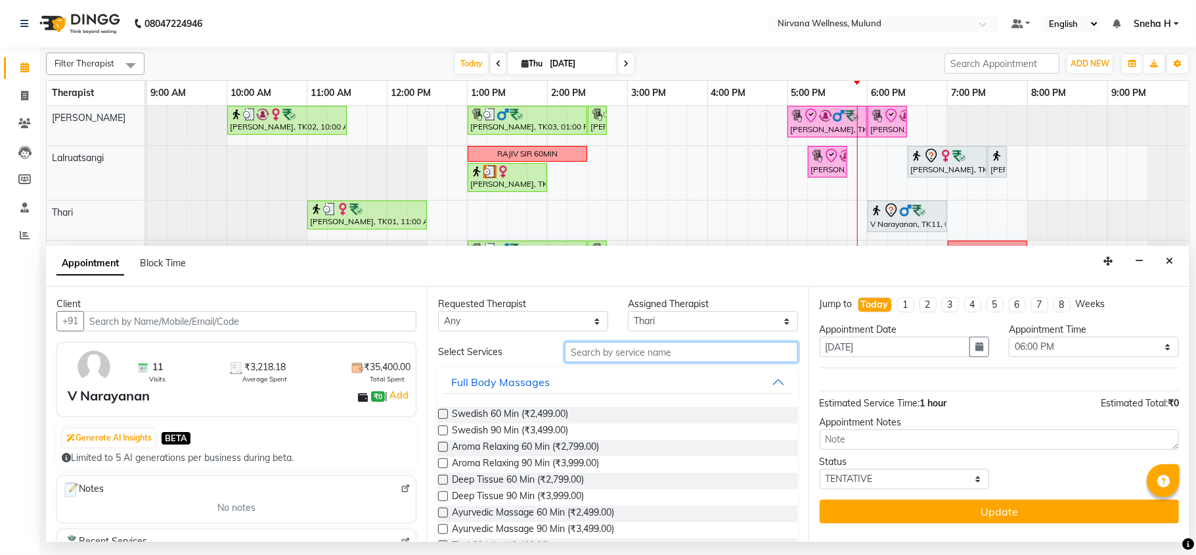
click at [620, 359] on input "text" at bounding box center [681, 352] width 233 height 20
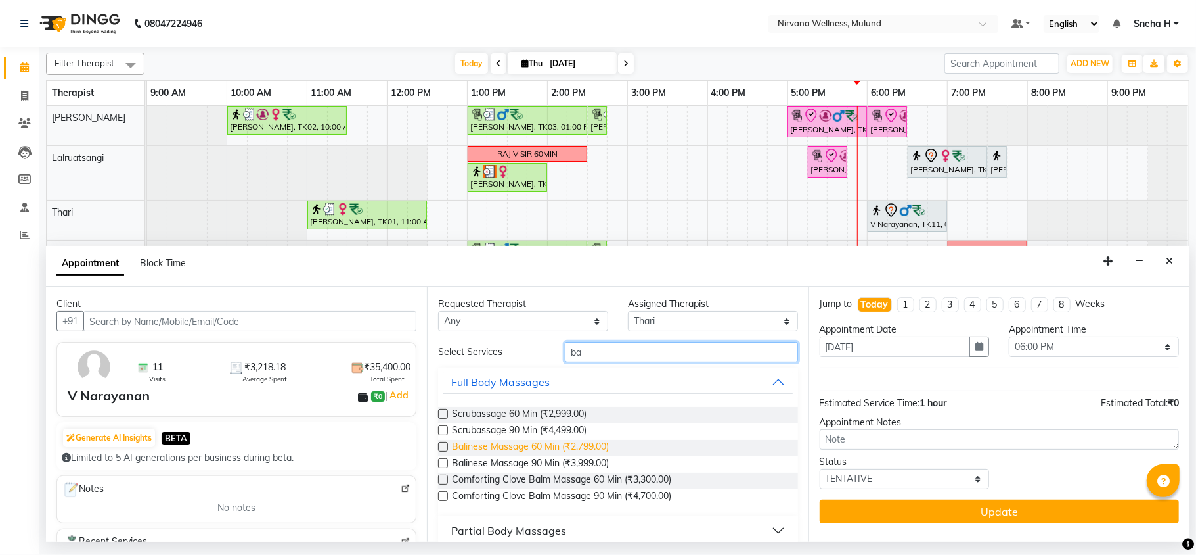
type input "ba"
click at [547, 447] on span "Balinese Massage 60 Min (₹2,799.00)" at bounding box center [530, 448] width 157 height 16
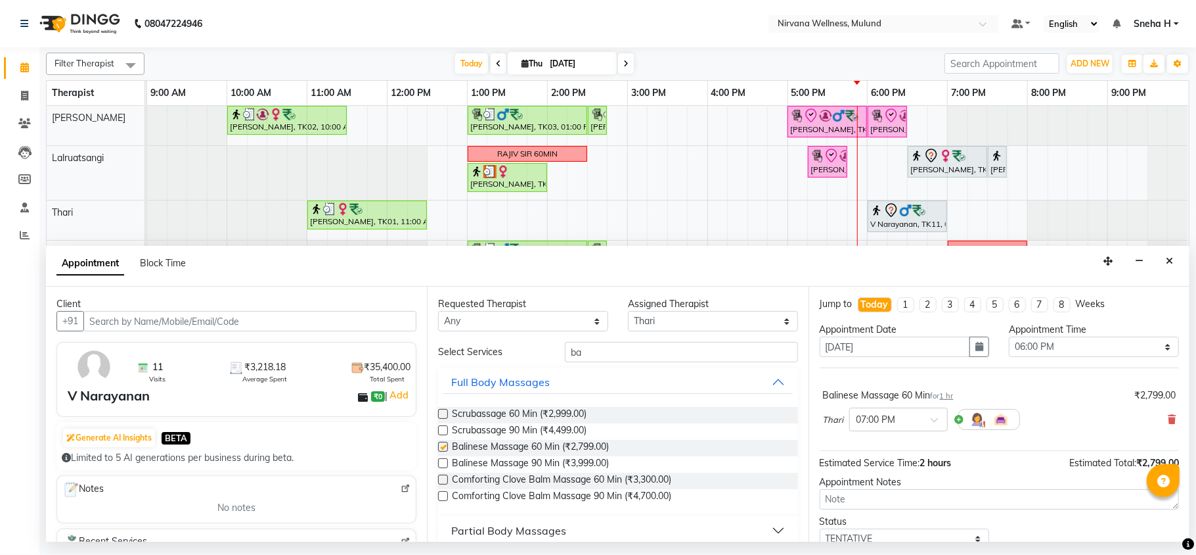
checkbox input "false"
click at [926, 421] on div at bounding box center [898, 418] width 97 height 14
click at [857, 491] on div "06:00 PM" at bounding box center [898, 482] width 97 height 24
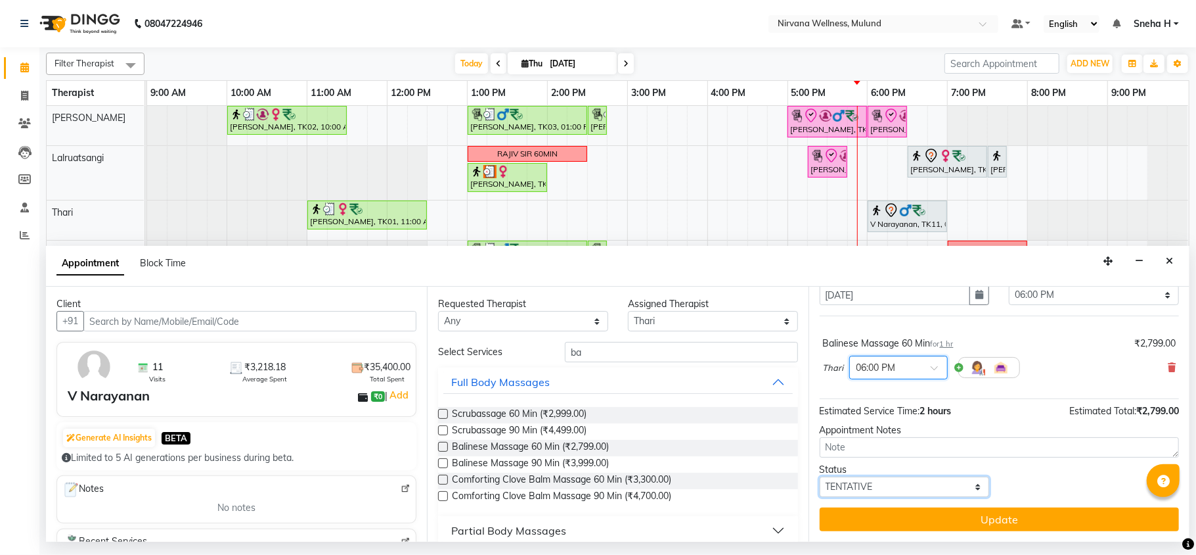
click at [858, 485] on select "Select TENTATIVE CONFIRM CHECK-IN UPCOMING" at bounding box center [905, 486] width 170 height 20
select select "check-in"
click at [820, 477] on select "Select TENTATIVE CONFIRM CHECK-IN UPCOMING" at bounding box center [905, 486] width 170 height 20
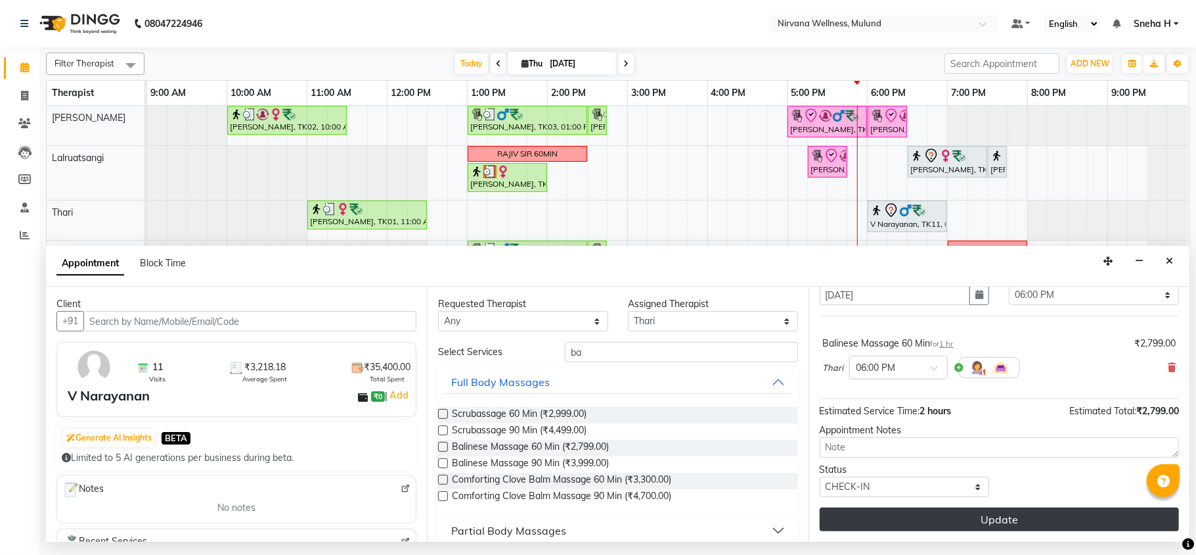
click at [857, 521] on button "Update" at bounding box center [999, 519] width 359 height 24
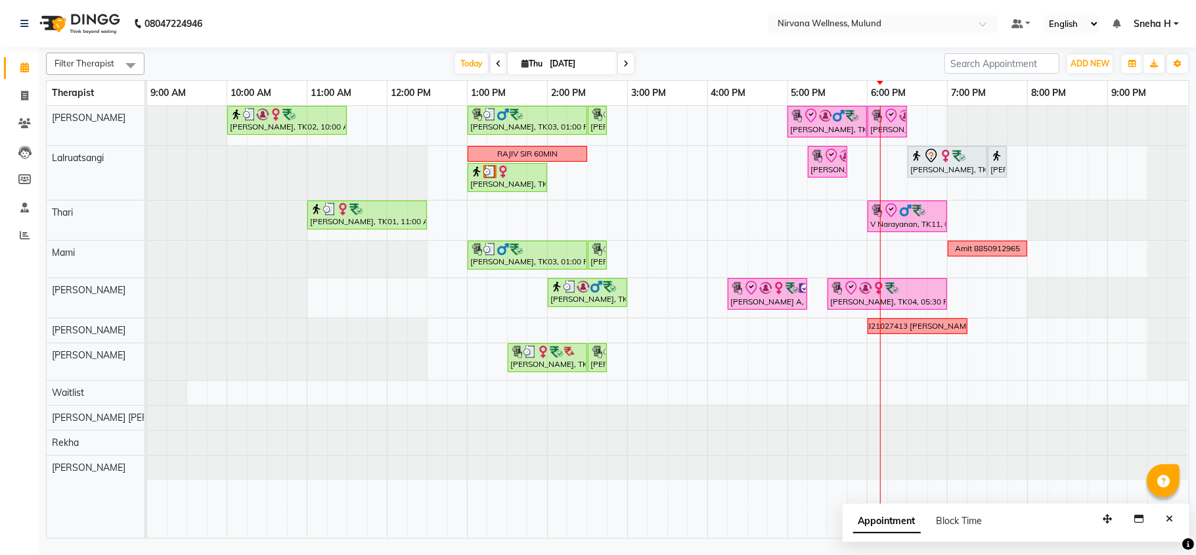
click at [624, 60] on icon at bounding box center [626, 64] width 5 height 8
click at [612, 59] on input "[DATE]" at bounding box center [579, 64] width 66 height 20
type input "[DATE]"
select select "9"
select select "2025"
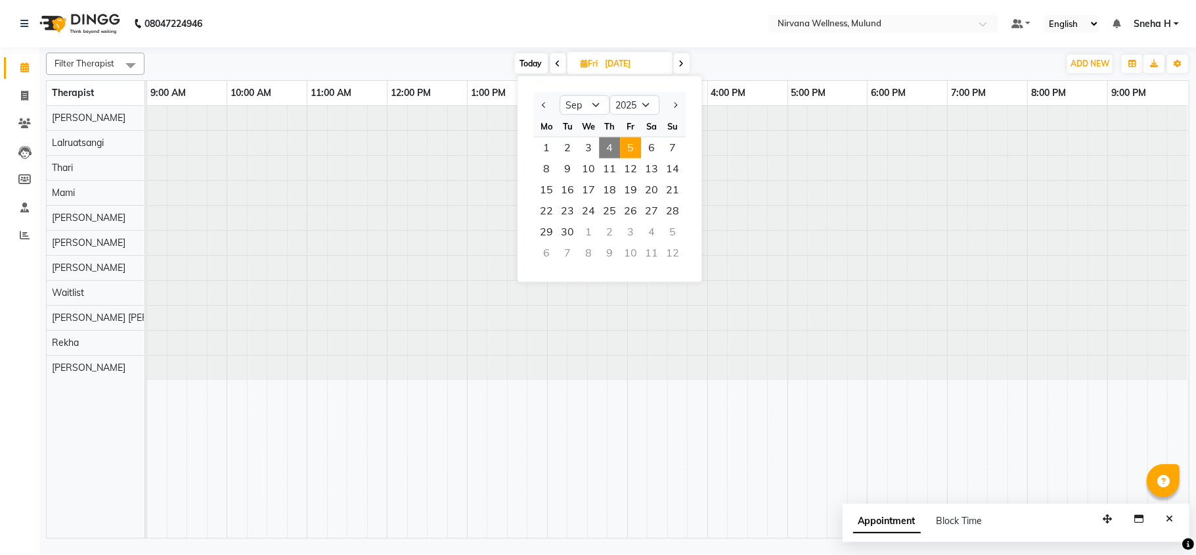
click at [436, 25] on nav "08047224946 Select Location × Nirvana Wellness, Mulund Default Panel My Panel E…" at bounding box center [598, 23] width 1196 height 47
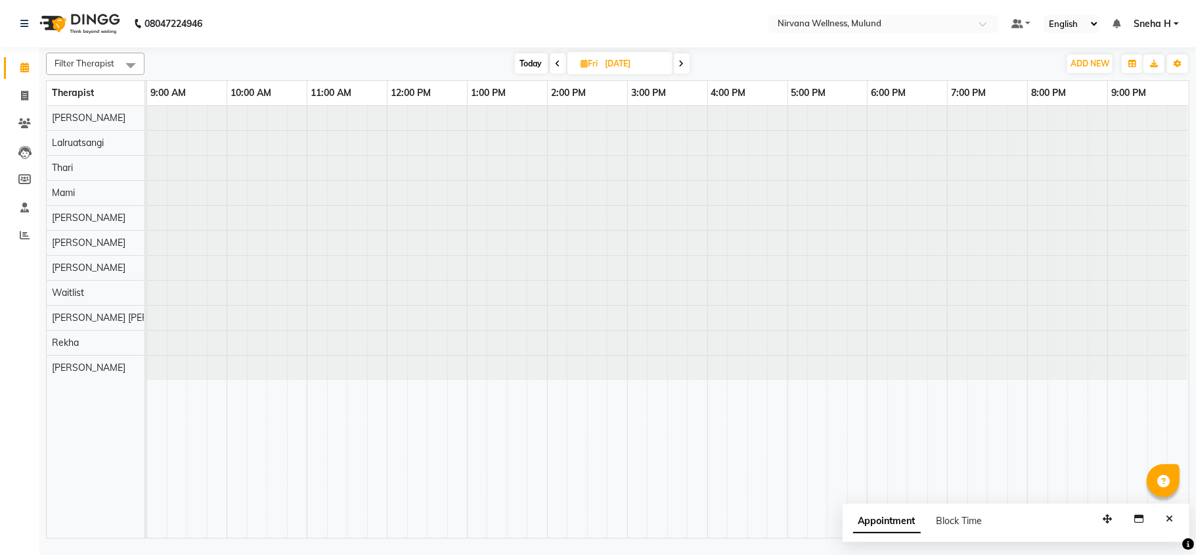
click at [561, 62] on span at bounding box center [559, 63] width 16 height 20
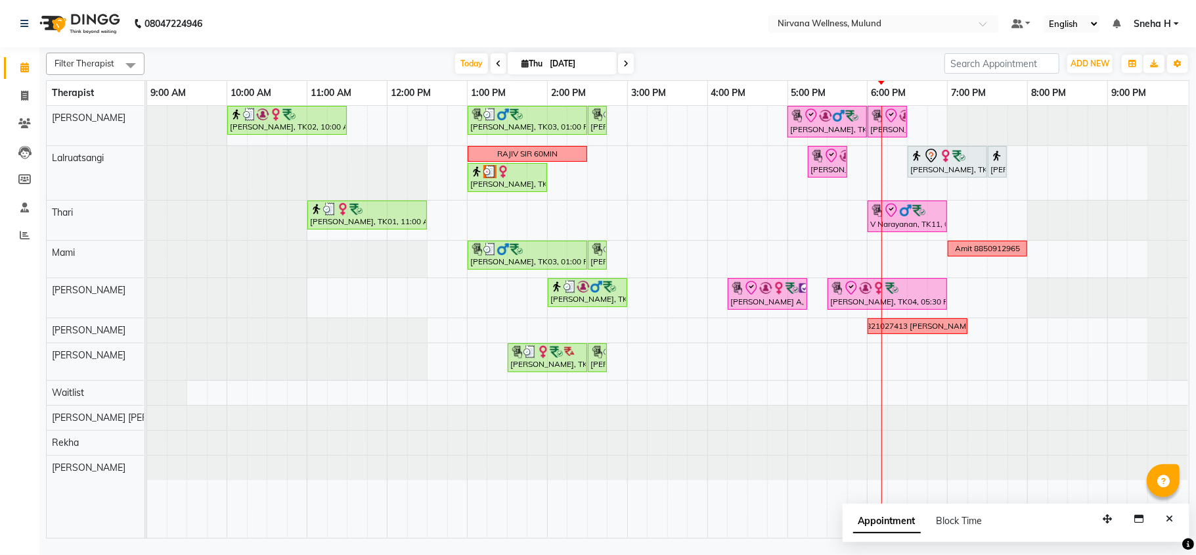
click at [624, 61] on icon at bounding box center [626, 64] width 5 height 8
type input "[DATE]"
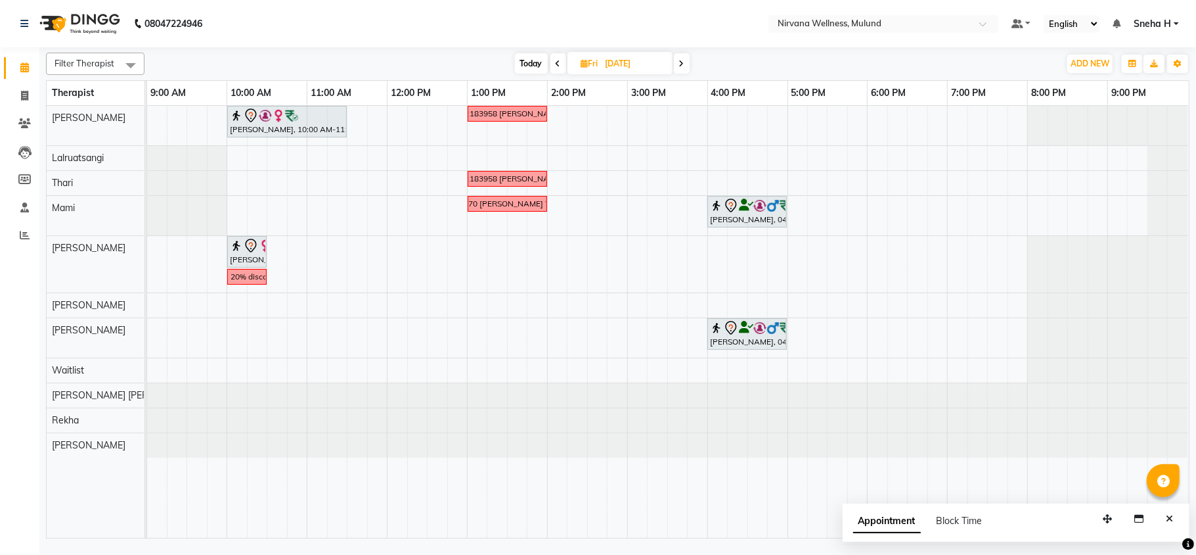
click at [316, 256] on div "[PERSON_NAME], 10:00 AM-11:30 AM, Massage 90 Min 9322183958 [PERSON_NAME] VOUCH…" at bounding box center [668, 322] width 1042 height 432
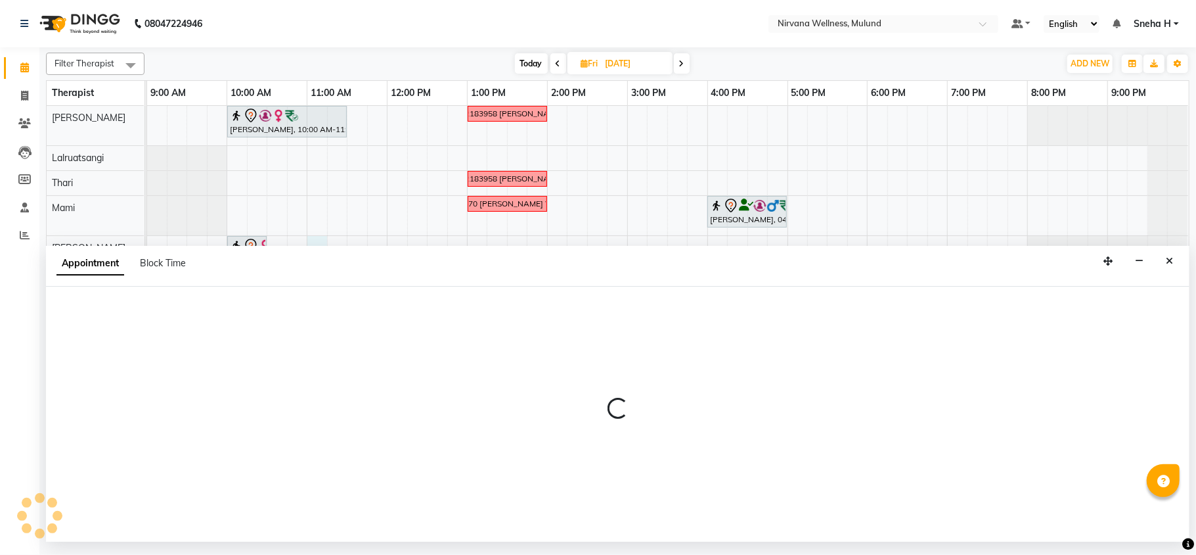
select select "29685"
select select "tentative"
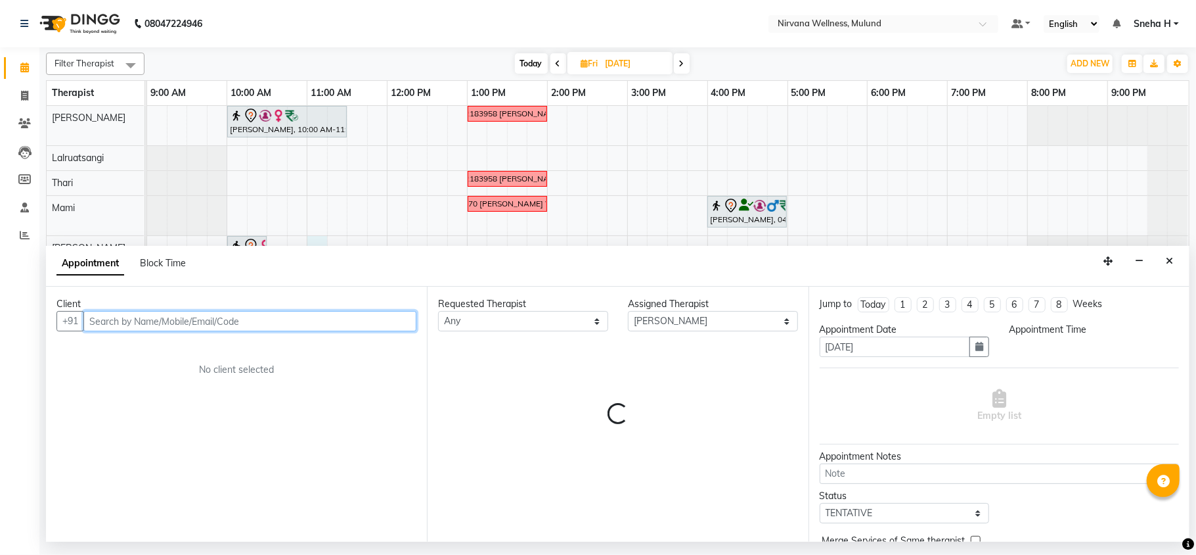
select select "660"
click at [353, 258] on div "Filter Therapist Select All [PERSON_NAME] Thari Mami [PERSON_NAME] [PERSON_NAME…" at bounding box center [618, 292] width 1144 height 491
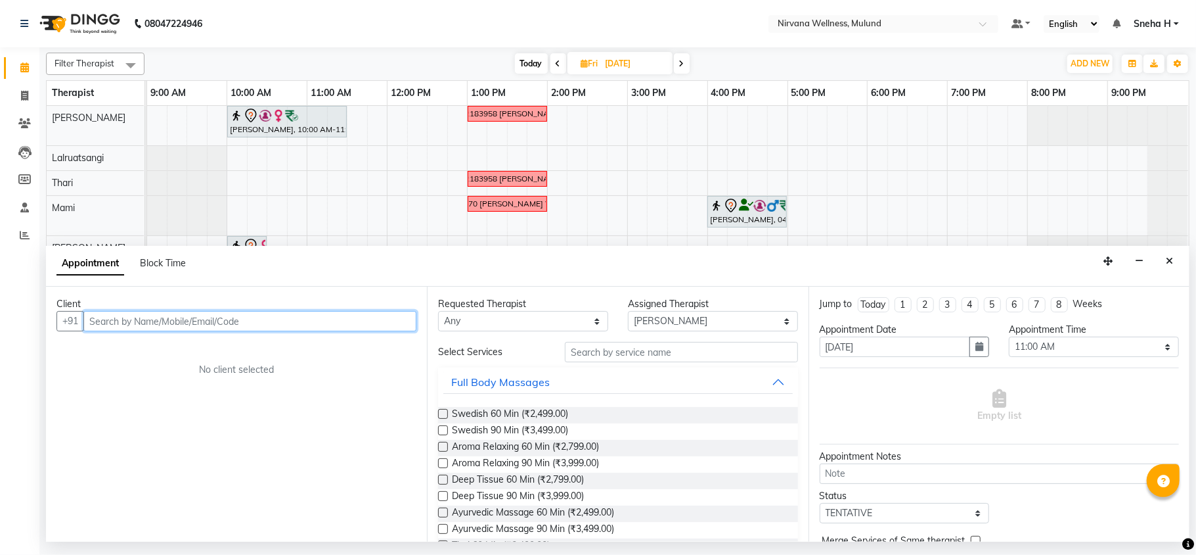
click at [142, 318] on input "text" at bounding box center [249, 321] width 333 height 20
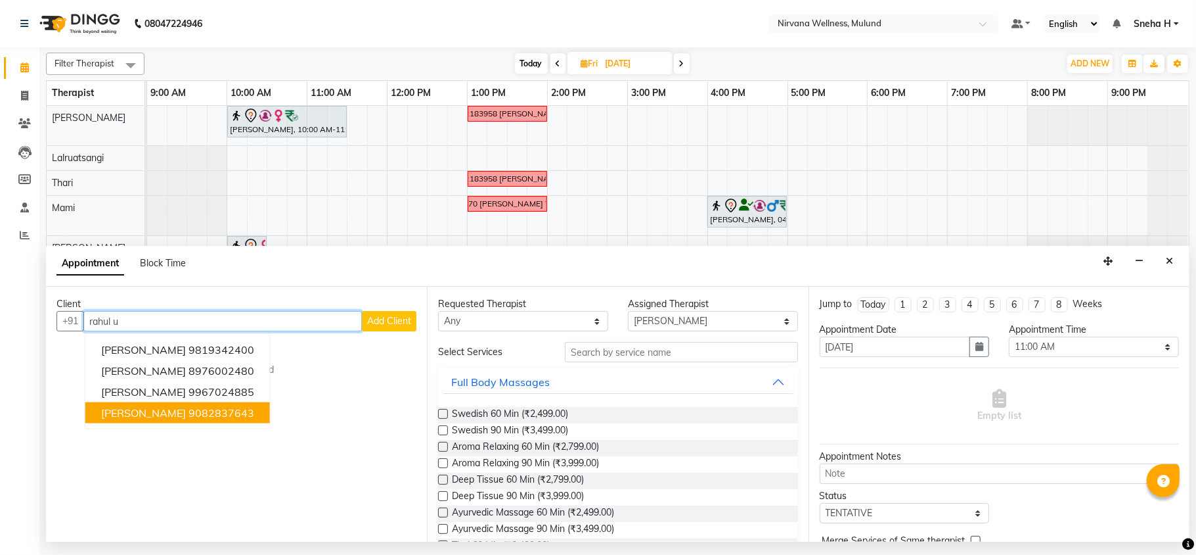
click at [189, 413] on ngb-highlight "9082837643" at bounding box center [222, 412] width 66 height 13
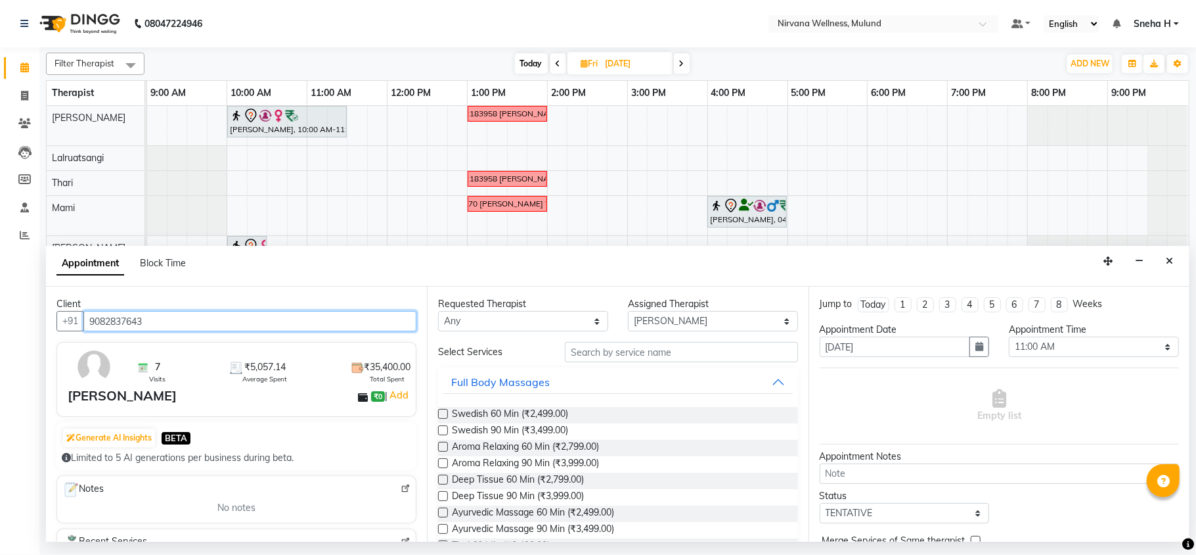
type input "9082837643"
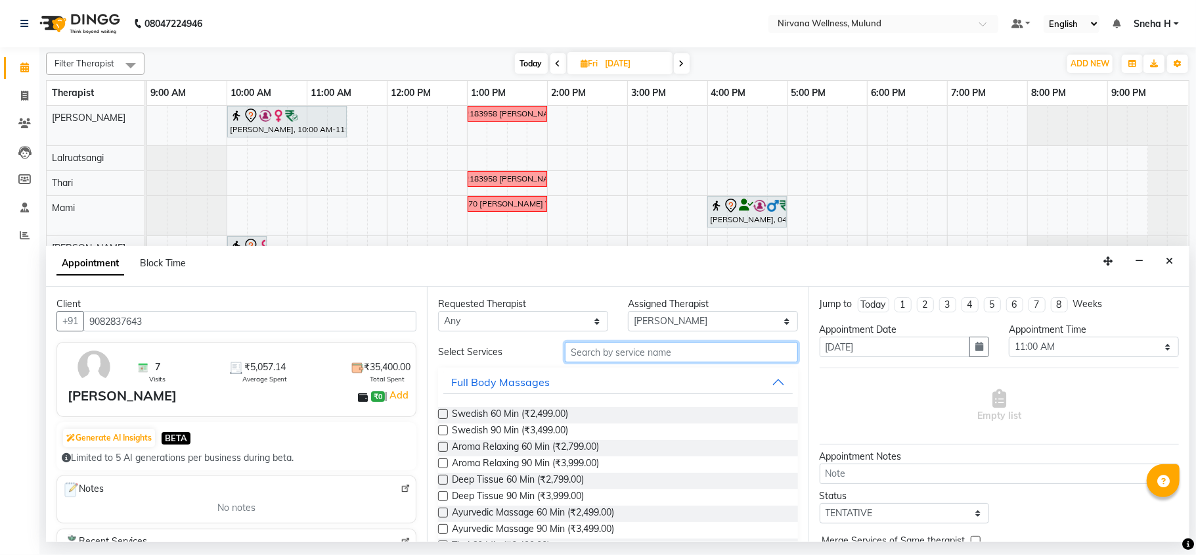
click at [620, 352] on input "text" at bounding box center [681, 352] width 233 height 20
click at [614, 355] on input "text" at bounding box center [681, 352] width 233 height 20
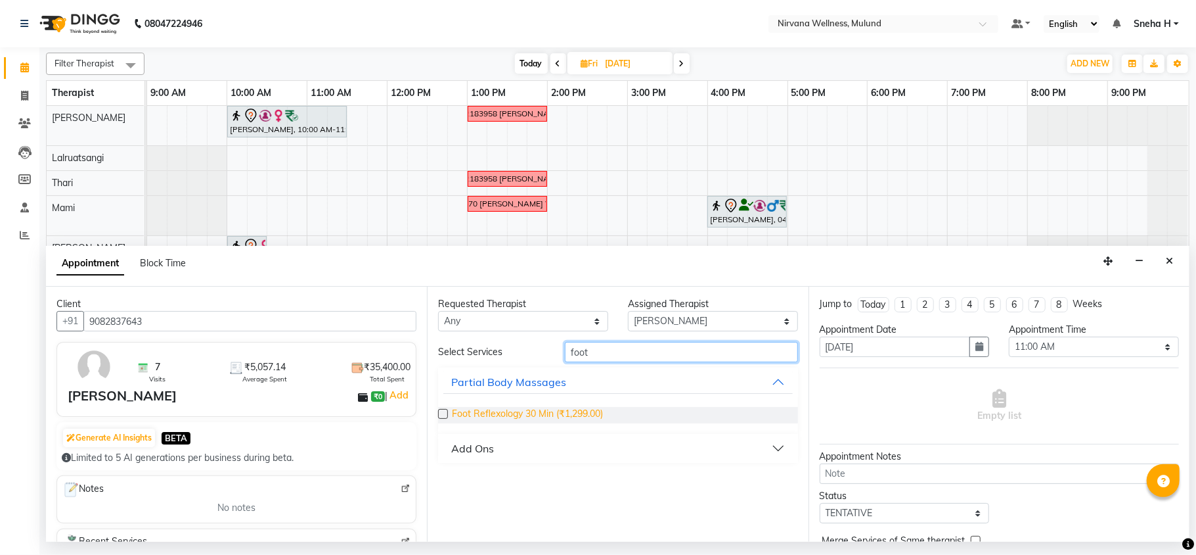
type input "foot"
click at [566, 415] on span "Foot Reflexology 30 Min (₹1,299.00)" at bounding box center [527, 415] width 151 height 16
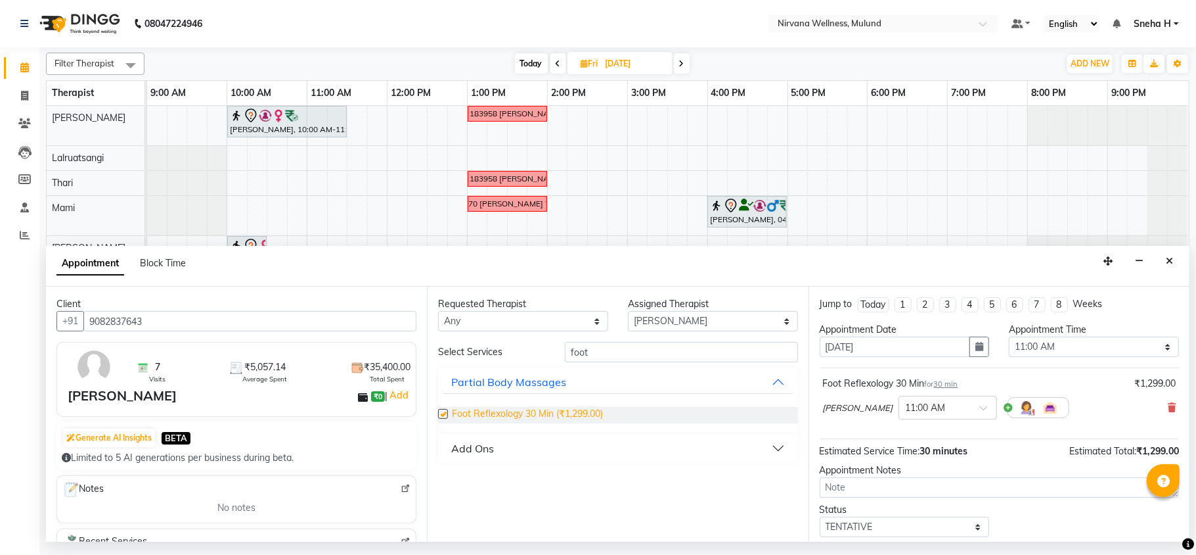
checkbox input "false"
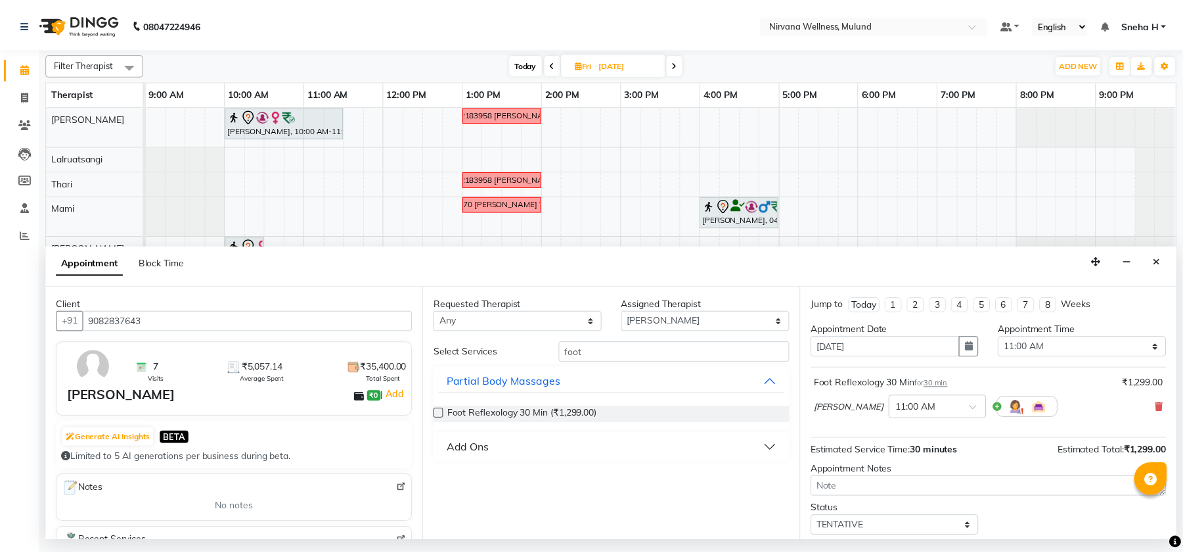
scroll to position [80, 0]
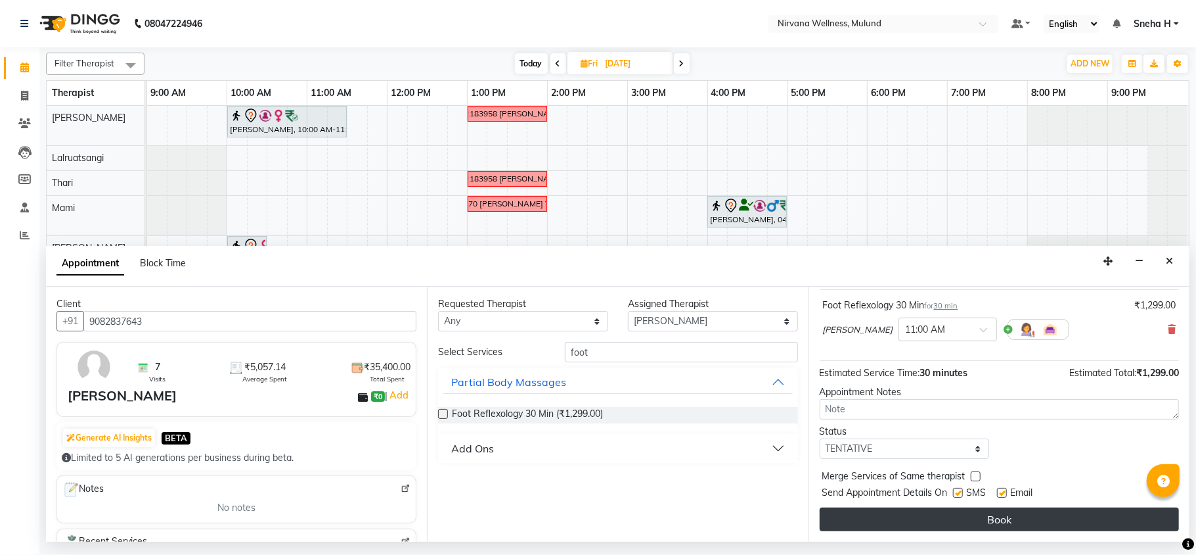
click at [898, 520] on button "Book" at bounding box center [999, 519] width 359 height 24
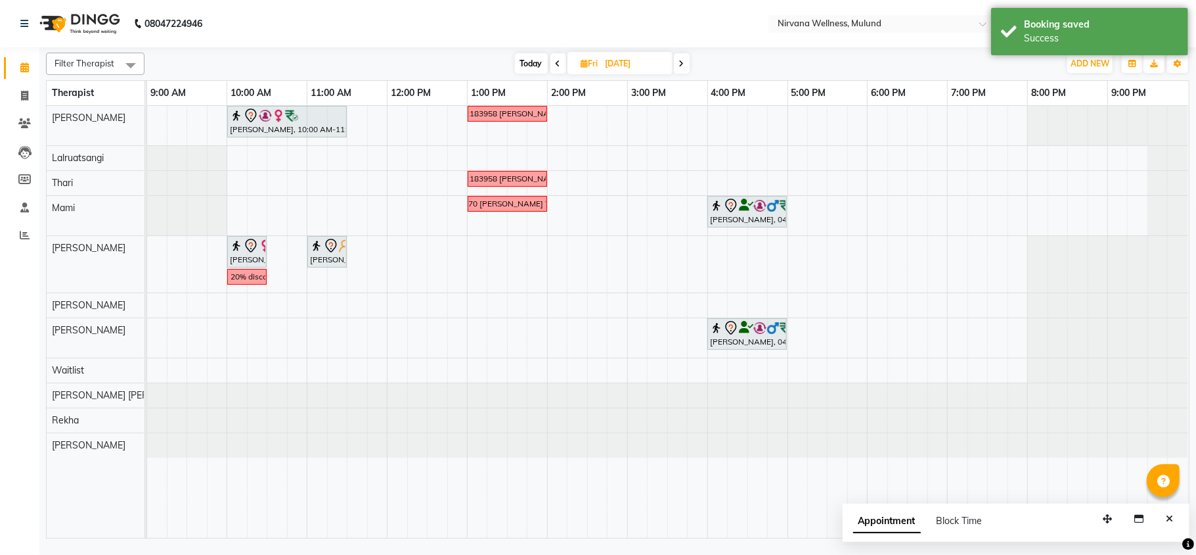
click at [526, 69] on span "Today" at bounding box center [531, 63] width 33 height 20
type input "[DATE]"
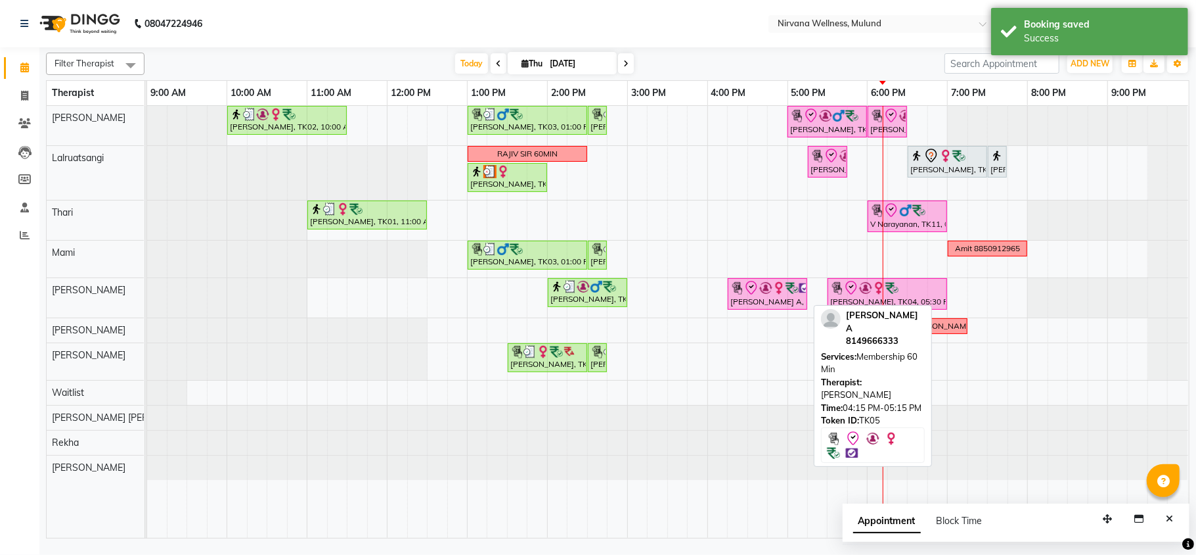
click at [750, 296] on icon at bounding box center [752, 288] width 16 height 16
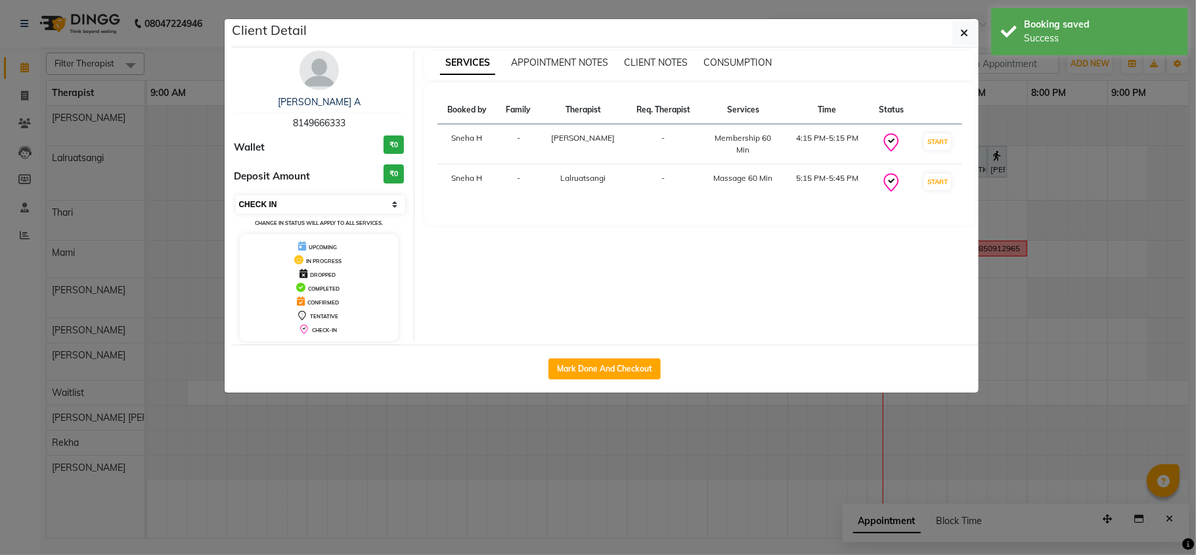
click at [342, 206] on select "Select IN SERVICE CONFIRMED TENTATIVE CHECK IN MARK DONE DROPPED UPCOMING" at bounding box center [321, 204] width 170 height 18
click at [236, 196] on select "Select IN SERVICE CONFIRMED TENTATIVE CHECK IN MARK DONE DROPPED UPCOMING" at bounding box center [321, 204] width 170 height 18
click at [295, 202] on select "Select IN SERVICE CONFIRMED TENTATIVE CHECK IN MARK DONE DROPPED UPCOMING" at bounding box center [321, 204] width 170 height 18
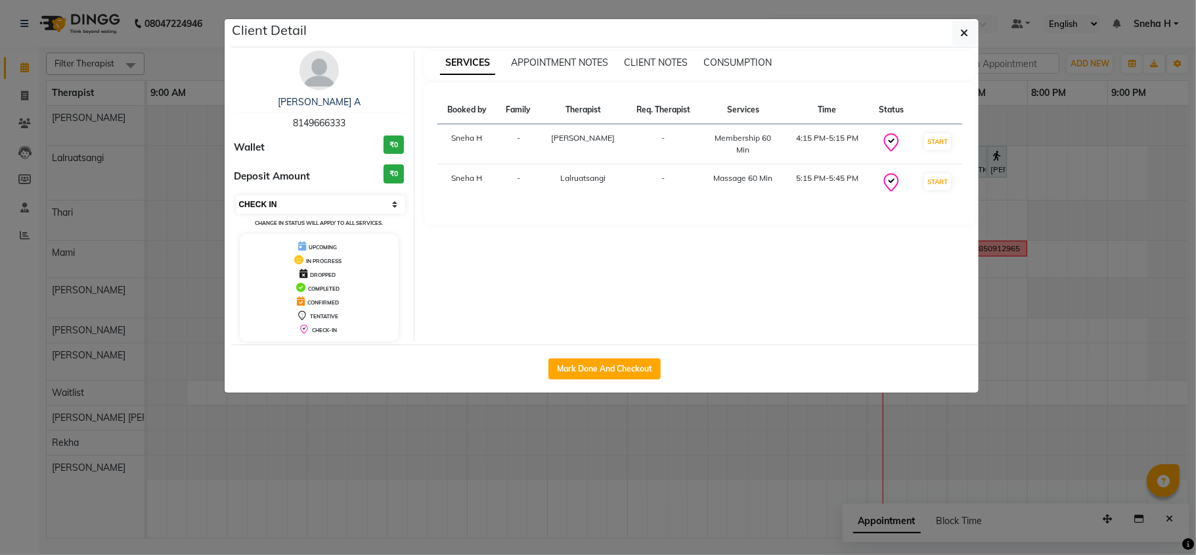
select select "3"
click at [236, 196] on select "Select IN SERVICE CONFIRMED TENTATIVE CHECK IN MARK DONE DROPPED UPCOMING" at bounding box center [321, 204] width 170 height 18
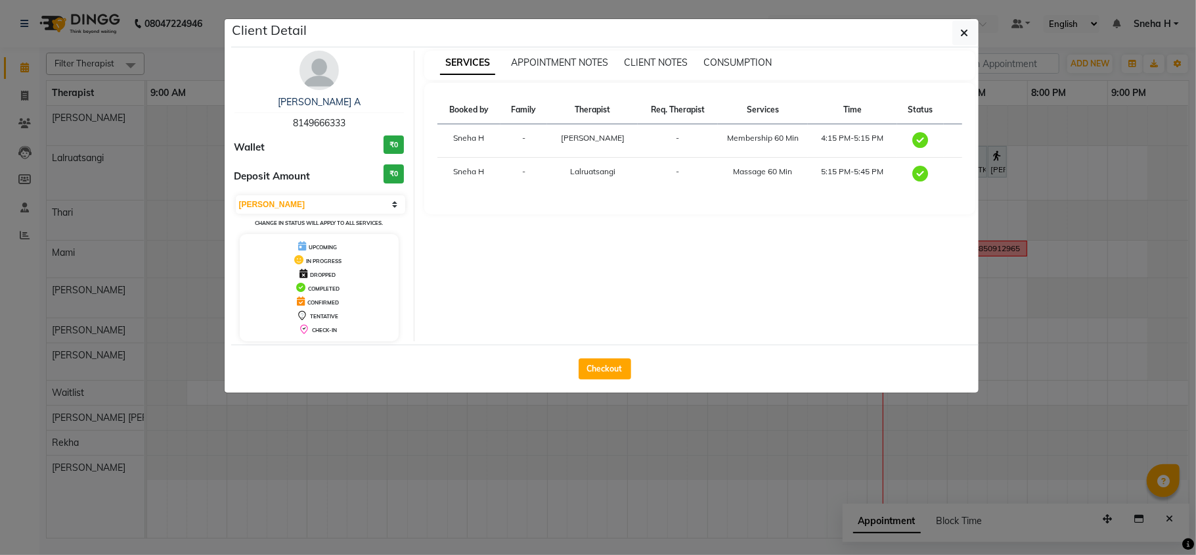
click at [172, 41] on ngb-modal-window "Client Detail [PERSON_NAME] A 8149666333 Wallet ₹0 Deposit Amount ₹0 Select MAR…" at bounding box center [598, 277] width 1196 height 555
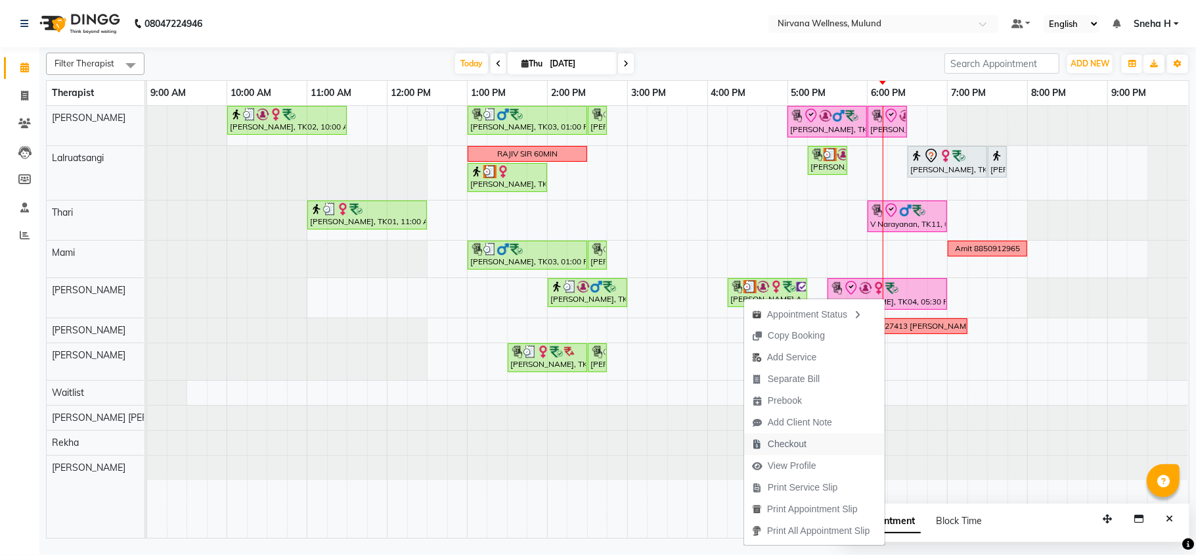
click at [766, 440] on span "Checkout" at bounding box center [779, 444] width 70 height 22
select select "service"
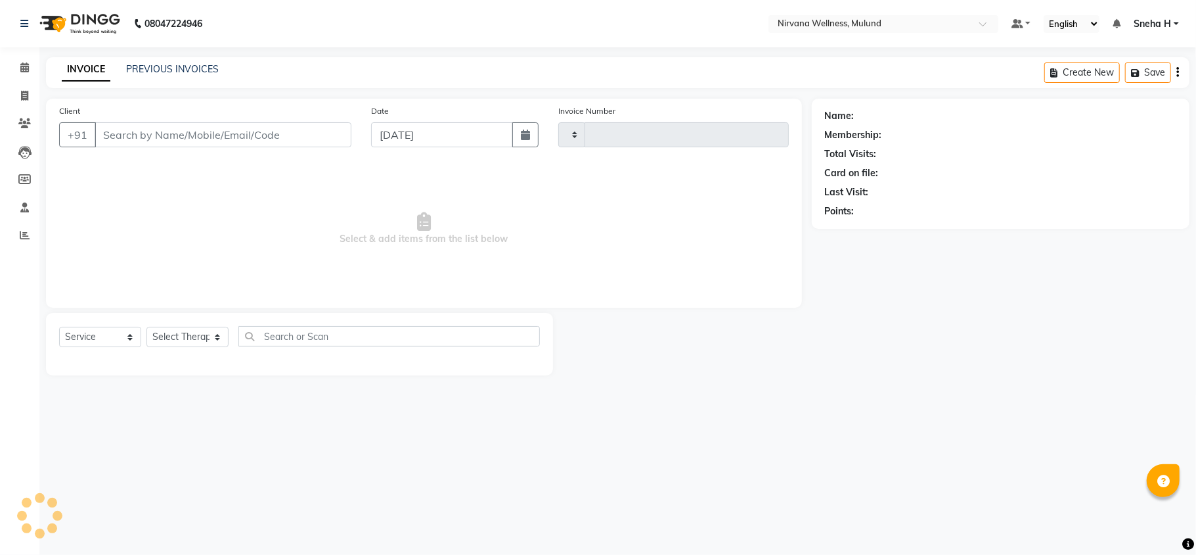
type input "1841"
select select "4890"
type input "8149666333"
select select "48510"
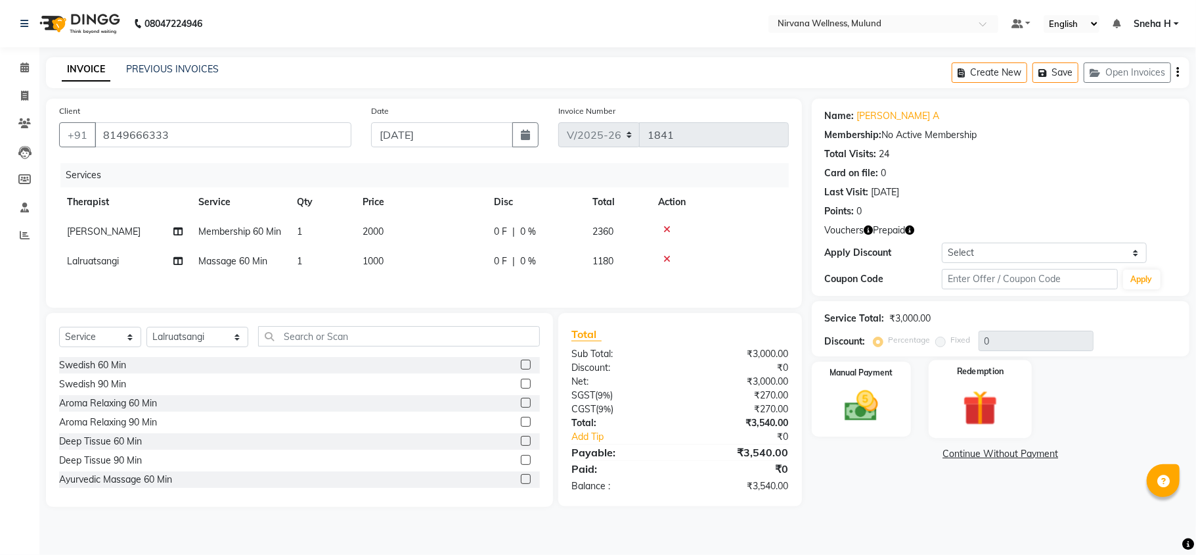
click at [996, 406] on img at bounding box center [980, 407] width 57 height 43
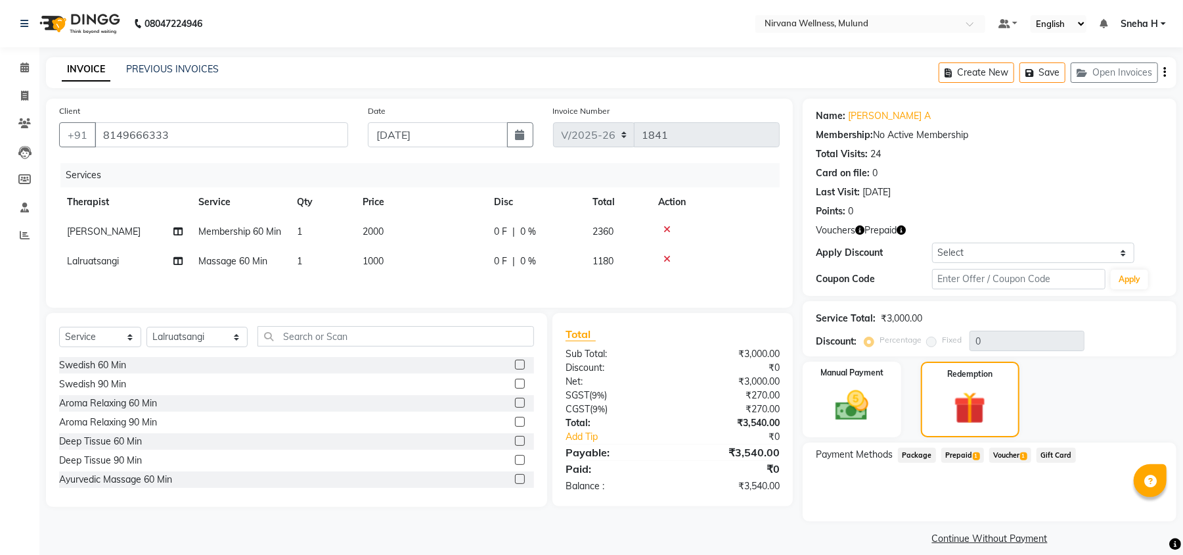
click at [965, 449] on span "Prepaid 1" at bounding box center [963, 454] width 43 height 15
click at [1011, 457] on span "Voucher 1" at bounding box center [1010, 454] width 42 height 15
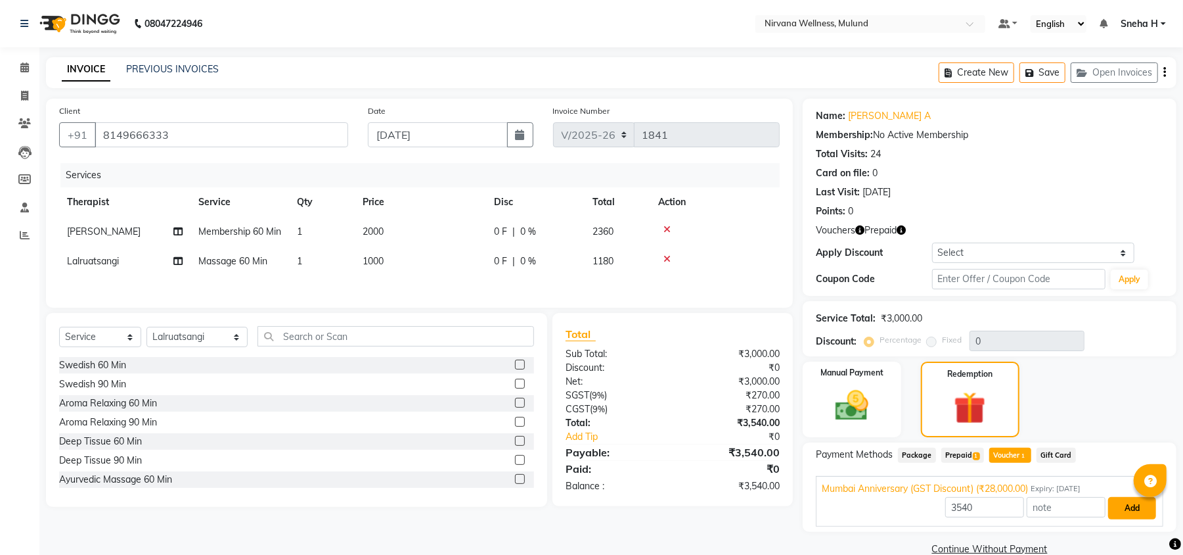
click at [1151, 511] on button "Add" at bounding box center [1132, 508] width 48 height 22
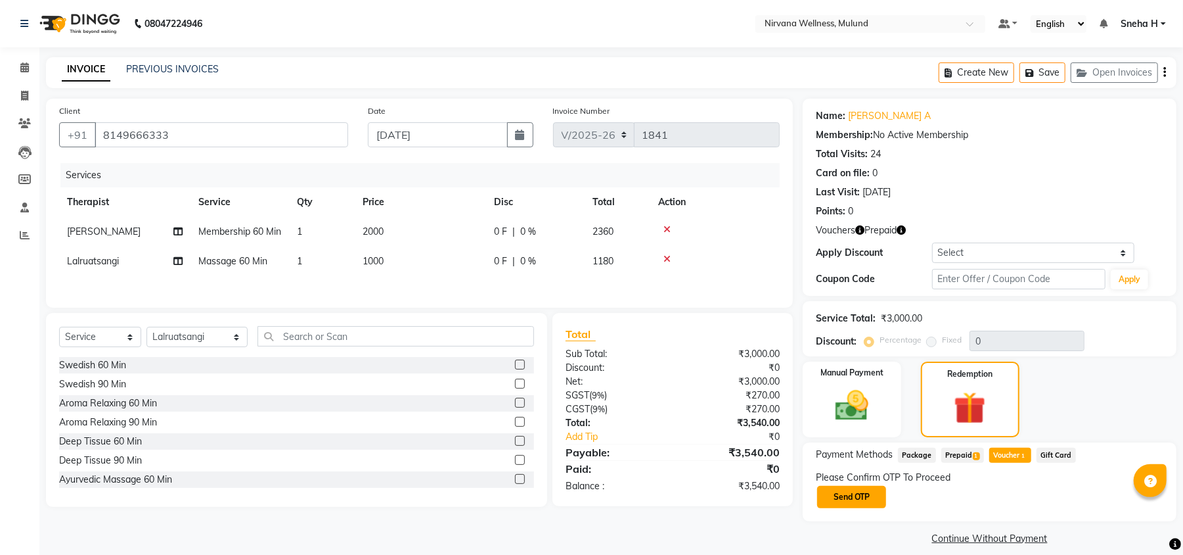
click at [875, 501] on button "Send OTP" at bounding box center [851, 497] width 69 height 22
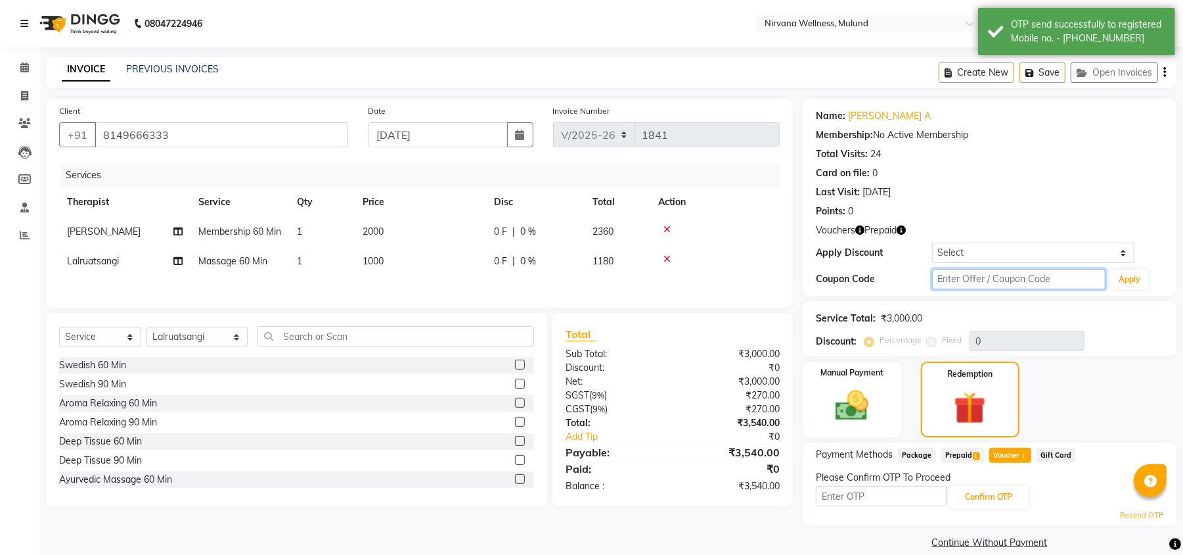
click at [984, 272] on input "text" at bounding box center [1018, 279] width 173 height 20
type input "D50%"
click at [1142, 272] on button "Apply" at bounding box center [1129, 279] width 37 height 20
type input "50"
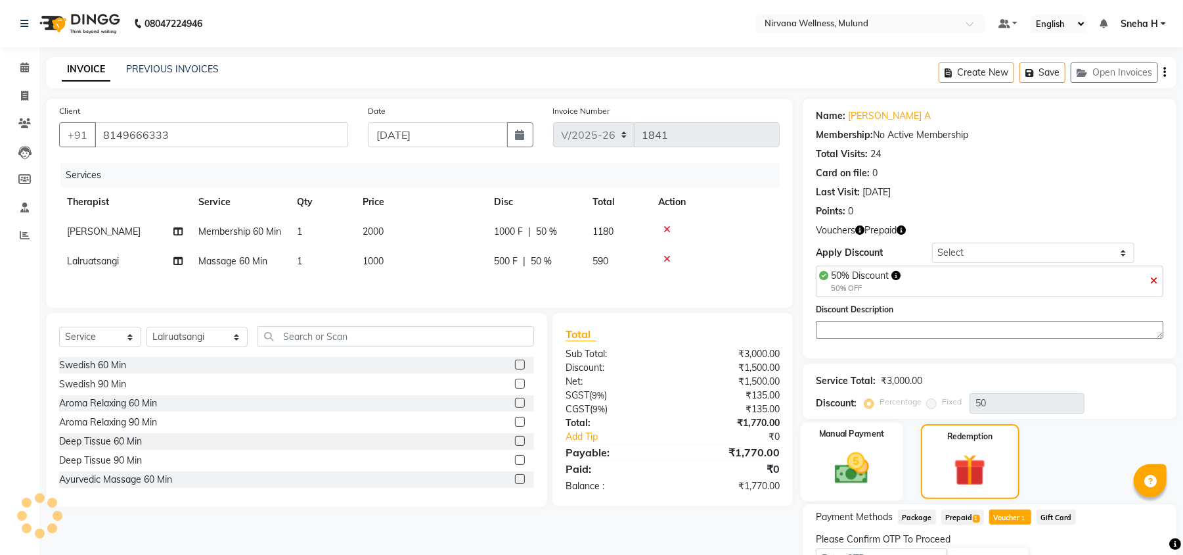
click at [890, 472] on div "Manual Payment" at bounding box center [852, 461] width 102 height 78
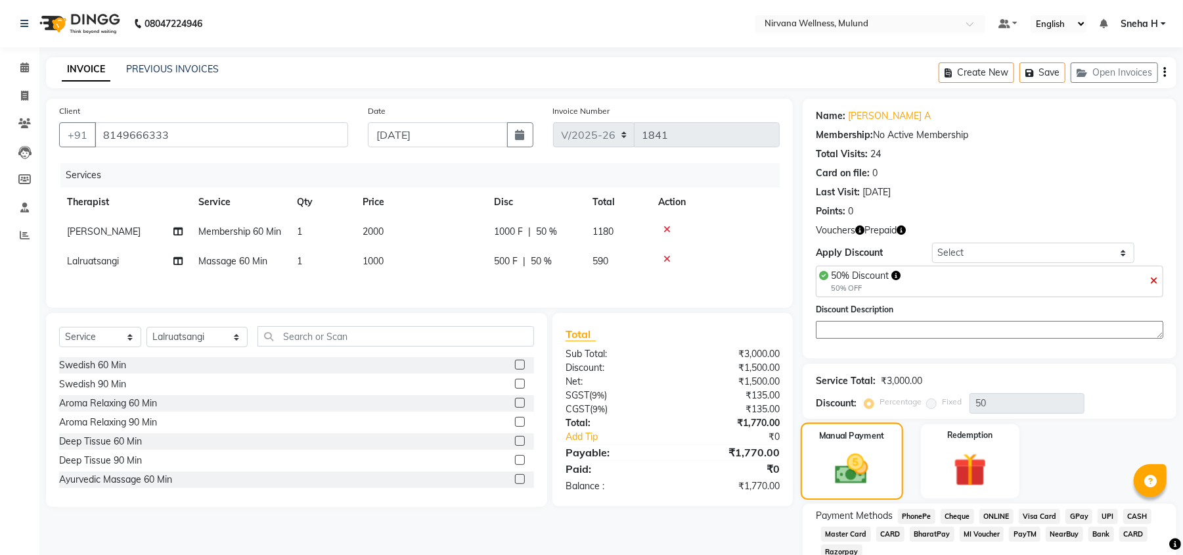
scroll to position [80, 0]
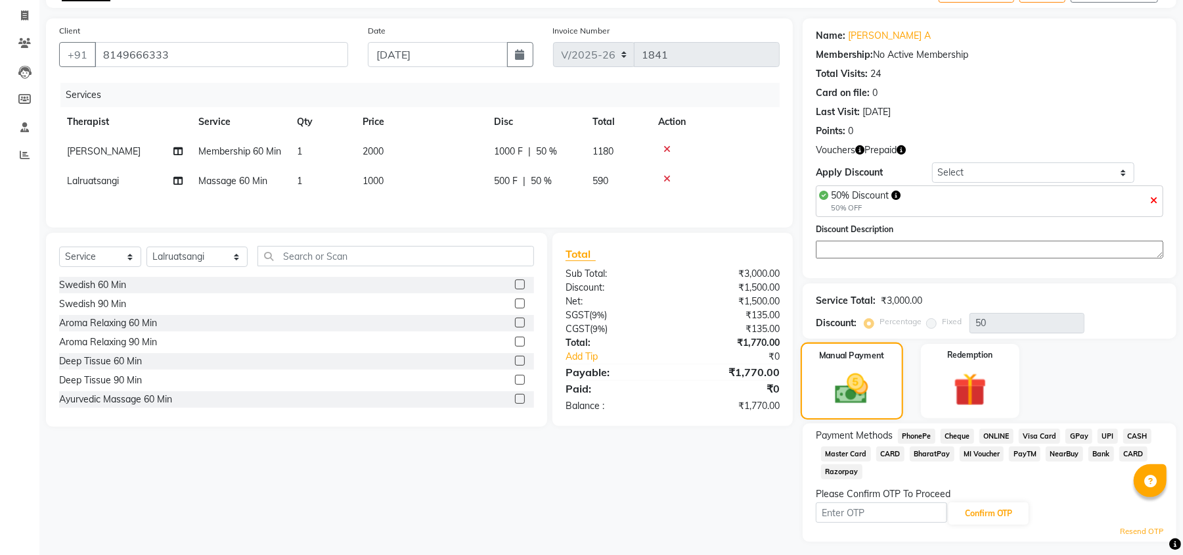
click at [892, 477] on div "Payment Methods PhonePe Cheque ONLINE Visa Card GPay UPI CASH Master Card CARD …" at bounding box center [990, 454] width 348 height 53
click at [892, 512] on input "text" at bounding box center [881, 512] width 131 height 20
click at [970, 516] on button "Confirm OTP" at bounding box center [989, 513] width 80 height 22
click at [991, 506] on button "Confirm OTP" at bounding box center [989, 513] width 80 height 22
click at [979, 507] on button "Confirm OTP" at bounding box center [989, 513] width 80 height 22
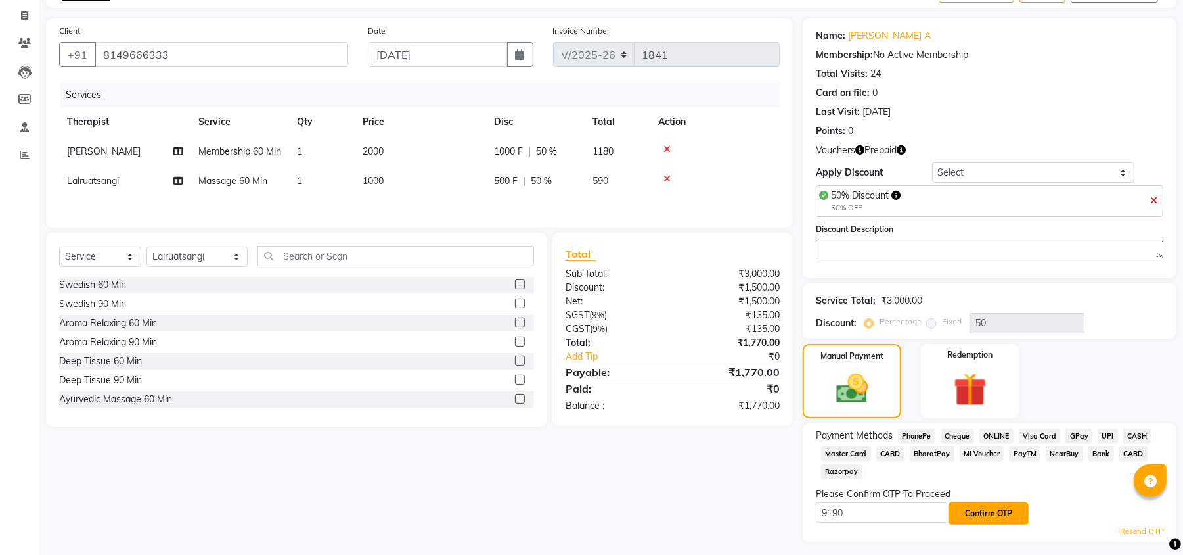
click at [982, 519] on button "Confirm OTP" at bounding box center [989, 513] width 80 height 22
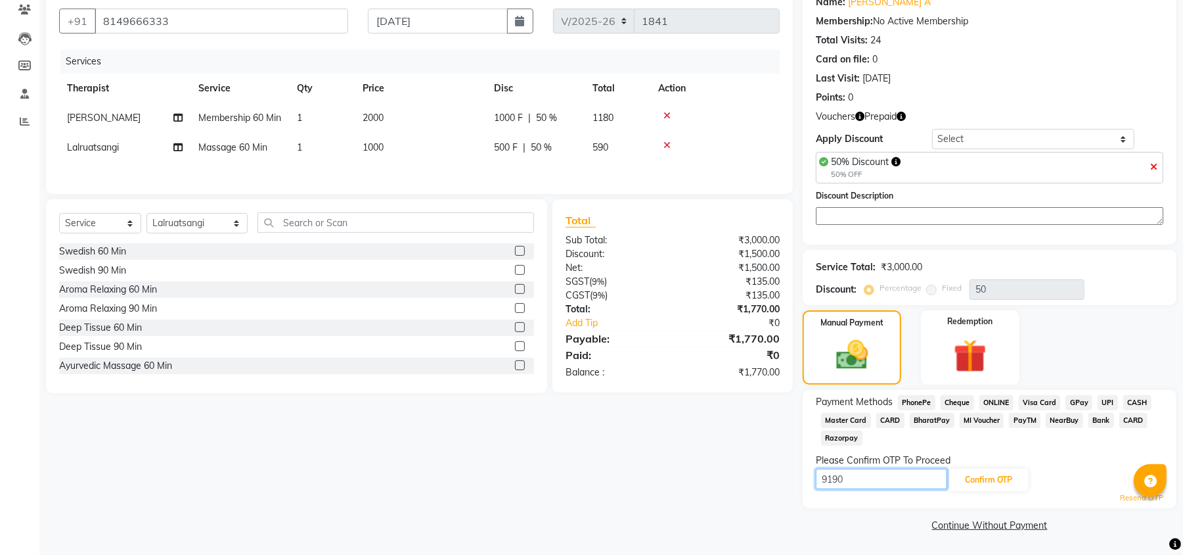
click at [873, 476] on input "9190" at bounding box center [881, 478] width 131 height 20
click at [986, 482] on button "Confirm OTP" at bounding box center [989, 479] width 80 height 22
click at [1127, 498] on link "Resend OTP" at bounding box center [1141, 497] width 43 height 11
drag, startPoint x: 863, startPoint y: 480, endPoint x: 786, endPoint y: 481, distance: 76.2
click at [786, 481] on div "Client [PHONE_NUMBER] Date [DATE] Invoice Number V/2025 V/[PHONE_NUMBER] Servic…" at bounding box center [611, 260] width 1150 height 550
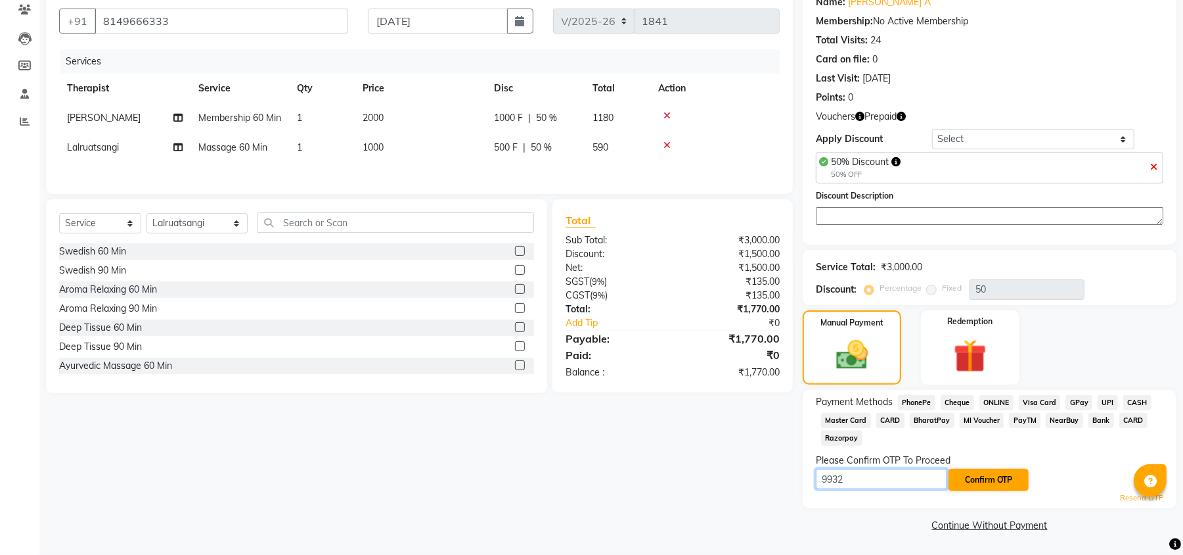
type input "9932"
click at [983, 477] on button "Confirm OTP" at bounding box center [989, 479] width 80 height 22
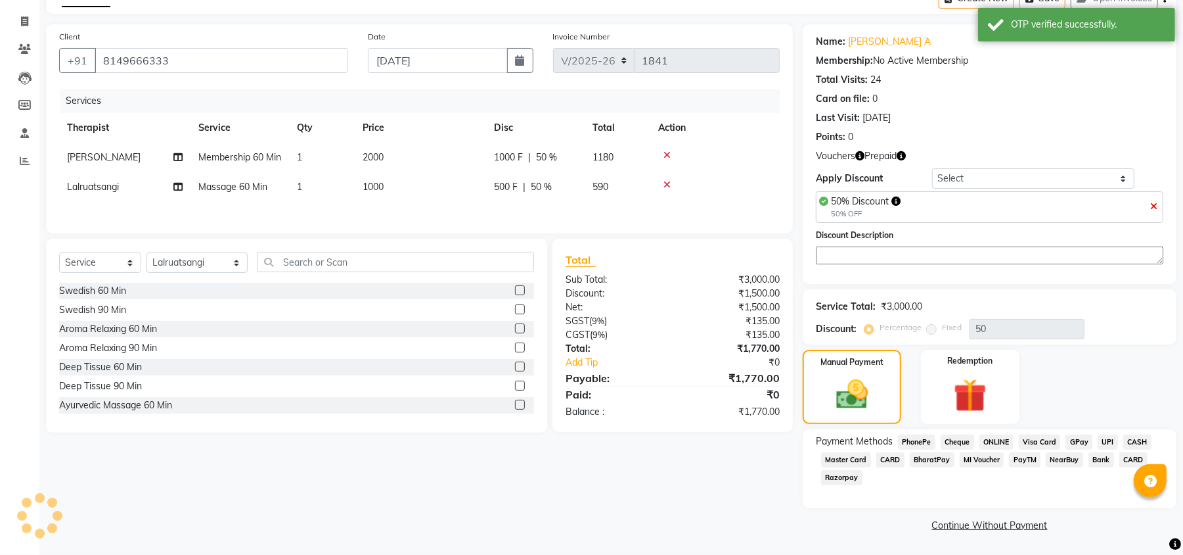
scroll to position [75, 0]
click at [999, 393] on img at bounding box center [970, 395] width 57 height 43
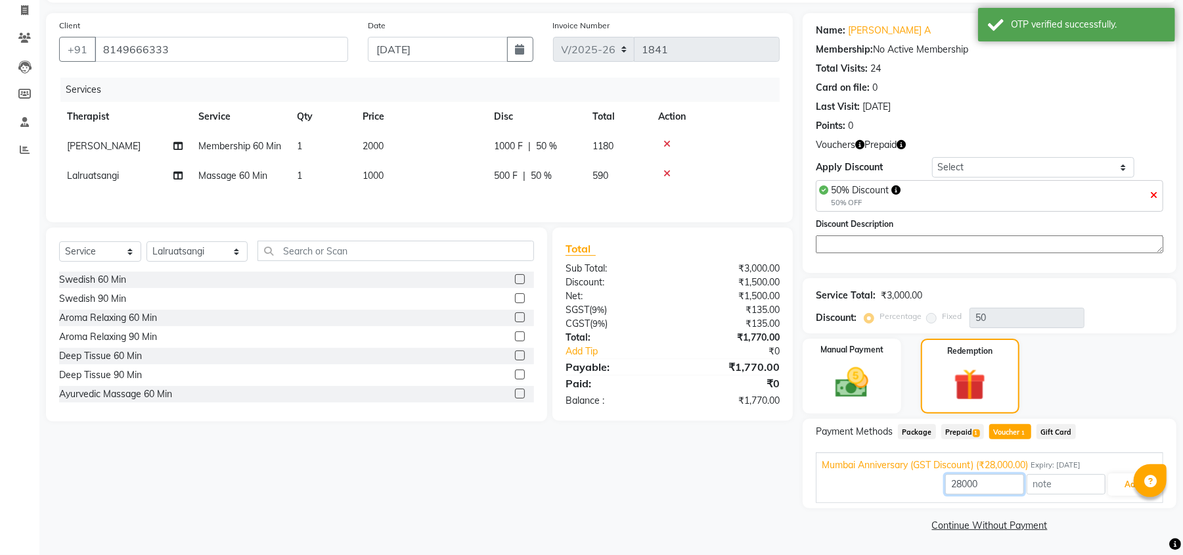
drag, startPoint x: 997, startPoint y: 484, endPoint x: 878, endPoint y: 484, distance: 118.3
click at [878, 484] on div "28000 Add" at bounding box center [990, 484] width 336 height 25
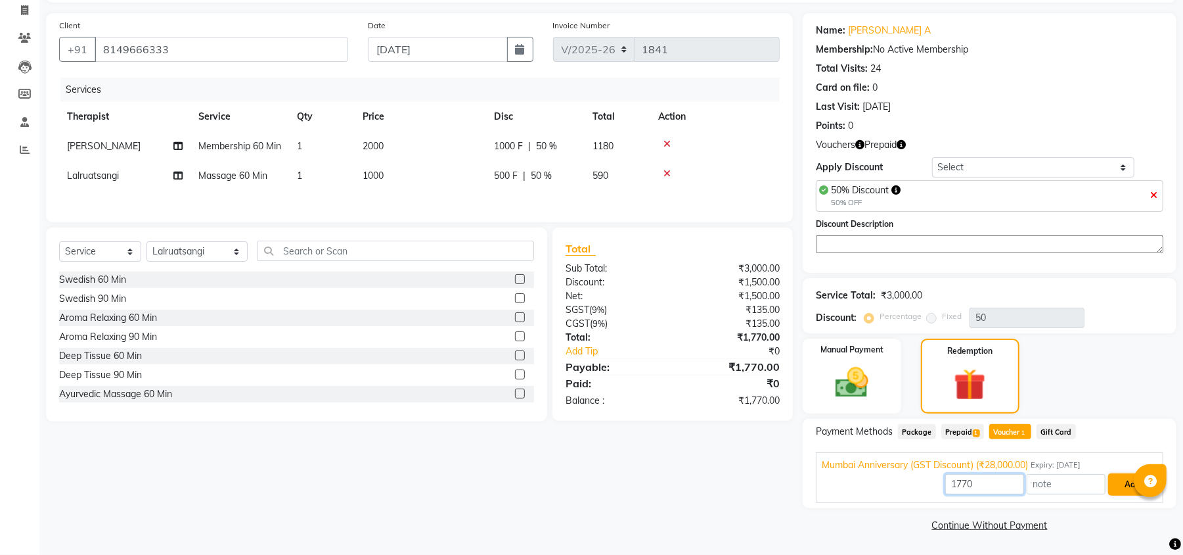
type input "1770"
click at [1118, 484] on button "Add" at bounding box center [1132, 484] width 48 height 22
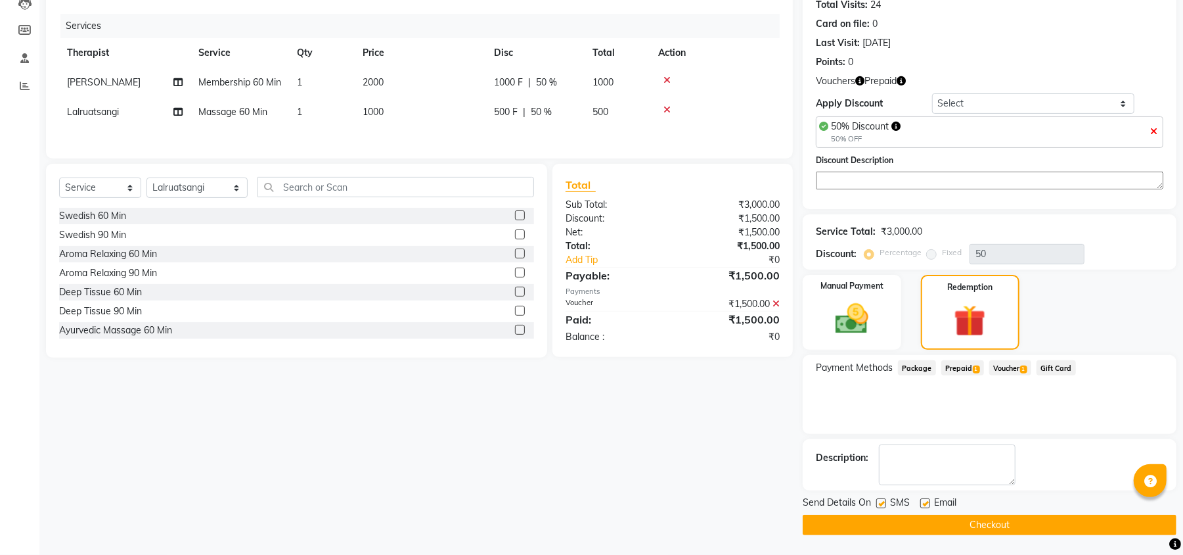
scroll to position [150, 0]
click at [831, 524] on button "Checkout" at bounding box center [990, 524] width 374 height 20
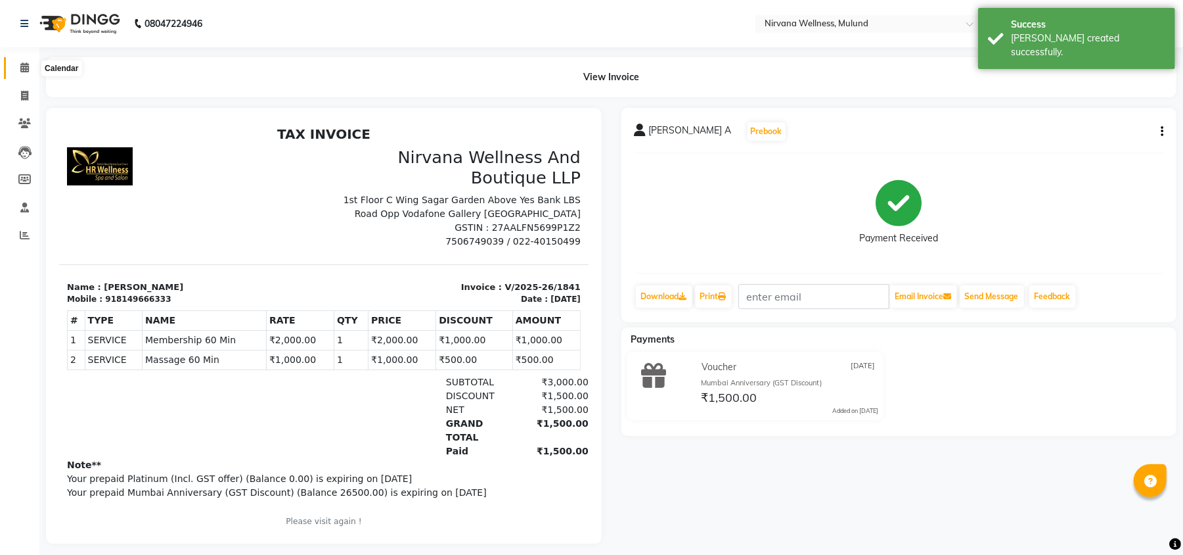
click at [22, 68] on icon at bounding box center [24, 67] width 9 height 10
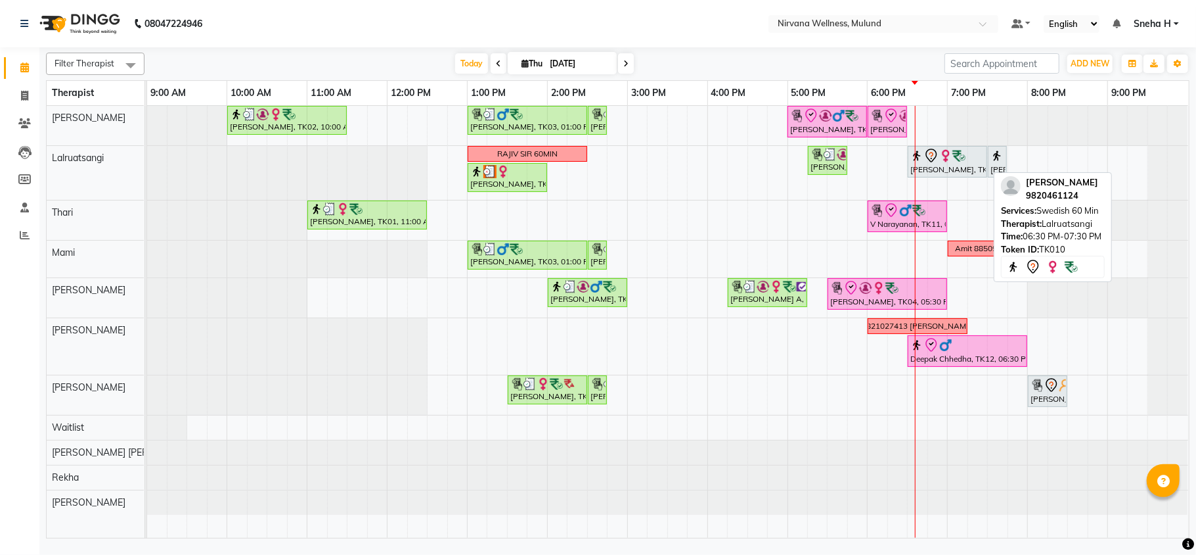
click at [955, 161] on img at bounding box center [959, 155] width 13 height 13
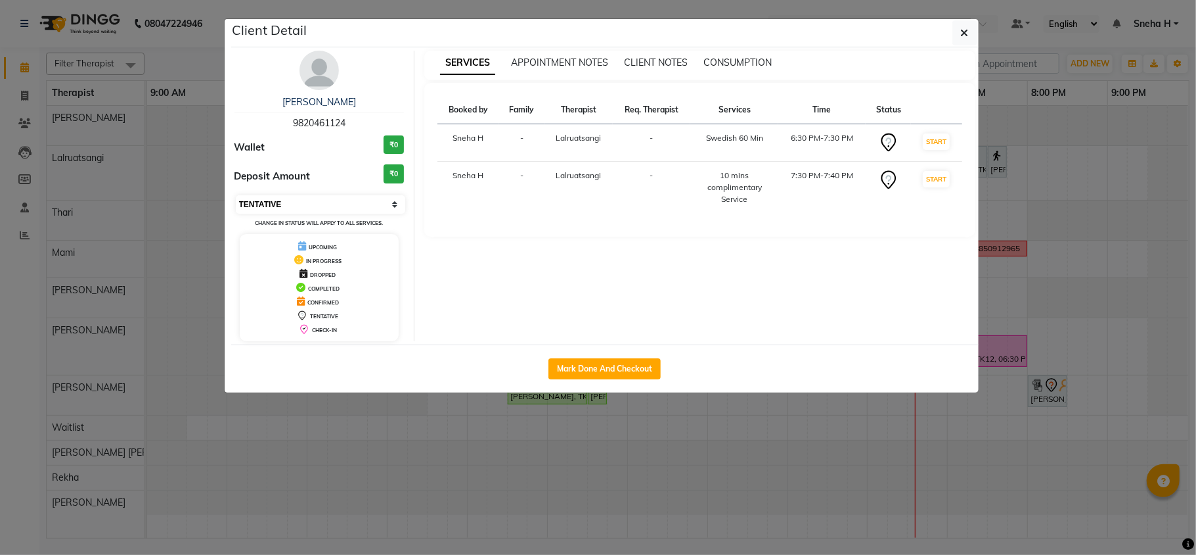
click at [353, 203] on select "Select IN SERVICE CONFIRMED TENTATIVE CHECK IN MARK DONE DROPPED UPCOMING" at bounding box center [321, 204] width 170 height 18
select select "8"
click at [236, 196] on select "Select IN SERVICE CONFIRMED TENTATIVE CHECK IN MARK DONE DROPPED UPCOMING" at bounding box center [321, 204] width 170 height 18
click at [204, 66] on ngb-modal-window "Client Detail [PERSON_NAME] 9820461124 Wallet ₹0 Deposit Amount ₹0 Select IN SE…" at bounding box center [598, 277] width 1196 height 555
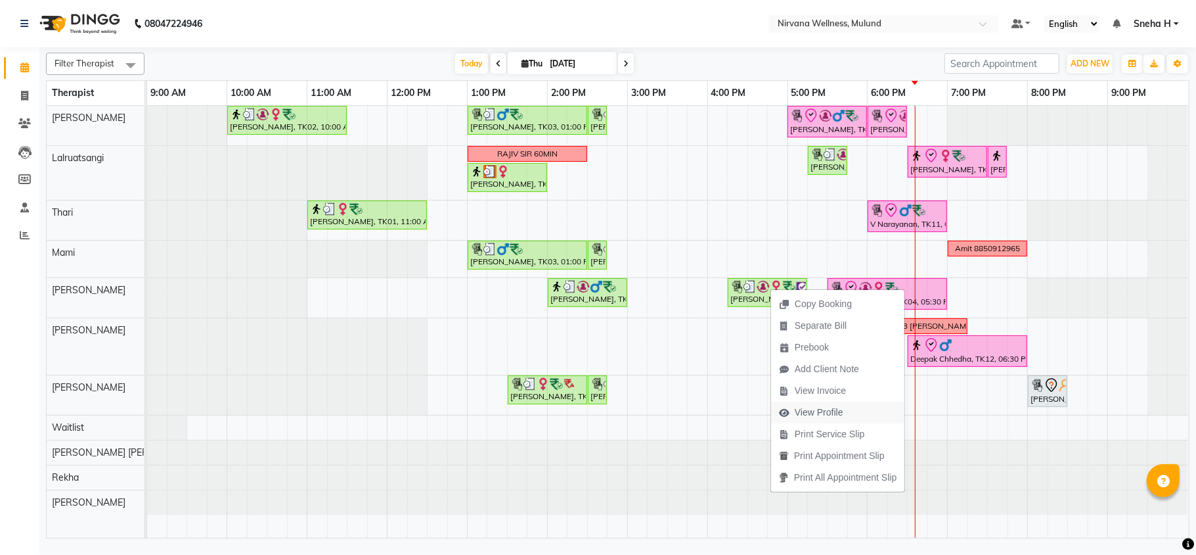
click at [798, 411] on span "View Profile" at bounding box center [819, 412] width 49 height 14
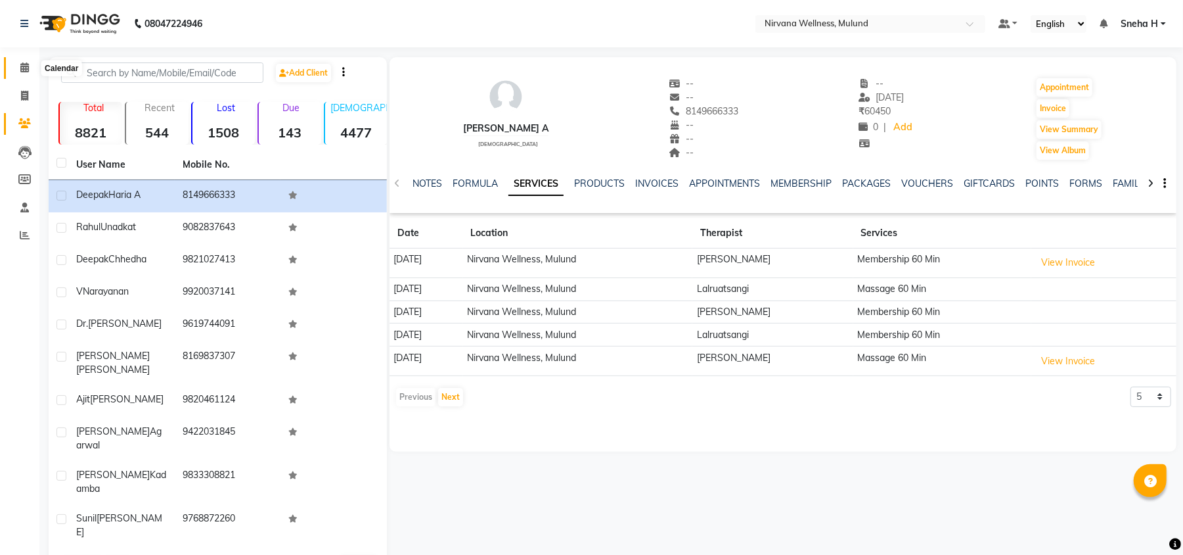
click at [21, 66] on icon at bounding box center [24, 67] width 9 height 10
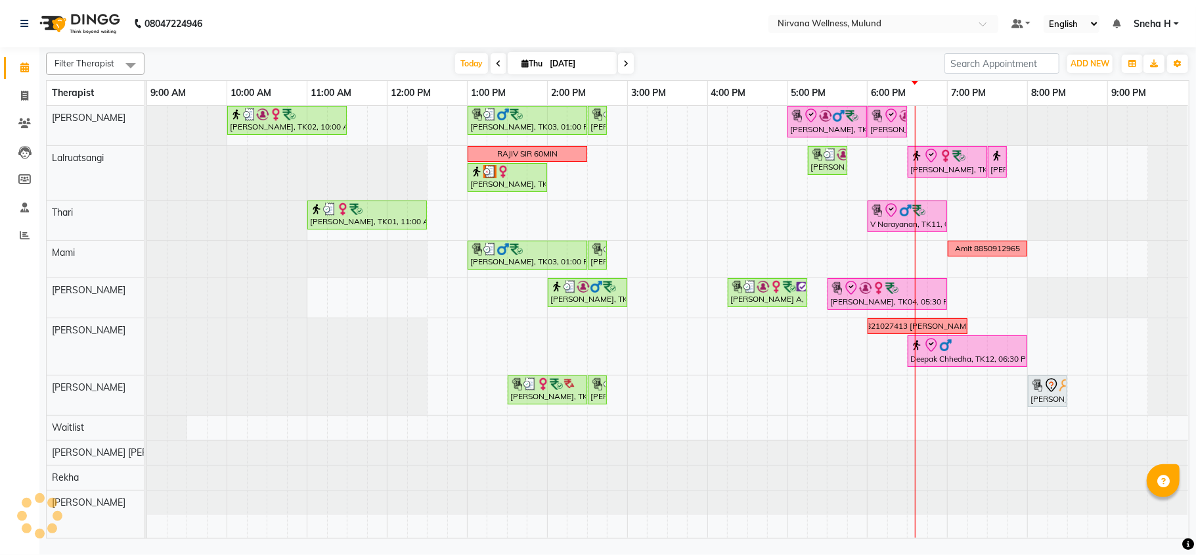
click at [565, 55] on input "[DATE]" at bounding box center [579, 64] width 66 height 20
select select "9"
select select "2025"
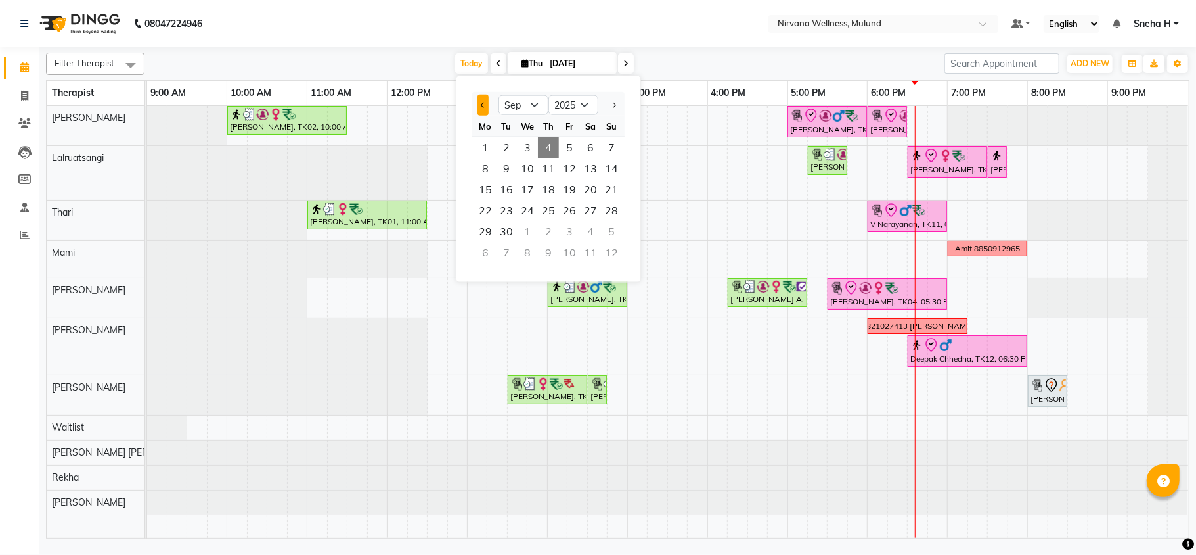
click at [485, 111] on button "Previous month" at bounding box center [483, 105] width 11 height 21
select select "8"
click at [562, 229] on span "29" at bounding box center [569, 231] width 21 height 21
type input "[DATE]"
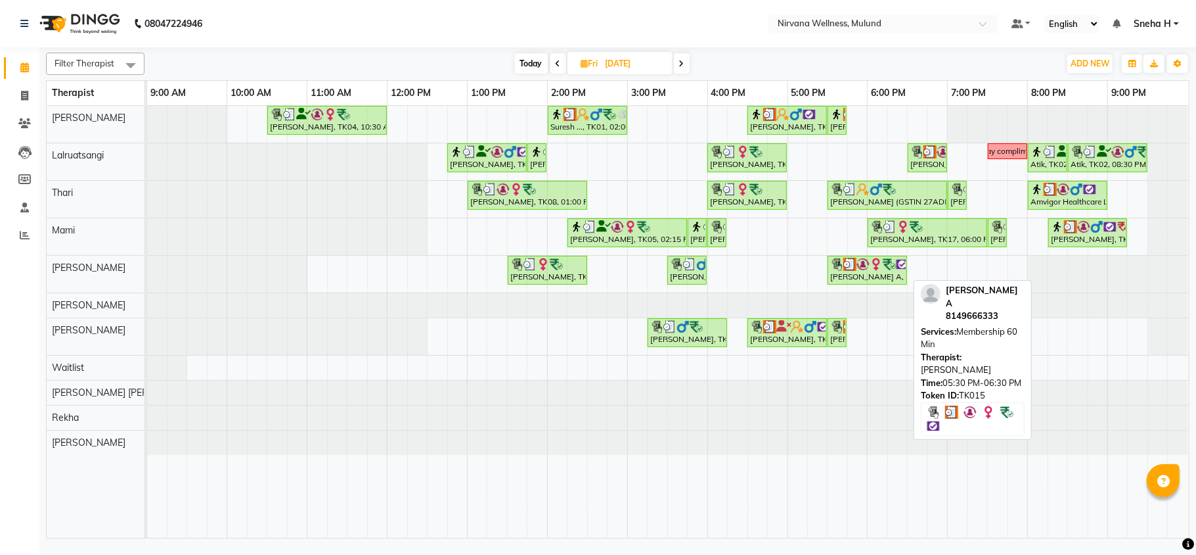
click at [847, 274] on div "[PERSON_NAME] A, TK15, 05:30 PM-06:30 PM, Membership 60 Min" at bounding box center [867, 270] width 77 height 25
select select "3"
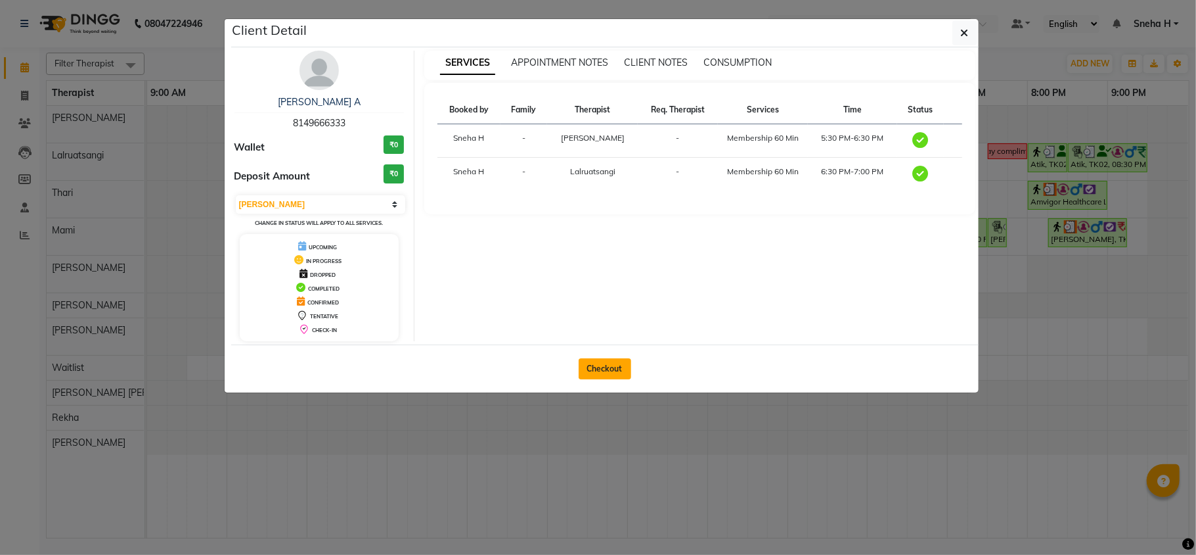
click at [594, 368] on button "Checkout" at bounding box center [605, 368] width 53 height 21
select select "service"
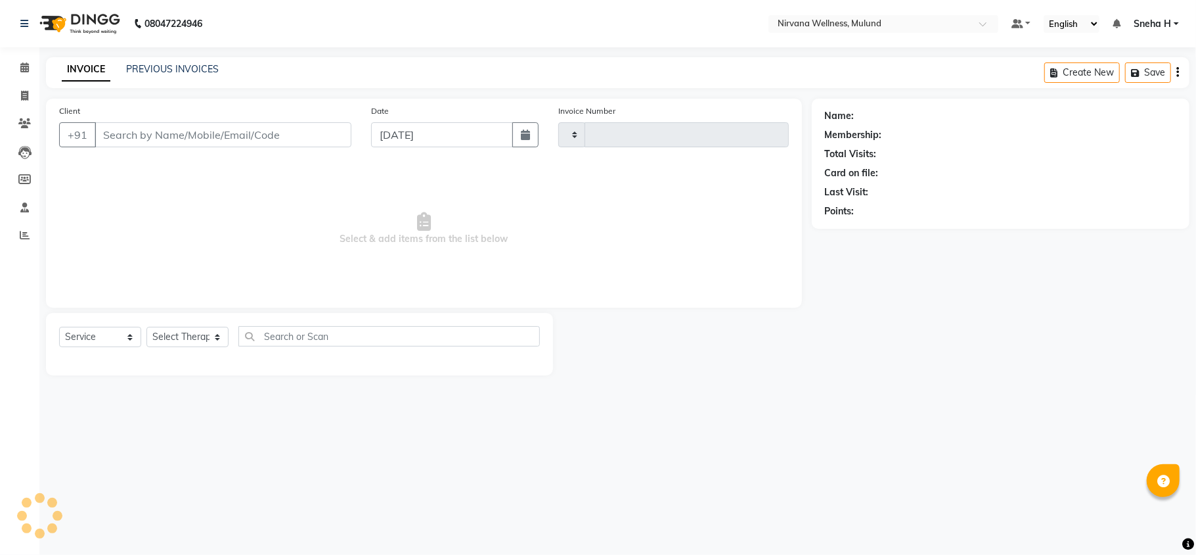
type input "1842"
select select "4890"
type input "8149666333"
type input "[DATE]"
select select "48510"
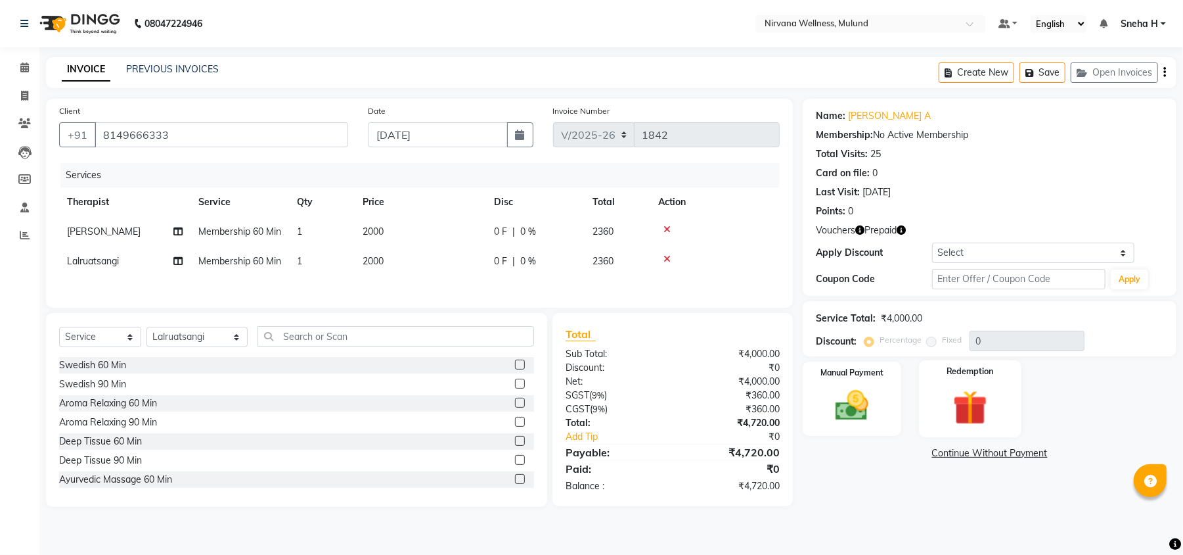
click at [951, 392] on img at bounding box center [970, 407] width 57 height 43
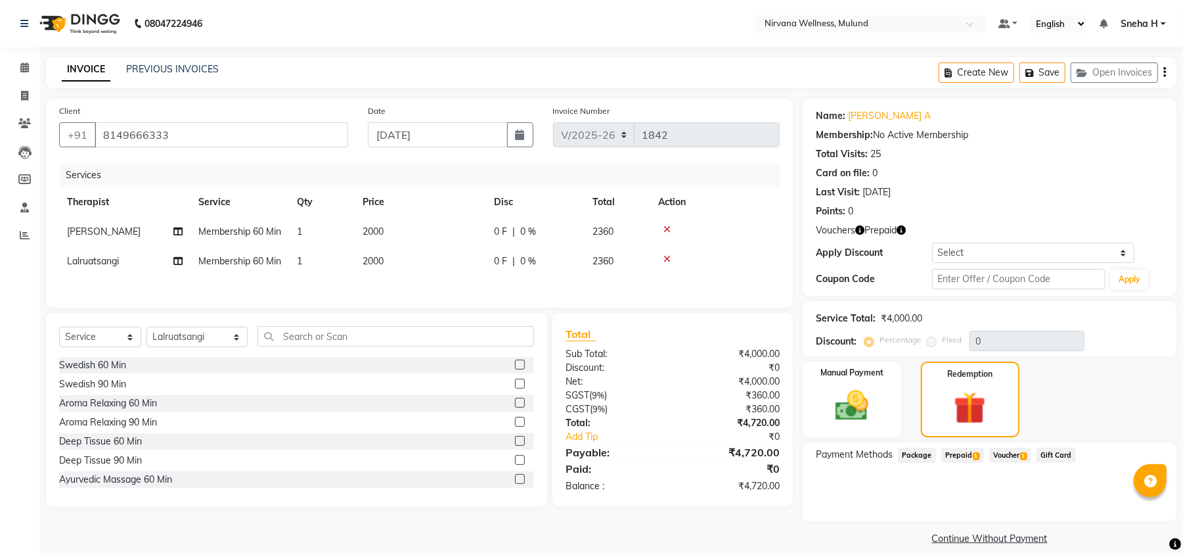
click at [1007, 452] on span "Voucher 1" at bounding box center [1010, 454] width 42 height 15
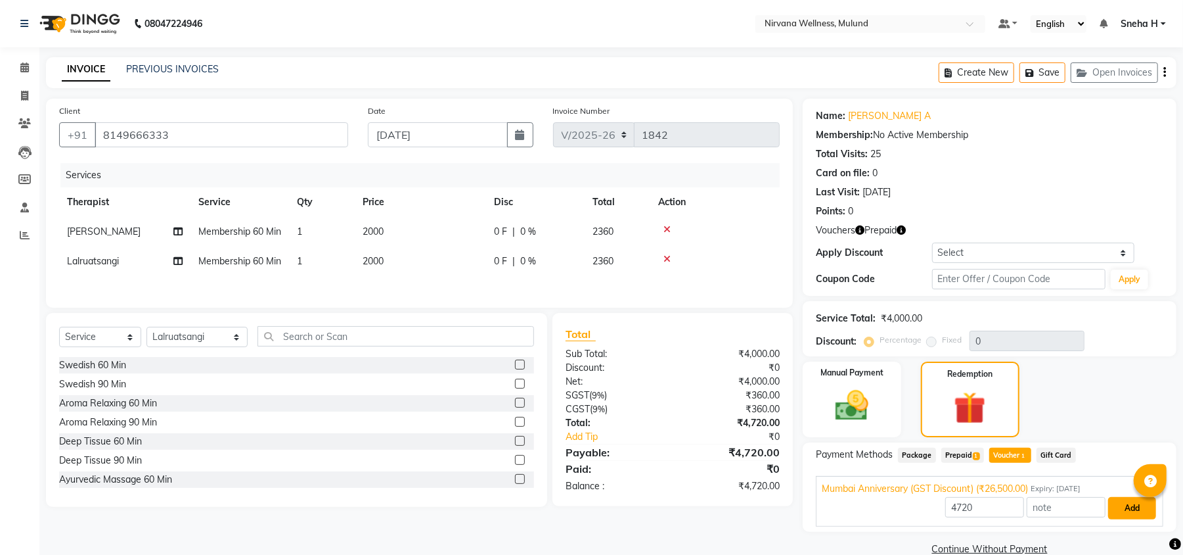
click at [1117, 503] on button "Add" at bounding box center [1132, 508] width 48 height 22
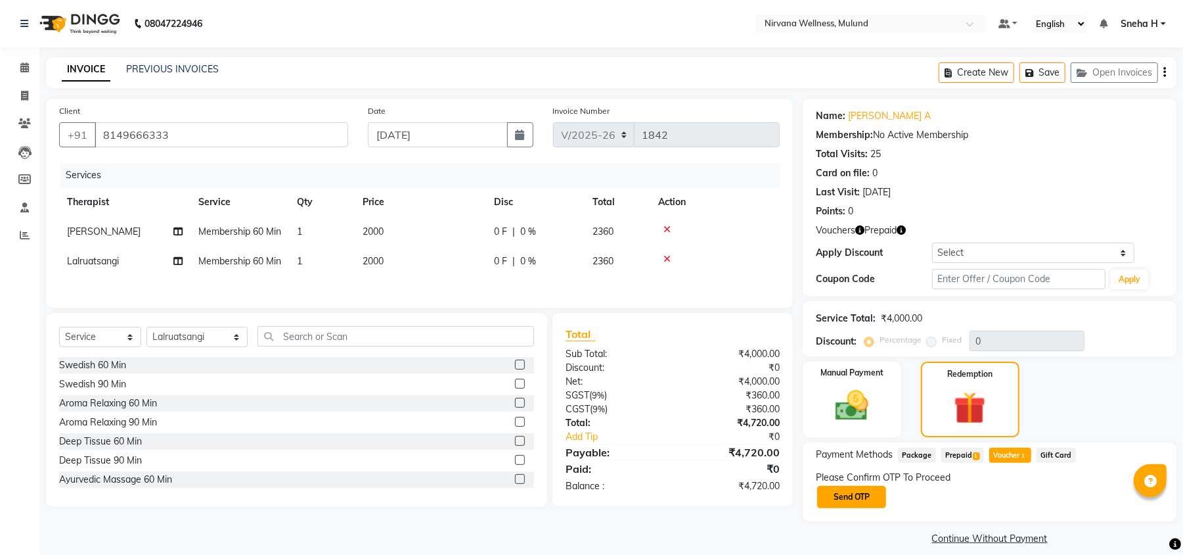
click at [852, 495] on button "Send OTP" at bounding box center [851, 497] width 69 height 22
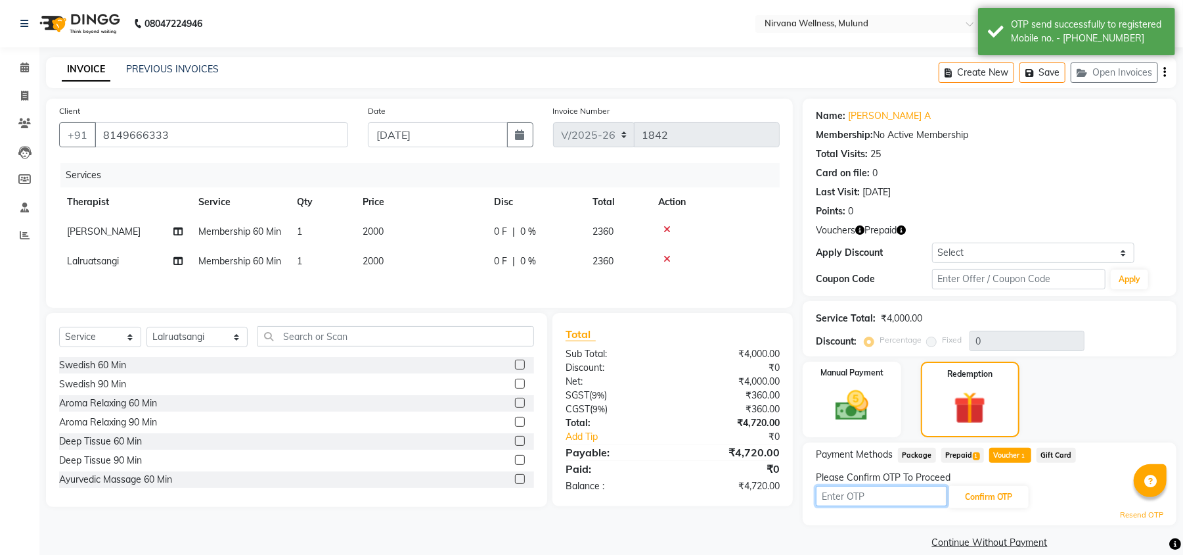
click at [847, 503] on input "text" at bounding box center [881, 496] width 131 height 20
type input "9932"
click at [1063, 271] on input "text" at bounding box center [1018, 279] width 173 height 20
type input "D50%"
click at [1125, 277] on button "Apply" at bounding box center [1129, 279] width 37 height 20
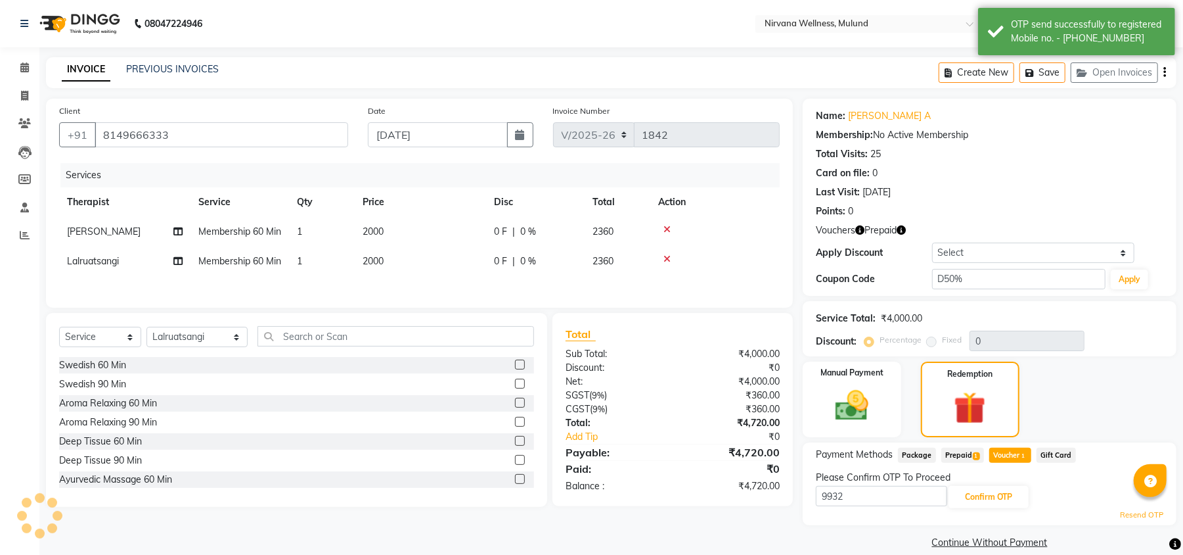
type input "50"
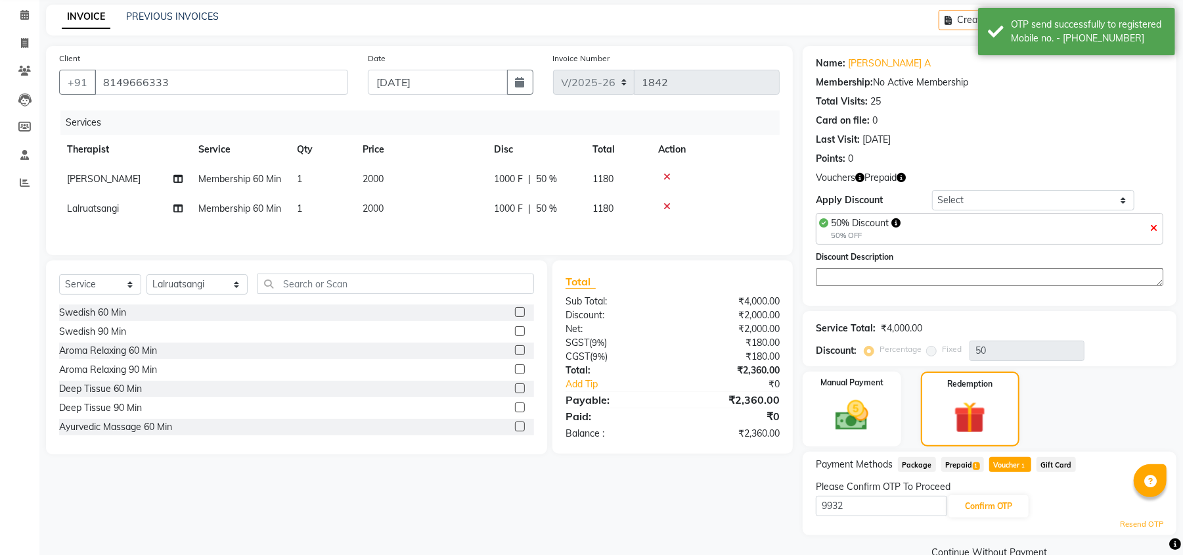
scroll to position [80, 0]
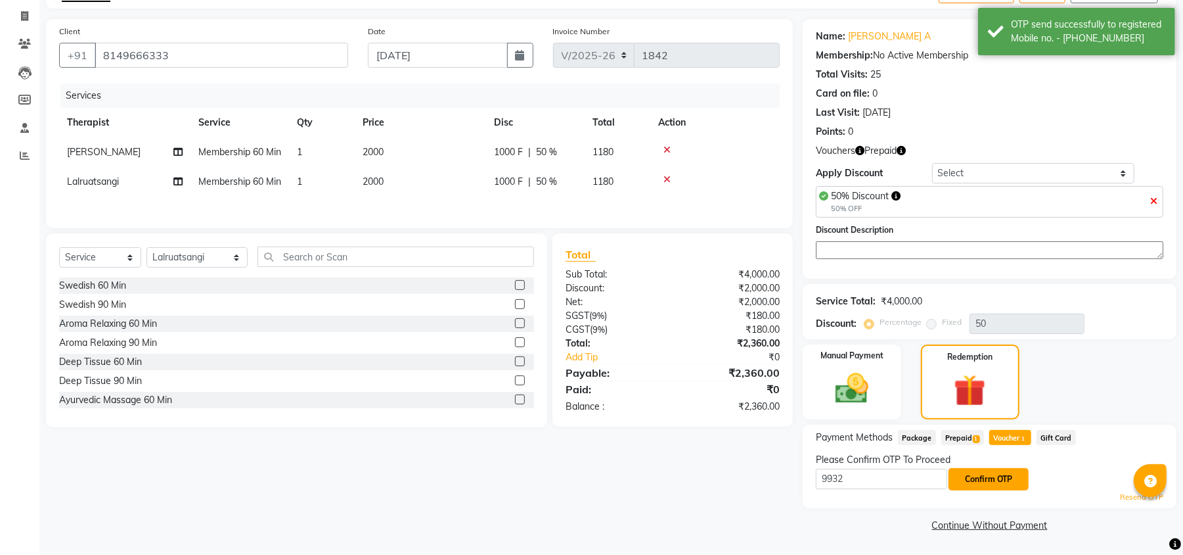
click at [989, 477] on button "Confirm OTP" at bounding box center [989, 479] width 80 height 22
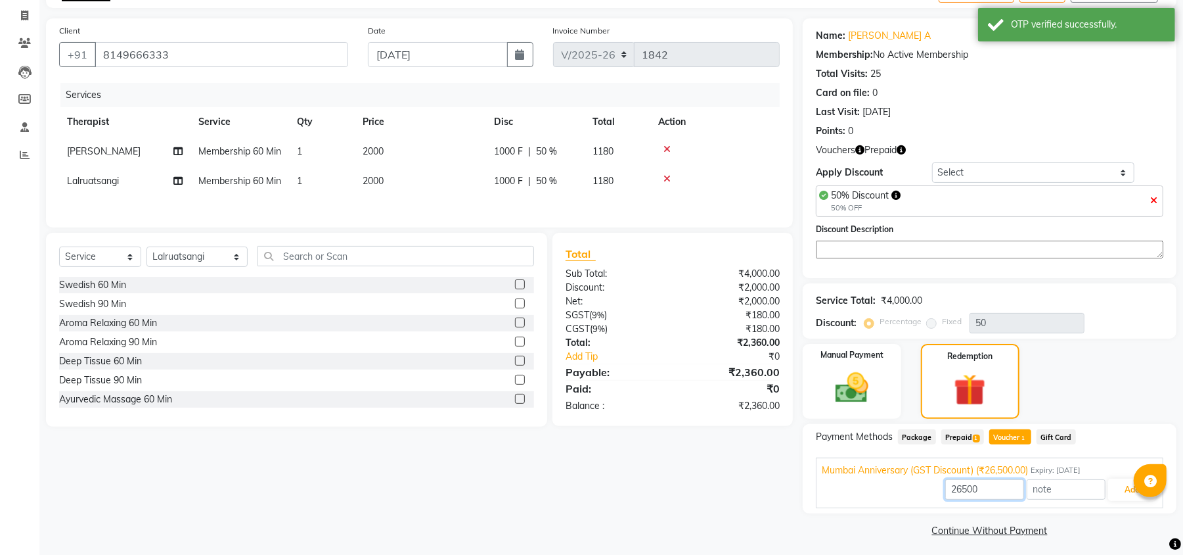
drag, startPoint x: 1005, startPoint y: 488, endPoint x: 905, endPoint y: 488, distance: 100.5
click at [905, 488] on div "26500 Add" at bounding box center [990, 489] width 336 height 25
type input "2360"
click at [214, 187] on span "Membership 60 Min" at bounding box center [239, 181] width 83 height 12
select select "48510"
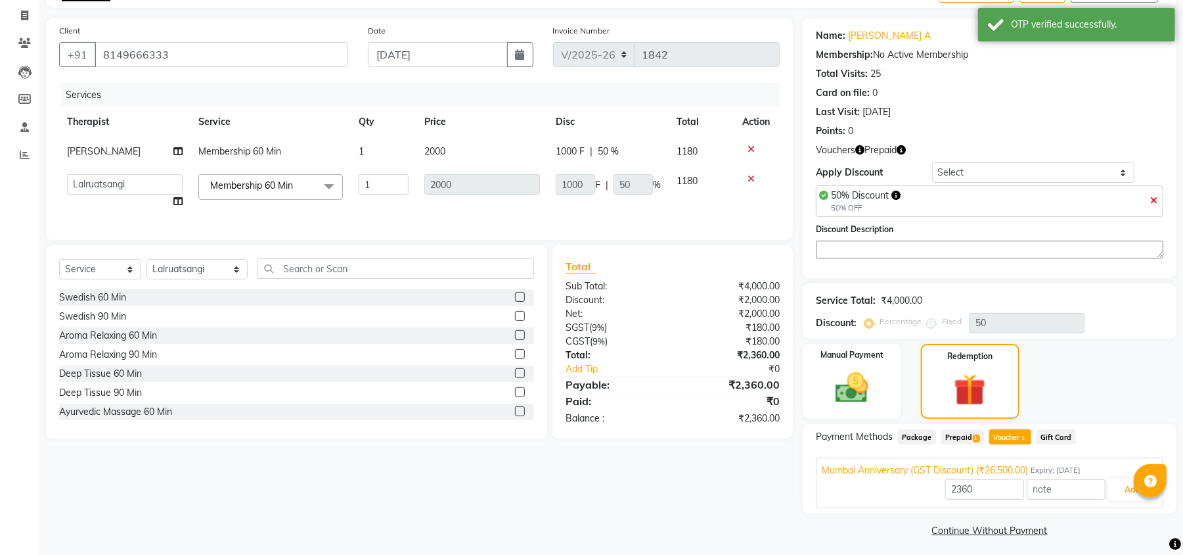
click at [242, 183] on span "Membership 60 Min" at bounding box center [251, 185] width 83 height 12
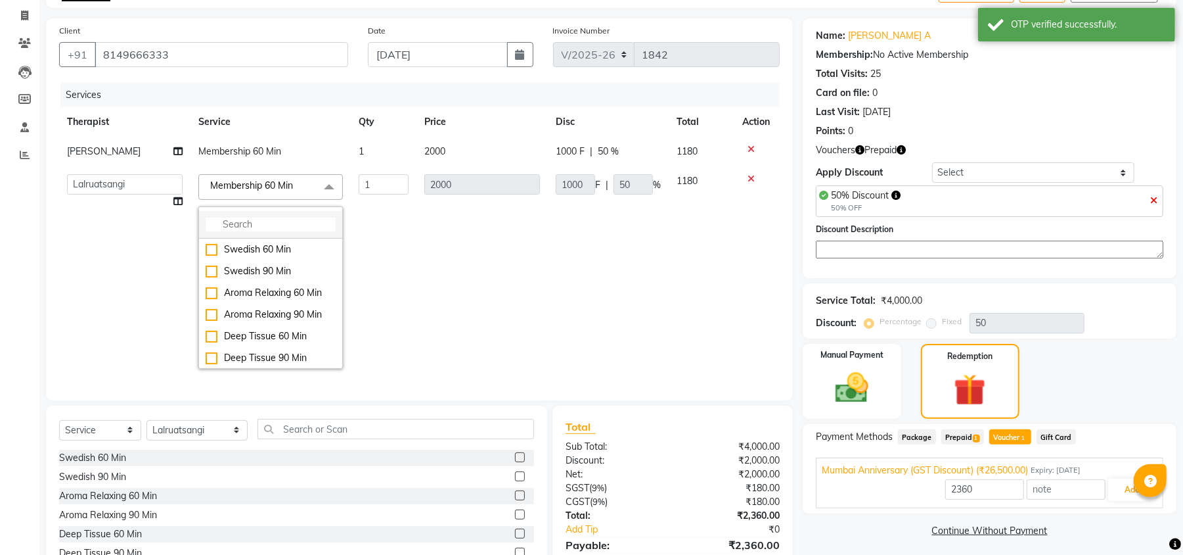
click at [255, 219] on input "multiselect-search" at bounding box center [271, 224] width 130 height 14
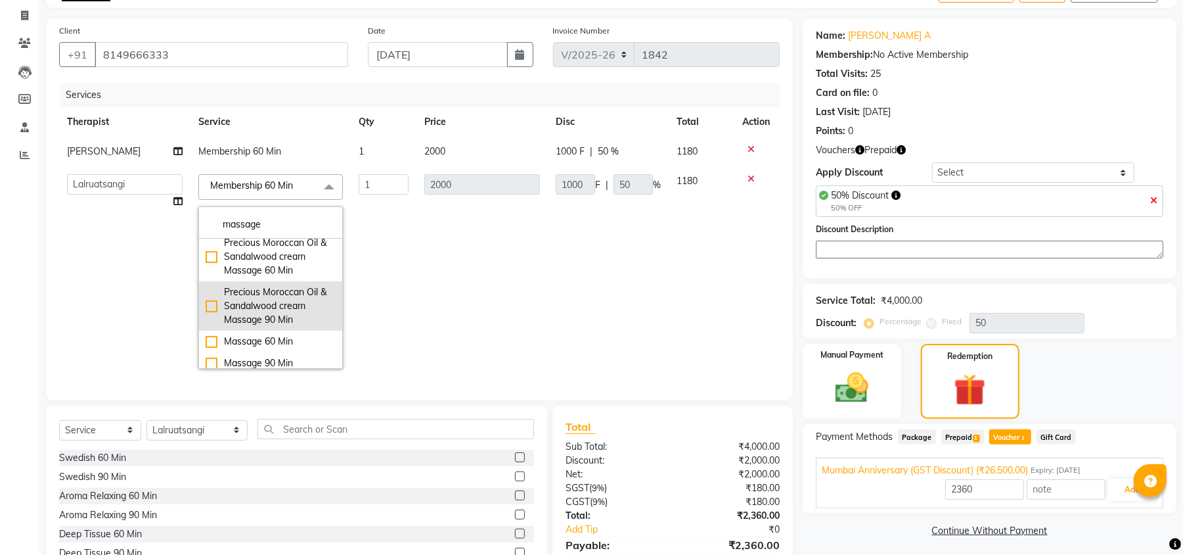
scroll to position [350, 0]
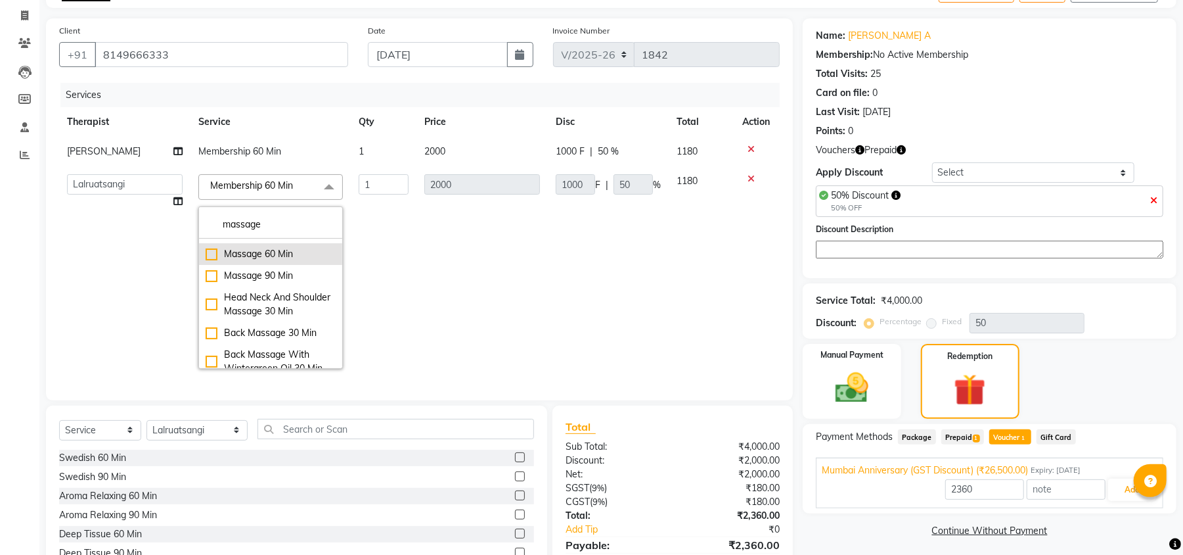
type input "massage"
click at [261, 261] on div "Massage 60 Min" at bounding box center [271, 254] width 130 height 14
type input "26500"
checkbox input "true"
type input "1000"
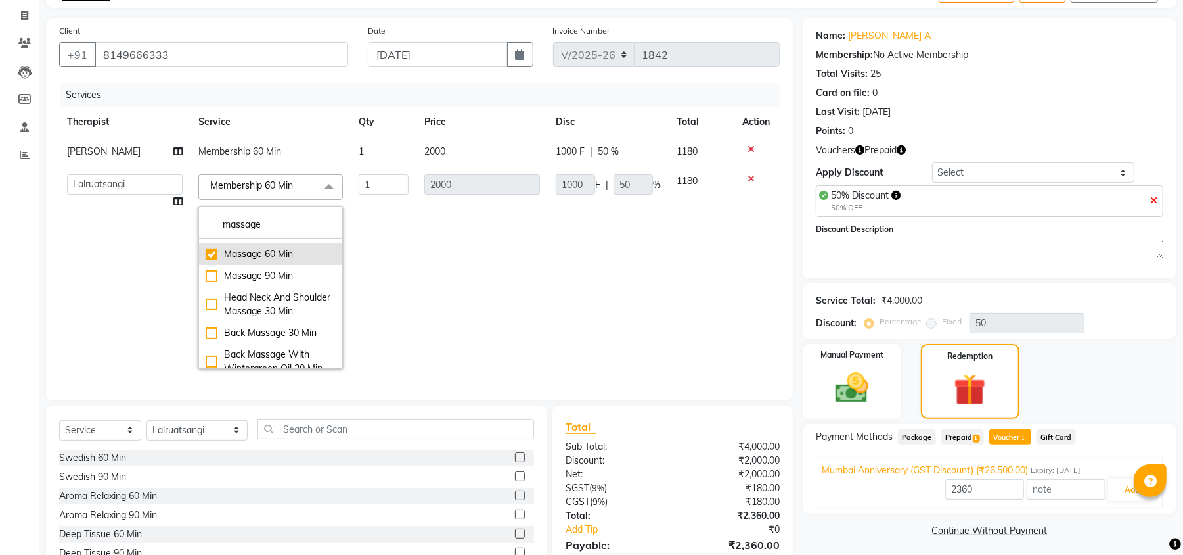
type input "500"
click at [385, 187] on input "1" at bounding box center [384, 184] width 50 height 20
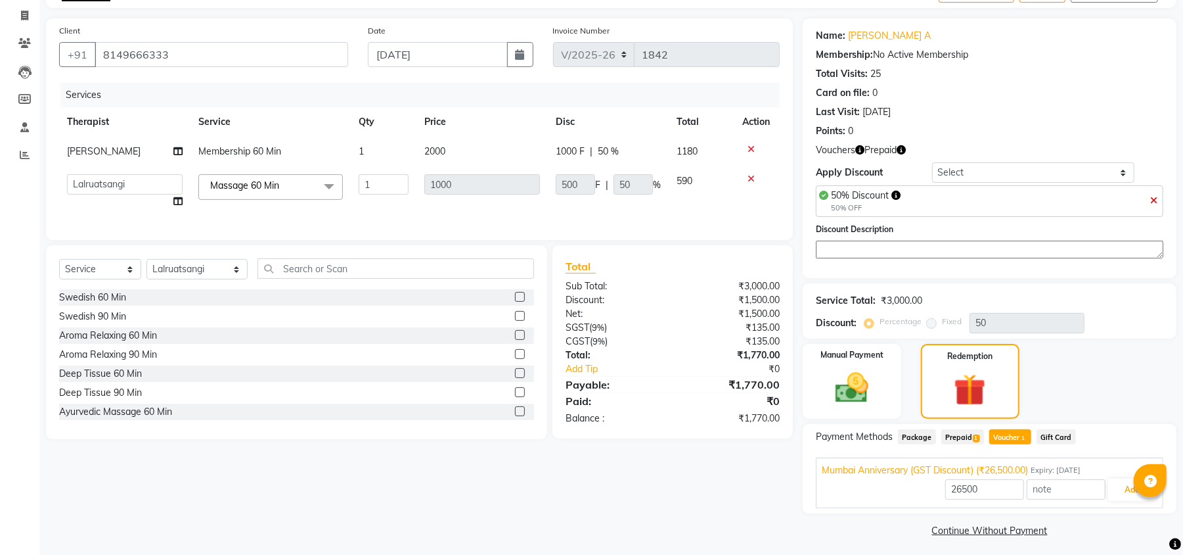
click at [380, 217] on div "Services Therapist Service Qty Price Disc Total Action [PERSON_NAME] Nayak Memb…" at bounding box center [419, 155] width 721 height 144
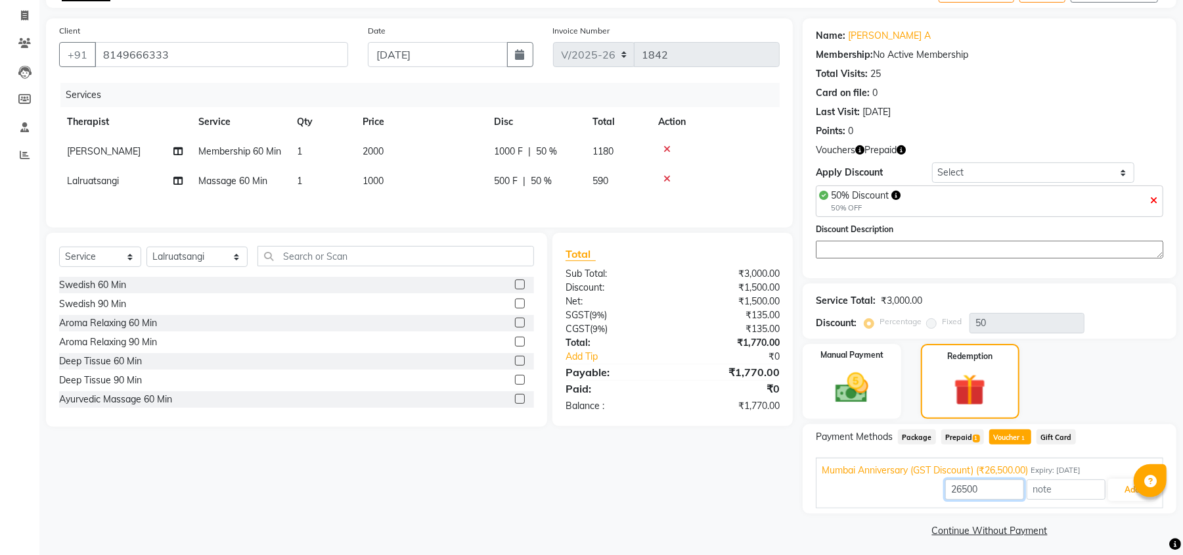
drag, startPoint x: 1023, startPoint y: 491, endPoint x: 895, endPoint y: 491, distance: 128.1
click at [895, 491] on div "26500 Add" at bounding box center [990, 489] width 336 height 25
type input "1770"
click at [1123, 489] on button "Add" at bounding box center [1132, 489] width 48 height 22
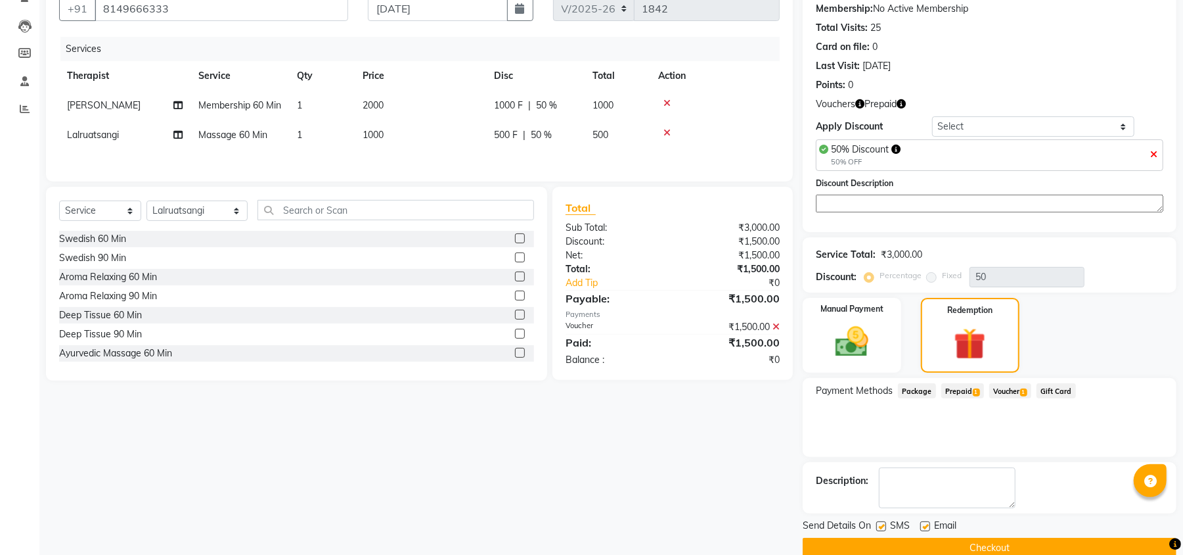
scroll to position [150, 0]
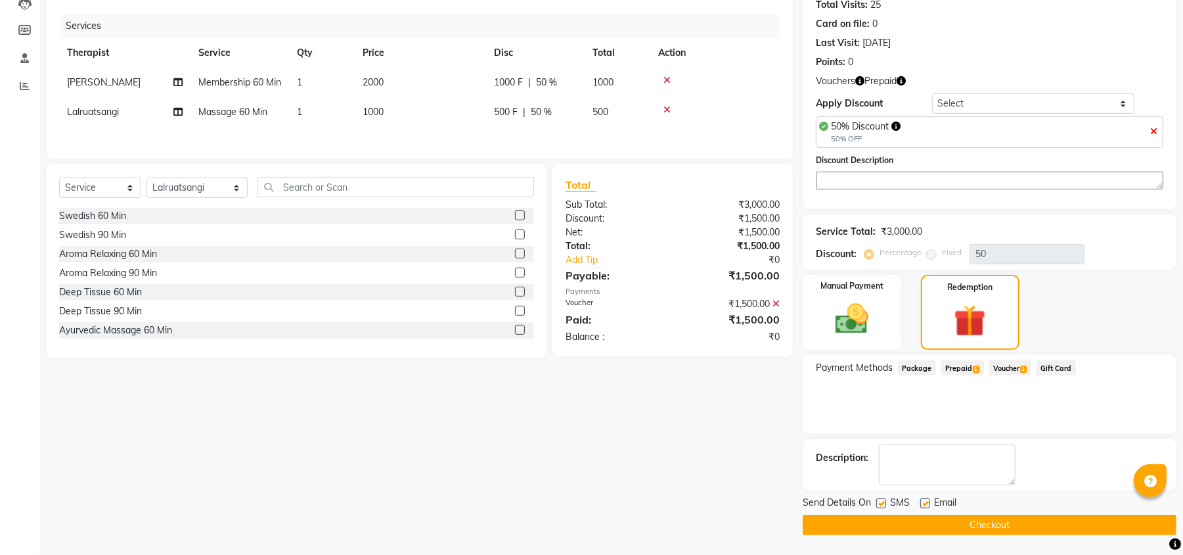
click at [883, 524] on button "Checkout" at bounding box center [990, 524] width 374 height 20
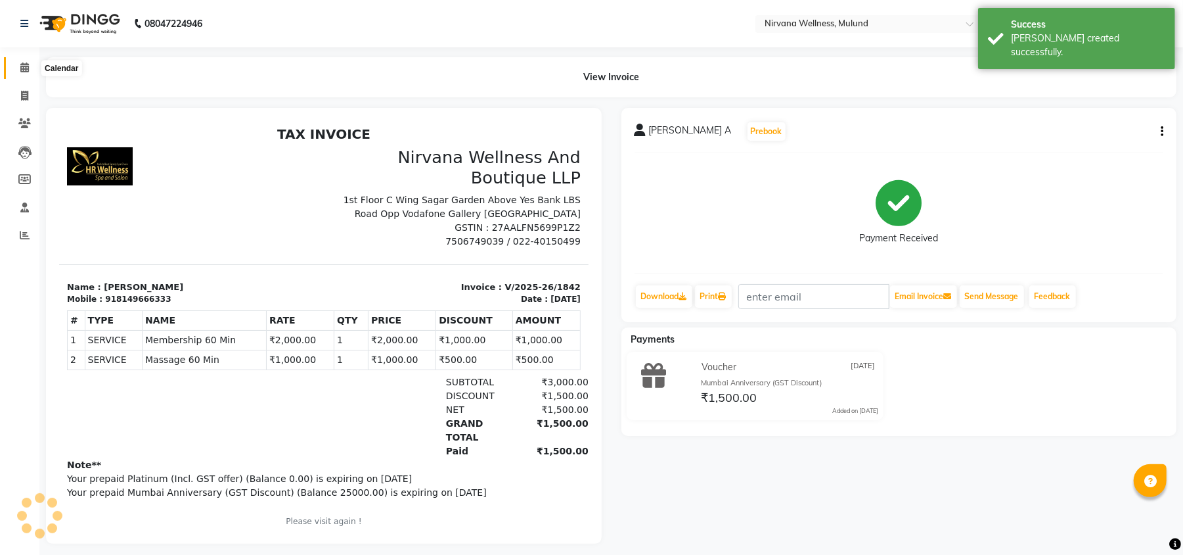
click at [20, 68] on icon at bounding box center [24, 67] width 9 height 10
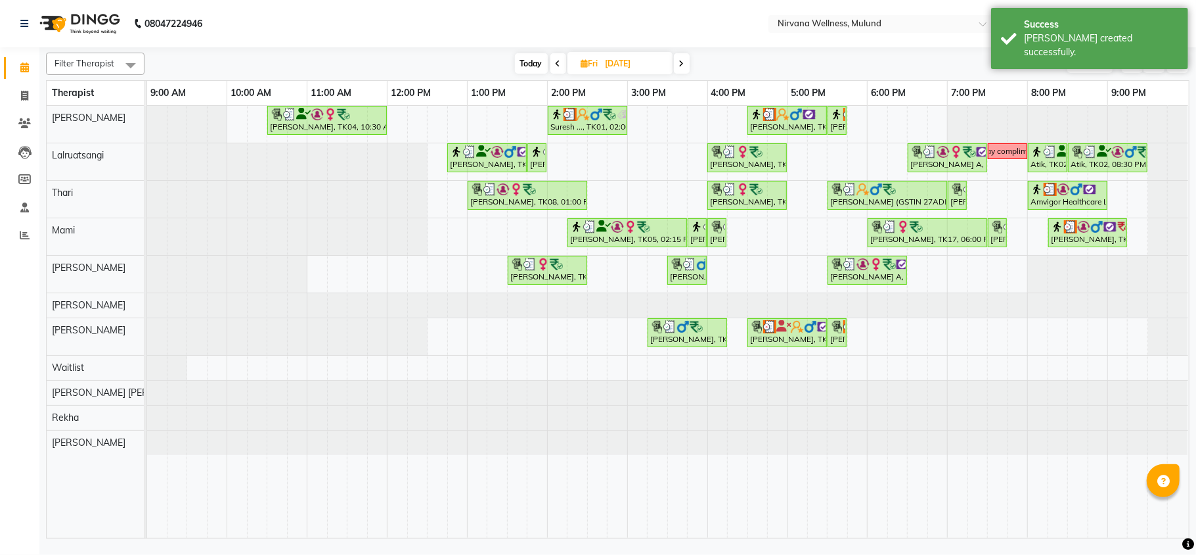
click at [532, 63] on span "Today" at bounding box center [531, 63] width 33 height 20
type input "[DATE]"
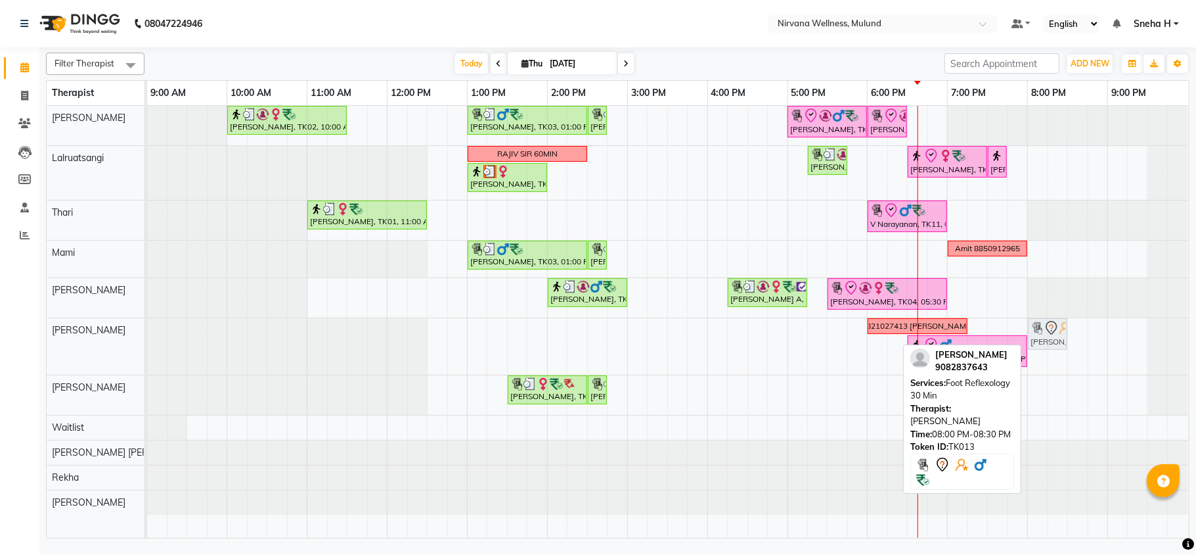
drag, startPoint x: 1049, startPoint y: 399, endPoint x: 1050, endPoint y: 363, distance: 36.8
click at [1050, 363] on div "[PERSON_NAME], TK02, 10:00 AM-11:30 AM, Massage 90 Min Ganesh Pai, TK03, 01:00 …" at bounding box center [668, 322] width 1042 height 432
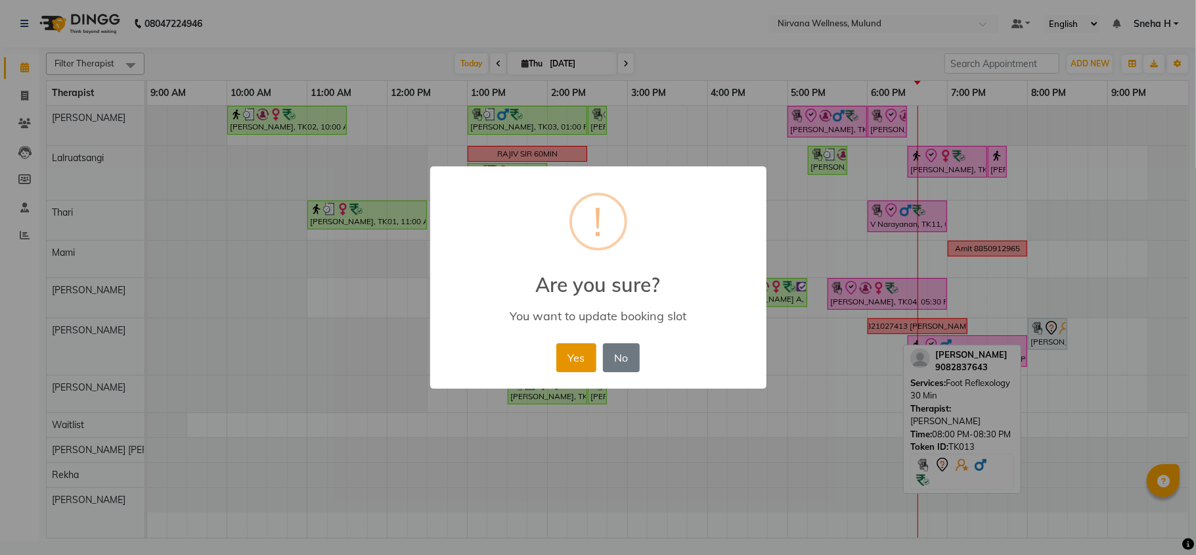
click at [572, 355] on button "Yes" at bounding box center [577, 357] width 40 height 29
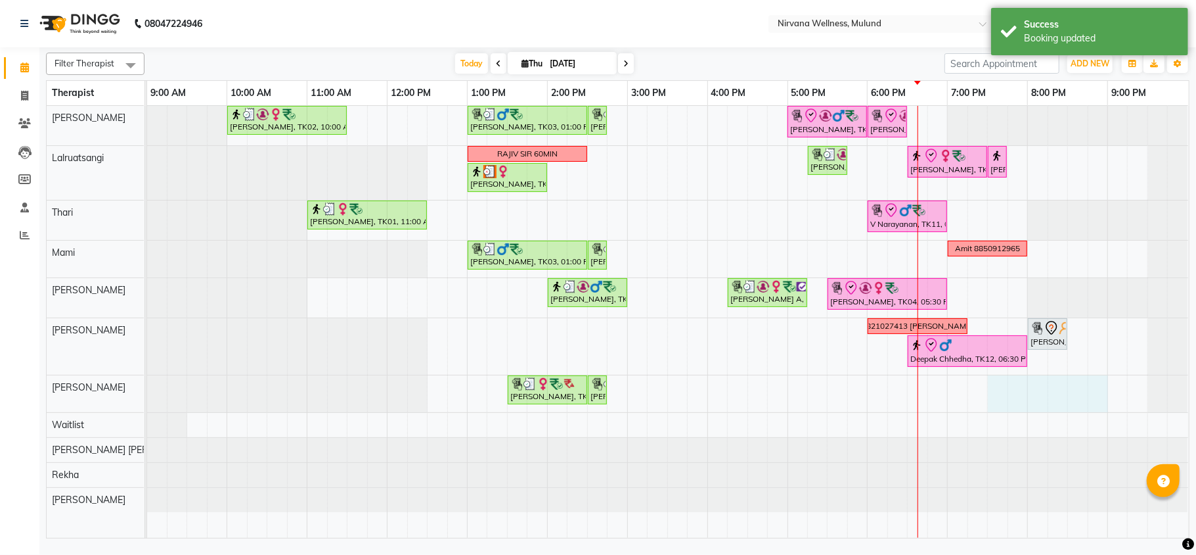
drag, startPoint x: 992, startPoint y: 388, endPoint x: 1091, endPoint y: 390, distance: 98.6
click at [1097, 392] on div "[PERSON_NAME], TK02, 10:00 AM-11:30 AM, Massage 90 Min Ganesh Pai, TK03, 01:00 …" at bounding box center [668, 322] width 1042 height 432
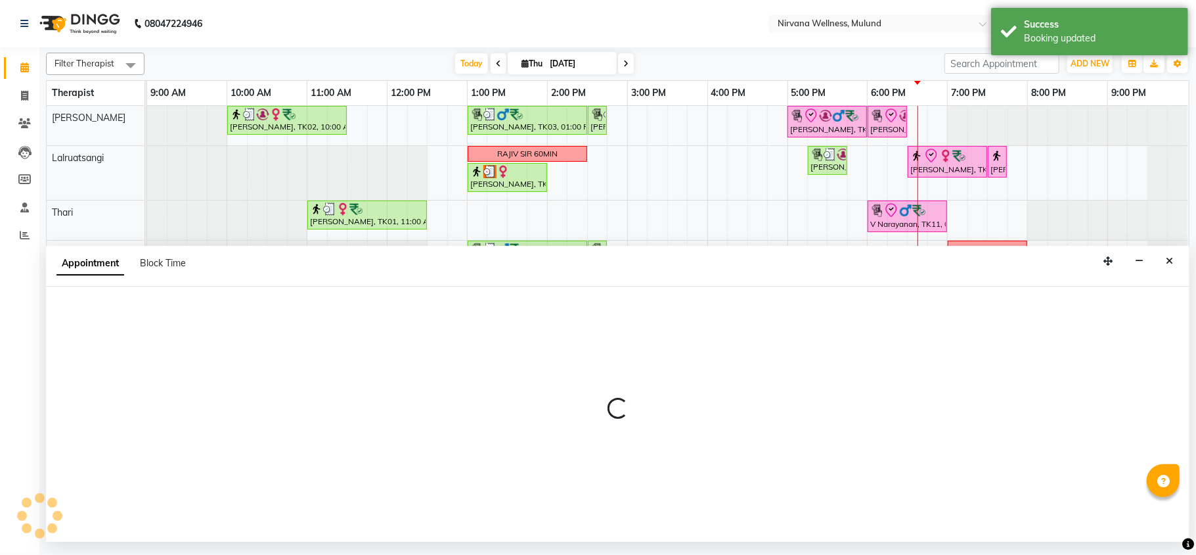
select select "35614"
select select "1170"
select select "tentative"
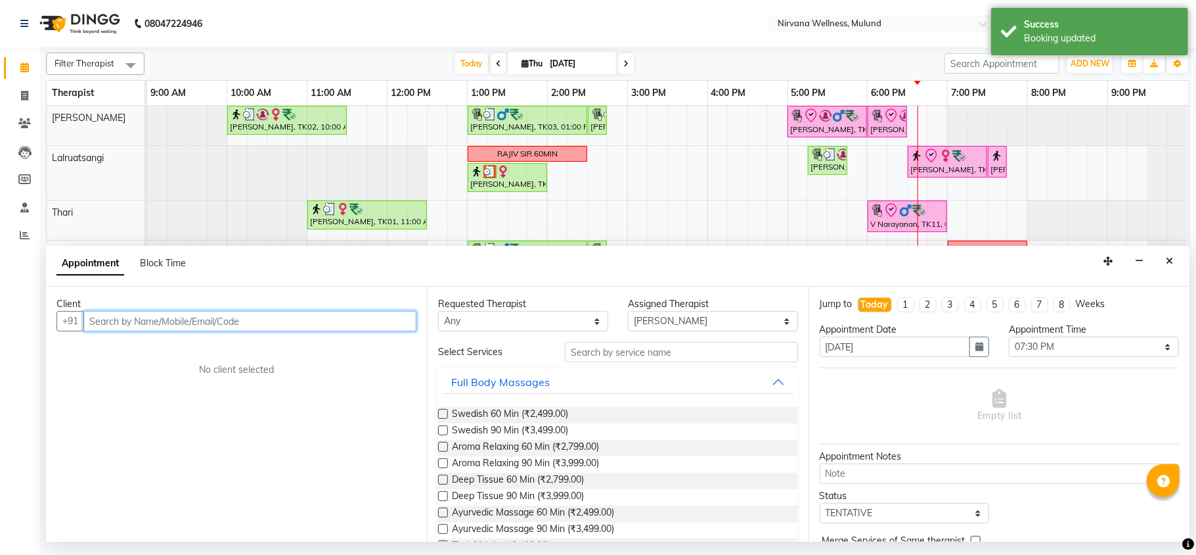
click at [135, 327] on input "text" at bounding box center [249, 321] width 333 height 20
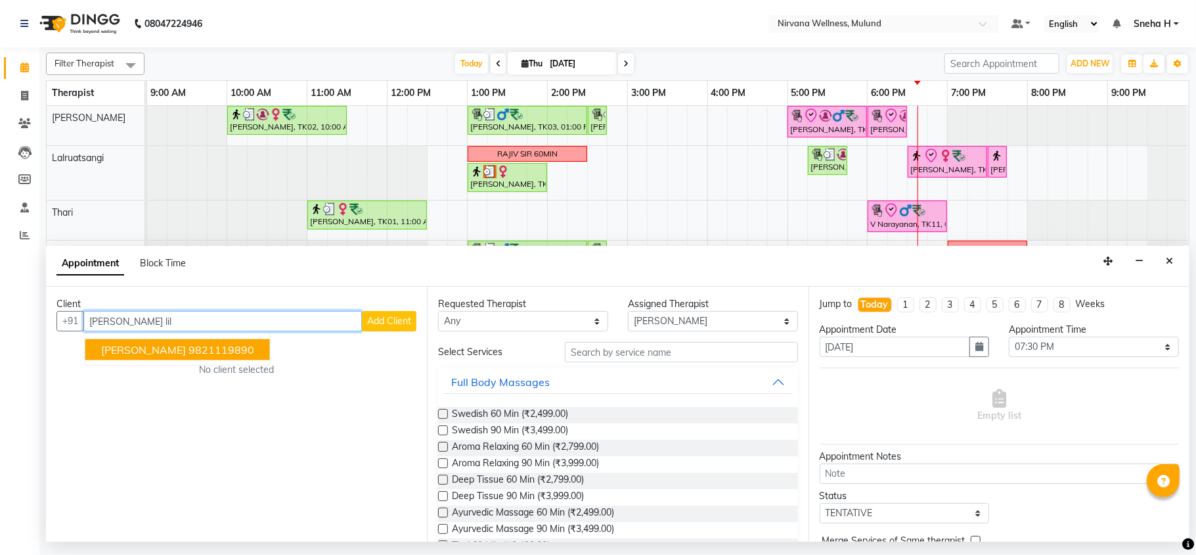
click at [189, 346] on ngb-highlight "9821119890" at bounding box center [222, 349] width 66 height 13
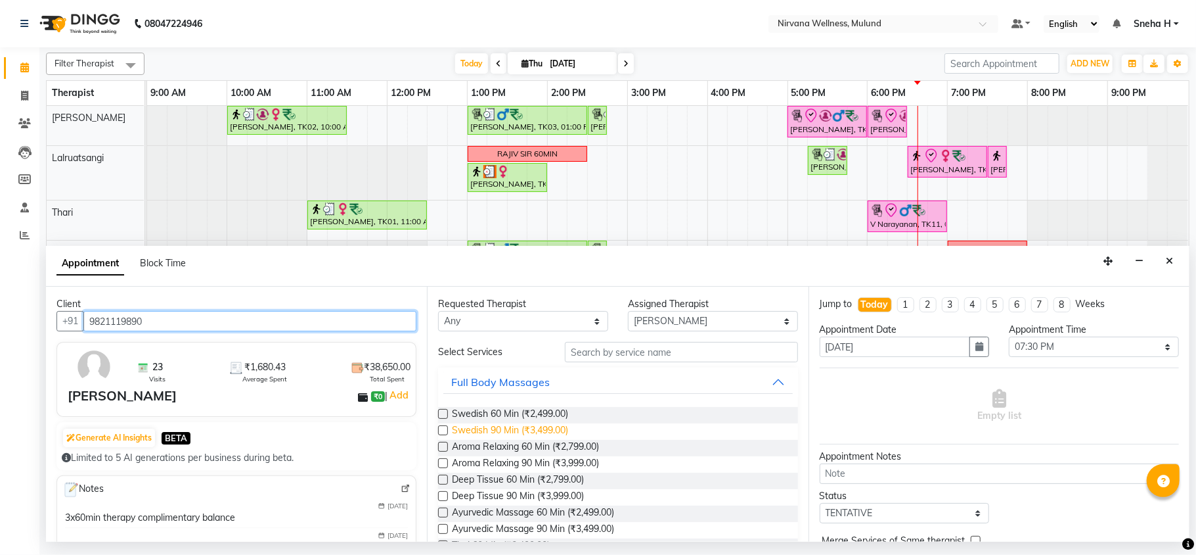
type input "9821119890"
click at [548, 426] on span "Swedish 90 Min (₹3,499.00)" at bounding box center [510, 431] width 116 height 16
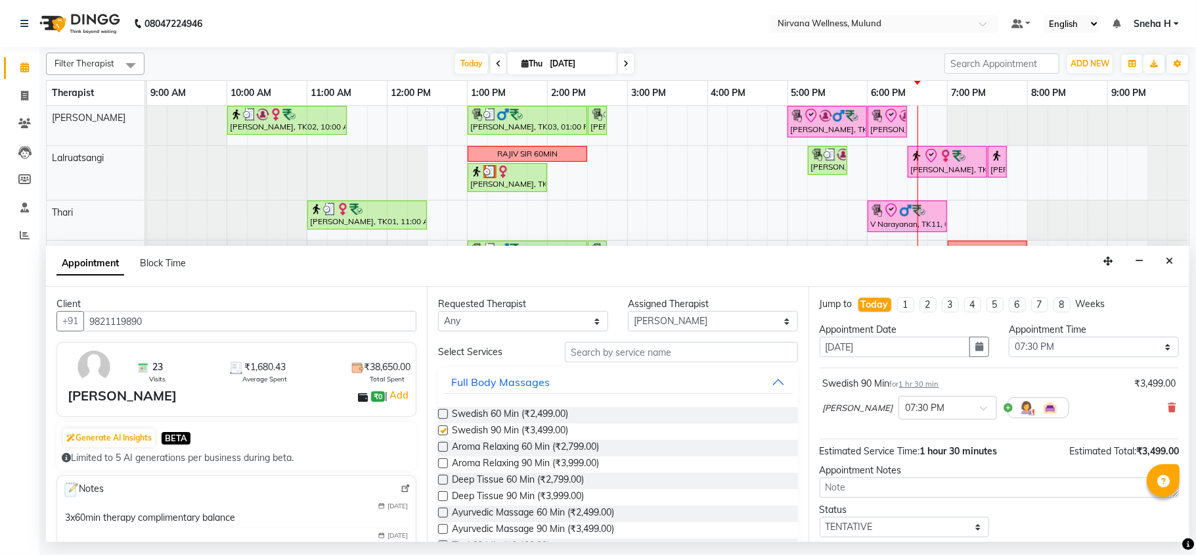
checkbox input "false"
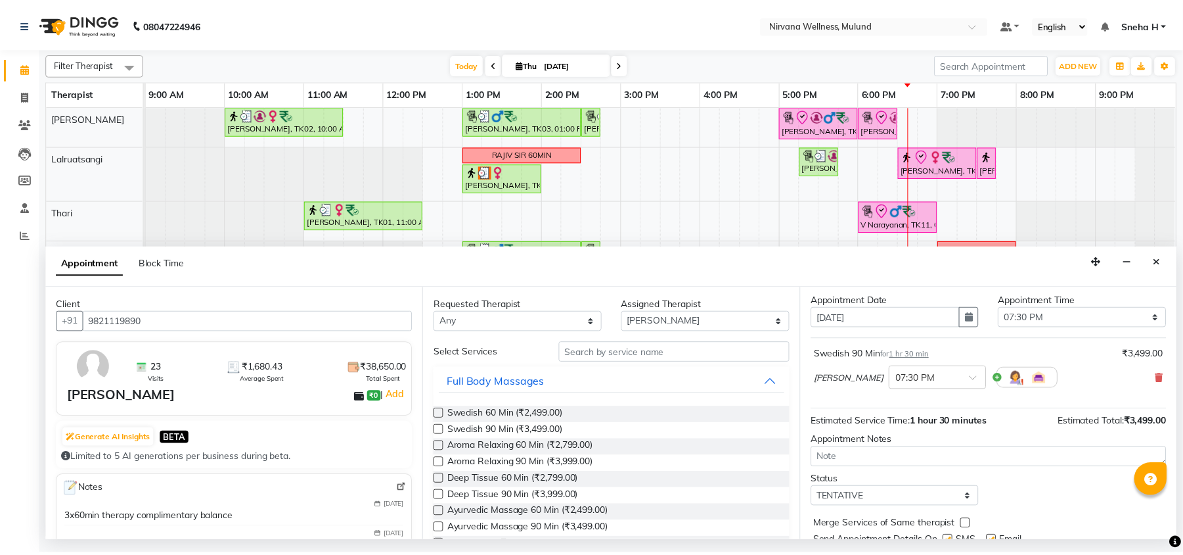
scroll to position [80, 0]
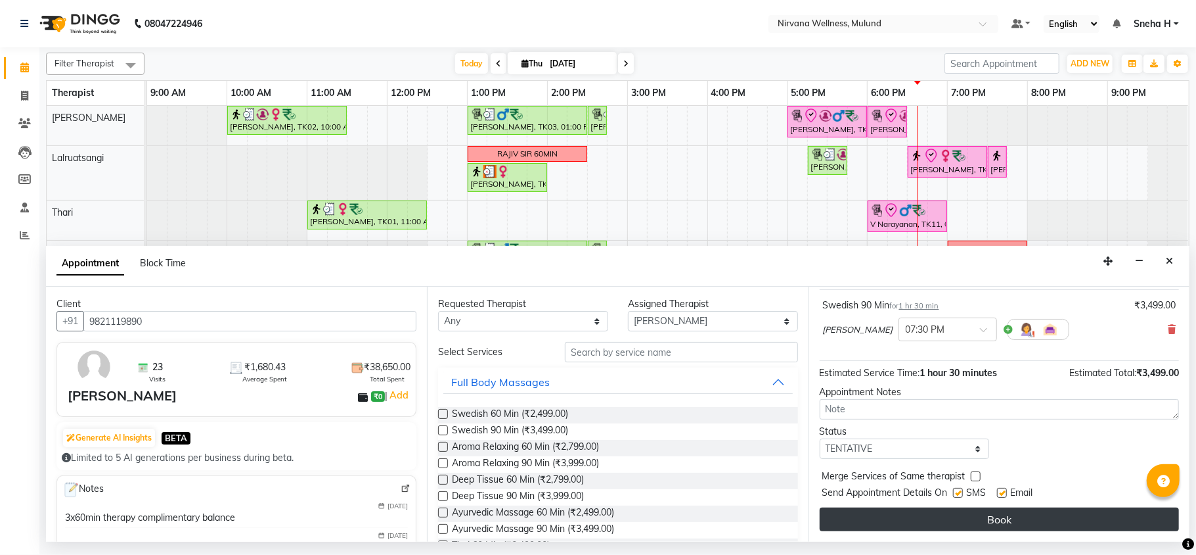
click at [913, 526] on button "Book" at bounding box center [999, 519] width 359 height 24
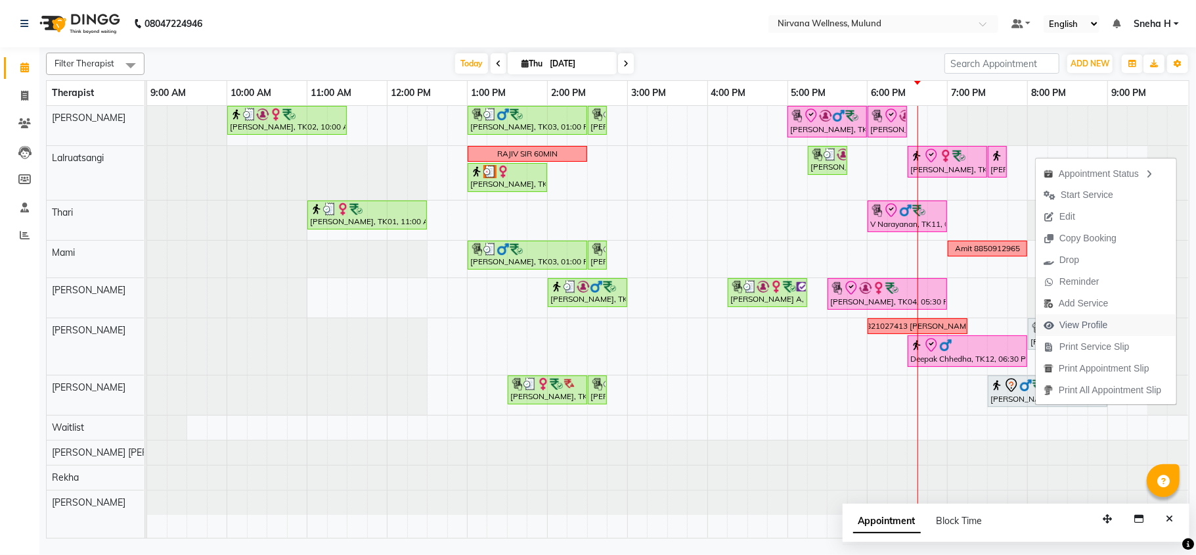
click at [1086, 321] on span "View Profile" at bounding box center [1084, 325] width 49 height 14
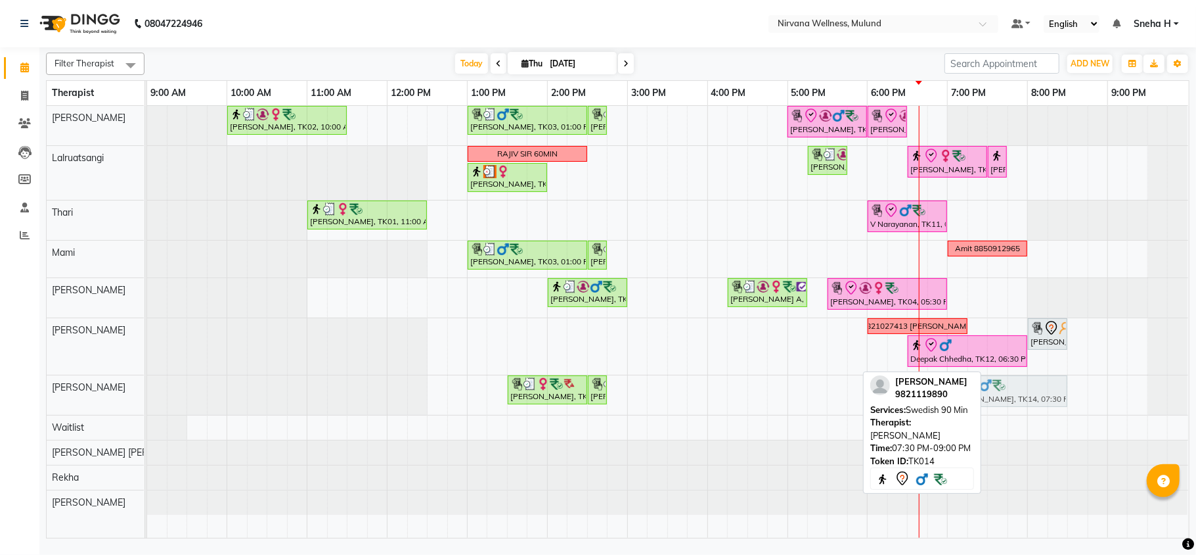
drag, startPoint x: 1031, startPoint y: 355, endPoint x: 995, endPoint y: 387, distance: 48.4
click at [147, 387] on div "[PERSON_NAME], TK06, 01:30 PM-02:30 PM, Deep Tissue 60 Min [PERSON_NAME], TK06,…" at bounding box center [147, 394] width 0 height 39
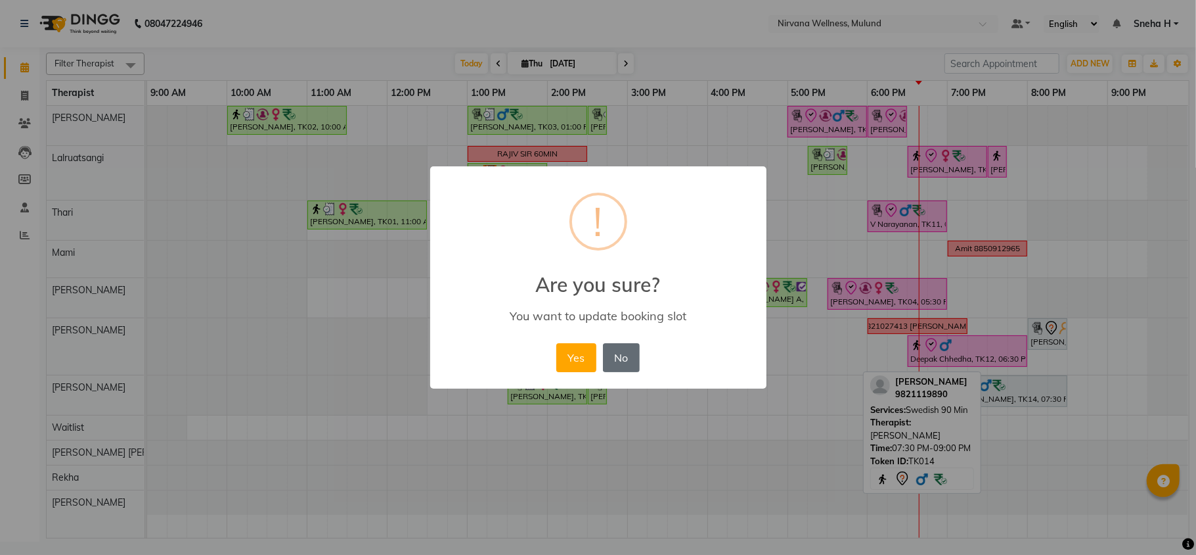
click at [621, 350] on button "No" at bounding box center [621, 357] width 37 height 29
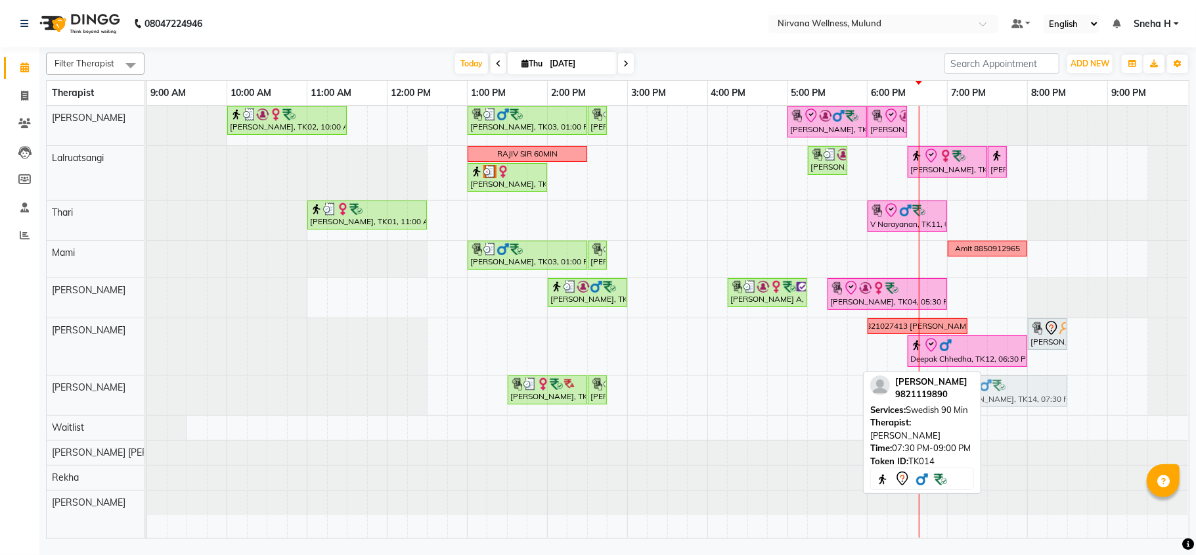
drag, startPoint x: 1018, startPoint y: 393, endPoint x: 978, endPoint y: 390, distance: 40.9
click at [978, 390] on div "Filter Therapist Select All [PERSON_NAME] Thari Mami [PERSON_NAME] [PERSON_NAME…" at bounding box center [618, 292] width 1144 height 491
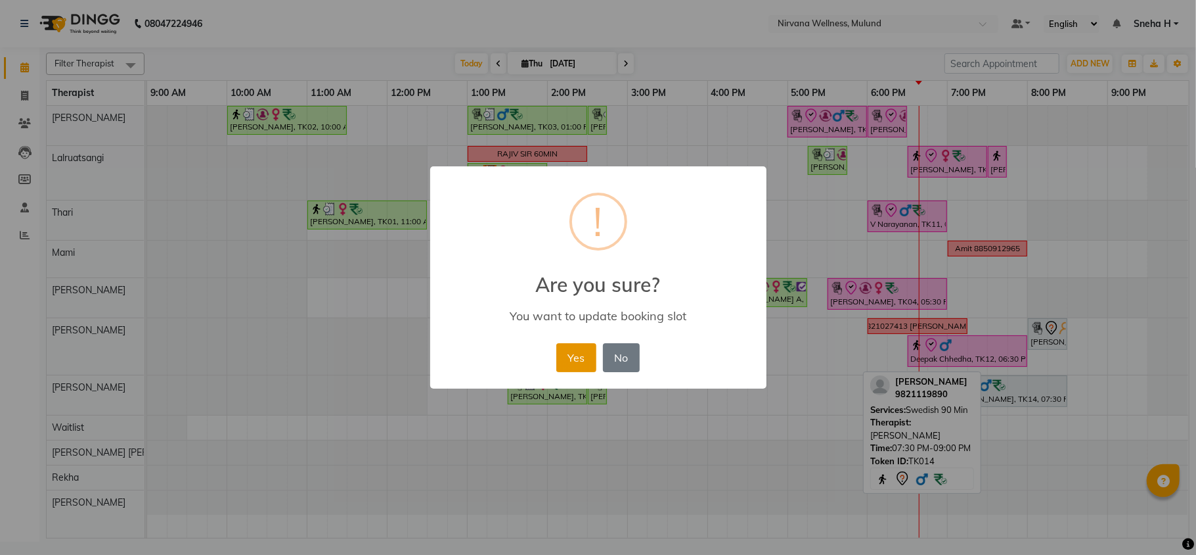
click at [573, 353] on button "Yes" at bounding box center [577, 357] width 40 height 29
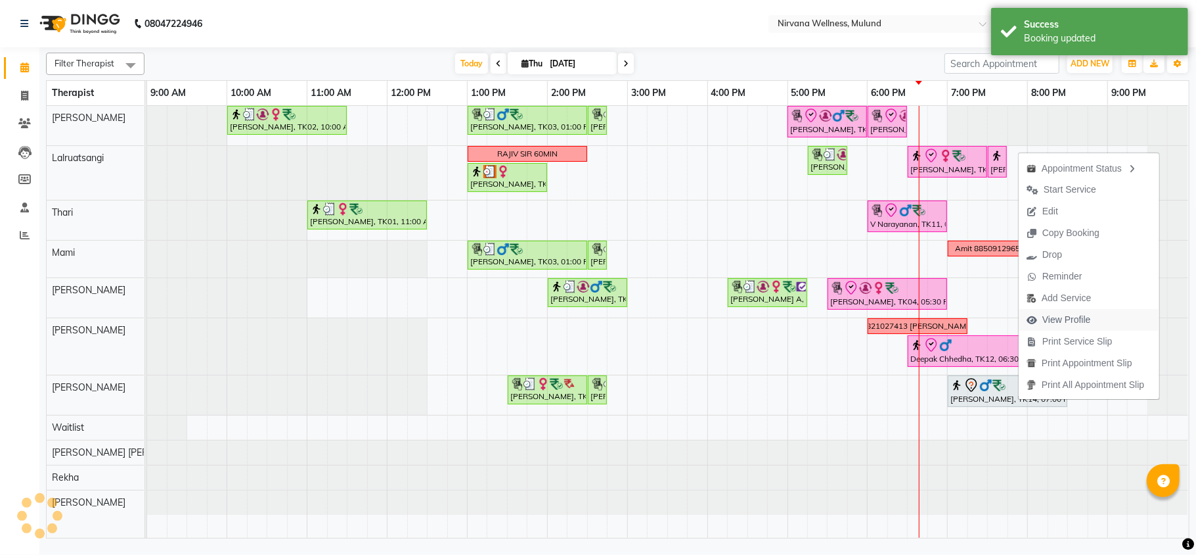
click at [1070, 318] on span "View Profile" at bounding box center [1067, 320] width 49 height 14
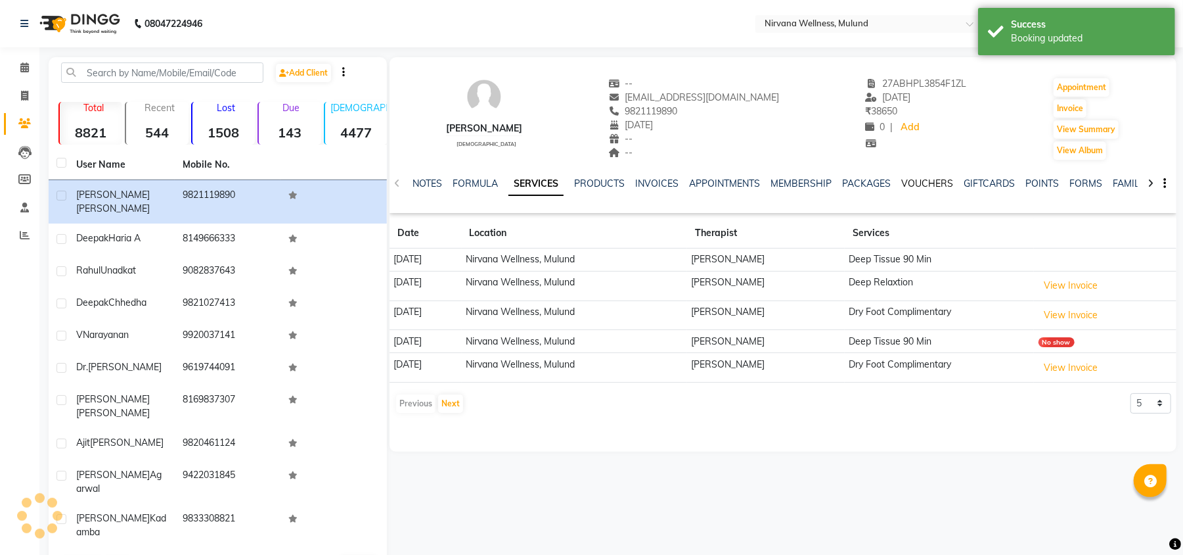
click at [912, 183] on link "VOUCHERS" at bounding box center [927, 183] width 52 height 12
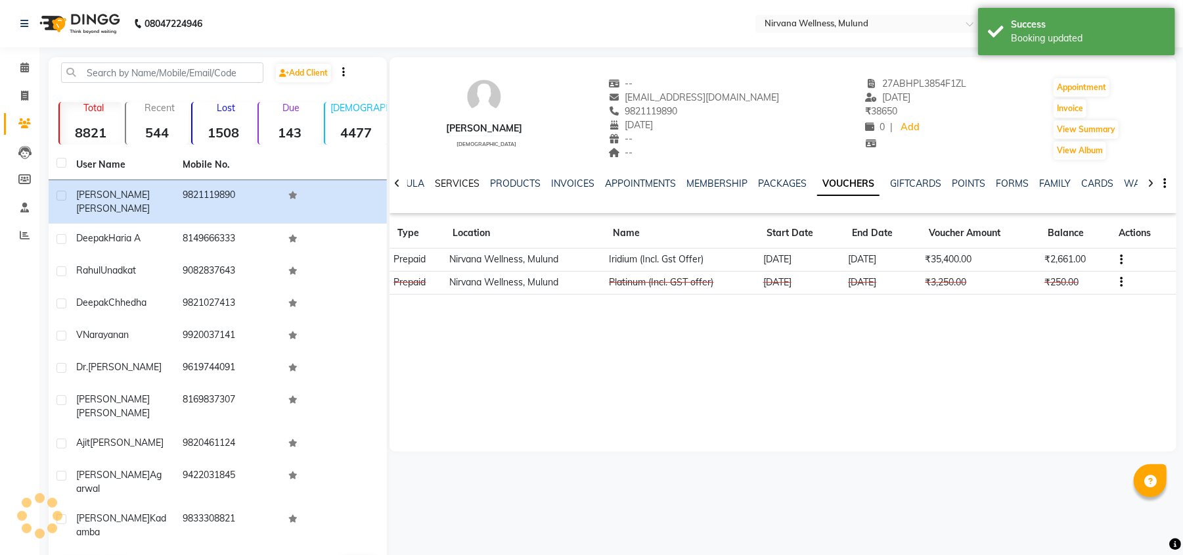
click at [443, 180] on link "SERVICES" at bounding box center [457, 183] width 45 height 12
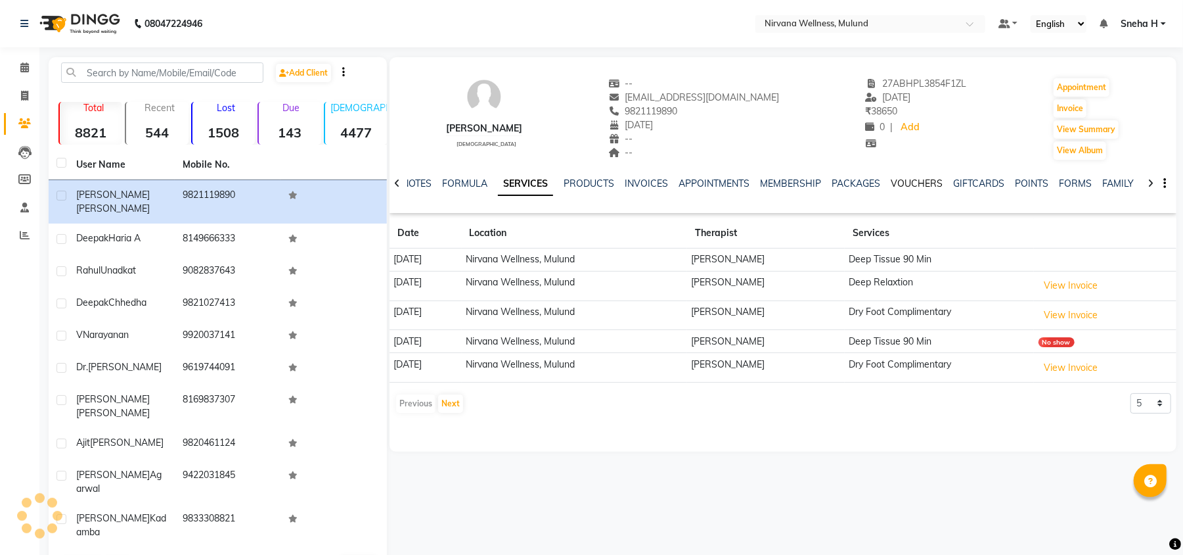
click at [917, 179] on link "VOUCHERS" at bounding box center [917, 183] width 52 height 12
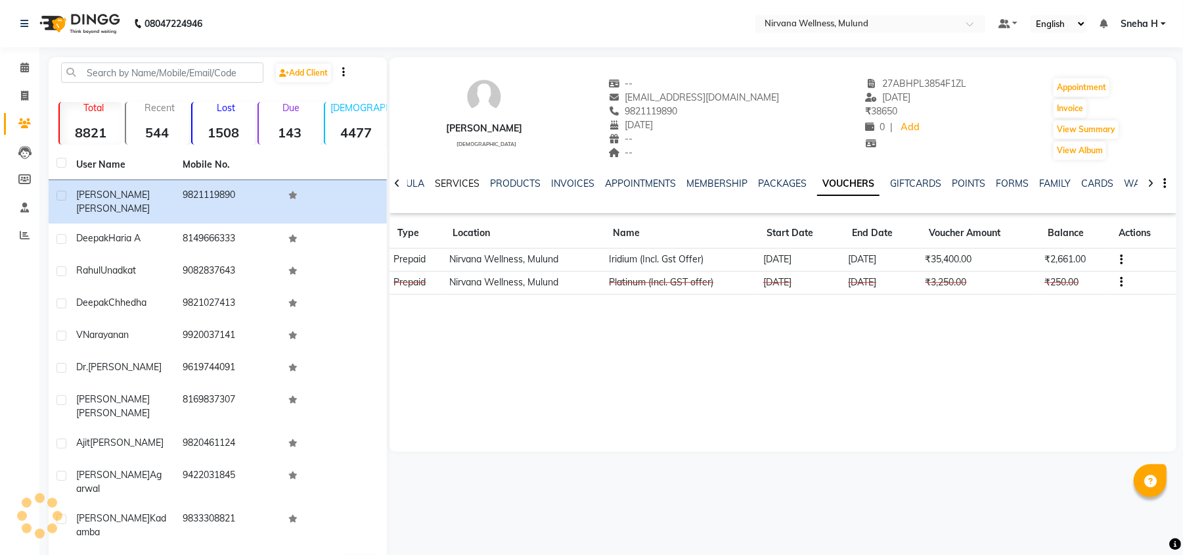
click at [456, 185] on link "SERVICES" at bounding box center [457, 183] width 45 height 12
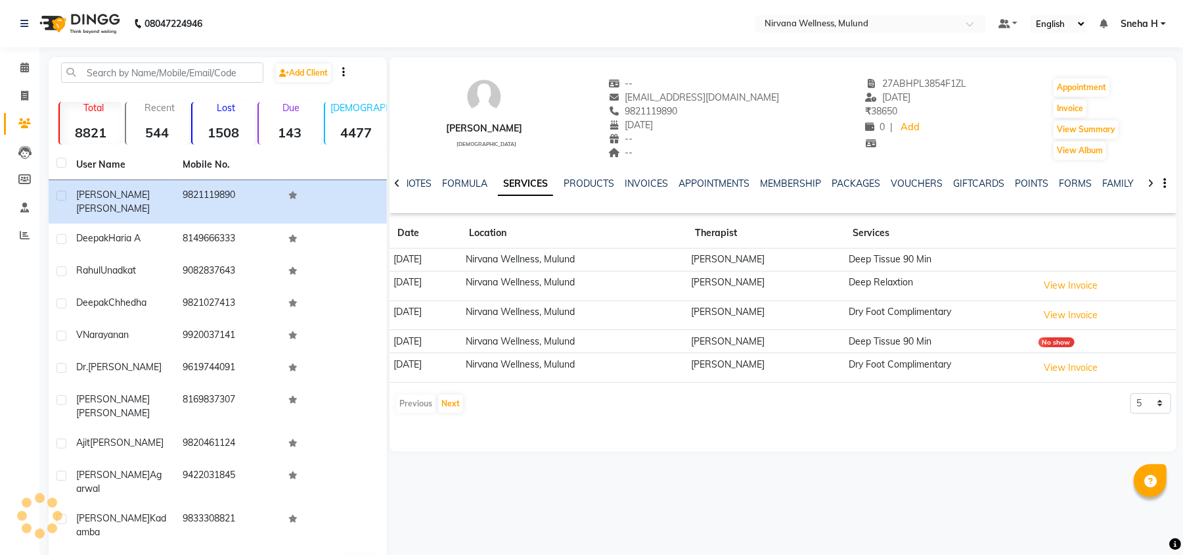
click at [912, 173] on div "NOTES FORMULA SERVICES PRODUCTS INVOICES APPOINTMENTS MEMBERSHIP PACKAGES VOUCH…" at bounding box center [783, 183] width 787 height 45
click at [911, 185] on link "VOUCHERS" at bounding box center [917, 183] width 52 height 12
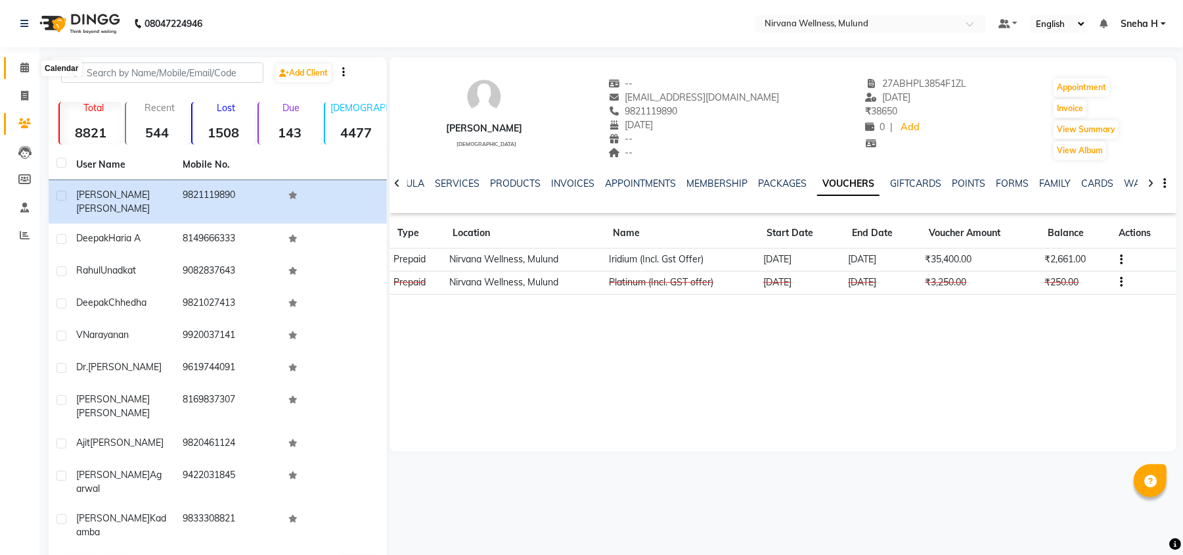
click at [28, 68] on icon at bounding box center [24, 67] width 9 height 10
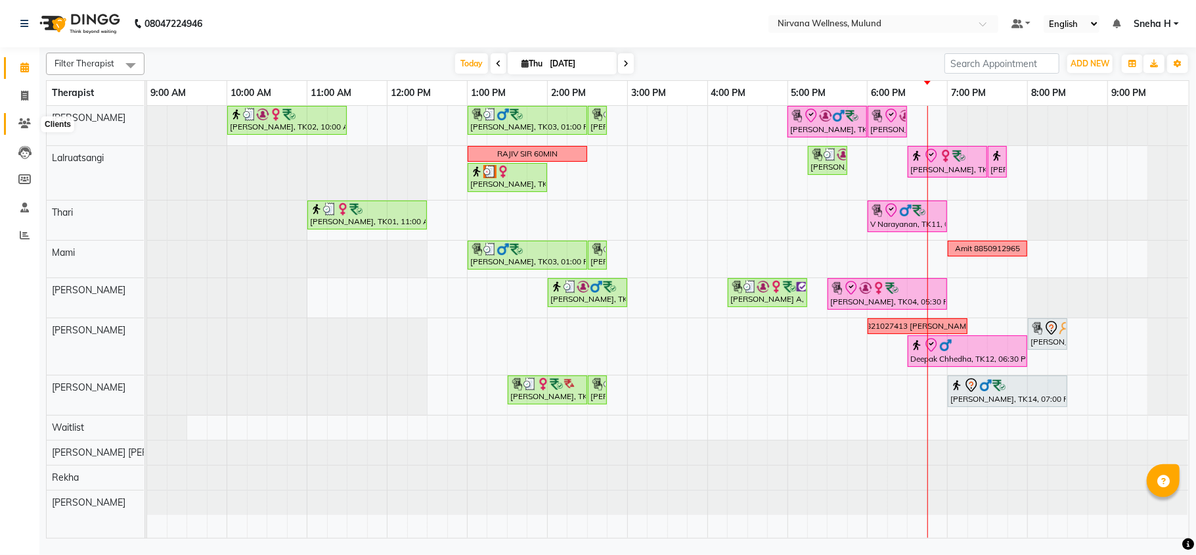
click at [32, 122] on span at bounding box center [24, 123] width 23 height 15
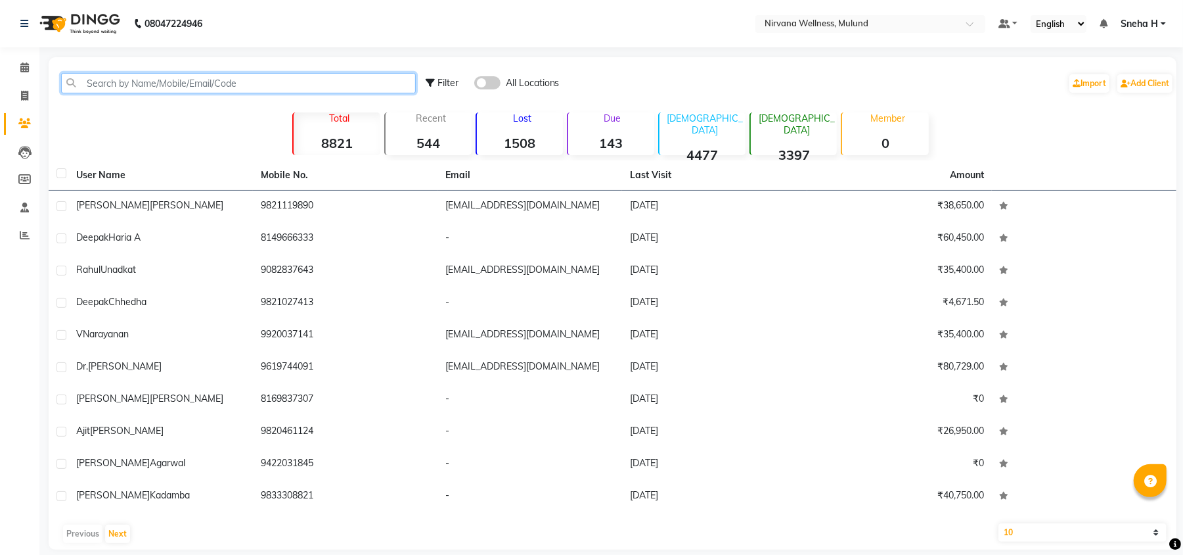
click at [238, 88] on input "text" at bounding box center [238, 83] width 355 height 20
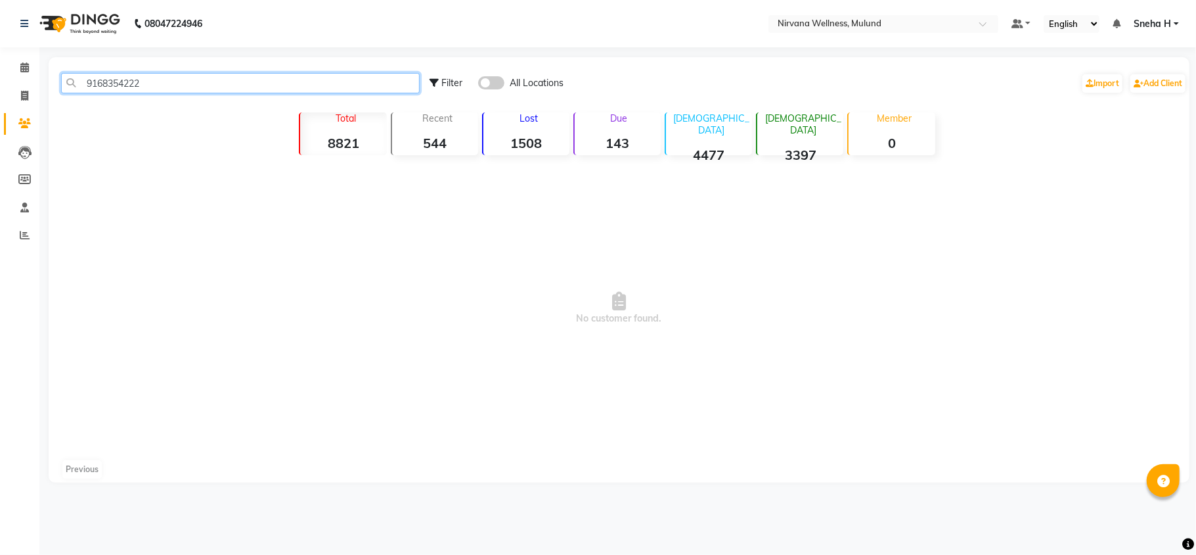
type input "9168354222"
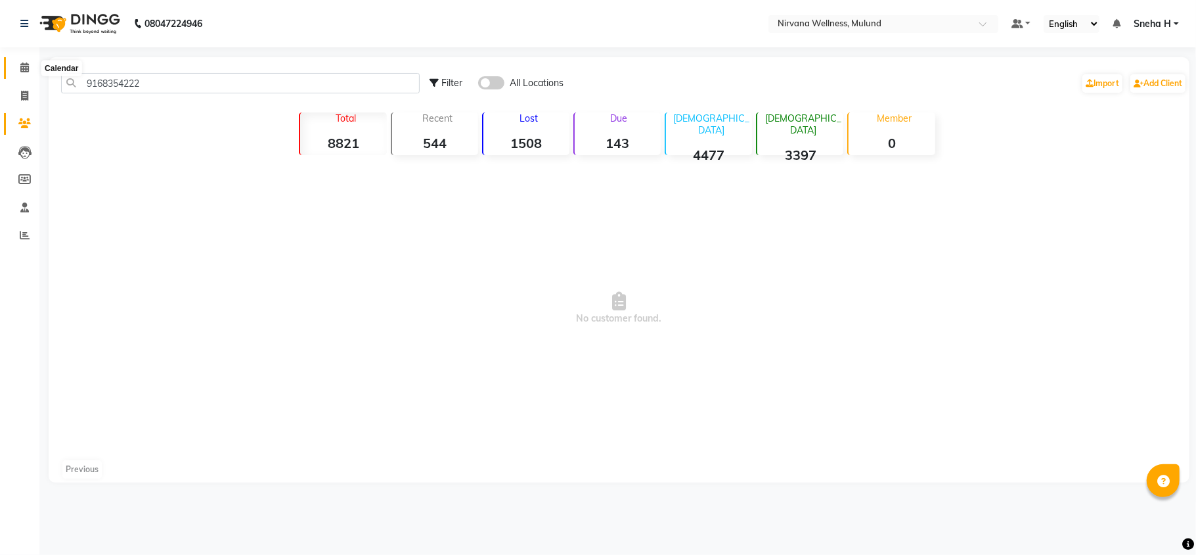
click at [20, 66] on icon at bounding box center [24, 67] width 9 height 10
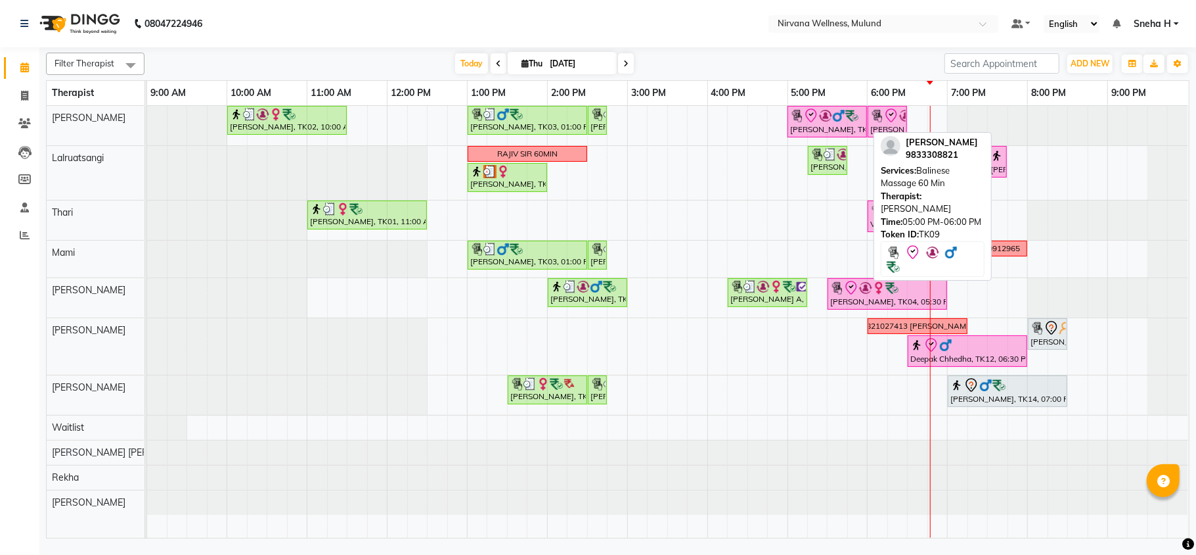
click at [836, 124] on div at bounding box center [827, 116] width 74 height 16
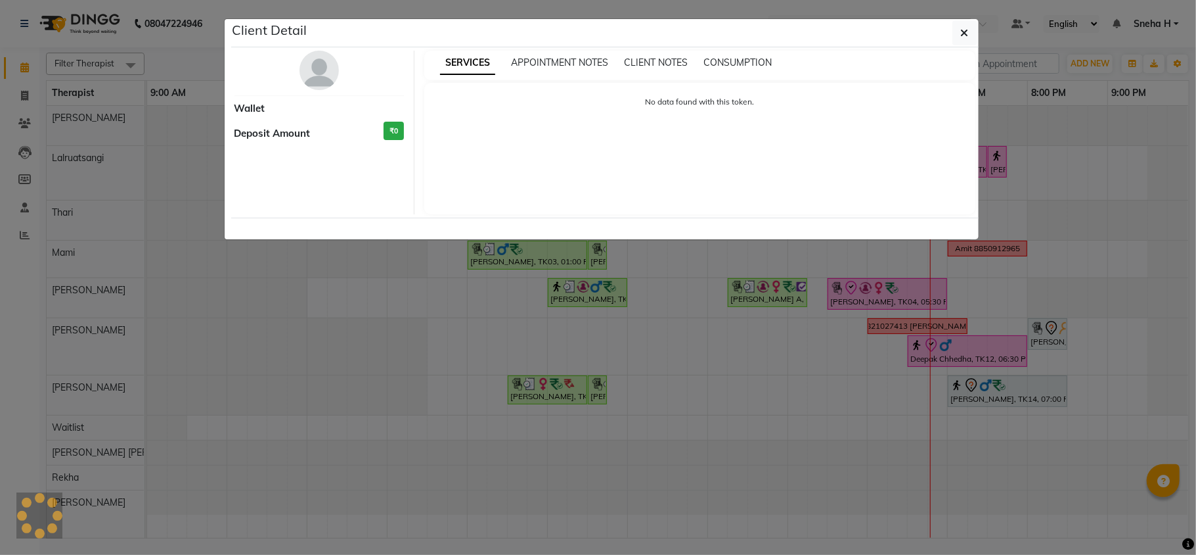
select select "8"
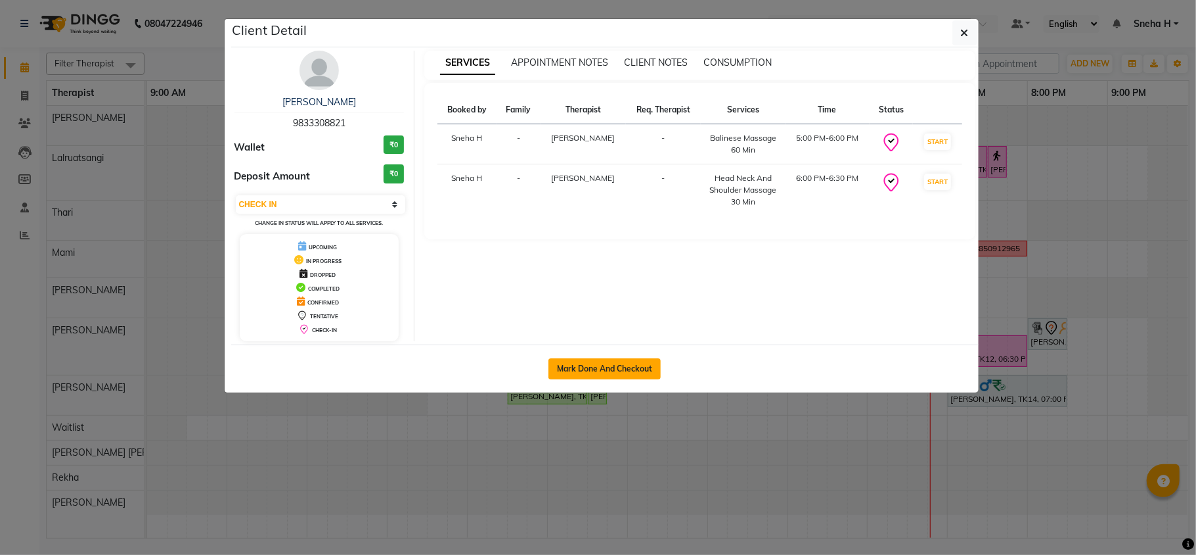
click at [618, 371] on button "Mark Done And Checkout" at bounding box center [605, 368] width 112 height 21
select select "service"
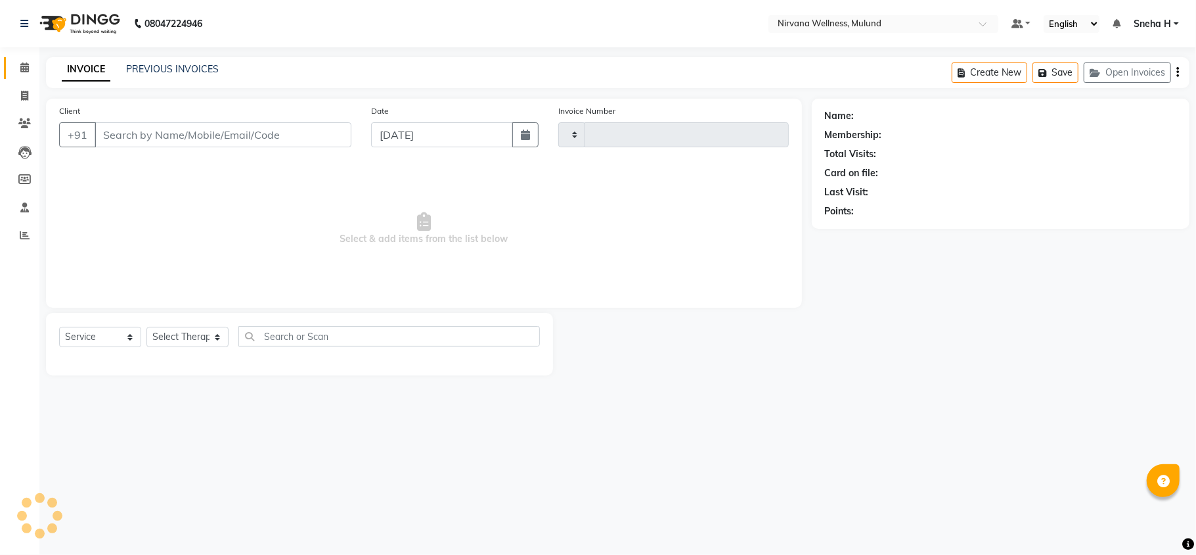
type input "1843"
select select "4890"
type input "9833308821"
select select "29686"
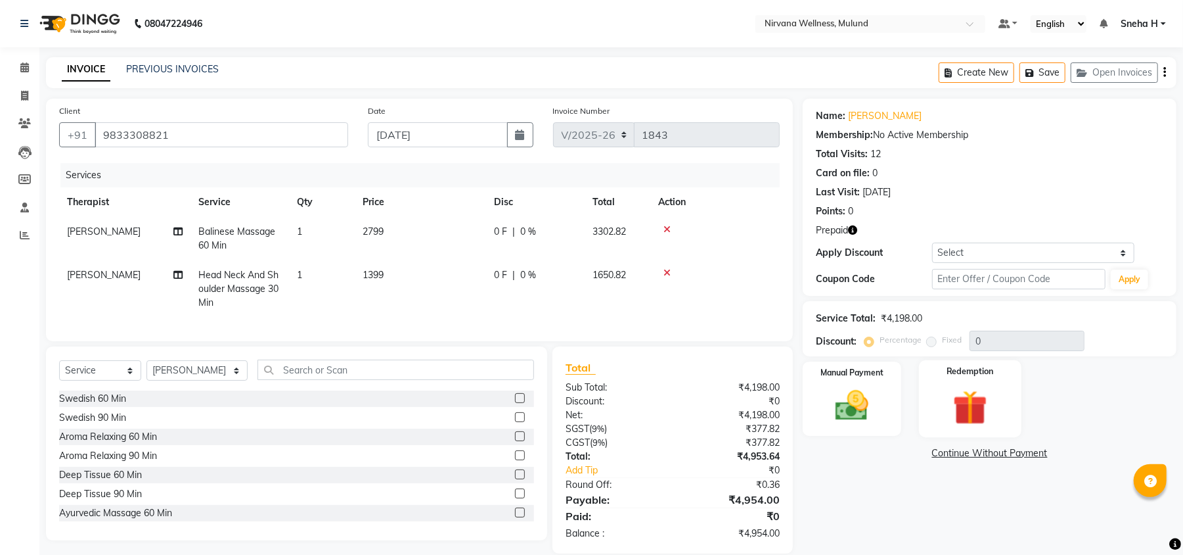
click at [974, 393] on img at bounding box center [970, 407] width 57 height 43
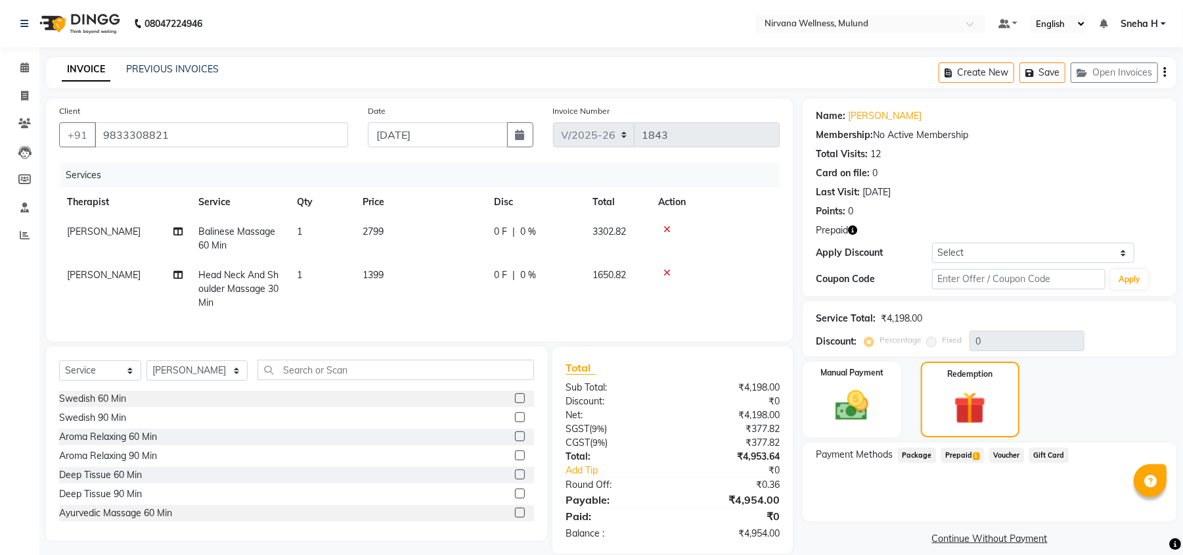
click at [955, 457] on span "Prepaid 1" at bounding box center [963, 454] width 43 height 15
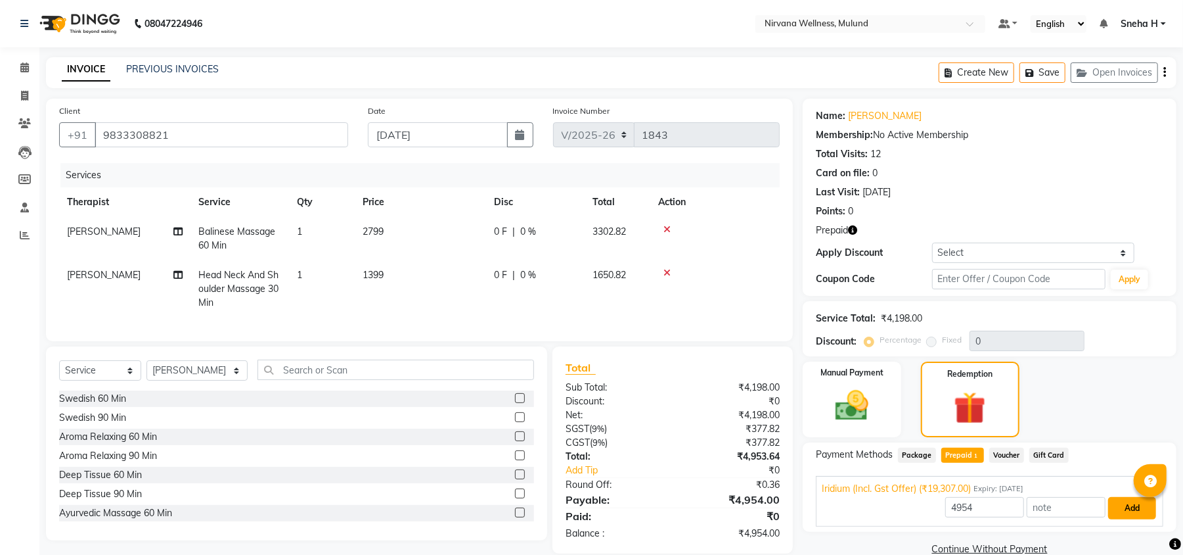
click at [1112, 518] on button "Add" at bounding box center [1132, 508] width 48 height 22
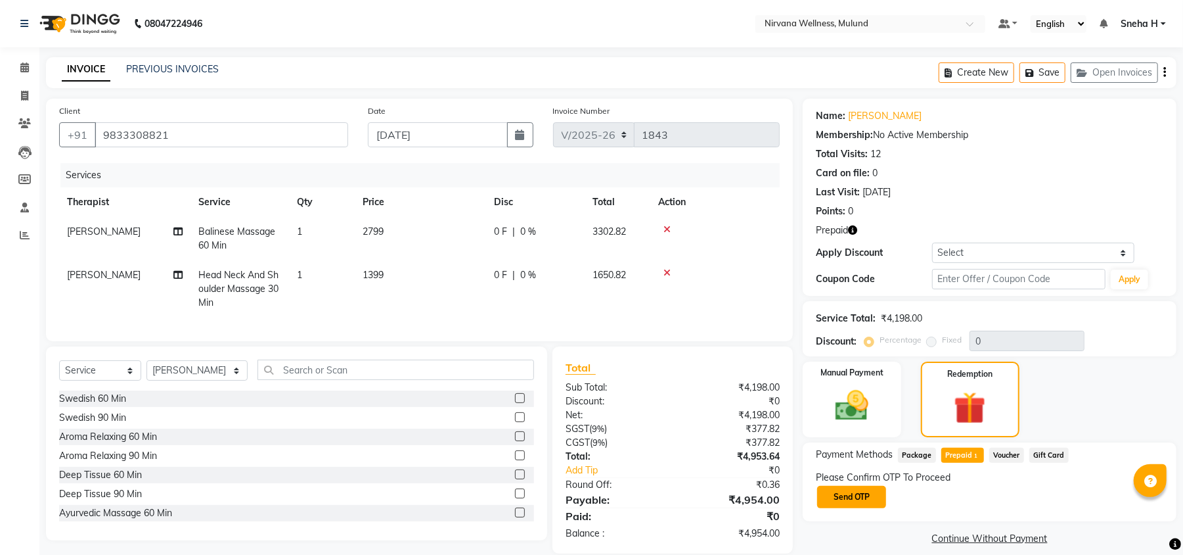
click at [836, 500] on button "Send OTP" at bounding box center [851, 497] width 69 height 22
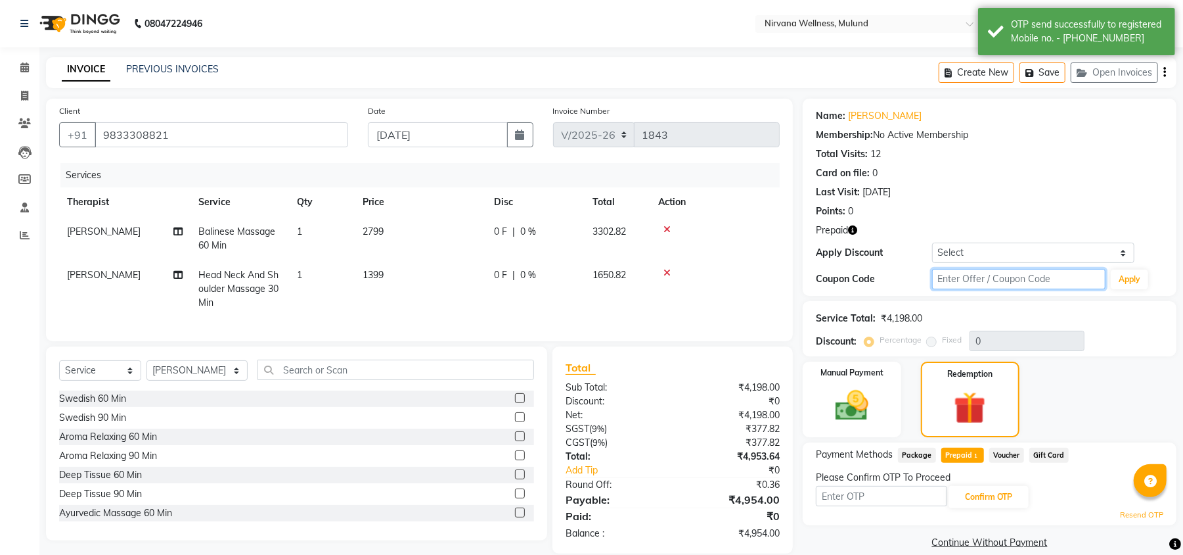
click at [955, 276] on input "text" at bounding box center [1018, 279] width 173 height 20
type input "D50%"
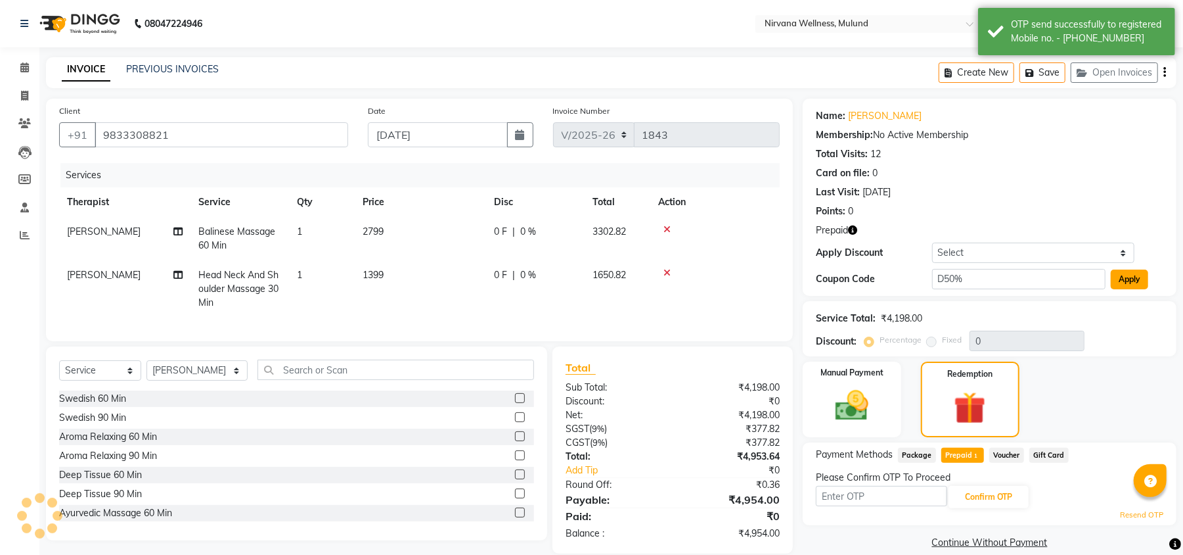
click at [1131, 279] on button "Apply" at bounding box center [1129, 279] width 37 height 20
type input "50"
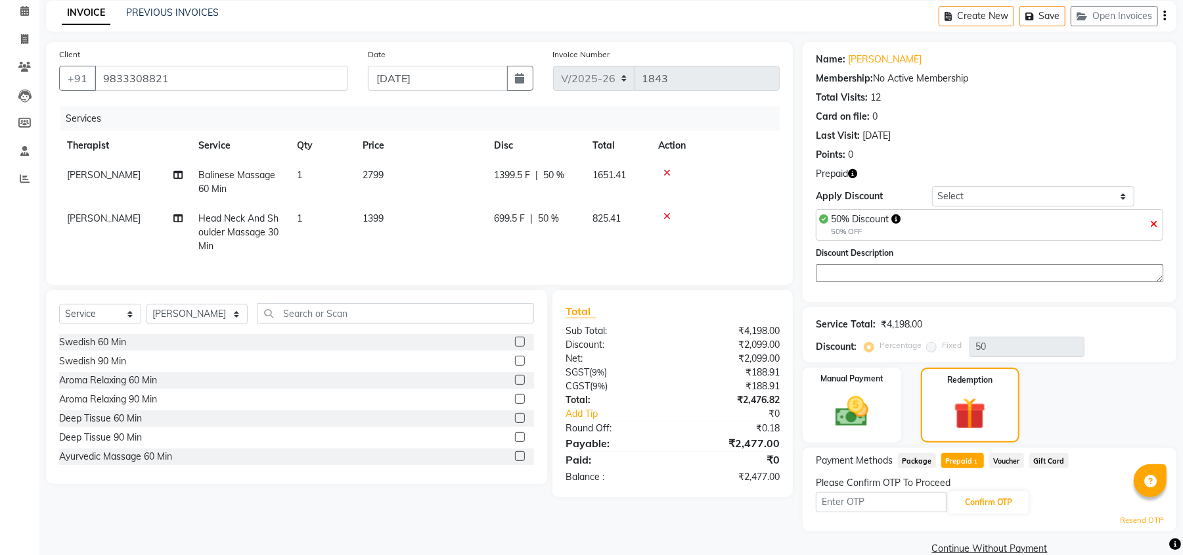
scroll to position [80, 0]
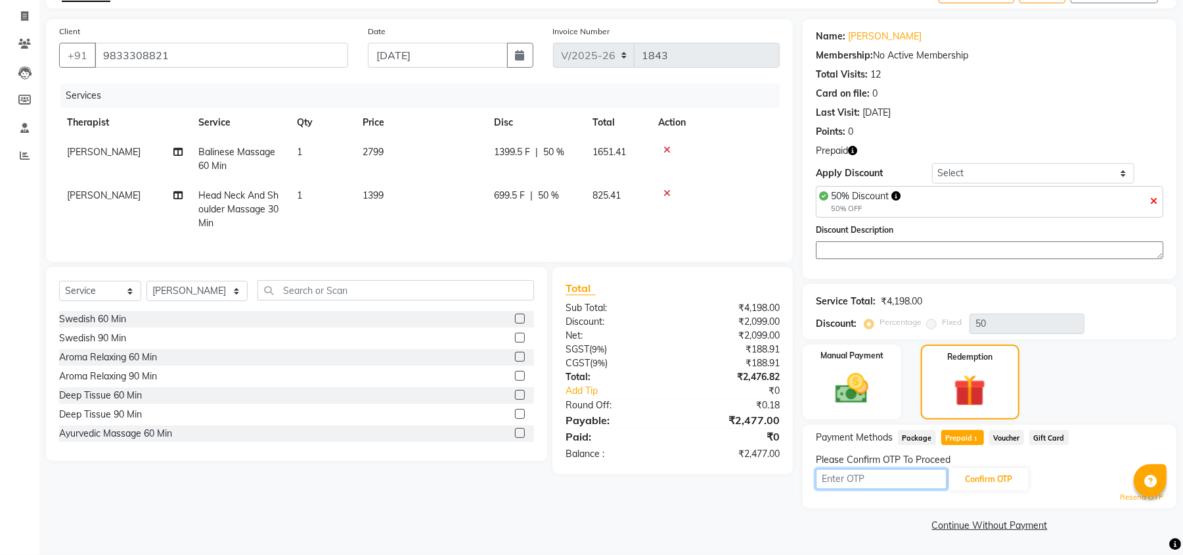
click at [892, 482] on input "text" at bounding box center [881, 478] width 131 height 20
click at [1127, 501] on link "Resend OTP" at bounding box center [1141, 496] width 43 height 11
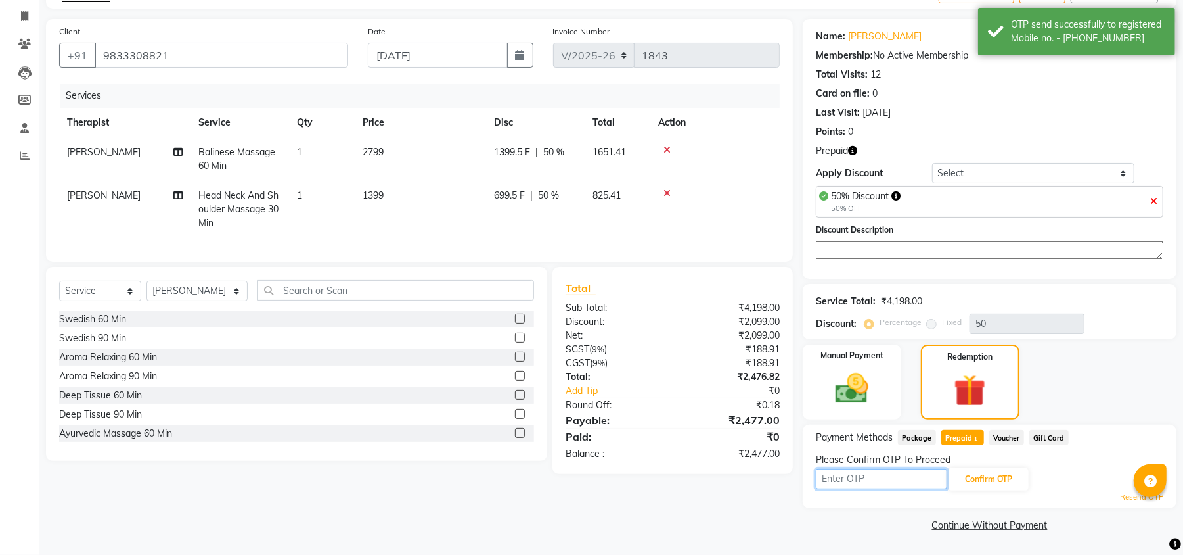
click at [873, 479] on input "text" at bounding box center [881, 478] width 131 height 20
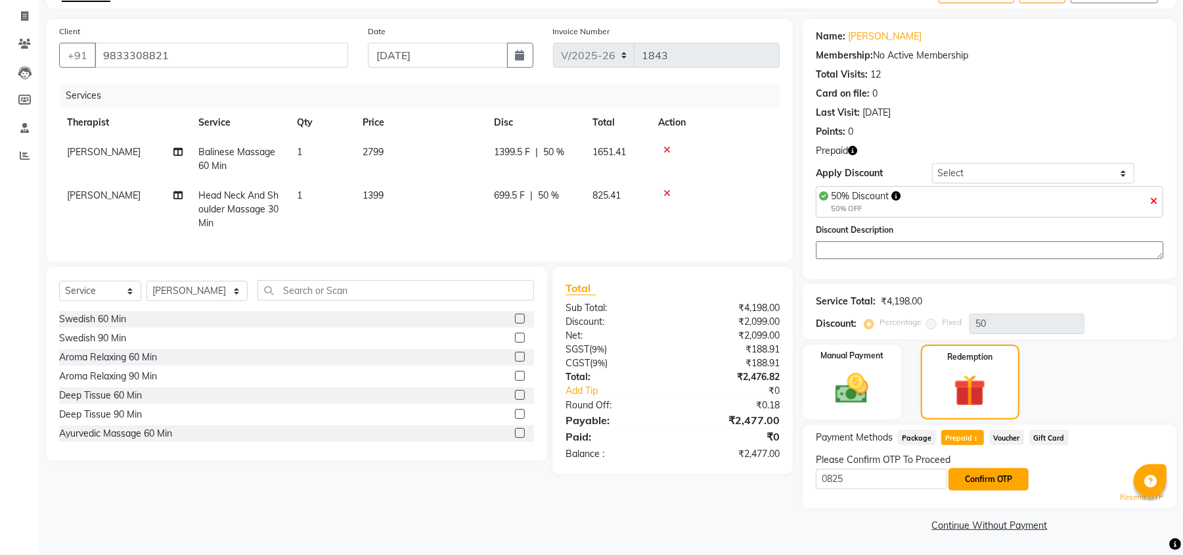
click at [1001, 476] on button "Confirm OTP" at bounding box center [989, 479] width 80 height 22
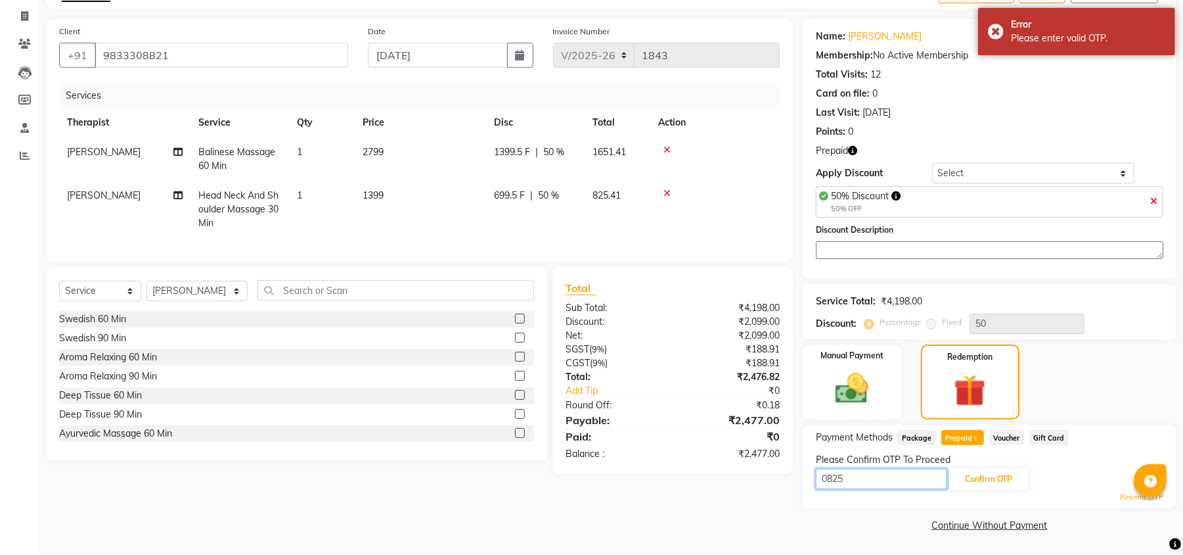
click at [861, 484] on input "0825" at bounding box center [881, 478] width 131 height 20
type input "0"
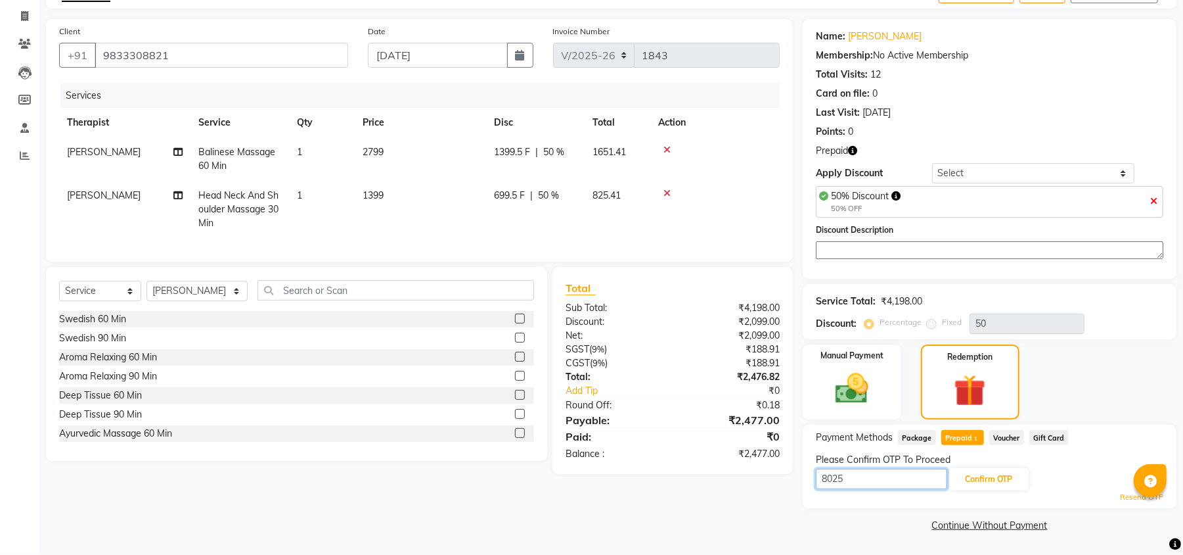
type input "8025"
click at [1004, 466] on div "8025 Confirm OTP" at bounding box center [990, 478] width 348 height 25
click at [995, 484] on button "Confirm OTP" at bounding box center [989, 479] width 80 height 22
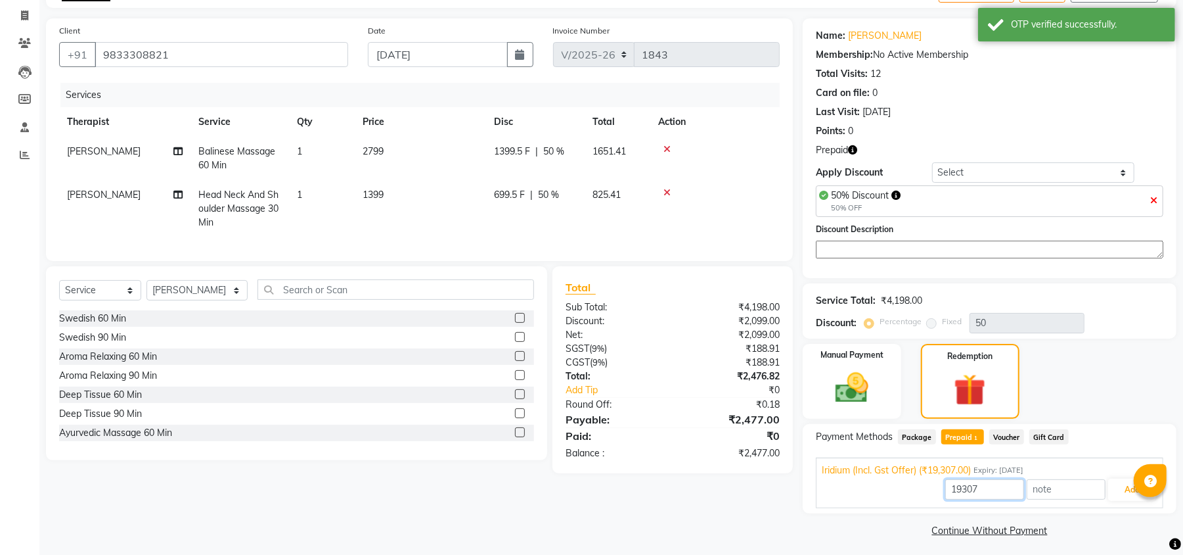
drag, startPoint x: 995, startPoint y: 484, endPoint x: 875, endPoint y: 482, distance: 119.6
click at [875, 482] on div "19307 Add" at bounding box center [990, 489] width 336 height 25
type input "2447"
click at [1120, 498] on button "Add" at bounding box center [1132, 489] width 48 height 22
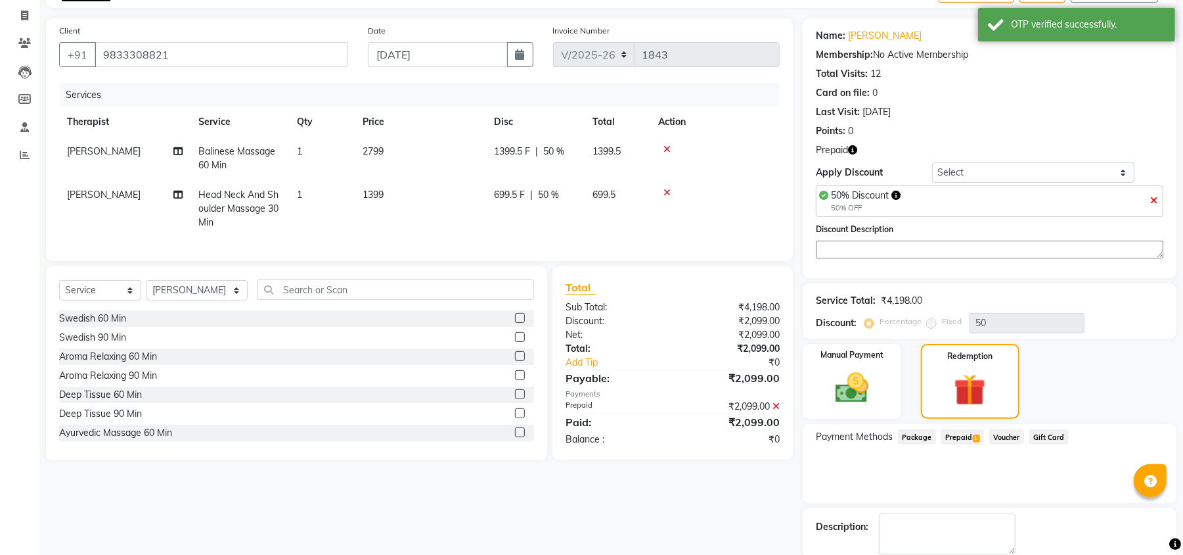
scroll to position [150, 0]
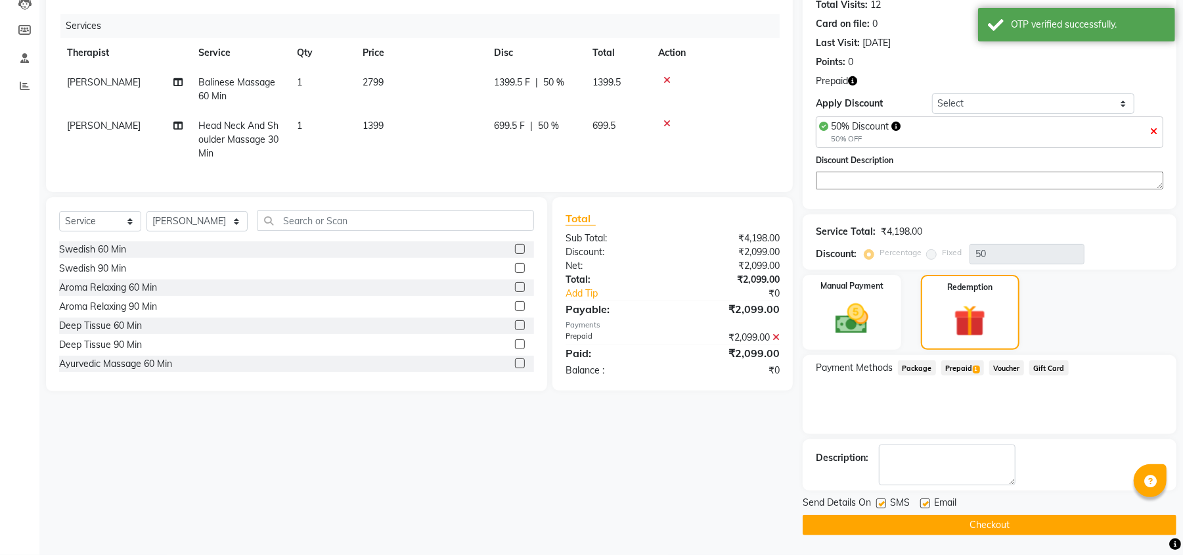
click at [936, 512] on div "Send Details On SMS Email Checkout" at bounding box center [990, 514] width 374 height 39
click at [928, 529] on button "Checkout" at bounding box center [990, 524] width 374 height 20
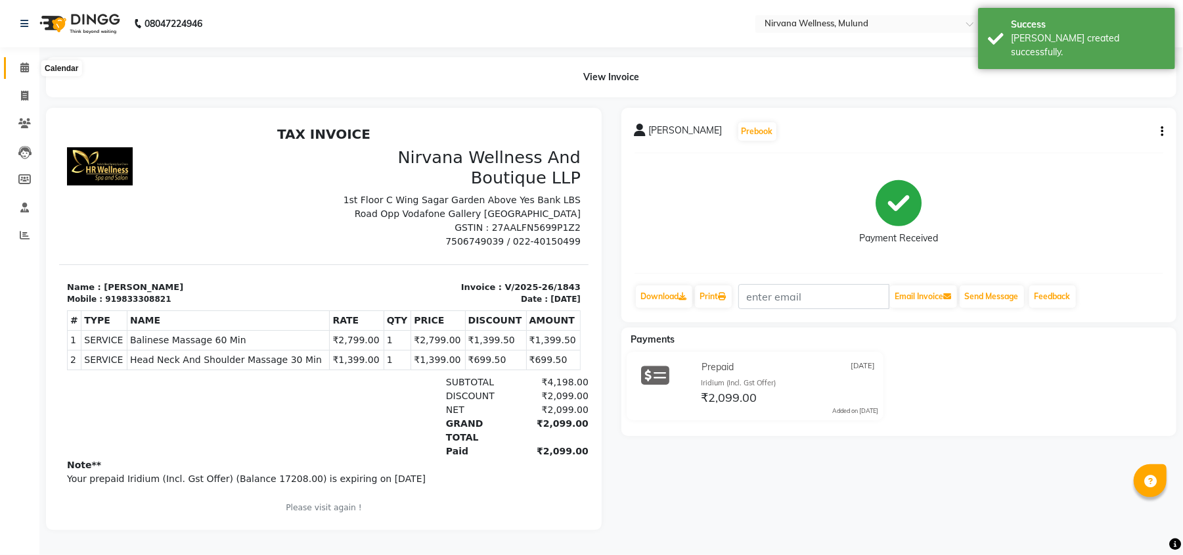
drag, startPoint x: 27, startPoint y: 66, endPoint x: 60, endPoint y: 68, distance: 33.6
click at [27, 64] on icon at bounding box center [24, 67] width 9 height 10
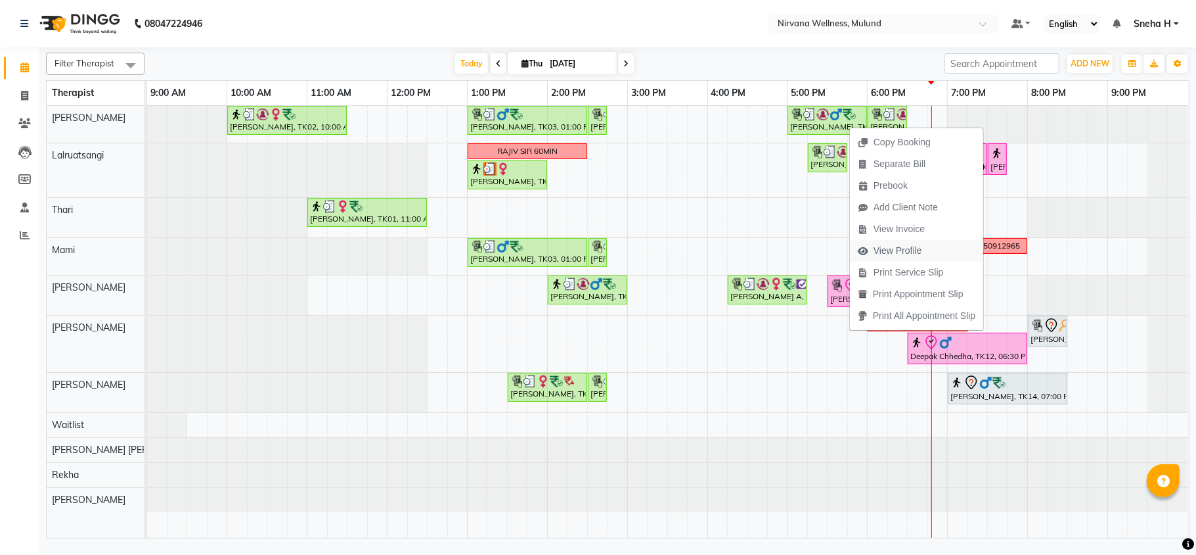
click at [896, 255] on span "View Profile" at bounding box center [898, 251] width 49 height 14
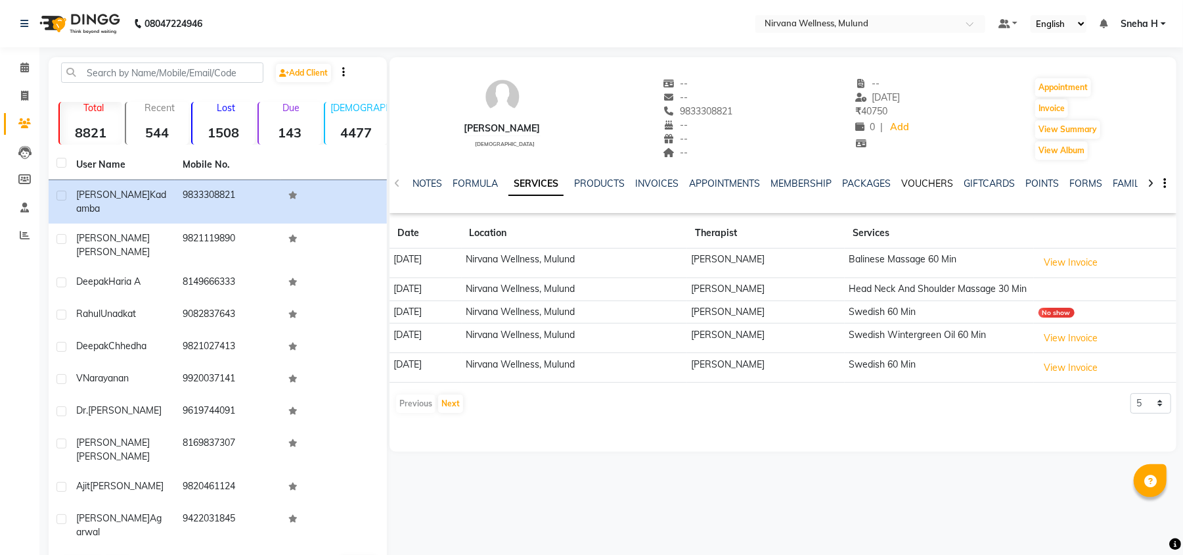
click at [907, 185] on link "VOUCHERS" at bounding box center [927, 183] width 52 height 12
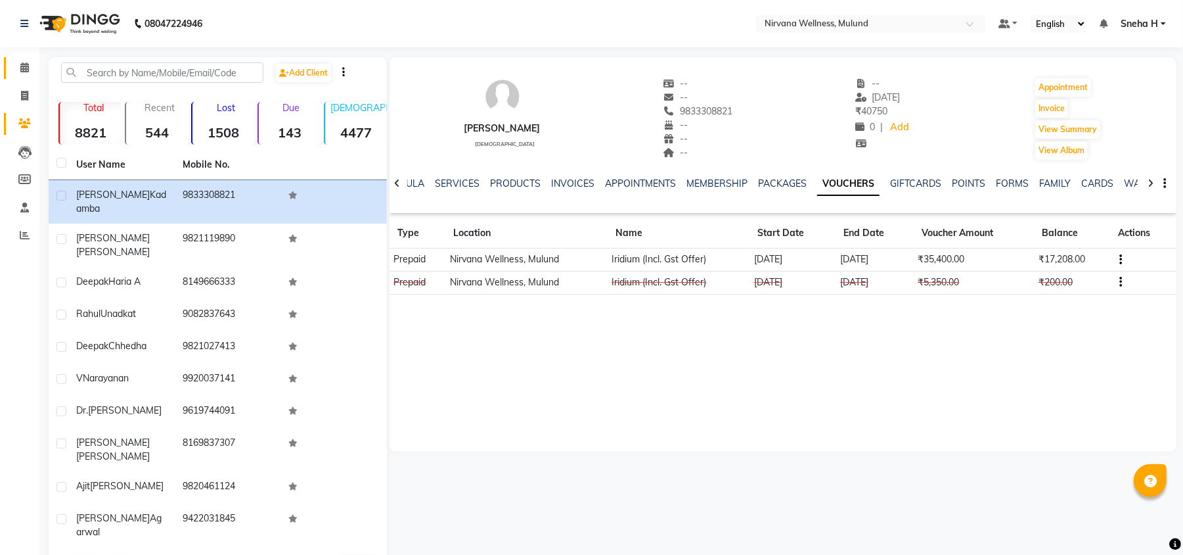
click at [17, 61] on span at bounding box center [24, 67] width 23 height 15
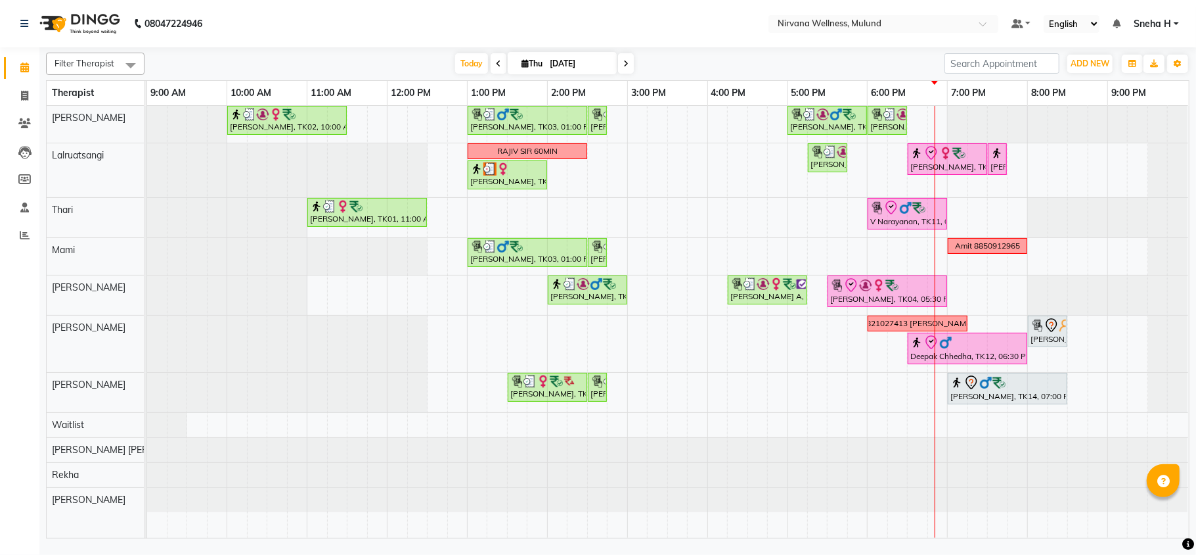
click at [332, 67] on div "[DATE] [DATE]" at bounding box center [544, 64] width 787 height 20
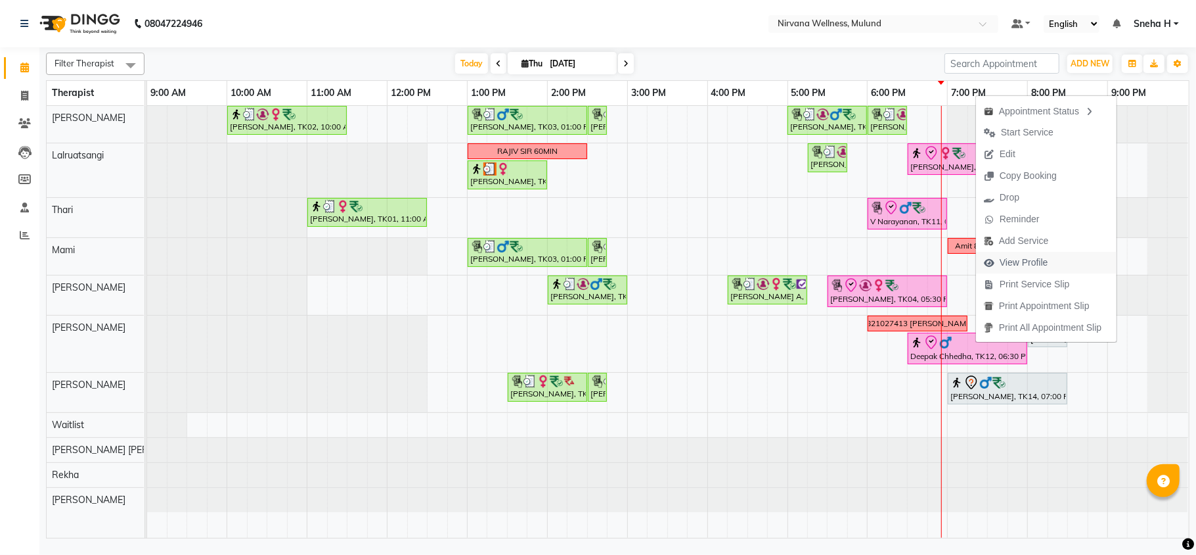
click at [1033, 258] on span "View Profile" at bounding box center [1024, 263] width 49 height 14
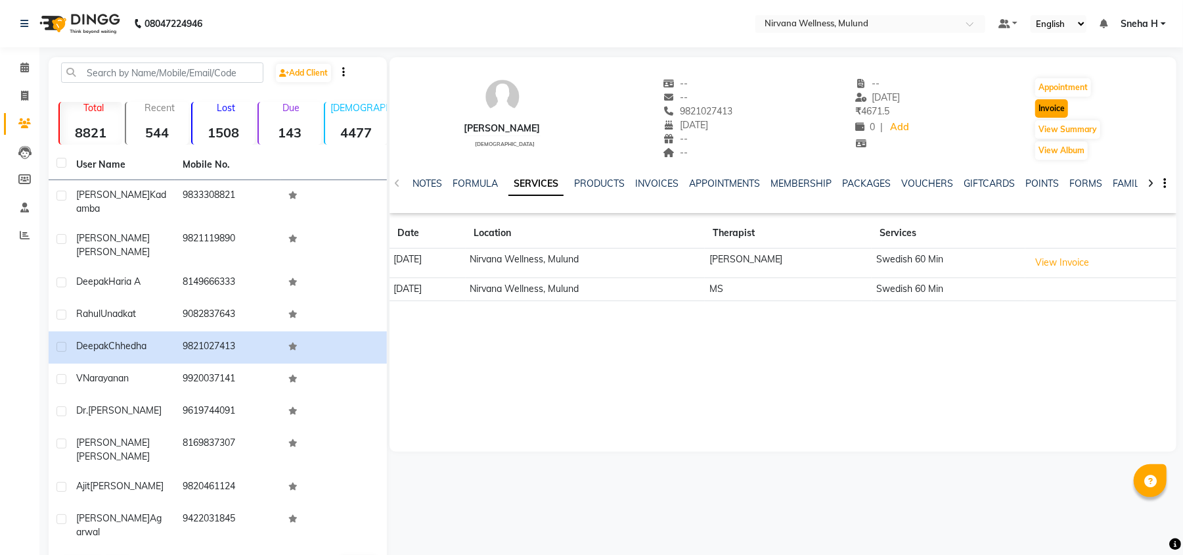
click at [1049, 106] on button "Invoice" at bounding box center [1051, 108] width 33 height 18
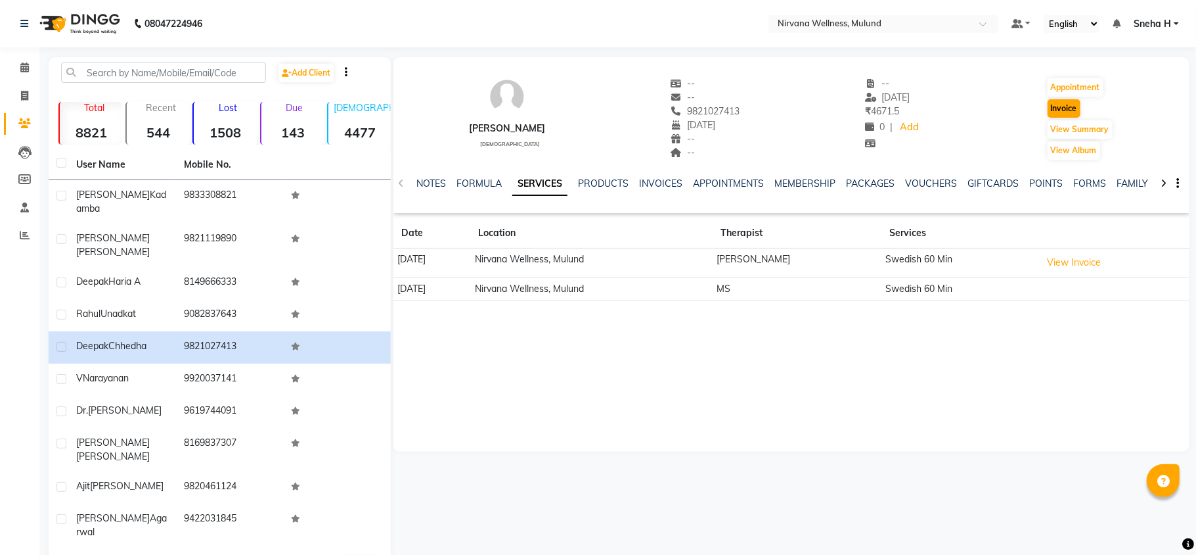
select select "service"
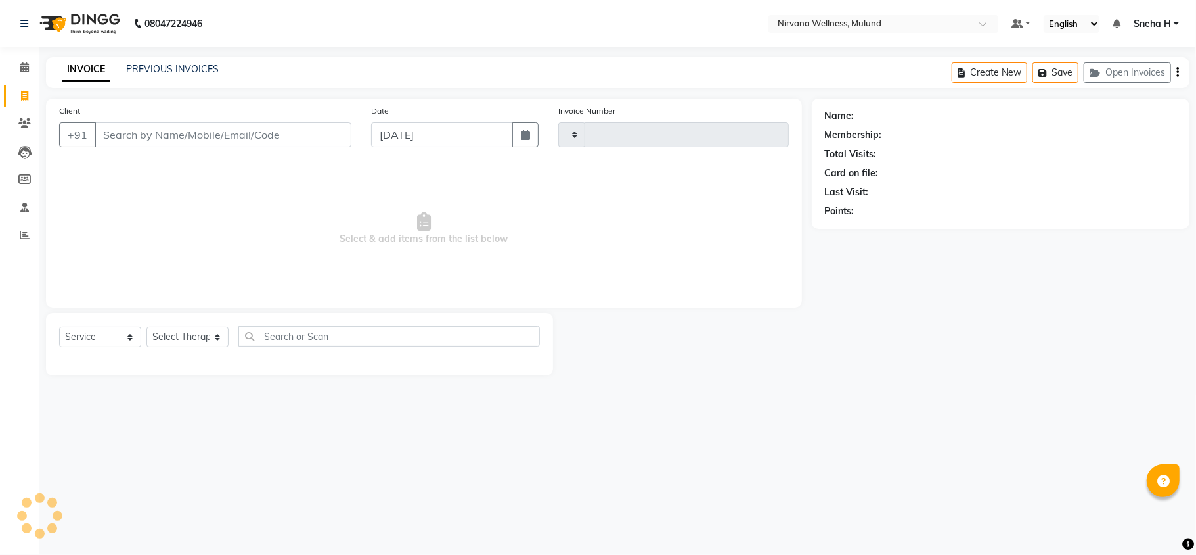
type input "1844"
type input "9821027413"
select select "4890"
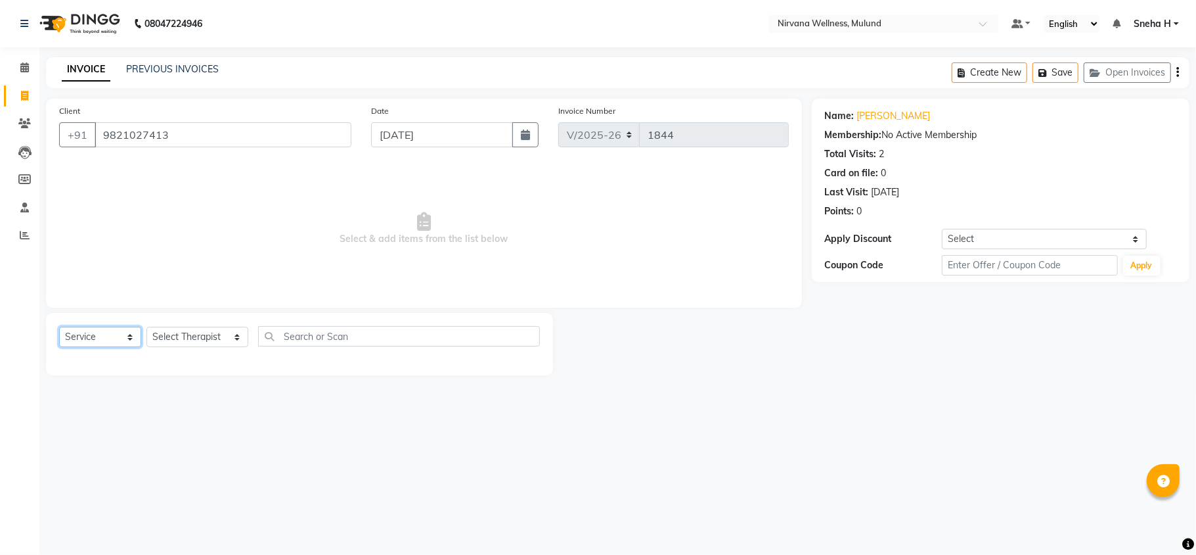
click at [125, 338] on select "Select Service Product Membership Package Voucher Prepaid Gift Card" at bounding box center [100, 337] width 82 height 20
select select "P"
click at [59, 327] on select "Select Service Product Membership Package Voucher Prepaid Gift Card" at bounding box center [100, 337] width 82 height 20
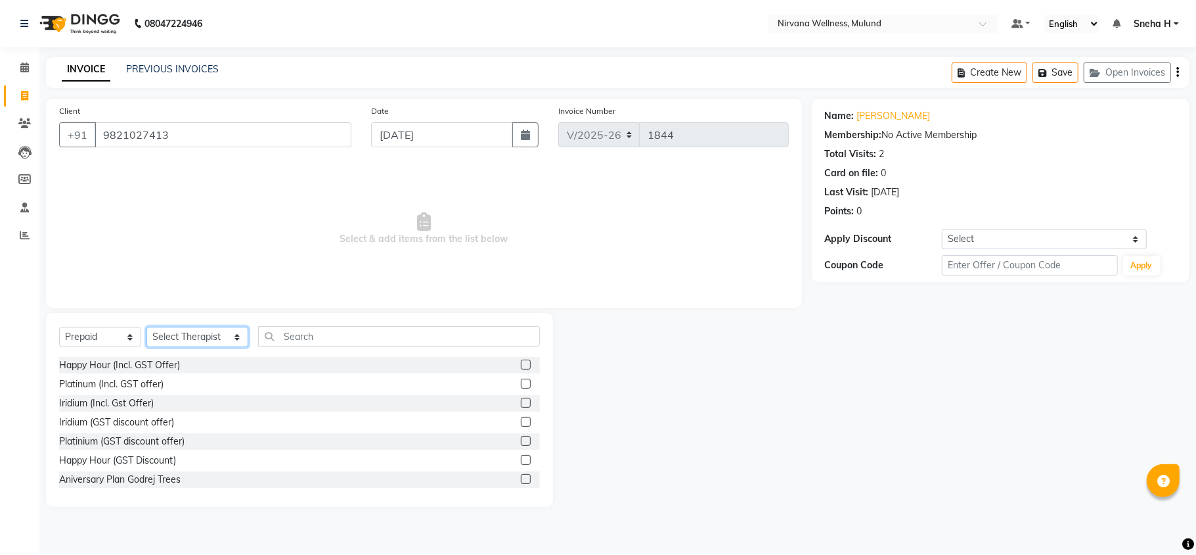
click at [176, 335] on select "Select Therapist [PERSON_NAME] [PERSON_NAME] [PERSON_NAME] Tlau [PERSON_NAME] K…" at bounding box center [198, 337] width 102 height 20
select select "29682"
click at [147, 327] on select "Select Therapist [PERSON_NAME] [PERSON_NAME] [PERSON_NAME] Tlau [PERSON_NAME] K…" at bounding box center [198, 337] width 102 height 20
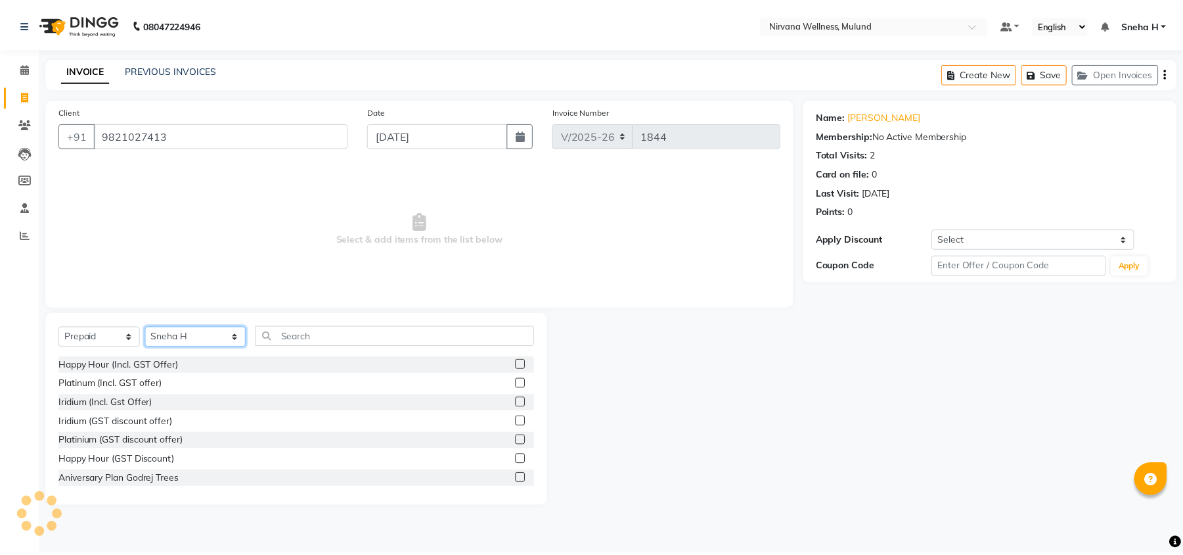
scroll to position [193, 0]
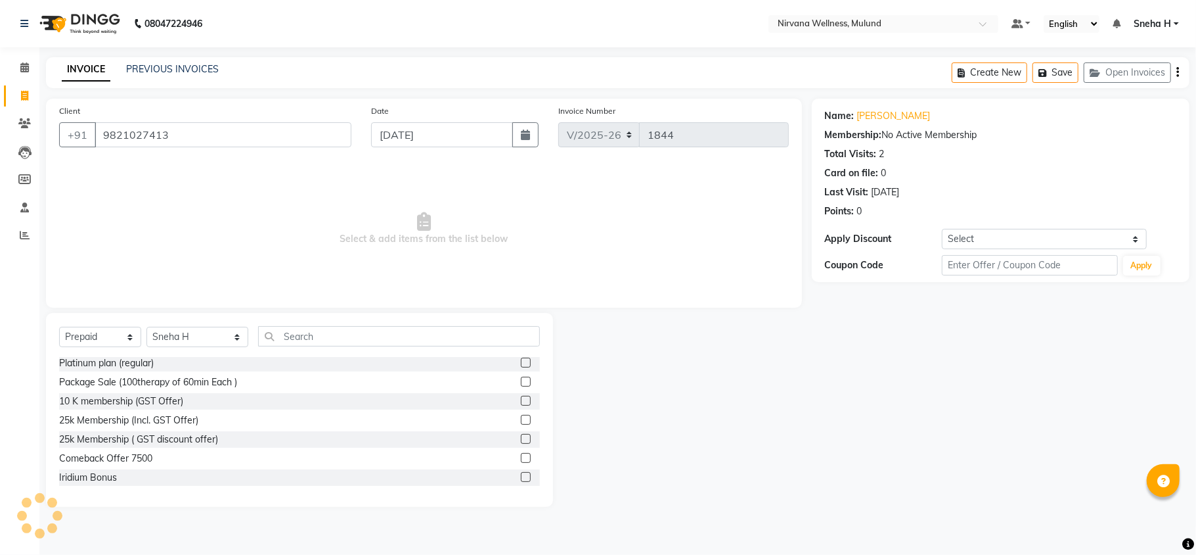
click at [521, 476] on label at bounding box center [526, 477] width 10 height 10
click at [521, 476] on input "checkbox" at bounding box center [525, 477] width 9 height 9
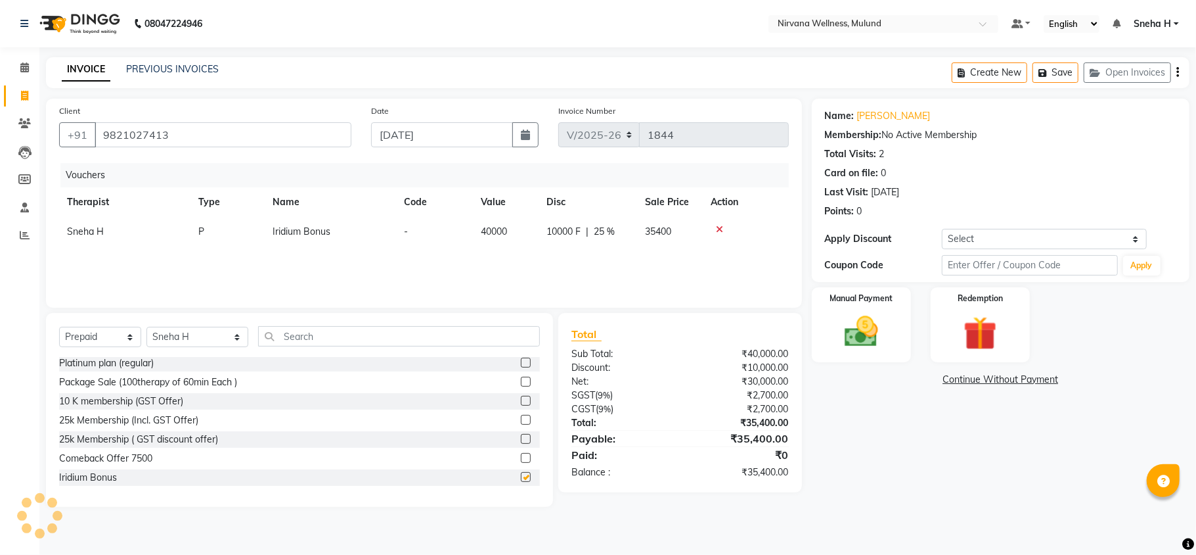
checkbox input "false"
click at [891, 319] on div "Manual Payment" at bounding box center [861, 325] width 103 height 78
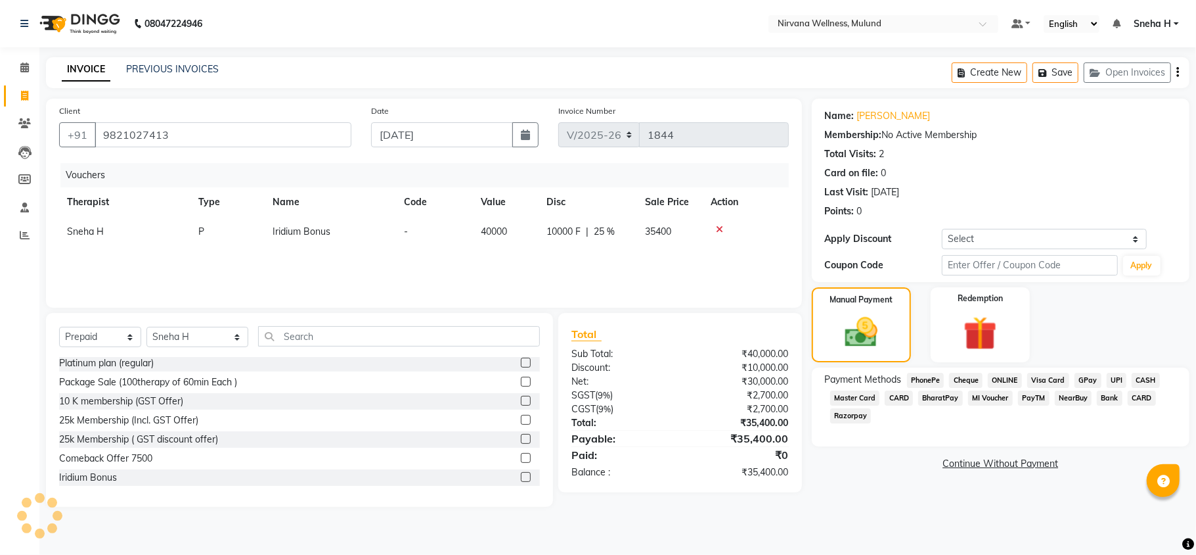
click at [1143, 400] on span "CARD" at bounding box center [1142, 397] width 28 height 15
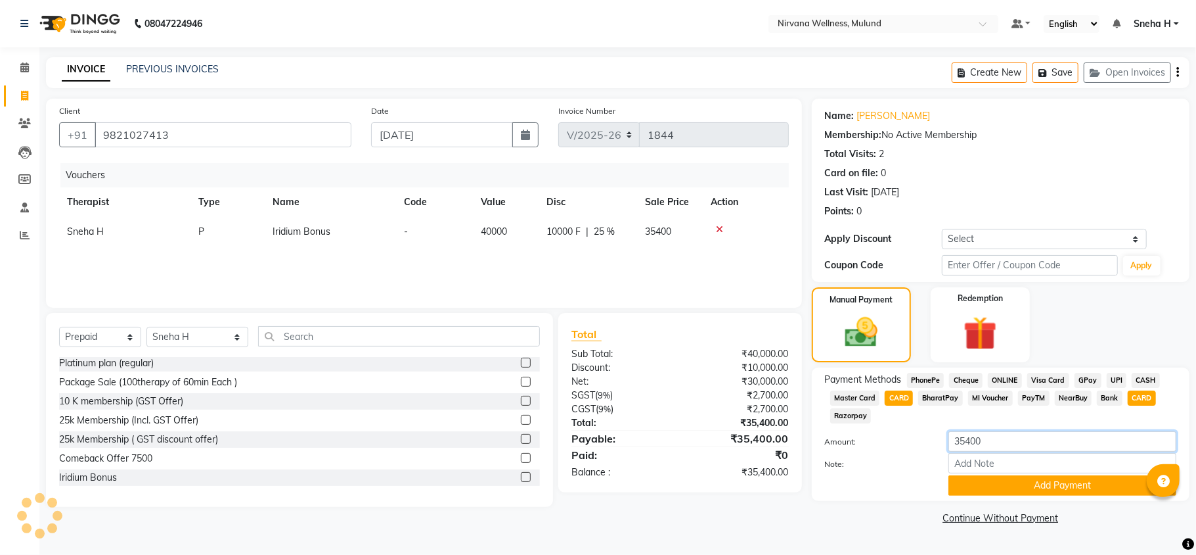
drag, startPoint x: 999, startPoint y: 442, endPoint x: 913, endPoint y: 447, distance: 85.6
click at [913, 447] on div "Amount: 35400" at bounding box center [1000, 442] width 371 height 22
type input "20000"
click at [979, 484] on button "Add Payment" at bounding box center [1063, 485] width 228 height 20
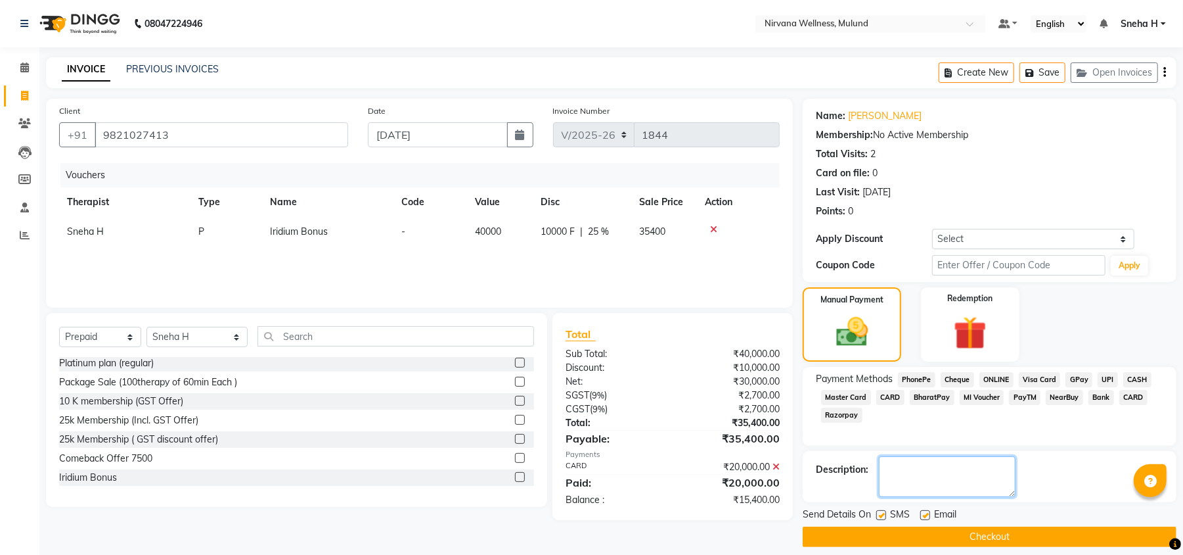
click at [915, 480] on textarea at bounding box center [947, 476] width 137 height 41
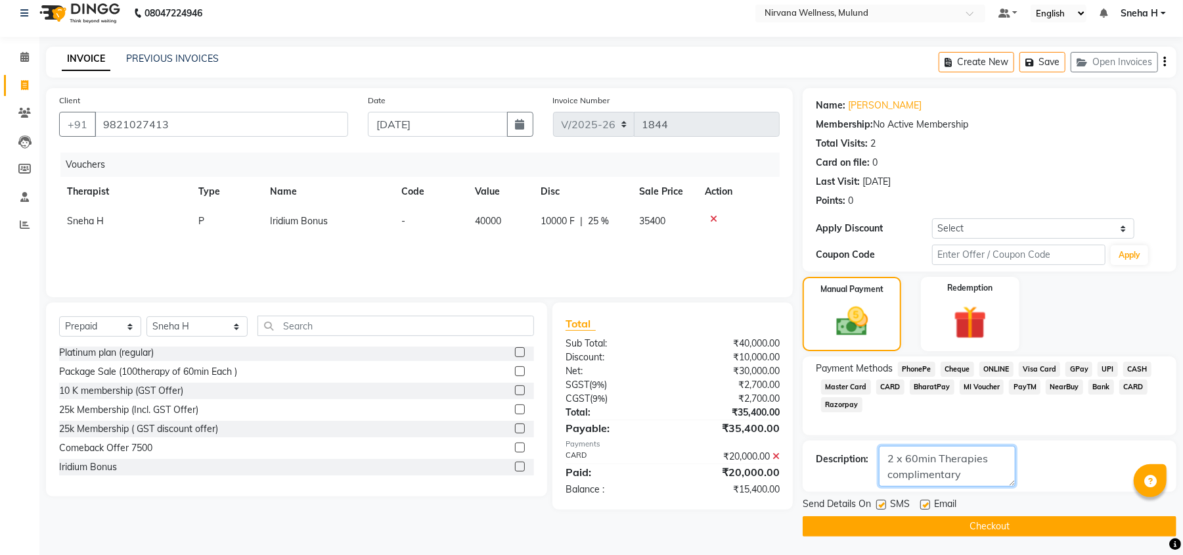
scroll to position [13, 0]
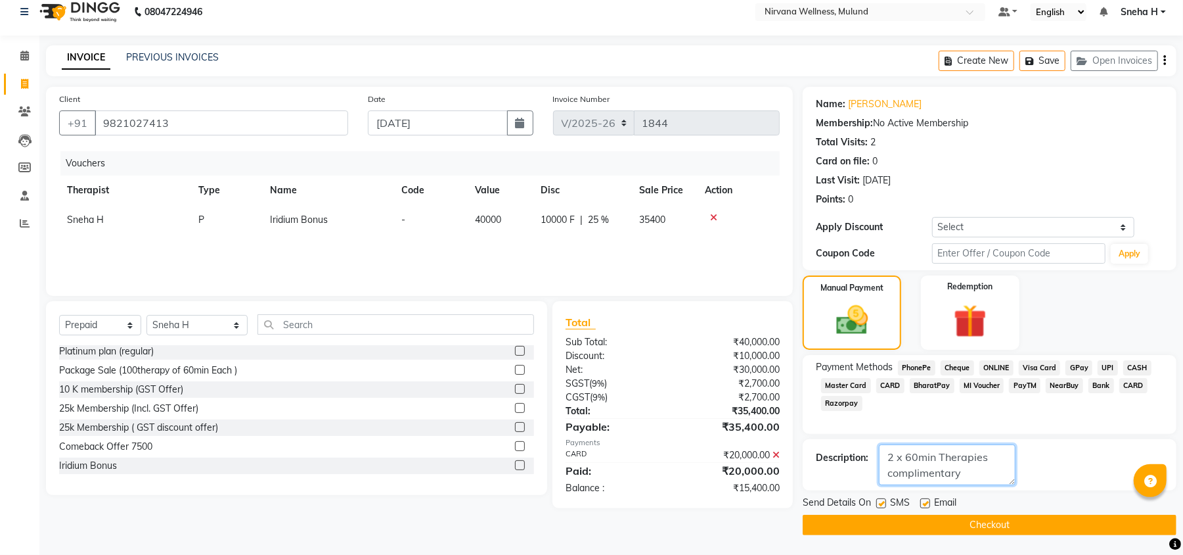
type textarea "2 x 60min Therapies complimentary"
click at [900, 522] on button "Checkout" at bounding box center [990, 524] width 374 height 20
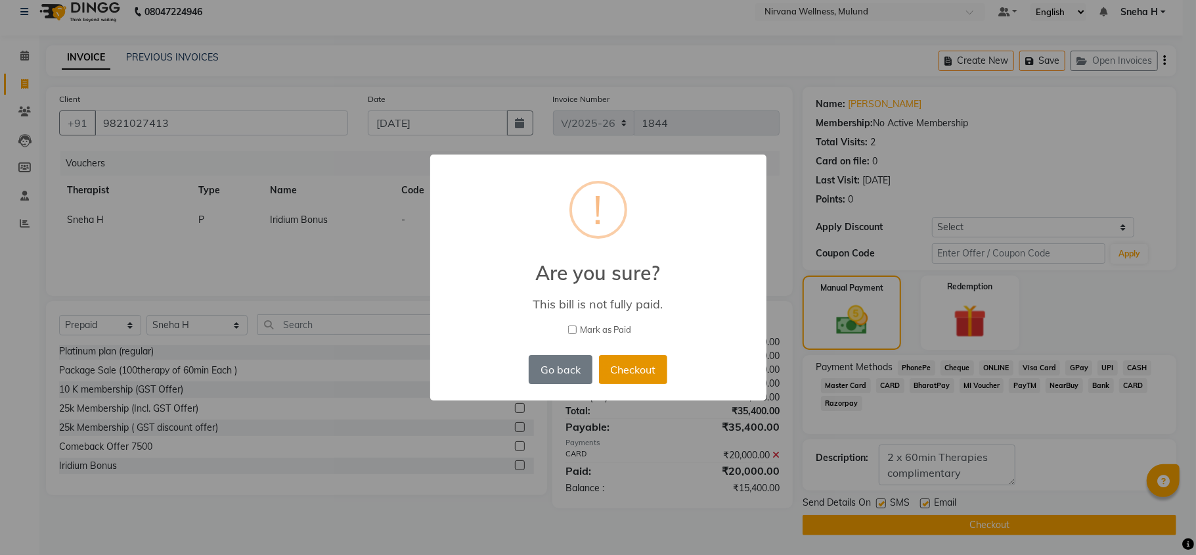
click at [635, 368] on button "Checkout" at bounding box center [633, 369] width 68 height 29
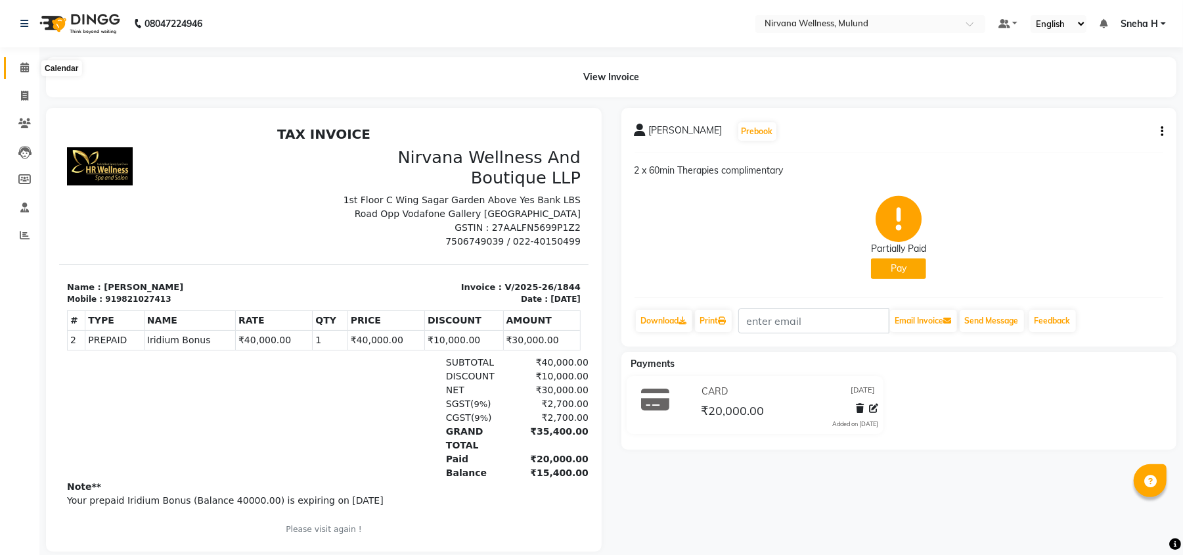
click at [26, 64] on icon at bounding box center [24, 67] width 9 height 10
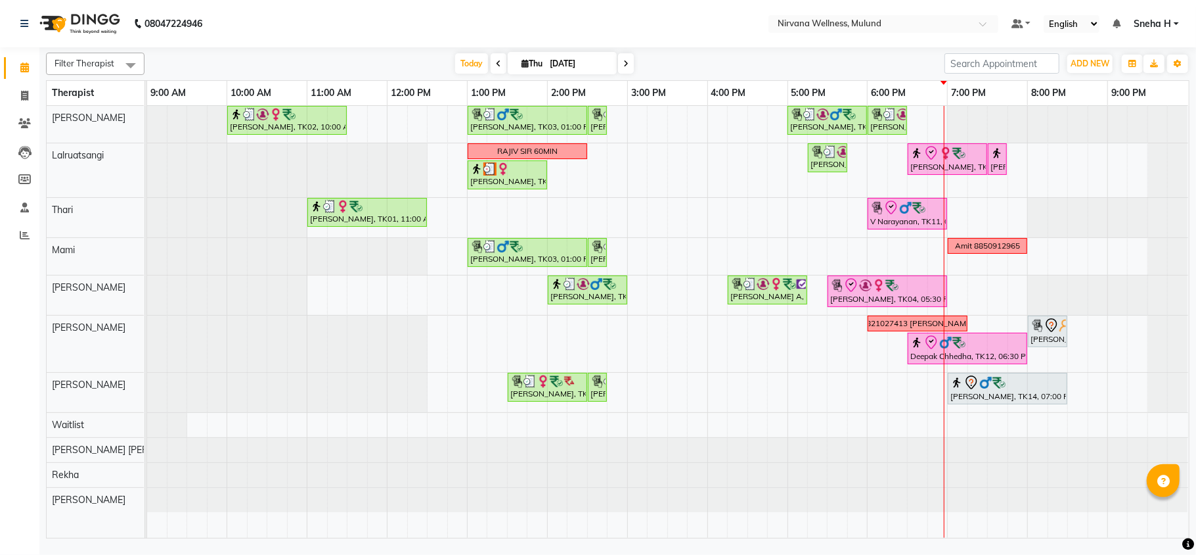
click at [624, 66] on icon at bounding box center [626, 64] width 5 height 8
type input "[DATE]"
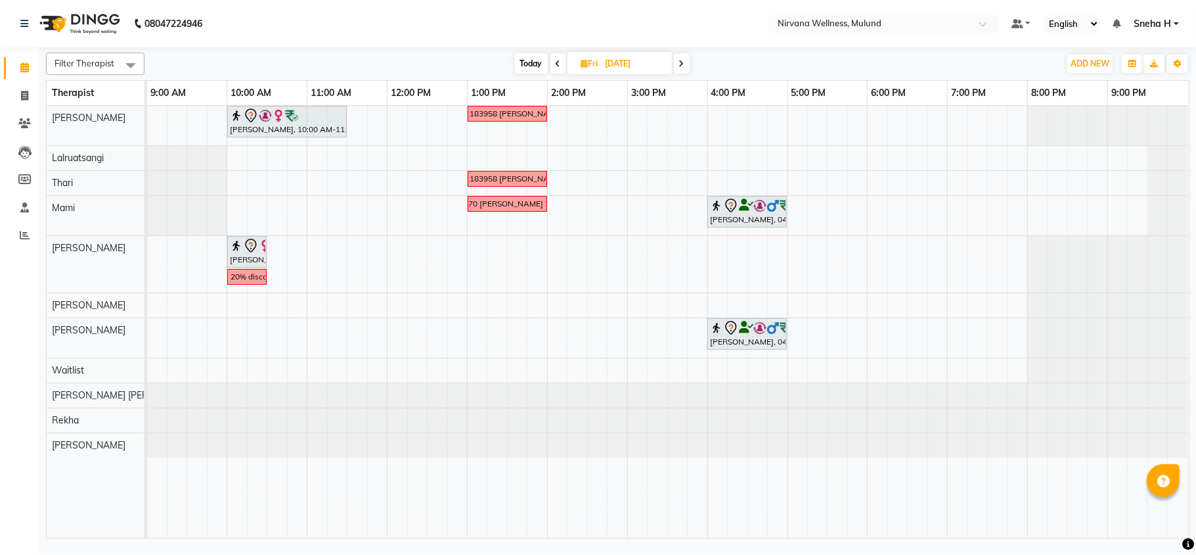
click at [615, 62] on input "[DATE]" at bounding box center [635, 64] width 66 height 20
select select "9"
select select "2025"
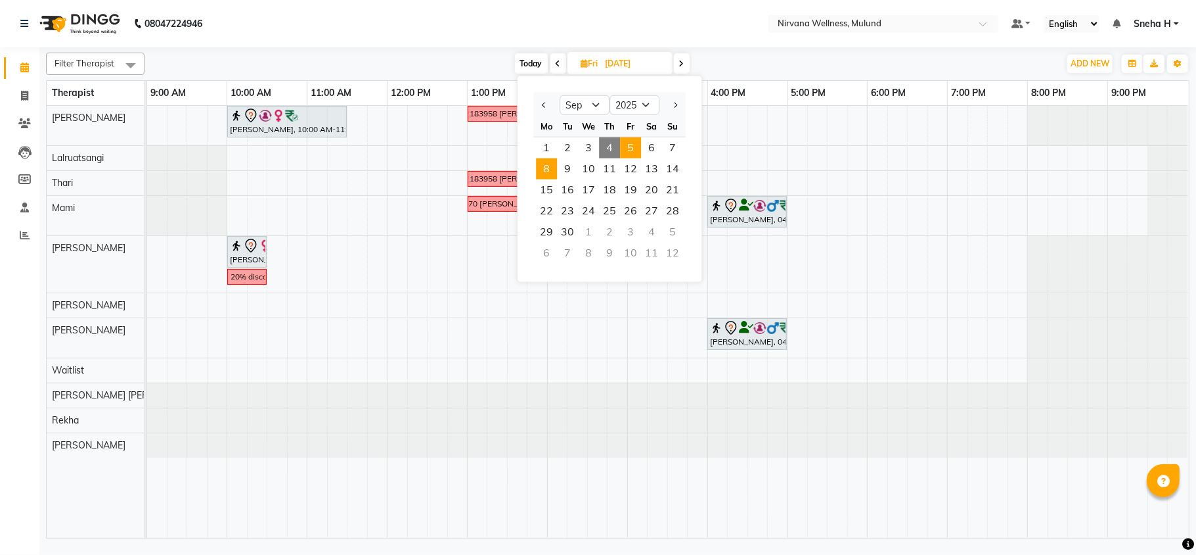
click at [547, 163] on span "8" at bounding box center [546, 168] width 21 height 21
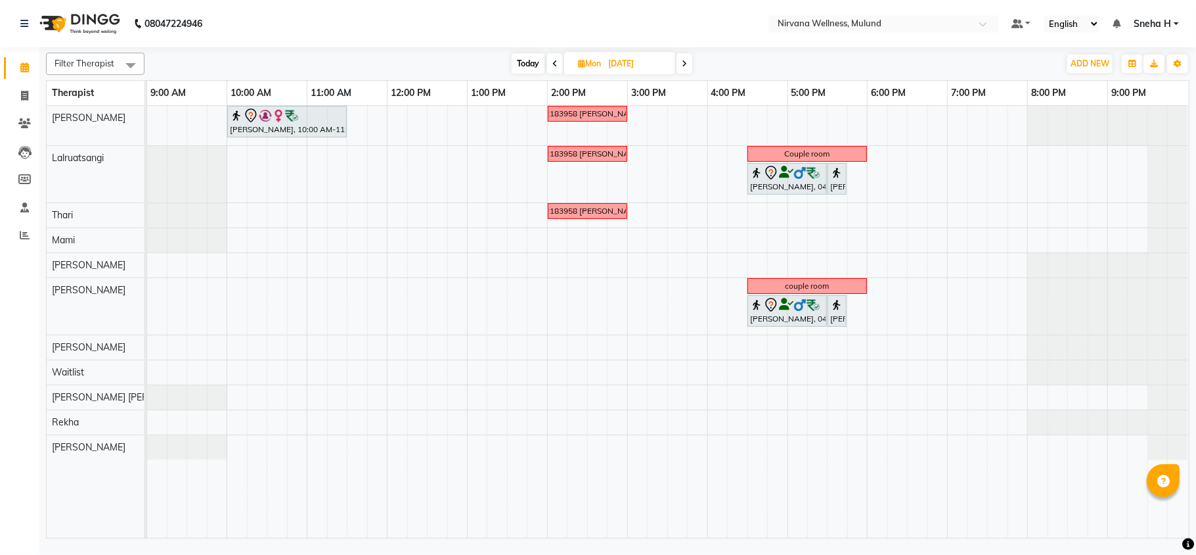
click at [524, 64] on span "Today" at bounding box center [528, 63] width 33 height 20
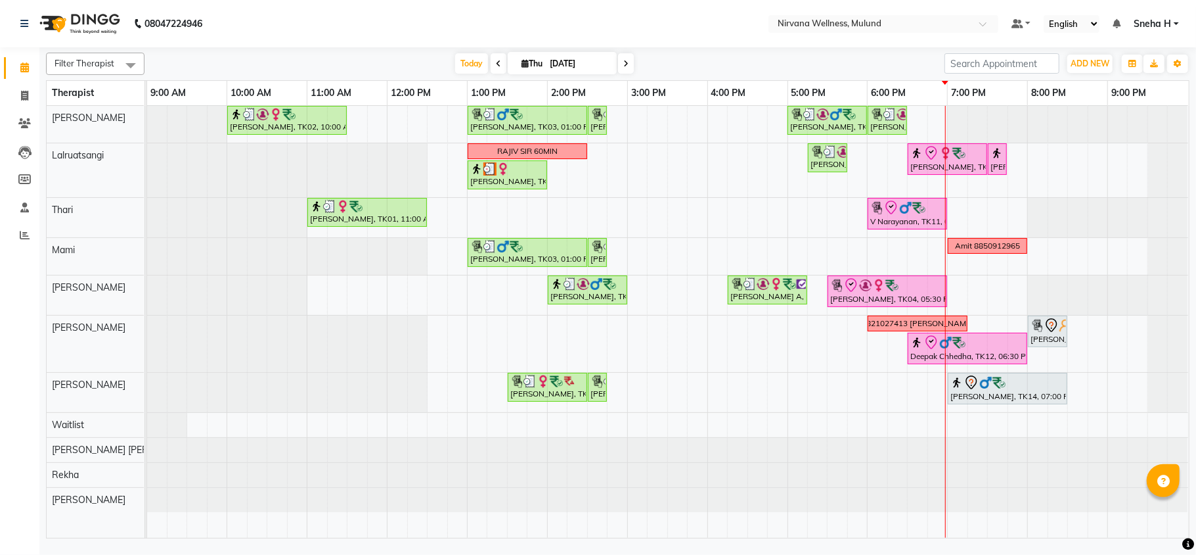
click at [624, 64] on icon at bounding box center [626, 64] width 5 height 8
type input "[DATE]"
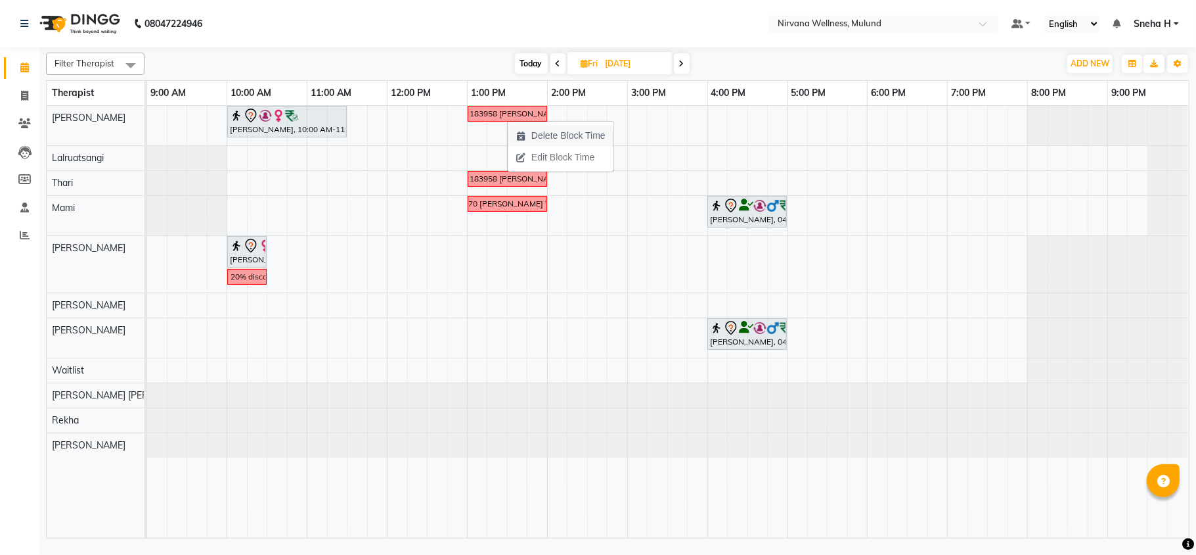
click at [539, 129] on span "Delete Block Time" at bounding box center [569, 136] width 74 height 14
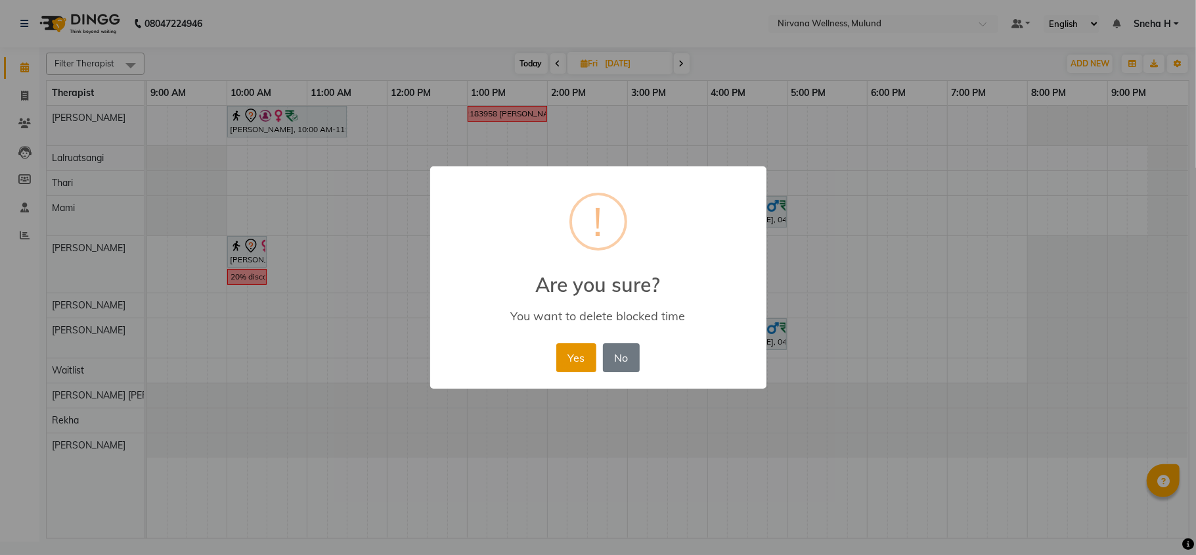
click at [565, 355] on button "Yes" at bounding box center [577, 357] width 40 height 29
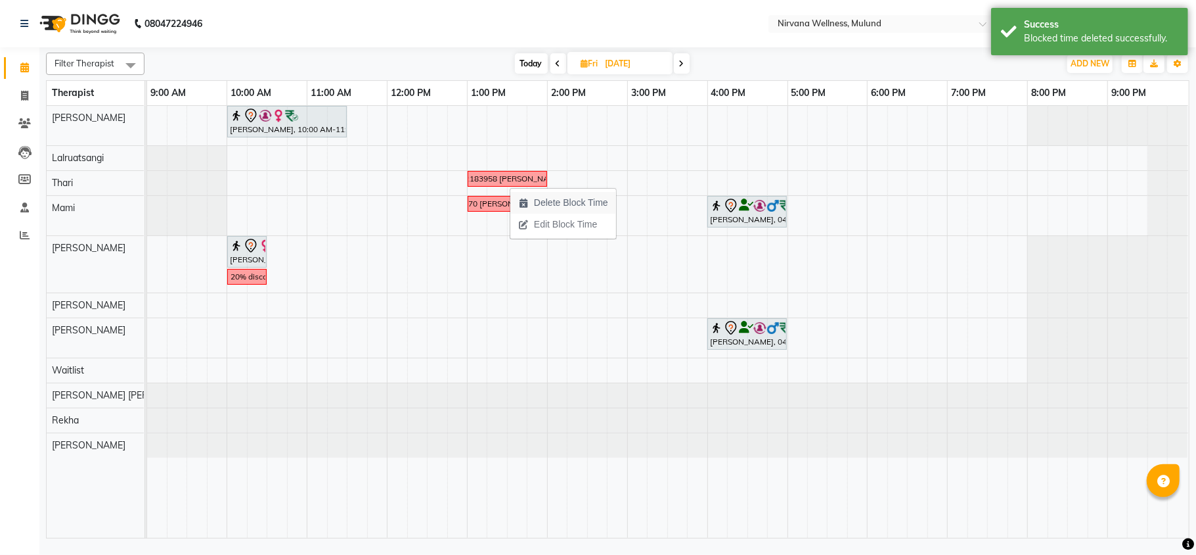
click at [555, 206] on span "Delete Block Time" at bounding box center [571, 203] width 74 height 14
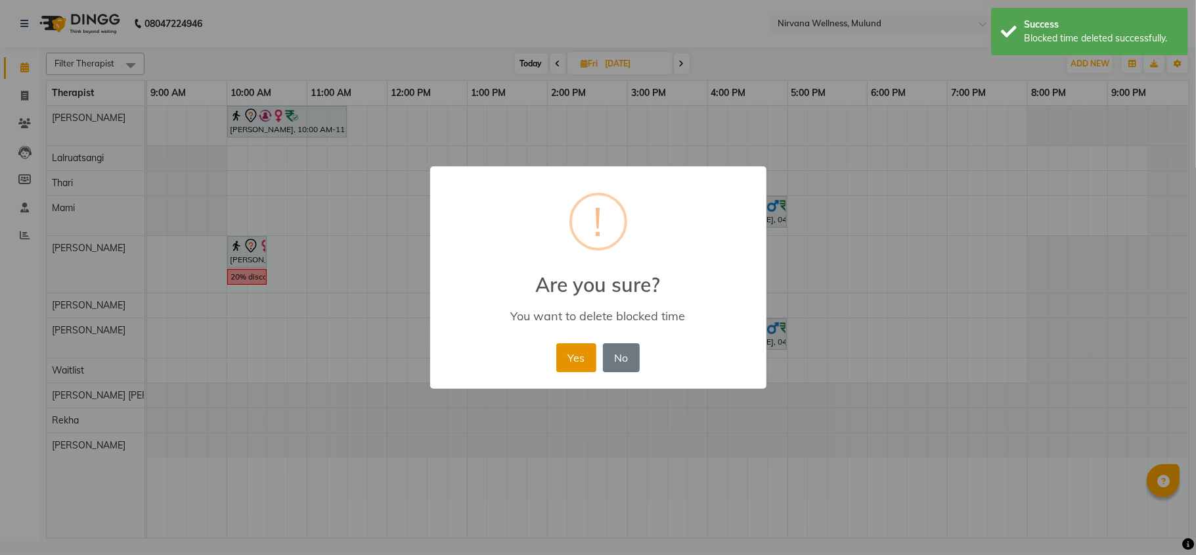
click at [577, 353] on button "Yes" at bounding box center [577, 357] width 40 height 29
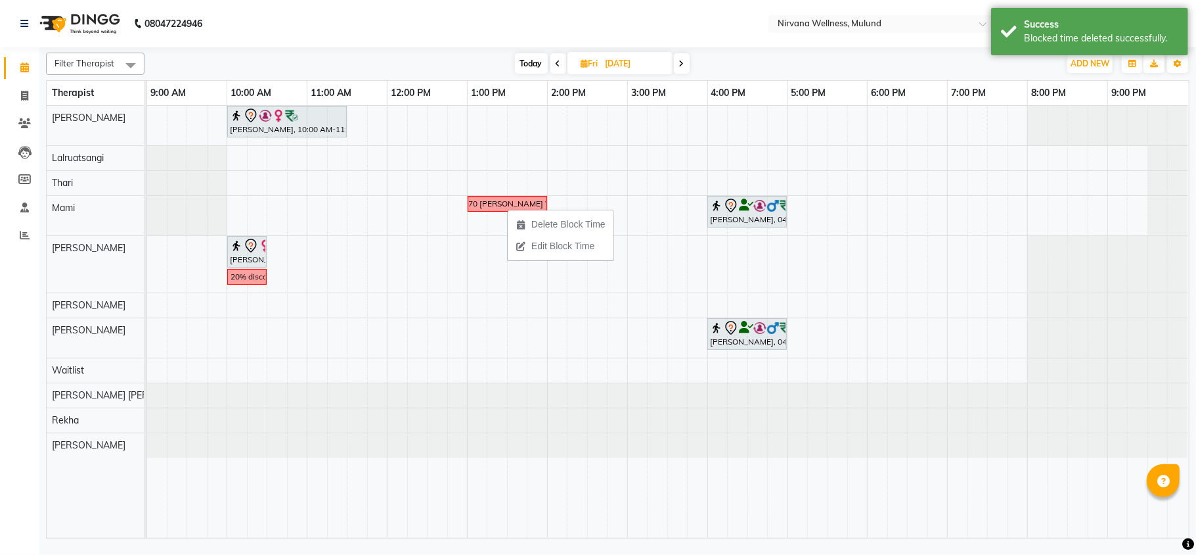
click at [543, 244] on span "Edit Block Time" at bounding box center [563, 246] width 63 height 14
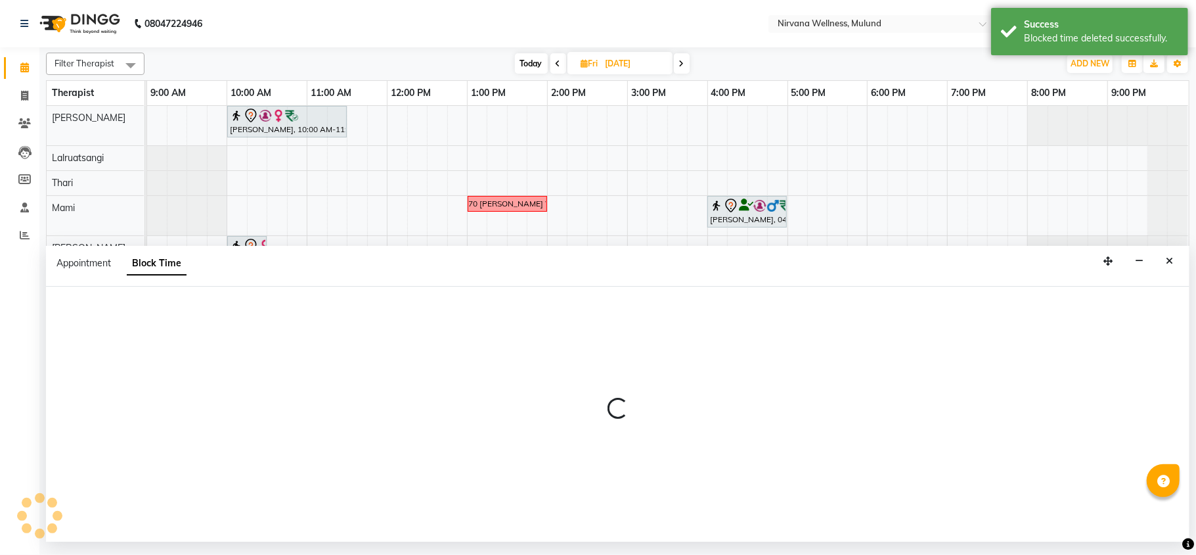
select select "69865"
select select "780"
select select "840"
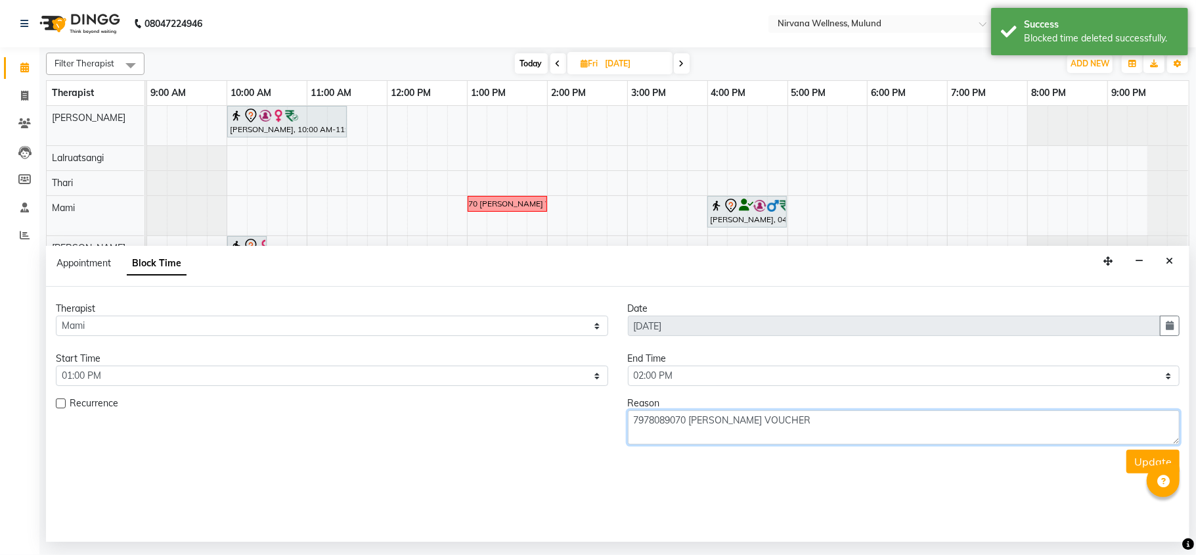
drag, startPoint x: 804, startPoint y: 417, endPoint x: 584, endPoint y: 415, distance: 220.1
click at [584, 415] on div "Recurrence Reason 7978089070 [PERSON_NAME] VOUCHER" at bounding box center [618, 420] width 1144 height 48
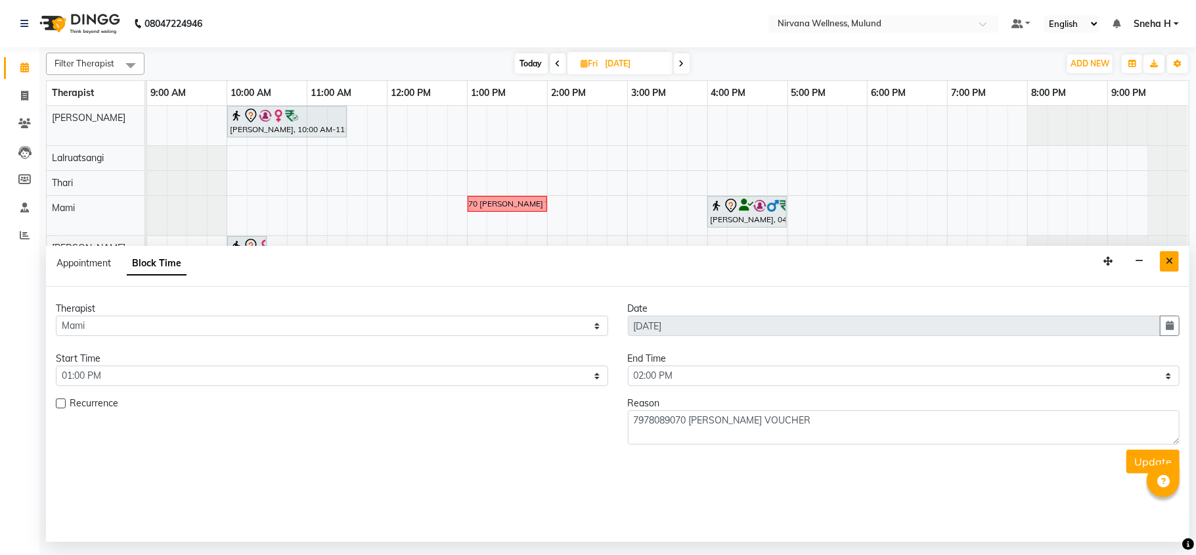
click at [1170, 260] on icon "Close" at bounding box center [1169, 260] width 7 height 9
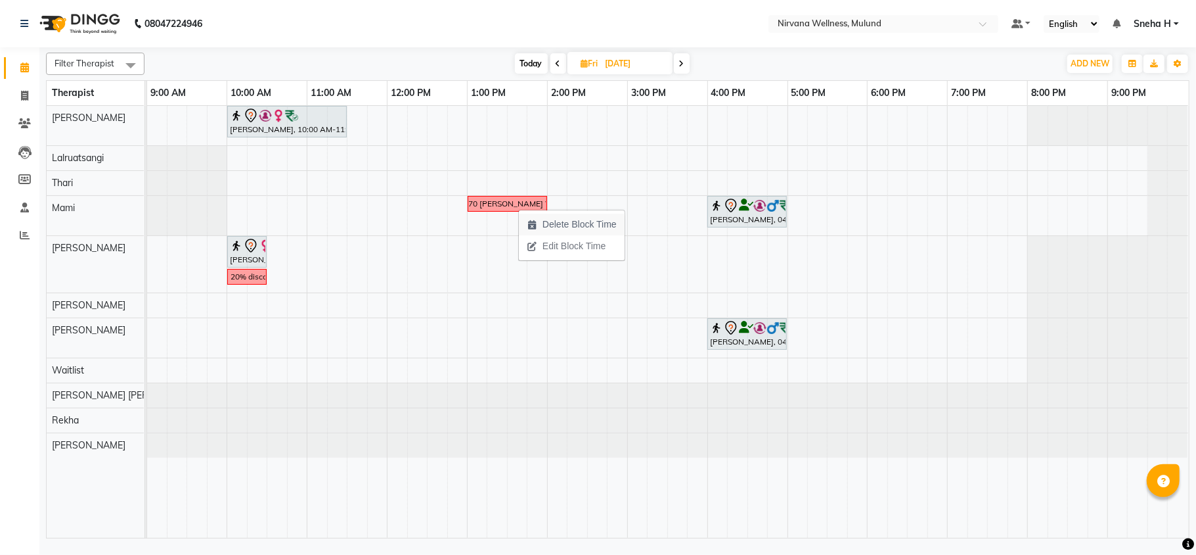
click at [570, 219] on span "Delete Block Time" at bounding box center [580, 224] width 74 height 14
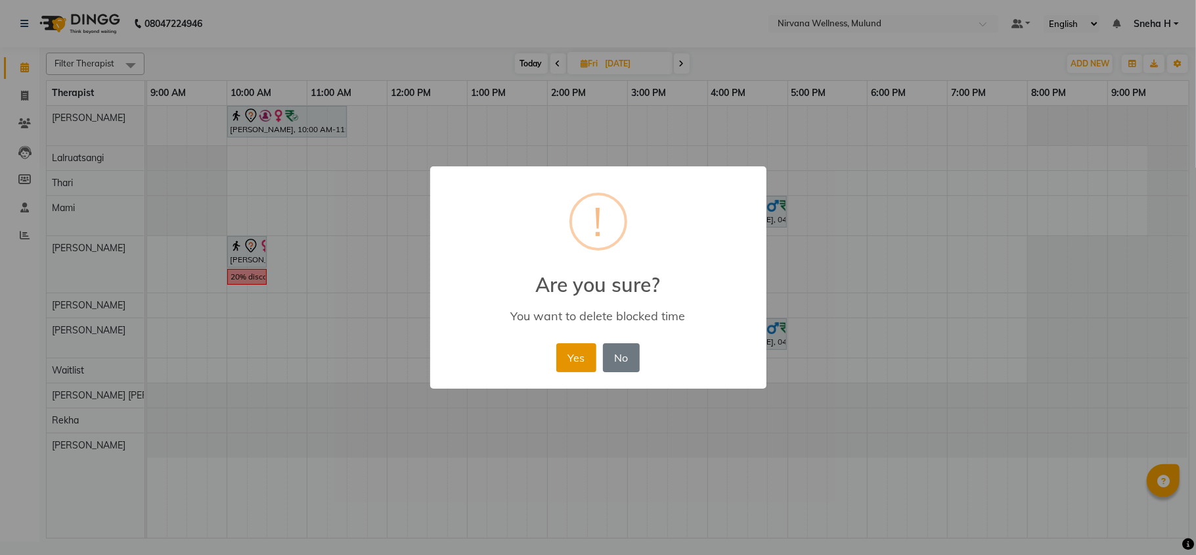
click at [577, 366] on button "Yes" at bounding box center [577, 357] width 40 height 29
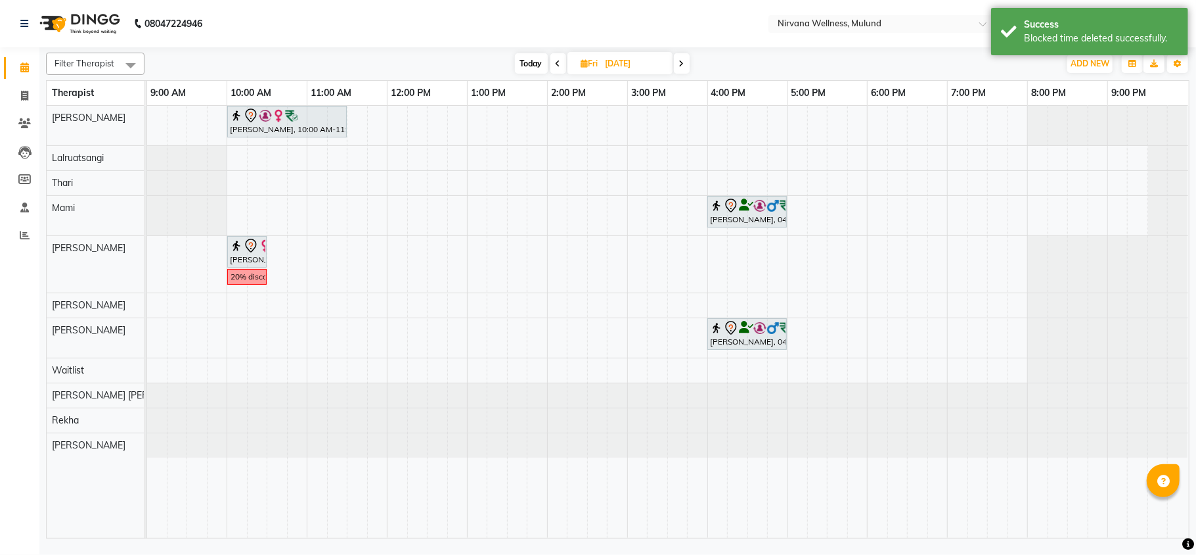
click at [619, 62] on input "[DATE]" at bounding box center [635, 64] width 66 height 20
select select "9"
select select "2025"
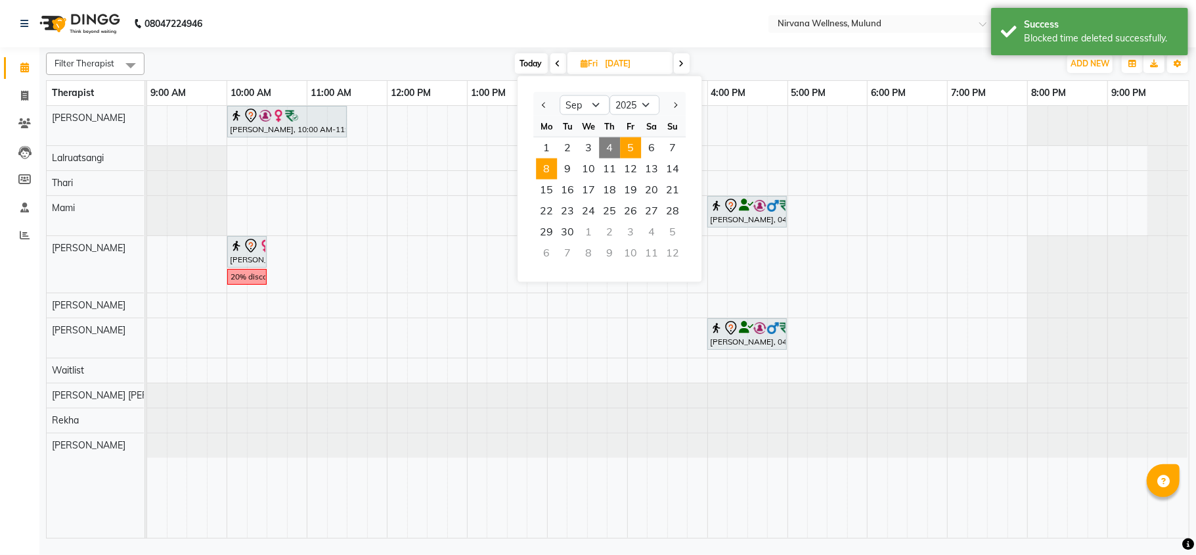
click at [548, 167] on span "8" at bounding box center [546, 168] width 21 height 21
type input "[DATE]"
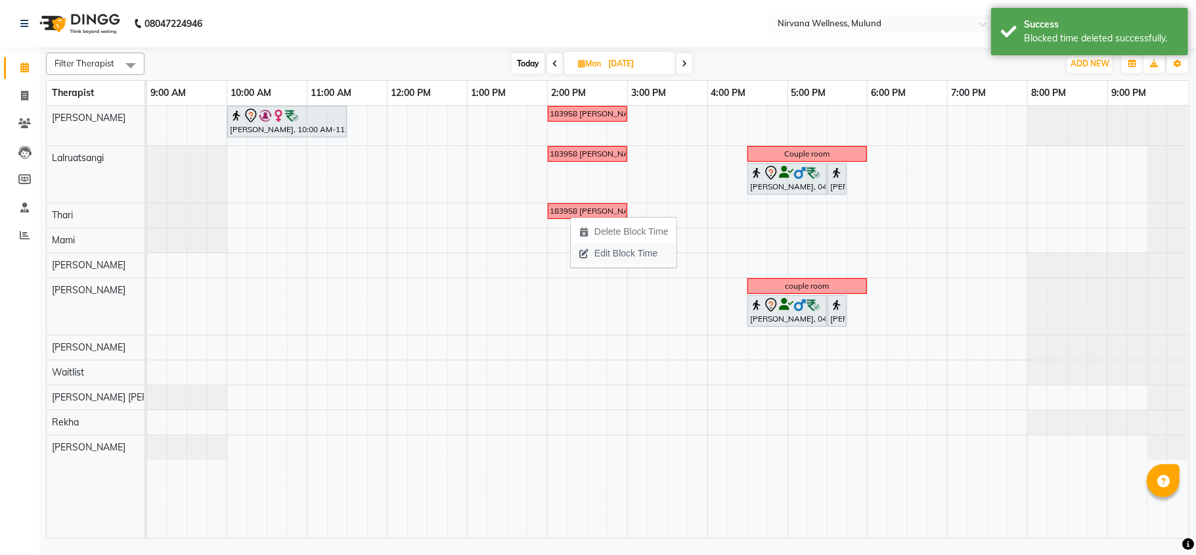
click at [615, 255] on span "Edit Block Time" at bounding box center [626, 253] width 63 height 14
select select "69864"
select select "840"
select select "900"
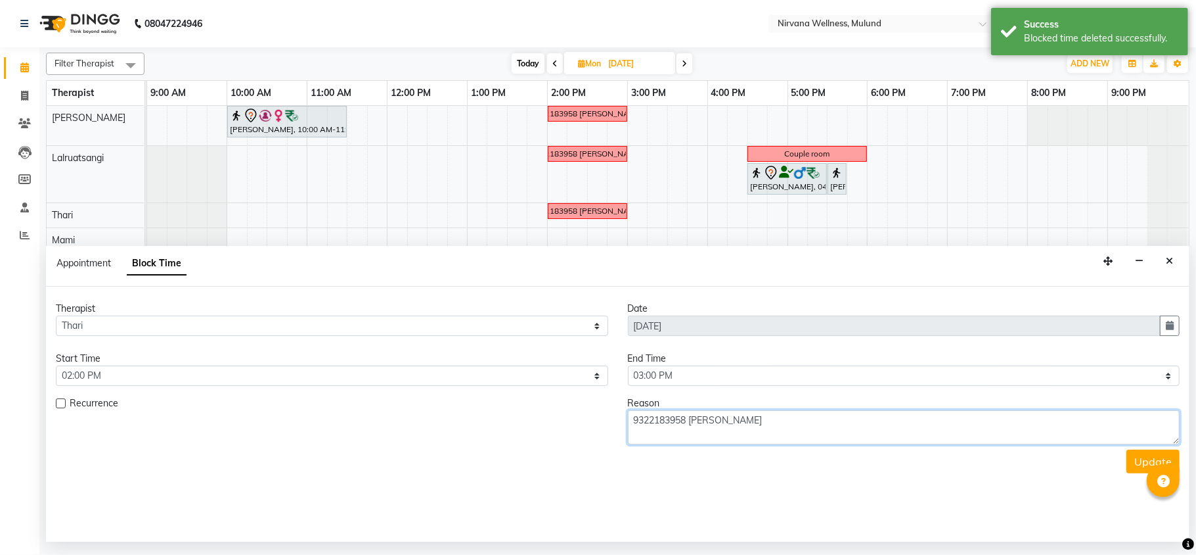
drag, startPoint x: 820, startPoint y: 419, endPoint x: 598, endPoint y: 421, distance: 222.1
click at [598, 421] on div "Recurrence Reason 9322183958 [PERSON_NAME]" at bounding box center [618, 420] width 1144 height 48
paste textarea "7978089070 [PERSON_NAME] VOUCHER"
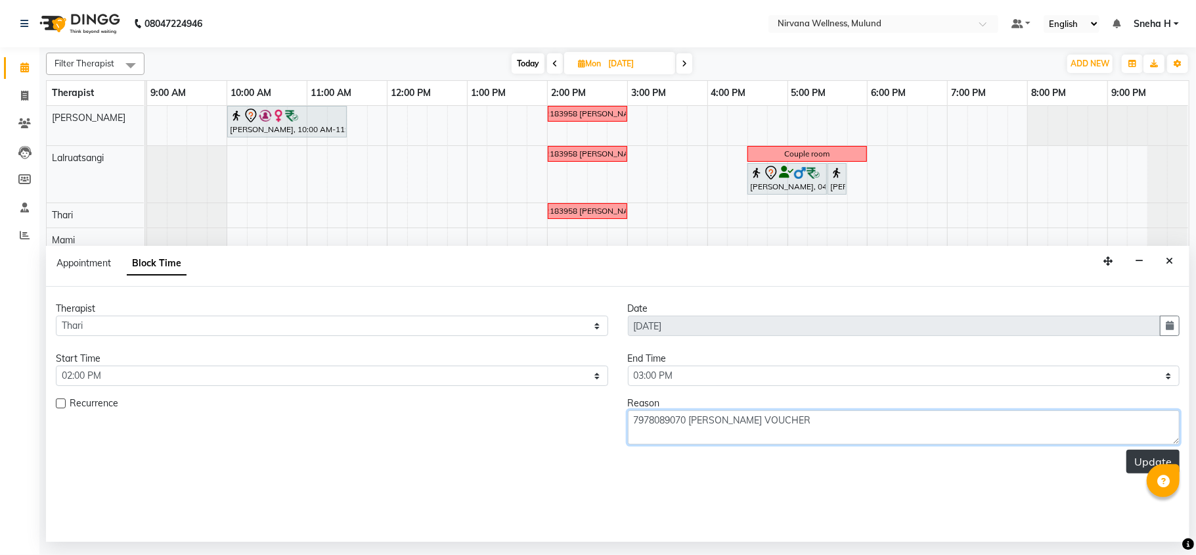
type textarea "7978089070 [PERSON_NAME] VOUCHER"
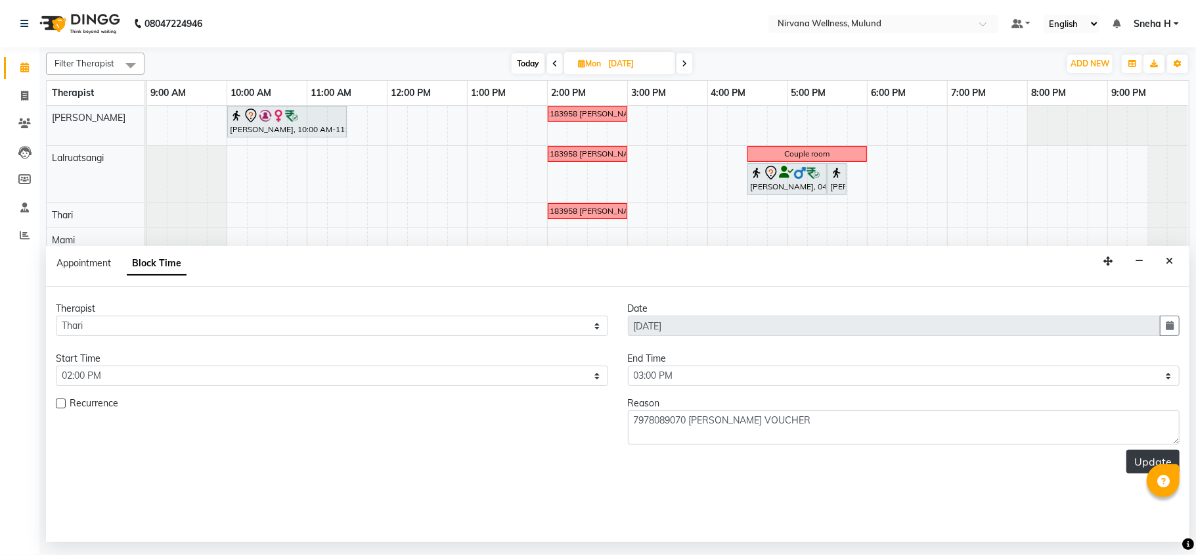
click at [1136, 464] on button "Update" at bounding box center [1153, 461] width 53 height 24
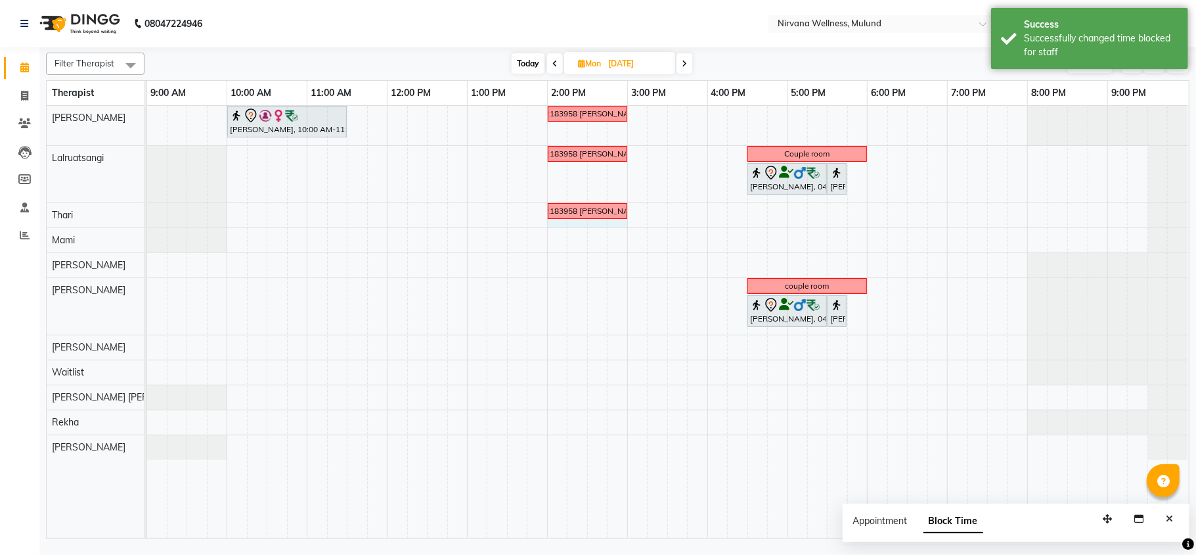
drag, startPoint x: 555, startPoint y: 226, endPoint x: 618, endPoint y: 229, distance: 62.5
click at [618, 229] on tr at bounding box center [667, 322] width 1041 height 432
select select "69864"
select select "840"
select select "tentative"
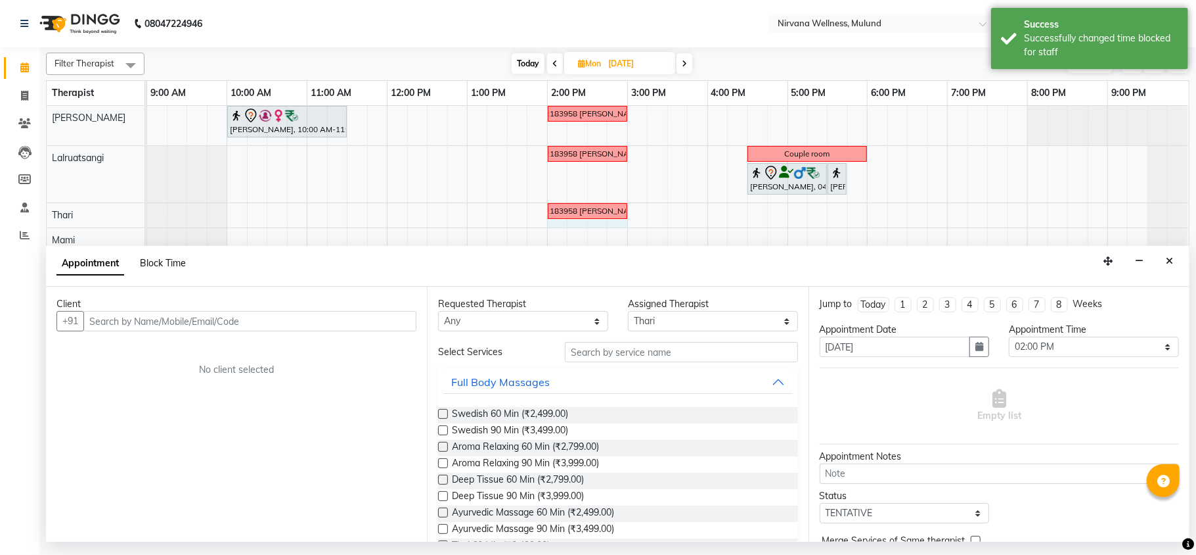
click at [180, 268] on span "Block Time" at bounding box center [163, 263] width 46 height 12
select select "69864"
select select "840"
select select "900"
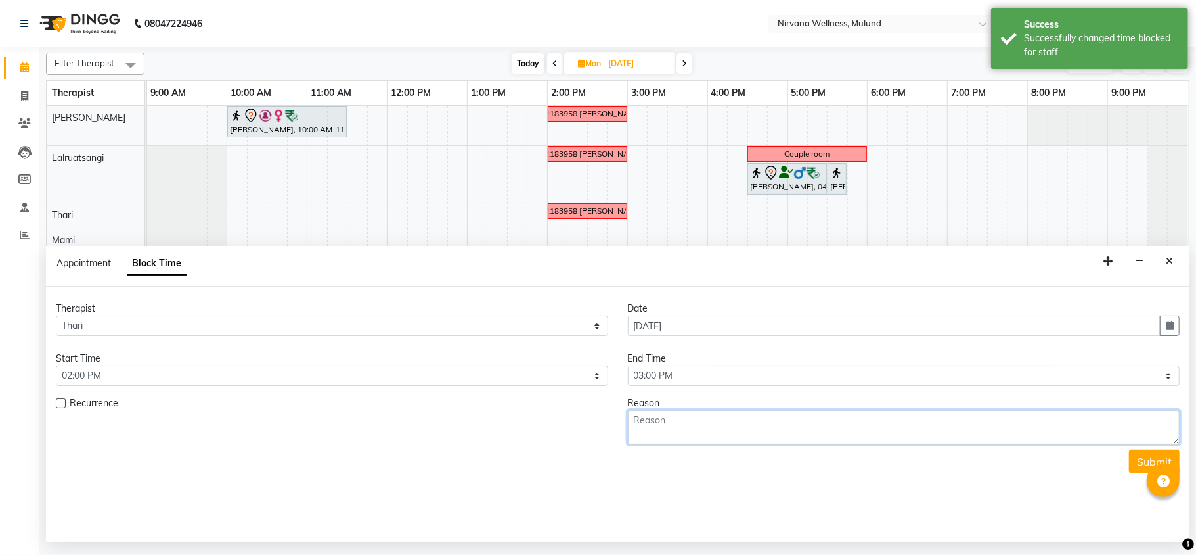
click at [827, 437] on textarea at bounding box center [904, 427] width 553 height 34
paste textarea "7978089070 [PERSON_NAME] VOUCHER"
type textarea "7978089070 [PERSON_NAME] VOUCHER"
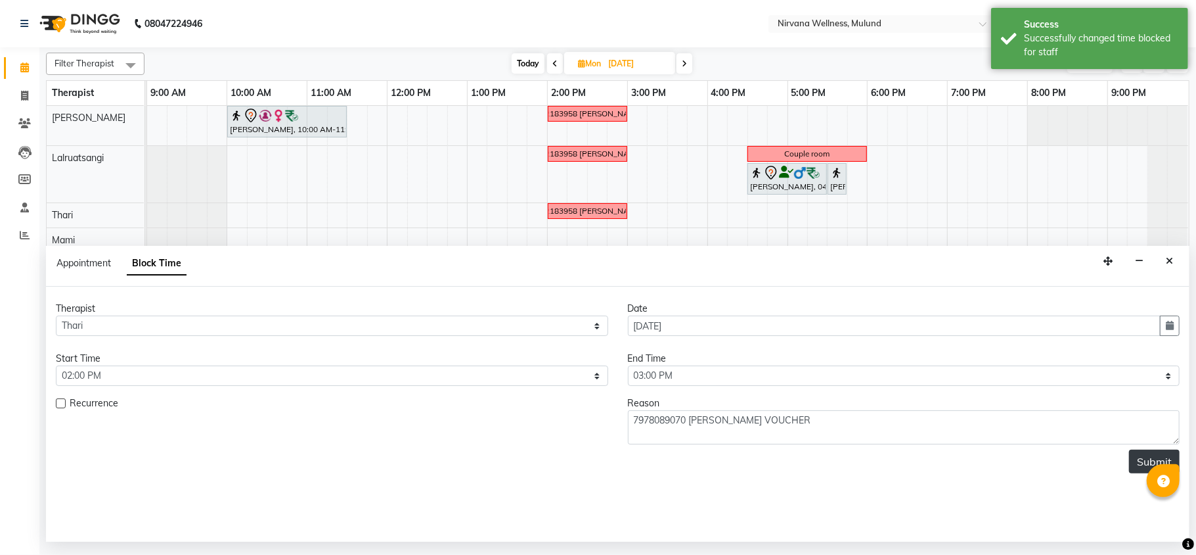
click at [1154, 459] on button "Submit" at bounding box center [1154, 461] width 51 height 24
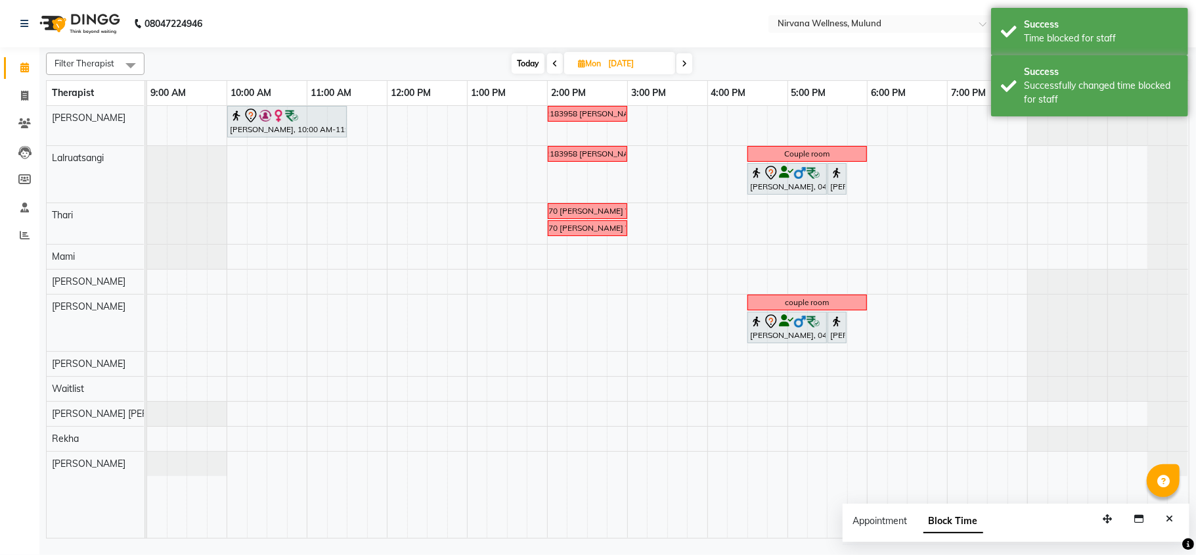
click at [524, 63] on span "Today" at bounding box center [528, 63] width 33 height 20
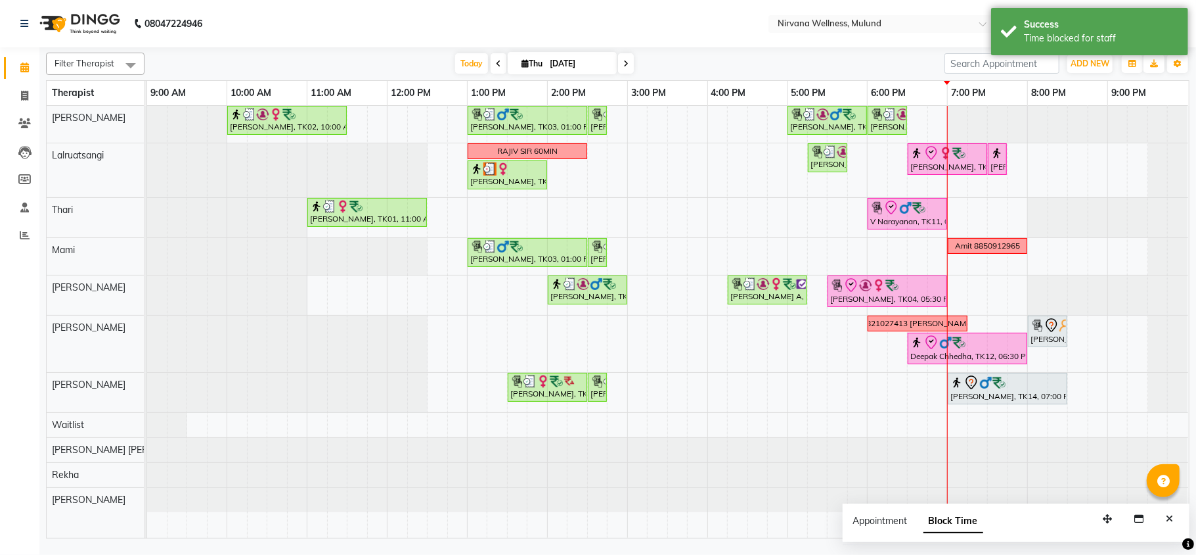
click at [624, 62] on icon at bounding box center [626, 64] width 5 height 8
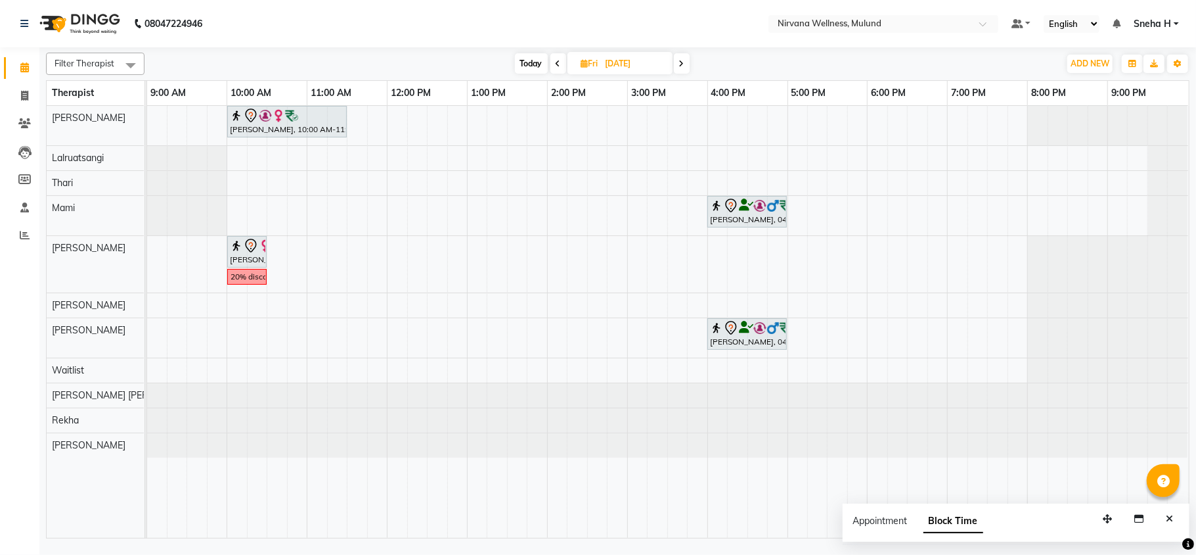
click at [515, 66] on span "Today" at bounding box center [531, 63] width 33 height 20
type input "[DATE]"
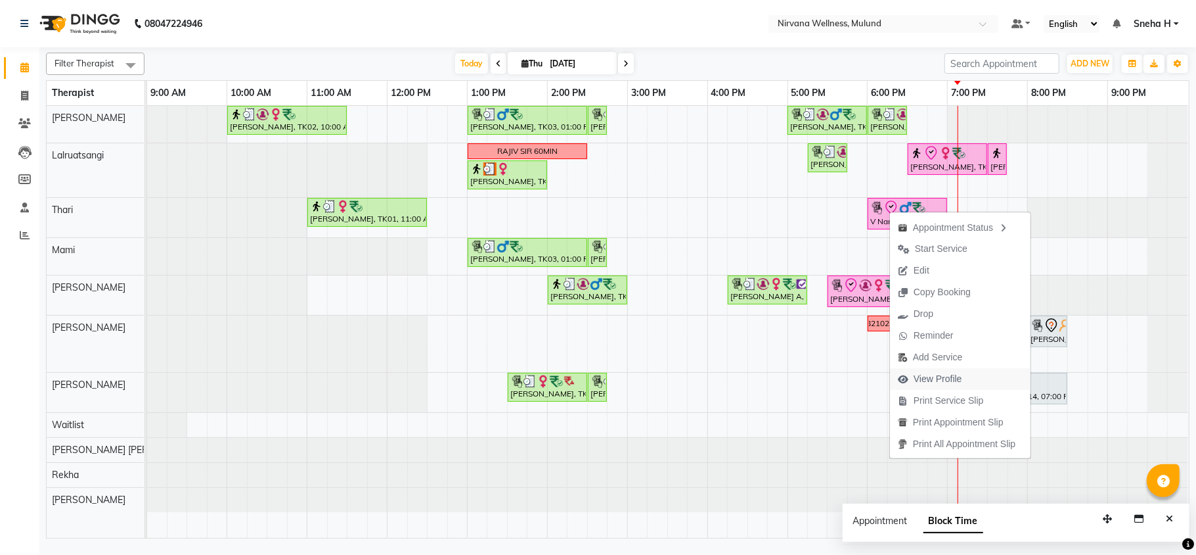
click at [949, 376] on span "View Profile" at bounding box center [938, 379] width 49 height 14
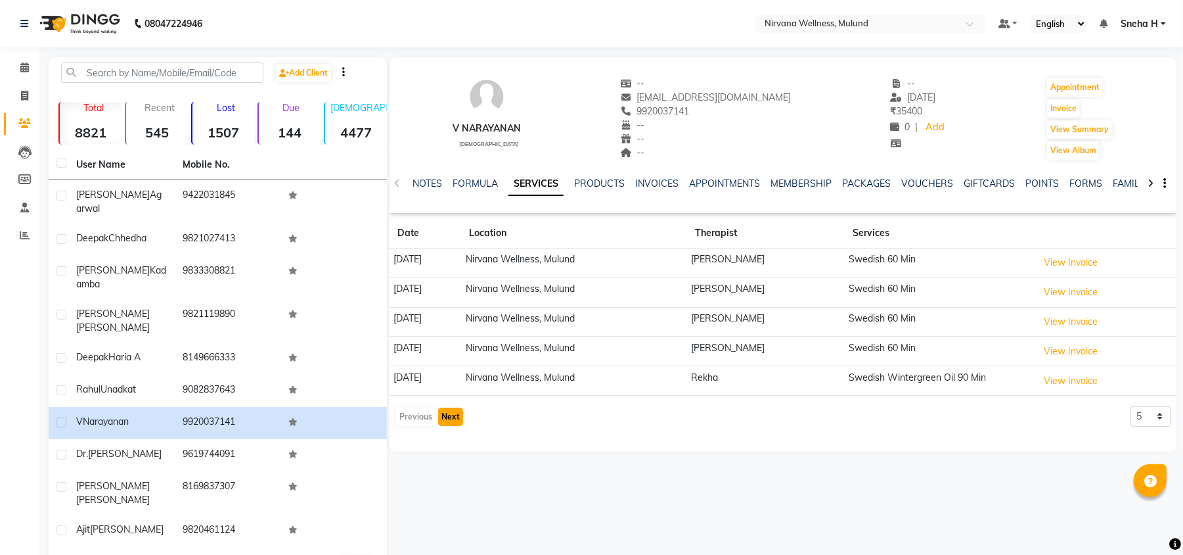
click at [453, 423] on button "Next" at bounding box center [450, 416] width 25 height 18
click at [456, 431] on button "Next" at bounding box center [450, 424] width 25 height 18
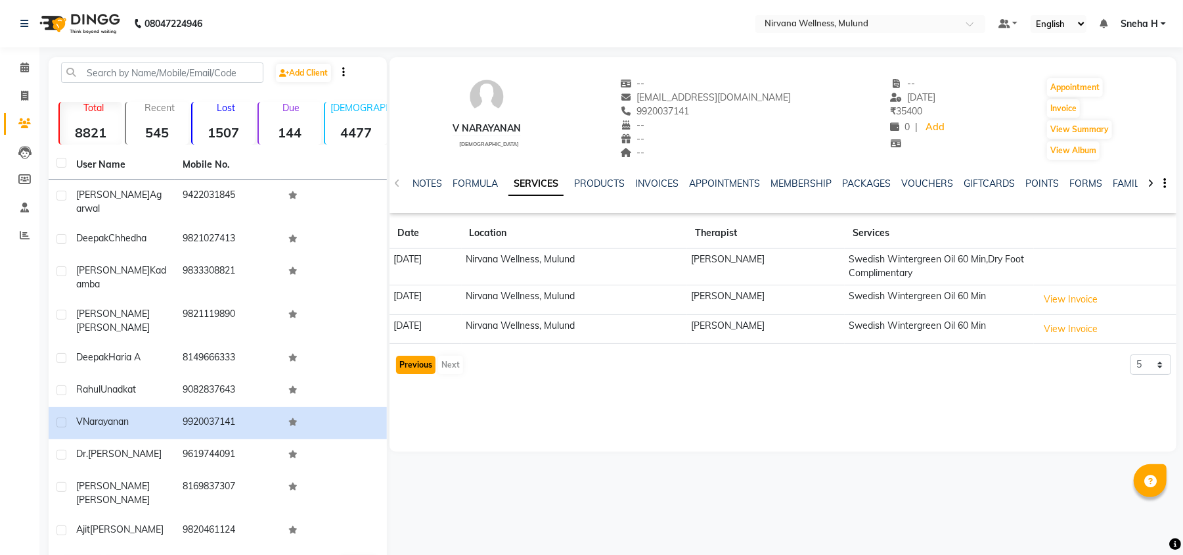
click at [411, 365] on button "Previous" at bounding box center [415, 364] width 39 height 18
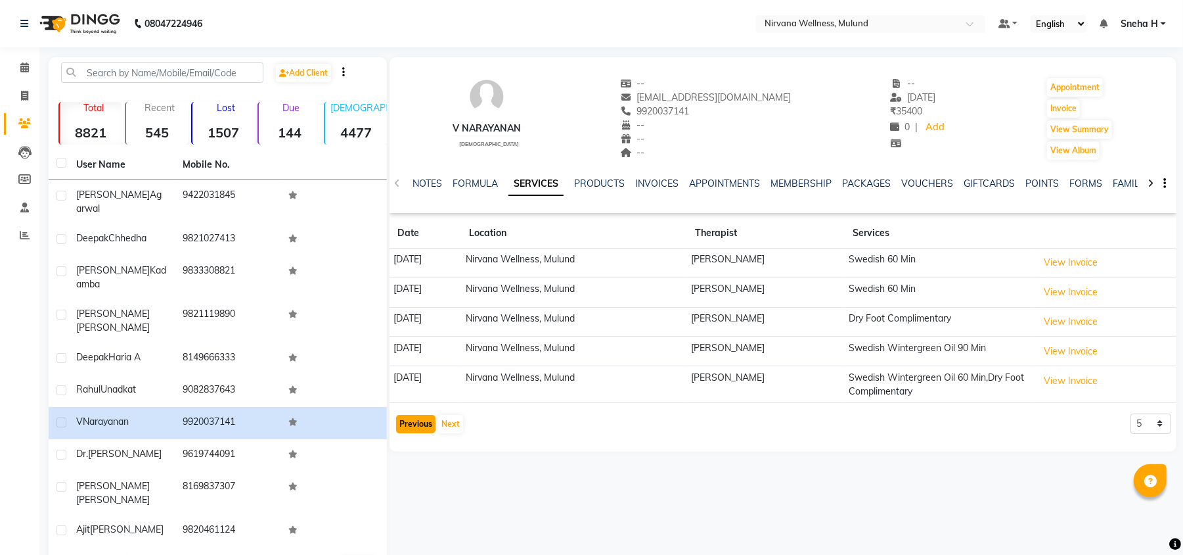
click at [422, 427] on button "Previous" at bounding box center [415, 424] width 39 height 18
click at [22, 69] on icon at bounding box center [24, 67] width 9 height 10
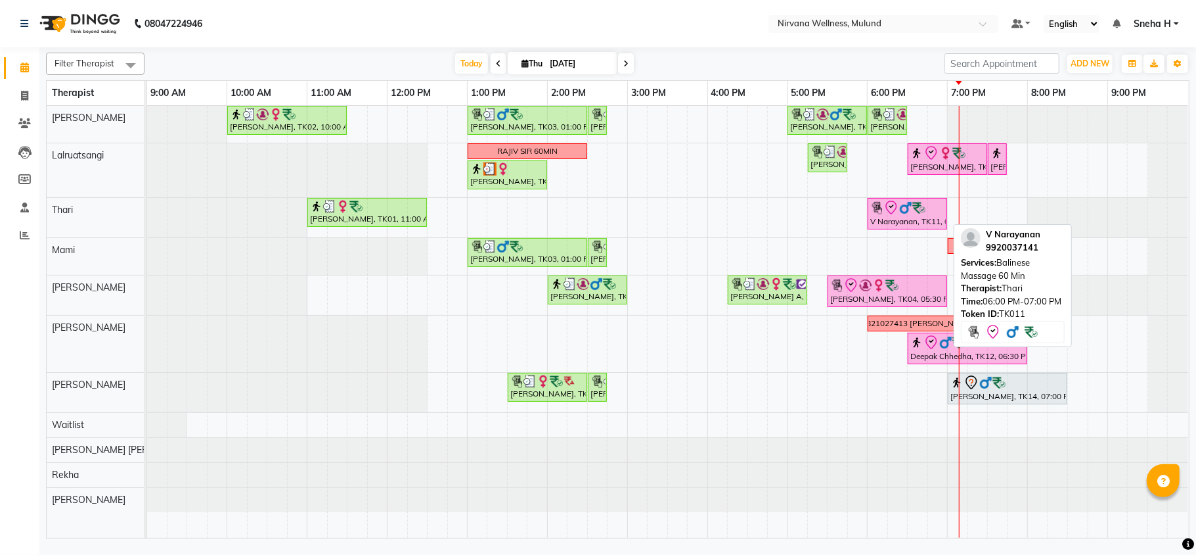
click at [886, 208] on icon at bounding box center [892, 208] width 16 height 16
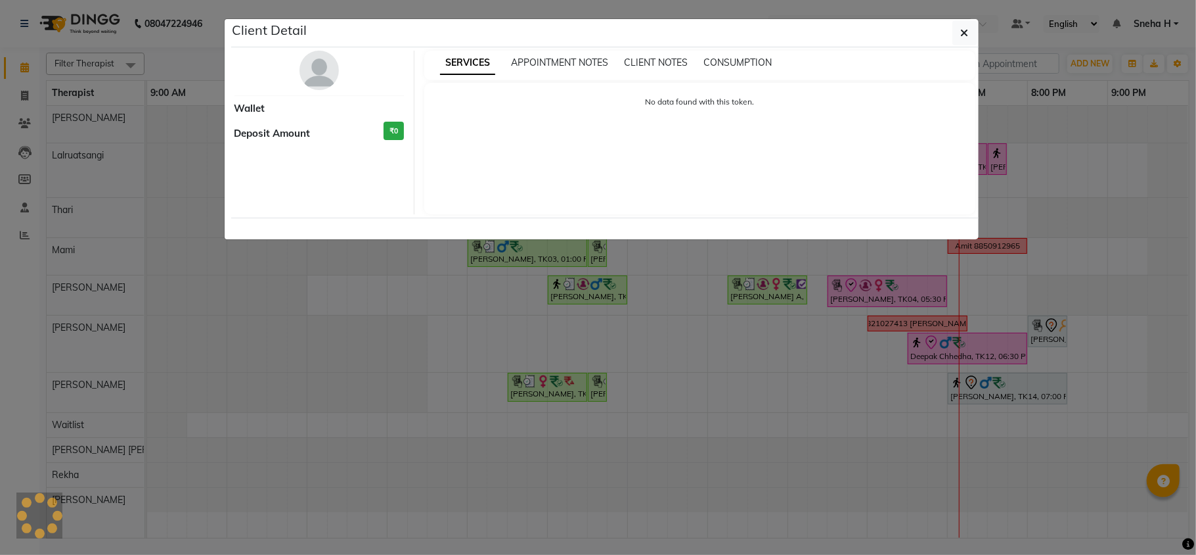
select select "8"
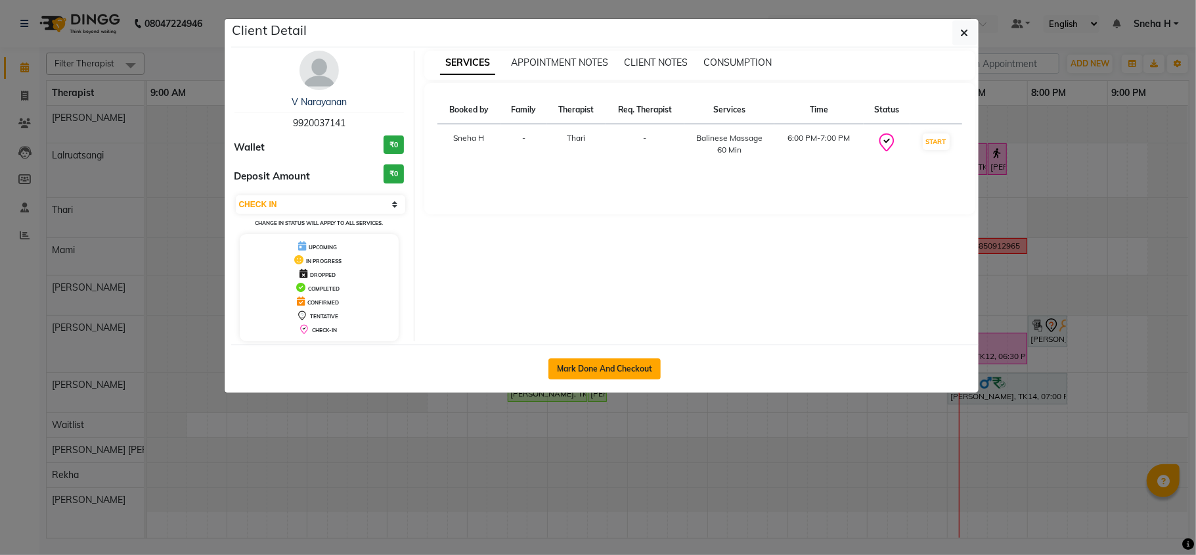
click at [602, 371] on button "Mark Done And Checkout" at bounding box center [605, 368] width 112 height 21
select select "service"
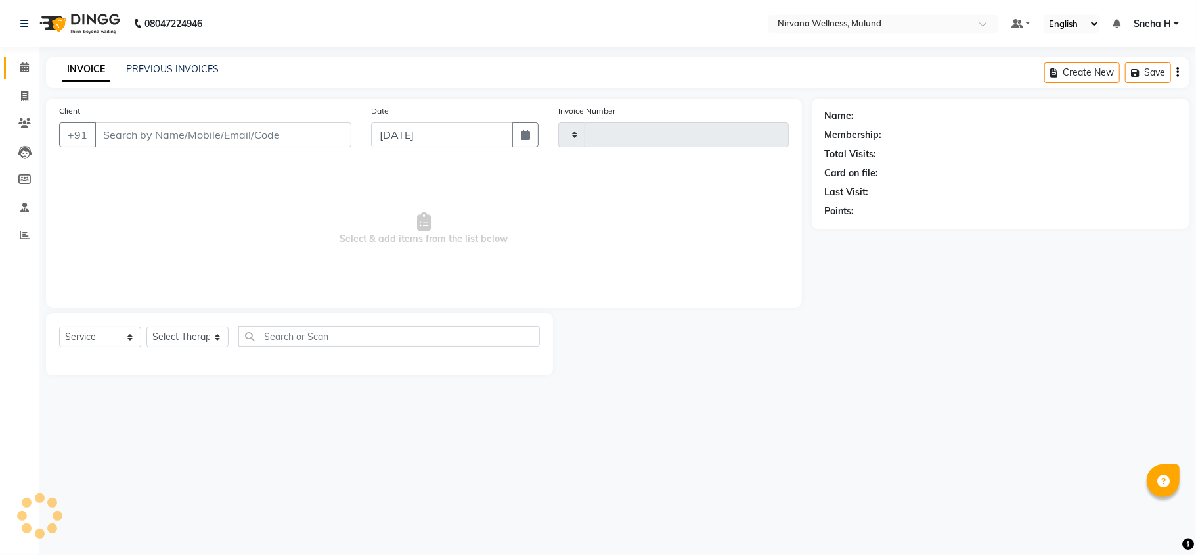
type input "1845"
select select "4890"
type input "9920037141"
select select "69864"
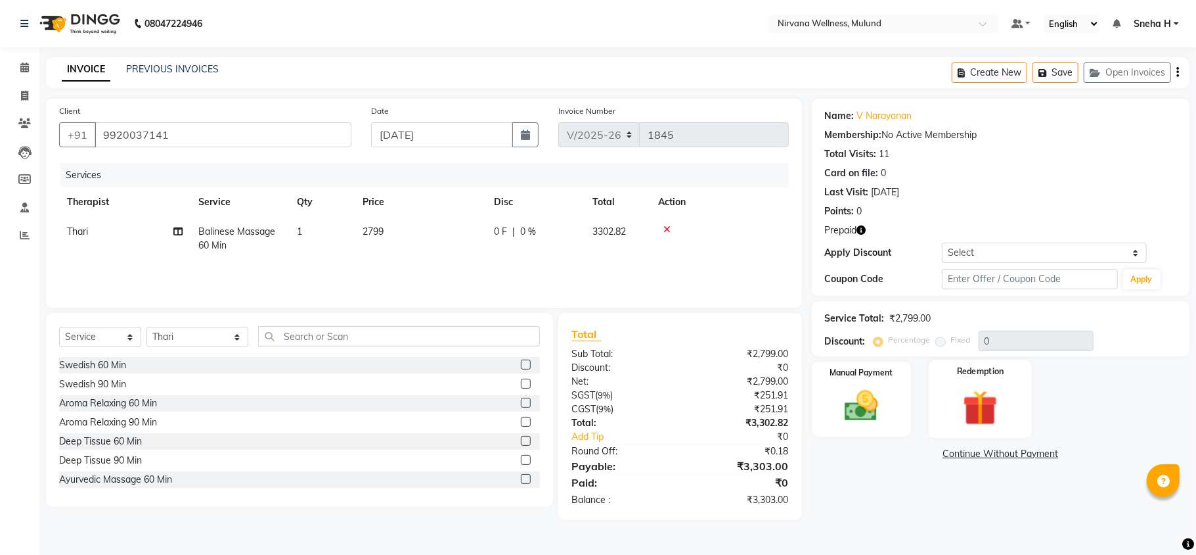
click at [987, 403] on img at bounding box center [980, 407] width 57 height 43
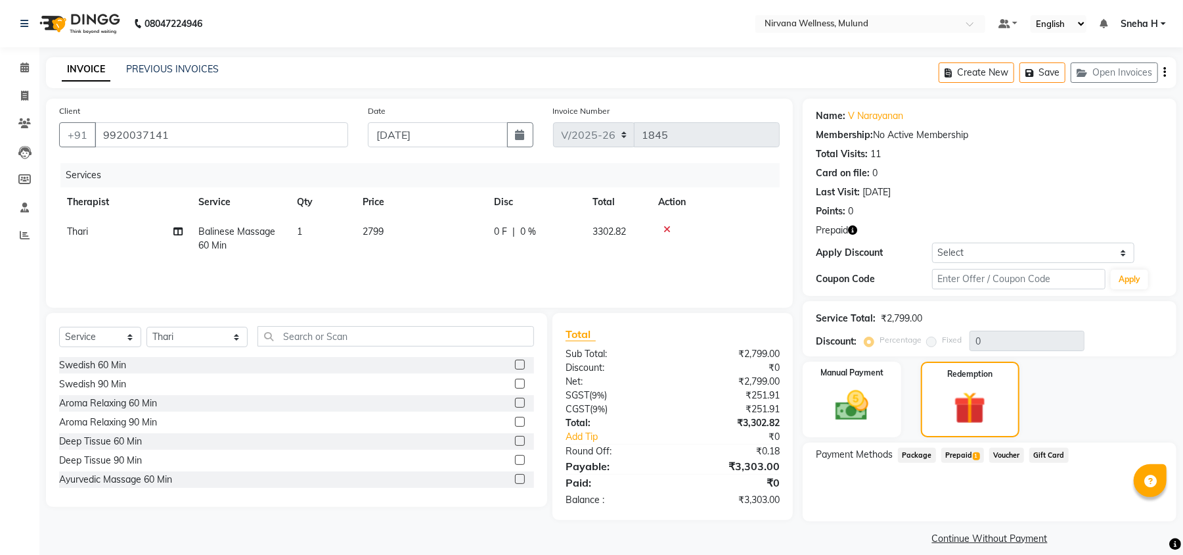
click at [951, 455] on span "Prepaid 1" at bounding box center [963, 454] width 43 height 15
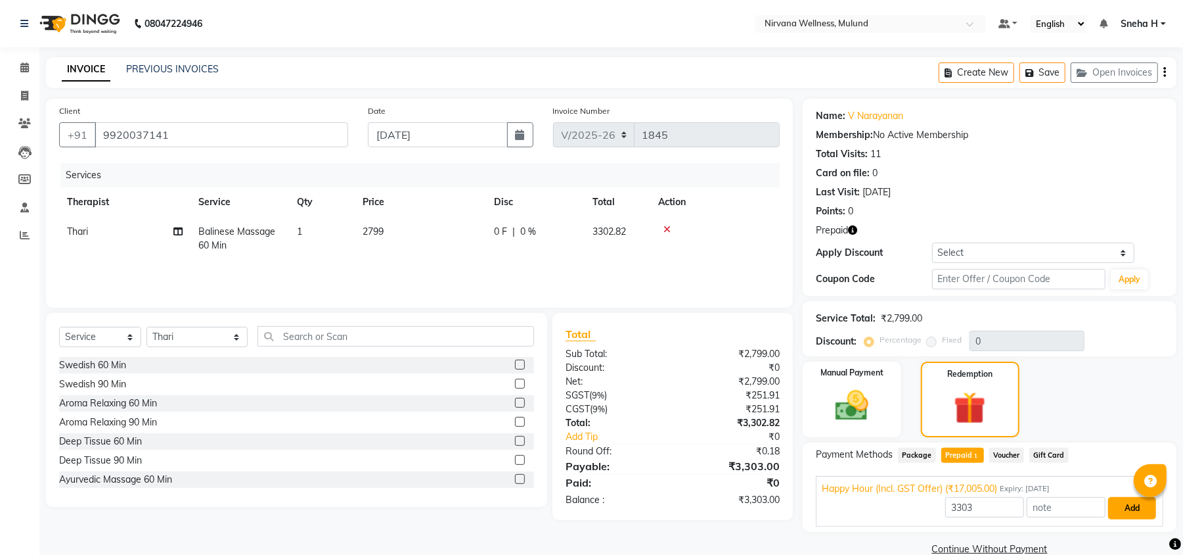
click at [1129, 510] on button "Add" at bounding box center [1132, 508] width 48 height 22
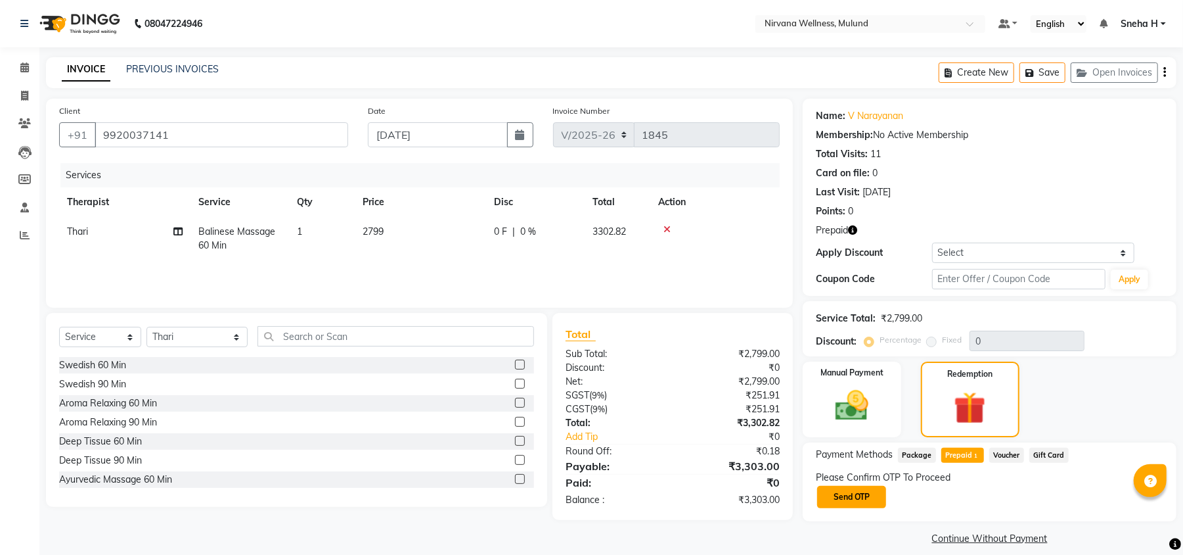
click at [859, 495] on button "Send OTP" at bounding box center [851, 497] width 69 height 22
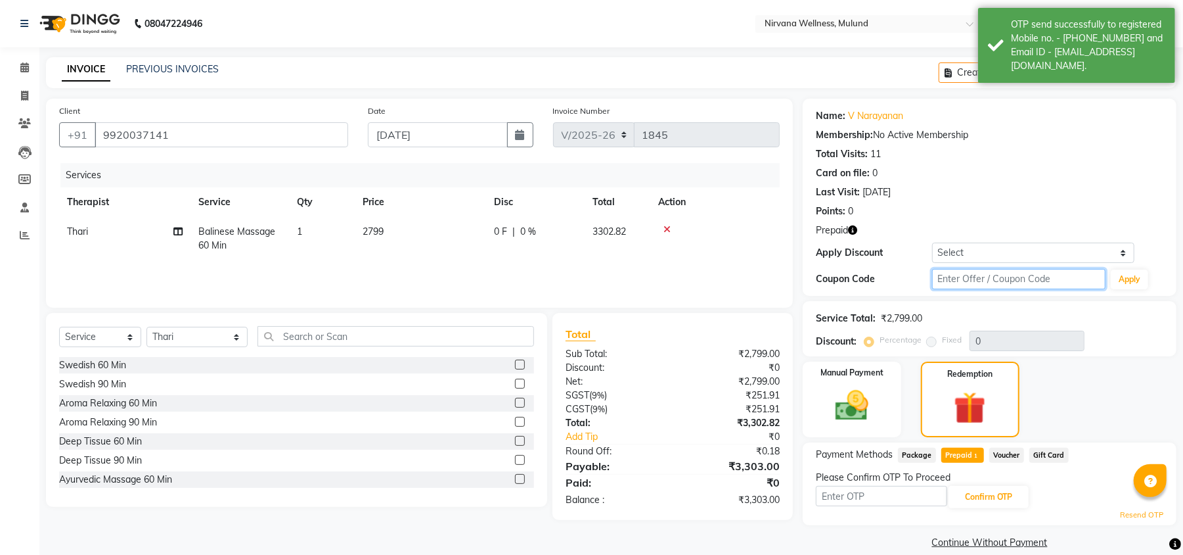
click at [1023, 279] on input "text" at bounding box center [1018, 279] width 173 height 20
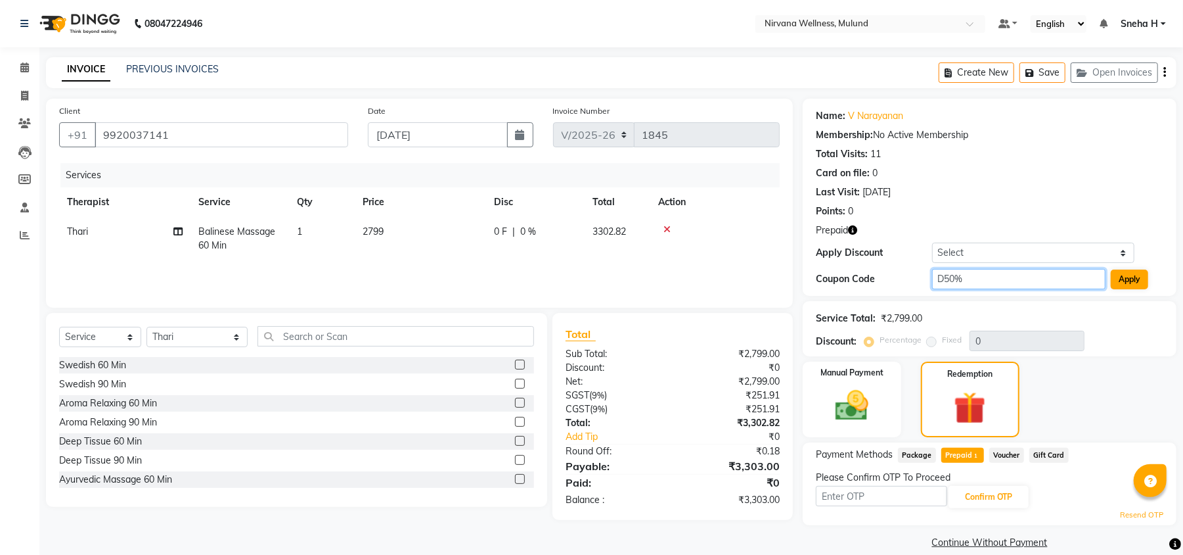
type input "D50%"
click at [1138, 276] on button "Apply" at bounding box center [1129, 279] width 37 height 20
type input "50"
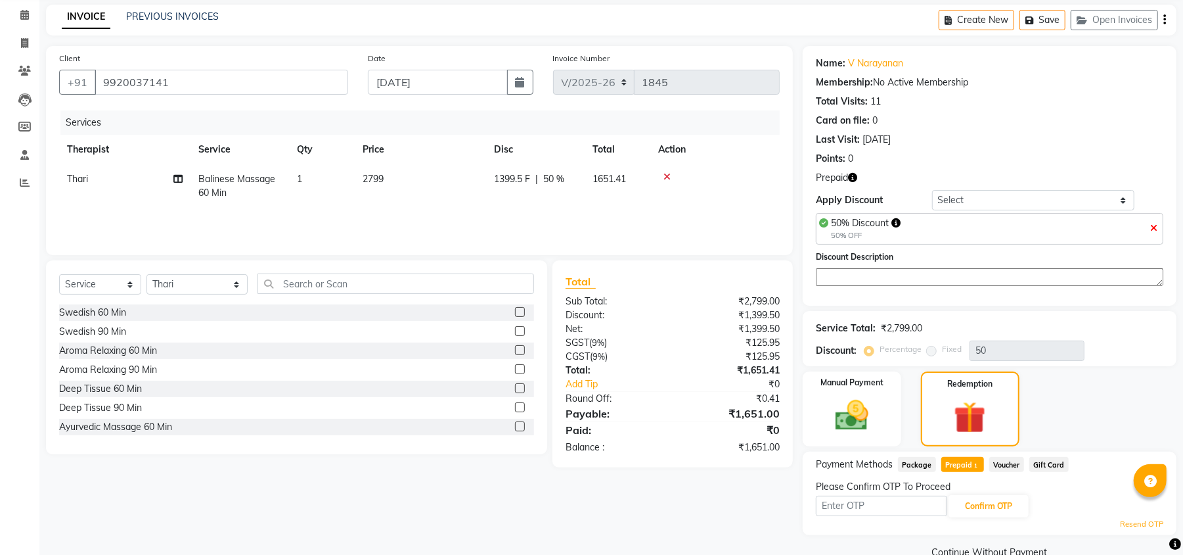
scroll to position [80, 0]
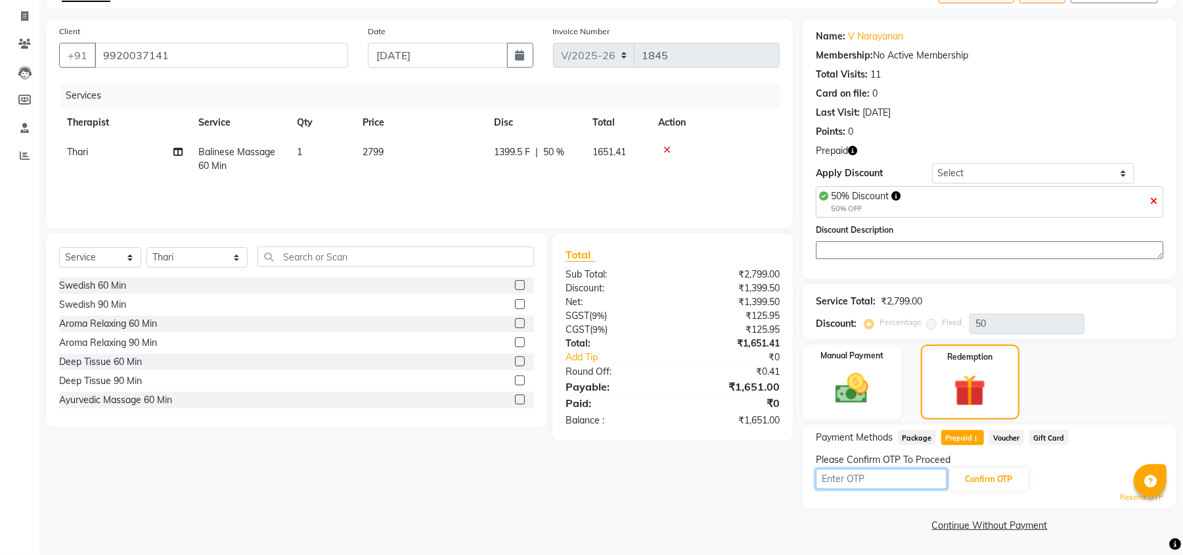
click at [925, 478] on input "text" at bounding box center [881, 478] width 131 height 20
type input "5978"
click at [979, 476] on button "Confirm OTP" at bounding box center [989, 479] width 80 height 22
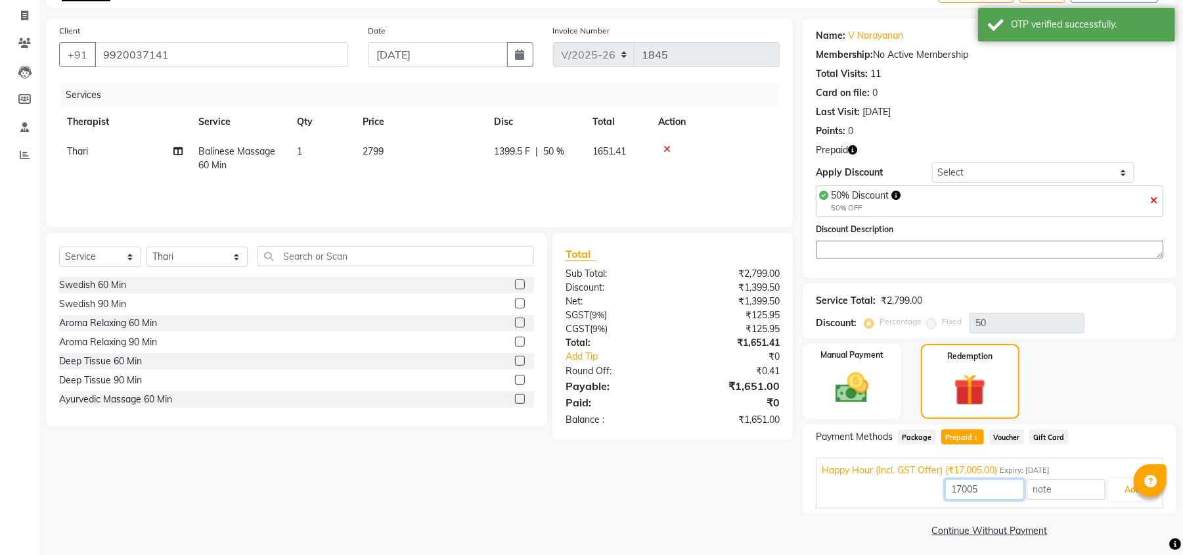
drag, startPoint x: 972, startPoint y: 486, endPoint x: 928, endPoint y: 486, distance: 44.7
click at [928, 486] on div "17005 Add" at bounding box center [990, 489] width 336 height 25
type input "1651"
click at [1112, 490] on button "Add" at bounding box center [1132, 489] width 48 height 22
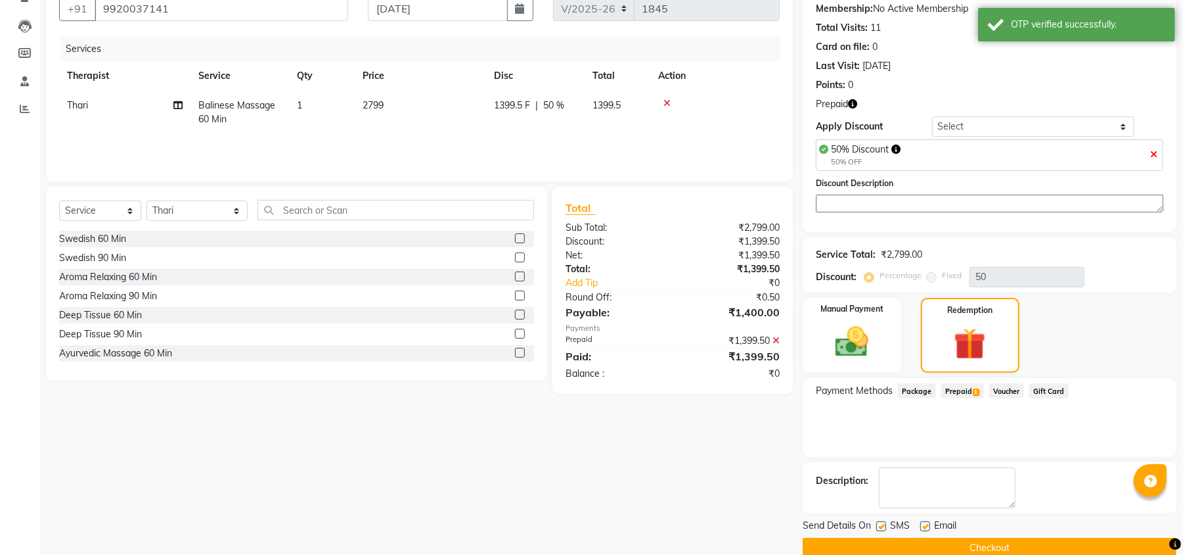
scroll to position [150, 0]
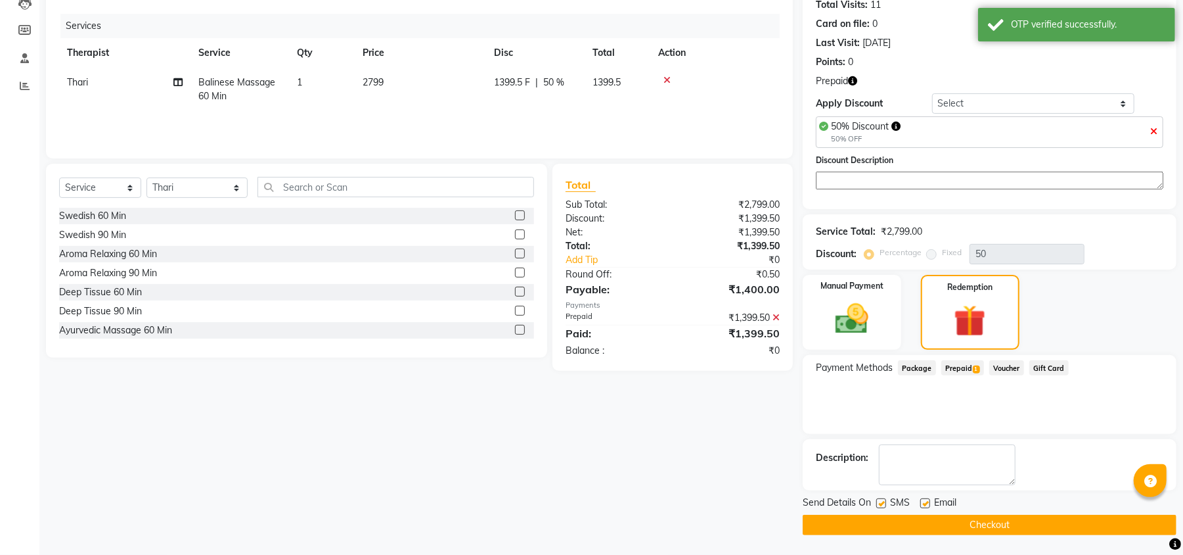
click at [855, 520] on button "Checkout" at bounding box center [990, 524] width 374 height 20
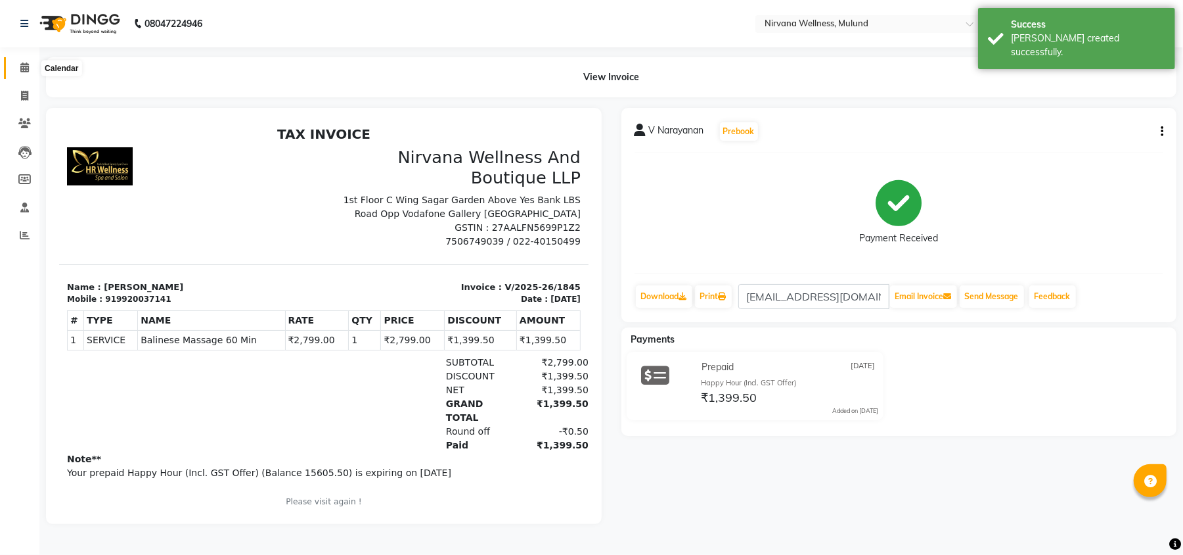
click at [21, 68] on icon at bounding box center [24, 67] width 9 height 10
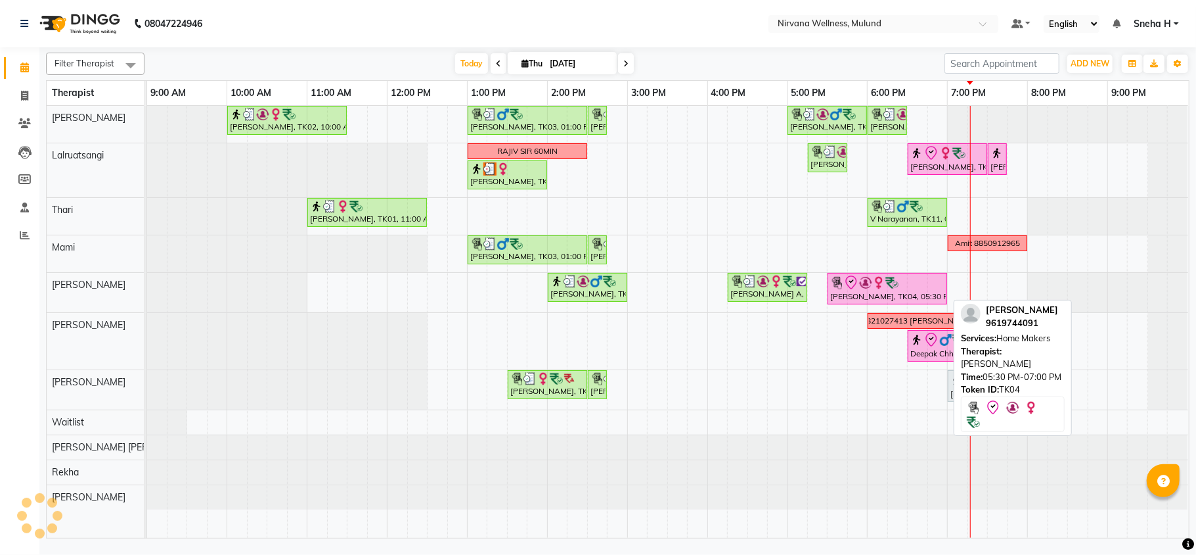
click at [868, 280] on img at bounding box center [865, 282] width 13 height 13
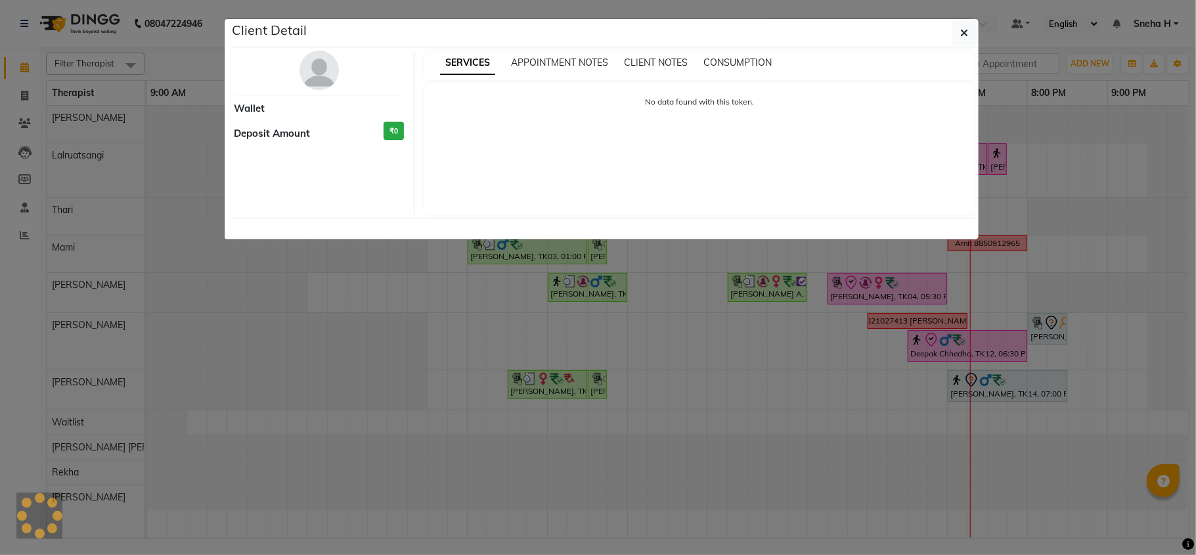
select select "8"
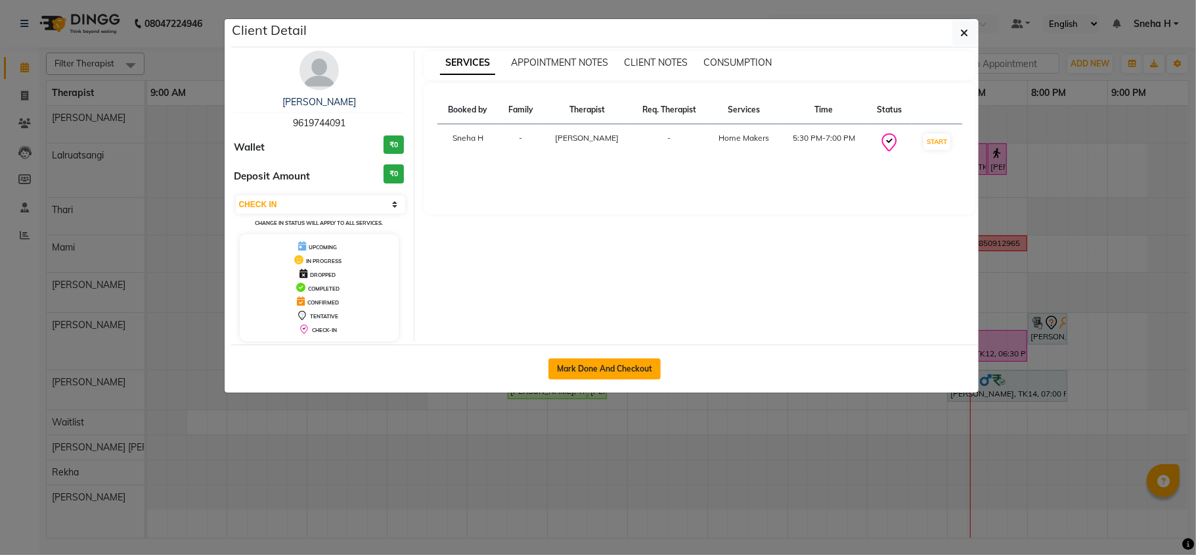
click at [602, 371] on button "Mark Done And Checkout" at bounding box center [605, 368] width 112 height 21
select select "service"
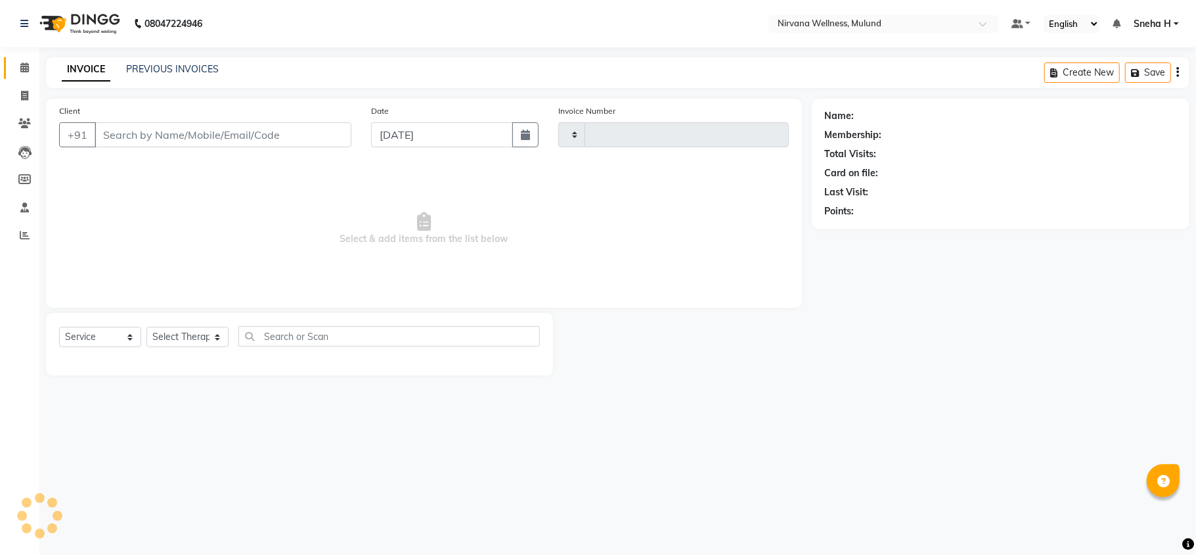
type input "1846"
select select "4890"
type input "9619744091"
select select "29685"
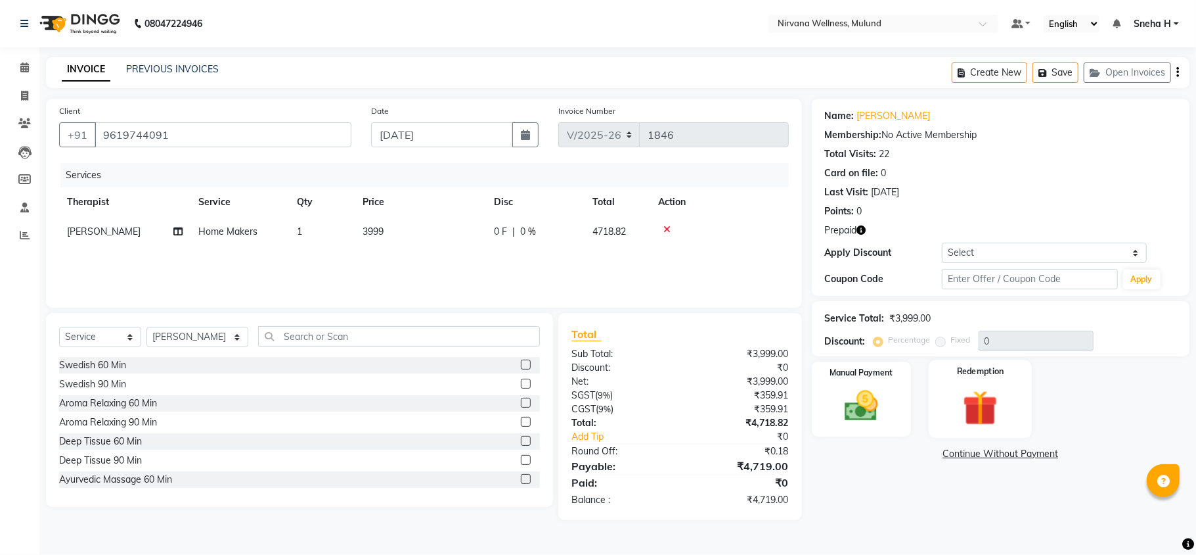
click at [981, 390] on img at bounding box center [980, 407] width 57 height 43
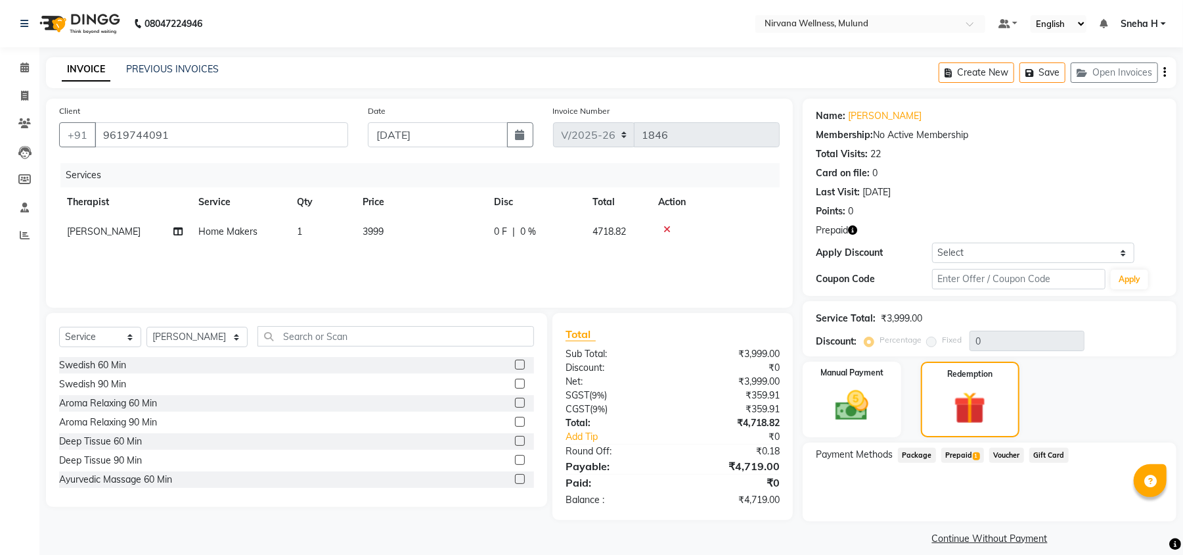
click at [958, 448] on span "Prepaid 1" at bounding box center [963, 454] width 43 height 15
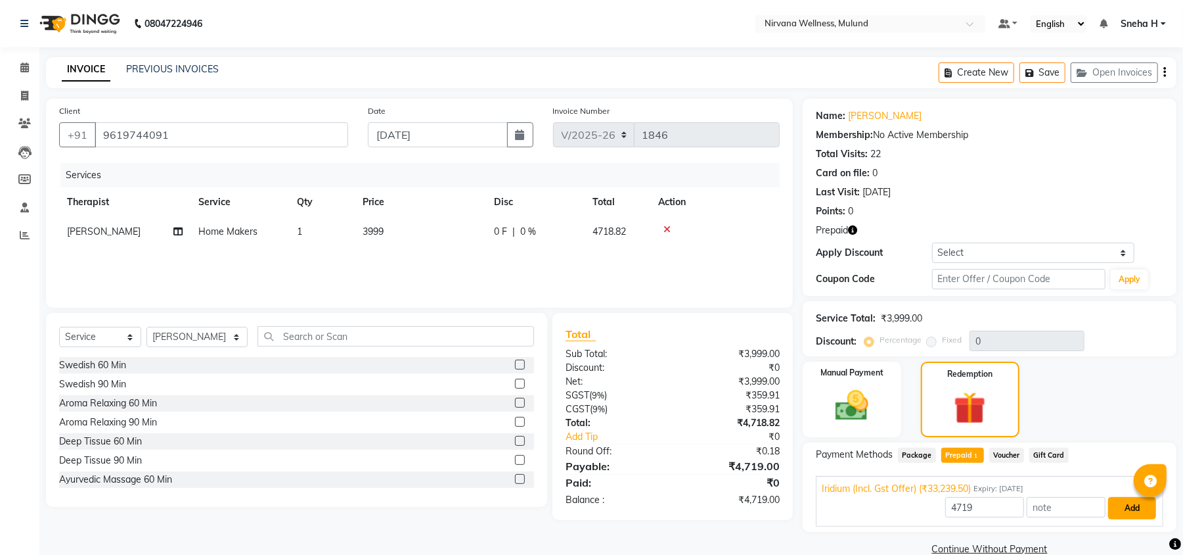
click at [1133, 508] on button "Add" at bounding box center [1132, 508] width 48 height 22
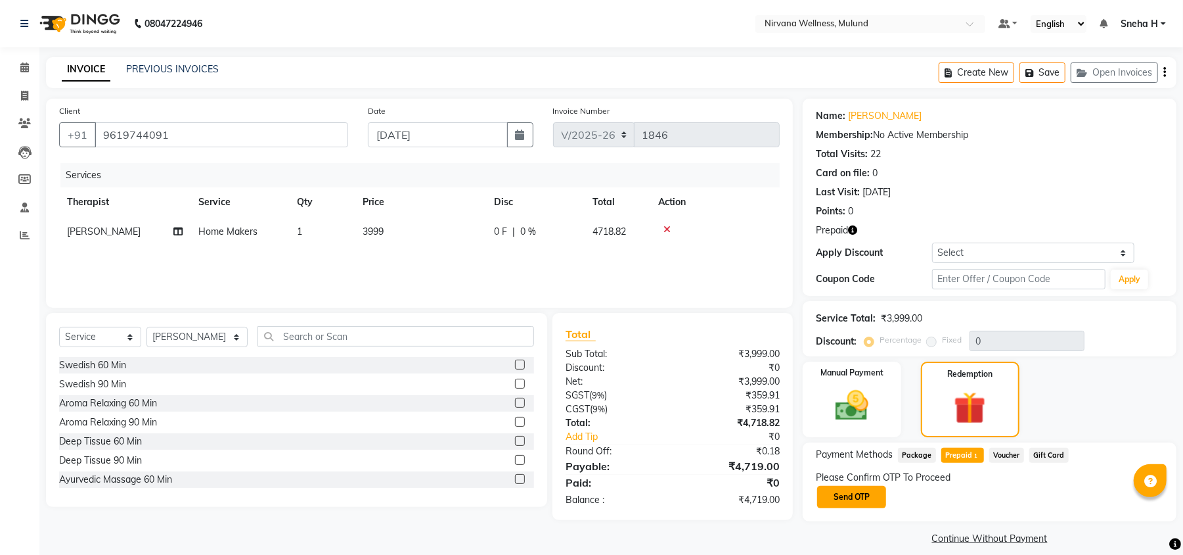
click at [855, 489] on button "Send OTP" at bounding box center [851, 497] width 69 height 22
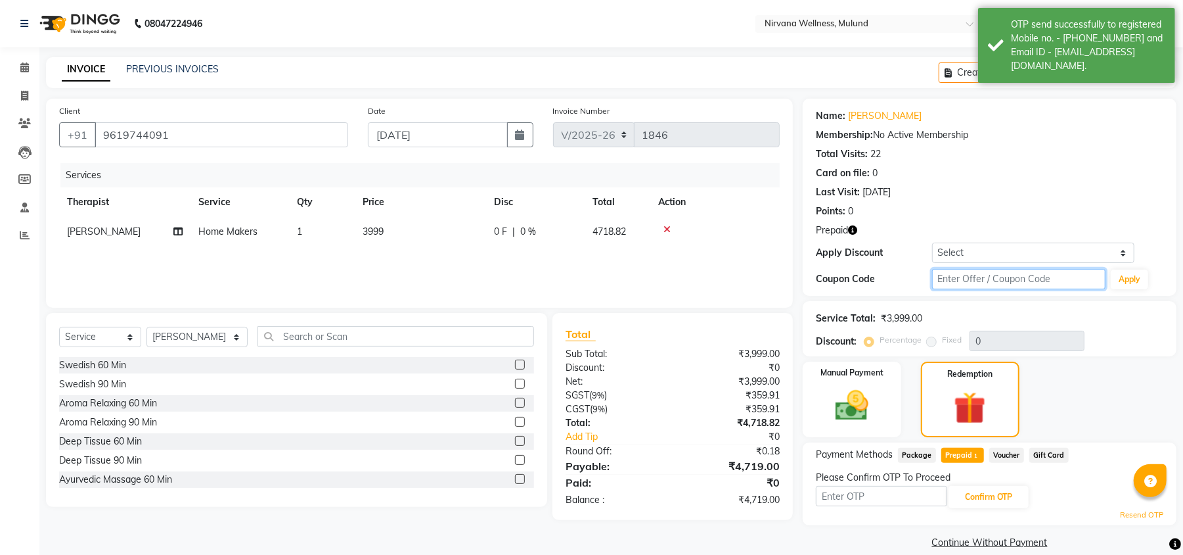
click at [975, 276] on input "text" at bounding box center [1018, 279] width 173 height 20
type input "D50%"
click at [1158, 286] on div "Coupon Code D50% Apply" at bounding box center [990, 279] width 348 height 22
click at [1136, 281] on button "Apply" at bounding box center [1129, 279] width 37 height 20
type input "50"
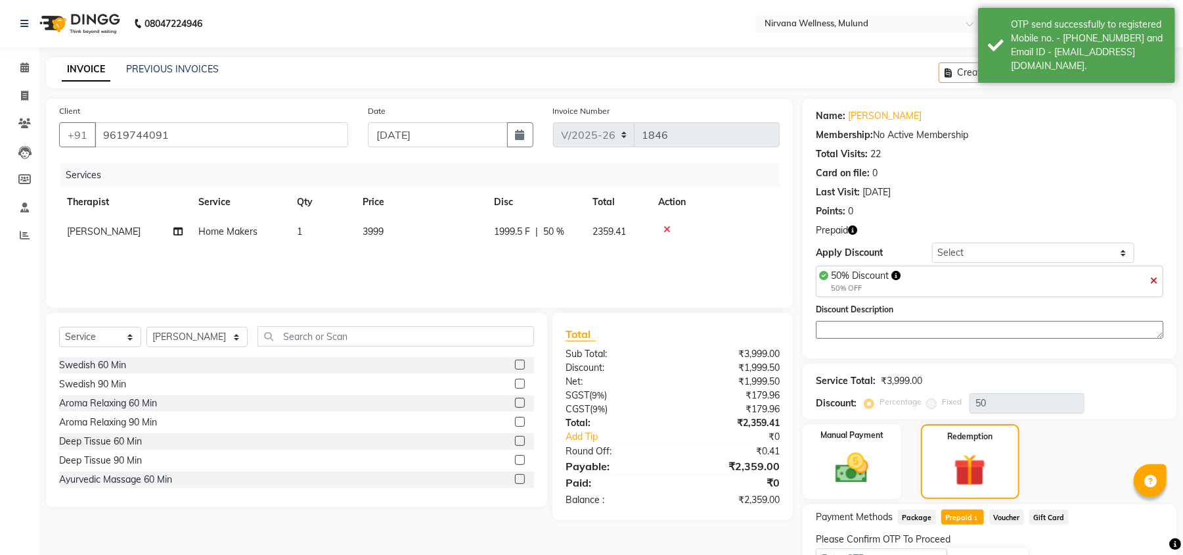
scroll to position [80, 0]
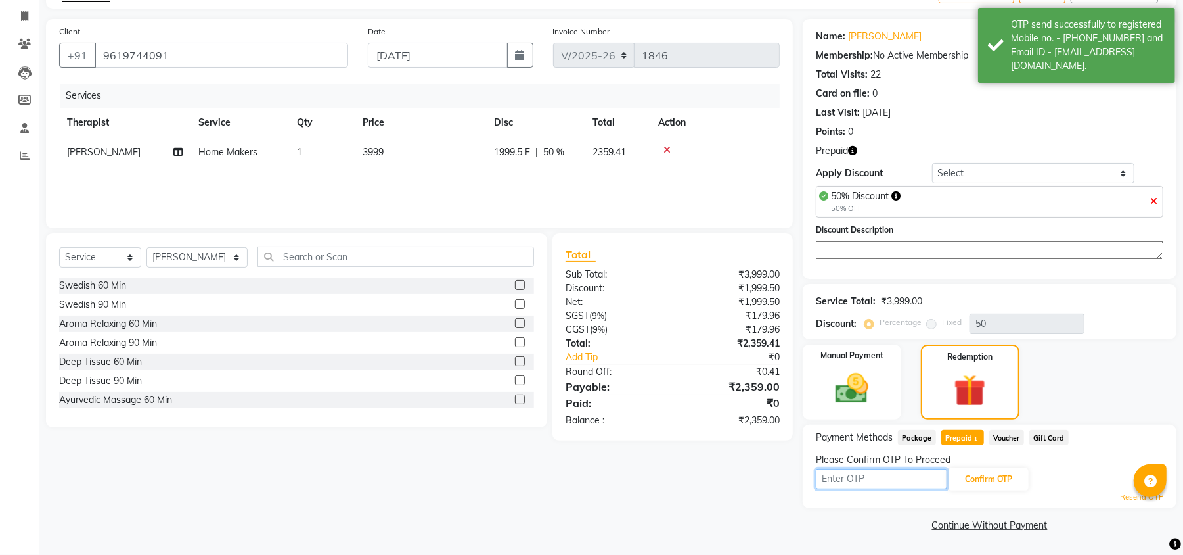
click at [902, 484] on input "text" at bounding box center [881, 478] width 131 height 20
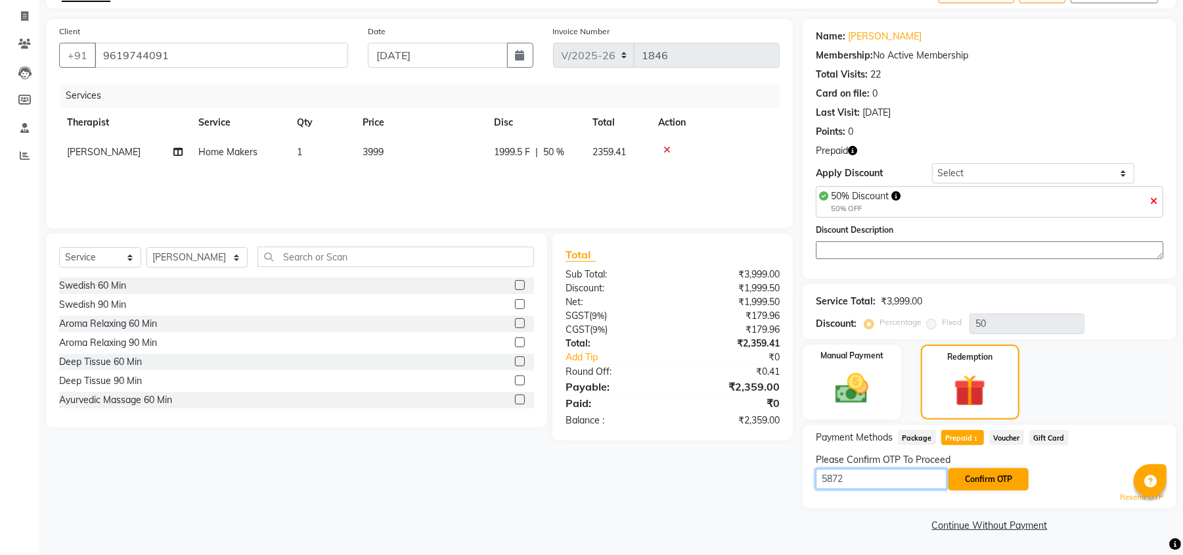
type input "5872"
click at [978, 479] on button "Confirm OTP" at bounding box center [989, 479] width 80 height 22
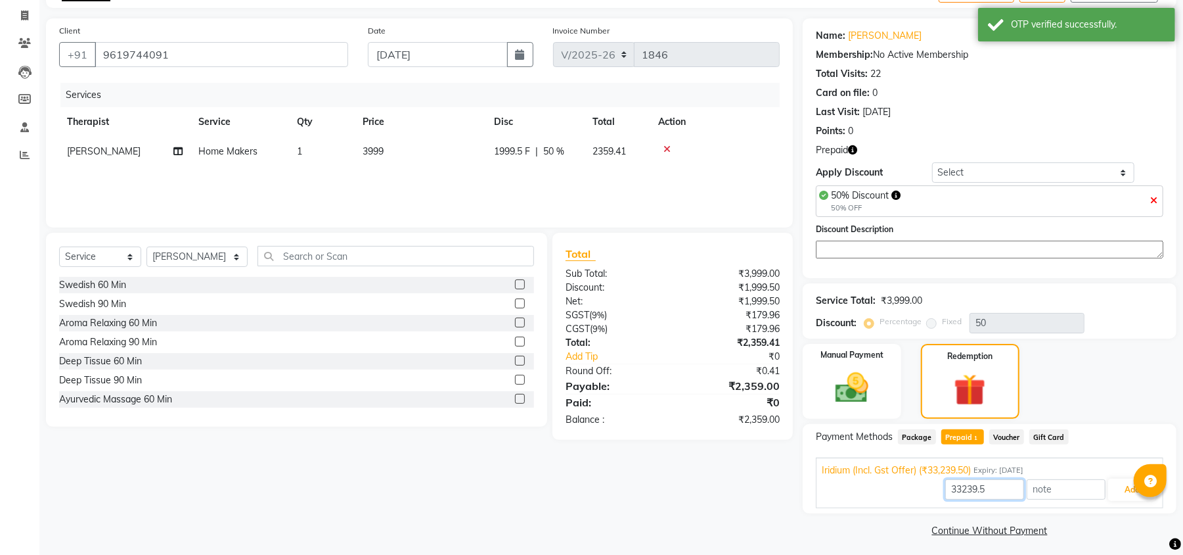
drag, startPoint x: 1005, startPoint y: 490, endPoint x: 865, endPoint y: 490, distance: 139.9
click at [865, 490] on div "33239.5 Add" at bounding box center [990, 489] width 336 height 25
type input "2359"
click at [1112, 498] on button "Add" at bounding box center [1132, 489] width 48 height 22
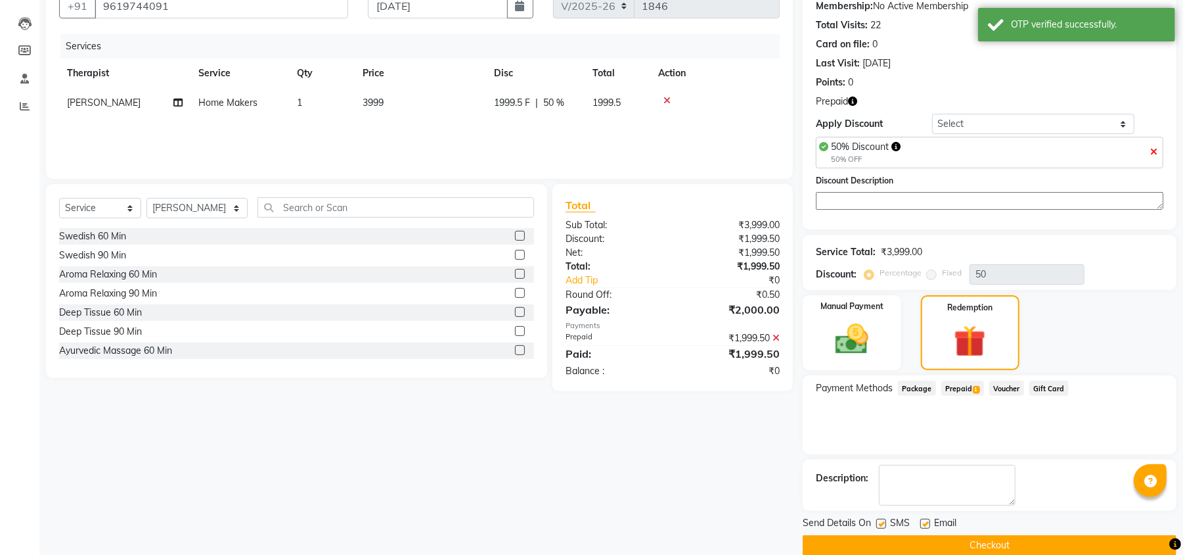
scroll to position [150, 0]
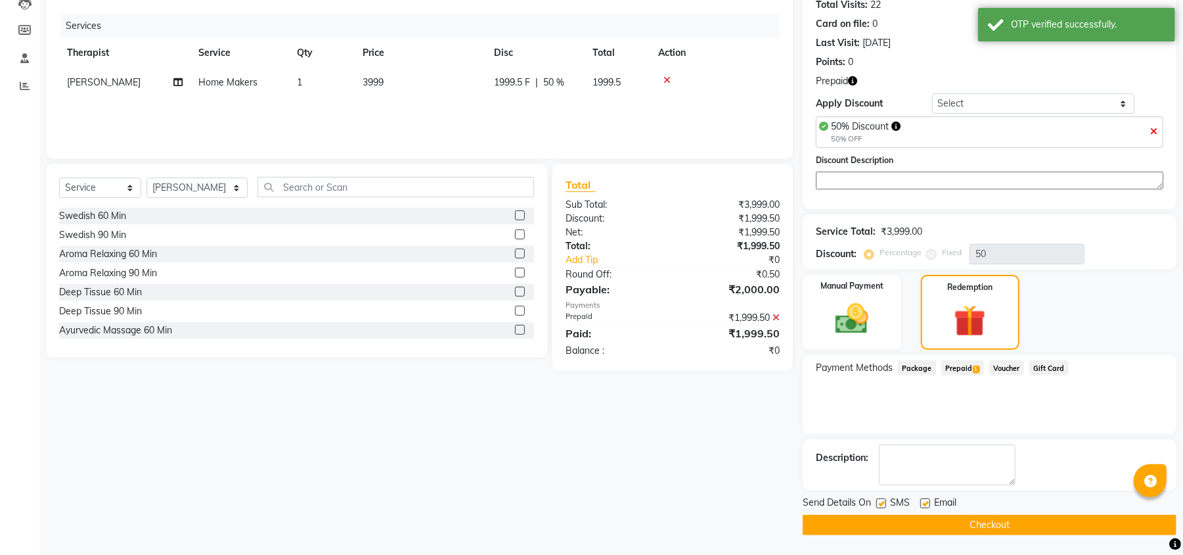
click at [928, 523] on button "Checkout" at bounding box center [990, 524] width 374 height 20
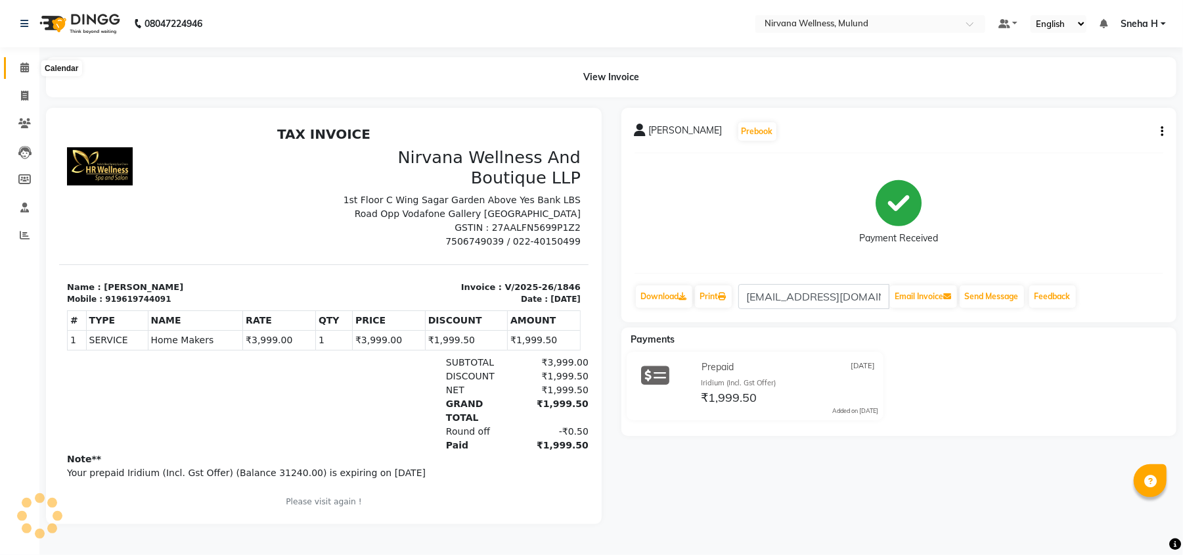
click at [27, 71] on icon at bounding box center [24, 67] width 9 height 10
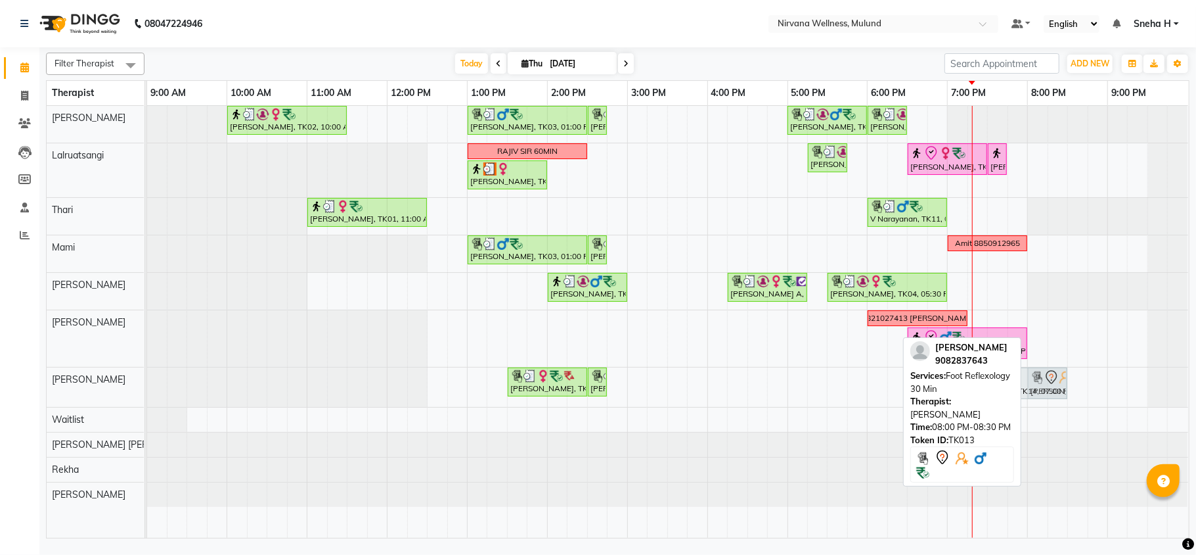
drag, startPoint x: 1035, startPoint y: 321, endPoint x: 1036, endPoint y: 376, distance: 55.2
click at [1036, 384] on tbody "[PERSON_NAME], TK02, 10:00 AM-11:30 AM, Massage 90 Min Ganesh Pai, TK03, 01:00 …" at bounding box center [667, 306] width 1041 height 401
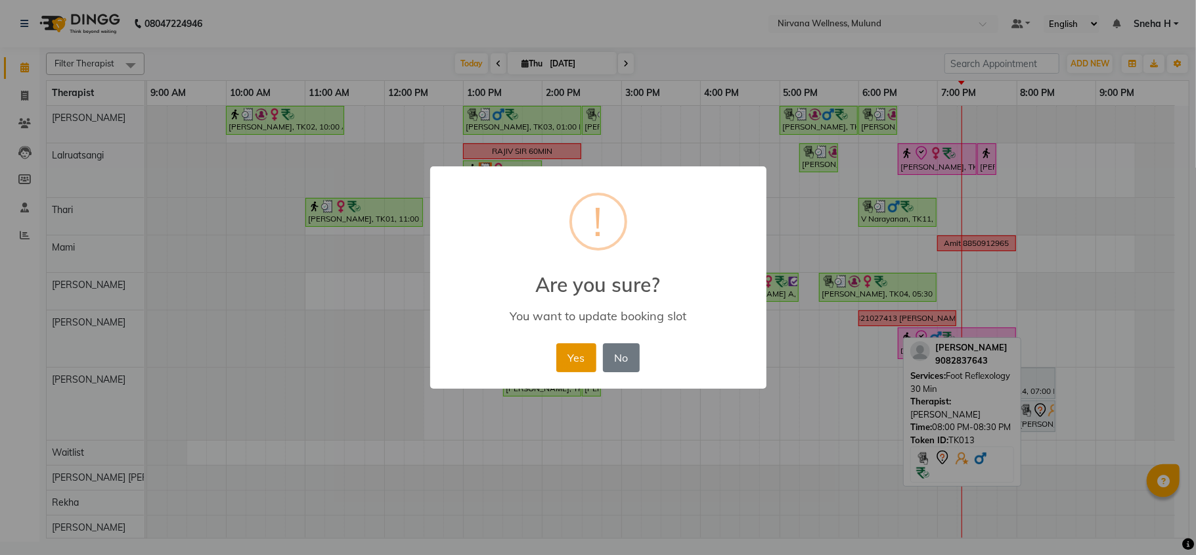
click at [590, 350] on button "Yes" at bounding box center [577, 357] width 40 height 29
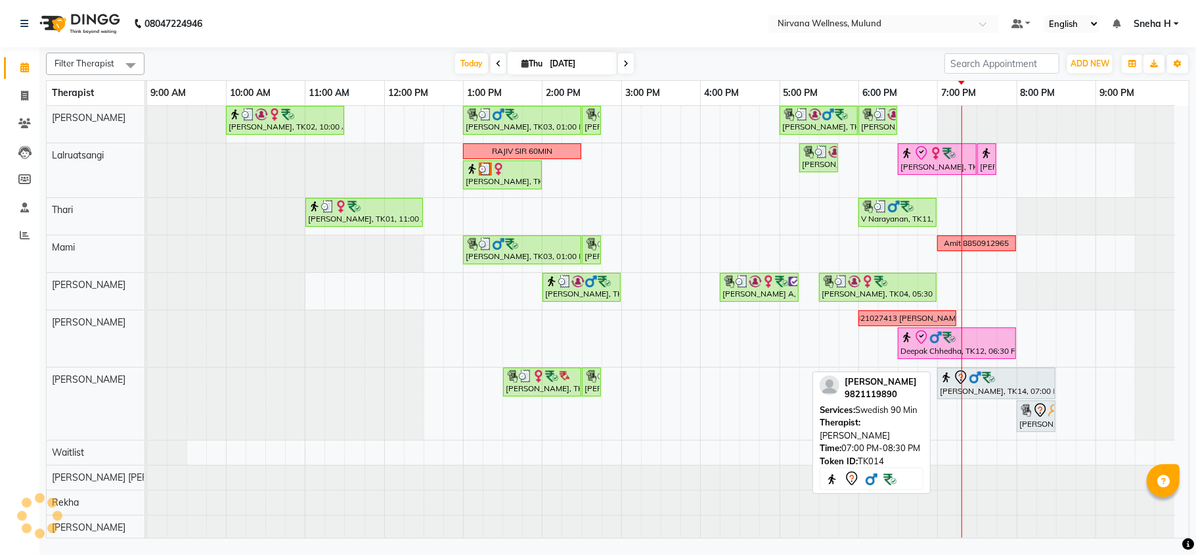
click at [963, 382] on icon at bounding box center [961, 377] width 16 height 16
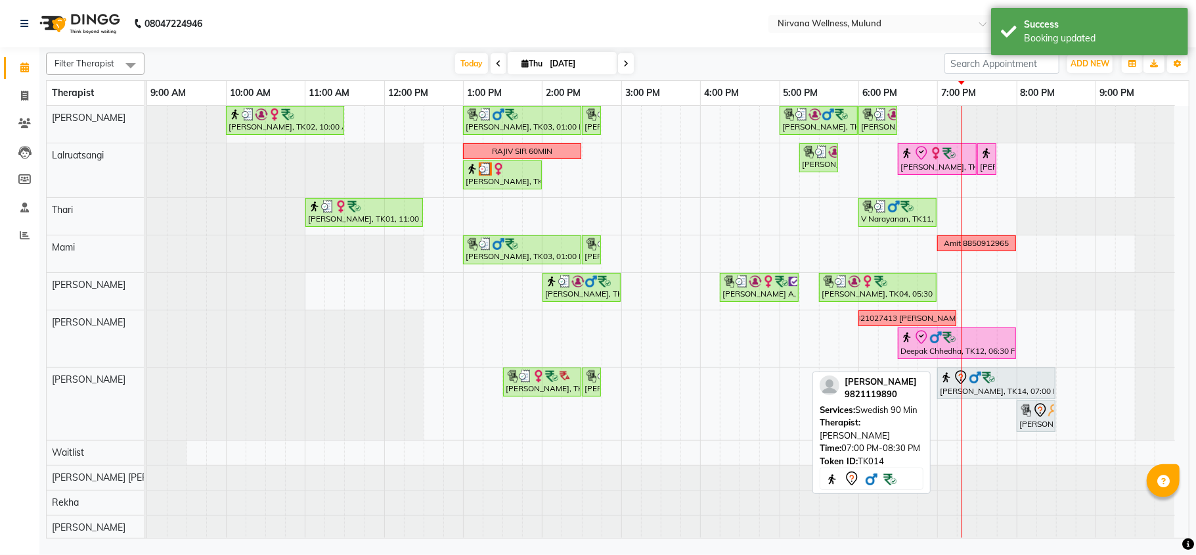
click at [984, 384] on img at bounding box center [988, 377] width 13 height 13
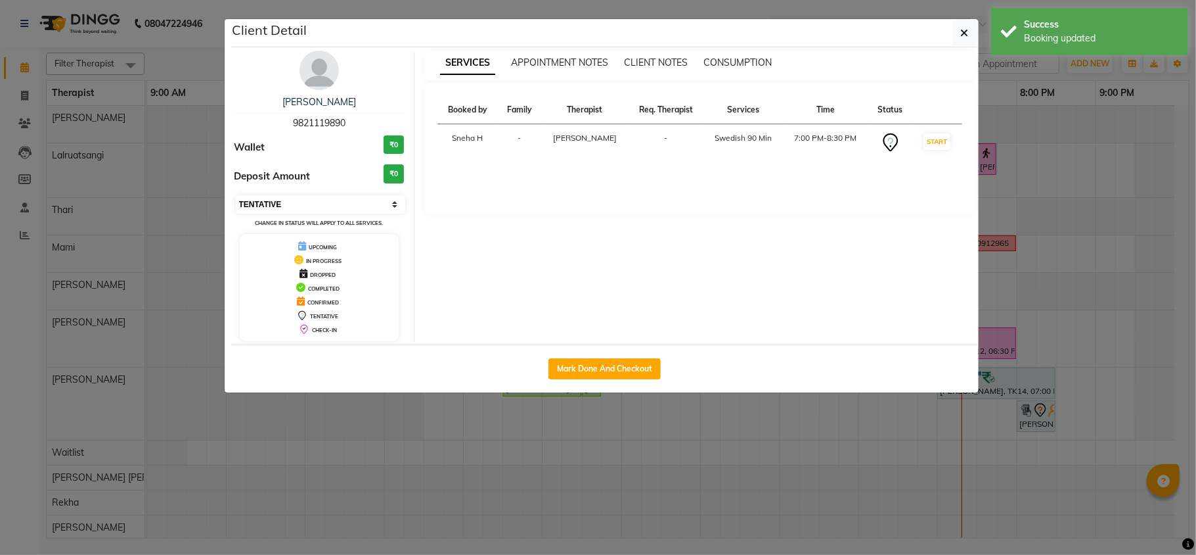
click at [327, 206] on select "Select IN SERVICE CONFIRMED TENTATIVE CHECK IN MARK DONE DROPPED UPCOMING" at bounding box center [321, 204] width 170 height 18
drag, startPoint x: 351, startPoint y: 124, endPoint x: 280, endPoint y: 117, distance: 71.3
click at [280, 117] on div "[PERSON_NAME] 9821119890" at bounding box center [320, 112] width 170 height 35
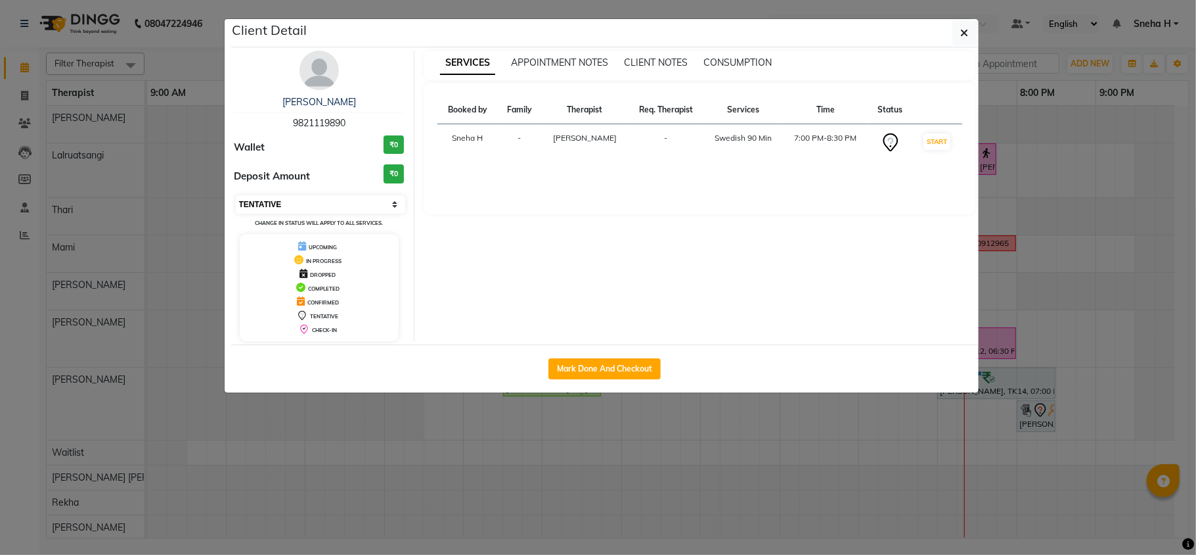
click at [371, 206] on select "Select IN SERVICE CONFIRMED TENTATIVE CHECK IN MARK DONE DROPPED UPCOMING" at bounding box center [321, 204] width 170 height 18
select select "2"
click at [236, 196] on select "Select IN SERVICE CONFIRMED TENTATIVE CHECK IN MARK DONE DROPPED UPCOMING" at bounding box center [321, 204] width 170 height 18
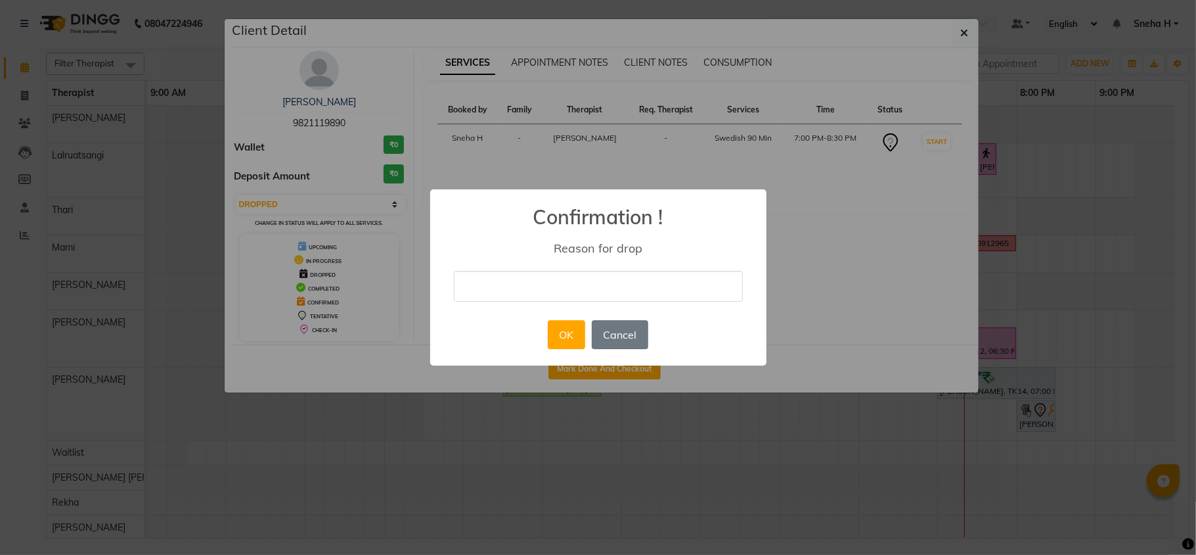
click at [582, 285] on input "text" at bounding box center [598, 286] width 289 height 31
type input "cancel"
click at [558, 332] on button "OK" at bounding box center [566, 334] width 37 height 29
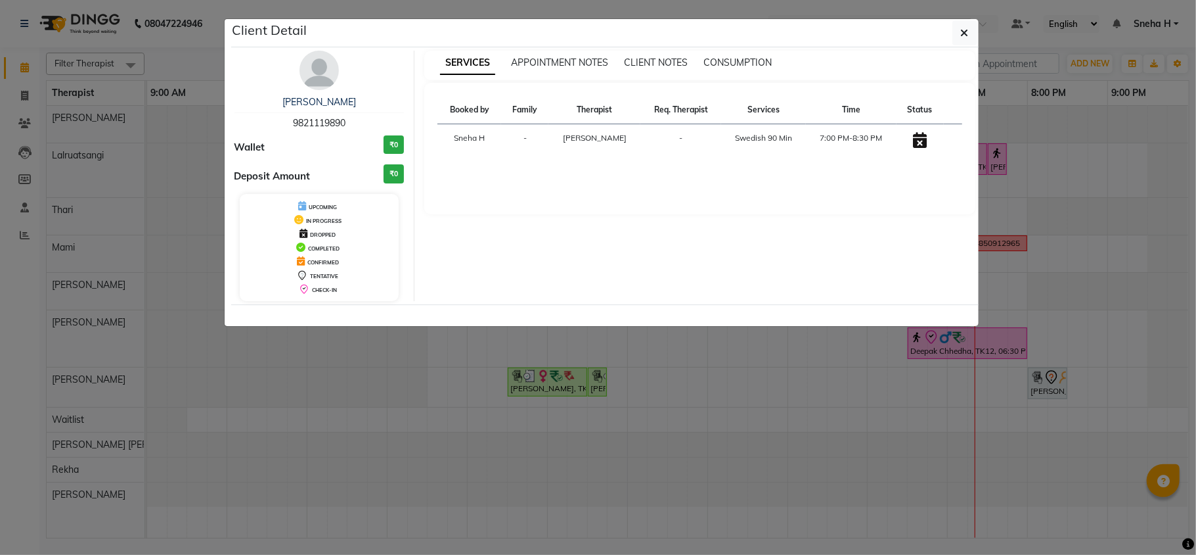
click at [681, 418] on ngb-modal-window "Client Detail [PERSON_NAME] 9821119890 Wallet ₹0 Deposit Amount ₹0 UPCOMING IN …" at bounding box center [598, 277] width 1196 height 555
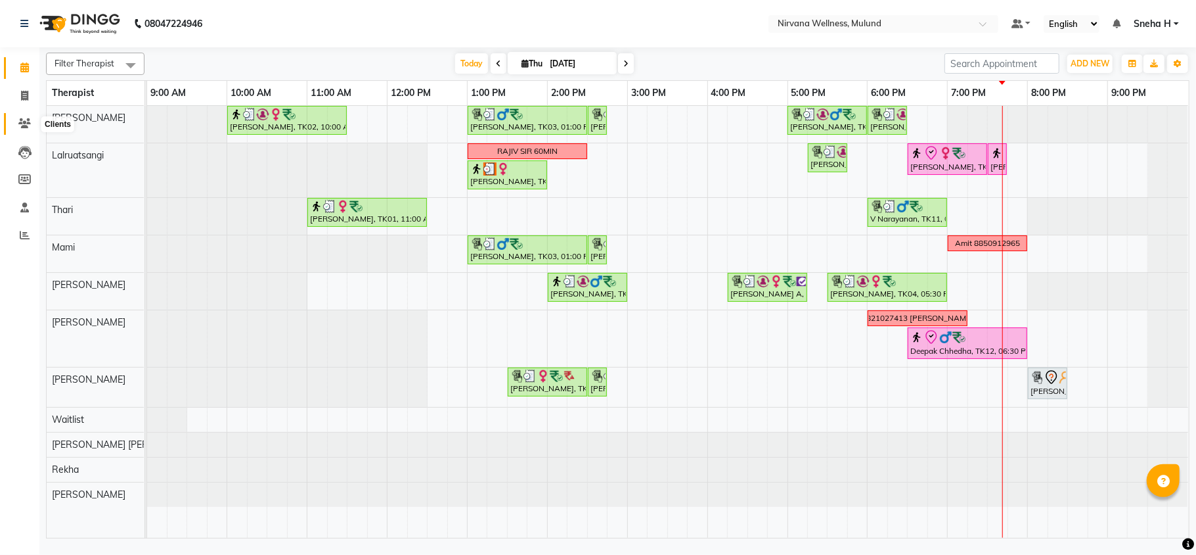
click at [24, 124] on icon at bounding box center [24, 123] width 12 height 10
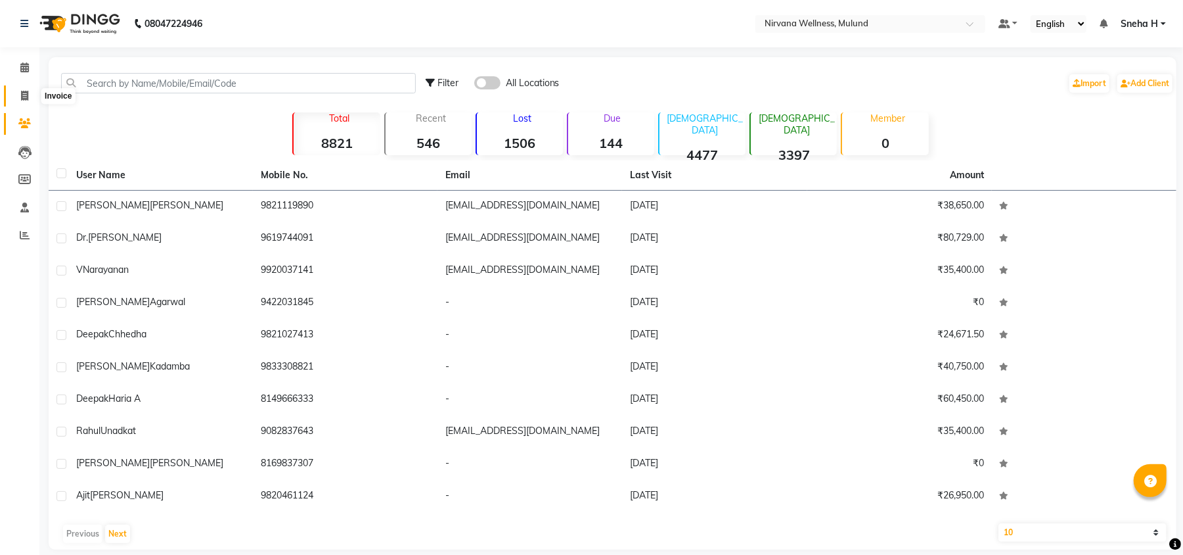
click at [18, 95] on span at bounding box center [24, 96] width 23 height 15
select select "service"
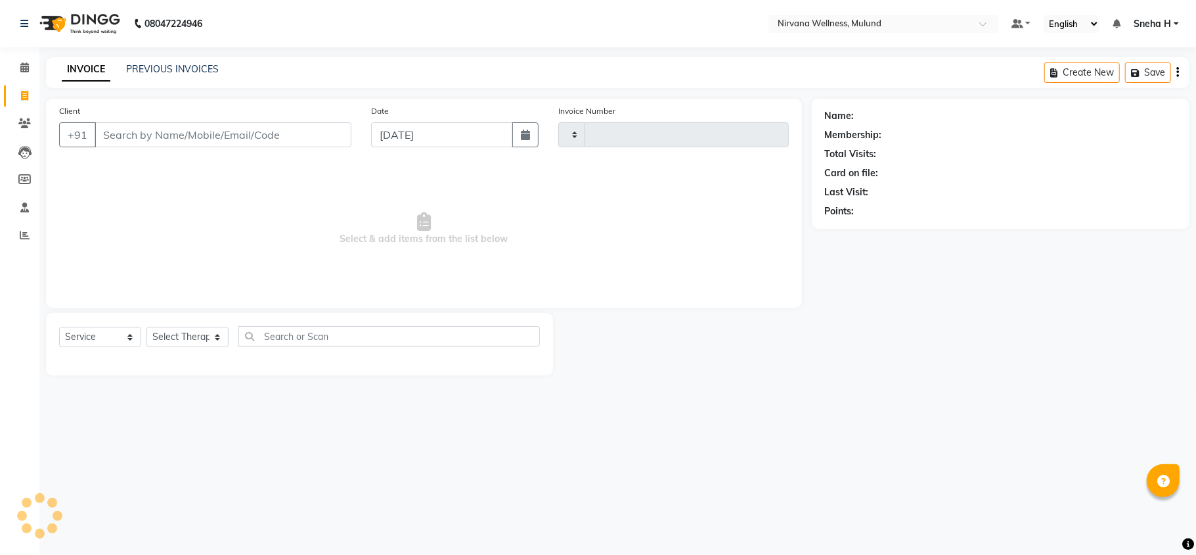
type input "1847"
select select "4890"
click at [205, 66] on link "PREVIOUS INVOICES" at bounding box center [172, 69] width 93 height 12
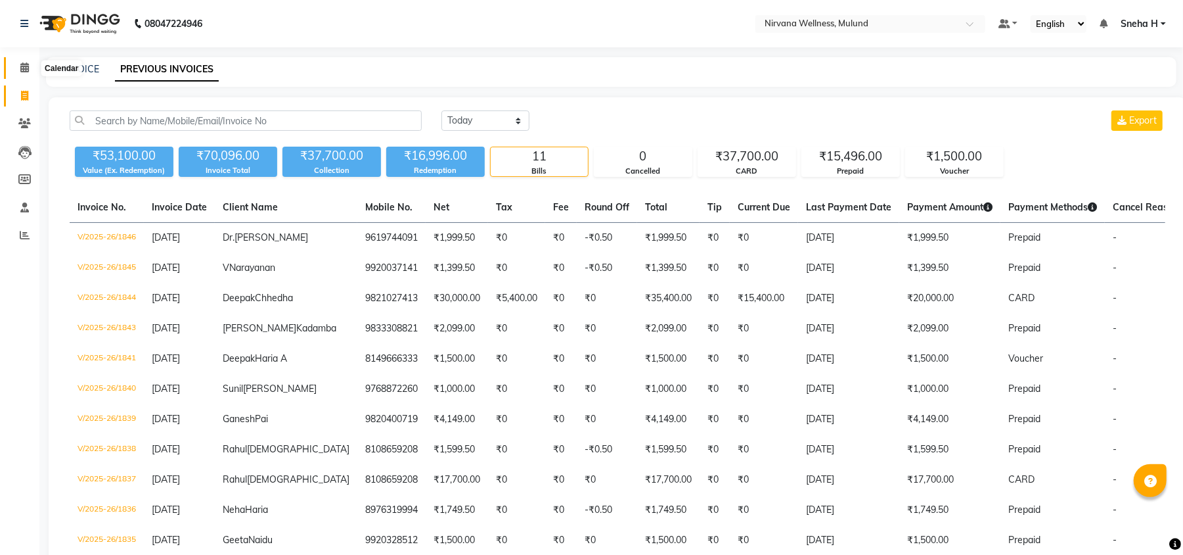
click at [25, 67] on icon at bounding box center [24, 67] width 9 height 10
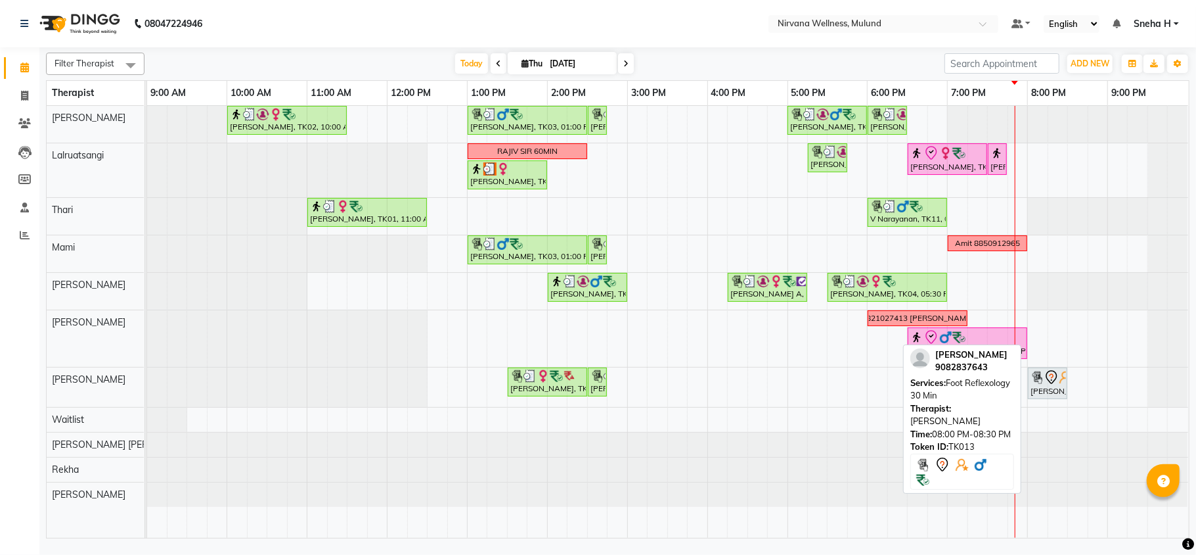
click at [1044, 382] on icon at bounding box center [1052, 377] width 16 height 16
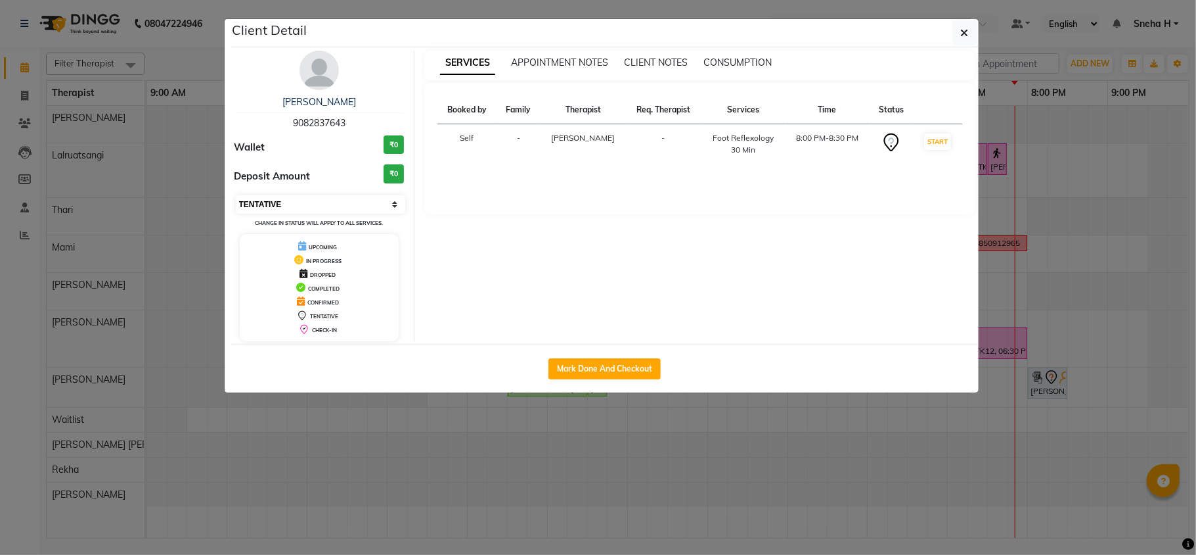
click at [371, 210] on select "Select IN SERVICE CONFIRMED TENTATIVE CHECK IN MARK DONE DROPPED UPCOMING" at bounding box center [321, 204] width 170 height 18
select select "8"
click at [236, 196] on select "Select IN SERVICE CONFIRMED TENTATIVE CHECK IN MARK DONE DROPPED UPCOMING" at bounding box center [321, 204] width 170 height 18
click at [184, 38] on ngb-modal-window "Client Detail [PERSON_NAME] 9082837643 Wallet ₹0 Deposit Amount ₹0 Select IN SE…" at bounding box center [598, 277] width 1196 height 555
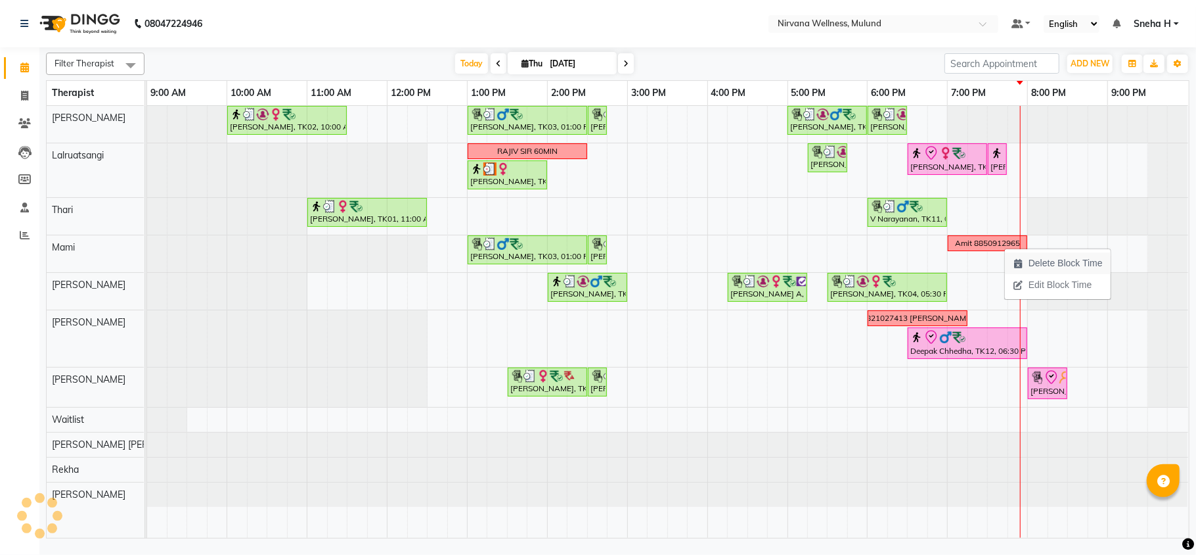
click at [1062, 267] on span "Delete Block Time" at bounding box center [1066, 263] width 74 height 14
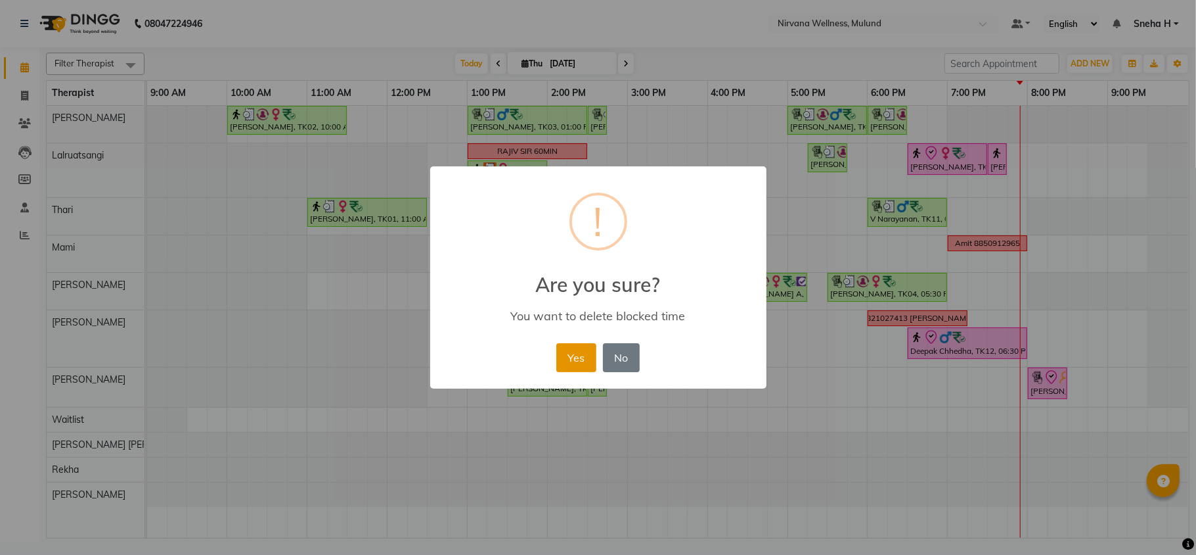
click at [574, 352] on button "Yes" at bounding box center [577, 357] width 40 height 29
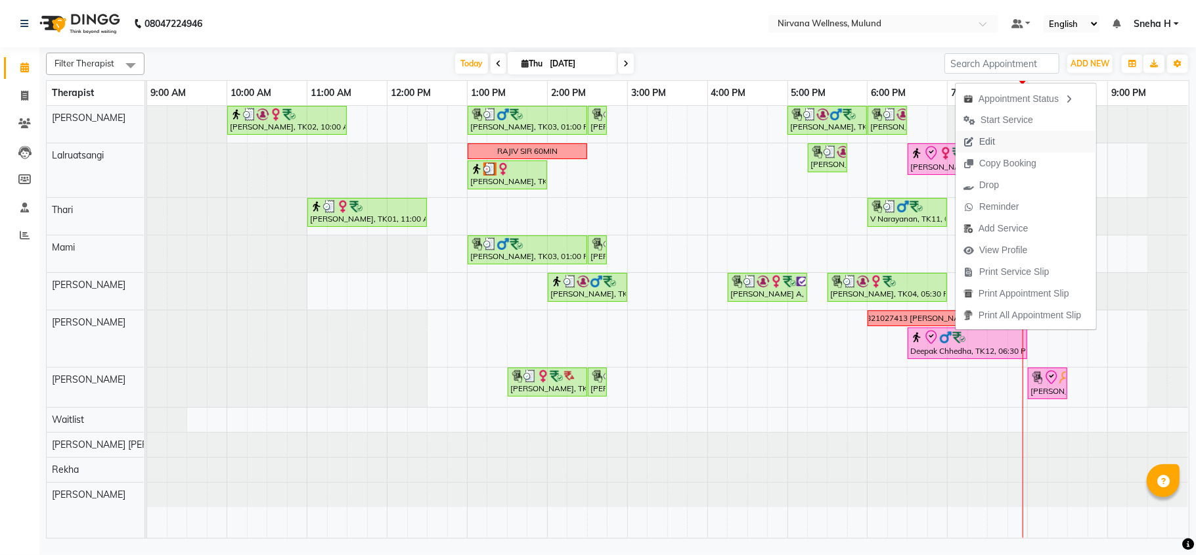
click at [991, 139] on span "Edit" at bounding box center [988, 142] width 16 height 14
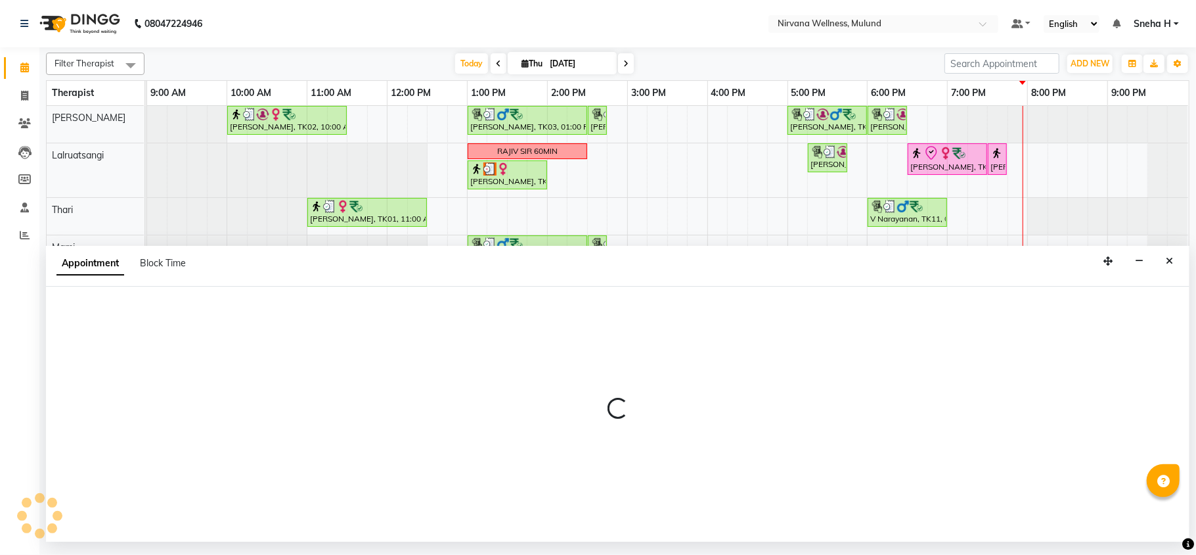
select select "tentative"
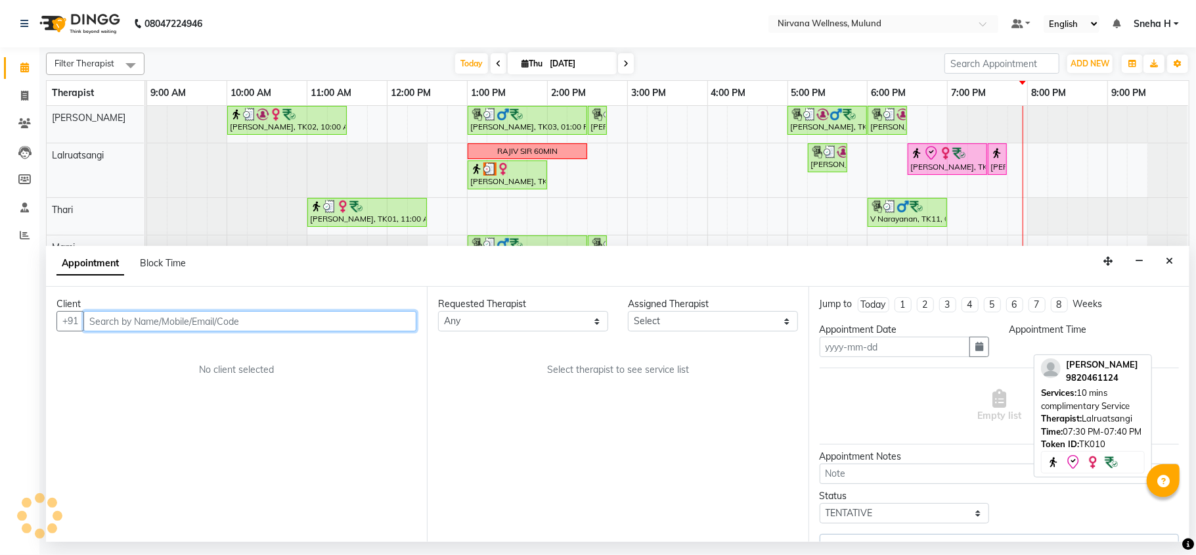
type input "[DATE]"
select select "check-in"
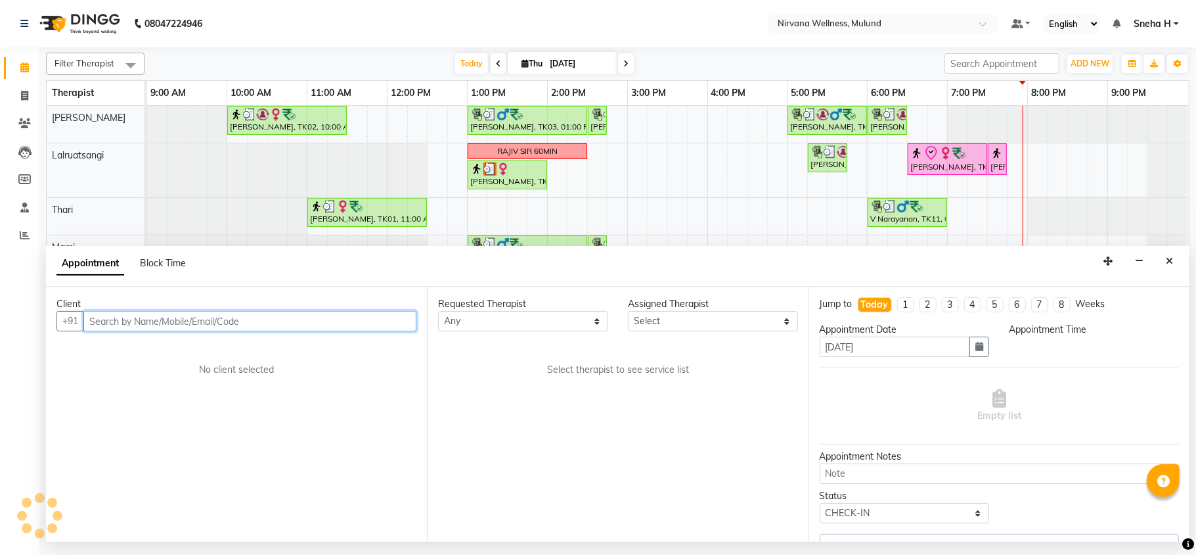
select select "1110"
select select "29684"
select select "2150"
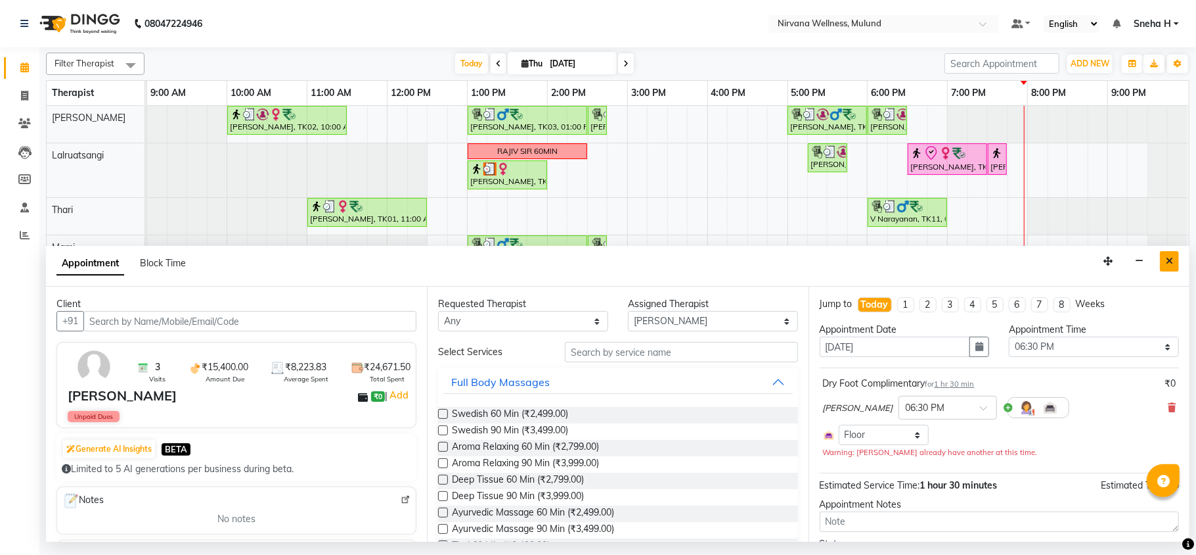
click at [1167, 263] on icon "Close" at bounding box center [1169, 260] width 7 height 9
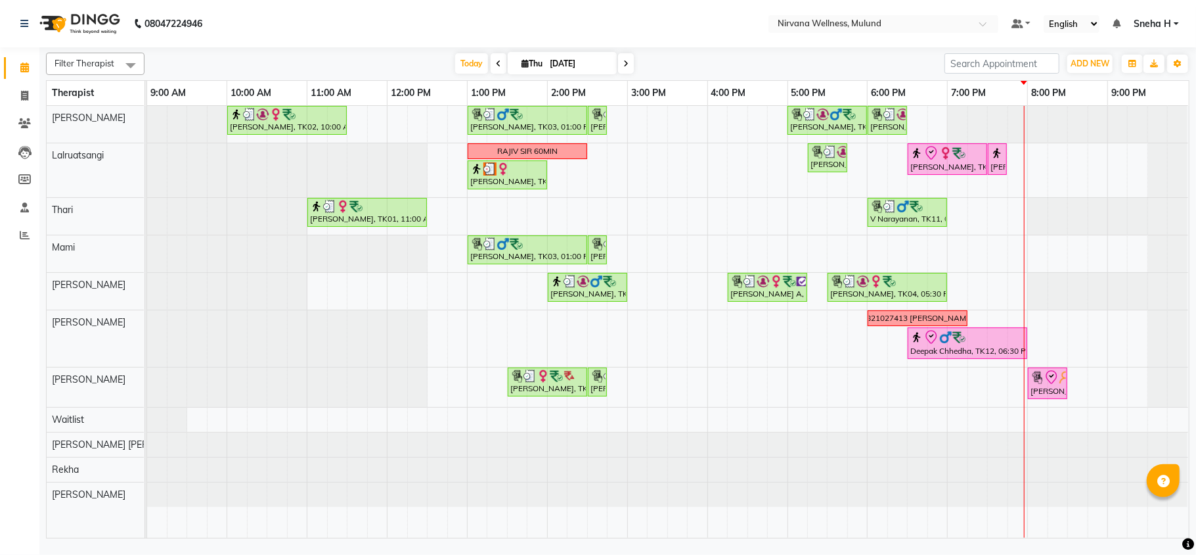
click at [1042, 348] on div "[PERSON_NAME], TK02, 10:00 AM-11:30 AM, Massage 90 Min Ganesh Pai, TK03, 01:00 …" at bounding box center [668, 322] width 1042 height 432
select select "29684"
select select "tentative"
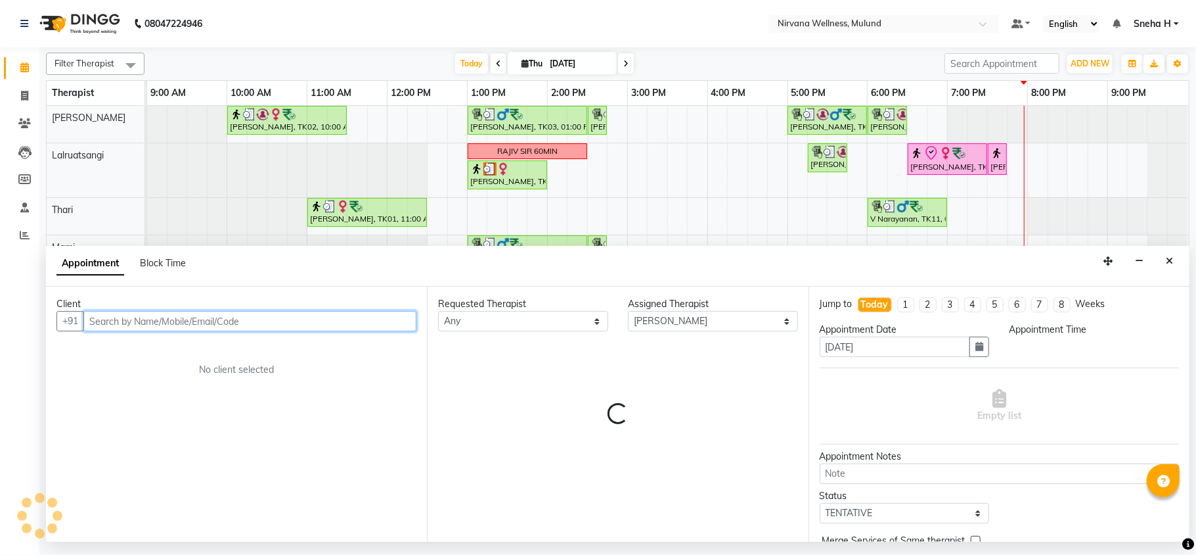
select select "1200"
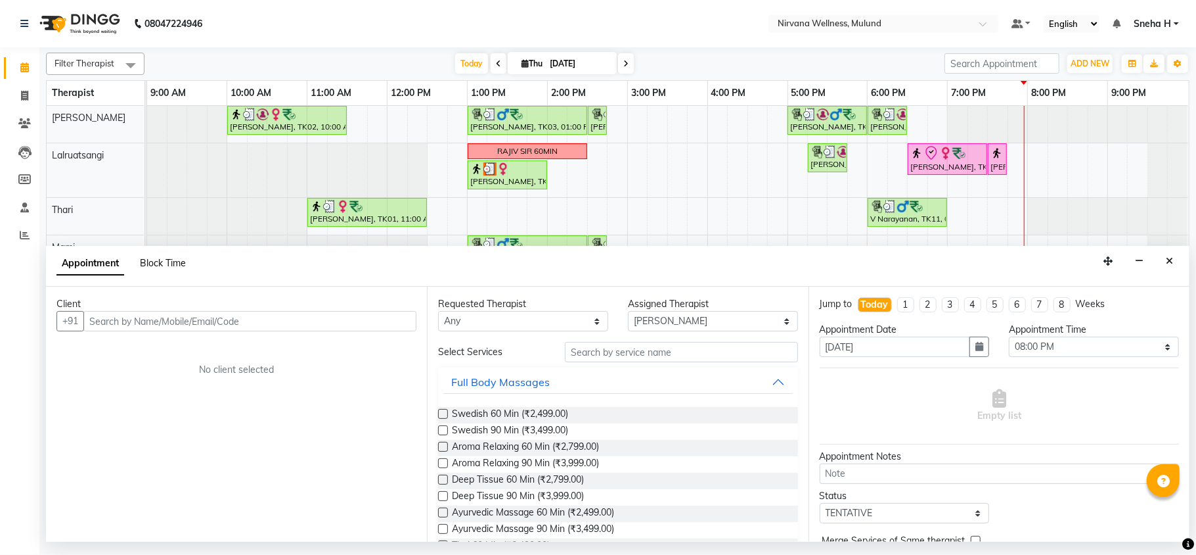
click at [180, 264] on span "Block Time" at bounding box center [163, 263] width 46 height 12
select select "29684"
select select "1200"
select select "1215"
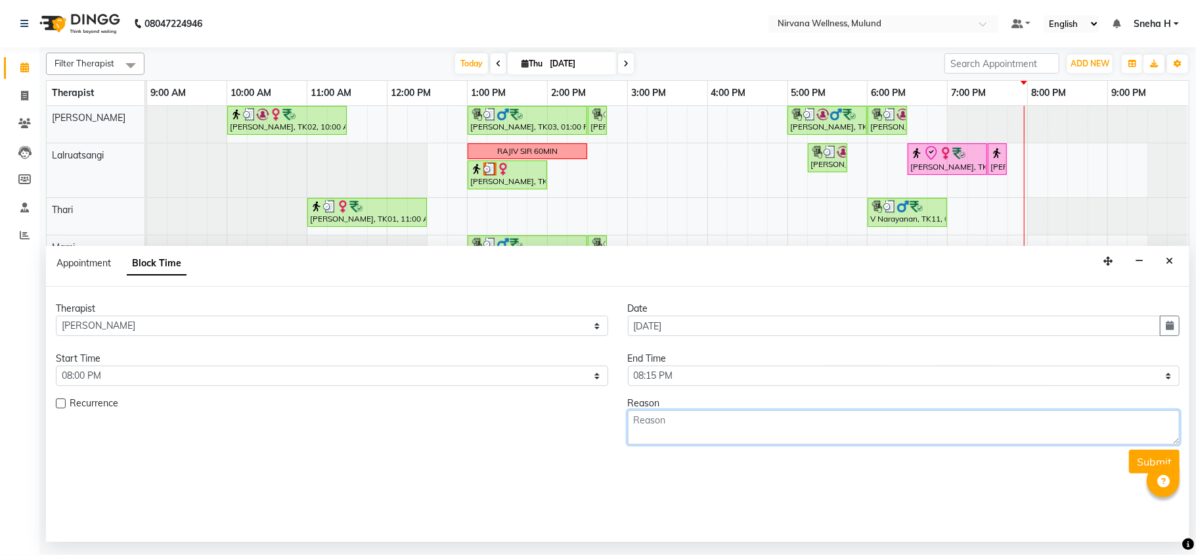
click at [702, 426] on textarea at bounding box center [904, 427] width 553 height 34
type textarea "10min HM Google review"
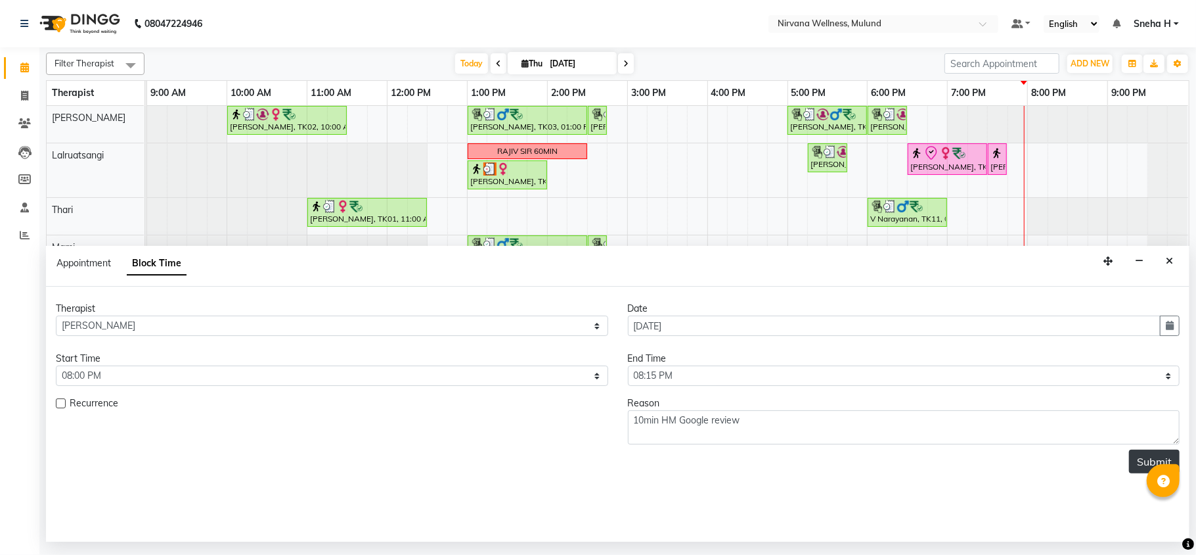
click at [1147, 457] on button "Submit" at bounding box center [1154, 461] width 51 height 24
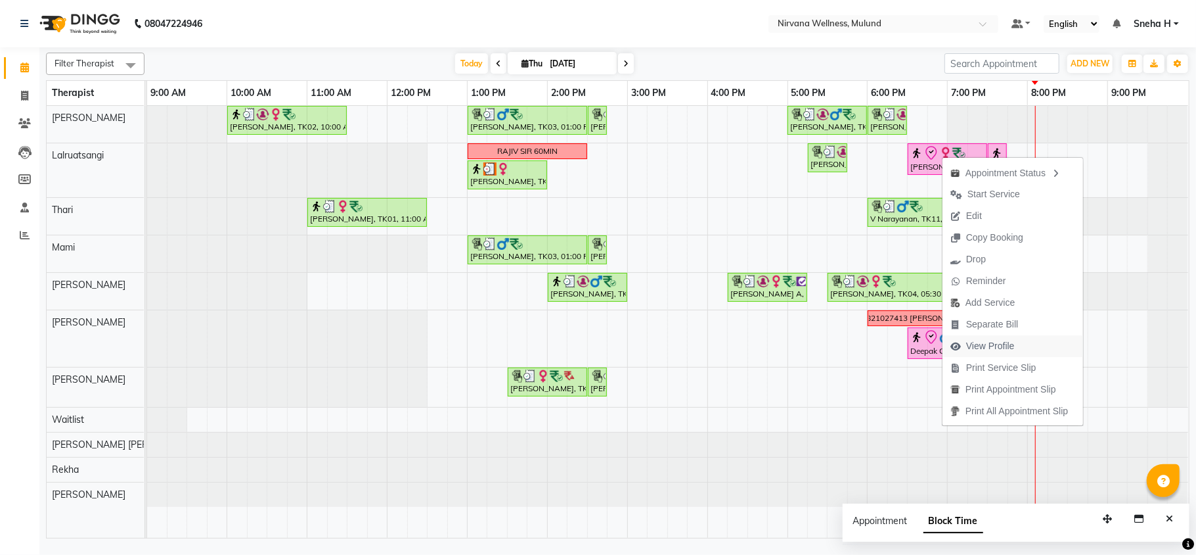
click at [991, 347] on span "View Profile" at bounding box center [990, 346] width 49 height 14
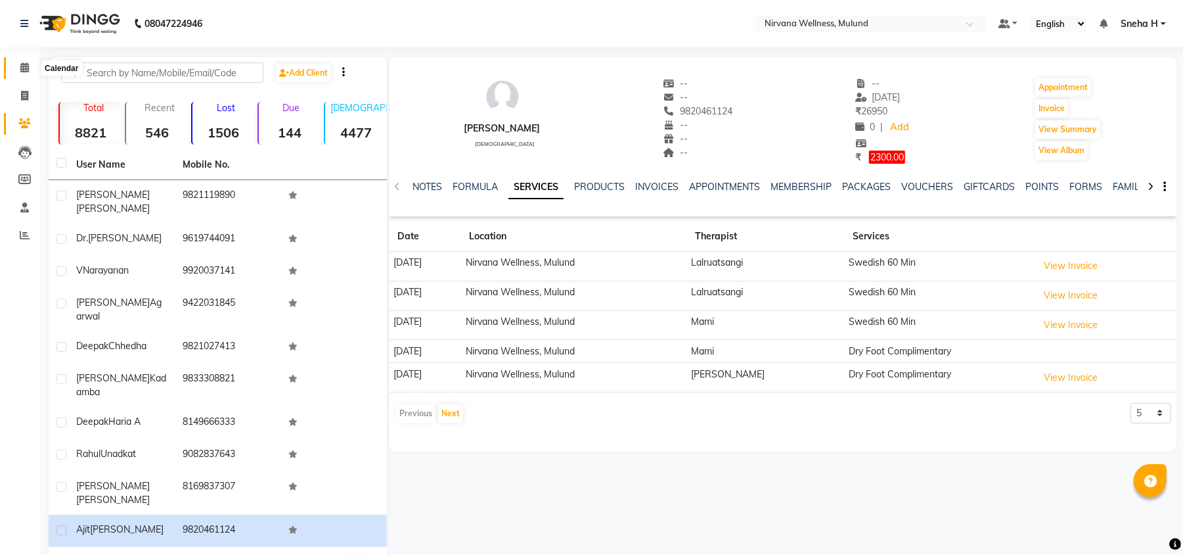
click at [20, 64] on icon at bounding box center [24, 67] width 9 height 10
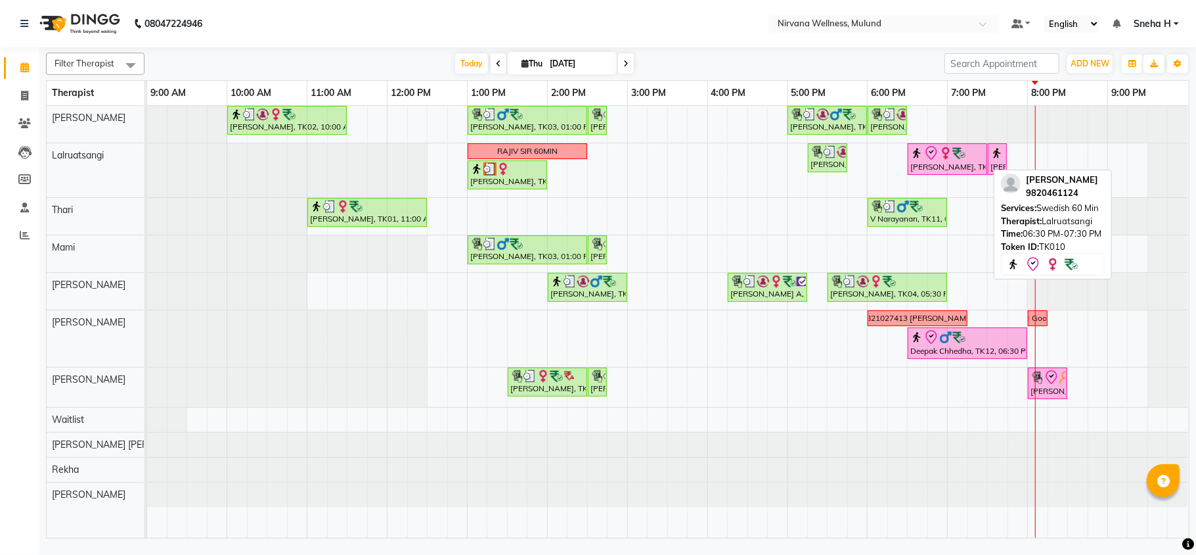
click at [955, 148] on img at bounding box center [959, 153] width 13 height 13
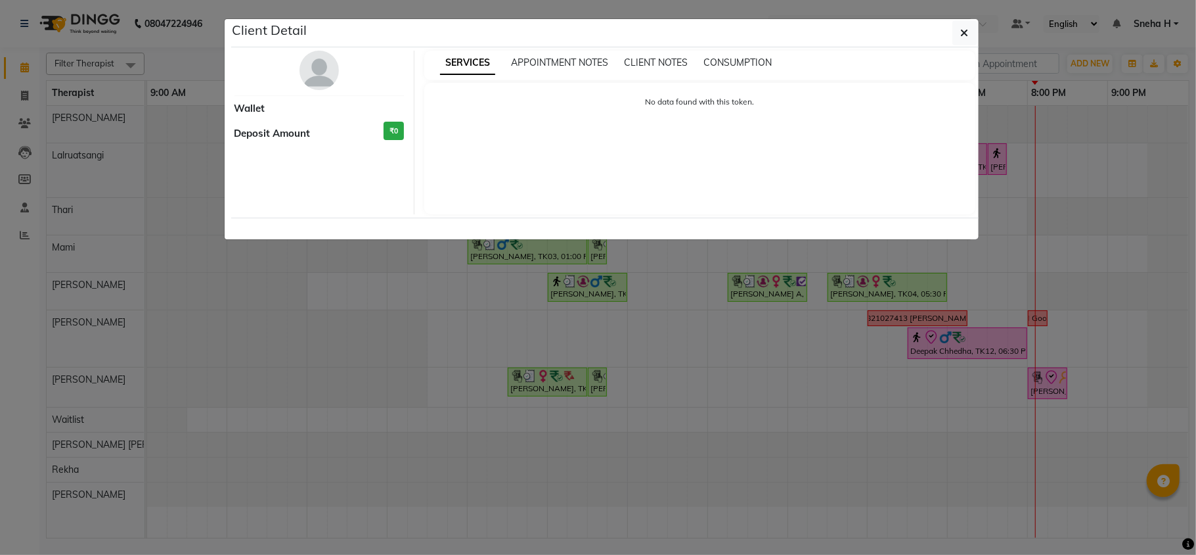
select select "8"
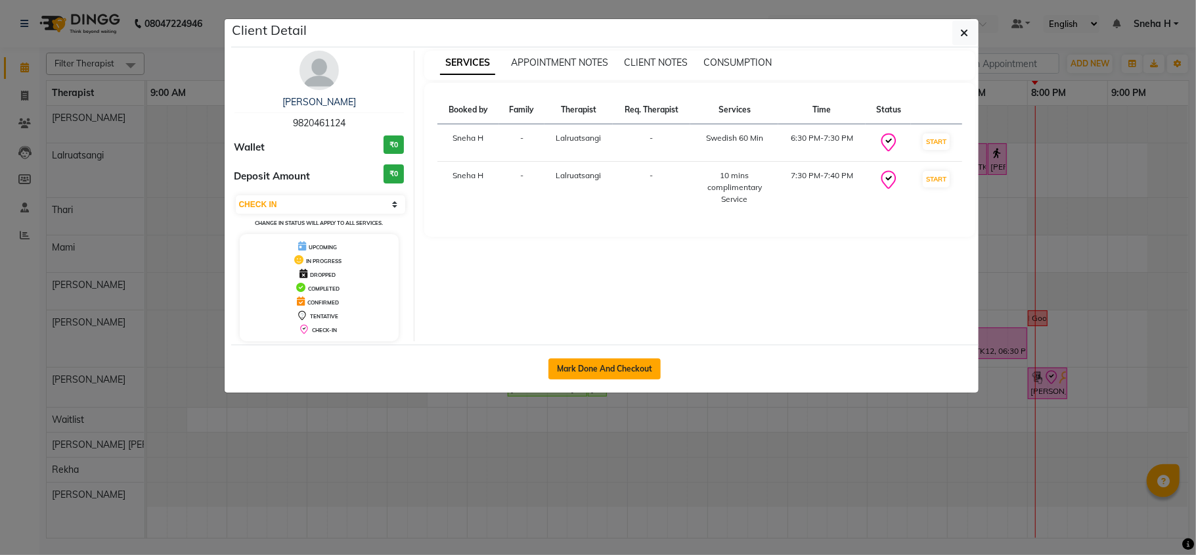
click at [590, 369] on button "Mark Done And Checkout" at bounding box center [605, 368] width 112 height 21
select select "service"
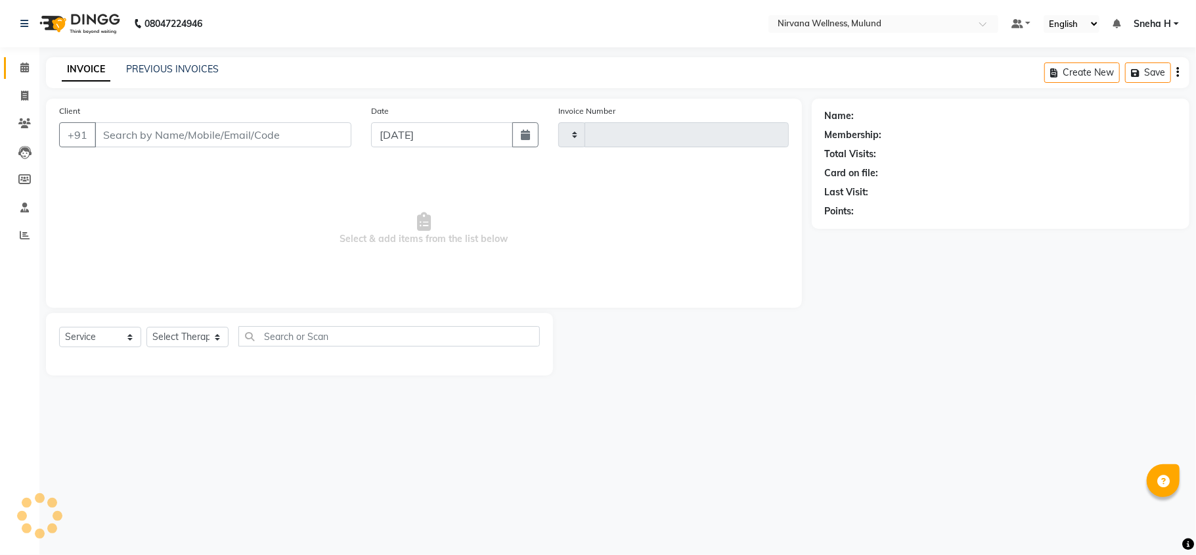
type input "1847"
select select "4890"
type input "9820461124"
select select "48510"
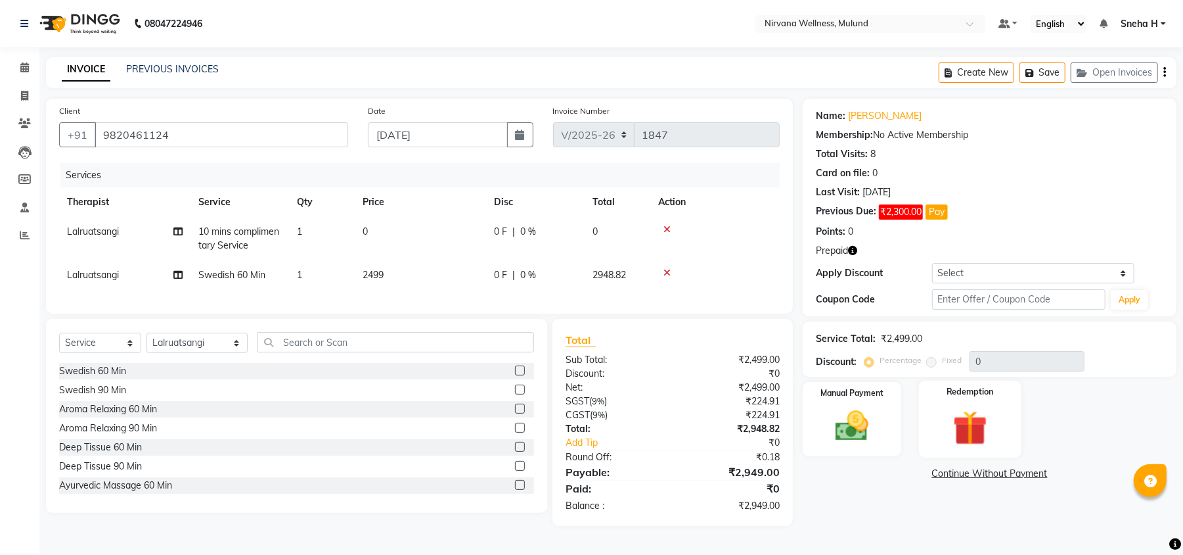
click at [959, 434] on img at bounding box center [970, 427] width 57 height 43
click at [966, 421] on img at bounding box center [971, 427] width 54 height 41
click at [954, 474] on span "Prepaid 1" at bounding box center [963, 475] width 43 height 15
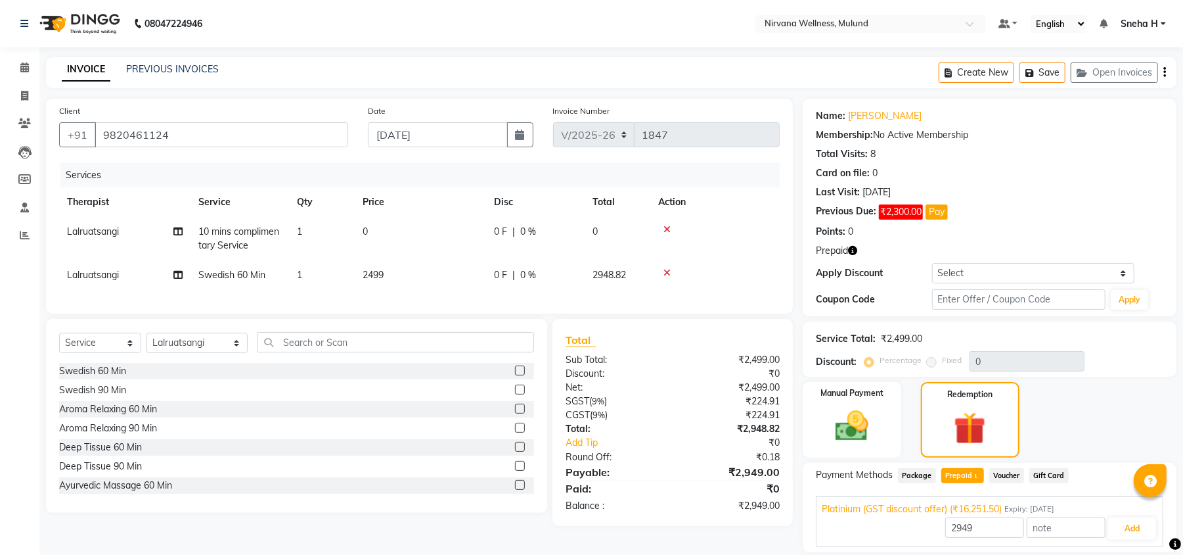
scroll to position [34, 0]
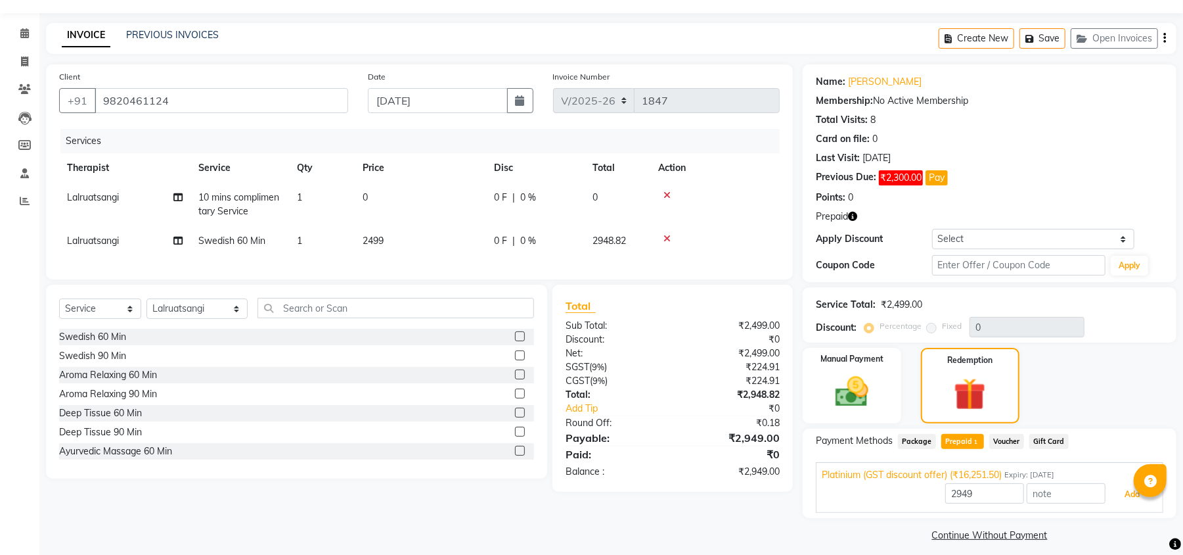
click at [1122, 491] on button "Add" at bounding box center [1132, 494] width 48 height 22
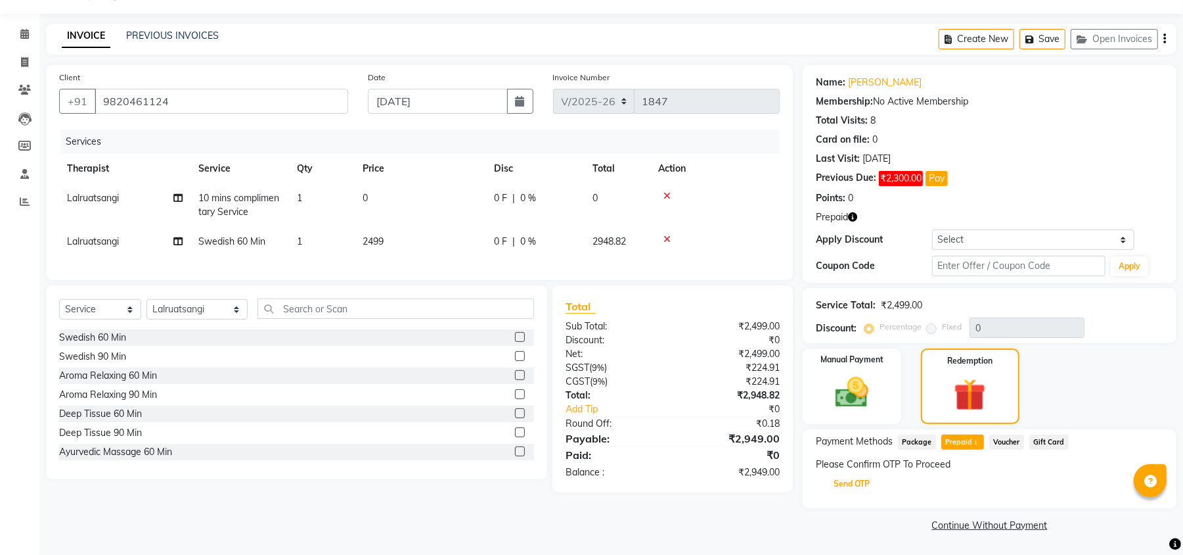
drag, startPoint x: 865, startPoint y: 484, endPoint x: 916, endPoint y: 350, distance: 143.3
click at [865, 482] on button "Send OTP" at bounding box center [851, 483] width 69 height 22
click at [959, 271] on input "text" at bounding box center [1018, 266] width 173 height 20
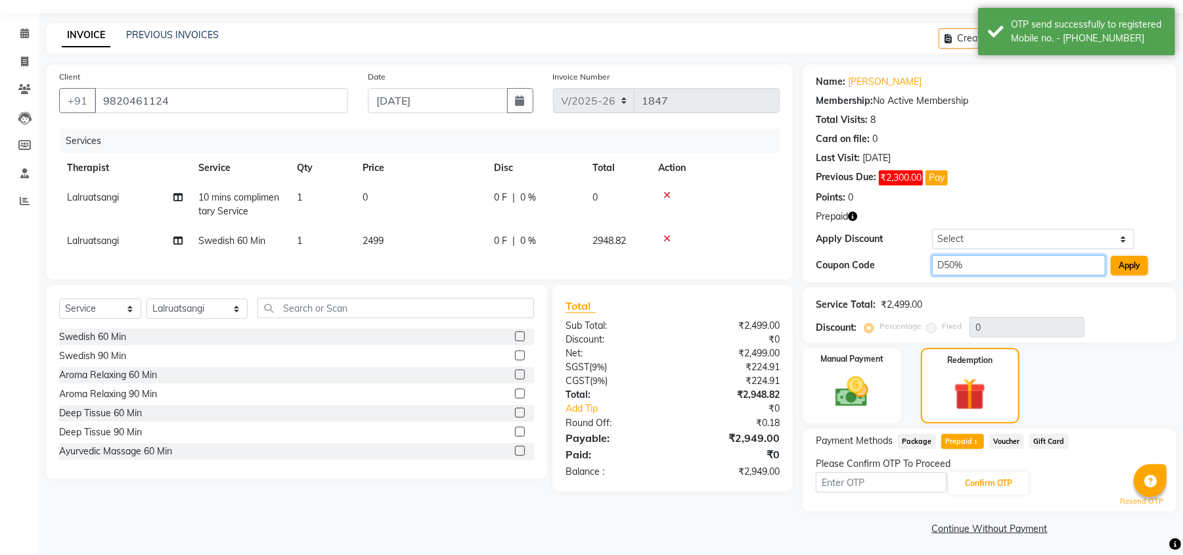
type input "D50%"
click at [1120, 275] on button "Apply" at bounding box center [1129, 266] width 37 height 20
type input "50"
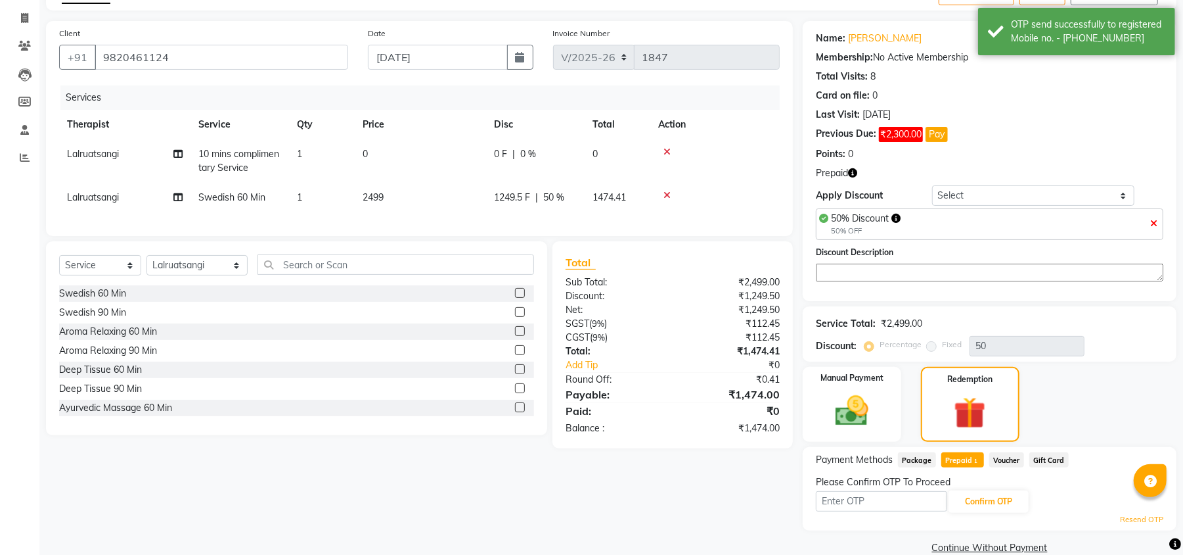
scroll to position [101, 0]
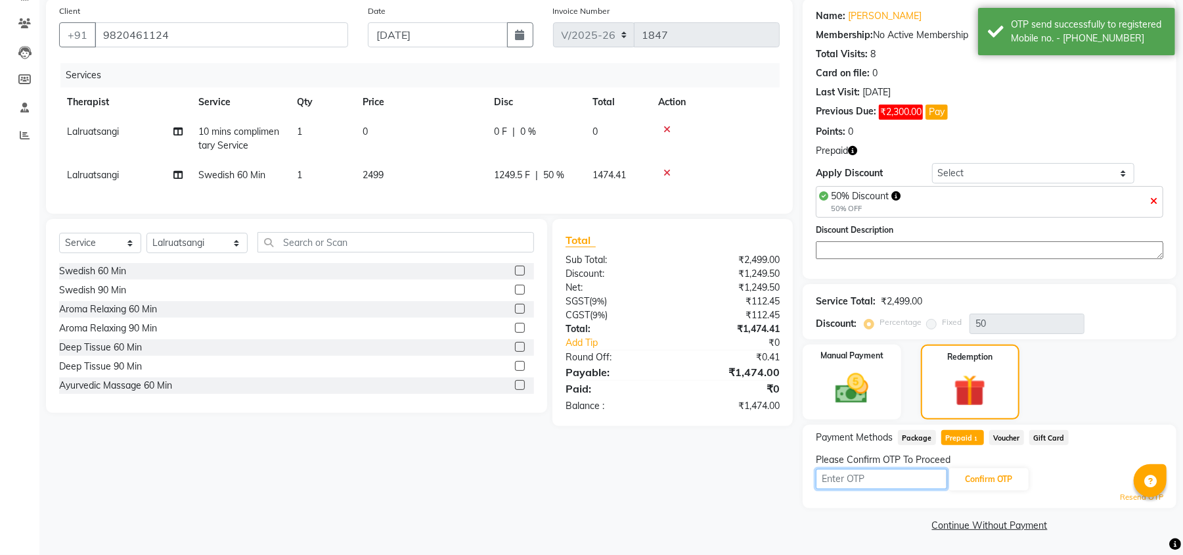
click at [917, 482] on input "text" at bounding box center [881, 478] width 131 height 20
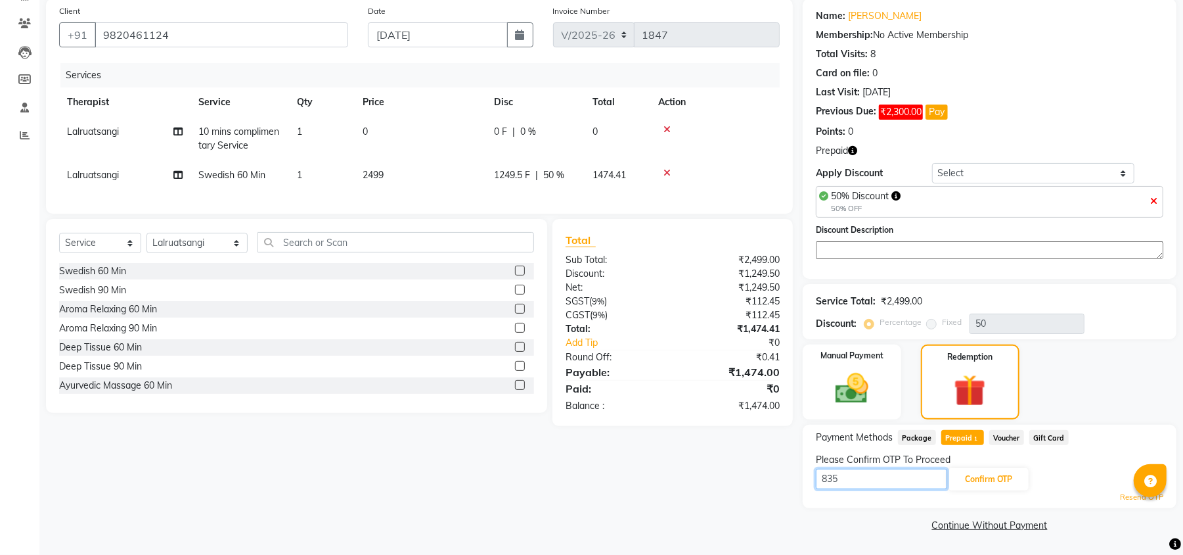
type input "8354"
click at [988, 482] on button "Confirm OTP" at bounding box center [989, 479] width 80 height 22
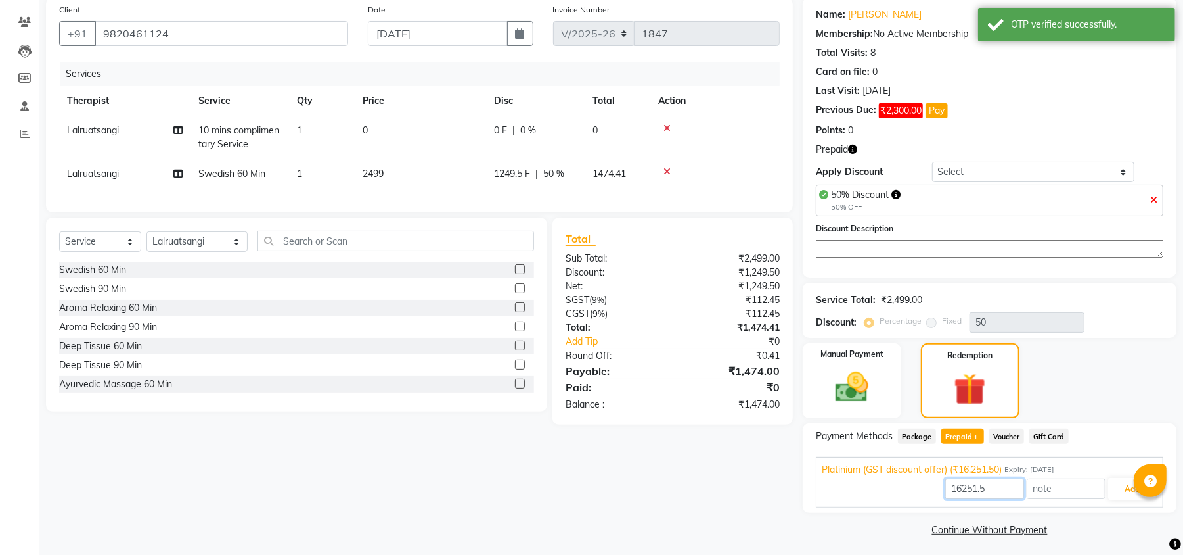
drag, startPoint x: 991, startPoint y: 482, endPoint x: 934, endPoint y: 482, distance: 57.8
click at [934, 482] on div "16251.5 Add" at bounding box center [990, 488] width 336 height 25
type input "1474"
click at [1121, 497] on button "Add" at bounding box center [1132, 489] width 48 height 22
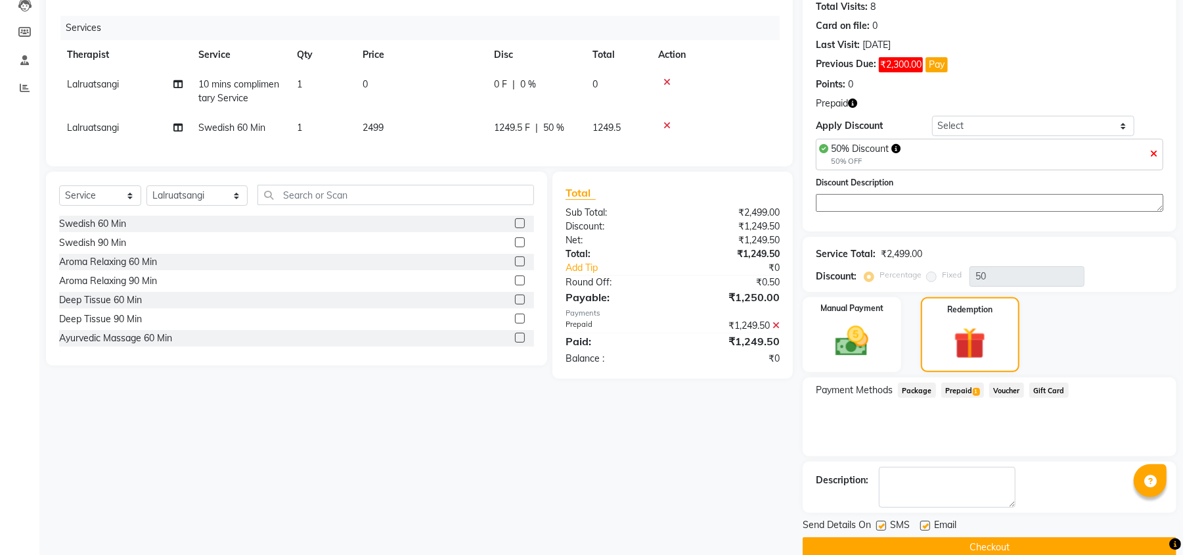
scroll to position [171, 0]
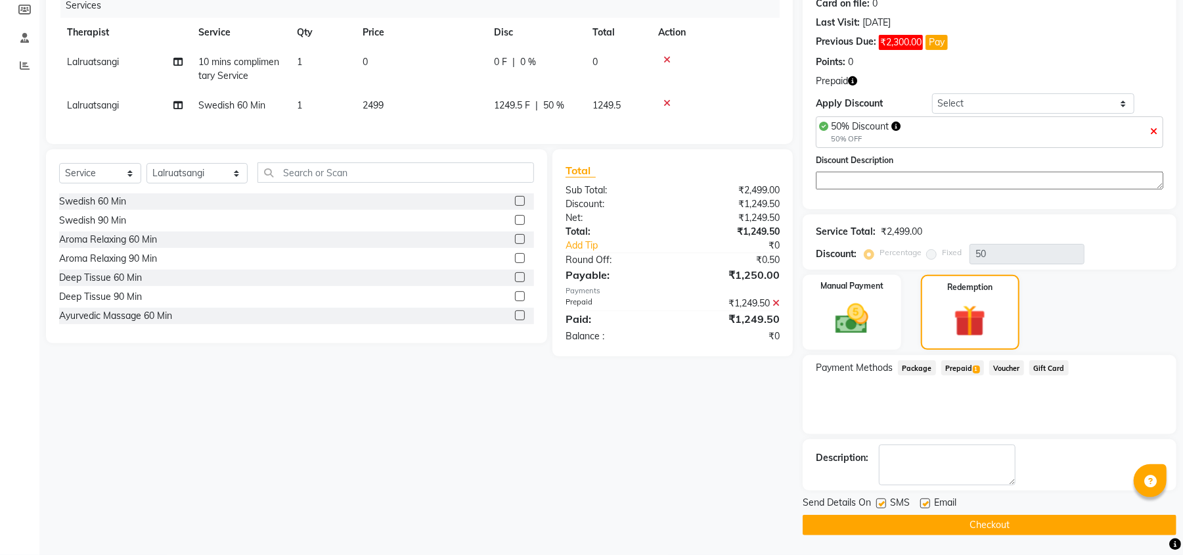
click at [979, 518] on button "Checkout" at bounding box center [990, 524] width 374 height 20
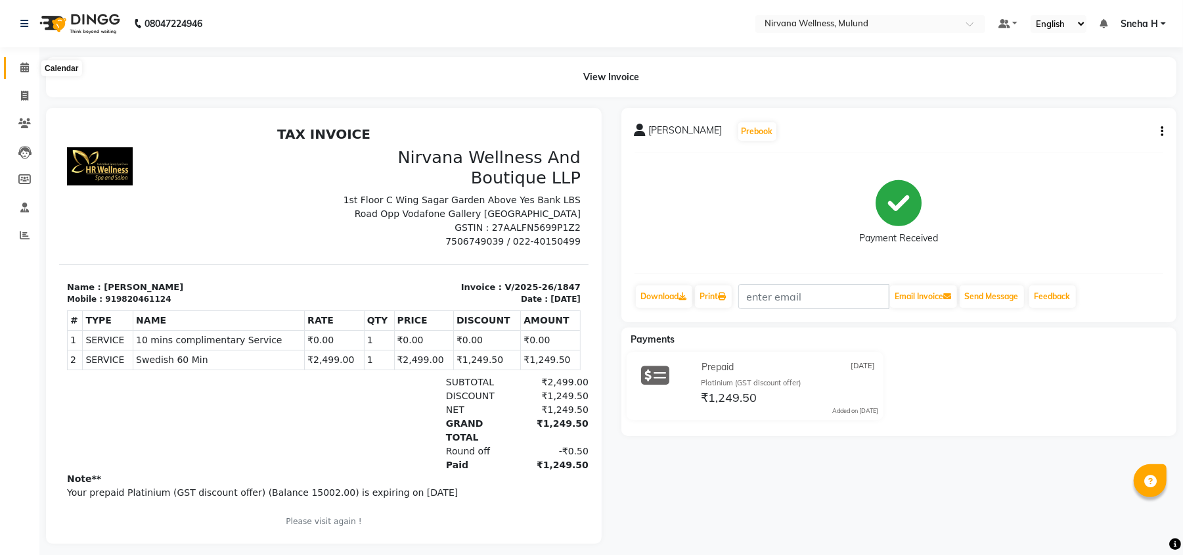
click at [22, 66] on icon at bounding box center [24, 67] width 9 height 10
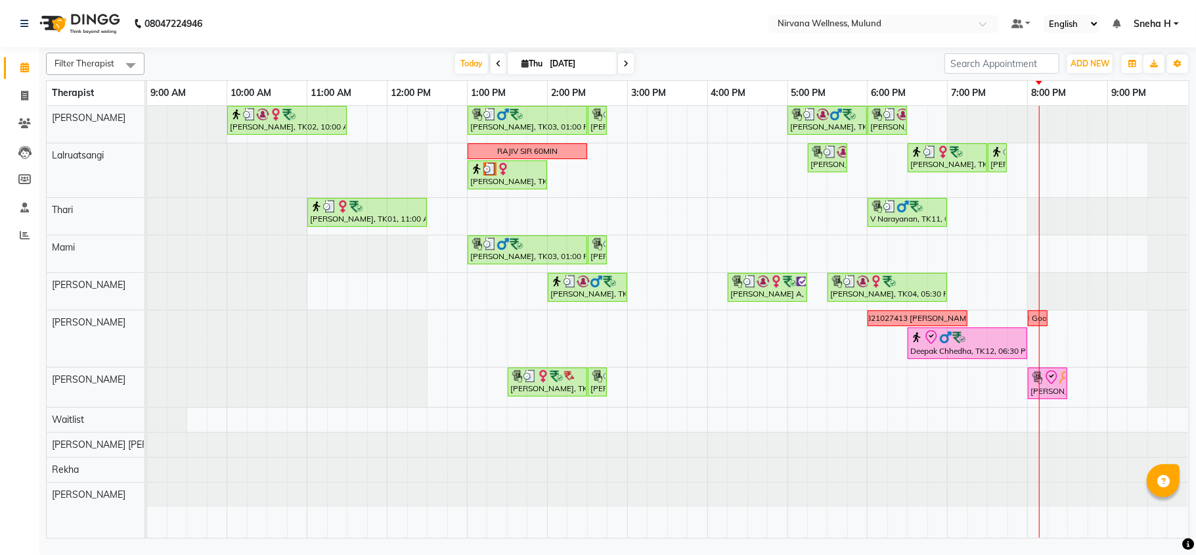
click at [624, 62] on icon at bounding box center [626, 64] width 5 height 8
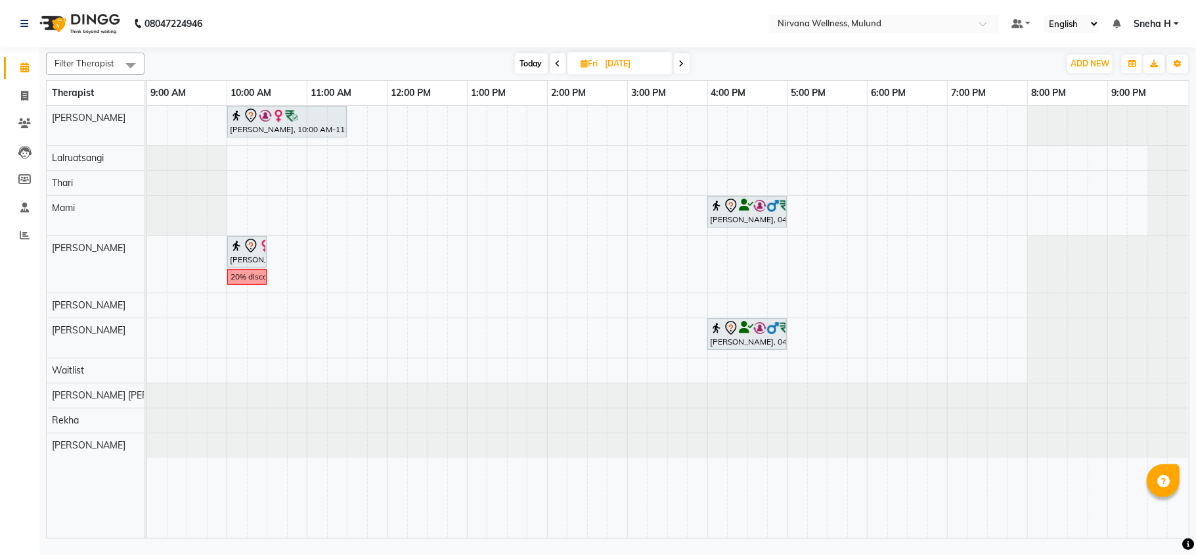
click at [528, 59] on span "Today" at bounding box center [531, 63] width 33 height 20
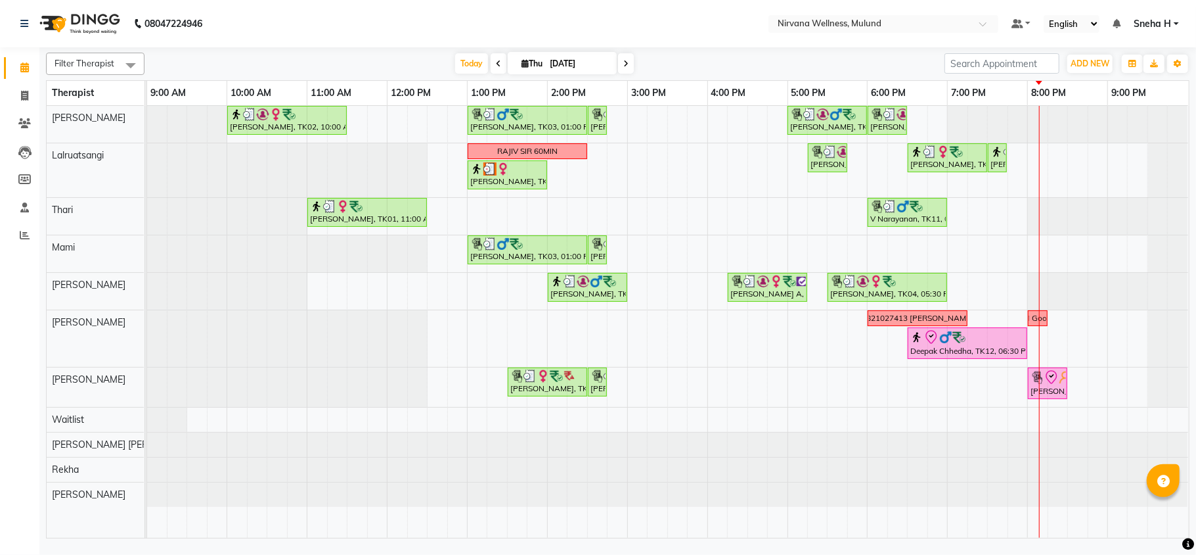
click at [624, 57] on span at bounding box center [626, 63] width 16 height 20
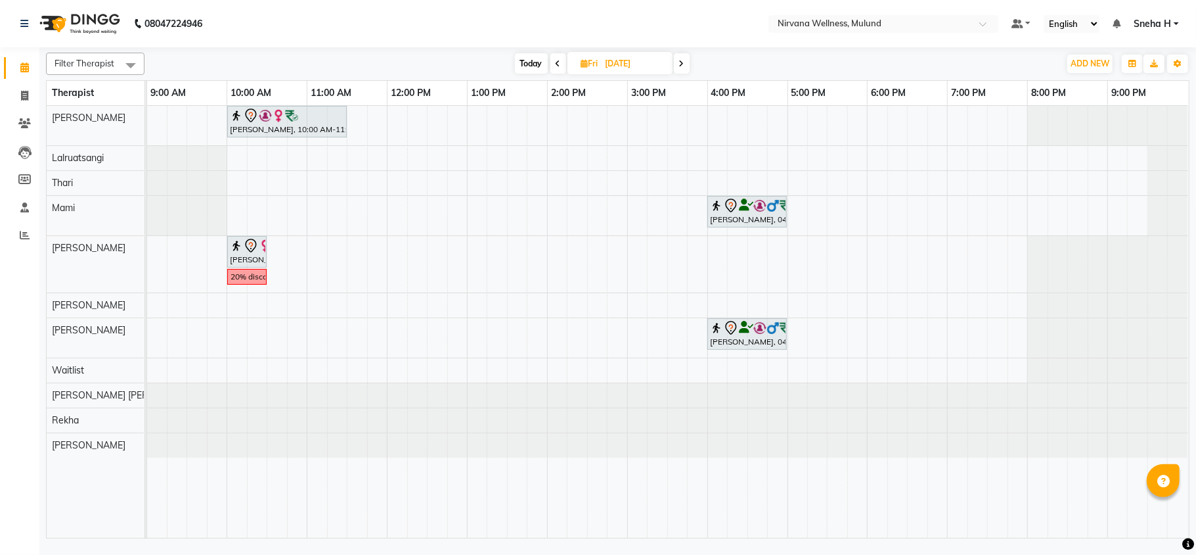
click at [534, 58] on span "Today" at bounding box center [531, 63] width 33 height 20
type input "[DATE]"
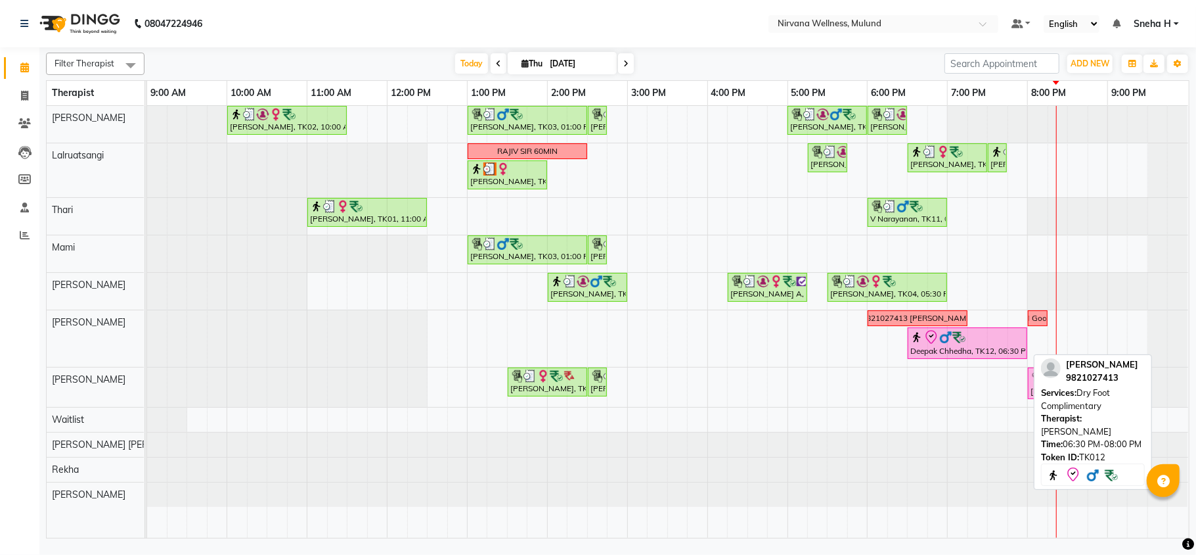
click at [981, 348] on div "Deepak Chhedha, TK12, 06:30 PM-08:00 PM, Dry Foot Complimentary" at bounding box center [967, 343] width 117 height 28
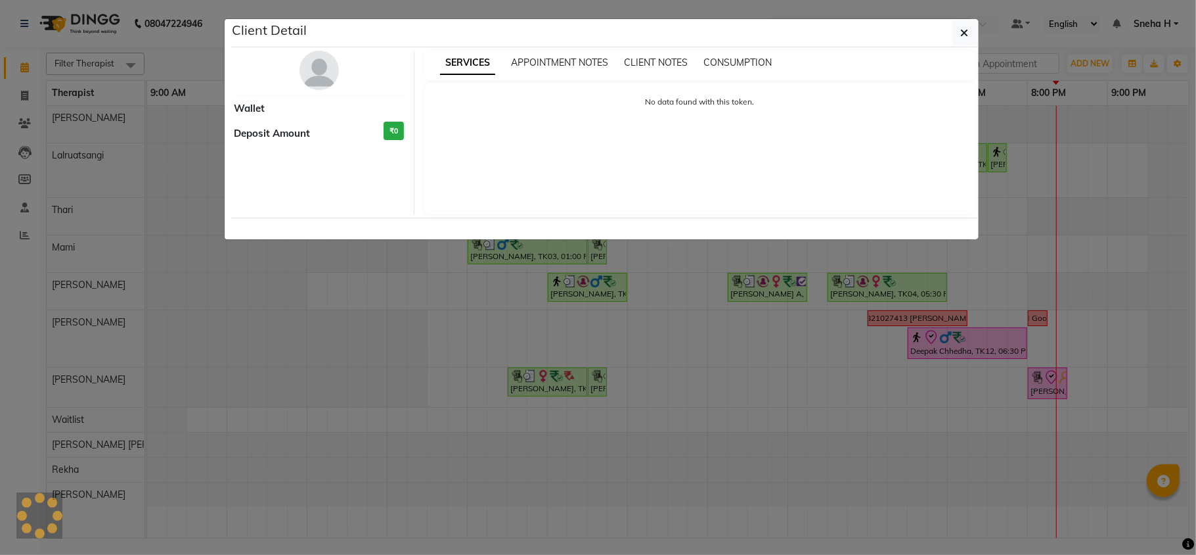
select select "8"
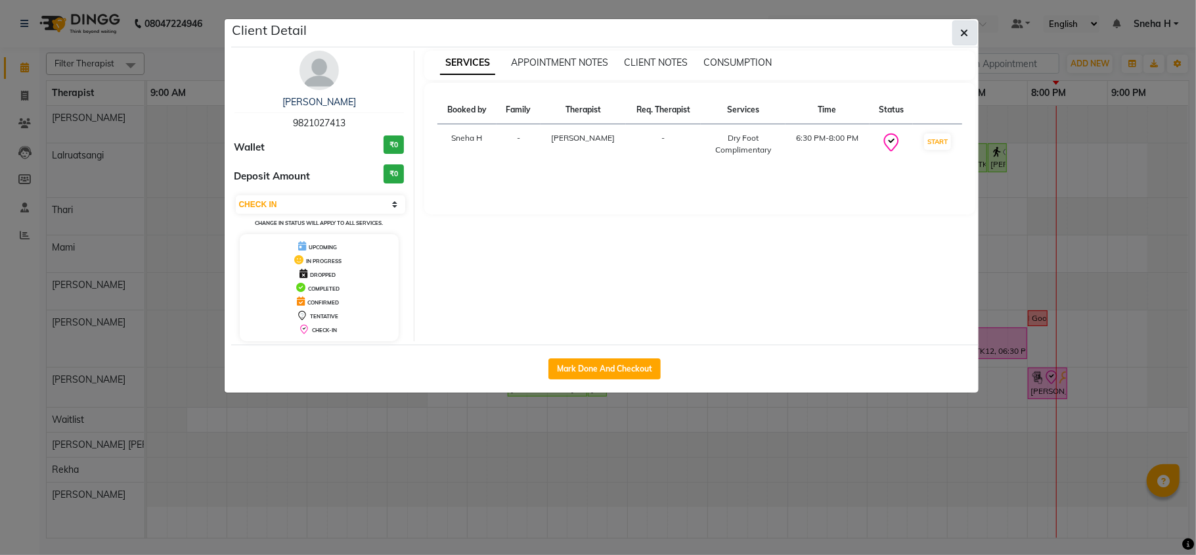
click at [965, 34] on icon "button" at bounding box center [965, 33] width 8 height 11
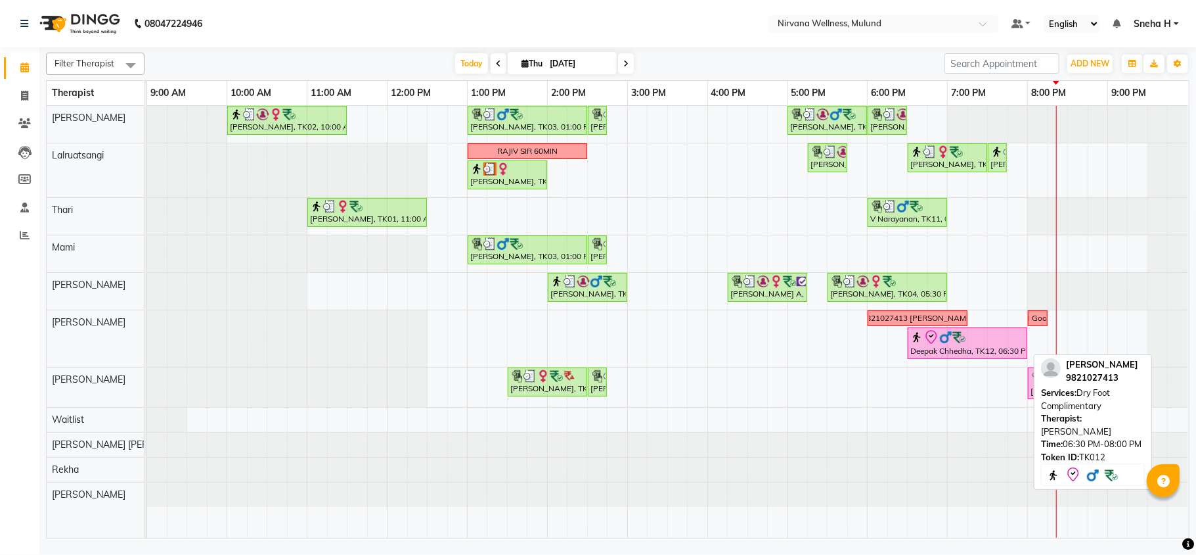
click at [984, 340] on div at bounding box center [968, 337] width 114 height 16
select select "8"
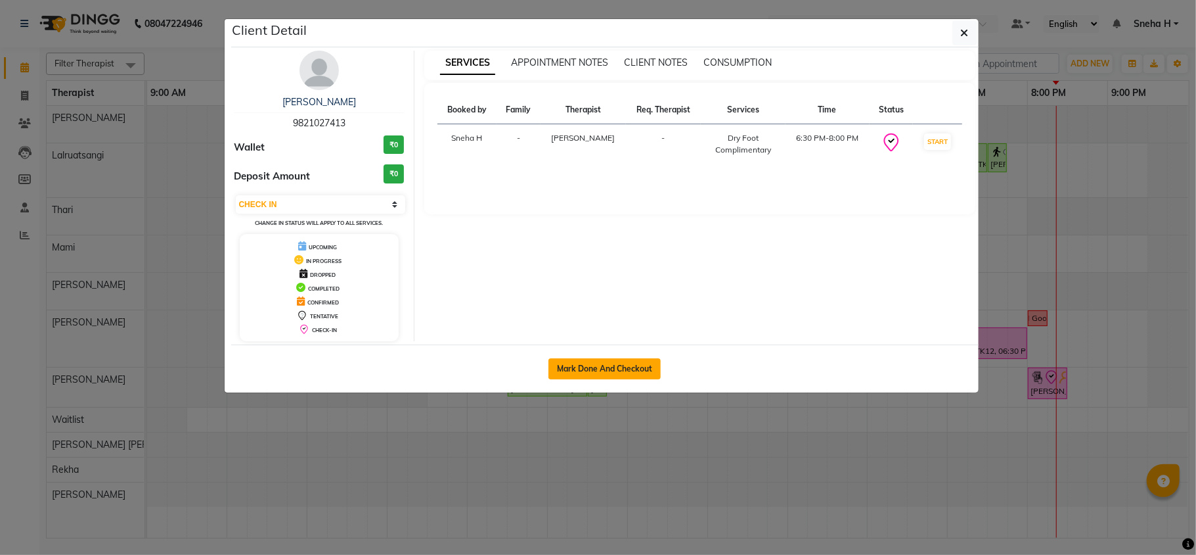
click at [599, 369] on button "Mark Done And Checkout" at bounding box center [605, 368] width 112 height 21
select select "service"
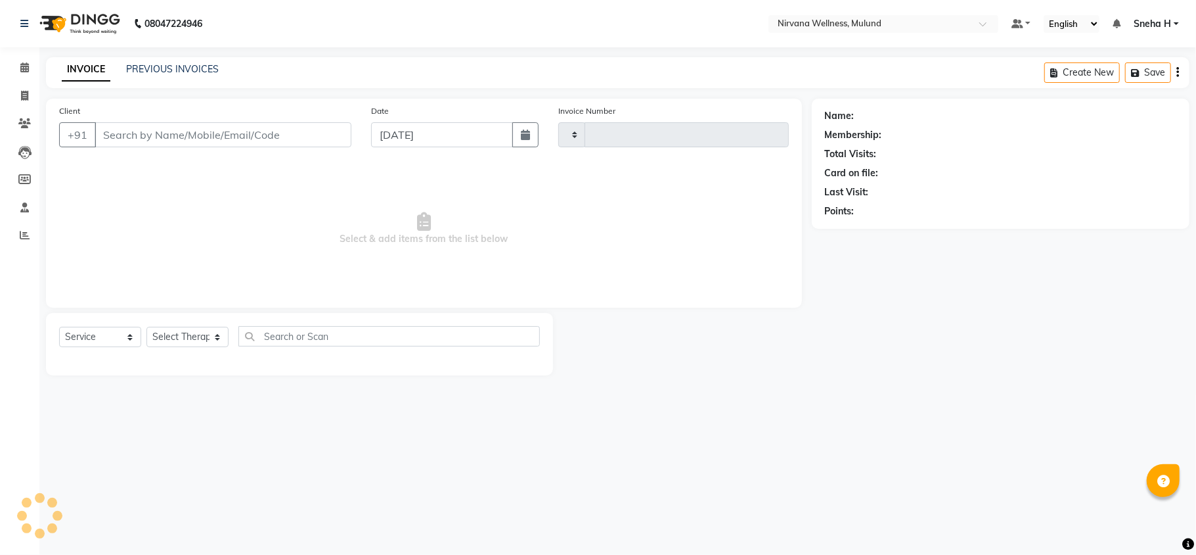
type input "1848"
select select "4890"
type input "9821027413"
select select "29684"
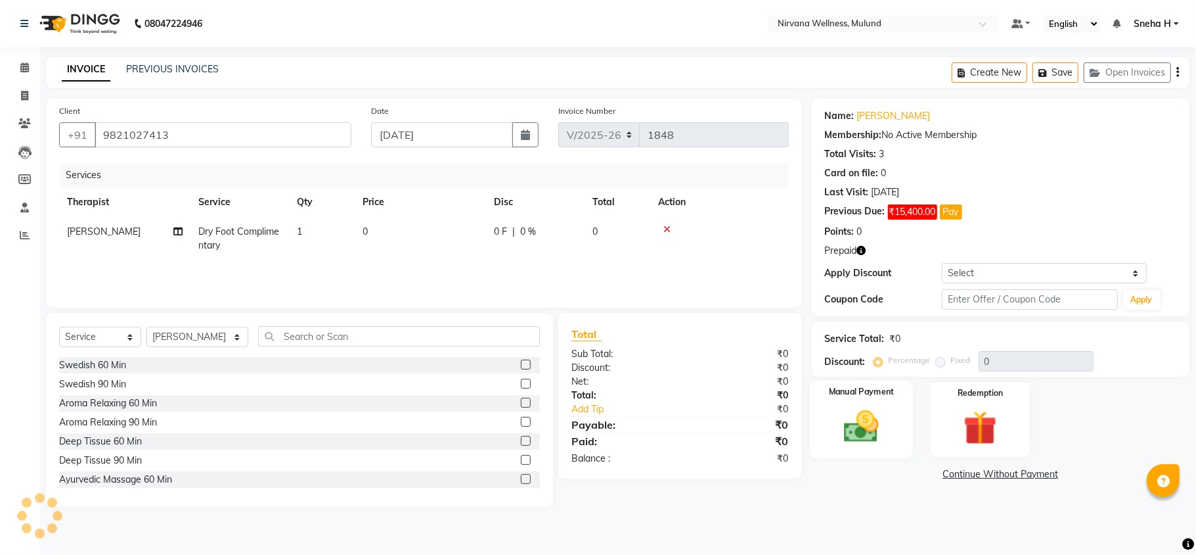
click at [870, 416] on img at bounding box center [861, 426] width 57 height 41
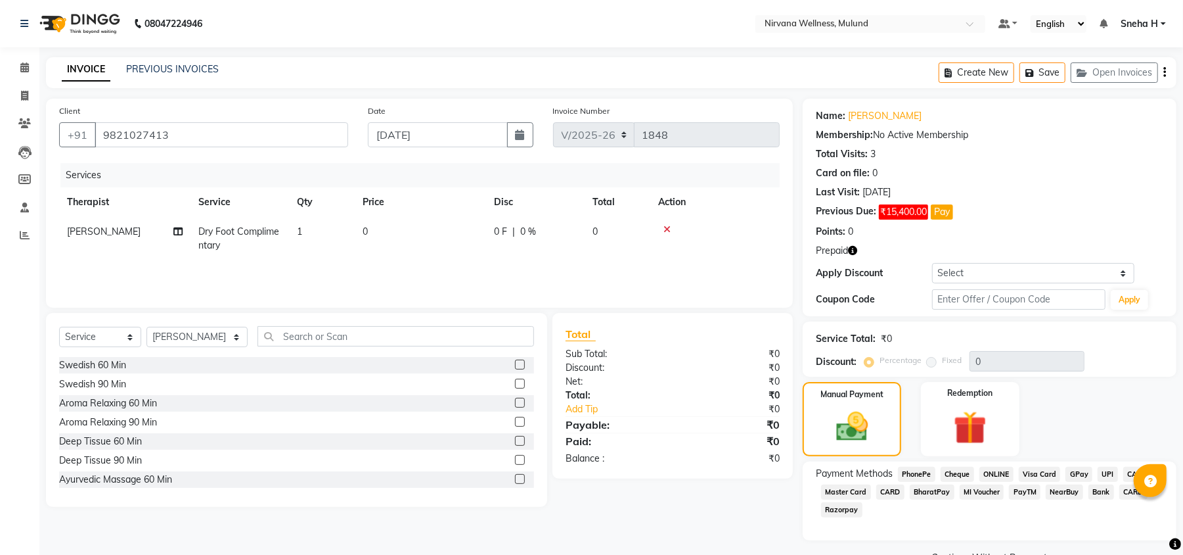
scroll to position [33, 0]
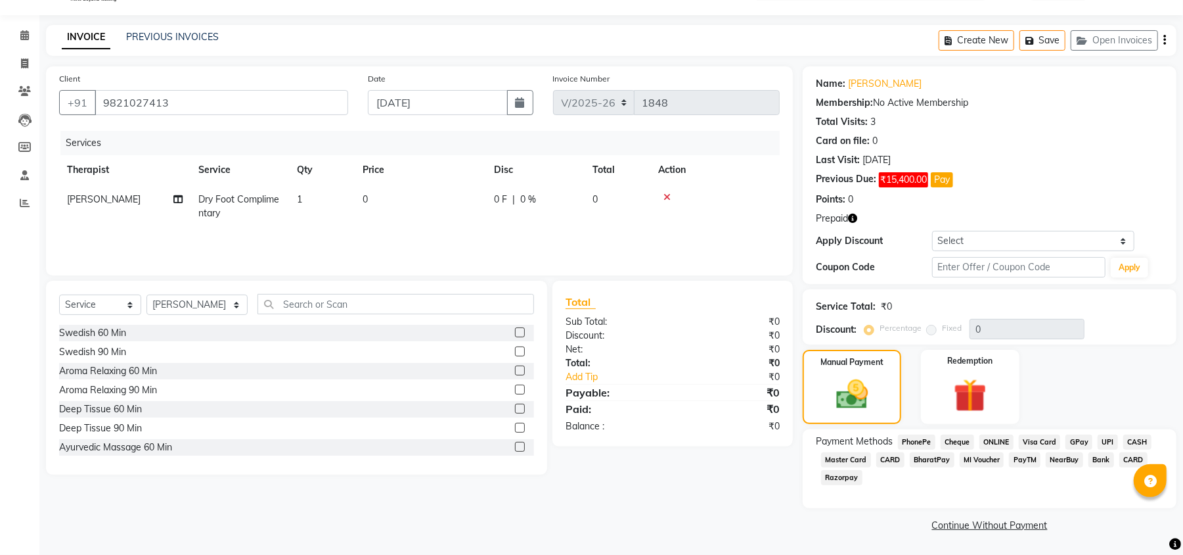
click at [1125, 440] on span "CASH" at bounding box center [1138, 441] width 28 height 15
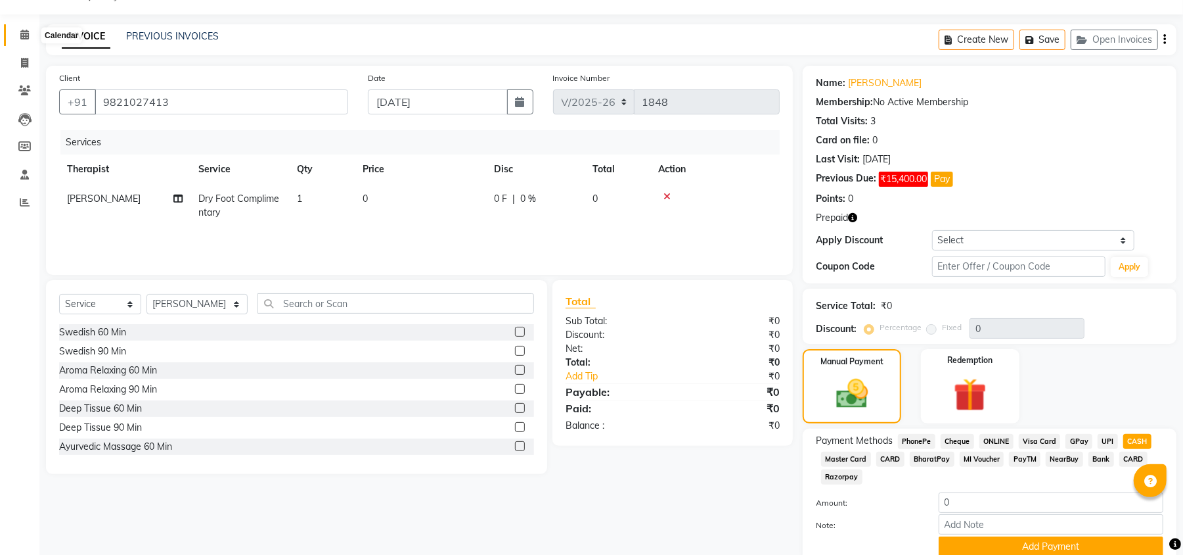
click at [18, 39] on span at bounding box center [24, 35] width 23 height 15
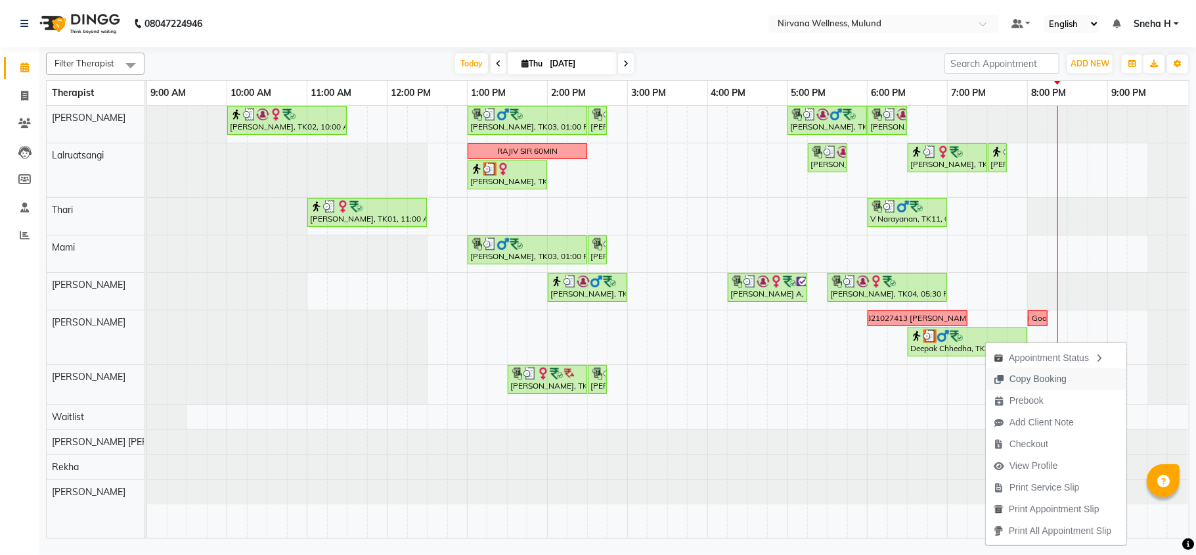
click at [1051, 380] on span "Copy Booking" at bounding box center [1038, 379] width 57 height 14
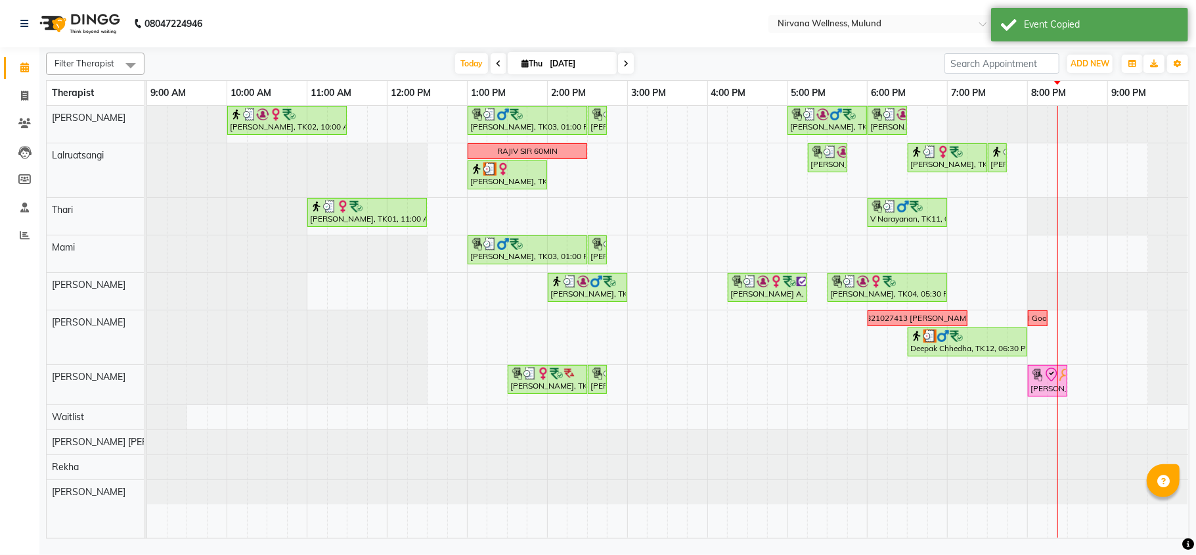
click at [560, 62] on input "[DATE]" at bounding box center [579, 64] width 66 height 20
select select "9"
select select "2025"
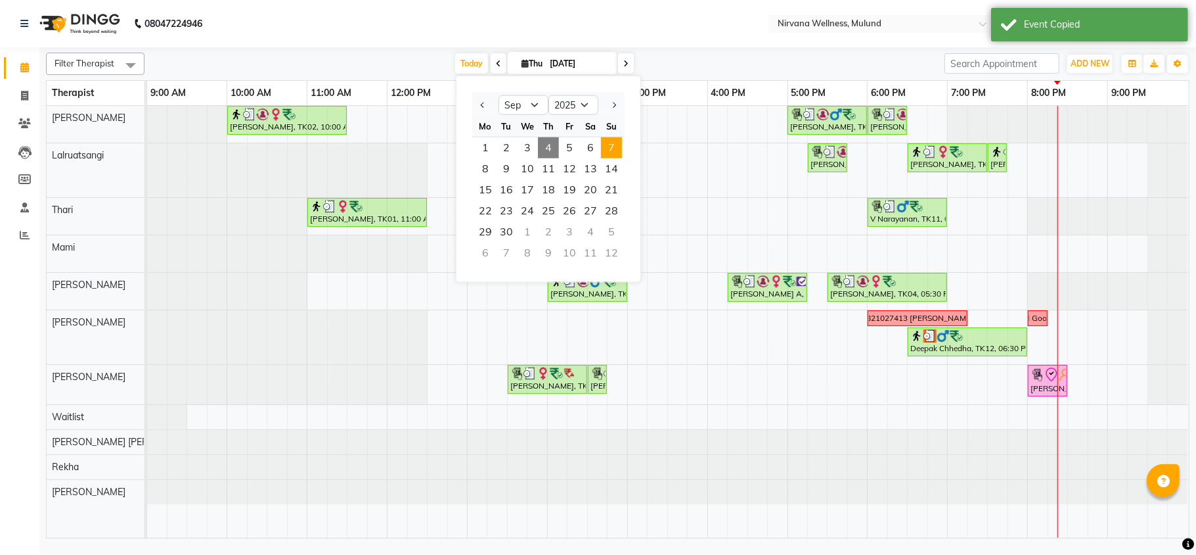
click at [612, 145] on span "7" at bounding box center [611, 147] width 21 height 21
type input "[DATE]"
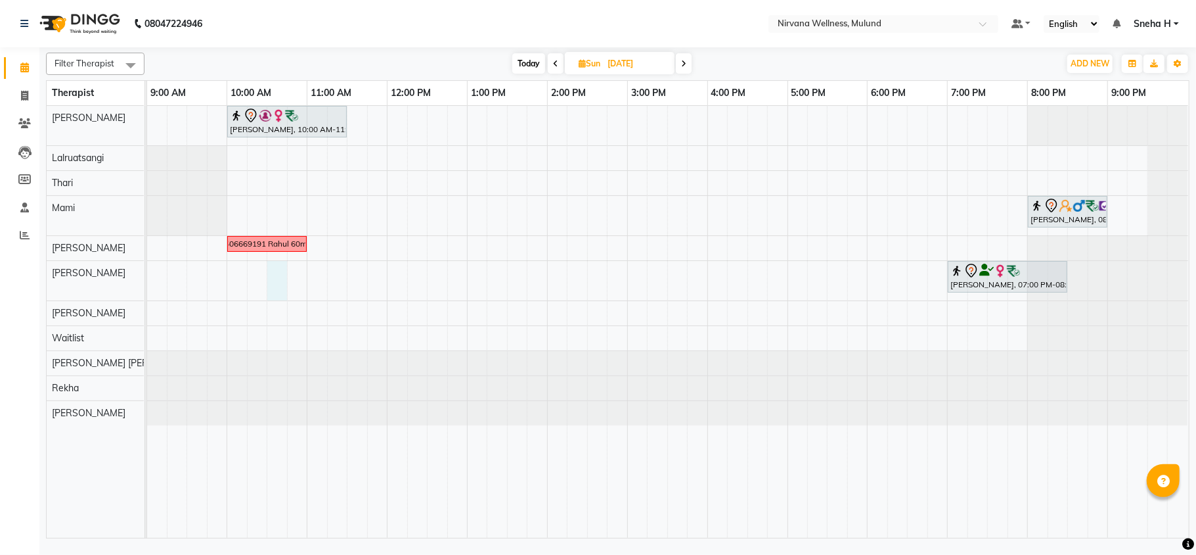
click at [276, 279] on div "[PERSON_NAME], 10:00 AM-11:30 AM, Massage 90 Min [PERSON_NAME], 08:00 PM-09:00 …" at bounding box center [668, 322] width 1042 height 432
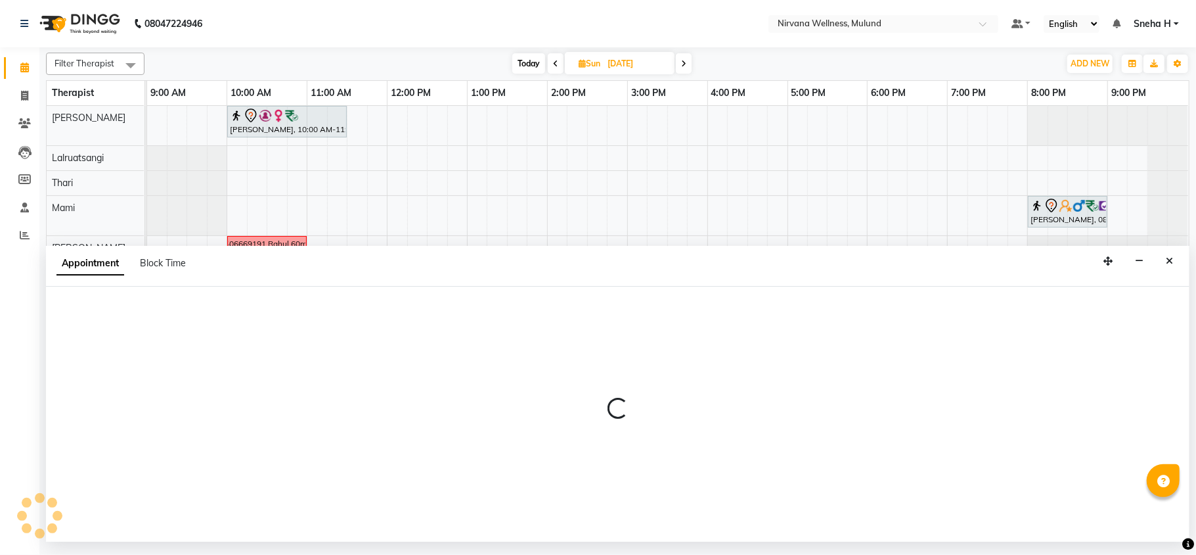
select select "29684"
select select "630"
select select "tentative"
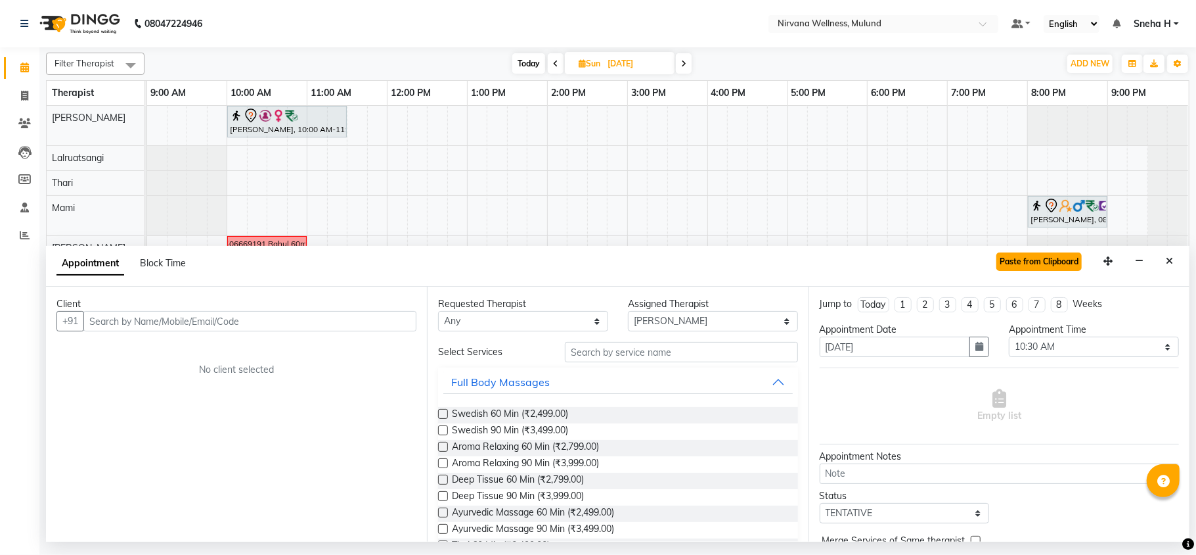
click at [1068, 264] on button "Paste from Clipboard" at bounding box center [1039, 261] width 85 height 18
select select
select select "2150"
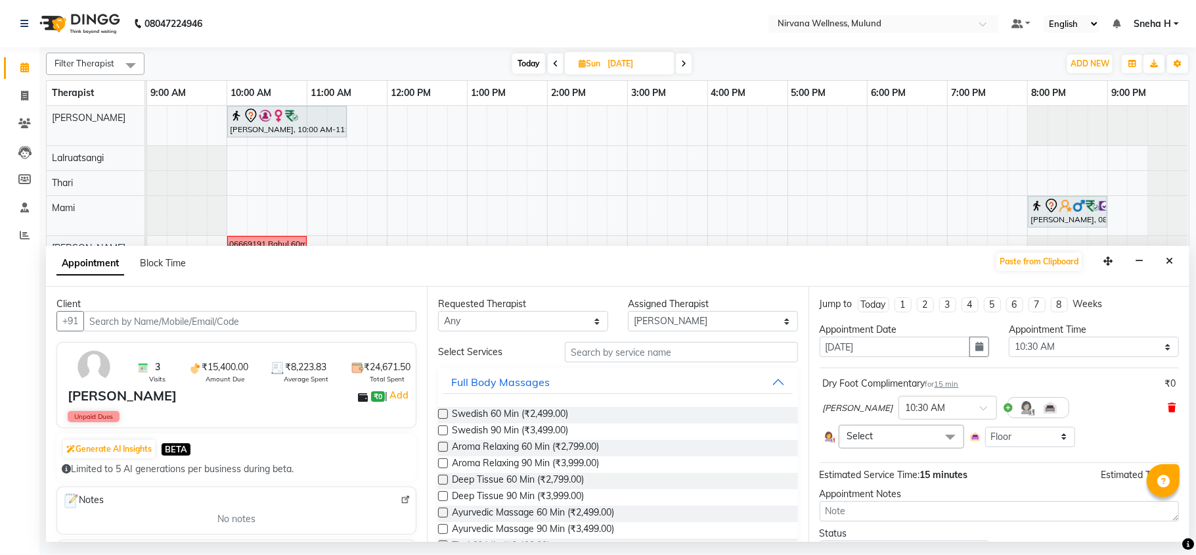
click at [1168, 406] on icon at bounding box center [1172, 407] width 8 height 9
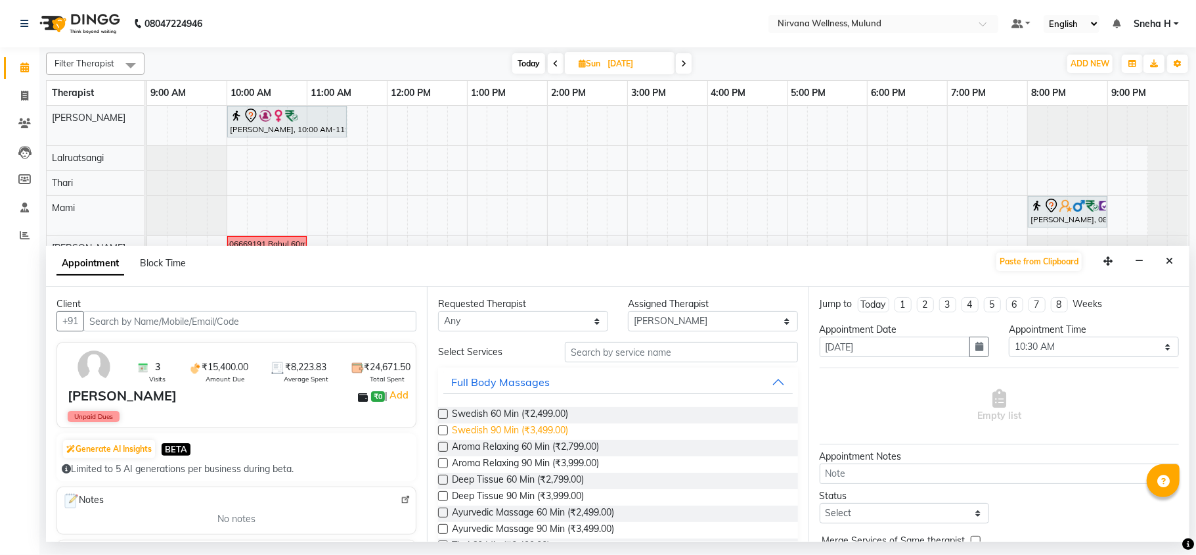
click at [529, 434] on span "Swedish 90 Min (₹3,499.00)" at bounding box center [510, 431] width 116 height 16
checkbox input "true"
select select "2150"
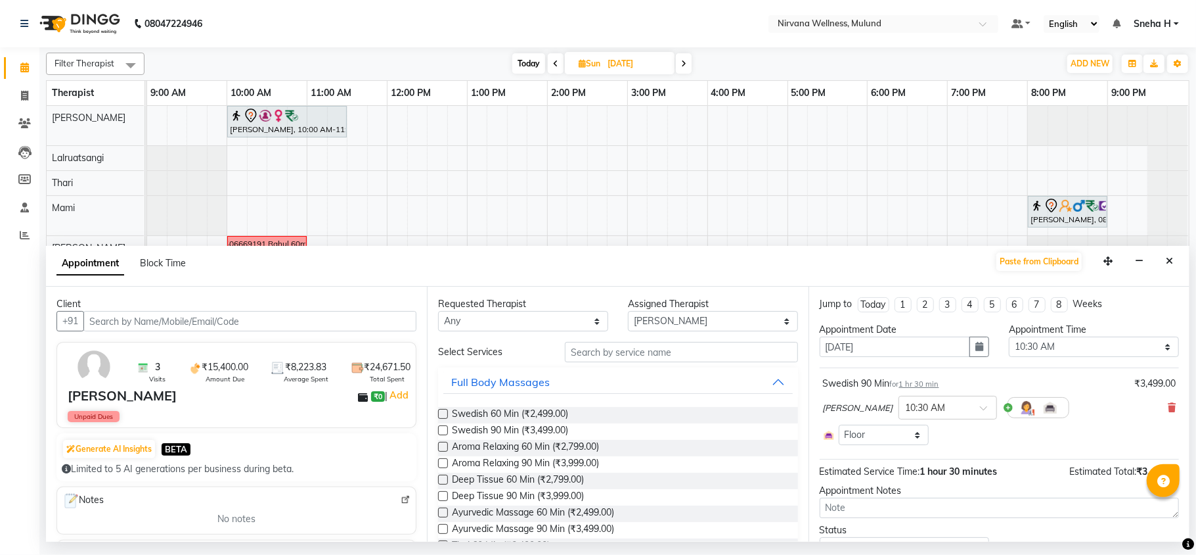
checkbox input "false"
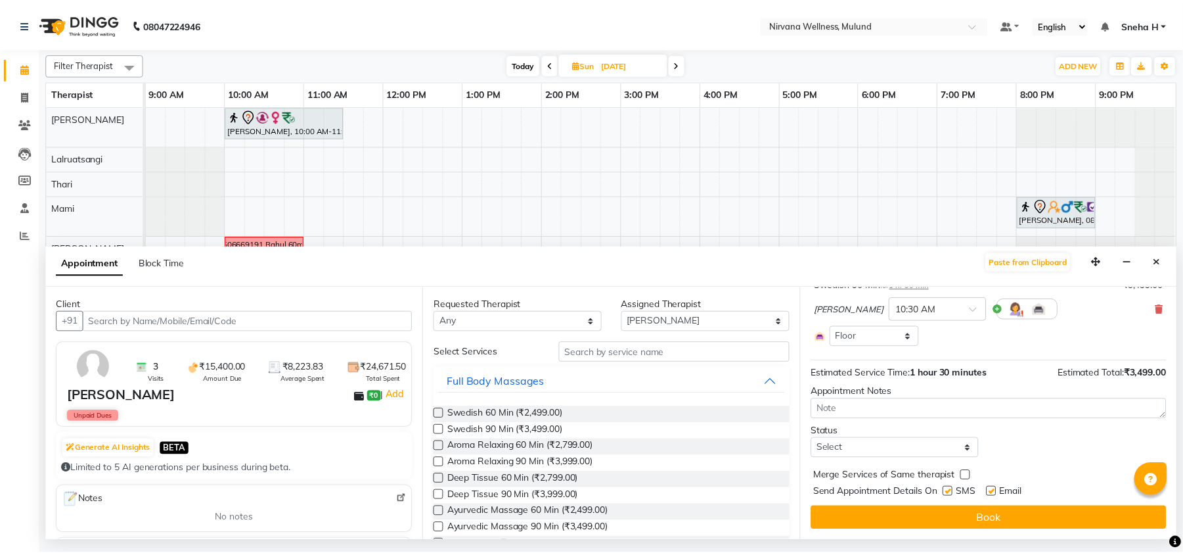
scroll to position [101, 0]
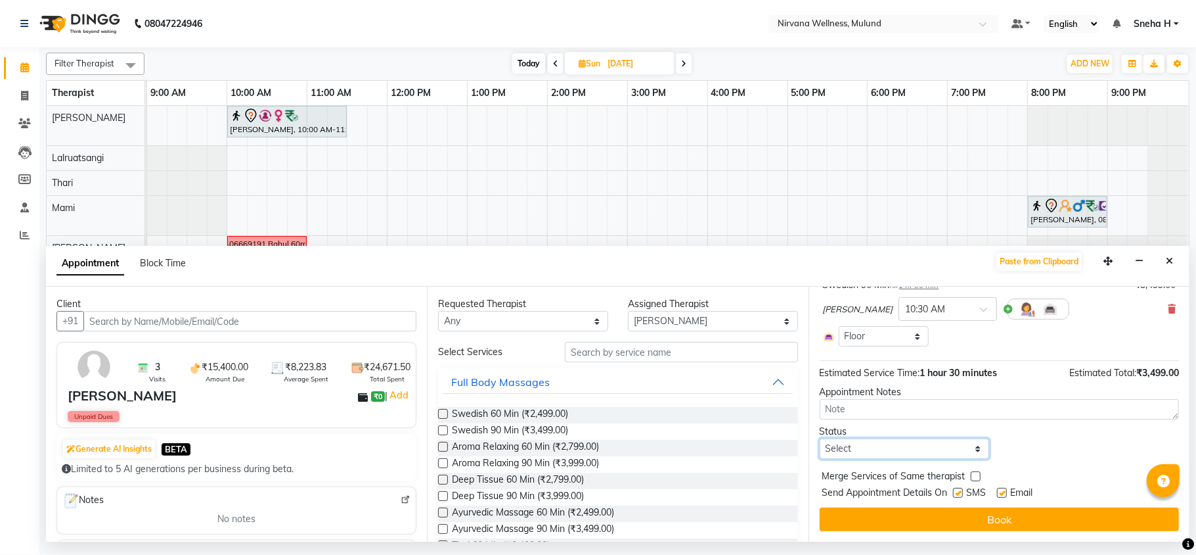
click at [907, 447] on select "Select TENTATIVE CONFIRM UPCOMING" at bounding box center [905, 448] width 170 height 20
select select "tentative"
click at [820, 438] on select "Select TENTATIVE CONFIRM UPCOMING" at bounding box center [905, 448] width 170 height 20
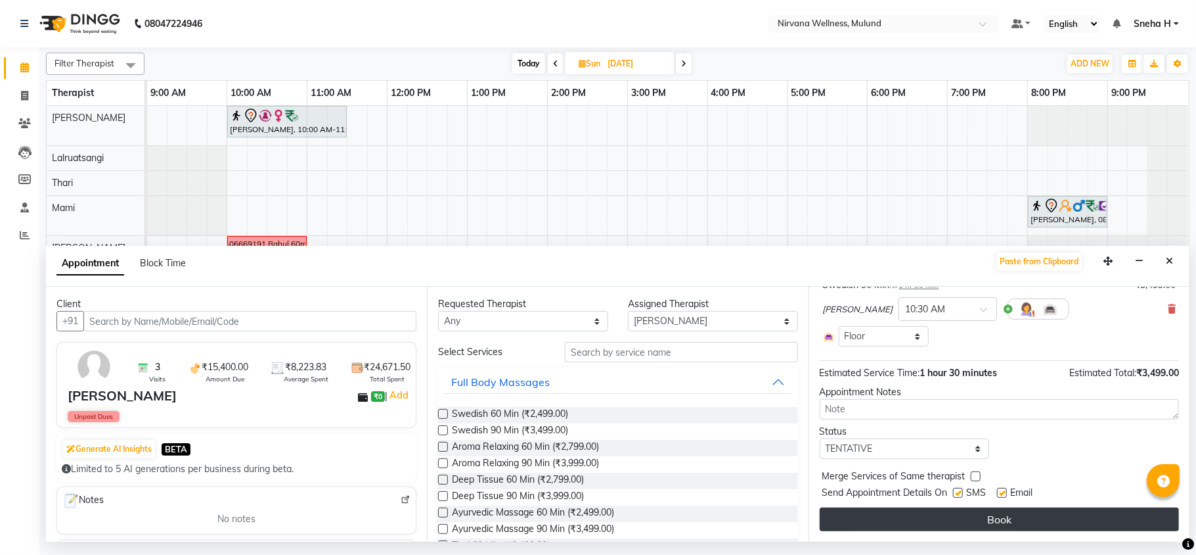
click at [876, 516] on button "Book" at bounding box center [999, 519] width 359 height 24
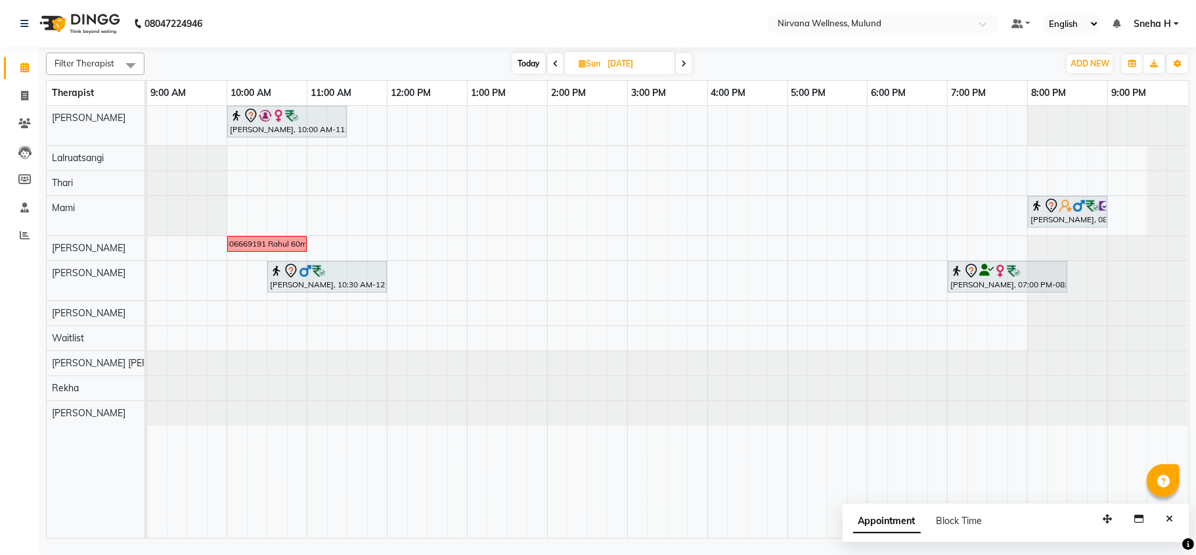
click at [527, 67] on span "Today" at bounding box center [528, 63] width 33 height 20
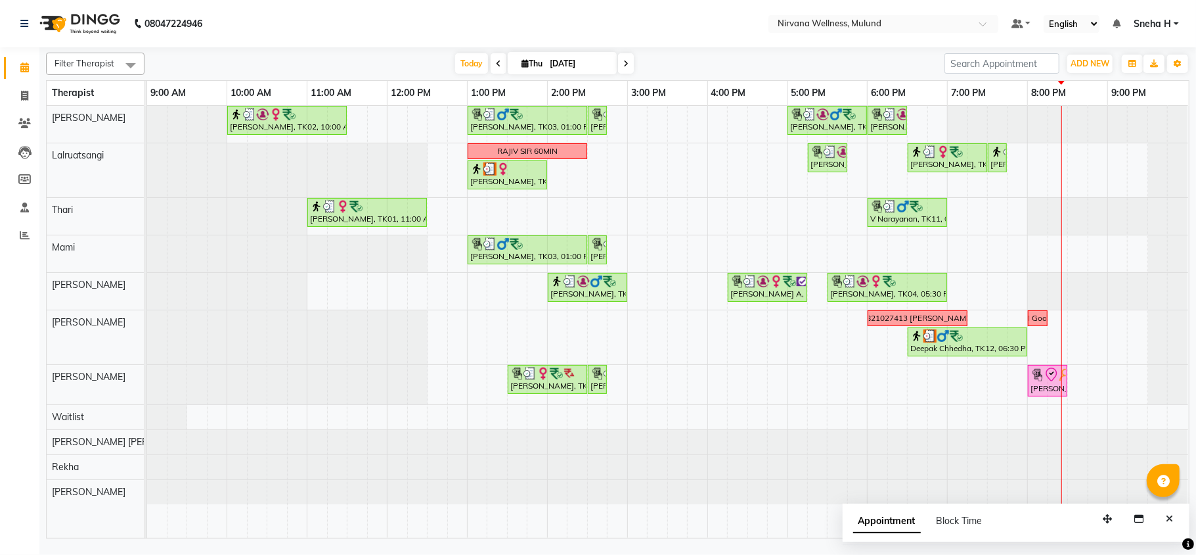
click at [618, 59] on span at bounding box center [626, 63] width 16 height 20
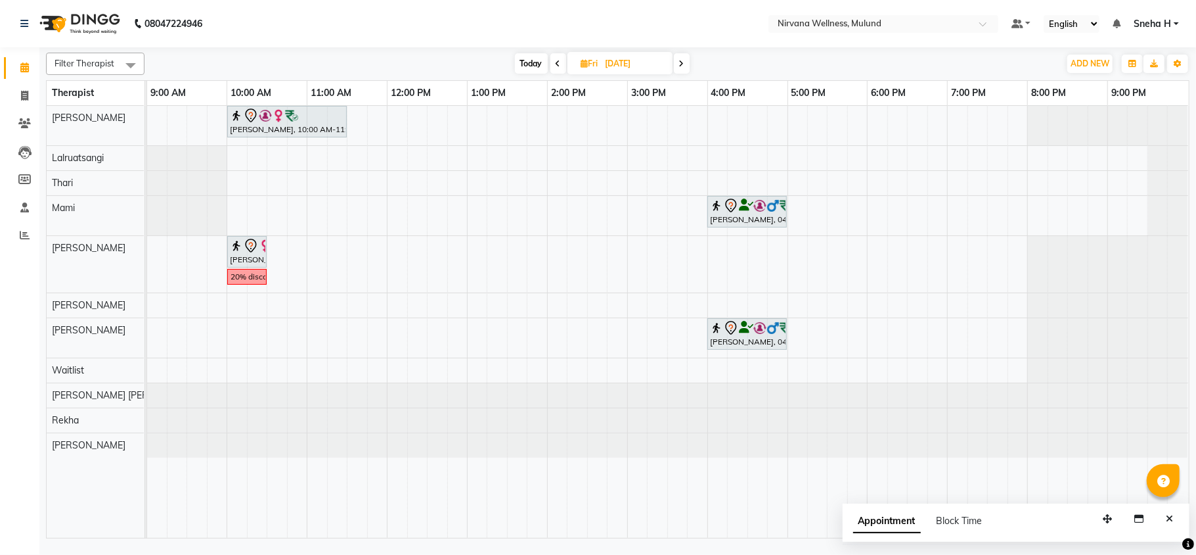
click at [683, 63] on icon at bounding box center [681, 64] width 5 height 8
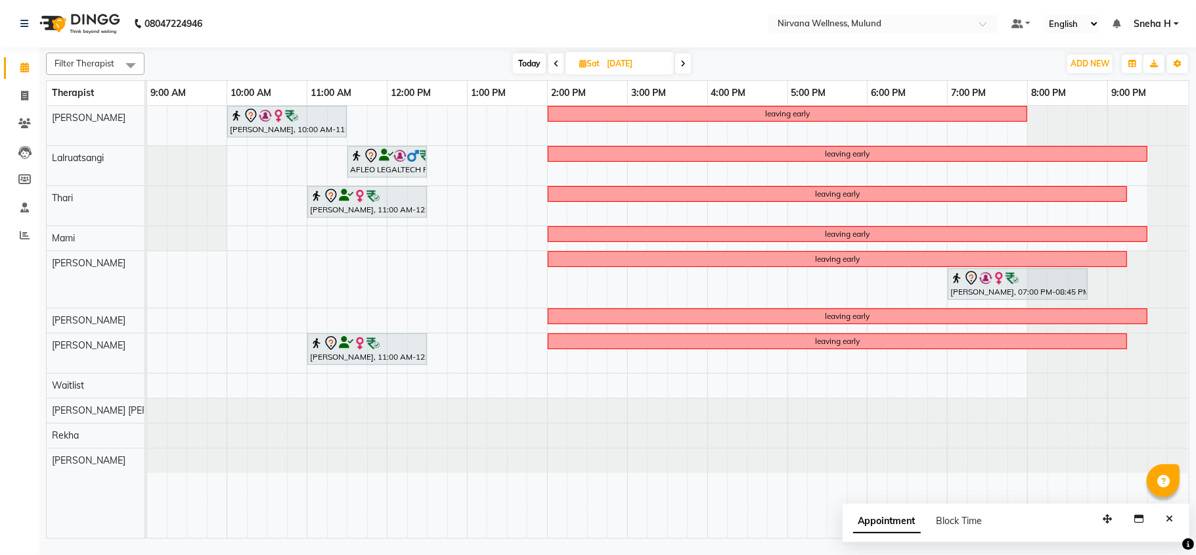
click at [683, 63] on icon at bounding box center [683, 64] width 5 height 8
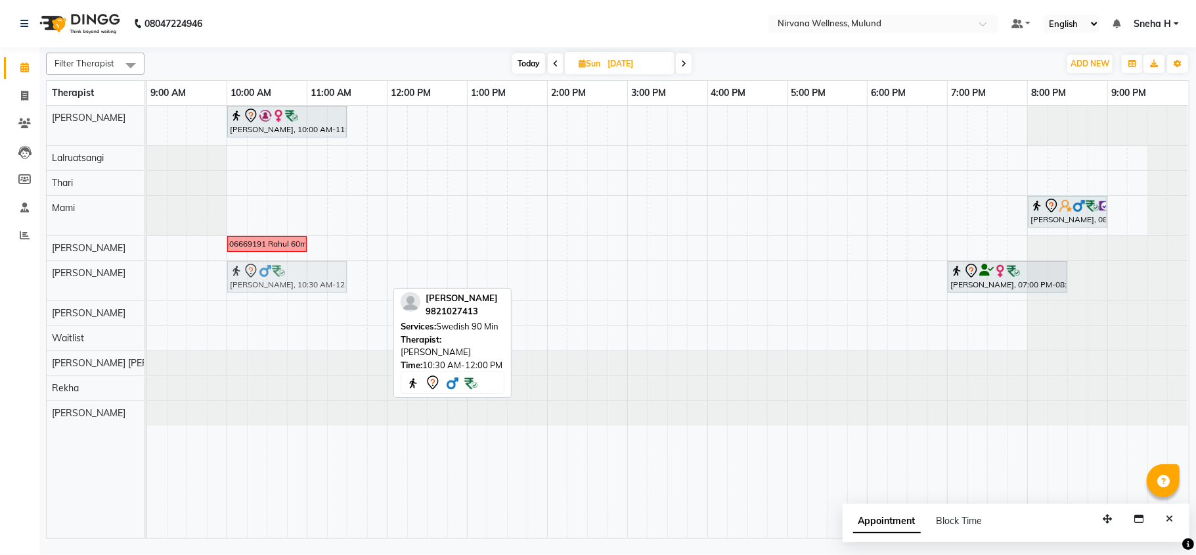
drag, startPoint x: 323, startPoint y: 268, endPoint x: 282, endPoint y: 272, distance: 41.6
click at [147, 272] on div "[PERSON_NAME], 10:30 AM-12:00 PM, Swedish 90 Min [PERSON_NAME], 07:00 PM-08:30 …" at bounding box center [147, 280] width 0 height 39
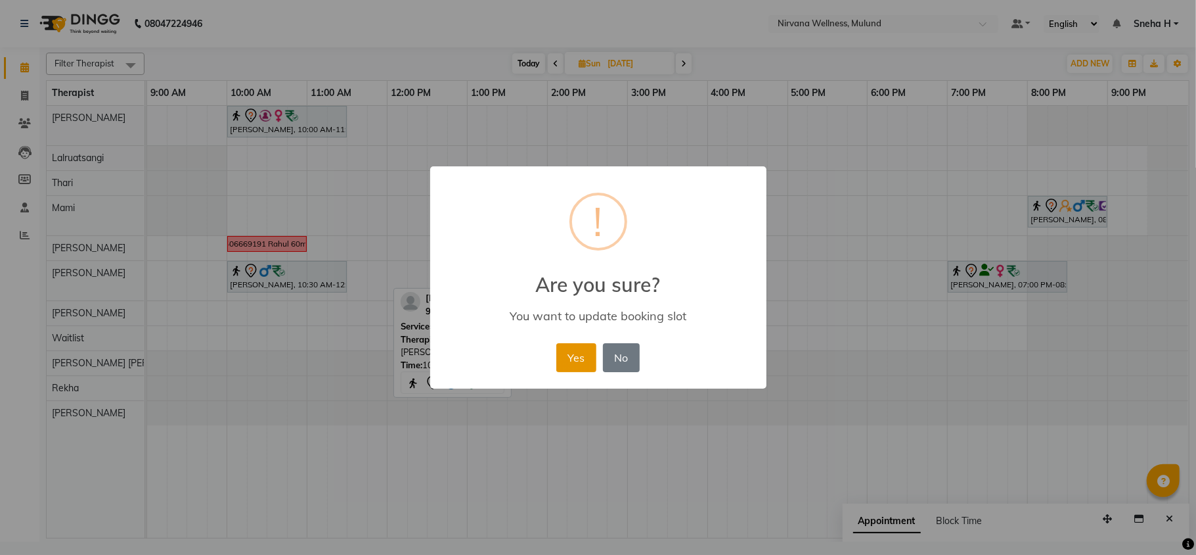
click at [587, 355] on button "Yes" at bounding box center [577, 357] width 40 height 29
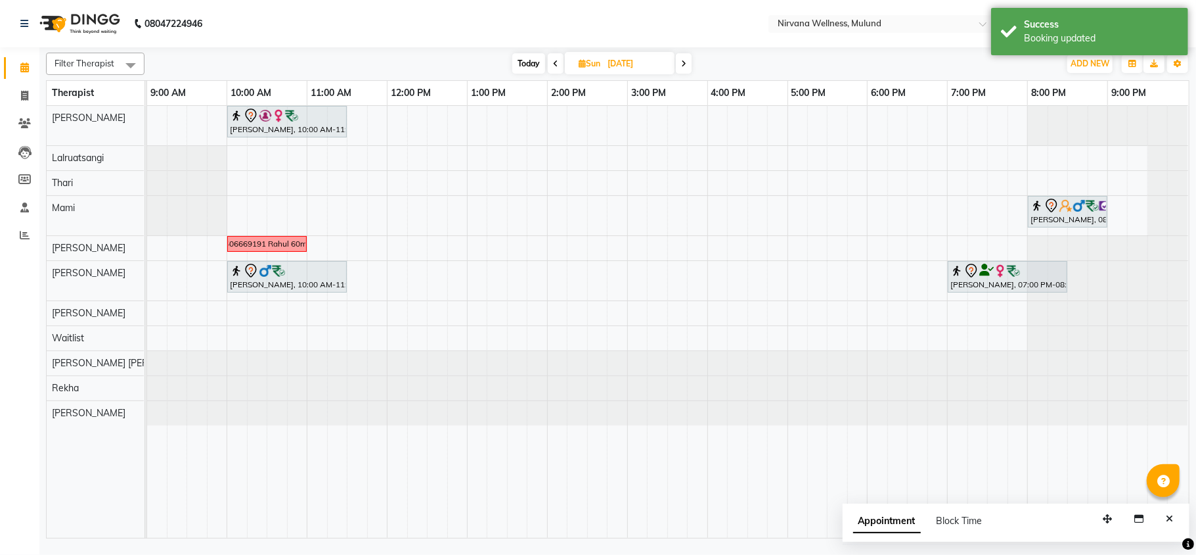
click at [524, 64] on span "Today" at bounding box center [528, 63] width 33 height 20
type input "[DATE]"
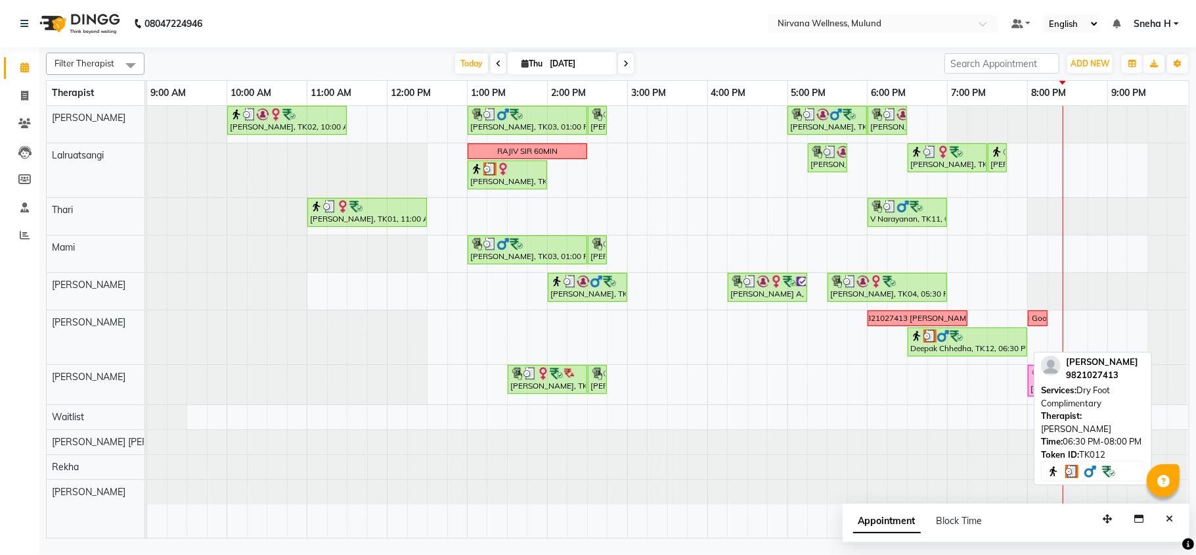
click at [968, 346] on div "Deepak Chhedha, TK12, 06:30 PM-08:00 PM, Dry Foot Complimentary" at bounding box center [967, 341] width 117 height 25
select select "3"
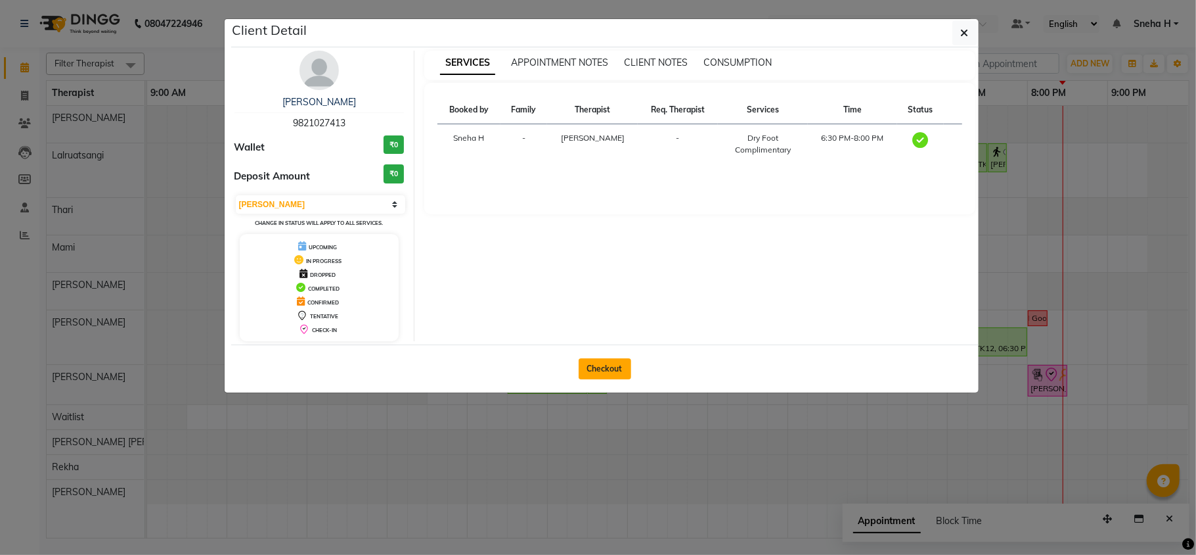
click at [608, 367] on button "Checkout" at bounding box center [605, 368] width 53 height 21
select select "service"
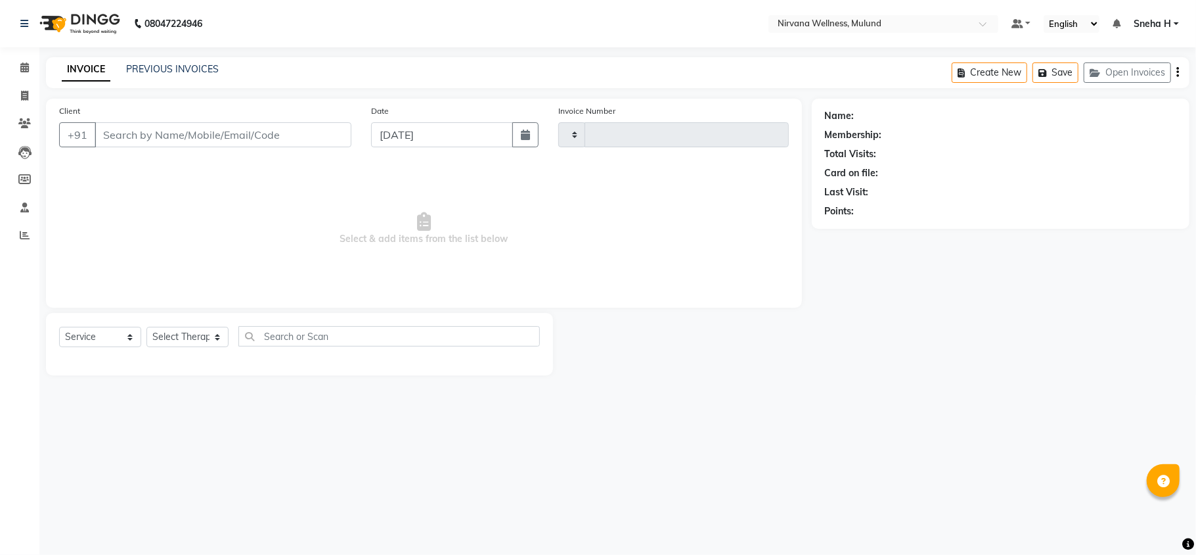
type input "1848"
select select "4890"
type input "9821027413"
select select "29684"
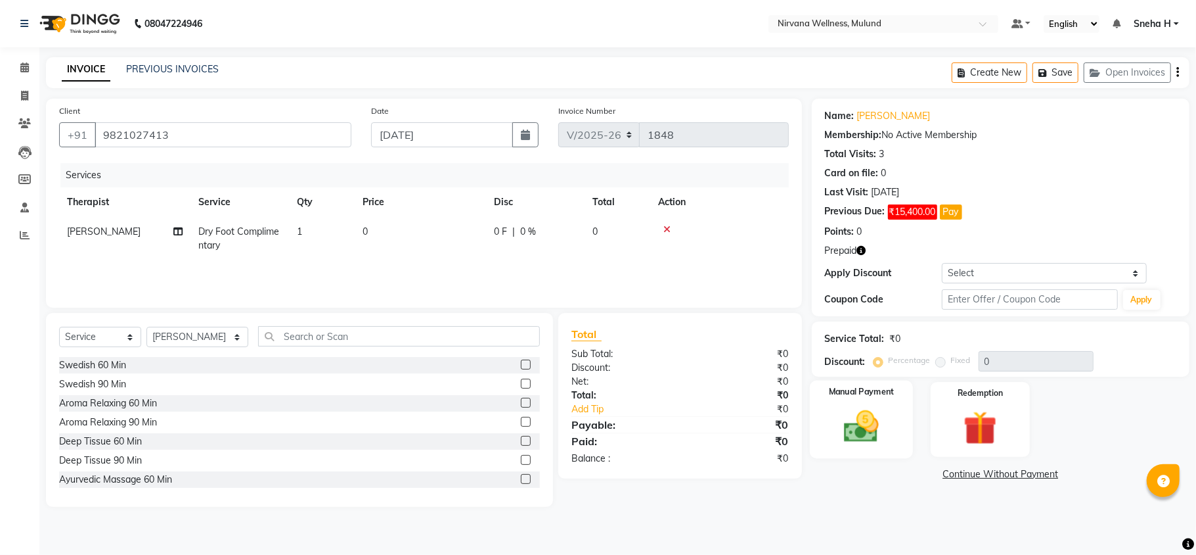
click at [889, 413] on img at bounding box center [861, 426] width 57 height 41
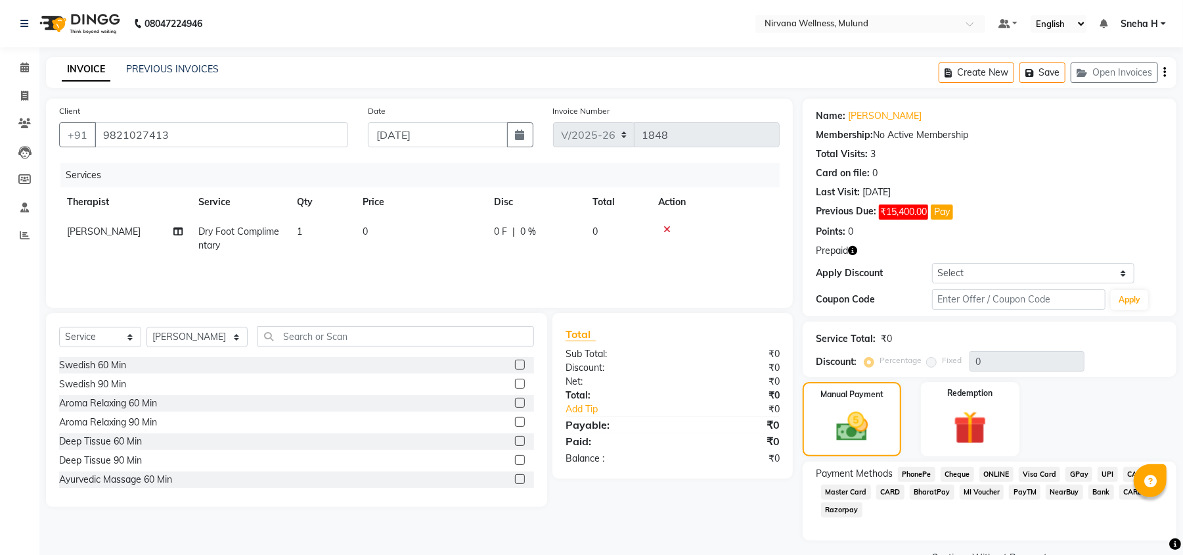
click at [1133, 473] on span "CASH" at bounding box center [1138, 473] width 28 height 15
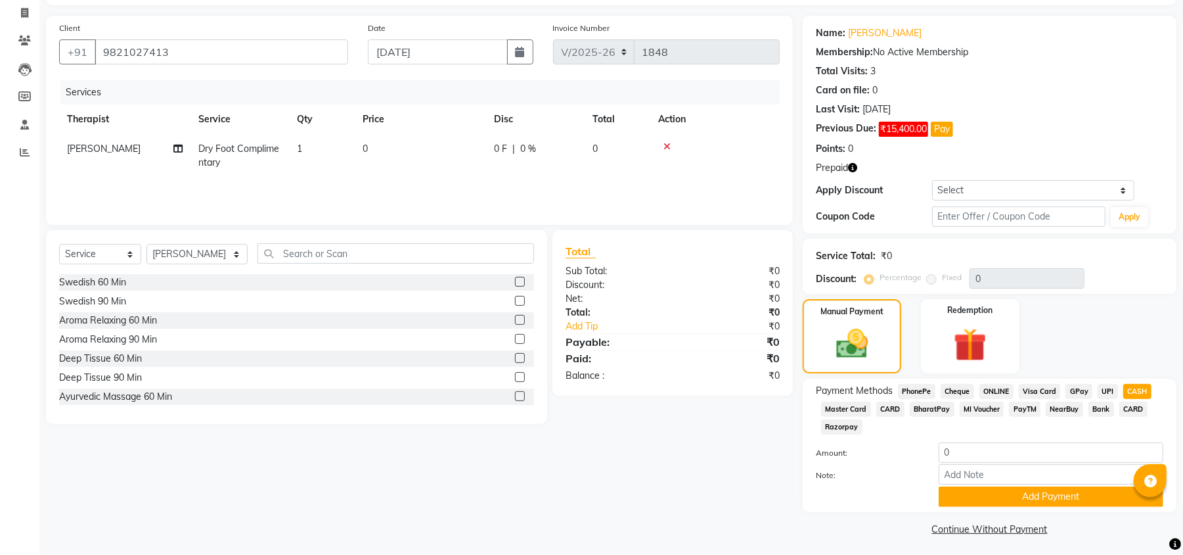
scroll to position [88, 0]
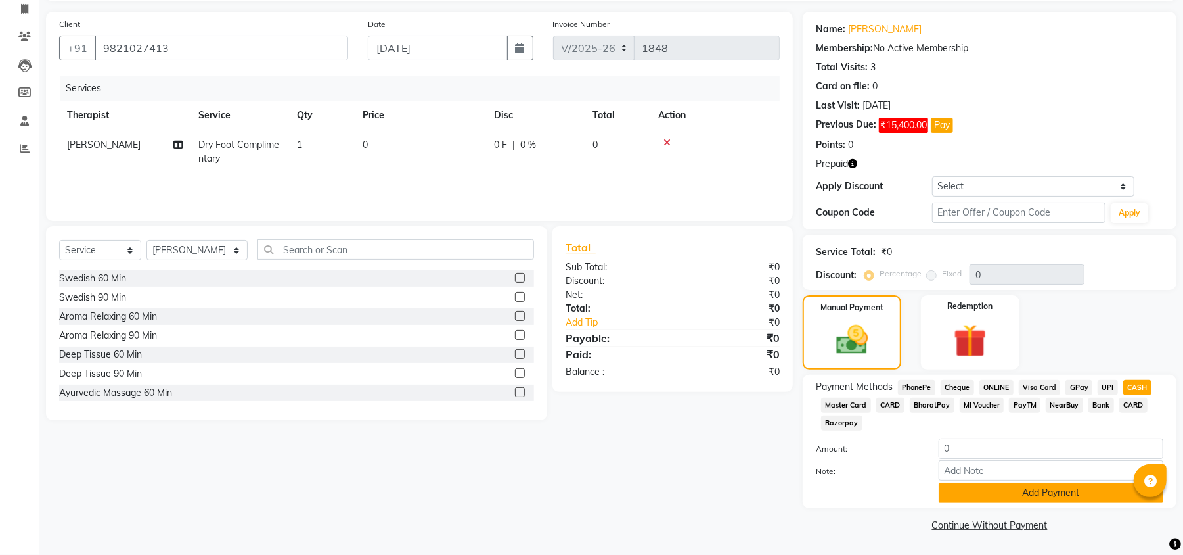
click at [947, 492] on button "Add Payment" at bounding box center [1051, 492] width 225 height 20
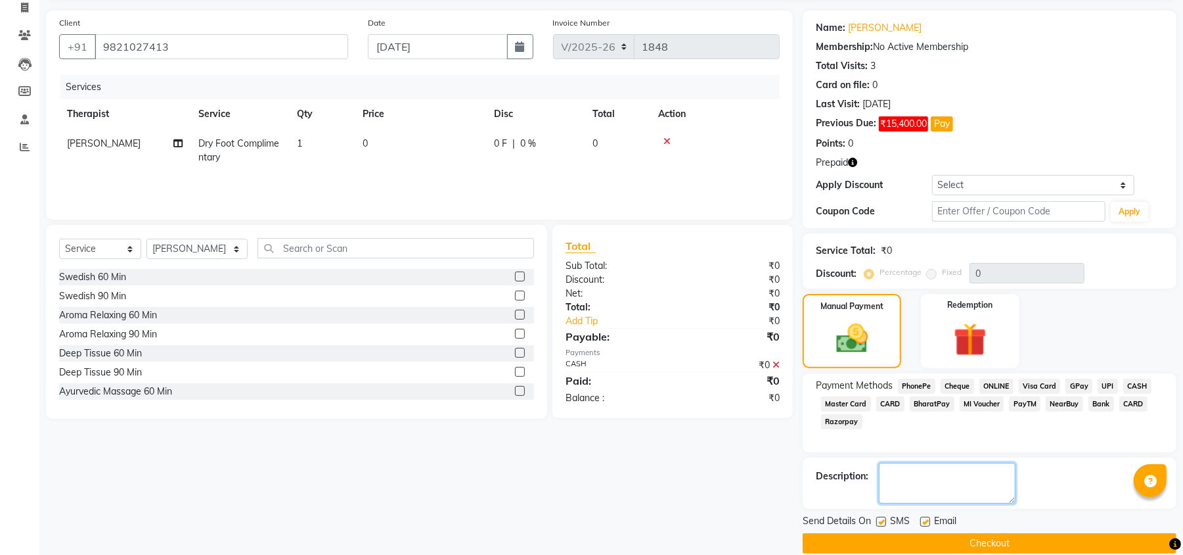
click at [952, 472] on textarea at bounding box center [947, 483] width 137 height 41
click at [846, 544] on button "Checkout" at bounding box center [990, 543] width 374 height 20
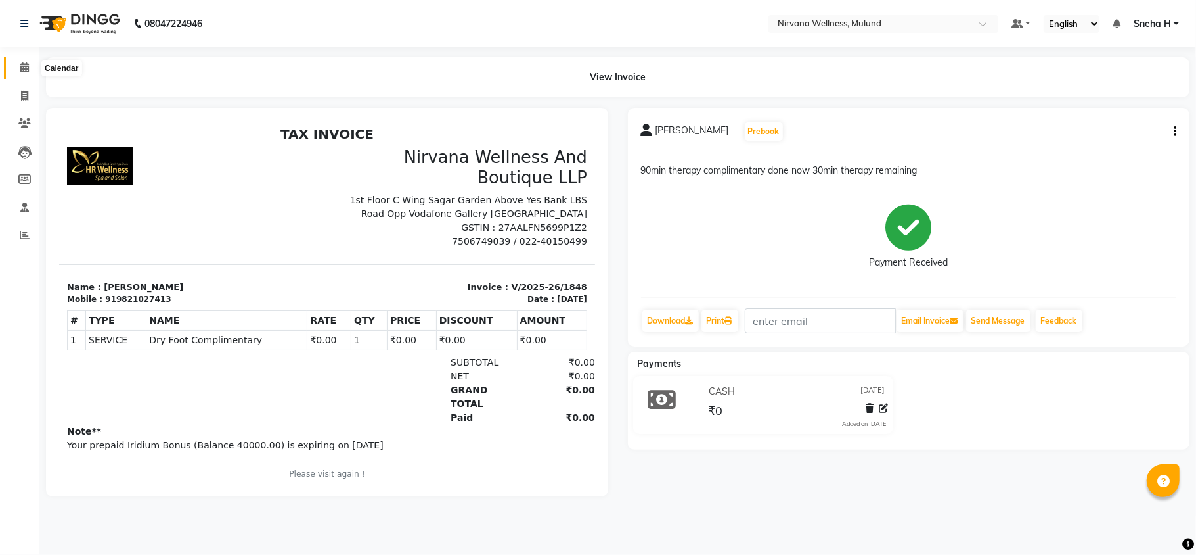
click at [18, 68] on span at bounding box center [24, 67] width 23 height 15
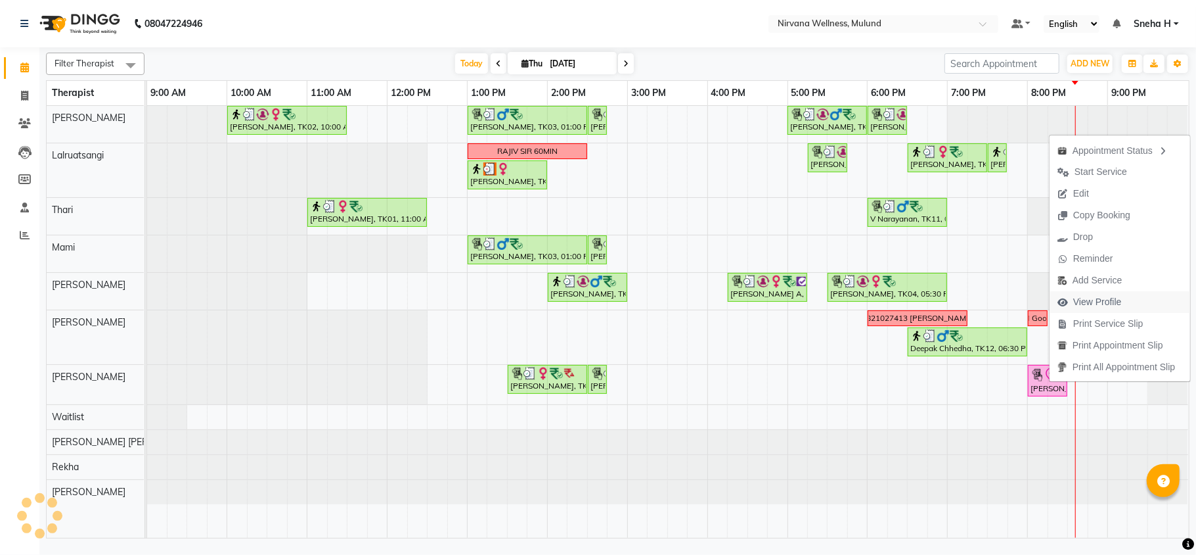
click at [1087, 303] on span "View Profile" at bounding box center [1098, 302] width 49 height 14
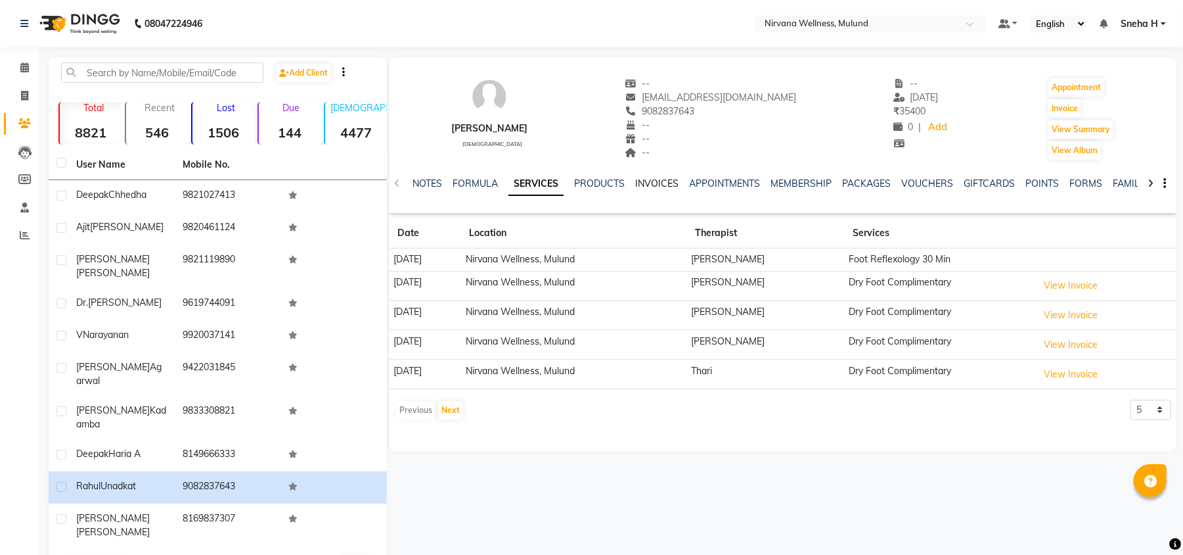
click at [658, 184] on link "INVOICES" at bounding box center [656, 183] width 43 height 12
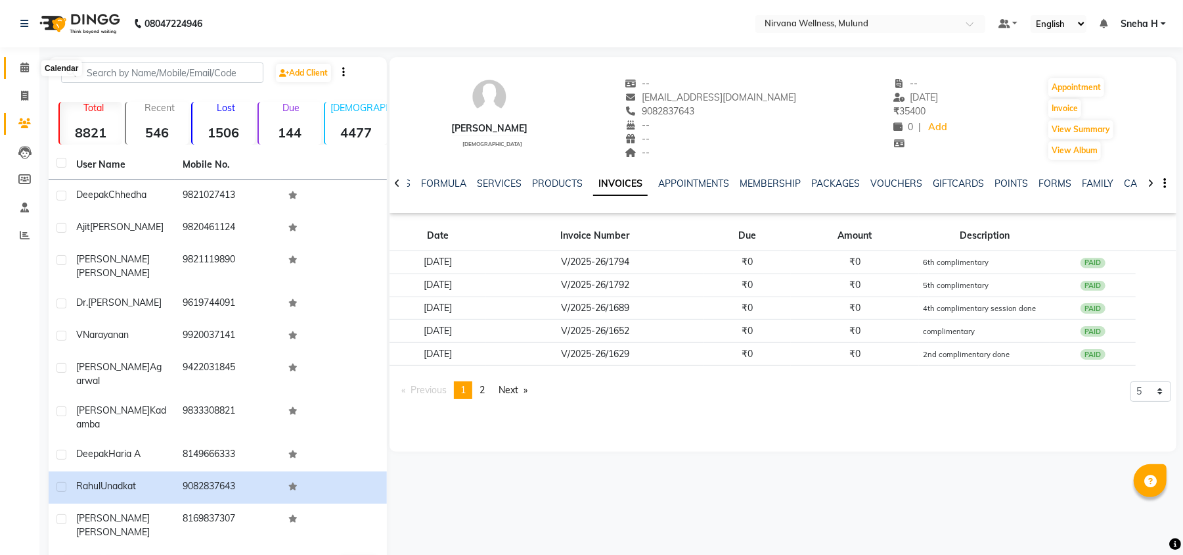
click at [26, 71] on icon at bounding box center [24, 67] width 9 height 10
